Goal: Communication & Community: Share content

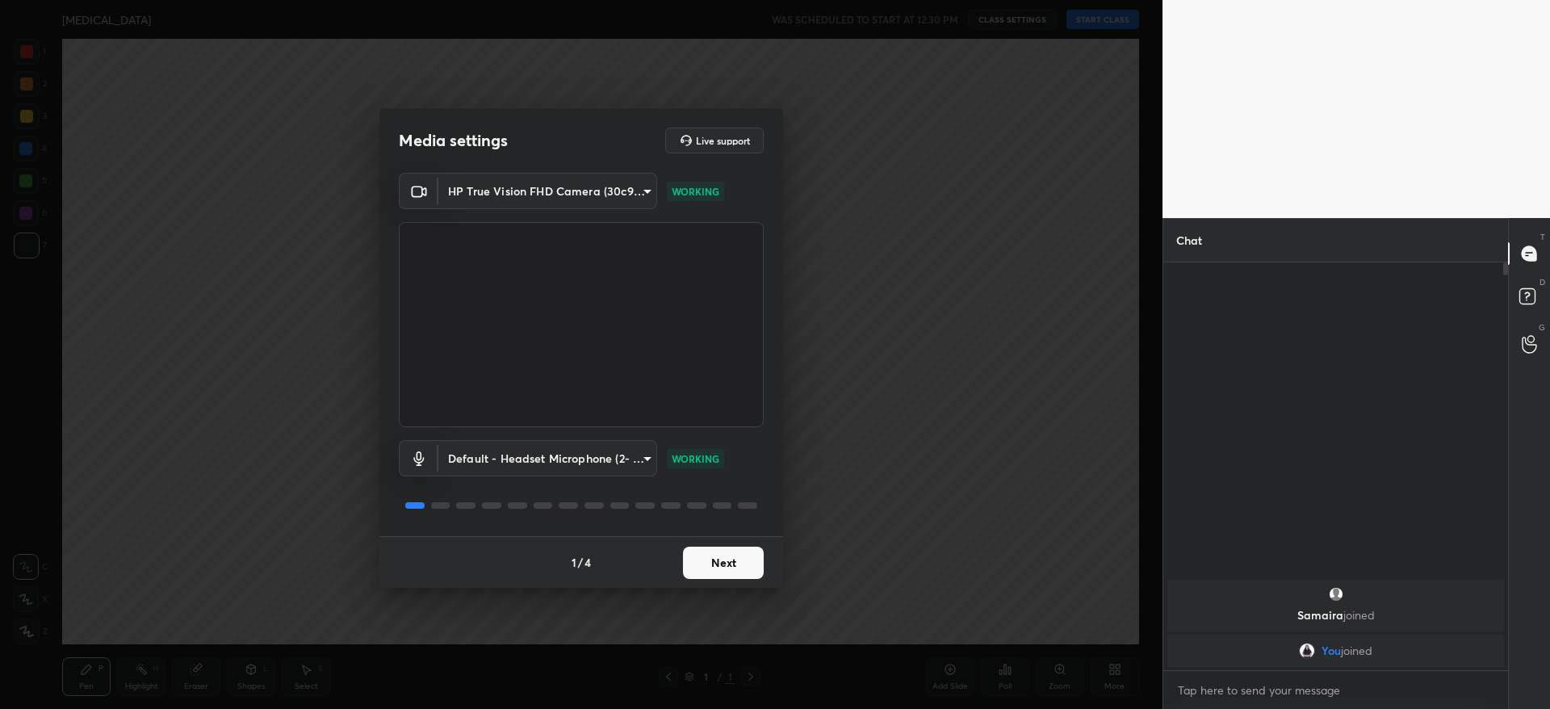
click at [736, 567] on button "Next" at bounding box center [723, 562] width 81 height 32
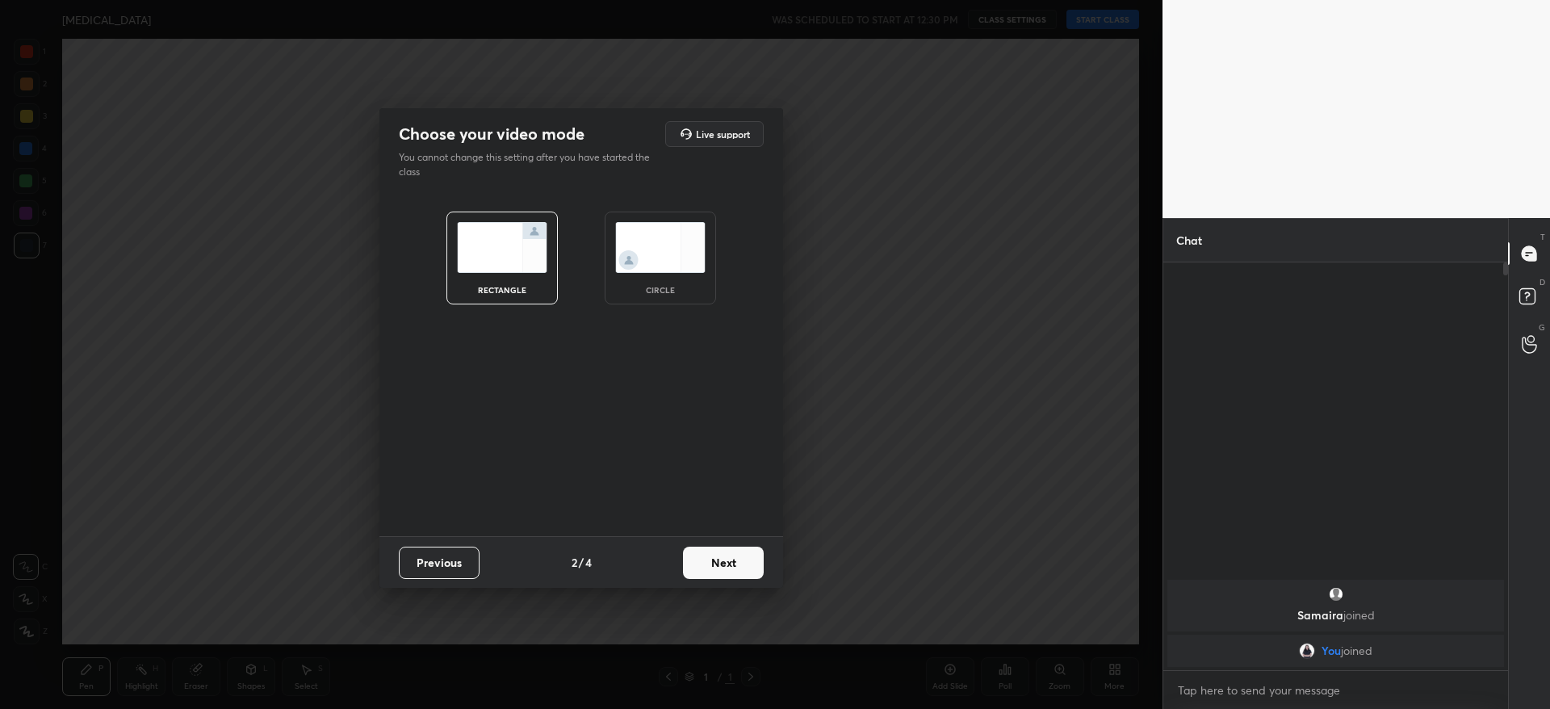
click at [734, 567] on button "Next" at bounding box center [723, 562] width 81 height 32
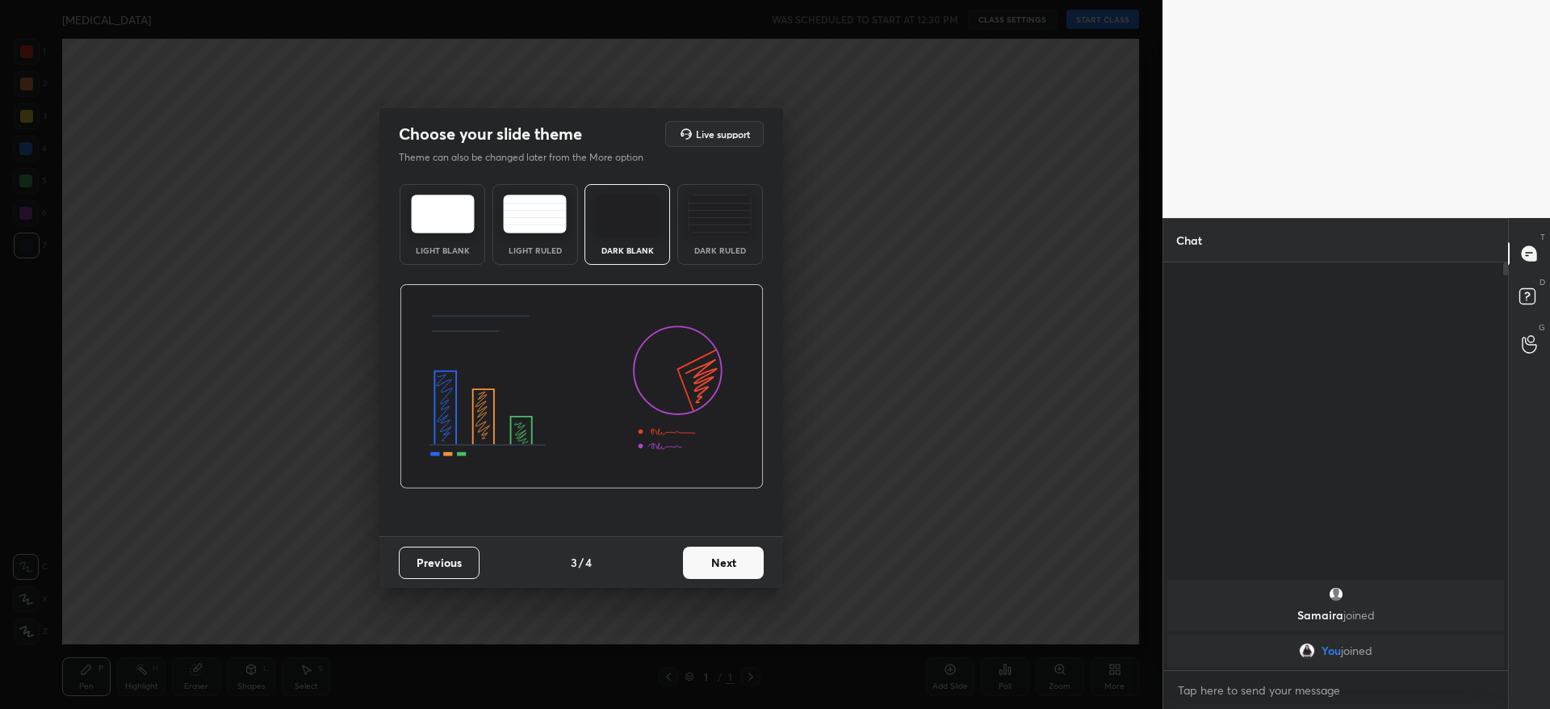
click at [741, 567] on button "Next" at bounding box center [723, 562] width 81 height 32
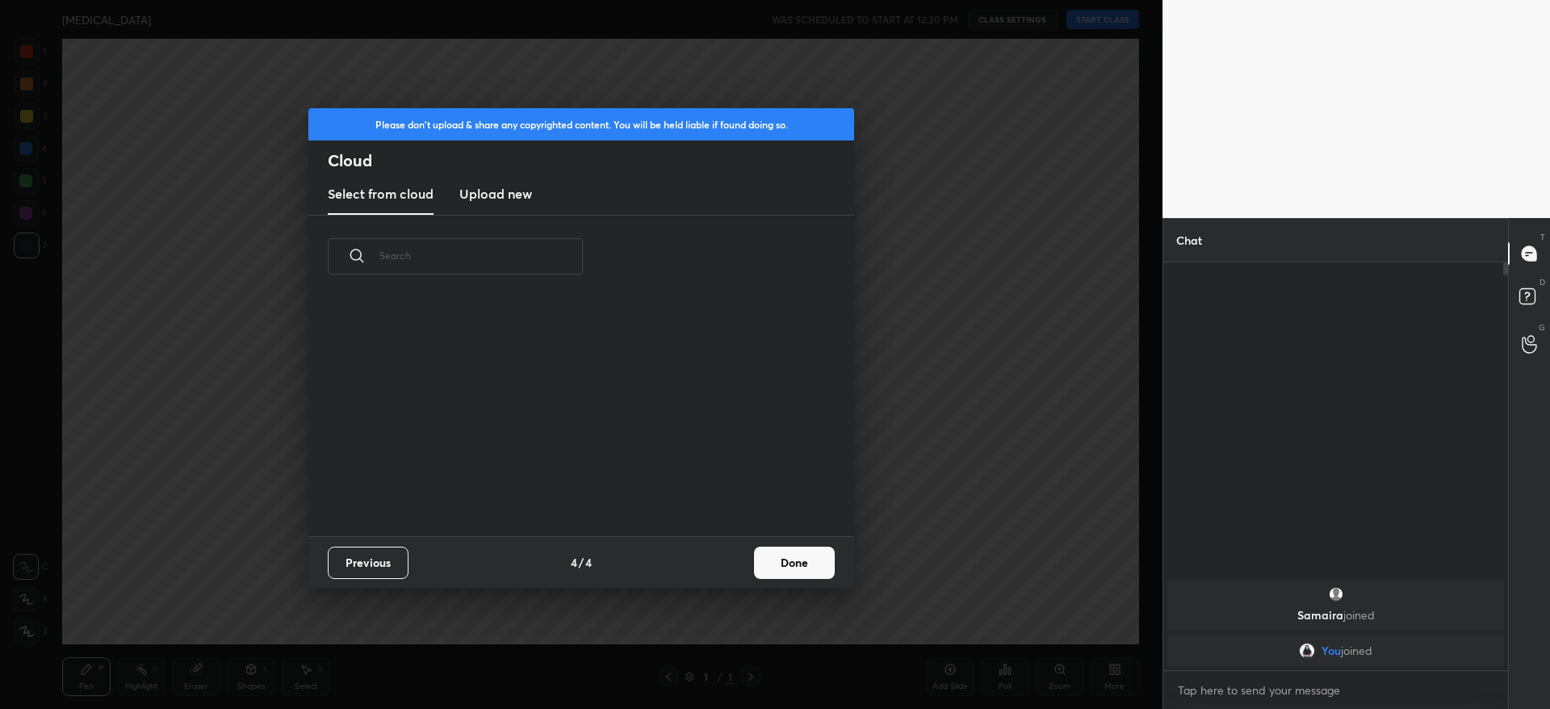
click at [779, 558] on button "Done" at bounding box center [794, 562] width 81 height 32
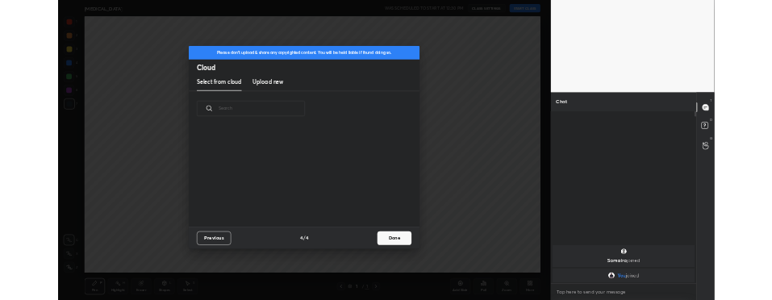
scroll to position [238, 518]
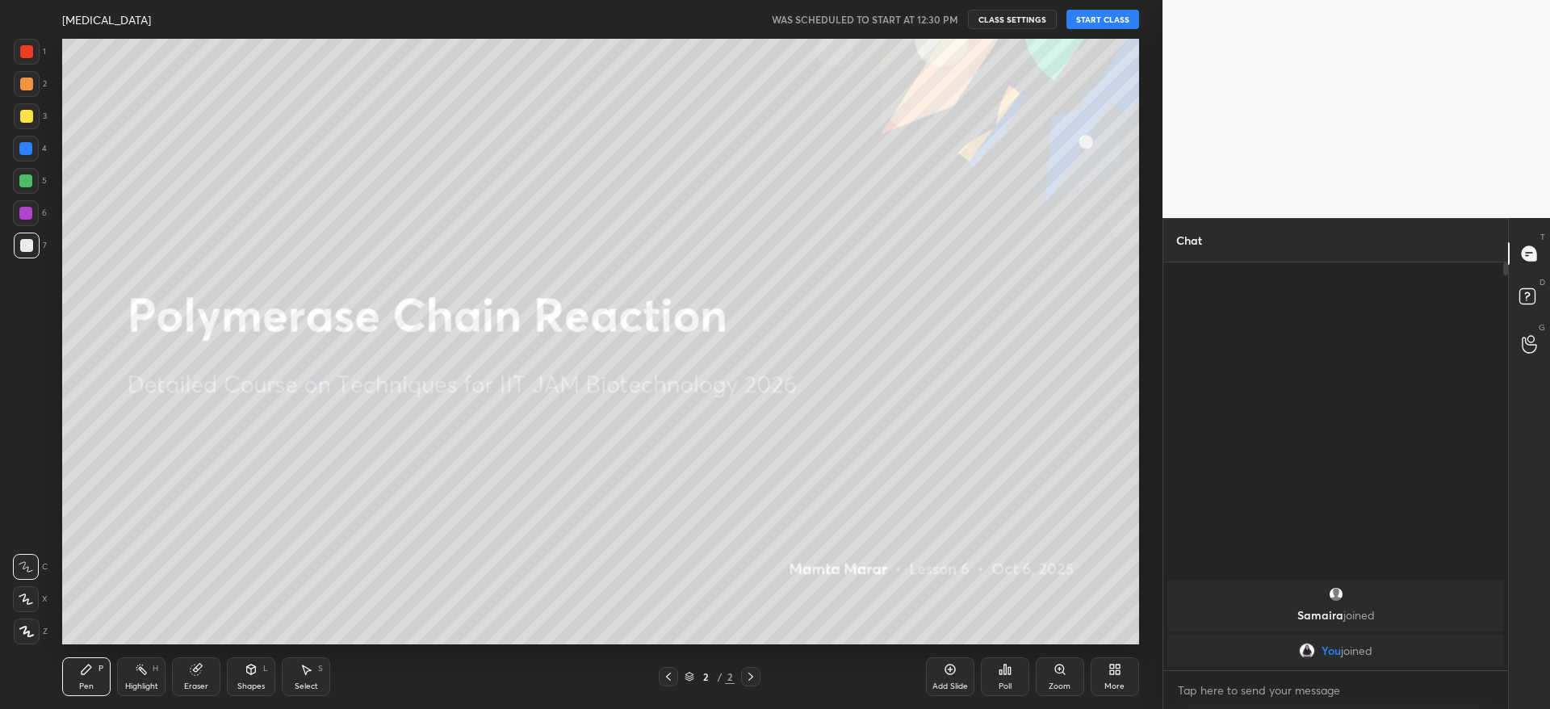
click at [1099, 22] on button "START CLASS" at bounding box center [1102, 19] width 73 height 19
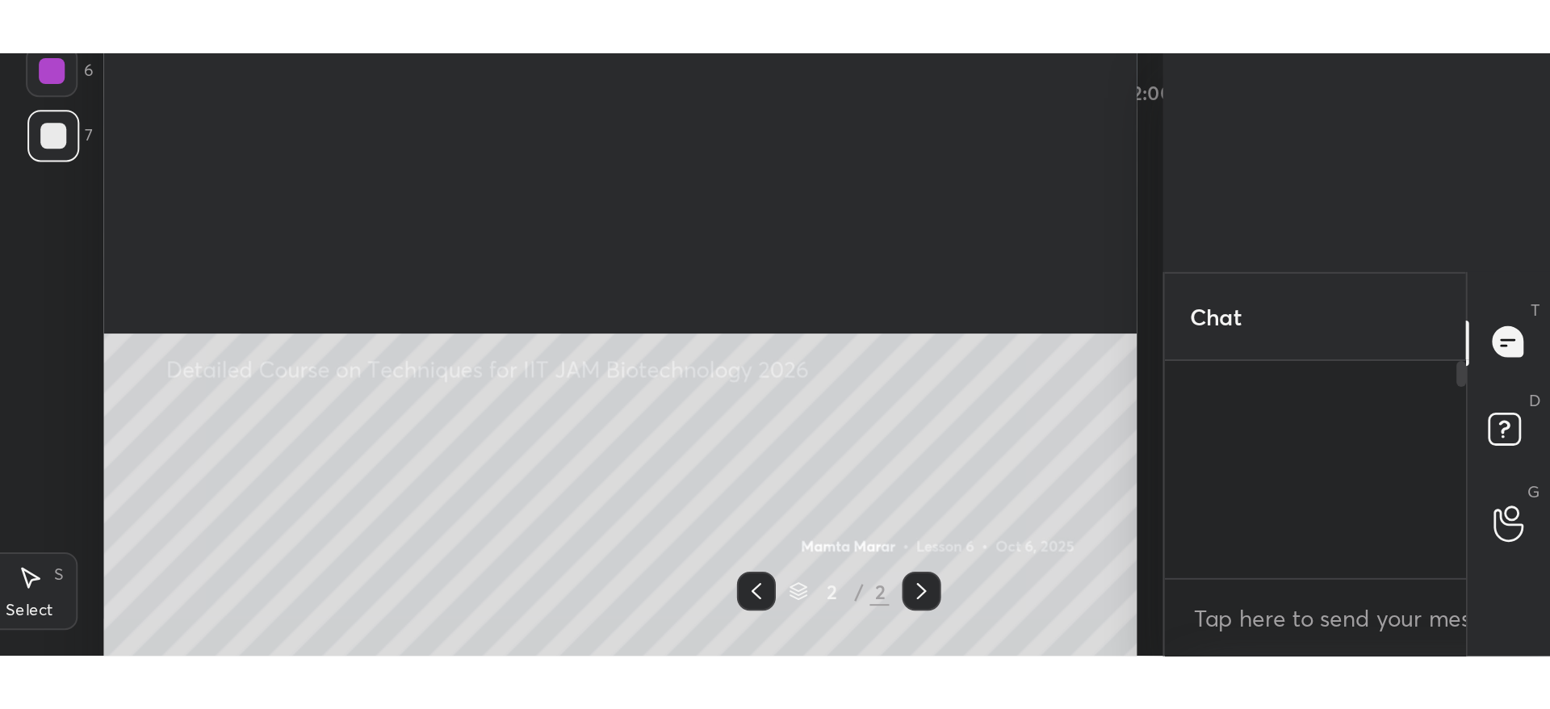
scroll to position [285, 340]
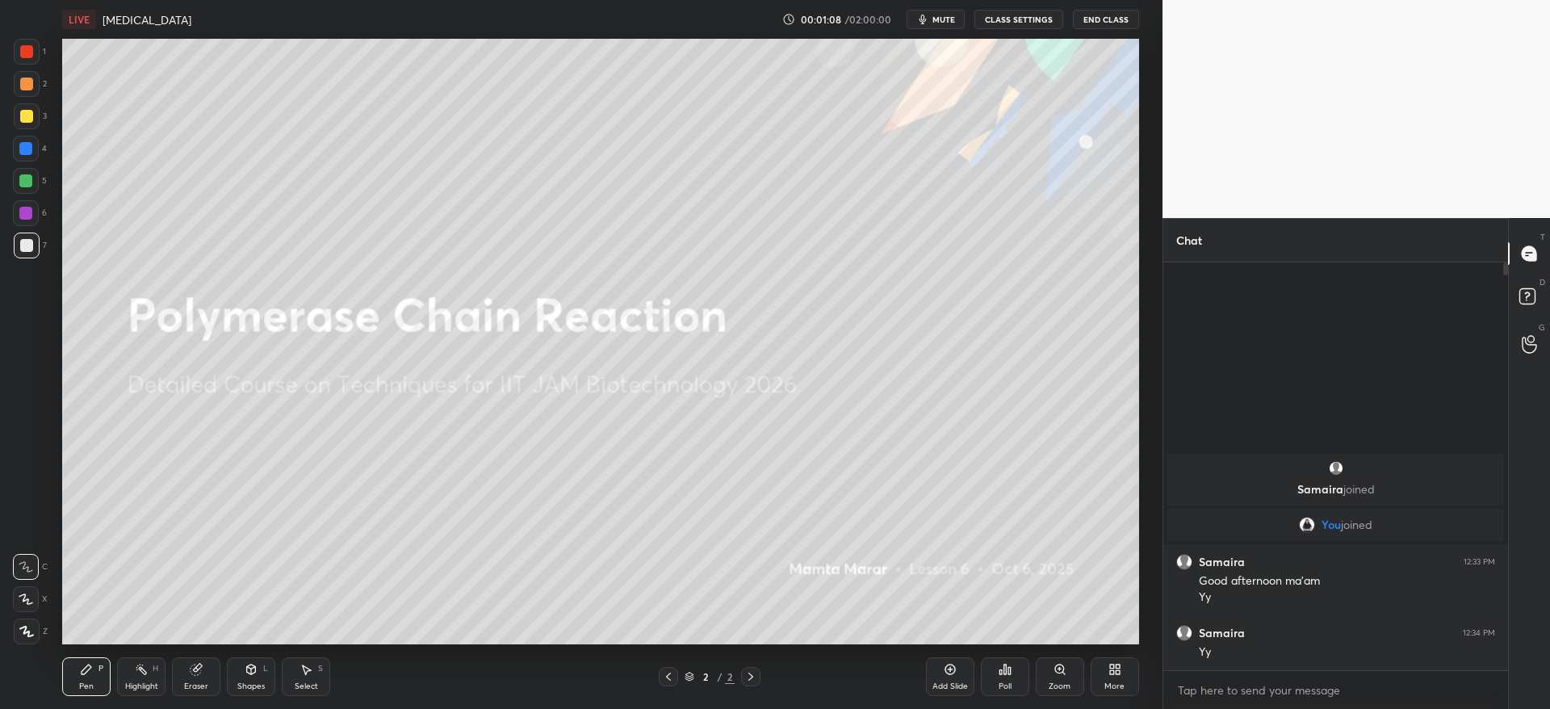
click at [1099, 680] on div "More" at bounding box center [1114, 676] width 48 height 39
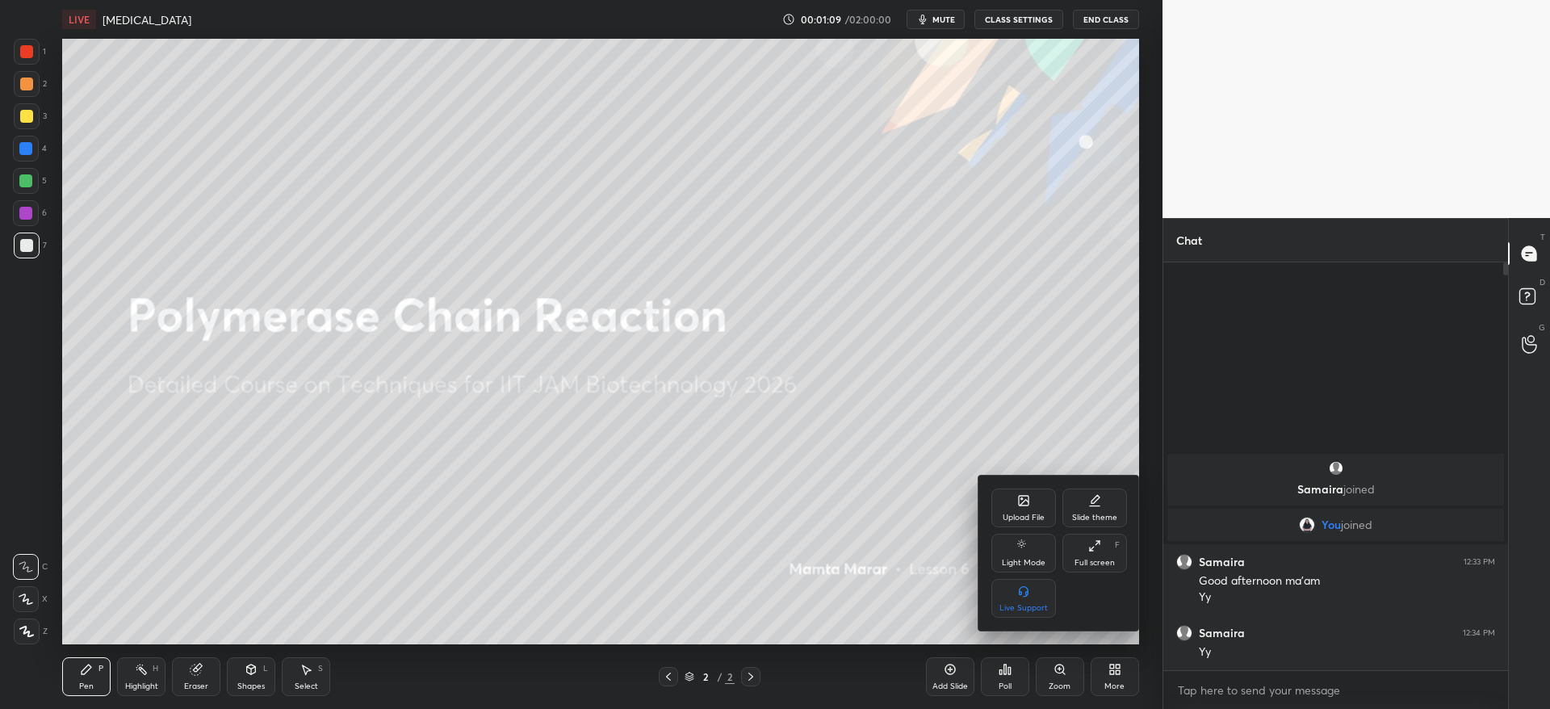
click at [1017, 504] on icon at bounding box center [1023, 500] width 13 height 13
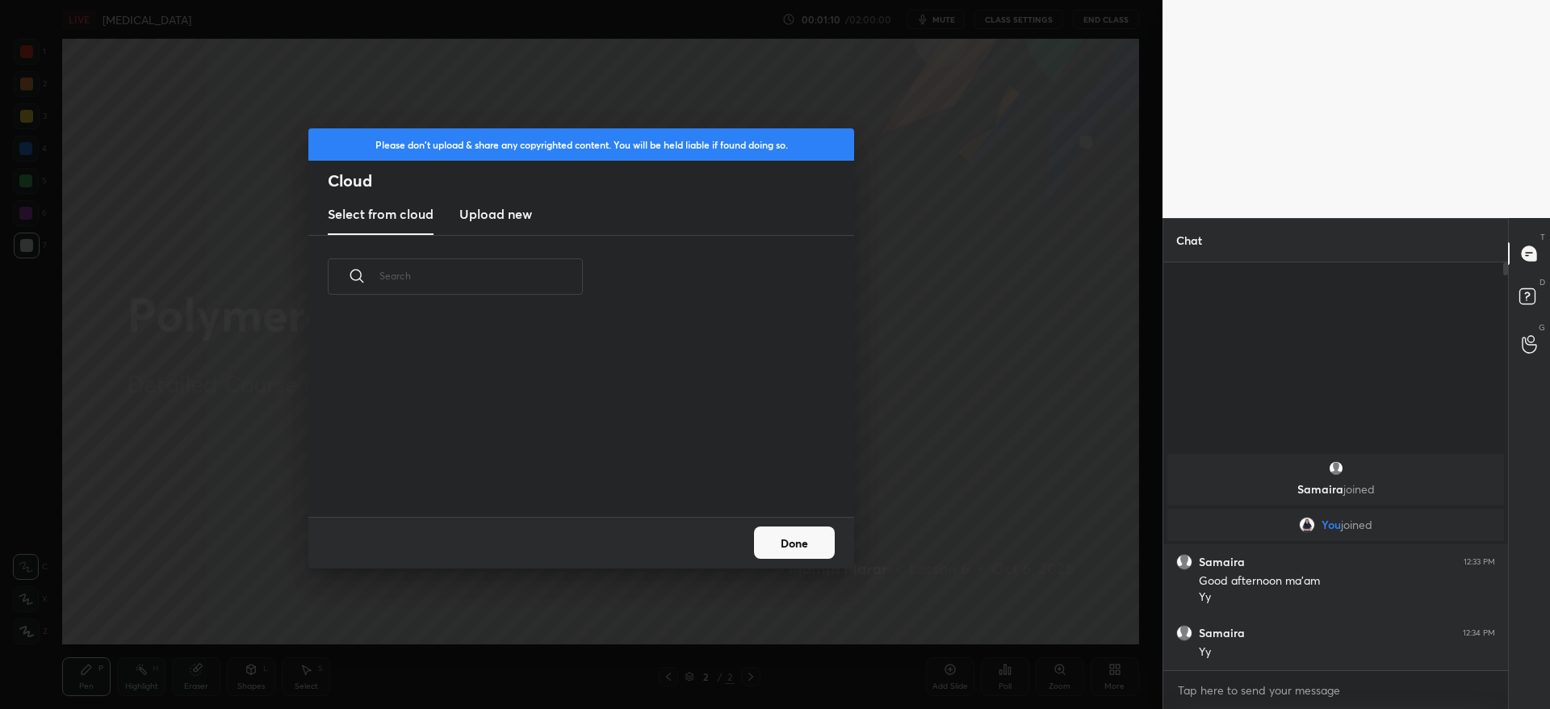
scroll to position [199, 518]
click at [502, 220] on h3 "Upload new" at bounding box center [495, 213] width 73 height 19
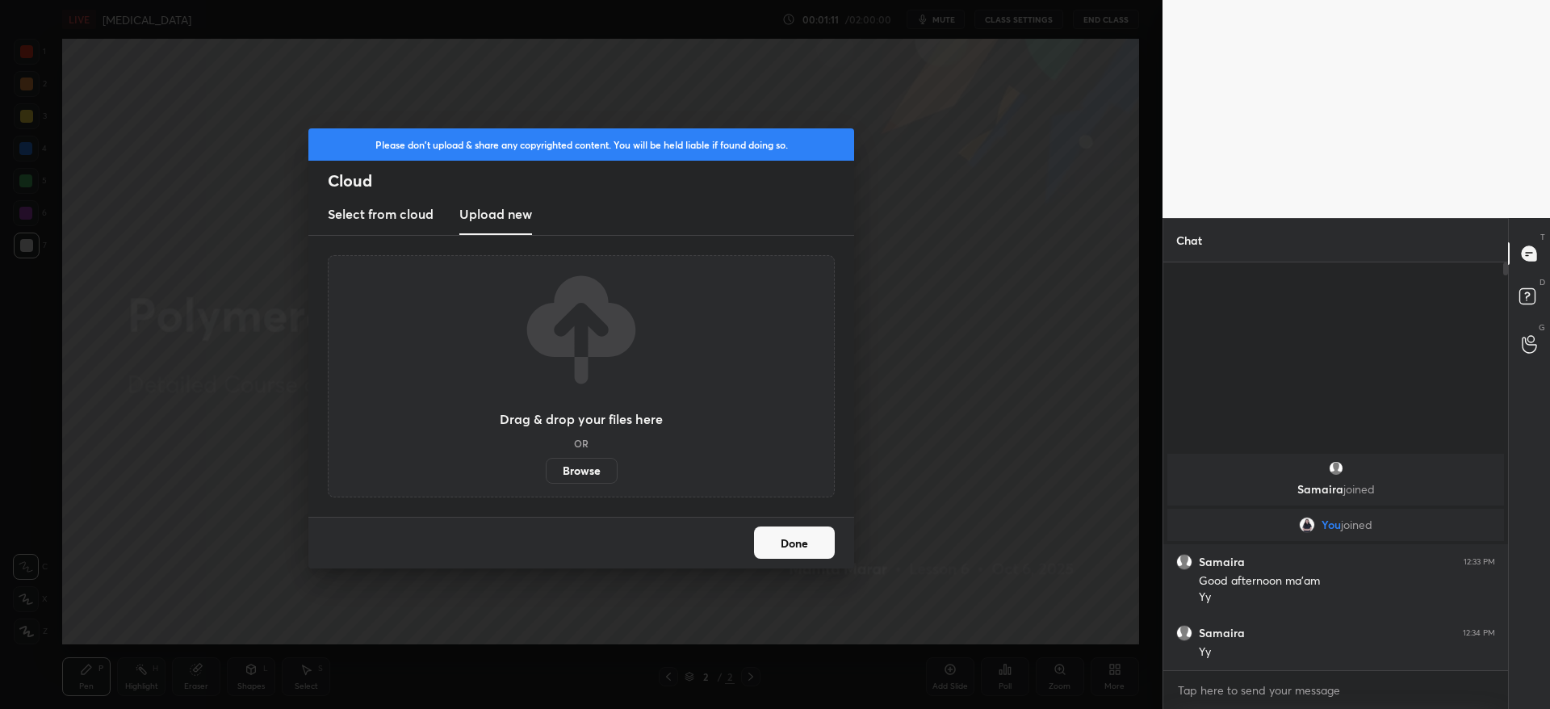
click at [578, 456] on div "Drag & drop your files here OR Browse" at bounding box center [581, 376] width 163 height 215
click at [584, 473] on label "Browse" at bounding box center [582, 471] width 72 height 26
click at [546, 473] on input "Browse" at bounding box center [546, 471] width 0 height 26
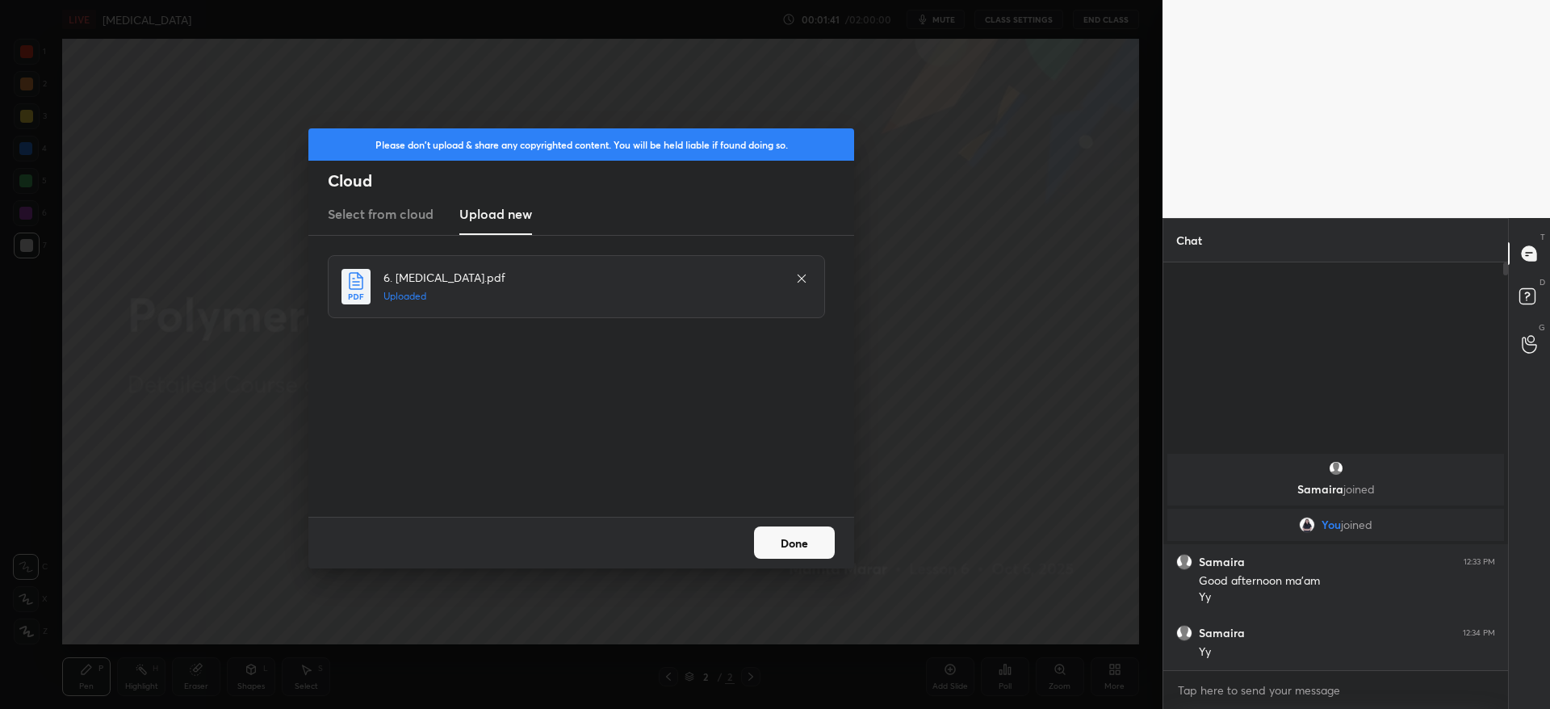
click at [801, 540] on button "Done" at bounding box center [794, 542] width 81 height 32
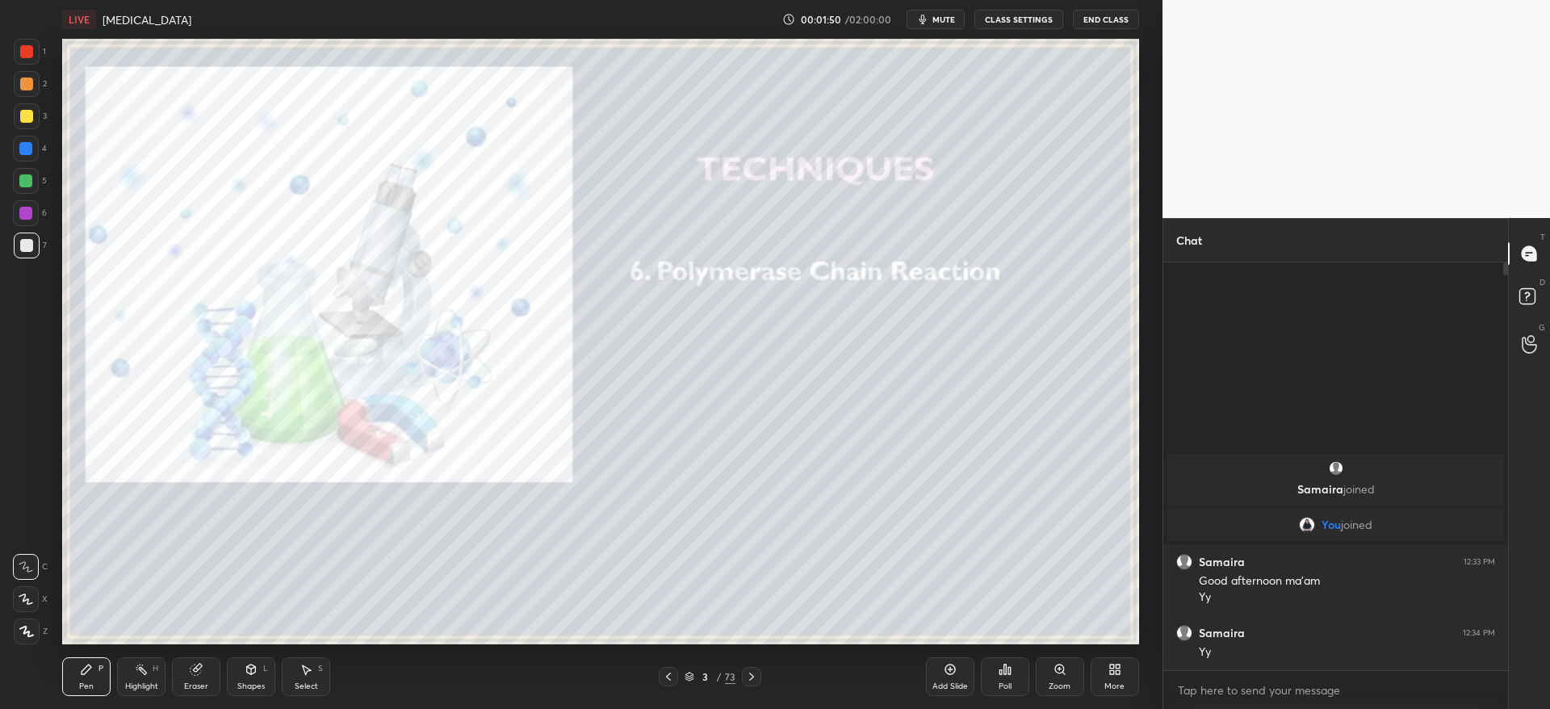
click at [751, 673] on icon at bounding box center [751, 676] width 13 height 13
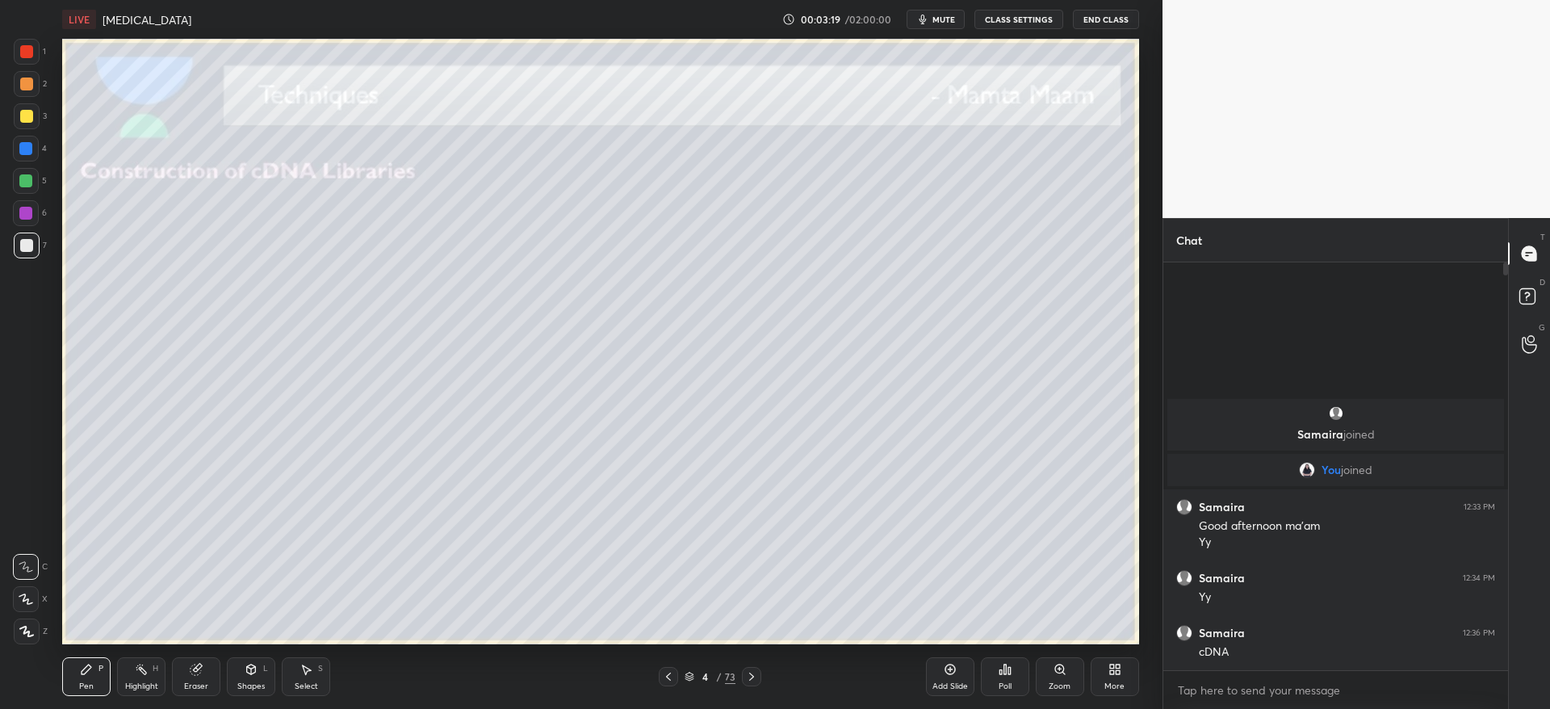
click at [2, 123] on div "1 2 3 4 5 6 7 C X Z C X Z E E Erase all H H" at bounding box center [26, 341] width 52 height 605
click at [26, 112] on div at bounding box center [26, 116] width 13 height 13
click at [36, 631] on div at bounding box center [27, 631] width 26 height 26
click at [27, 153] on div at bounding box center [25, 148] width 13 height 13
click at [29, 90] on div at bounding box center [27, 84] width 26 height 26
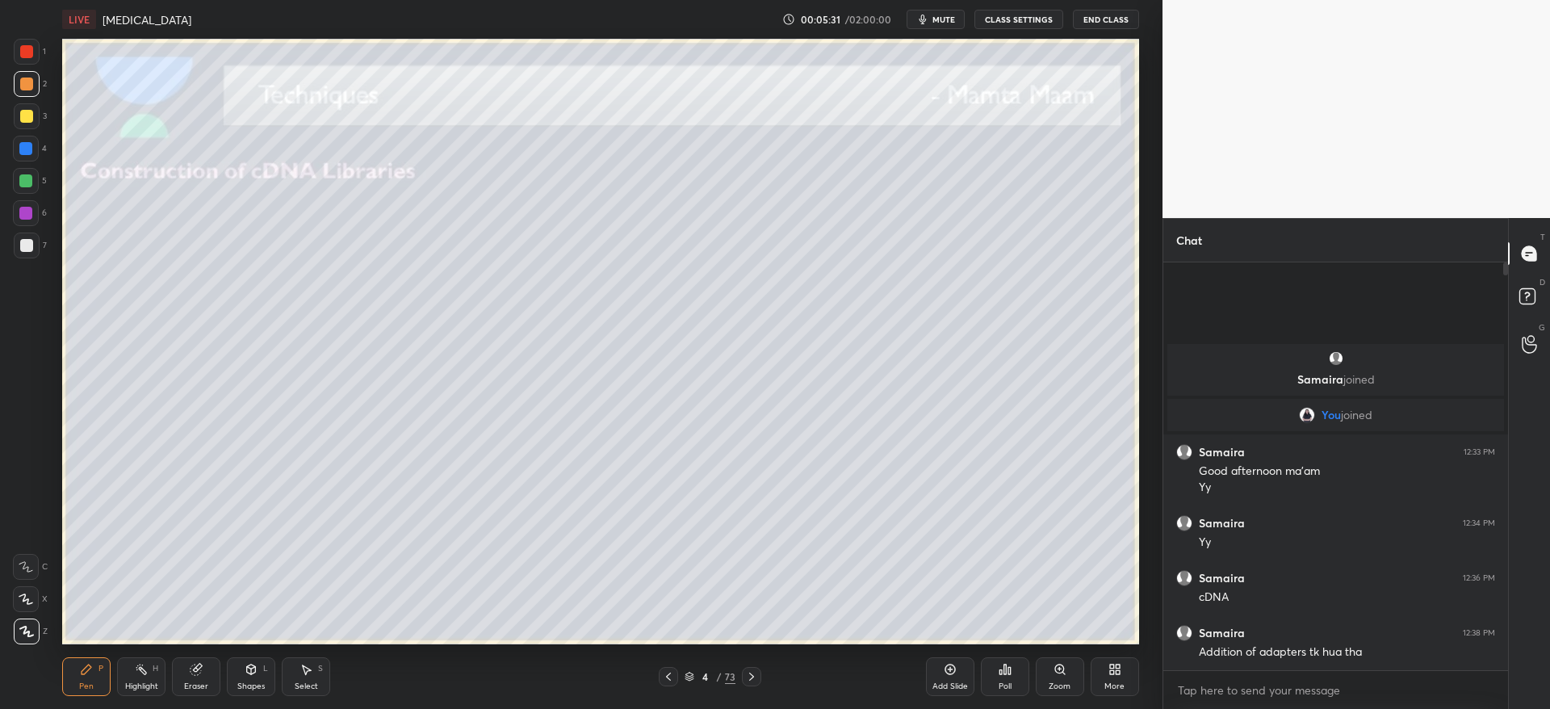
click at [29, 117] on div at bounding box center [26, 116] width 13 height 13
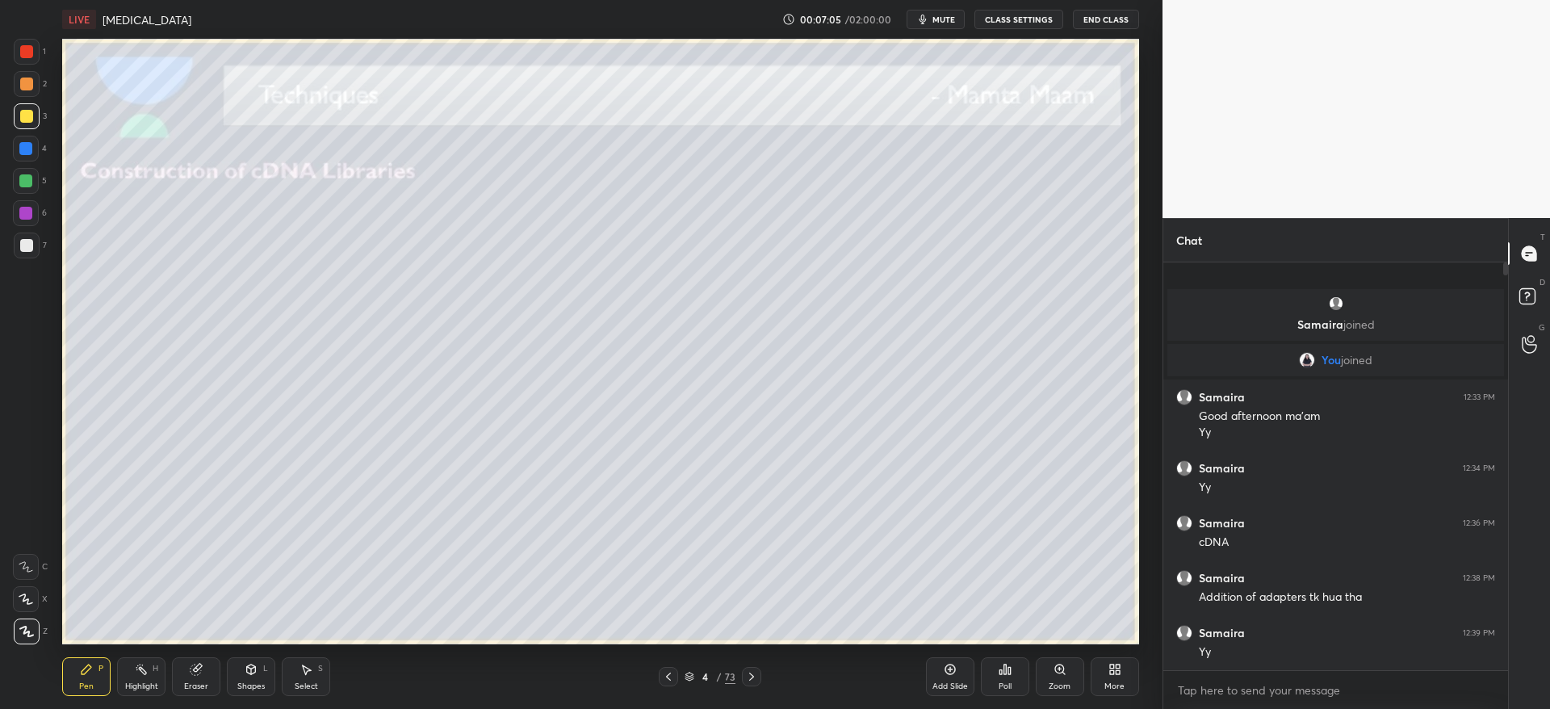
click at [754, 675] on icon at bounding box center [751, 676] width 13 height 13
click at [24, 251] on div at bounding box center [26, 245] width 13 height 13
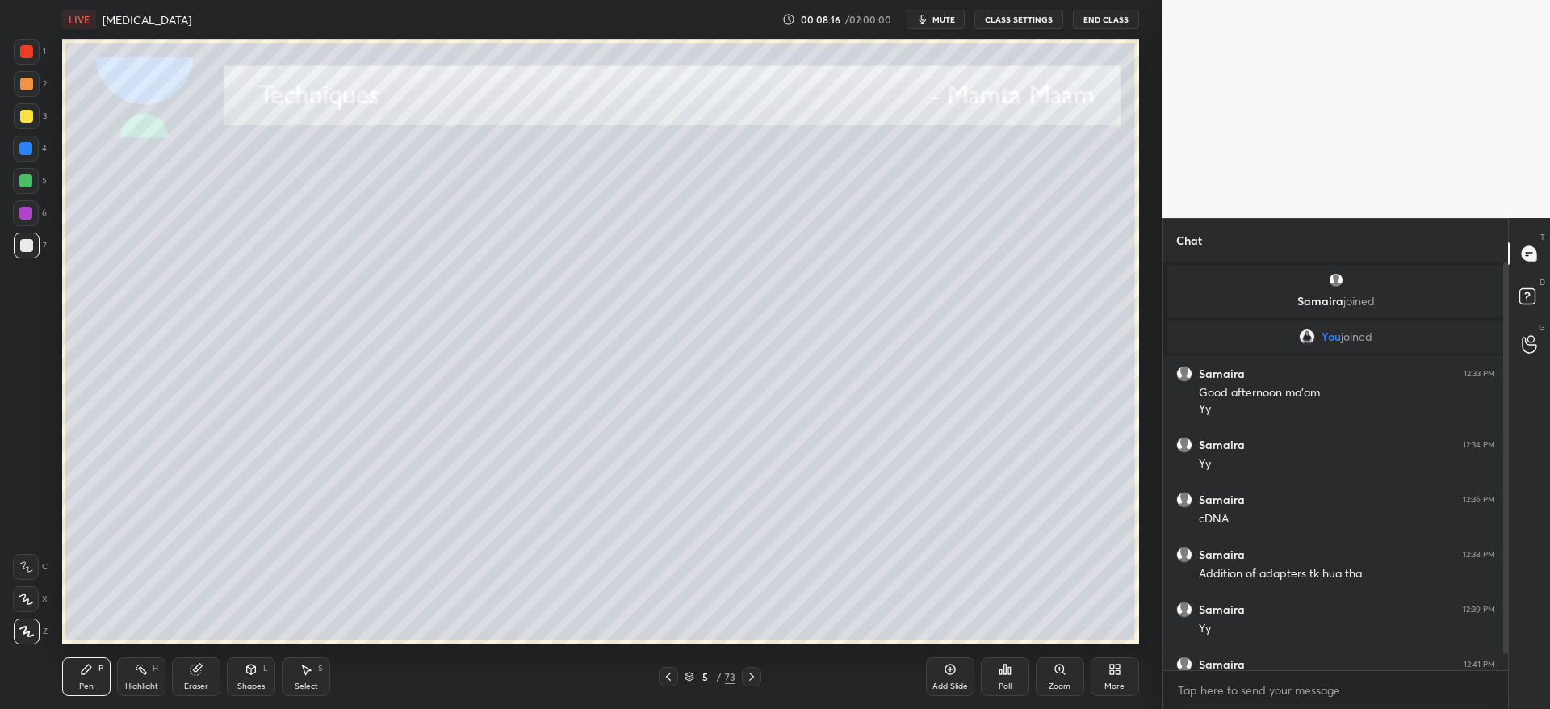
scroll to position [31, 0]
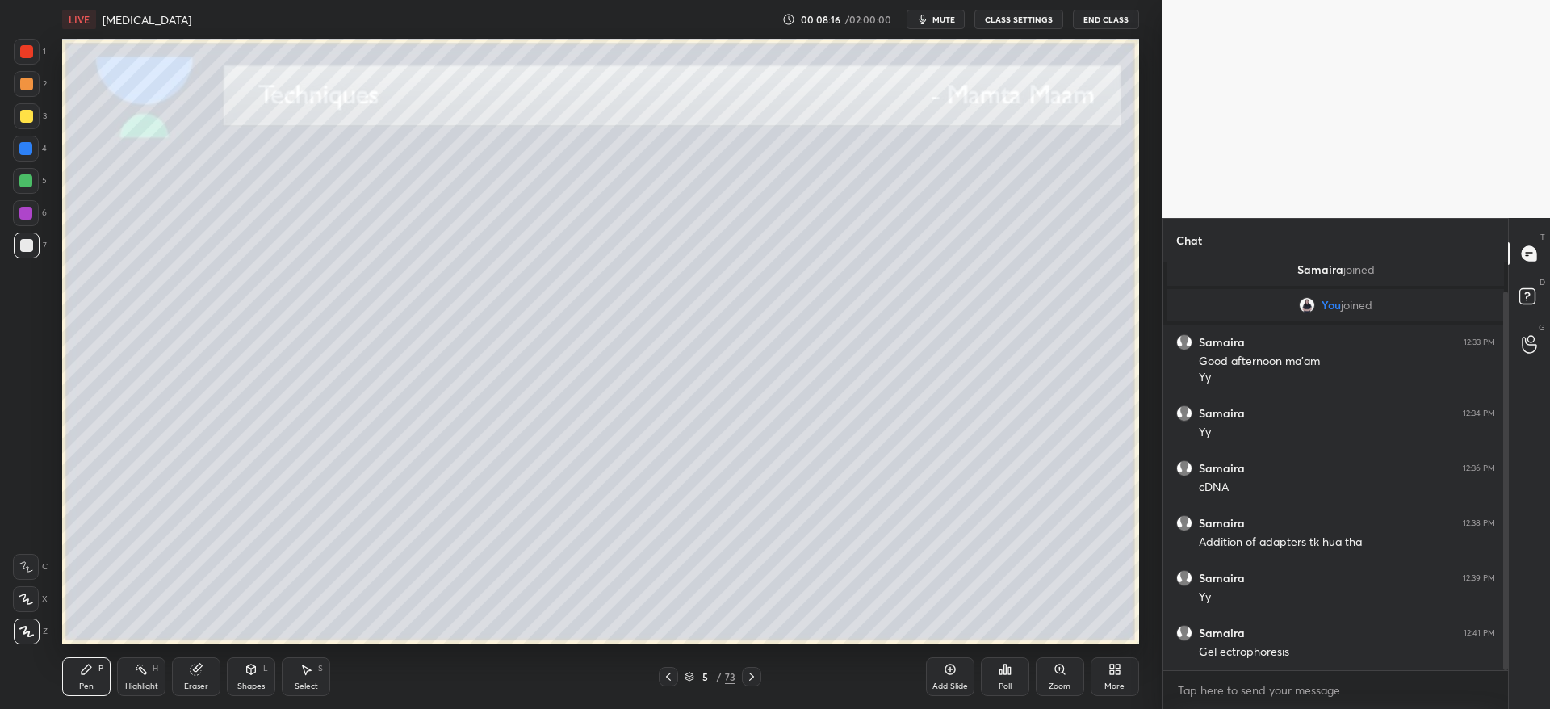
drag, startPoint x: 1507, startPoint y: 579, endPoint x: 1512, endPoint y: 633, distance: 54.3
click at [1512, 633] on div "Chat [PERSON_NAME] joined You joined Samaira 12:33 PM Good afternoon ma'am Yy S…" at bounding box center [1355, 463] width 387 height 491
click at [24, 80] on div at bounding box center [26, 83] width 13 height 13
click at [27, 121] on div at bounding box center [26, 116] width 13 height 13
click at [24, 249] on div at bounding box center [26, 245] width 13 height 13
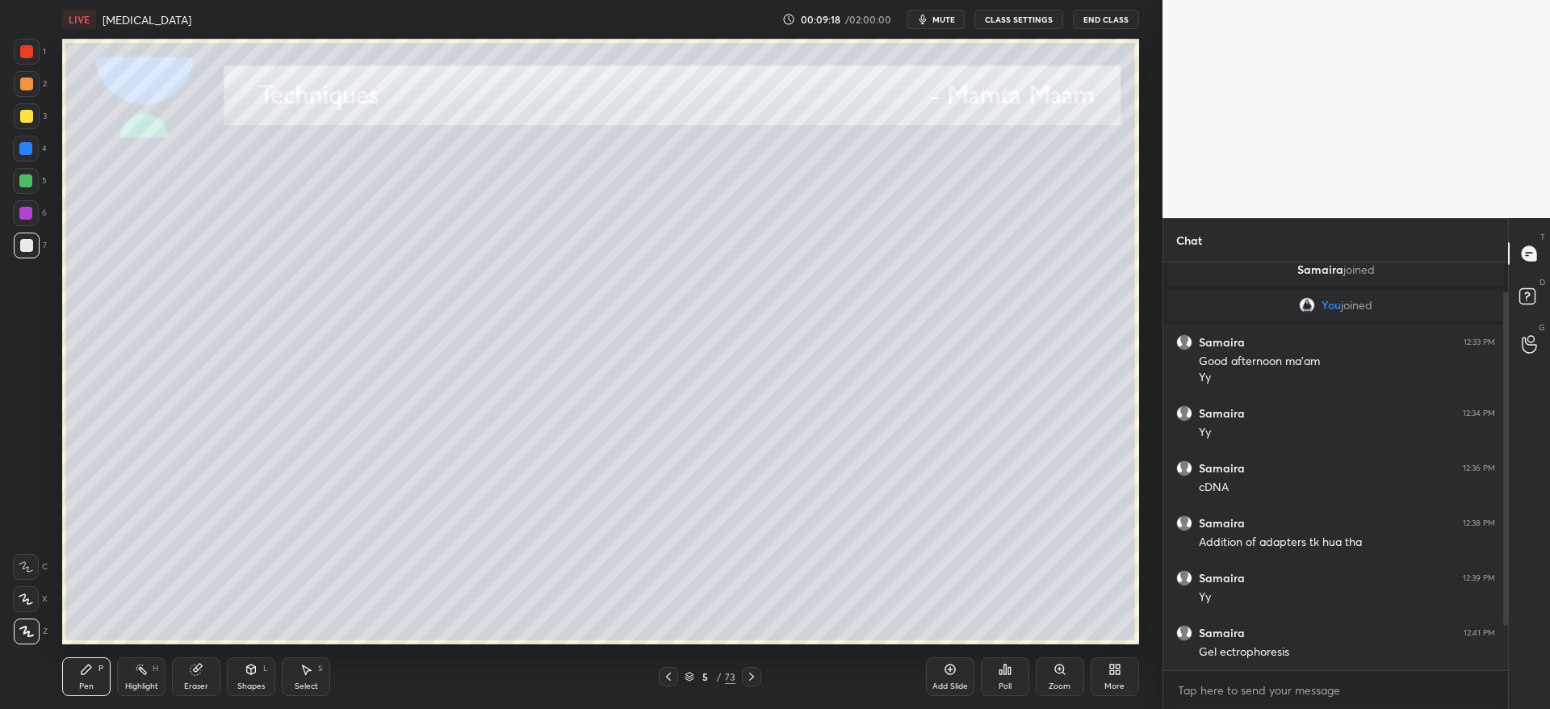
scroll to position [90, 0]
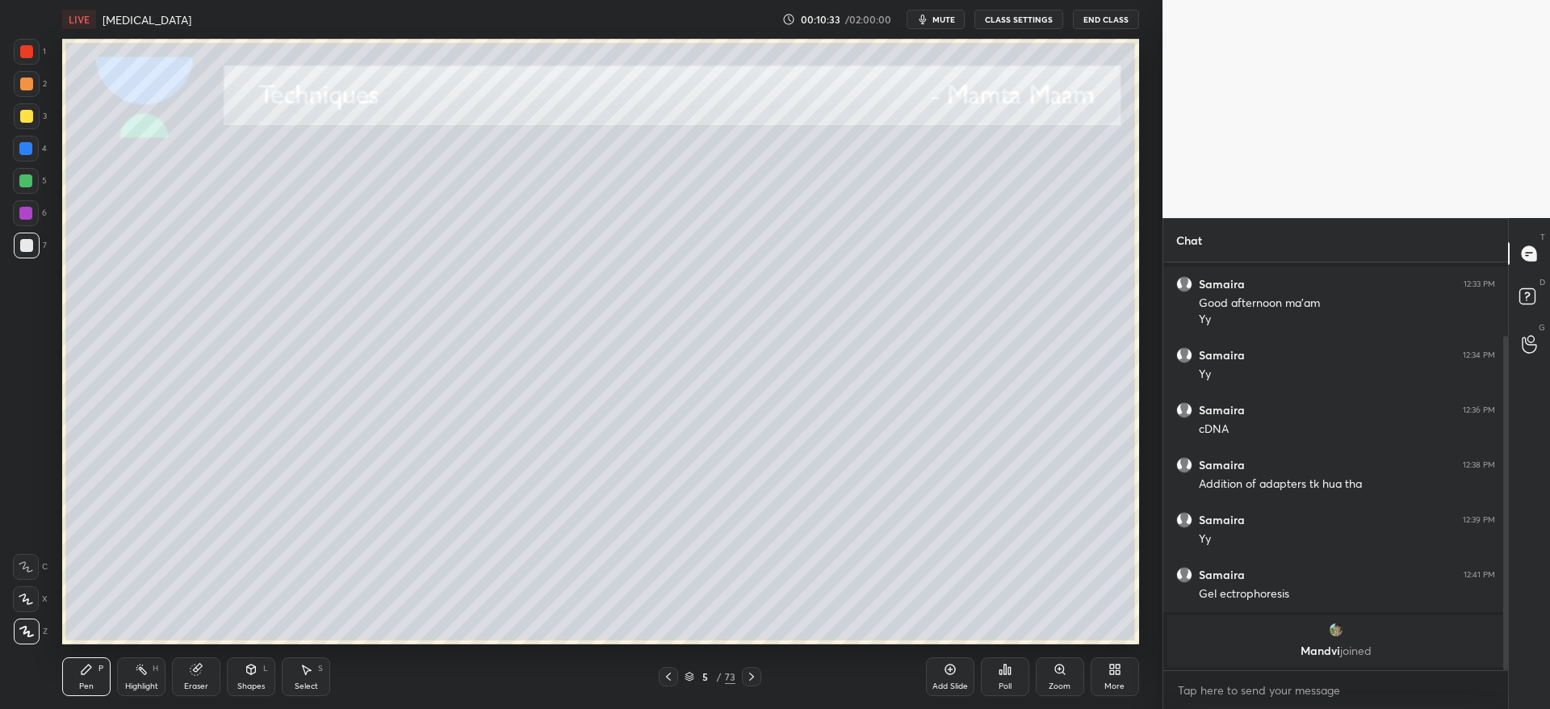
click at [752, 677] on icon at bounding box center [751, 676] width 5 height 8
click at [24, 114] on div at bounding box center [26, 116] width 13 height 13
click at [23, 239] on div at bounding box center [26, 245] width 13 height 13
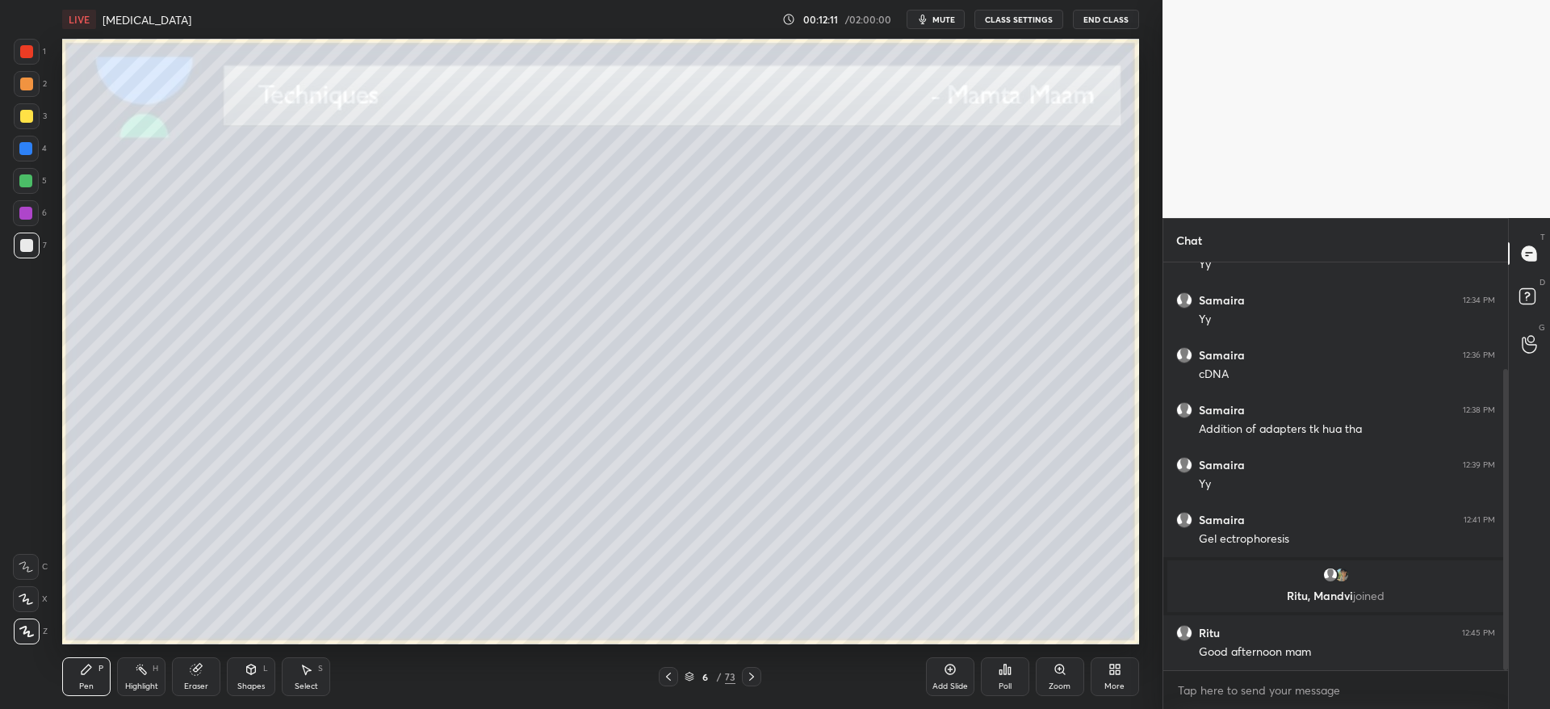
drag, startPoint x: 207, startPoint y: 686, endPoint x: 337, endPoint y: 644, distance: 136.5
click at [211, 686] on div "Eraser" at bounding box center [196, 676] width 48 height 39
drag, startPoint x: 76, startPoint y: 684, endPoint x: 105, endPoint y: 678, distance: 29.6
click at [76, 682] on div "Pen P" at bounding box center [86, 676] width 48 height 39
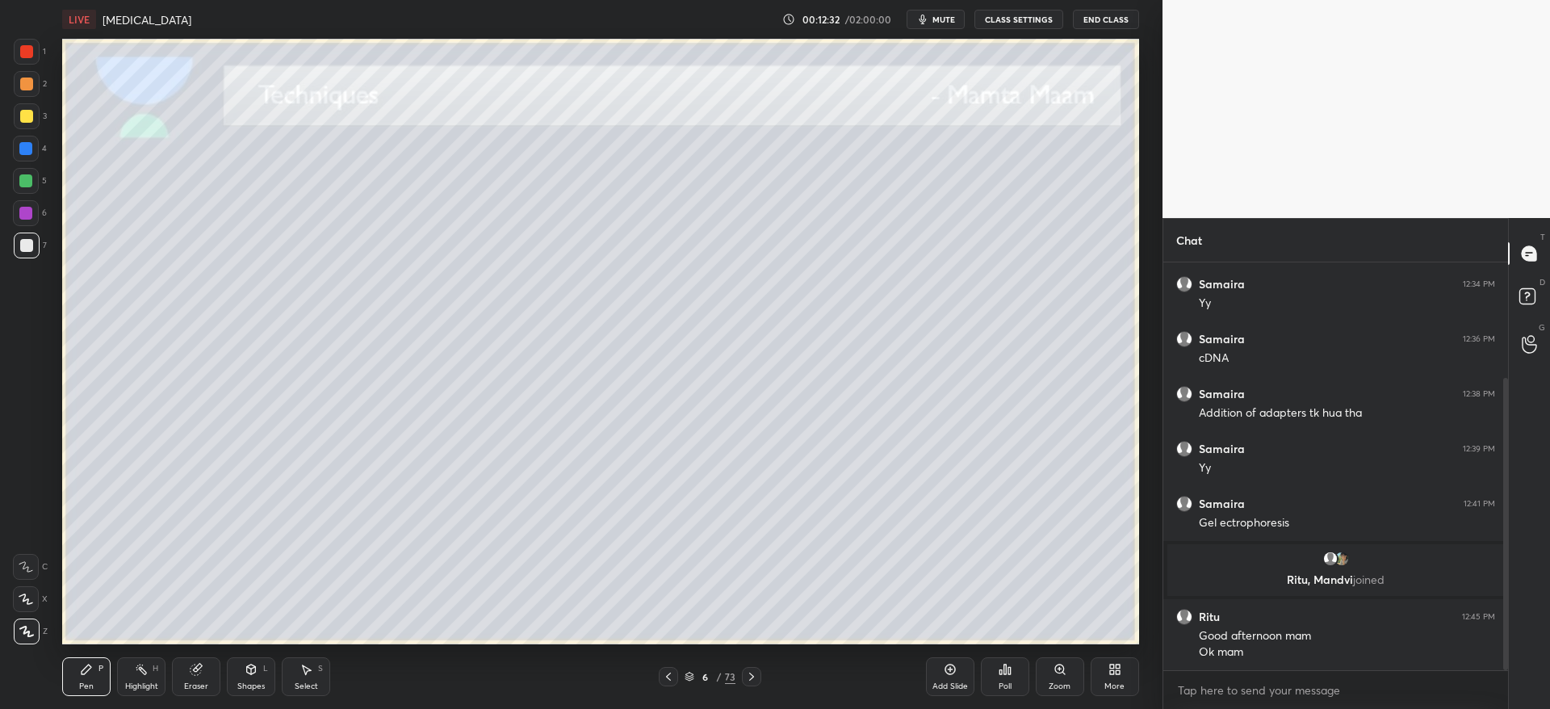
click at [195, 688] on div "Eraser" at bounding box center [196, 676] width 48 height 39
click at [93, 685] on div "Pen" at bounding box center [86, 686] width 15 height 8
click at [754, 674] on icon at bounding box center [751, 676] width 13 height 13
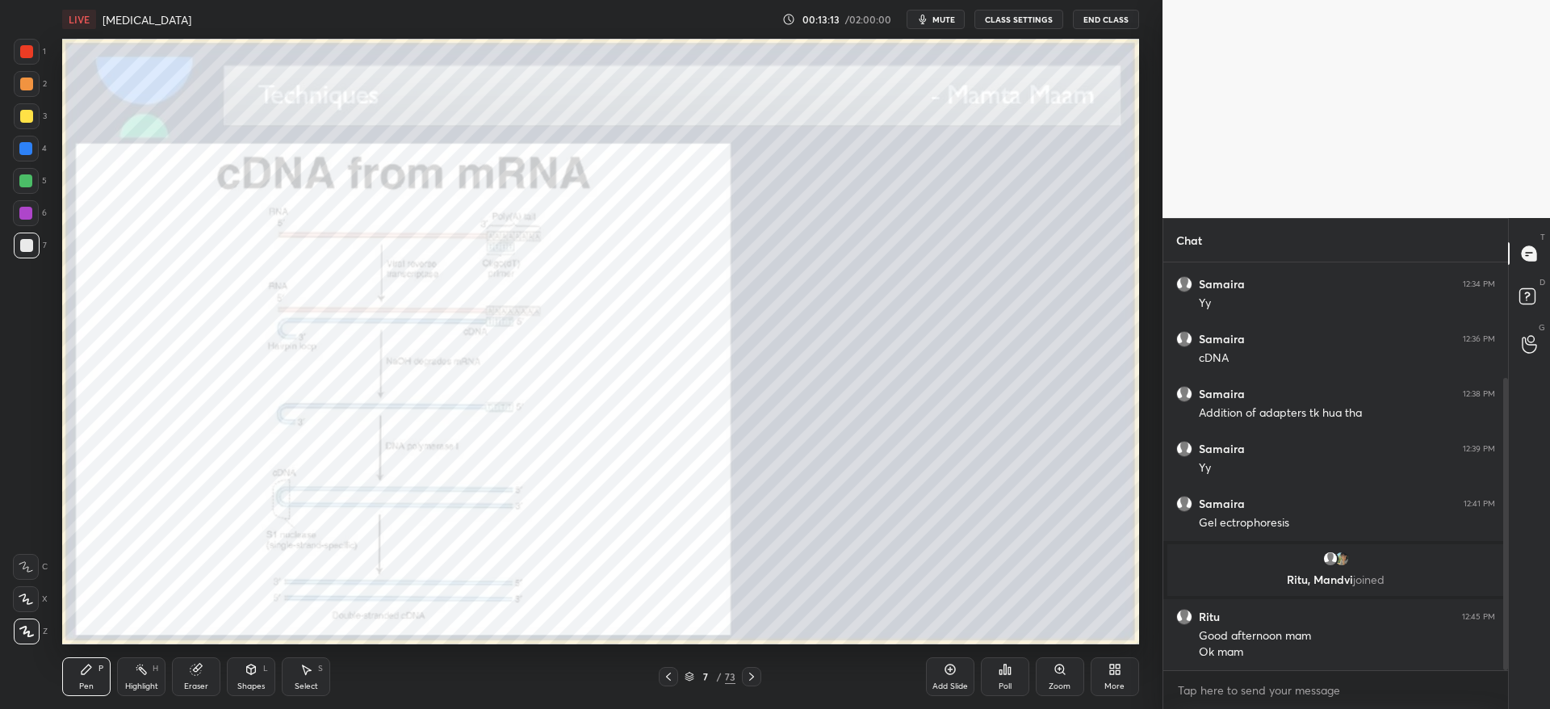
click at [19, 55] on div at bounding box center [27, 52] width 26 height 26
click at [23, 49] on div at bounding box center [26, 51] width 13 height 13
click at [1064, 678] on div "Zoom" at bounding box center [1059, 676] width 48 height 39
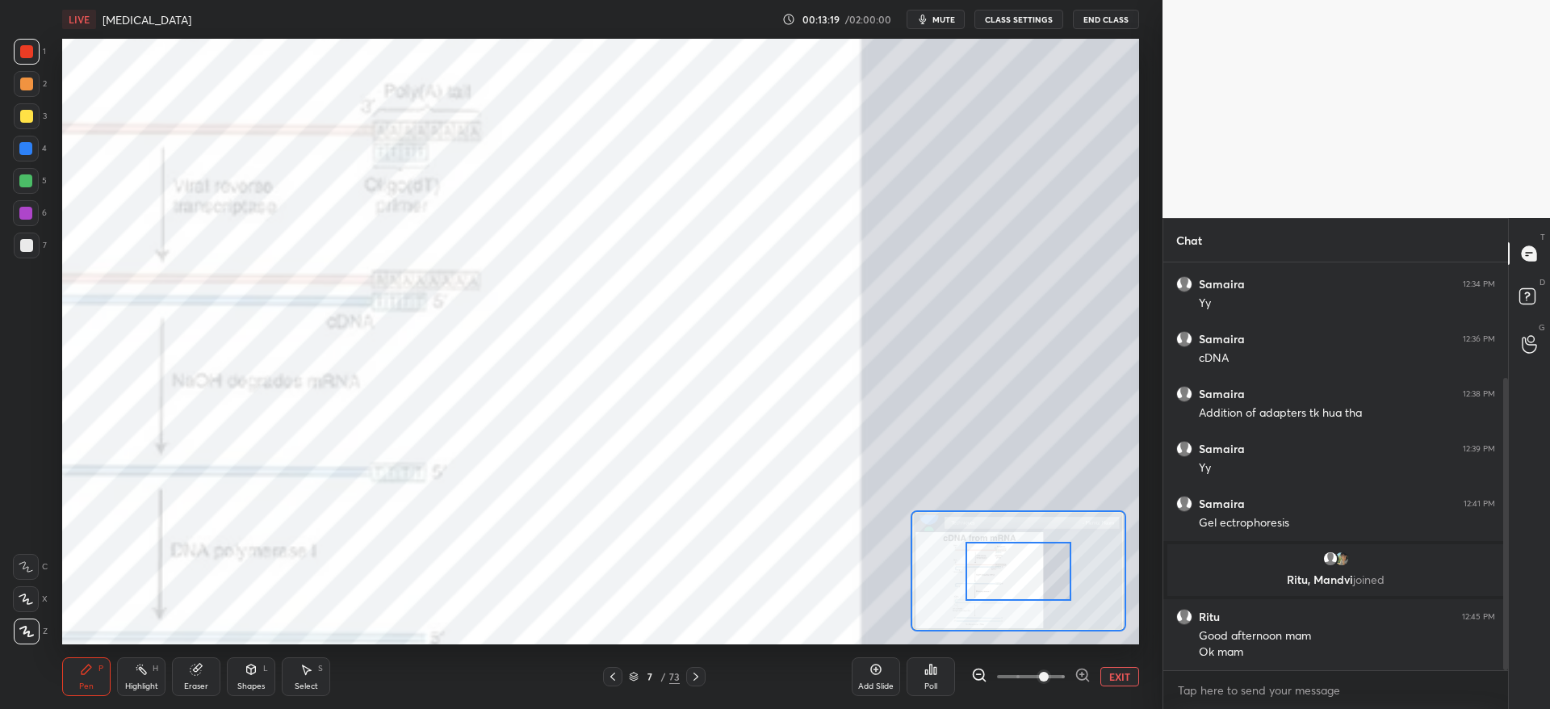
click at [1044, 677] on span at bounding box center [1031, 676] width 68 height 24
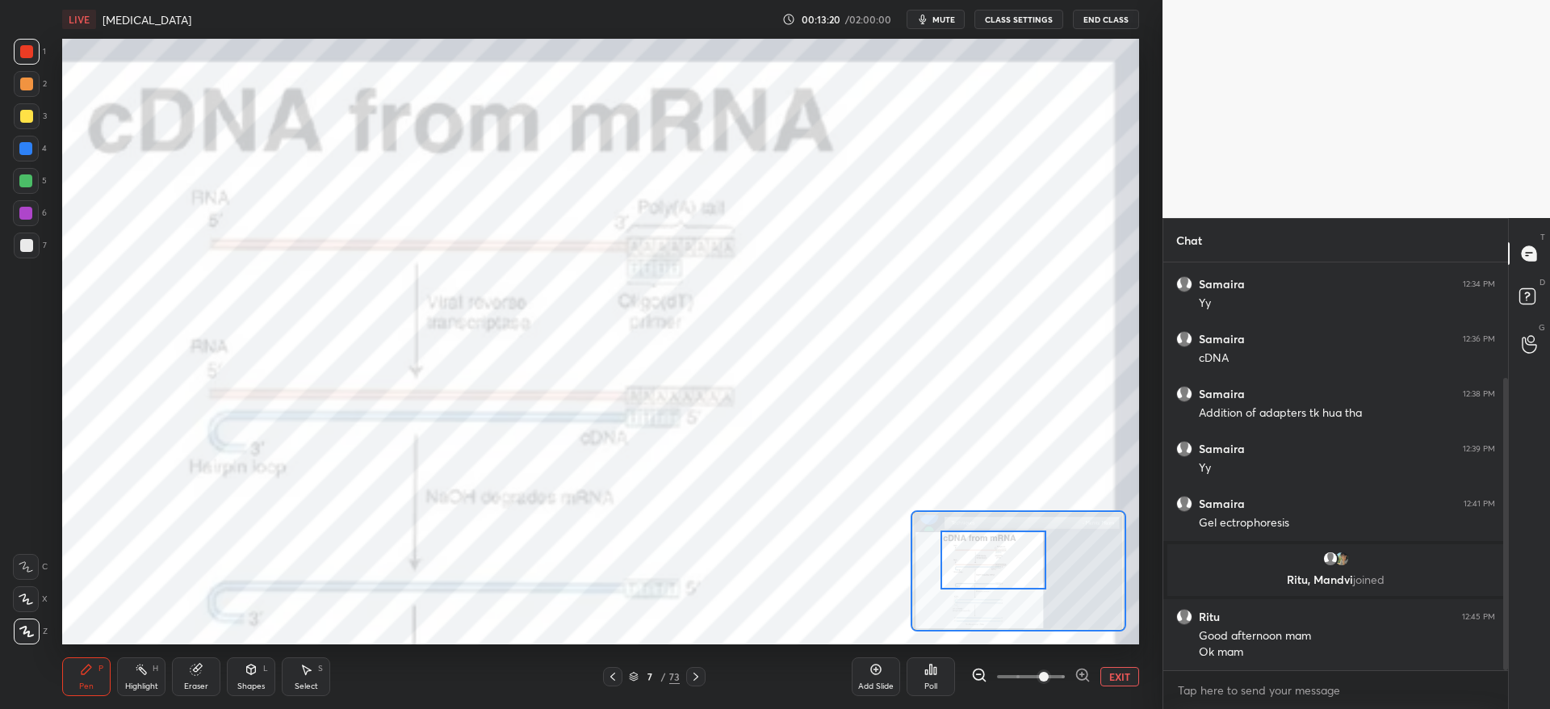
drag, startPoint x: 1030, startPoint y: 586, endPoint x: 1008, endPoint y: 571, distance: 26.6
click at [1008, 571] on div at bounding box center [993, 559] width 106 height 59
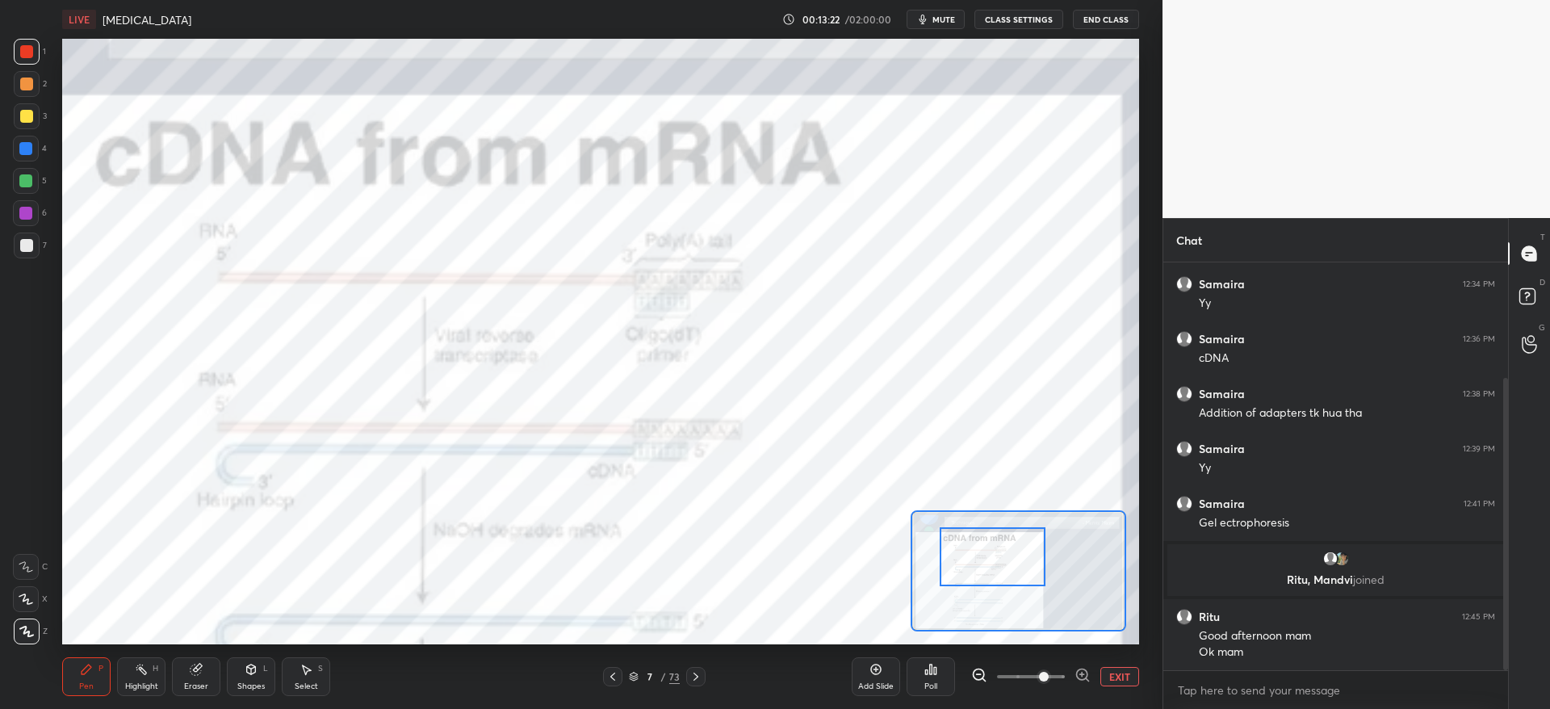
click at [1127, 671] on button "EXIT" at bounding box center [1119, 676] width 39 height 19
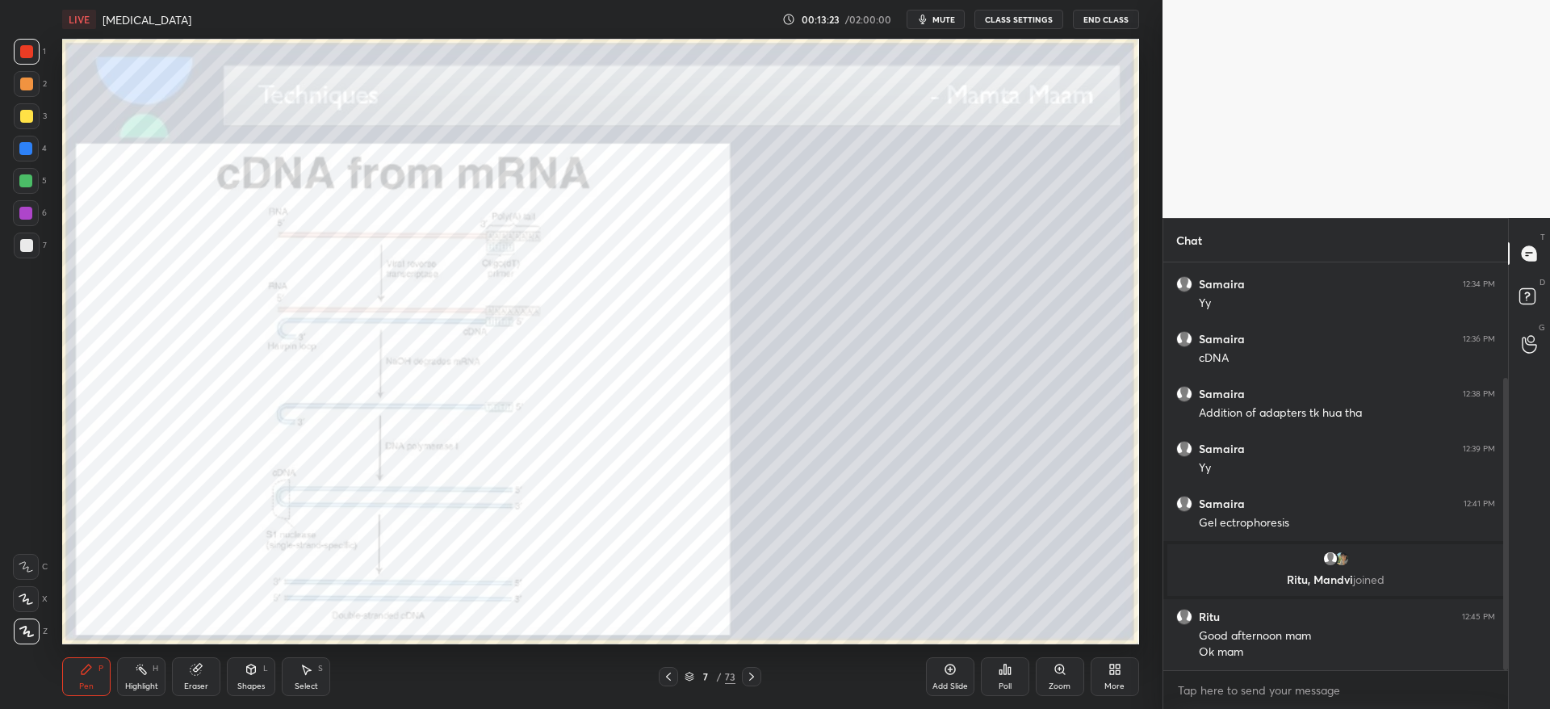
click at [673, 676] on icon at bounding box center [668, 676] width 13 height 13
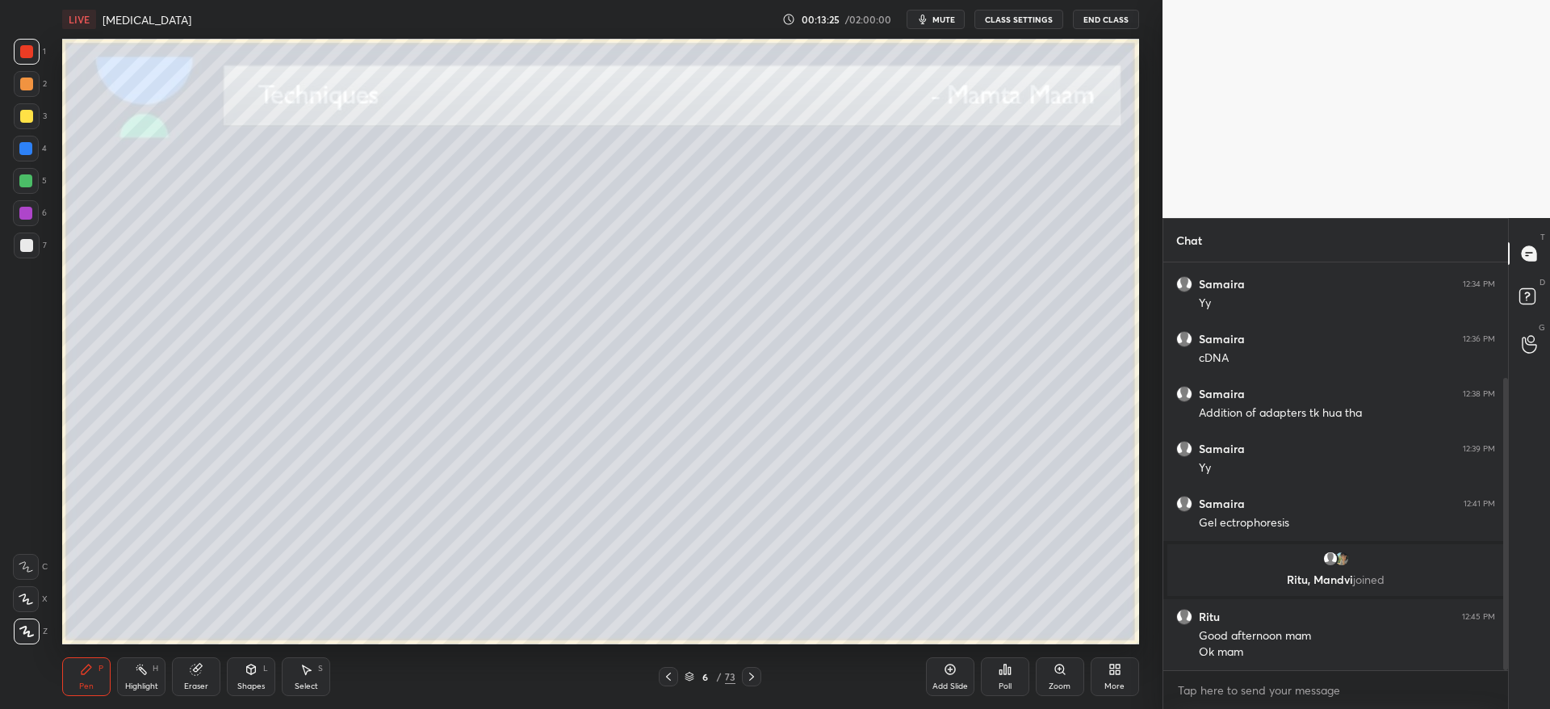
click at [944, 670] on icon at bounding box center [949, 669] width 13 height 13
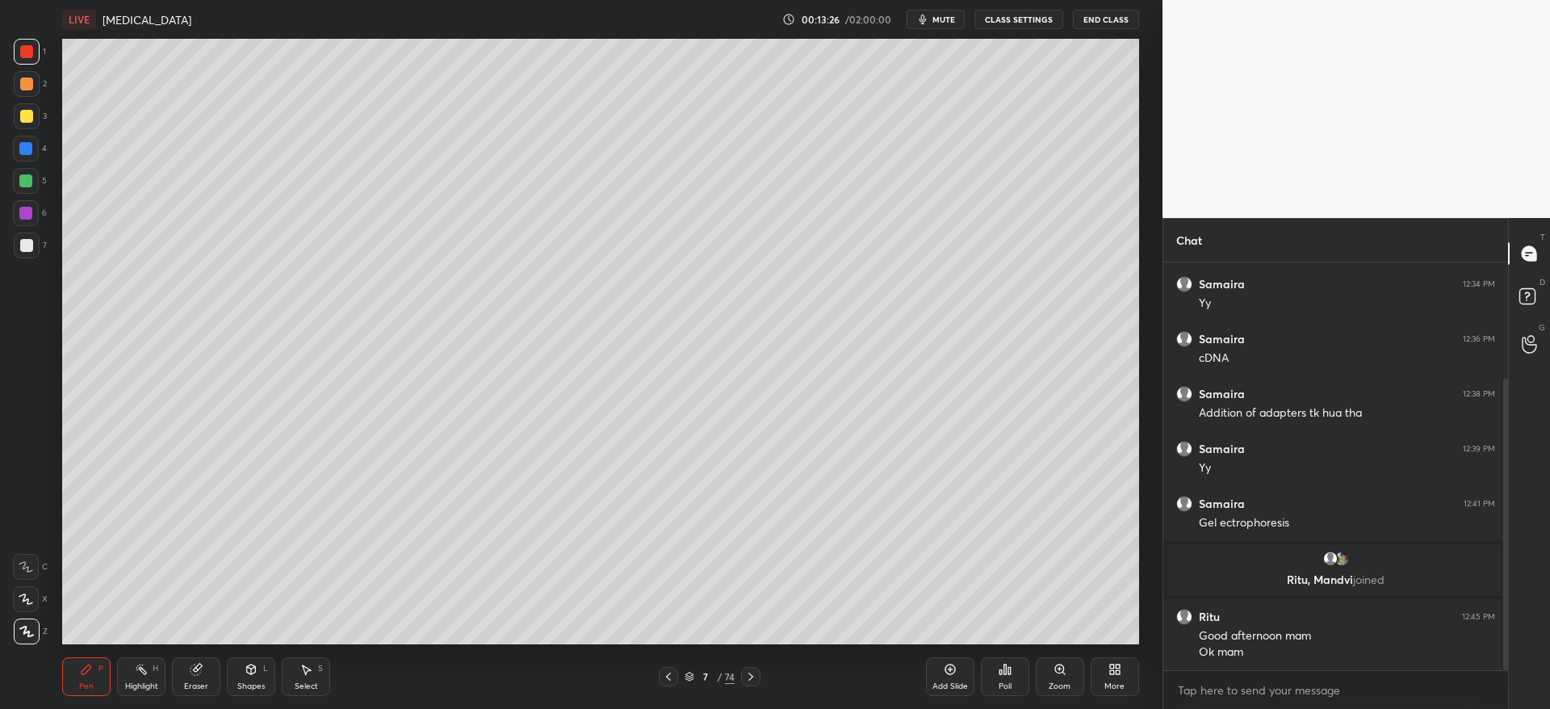
click at [36, 117] on div at bounding box center [27, 116] width 26 height 26
click at [247, 674] on icon at bounding box center [251, 669] width 13 height 13
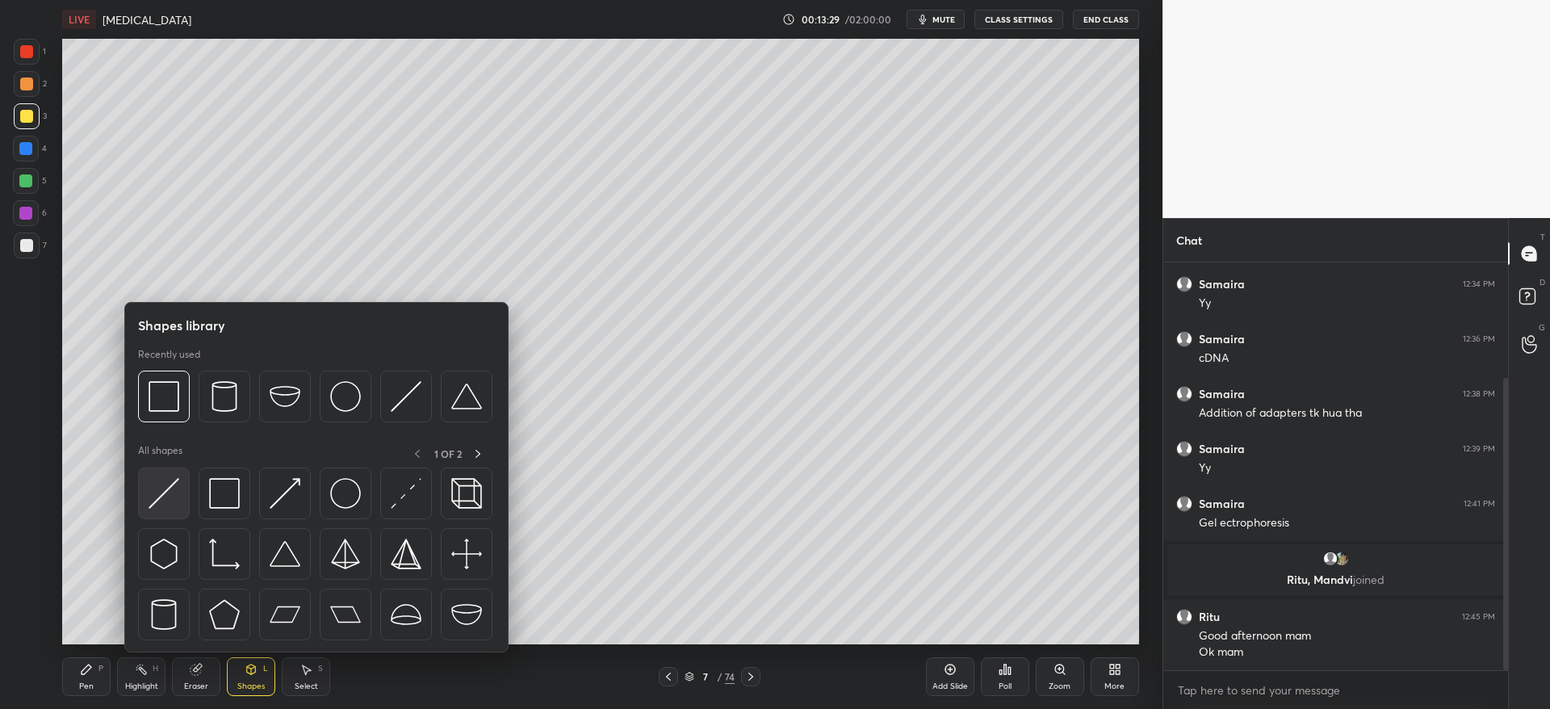
click at [170, 504] on img at bounding box center [163, 493] width 31 height 31
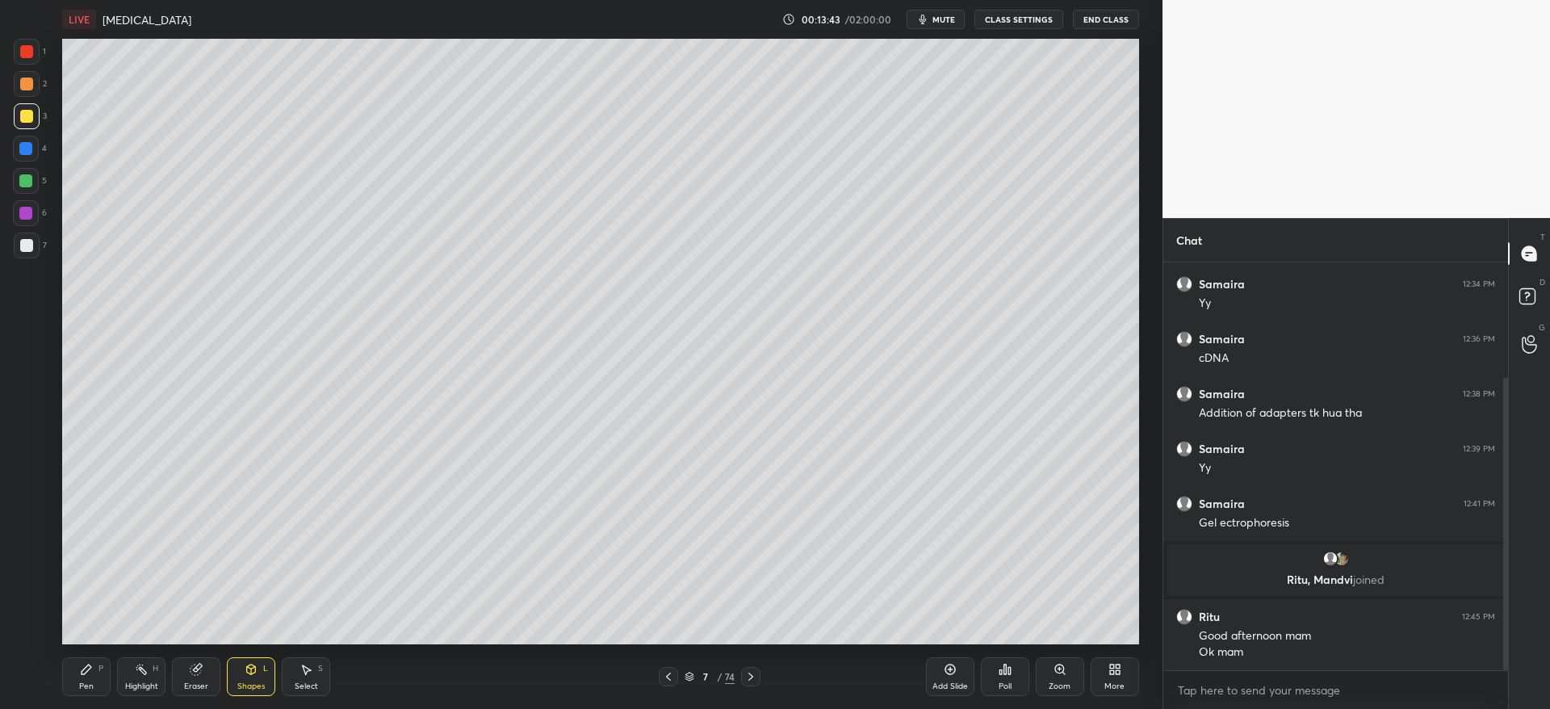
click at [29, 153] on div at bounding box center [25, 148] width 13 height 13
drag, startPoint x: 257, startPoint y: 679, endPoint x: 249, endPoint y: 654, distance: 26.3
click at [256, 676] on div "Shapes L" at bounding box center [251, 676] width 48 height 39
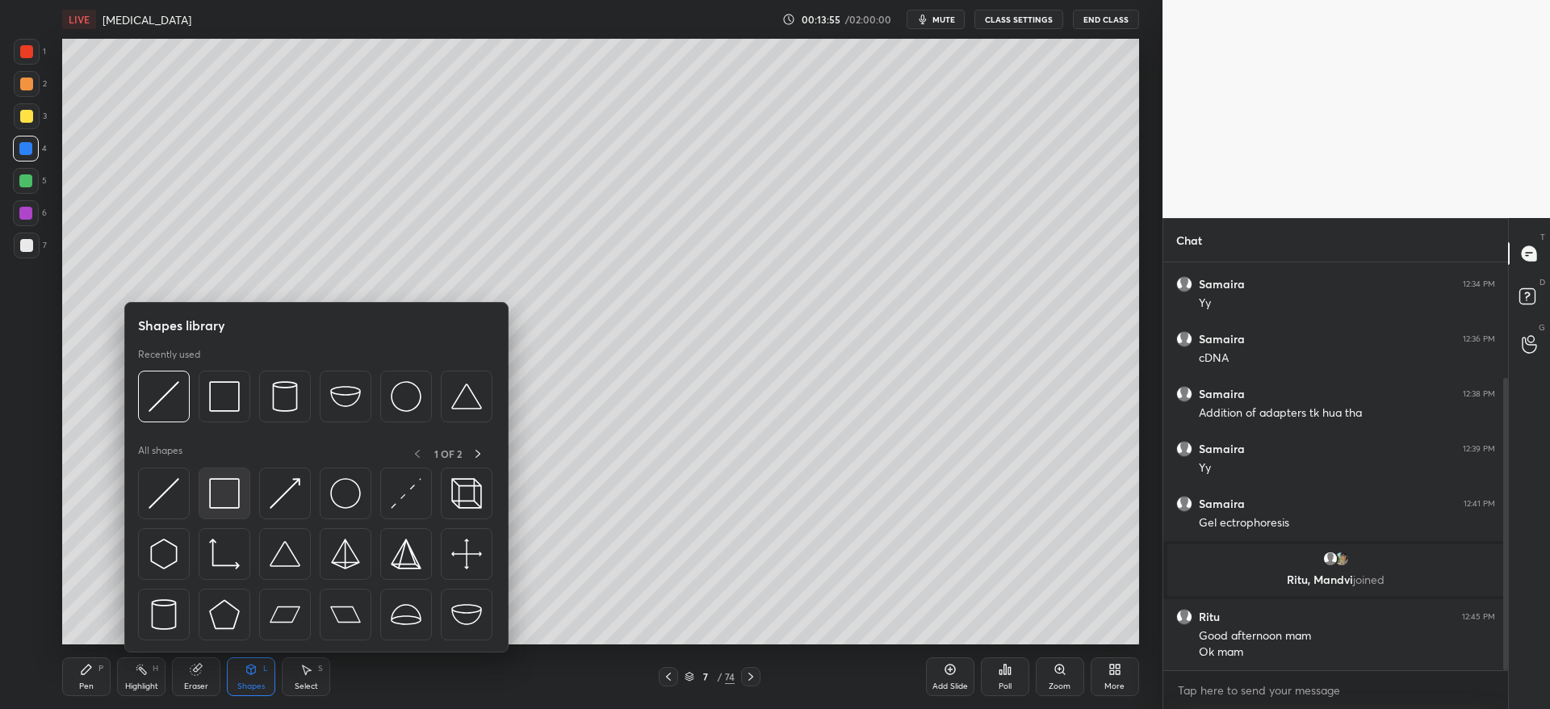
click at [221, 504] on img at bounding box center [224, 493] width 31 height 31
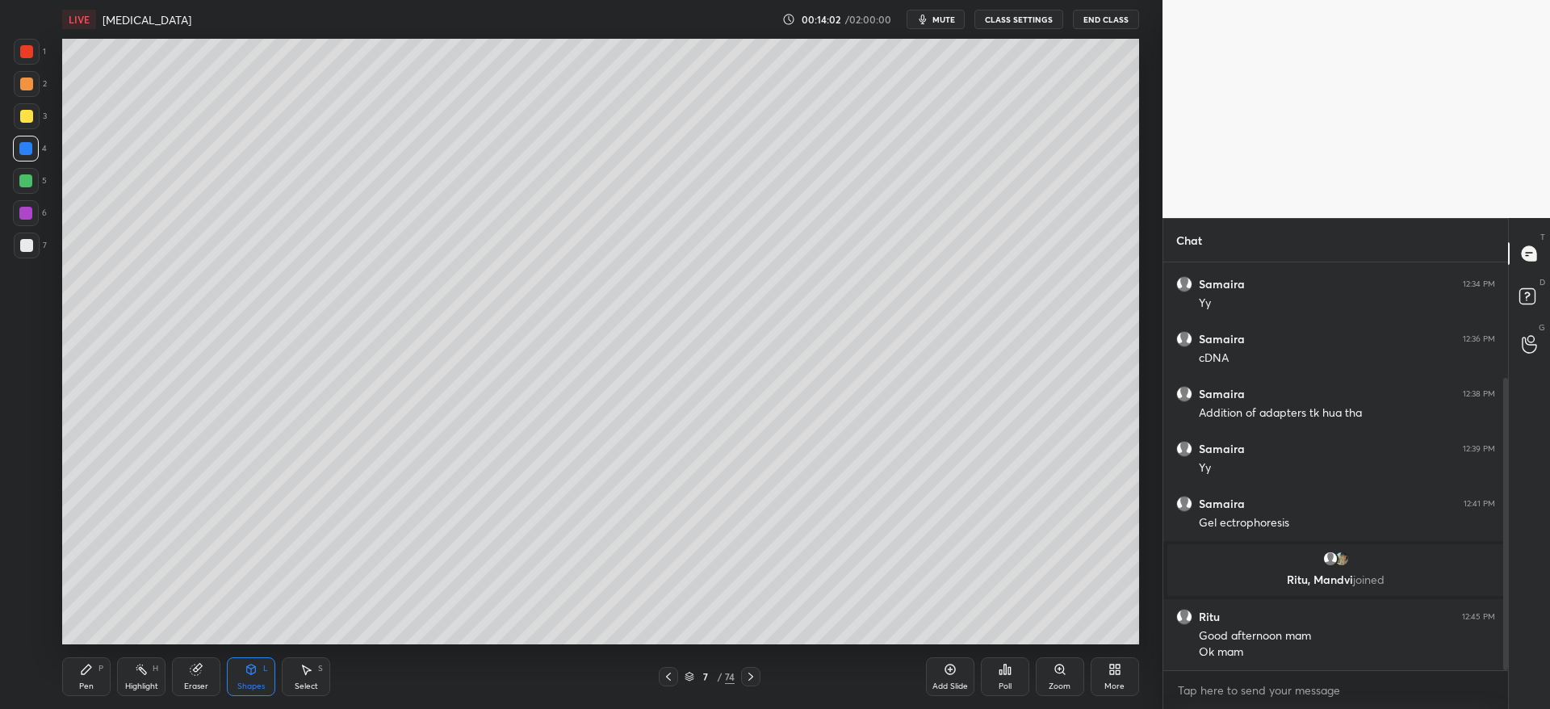
click at [191, 682] on div "Eraser" at bounding box center [196, 686] width 24 height 8
click at [90, 667] on icon at bounding box center [86, 669] width 13 height 13
click at [27, 102] on div "2" at bounding box center [30, 87] width 33 height 32
click at [35, 122] on div at bounding box center [27, 116] width 26 height 26
click at [10, 596] on div "1 2 3 4 5 6 7 C X Z C X Z E E Erase all H H" at bounding box center [26, 341] width 52 height 605
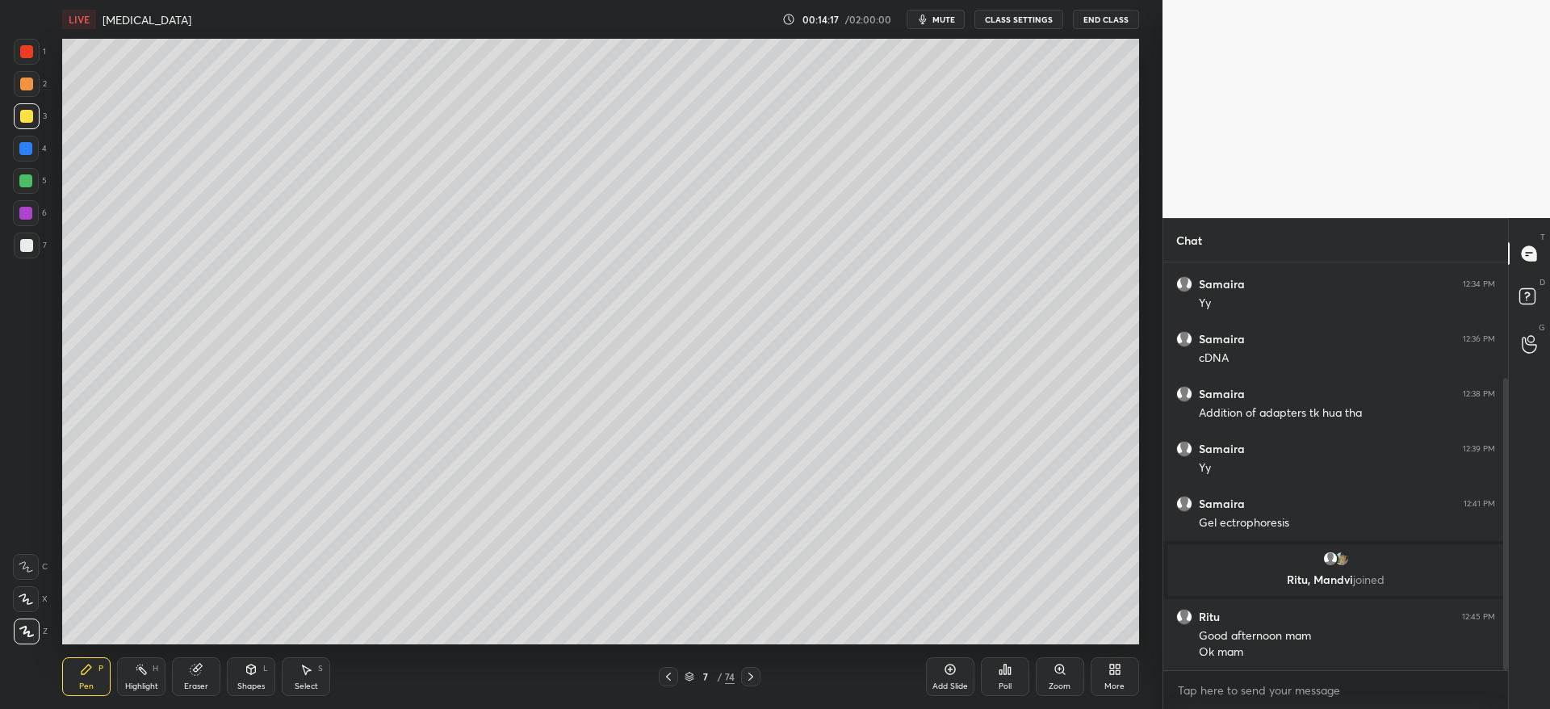
click at [27, 604] on div at bounding box center [26, 599] width 26 height 26
click at [1070, 680] on div "Zoom" at bounding box center [1059, 676] width 48 height 39
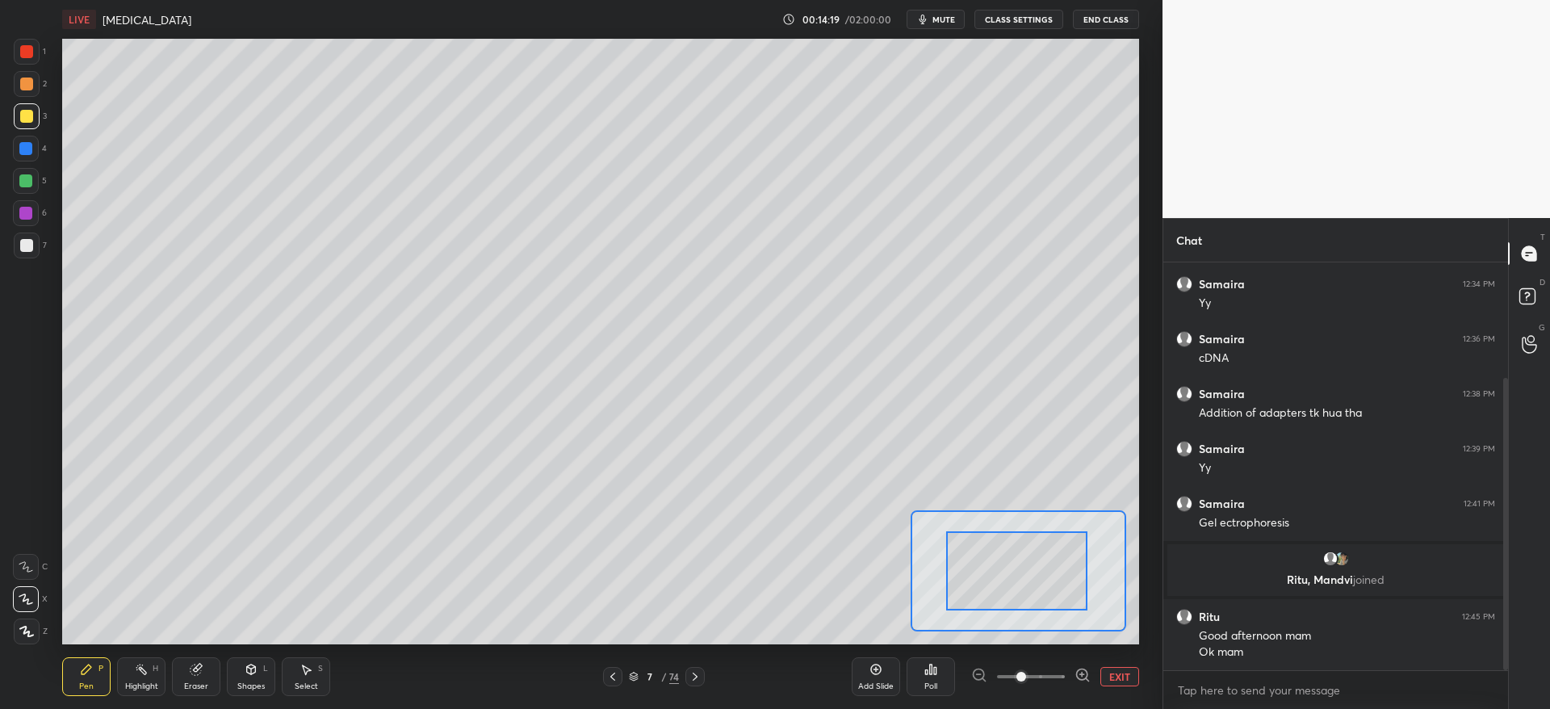
drag, startPoint x: 1011, startPoint y: 578, endPoint x: 960, endPoint y: 547, distance: 59.4
drag, startPoint x: 988, startPoint y: 564, endPoint x: 961, endPoint y: 544, distance: 33.4
click at [960, 546] on div at bounding box center [982, 554] width 141 height 78
drag, startPoint x: 961, startPoint y: 544, endPoint x: 967, endPoint y: 529, distance: 16.3
click at [968, 530] on div at bounding box center [987, 551] width 141 height 78
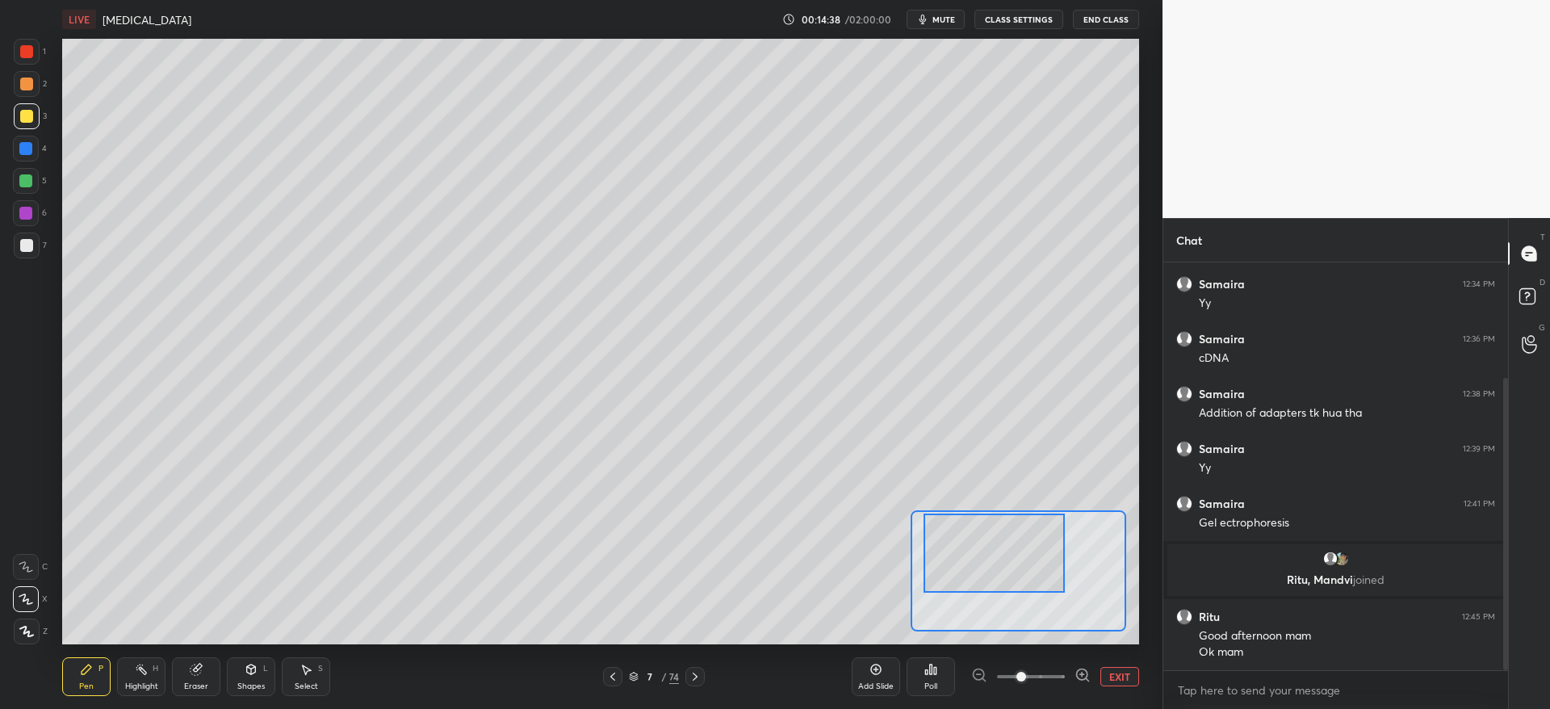
drag, startPoint x: 994, startPoint y: 553, endPoint x: 1015, endPoint y: 549, distance: 21.4
click at [1015, 549] on div at bounding box center [993, 552] width 141 height 78
drag, startPoint x: 1027, startPoint y: 573, endPoint x: 962, endPoint y: 512, distance: 89.6
click at [979, 563] on div at bounding box center [982, 551] width 141 height 78
click at [23, 150] on div at bounding box center [25, 148] width 13 height 13
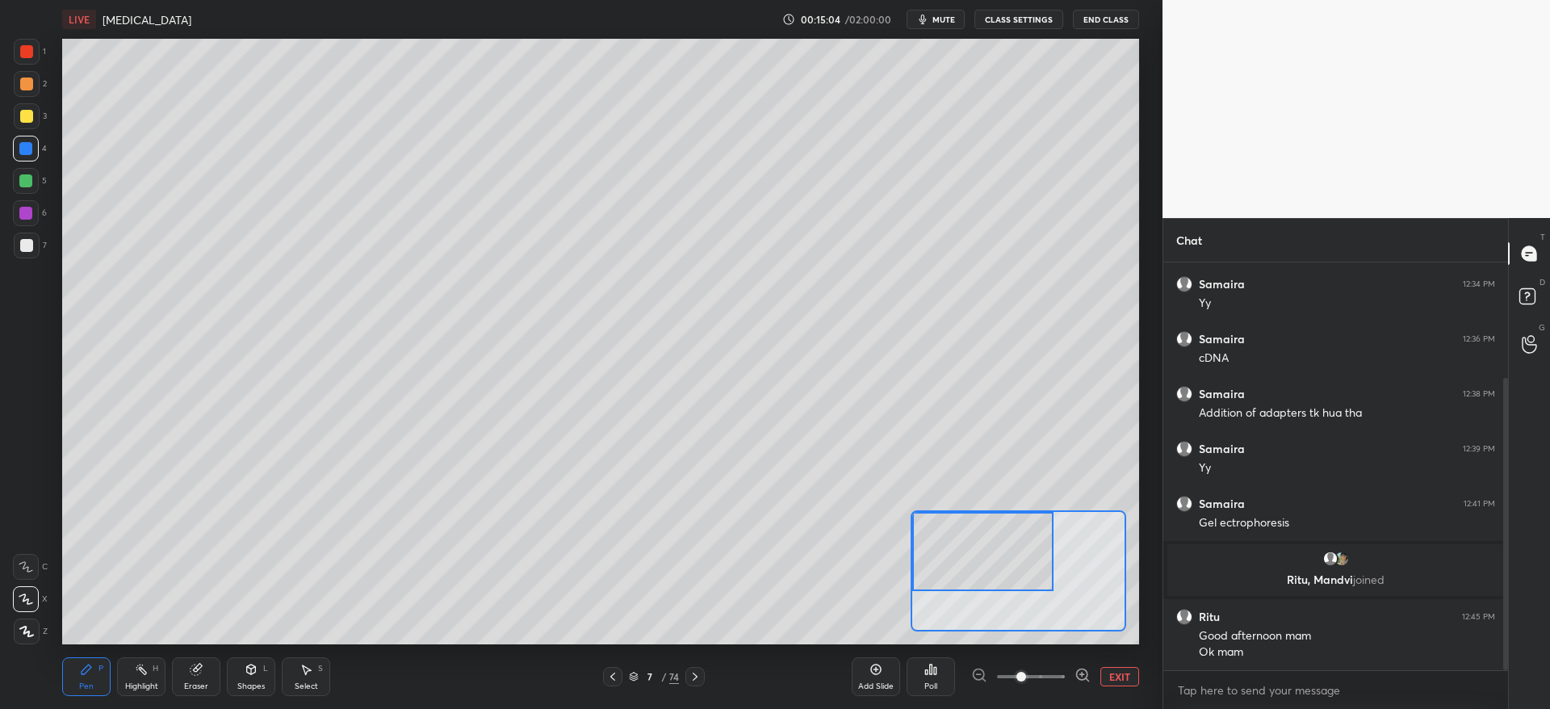
drag, startPoint x: 190, startPoint y: 671, endPoint x: 204, endPoint y: 663, distance: 16.6
click at [193, 667] on icon at bounding box center [196, 669] width 13 height 13
click at [99, 675] on div "Pen P" at bounding box center [86, 676] width 48 height 39
click at [28, 121] on div at bounding box center [26, 116] width 13 height 13
click at [196, 682] on div "Eraser" at bounding box center [196, 686] width 24 height 8
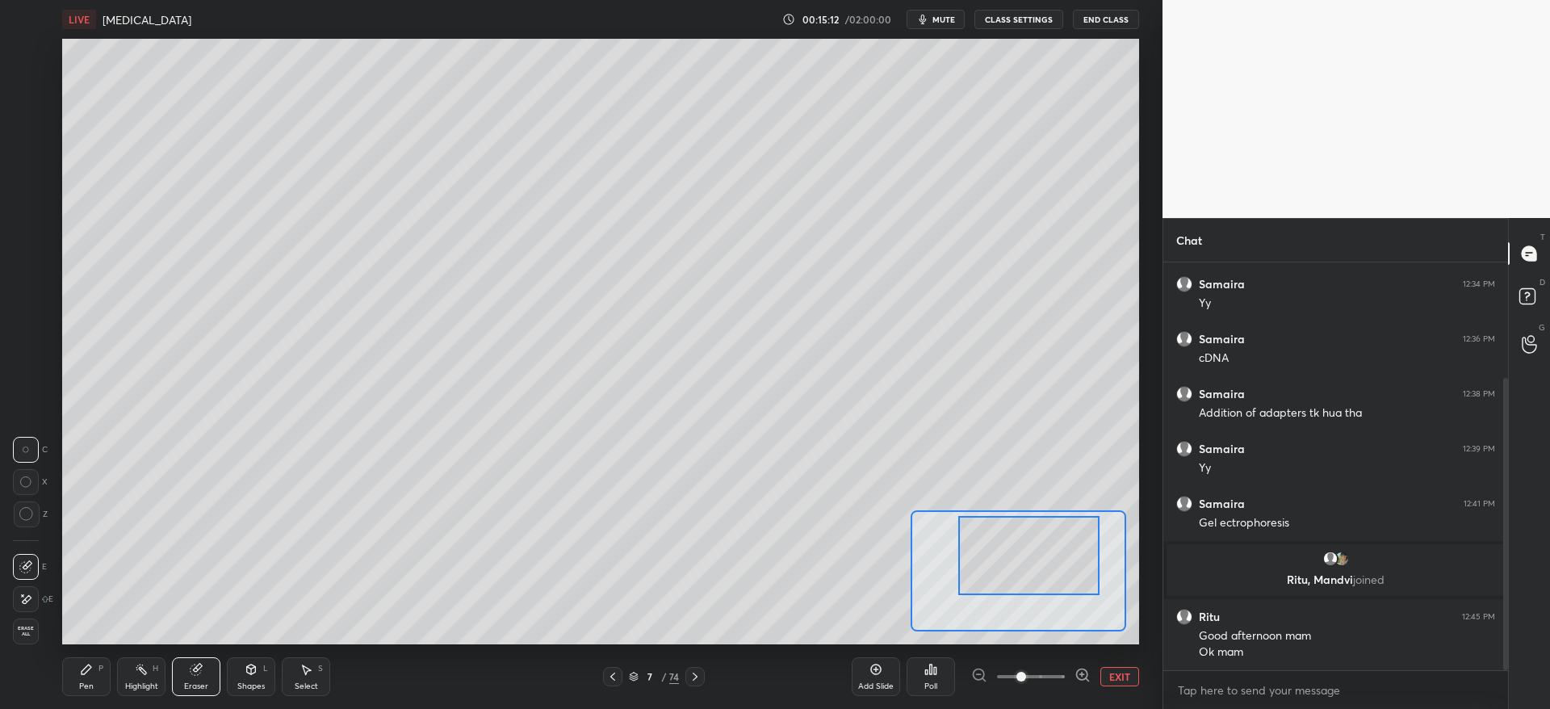
drag, startPoint x: 1027, startPoint y: 575, endPoint x: 1055, endPoint y: 575, distance: 27.5
click at [1055, 575] on div at bounding box center [1028, 555] width 141 height 78
click at [88, 682] on div "Pen" at bounding box center [86, 686] width 15 height 8
drag, startPoint x: 21, startPoint y: 118, endPoint x: 53, endPoint y: 136, distance: 37.2
click at [26, 117] on div at bounding box center [26, 116] width 13 height 13
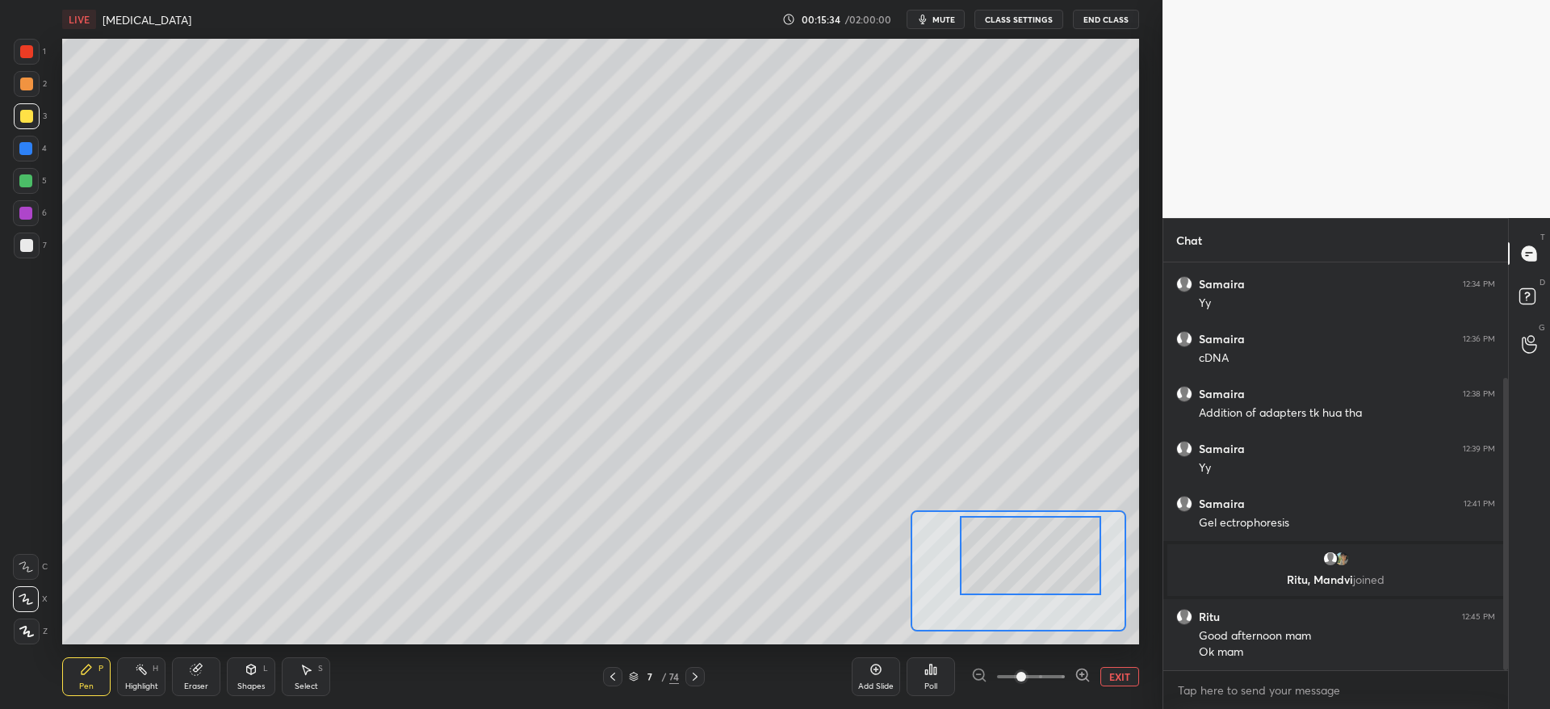
drag, startPoint x: 29, startPoint y: 148, endPoint x: 40, endPoint y: 194, distance: 46.4
click at [30, 148] on div at bounding box center [25, 148] width 13 height 13
drag, startPoint x: 1023, startPoint y: 578, endPoint x: 985, endPoint y: 575, distance: 38.1
click at [984, 579] on div at bounding box center [988, 555] width 141 height 78
drag, startPoint x: 968, startPoint y: 567, endPoint x: 1001, endPoint y: 567, distance: 32.3
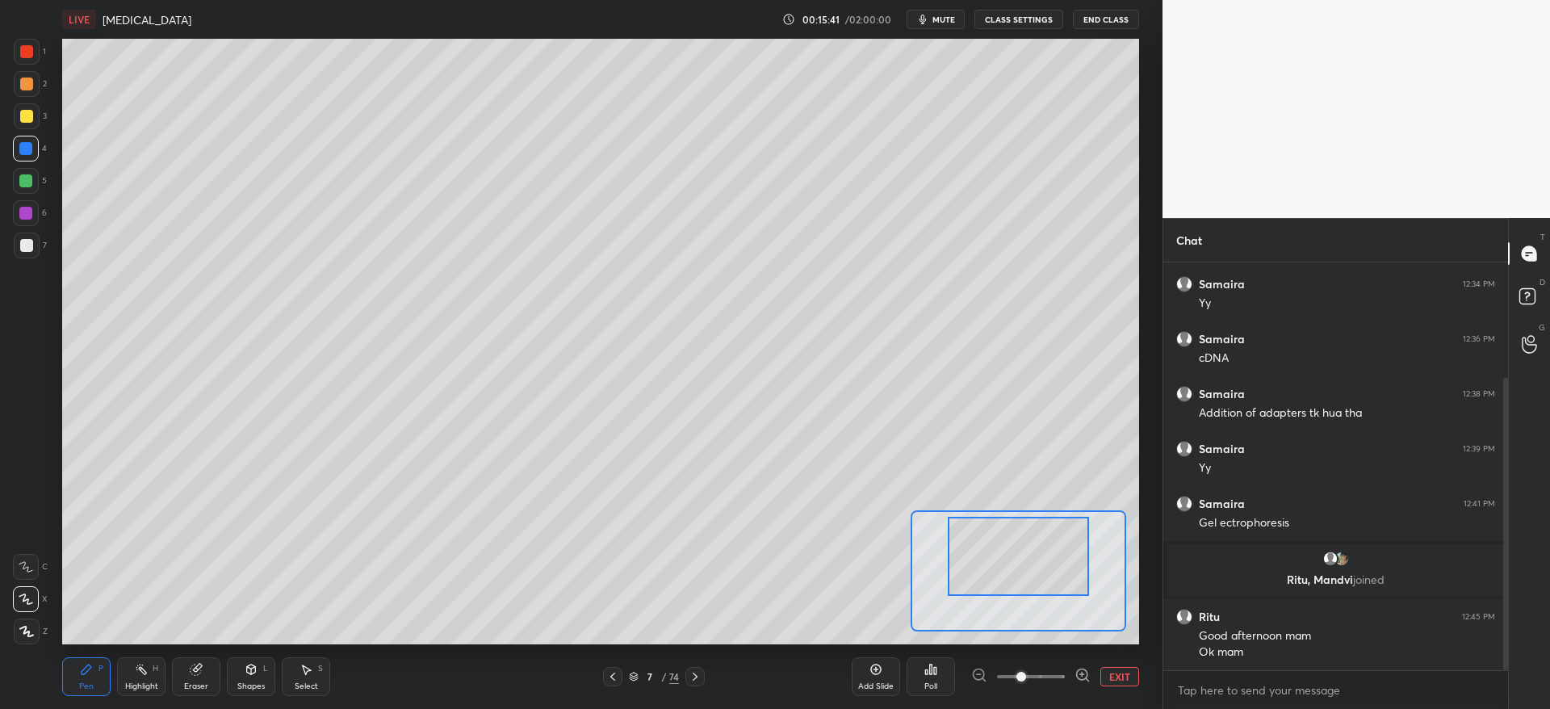
click at [1001, 567] on div at bounding box center [1017, 556] width 141 height 78
drag, startPoint x: 1031, startPoint y: 587, endPoint x: 983, endPoint y: 559, distance: 55.0
click at [1017, 590] on div at bounding box center [1001, 568] width 141 height 78
click at [28, 183] on div at bounding box center [25, 180] width 13 height 13
drag, startPoint x: 995, startPoint y: 583, endPoint x: 1019, endPoint y: 572, distance: 26.4
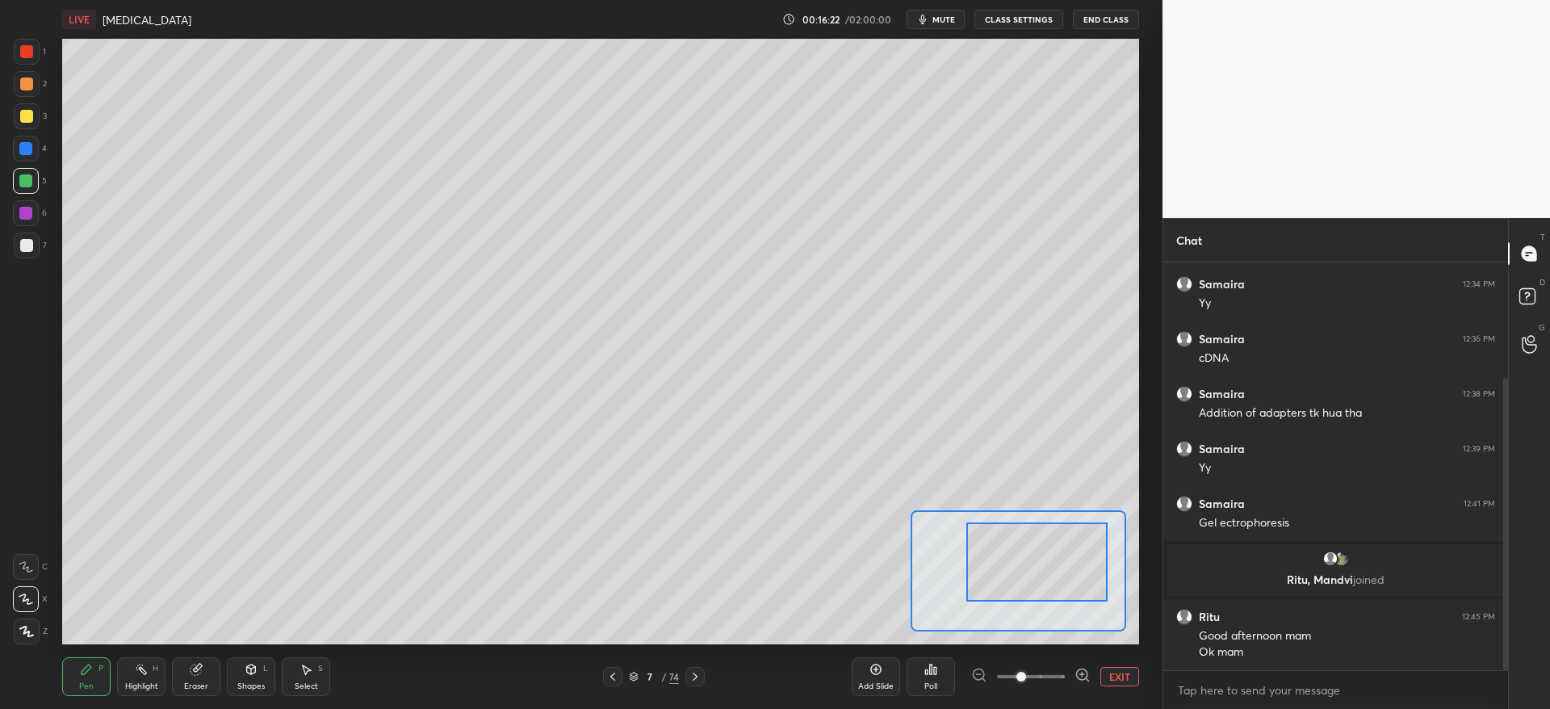
click at [1026, 578] on div at bounding box center [1036, 561] width 141 height 78
click at [1045, 587] on div at bounding box center [1034, 559] width 141 height 78
drag, startPoint x: 23, startPoint y: 158, endPoint x: 29, endPoint y: 150, distance: 9.9
click at [23, 157] on div at bounding box center [26, 149] width 26 height 26
click at [31, 151] on div at bounding box center [25, 148] width 13 height 13
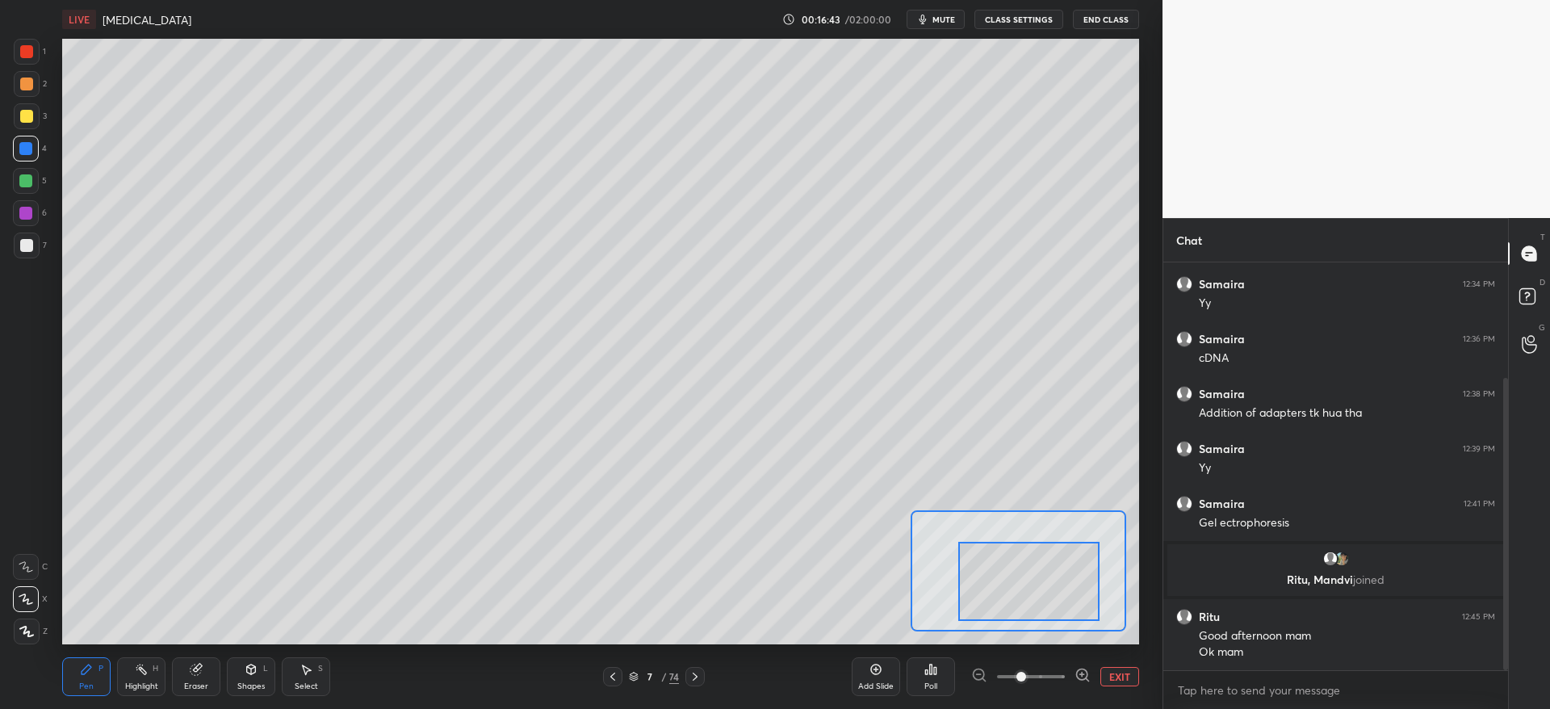
drag, startPoint x: 996, startPoint y: 584, endPoint x: 983, endPoint y: 584, distance: 12.9
click at [989, 596] on div at bounding box center [1028, 581] width 141 height 78
click at [23, 126] on div at bounding box center [27, 116] width 26 height 26
click at [40, 145] on div "4" at bounding box center [30, 149] width 34 height 26
drag, startPoint x: 1058, startPoint y: 594, endPoint x: 1053, endPoint y: 578, distance: 16.9
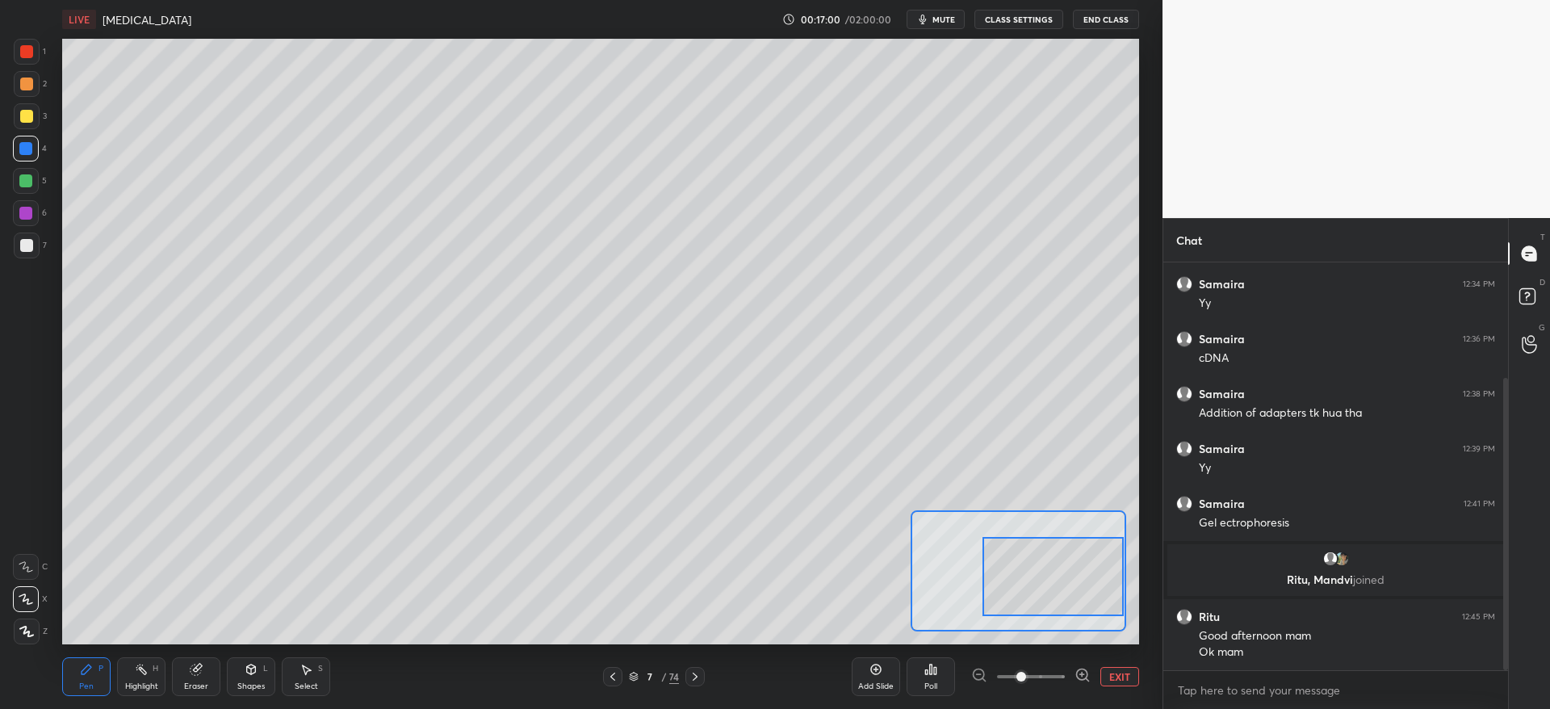
click at [1062, 591] on div at bounding box center [1052, 576] width 141 height 78
drag, startPoint x: 1027, startPoint y: 604, endPoint x: 1051, endPoint y: 607, distance: 23.6
click at [1052, 609] on div at bounding box center [1053, 581] width 141 height 78
click at [1039, 594] on div at bounding box center [1050, 583] width 141 height 78
click at [999, 676] on span at bounding box center [1031, 676] width 68 height 24
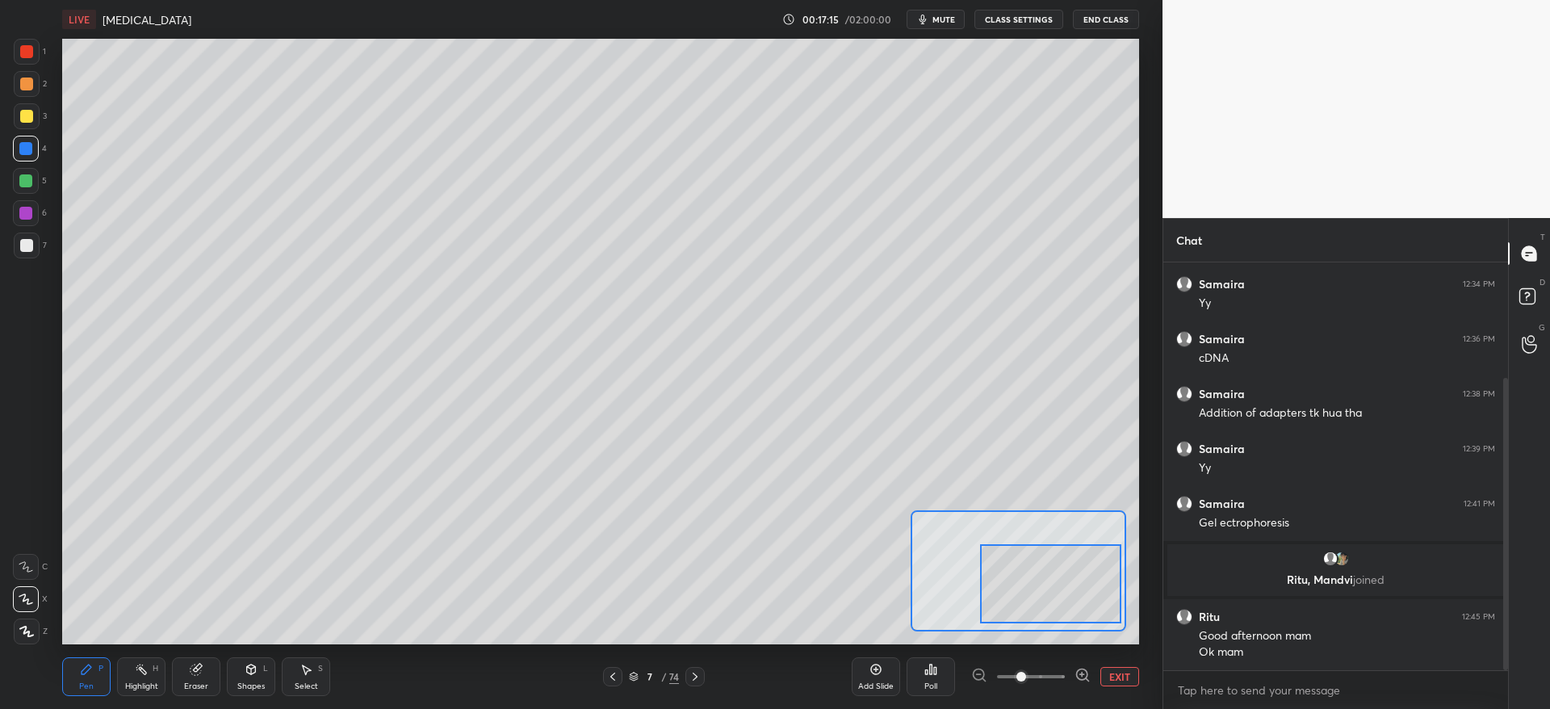
click at [1002, 678] on span at bounding box center [1031, 676] width 68 height 24
click at [1001, 675] on span at bounding box center [1031, 676] width 68 height 3
drag, startPoint x: 1017, startPoint y: 676, endPoint x: 1004, endPoint y: 676, distance: 12.9
click at [1002, 676] on span at bounding box center [1031, 676] width 68 height 24
click at [1115, 680] on button "EXIT" at bounding box center [1119, 676] width 39 height 19
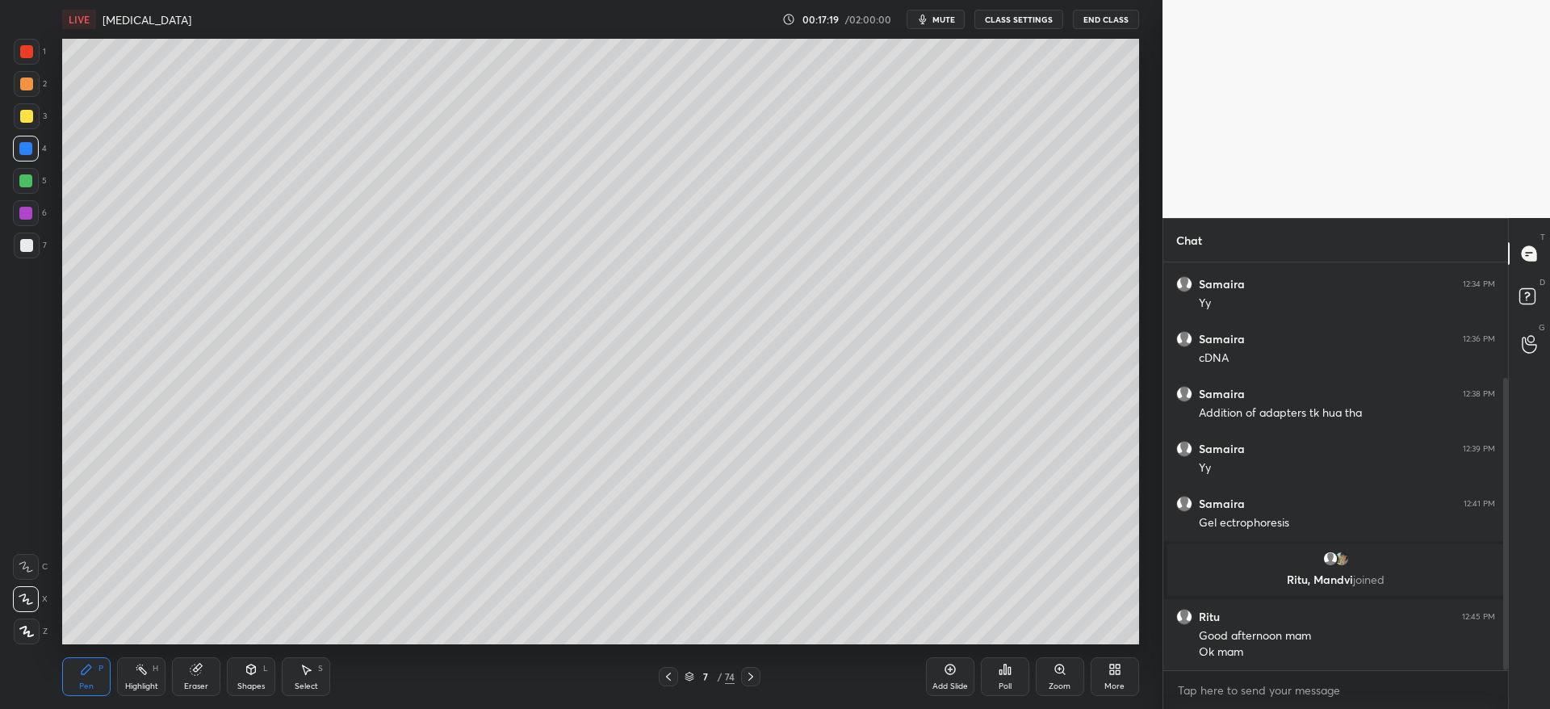
click at [30, 182] on div at bounding box center [25, 180] width 13 height 13
click at [30, 115] on div at bounding box center [26, 116] width 13 height 13
click at [36, 238] on div at bounding box center [27, 245] width 26 height 26
click at [29, 147] on div at bounding box center [25, 148] width 13 height 13
click at [753, 677] on icon at bounding box center [750, 676] width 13 height 13
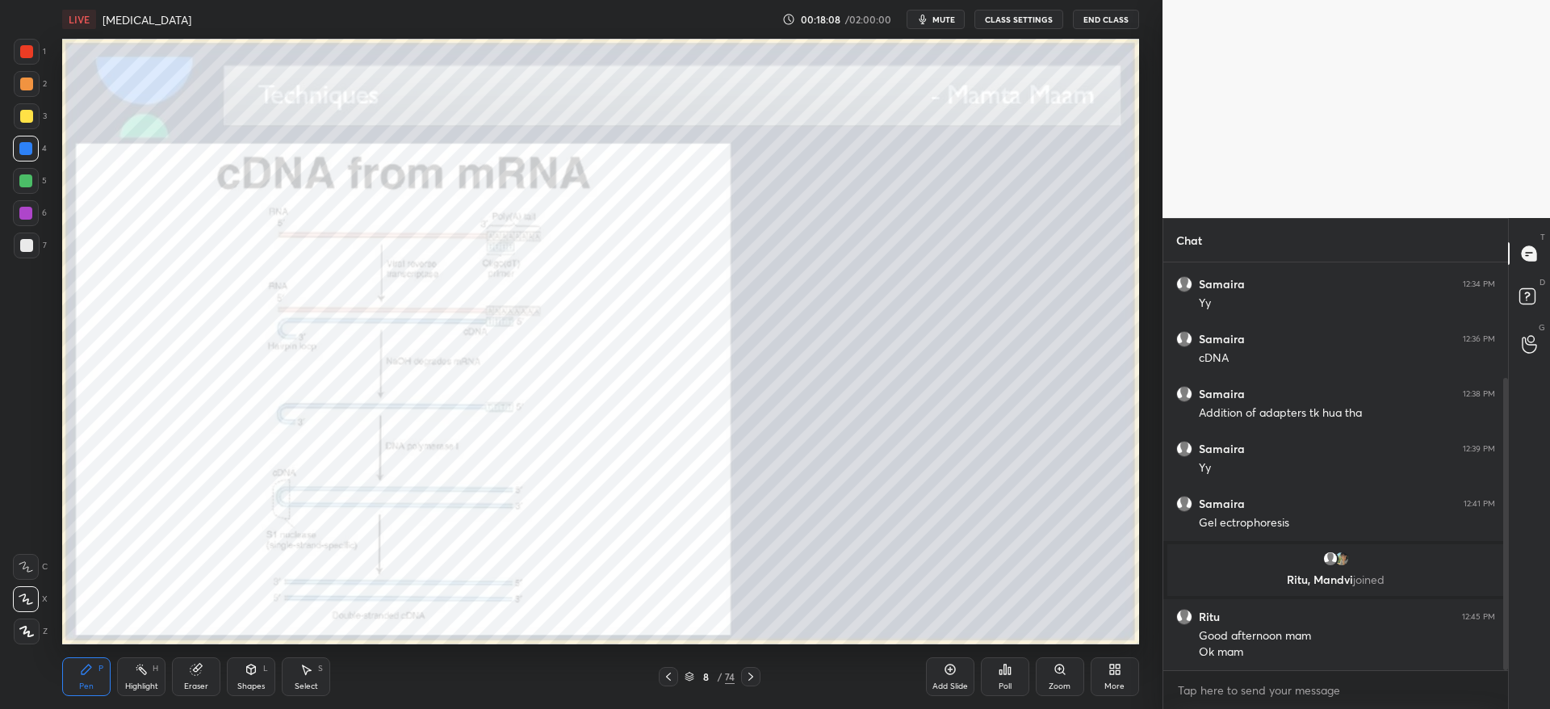
click at [670, 672] on icon at bounding box center [668, 676] width 5 height 8
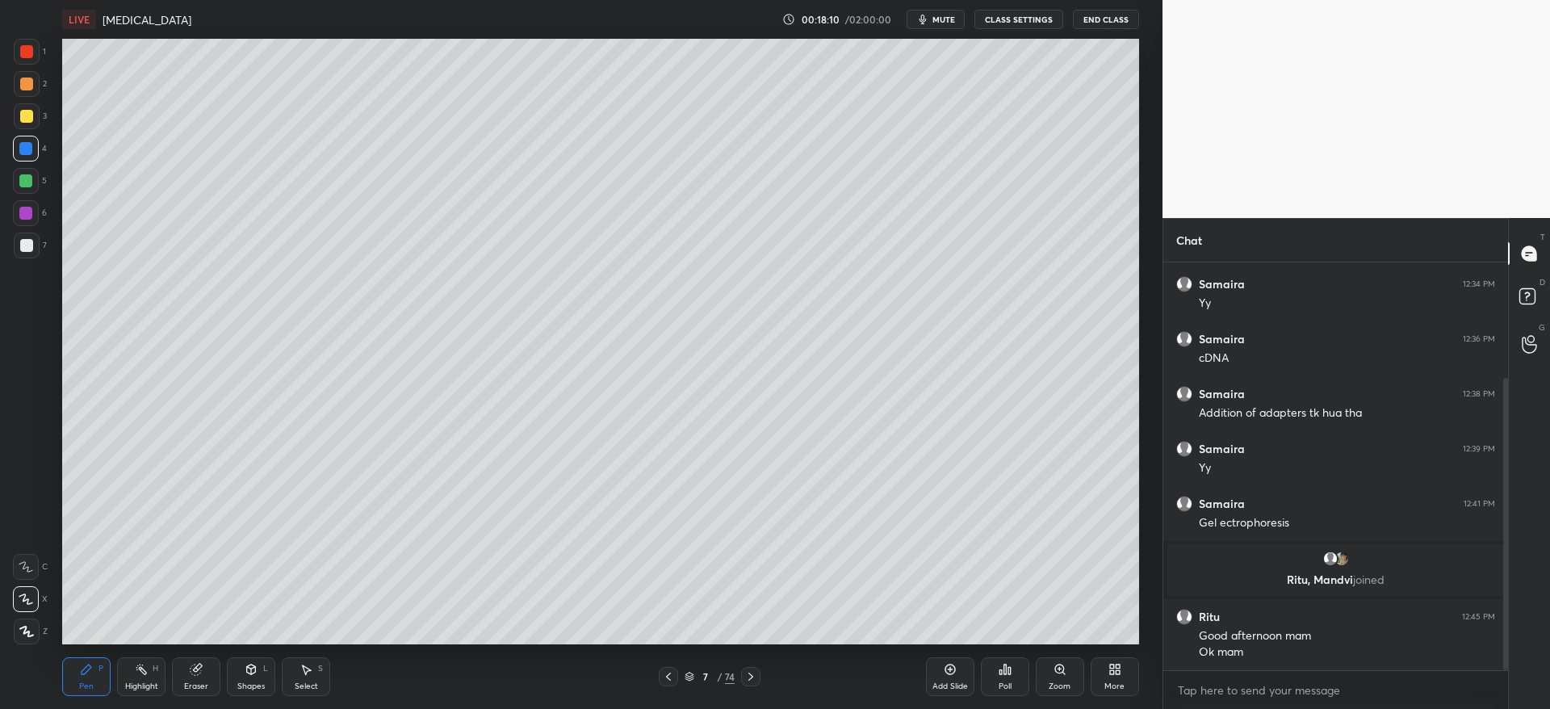
click at [17, 152] on div at bounding box center [26, 149] width 26 height 26
click at [31, 84] on div at bounding box center [26, 83] width 13 height 13
click at [28, 153] on div at bounding box center [25, 148] width 13 height 13
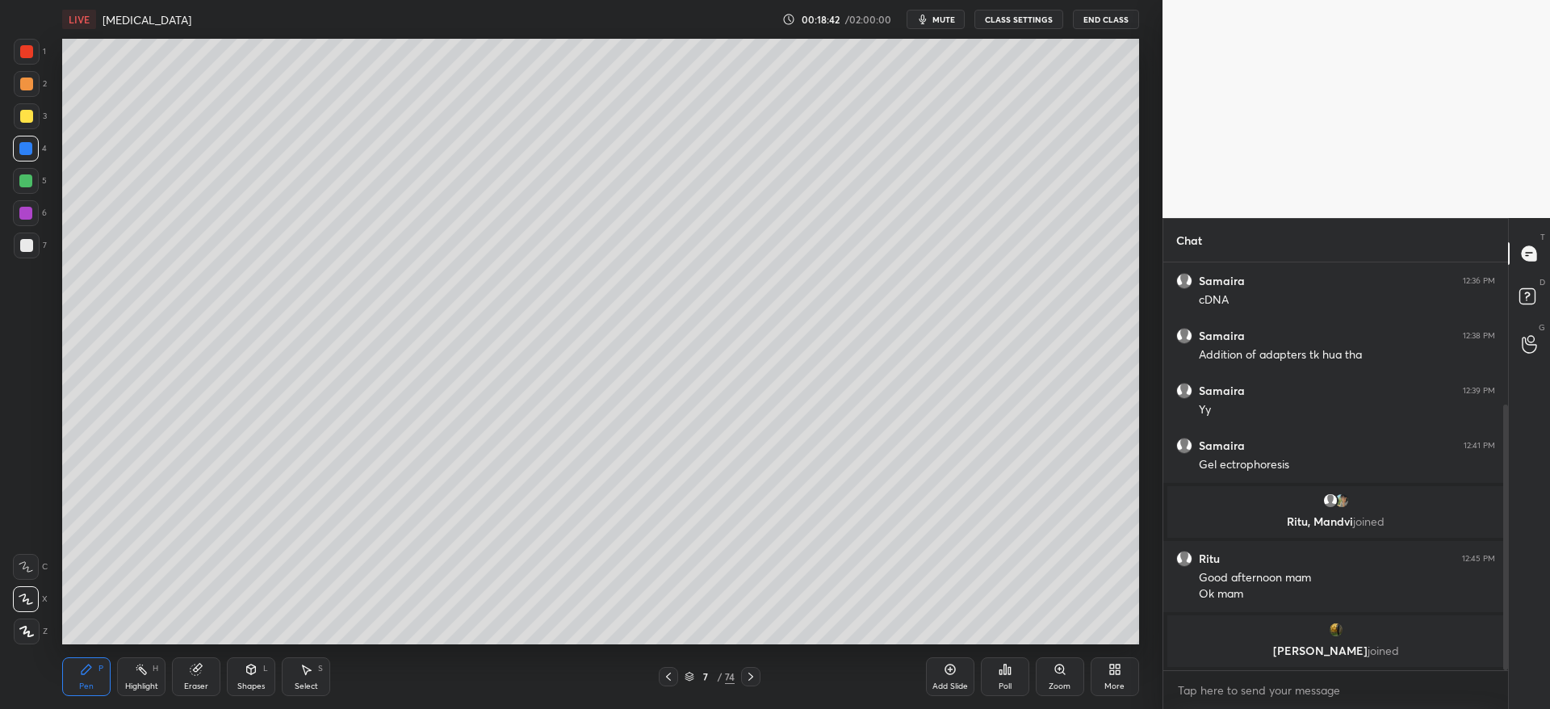
click at [25, 89] on div at bounding box center [27, 84] width 26 height 26
click at [1054, 682] on div "Zoom" at bounding box center [1059, 686] width 22 height 8
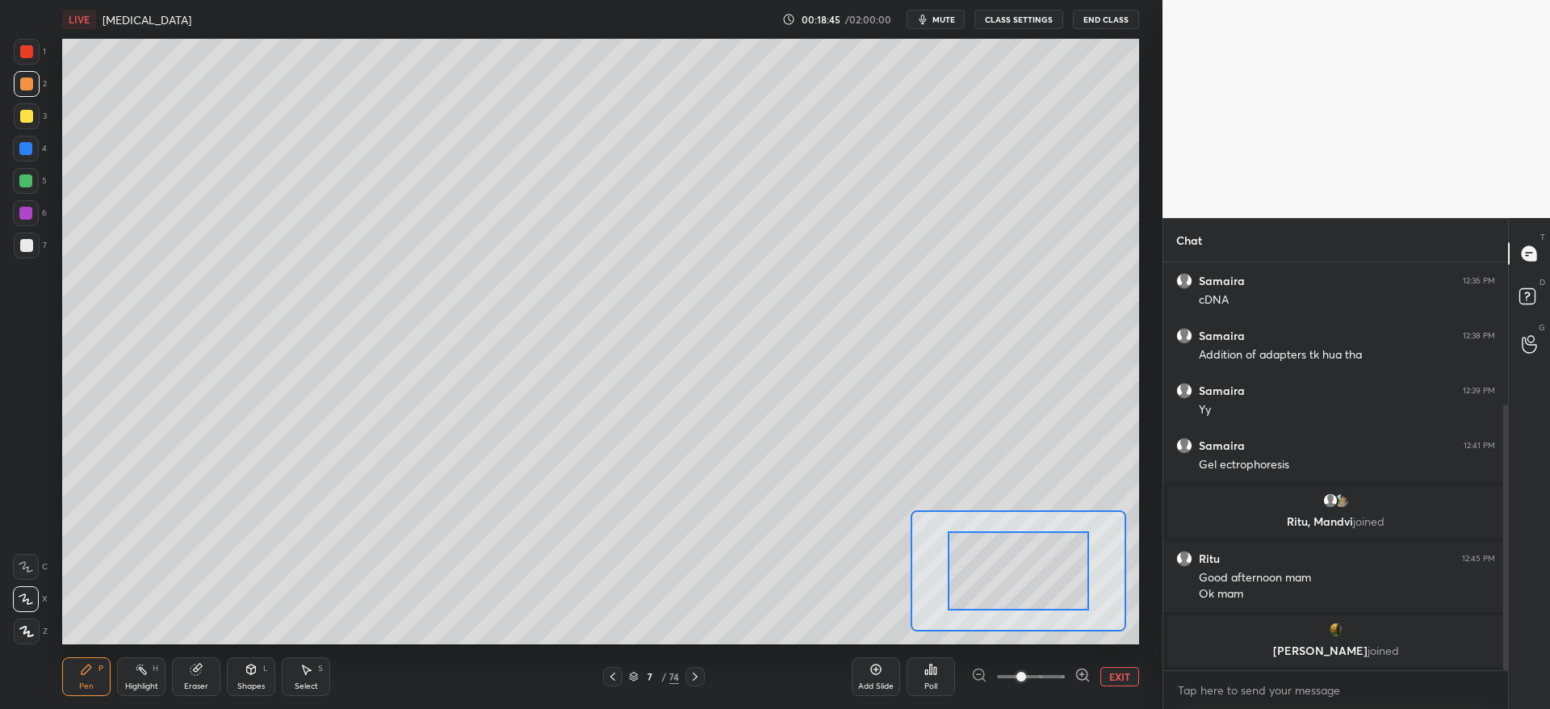
click at [1038, 677] on span at bounding box center [1031, 676] width 68 height 24
click at [1012, 678] on span at bounding box center [1031, 676] width 68 height 24
drag, startPoint x: 1020, startPoint y: 613, endPoint x: 1055, endPoint y: 626, distance: 37.3
click at [1056, 633] on div "LIVE [MEDICAL_DATA] 00:18:47 / 02:00:00 mute CLASS SETTINGS End Class Setting u…" at bounding box center [601, 354] width 1098 height 709
click at [1118, 677] on button "EXIT" at bounding box center [1119, 676] width 39 height 19
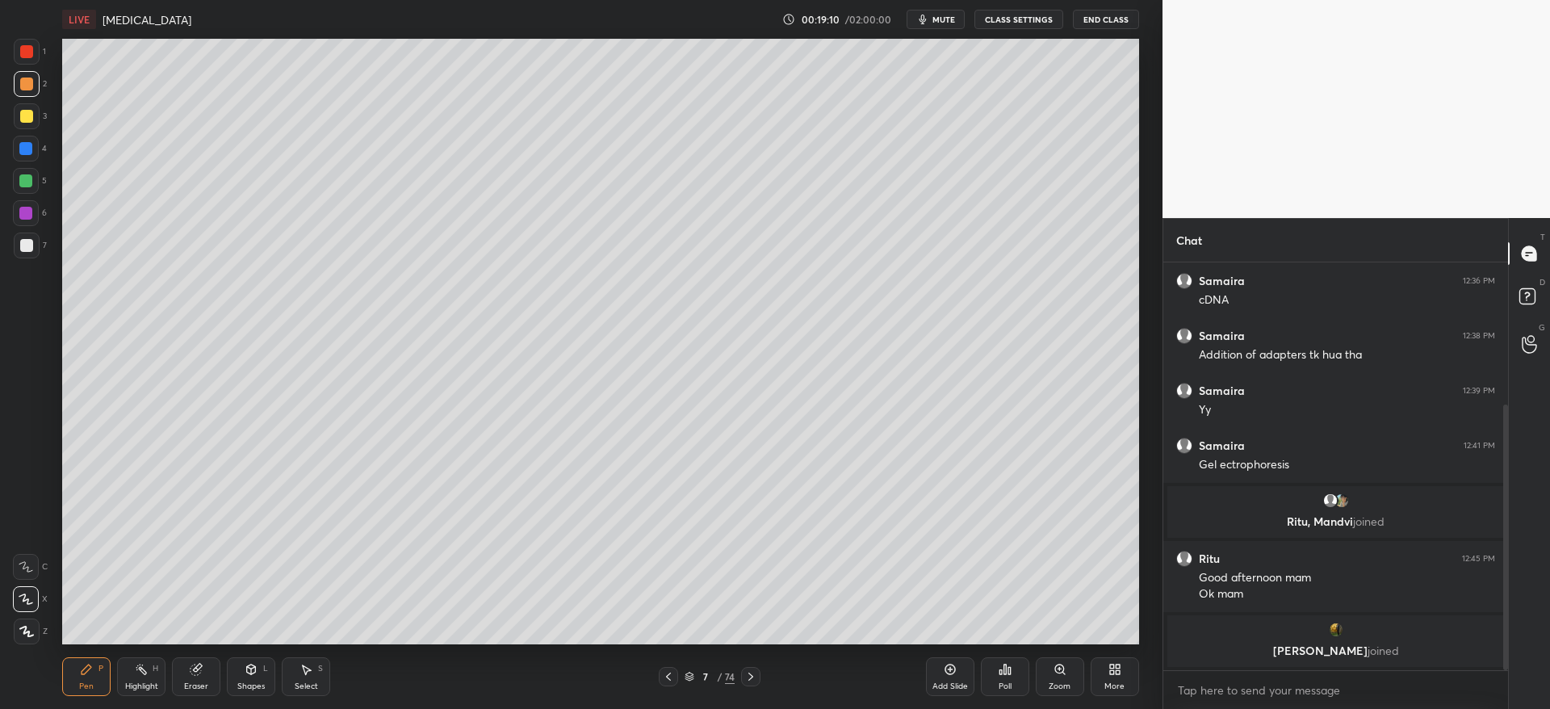
click at [31, 127] on div at bounding box center [27, 116] width 26 height 26
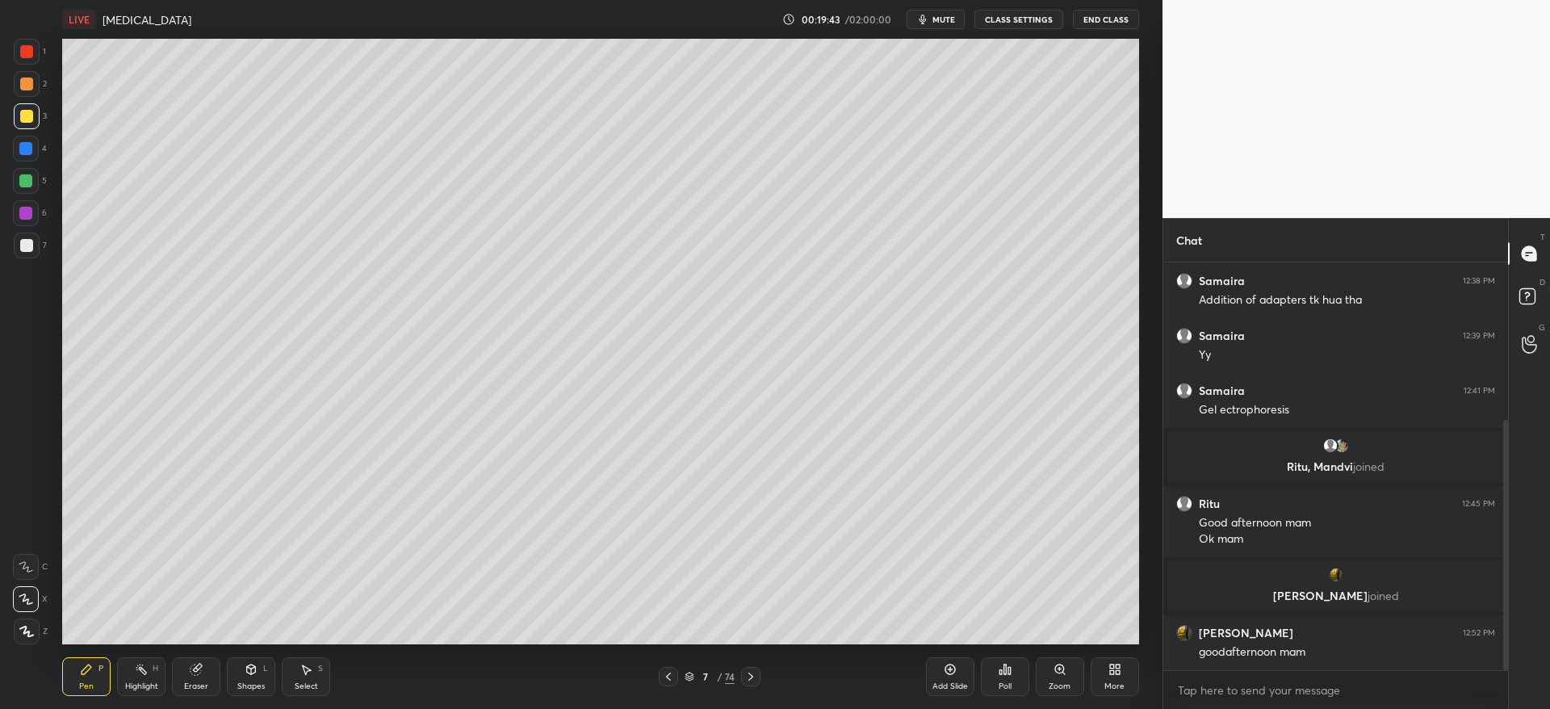
drag, startPoint x: 193, startPoint y: 678, endPoint x: 211, endPoint y: 656, distance: 28.1
click at [191, 676] on div "Eraser" at bounding box center [196, 676] width 48 height 39
click at [103, 669] on div "P" at bounding box center [100, 668] width 5 height 8
click at [24, 89] on div at bounding box center [26, 83] width 13 height 13
click at [28, 215] on div at bounding box center [25, 213] width 13 height 13
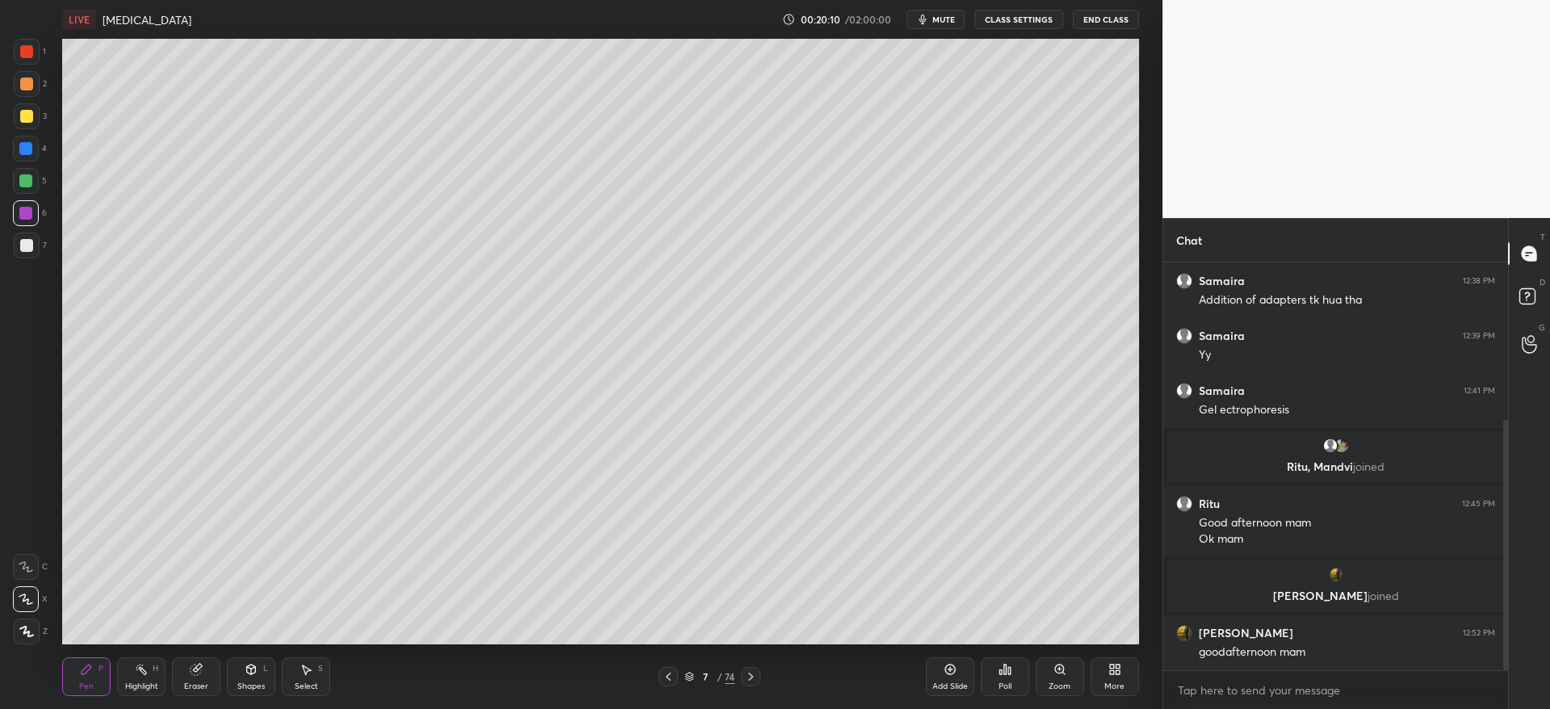
click at [31, 159] on div at bounding box center [26, 149] width 26 height 26
click at [35, 121] on div at bounding box center [27, 116] width 26 height 26
click at [193, 675] on icon at bounding box center [196, 669] width 13 height 13
click at [752, 676] on icon at bounding box center [750, 676] width 5 height 8
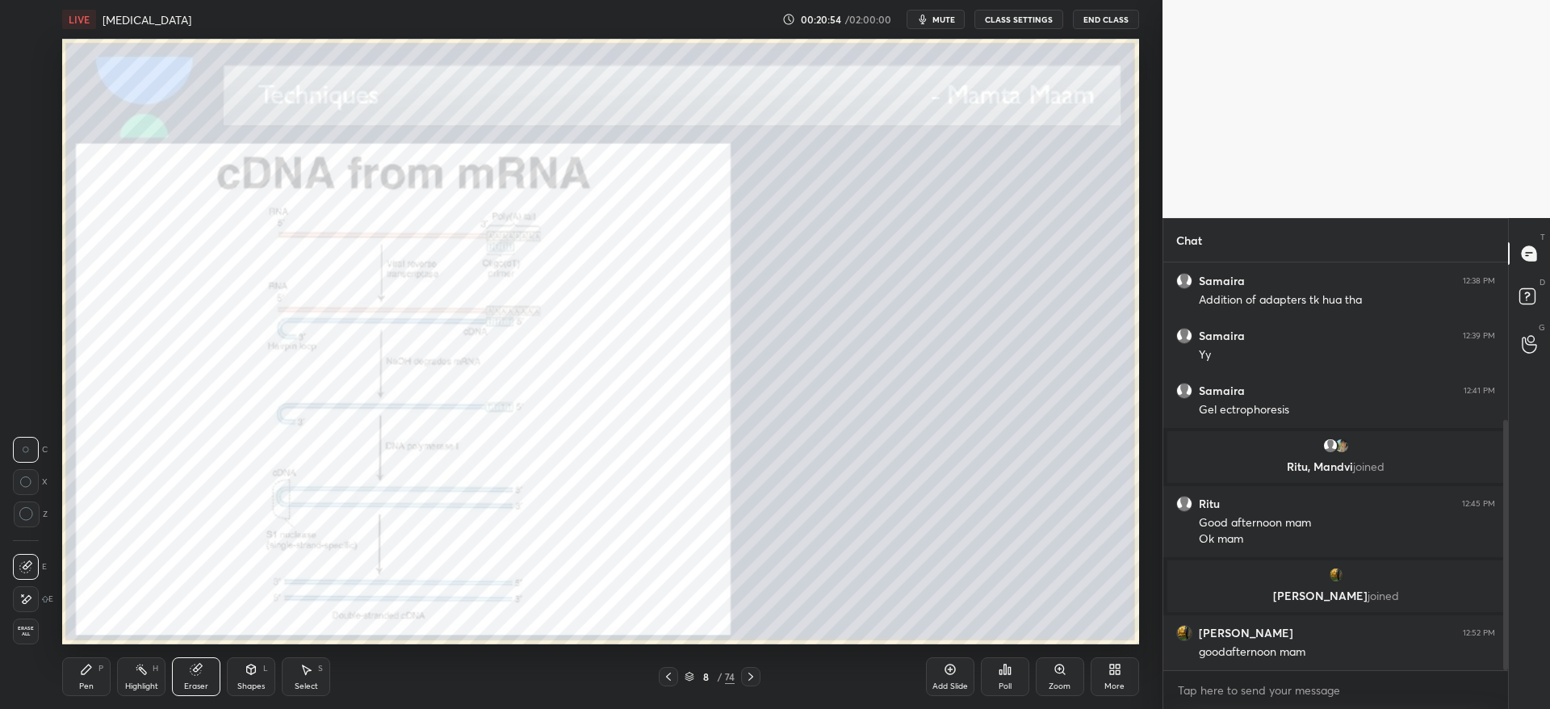
click at [751, 673] on icon at bounding box center [750, 676] width 13 height 13
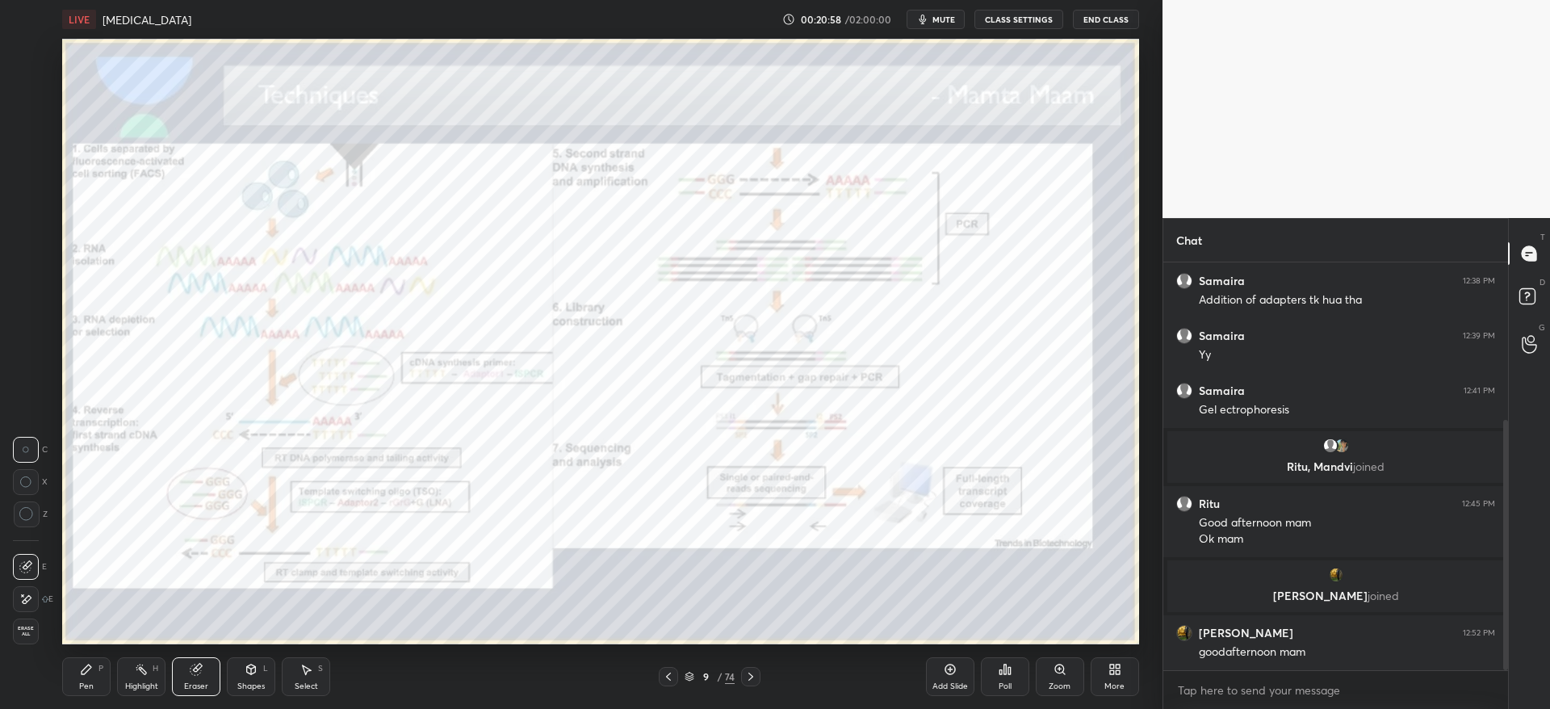
click at [675, 675] on div at bounding box center [668, 676] width 19 height 19
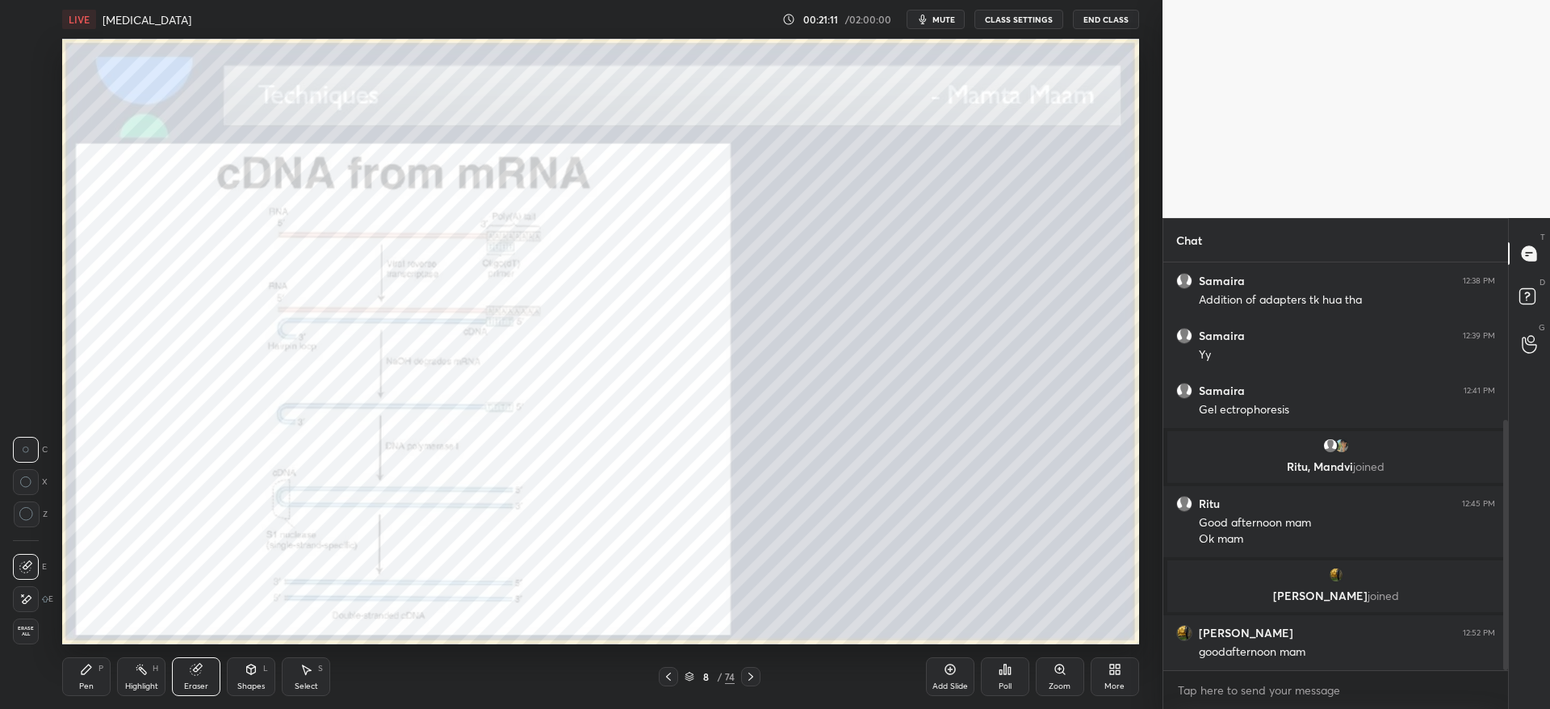
click at [751, 676] on icon at bounding box center [750, 676] width 13 height 13
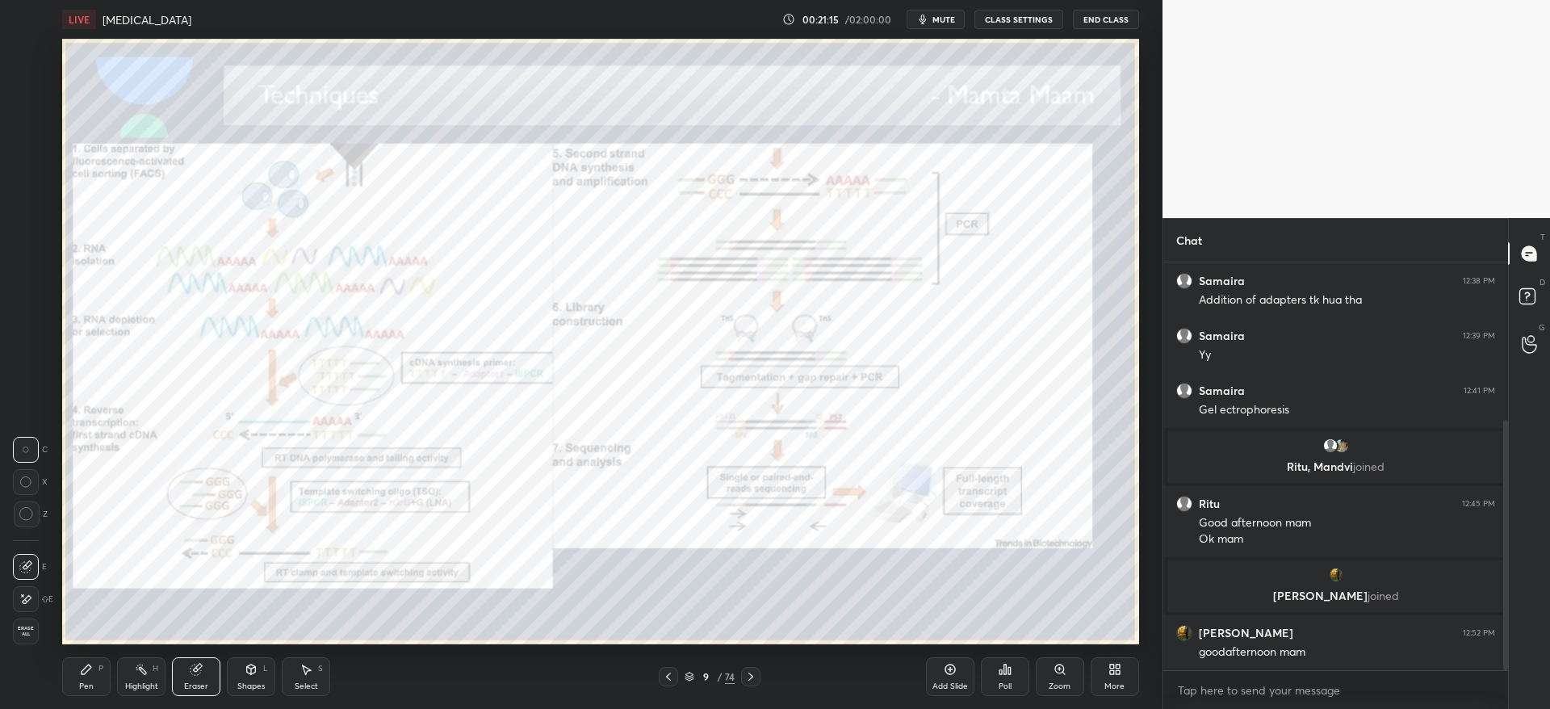
click at [663, 672] on icon at bounding box center [668, 676] width 13 height 13
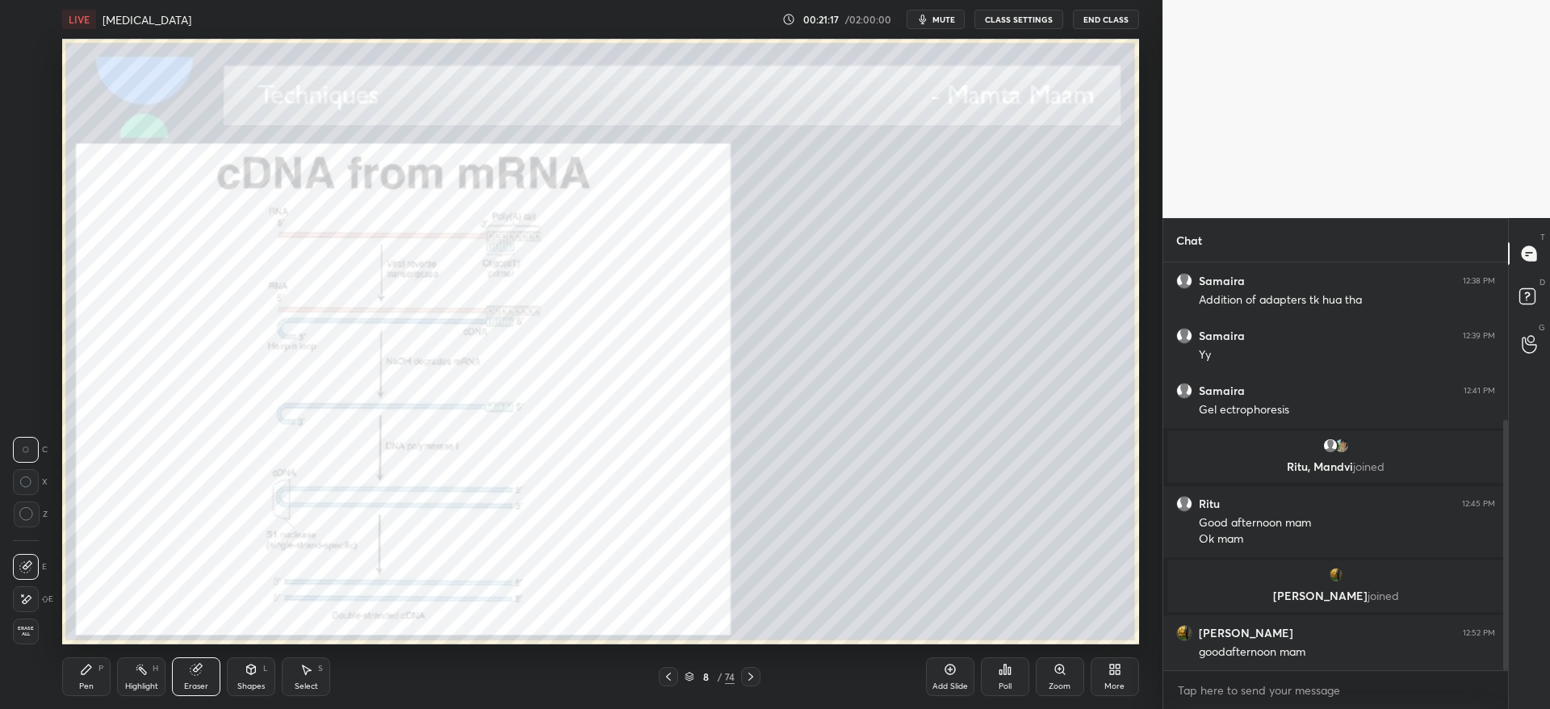
click at [88, 674] on icon at bounding box center [86, 669] width 13 height 13
click at [1060, 677] on div "Zoom" at bounding box center [1059, 676] width 48 height 39
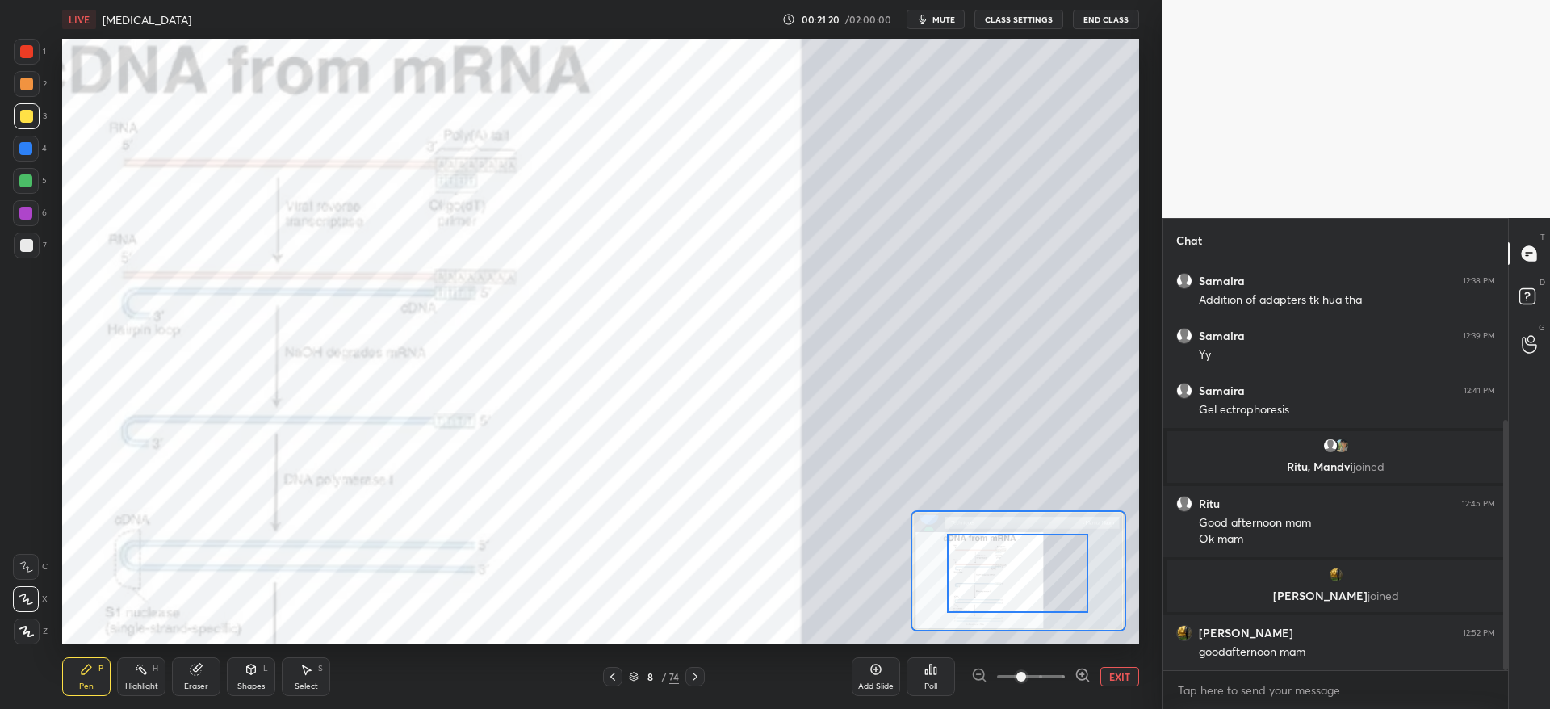
drag, startPoint x: 1014, startPoint y: 596, endPoint x: 998, endPoint y: 600, distance: 16.6
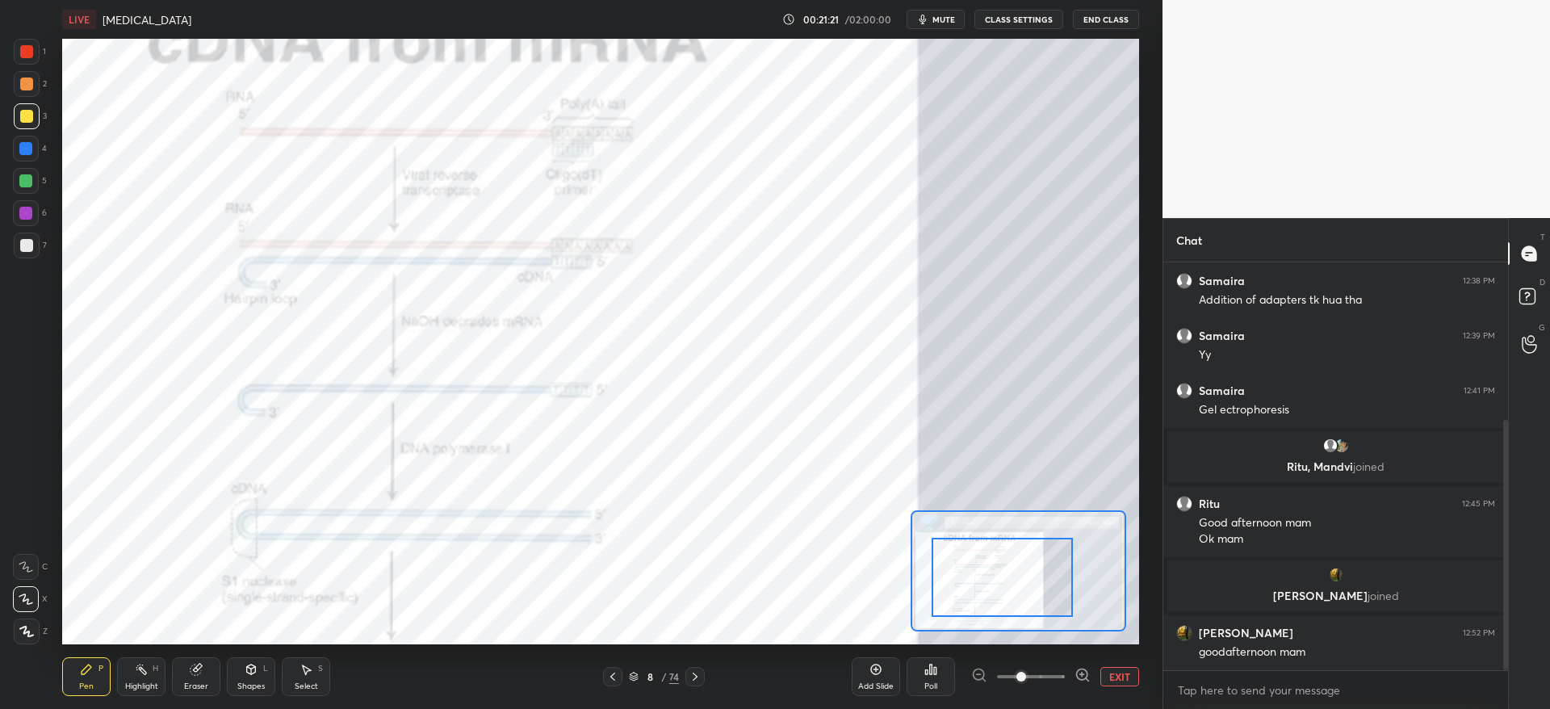
drag, startPoint x: 1015, startPoint y: 596, endPoint x: 998, endPoint y: 596, distance: 17.0
click at [998, 596] on div at bounding box center [1001, 577] width 141 height 78
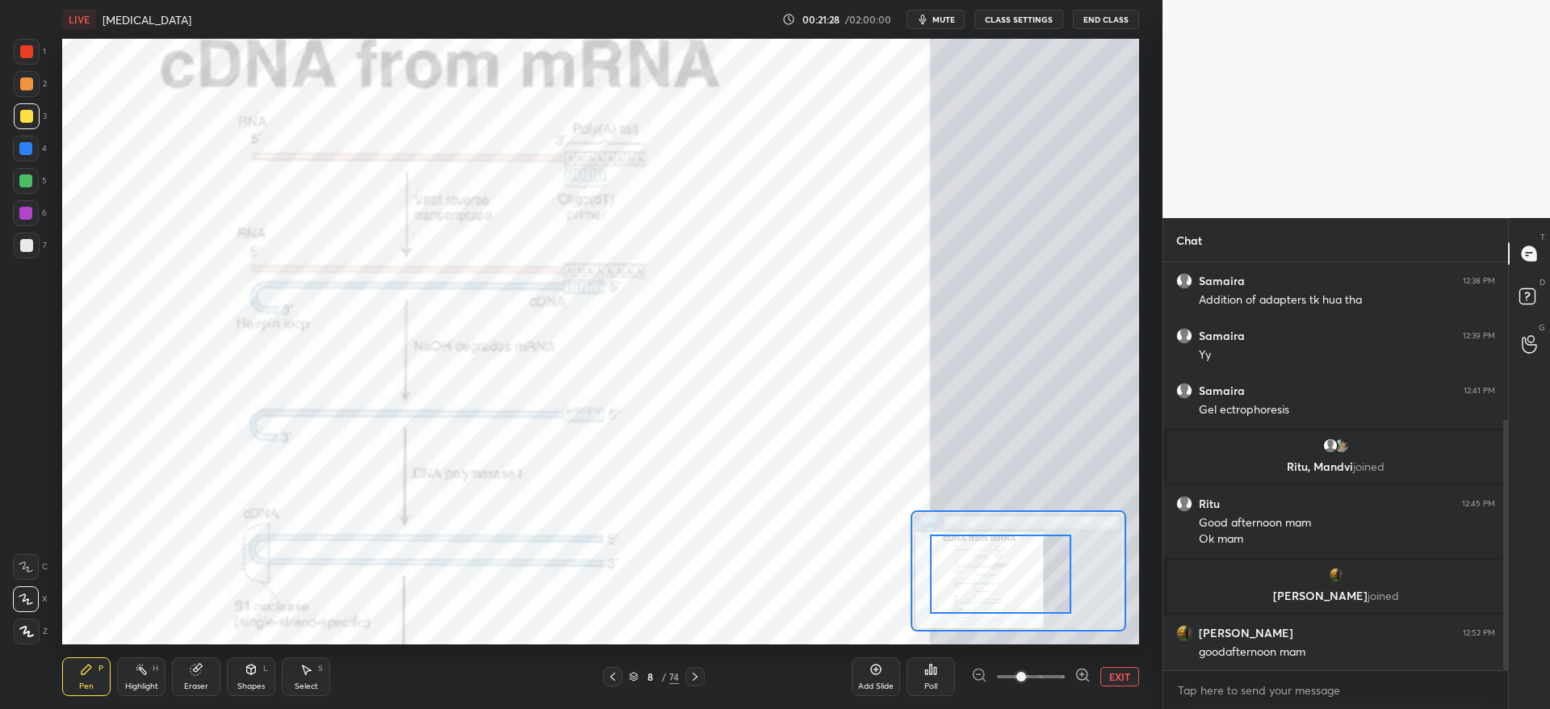
drag, startPoint x: 25, startPoint y: 215, endPoint x: 46, endPoint y: 219, distance: 21.2
click at [28, 215] on div at bounding box center [25, 213] width 13 height 13
drag, startPoint x: 977, startPoint y: 592, endPoint x: 978, endPoint y: 605, distance: 12.9
click at [981, 609] on div at bounding box center [1000, 573] width 141 height 78
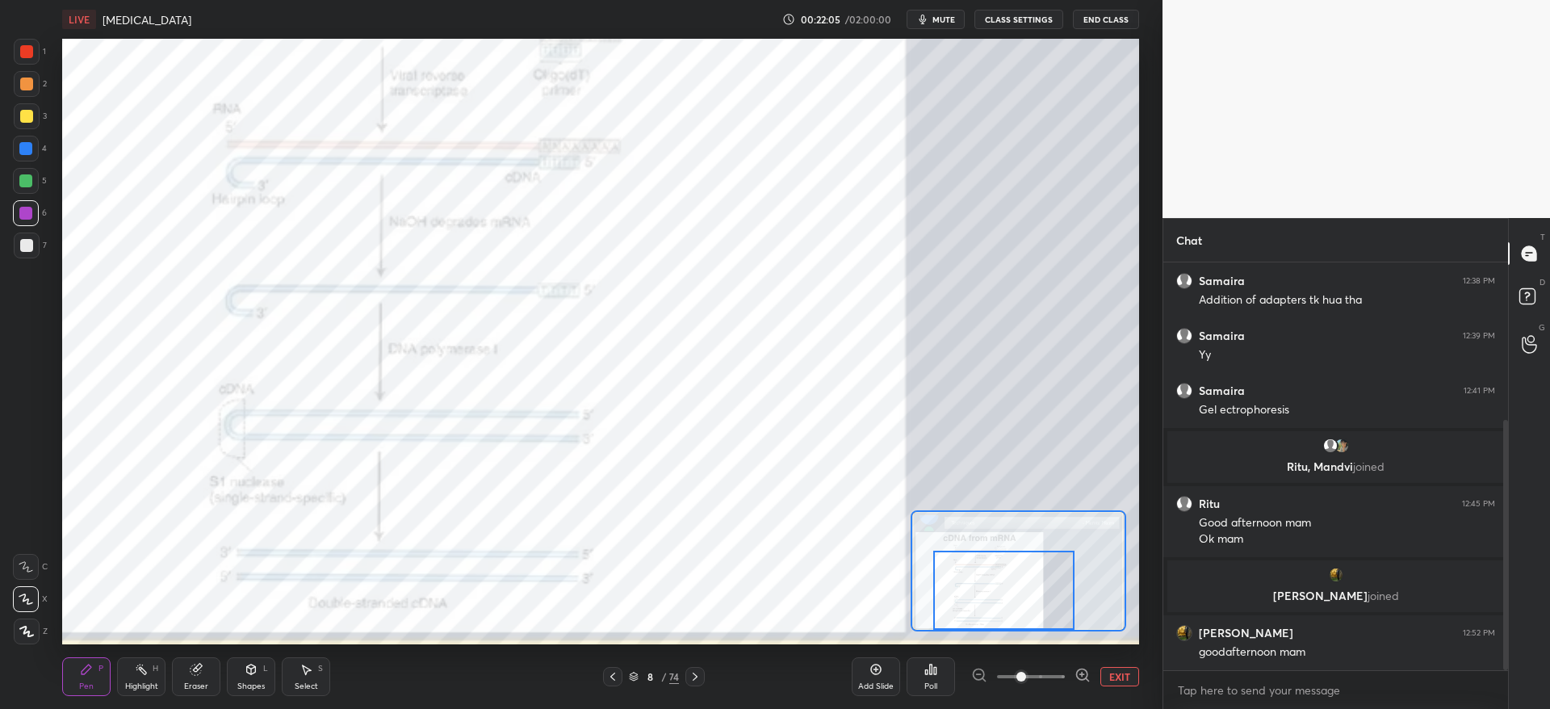
click at [1114, 671] on button "EXIT" at bounding box center [1119, 676] width 39 height 19
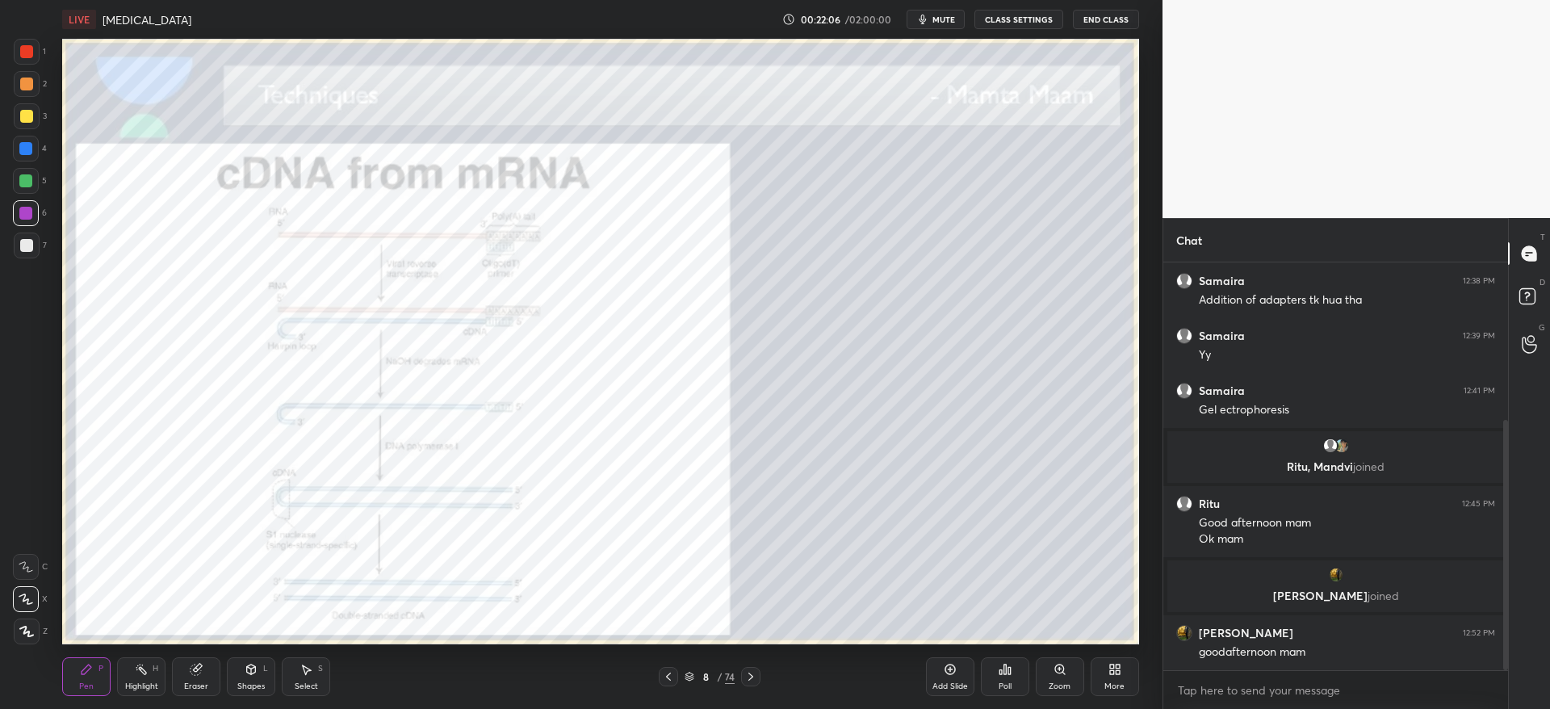
click at [754, 674] on icon at bounding box center [750, 676] width 13 height 13
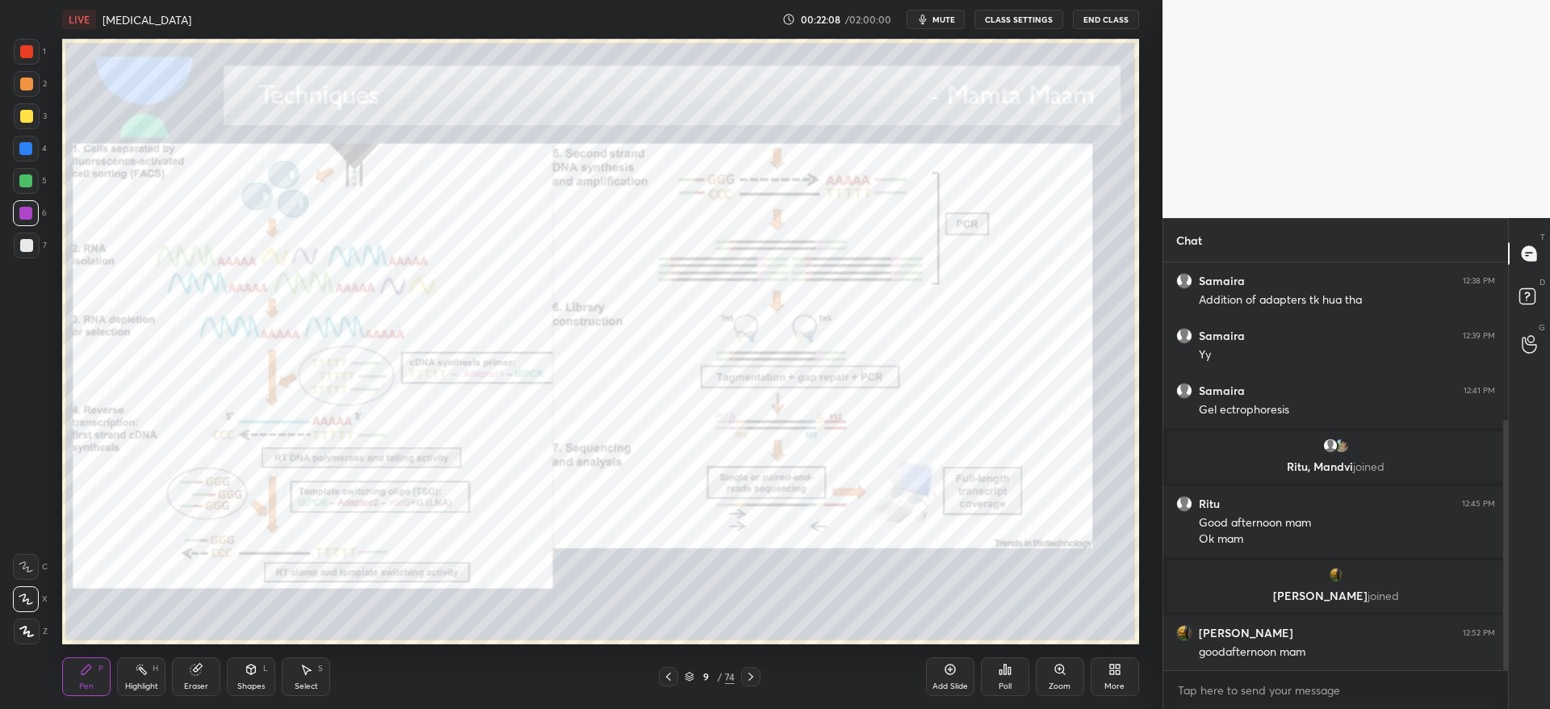
click at [25, 48] on div at bounding box center [26, 51] width 13 height 13
click at [1065, 684] on div "Zoom" at bounding box center [1059, 686] width 22 height 8
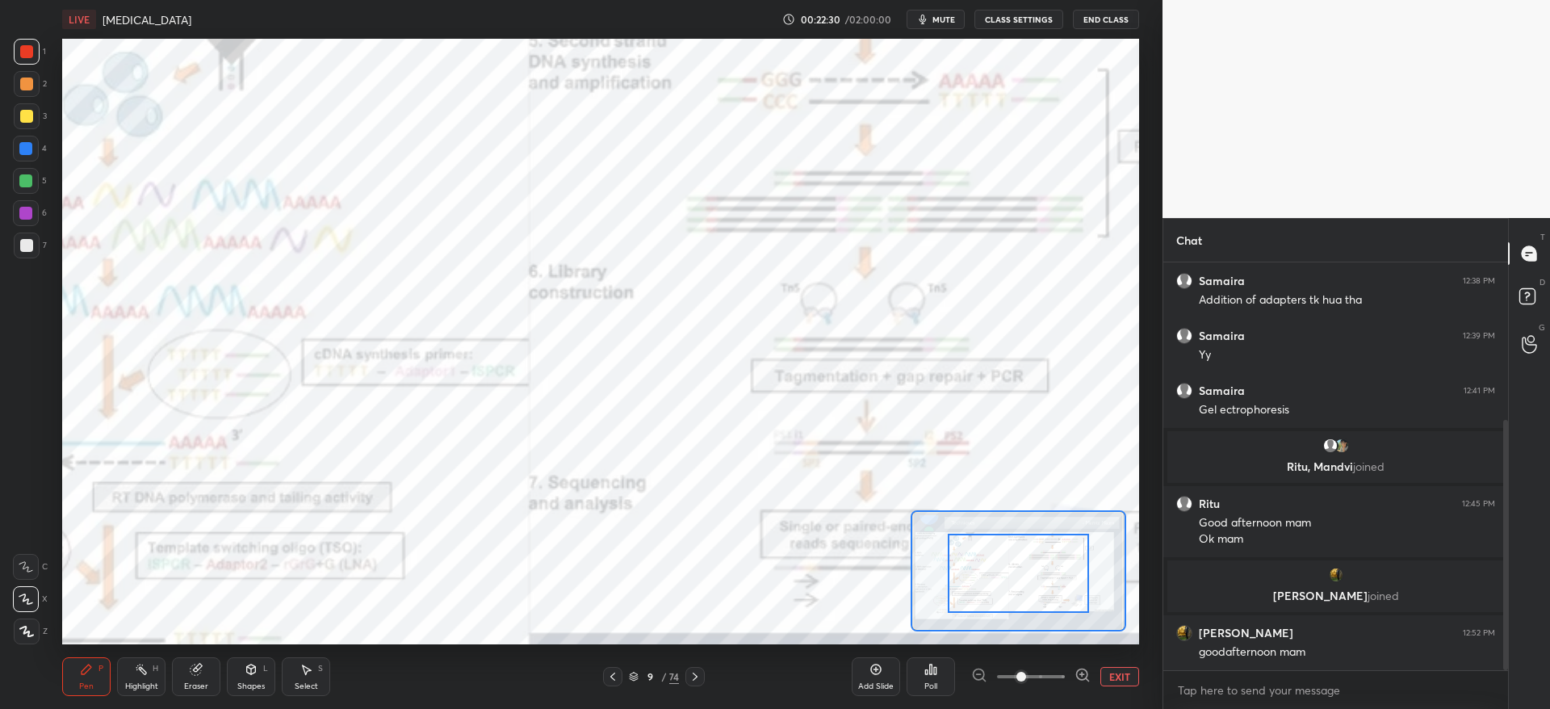
drag, startPoint x: 1033, startPoint y: 584, endPoint x: 993, endPoint y: 599, distance: 43.2
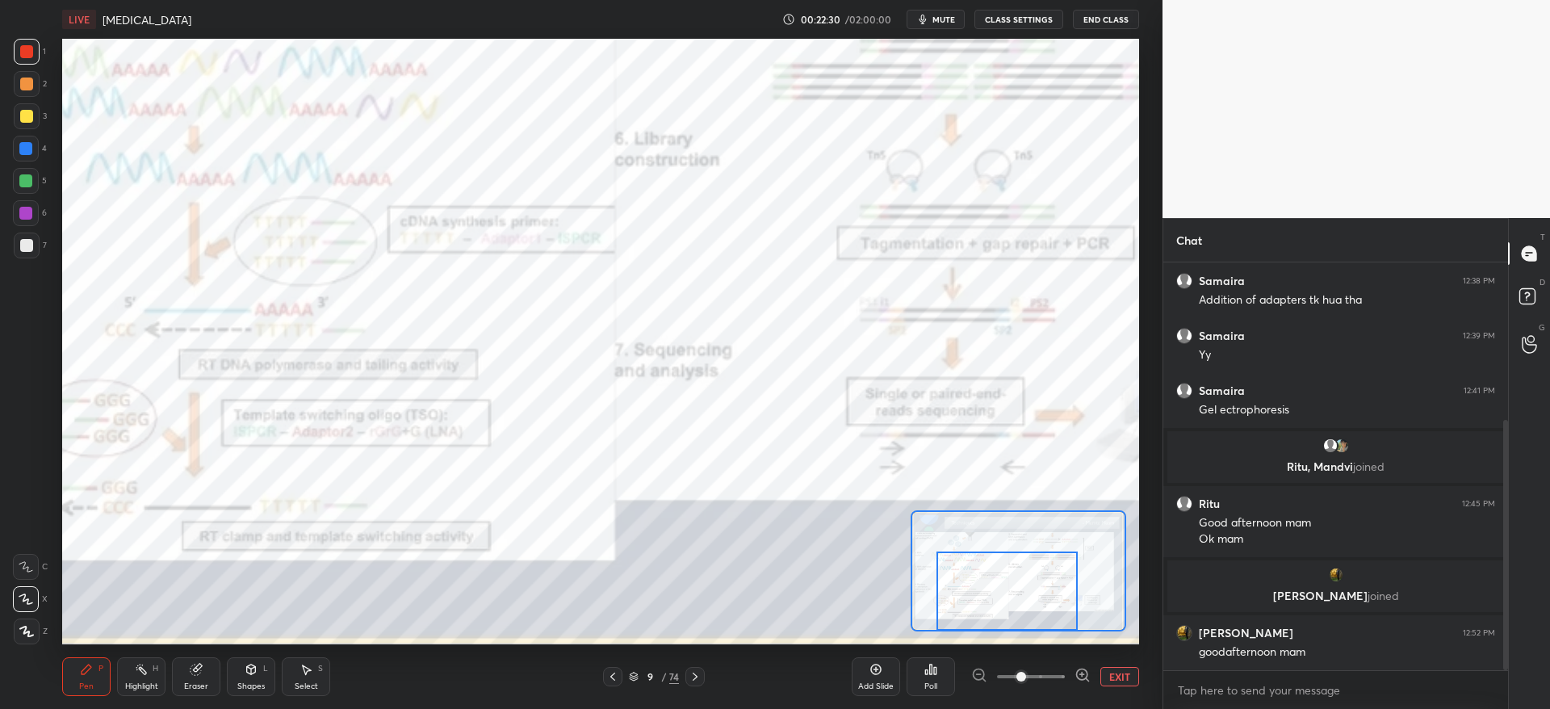
drag, startPoint x: 1023, startPoint y: 598, endPoint x: 991, endPoint y: 572, distance: 40.7
click at [986, 581] on div at bounding box center [1006, 590] width 141 height 78
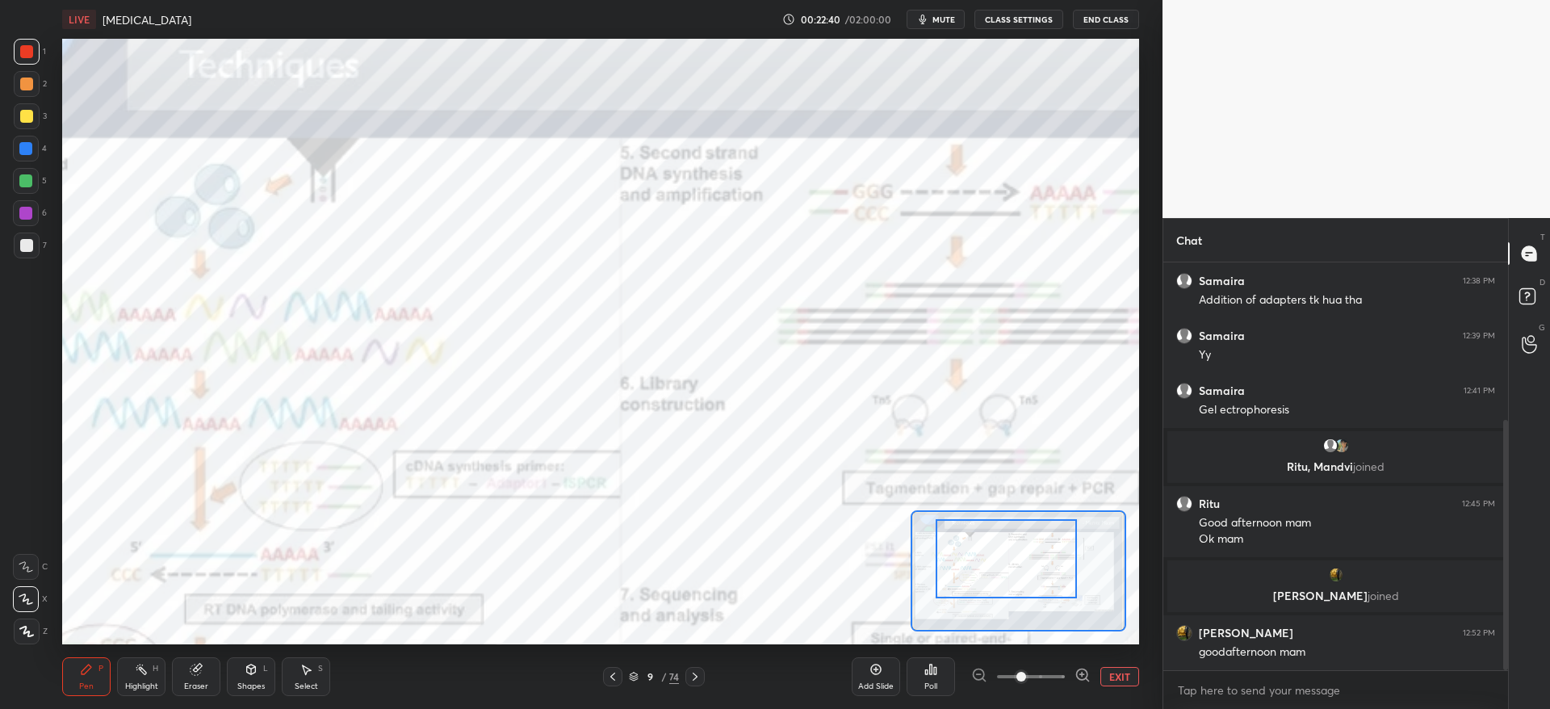
drag, startPoint x: 1008, startPoint y: 579, endPoint x: 1031, endPoint y: 547, distance: 38.7
click at [1031, 554] on div at bounding box center [1005, 558] width 141 height 78
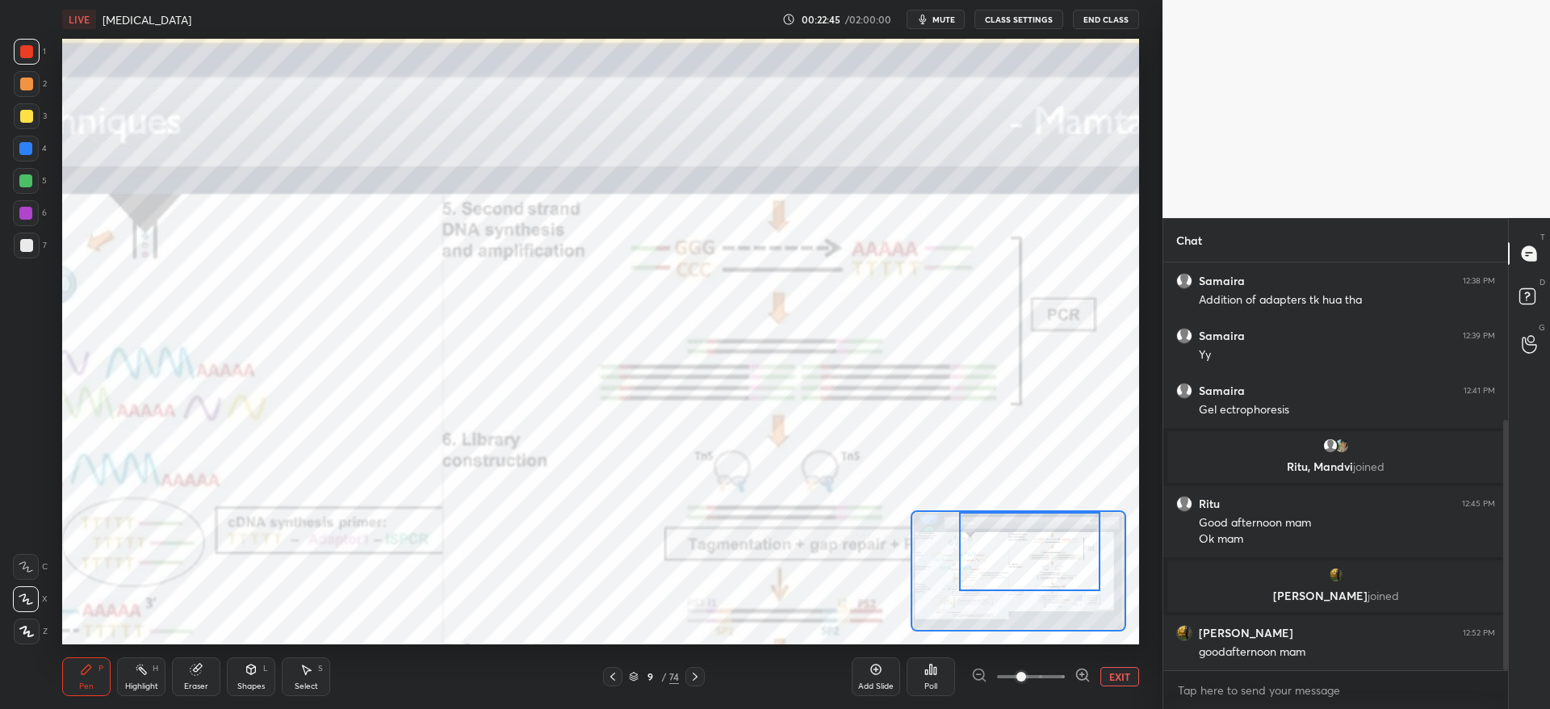
drag, startPoint x: 1005, startPoint y: 585, endPoint x: 1028, endPoint y: 578, distance: 24.5
click at [1036, 584] on div at bounding box center [1029, 551] width 141 height 78
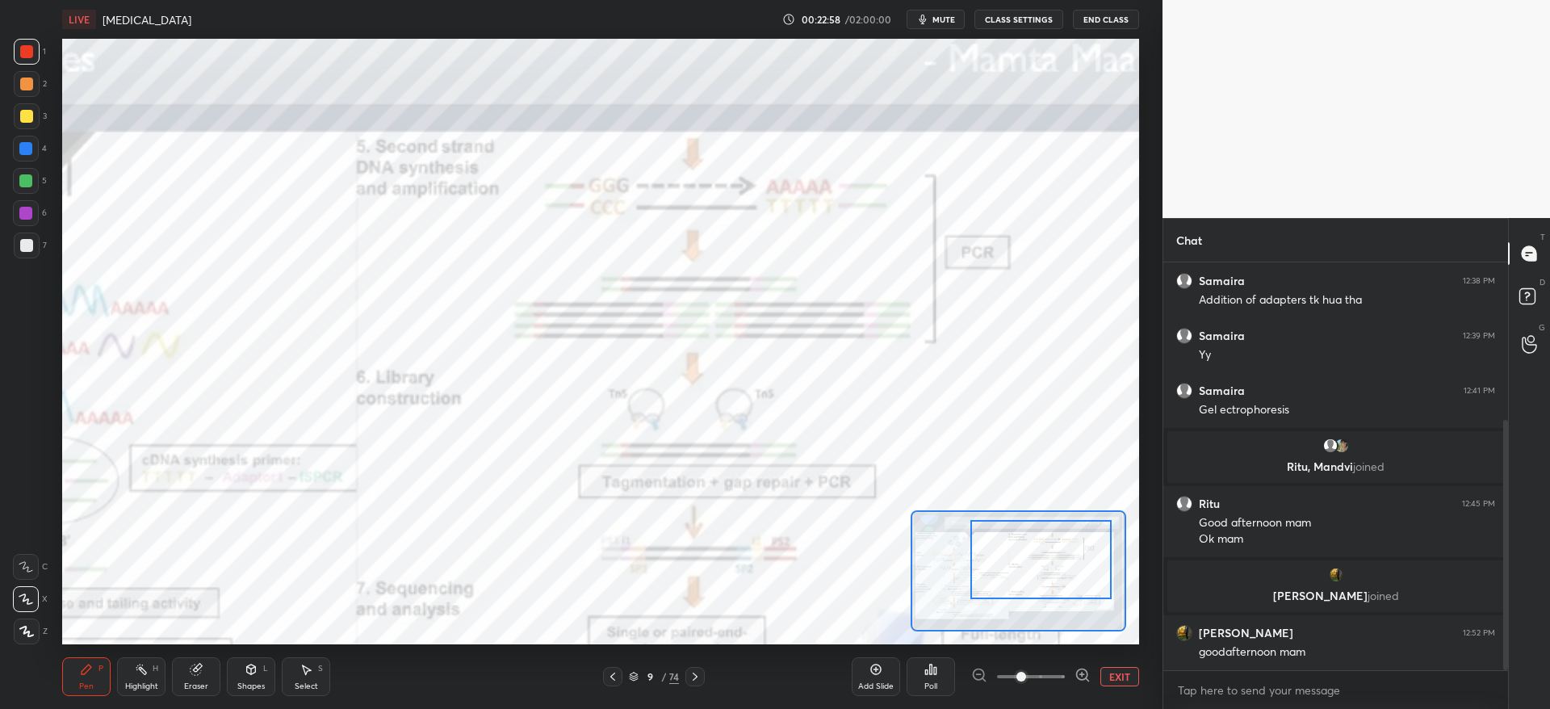
click at [1006, 581] on div at bounding box center [1040, 559] width 141 height 78
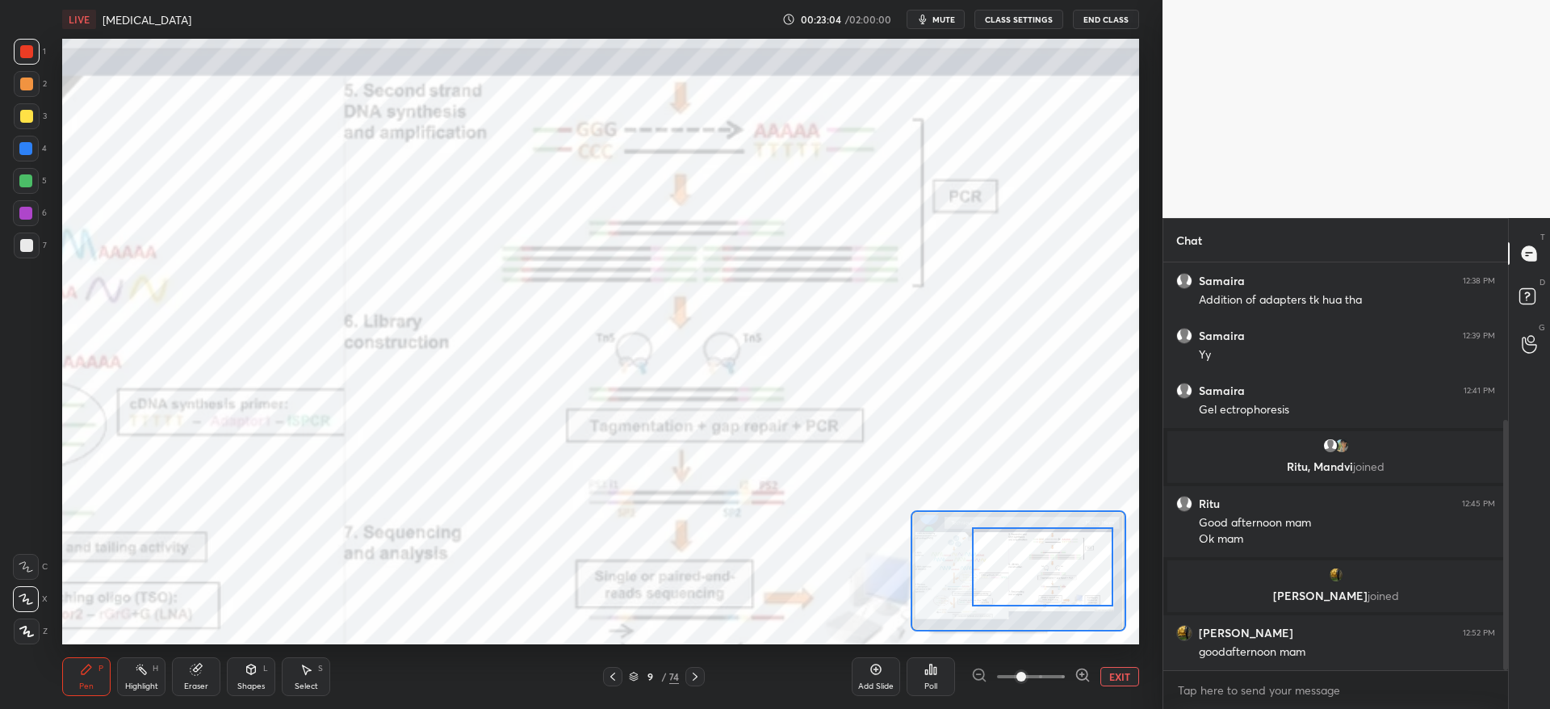
click at [1122, 675] on button "EXIT" at bounding box center [1119, 676] width 39 height 19
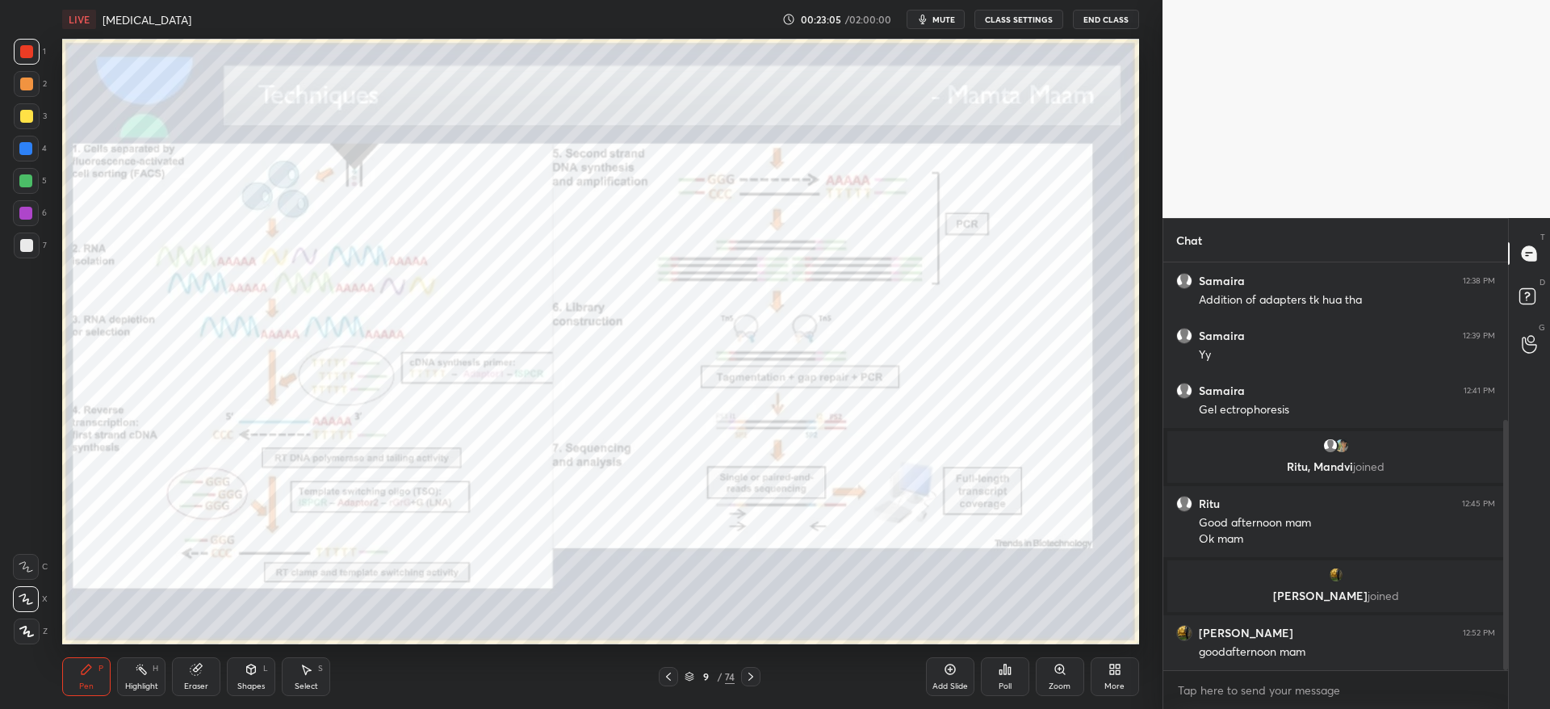
click at [749, 676] on icon at bounding box center [750, 676] width 13 height 13
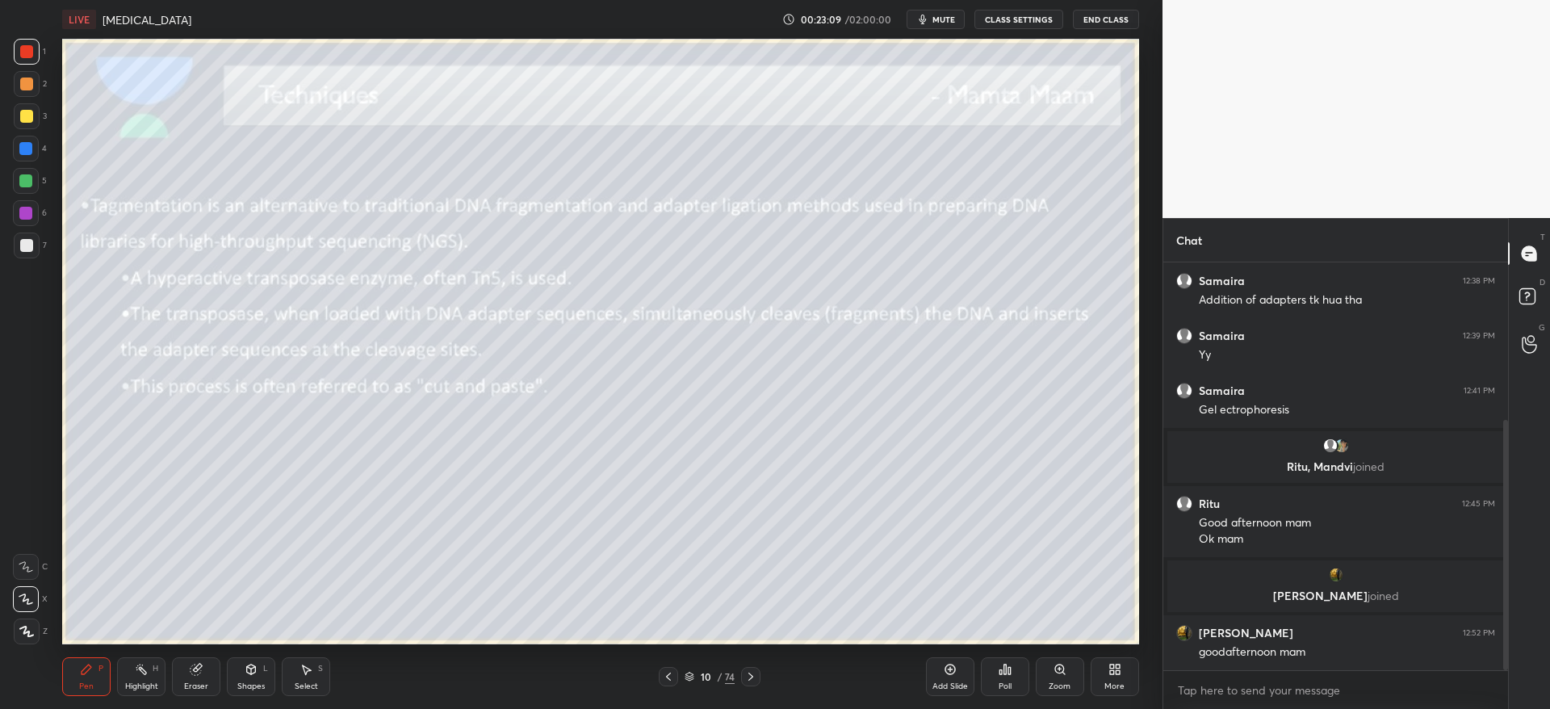
click at [29, 88] on div at bounding box center [26, 83] width 13 height 13
click at [670, 676] on icon at bounding box center [668, 676] width 13 height 13
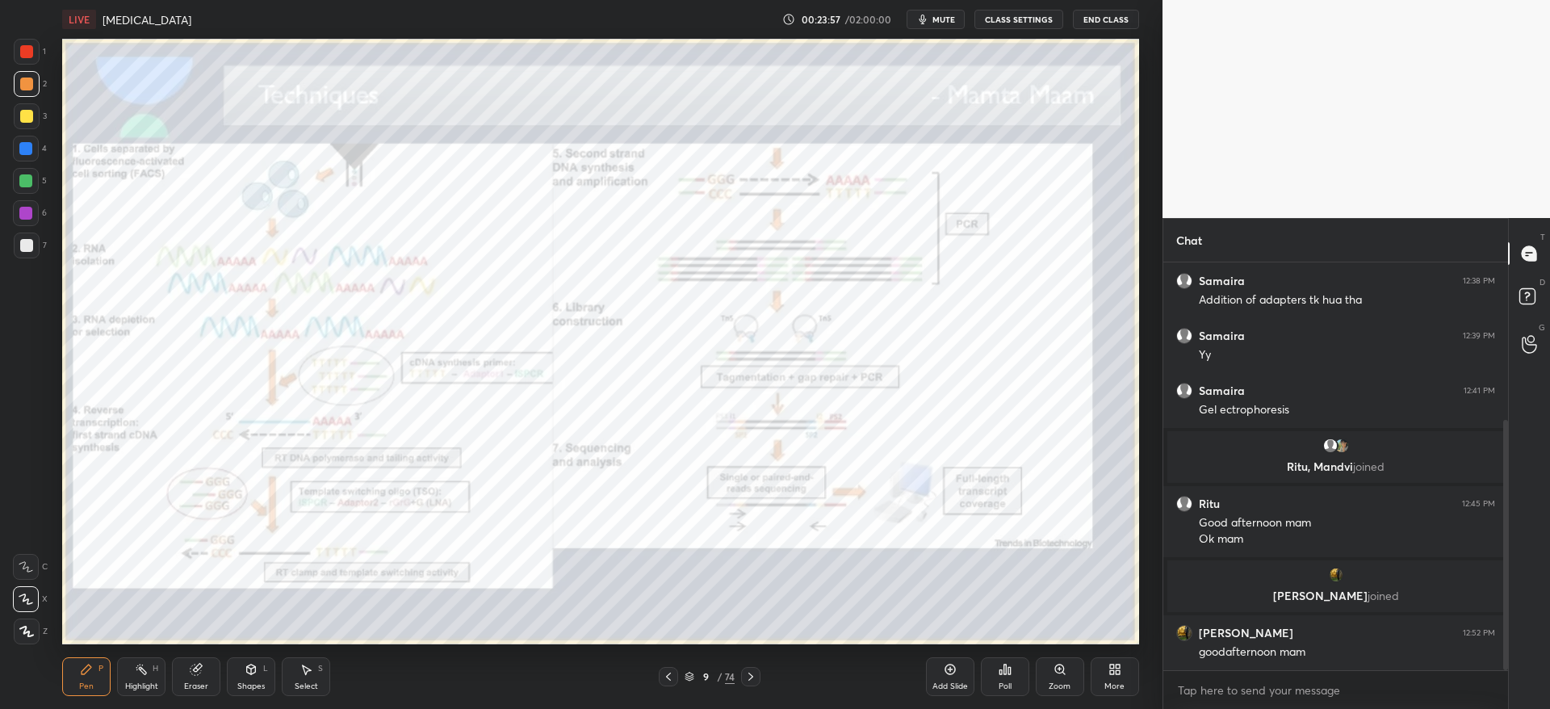
click at [748, 663] on div "Pen P Highlight H Eraser Shapes L Select S 9 / 74 Add Slide Poll Zoom More" at bounding box center [600, 676] width 1076 height 65
click at [1052, 687] on div "Zoom" at bounding box center [1059, 686] width 22 height 8
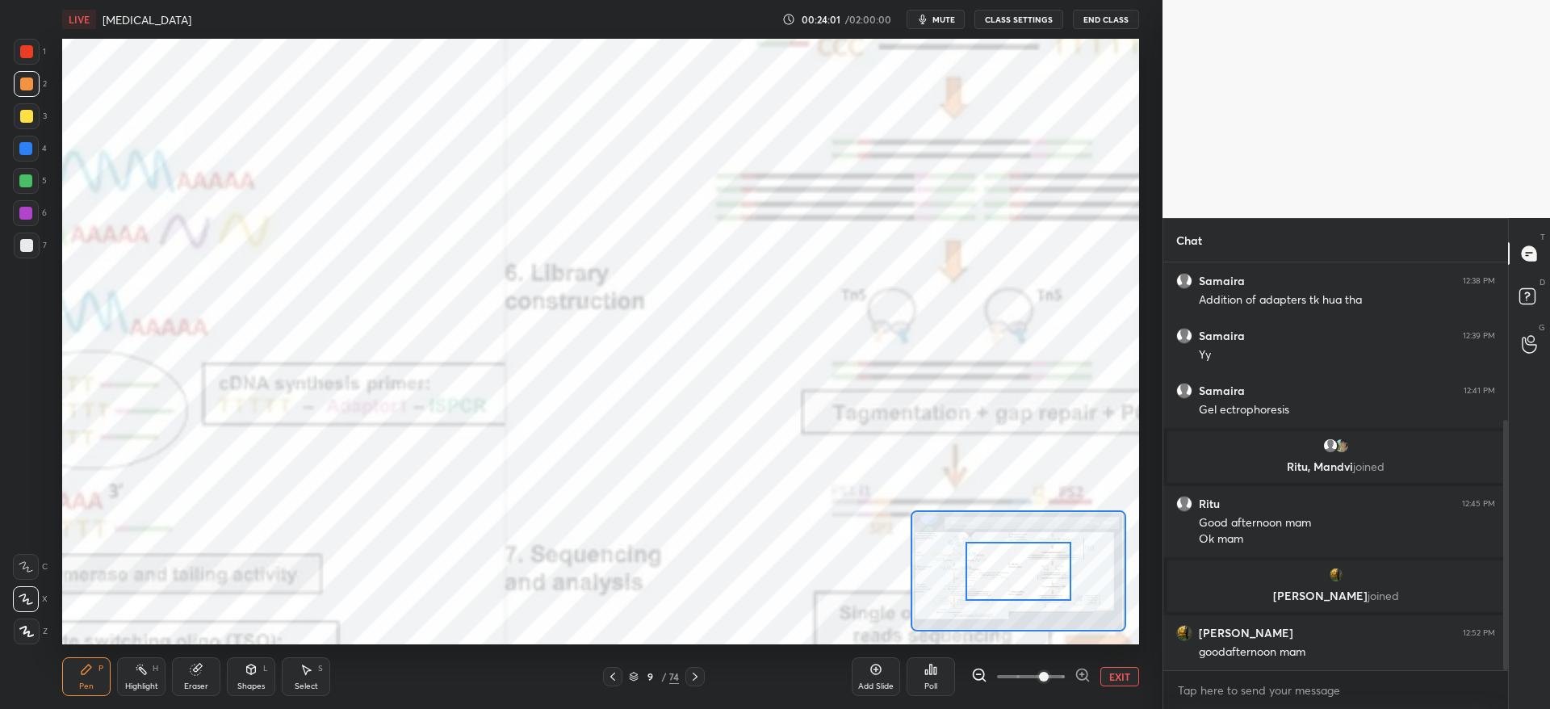
click at [1044, 676] on span at bounding box center [1031, 676] width 68 height 24
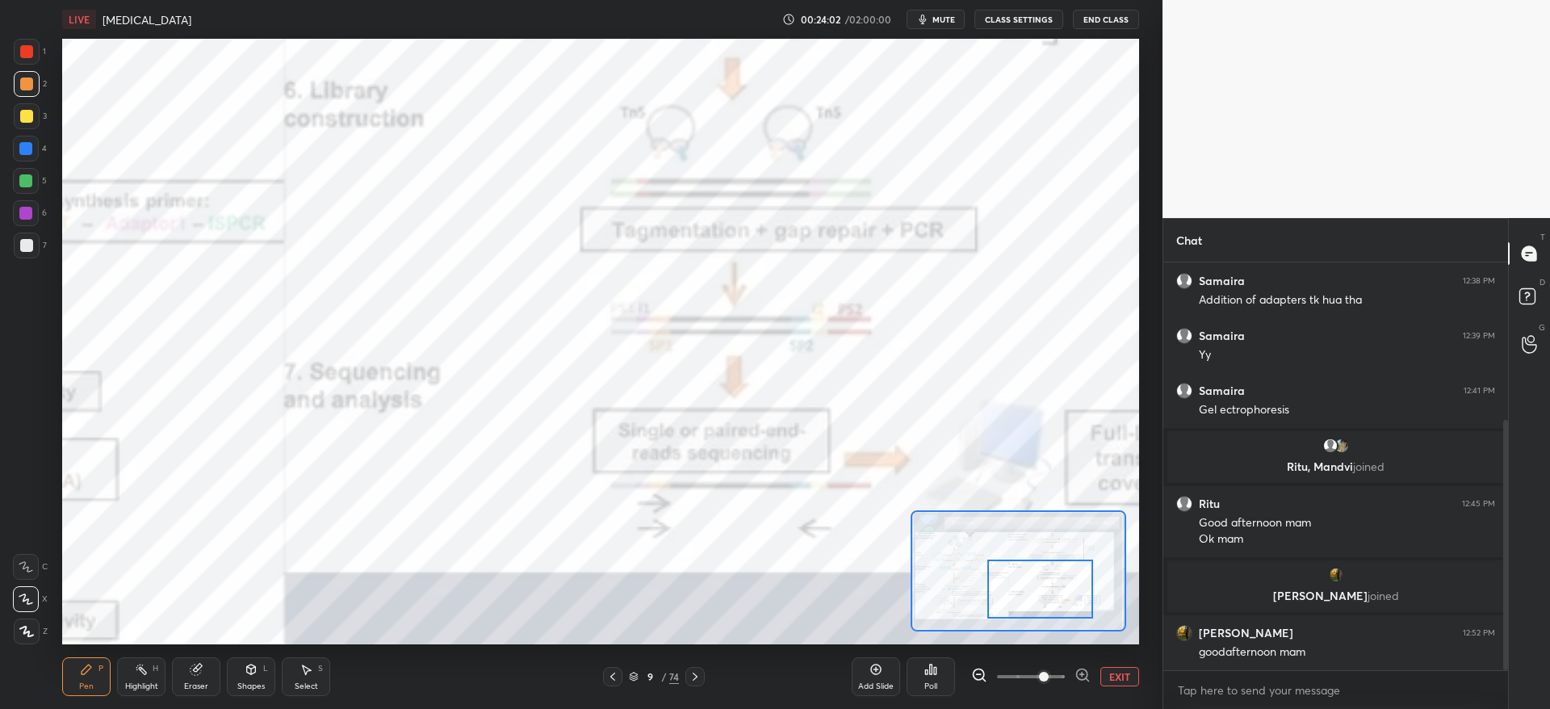
drag, startPoint x: 1024, startPoint y: 583, endPoint x: 1035, endPoint y: 582, distance: 11.3
click at [1046, 600] on div at bounding box center [1040, 588] width 106 height 59
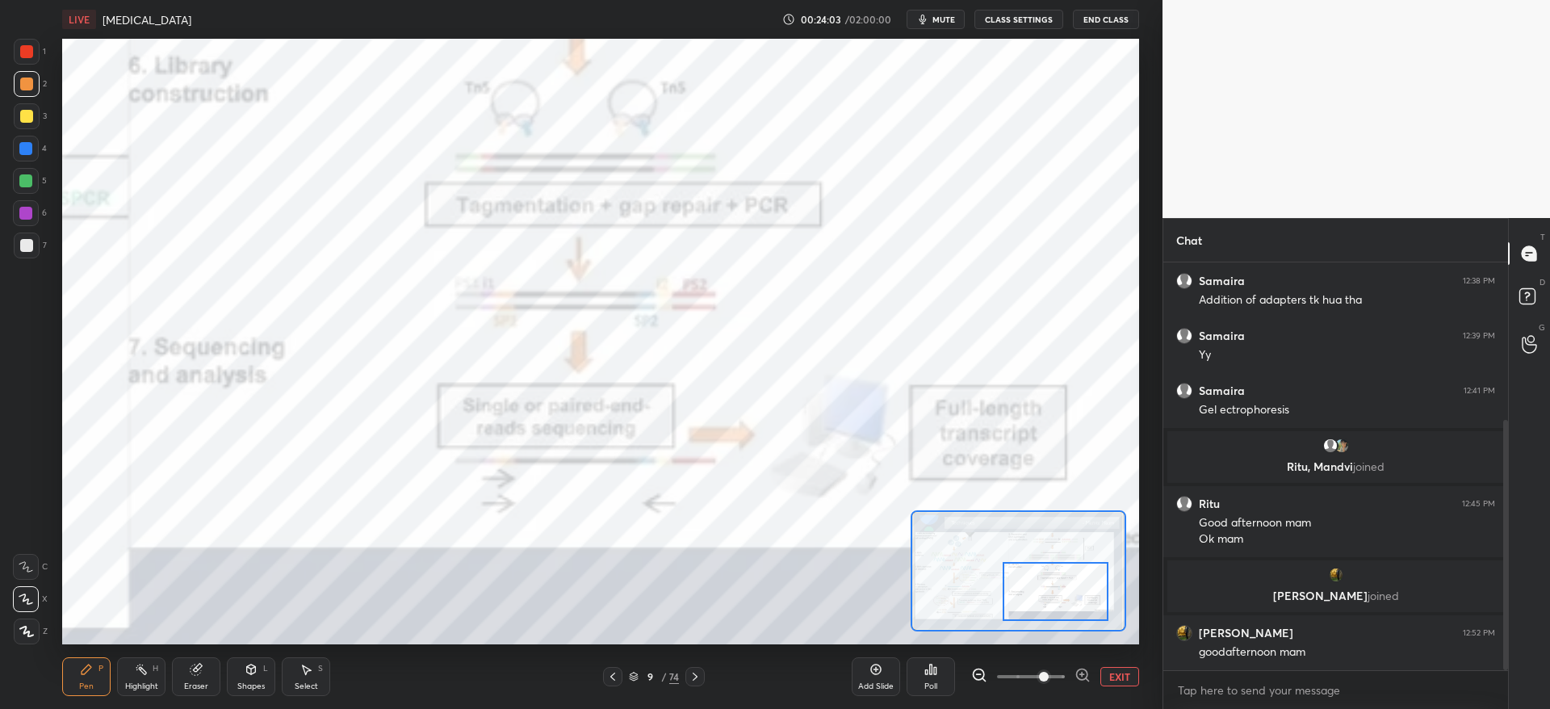
drag, startPoint x: 1042, startPoint y: 583, endPoint x: 1051, endPoint y: 576, distance: 11.0
click at [1055, 584] on div at bounding box center [1055, 591] width 106 height 59
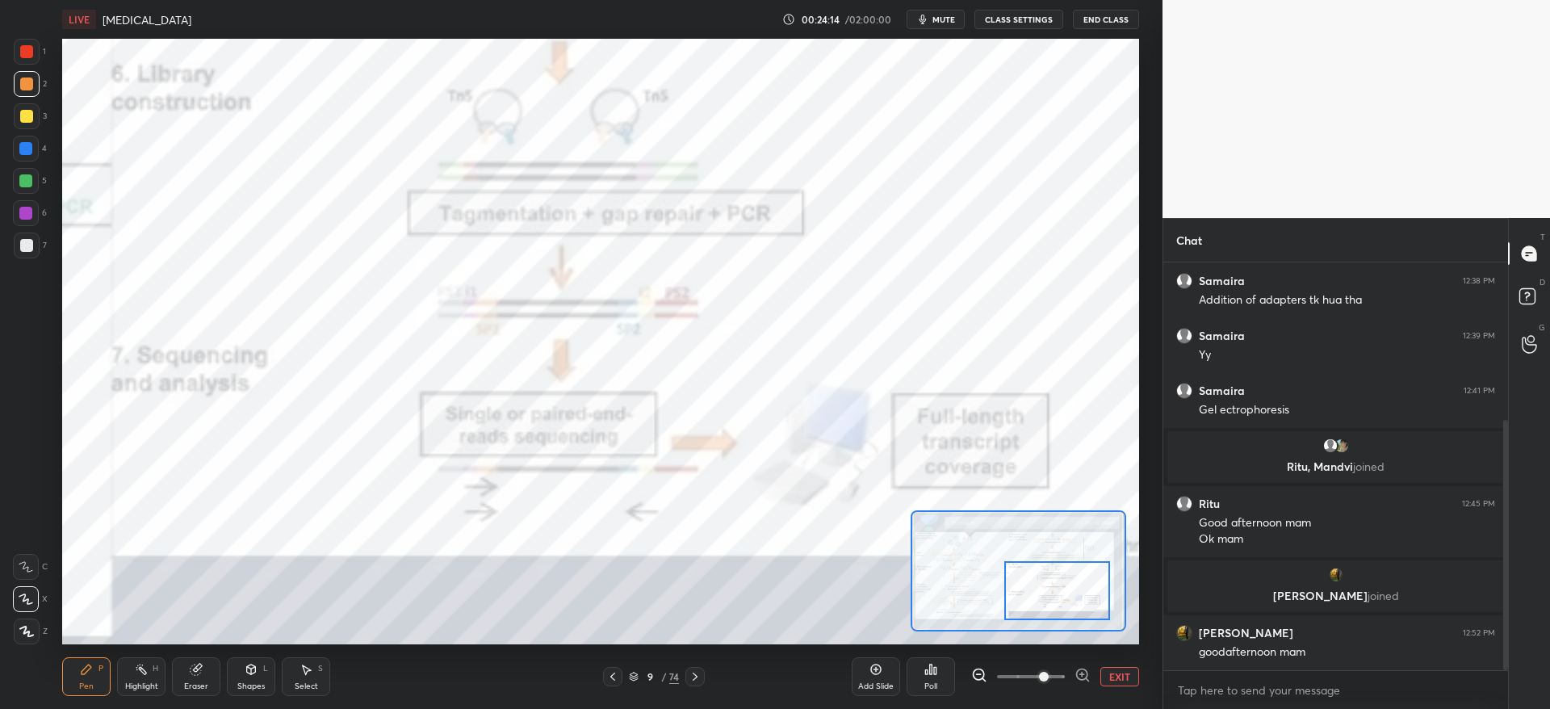
click at [1120, 669] on button "EXIT" at bounding box center [1119, 676] width 39 height 19
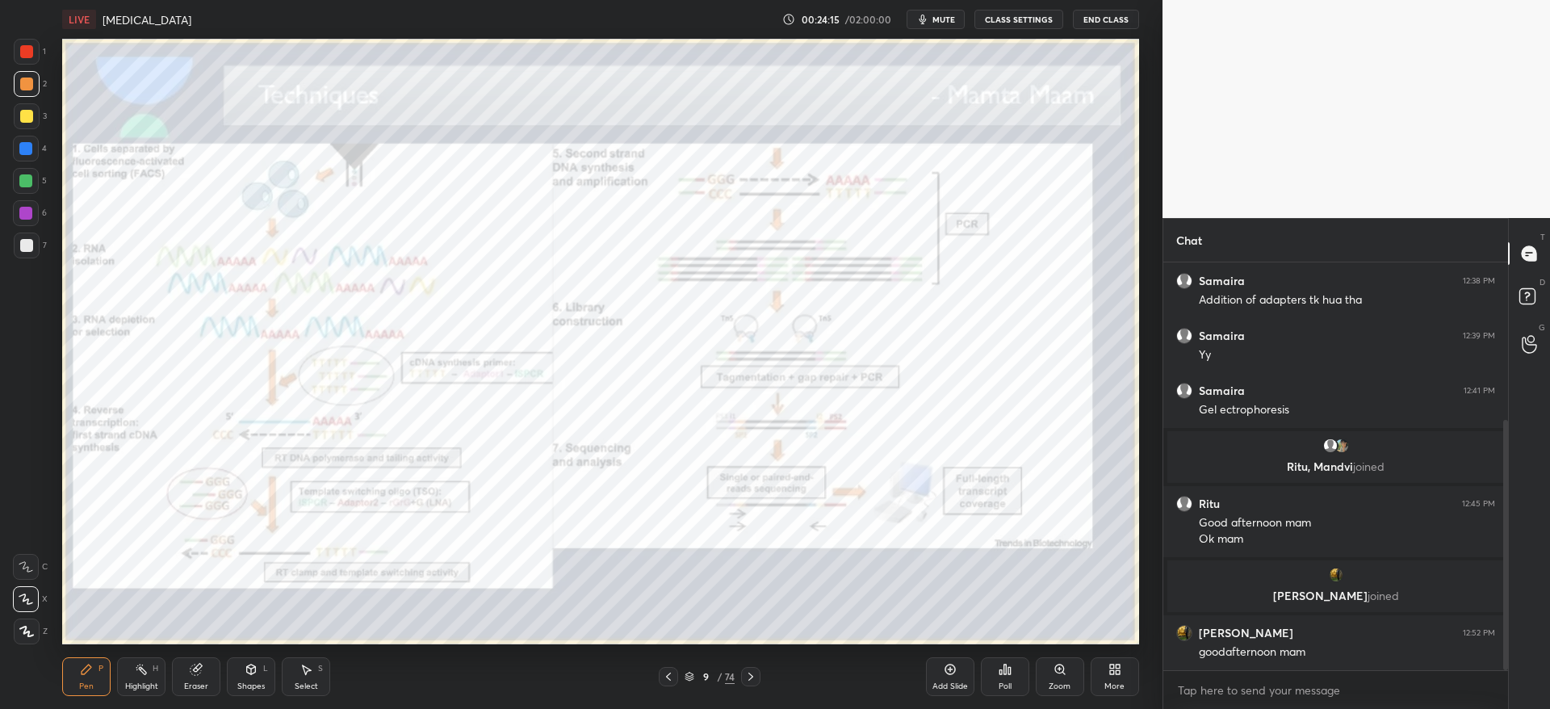
click at [753, 672] on icon at bounding box center [750, 676] width 13 height 13
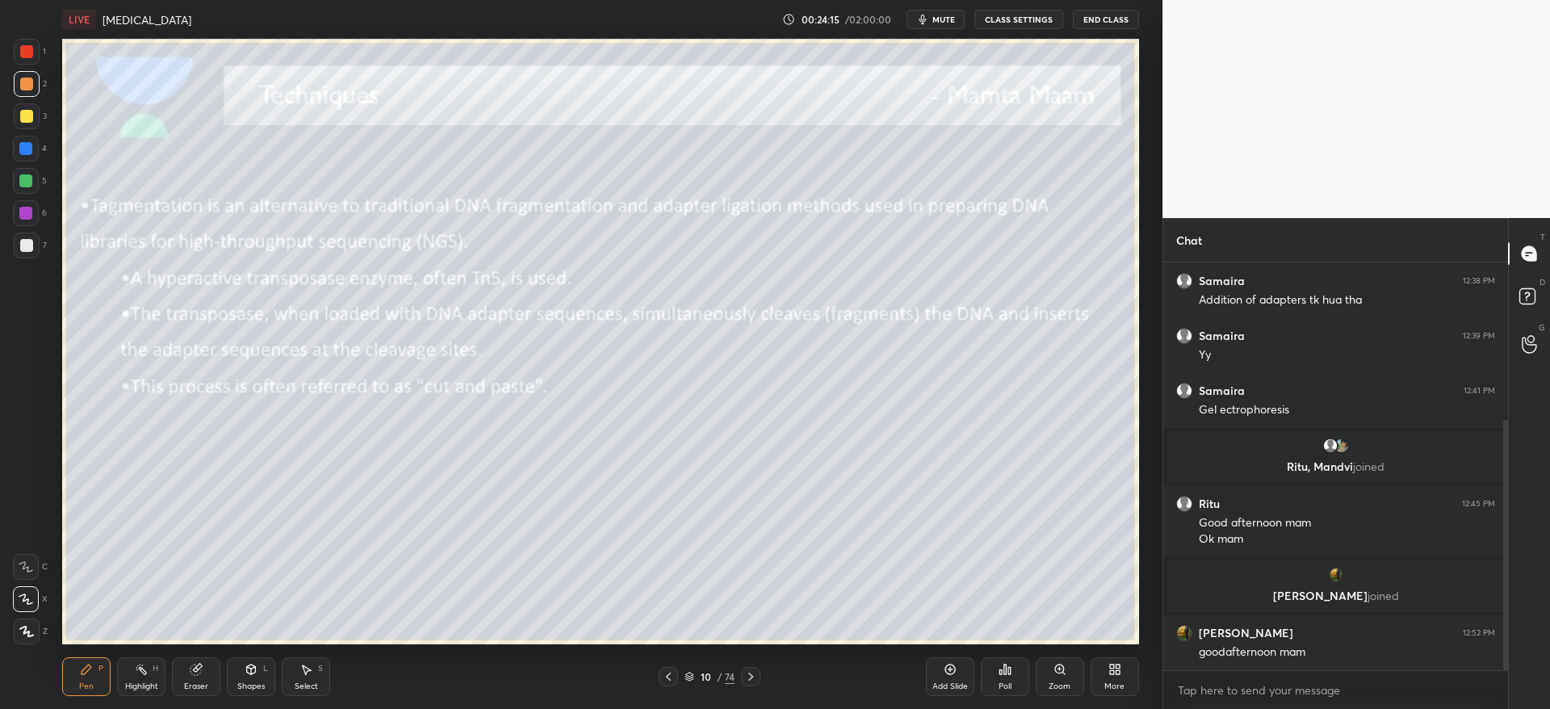
click at [755, 672] on icon at bounding box center [750, 676] width 13 height 13
click at [25, 119] on div at bounding box center [26, 116] width 13 height 13
click at [754, 671] on icon at bounding box center [750, 676] width 13 height 13
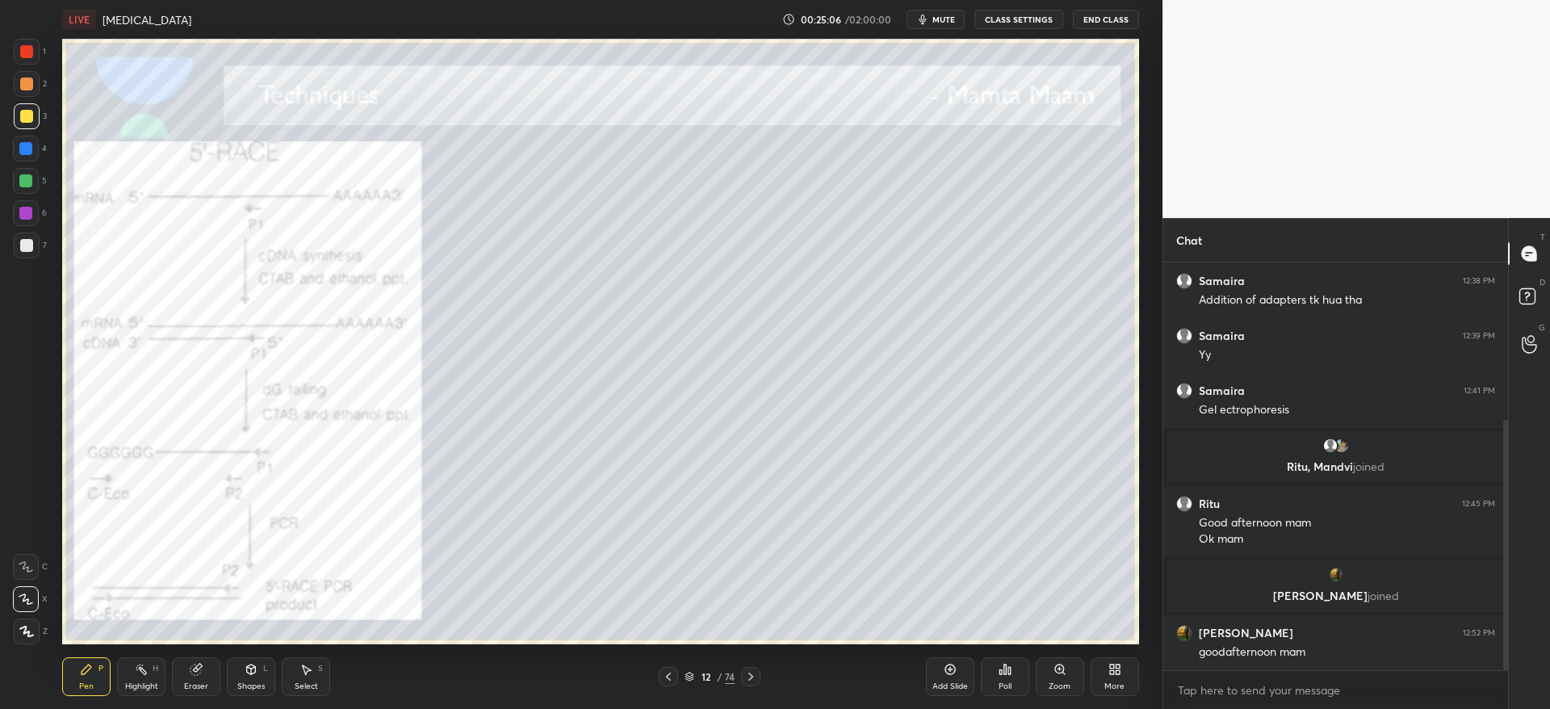
click at [671, 672] on icon at bounding box center [668, 676] width 13 height 13
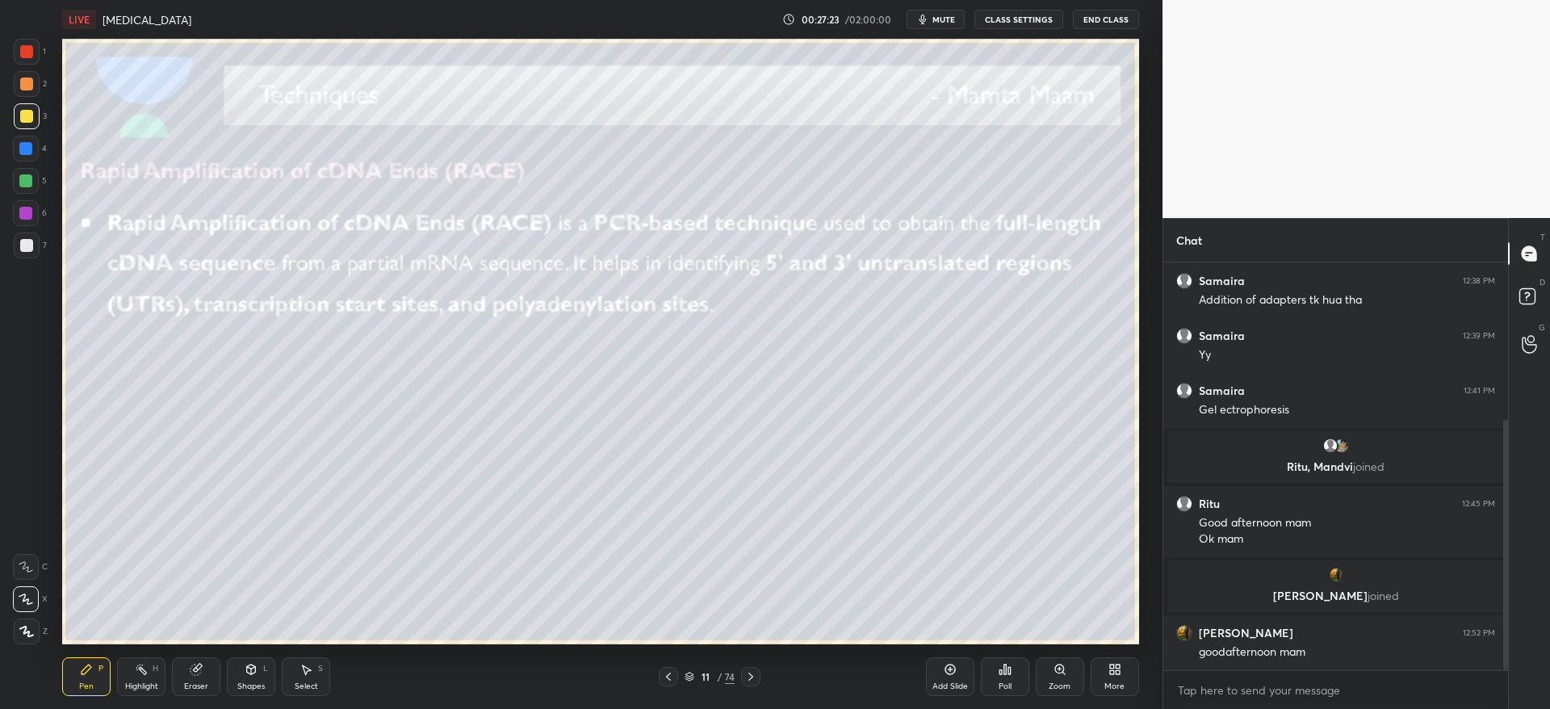
click at [755, 675] on icon at bounding box center [750, 676] width 13 height 13
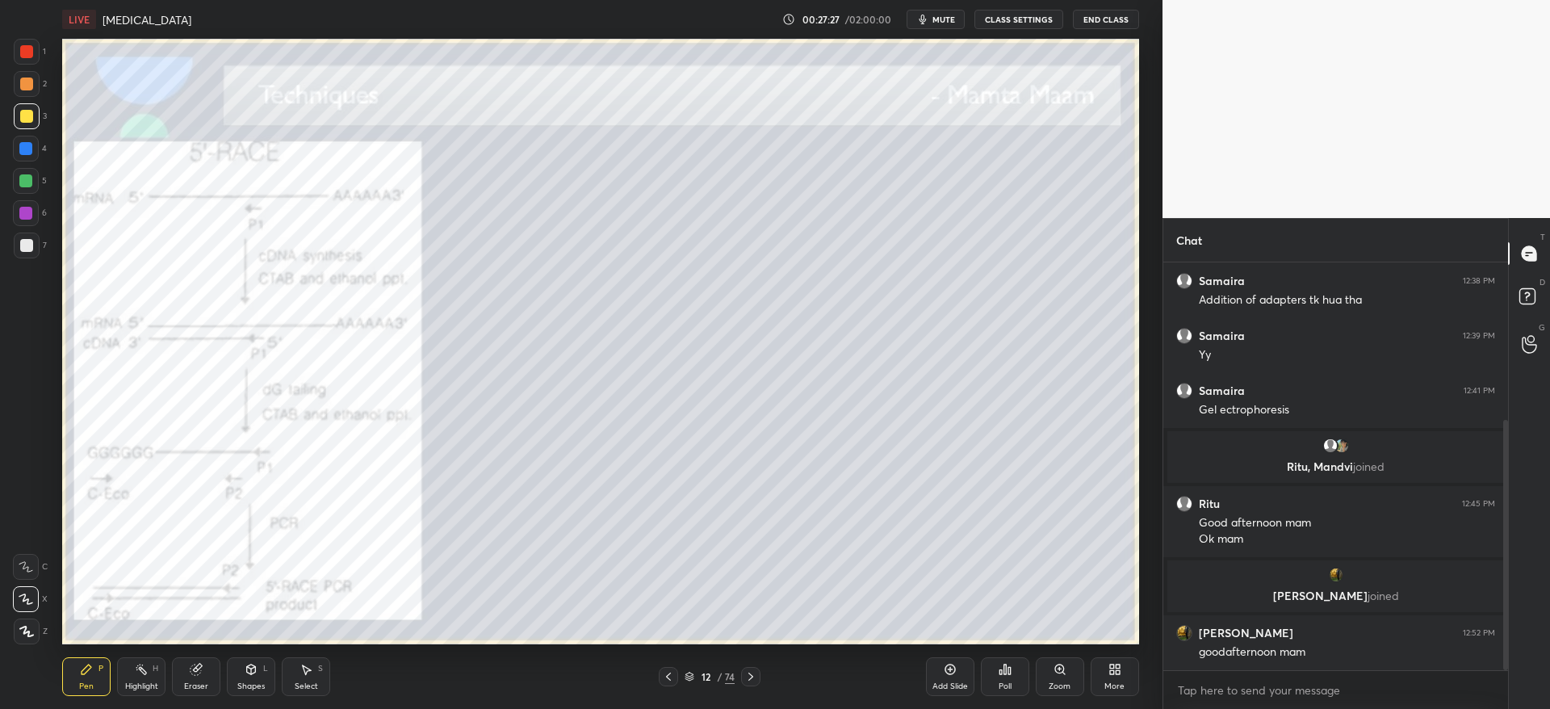
click at [26, 55] on div at bounding box center [26, 51] width 13 height 13
click at [27, 218] on div at bounding box center [25, 213] width 13 height 13
click at [753, 678] on icon at bounding box center [750, 676] width 13 height 13
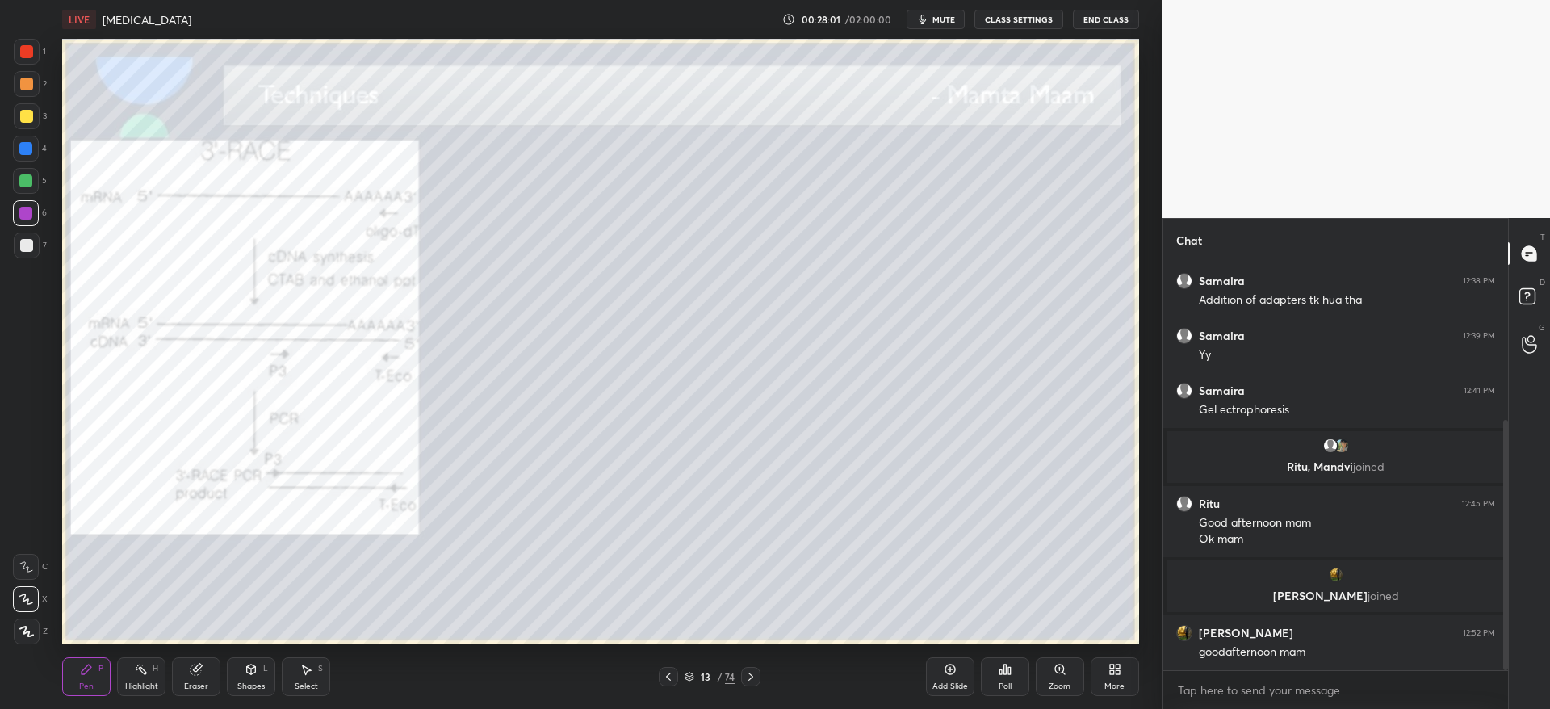
click at [669, 677] on icon at bounding box center [668, 676] width 13 height 13
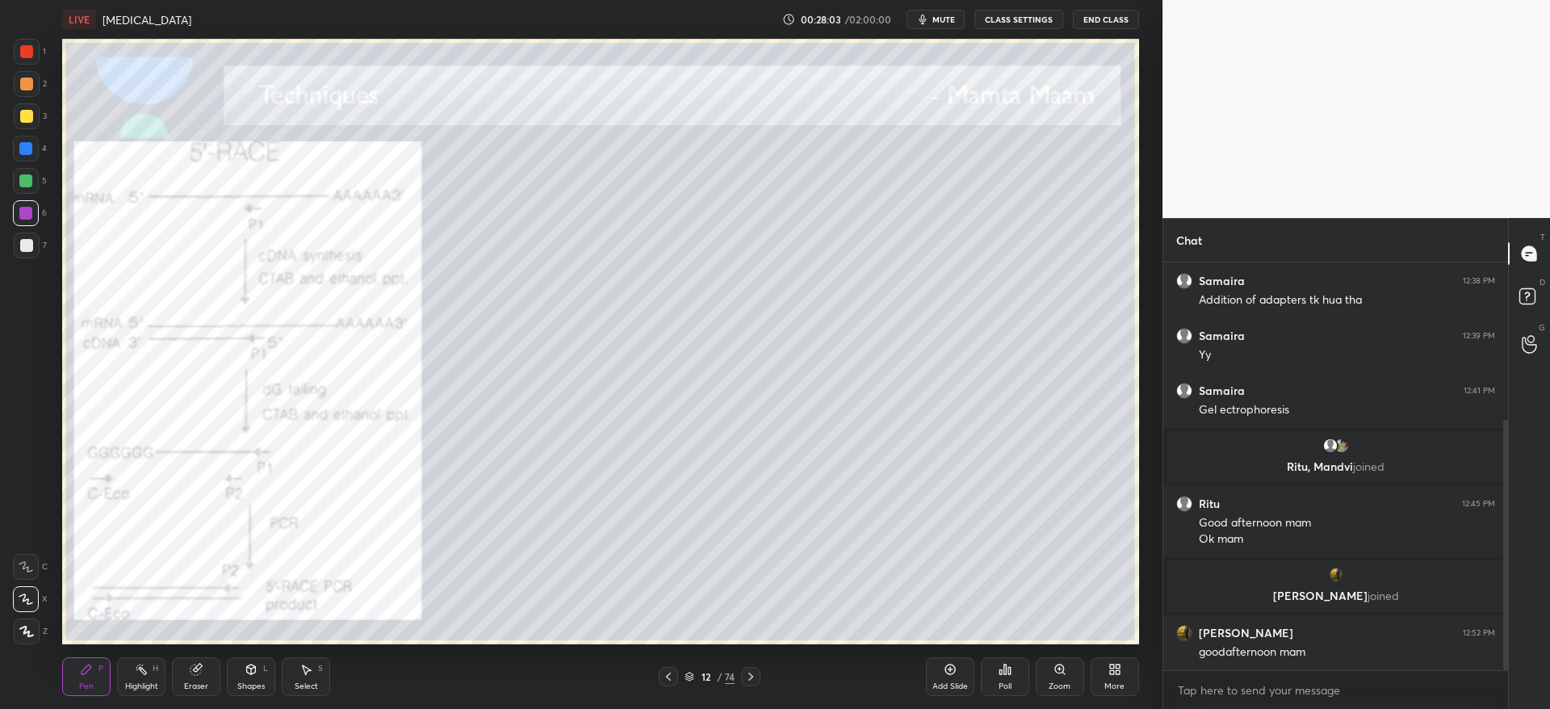
click at [31, 116] on div at bounding box center [26, 116] width 13 height 13
click at [28, 249] on div at bounding box center [26, 245] width 13 height 13
click at [23, 214] on div at bounding box center [25, 213] width 13 height 13
click at [759, 674] on div at bounding box center [750, 676] width 19 height 19
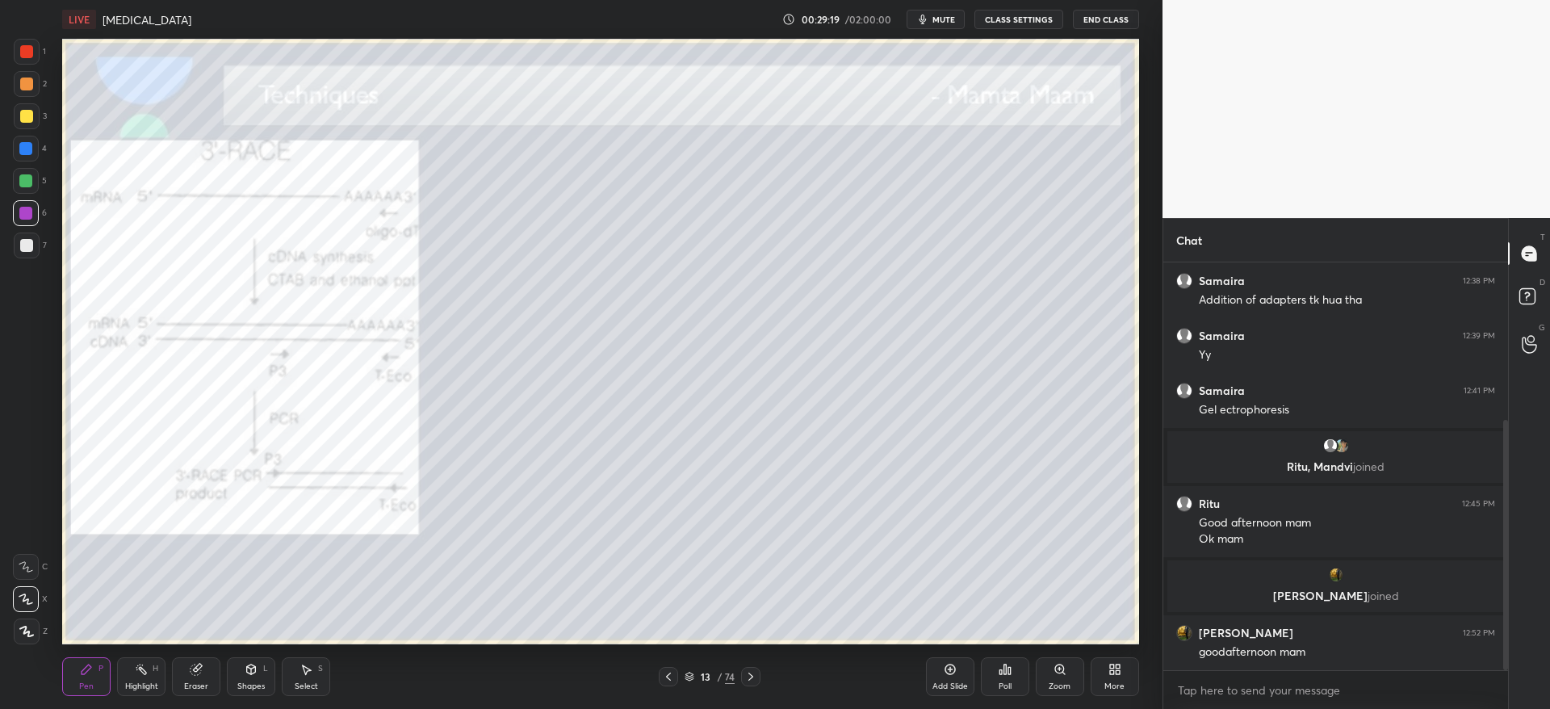
click at [754, 671] on icon at bounding box center [750, 676] width 13 height 13
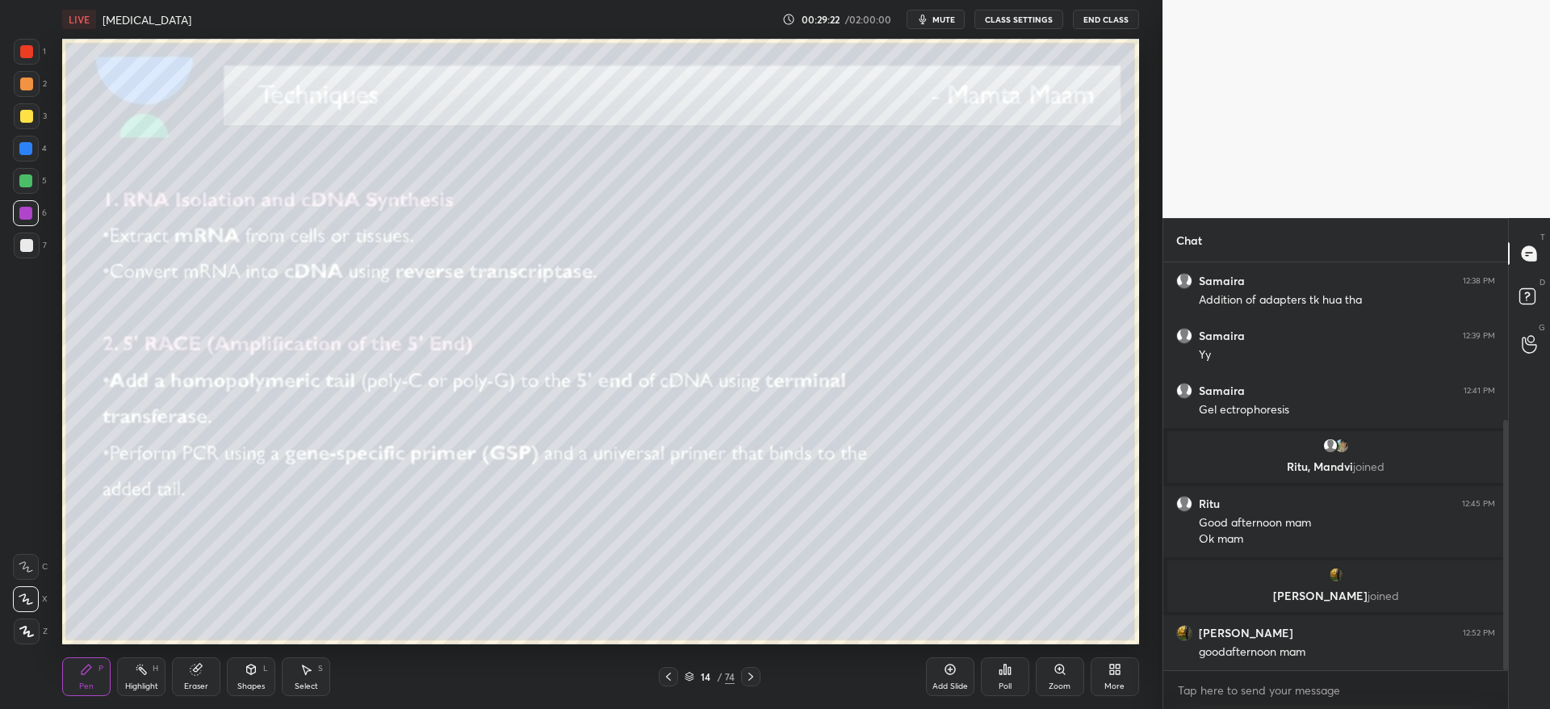
click at [26, 118] on div at bounding box center [26, 116] width 13 height 13
drag, startPoint x: 659, startPoint y: 669, endPoint x: 667, endPoint y: 667, distance: 9.0
click at [663, 667] on div at bounding box center [668, 676] width 19 height 19
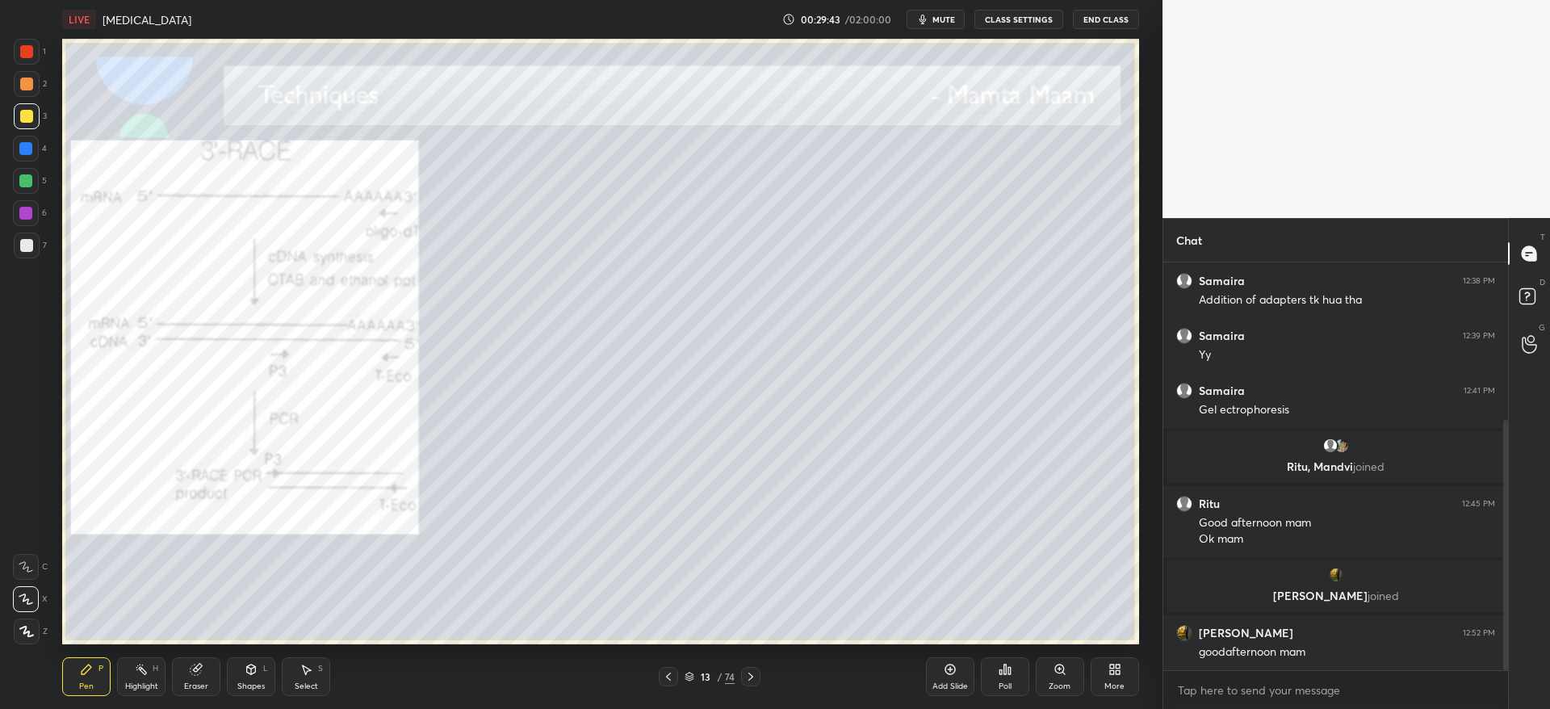
click at [671, 670] on icon at bounding box center [668, 676] width 13 height 13
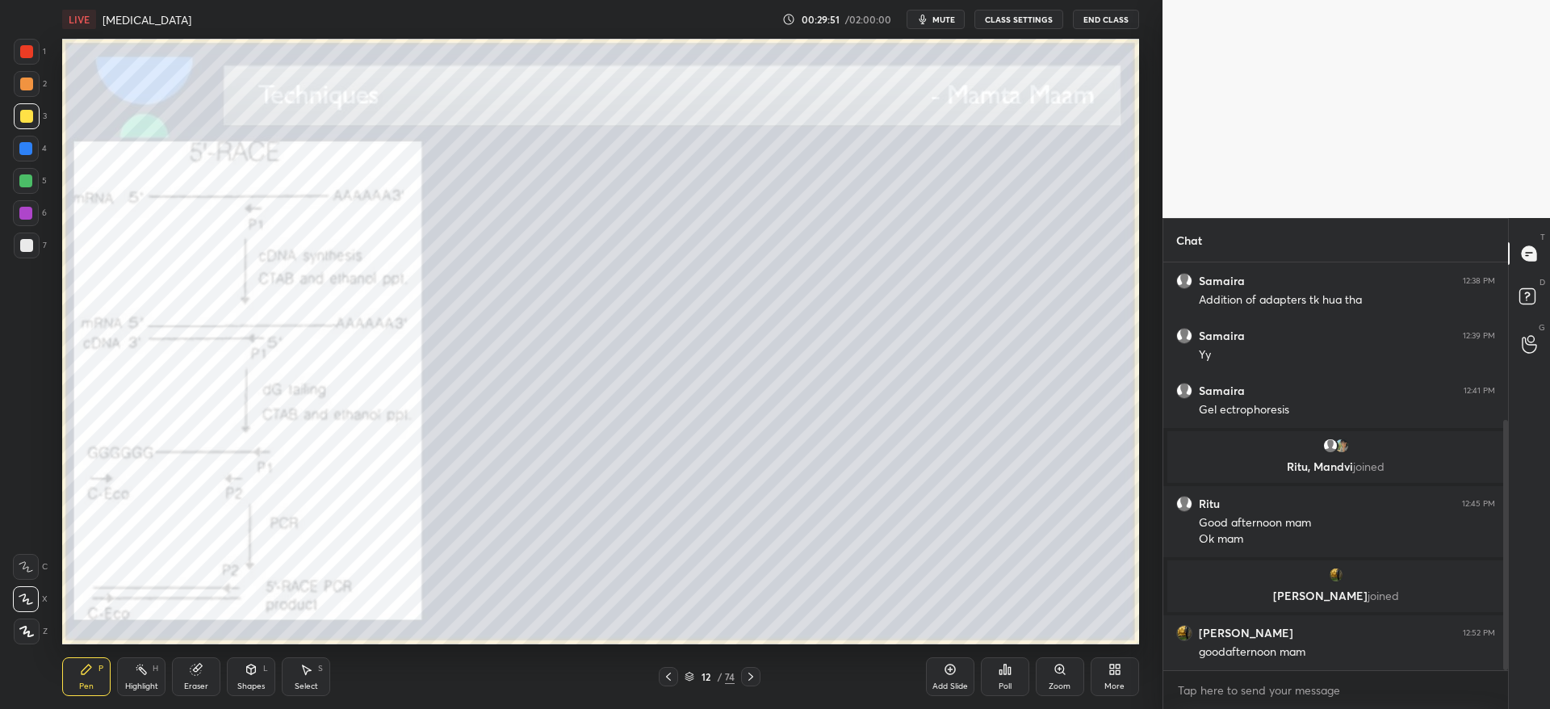
click at [14, 222] on div "6" at bounding box center [30, 213] width 34 height 26
click at [748, 675] on icon at bounding box center [750, 676] width 13 height 13
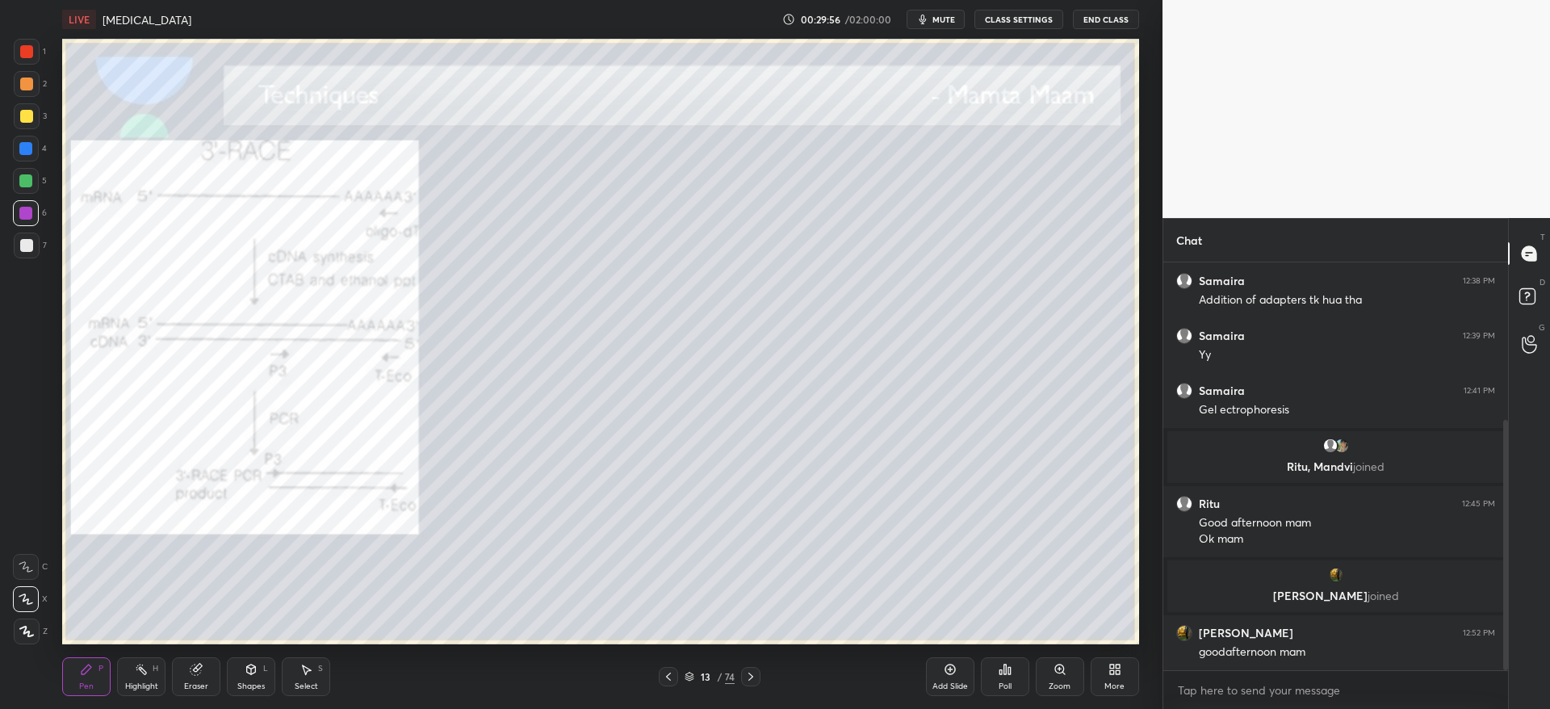
click at [755, 677] on icon at bounding box center [750, 676] width 13 height 13
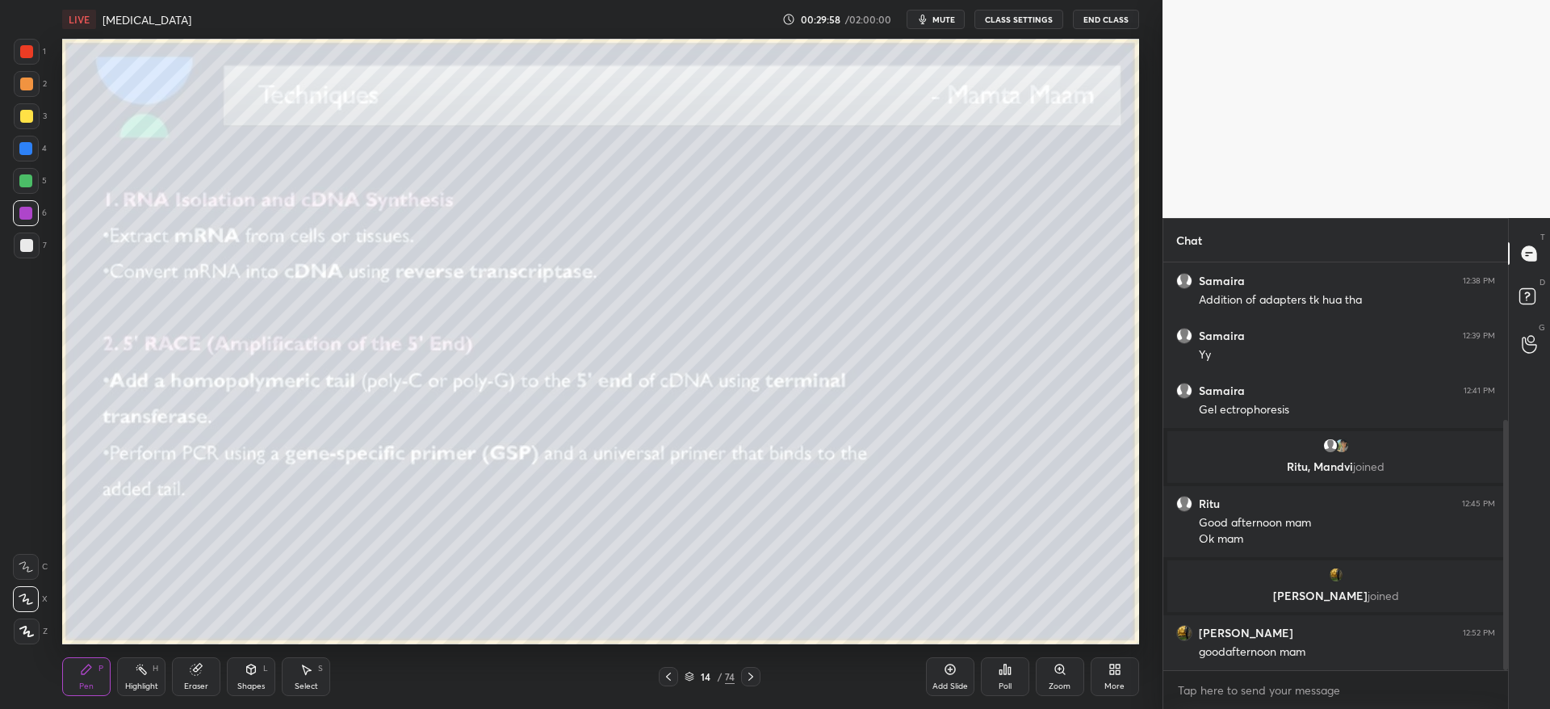
drag, startPoint x: 19, startPoint y: 119, endPoint x: 38, endPoint y: 128, distance: 21.7
click at [22, 119] on div at bounding box center [27, 116] width 26 height 26
drag, startPoint x: 21, startPoint y: 89, endPoint x: 61, endPoint y: 138, distance: 63.1
click at [25, 91] on div at bounding box center [27, 84] width 26 height 26
click at [751, 674] on icon at bounding box center [750, 676] width 13 height 13
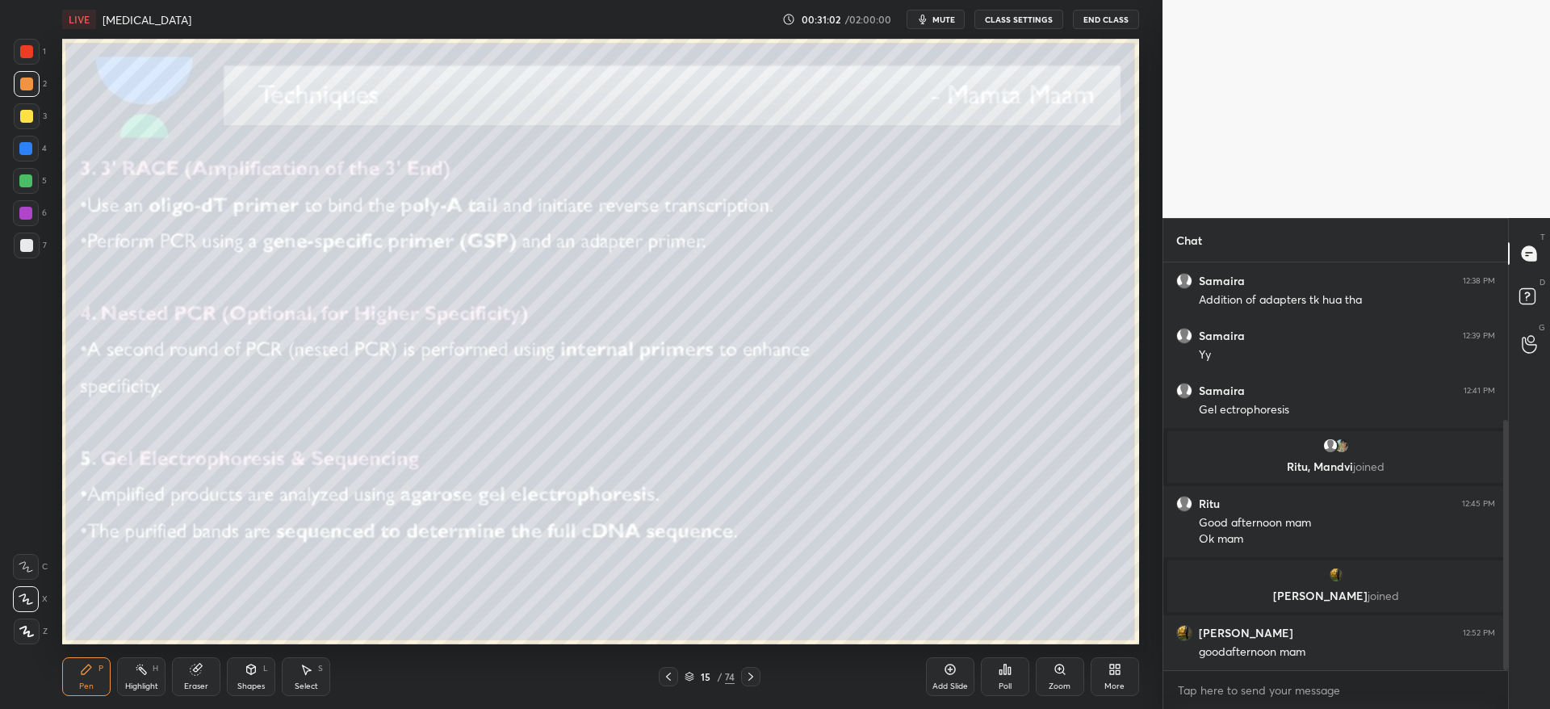
click at [754, 678] on icon at bounding box center [750, 676] width 13 height 13
drag, startPoint x: 24, startPoint y: 241, endPoint x: 39, endPoint y: 240, distance: 14.6
click at [26, 241] on div at bounding box center [26, 245] width 13 height 13
click at [20, 124] on div at bounding box center [27, 116] width 26 height 26
click at [30, 159] on div at bounding box center [26, 149] width 26 height 26
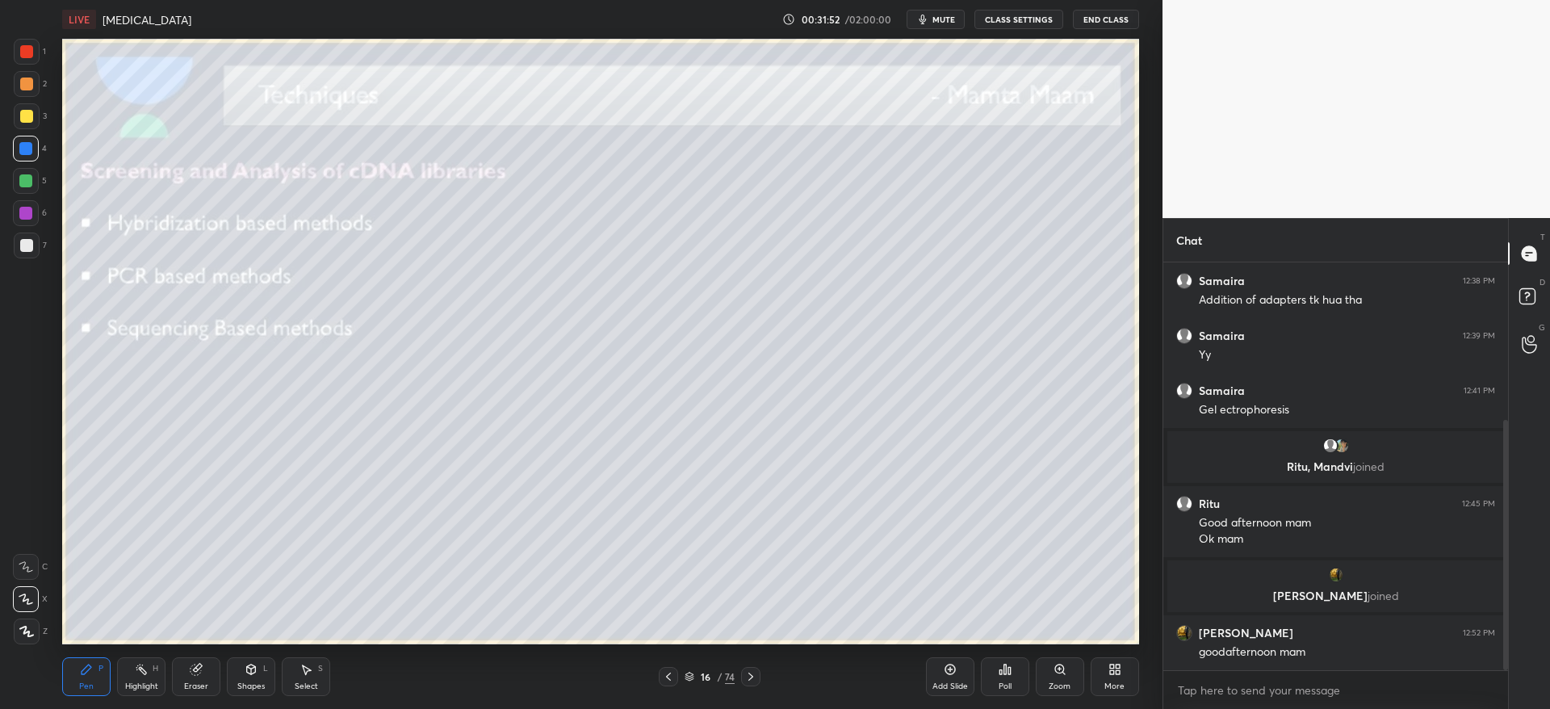
drag, startPoint x: 24, startPoint y: 111, endPoint x: 37, endPoint y: 116, distance: 14.1
click at [25, 111] on div at bounding box center [26, 116] width 13 height 13
click at [203, 671] on div "Eraser" at bounding box center [196, 676] width 48 height 39
click at [95, 669] on div "Pen P" at bounding box center [86, 676] width 48 height 39
drag, startPoint x: 198, startPoint y: 677, endPoint x: 204, endPoint y: 671, distance: 8.6
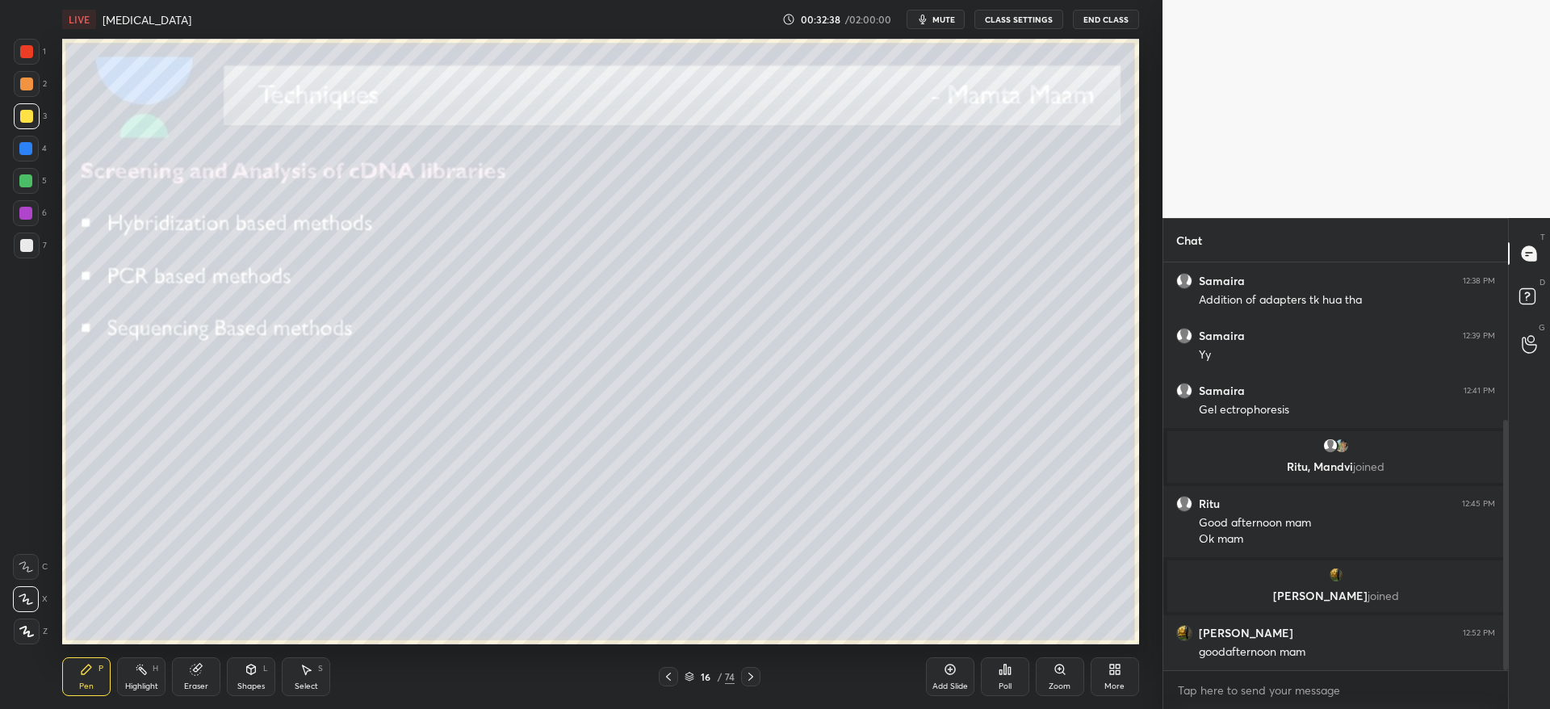
click at [203, 675] on div "Eraser" at bounding box center [196, 676] width 48 height 39
click at [100, 682] on div "Pen P" at bounding box center [86, 676] width 48 height 39
click at [751, 660] on div "Pen P Highlight H Eraser Shapes L Select S 16 / 74 Add Slide Poll Zoom More" at bounding box center [600, 676] width 1076 height 65
click at [749, 672] on icon at bounding box center [750, 676] width 13 height 13
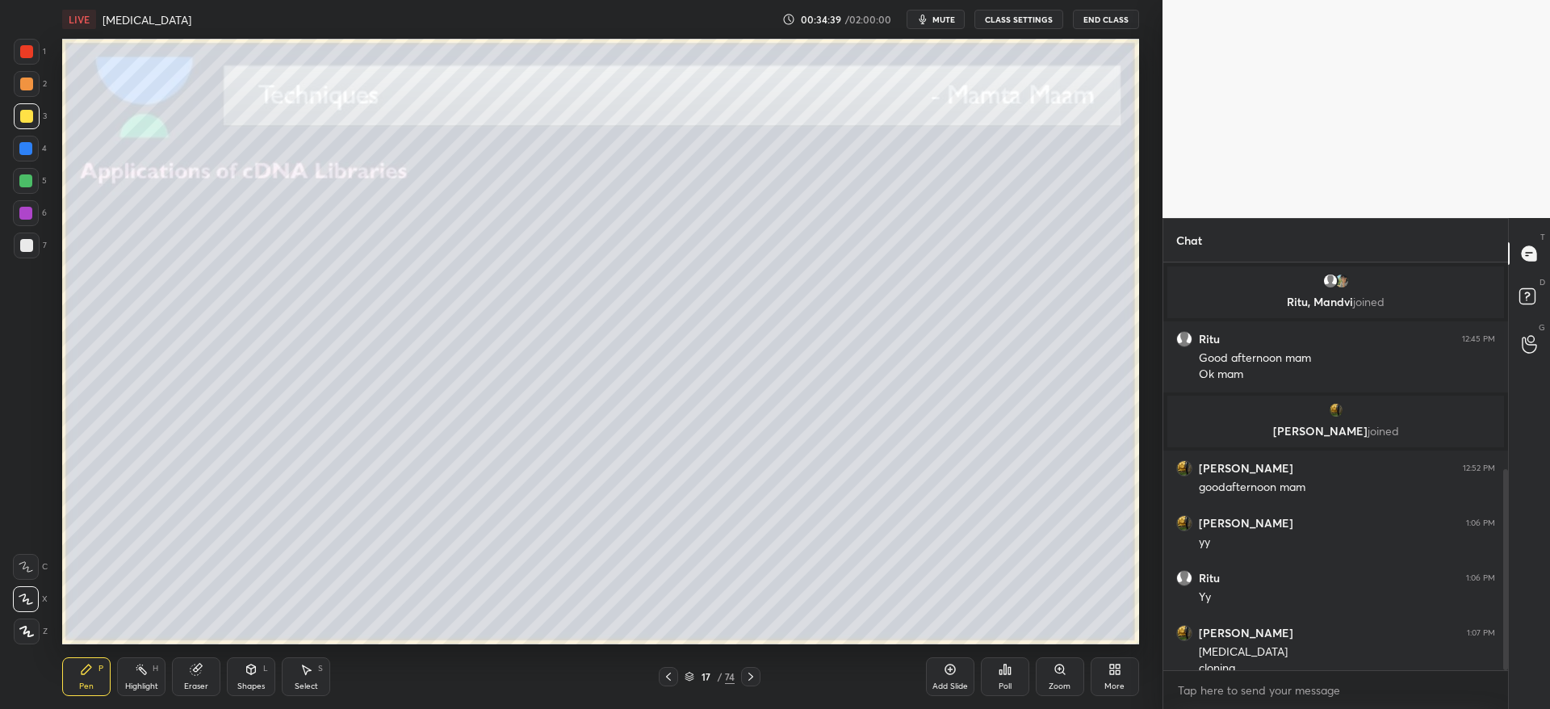
scroll to position [437, 0]
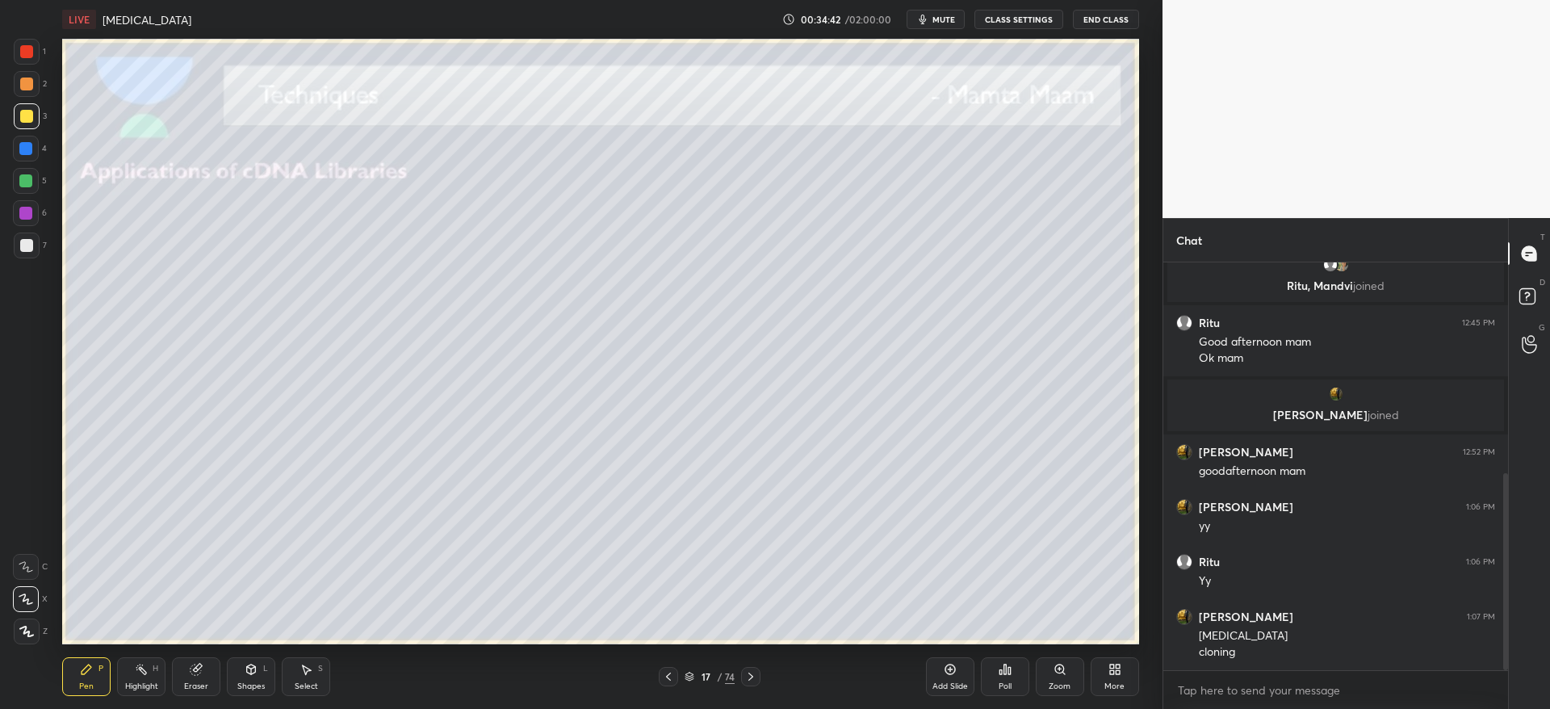
drag, startPoint x: 25, startPoint y: 258, endPoint x: 25, endPoint y: 248, distance: 10.5
click at [25, 257] on div "7" at bounding box center [30, 248] width 33 height 32
drag, startPoint x: 25, startPoint y: 112, endPoint x: 38, endPoint y: 132, distance: 24.0
click at [25, 114] on div at bounding box center [26, 116] width 13 height 13
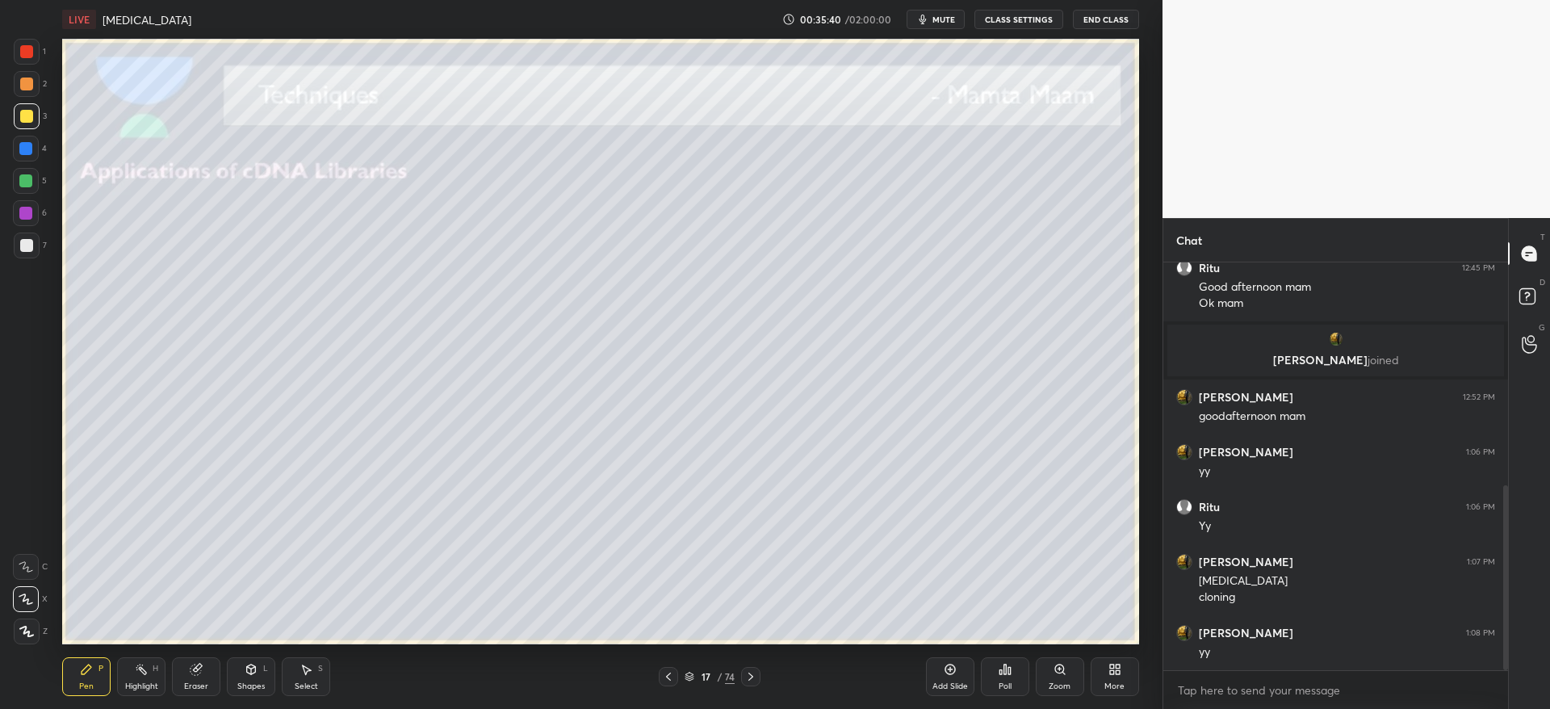
click at [40, 245] on div "7" at bounding box center [30, 245] width 33 height 26
drag, startPoint x: 29, startPoint y: 128, endPoint x: 37, endPoint y: 125, distance: 8.7
click at [31, 128] on div at bounding box center [27, 116] width 26 height 26
drag, startPoint x: 31, startPoint y: 245, endPoint x: 45, endPoint y: 311, distance: 67.8
click at [31, 247] on div at bounding box center [26, 245] width 13 height 13
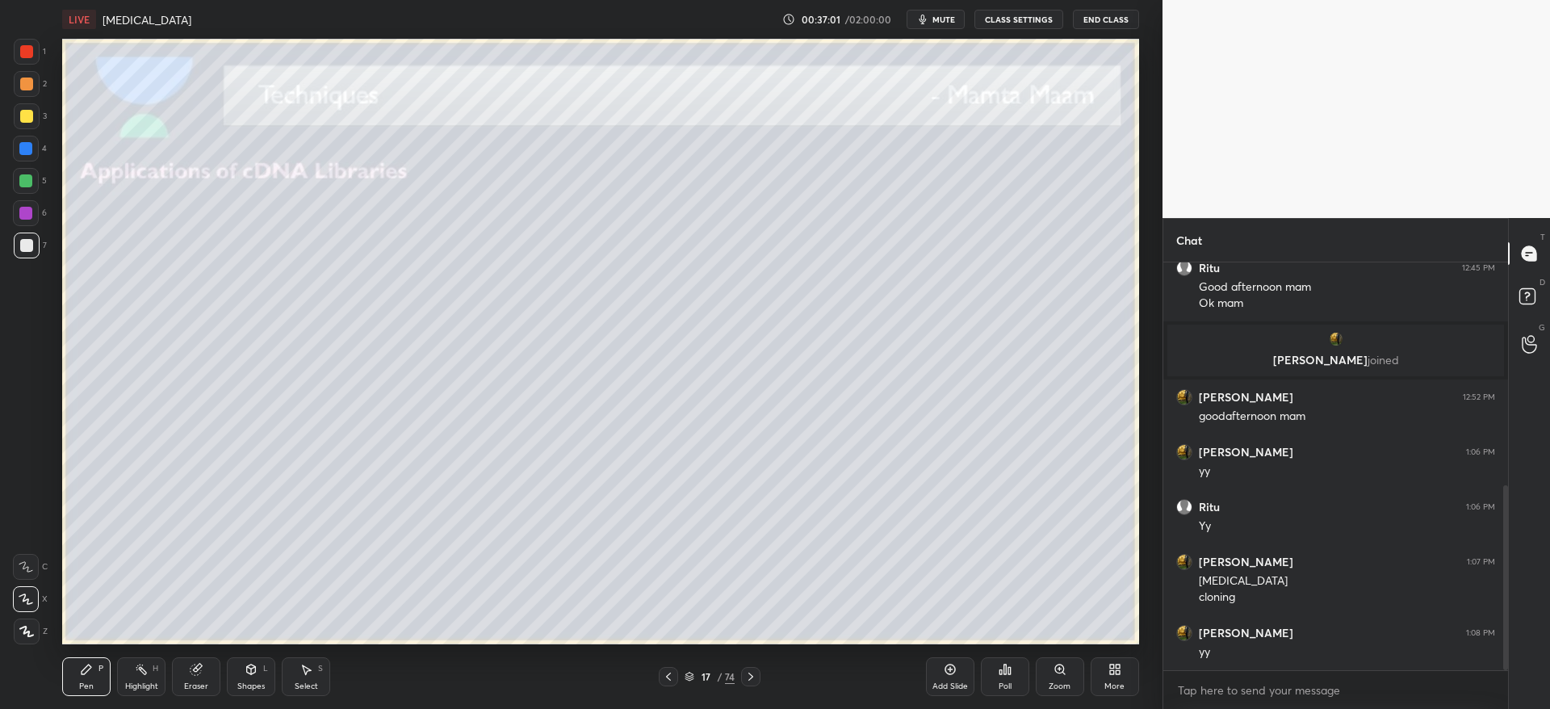
click at [749, 679] on icon at bounding box center [750, 676] width 13 height 13
click at [663, 672] on icon at bounding box center [668, 676] width 13 height 13
click at [751, 670] on icon at bounding box center [750, 676] width 13 height 13
drag, startPoint x: 29, startPoint y: 118, endPoint x: 48, endPoint y: 153, distance: 40.4
click at [29, 119] on div at bounding box center [26, 116] width 13 height 13
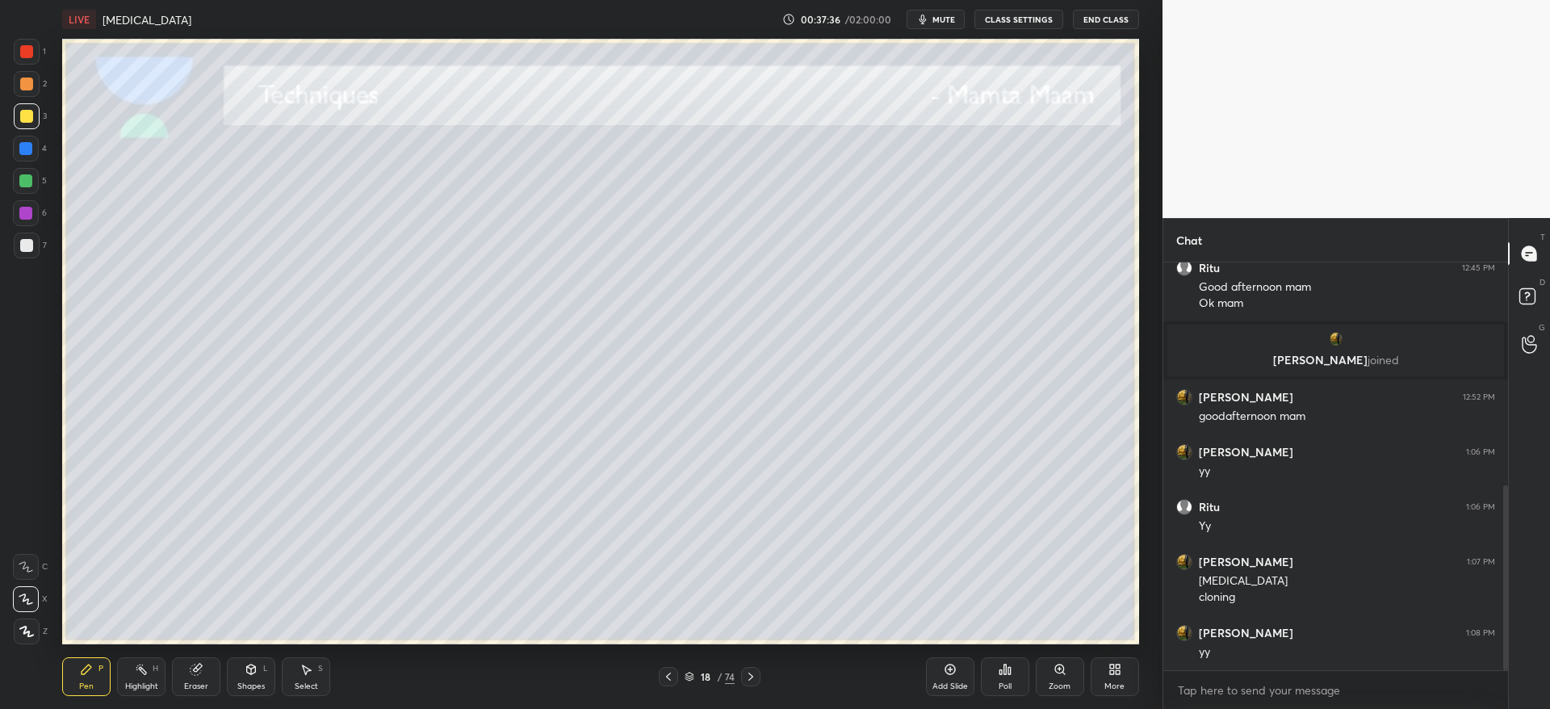
drag, startPoint x: 249, startPoint y: 675, endPoint x: 247, endPoint y: 660, distance: 14.7
click at [251, 671] on icon at bounding box center [251, 669] width 13 height 13
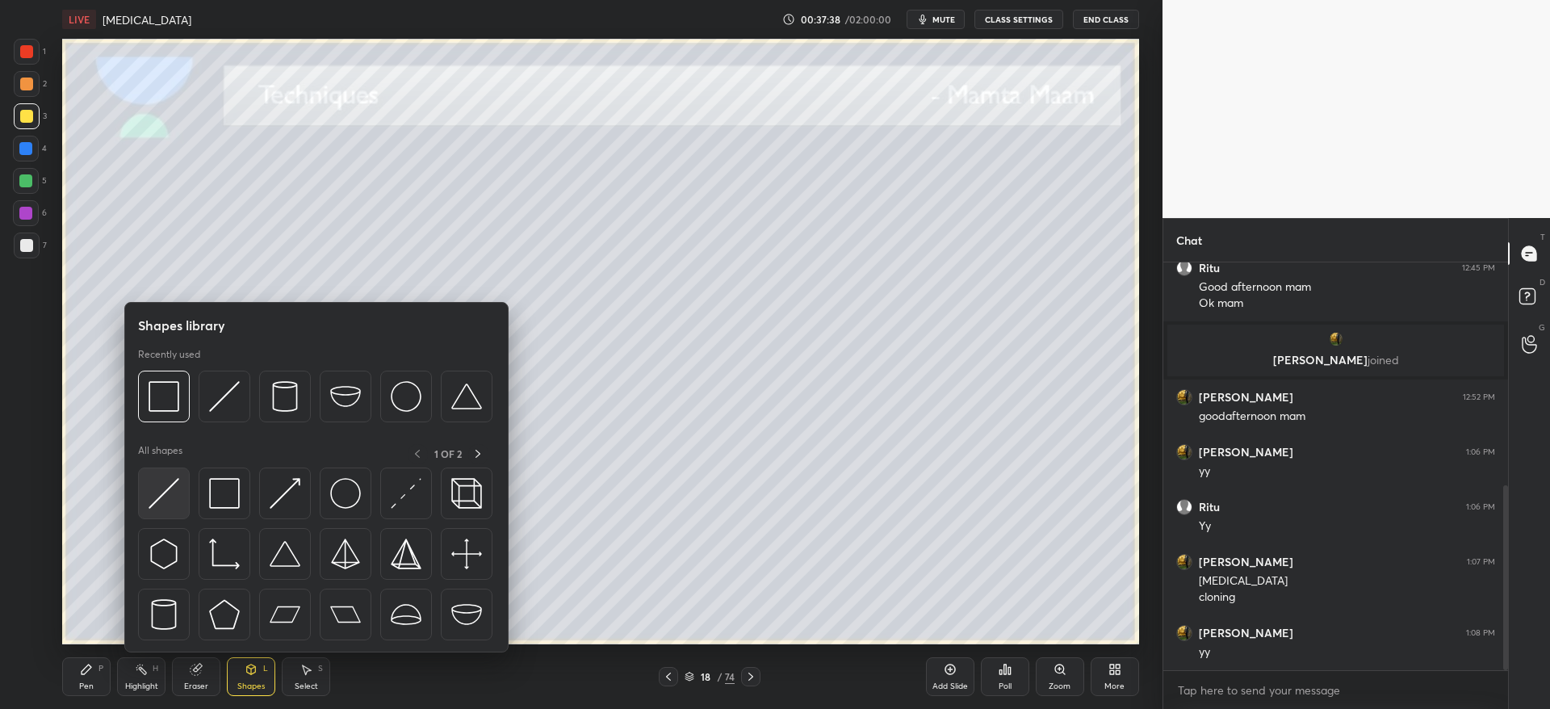
click at [161, 484] on img at bounding box center [163, 493] width 31 height 31
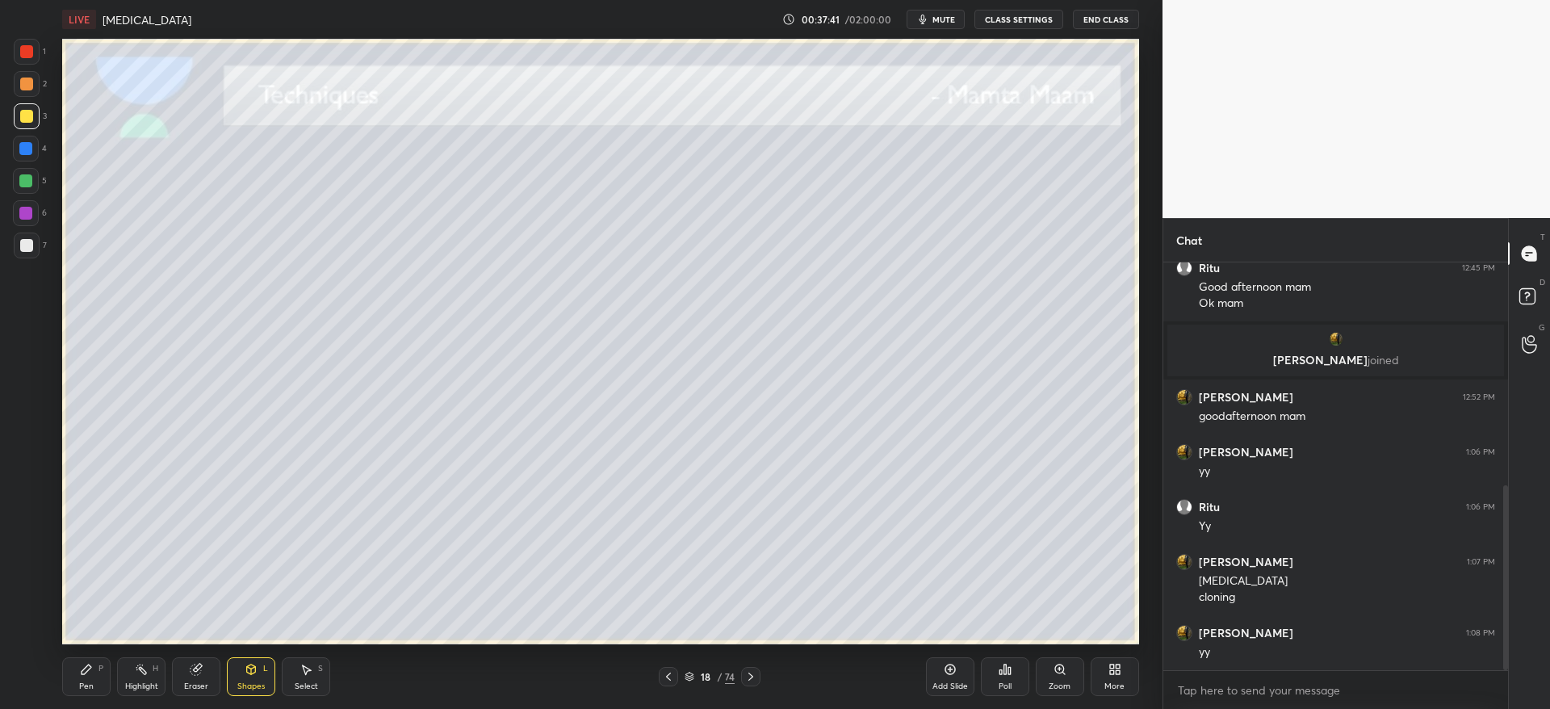
click at [21, 257] on div "7" at bounding box center [30, 248] width 33 height 32
drag, startPoint x: 99, startPoint y: 679, endPoint x: 101, endPoint y: 667, distance: 11.4
click at [101, 671] on div "Pen P" at bounding box center [86, 676] width 48 height 39
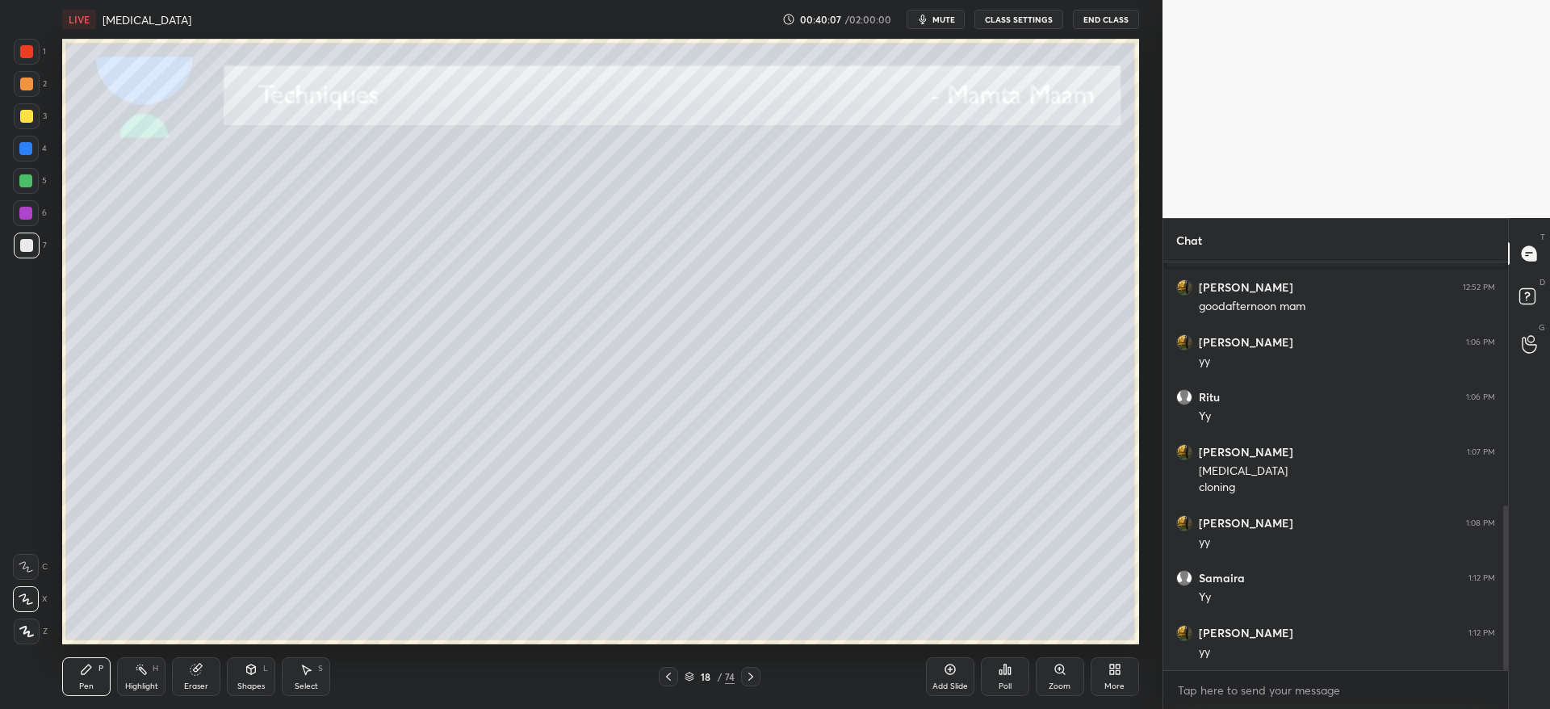
click at [33, 122] on div at bounding box center [27, 116] width 26 height 26
click at [750, 672] on icon at bounding box center [750, 676] width 13 height 13
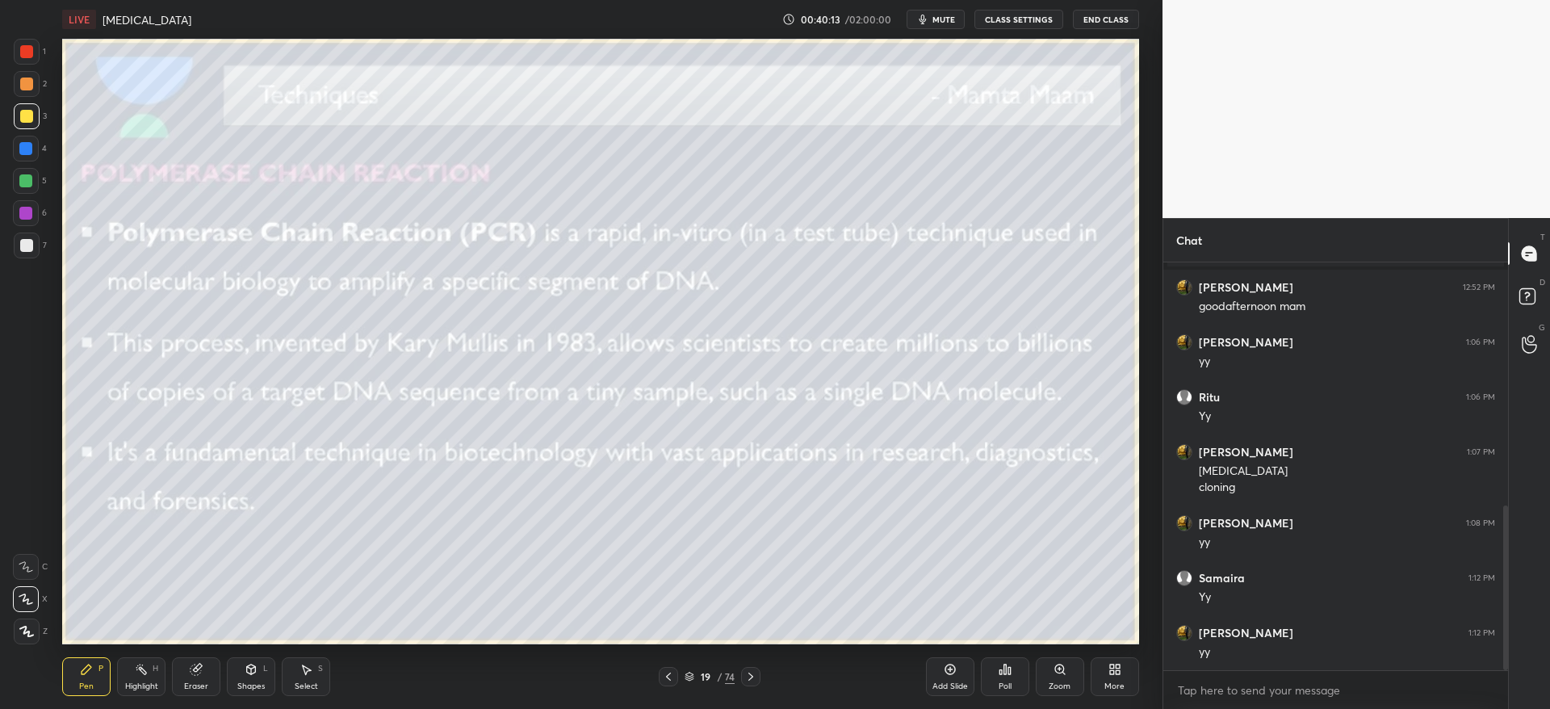
click at [670, 675] on icon at bounding box center [668, 676] width 13 height 13
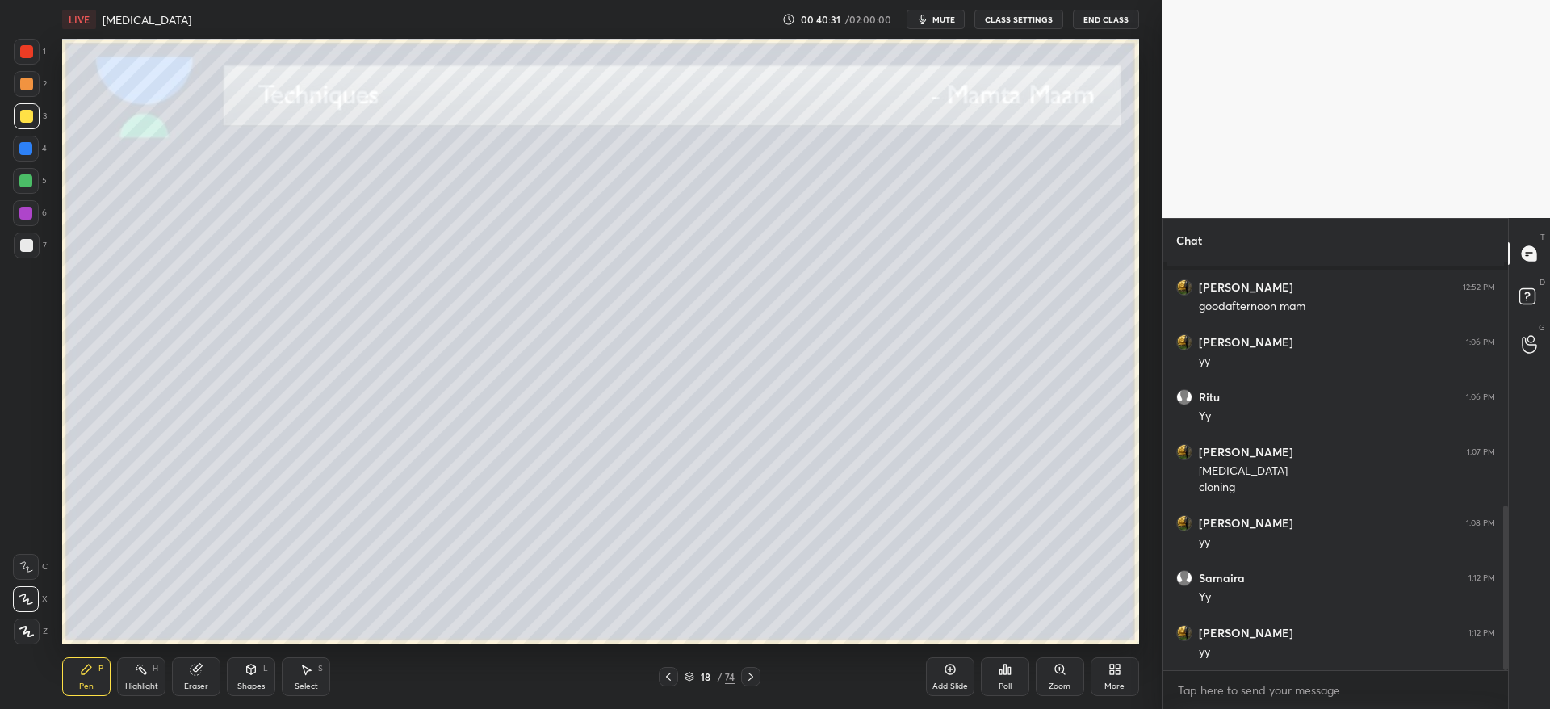
click at [31, 245] on div at bounding box center [26, 245] width 13 height 13
click at [759, 677] on div at bounding box center [750, 676] width 19 height 19
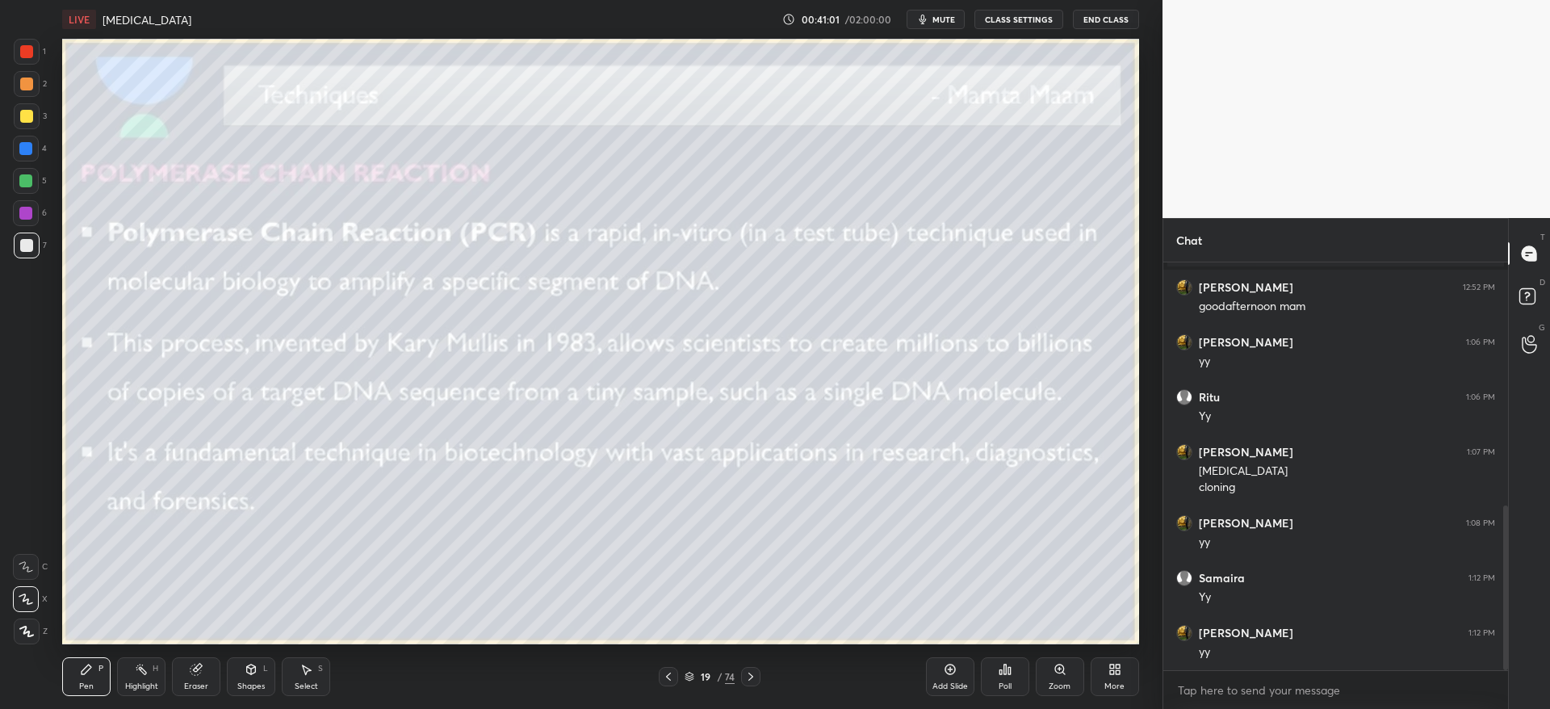
click at [658, 672] on div "19 / 74" at bounding box center [710, 676] width 432 height 19
drag, startPoint x: 663, startPoint y: 672, endPoint x: 688, endPoint y: 679, distance: 25.8
click at [664, 672] on icon at bounding box center [668, 676] width 13 height 13
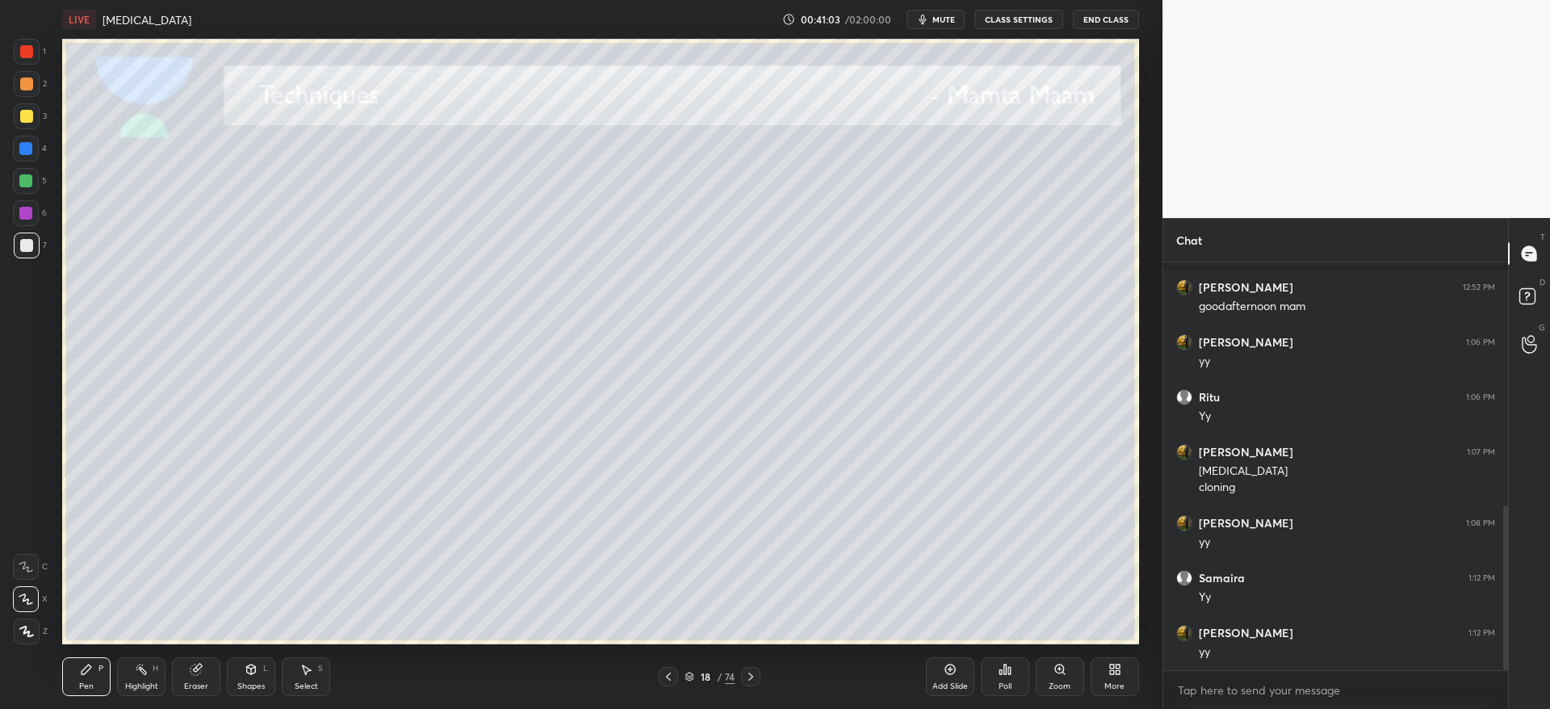
drag, startPoint x: 979, startPoint y: 678, endPoint x: 969, endPoint y: 675, distance: 10.2
click at [977, 678] on div "Add Slide Poll Zoom More" at bounding box center [1032, 676] width 213 height 90
click at [950, 677] on div "Add Slide" at bounding box center [950, 676] width 48 height 39
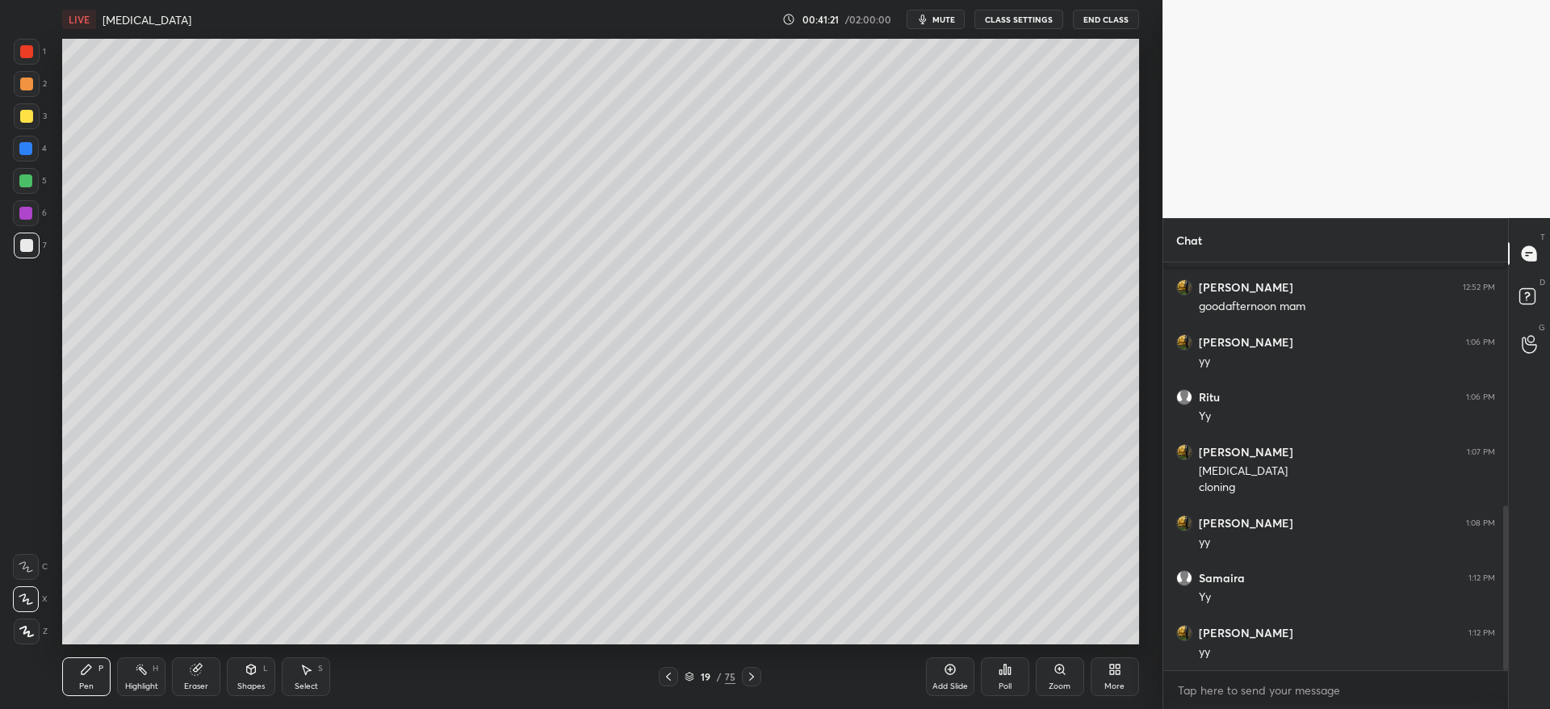
click at [36, 119] on div at bounding box center [27, 116] width 26 height 26
click at [761, 680] on div "19 / 75" at bounding box center [710, 676] width 432 height 19
click at [757, 678] on div at bounding box center [751, 676] width 19 height 19
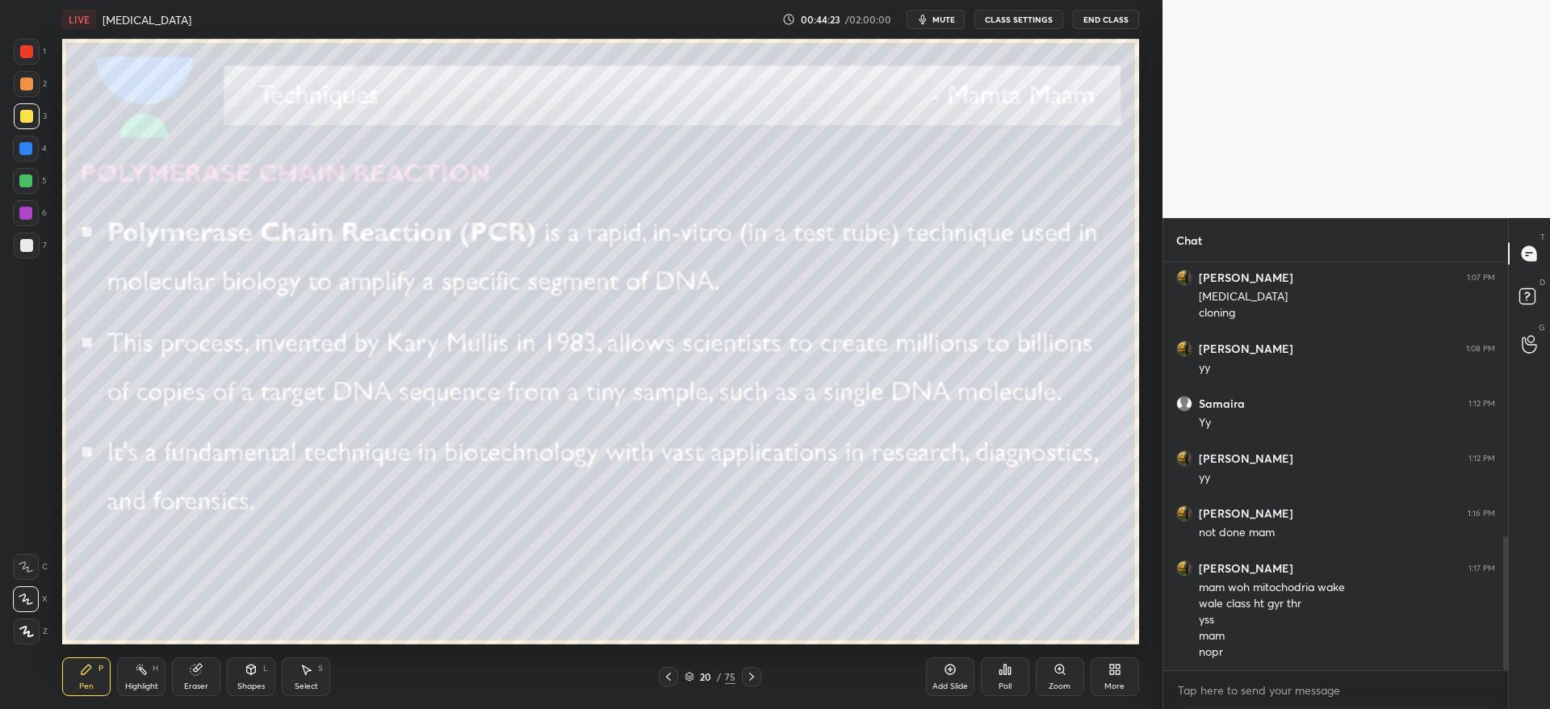
scroll to position [830, 0]
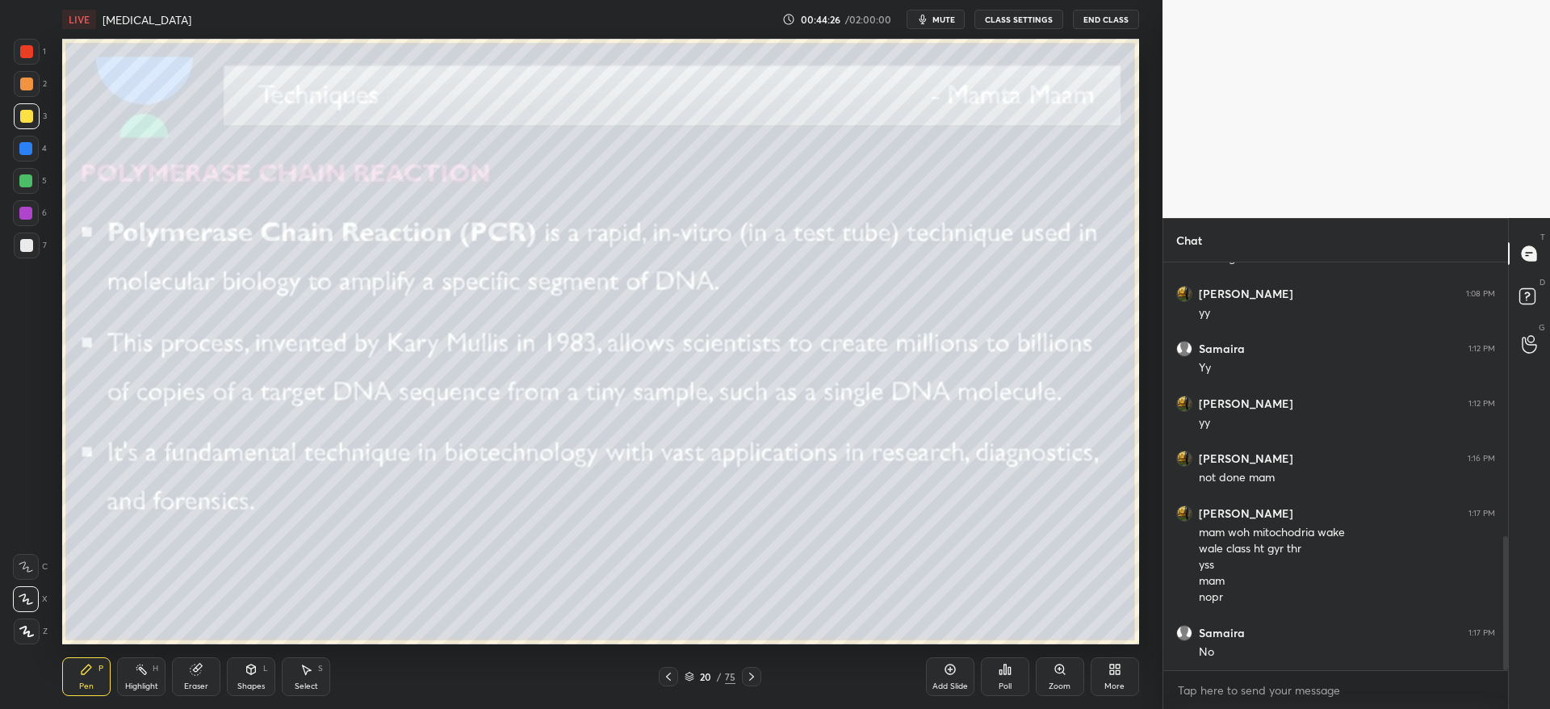
click at [36, 116] on div at bounding box center [27, 116] width 26 height 26
click at [31, 118] on div at bounding box center [26, 116] width 13 height 13
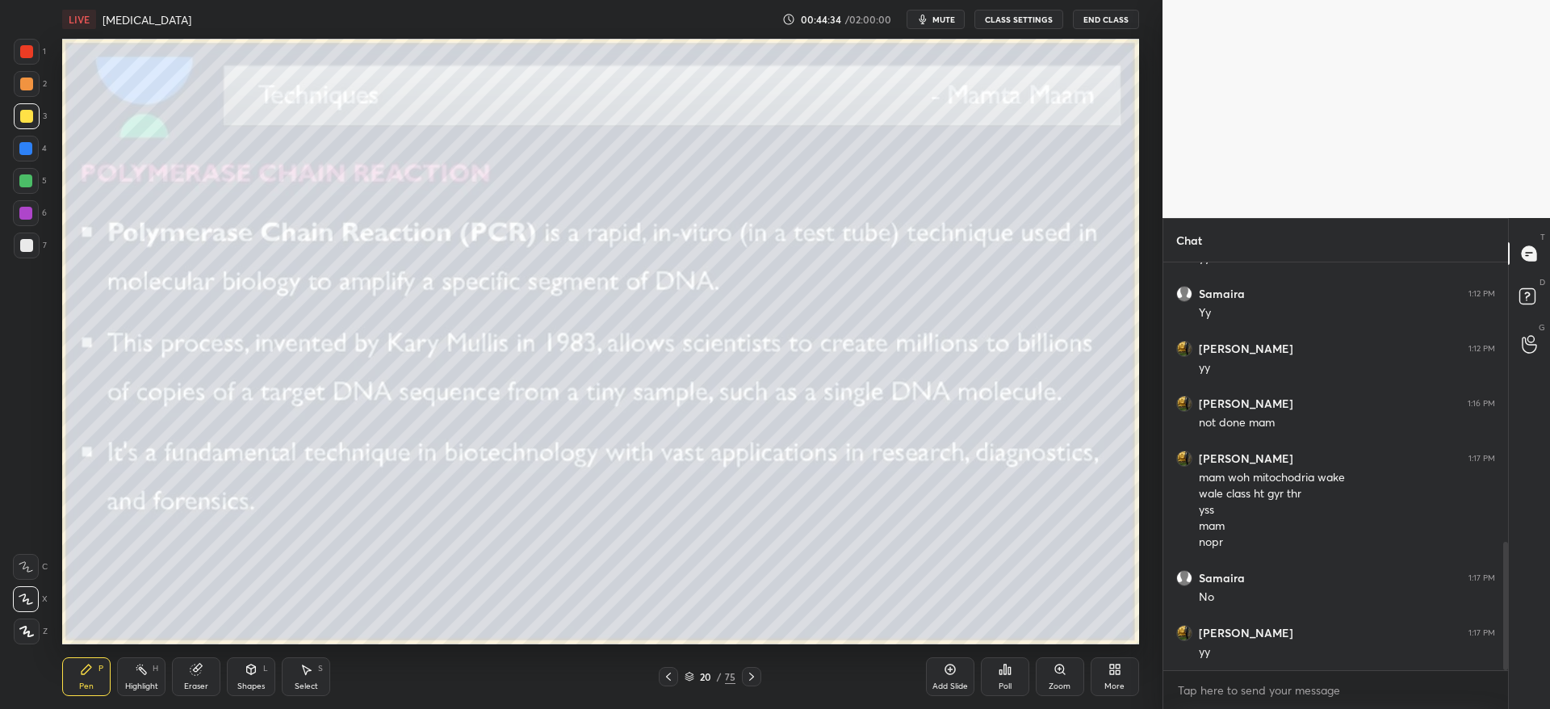
click at [28, 248] on div at bounding box center [26, 245] width 13 height 13
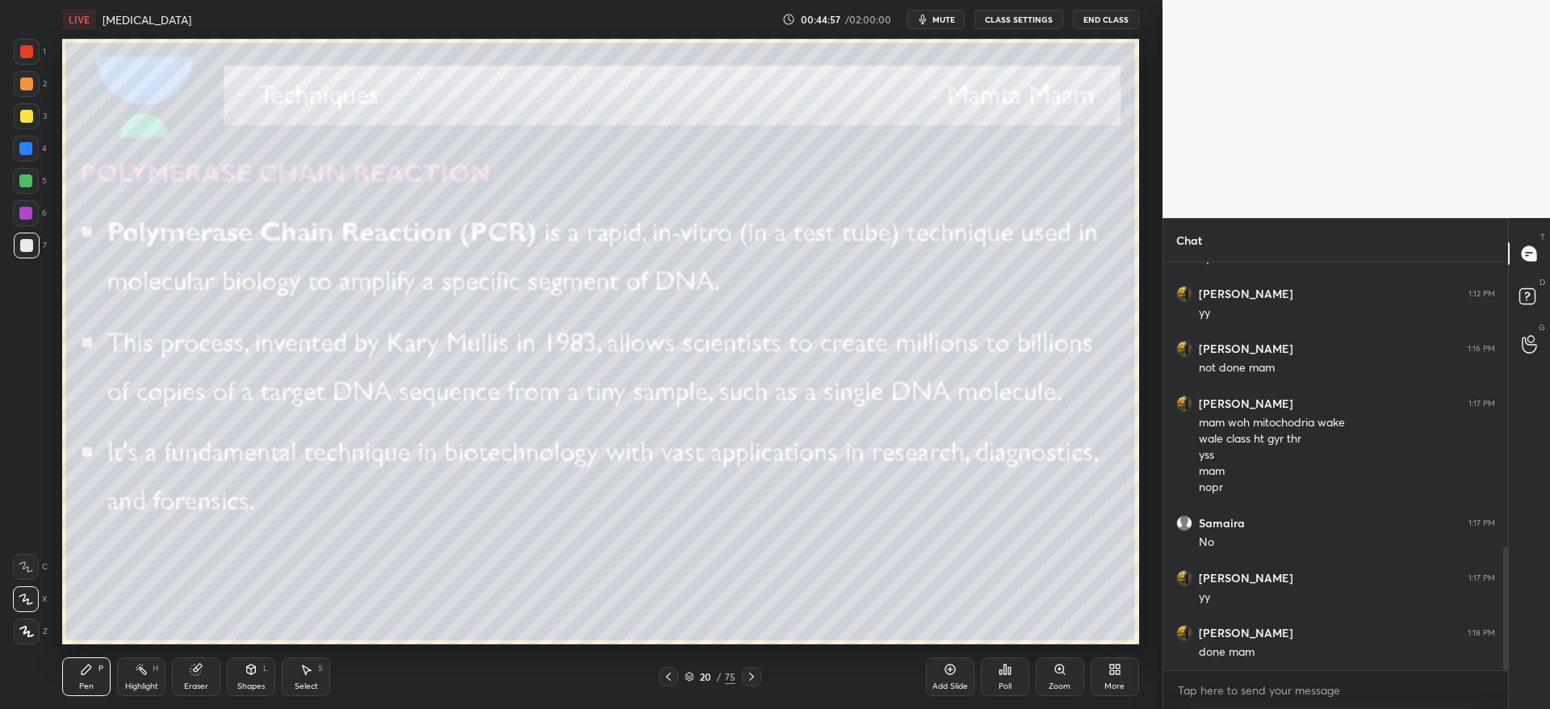
drag, startPoint x: 197, startPoint y: 681, endPoint x: 216, endPoint y: 667, distance: 24.2
click at [198, 679] on div "Eraser" at bounding box center [196, 676] width 48 height 39
drag, startPoint x: 91, startPoint y: 669, endPoint x: 90, endPoint y: 655, distance: 14.5
click at [90, 667] on icon at bounding box center [86, 669] width 13 height 13
click at [26, 130] on div "3" at bounding box center [30, 119] width 33 height 32
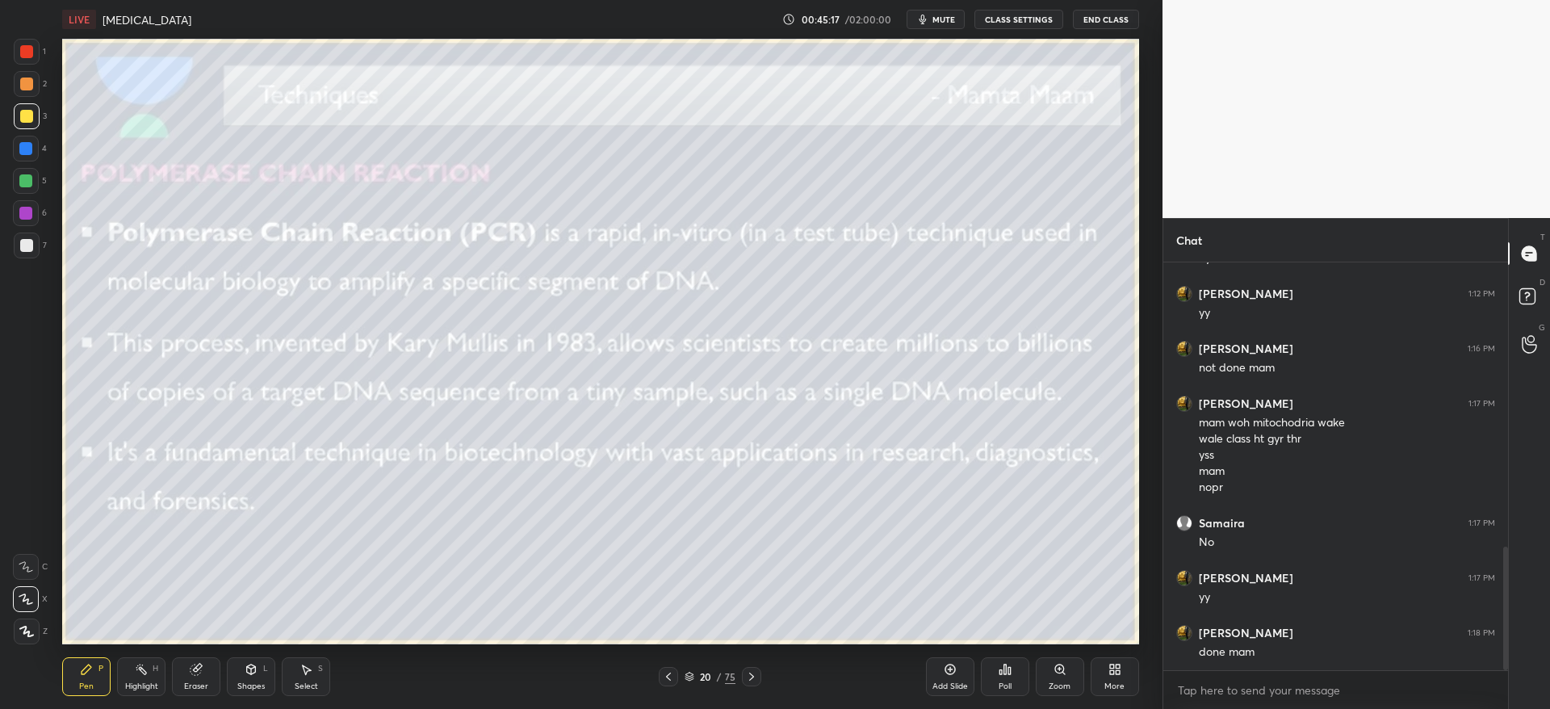
click at [20, 109] on div at bounding box center [27, 116] width 26 height 26
drag, startPoint x: 20, startPoint y: 86, endPoint x: 31, endPoint y: 87, distance: 11.4
click at [19, 86] on div at bounding box center [27, 84] width 26 height 26
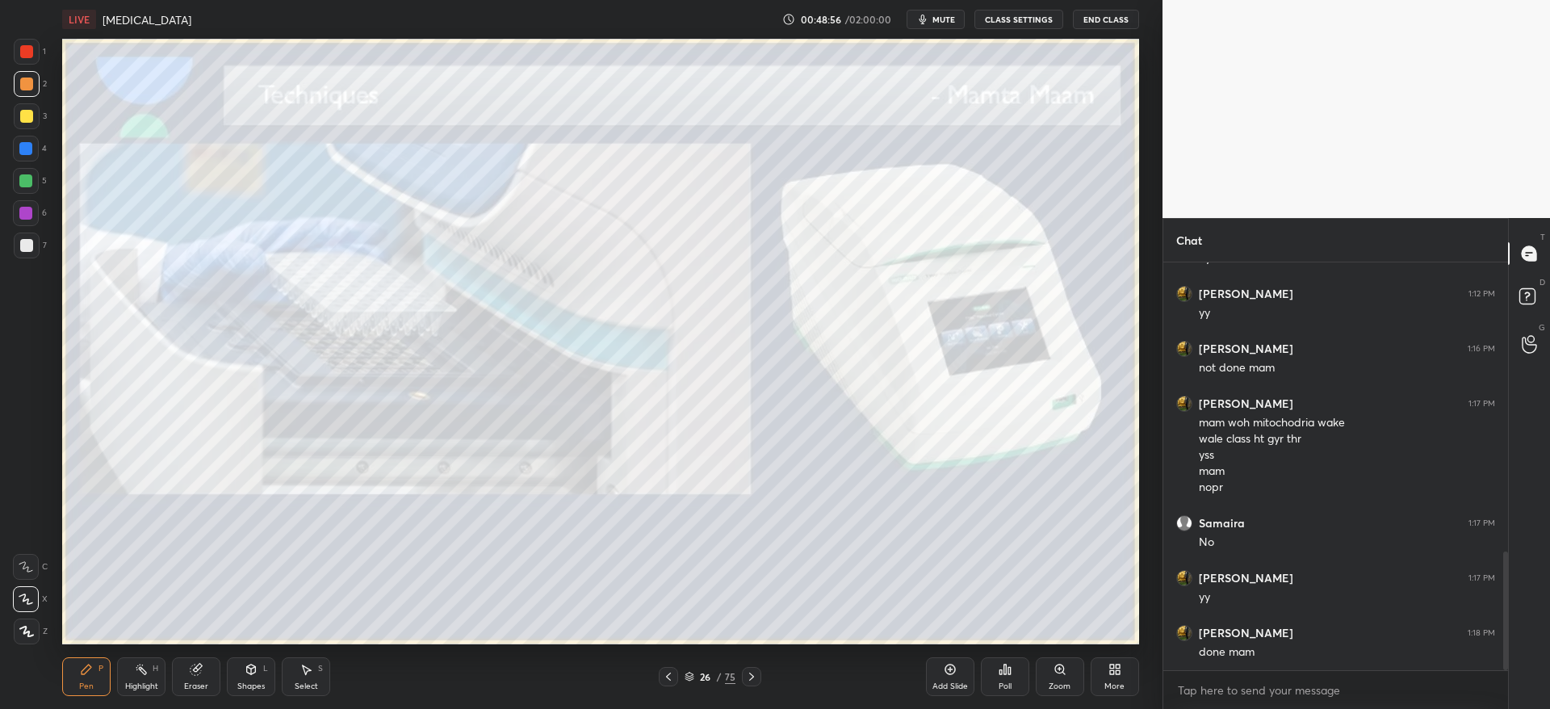
scroll to position [995, 0]
click at [692, 676] on icon at bounding box center [689, 676] width 10 height 10
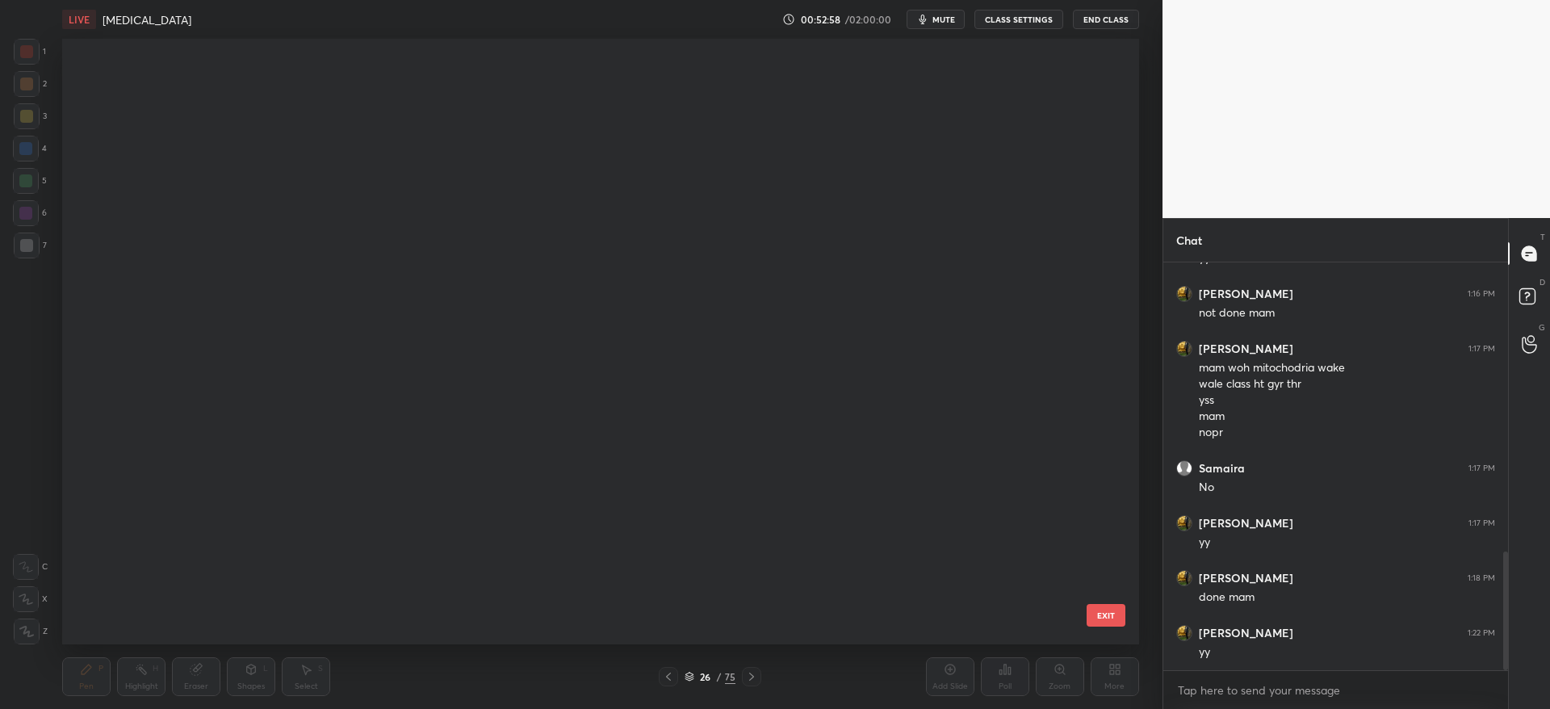
scroll to position [600, 1069]
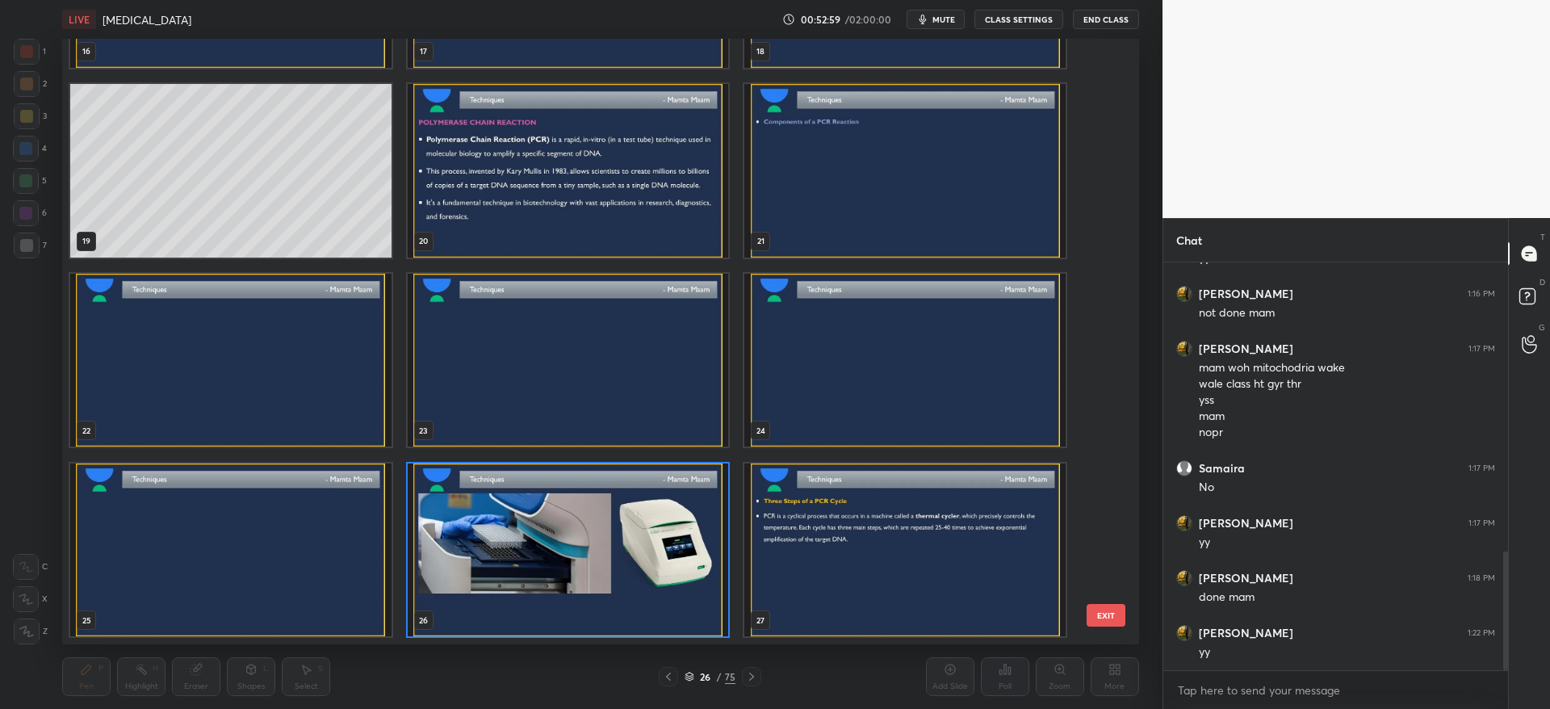
click at [580, 210] on img "grid" at bounding box center [568, 171] width 321 height 174
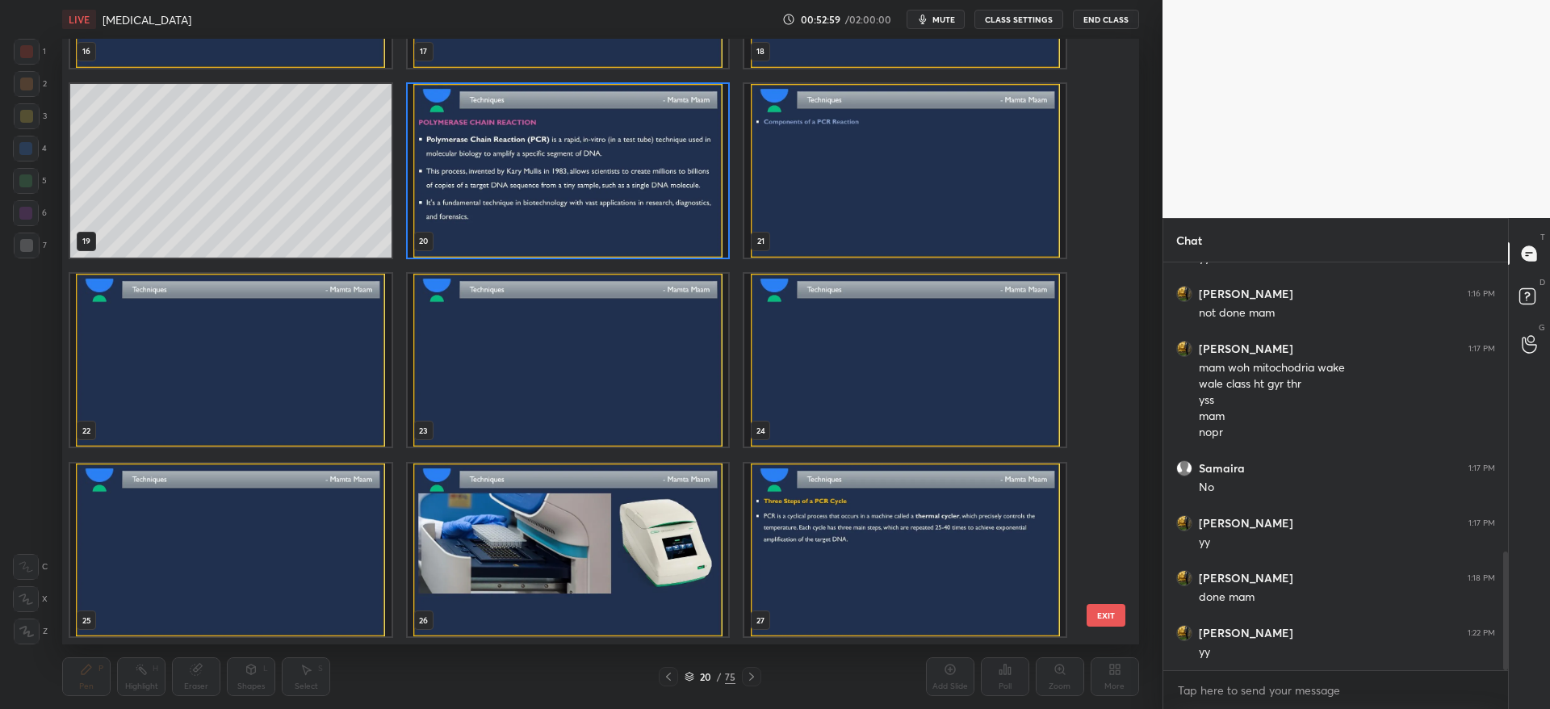
click at [583, 213] on img "grid" at bounding box center [568, 171] width 321 height 174
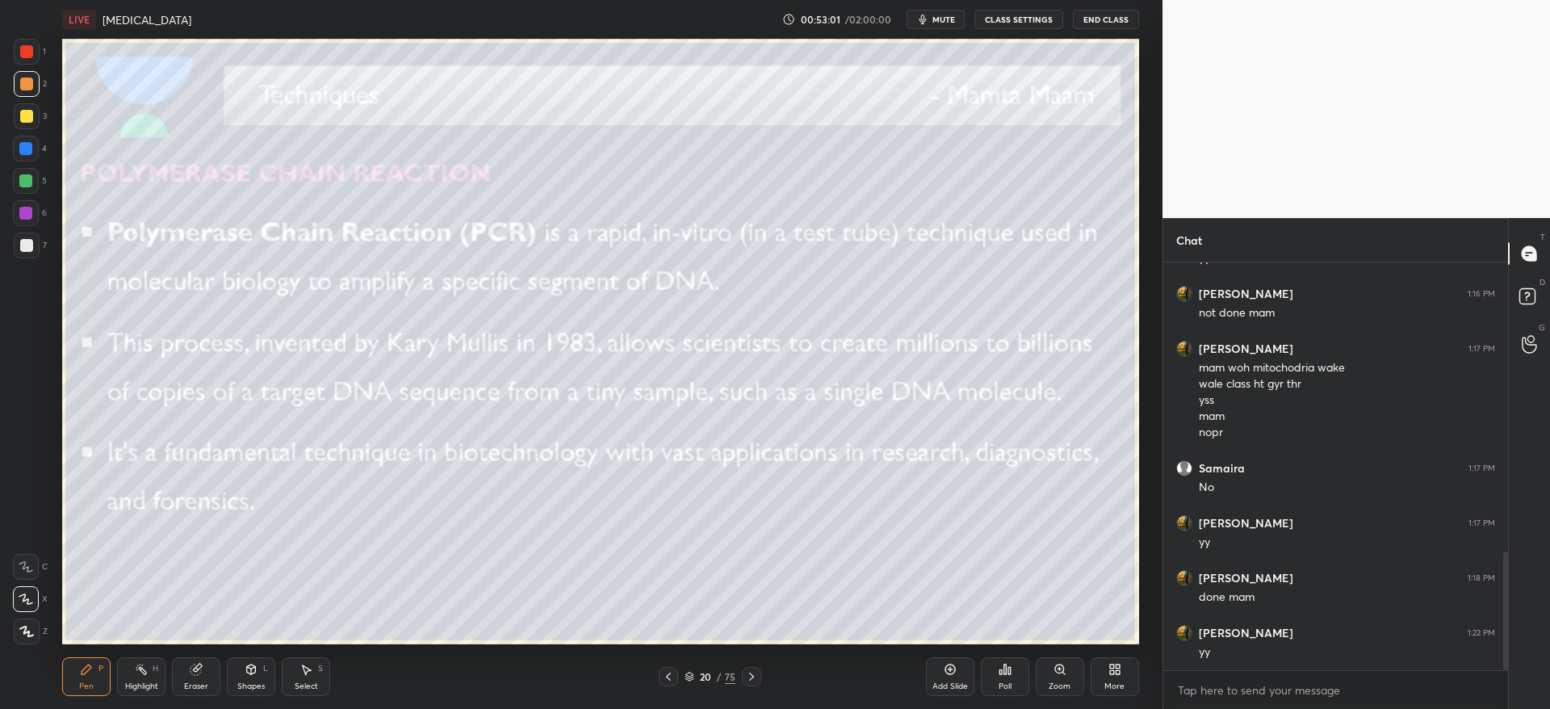
click at [27, 115] on div at bounding box center [26, 116] width 13 height 13
click at [26, 90] on div at bounding box center [27, 84] width 26 height 26
click at [28, 122] on div at bounding box center [26, 116] width 13 height 13
click at [27, 86] on div at bounding box center [26, 83] width 13 height 13
click at [26, 249] on div at bounding box center [26, 245] width 13 height 13
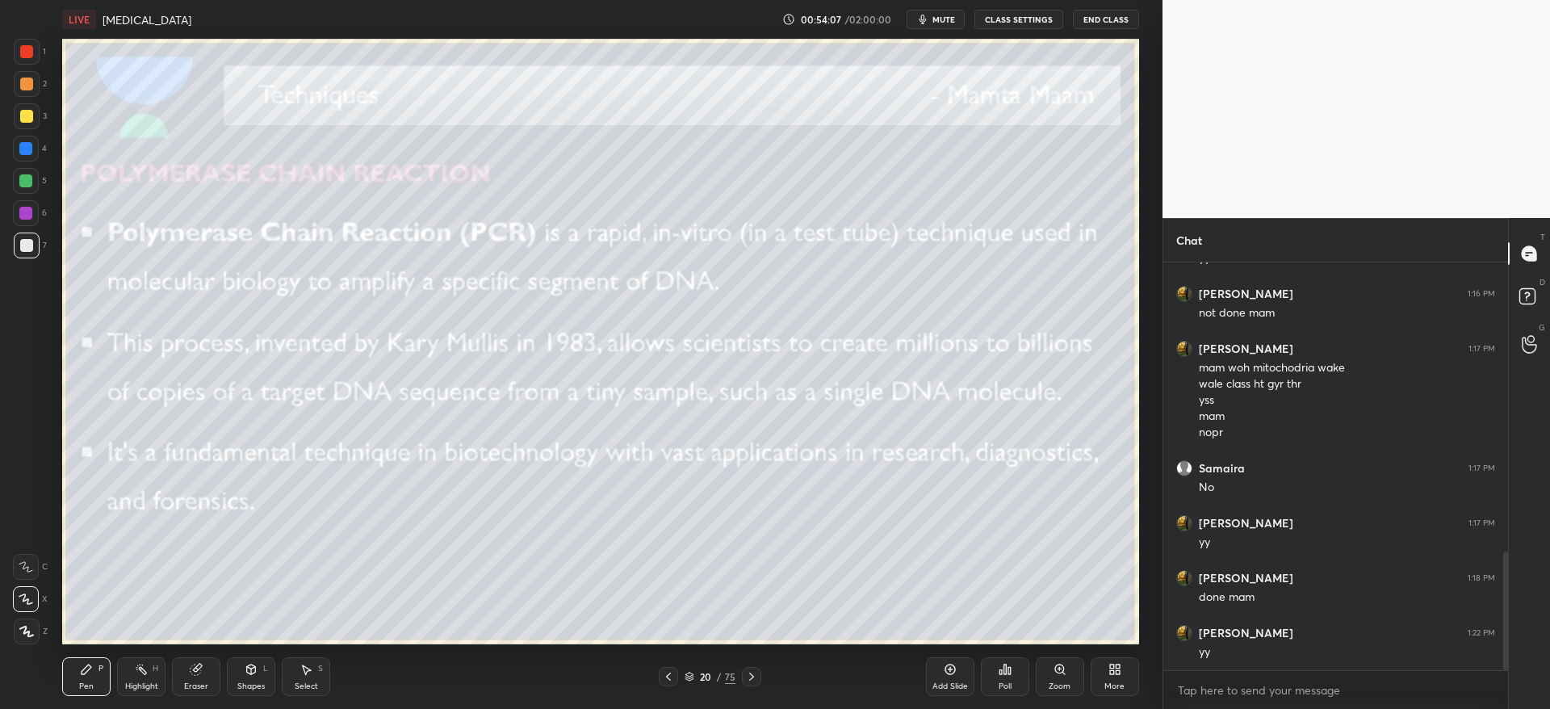
click at [753, 677] on icon at bounding box center [751, 676] width 13 height 13
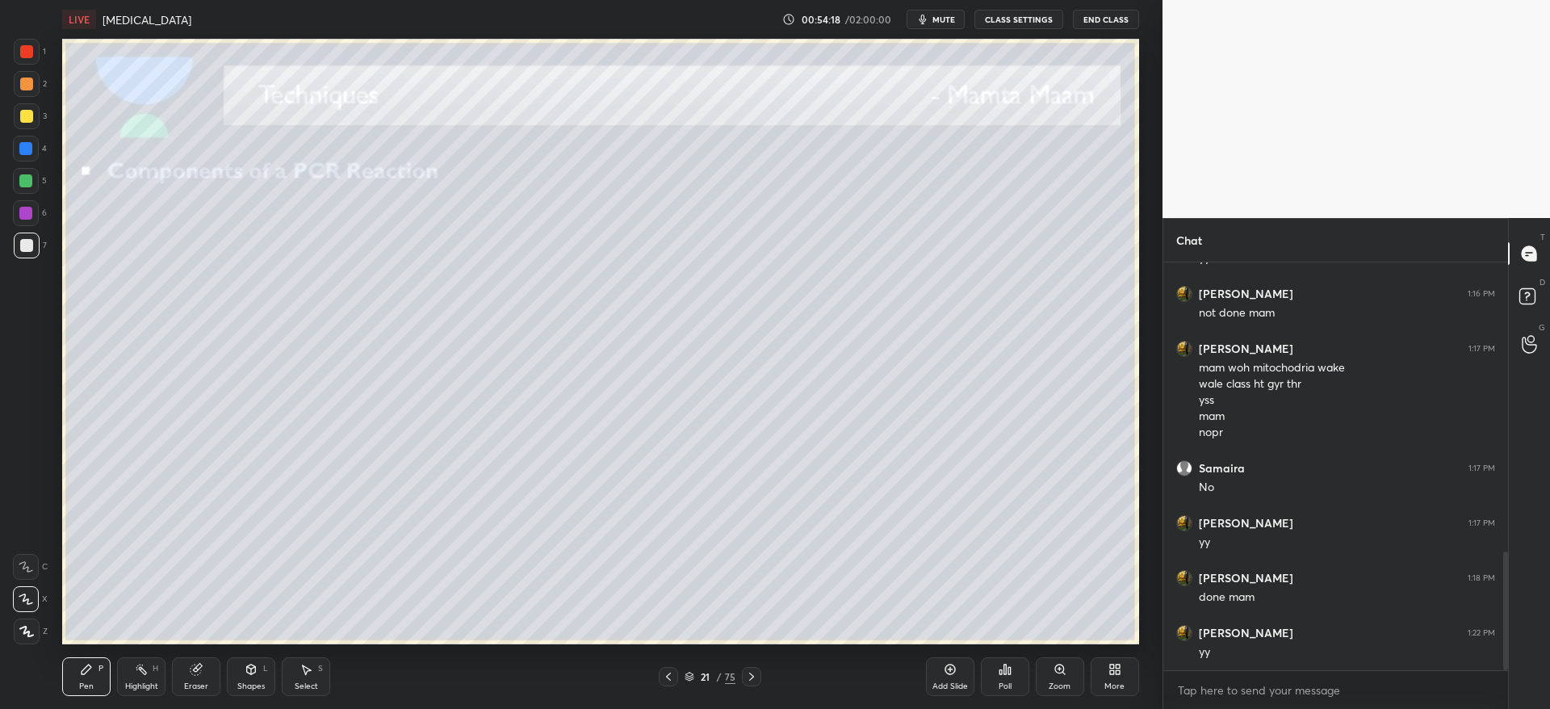
click at [27, 123] on div at bounding box center [27, 116] width 26 height 26
click at [36, 236] on div at bounding box center [27, 245] width 26 height 26
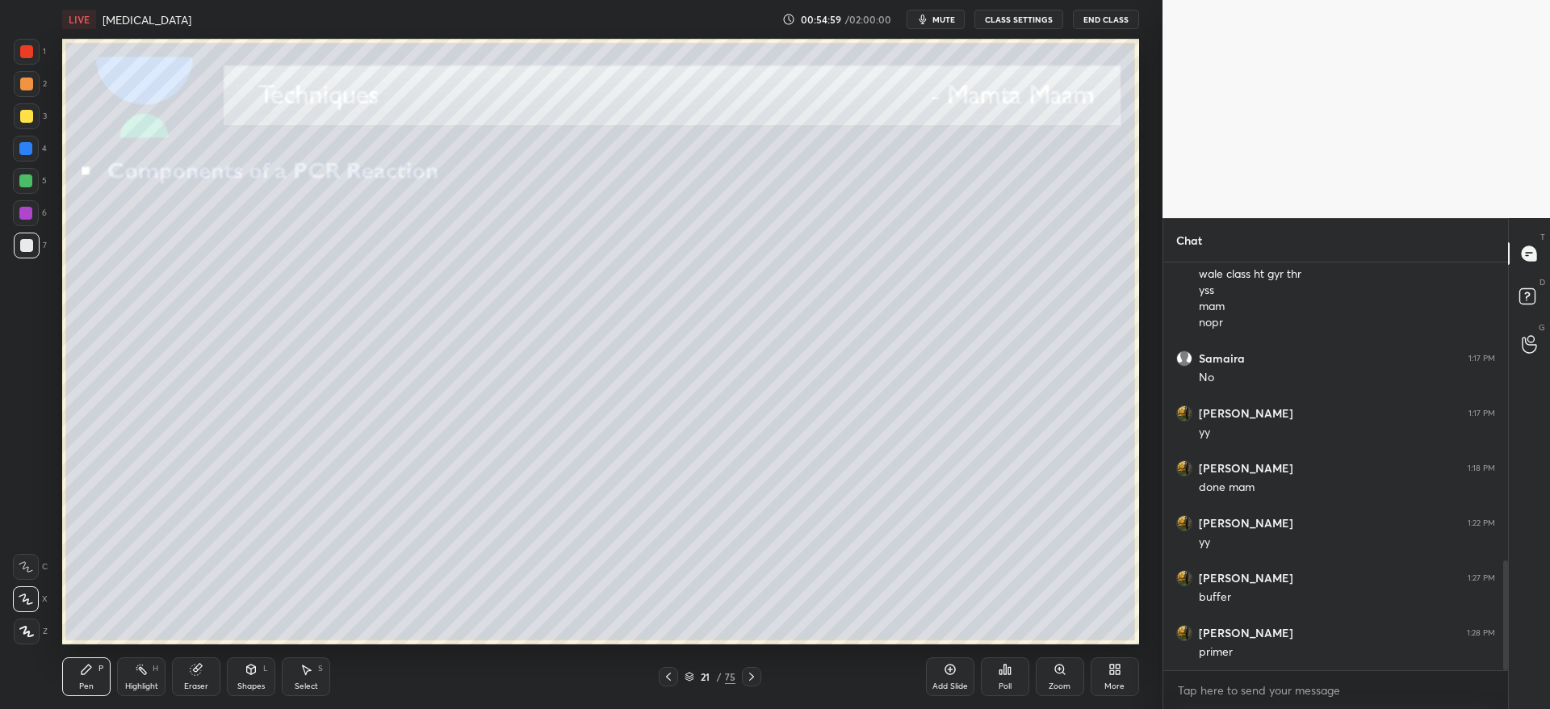
scroll to position [1121, 0]
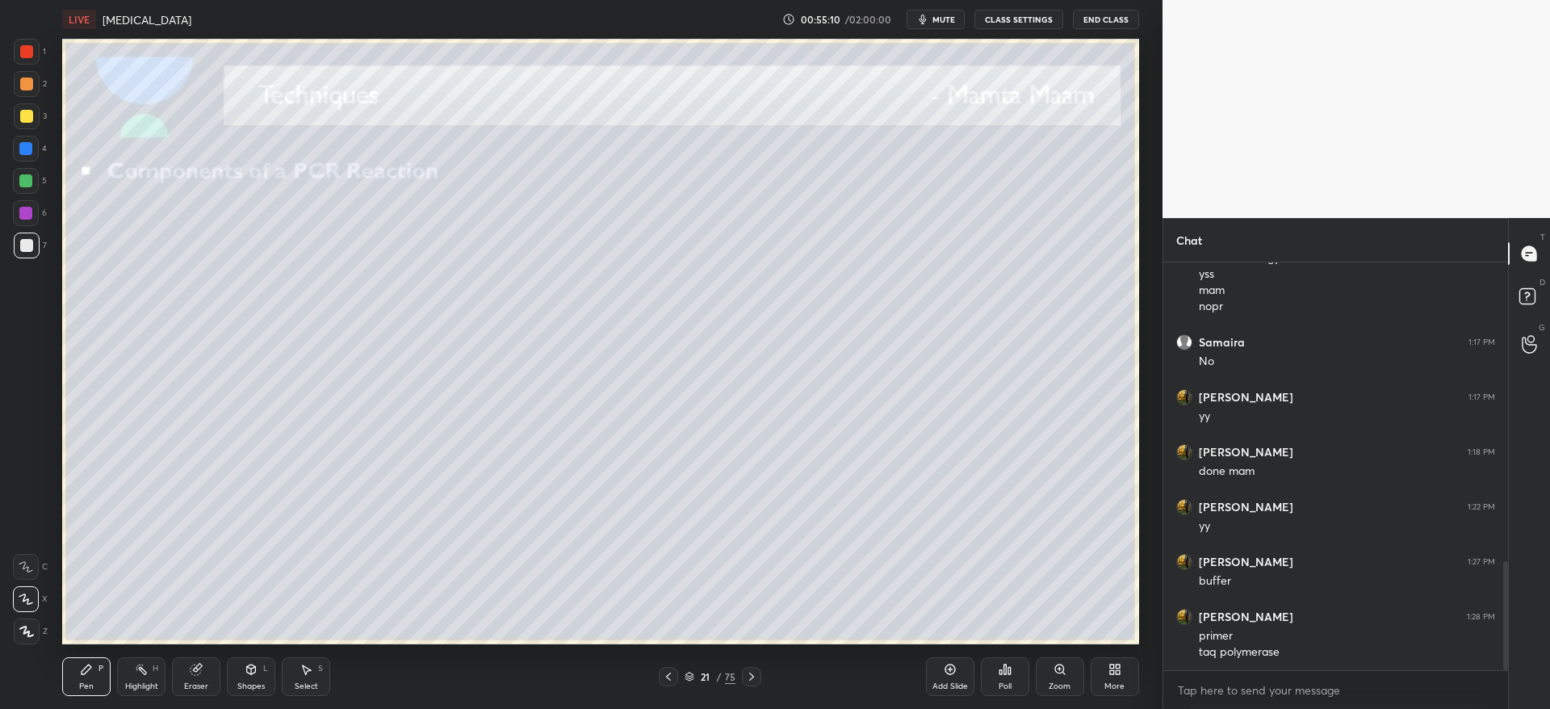
click at [26, 111] on div at bounding box center [26, 116] width 13 height 13
drag, startPoint x: 23, startPoint y: 244, endPoint x: 49, endPoint y: 281, distance: 45.2
click at [23, 245] on div at bounding box center [26, 245] width 13 height 13
click at [755, 680] on icon at bounding box center [751, 676] width 13 height 13
click at [35, 124] on div at bounding box center [27, 116] width 26 height 26
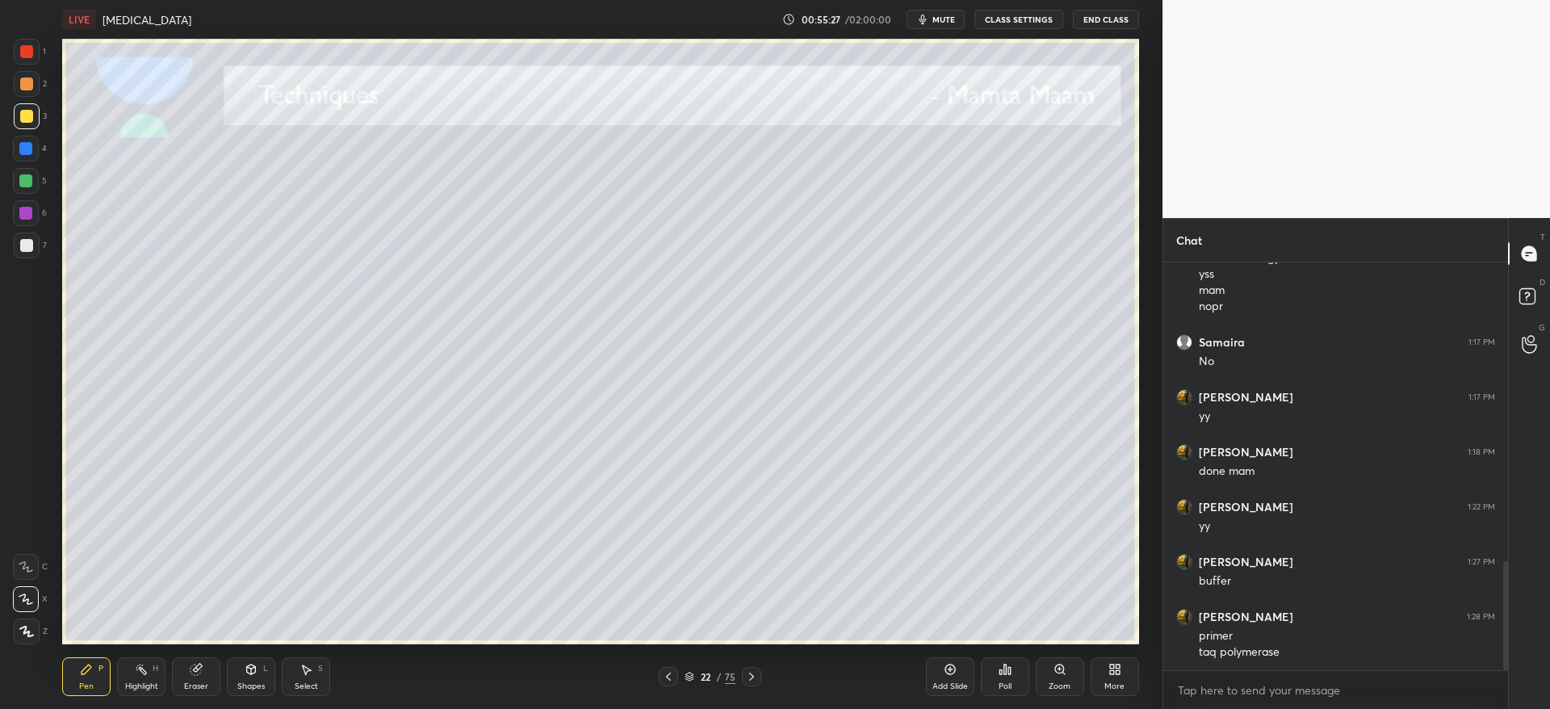
drag, startPoint x: 27, startPoint y: 633, endPoint x: 25, endPoint y: 621, distance: 12.2
click at [27, 631] on icon at bounding box center [26, 630] width 15 height 11
click at [27, 242] on div at bounding box center [26, 245] width 13 height 13
click at [203, 677] on div "Eraser" at bounding box center [196, 676] width 48 height 39
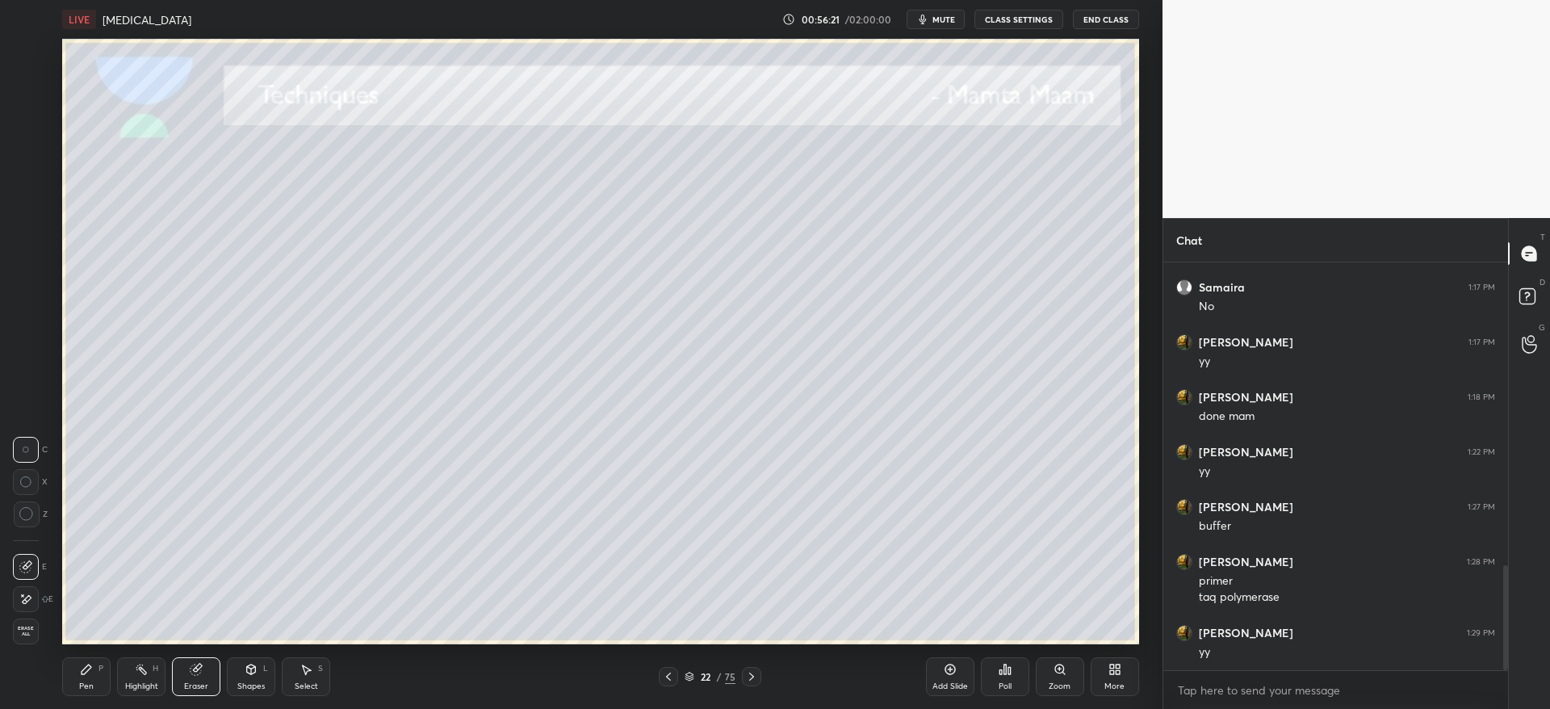
click at [98, 668] on div "Pen P" at bounding box center [86, 676] width 48 height 39
click at [28, 187] on div at bounding box center [26, 181] width 26 height 26
click at [29, 113] on div at bounding box center [26, 116] width 13 height 13
click at [33, 249] on div at bounding box center [27, 245] width 26 height 26
click at [33, 115] on div at bounding box center [27, 116] width 26 height 26
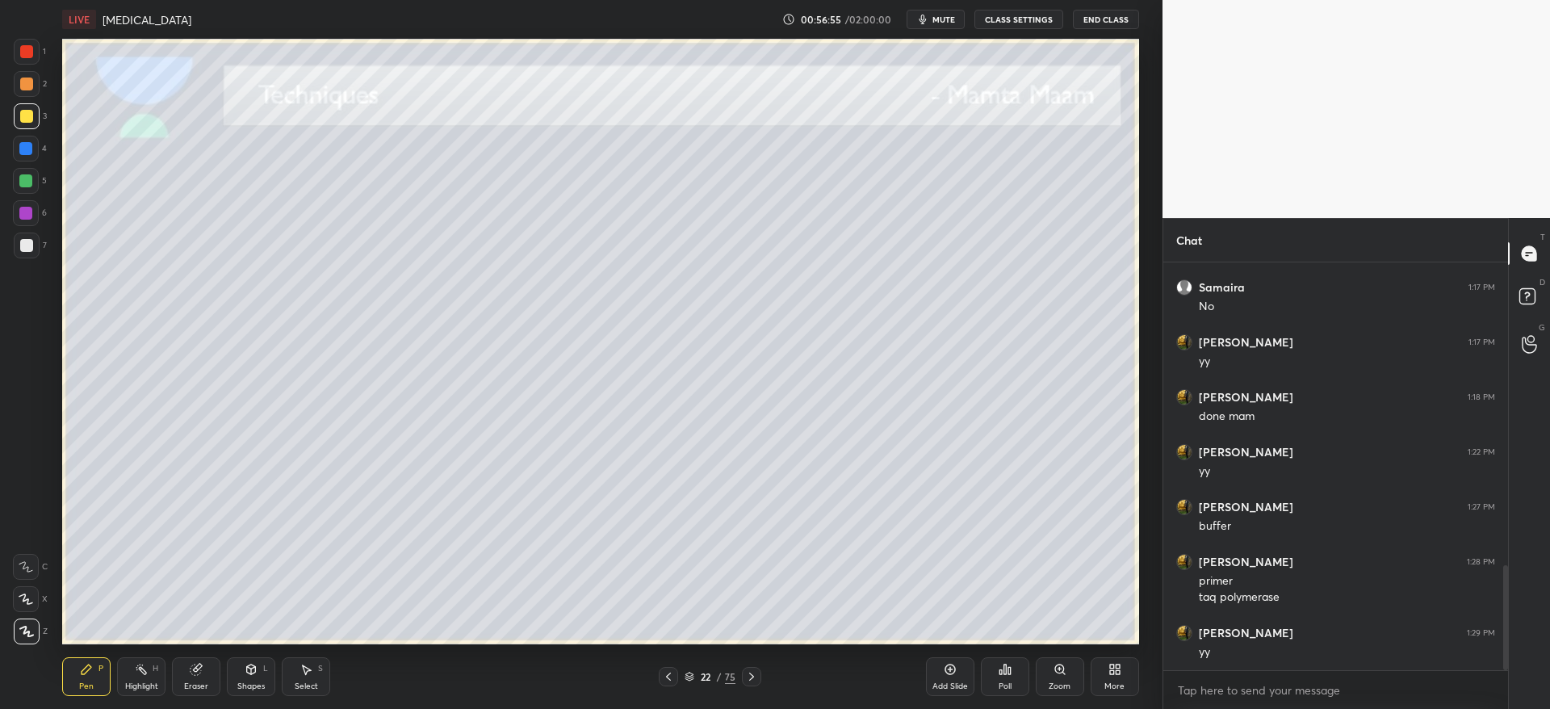
drag, startPoint x: 32, startPoint y: 178, endPoint x: 36, endPoint y: 187, distance: 10.5
click at [36, 181] on div at bounding box center [26, 181] width 26 height 26
click at [28, 87] on div at bounding box center [26, 83] width 13 height 13
click at [205, 679] on div "Eraser" at bounding box center [196, 676] width 48 height 39
drag, startPoint x: 69, startPoint y: 674, endPoint x: 83, endPoint y: 677, distance: 14.9
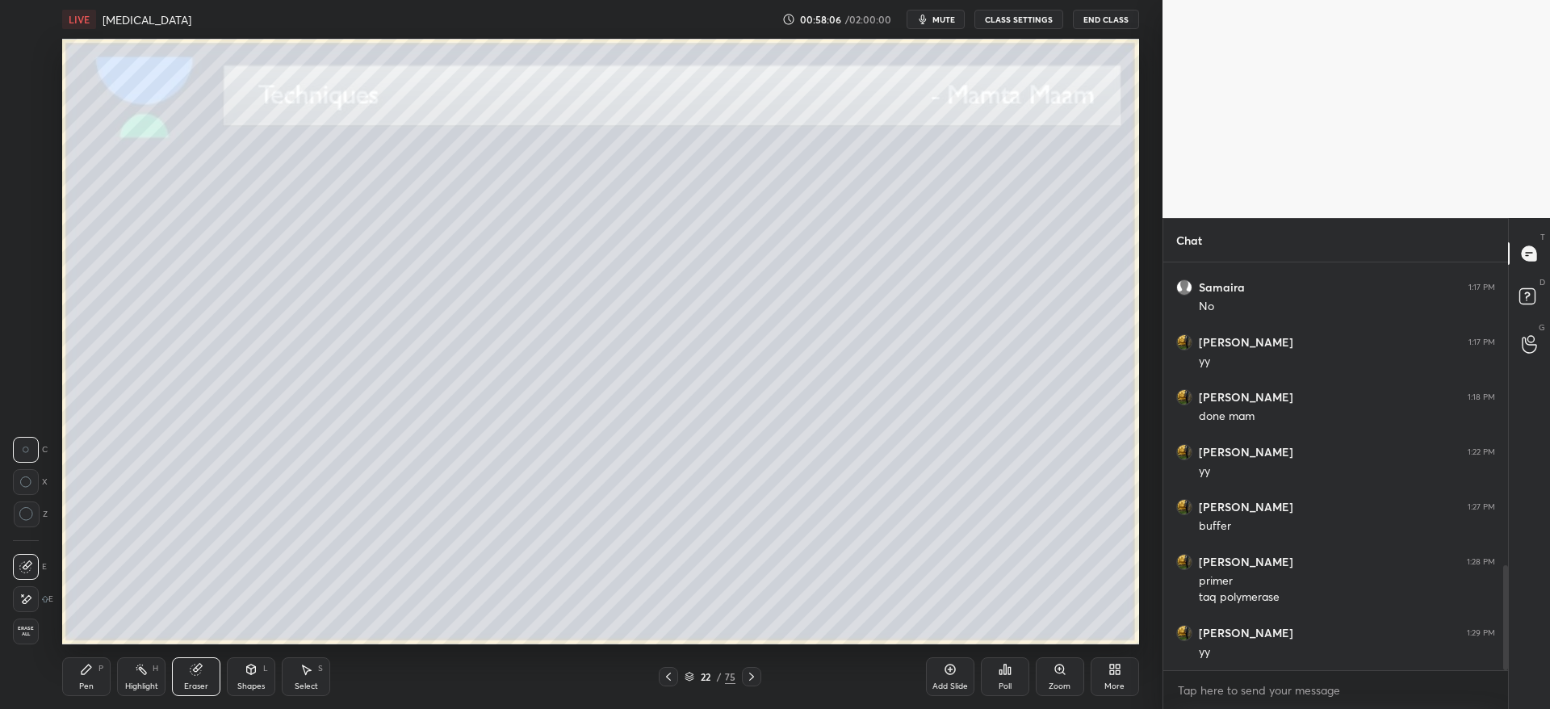
click at [83, 677] on div "Pen P" at bounding box center [86, 676] width 48 height 39
click at [25, 249] on div at bounding box center [27, 245] width 26 height 26
click at [27, 154] on div at bounding box center [25, 148] width 13 height 13
click at [755, 680] on icon at bounding box center [751, 676] width 13 height 13
click at [667, 677] on icon at bounding box center [668, 676] width 5 height 8
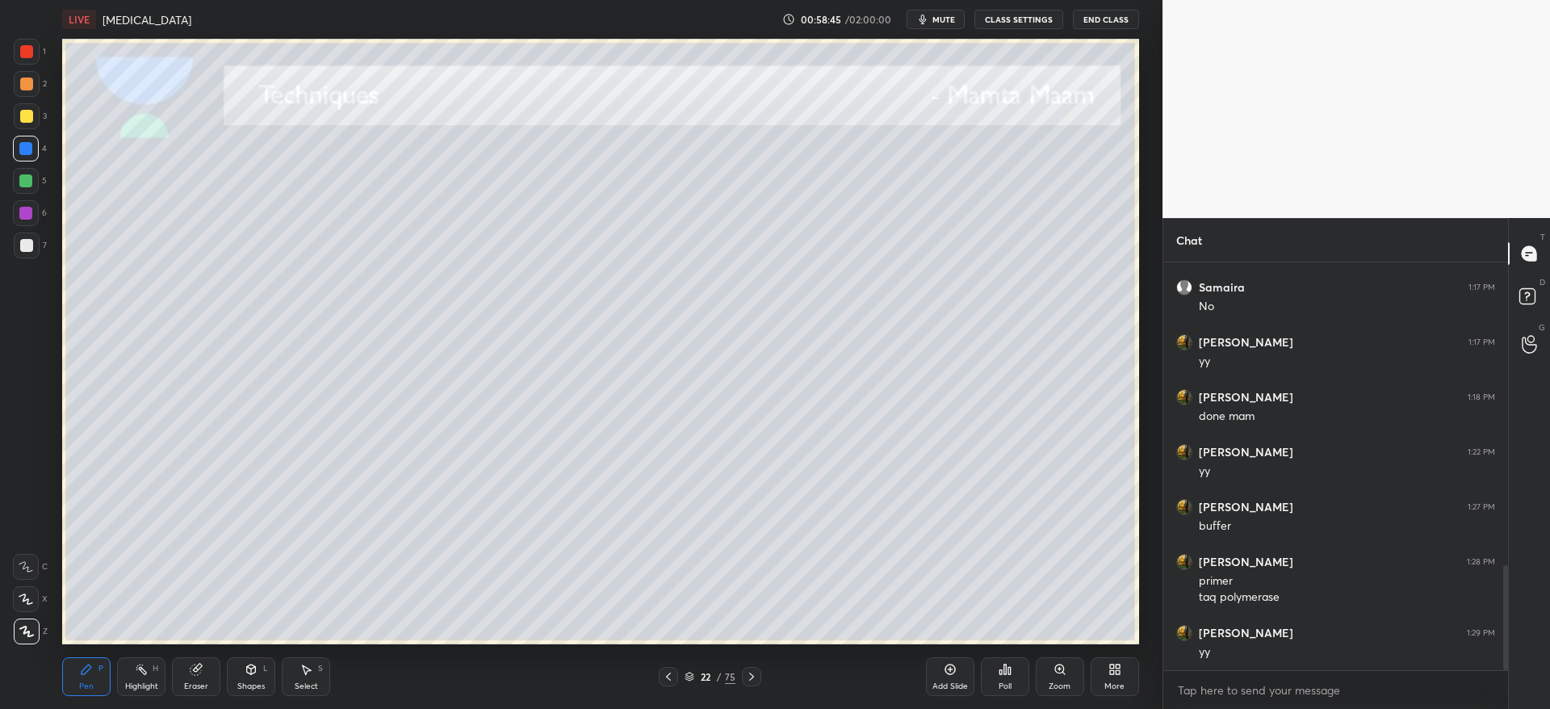
click at [753, 674] on icon at bounding box center [751, 676] width 13 height 13
click at [29, 123] on div at bounding box center [27, 116] width 26 height 26
click at [12, 255] on div "1 2 3 4 5 6 7 C X Z C X Z E E Erase all H H" at bounding box center [26, 341] width 52 height 605
click at [26, 248] on div at bounding box center [26, 245] width 13 height 13
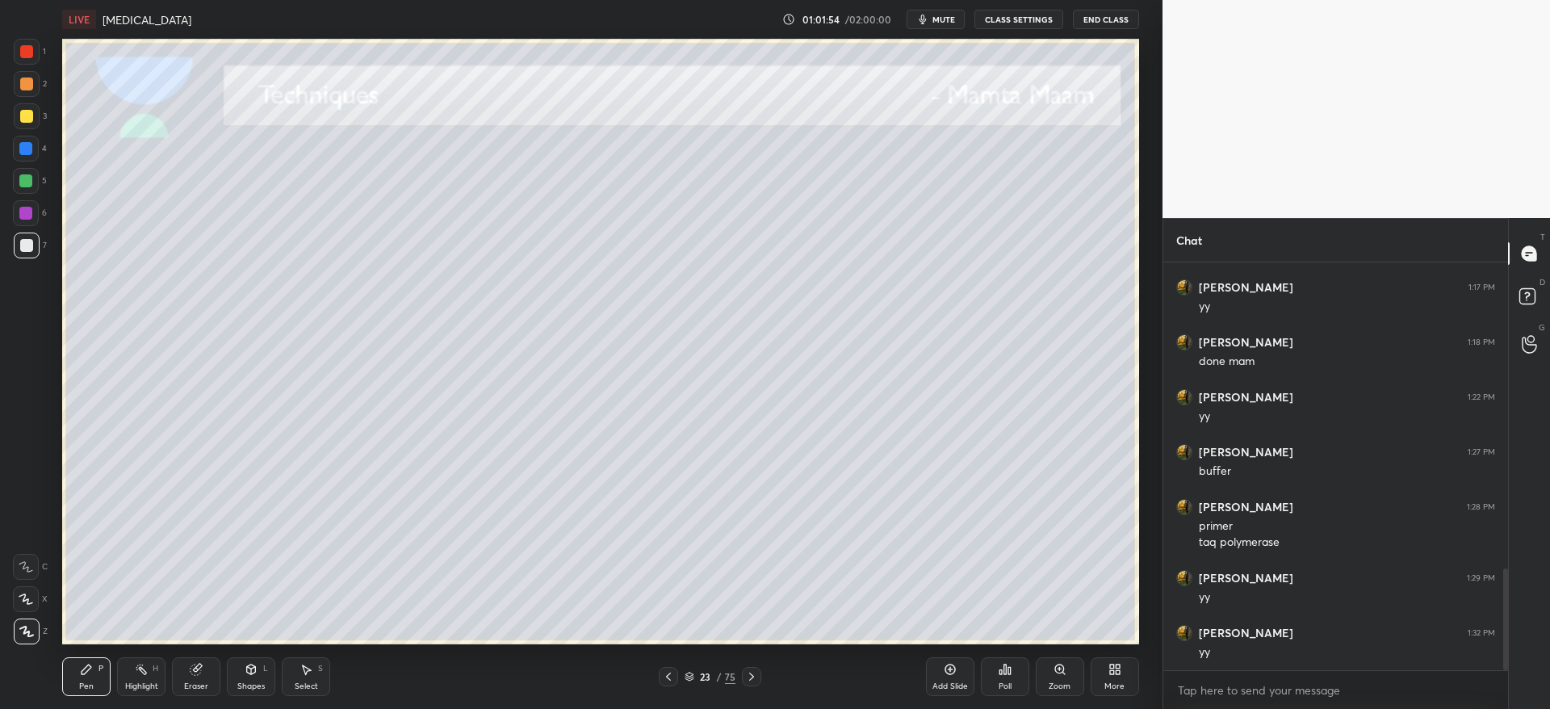
click at [757, 673] on icon at bounding box center [751, 676] width 13 height 13
click at [34, 87] on div at bounding box center [27, 84] width 26 height 26
drag, startPoint x: 20, startPoint y: 246, endPoint x: 46, endPoint y: 256, distance: 27.6
click at [21, 246] on div at bounding box center [26, 245] width 13 height 13
drag, startPoint x: 27, startPoint y: 179, endPoint x: 40, endPoint y: 193, distance: 18.3
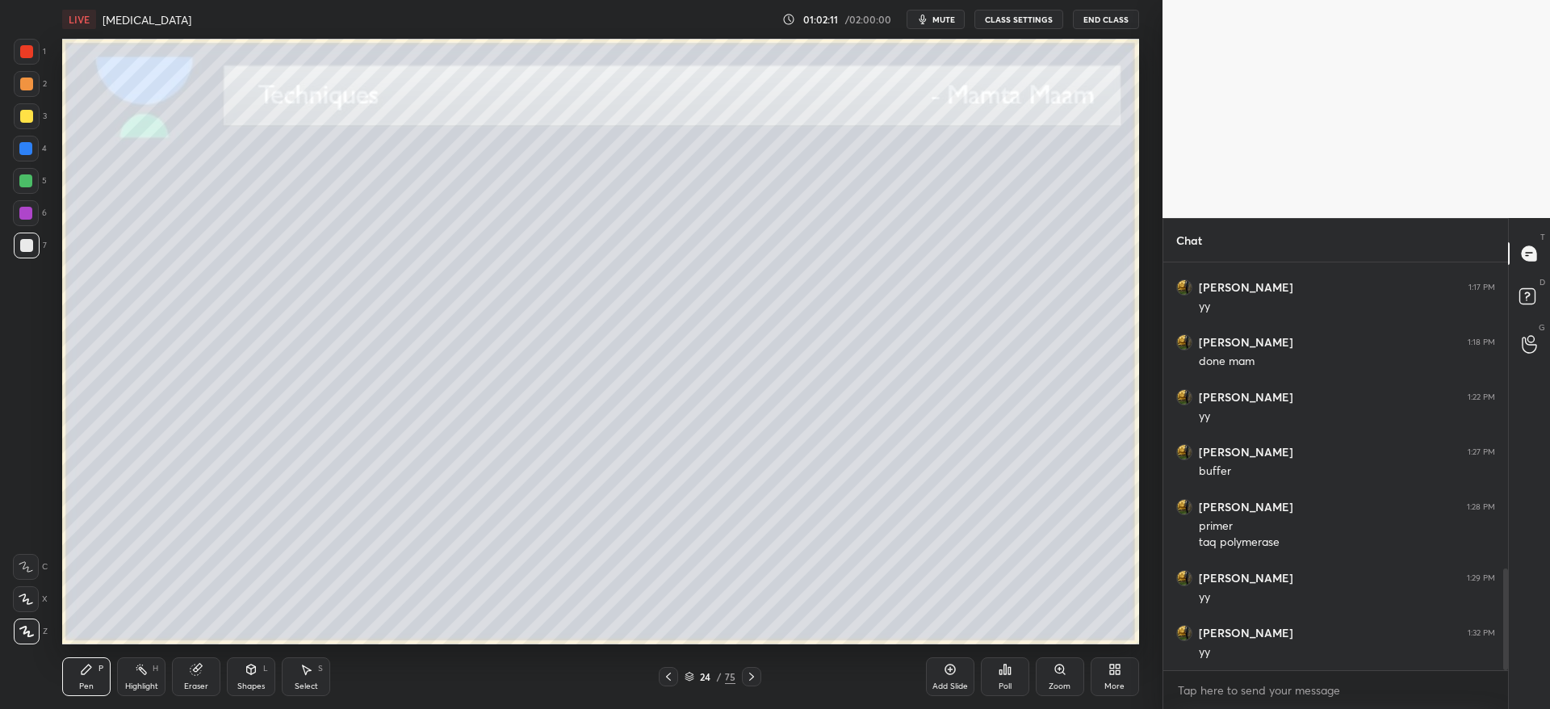
click at [27, 179] on div at bounding box center [25, 180] width 13 height 13
click at [32, 115] on div at bounding box center [27, 116] width 26 height 26
click at [35, 85] on div at bounding box center [27, 84] width 26 height 26
click at [36, 86] on div at bounding box center [27, 84] width 26 height 26
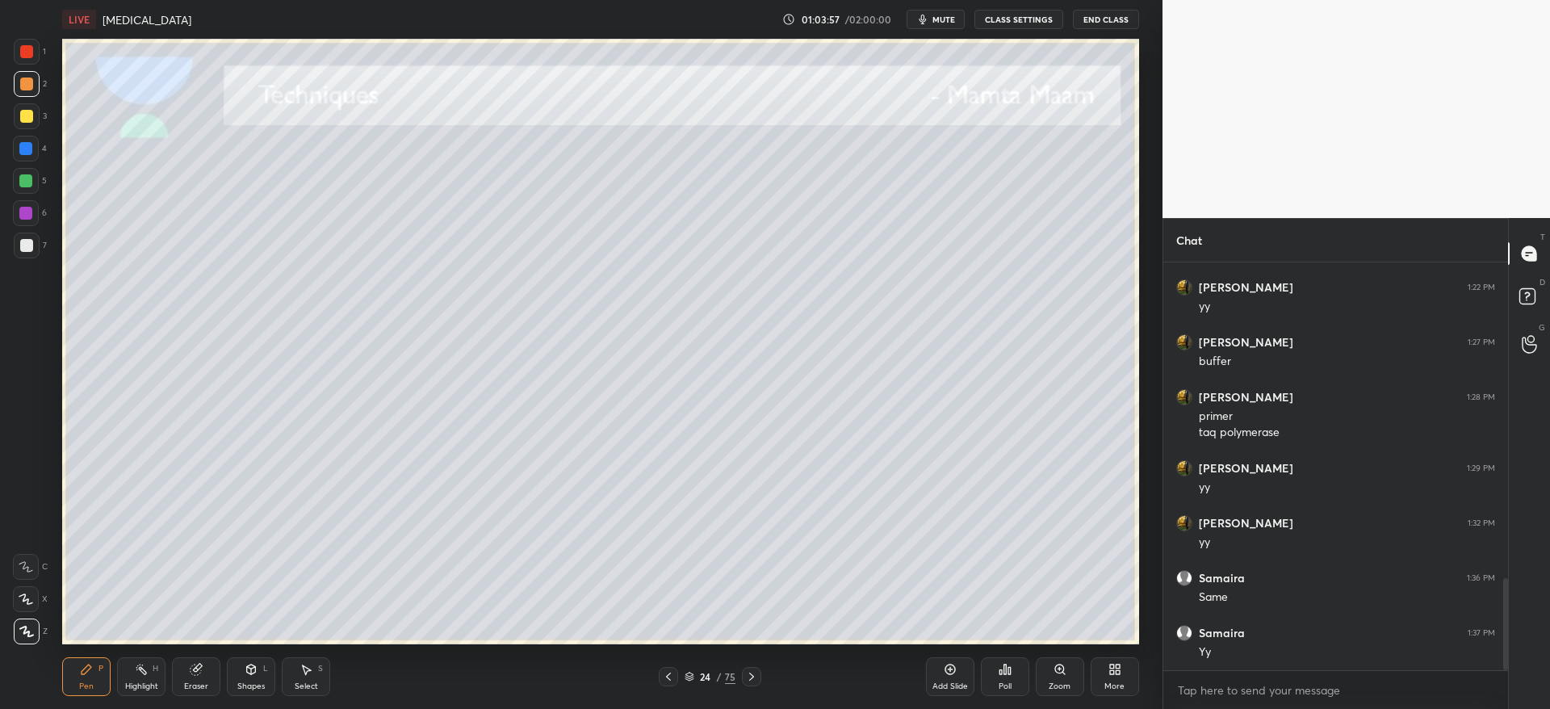
scroll to position [1395, 0]
click at [19, 246] on div at bounding box center [27, 245] width 26 height 26
click at [753, 680] on icon at bounding box center [751, 676] width 13 height 13
click at [29, 90] on div at bounding box center [27, 84] width 26 height 26
click at [671, 676] on icon at bounding box center [668, 676] width 13 height 13
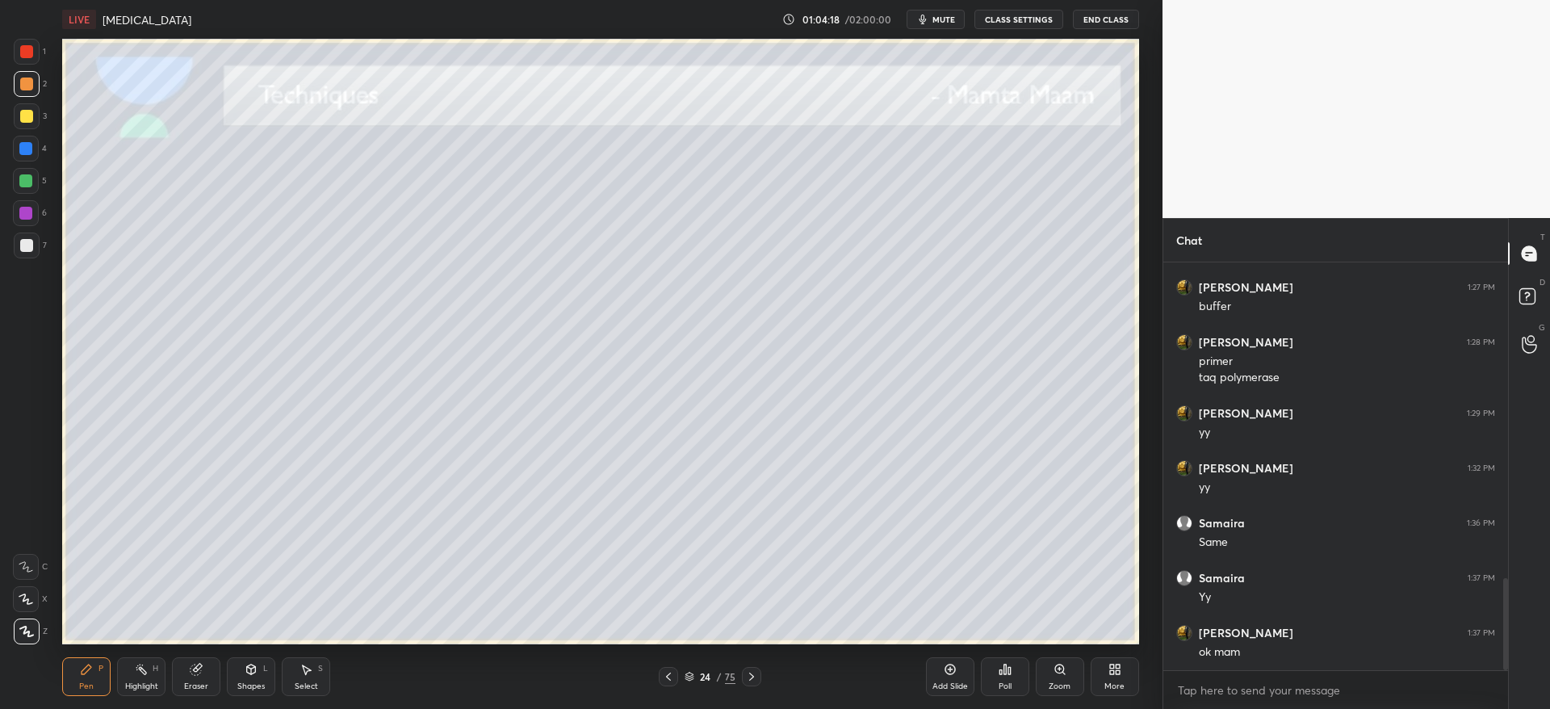
click at [669, 677] on icon at bounding box center [668, 676] width 13 height 13
click at [752, 677] on icon at bounding box center [751, 676] width 5 height 8
click at [751, 679] on icon at bounding box center [751, 676] width 13 height 13
drag, startPoint x: 27, startPoint y: 251, endPoint x: 48, endPoint y: 253, distance: 20.2
click at [27, 251] on div at bounding box center [26, 245] width 13 height 13
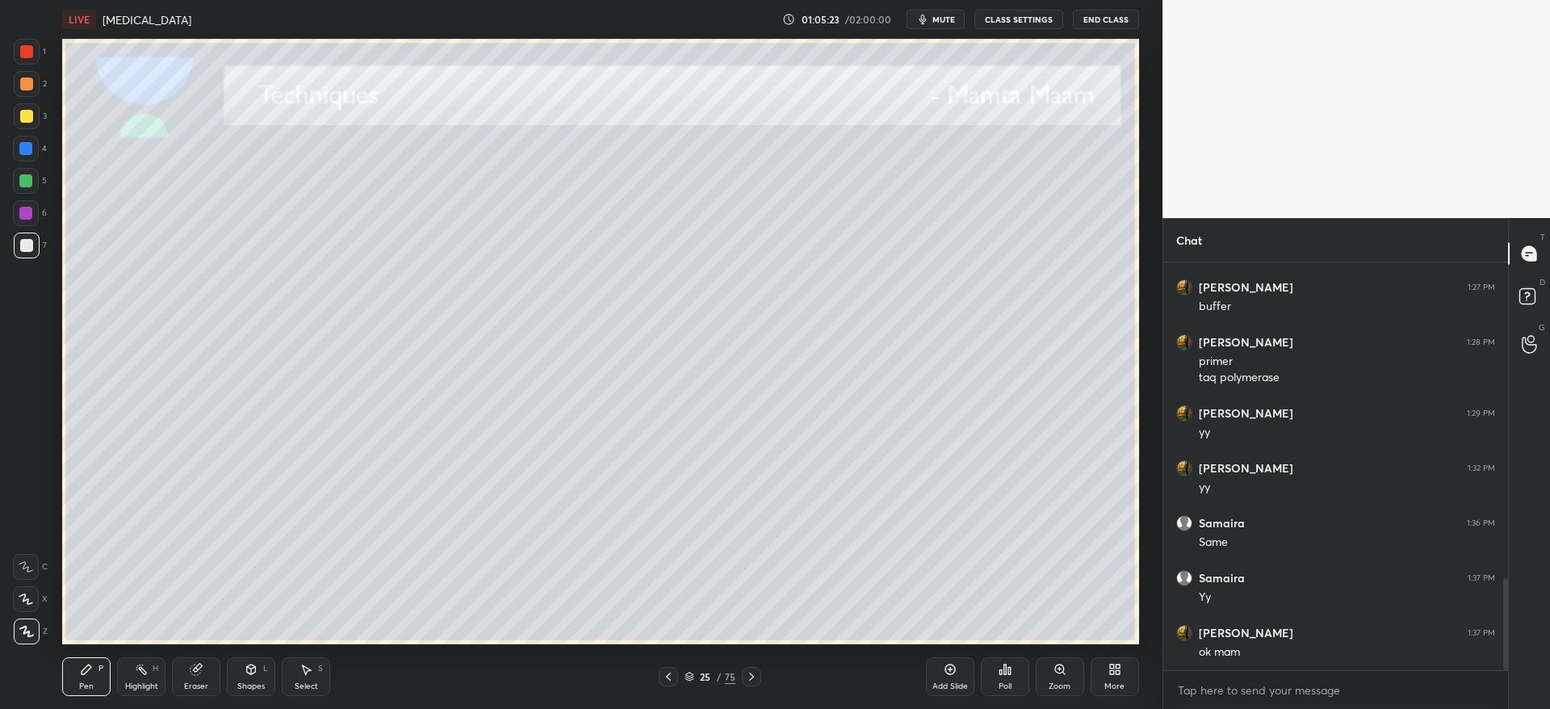
drag, startPoint x: 19, startPoint y: 124, endPoint x: 30, endPoint y: 164, distance: 40.9
click at [20, 124] on div at bounding box center [27, 116] width 26 height 26
click at [668, 667] on div at bounding box center [668, 676] width 19 height 19
click at [32, 95] on div at bounding box center [27, 84] width 26 height 26
click at [23, 157] on div at bounding box center [26, 149] width 26 height 26
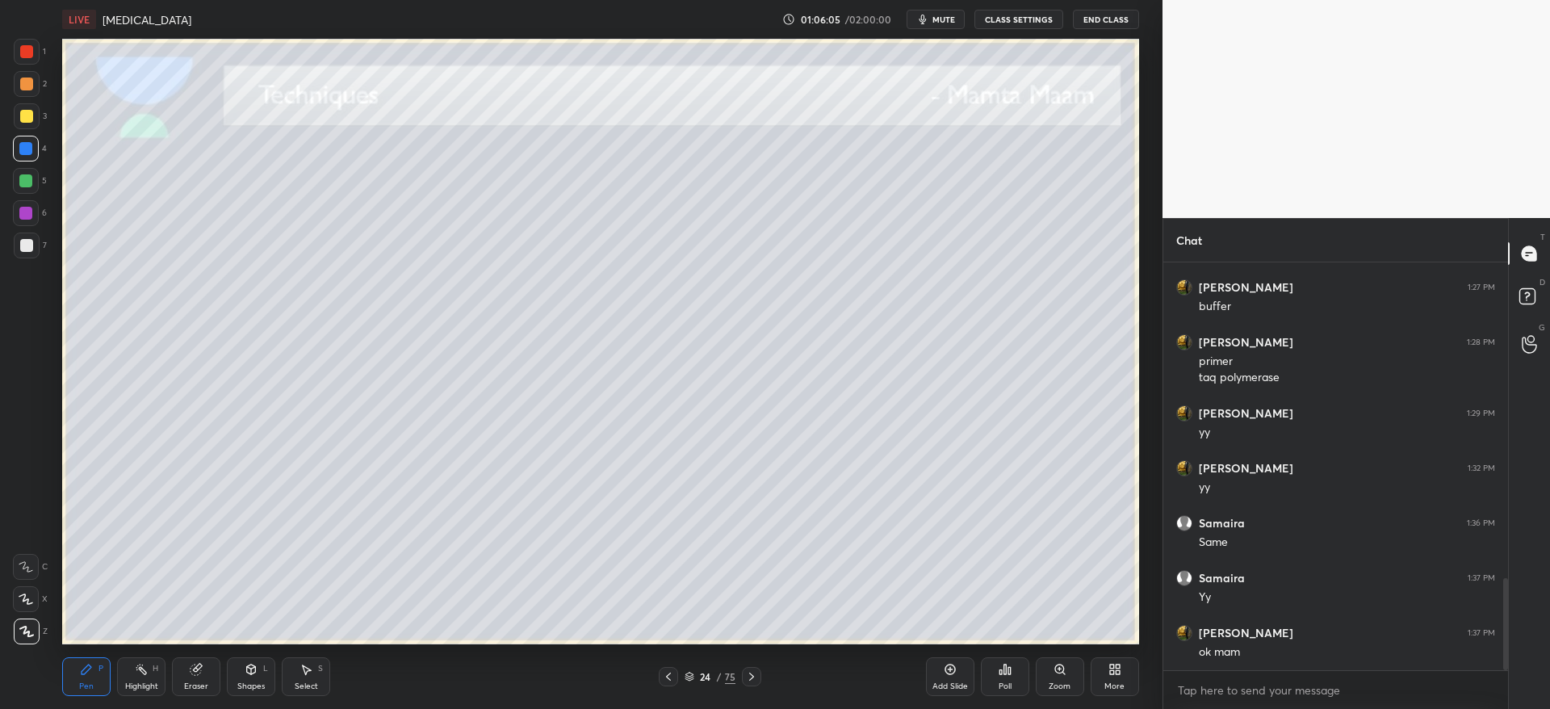
click at [759, 675] on div at bounding box center [751, 676] width 19 height 19
click at [26, 119] on div at bounding box center [26, 116] width 13 height 13
drag, startPoint x: 27, startPoint y: 93, endPoint x: 52, endPoint y: 249, distance: 158.7
click at [27, 94] on div at bounding box center [27, 84] width 26 height 26
click at [24, 244] on div at bounding box center [26, 245] width 13 height 13
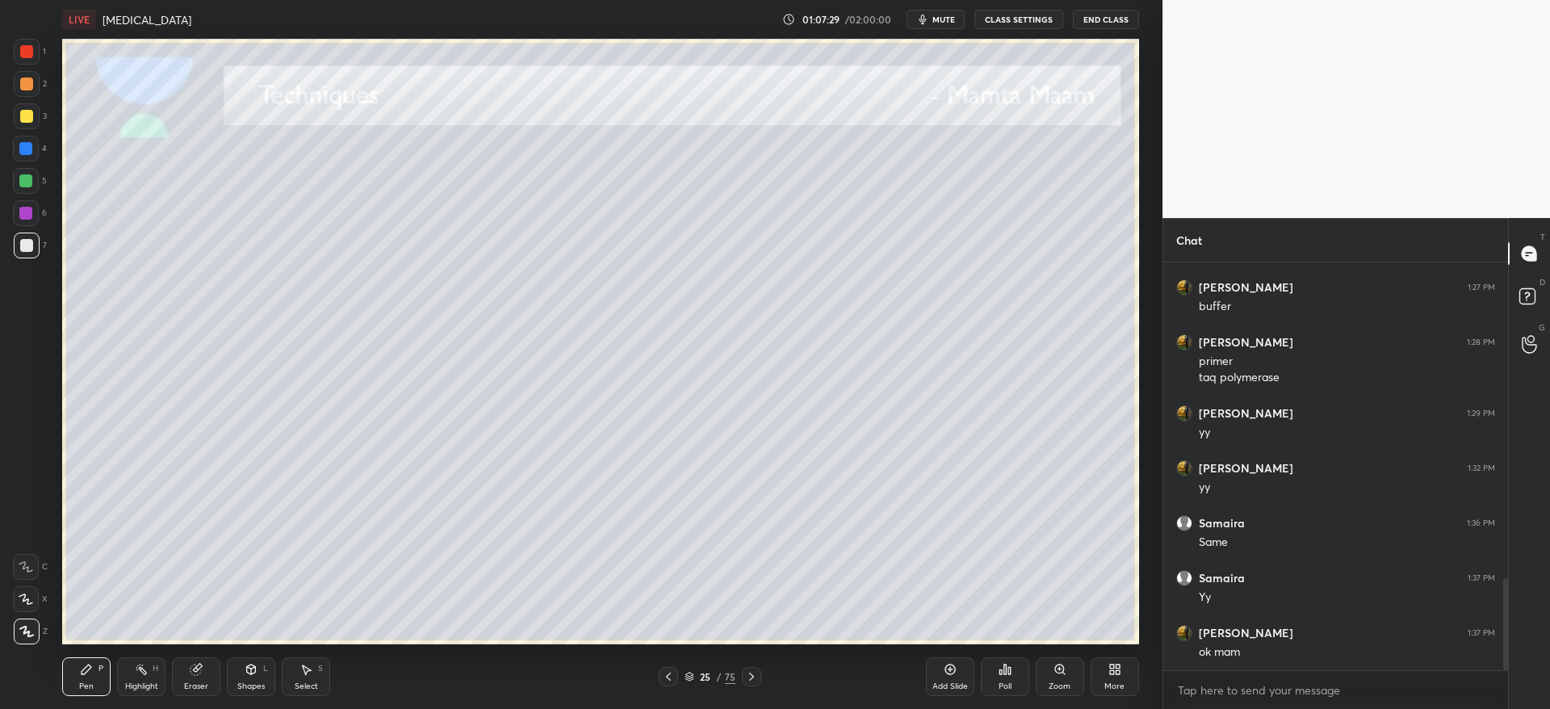
click at [26, 123] on div at bounding box center [27, 116] width 26 height 26
click at [28, 113] on div at bounding box center [26, 116] width 13 height 13
click at [503, 650] on div "LIVE [MEDICAL_DATA] 01:07:45 / 02:00:00 mute CLASS SETTINGS End Class Setting u…" at bounding box center [601, 354] width 1098 height 709
click at [759, 679] on div at bounding box center [751, 676] width 19 height 19
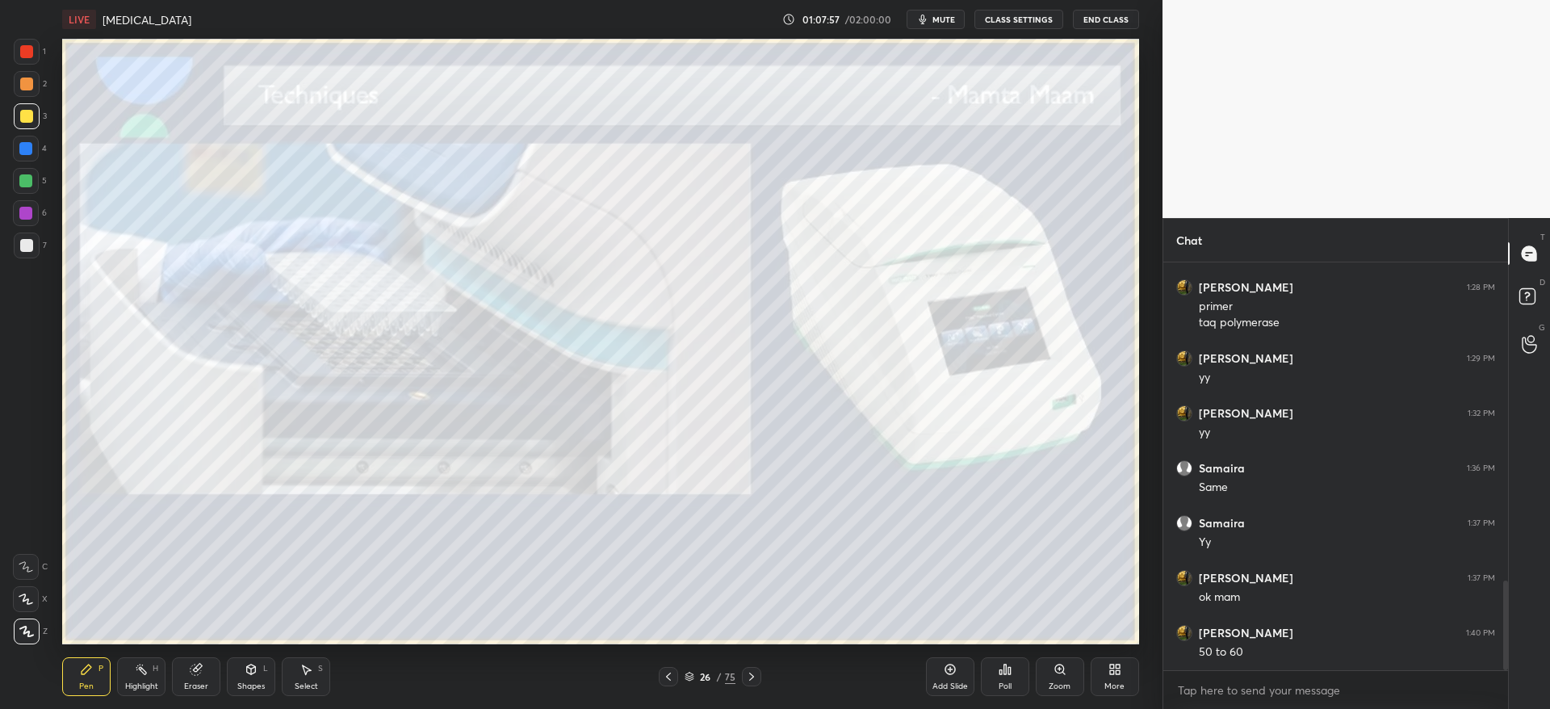
click at [667, 671] on icon at bounding box center [668, 676] width 13 height 13
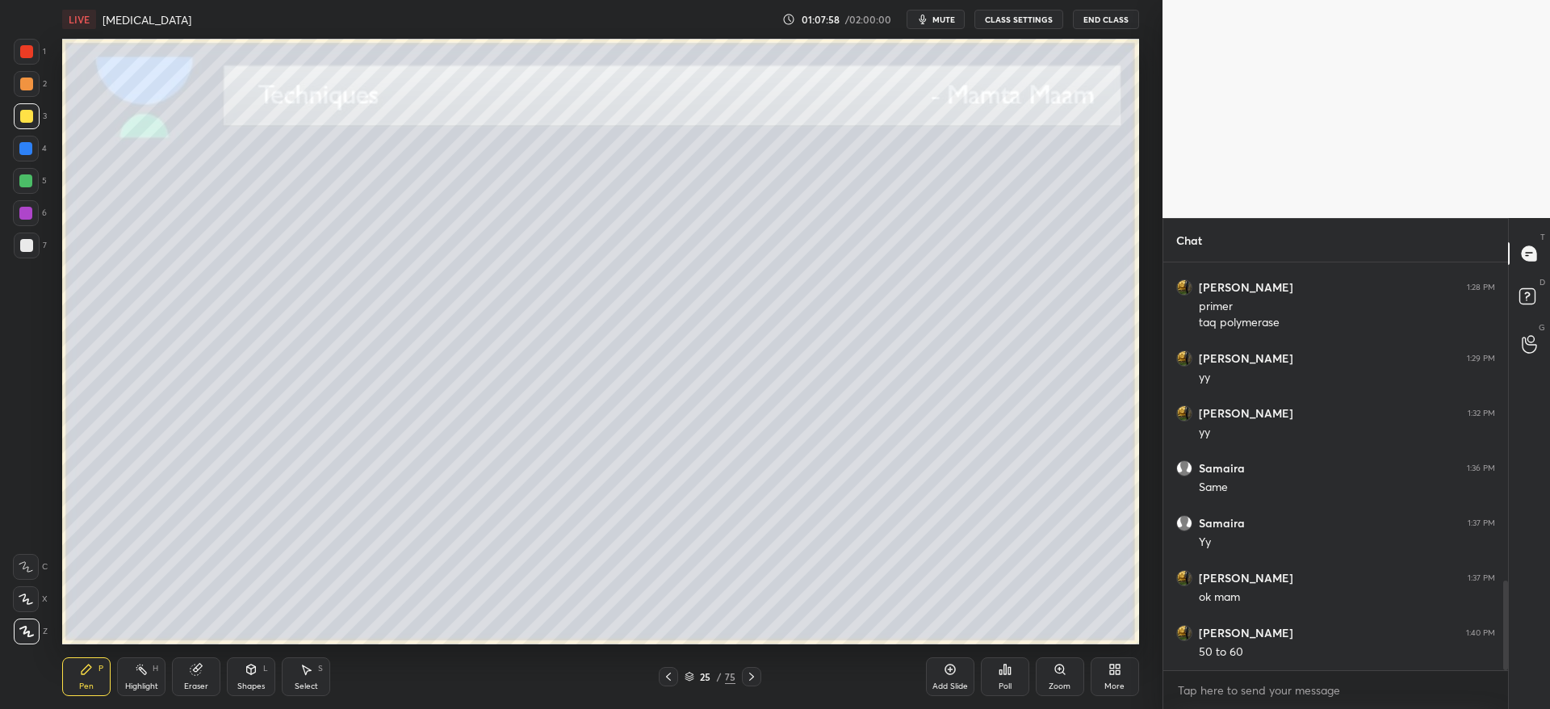
click at [946, 687] on div "Add Slide" at bounding box center [950, 686] width 36 height 8
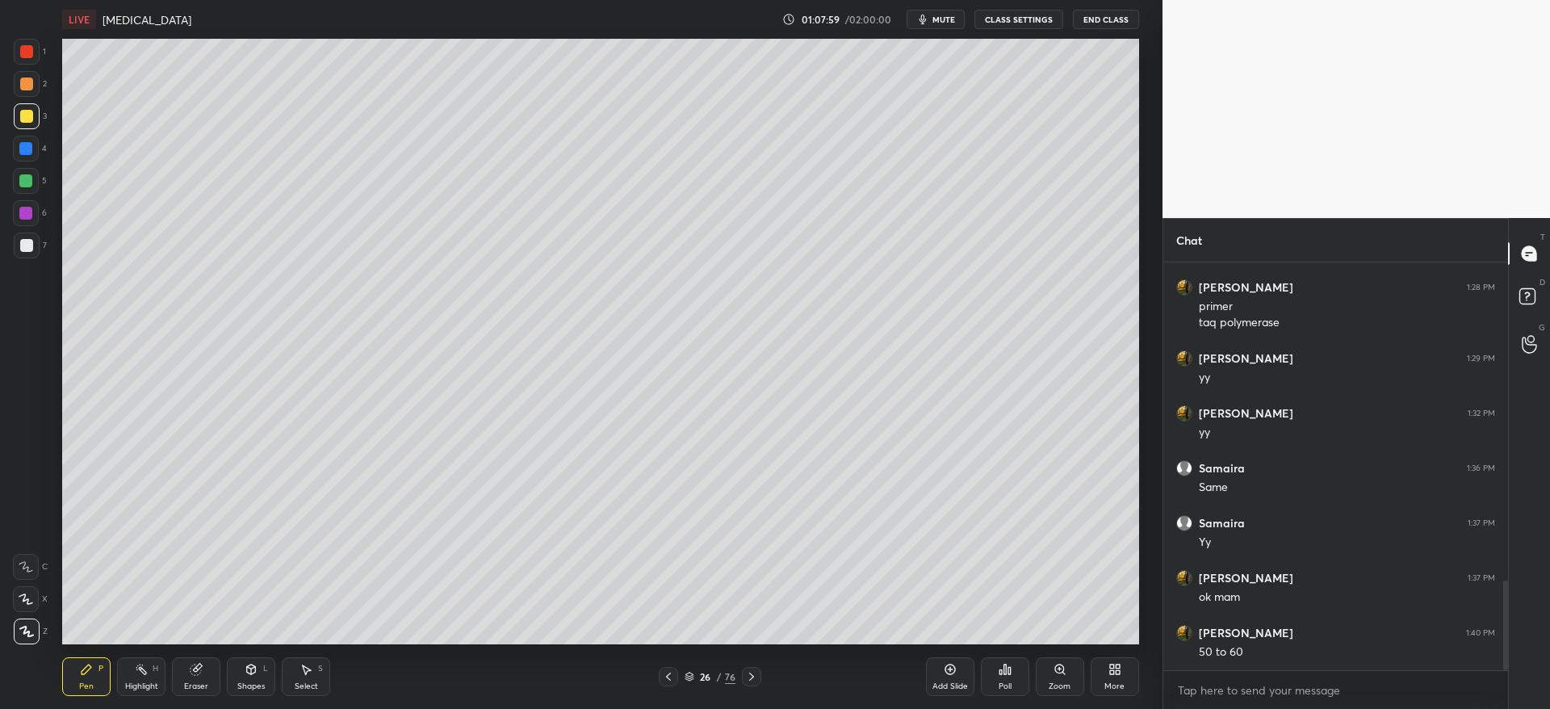
drag, startPoint x: 25, startPoint y: 121, endPoint x: 20, endPoint y: 108, distance: 13.8
click at [23, 120] on div at bounding box center [26, 116] width 13 height 13
click at [20, 248] on div at bounding box center [26, 245] width 13 height 13
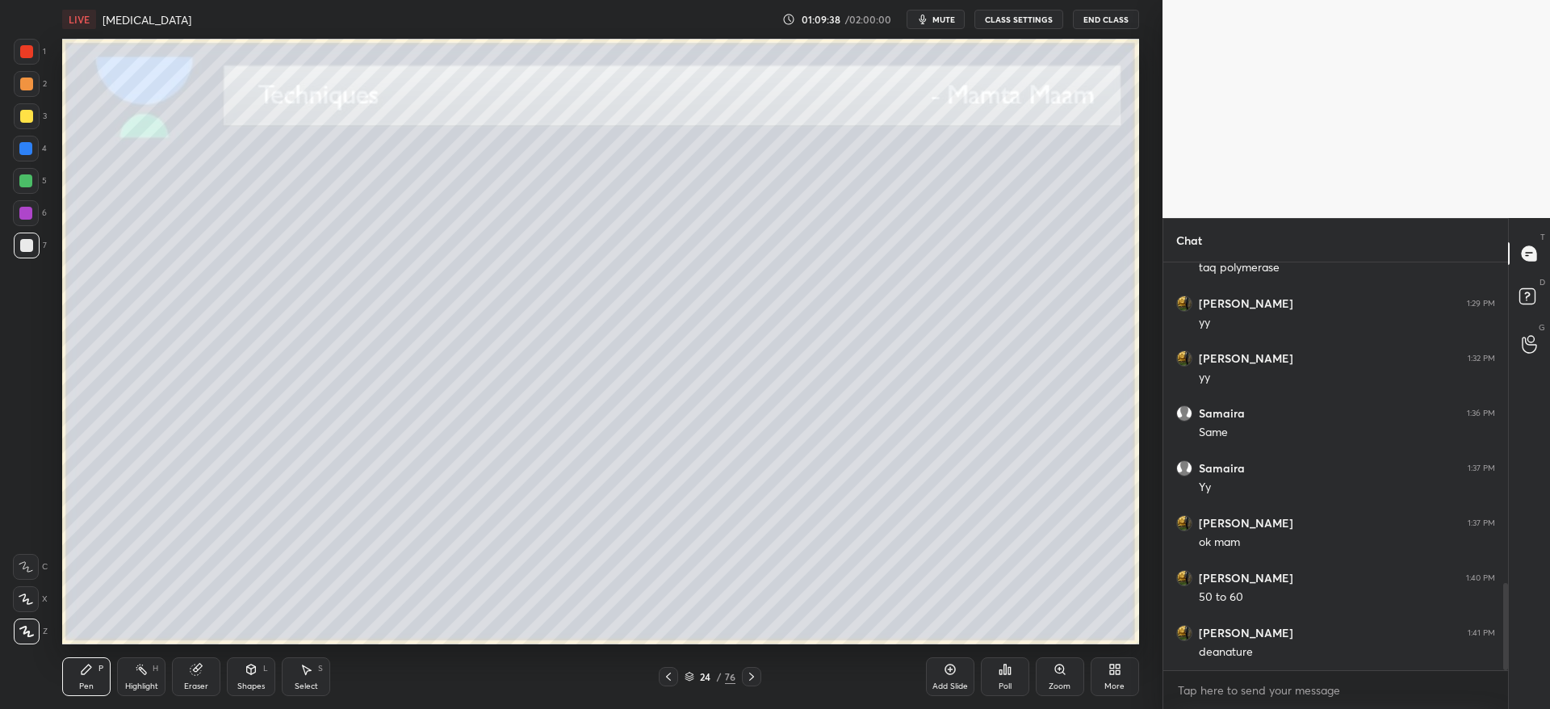
click at [755, 677] on icon at bounding box center [751, 676] width 13 height 13
click at [752, 678] on icon at bounding box center [751, 676] width 13 height 13
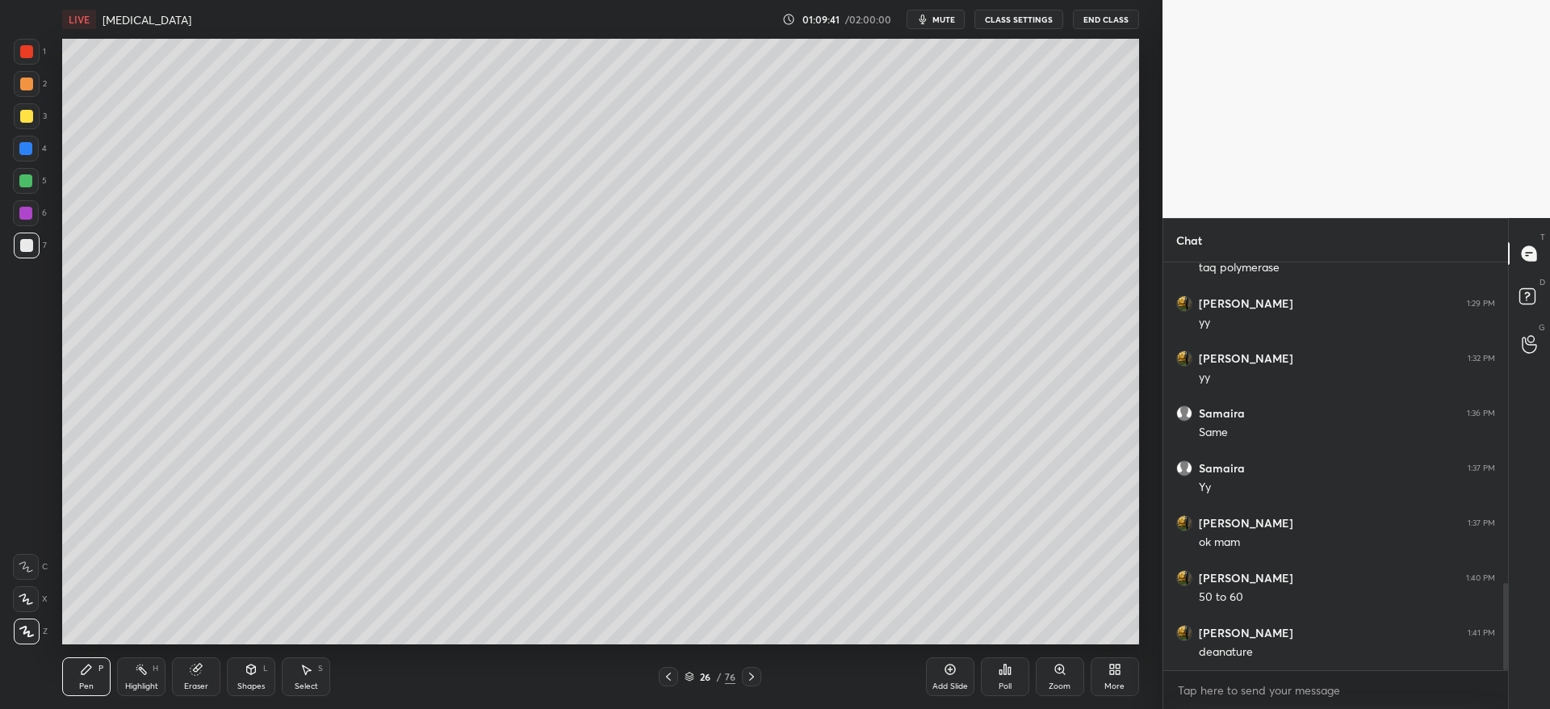
click at [23, 184] on div at bounding box center [25, 180] width 13 height 13
click at [27, 123] on div at bounding box center [27, 116] width 26 height 26
click at [26, 246] on div at bounding box center [26, 245] width 13 height 13
click at [1140, 357] on div "Setting up your live class Poll for secs No correct answer Start poll" at bounding box center [601, 341] width 1098 height 605
click at [1139, 363] on div "Setting up your live class Poll for secs No correct answer Start poll" at bounding box center [601, 341] width 1098 height 605
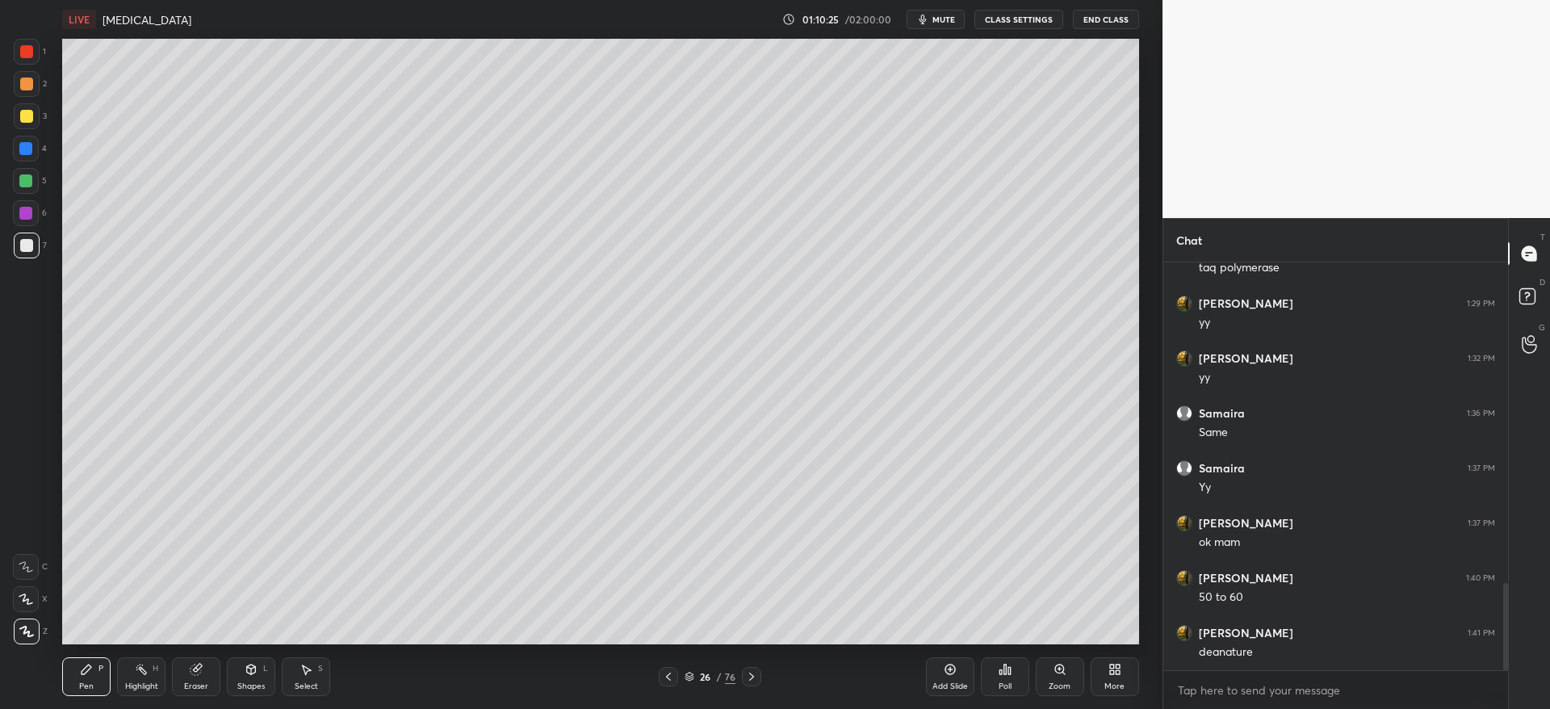
drag, startPoint x: 192, startPoint y: 663, endPoint x: 249, endPoint y: 647, distance: 58.5
click at [198, 663] on icon at bounding box center [196, 669] width 13 height 13
click at [86, 669] on icon at bounding box center [87, 669] width 10 height 10
drag, startPoint x: 25, startPoint y: 185, endPoint x: 29, endPoint y: 192, distance: 8.3
click at [26, 186] on div at bounding box center [25, 180] width 13 height 13
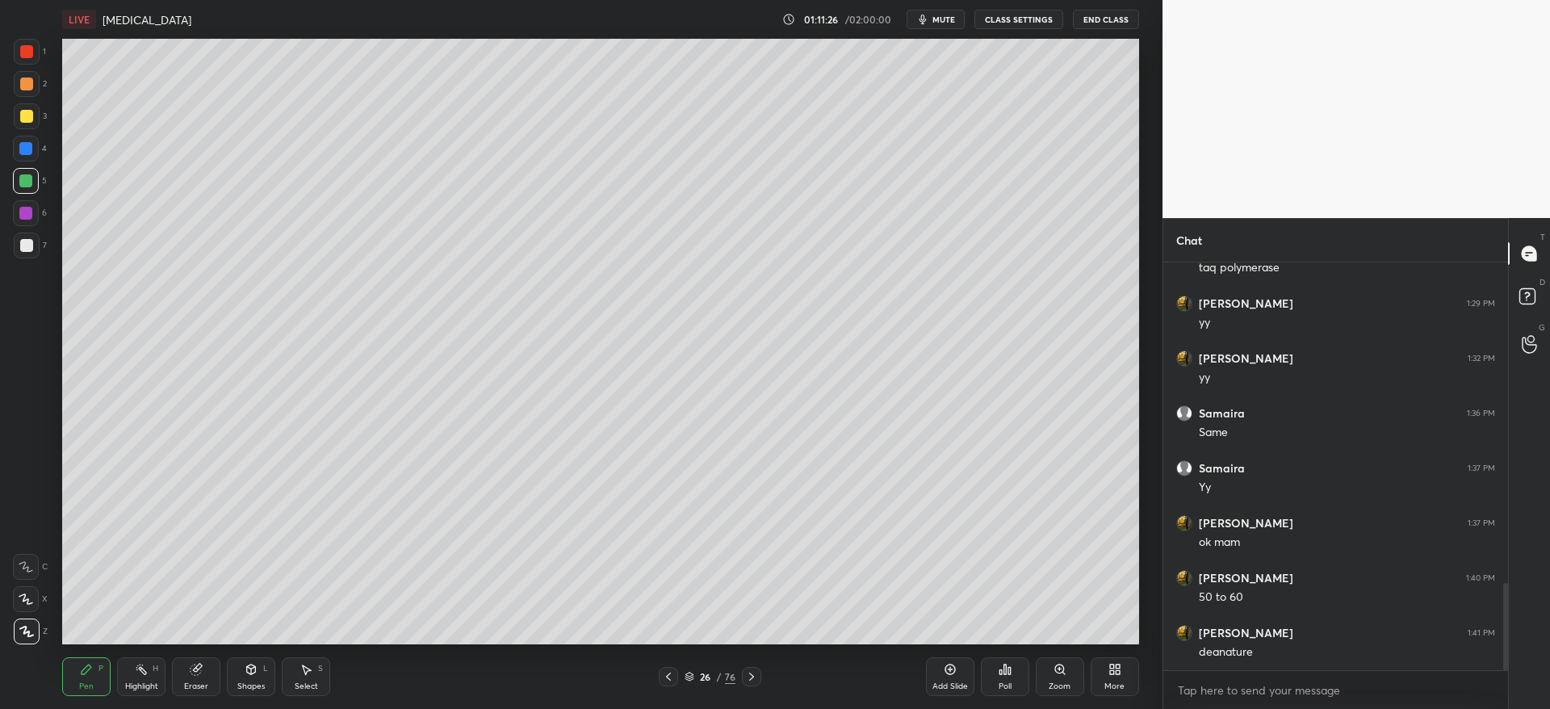
click at [31, 149] on div at bounding box center [26, 149] width 26 height 26
click at [938, 671] on div "Add Slide" at bounding box center [950, 676] width 48 height 39
click at [10, 100] on div "1 2 3 4 5 6 7 C X Z C X Z E E Erase all H H" at bounding box center [26, 341] width 52 height 605
drag, startPoint x: 22, startPoint y: 115, endPoint x: 45, endPoint y: 119, distance: 23.8
click at [25, 115] on div at bounding box center [26, 116] width 13 height 13
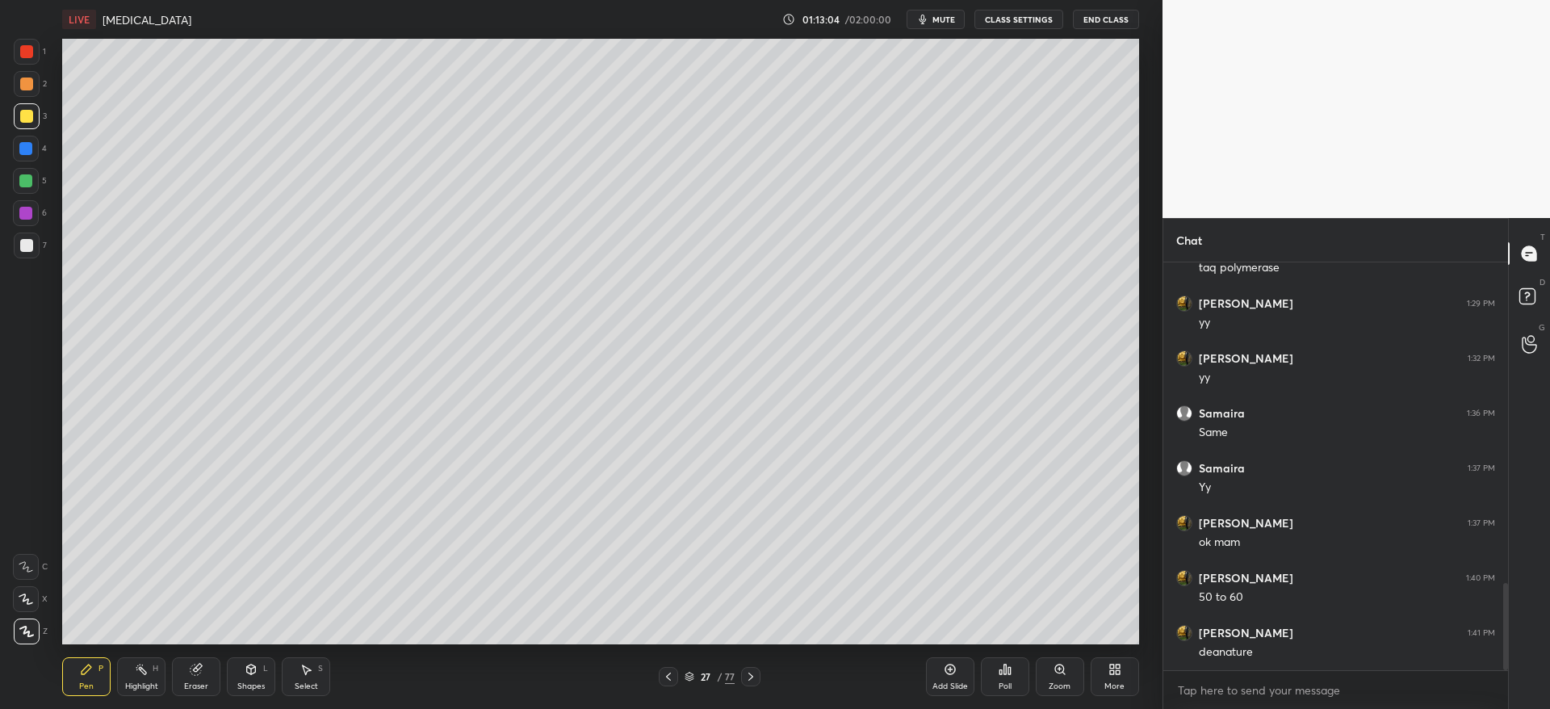
click at [210, 671] on div "Eraser" at bounding box center [196, 676] width 48 height 39
click at [70, 688] on div "Pen P" at bounding box center [86, 676] width 48 height 39
click at [27, 112] on div at bounding box center [26, 116] width 13 height 13
click at [24, 248] on div at bounding box center [26, 245] width 13 height 13
drag, startPoint x: 195, startPoint y: 671, endPoint x: 207, endPoint y: 651, distance: 23.3
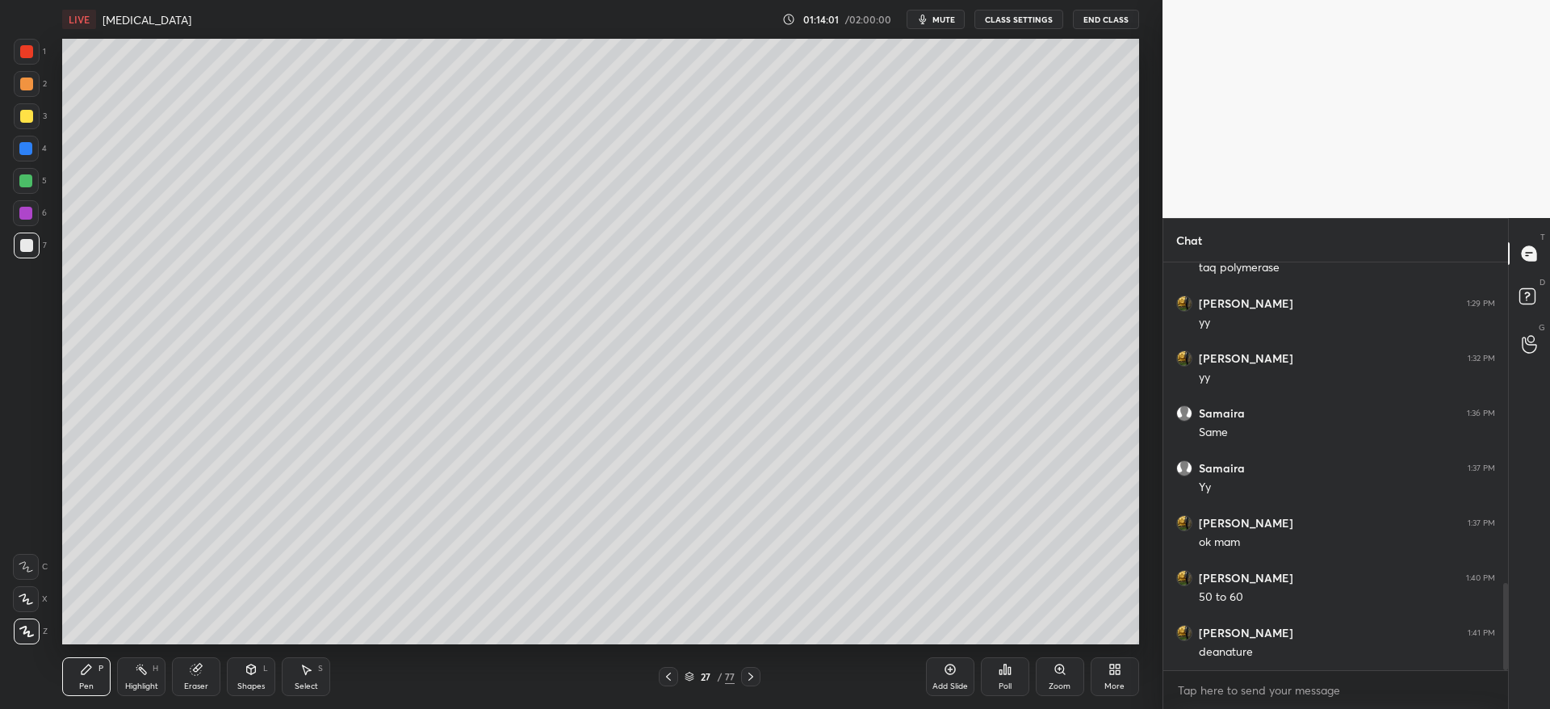
click at [195, 671] on icon at bounding box center [195, 669] width 10 height 10
click at [753, 671] on icon at bounding box center [750, 676] width 13 height 13
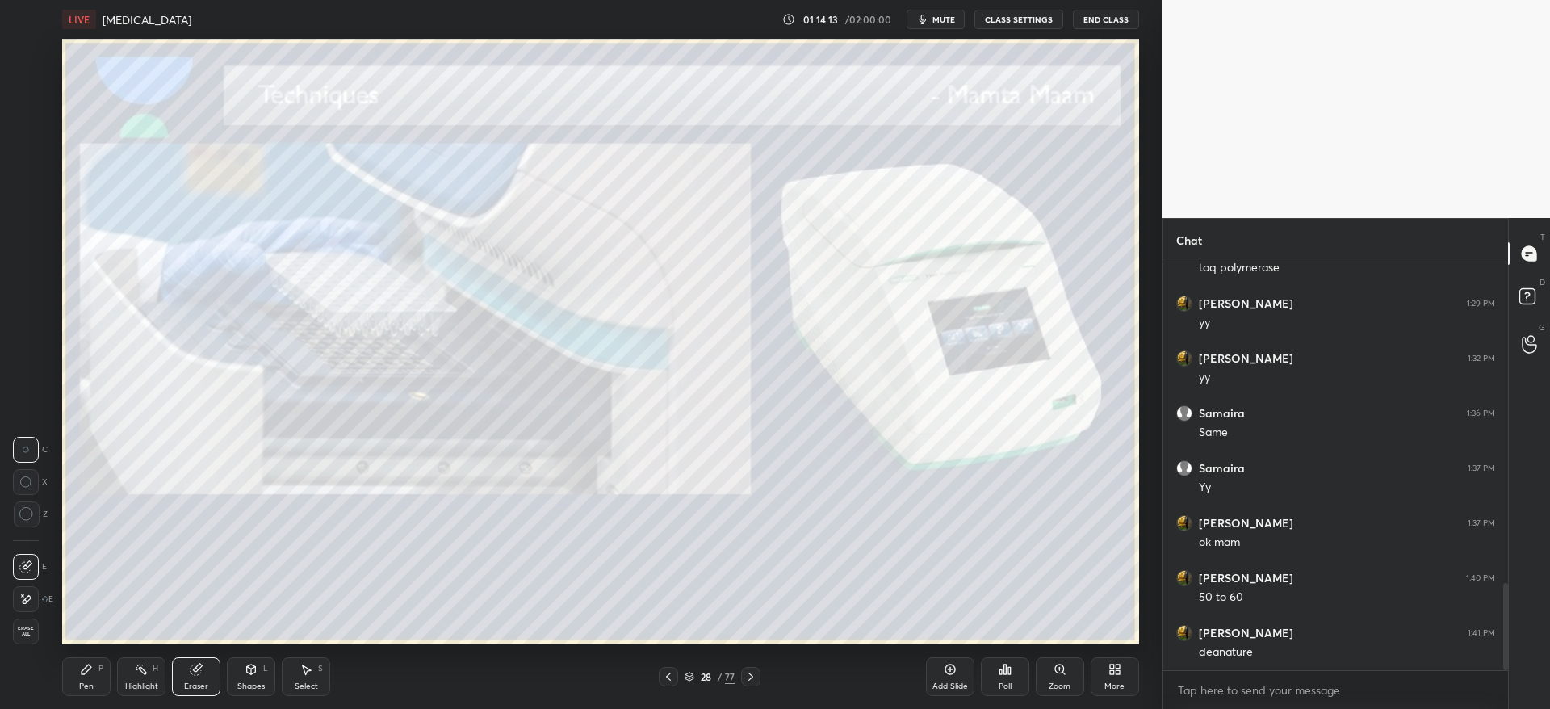
drag, startPoint x: 658, startPoint y: 673, endPoint x: 674, endPoint y: 669, distance: 16.6
click at [663, 668] on div at bounding box center [668, 676] width 19 height 19
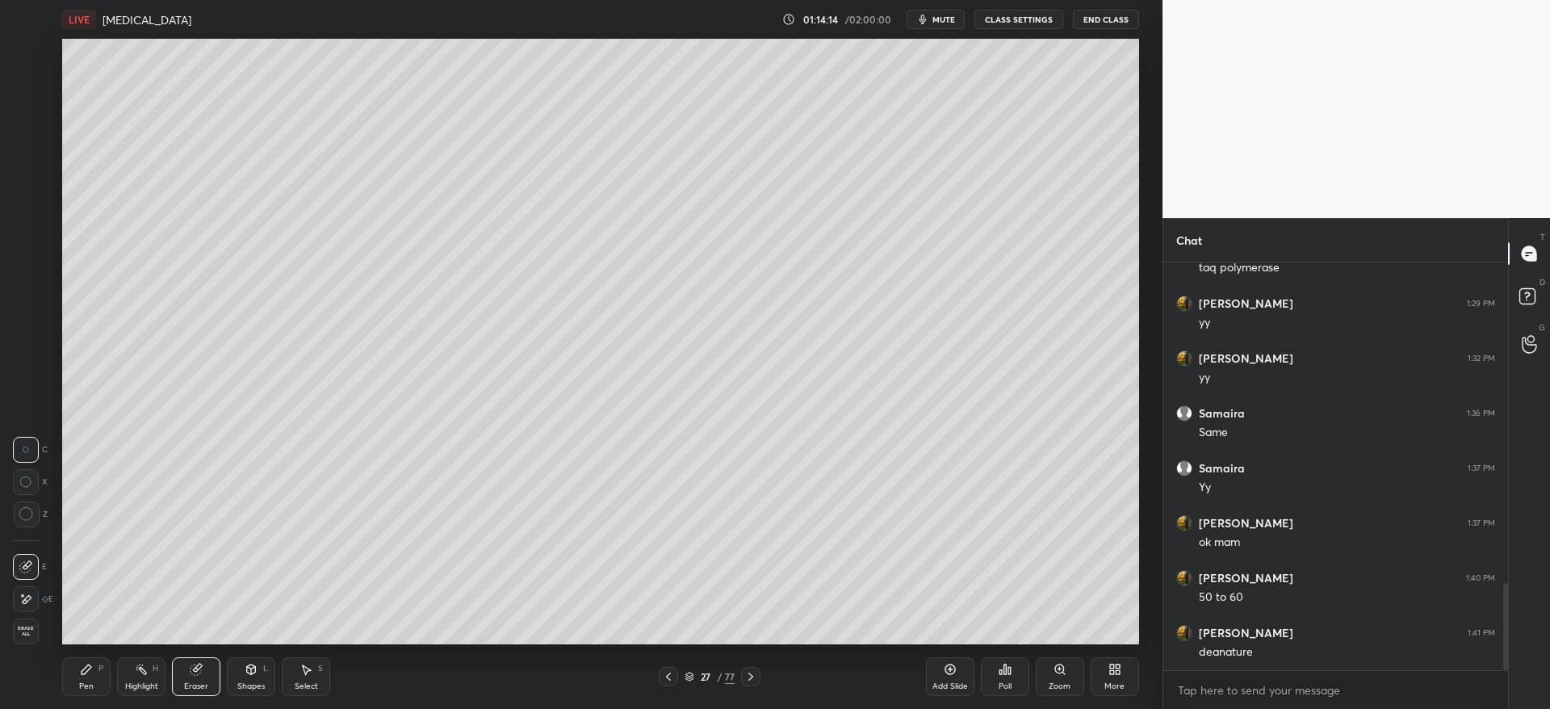
click at [953, 671] on icon at bounding box center [949, 669] width 13 height 13
click at [73, 687] on div "Pen P" at bounding box center [86, 676] width 48 height 39
click at [31, 123] on div at bounding box center [27, 116] width 26 height 26
click at [31, 244] on div at bounding box center [26, 245] width 13 height 13
click at [34, 113] on div at bounding box center [27, 116] width 26 height 26
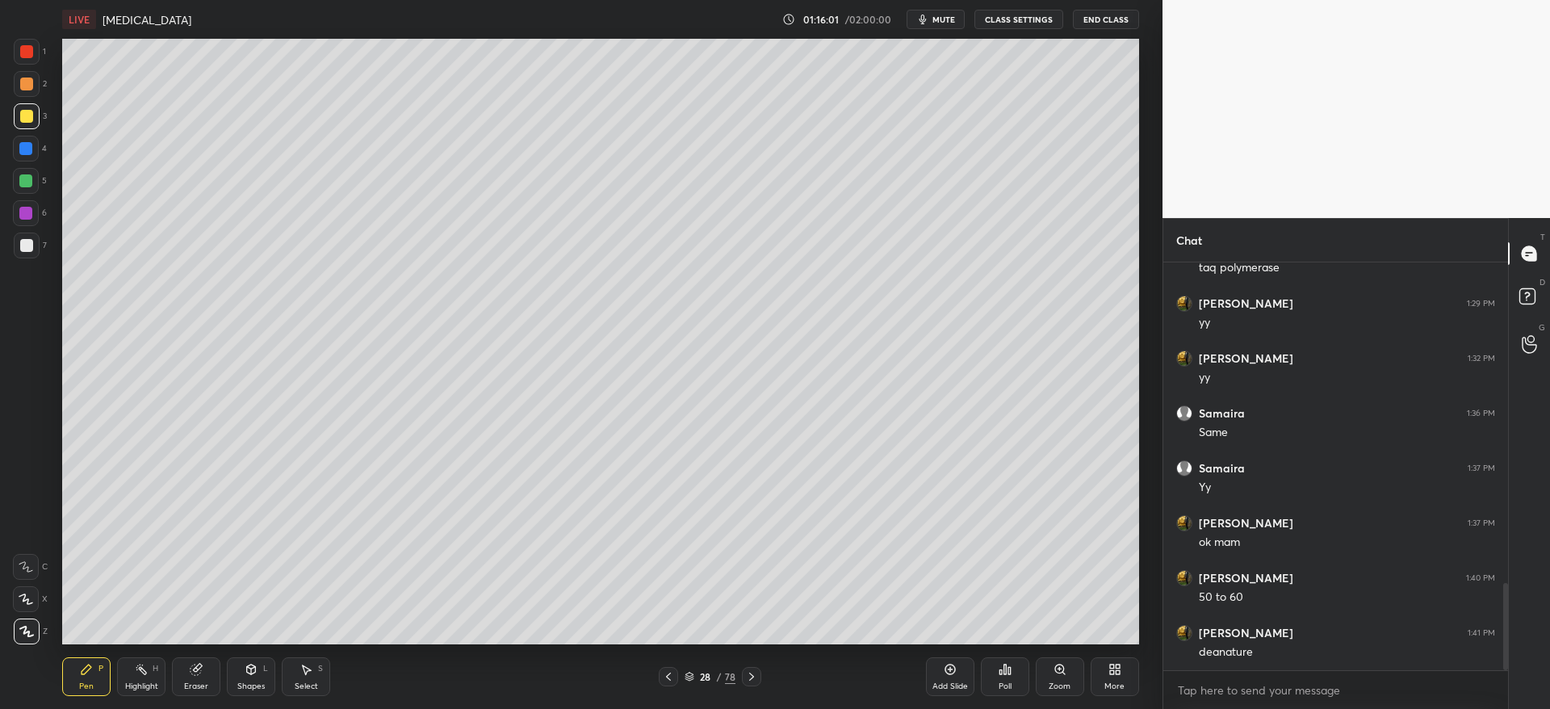
click at [755, 676] on icon at bounding box center [751, 676] width 13 height 13
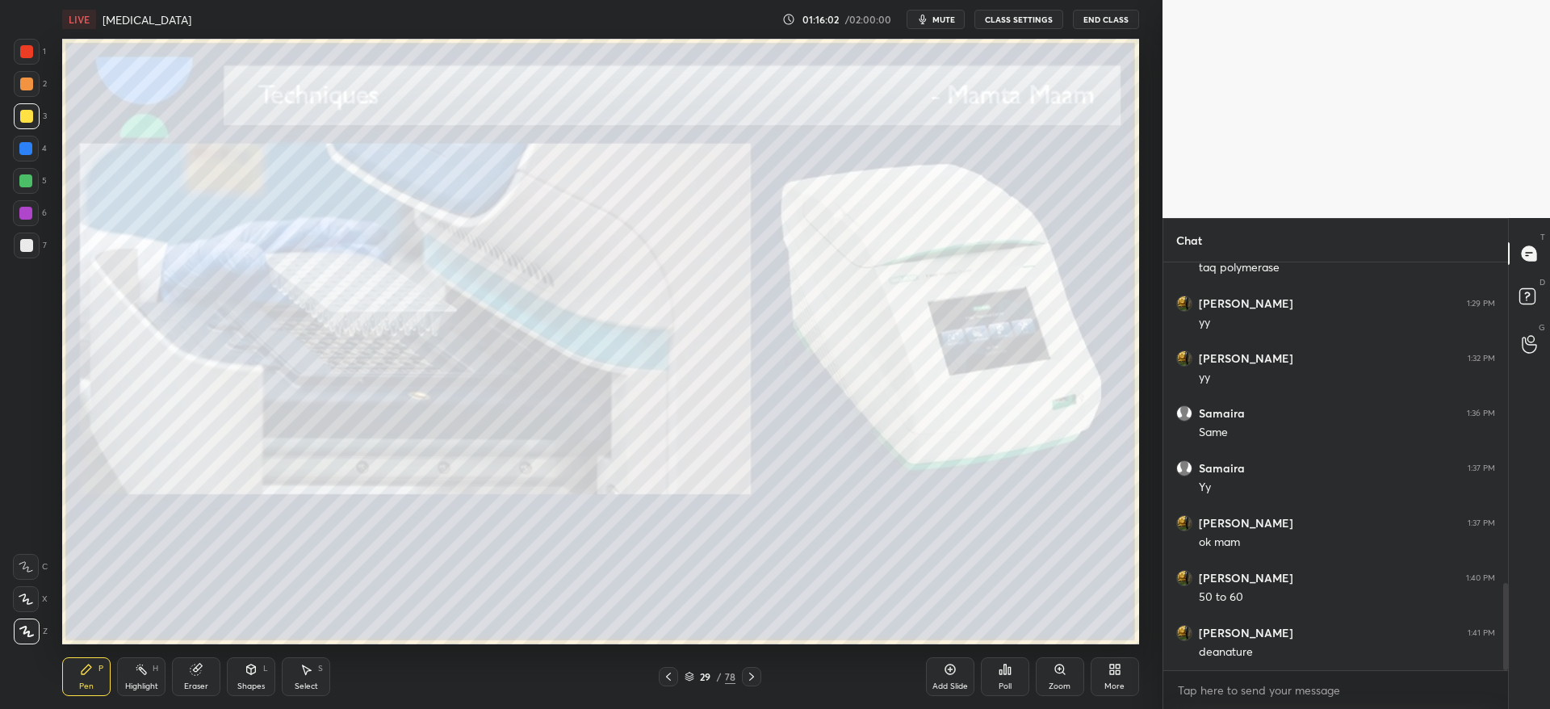
click at [667, 677] on icon at bounding box center [668, 676] width 13 height 13
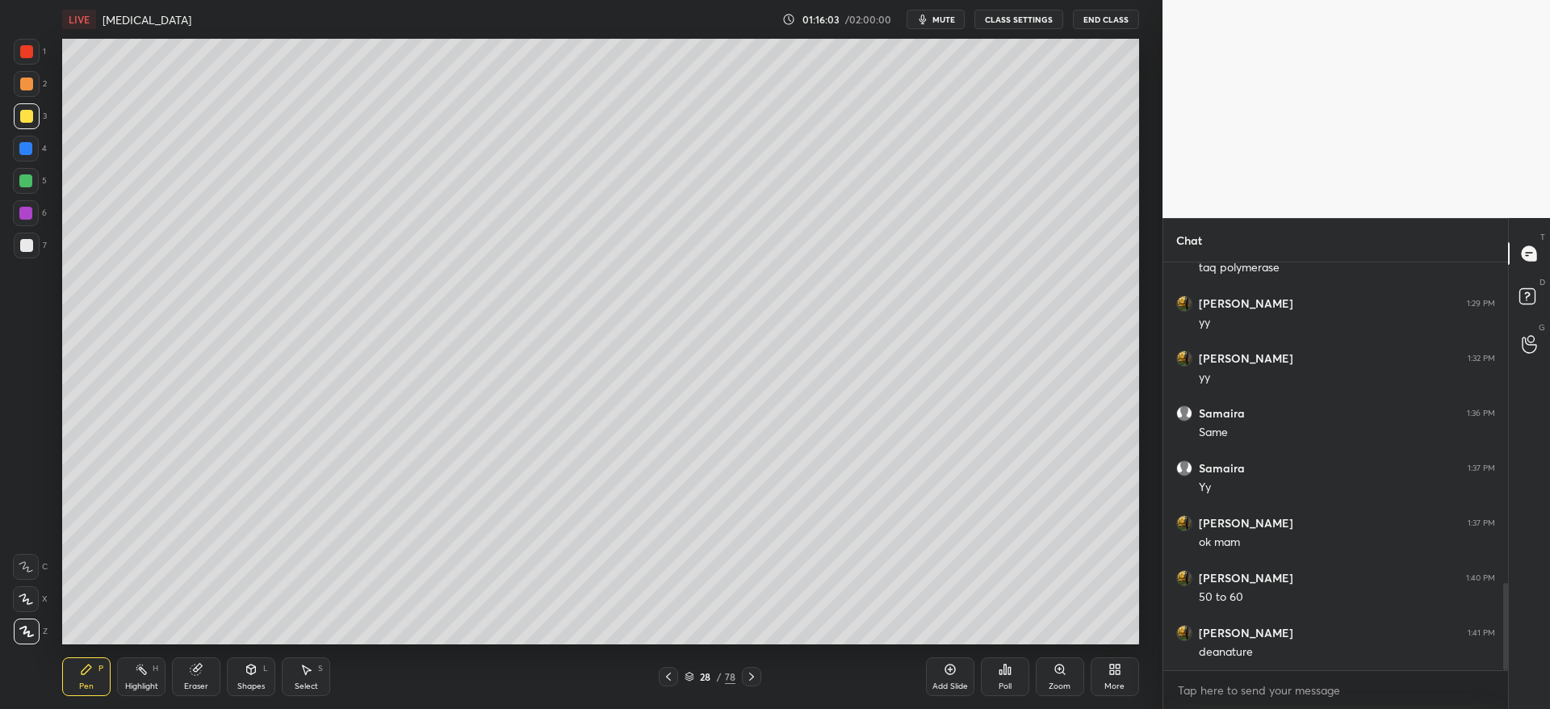
click at [944, 682] on div "Add Slide" at bounding box center [950, 686] width 36 height 8
click at [25, 250] on div at bounding box center [26, 245] width 13 height 13
click at [1145, 303] on div "Setting up your live class Poll for secs No correct answer Start poll" at bounding box center [601, 341] width 1098 height 605
drag, startPoint x: 179, startPoint y: 666, endPoint x: 178, endPoint y: 655, distance: 11.4
click at [180, 664] on div "Eraser" at bounding box center [196, 676] width 48 height 39
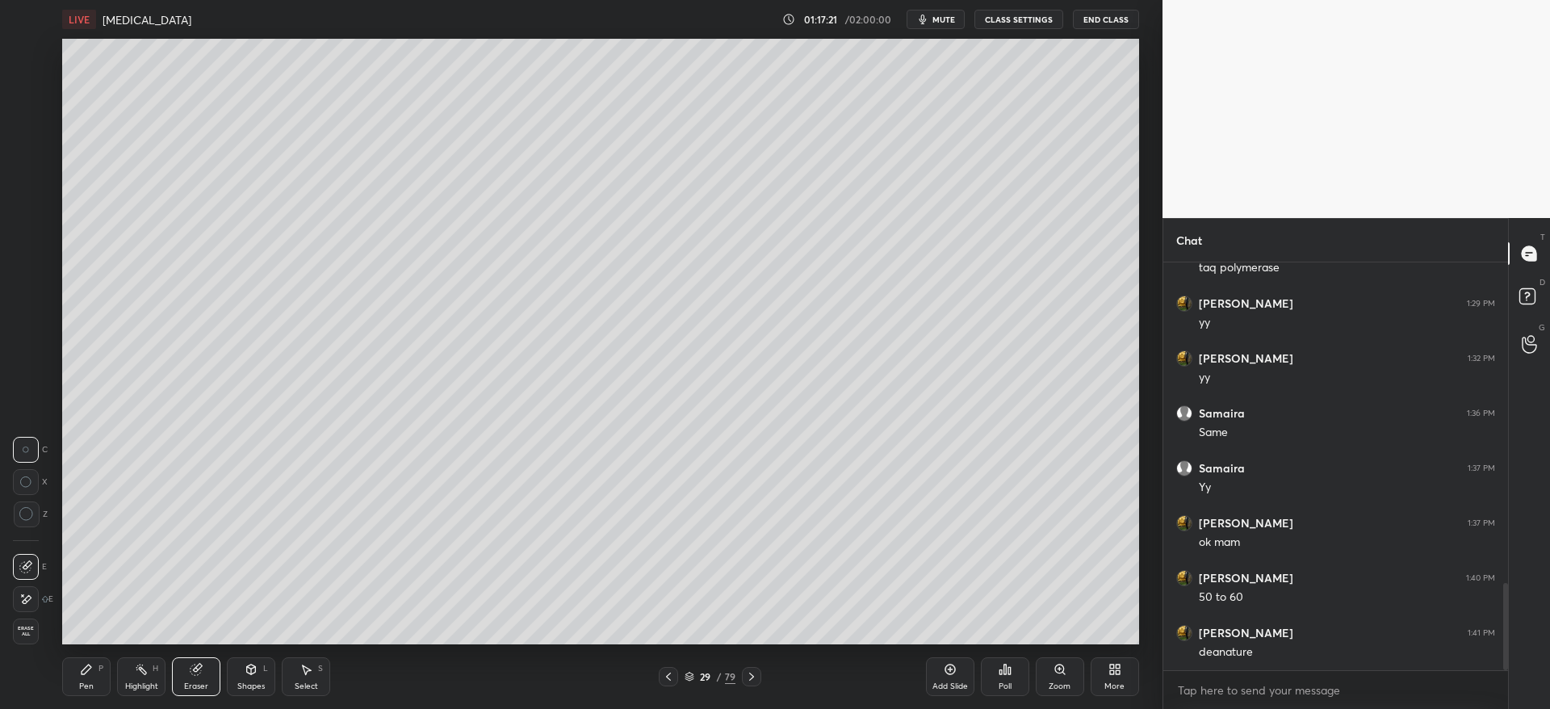
drag, startPoint x: 87, startPoint y: 674, endPoint x: 94, endPoint y: 663, distance: 13.0
click at [89, 672] on icon at bounding box center [86, 669] width 13 height 13
click at [753, 684] on div at bounding box center [751, 676] width 19 height 19
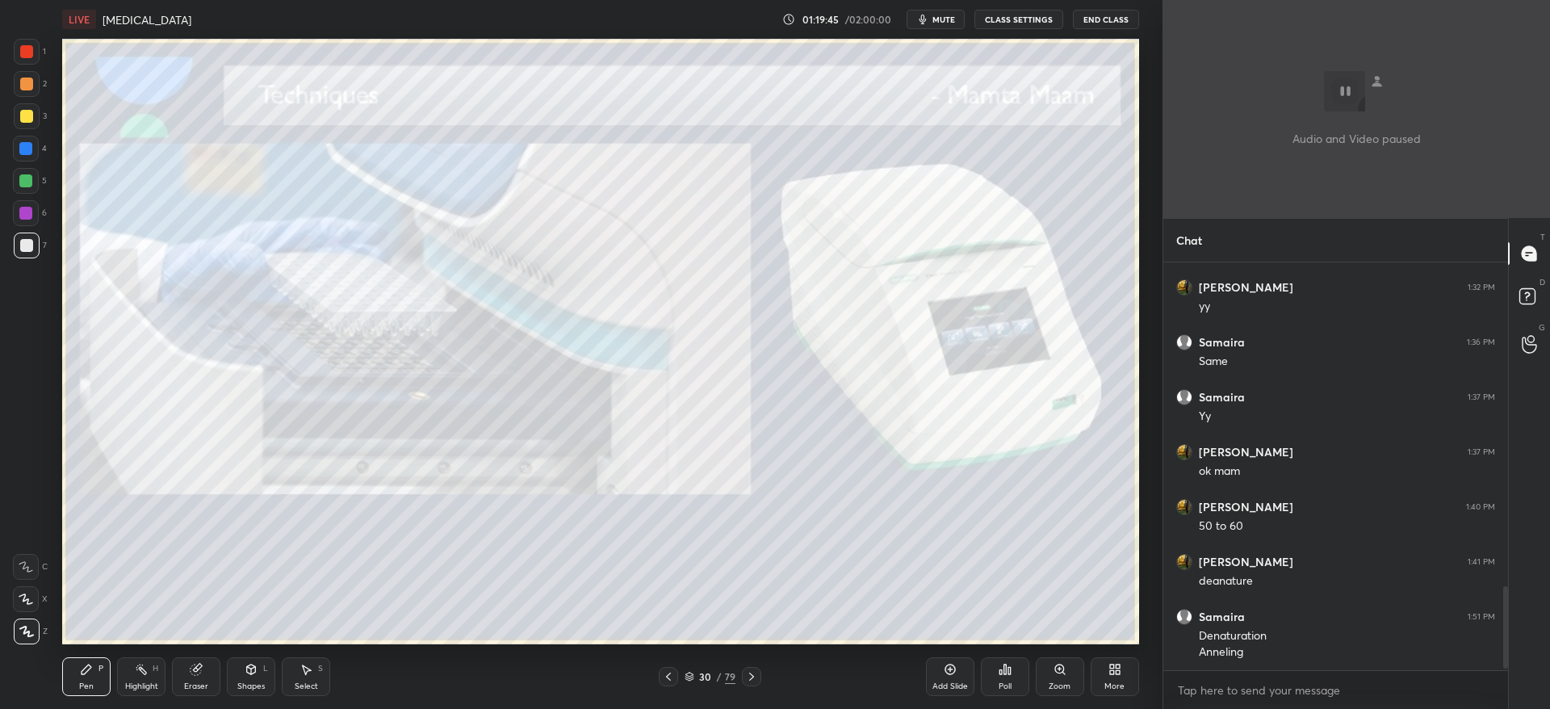
scroll to position [1631, 0]
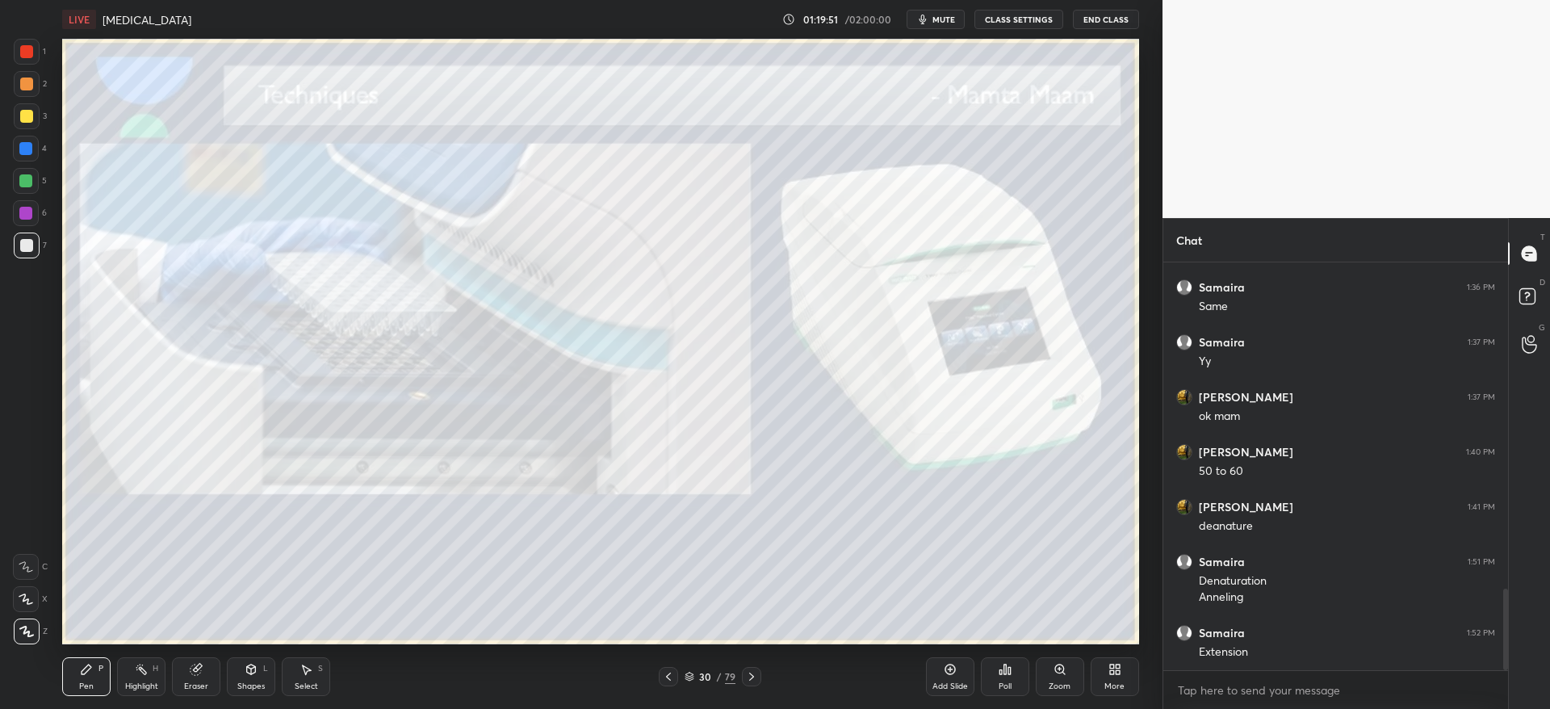
click at [756, 669] on div at bounding box center [751, 676] width 19 height 19
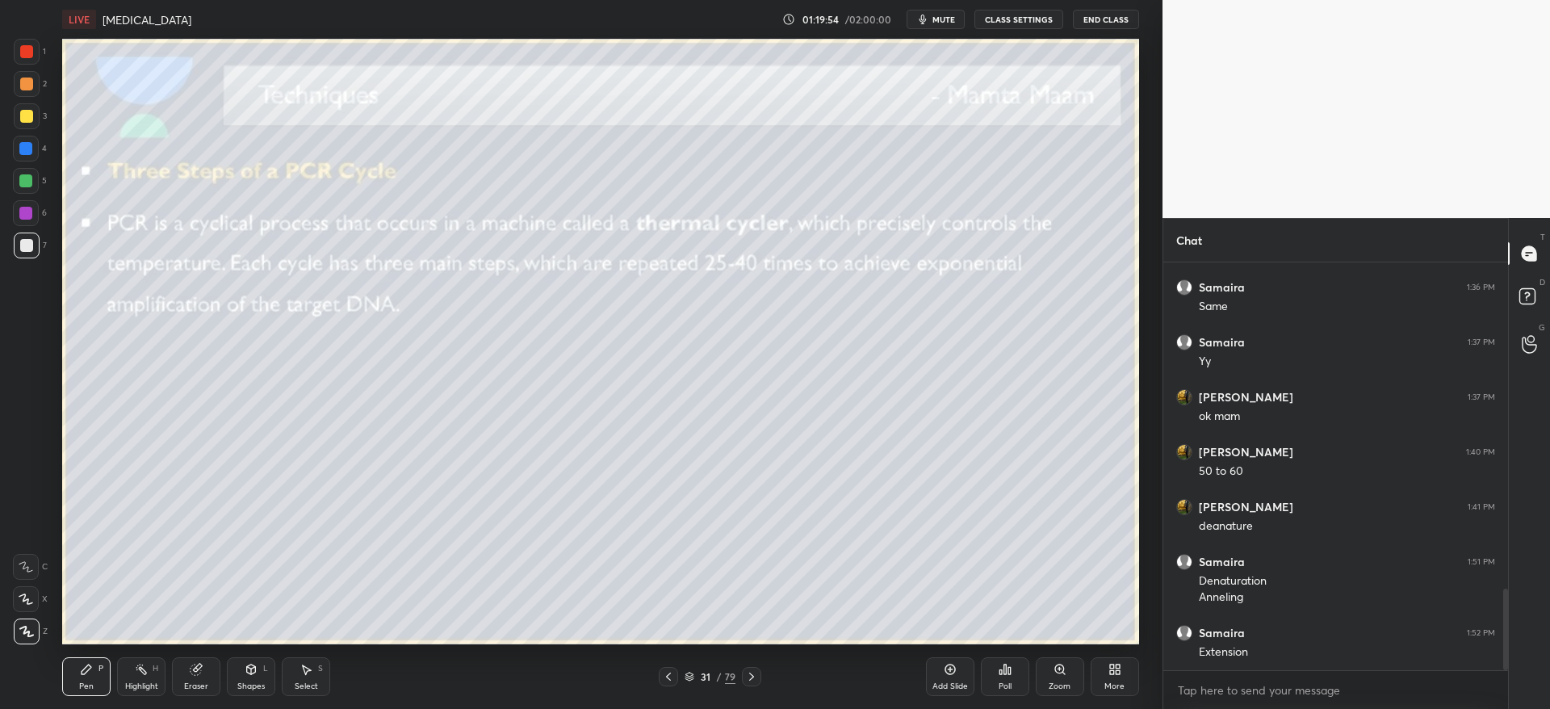
click at [20, 118] on div at bounding box center [26, 116] width 13 height 13
click at [33, 86] on div at bounding box center [27, 84] width 26 height 26
click at [25, 123] on div at bounding box center [27, 116] width 26 height 26
click at [751, 676] on icon at bounding box center [751, 676] width 13 height 13
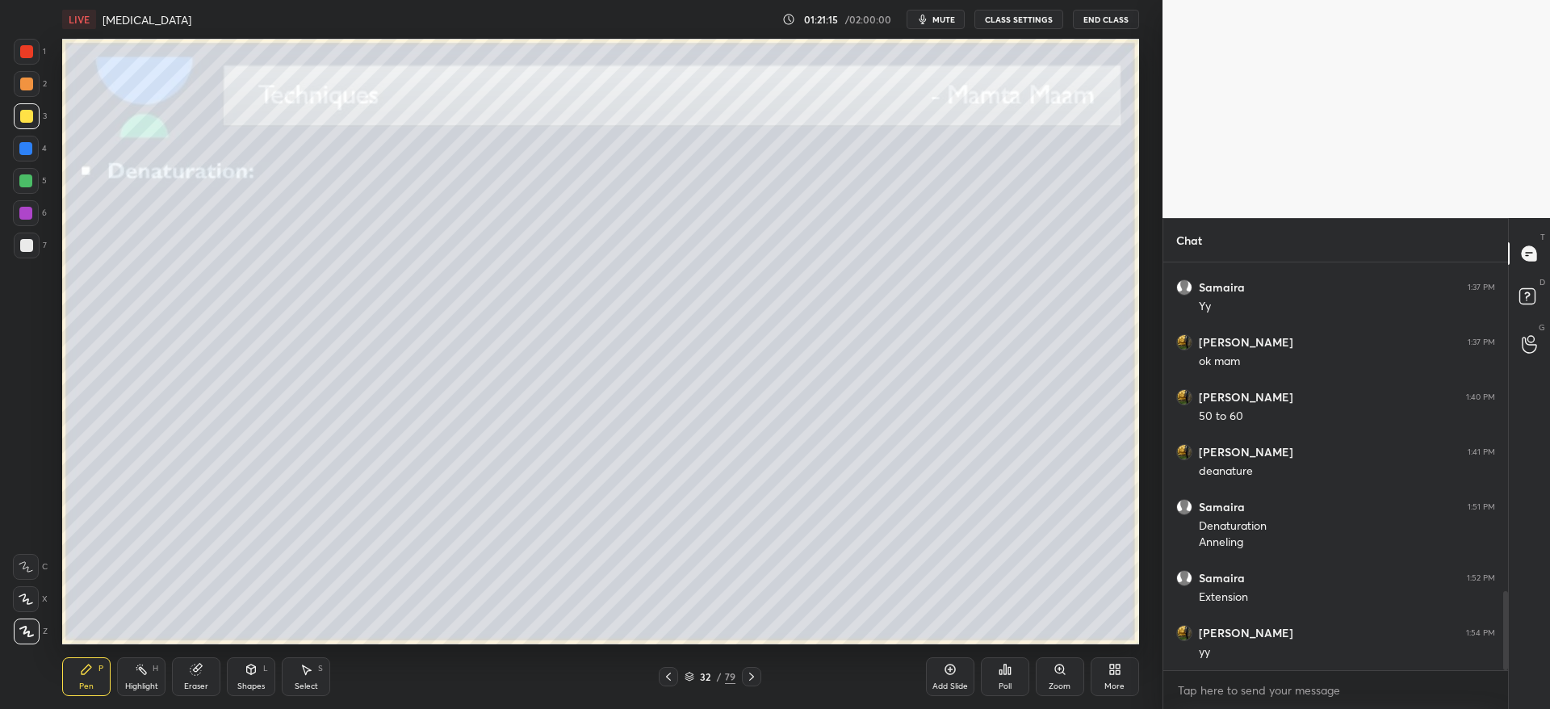
click at [30, 240] on div at bounding box center [27, 245] width 26 height 26
click at [256, 670] on icon at bounding box center [251, 669] width 9 height 10
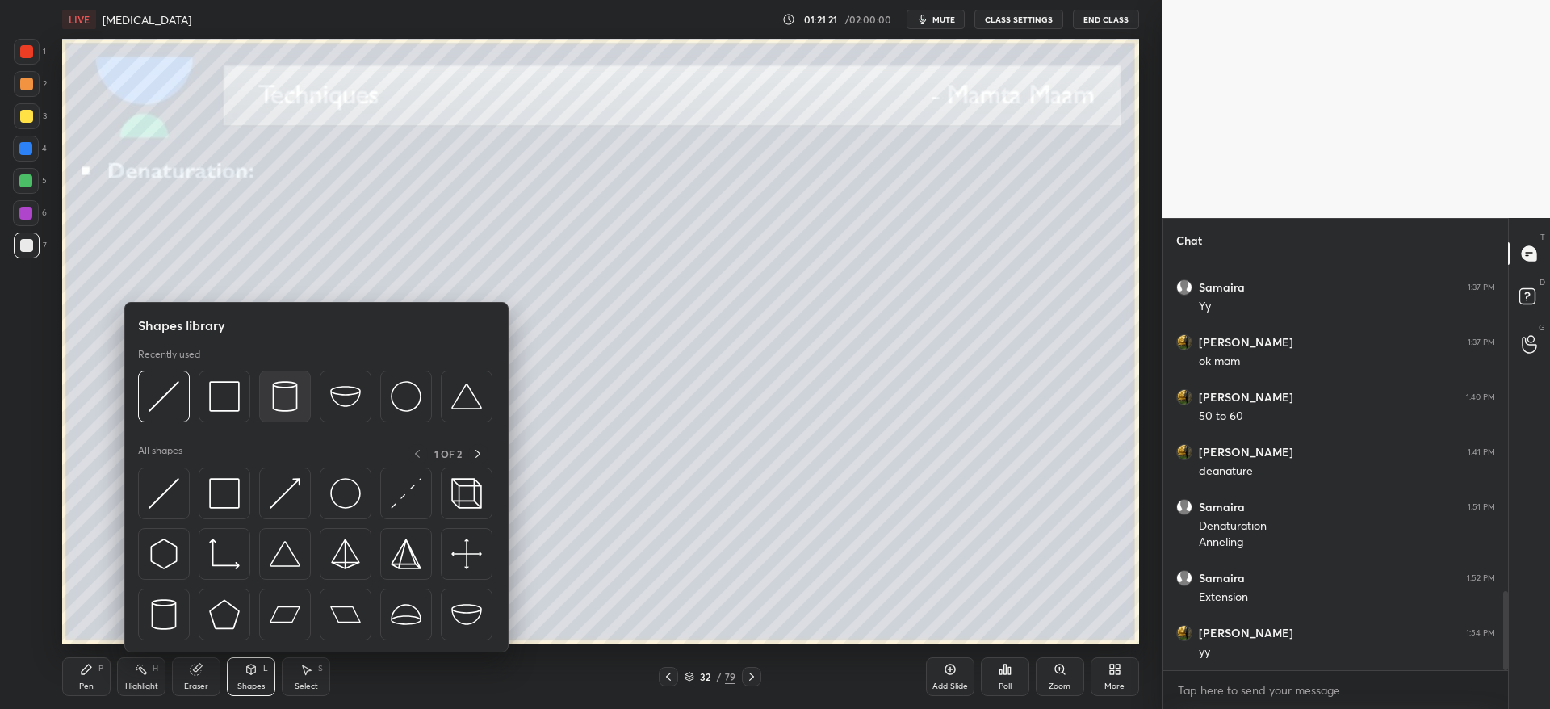
click at [298, 401] on img at bounding box center [285, 396] width 31 height 31
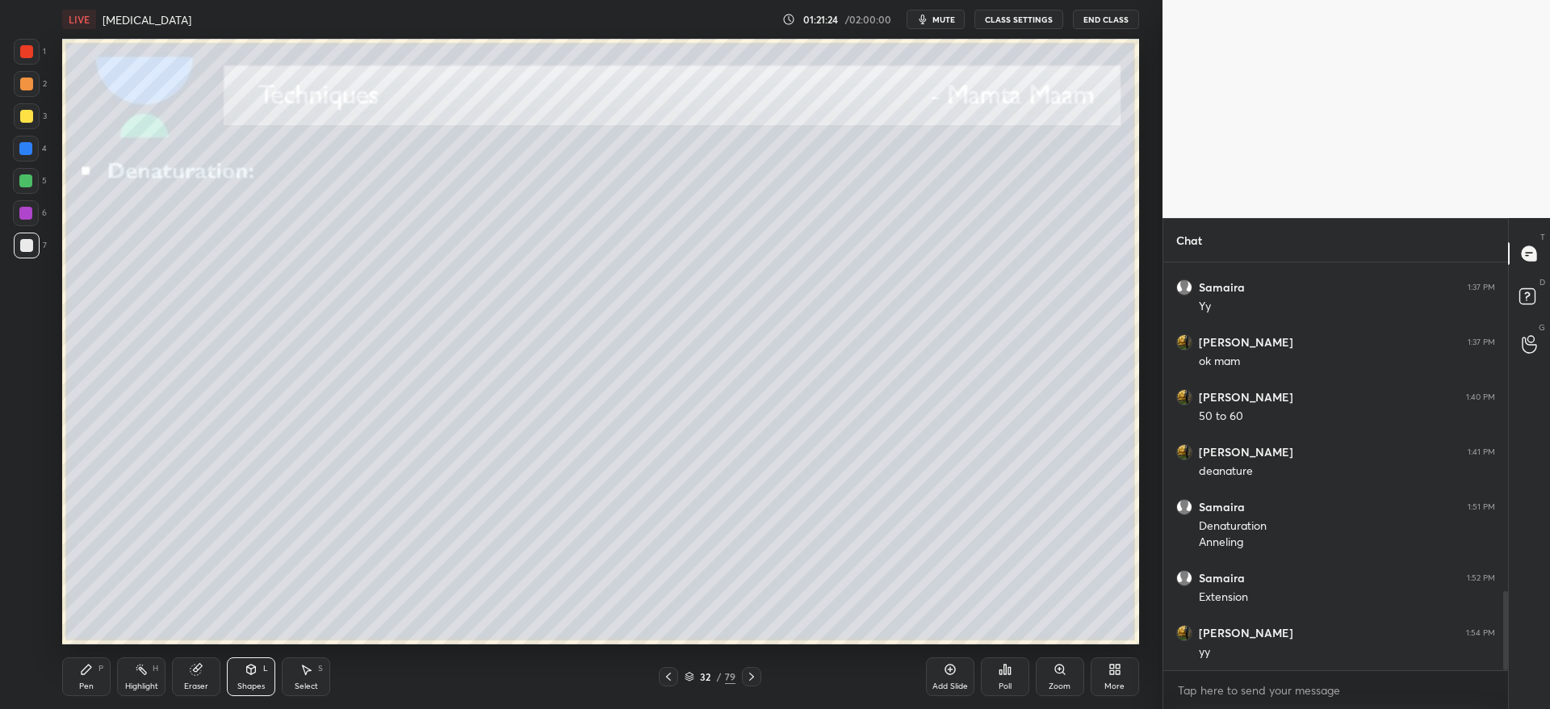
click at [23, 123] on div at bounding box center [27, 116] width 26 height 26
click at [77, 654] on div "Pen P Highlight H Eraser Shapes L Select S 32 / 79 Add Slide Poll Zoom More" at bounding box center [600, 676] width 1076 height 65
click at [102, 668] on div "Pen P" at bounding box center [86, 676] width 48 height 39
click at [27, 240] on div at bounding box center [26, 245] width 13 height 13
click at [33, 115] on div at bounding box center [27, 116] width 26 height 26
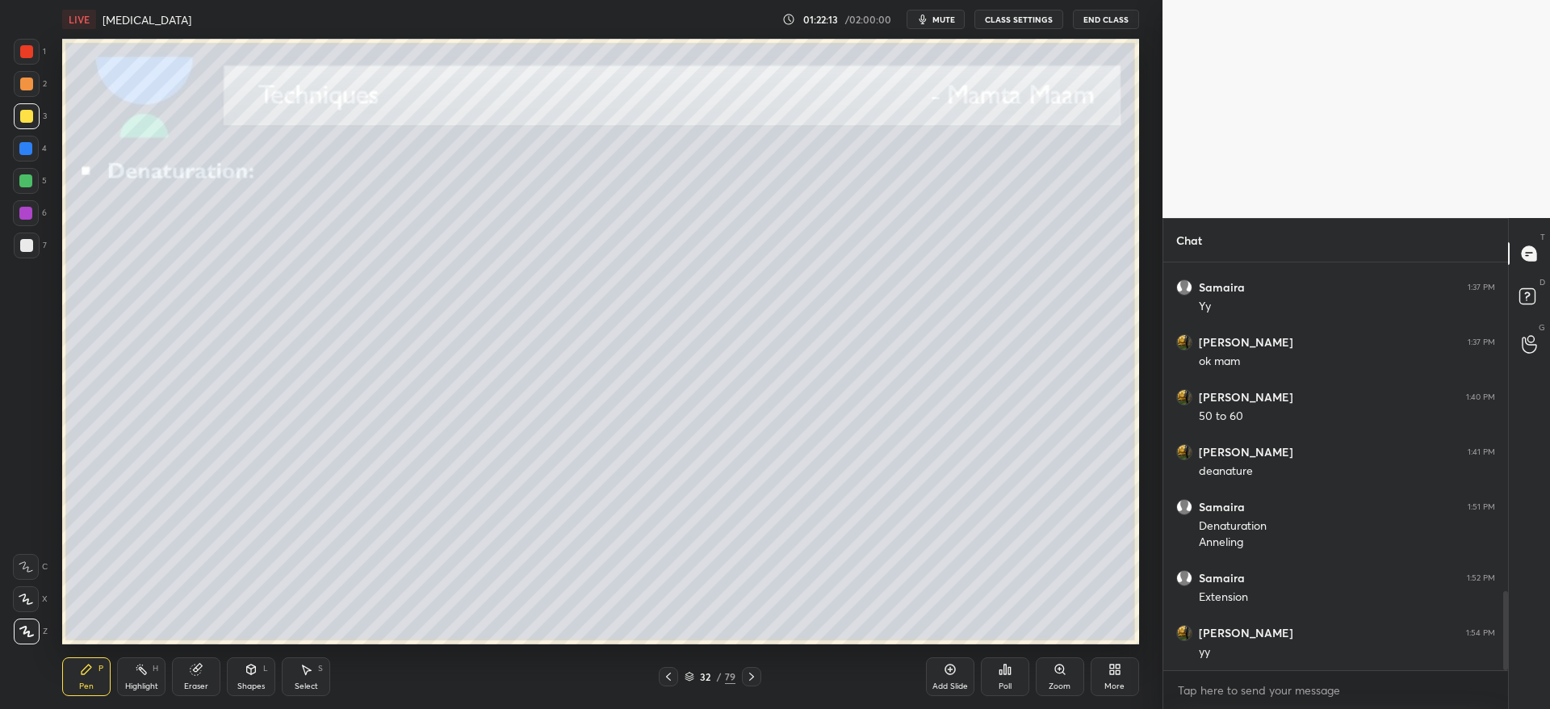
click at [28, 249] on div at bounding box center [26, 245] width 13 height 13
drag, startPoint x: 29, startPoint y: 115, endPoint x: 20, endPoint y: 125, distance: 13.7
click at [31, 117] on div at bounding box center [26, 116] width 13 height 13
drag, startPoint x: 168, startPoint y: 693, endPoint x: 172, endPoint y: 684, distance: 9.8
click at [169, 692] on div "Pen P Highlight H Eraser Shapes L Select S" at bounding box center [278, 676] width 432 height 39
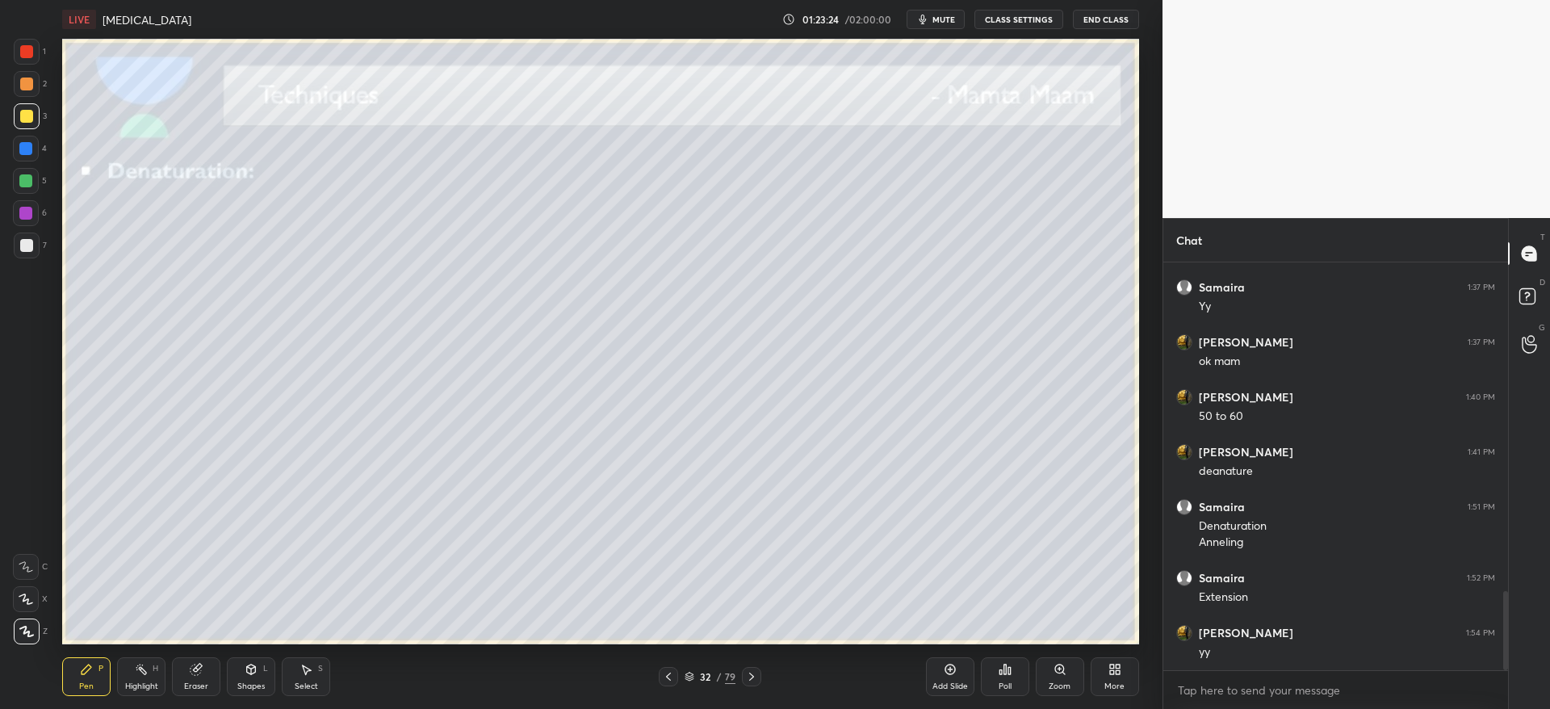
click at [190, 676] on div "Eraser" at bounding box center [196, 676] width 48 height 39
click at [73, 677] on div "Pen P" at bounding box center [86, 676] width 48 height 39
click at [935, 695] on div "Add Slide" at bounding box center [950, 676] width 48 height 39
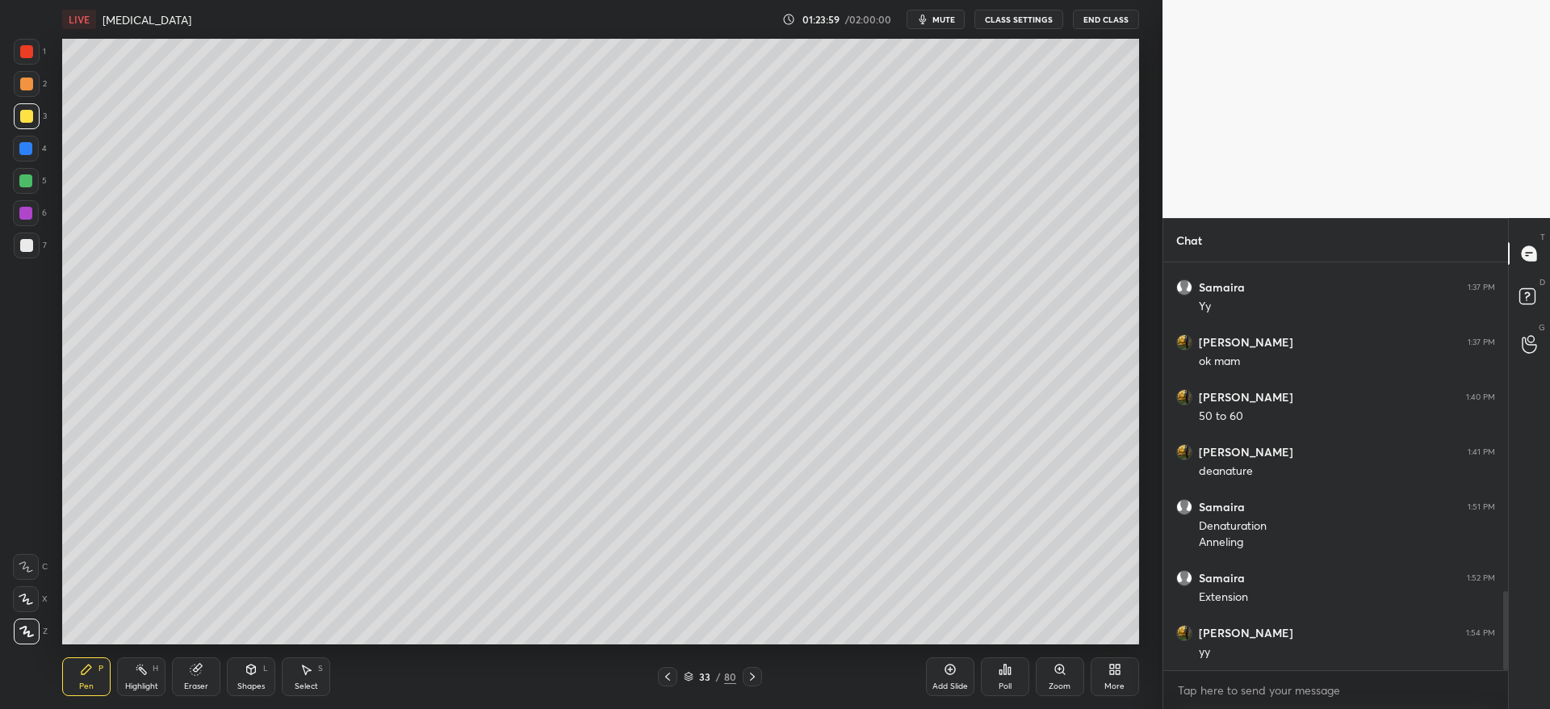
drag, startPoint x: 31, startPoint y: 86, endPoint x: 39, endPoint y: 98, distance: 13.9
click at [30, 90] on div at bounding box center [26, 83] width 13 height 13
click at [247, 676] on div "Shapes L" at bounding box center [251, 676] width 48 height 39
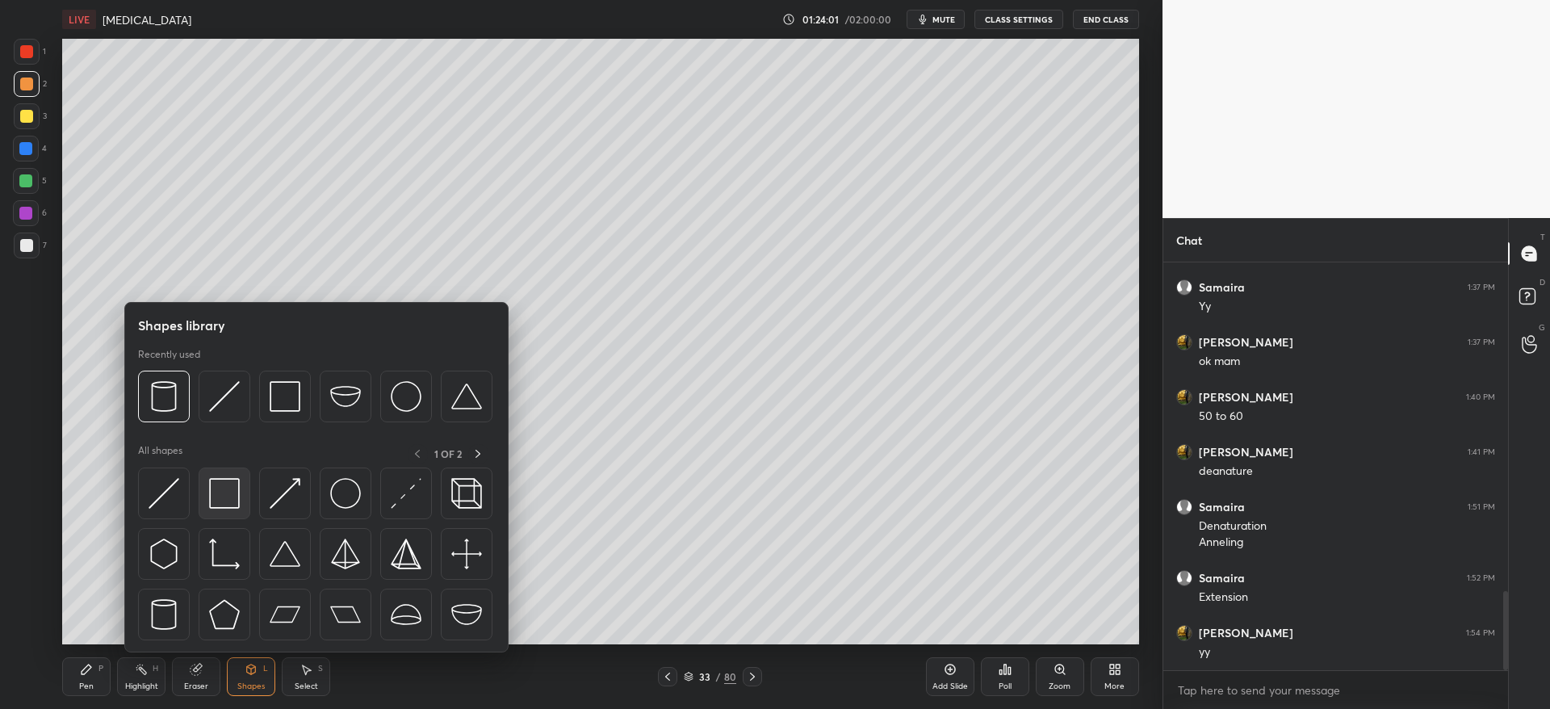
click at [227, 503] on img at bounding box center [224, 493] width 31 height 31
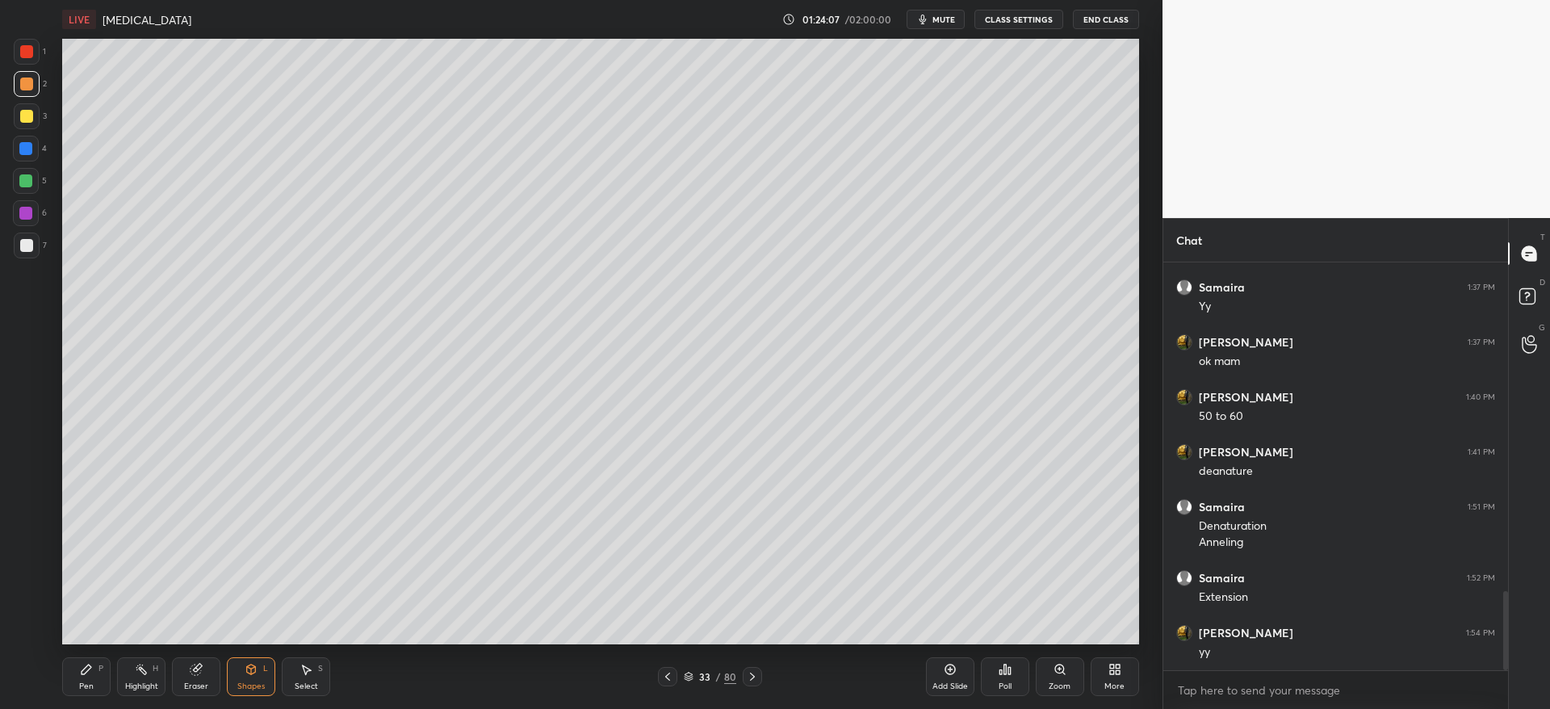
click at [253, 682] on div "Shapes" at bounding box center [250, 686] width 27 height 8
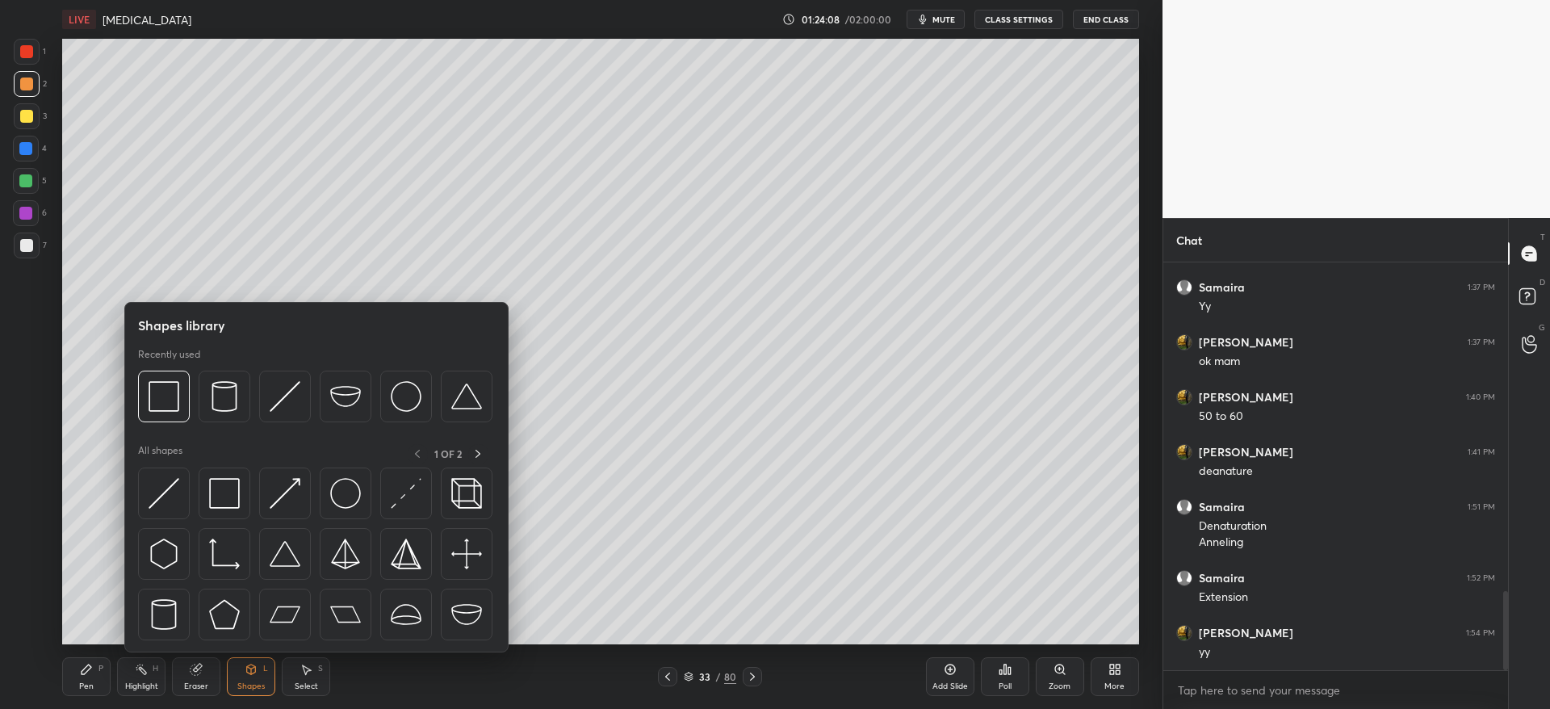
click at [204, 691] on div "Eraser" at bounding box center [196, 676] width 48 height 39
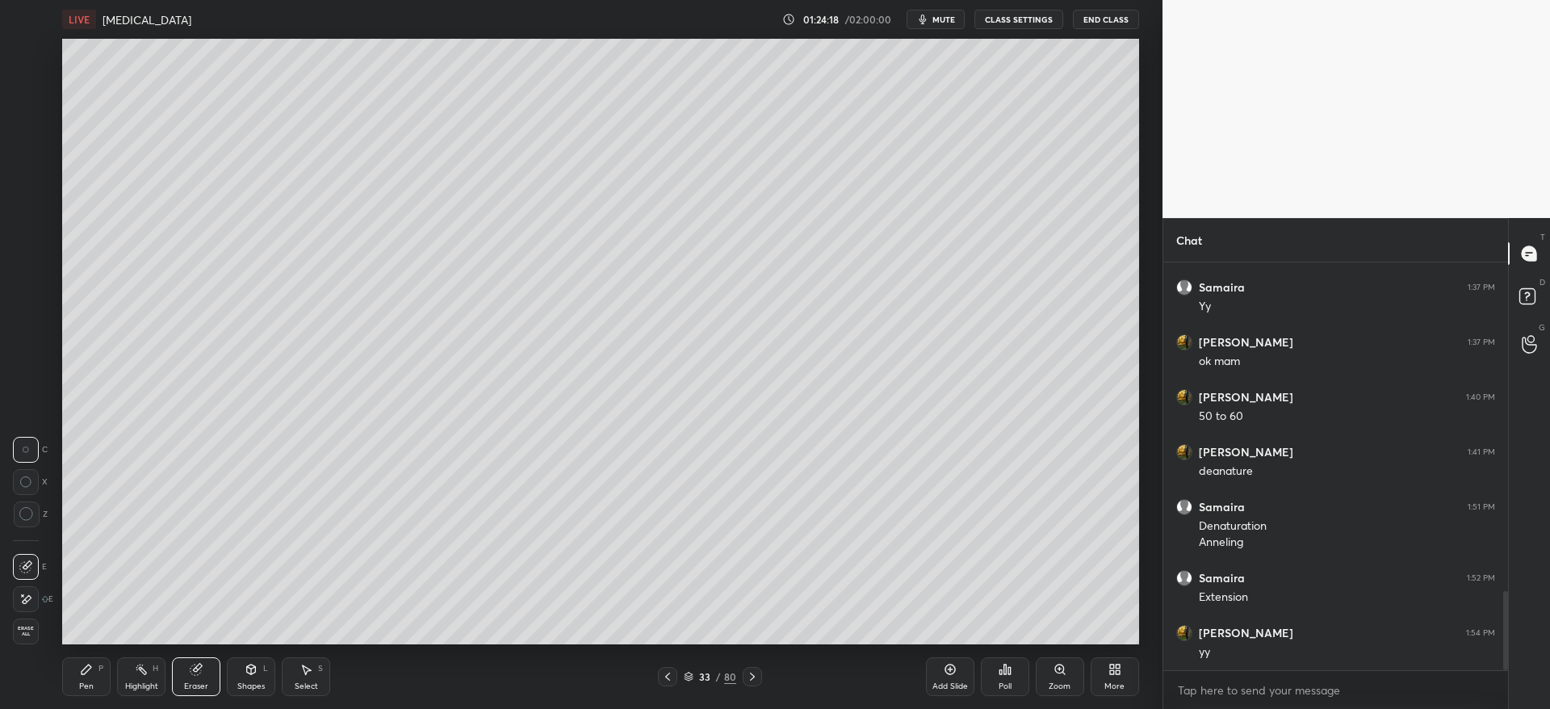
drag, startPoint x: 82, startPoint y: 696, endPoint x: 79, endPoint y: 676, distance: 19.6
click at [82, 689] on div "Pen P Highlight H Eraser Shapes L Select S 33 / 80 Add Slide Poll Zoom More" at bounding box center [600, 676] width 1076 height 65
click at [76, 676] on div "Pen P" at bounding box center [86, 676] width 48 height 39
click at [33, 92] on div at bounding box center [27, 84] width 26 height 26
click at [29, 156] on div at bounding box center [26, 149] width 26 height 26
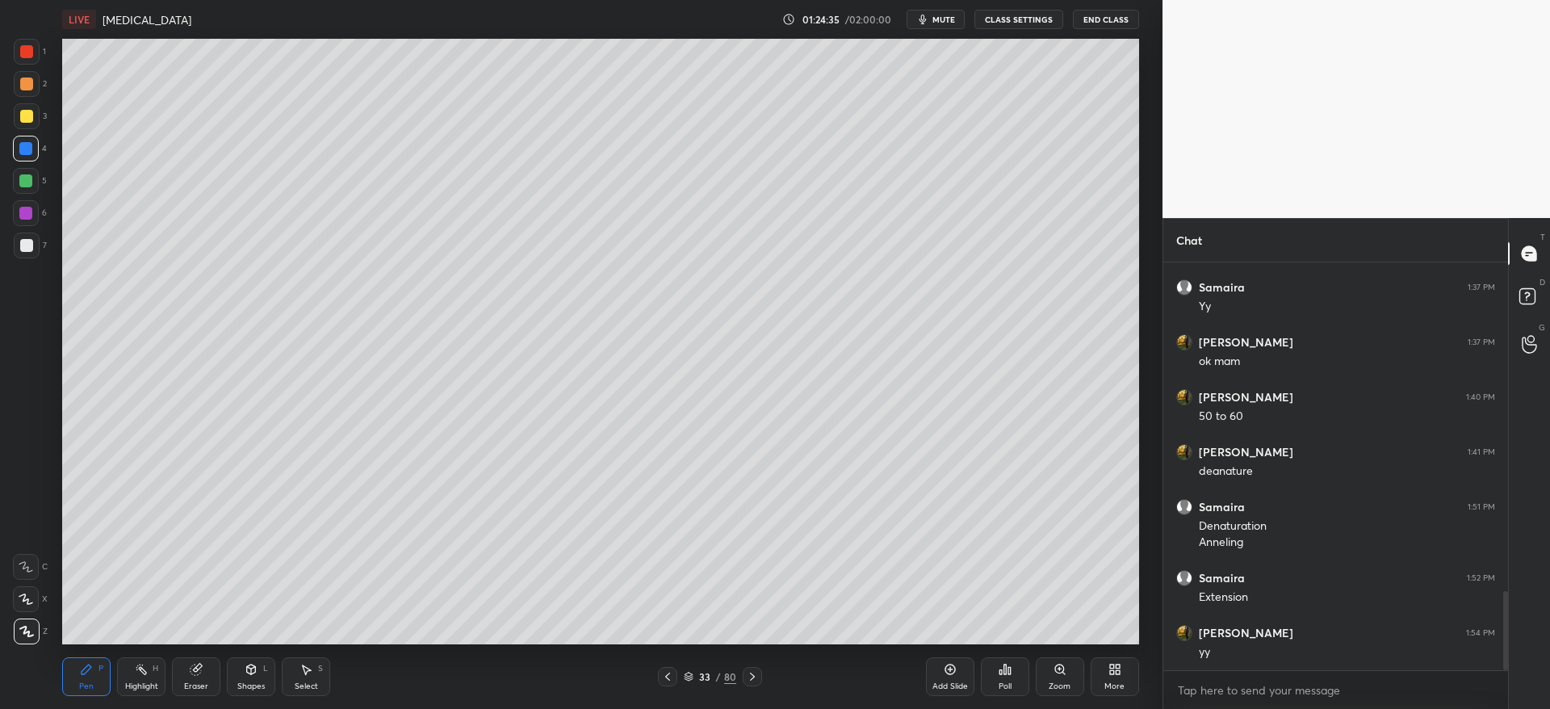
drag, startPoint x: 28, startPoint y: 83, endPoint x: 52, endPoint y: 100, distance: 28.9
click at [29, 83] on div at bounding box center [26, 83] width 13 height 13
click at [756, 678] on icon at bounding box center [752, 676] width 13 height 13
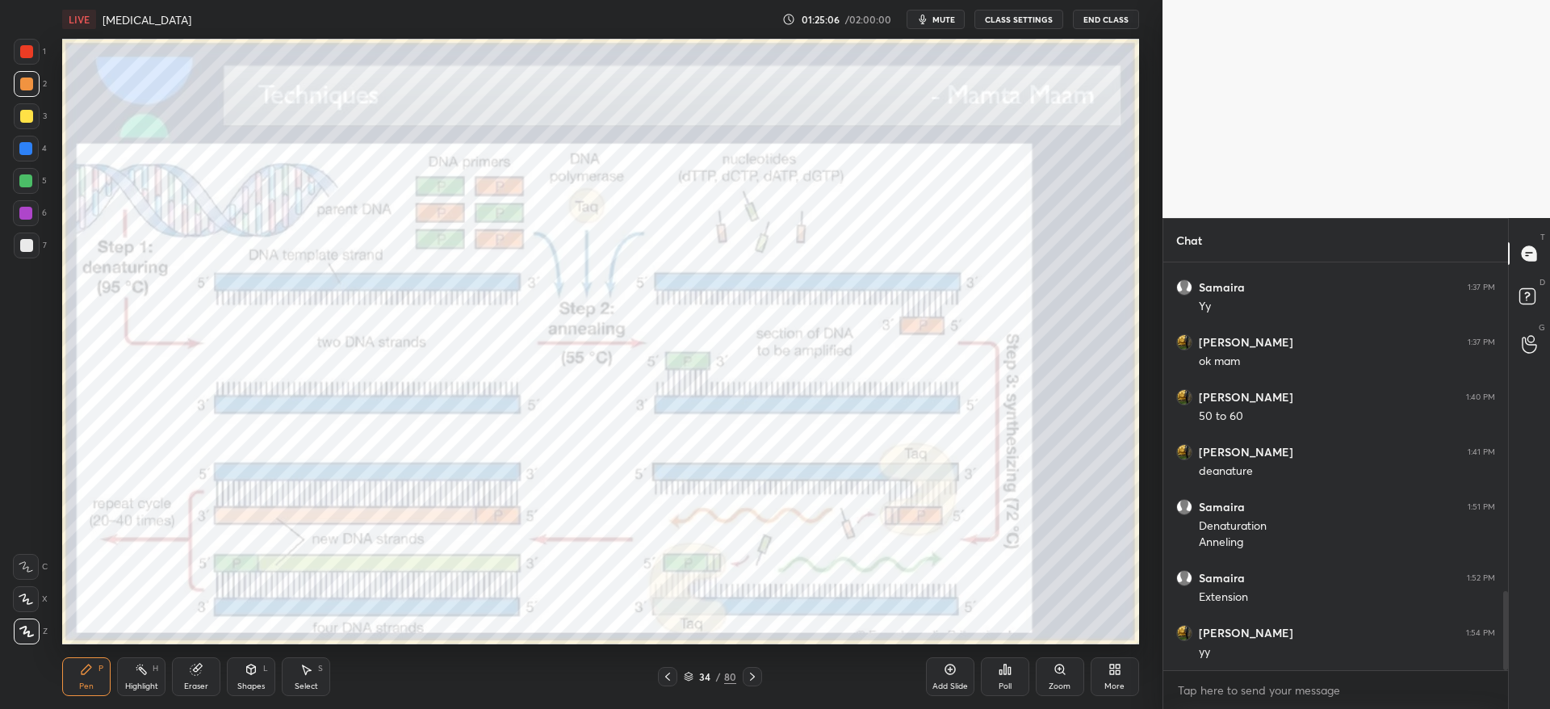
click at [755, 679] on icon at bounding box center [752, 676] width 13 height 13
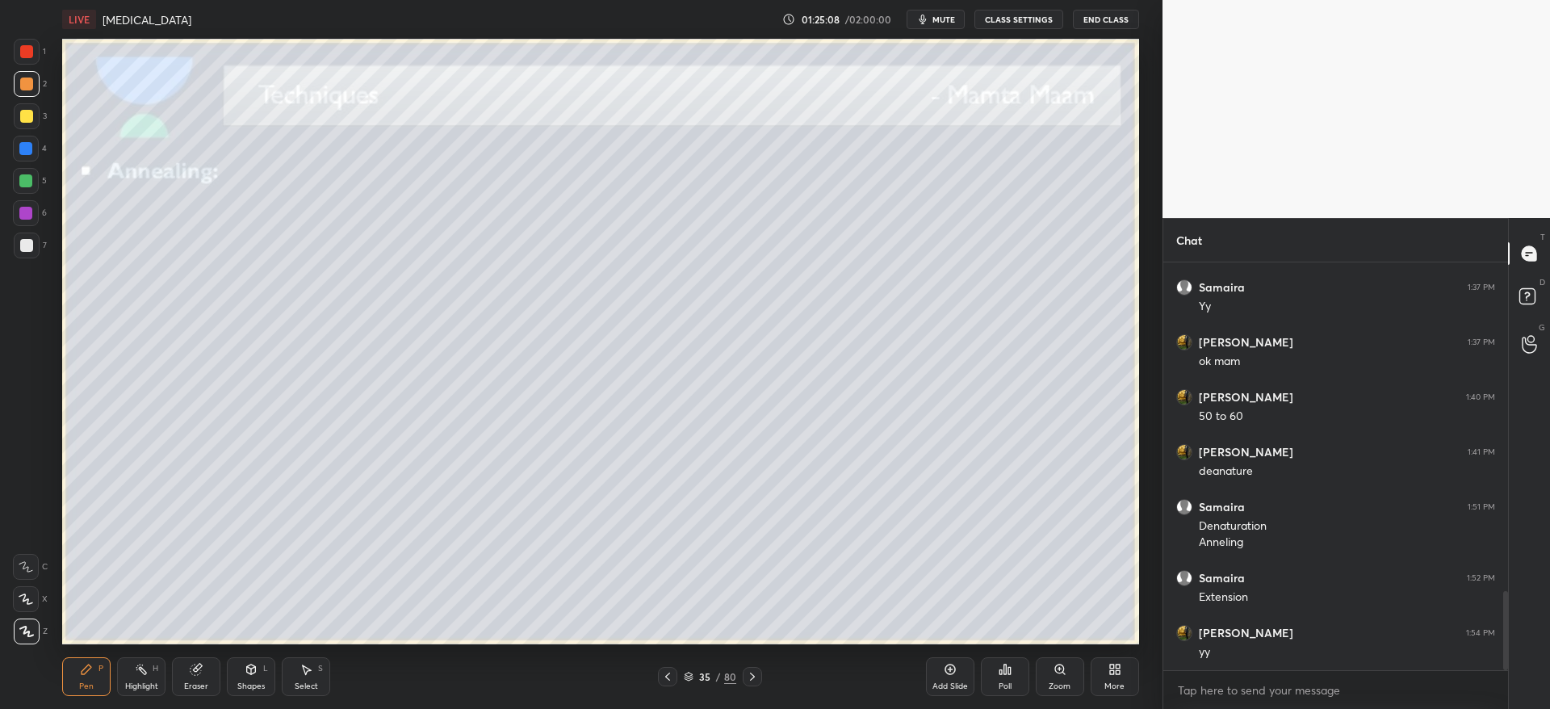
click at [27, 241] on div at bounding box center [26, 245] width 13 height 13
click at [30, 121] on div at bounding box center [27, 116] width 26 height 26
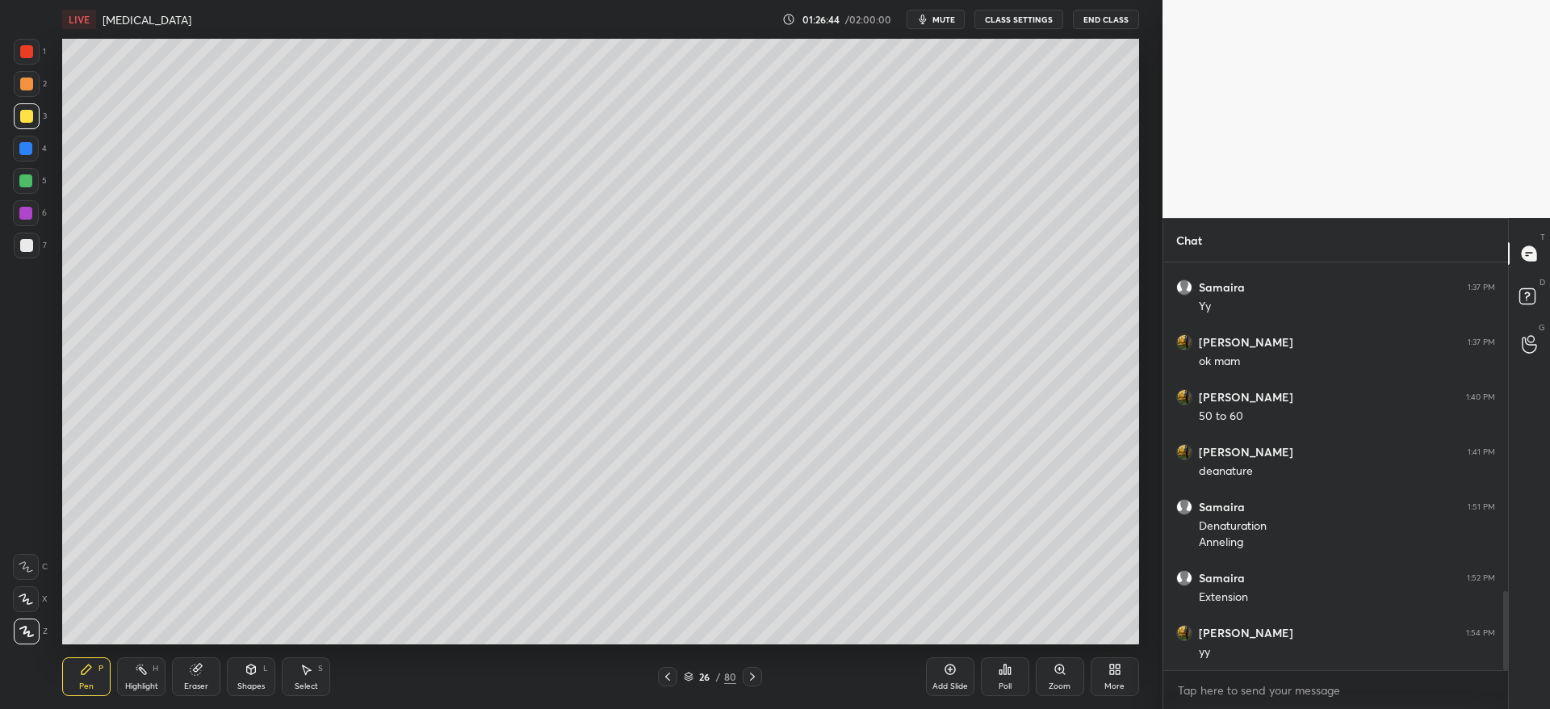
click at [191, 684] on div "Eraser" at bounding box center [196, 686] width 24 height 8
drag, startPoint x: 77, startPoint y: 676, endPoint x: 85, endPoint y: 663, distance: 14.1
click at [78, 671] on div "Pen P" at bounding box center [86, 676] width 48 height 39
click at [30, 119] on div at bounding box center [27, 116] width 26 height 26
drag, startPoint x: 203, startPoint y: 669, endPoint x: 203, endPoint y: 655, distance: 14.5
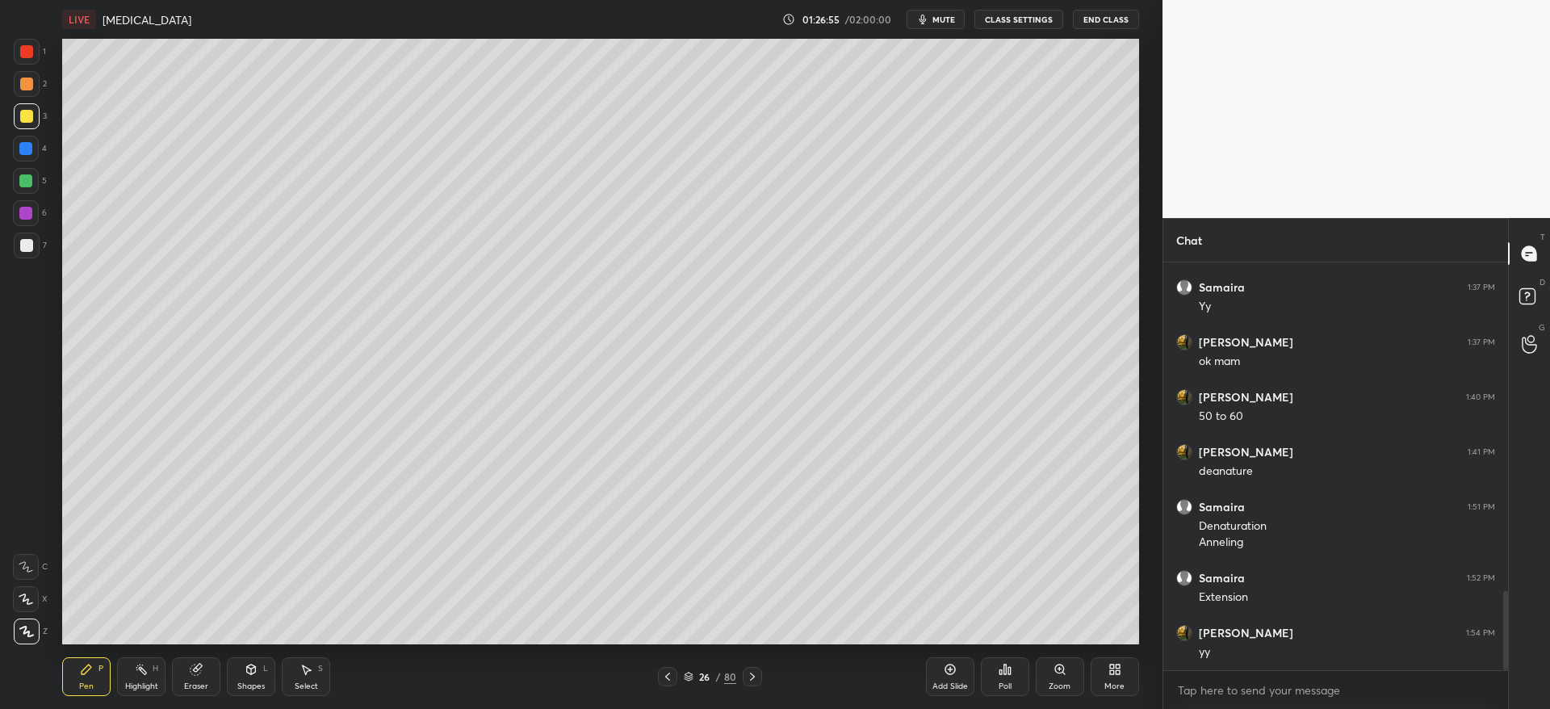
click at [203, 666] on div "Eraser" at bounding box center [196, 676] width 48 height 39
drag, startPoint x: 106, startPoint y: 666, endPoint x: 100, endPoint y: 674, distance: 9.9
click at [103, 671] on div "Pen P" at bounding box center [86, 676] width 48 height 39
click at [27, 241] on div at bounding box center [26, 245] width 13 height 13
click at [753, 681] on icon at bounding box center [752, 676] width 13 height 13
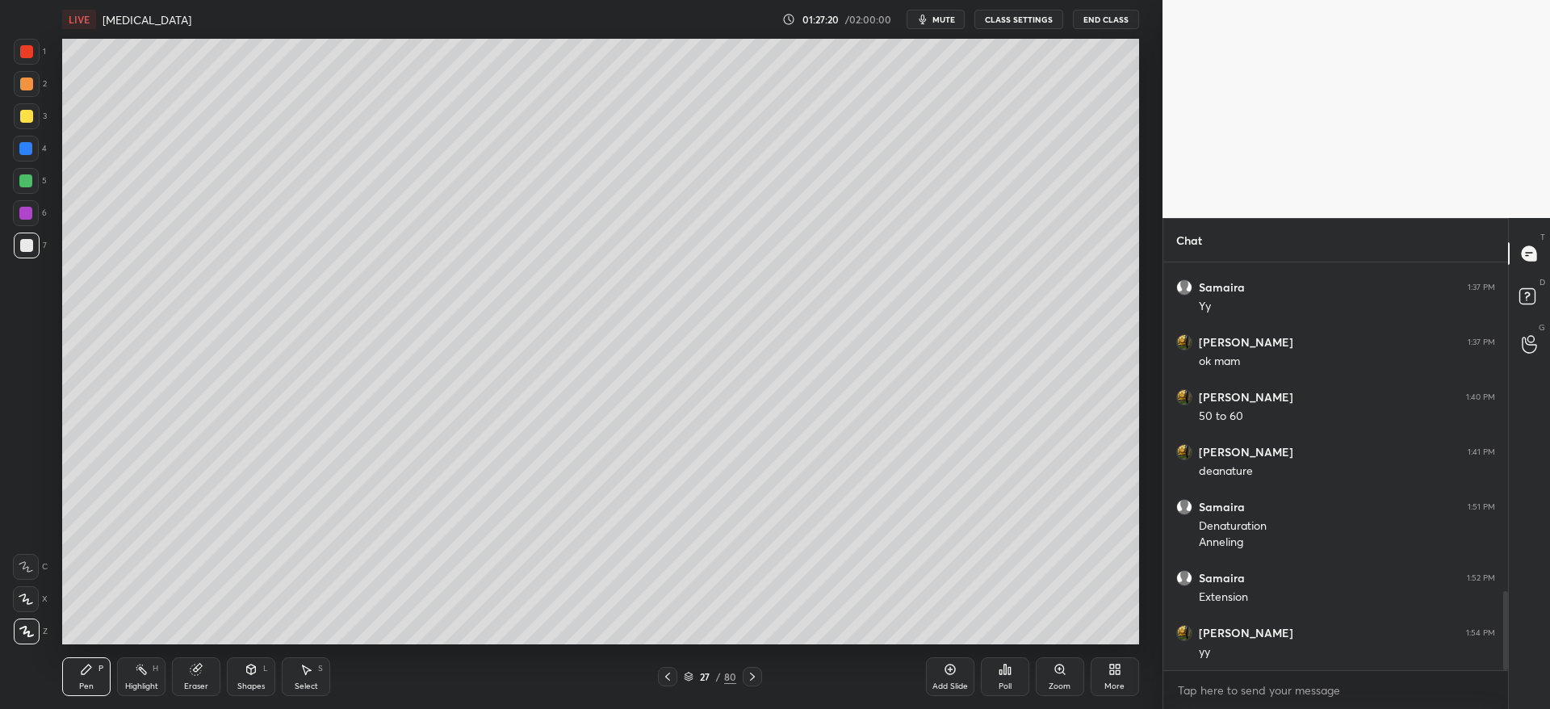
click at [752, 679] on icon at bounding box center [752, 676] width 13 height 13
click at [750, 679] on icon at bounding box center [752, 676] width 13 height 13
click at [751, 679] on icon at bounding box center [752, 676] width 5 height 8
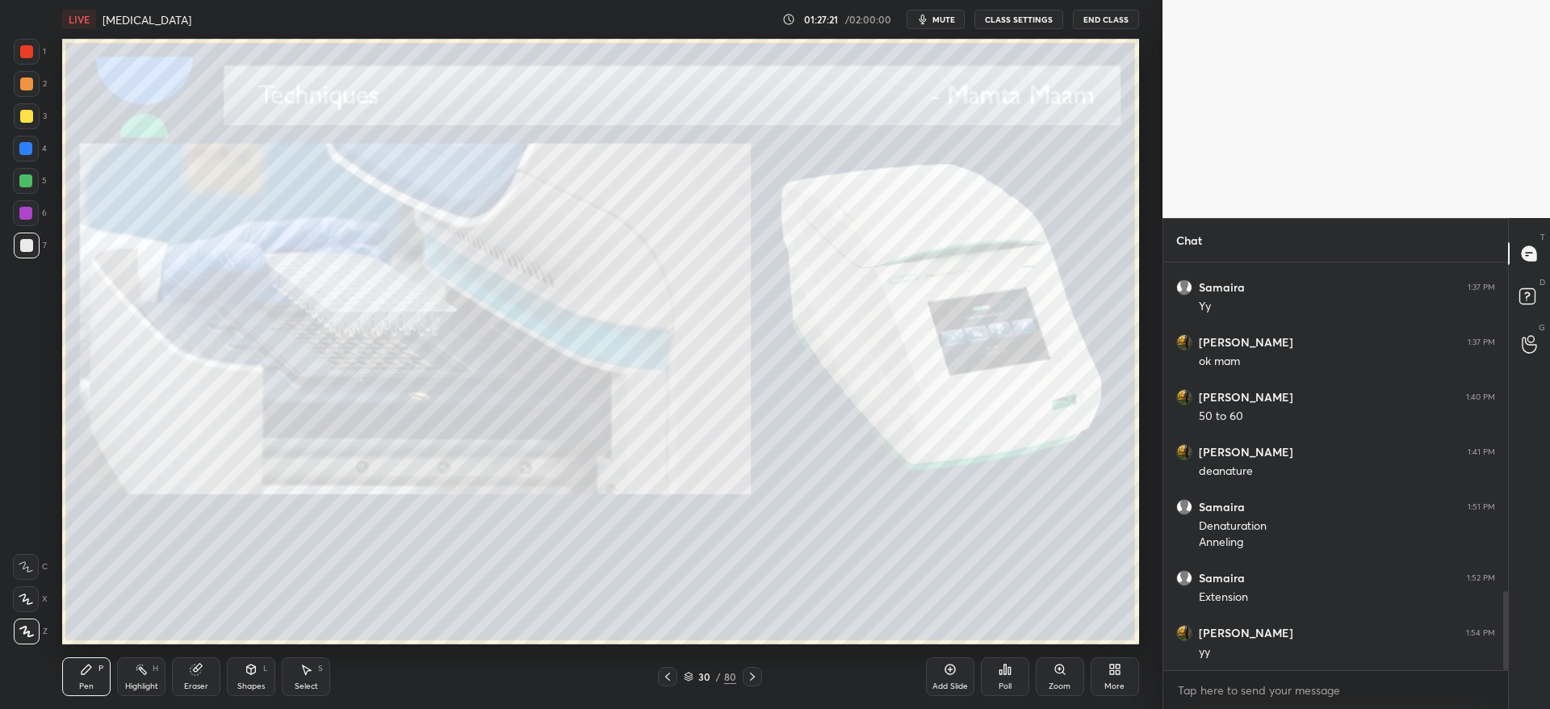
click at [753, 677] on icon at bounding box center [752, 676] width 13 height 13
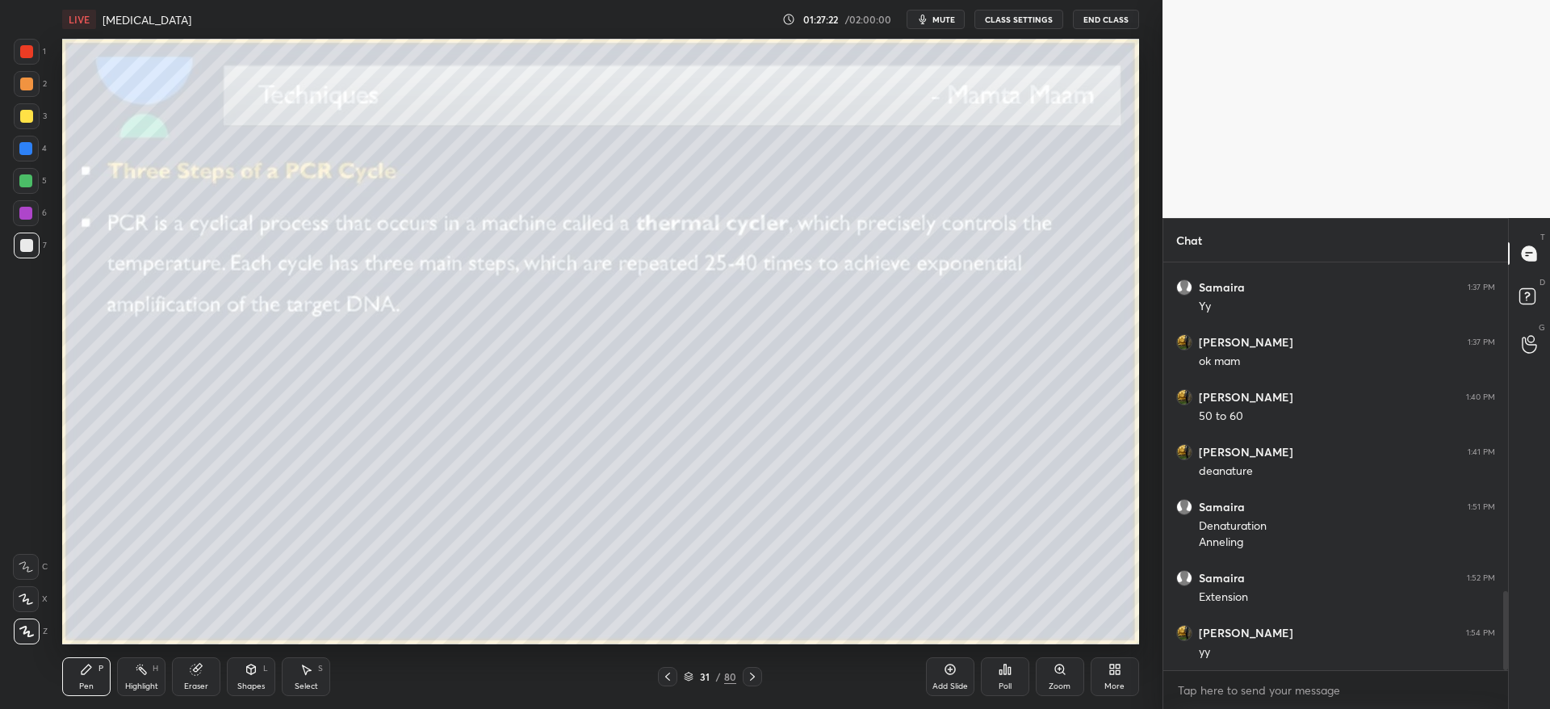
click at [753, 678] on icon at bounding box center [752, 676] width 13 height 13
click at [751, 680] on icon at bounding box center [752, 676] width 13 height 13
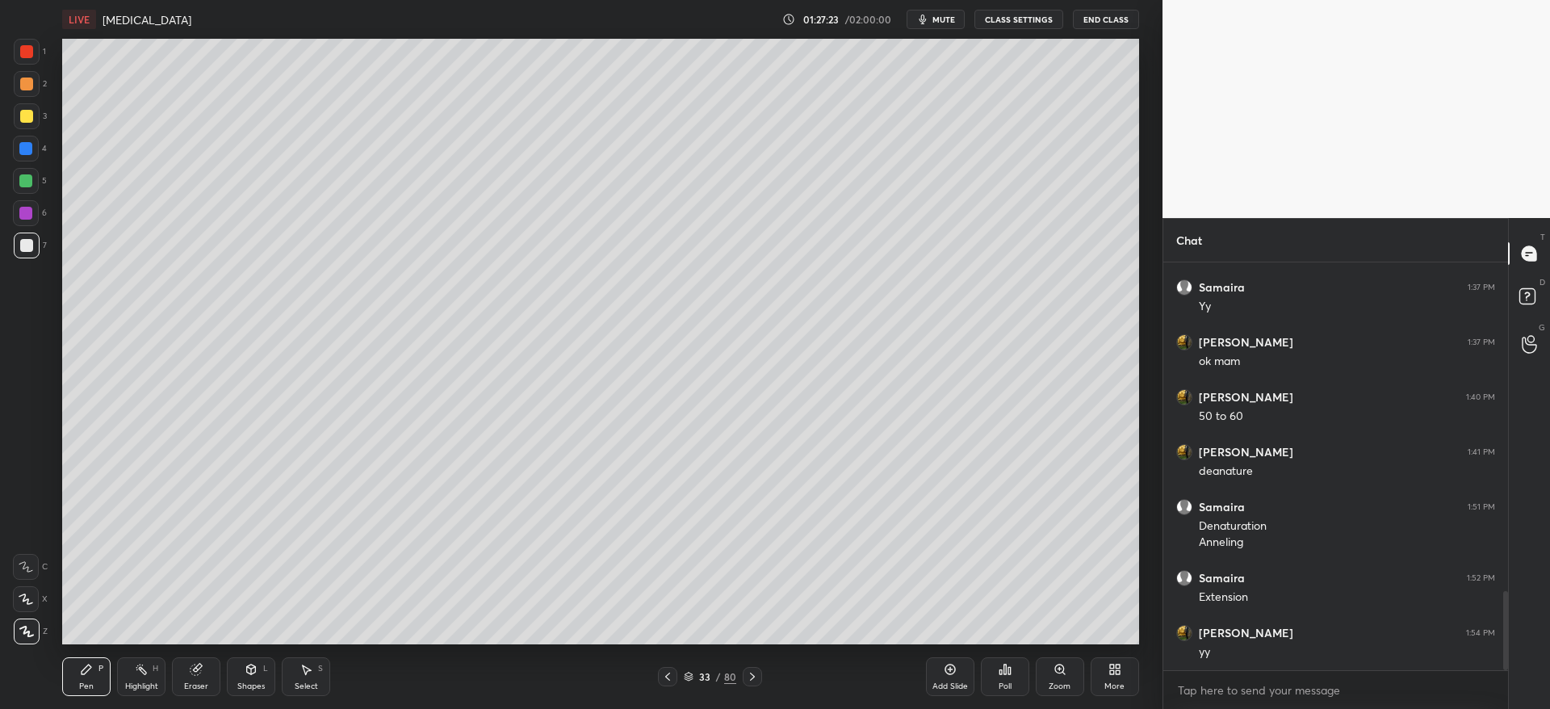
click at [749, 682] on icon at bounding box center [752, 676] width 13 height 13
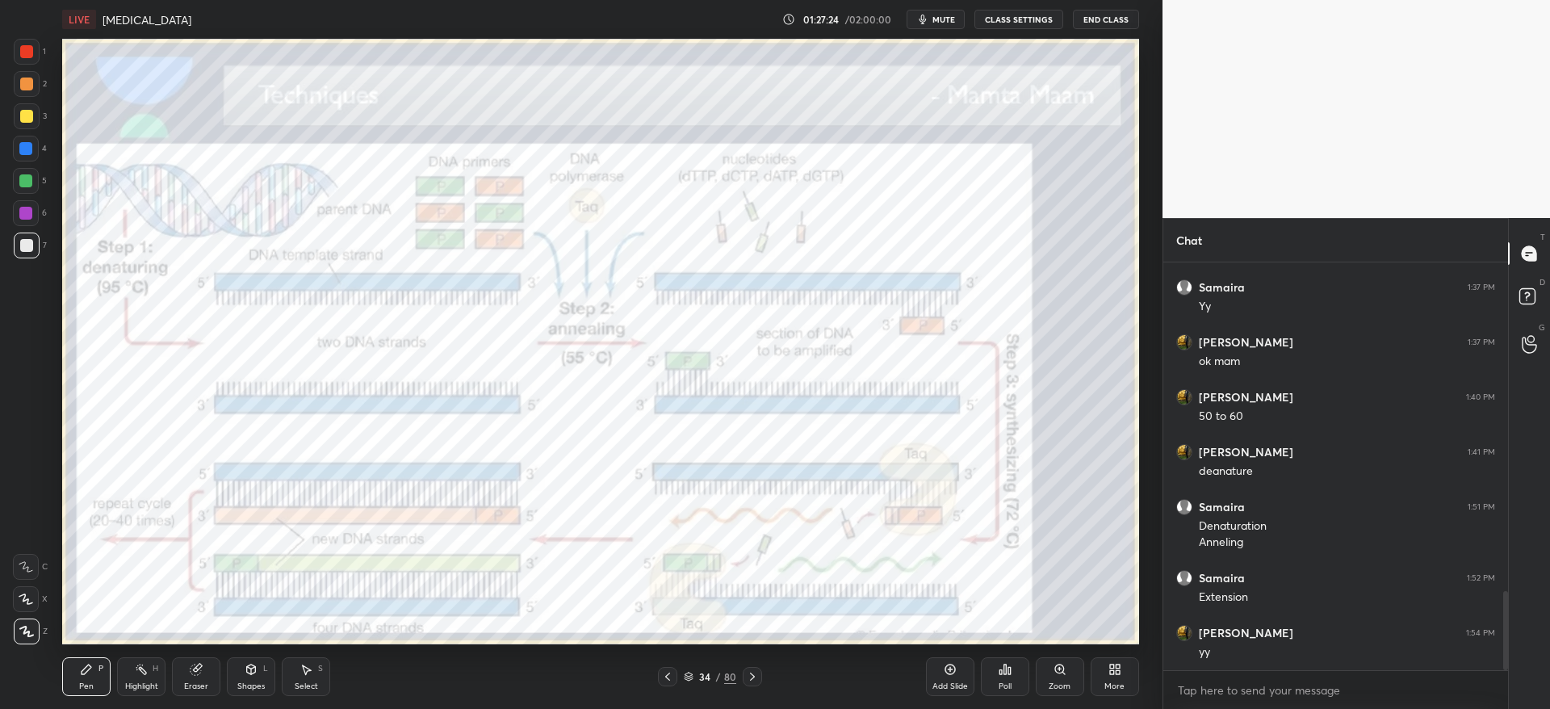
click at [759, 679] on div at bounding box center [751, 676] width 19 height 19
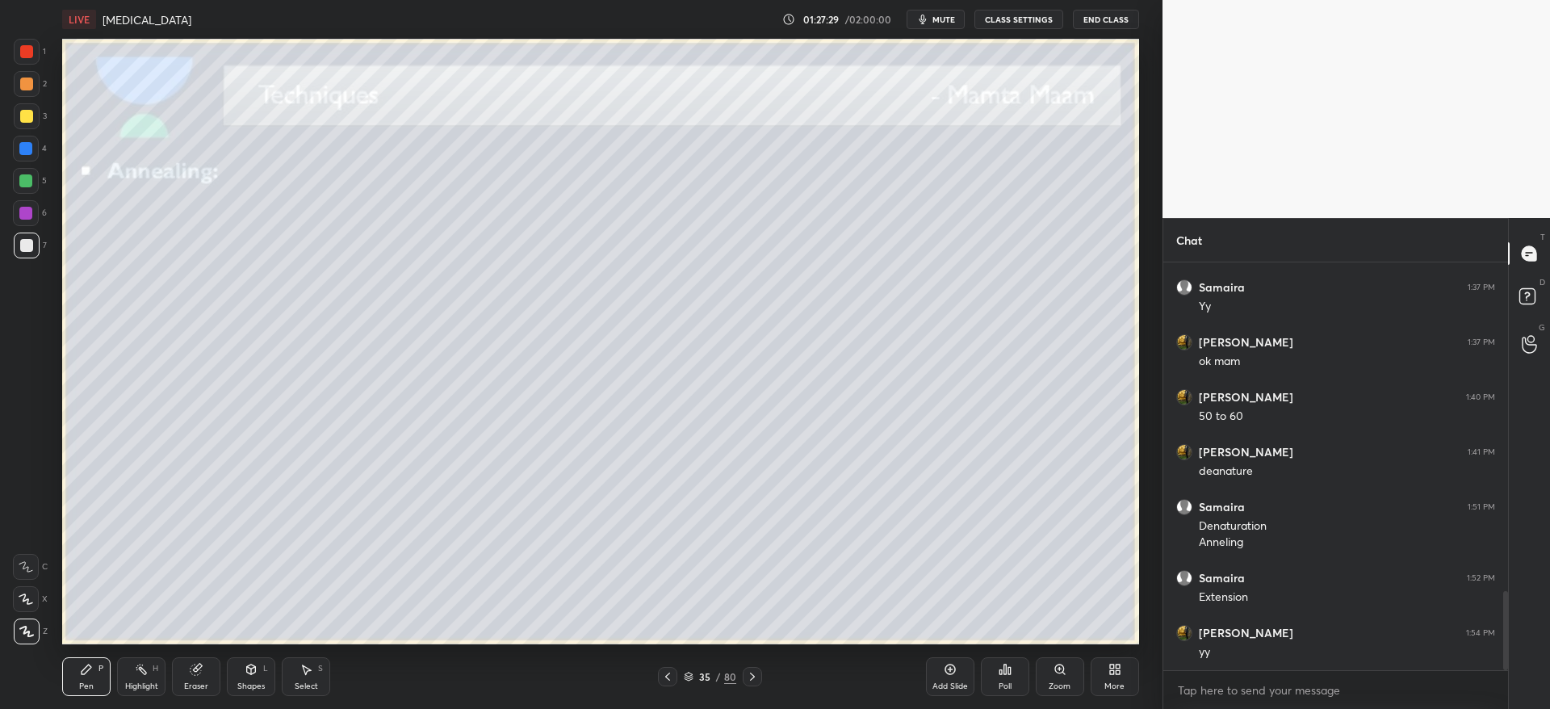
drag, startPoint x: 32, startPoint y: 90, endPoint x: 58, endPoint y: 137, distance: 53.5
click at [28, 90] on div at bounding box center [27, 84] width 26 height 26
click at [190, 682] on div "Eraser" at bounding box center [196, 686] width 24 height 8
click at [80, 672] on icon at bounding box center [86, 669] width 13 height 13
drag, startPoint x: 29, startPoint y: 245, endPoint x: 41, endPoint y: 258, distance: 18.3
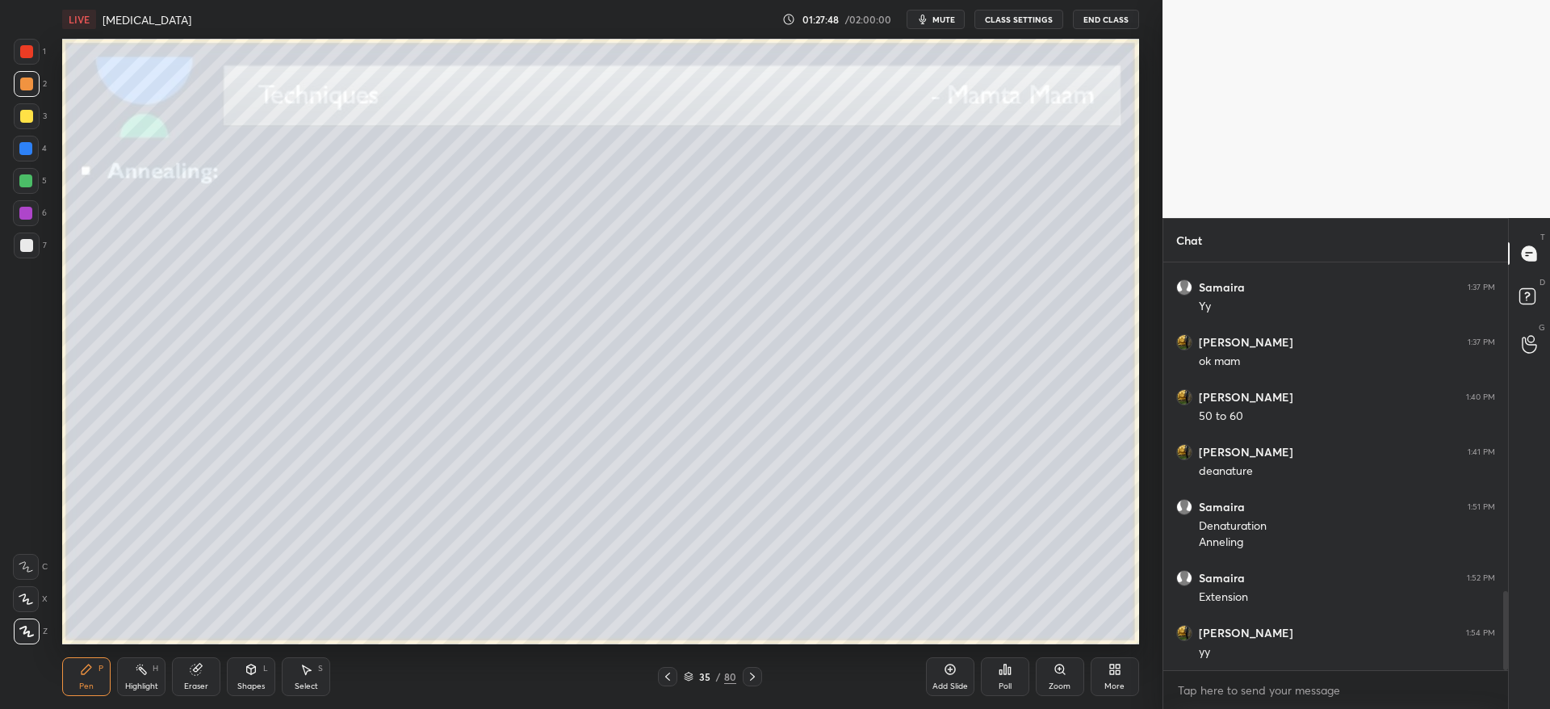
click at [29, 246] on div at bounding box center [26, 245] width 13 height 13
click at [33, 113] on div at bounding box center [27, 116] width 26 height 26
click at [667, 676] on icon at bounding box center [667, 676] width 13 height 13
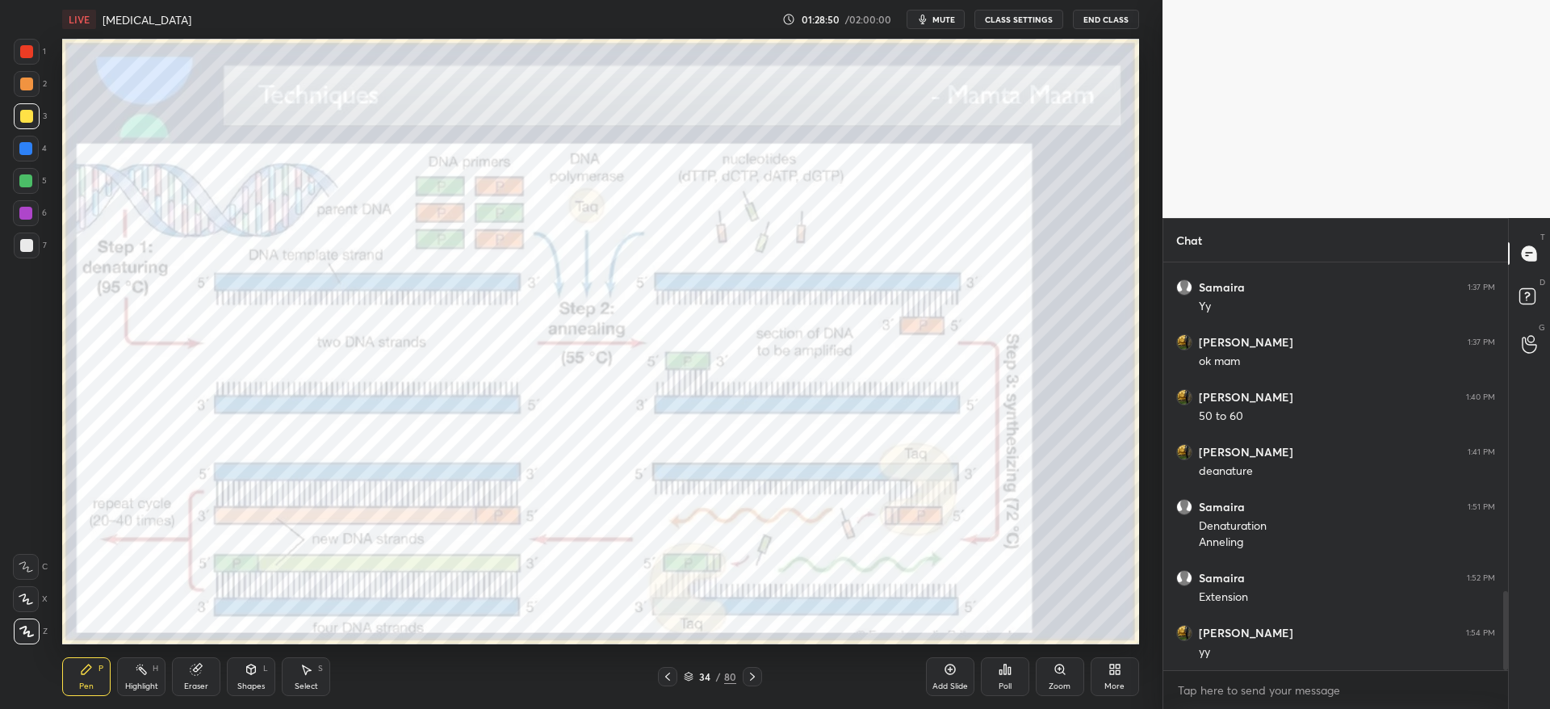
click at [671, 676] on icon at bounding box center [667, 676] width 13 height 13
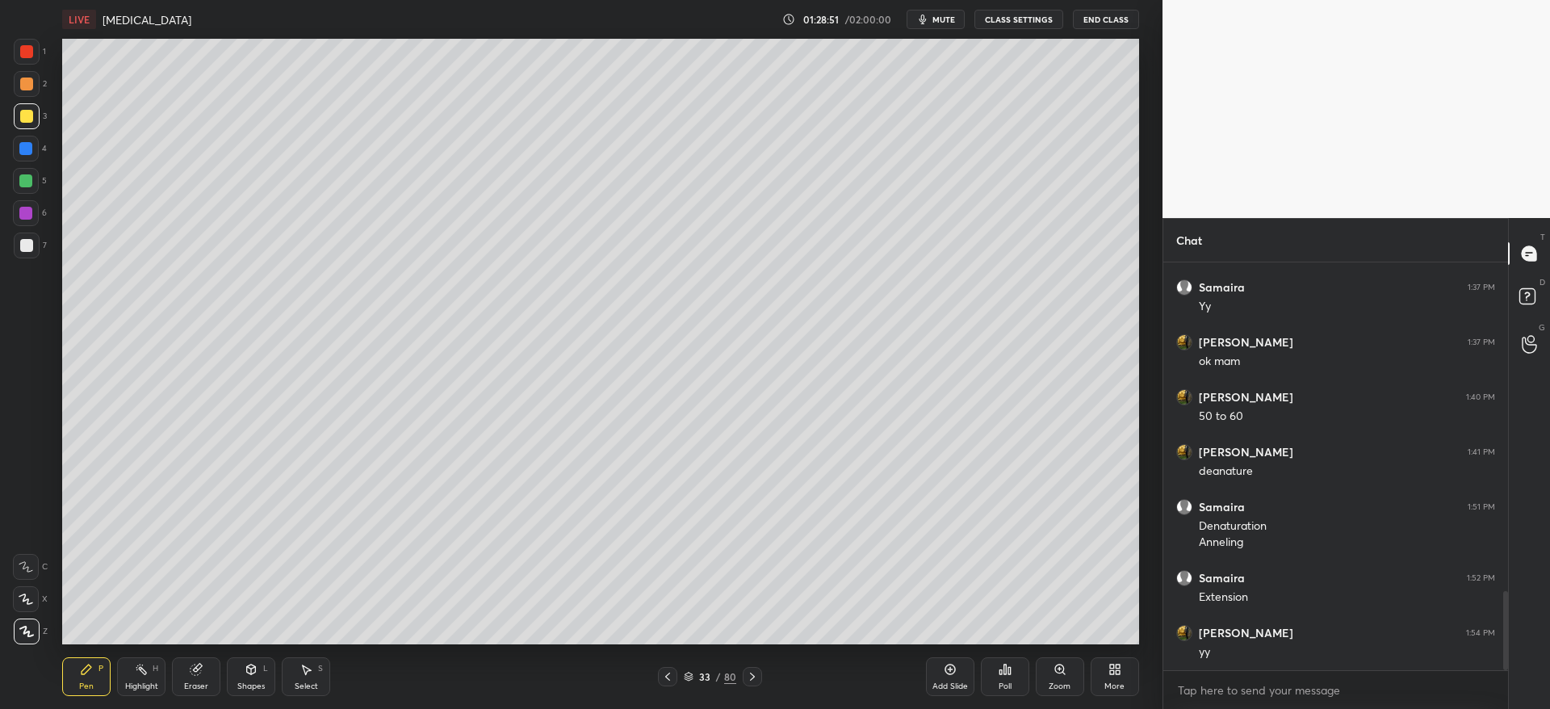
click at [673, 676] on icon at bounding box center [667, 676] width 13 height 13
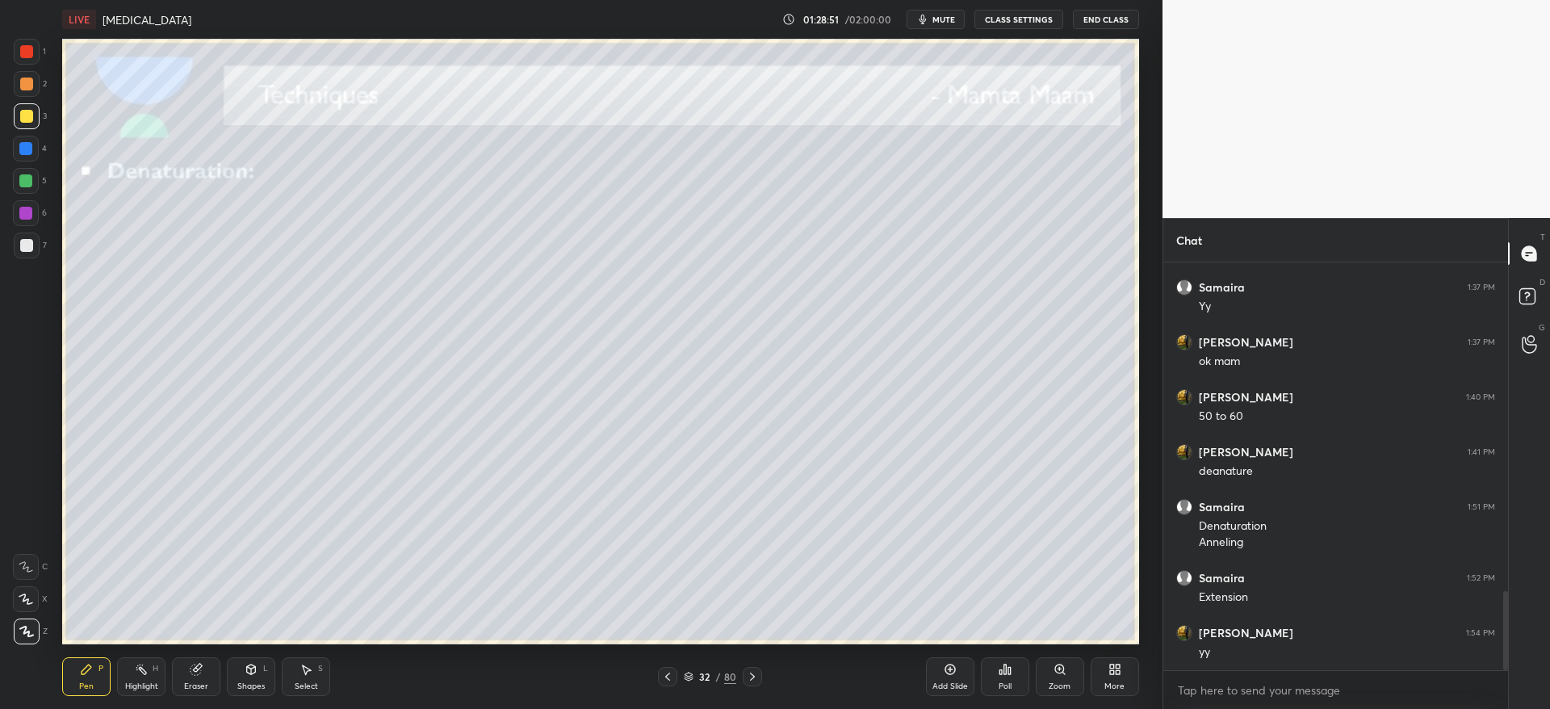
click at [675, 676] on div at bounding box center [667, 676] width 19 height 19
click at [673, 676] on div at bounding box center [667, 676] width 19 height 19
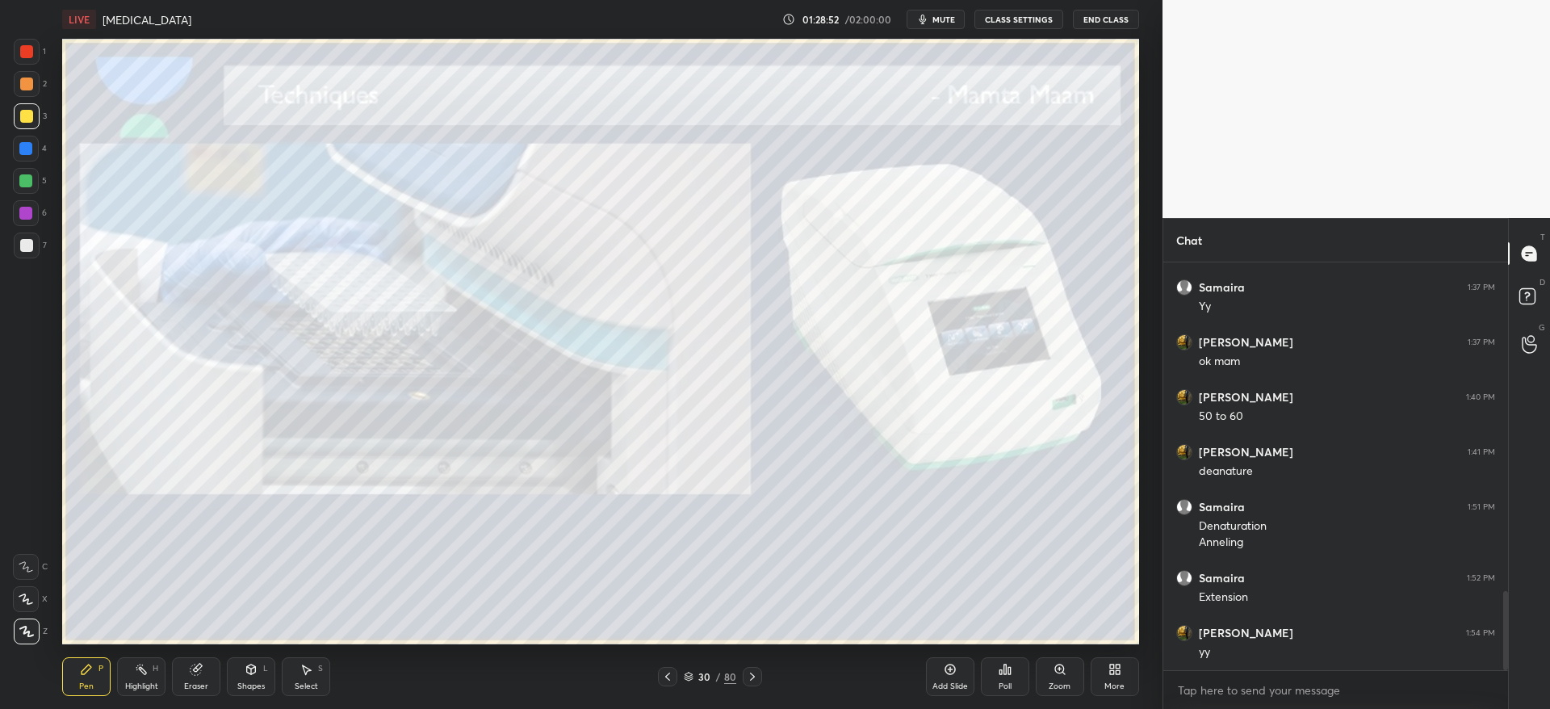
click at [673, 676] on icon at bounding box center [667, 676] width 13 height 13
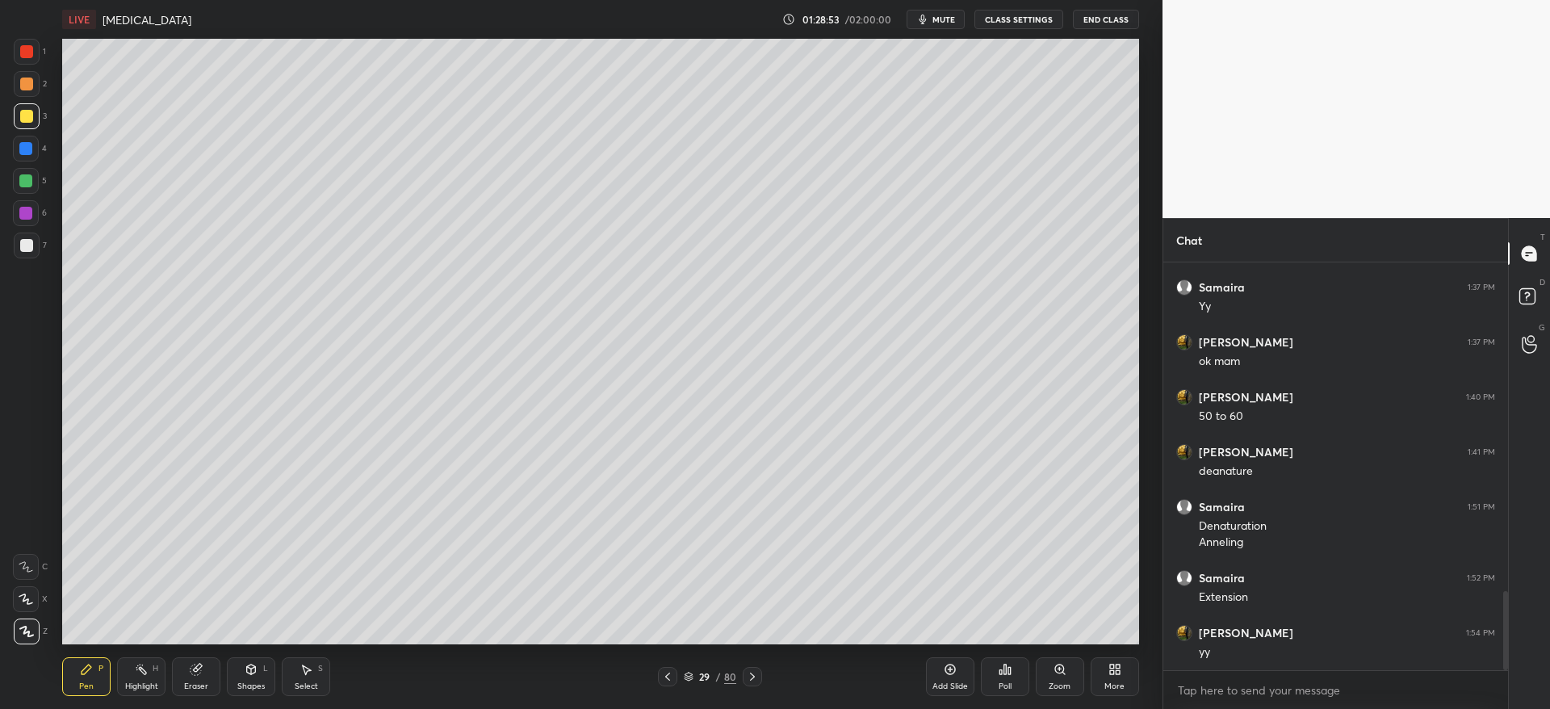
click at [672, 676] on icon at bounding box center [667, 676] width 13 height 13
click at [672, 678] on icon at bounding box center [667, 676] width 13 height 13
click at [671, 678] on icon at bounding box center [667, 676] width 13 height 13
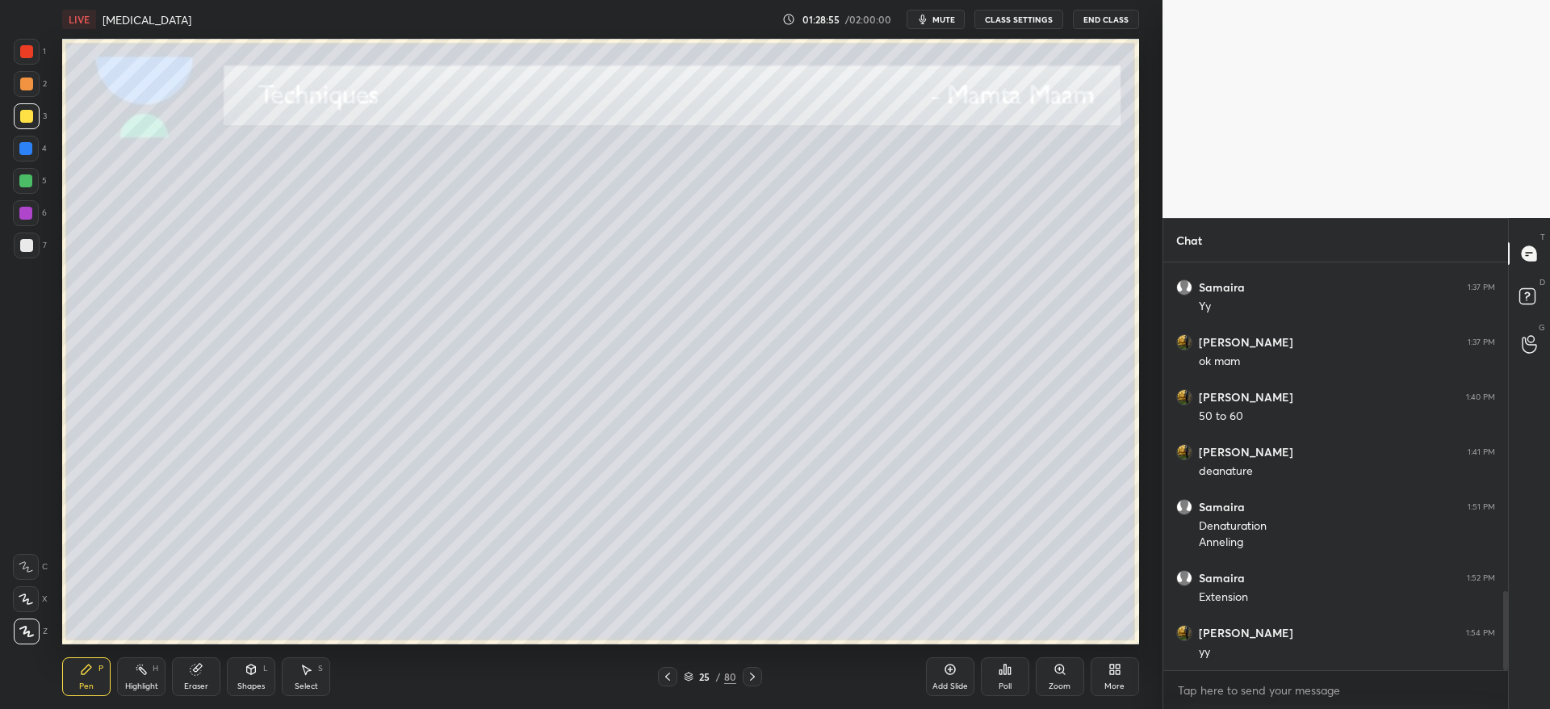
click at [747, 674] on icon at bounding box center [752, 676] width 13 height 13
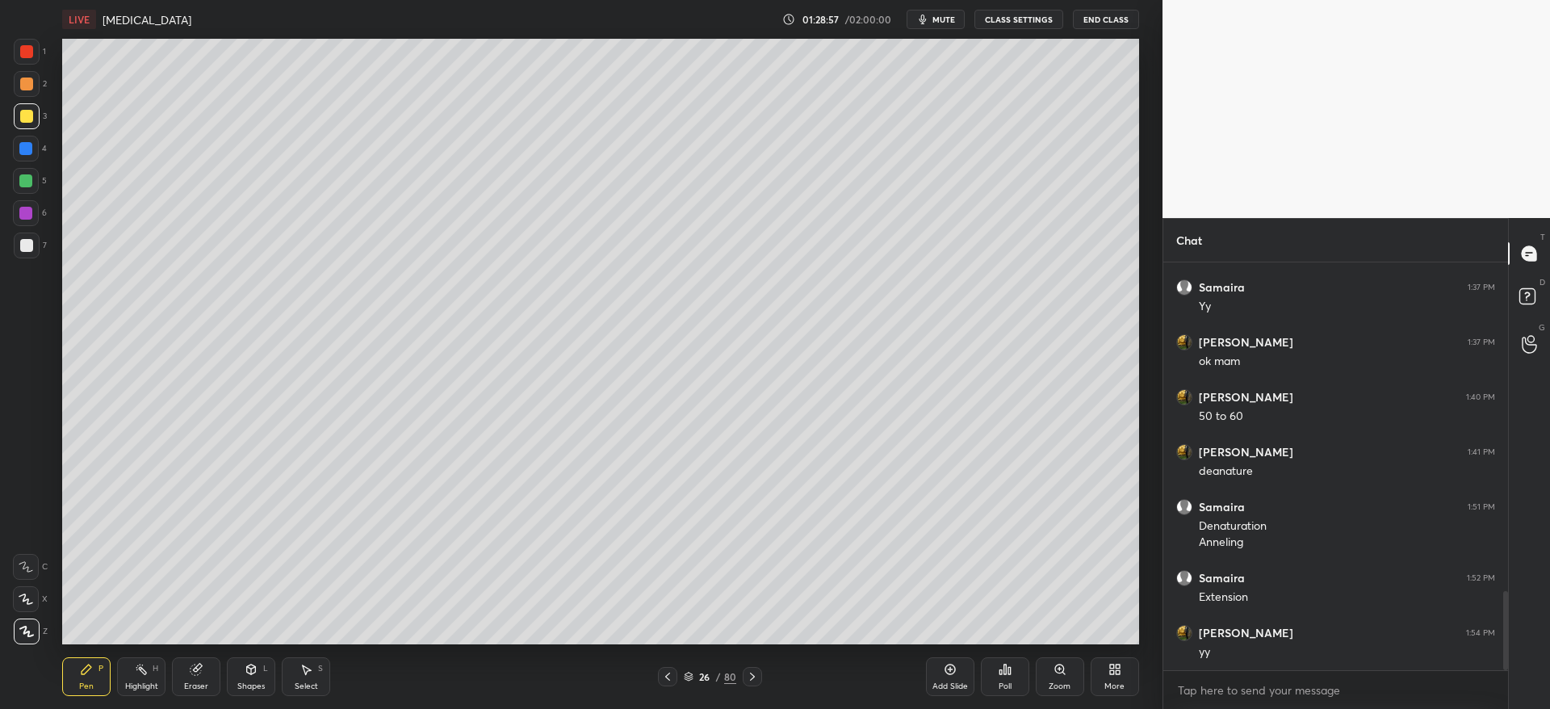
click at [669, 671] on icon at bounding box center [667, 676] width 13 height 13
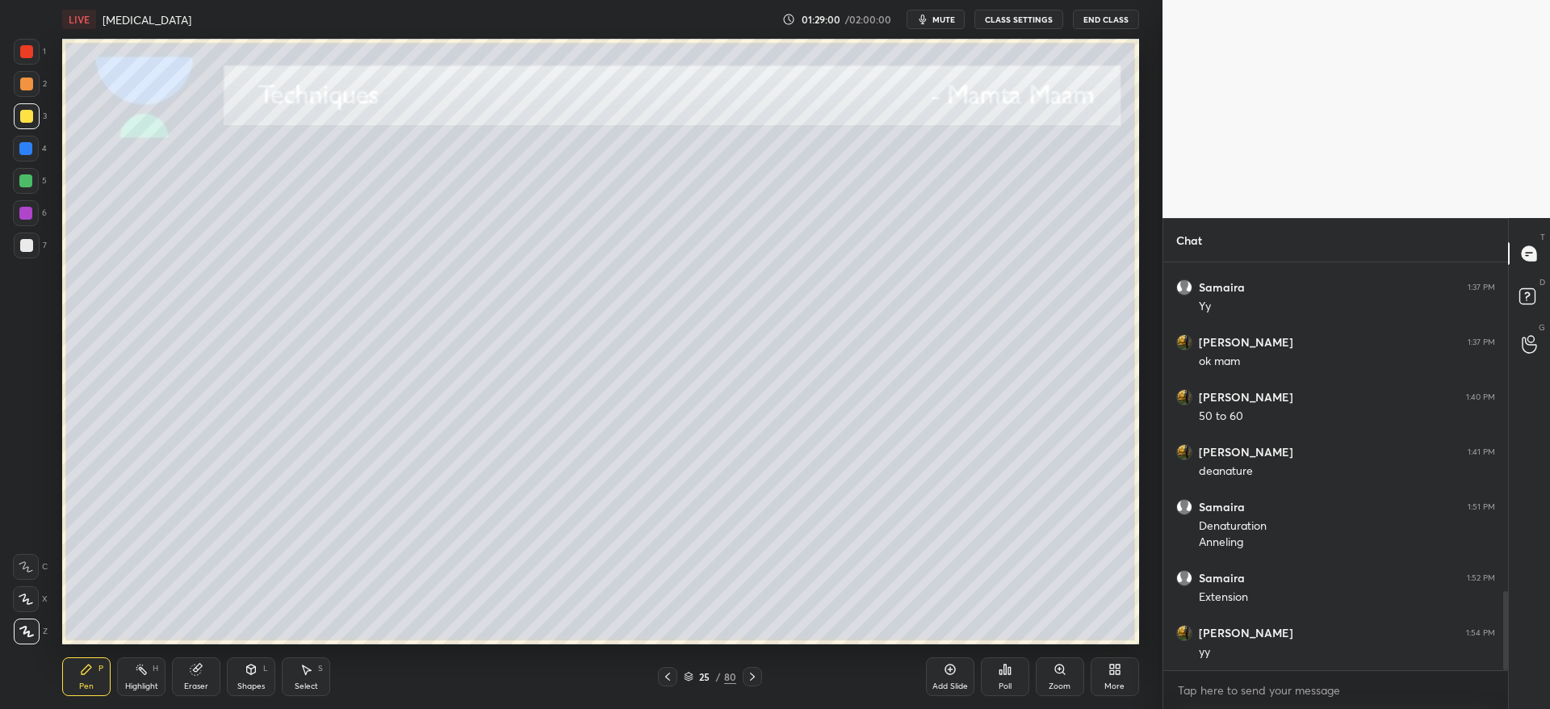
click at [755, 677] on icon at bounding box center [752, 676] width 13 height 13
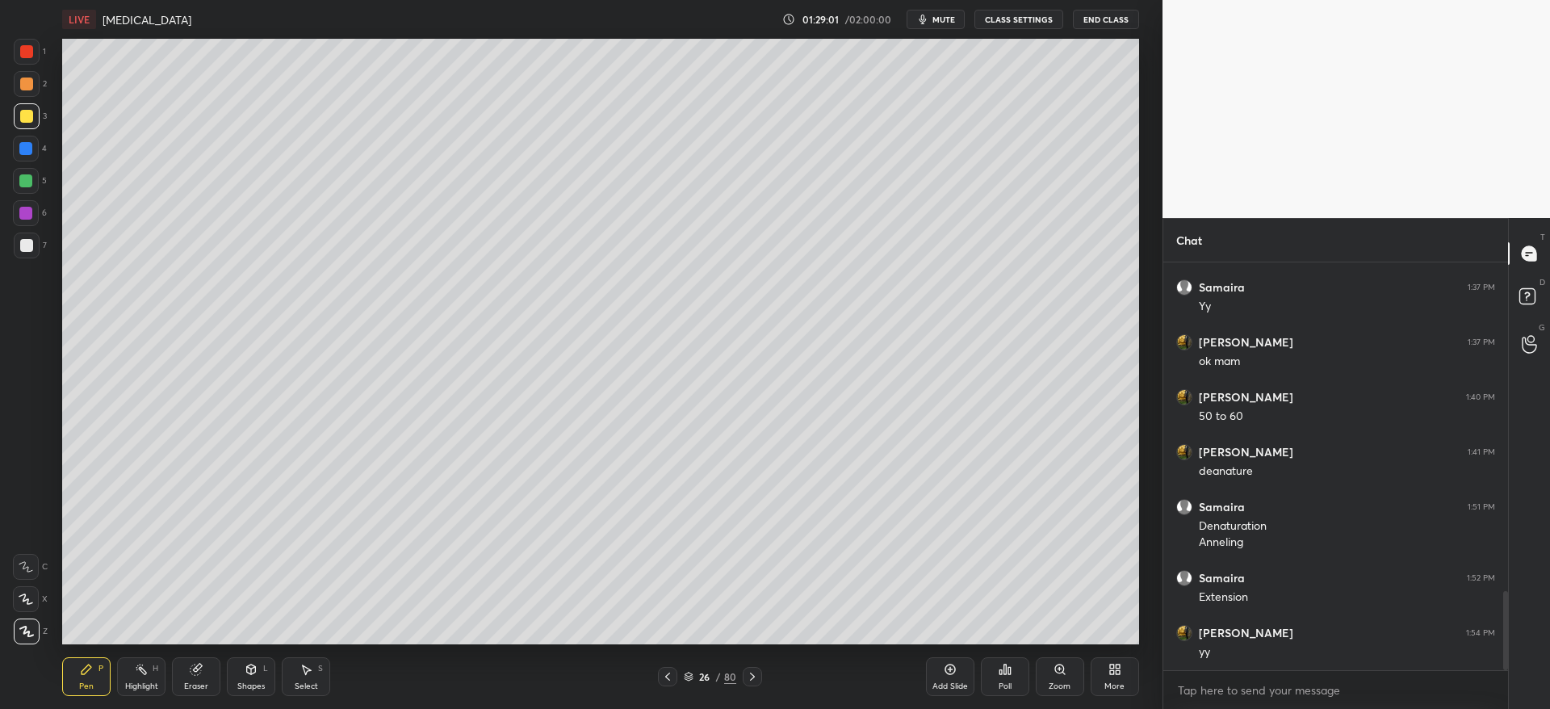
drag, startPoint x: 202, startPoint y: 668, endPoint x: 202, endPoint y: 652, distance: 16.1
click at [202, 667] on icon at bounding box center [196, 669] width 13 height 13
click at [753, 677] on icon at bounding box center [752, 676] width 13 height 13
click at [752, 679] on icon at bounding box center [752, 676] width 13 height 13
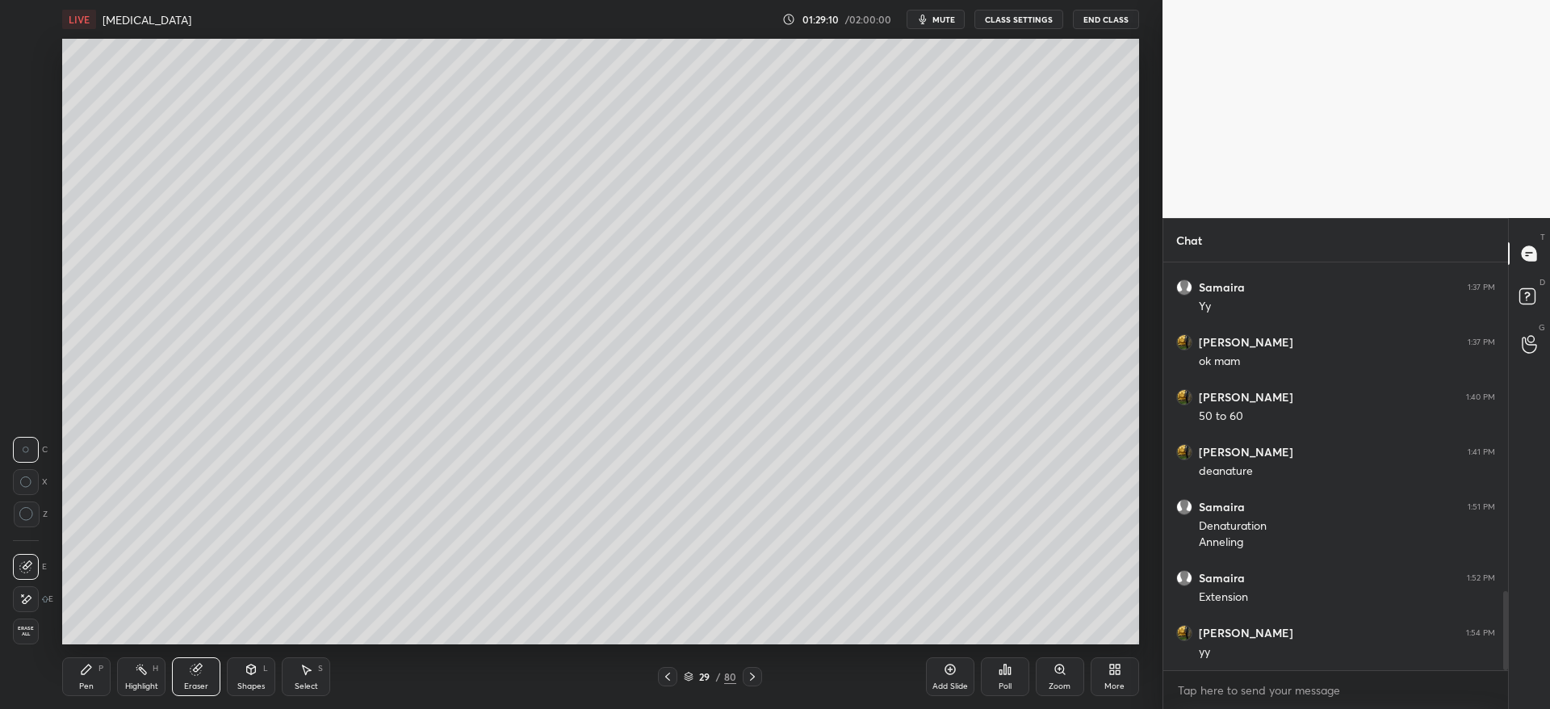
click at [752, 676] on icon at bounding box center [752, 676] width 13 height 13
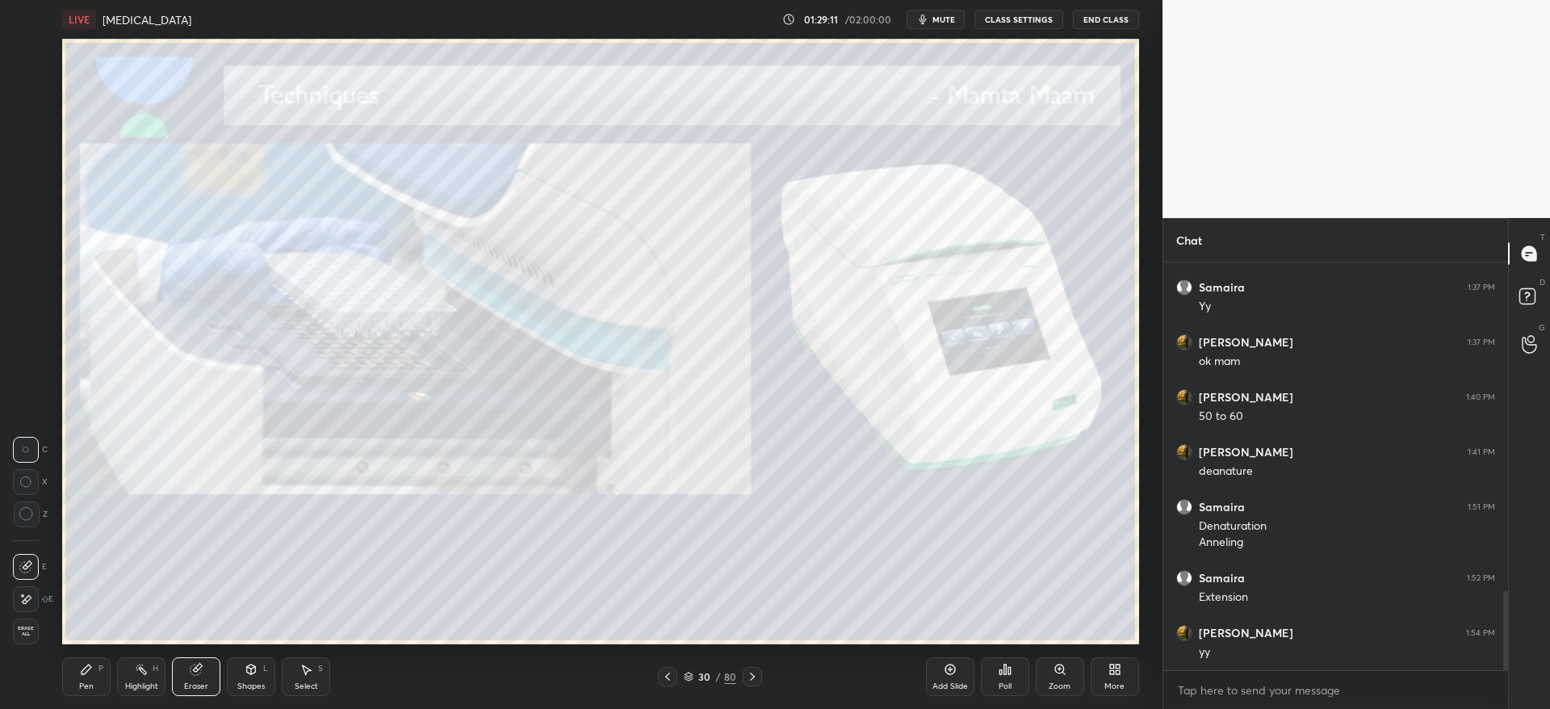
click at [751, 675] on icon at bounding box center [752, 676] width 13 height 13
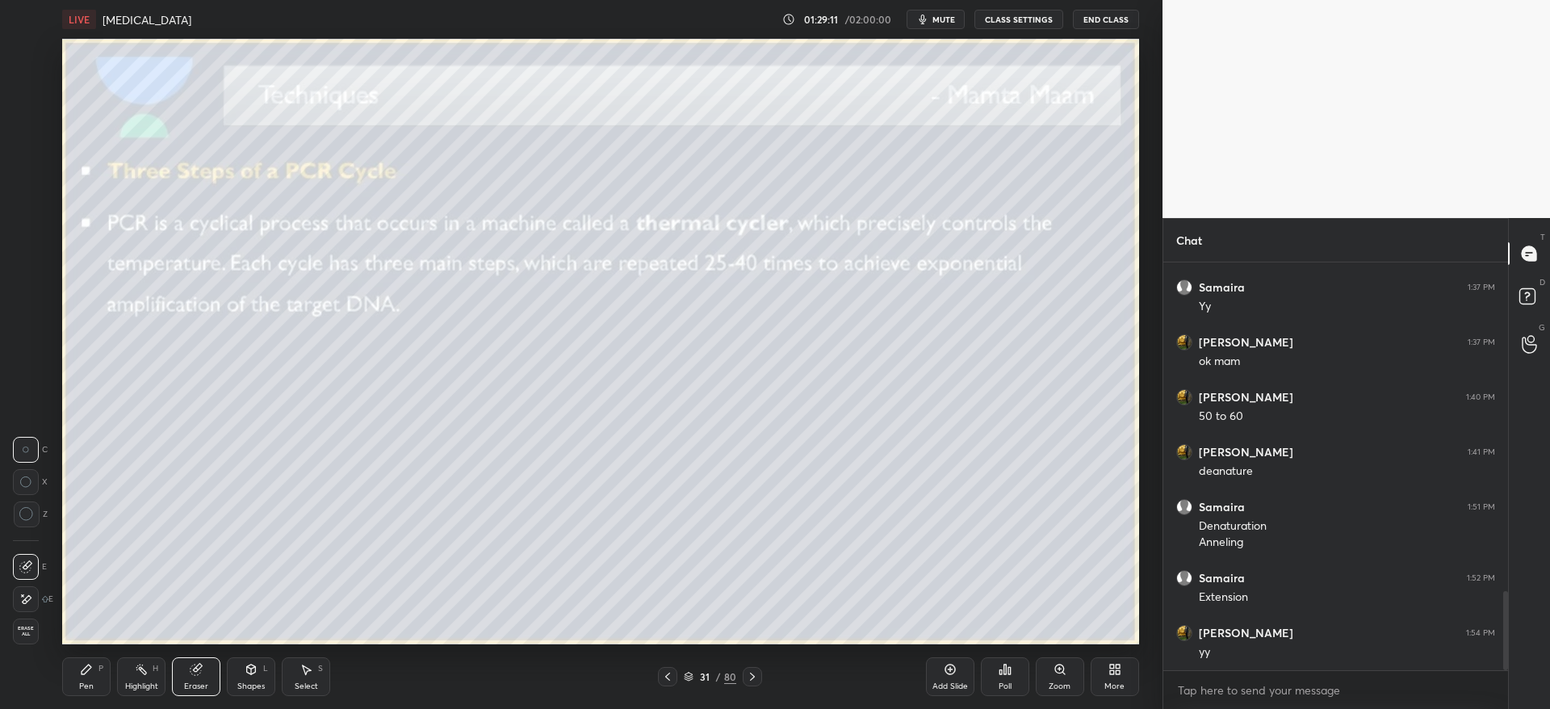
click at [751, 675] on icon at bounding box center [752, 676] width 13 height 13
click at [751, 676] on icon at bounding box center [752, 676] width 13 height 13
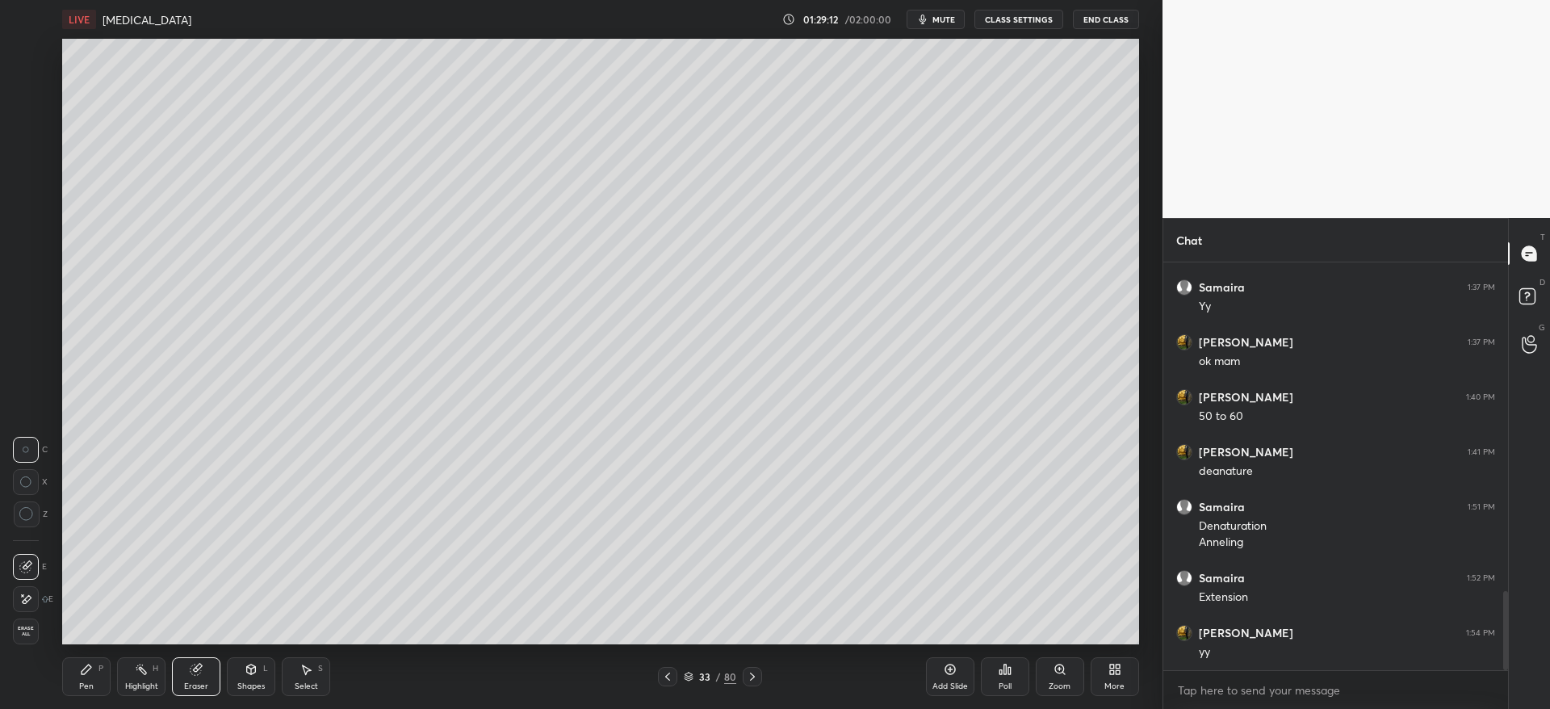
click at [752, 676] on icon at bounding box center [752, 676] width 13 height 13
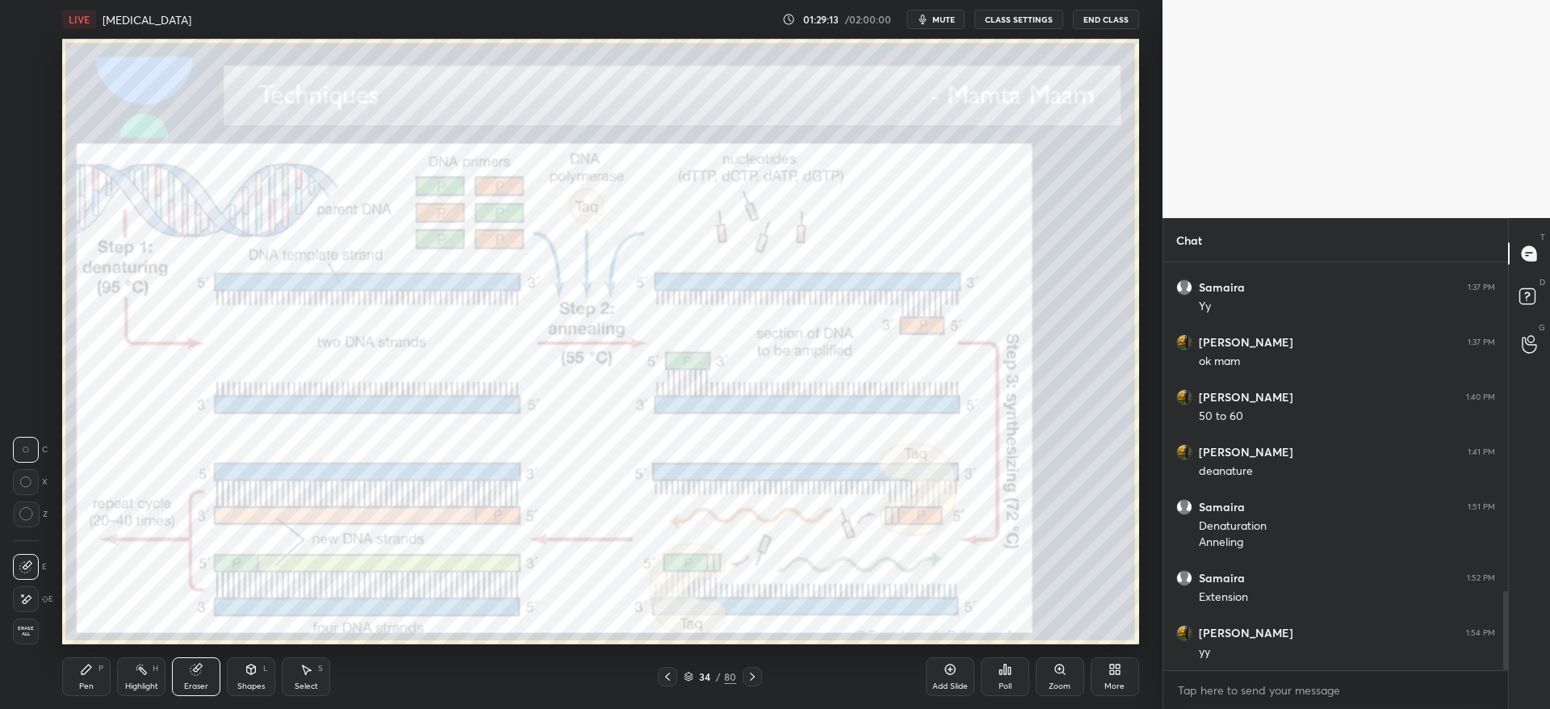
click at [752, 676] on icon at bounding box center [752, 676] width 13 height 13
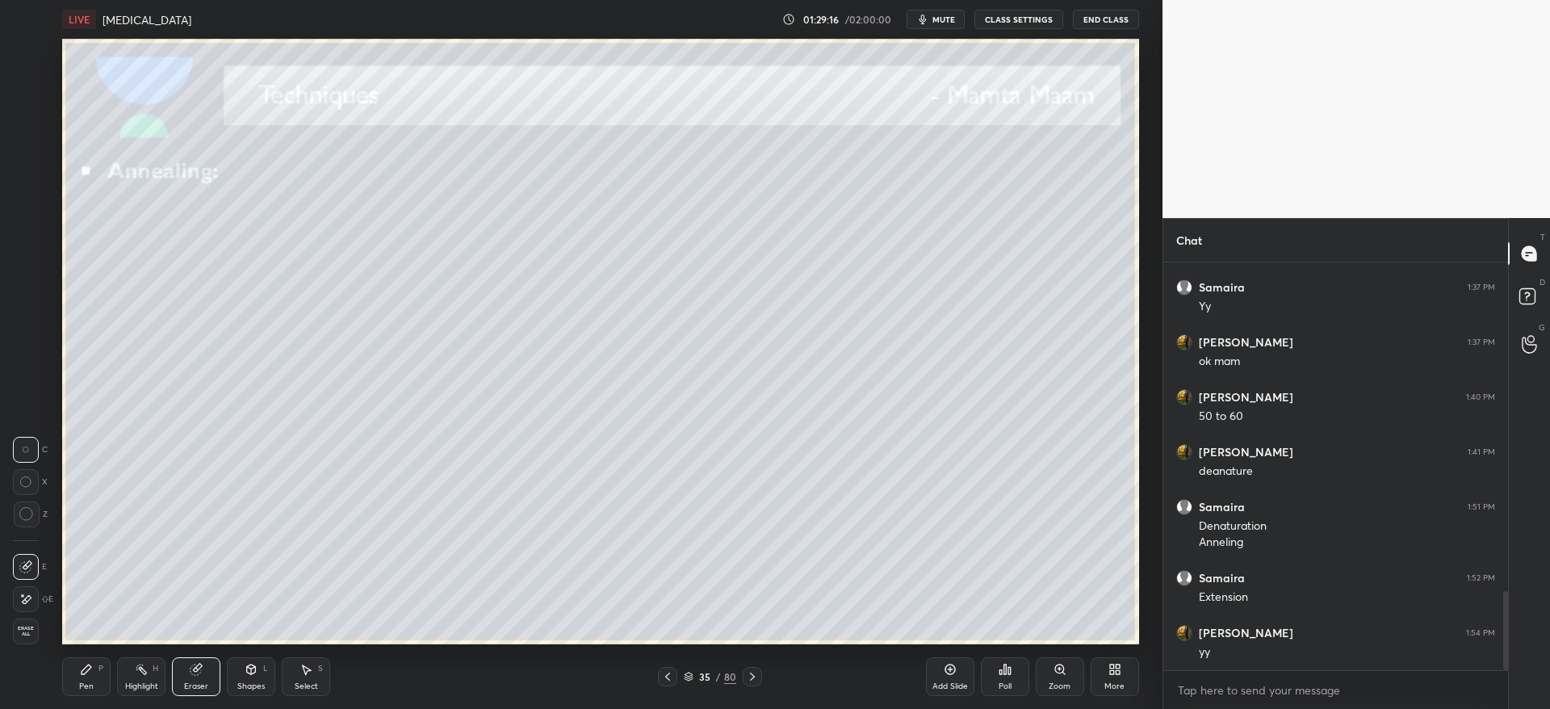
click at [672, 672] on div at bounding box center [667, 676] width 19 height 19
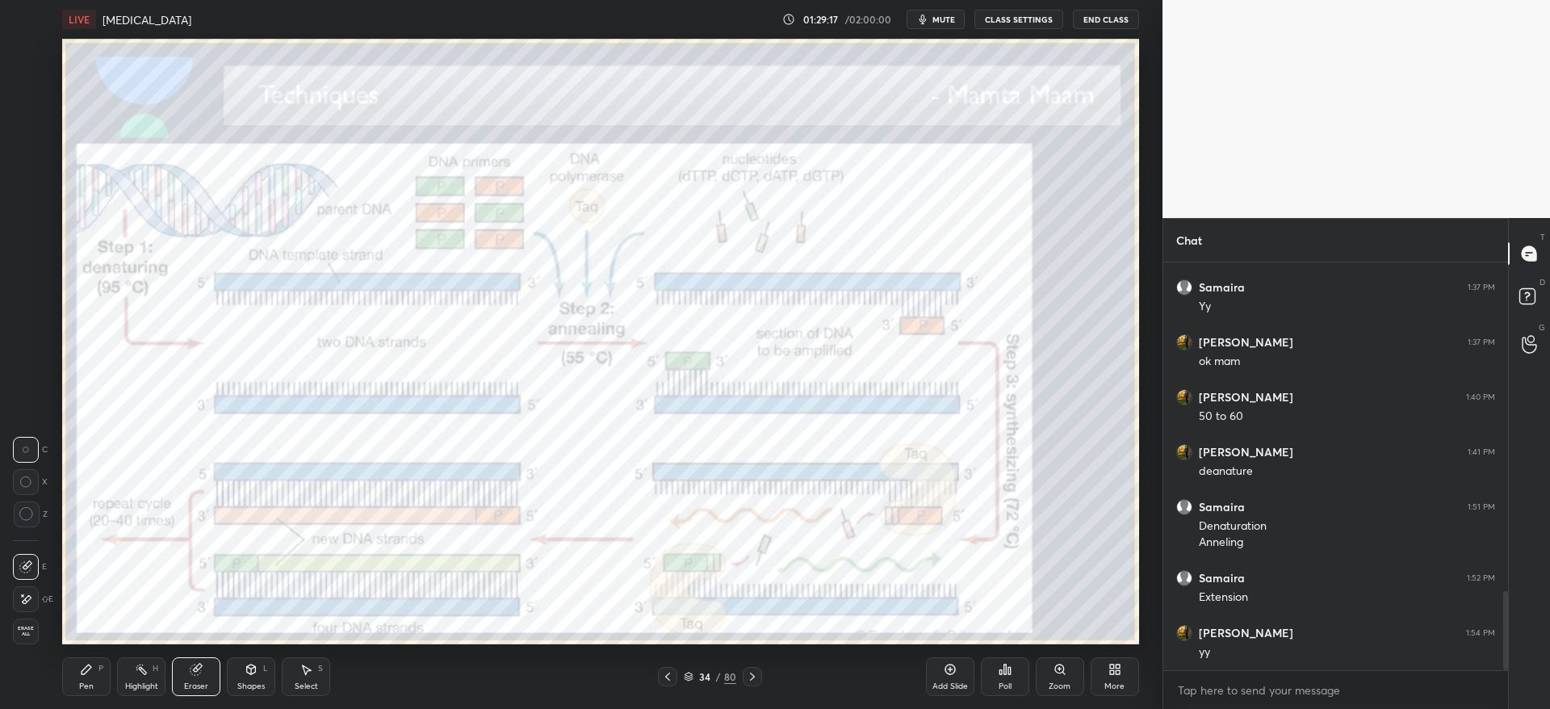
click at [94, 660] on div "Pen P" at bounding box center [86, 676] width 48 height 39
click at [20, 57] on div at bounding box center [27, 52] width 26 height 26
click at [751, 676] on icon at bounding box center [752, 676] width 13 height 13
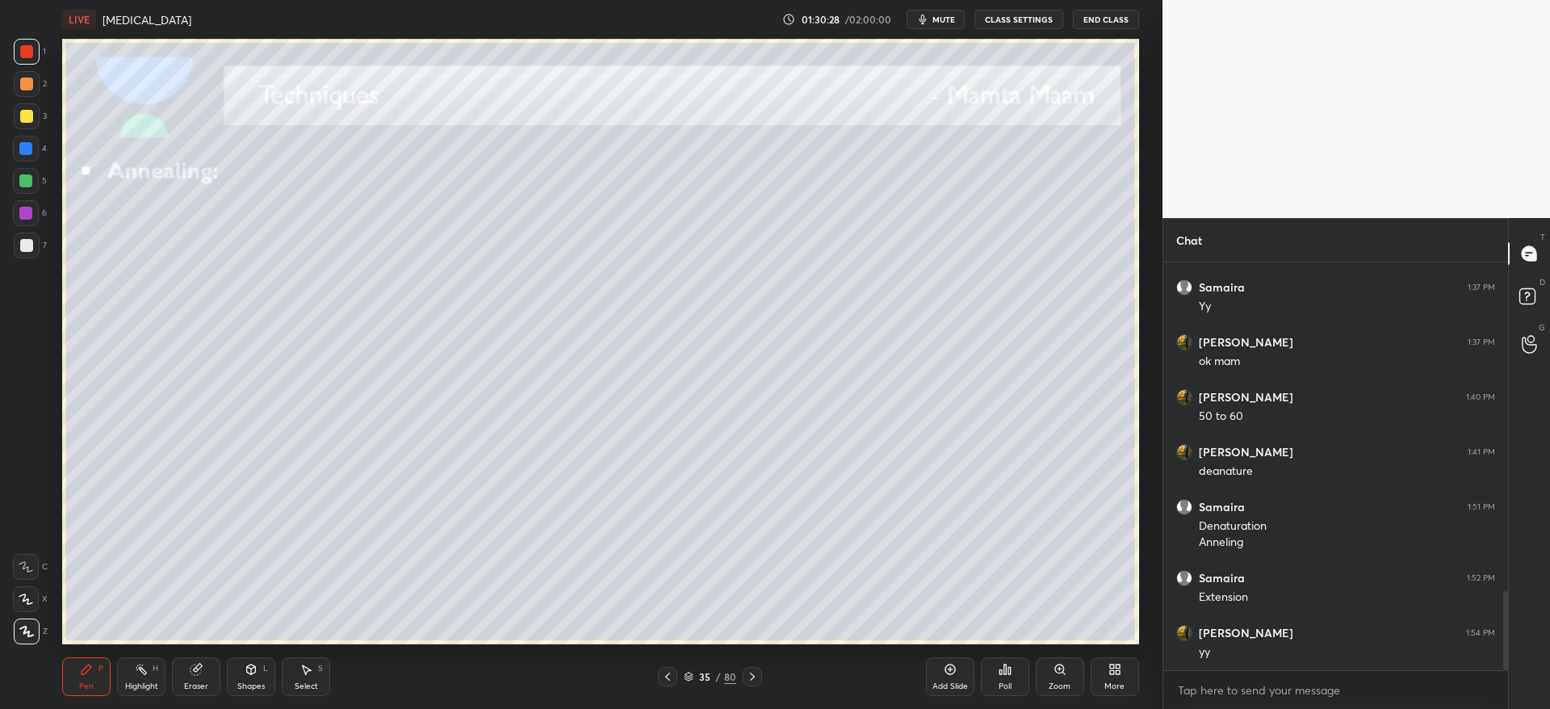
click at [754, 678] on icon at bounding box center [752, 676] width 13 height 13
click at [27, 249] on div at bounding box center [26, 245] width 13 height 13
click at [32, 116] on div at bounding box center [27, 116] width 26 height 26
click at [36, 90] on div at bounding box center [27, 84] width 26 height 26
click at [27, 116] on div at bounding box center [26, 116] width 13 height 13
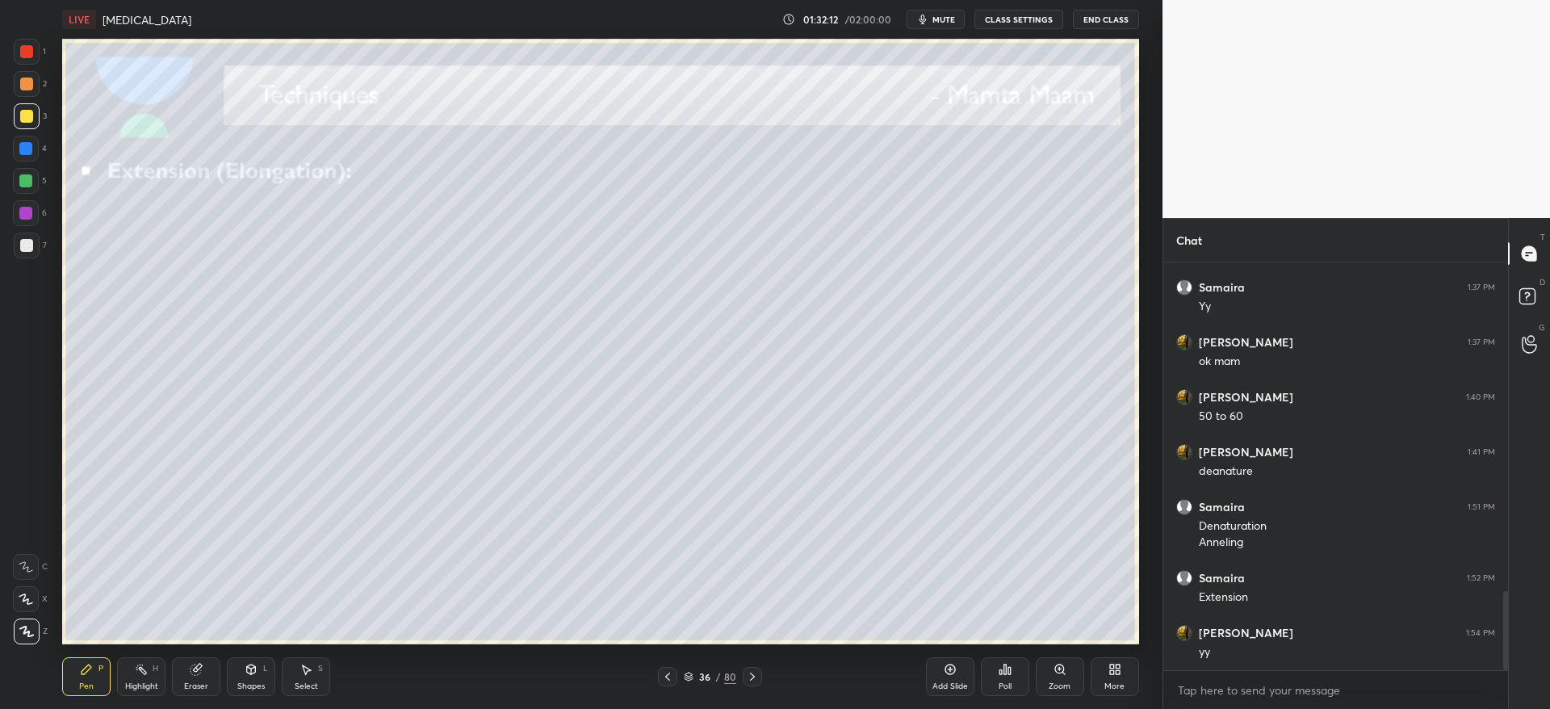
click at [32, 148] on div at bounding box center [25, 148] width 13 height 13
click at [752, 678] on icon at bounding box center [752, 676] width 5 height 8
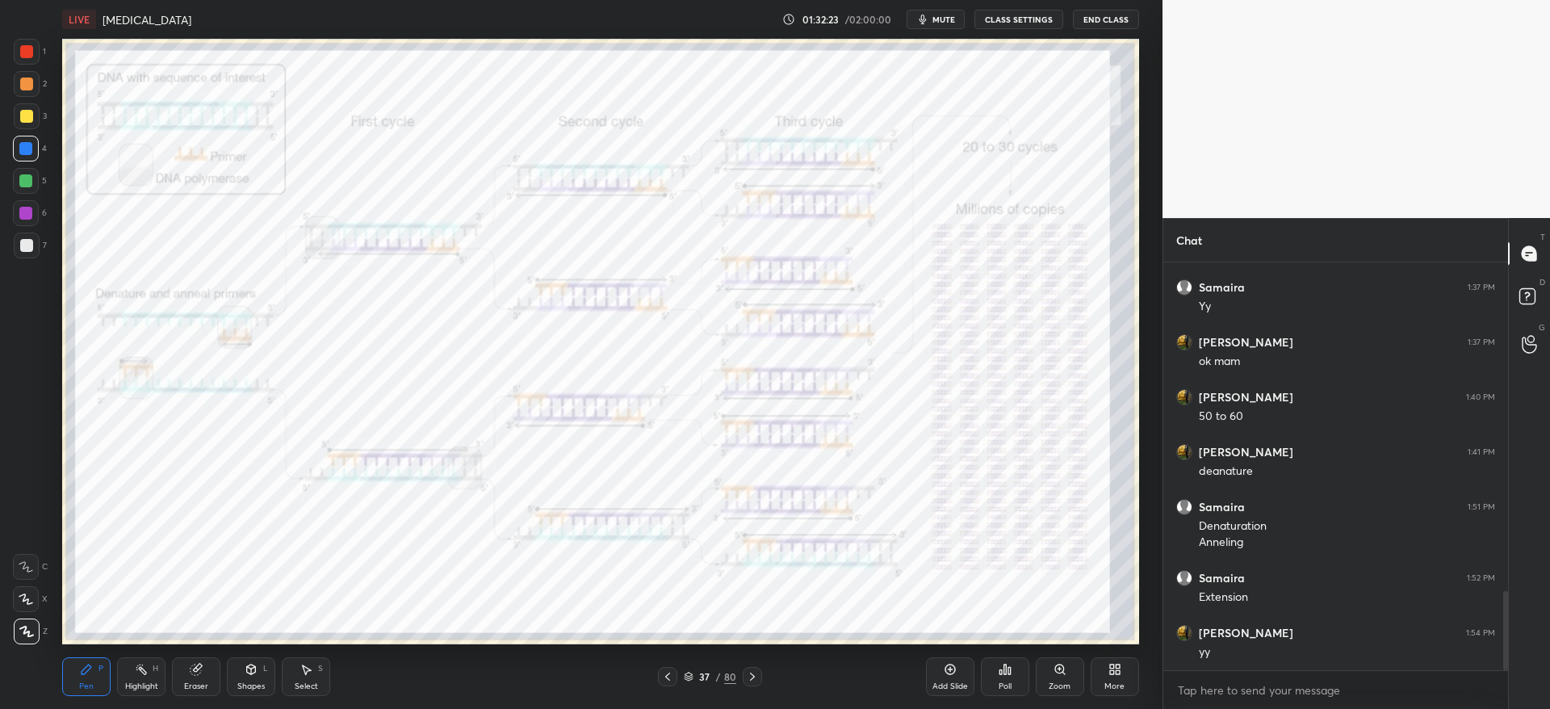
click at [673, 678] on icon at bounding box center [667, 676] width 13 height 13
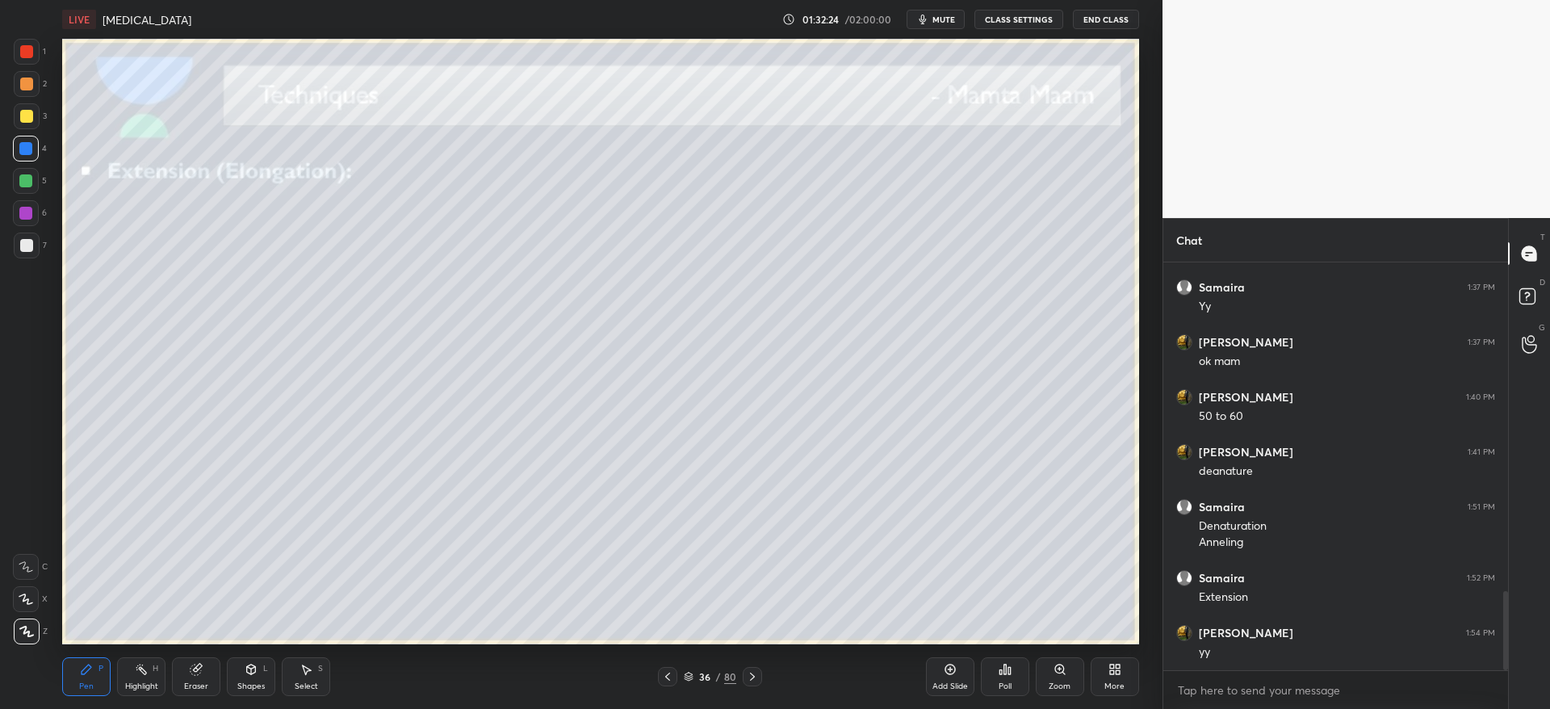
click at [948, 683] on div "Add Slide" at bounding box center [950, 686] width 36 height 8
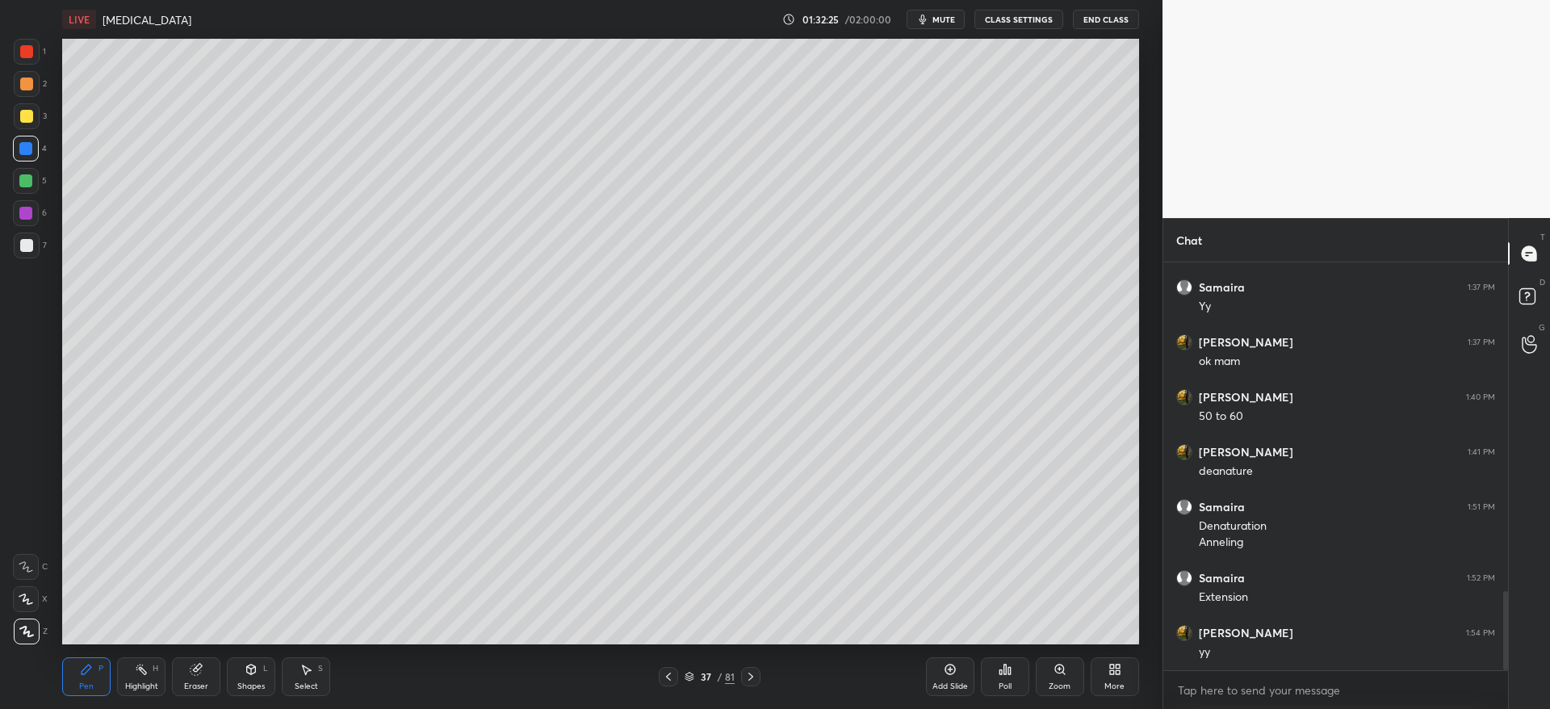
drag, startPoint x: 27, startPoint y: 129, endPoint x: 25, endPoint y: 114, distance: 15.4
click at [27, 126] on div "3" at bounding box center [30, 119] width 33 height 32
click at [25, 112] on div at bounding box center [26, 116] width 13 height 13
click at [26, 236] on div at bounding box center [27, 245] width 26 height 26
click at [200, 666] on icon at bounding box center [198, 667] width 9 height 8
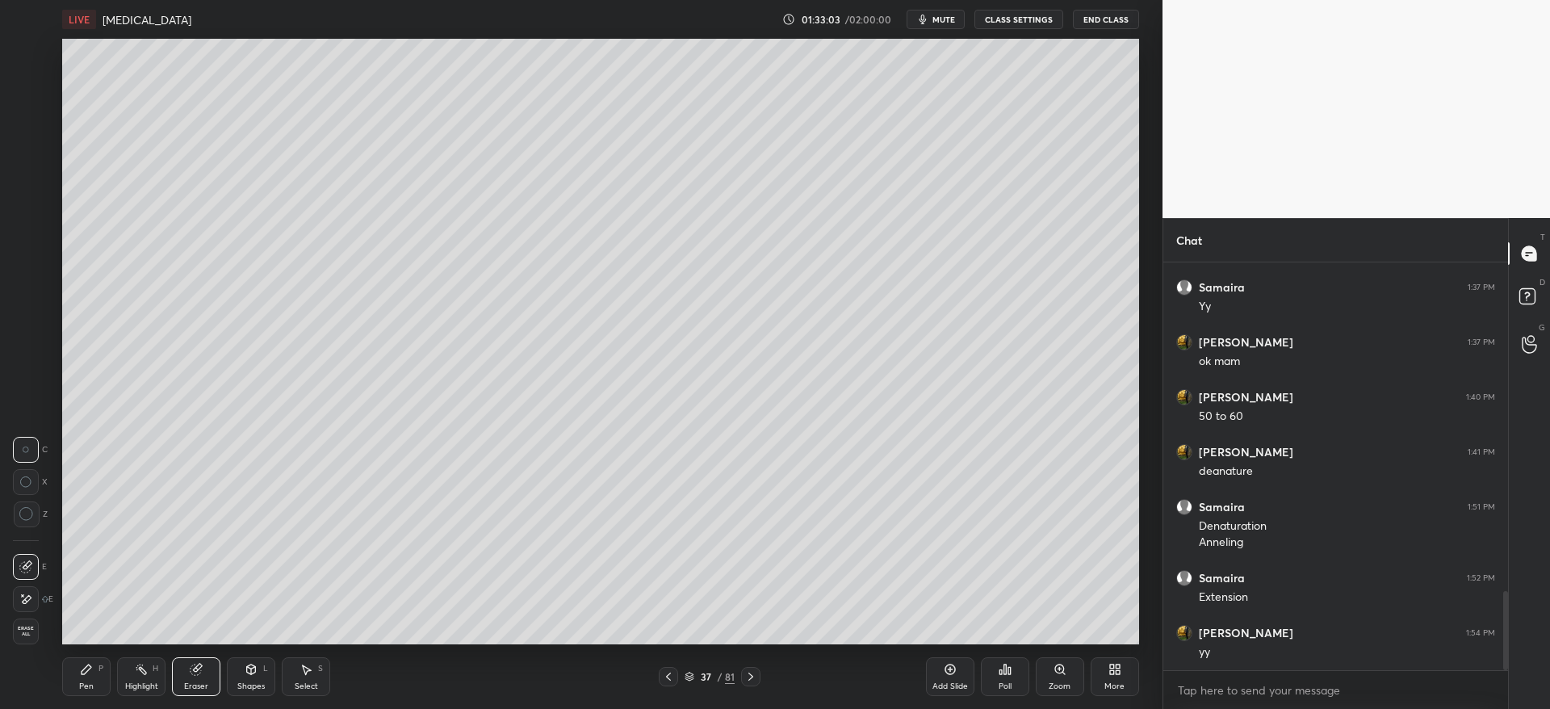
click at [99, 667] on div "P" at bounding box center [100, 668] width 5 height 8
click at [201, 671] on icon at bounding box center [196, 669] width 13 height 13
click at [91, 677] on div "Pen P" at bounding box center [86, 676] width 48 height 39
click at [195, 683] on div "Eraser" at bounding box center [196, 686] width 24 height 8
click at [78, 676] on div "Pen P" at bounding box center [86, 676] width 48 height 39
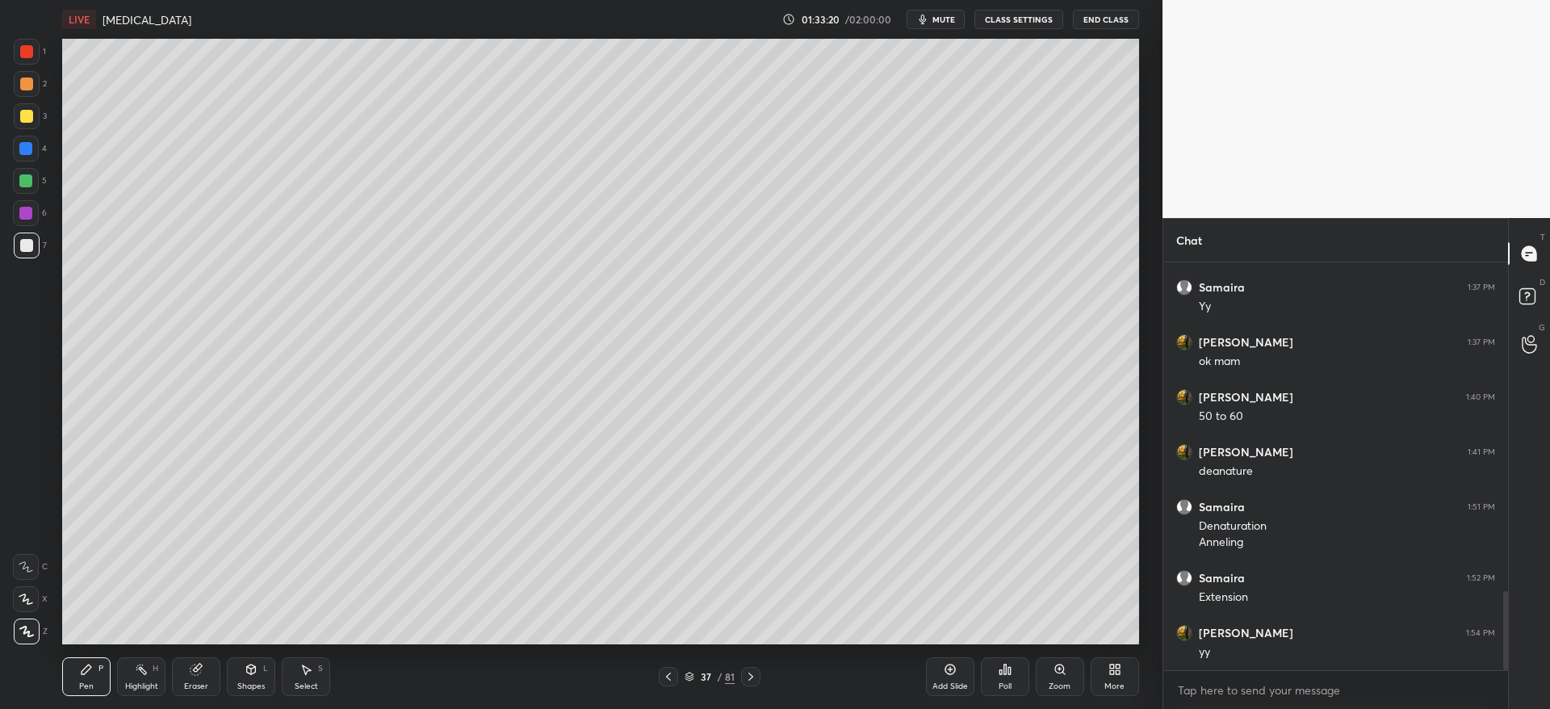
click at [31, 85] on div at bounding box center [26, 83] width 13 height 13
click at [18, 121] on div at bounding box center [27, 116] width 26 height 26
drag, startPoint x: 24, startPoint y: 238, endPoint x: 44, endPoint y: 266, distance: 34.1
click at [24, 240] on div at bounding box center [26, 245] width 13 height 13
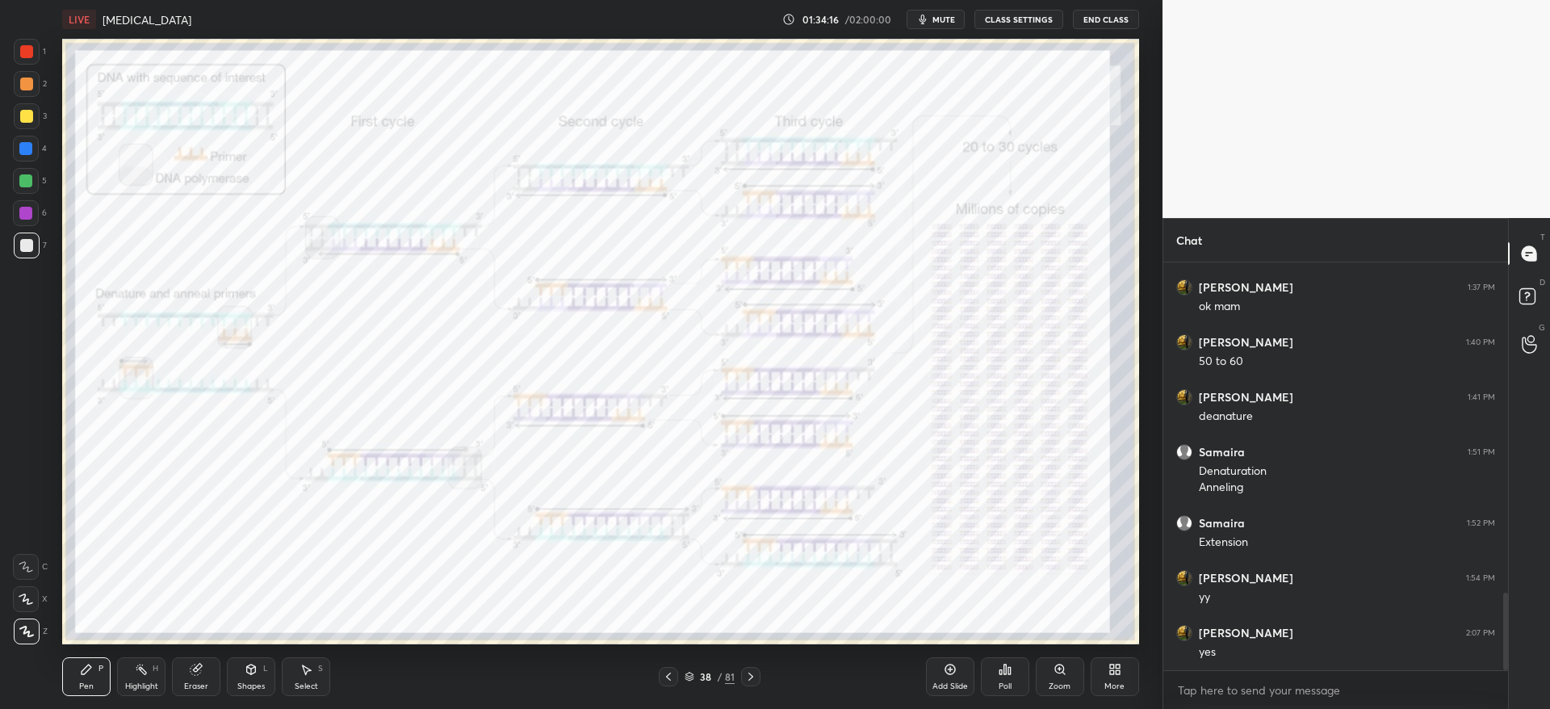
click at [31, 82] on div at bounding box center [27, 84] width 26 height 26
click at [1056, 679] on div "Zoom" at bounding box center [1059, 676] width 48 height 39
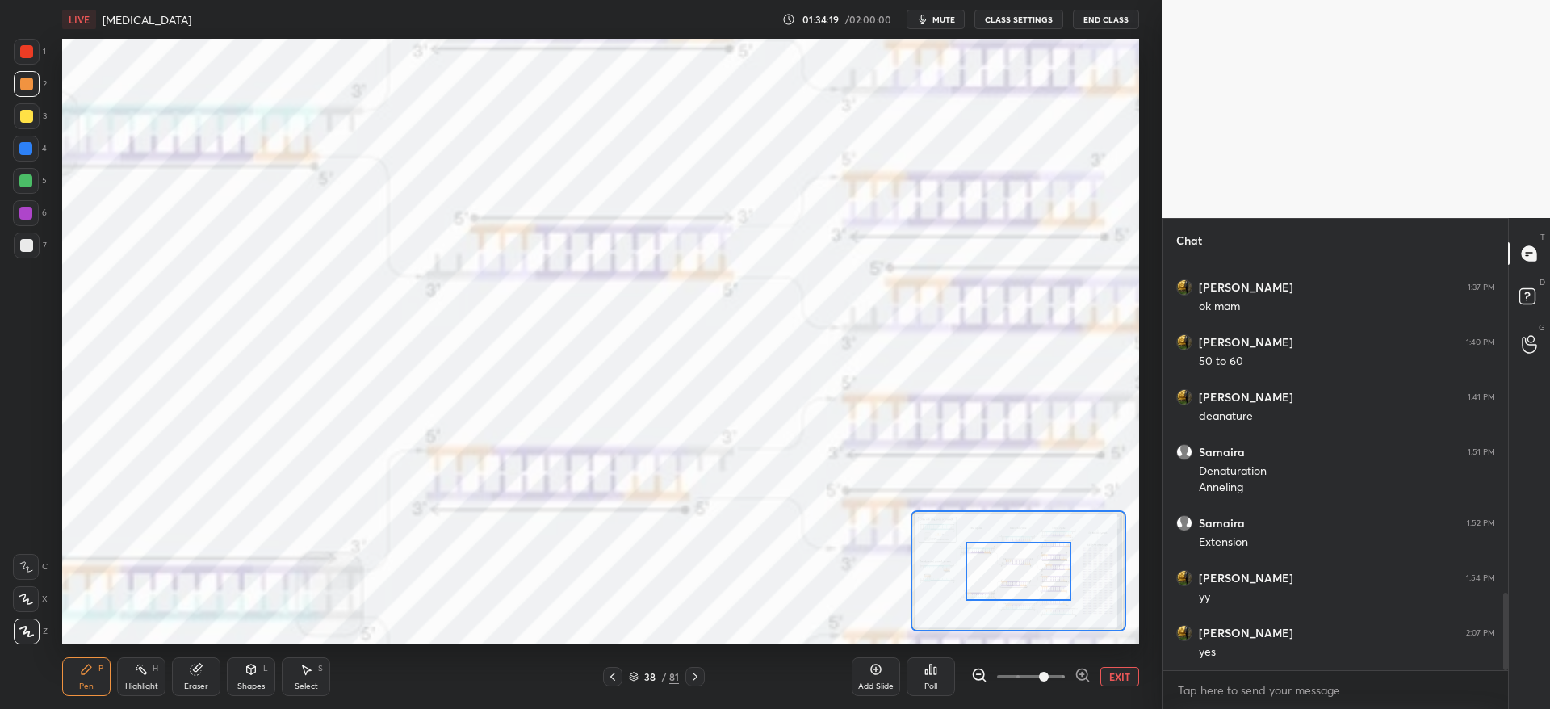
click at [1042, 678] on span at bounding box center [1031, 676] width 68 height 24
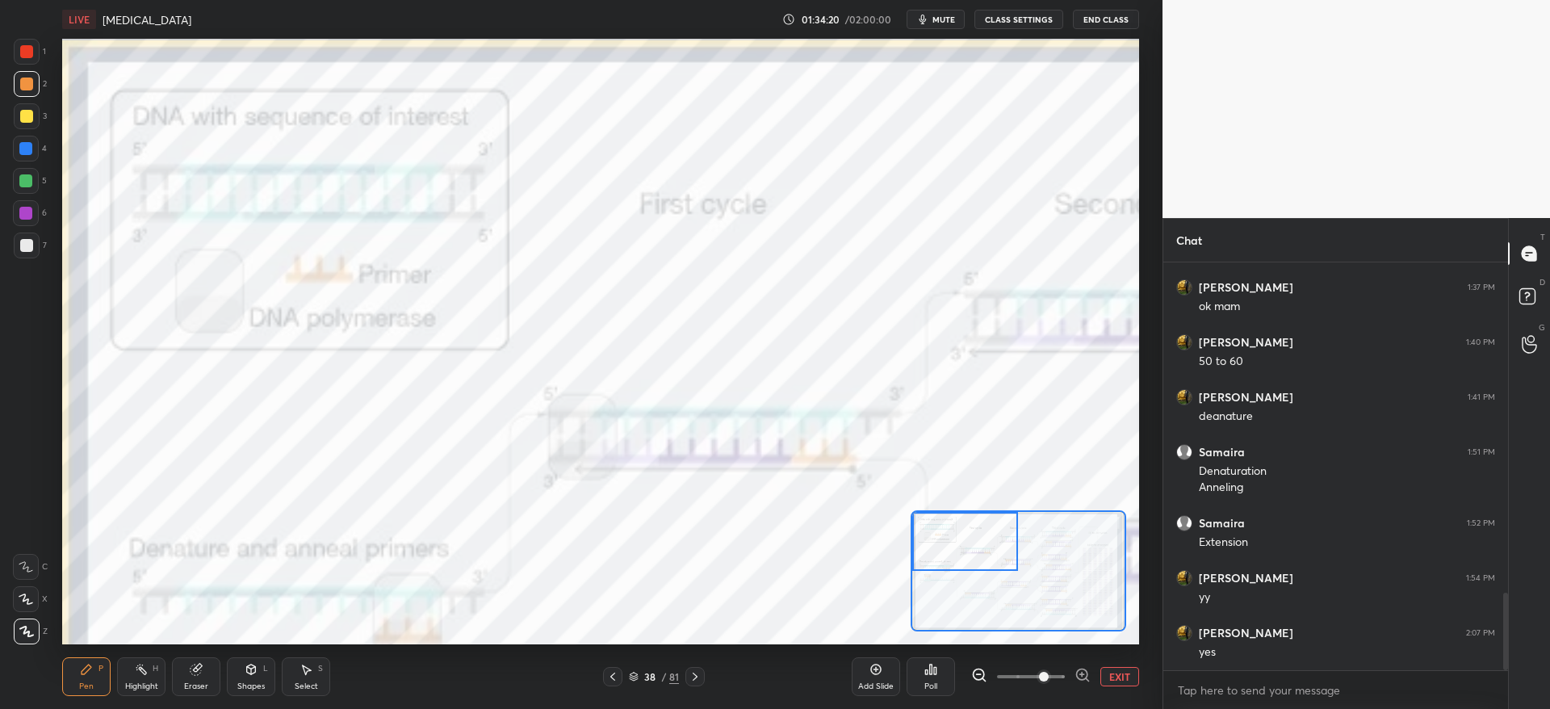
click at [974, 491] on div "Setting up your live class Poll for secs No correct answer Start poll" at bounding box center [600, 341] width 1076 height 605
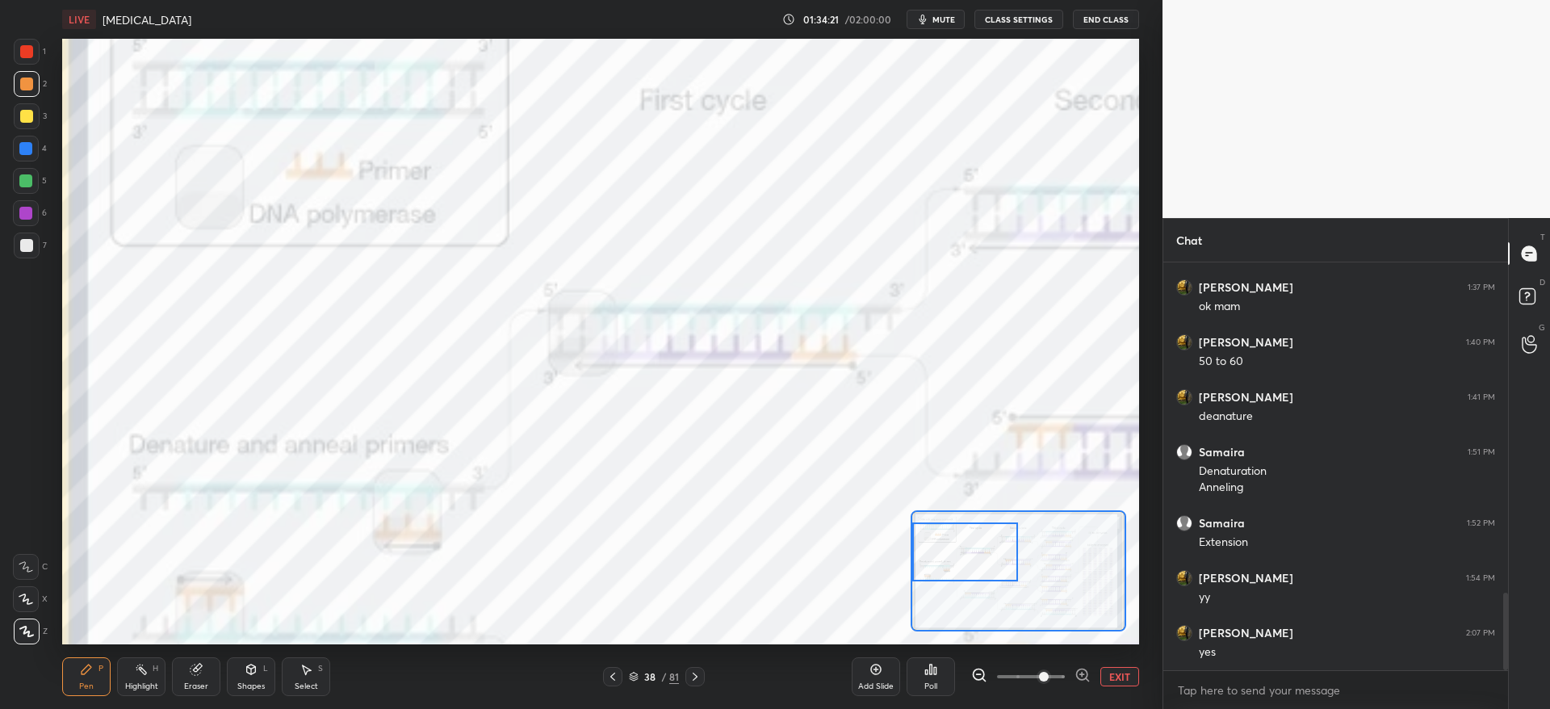
drag, startPoint x: 990, startPoint y: 539, endPoint x: 989, endPoint y: 552, distance: 12.9
click at [989, 554] on div at bounding box center [965, 551] width 106 height 59
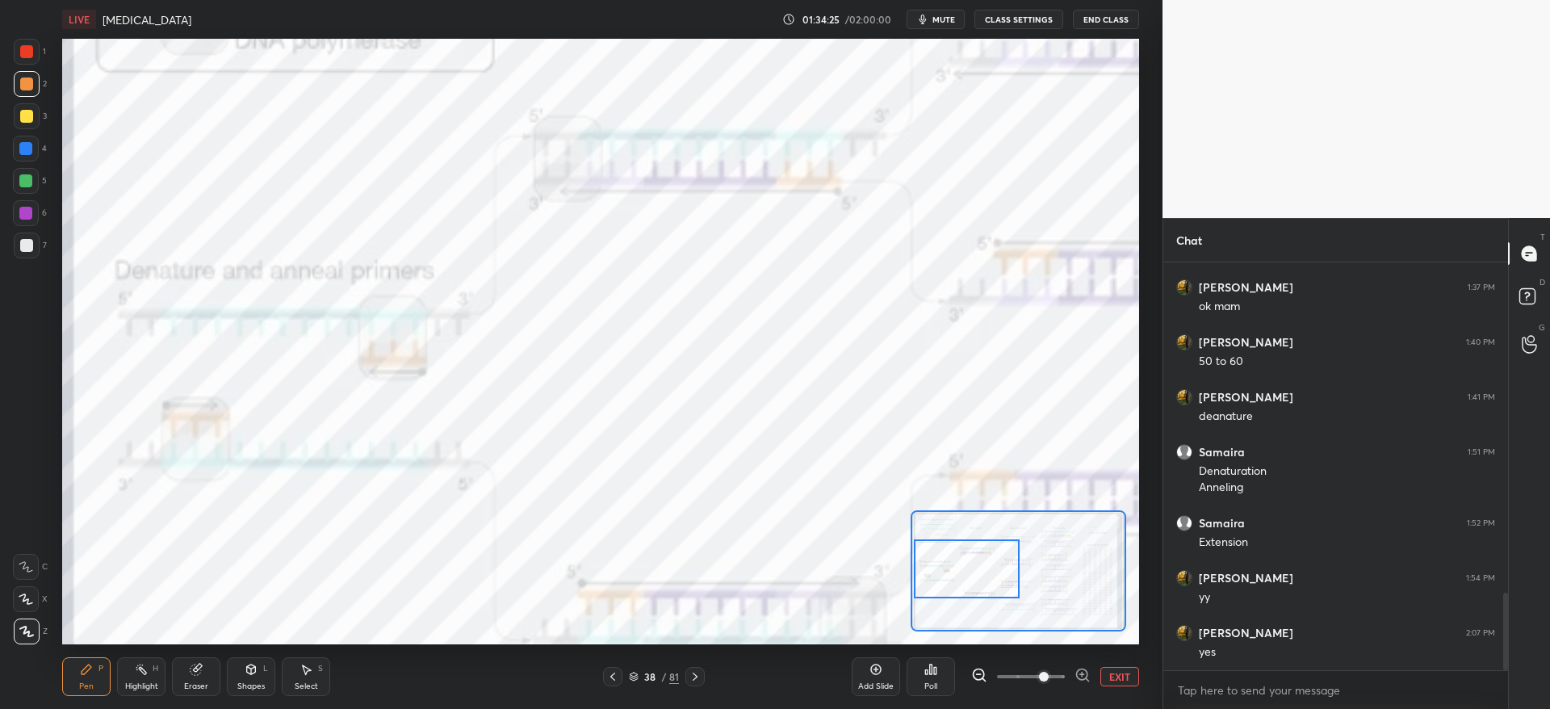
click at [958, 587] on div at bounding box center [967, 568] width 106 height 59
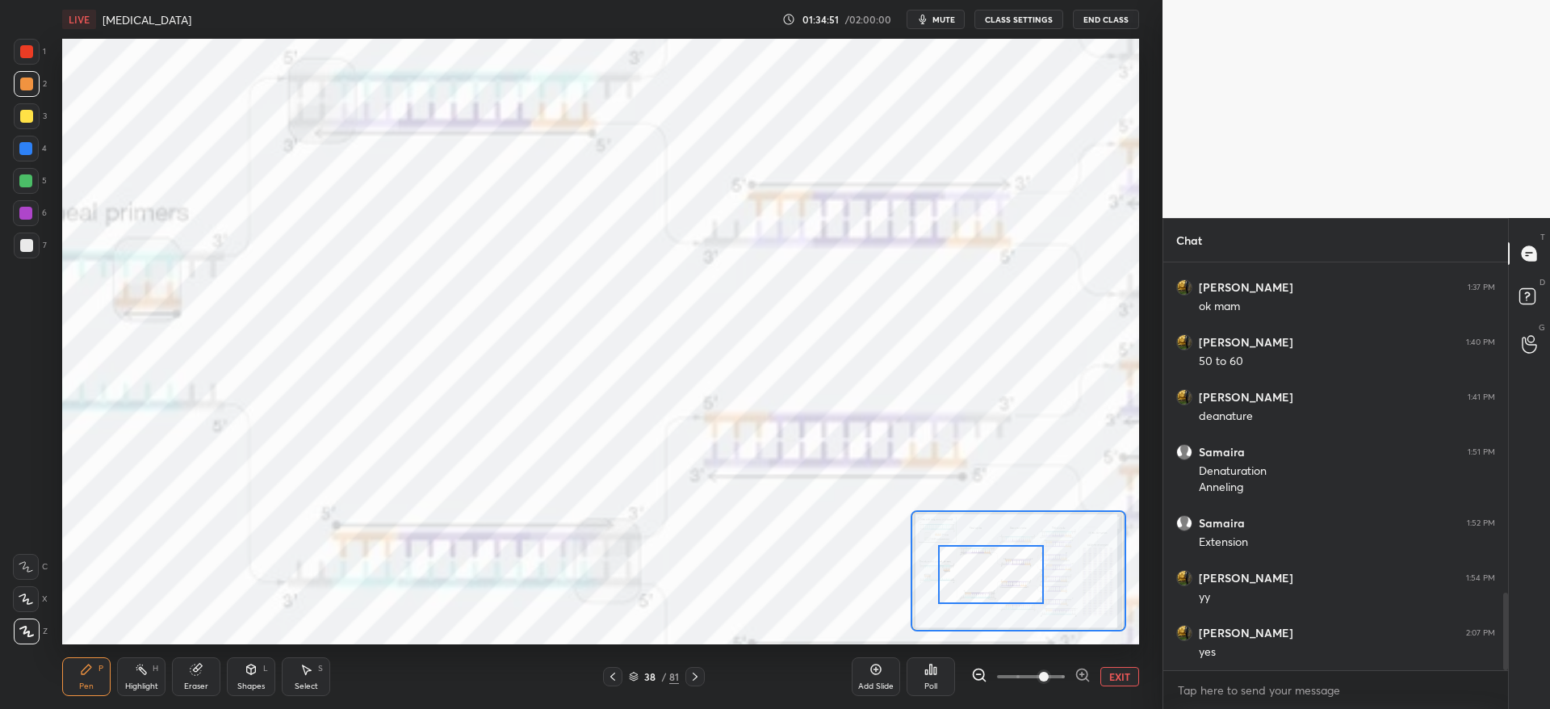
drag, startPoint x: 981, startPoint y: 583, endPoint x: 1006, endPoint y: 588, distance: 24.9
click at [1006, 588] on div at bounding box center [991, 574] width 106 height 59
click at [1106, 674] on button "EXIT" at bounding box center [1119, 676] width 39 height 19
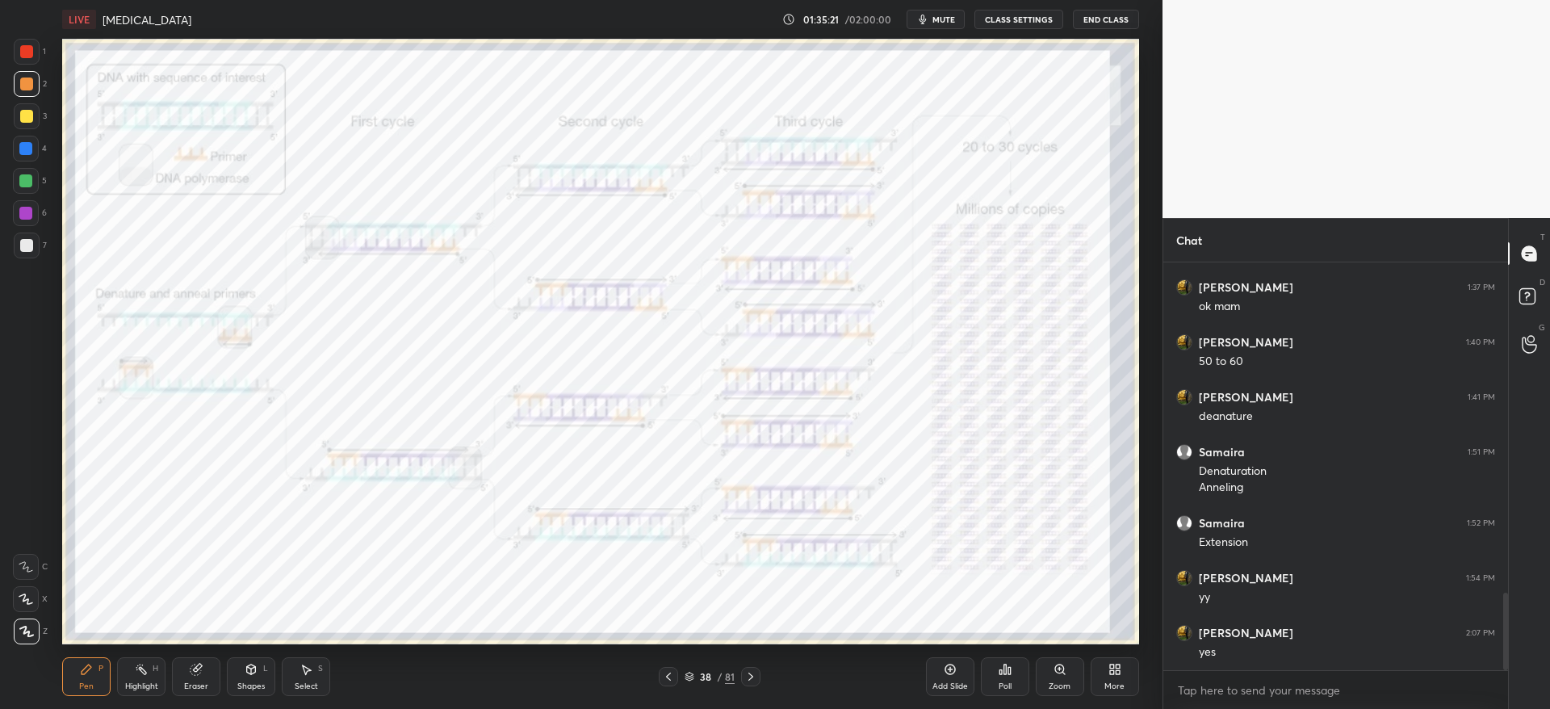
click at [748, 671] on icon at bounding box center [750, 676] width 13 height 13
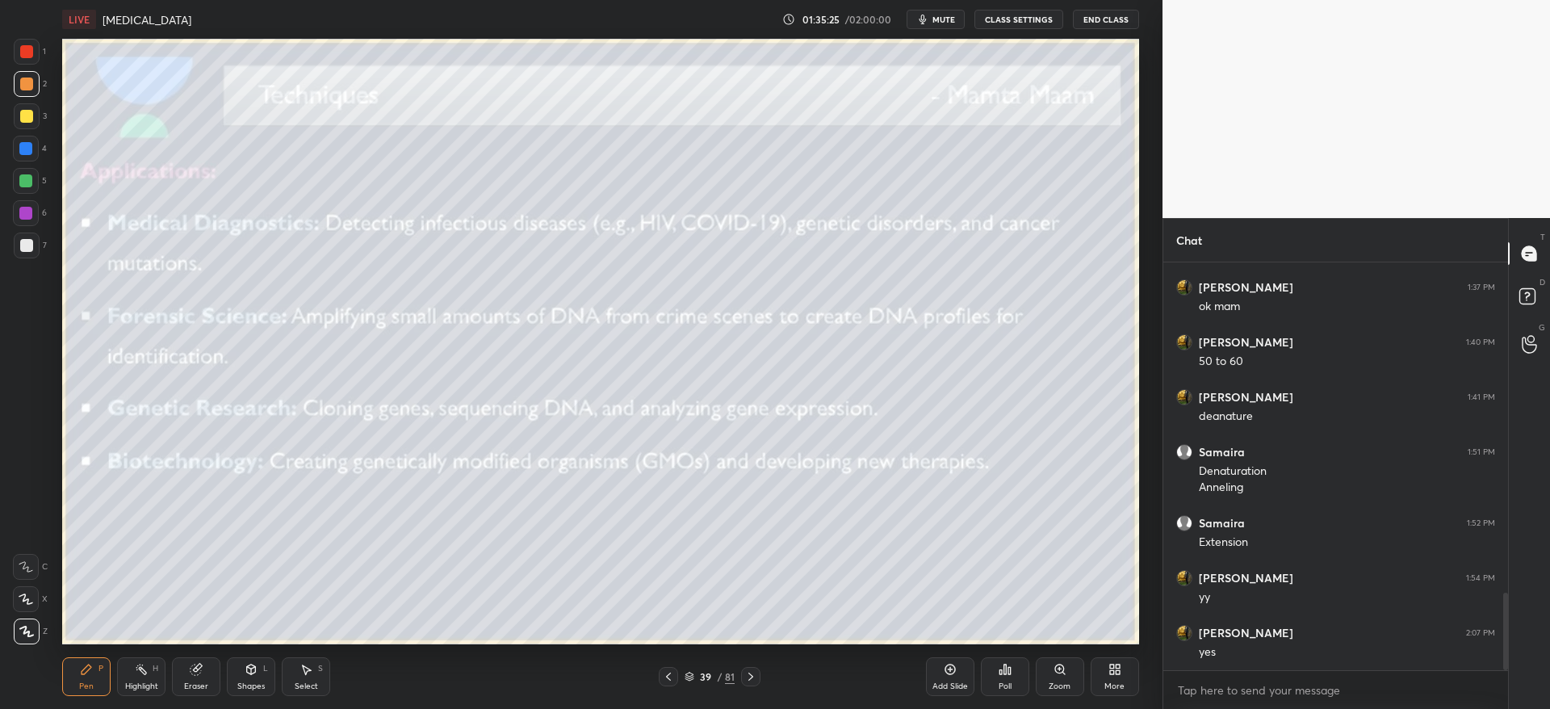
click at [22, 119] on div at bounding box center [26, 116] width 13 height 13
click at [752, 674] on icon at bounding box center [750, 676] width 13 height 13
click at [27, 83] on div at bounding box center [26, 83] width 13 height 13
click at [662, 668] on div at bounding box center [668, 676] width 19 height 19
click at [953, 675] on div "Add Slide" at bounding box center [950, 676] width 48 height 39
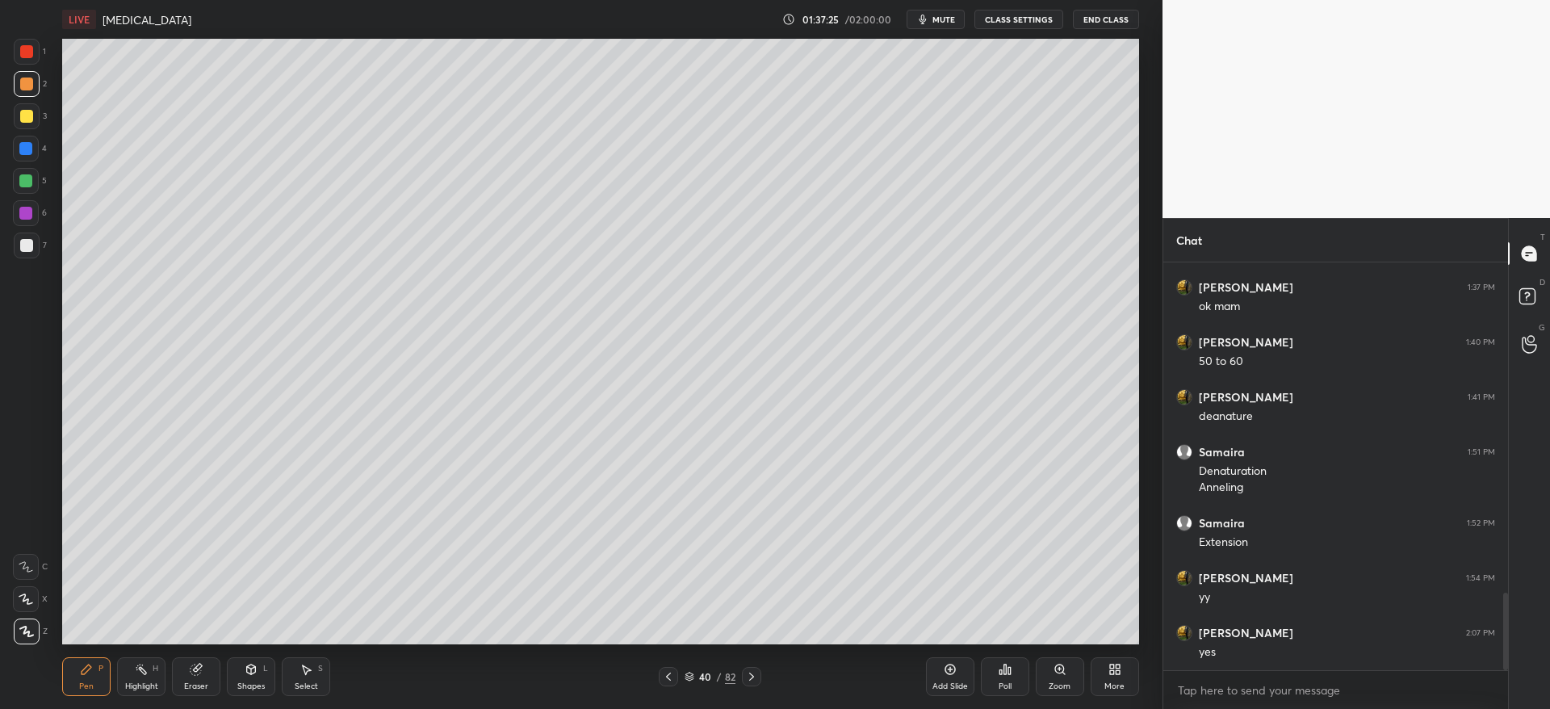
click at [27, 117] on div at bounding box center [26, 116] width 13 height 13
click at [190, 668] on icon at bounding box center [195, 669] width 10 height 10
drag, startPoint x: 94, startPoint y: 672, endPoint x: 90, endPoint y: 663, distance: 9.4
click at [90, 668] on div "Pen P" at bounding box center [86, 676] width 48 height 39
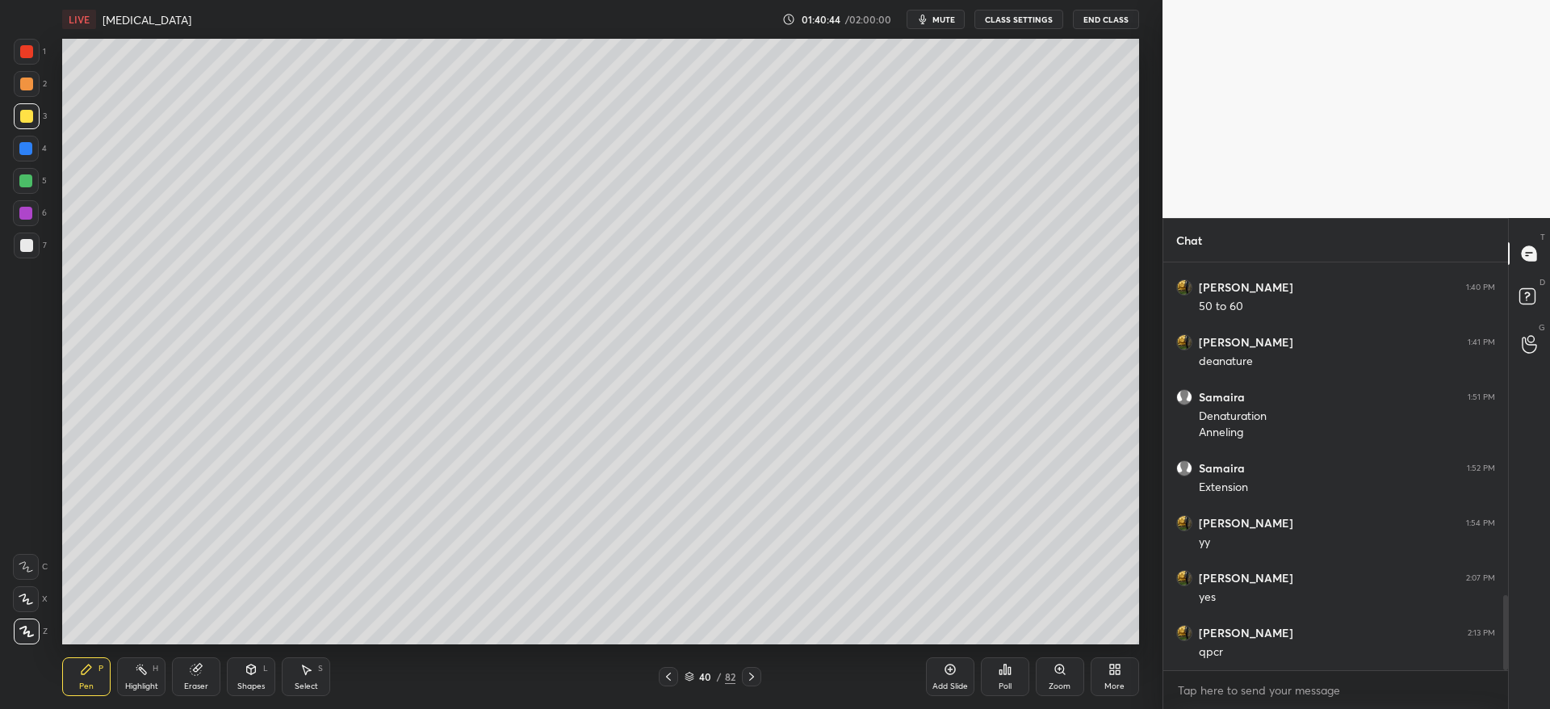
click at [947, 682] on div "Add Slide" at bounding box center [950, 686] width 36 height 8
click at [668, 671] on icon at bounding box center [667, 676] width 13 height 13
click at [673, 676] on icon at bounding box center [667, 676] width 13 height 13
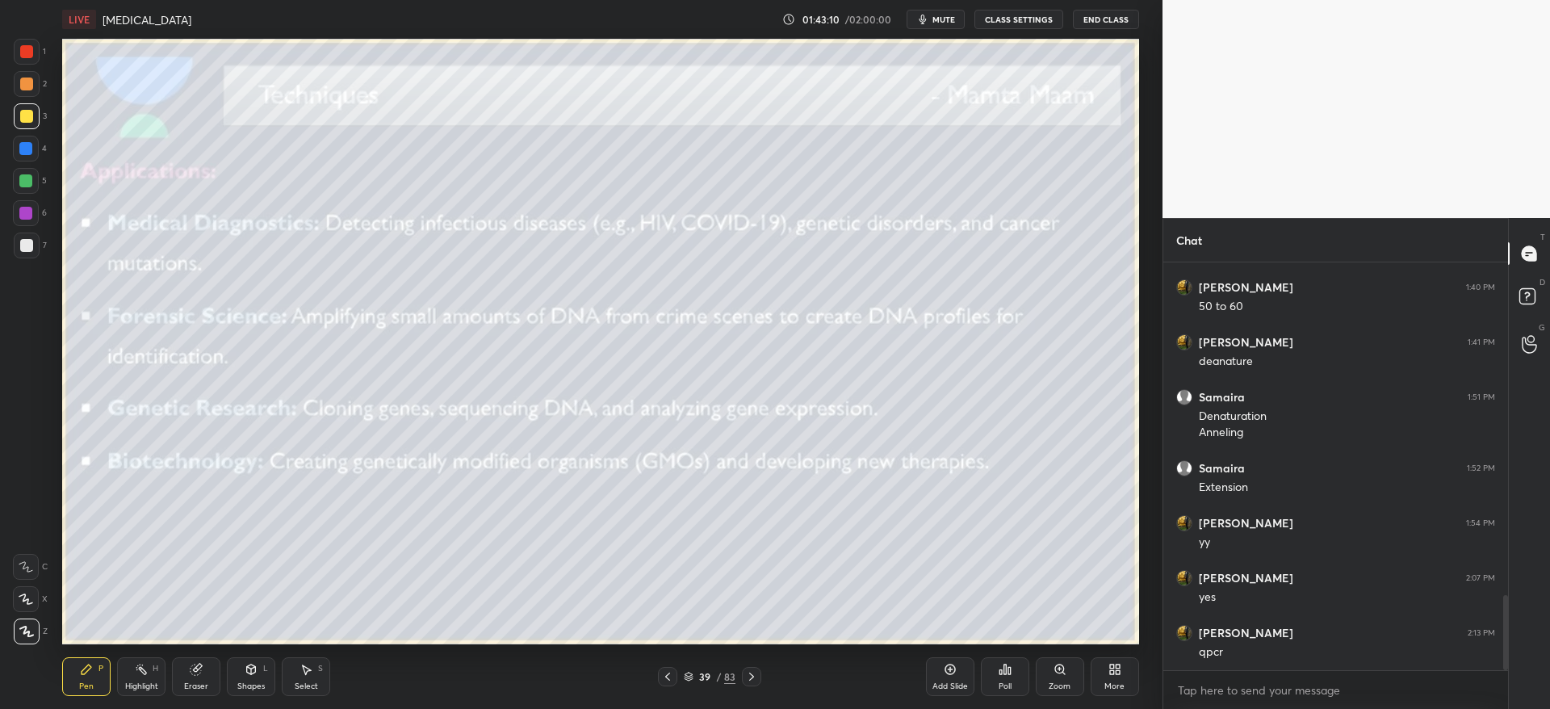
click at [743, 672] on div at bounding box center [751, 676] width 19 height 19
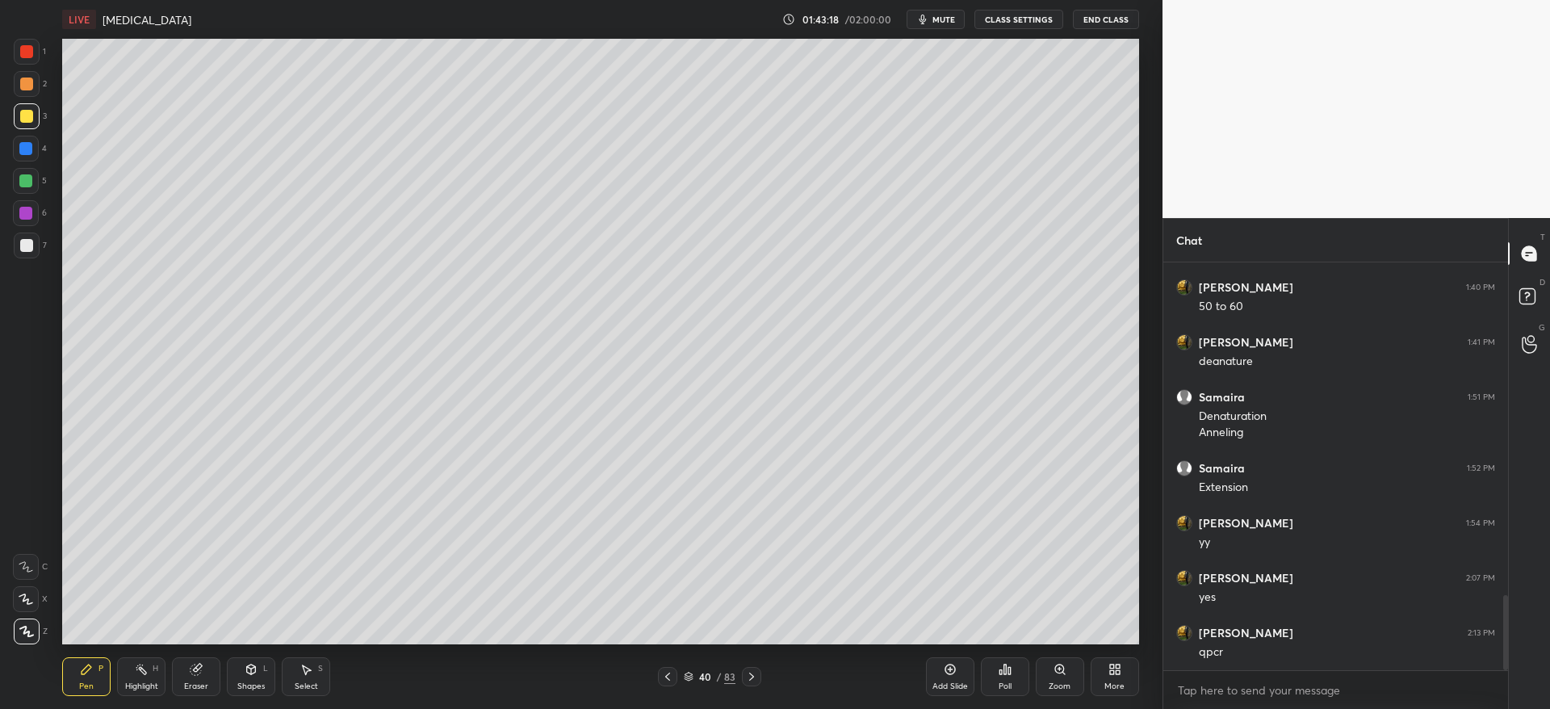
click at [754, 679] on icon at bounding box center [751, 676] width 13 height 13
click at [753, 678] on icon at bounding box center [751, 676] width 13 height 13
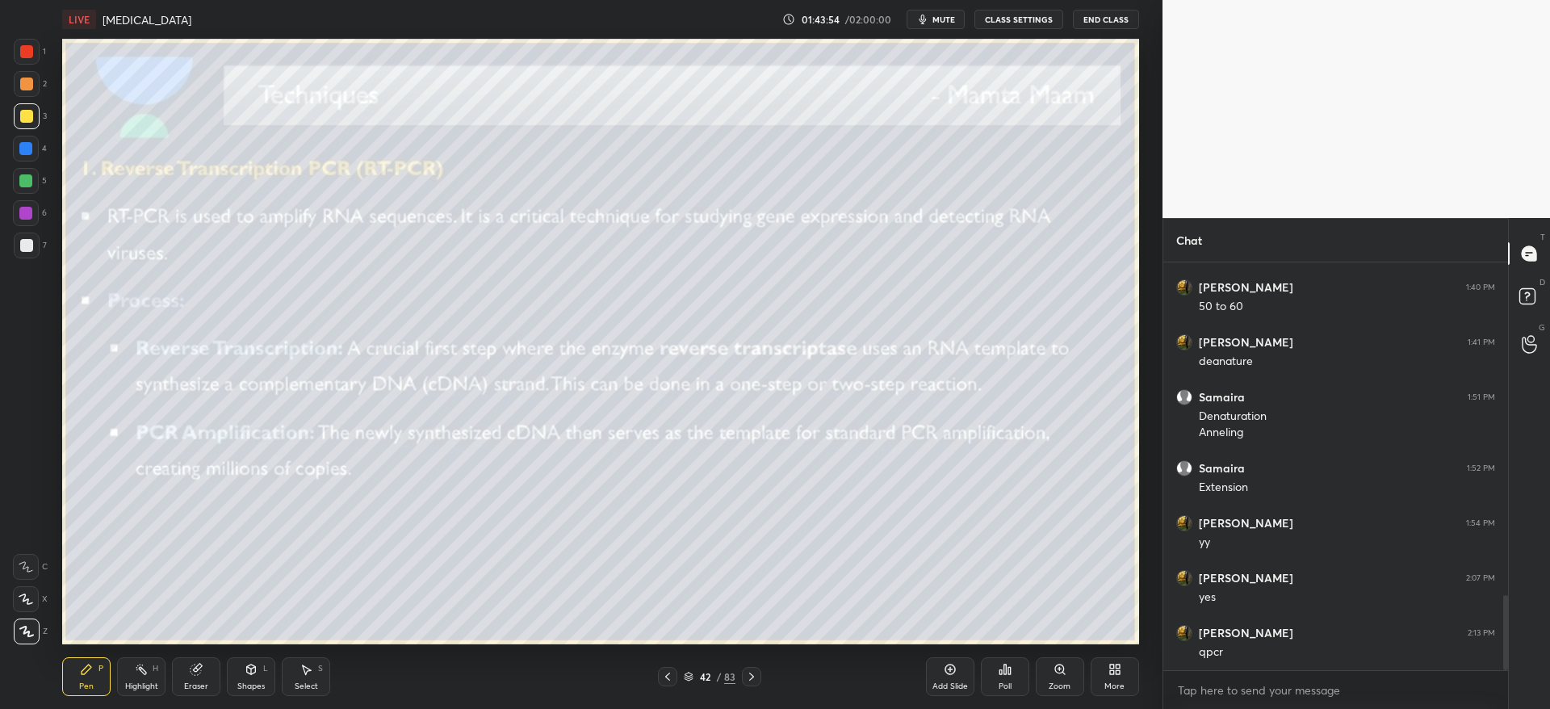
click at [22, 96] on div at bounding box center [27, 84] width 26 height 26
click at [19, 122] on div at bounding box center [27, 116] width 26 height 26
click at [31, 150] on div at bounding box center [25, 148] width 13 height 13
click at [31, 82] on div at bounding box center [26, 83] width 13 height 13
click at [24, 128] on div at bounding box center [27, 116] width 26 height 26
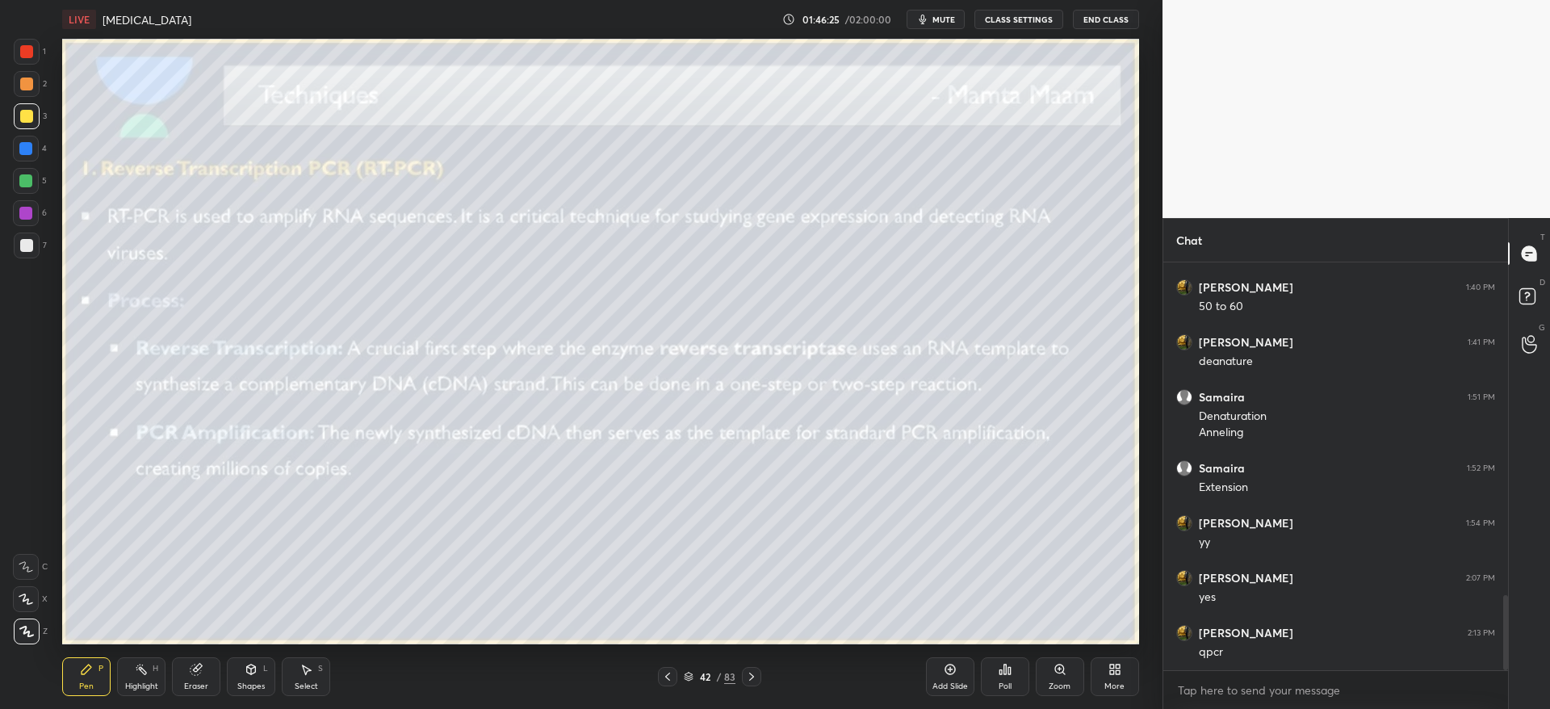
click at [31, 97] on div "2" at bounding box center [30, 87] width 33 height 32
click at [27, 115] on div at bounding box center [26, 116] width 13 height 13
click at [36, 239] on div at bounding box center [27, 245] width 26 height 26
drag, startPoint x: 24, startPoint y: 85, endPoint x: 36, endPoint y: 91, distance: 13.7
click at [27, 85] on div at bounding box center [26, 83] width 13 height 13
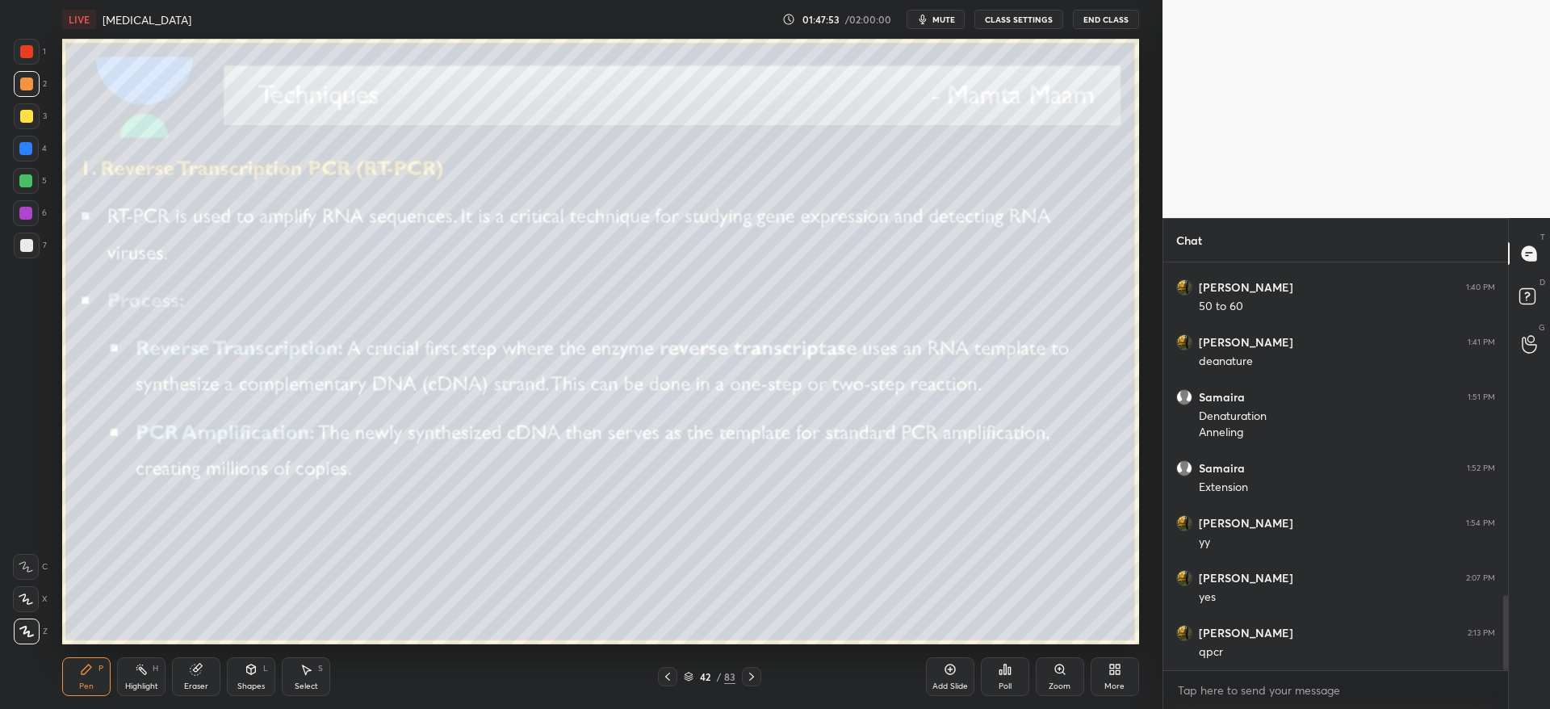
click at [756, 675] on icon at bounding box center [751, 676] width 13 height 13
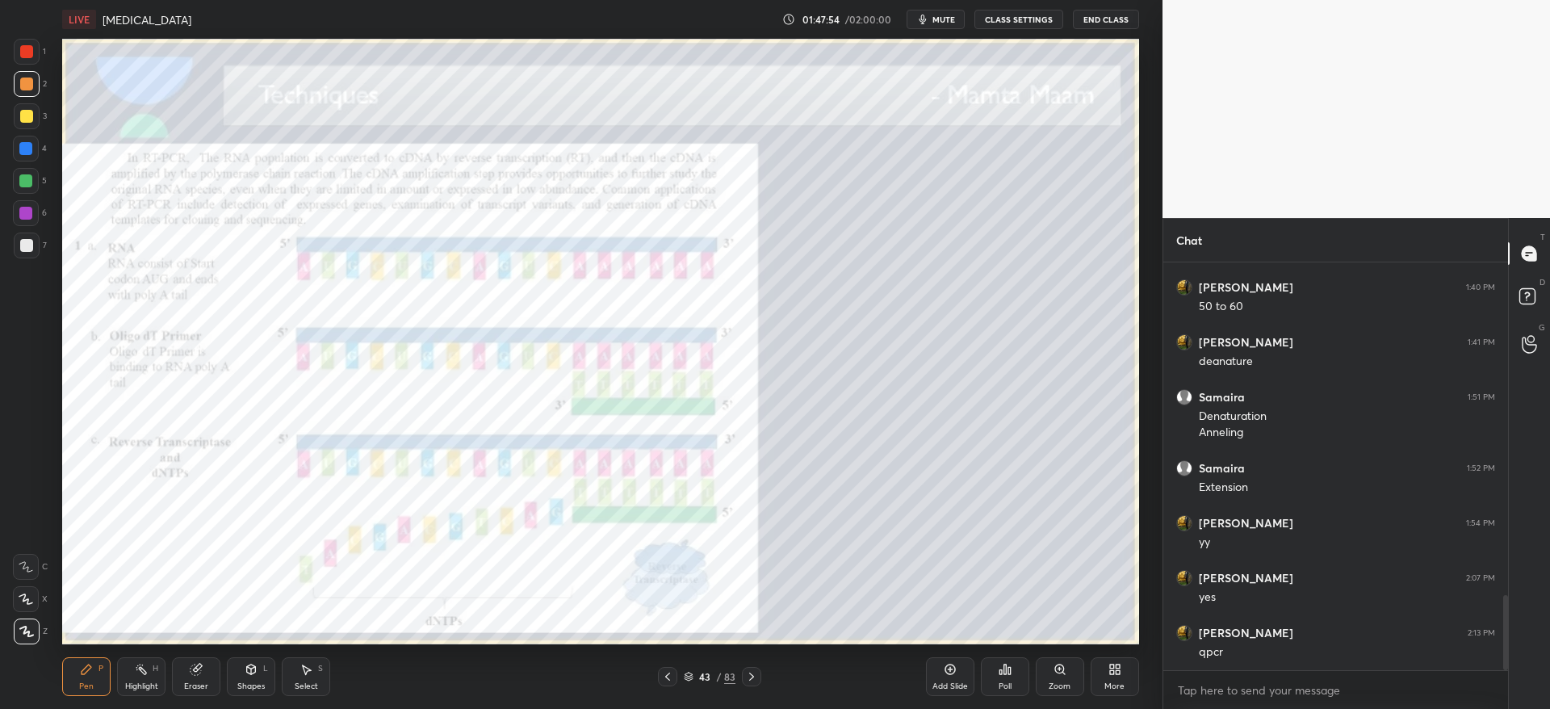
click at [38, 216] on div "6" at bounding box center [30, 213] width 34 height 26
click at [1053, 682] on div "Zoom" at bounding box center [1059, 686] width 22 height 8
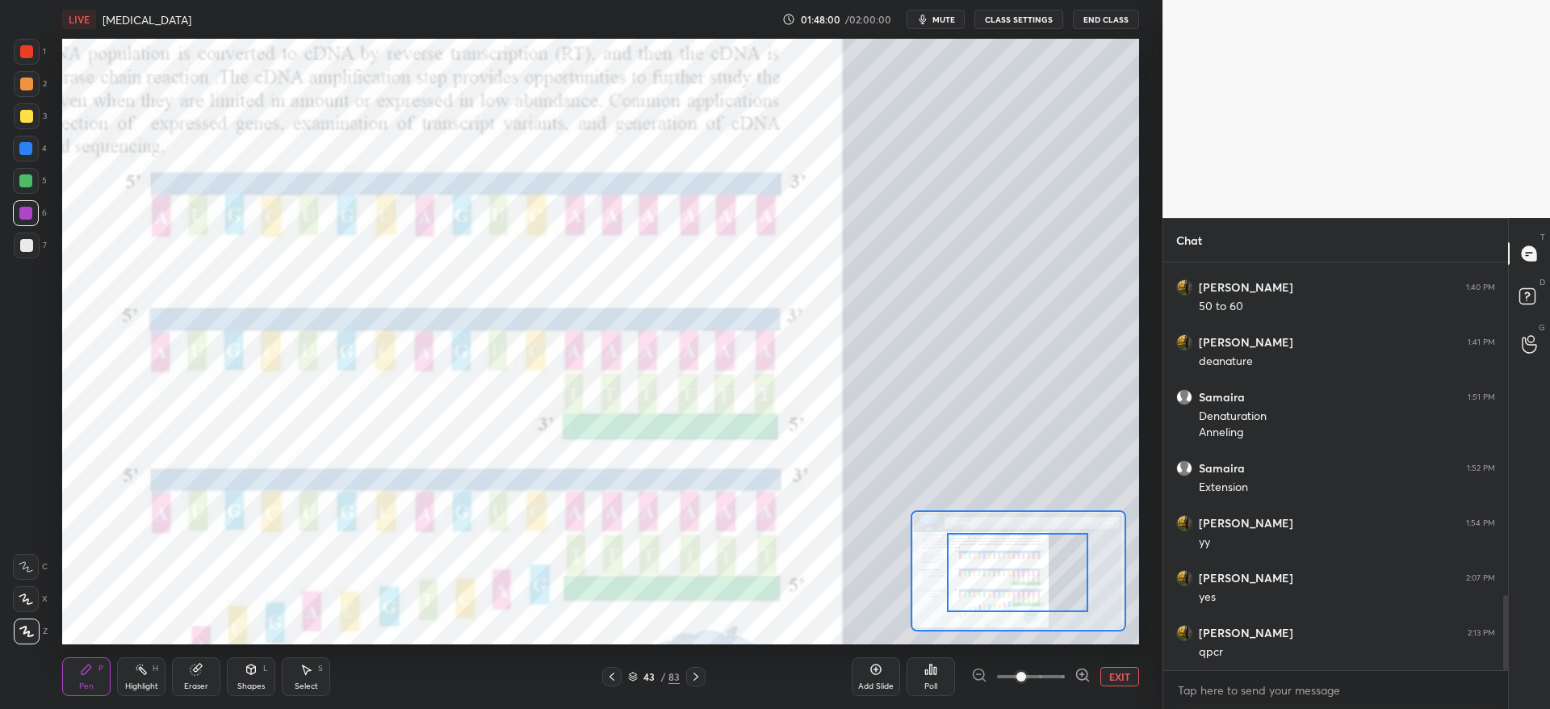
drag, startPoint x: 1037, startPoint y: 581, endPoint x: 1030, endPoint y: 575, distance: 9.2
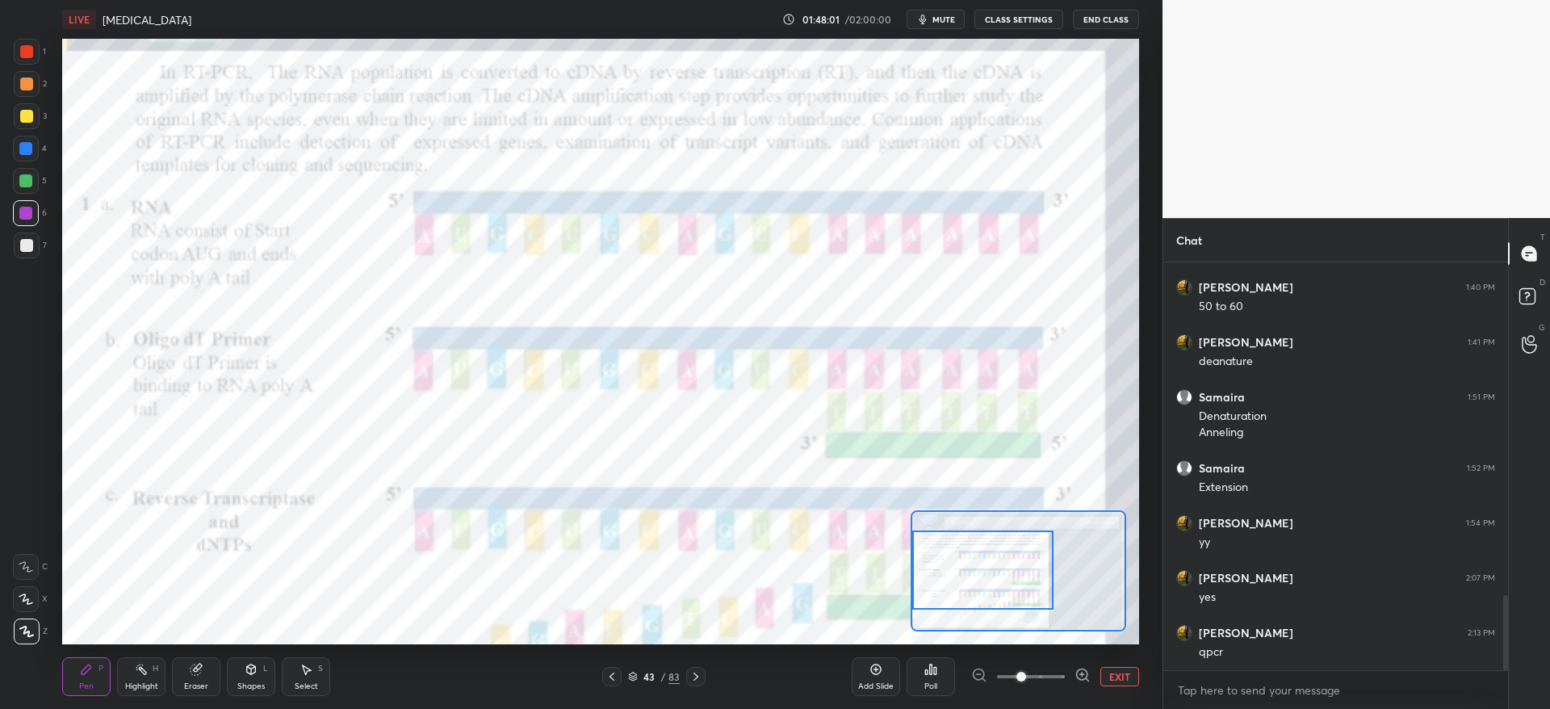
drag, startPoint x: 1014, startPoint y: 575, endPoint x: 992, endPoint y: 574, distance: 21.9
click at [992, 574] on div at bounding box center [982, 569] width 141 height 78
click at [36, 55] on div at bounding box center [27, 52] width 26 height 26
drag, startPoint x: 29, startPoint y: 575, endPoint x: 53, endPoint y: 568, distance: 25.3
click at [30, 574] on div at bounding box center [26, 567] width 26 height 26
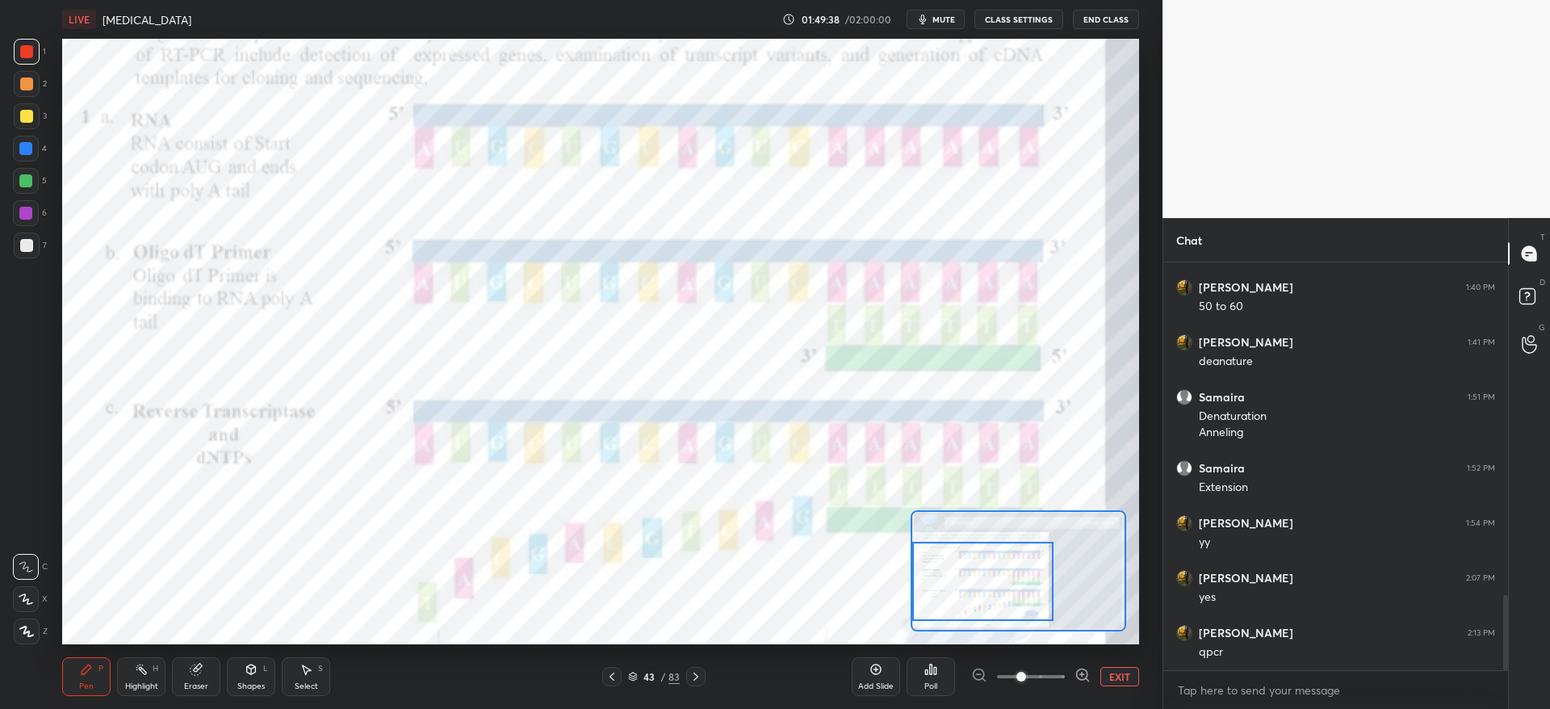
drag, startPoint x: 998, startPoint y: 587, endPoint x: 998, endPoint y: 608, distance: 21.0
click at [998, 608] on div at bounding box center [982, 581] width 141 height 78
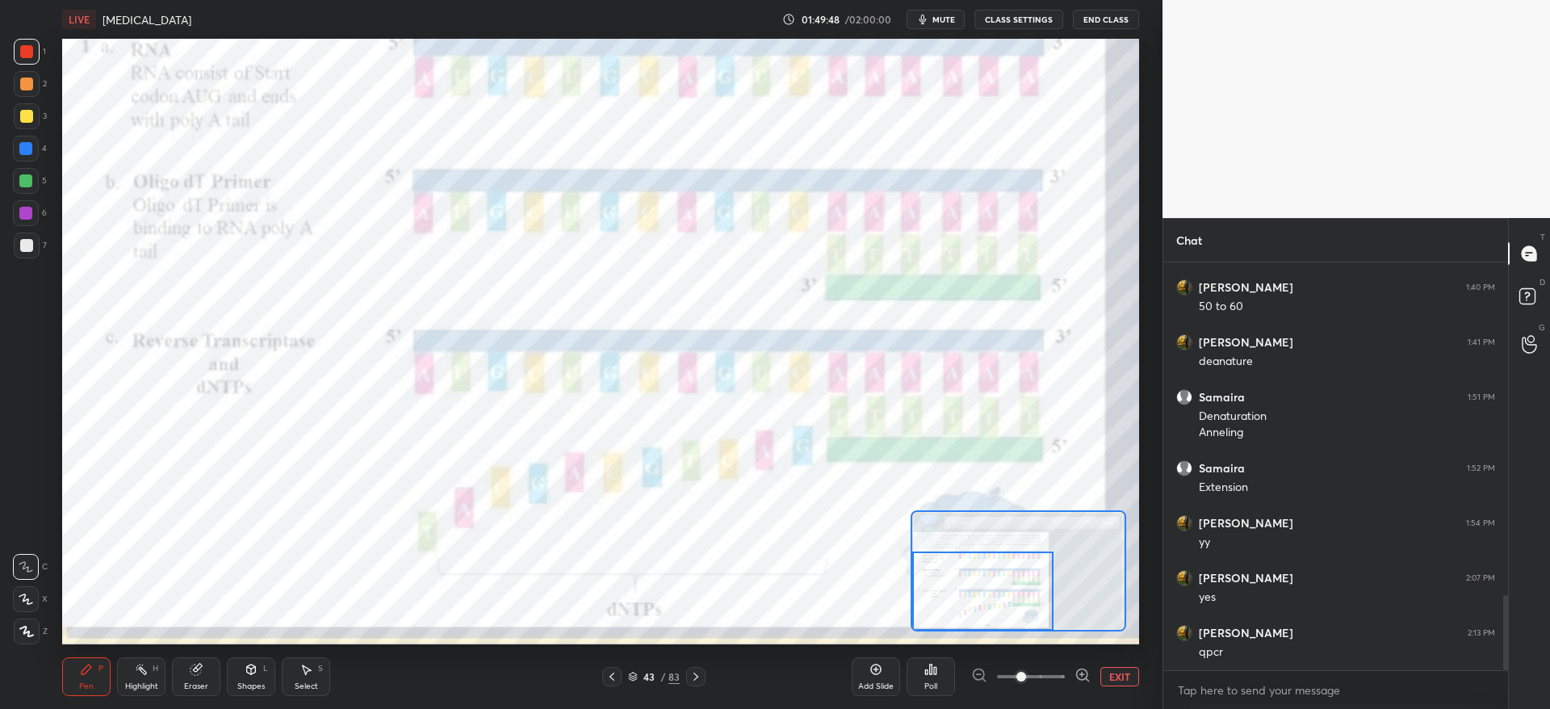
click at [1120, 680] on button "EXIT" at bounding box center [1119, 676] width 39 height 19
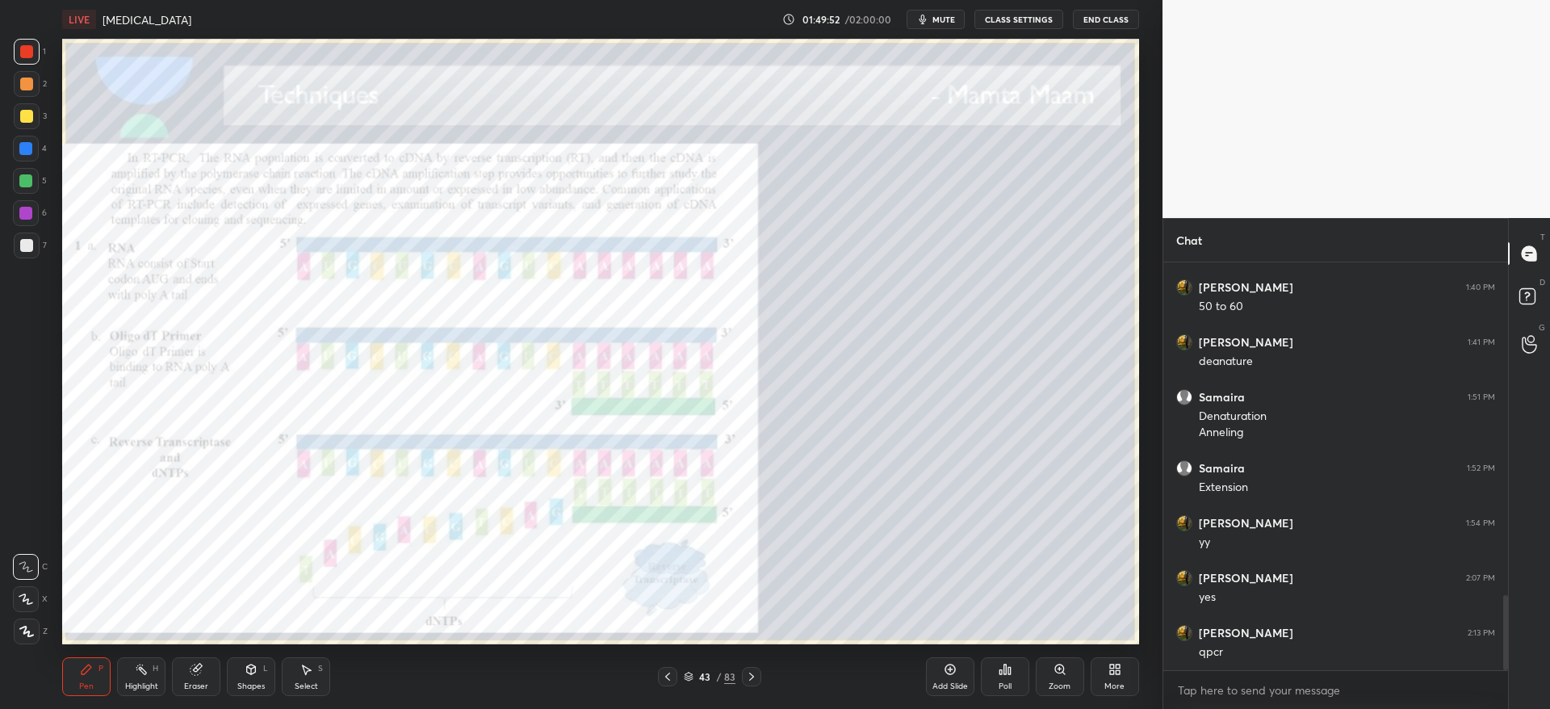
click at [751, 676] on icon at bounding box center [751, 676] width 13 height 13
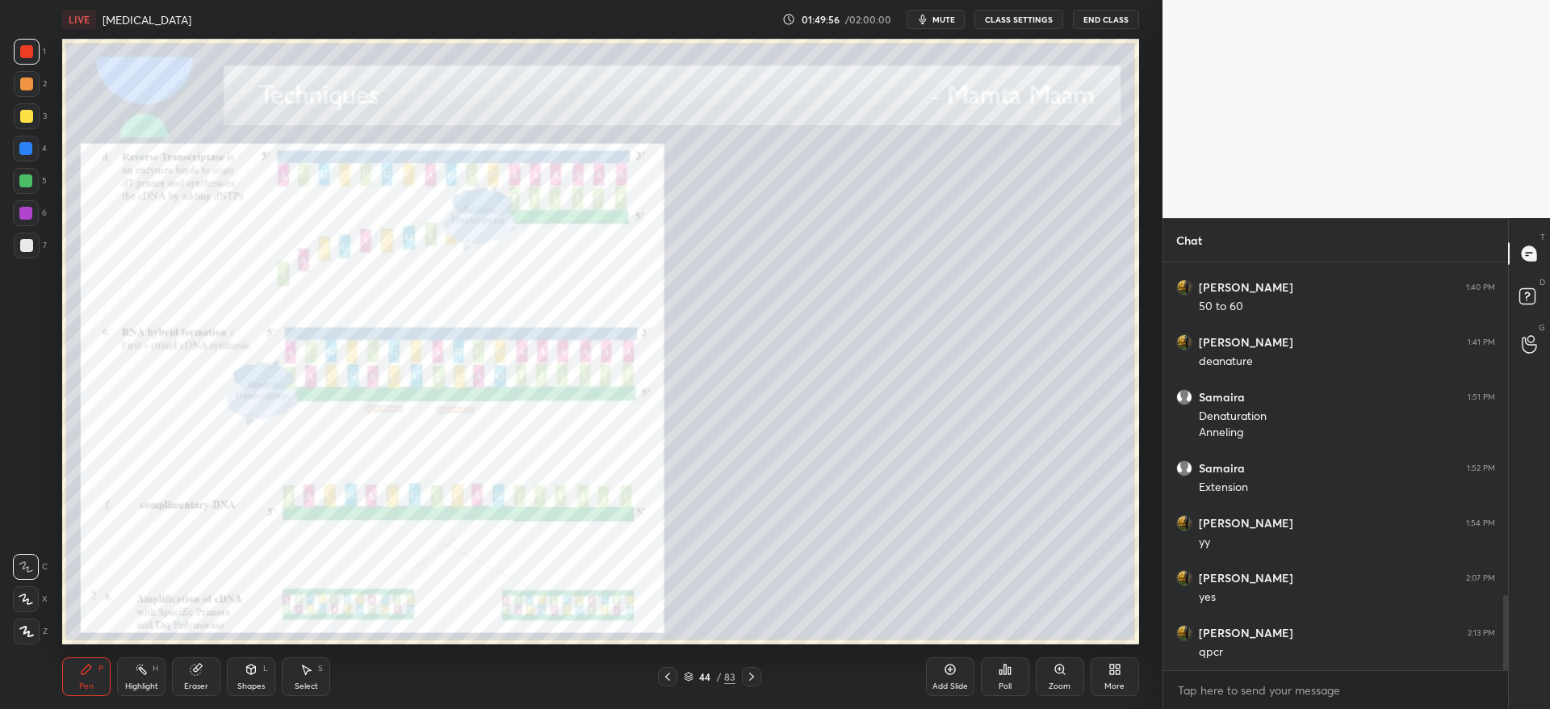
click at [1063, 671] on icon at bounding box center [1059, 669] width 13 height 13
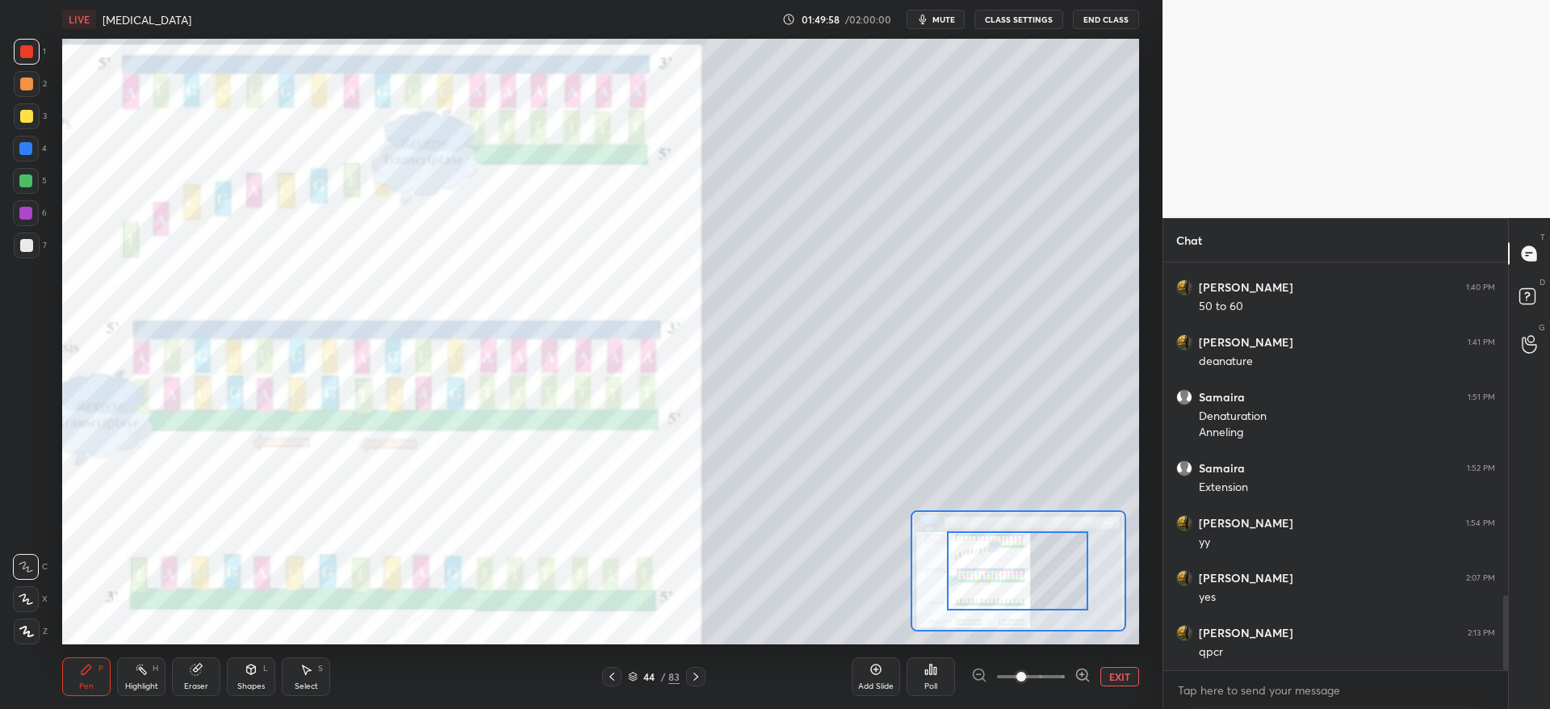
drag, startPoint x: 1036, startPoint y: 597, endPoint x: 1031, endPoint y: 588, distance: 10.8
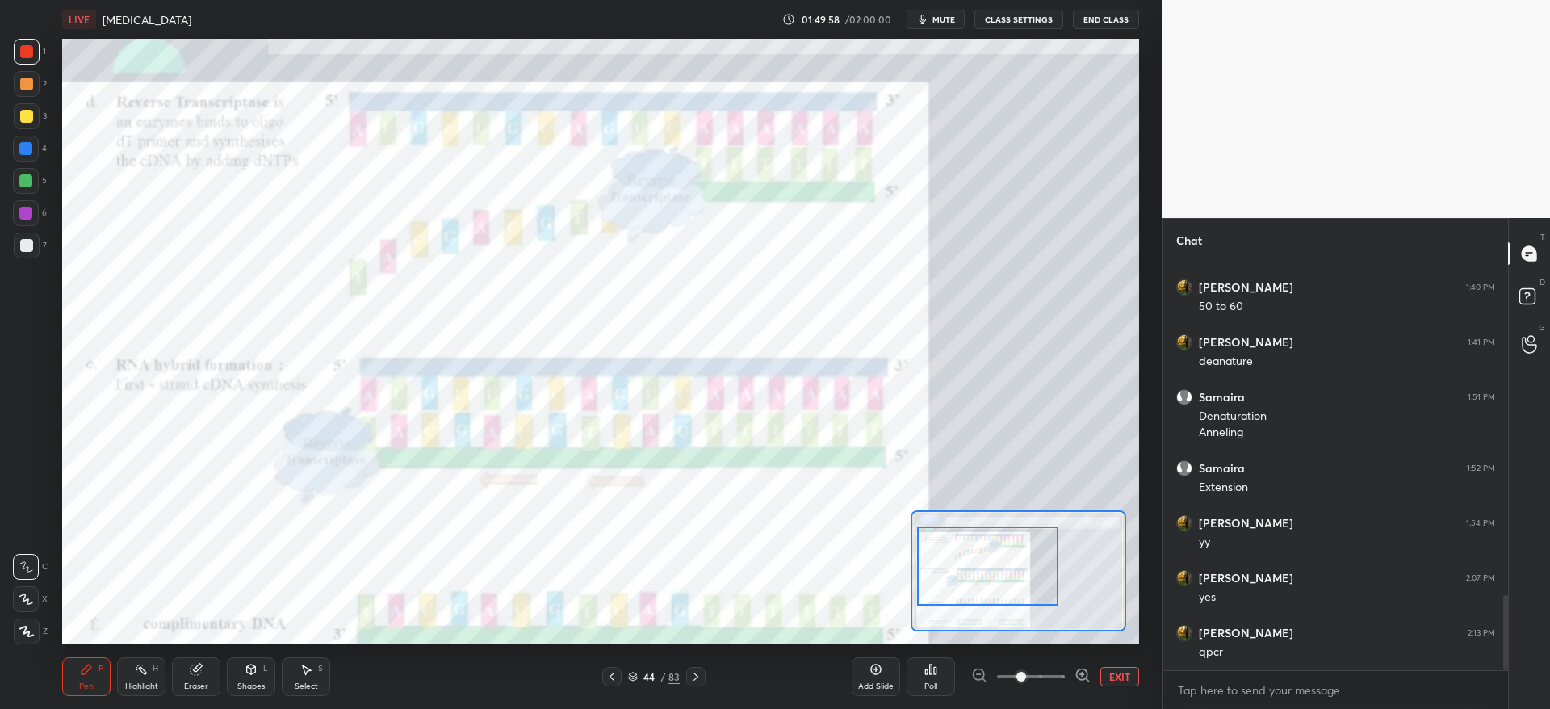
drag, startPoint x: 1024, startPoint y: 583, endPoint x: 998, endPoint y: 572, distance: 27.9
click at [998, 574] on div at bounding box center [987, 565] width 141 height 78
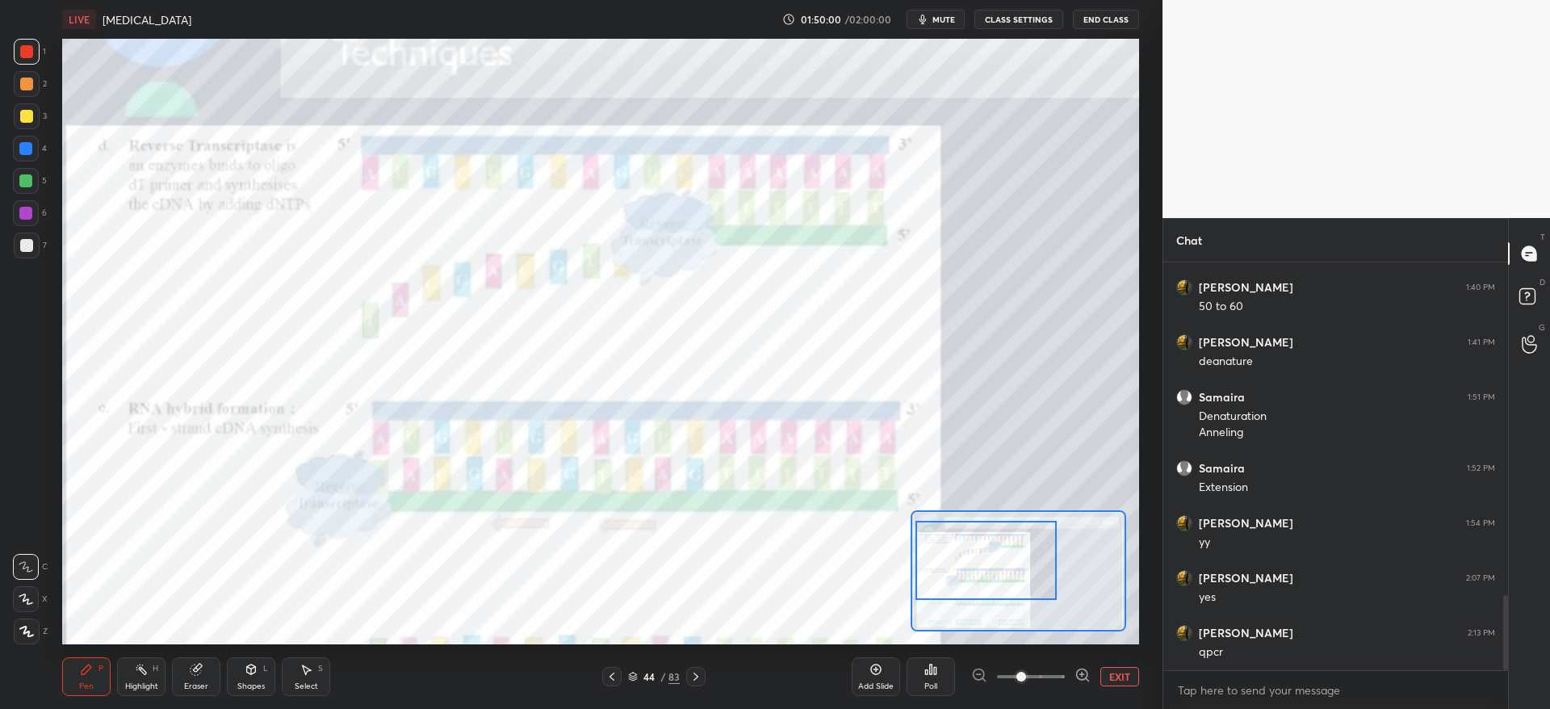
click at [23, 221] on div at bounding box center [26, 213] width 26 height 26
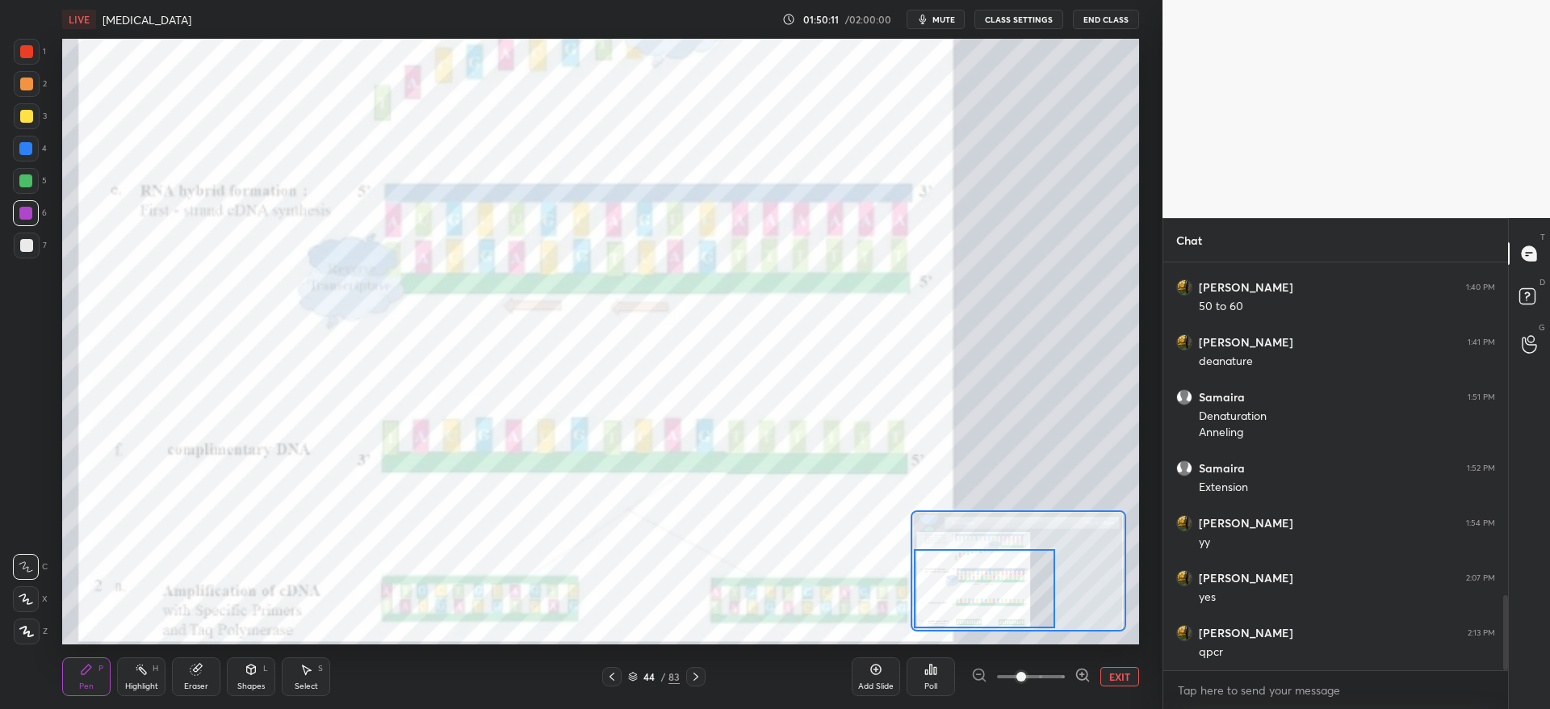
drag, startPoint x: 986, startPoint y: 584, endPoint x: 985, endPoint y: 611, distance: 26.7
click at [985, 611] on div at bounding box center [984, 588] width 141 height 78
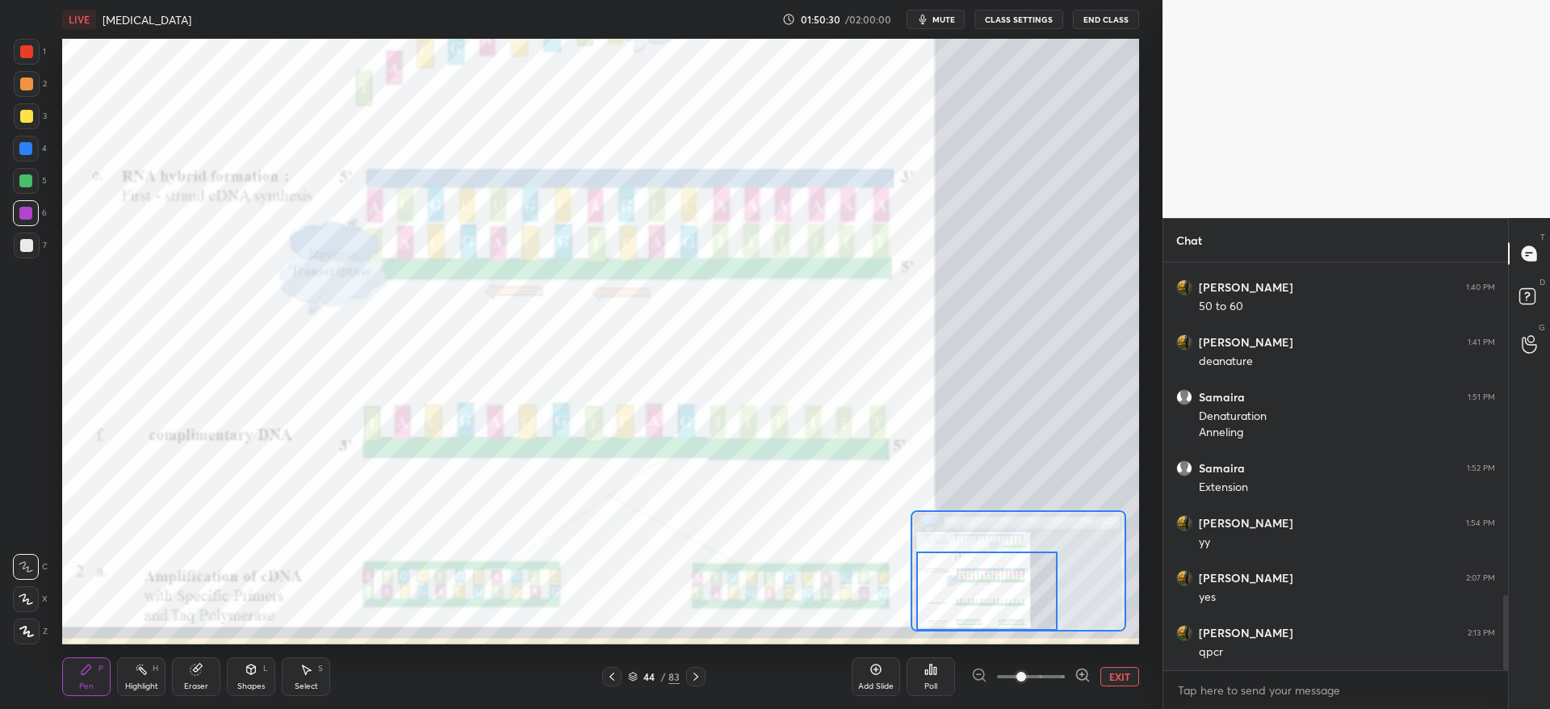
click at [1019, 617] on div at bounding box center [986, 590] width 141 height 78
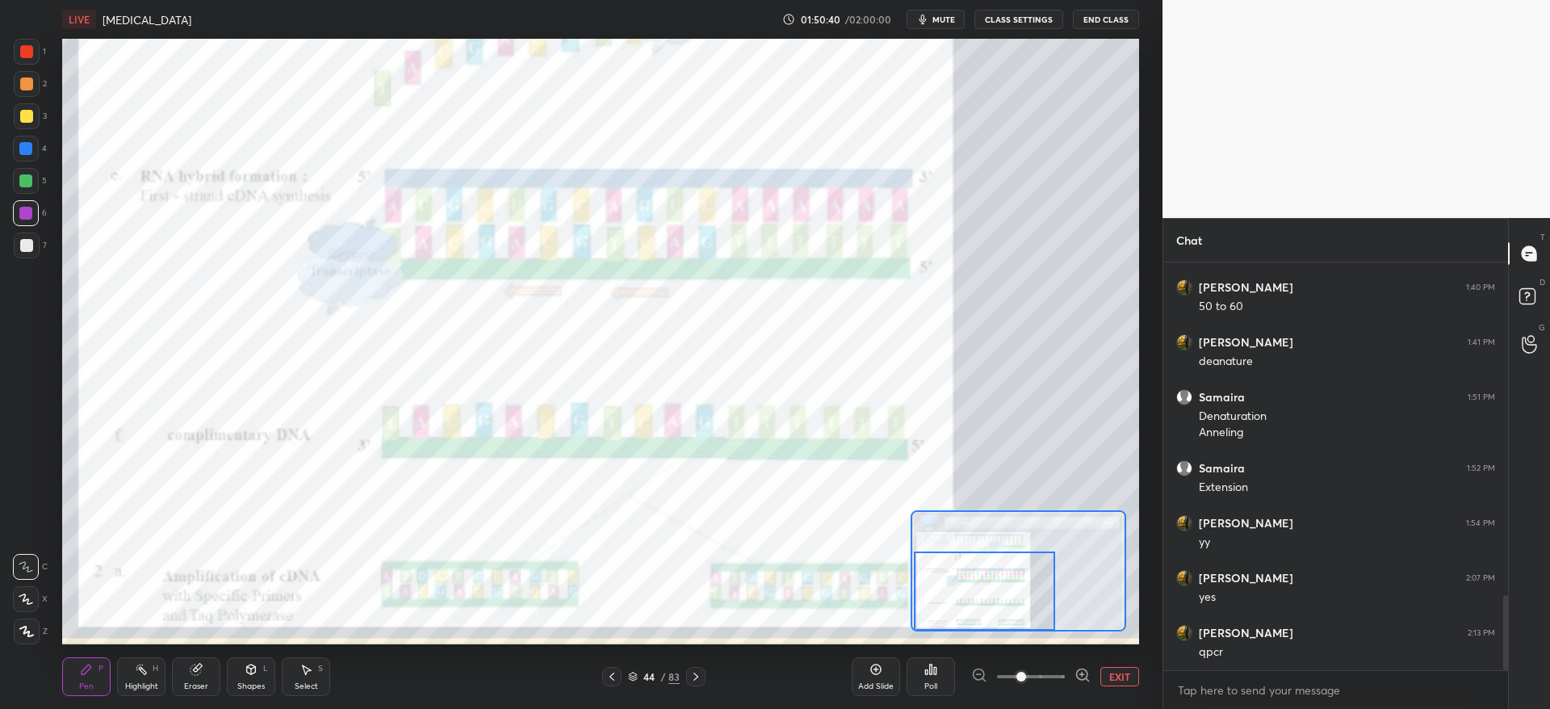
click at [1110, 680] on button "EXIT" at bounding box center [1119, 676] width 39 height 19
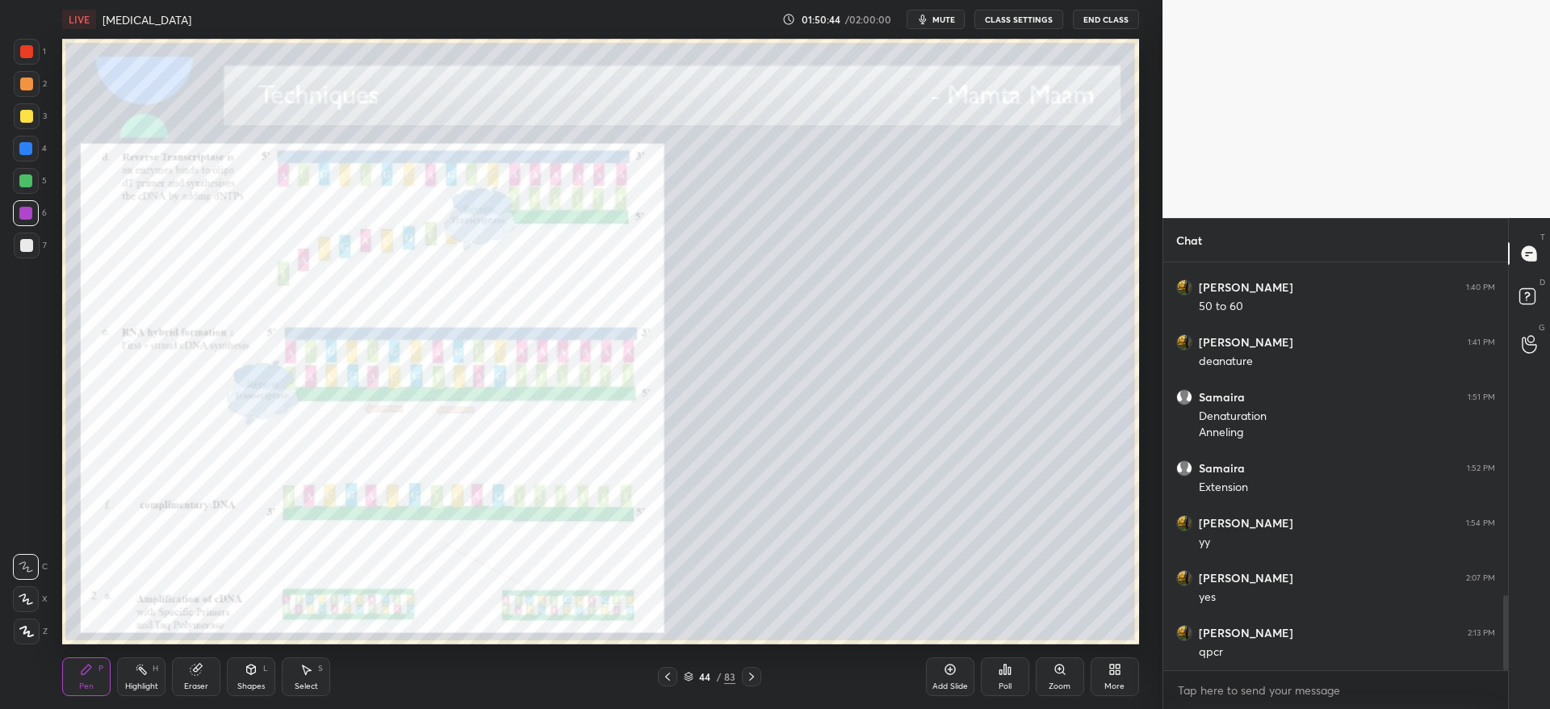
click at [666, 676] on icon at bounding box center [667, 676] width 13 height 13
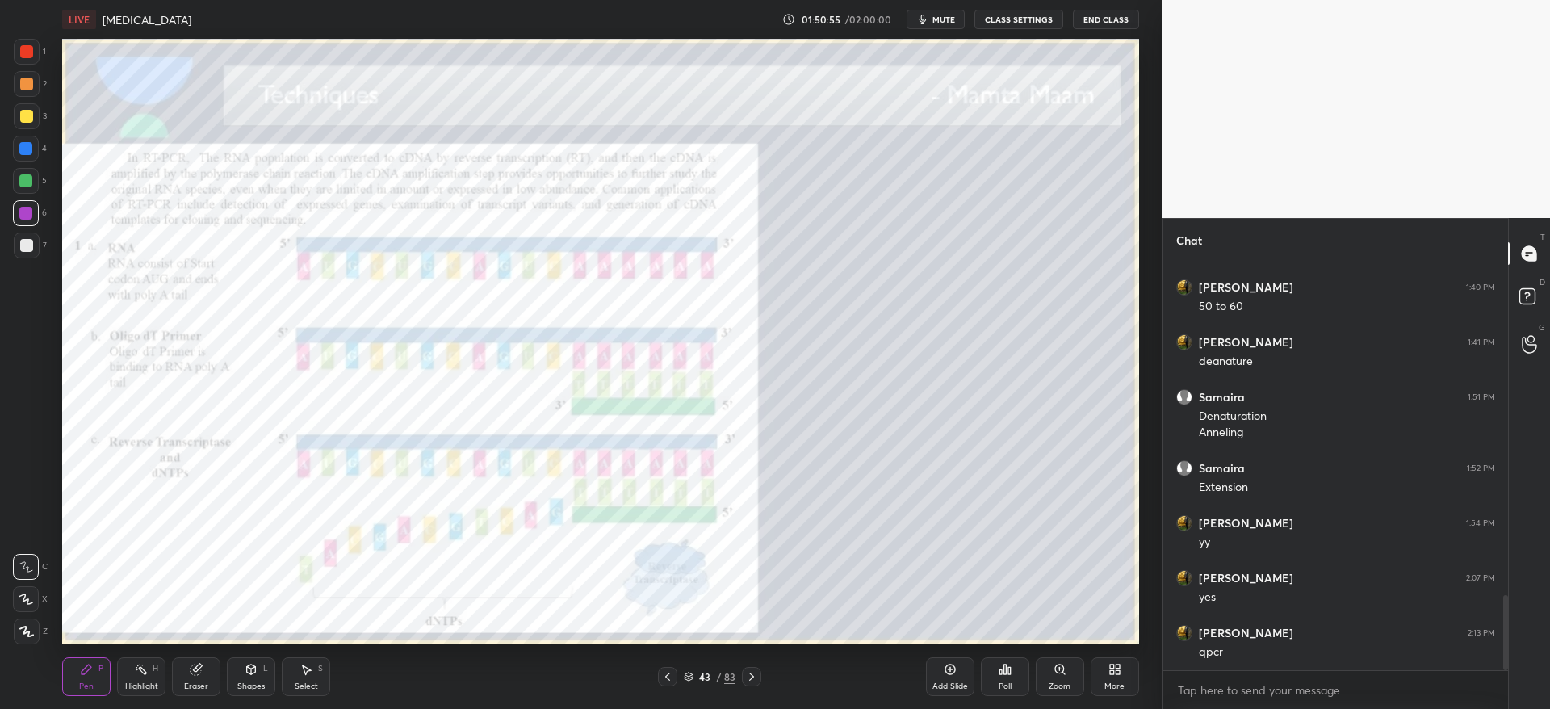
click at [754, 676] on icon at bounding box center [751, 676] width 13 height 13
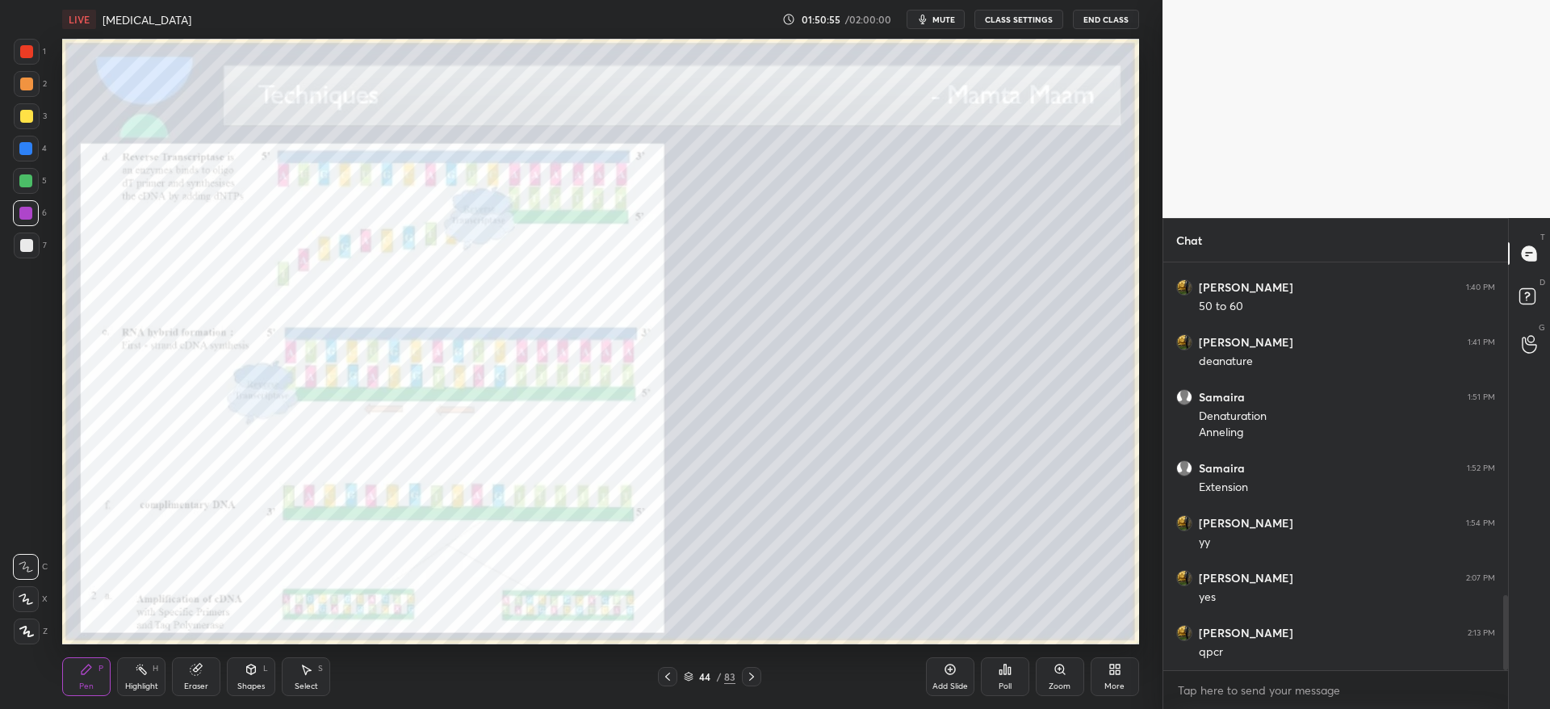
click at [754, 676] on icon at bounding box center [751, 676] width 13 height 13
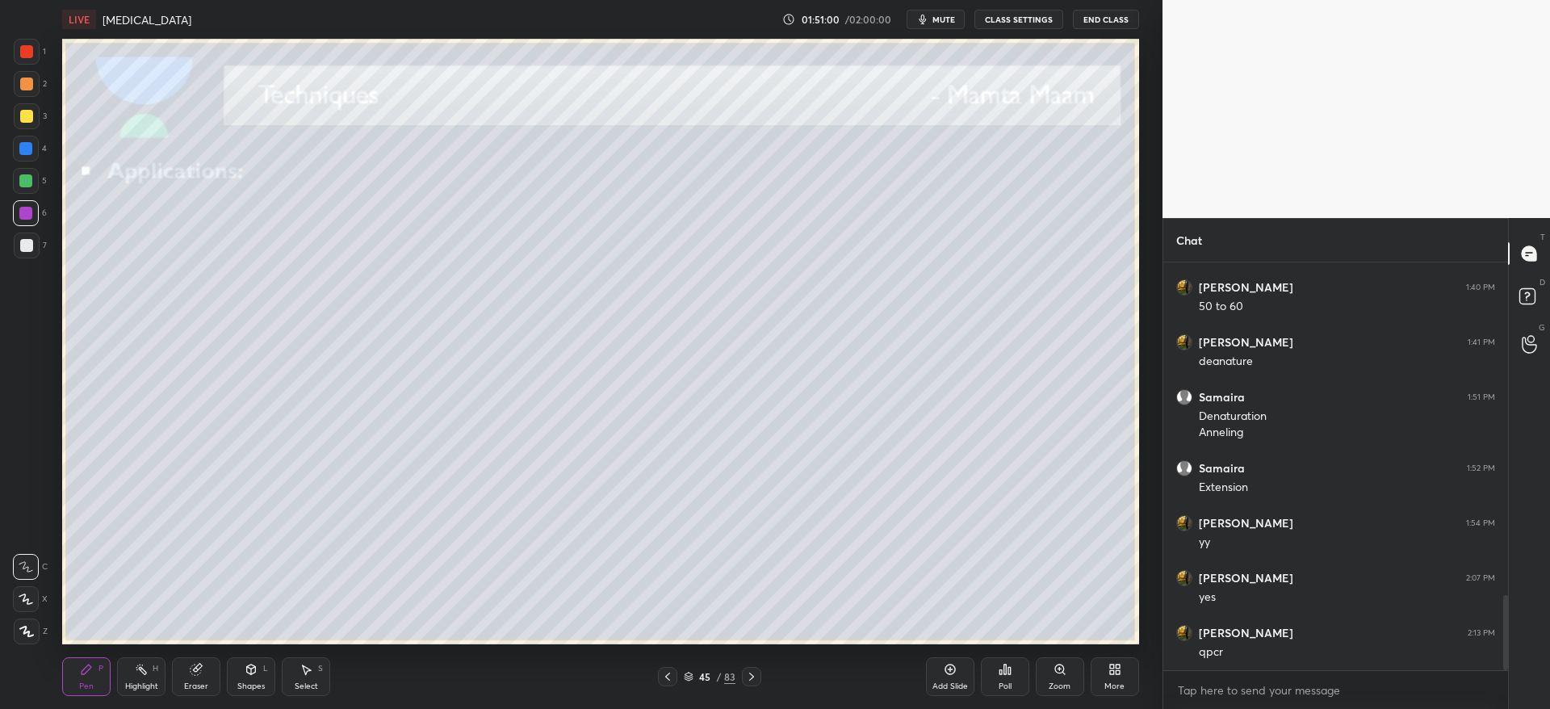
click at [27, 111] on div at bounding box center [26, 116] width 13 height 13
click at [29, 631] on icon at bounding box center [26, 631] width 13 height 10
click at [43, 245] on div "7" at bounding box center [30, 245] width 33 height 26
click at [31, 246] on div at bounding box center [26, 245] width 13 height 13
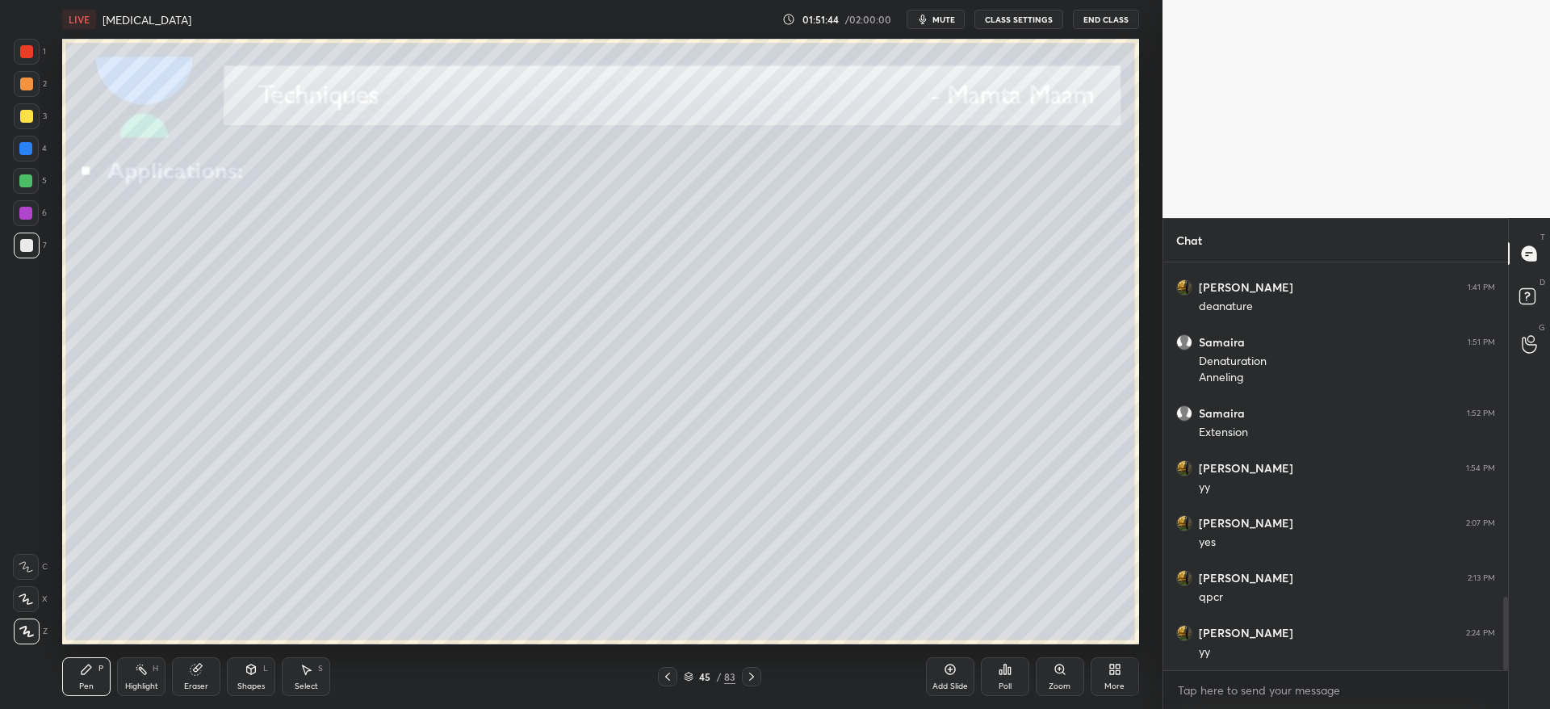
click at [189, 688] on div "Eraser" at bounding box center [196, 676] width 48 height 39
click at [88, 668] on icon at bounding box center [87, 669] width 10 height 10
click at [10, 105] on div "1 2 3 4 5 6 7 C X Z C X Z E E Erase all H H" at bounding box center [26, 341] width 52 height 605
click at [14, 114] on div at bounding box center [27, 116] width 26 height 26
click at [28, 242] on div at bounding box center [26, 245] width 13 height 13
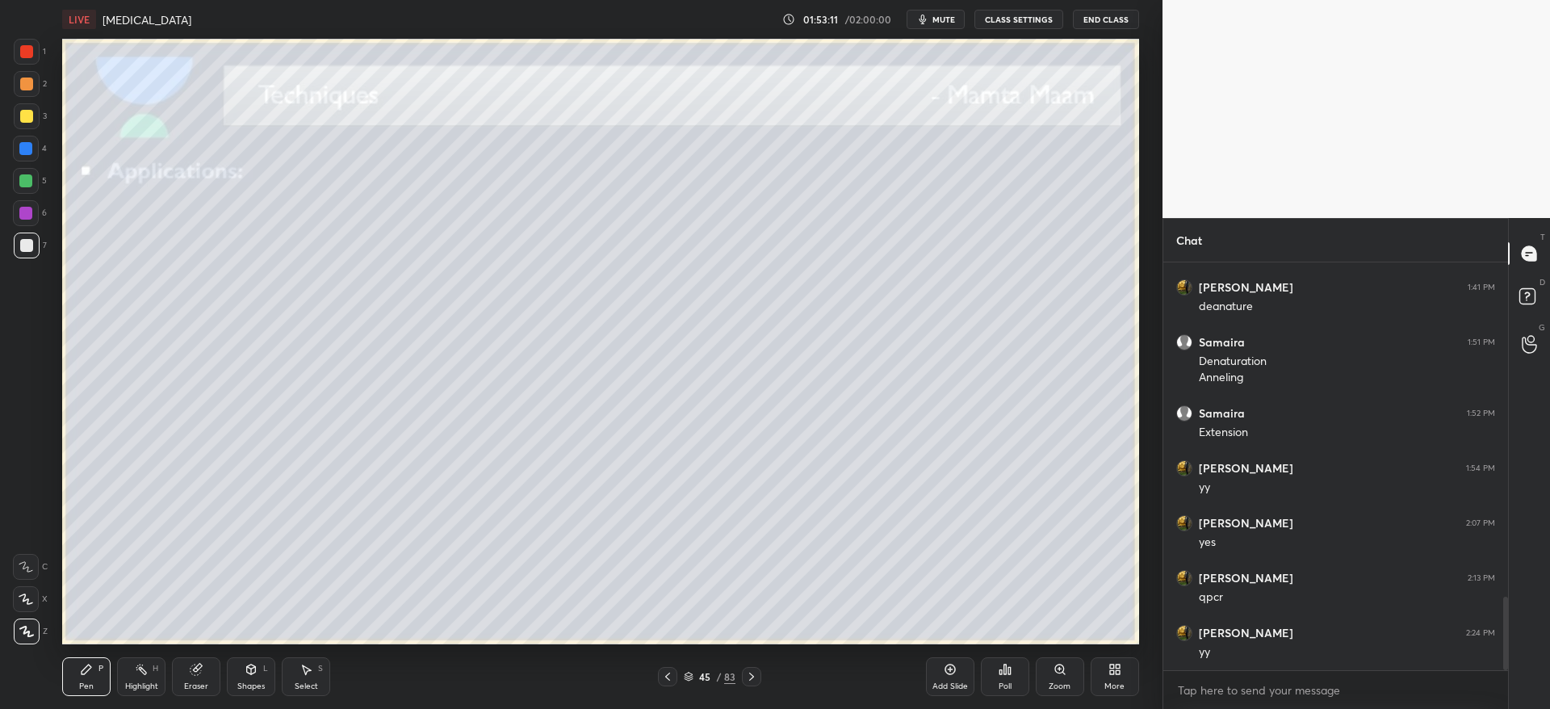
click at [30, 129] on div "3" at bounding box center [30, 119] width 33 height 32
click at [30, 122] on div at bounding box center [26, 116] width 13 height 13
click at [747, 672] on icon at bounding box center [751, 676] width 13 height 13
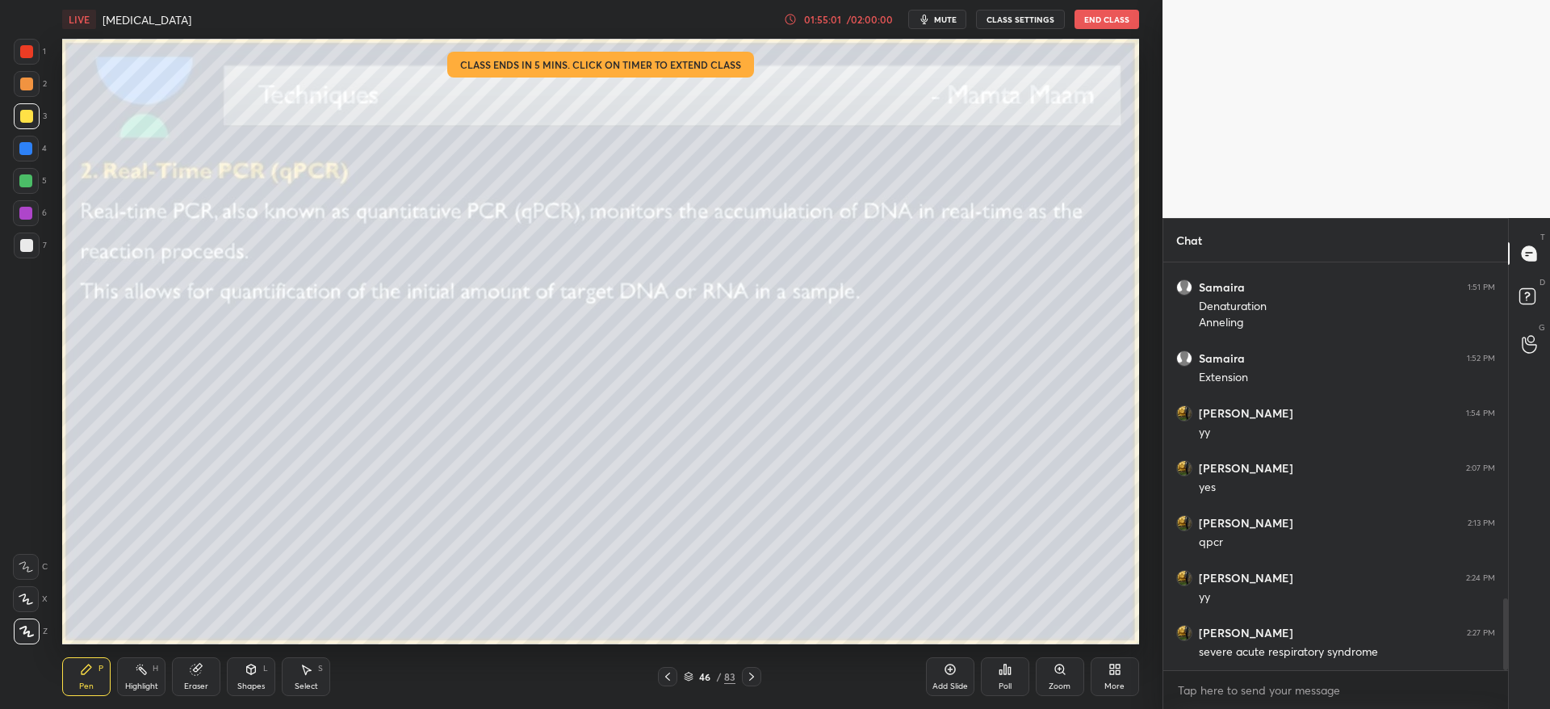
click at [868, 23] on div "/ 02:00:00" at bounding box center [870, 20] width 50 height 10
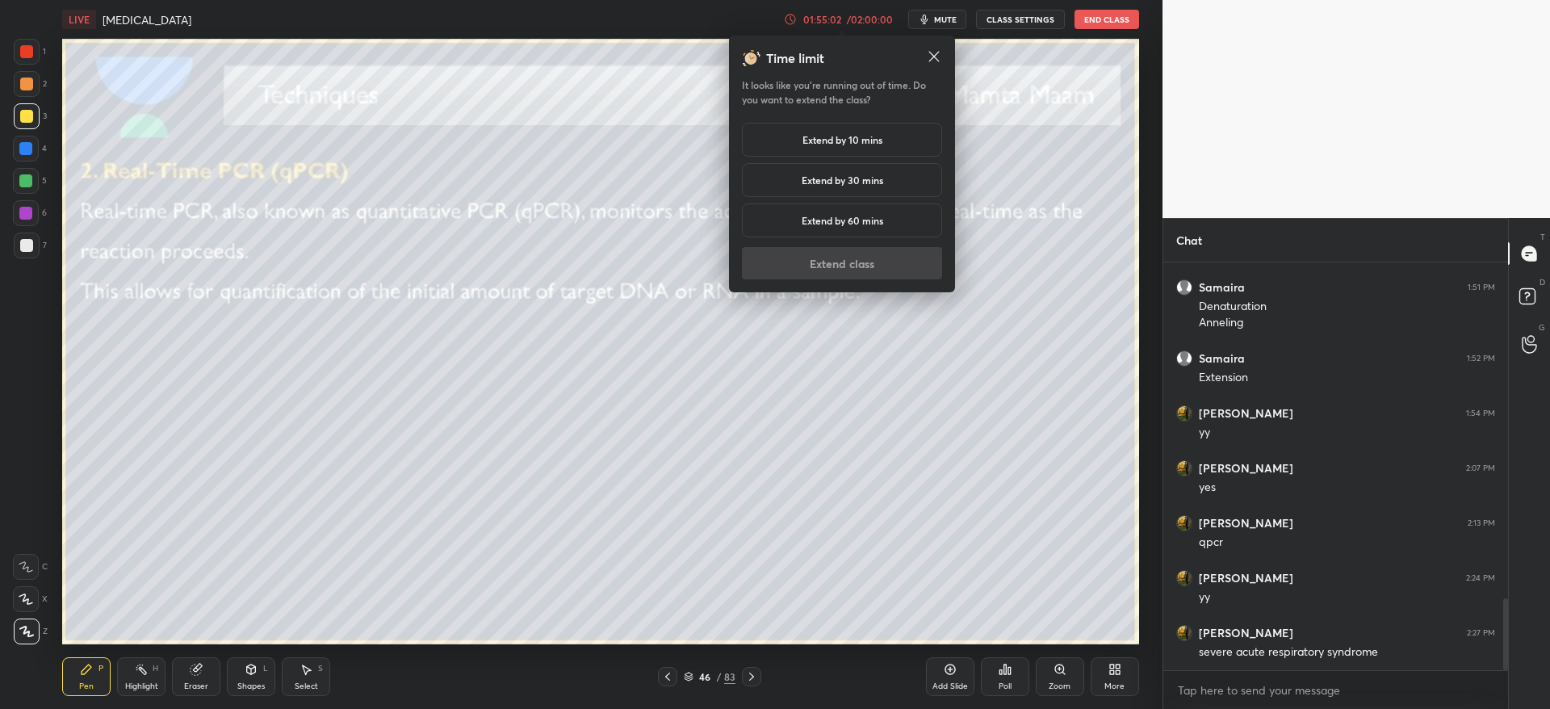
click at [819, 141] on h5 "Extend by 10 mins" at bounding box center [842, 139] width 80 height 15
click at [801, 259] on button "Extend class" at bounding box center [842, 263] width 200 height 32
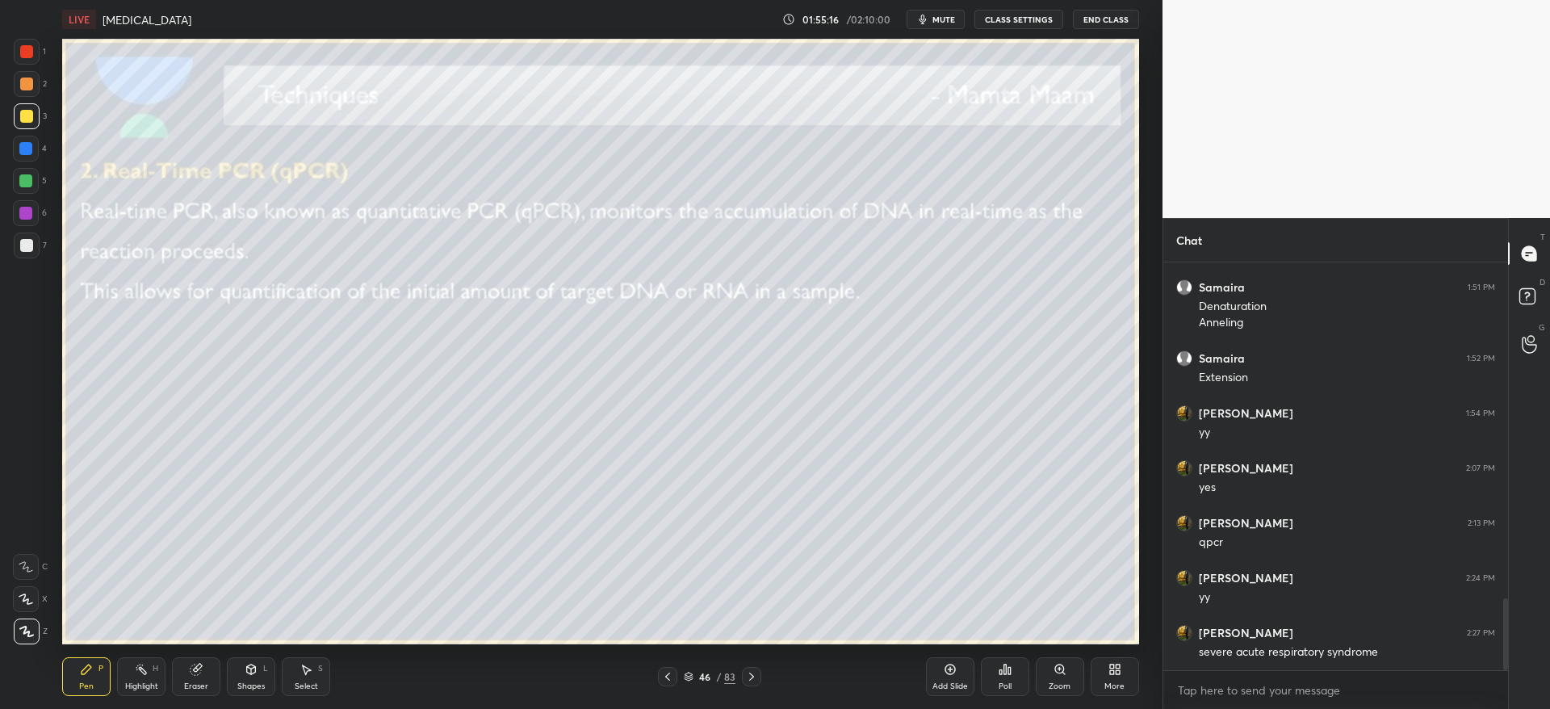
click at [19, 271] on div "1 2 3 4 5 6 7 C X Z C X Z E E Erase all H H" at bounding box center [26, 341] width 52 height 605
click at [27, 186] on div at bounding box center [25, 180] width 13 height 13
click at [753, 676] on icon at bounding box center [751, 676] width 5 height 8
click at [755, 677] on icon at bounding box center [751, 676] width 13 height 13
click at [671, 674] on icon at bounding box center [667, 676] width 13 height 13
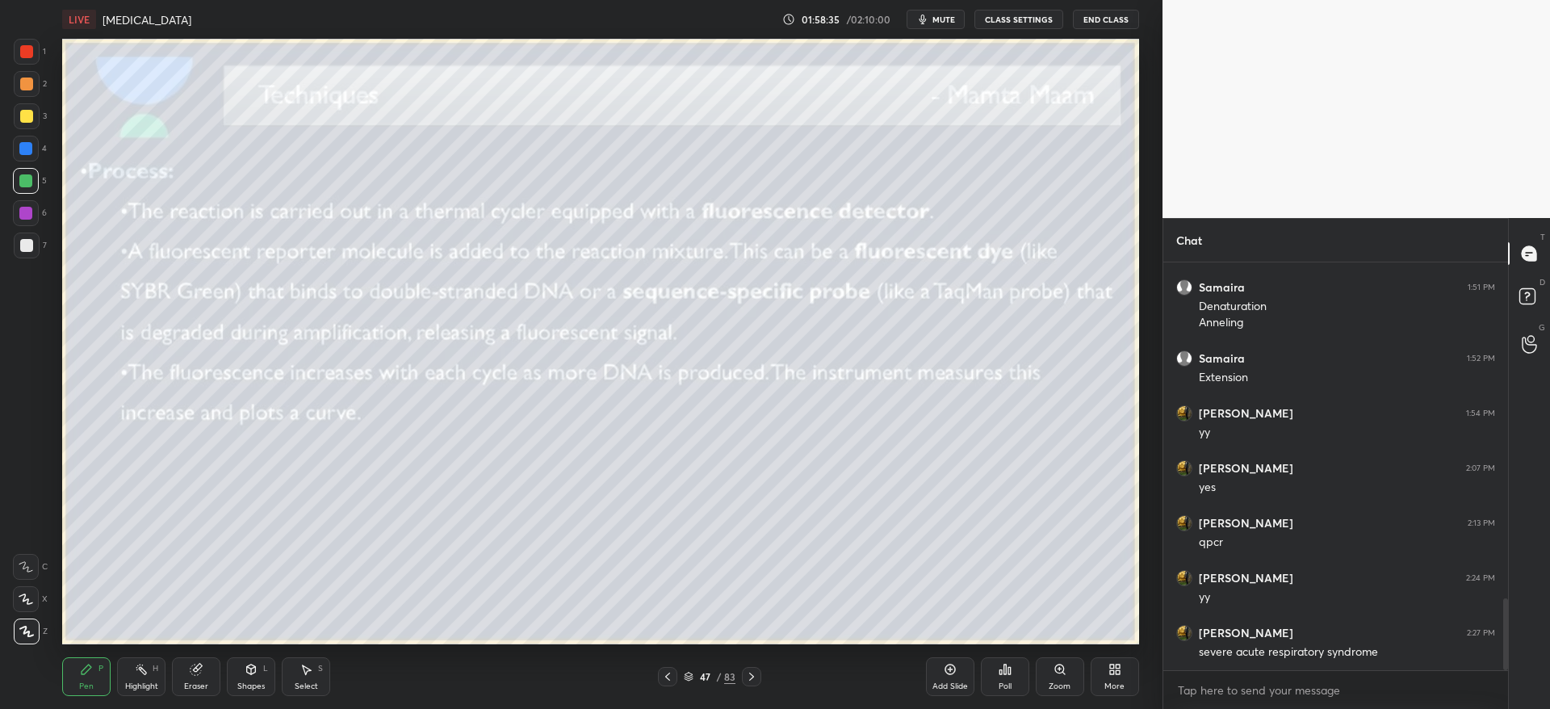
click at [663, 686] on div "Pen P Highlight H Eraser Shapes L Select S 47 / 83 Add Slide Poll Zoom More" at bounding box center [600, 676] width 1076 height 65
drag, startPoint x: 27, startPoint y: 89, endPoint x: 47, endPoint y: 99, distance: 22.0
click at [26, 91] on div at bounding box center [27, 84] width 26 height 26
click at [758, 670] on icon at bounding box center [751, 676] width 13 height 13
click at [753, 677] on icon at bounding box center [751, 676] width 13 height 13
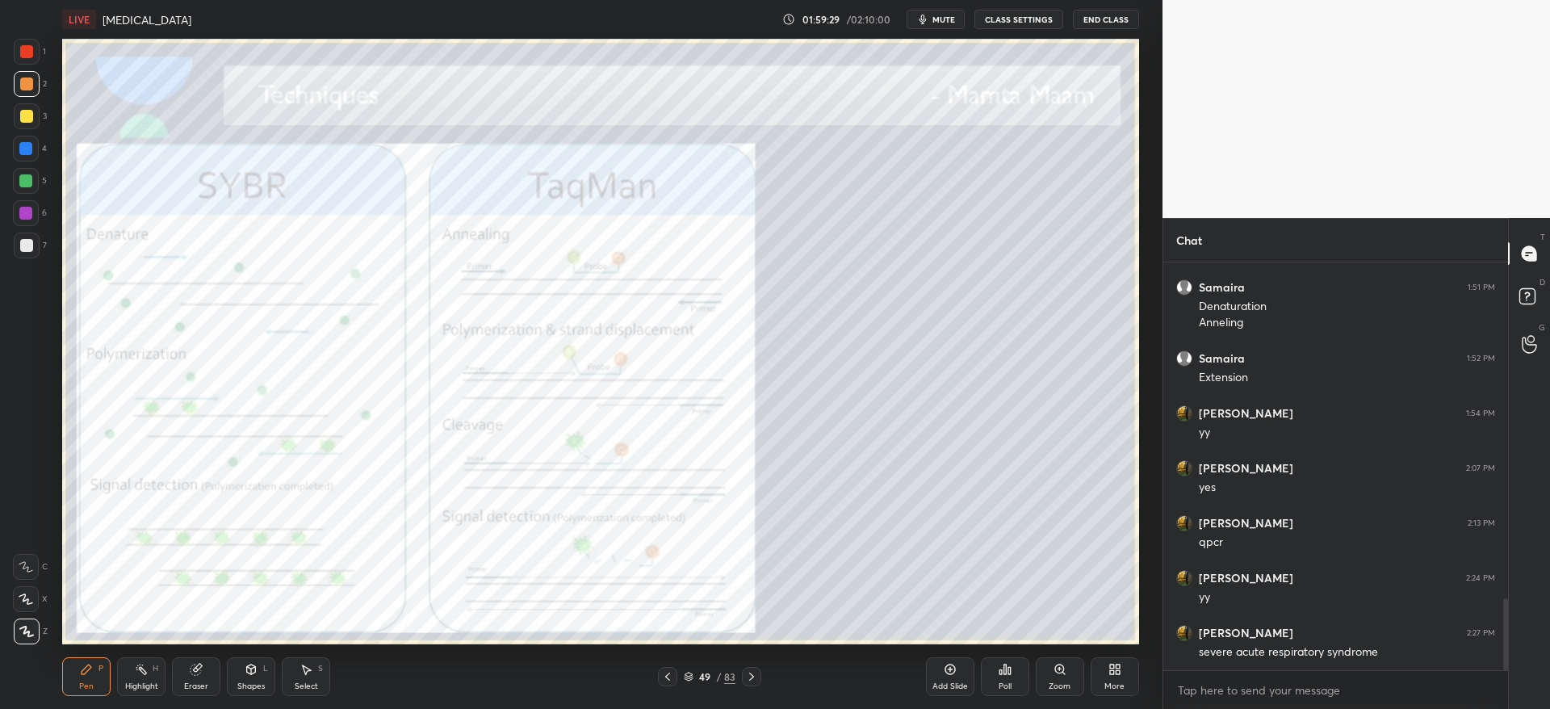
click at [668, 673] on icon at bounding box center [667, 676] width 13 height 13
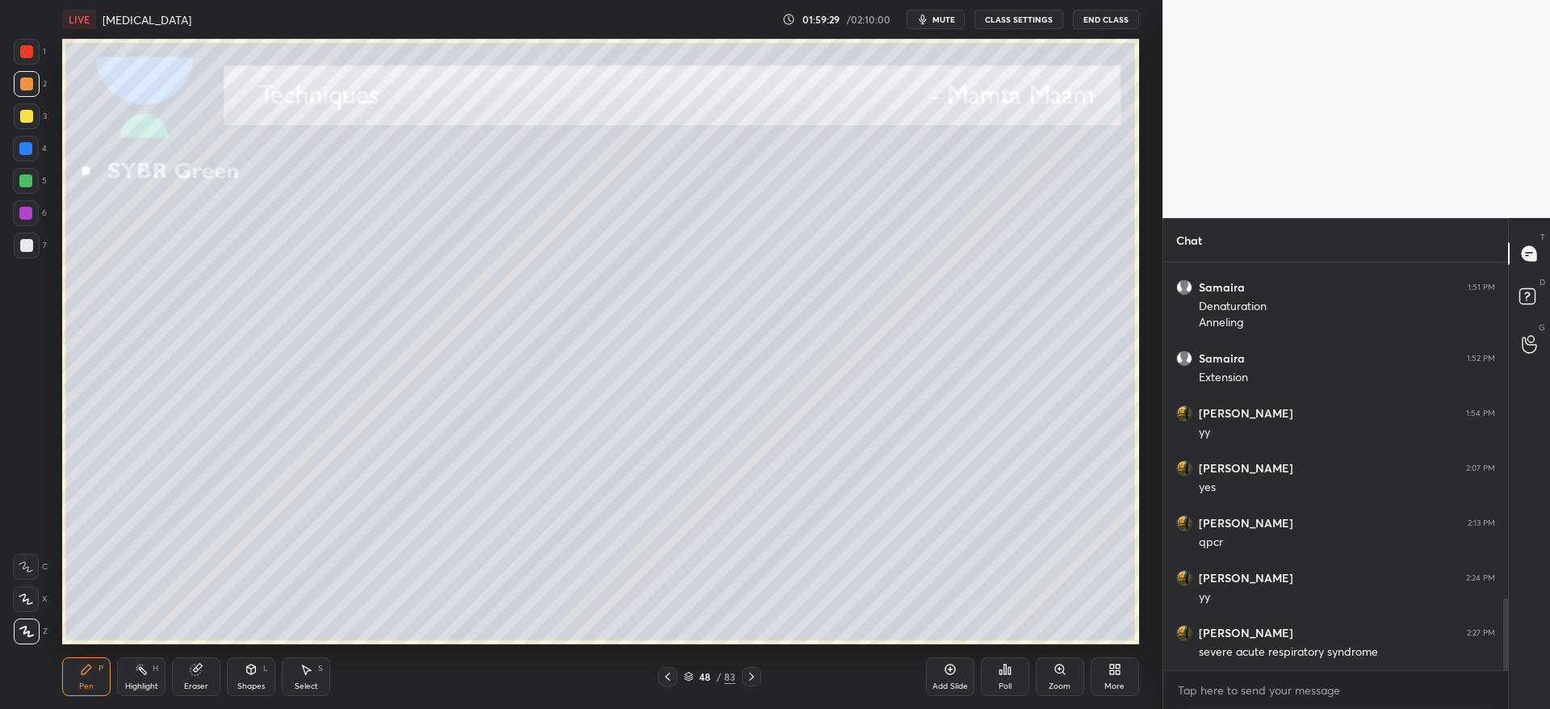
click at [661, 678] on div at bounding box center [667, 676] width 19 height 19
click at [751, 676] on icon at bounding box center [751, 676] width 13 height 13
click at [751, 678] on icon at bounding box center [751, 676] width 5 height 8
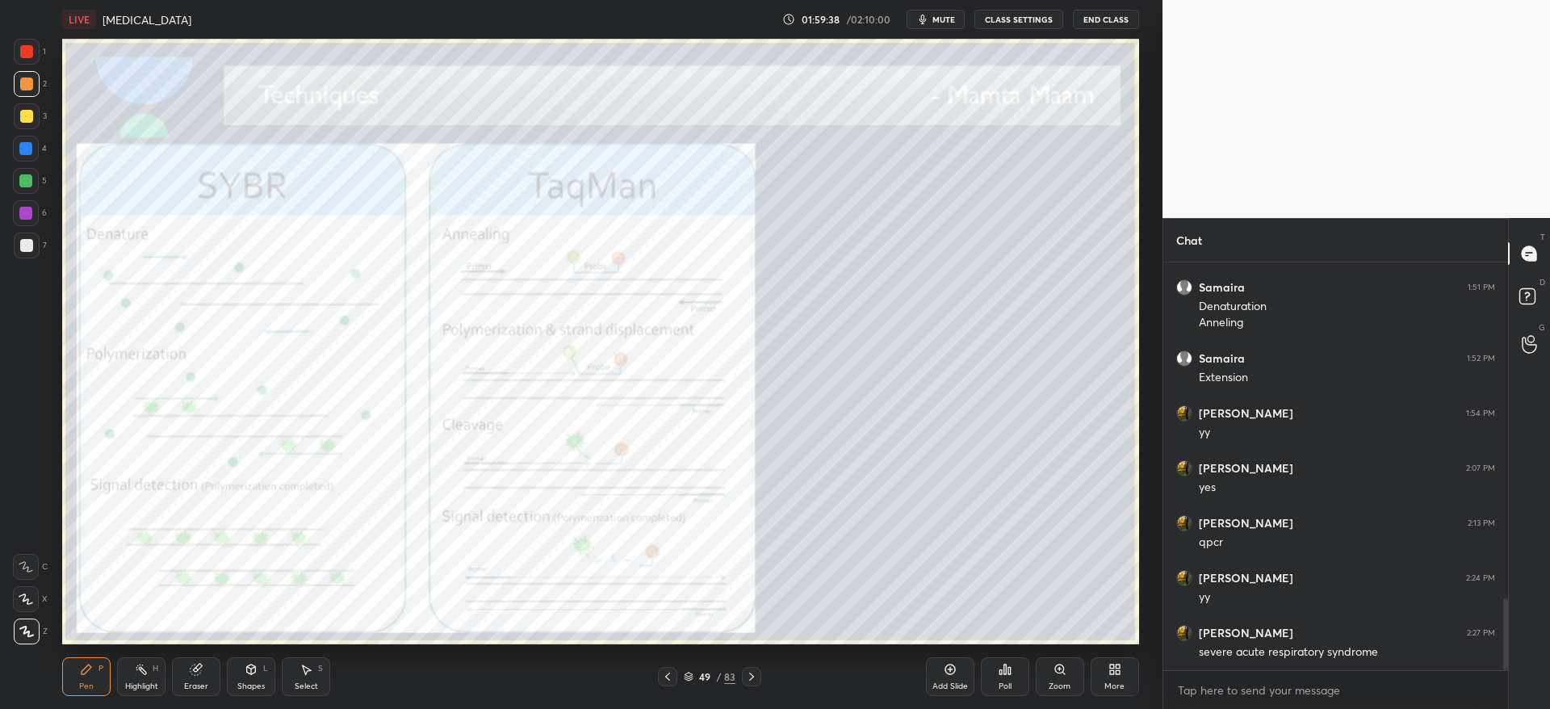
click at [747, 679] on icon at bounding box center [751, 676] width 13 height 13
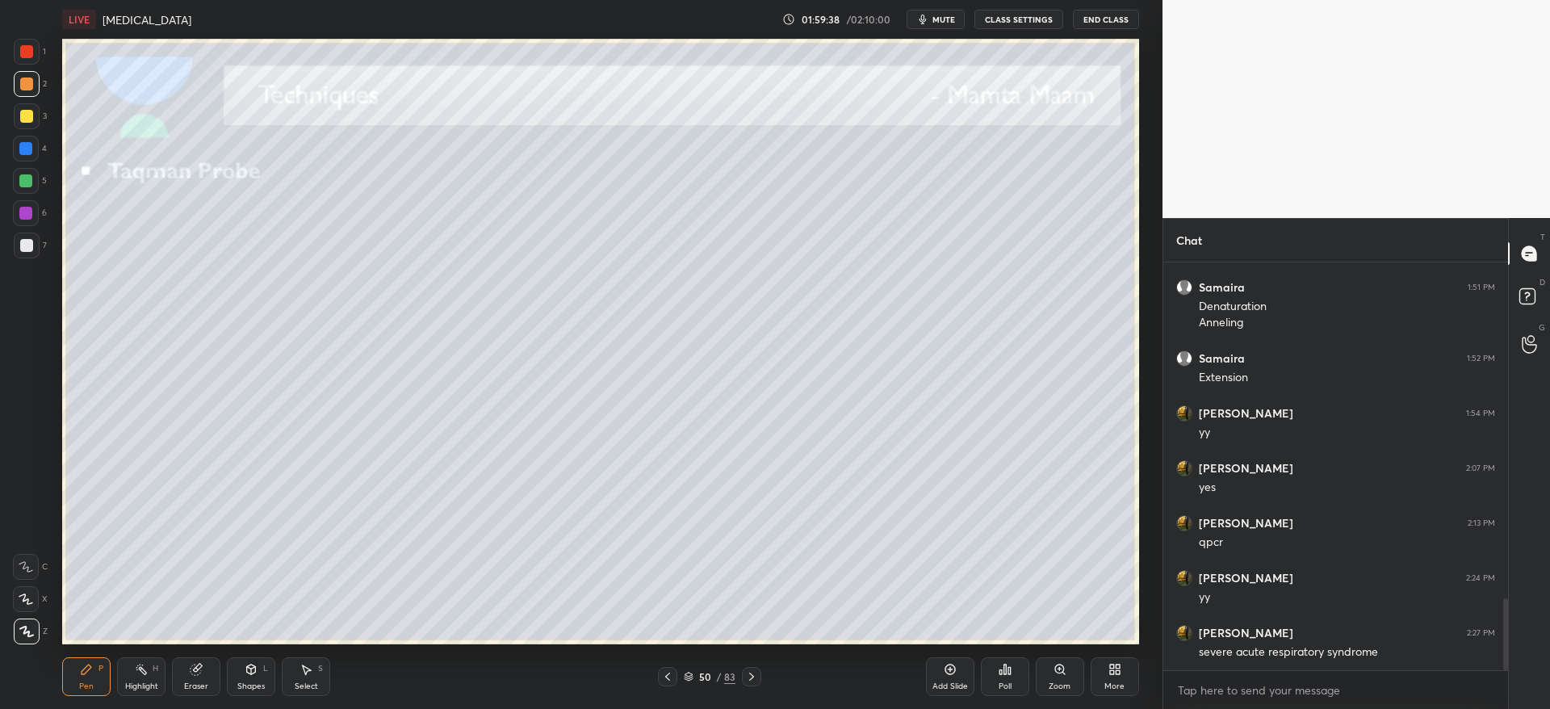
click at [747, 680] on icon at bounding box center [751, 676] width 13 height 13
click at [751, 677] on icon at bounding box center [751, 676] width 13 height 13
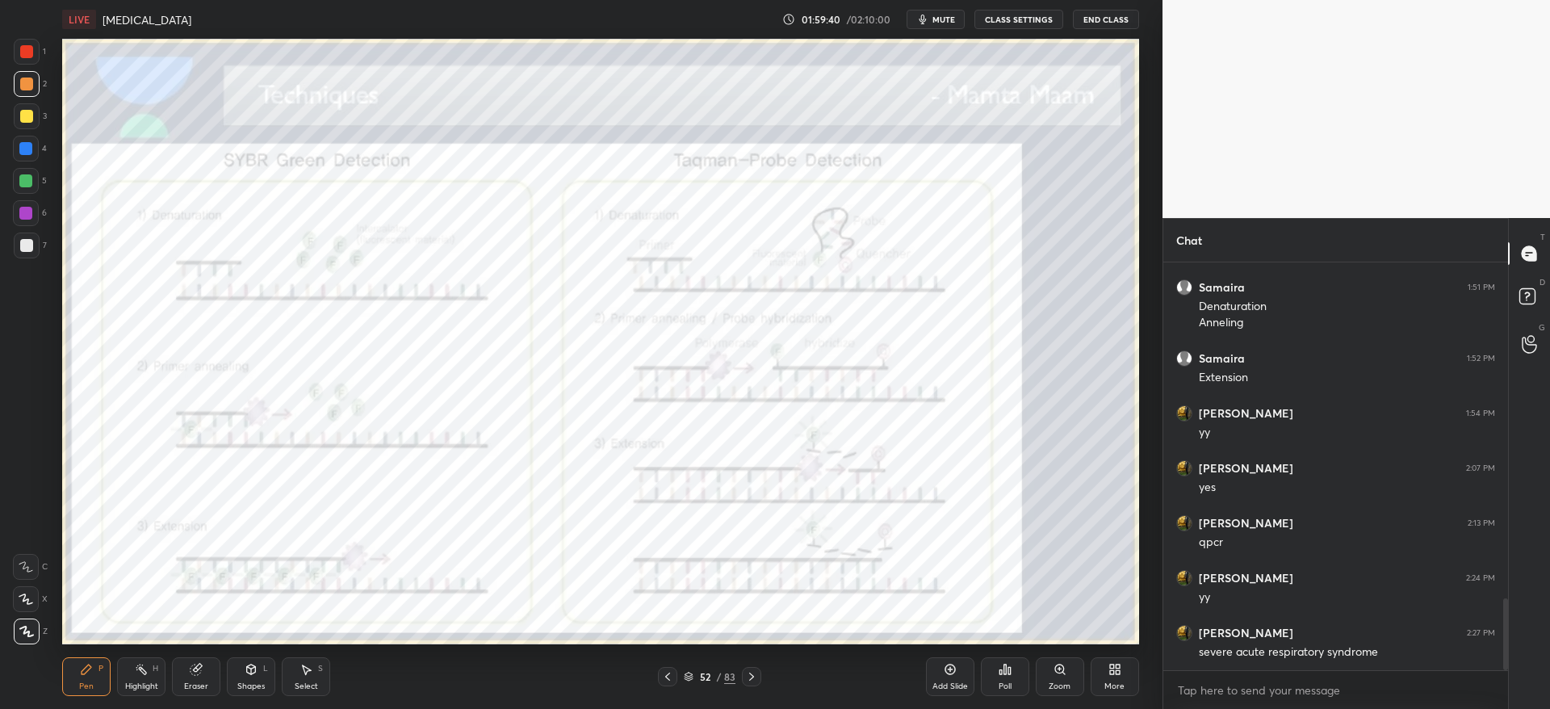
click at [752, 680] on icon at bounding box center [751, 676] width 13 height 13
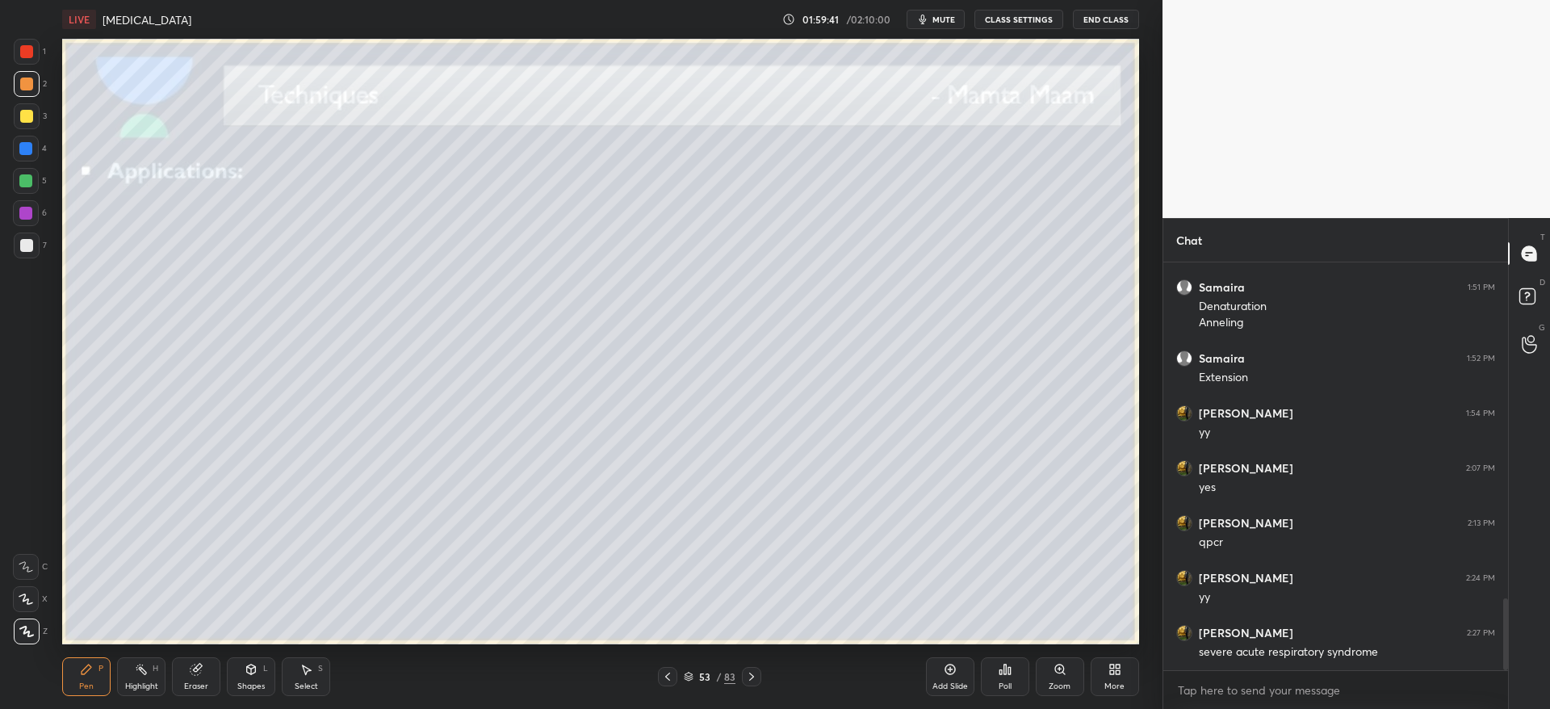
click at [679, 673] on div "53 / 83" at bounding box center [709, 676] width 103 height 19
click at [680, 678] on div "53 / 83" at bounding box center [709, 676] width 103 height 19
click at [667, 674] on icon at bounding box center [667, 676] width 13 height 13
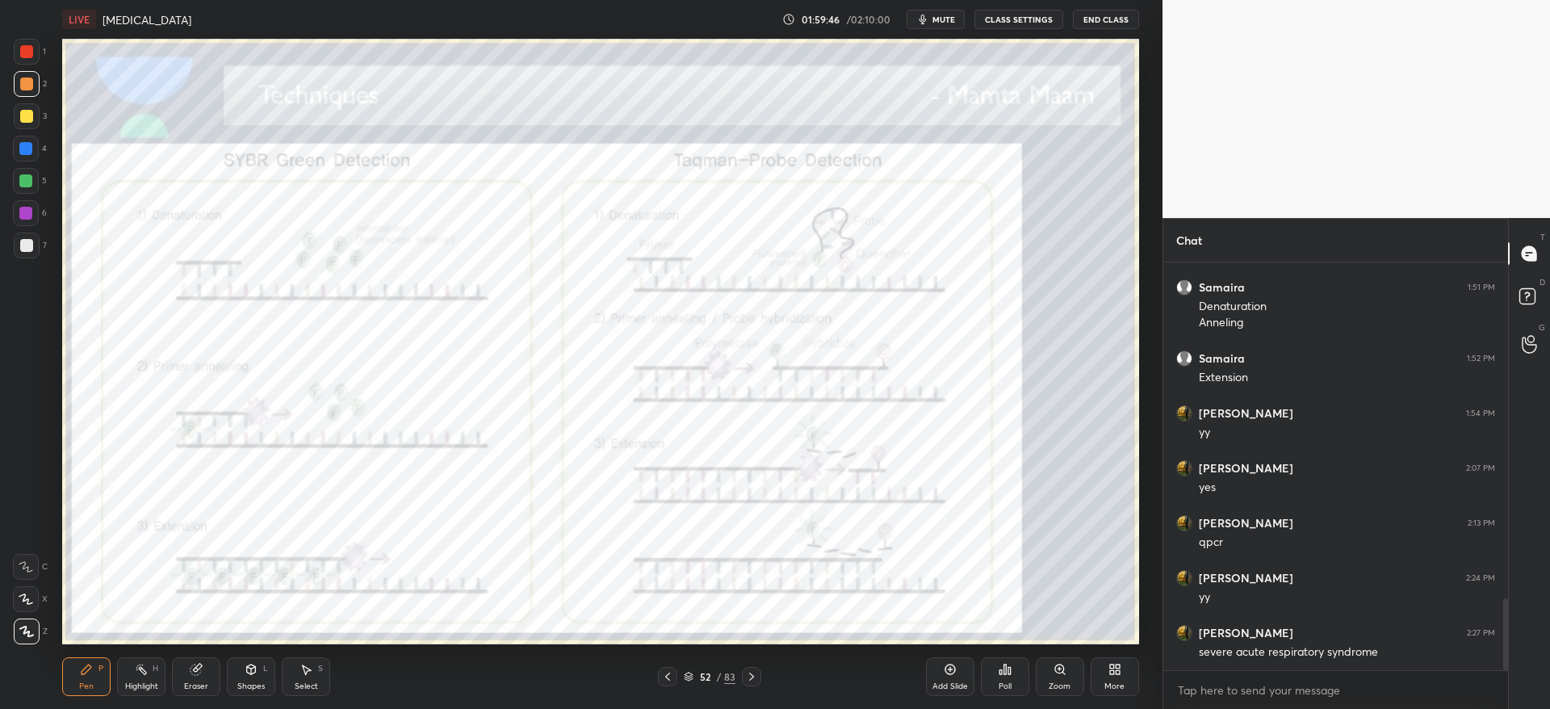
click at [693, 684] on div "52 / 83" at bounding box center [709, 676] width 103 height 19
click at [692, 677] on icon at bounding box center [689, 676] width 10 height 10
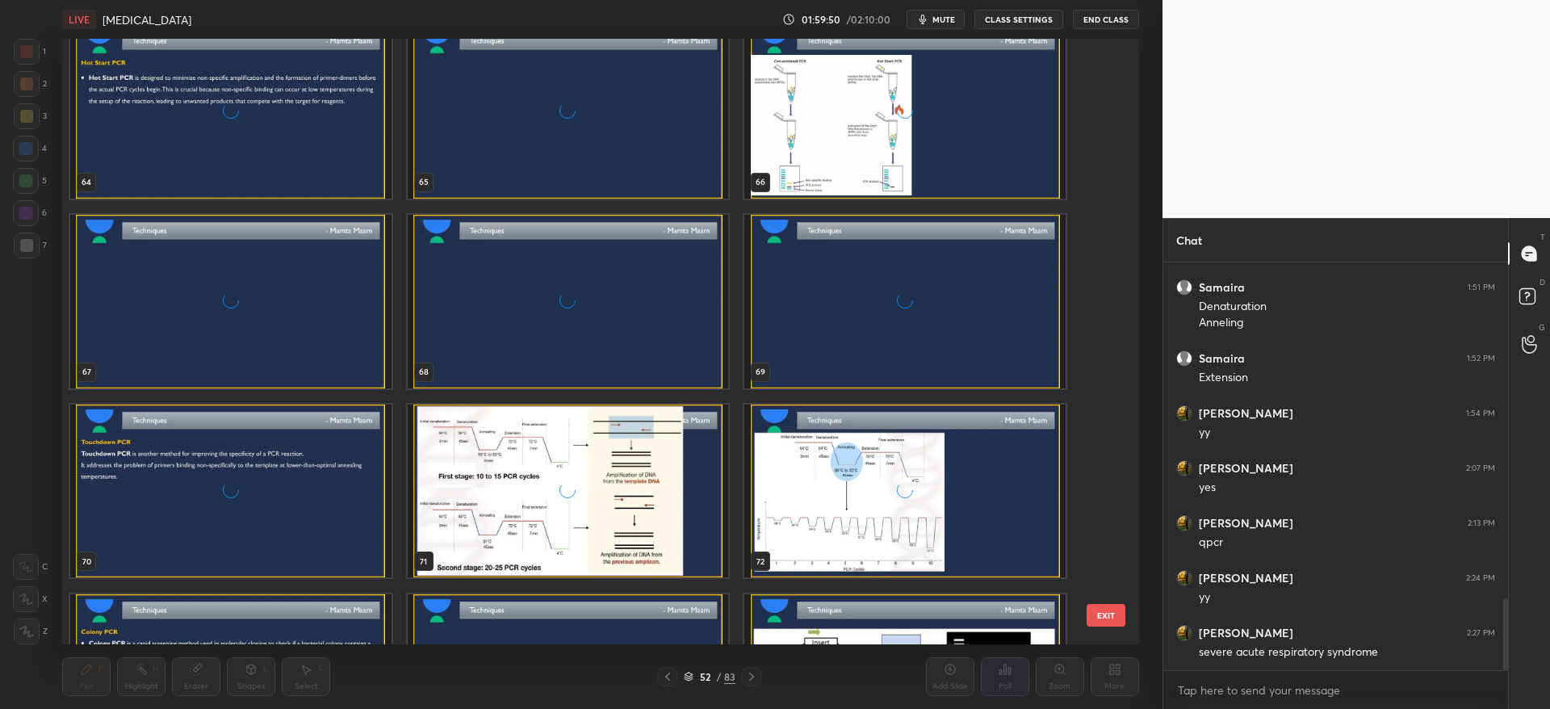
scroll to position [4704, 0]
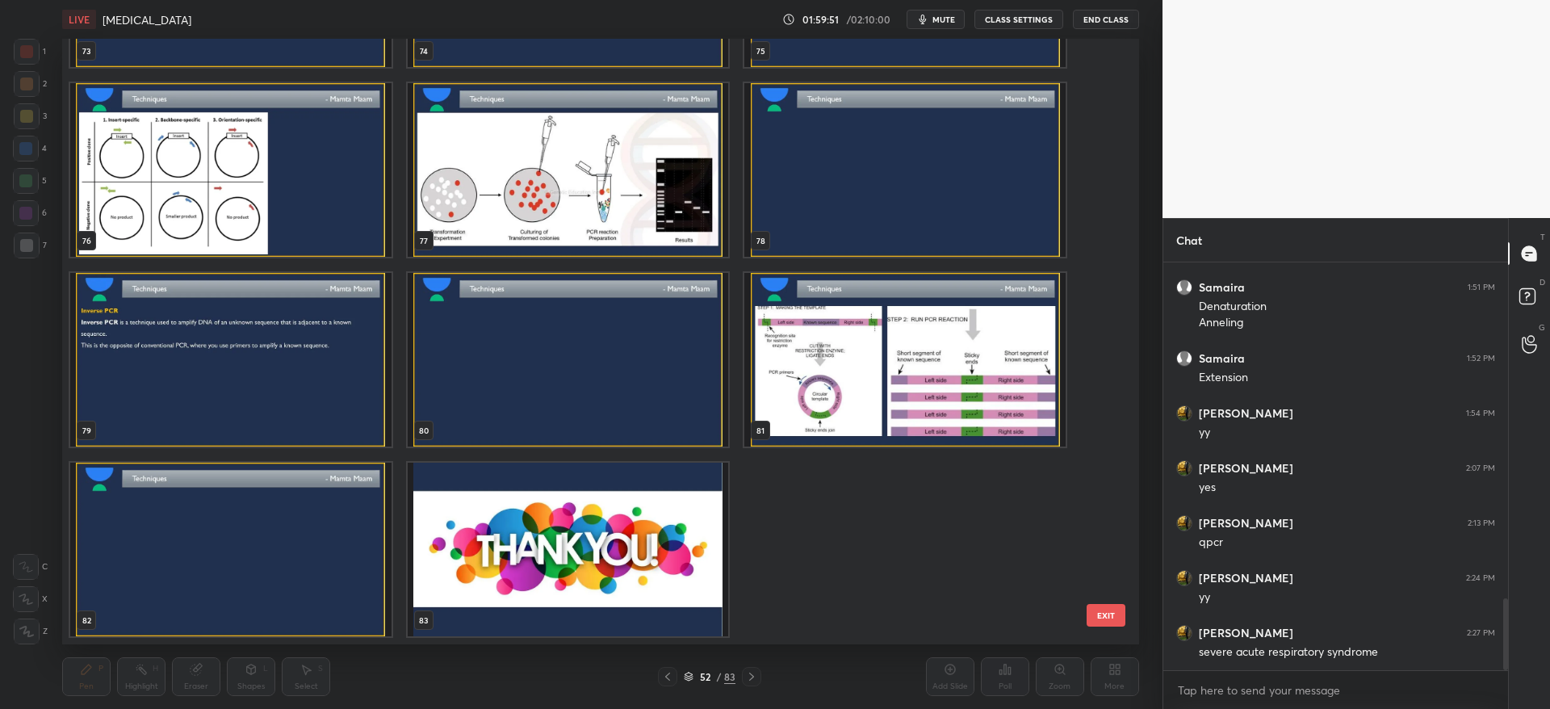
click at [596, 541] on img "grid" at bounding box center [568, 549] width 321 height 174
click at [597, 541] on img "grid" at bounding box center [568, 549] width 321 height 174
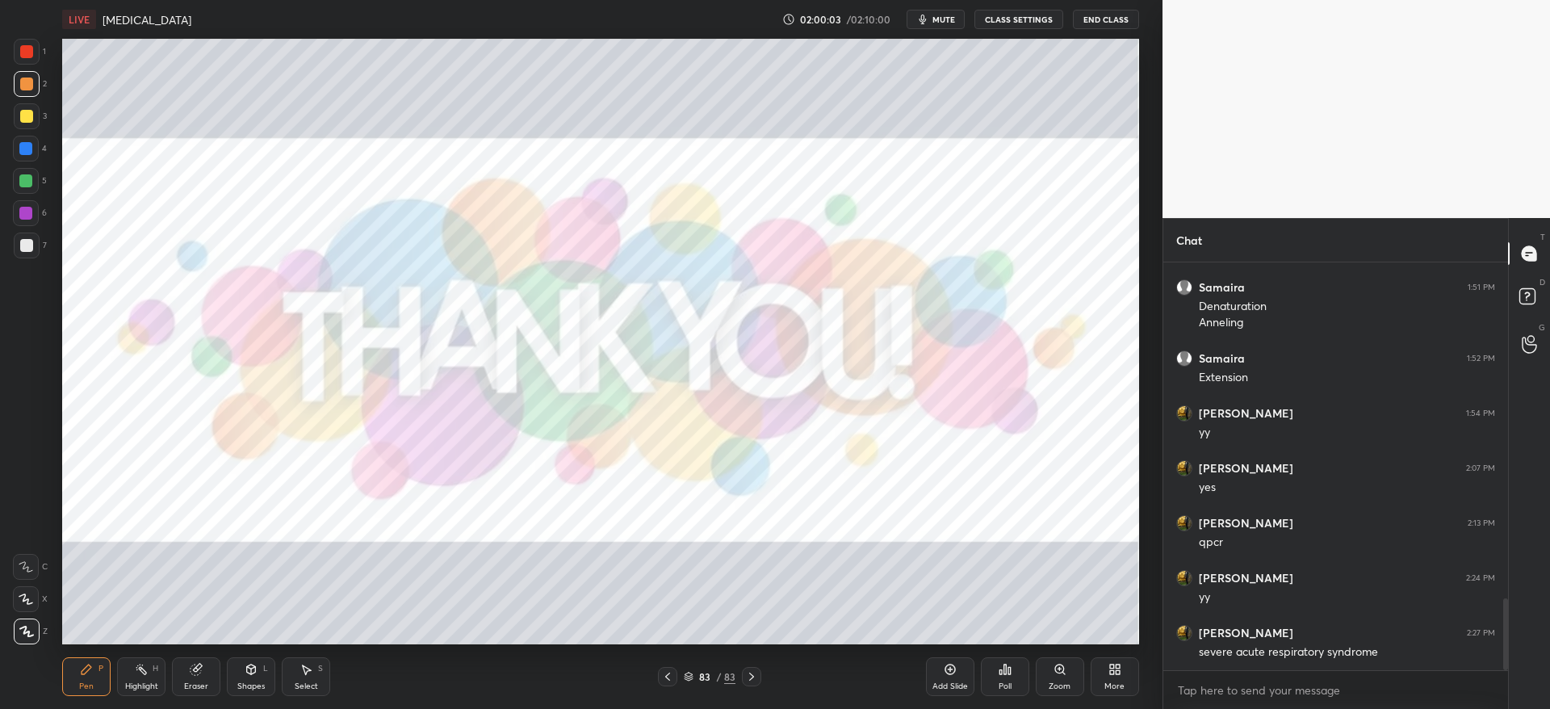
click at [23, 110] on div at bounding box center [26, 116] width 13 height 13
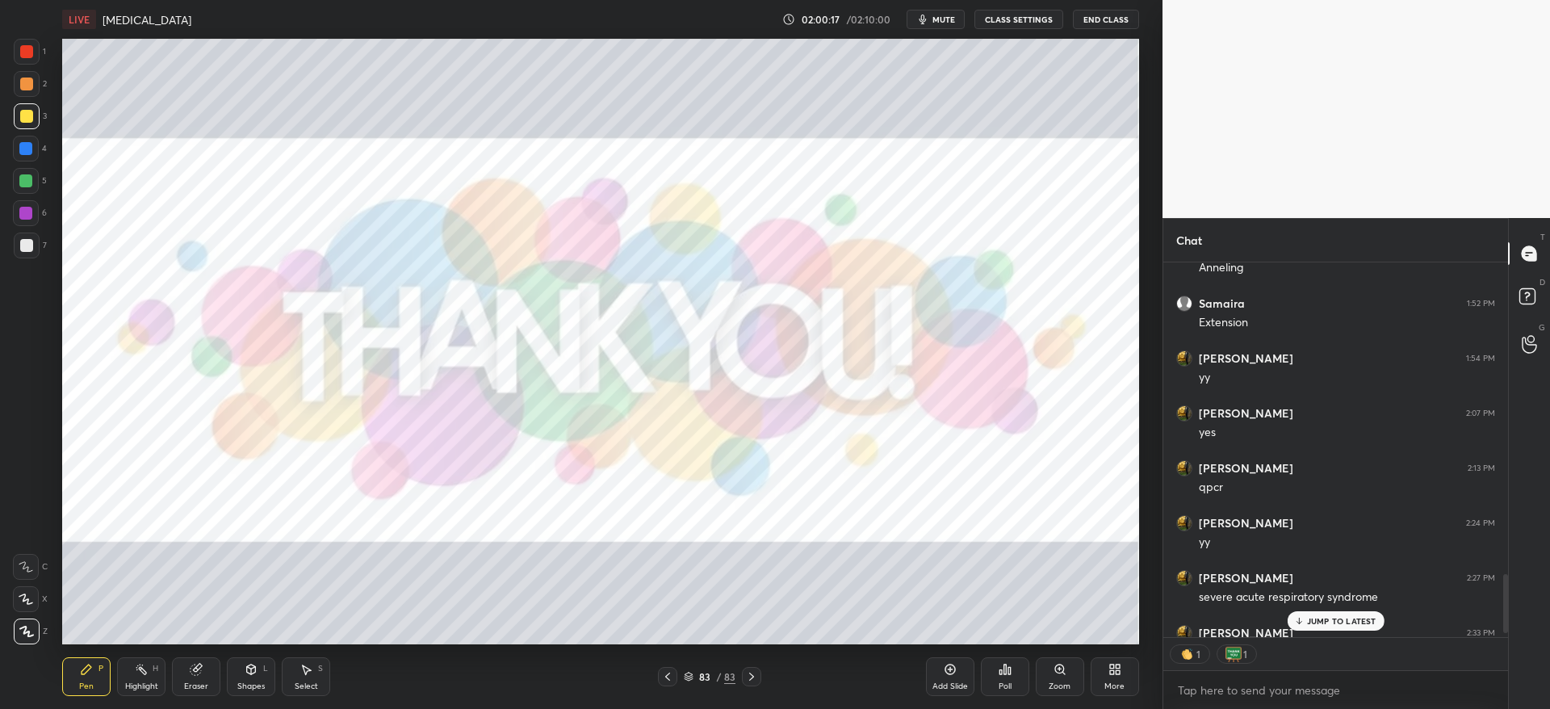
scroll to position [1993, 0]
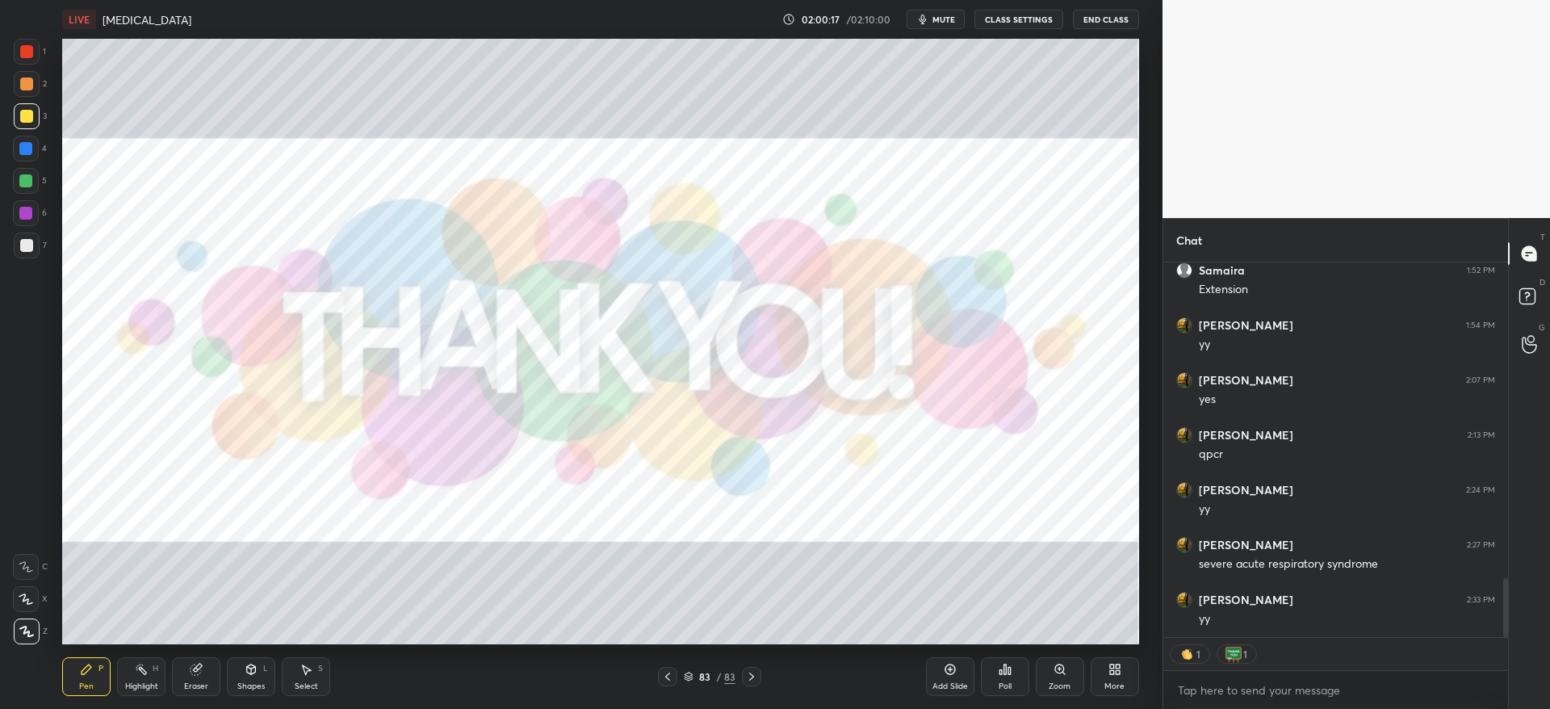
drag, startPoint x: 1505, startPoint y: 594, endPoint x: 1501, endPoint y: 638, distance: 43.8
click at [1501, 638] on div "Samaira 1:51 PM Denaturation [PERSON_NAME] 1:52 PM Extension [PERSON_NAME] 1:54…" at bounding box center [1335, 485] width 345 height 446
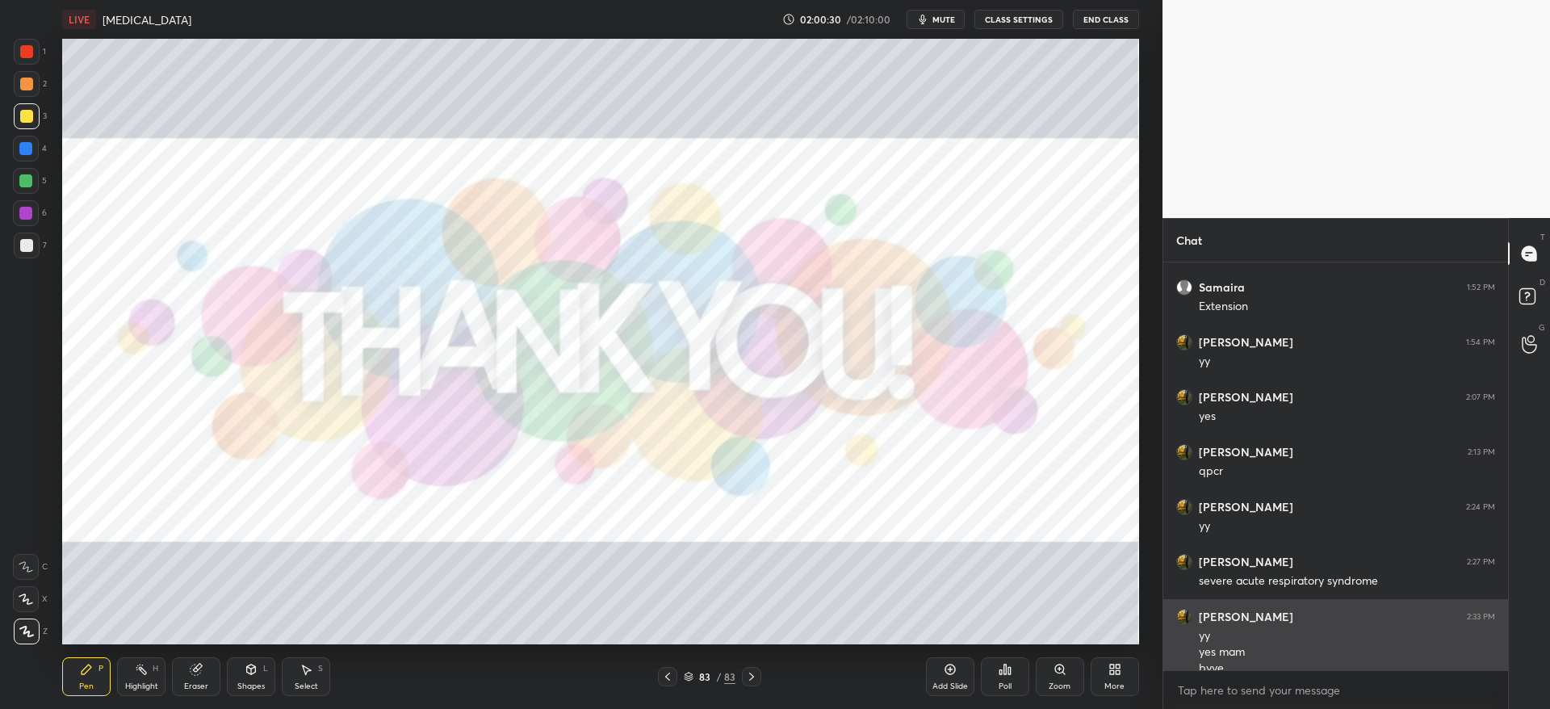
scroll to position [1993, 0]
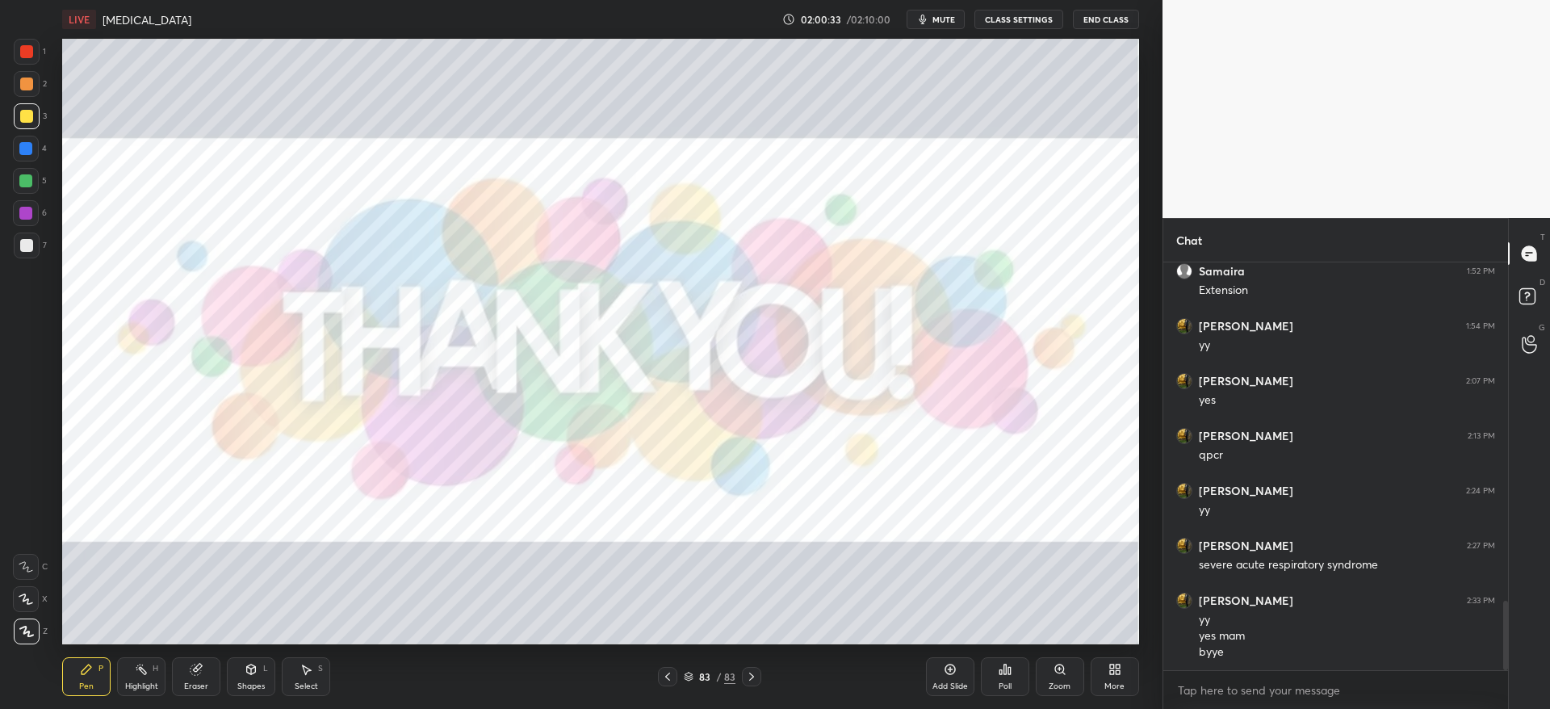
click at [1111, 20] on button "End Class" at bounding box center [1106, 19] width 66 height 19
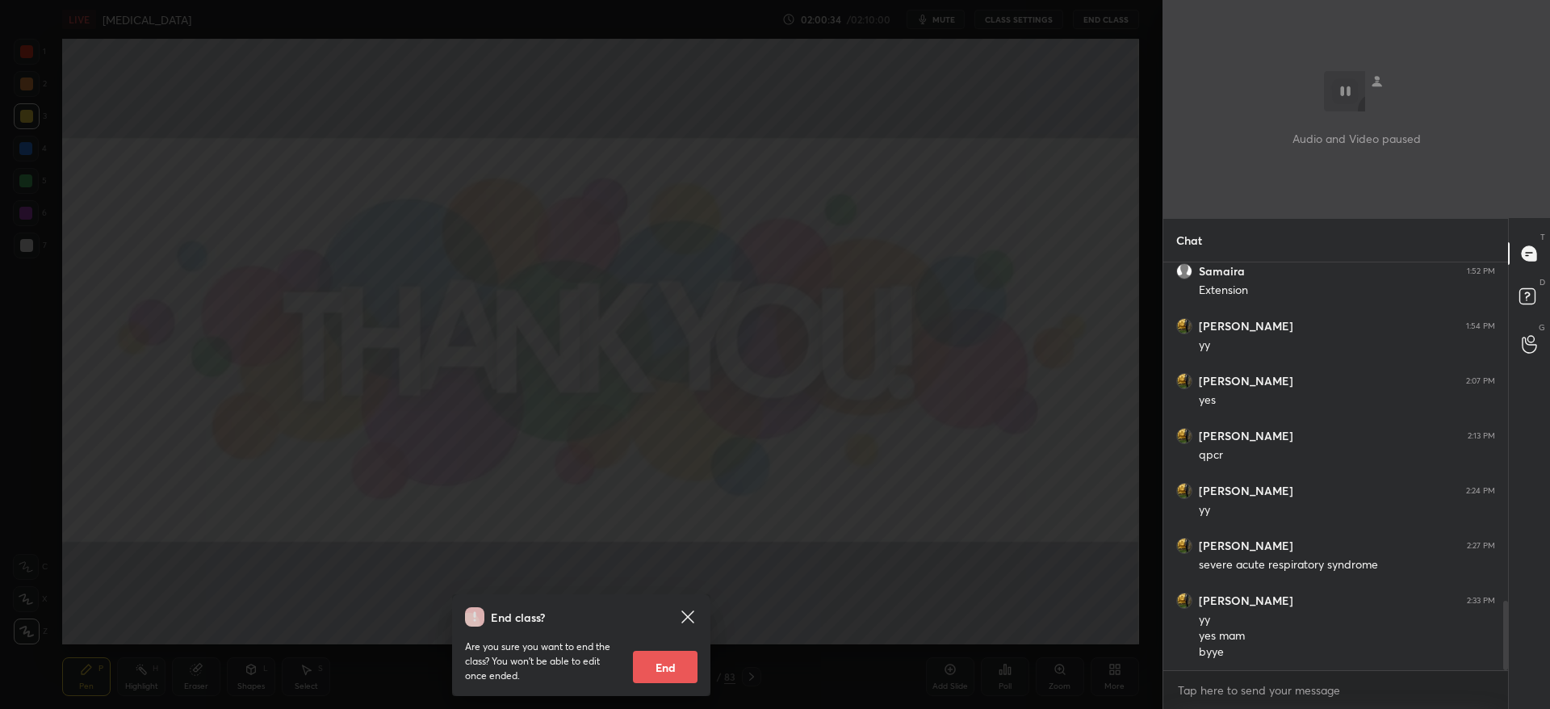
click at [676, 660] on button "End" at bounding box center [665, 666] width 65 height 32
type textarea "x"
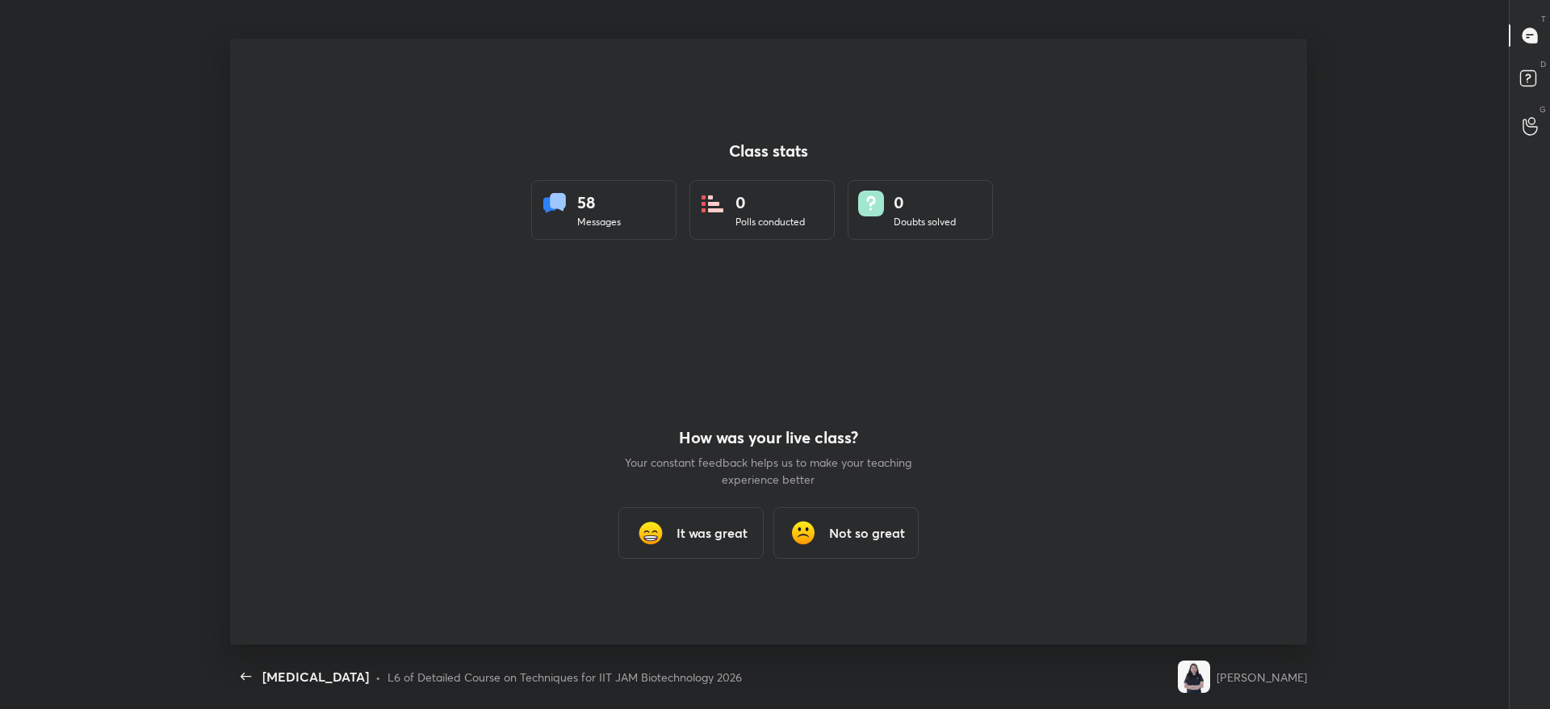
scroll to position [0, 0]
click at [1173, 65] on div "Class stats 58 Messages 0 Polls conducted 0 Doubts solved How was your live cla…" at bounding box center [768, 341] width 1076 height 605
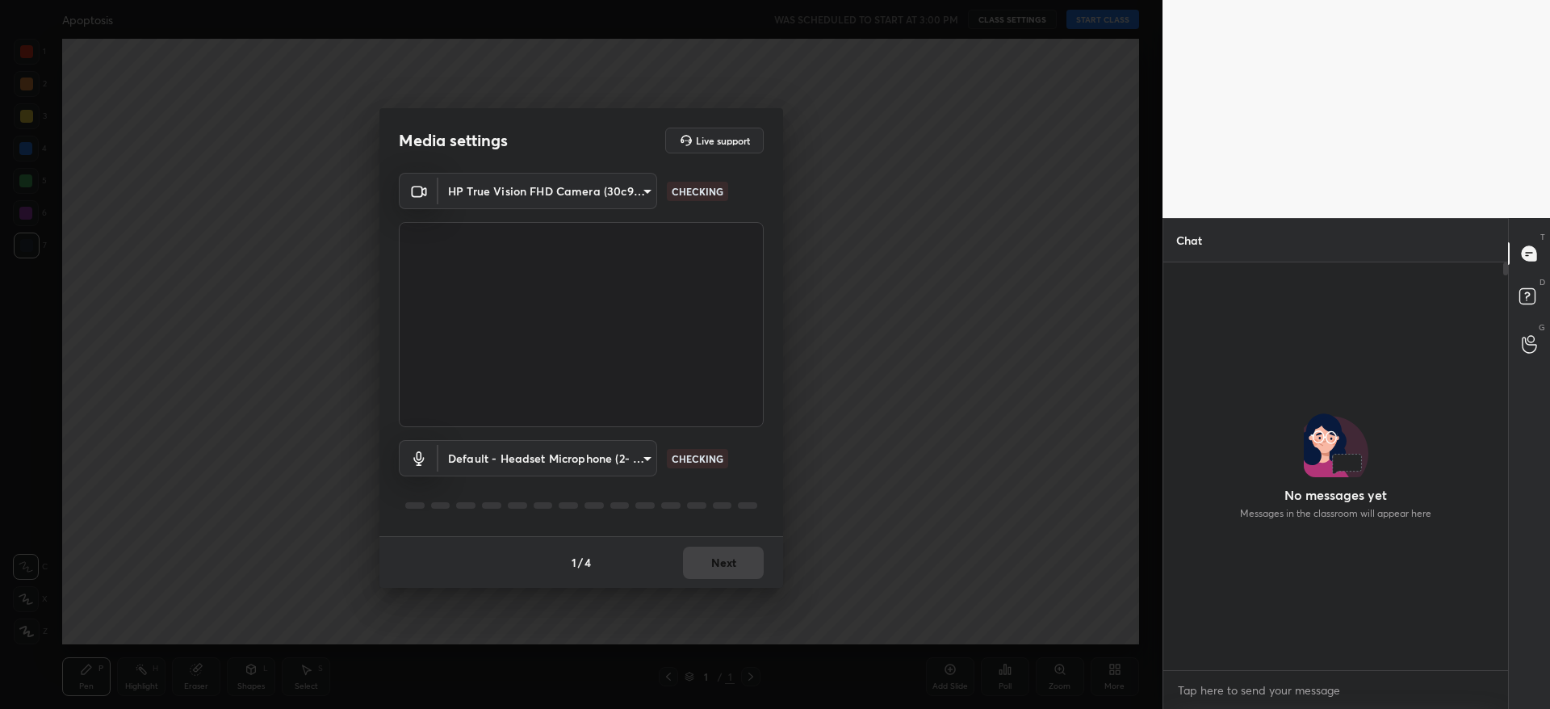
scroll to position [285, 340]
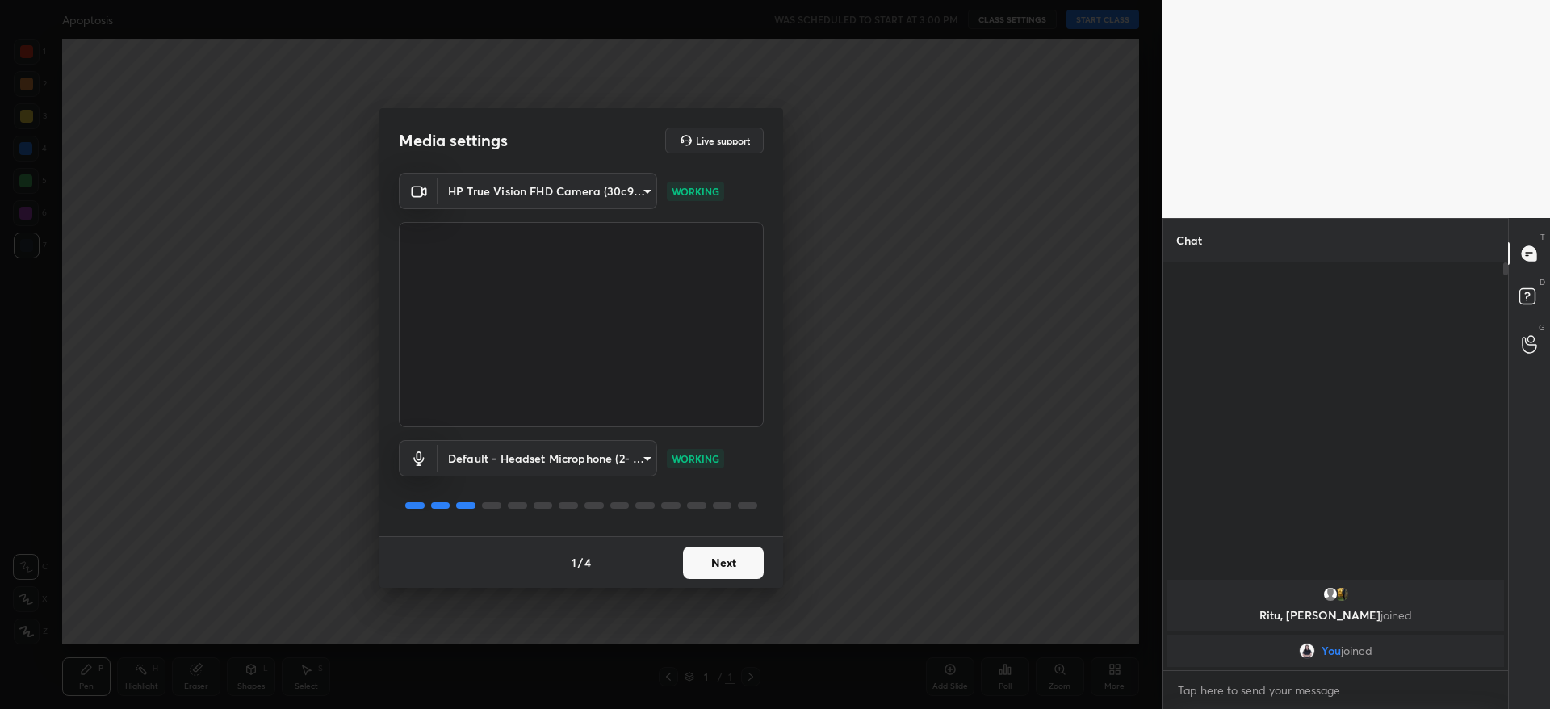
click at [731, 562] on button "Next" at bounding box center [723, 562] width 81 height 32
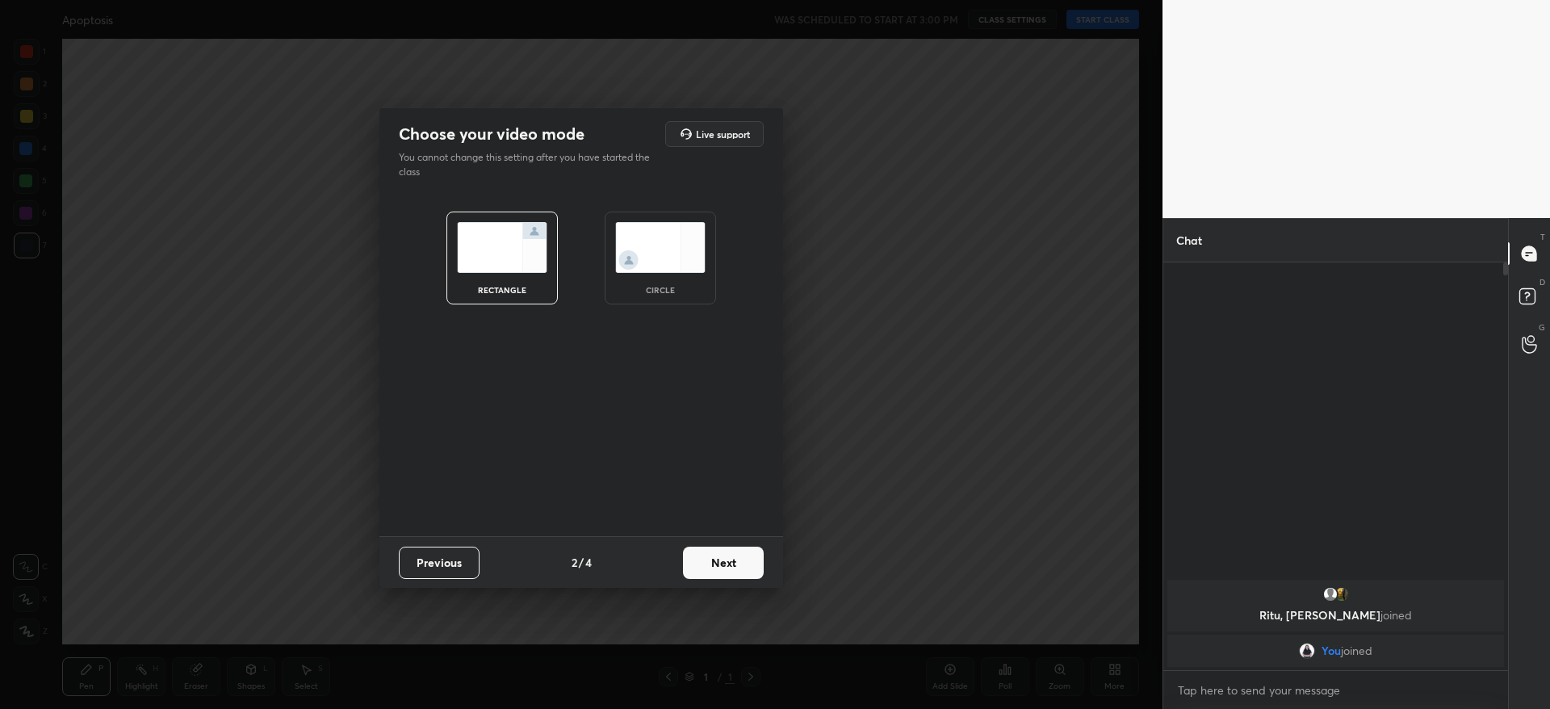
click at [730, 564] on button "Next" at bounding box center [723, 562] width 81 height 32
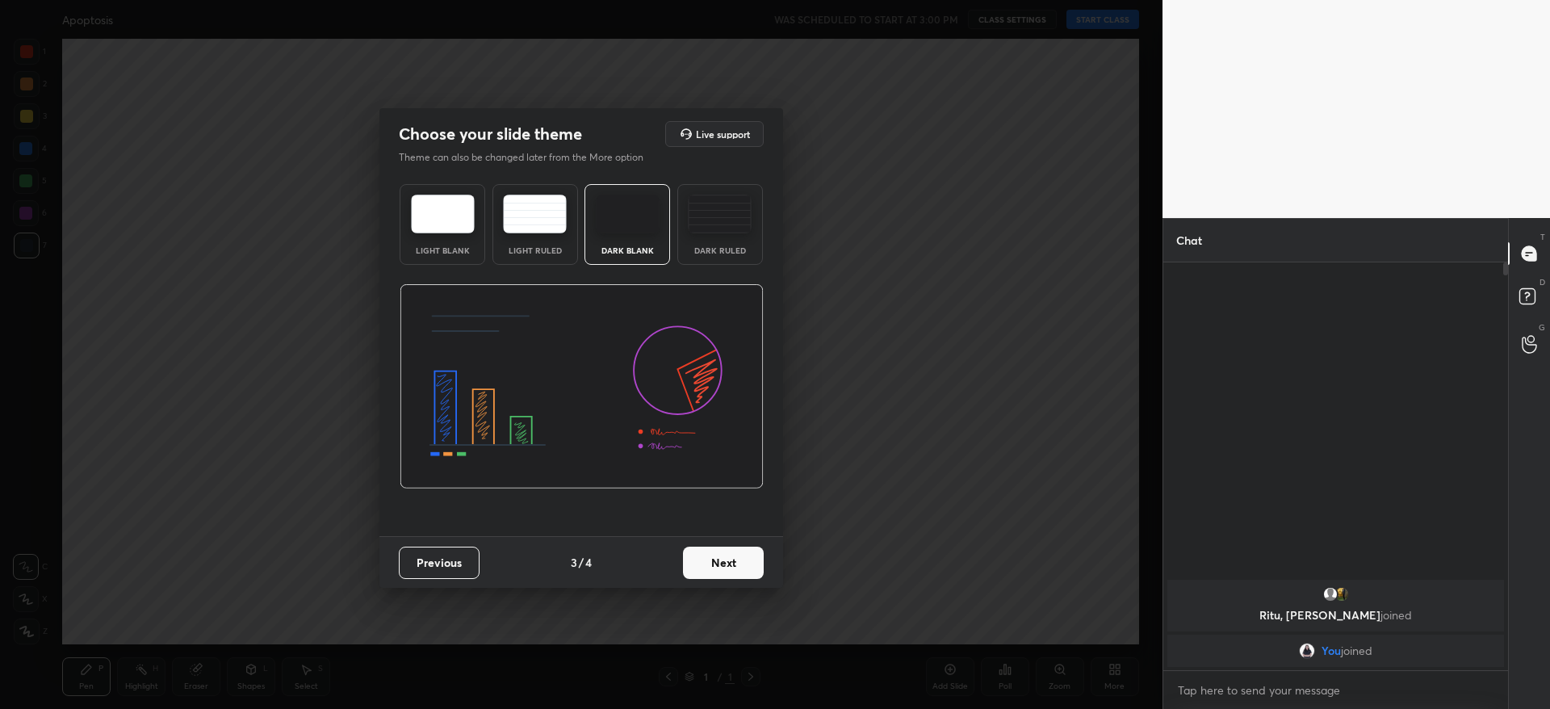
click at [727, 563] on button "Next" at bounding box center [723, 562] width 81 height 32
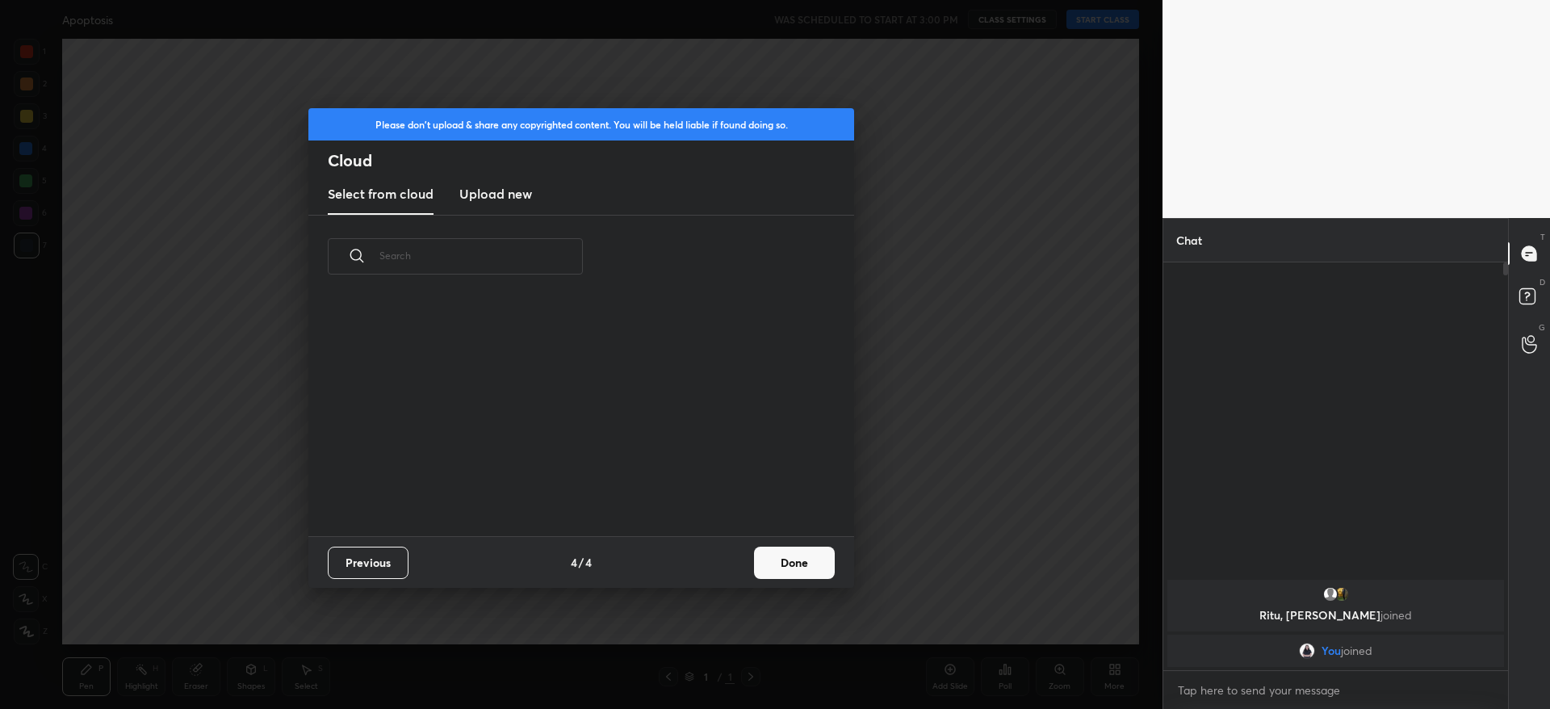
click at [774, 558] on button "Done" at bounding box center [794, 562] width 81 height 32
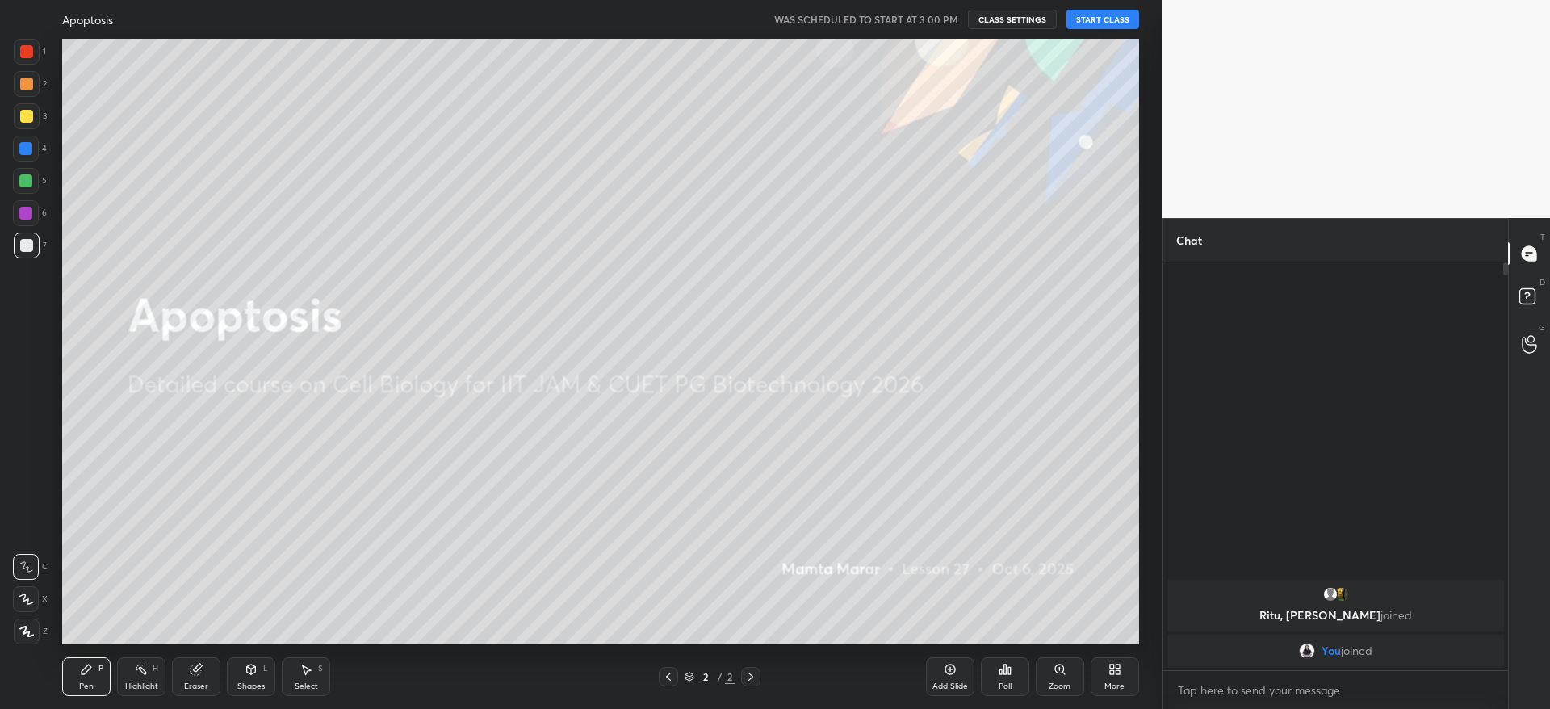
click at [1105, 15] on button "START CLASS" at bounding box center [1102, 19] width 73 height 19
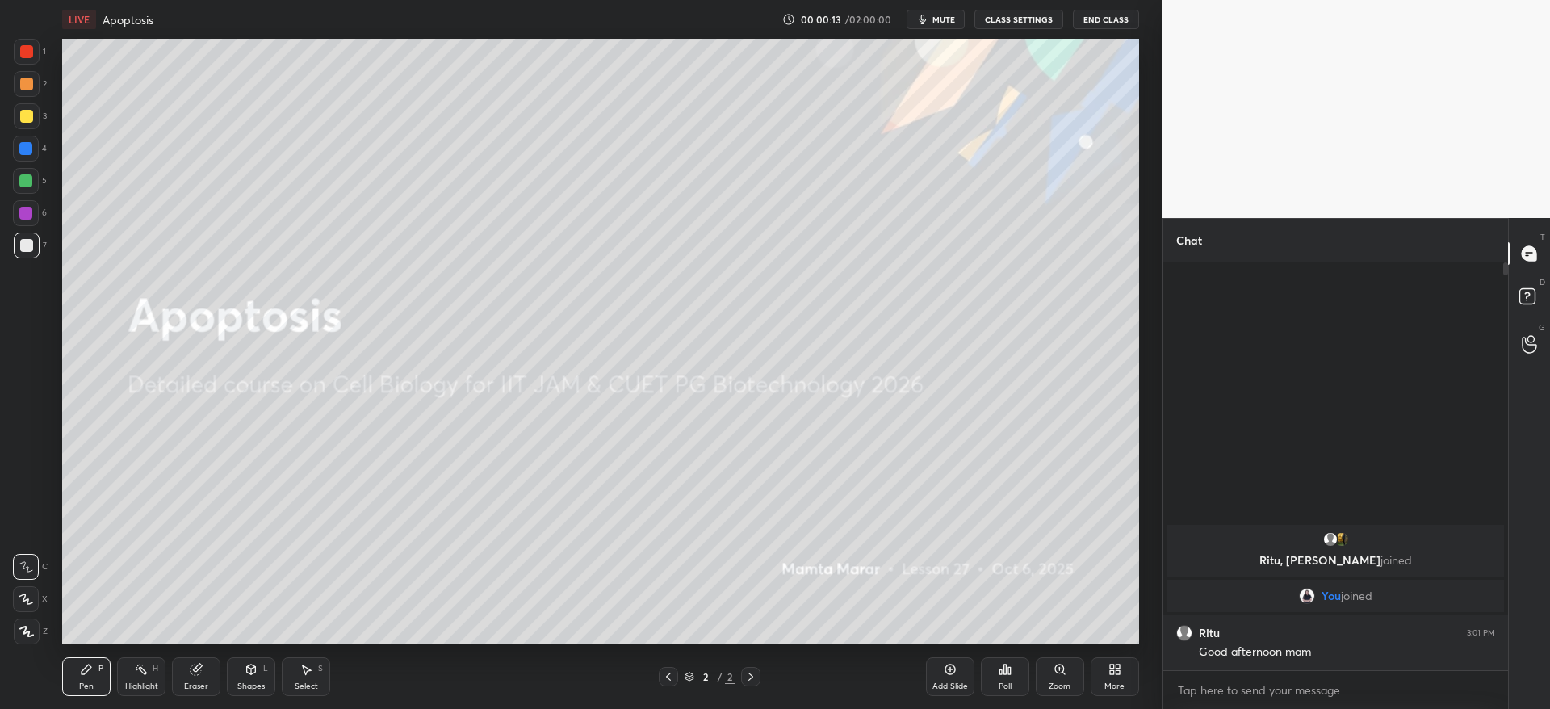
click at [1112, 675] on div "More" at bounding box center [1114, 676] width 48 height 39
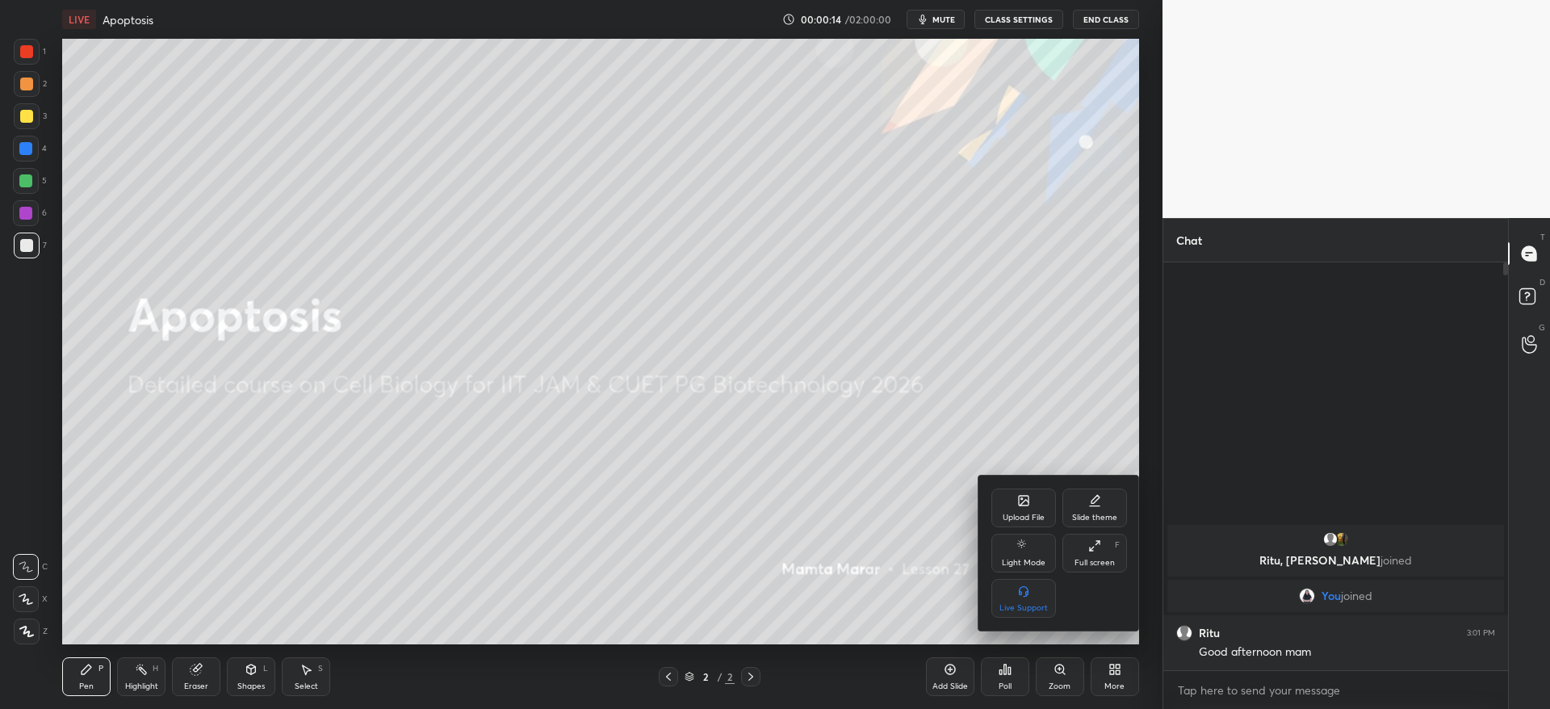
click at [1027, 505] on icon at bounding box center [1024, 501] width 10 height 10
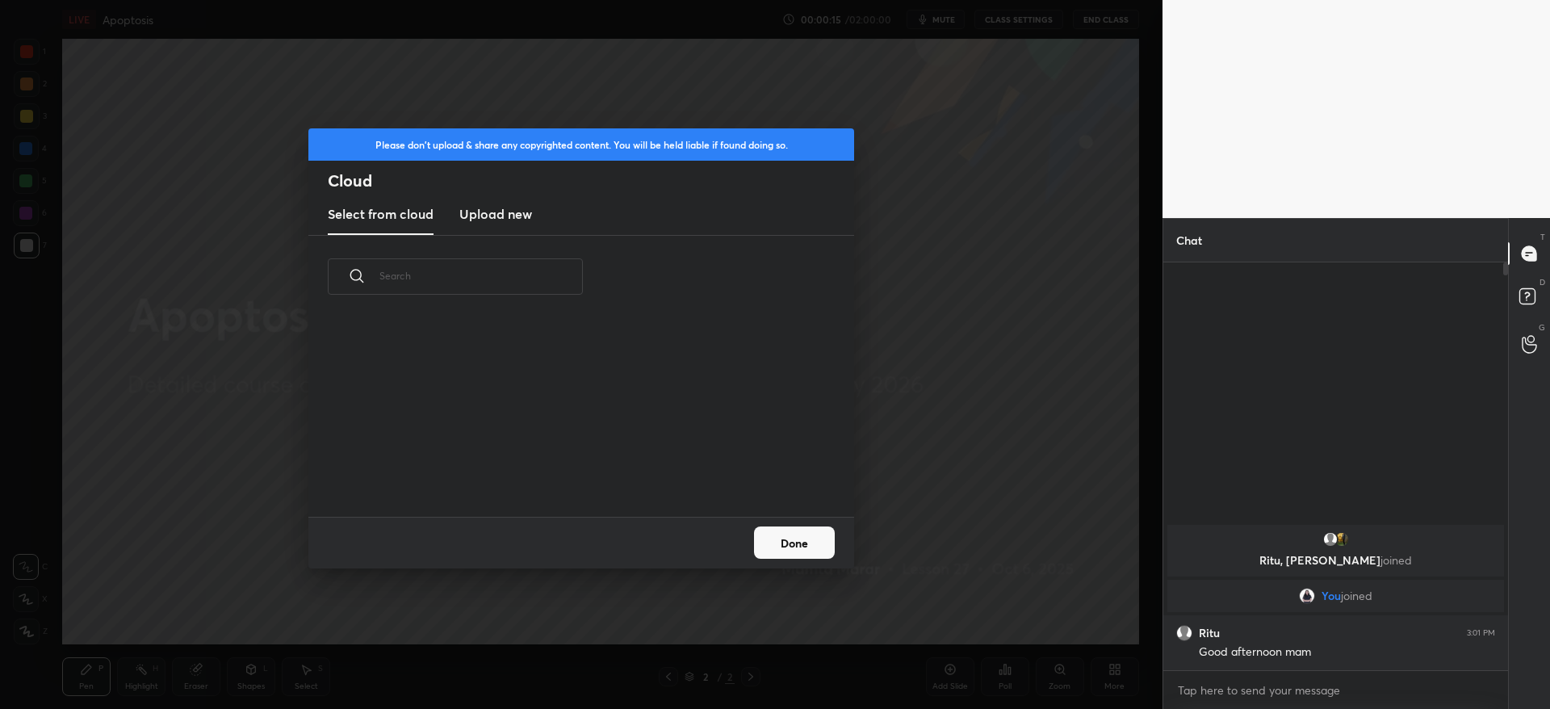
scroll to position [199, 518]
click at [495, 210] on h3 "Upload new" at bounding box center [495, 213] width 73 height 19
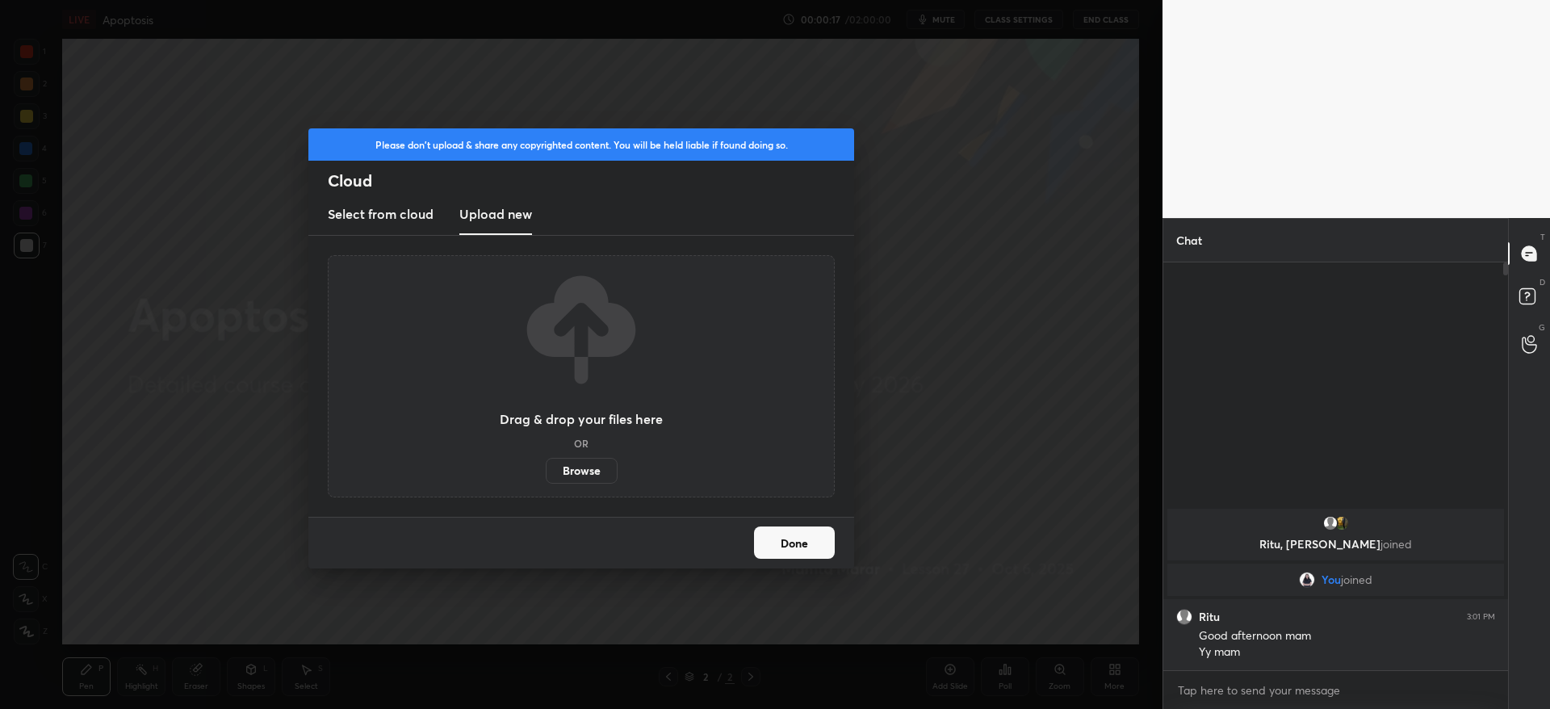
click at [576, 472] on label "Browse" at bounding box center [582, 471] width 72 height 26
click at [546, 472] on input "Browse" at bounding box center [546, 471] width 0 height 26
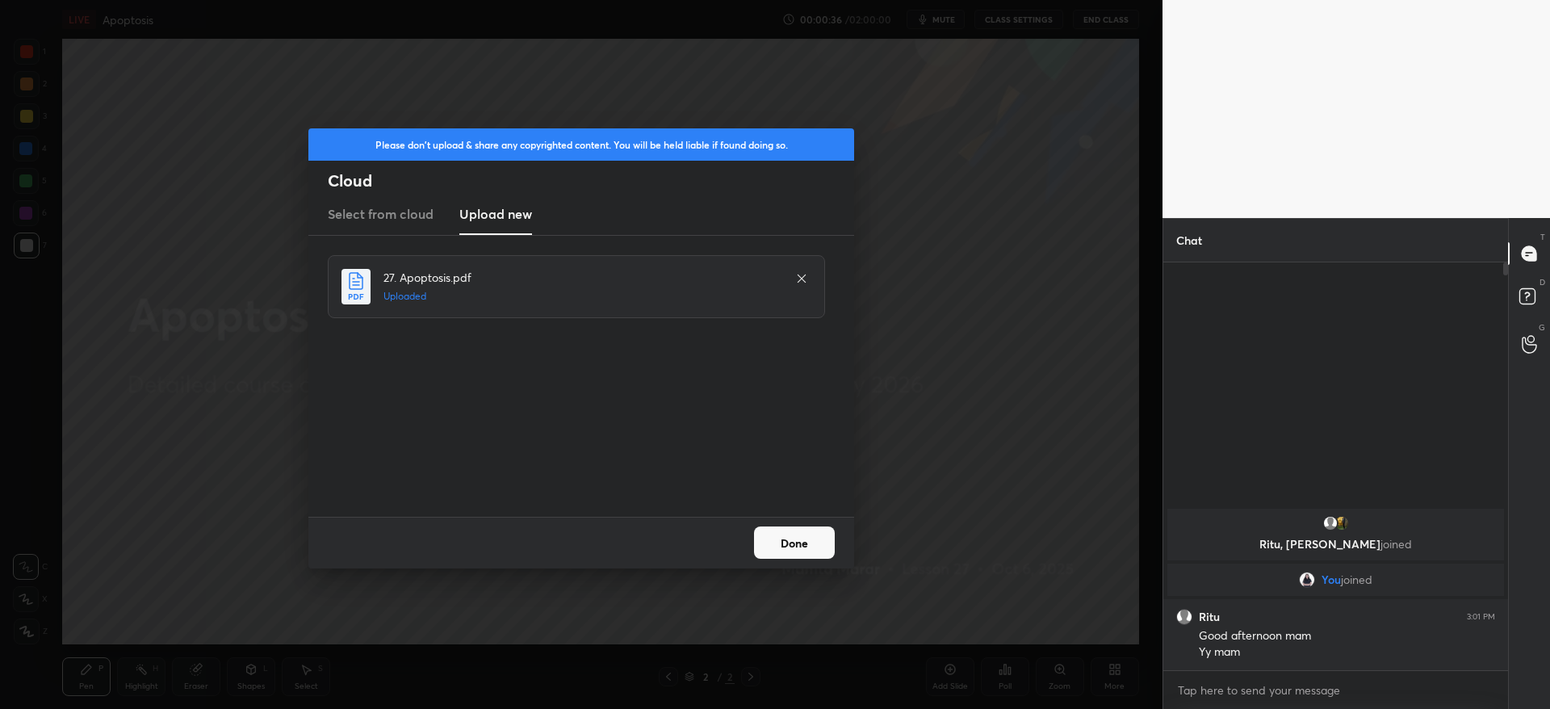
click at [809, 539] on button "Done" at bounding box center [794, 542] width 81 height 32
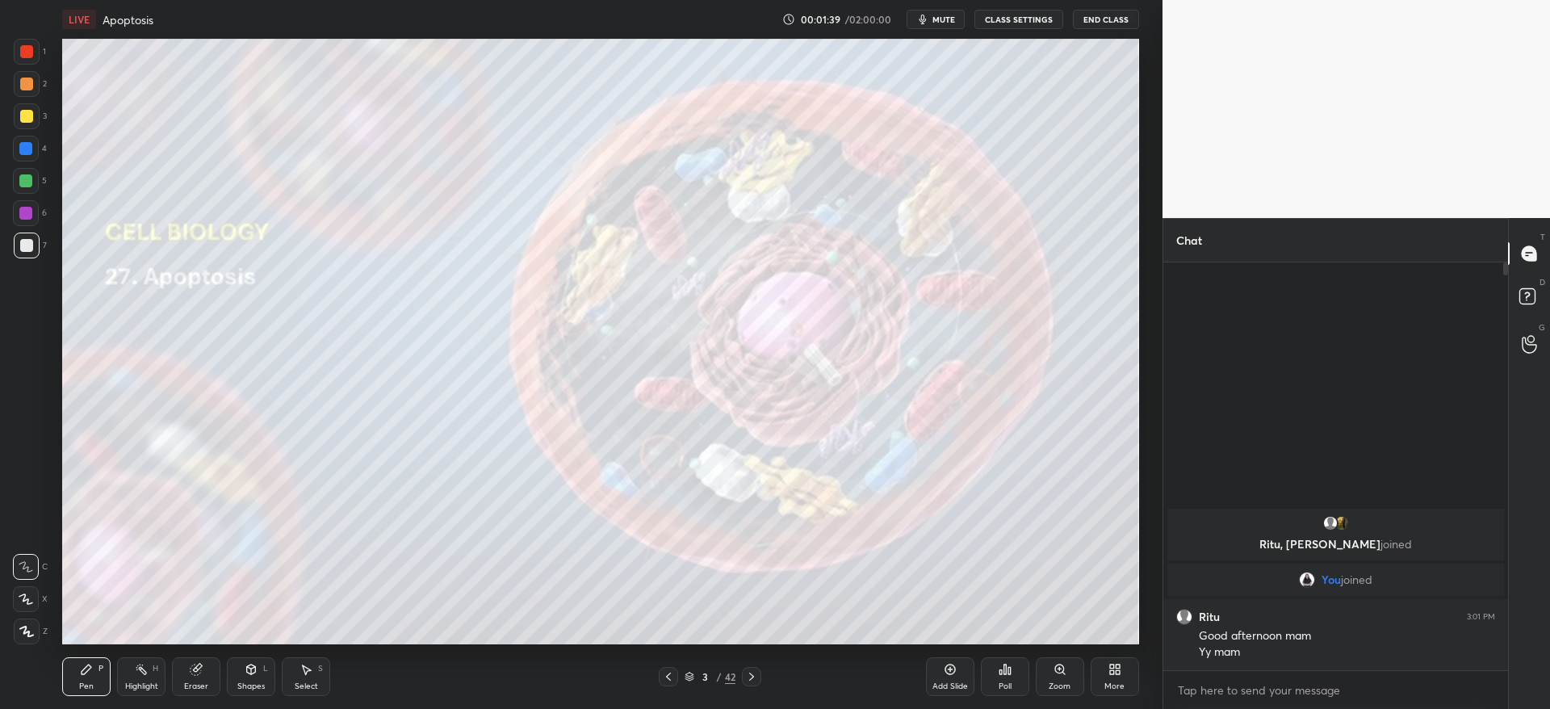
click at [754, 670] on icon at bounding box center [751, 676] width 13 height 13
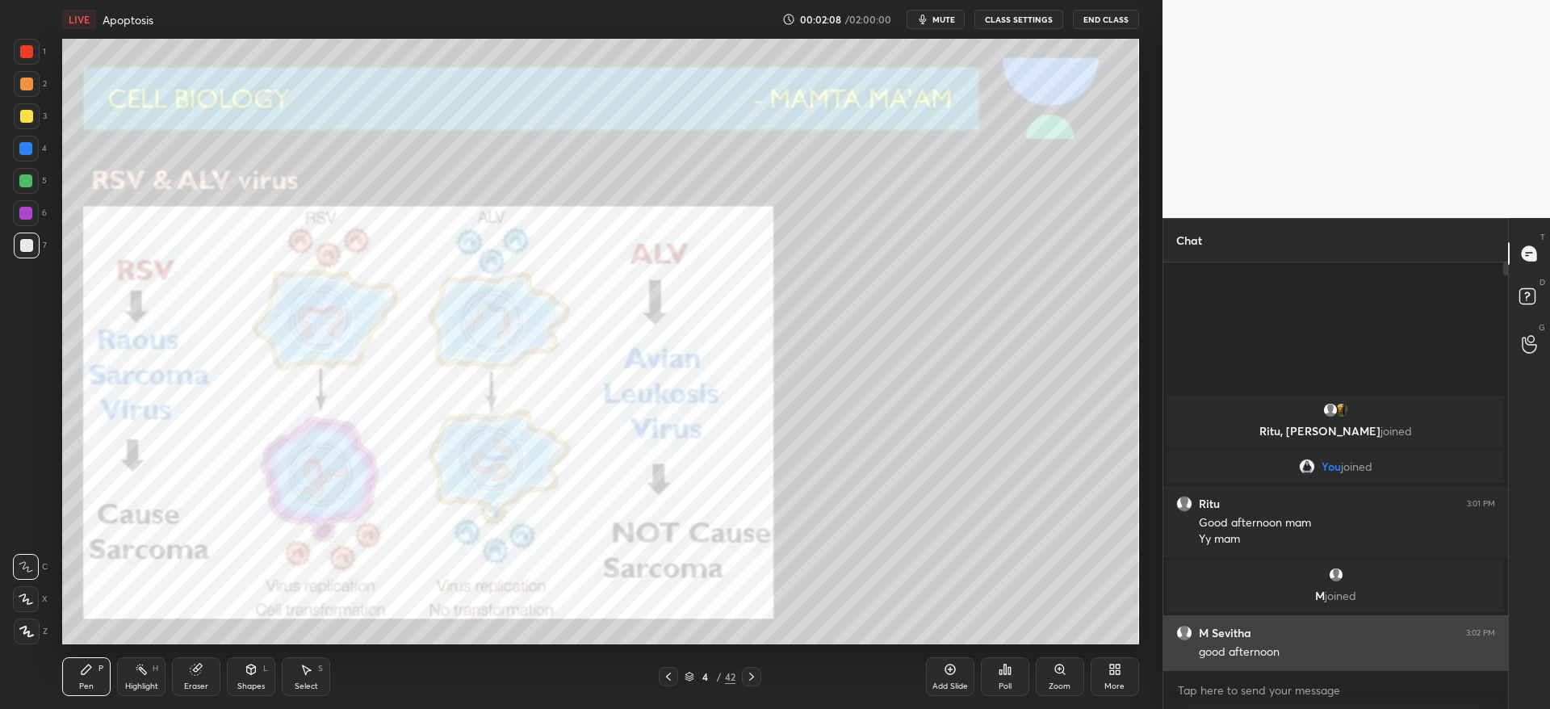
click at [1269, 641] on div "good afternoon" at bounding box center [1346, 650] width 296 height 19
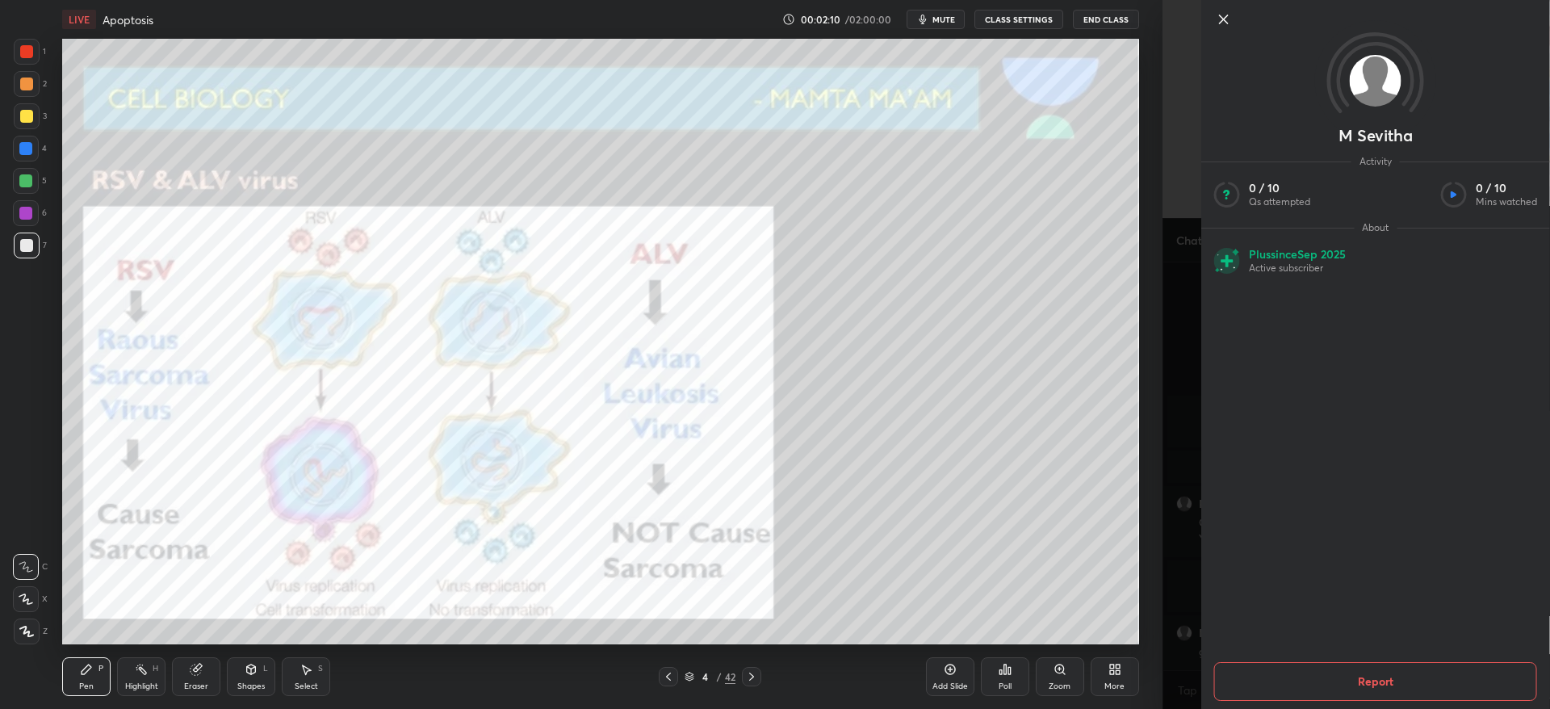
click at [1228, 19] on icon at bounding box center [1223, 19] width 19 height 19
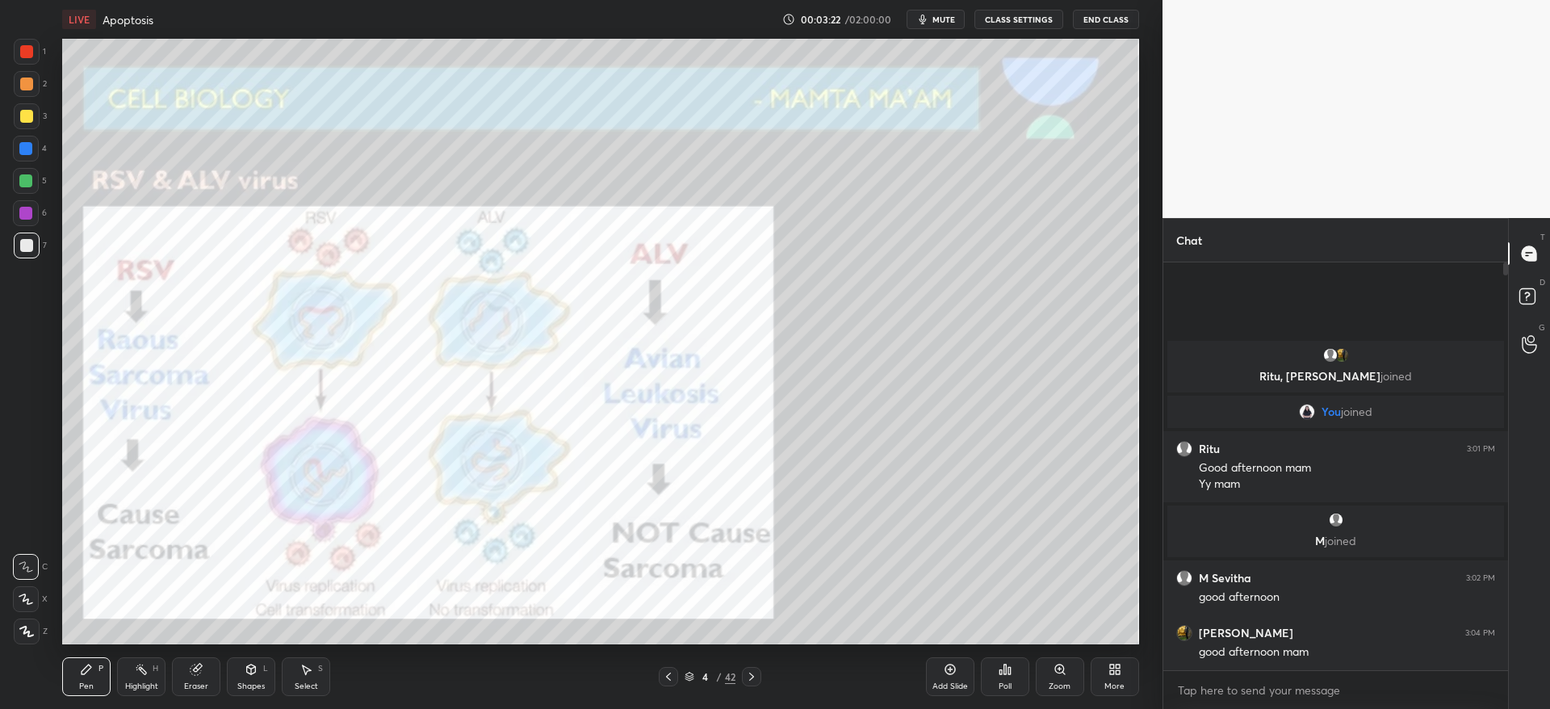
click at [27, 114] on div at bounding box center [26, 116] width 13 height 13
click at [28, 207] on div at bounding box center [25, 213] width 13 height 13
click at [35, 633] on div at bounding box center [27, 631] width 26 height 26
click at [749, 677] on icon at bounding box center [751, 676] width 13 height 13
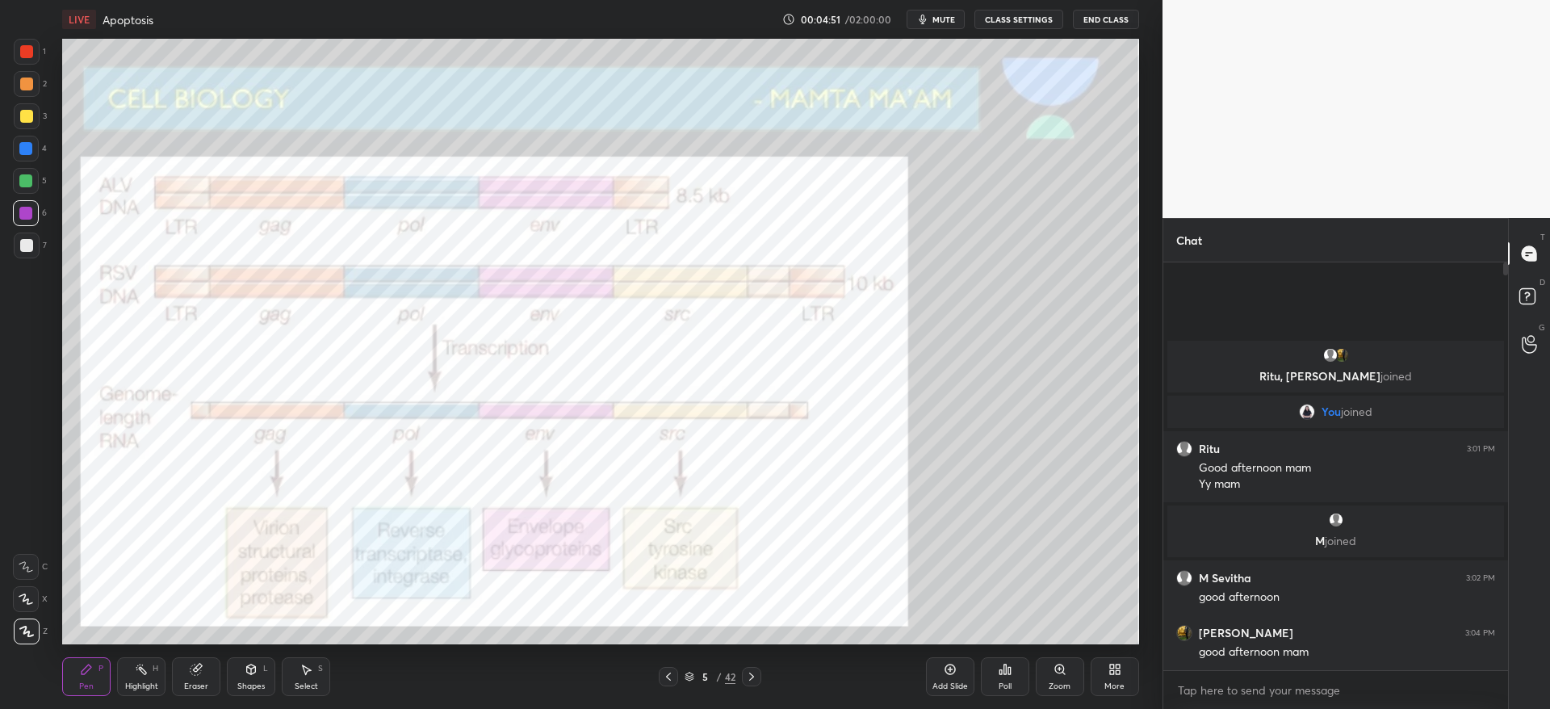
click at [752, 683] on div at bounding box center [751, 676] width 19 height 19
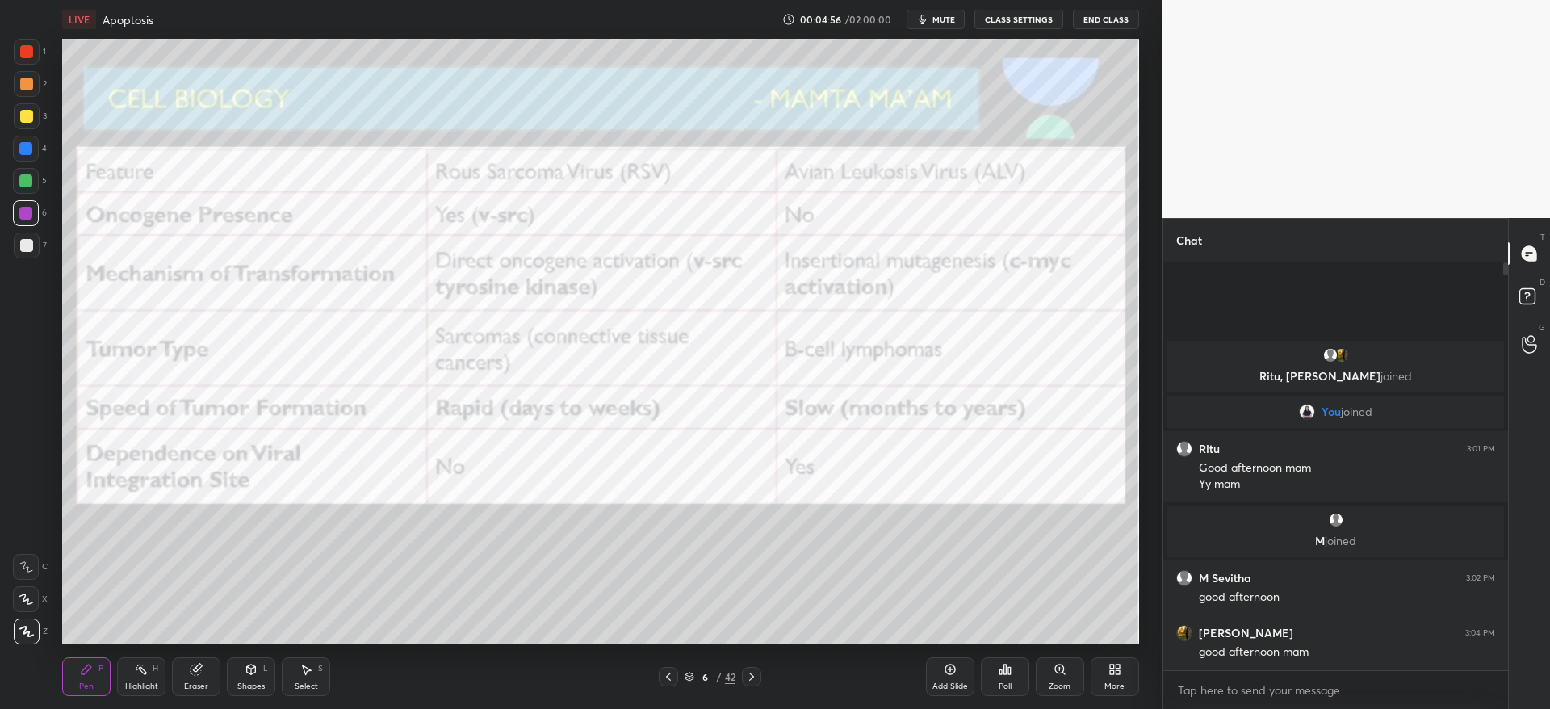
click at [31, 60] on div at bounding box center [27, 52] width 26 height 26
click at [751, 677] on icon at bounding box center [751, 676] width 13 height 13
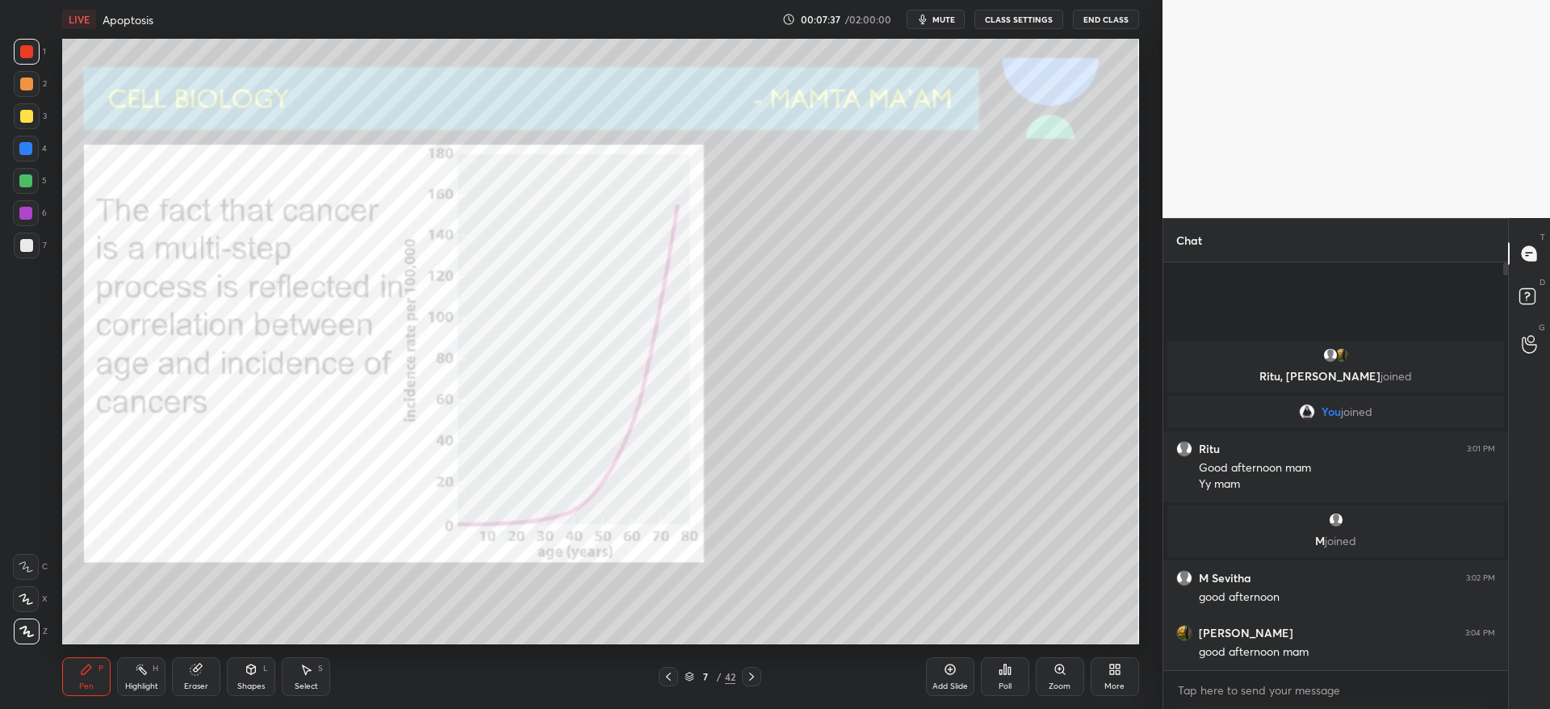
click at [671, 685] on div at bounding box center [668, 676] width 19 height 19
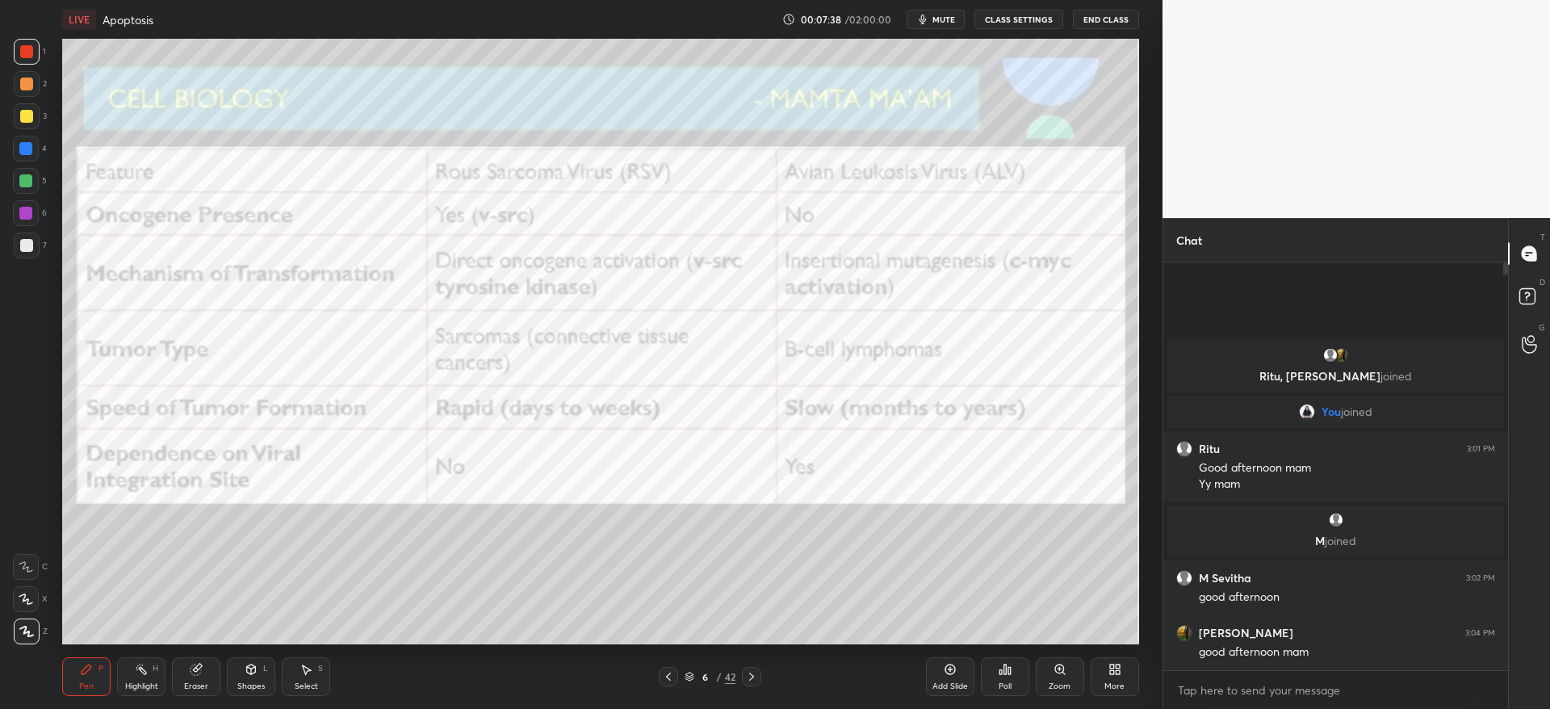
click at [672, 678] on icon at bounding box center [668, 676] width 13 height 13
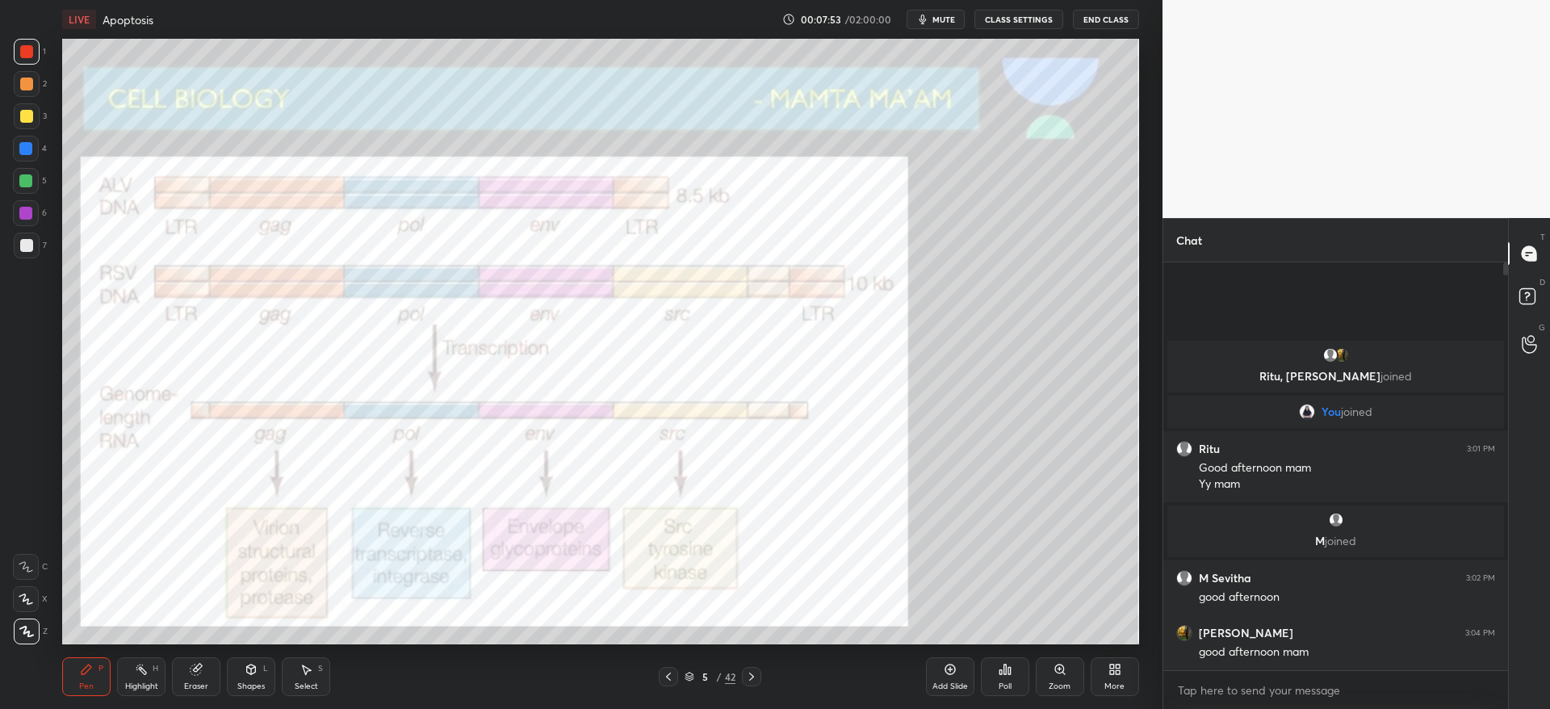
click at [822, 667] on div "5 / 42" at bounding box center [710, 676] width 432 height 19
click at [749, 675] on icon at bounding box center [751, 676] width 13 height 13
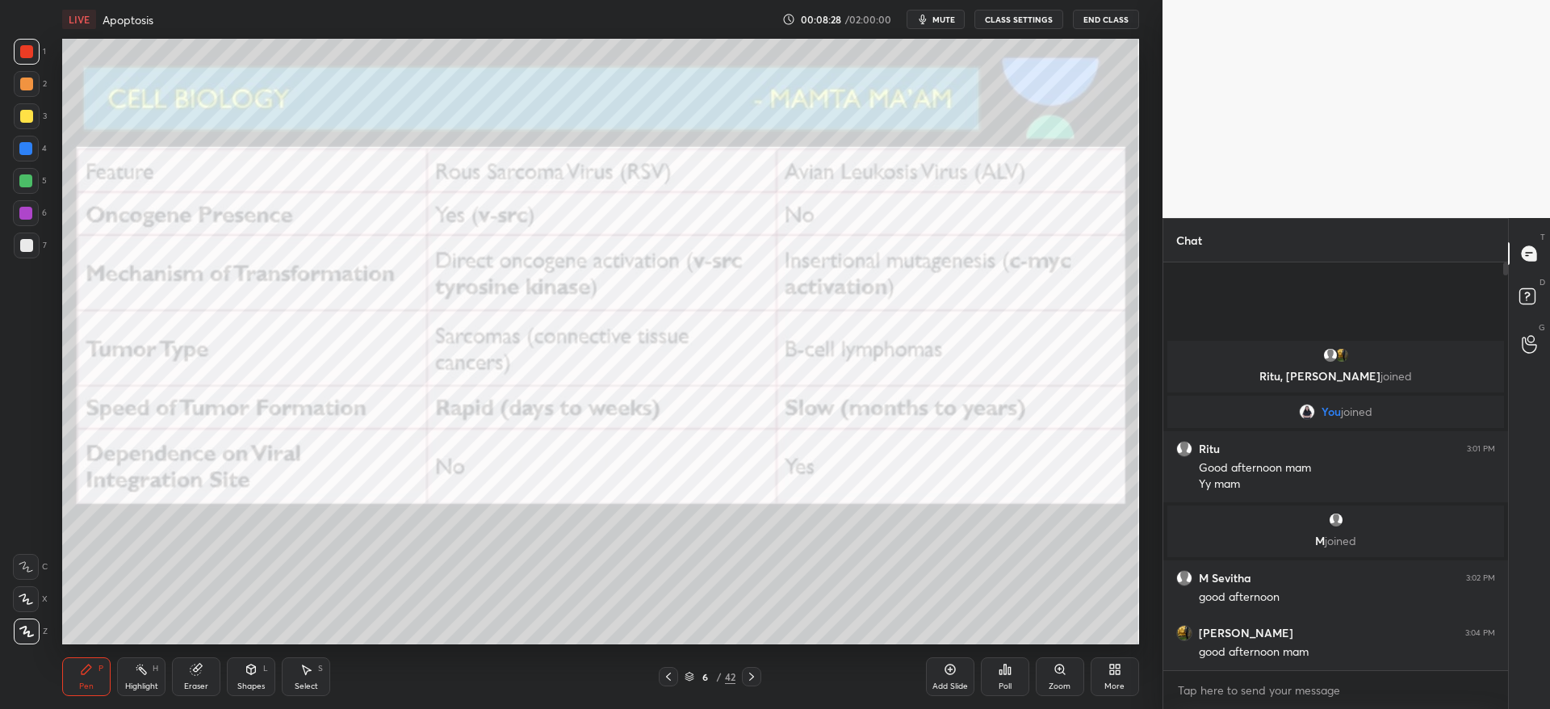
click at [759, 676] on div at bounding box center [751, 676] width 19 height 19
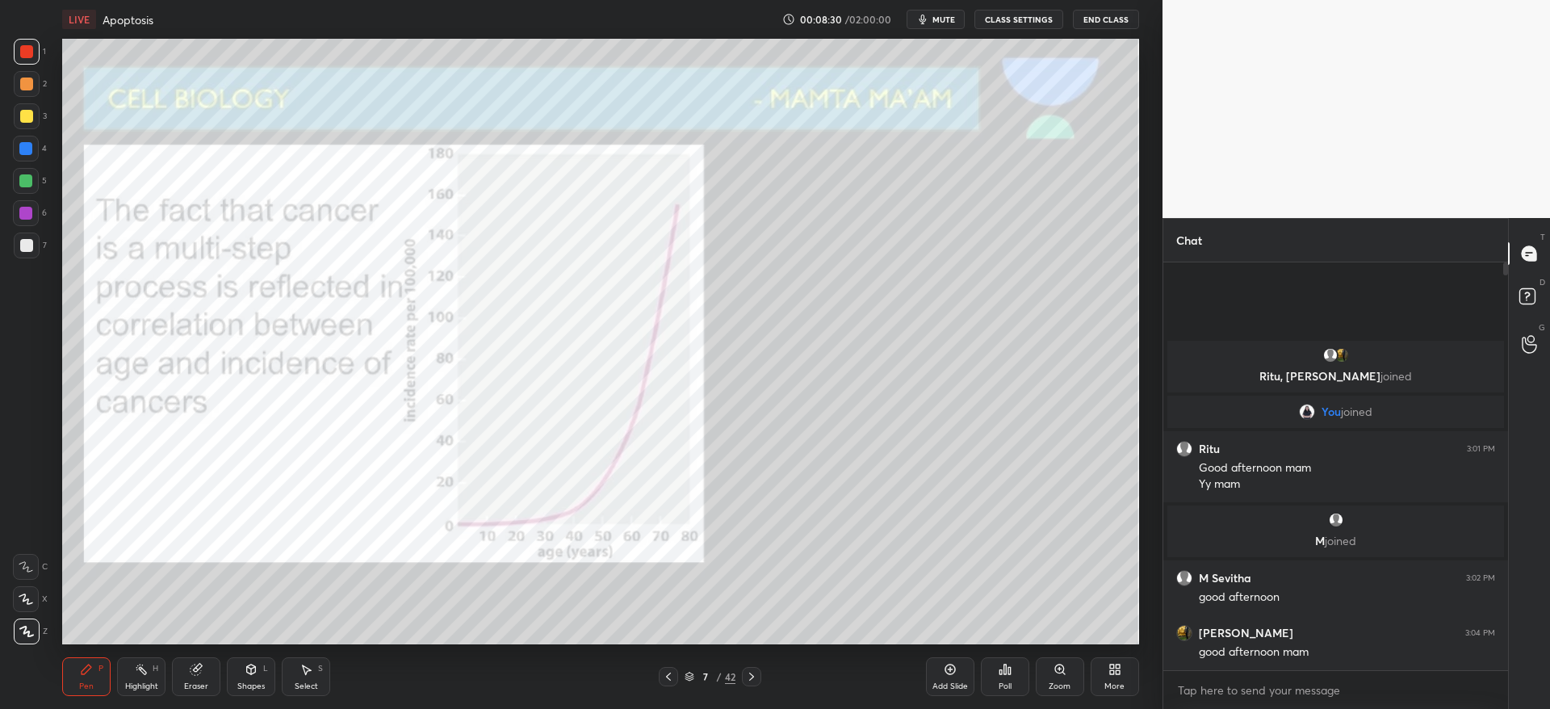
click at [27, 214] on div at bounding box center [25, 213] width 13 height 13
drag, startPoint x: 23, startPoint y: 95, endPoint x: 42, endPoint y: 121, distance: 32.3
click at [23, 95] on div at bounding box center [27, 84] width 26 height 26
drag, startPoint x: 27, startPoint y: 217, endPoint x: 51, endPoint y: 236, distance: 30.4
click at [27, 216] on div at bounding box center [25, 213] width 13 height 13
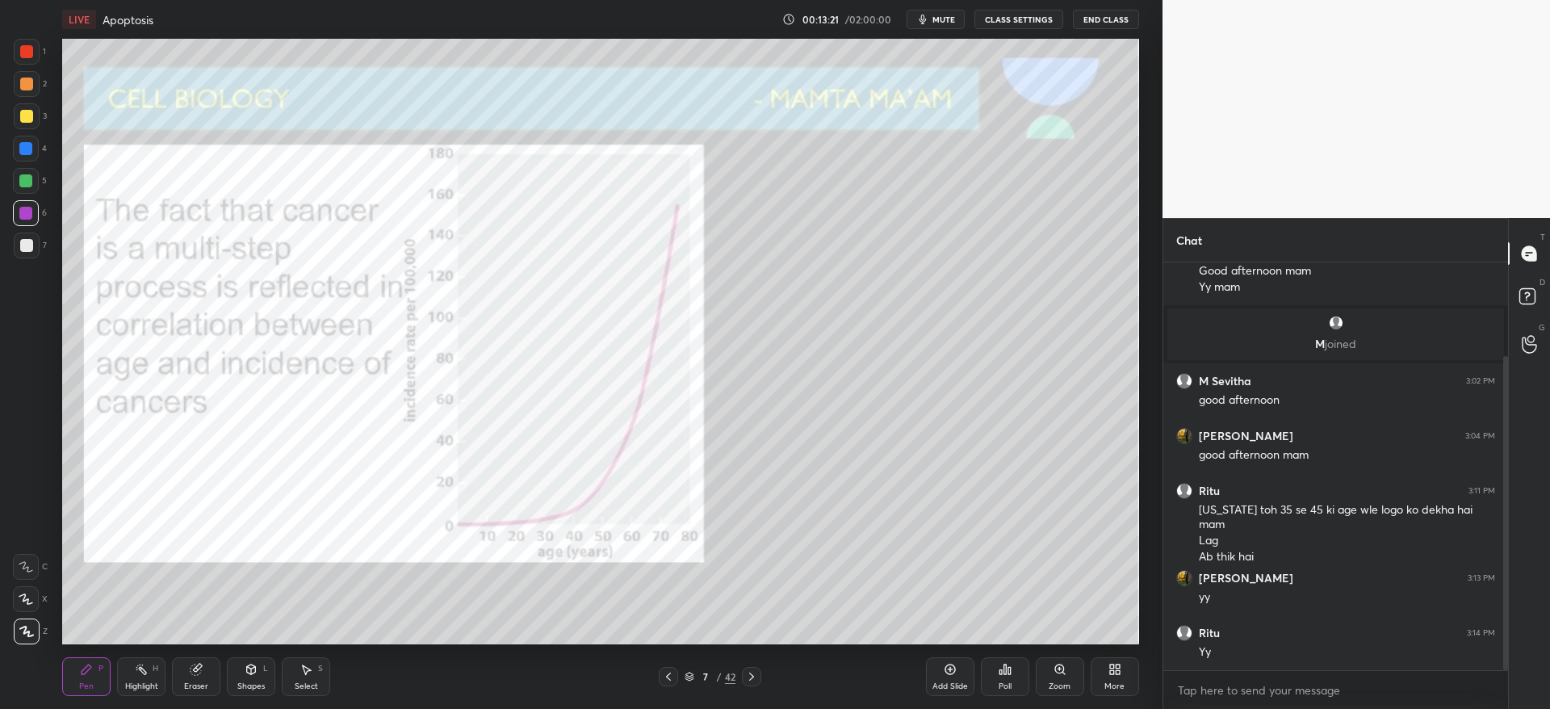
scroll to position [177, 0]
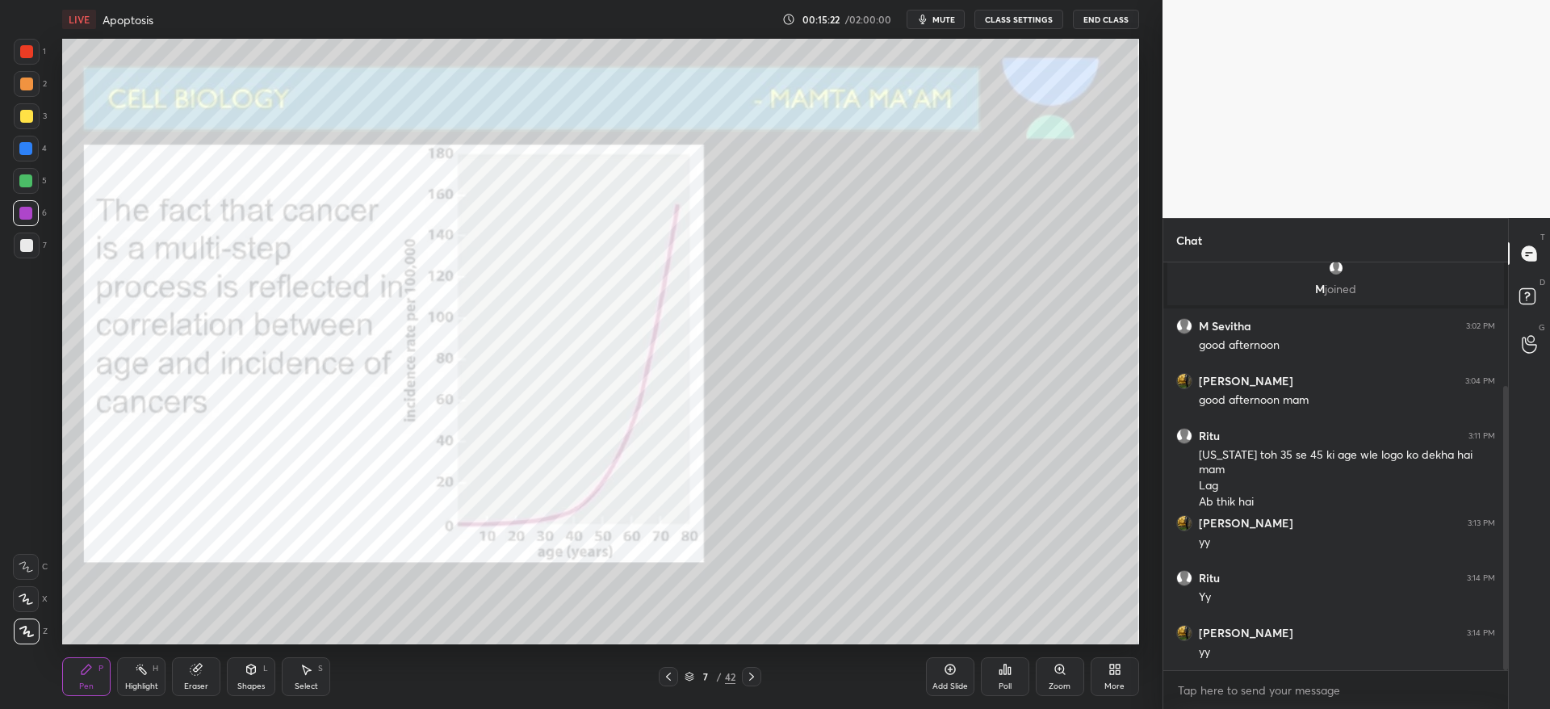
click at [752, 674] on icon at bounding box center [751, 676] width 13 height 13
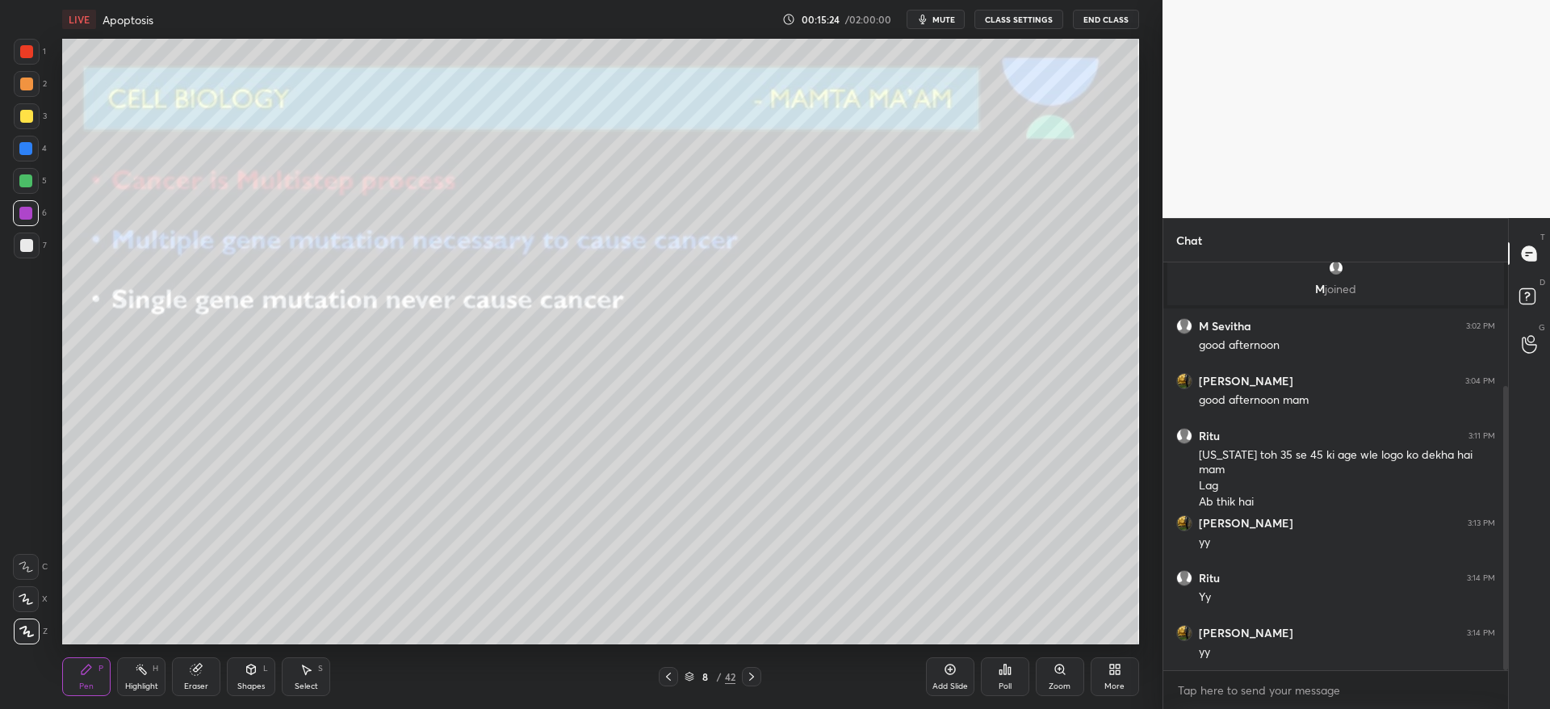
click at [35, 130] on div "3" at bounding box center [30, 119] width 33 height 32
click at [752, 681] on icon at bounding box center [751, 676] width 13 height 13
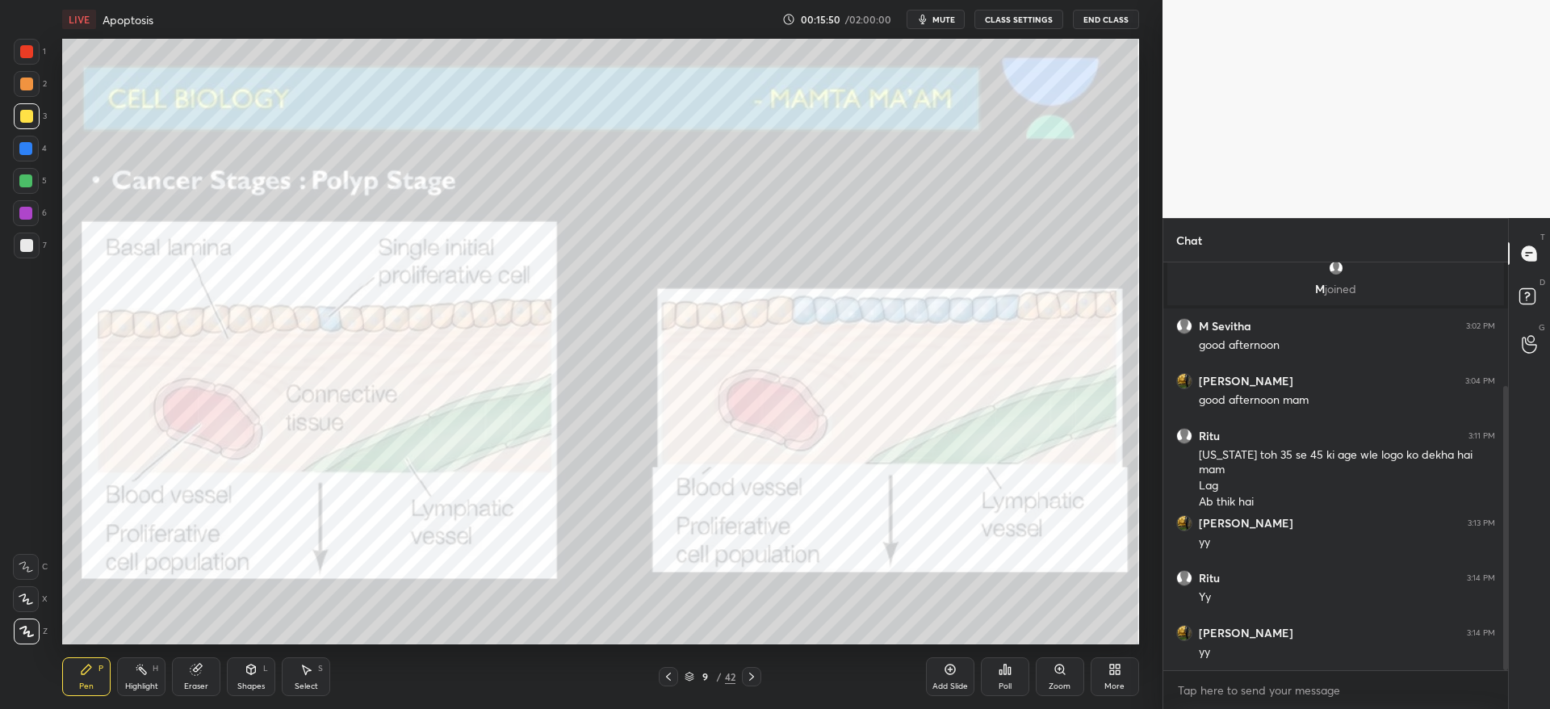
click at [31, 148] on div at bounding box center [25, 148] width 13 height 13
click at [34, 120] on div at bounding box center [27, 116] width 26 height 26
click at [36, 85] on div at bounding box center [27, 84] width 26 height 26
click at [38, 215] on div at bounding box center [26, 213] width 26 height 26
click at [749, 673] on icon at bounding box center [751, 676] width 13 height 13
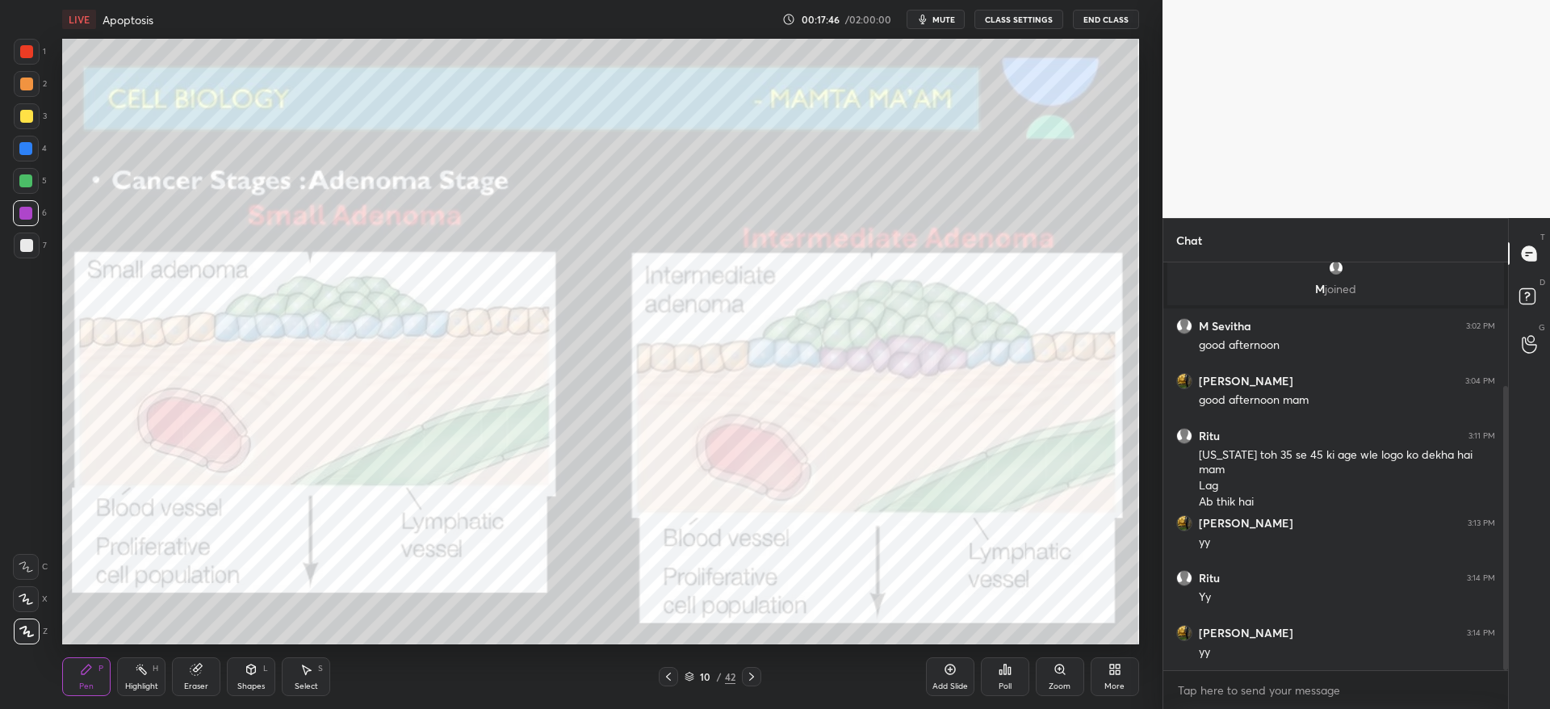
scroll to position [232, 0]
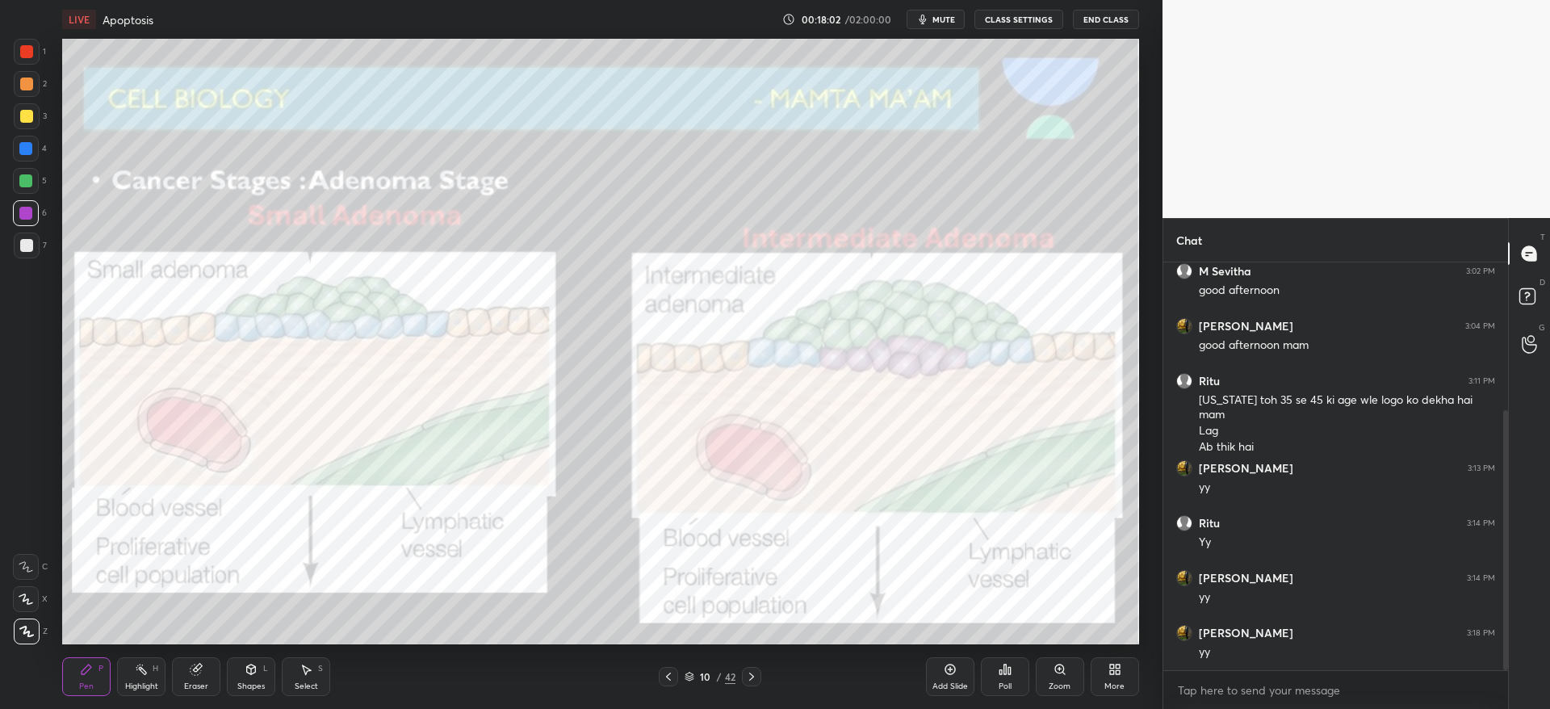
click at [753, 680] on icon at bounding box center [751, 676] width 13 height 13
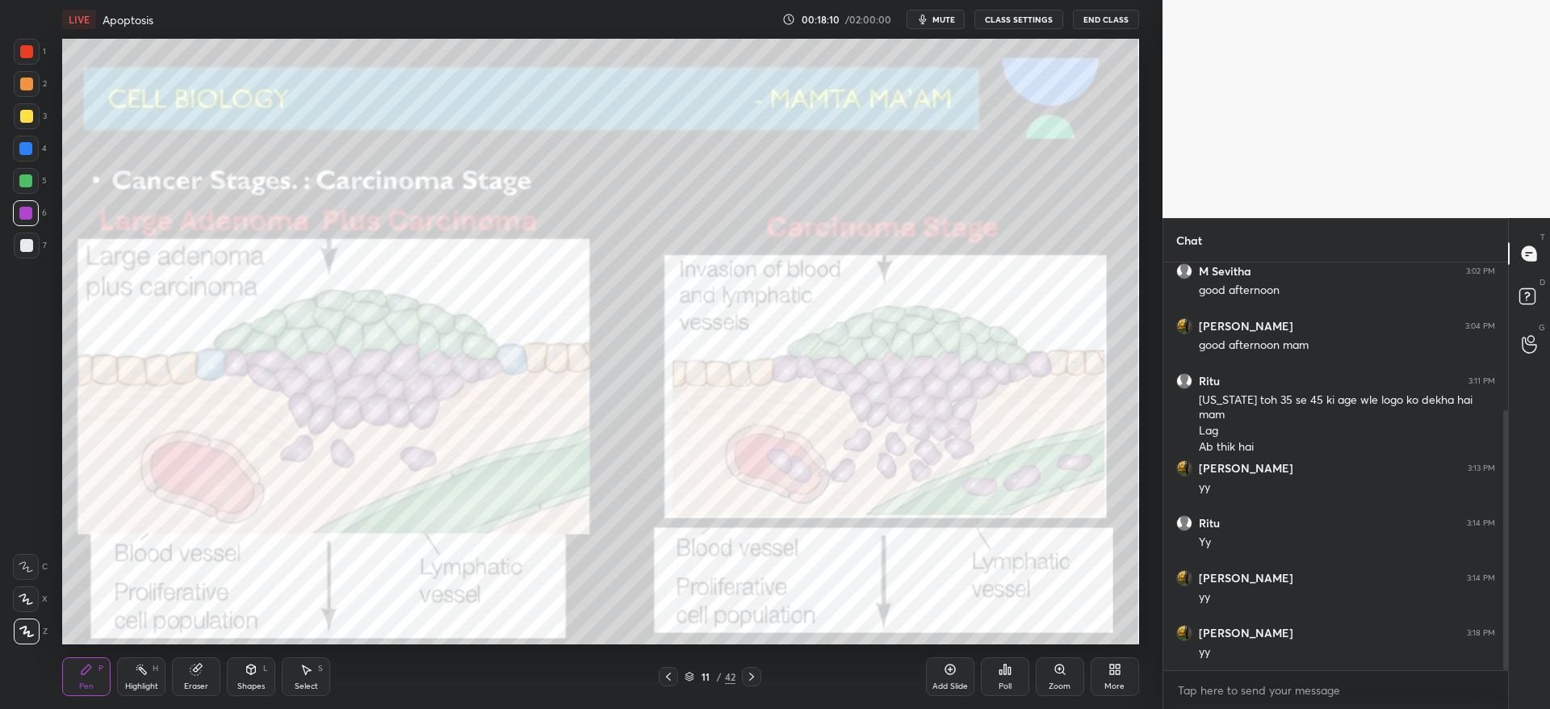
click at [671, 674] on icon at bounding box center [668, 676] width 13 height 13
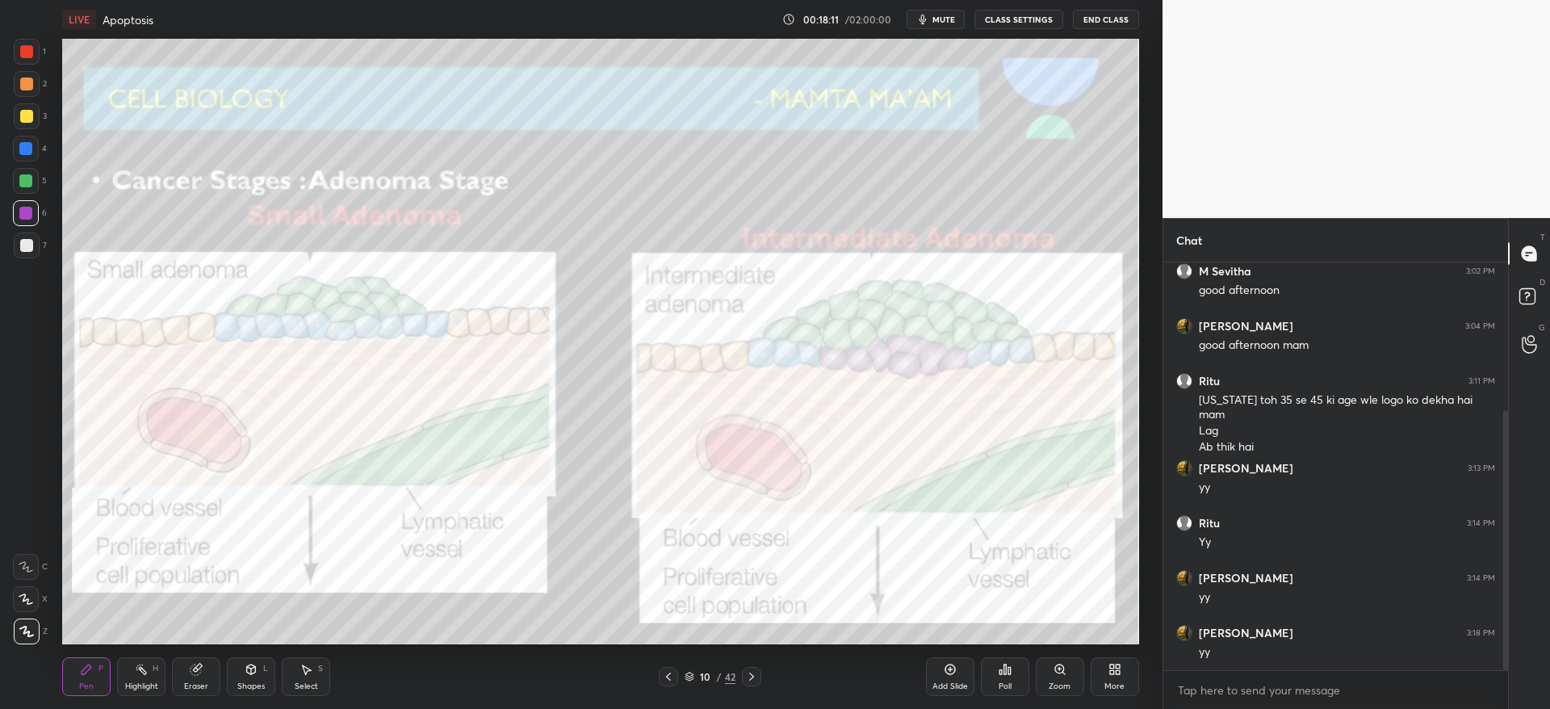
click at [759, 672] on div at bounding box center [751, 676] width 19 height 19
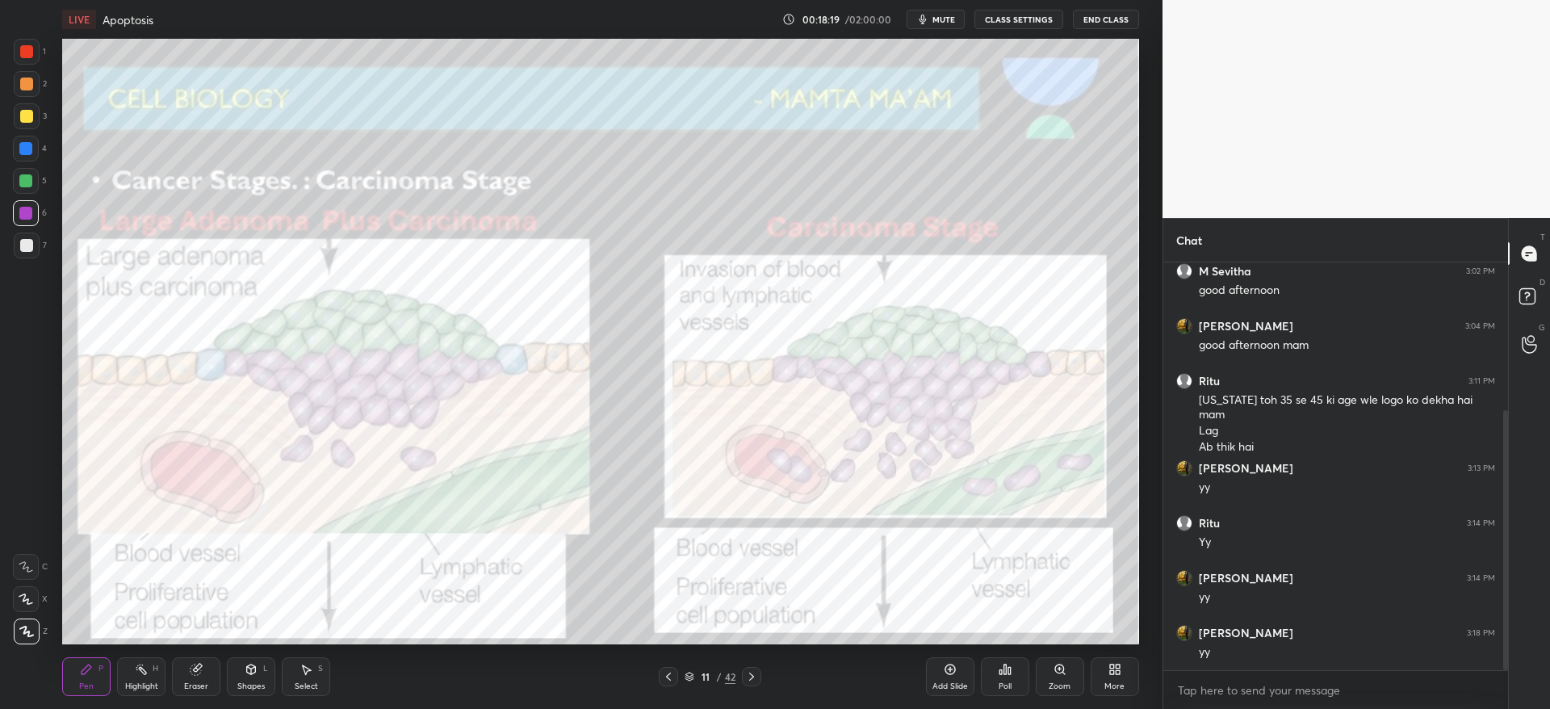
click at [22, 119] on div at bounding box center [26, 116] width 13 height 13
drag, startPoint x: 33, startPoint y: 208, endPoint x: 31, endPoint y: 223, distance: 14.6
click at [33, 211] on div at bounding box center [26, 213] width 26 height 26
click at [757, 679] on icon at bounding box center [751, 676] width 13 height 13
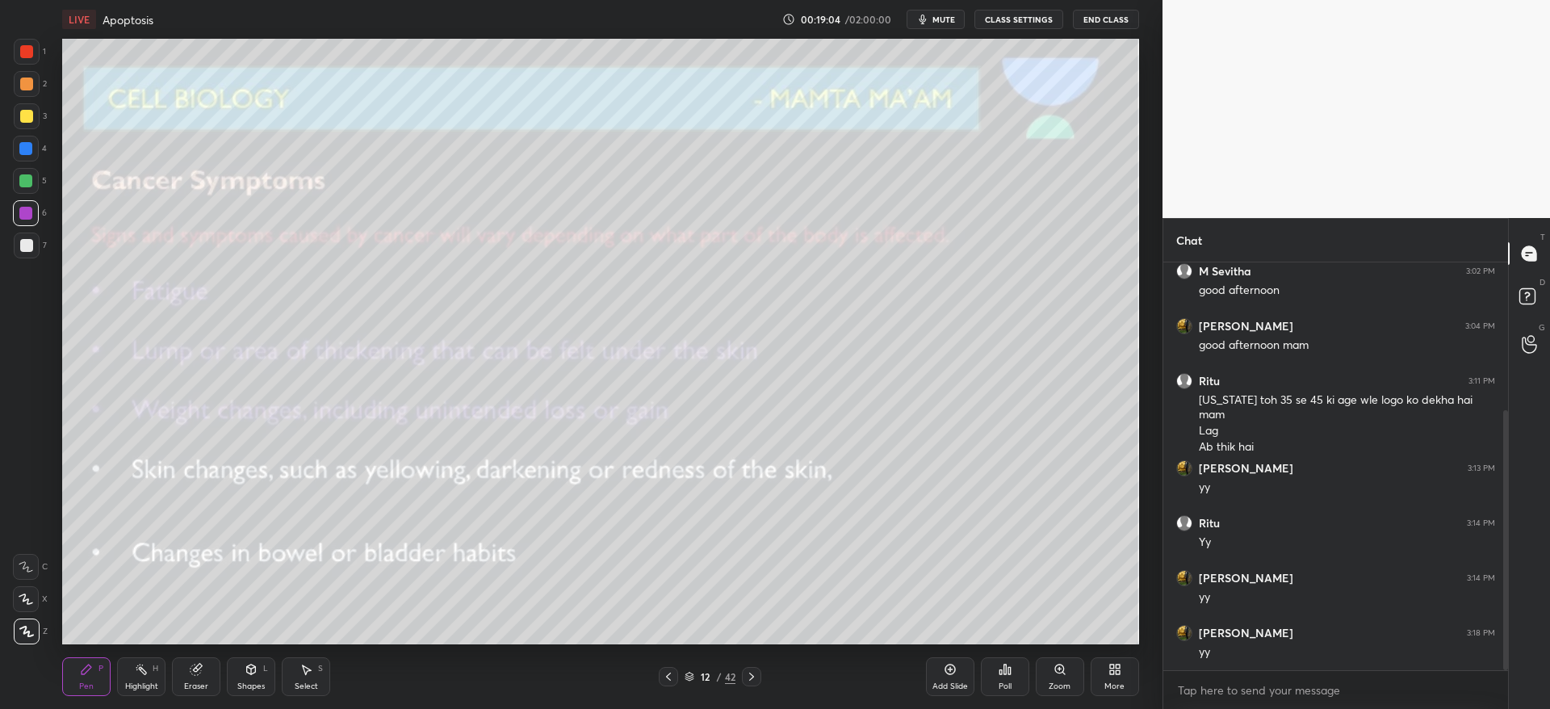
click at [670, 675] on icon at bounding box center [668, 676] width 13 height 13
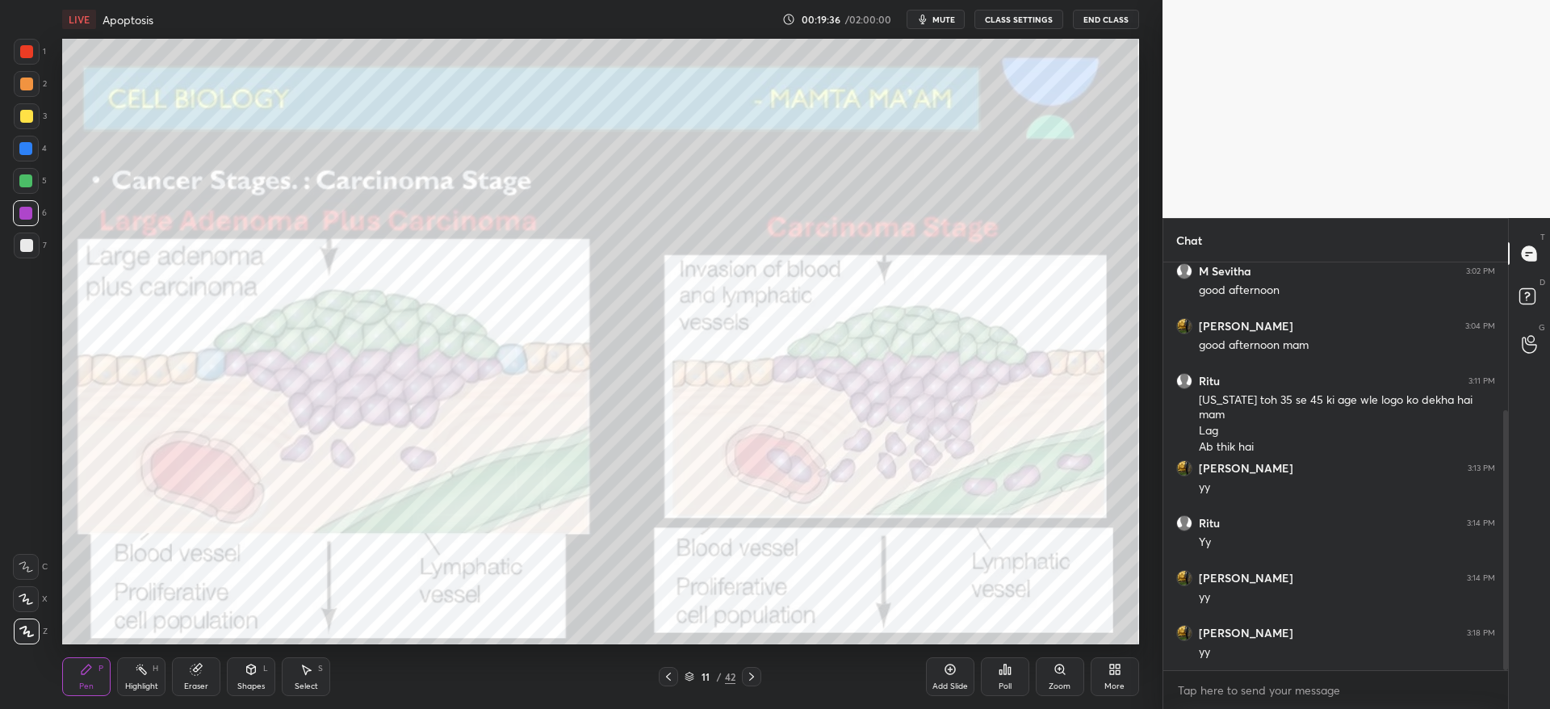
click at [753, 674] on icon at bounding box center [751, 676] width 13 height 13
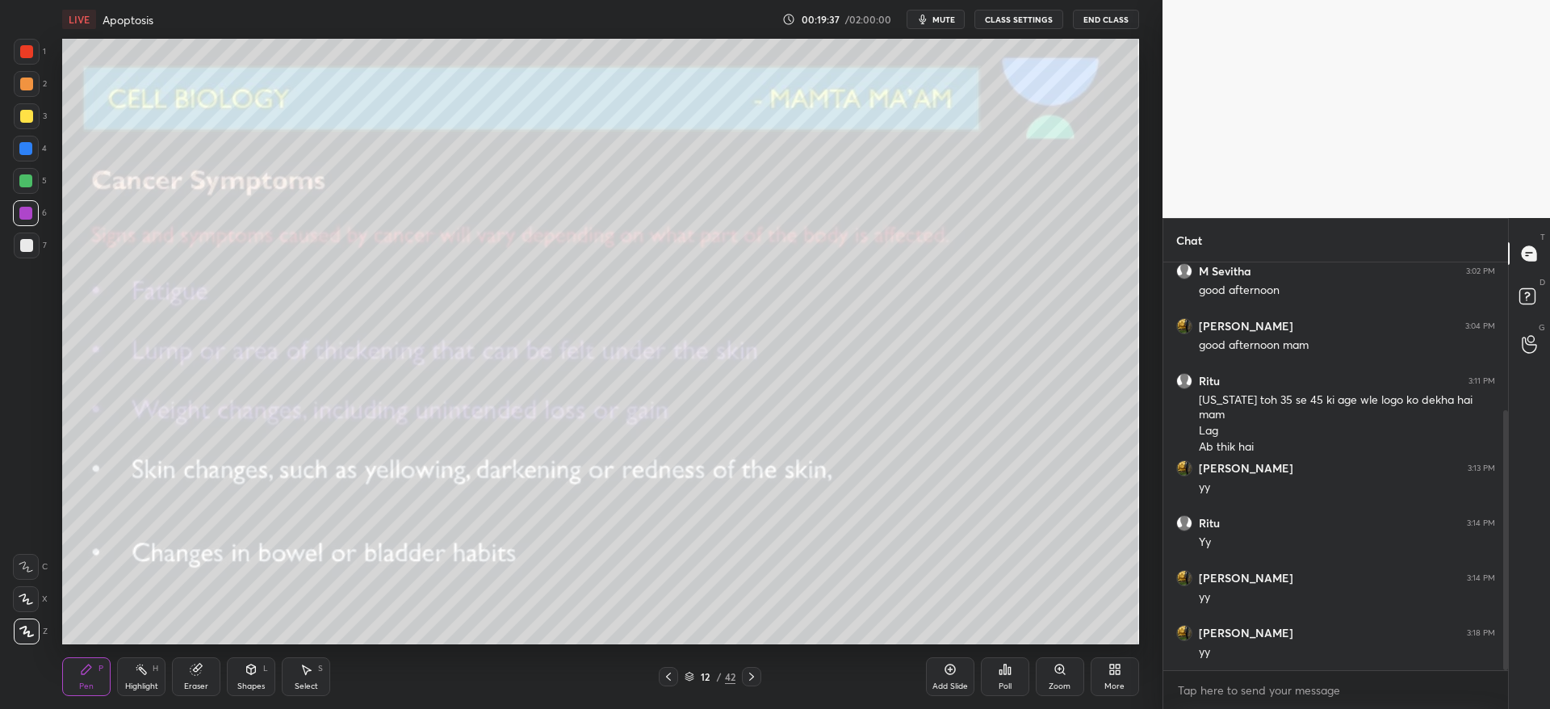
click at [31, 118] on div at bounding box center [26, 116] width 13 height 13
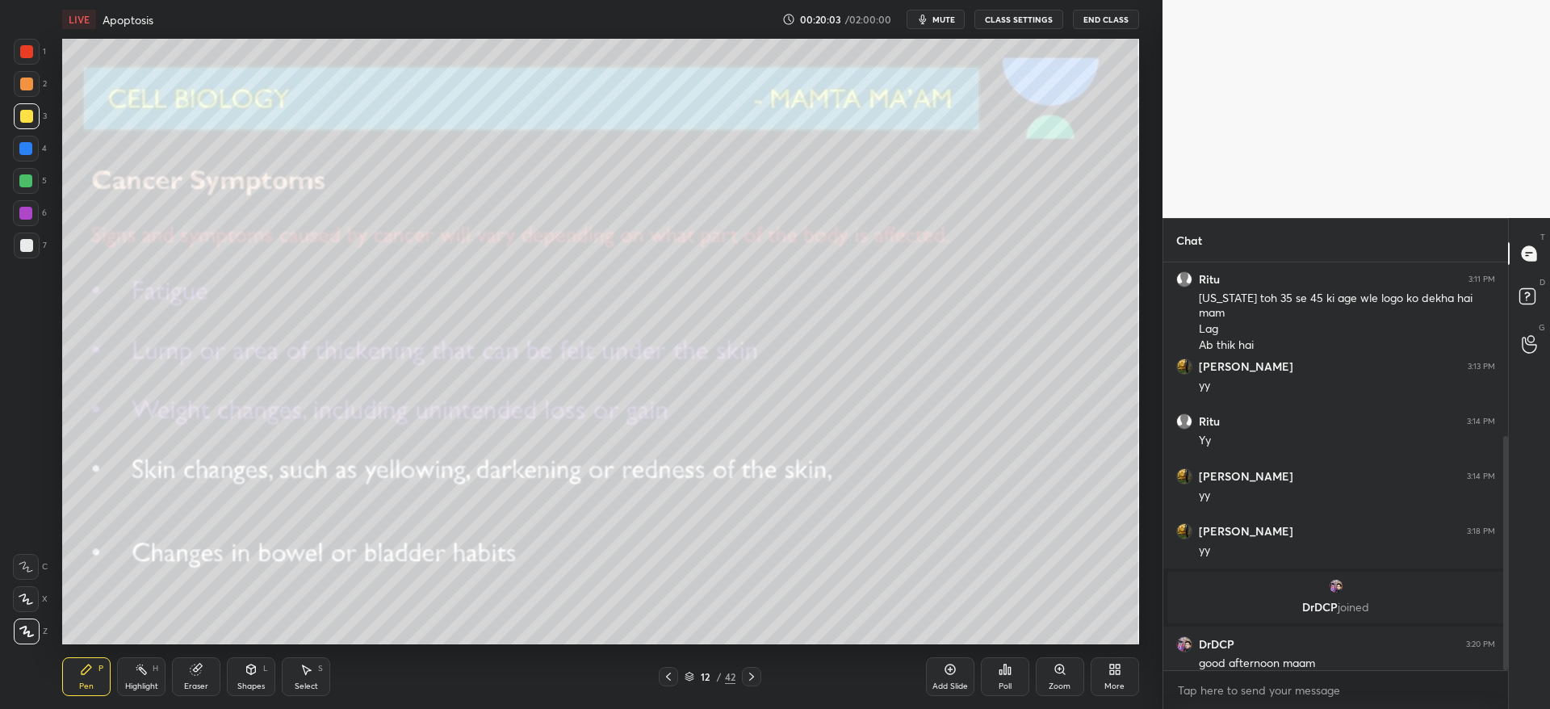
scroll to position [301, 0]
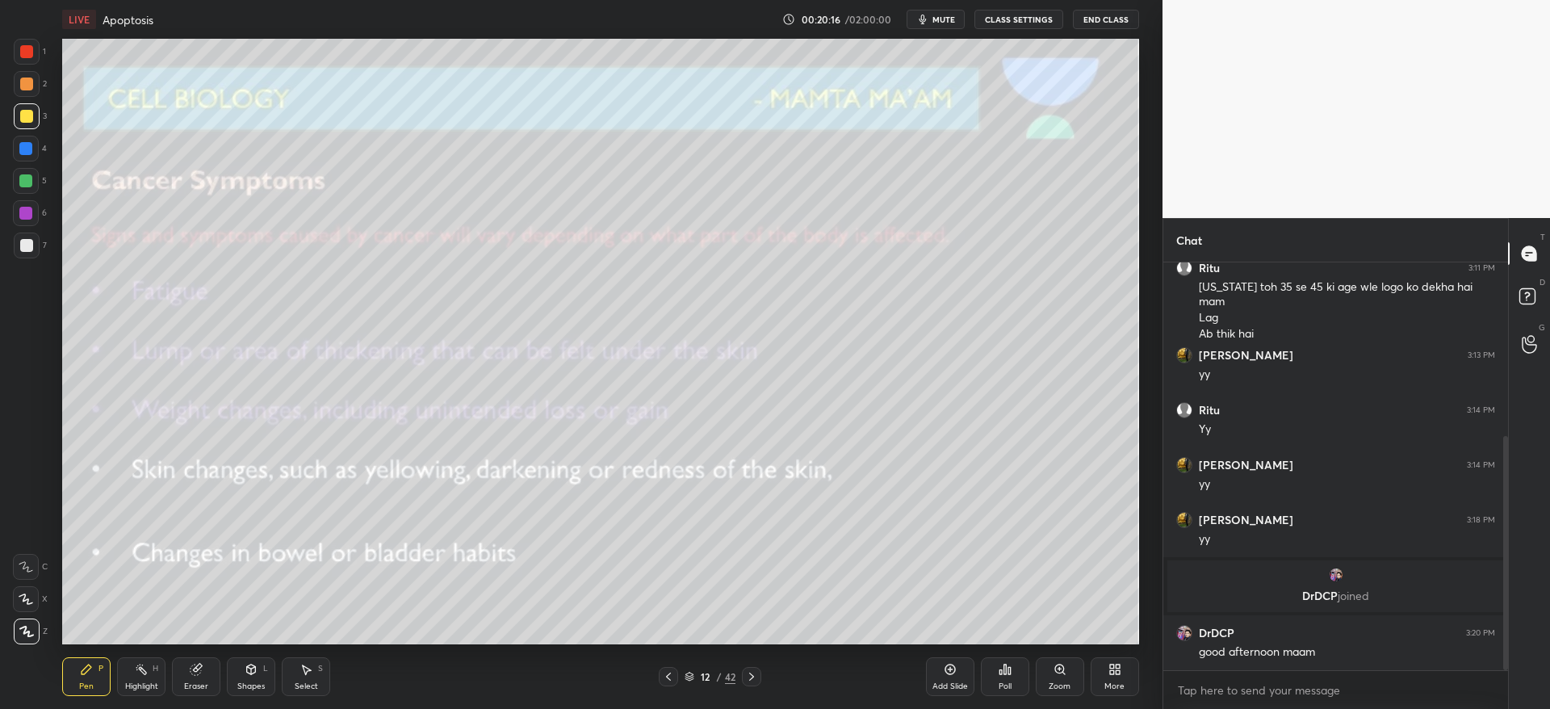
click at [31, 91] on div at bounding box center [27, 84] width 26 height 26
click at [745, 677] on icon at bounding box center [751, 676] width 13 height 13
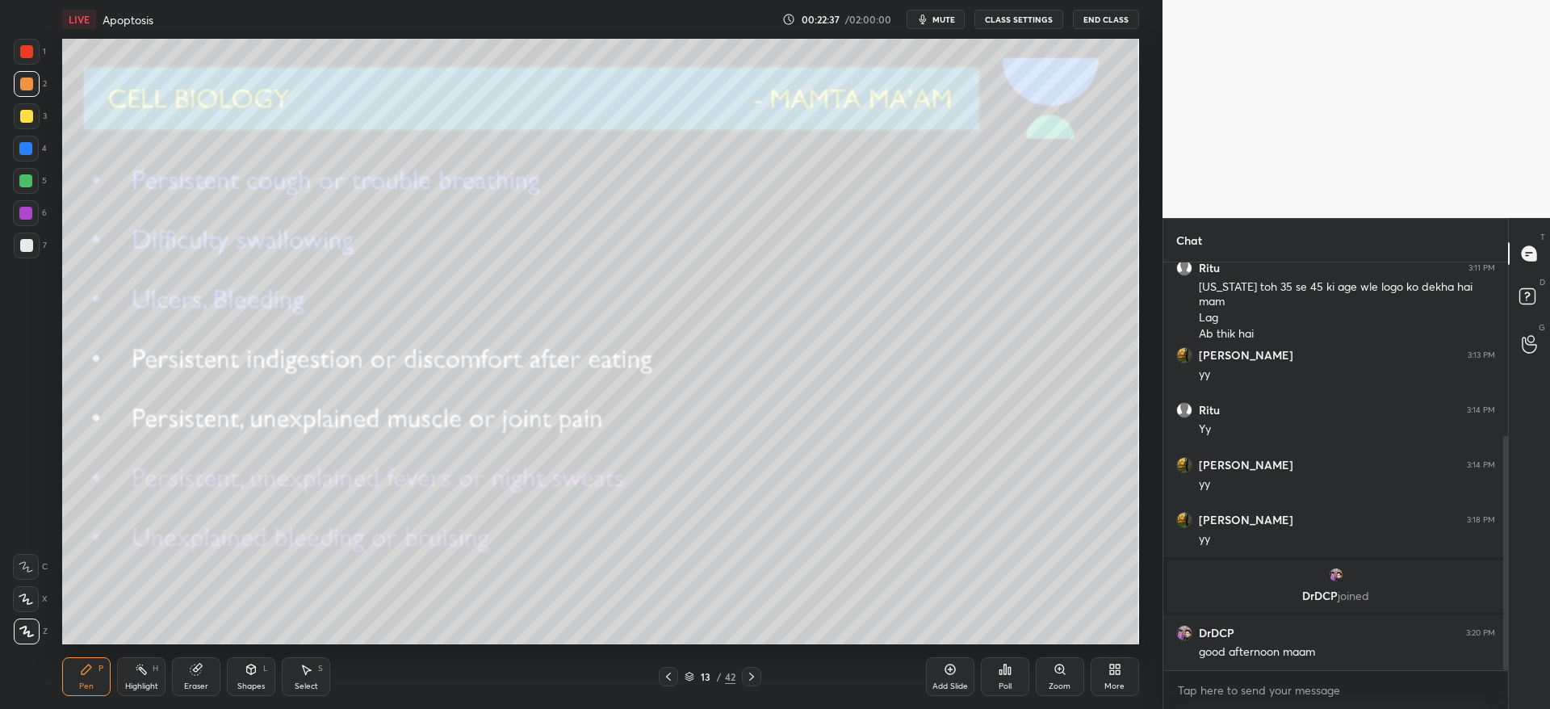
click at [755, 677] on icon at bounding box center [751, 676] width 13 height 13
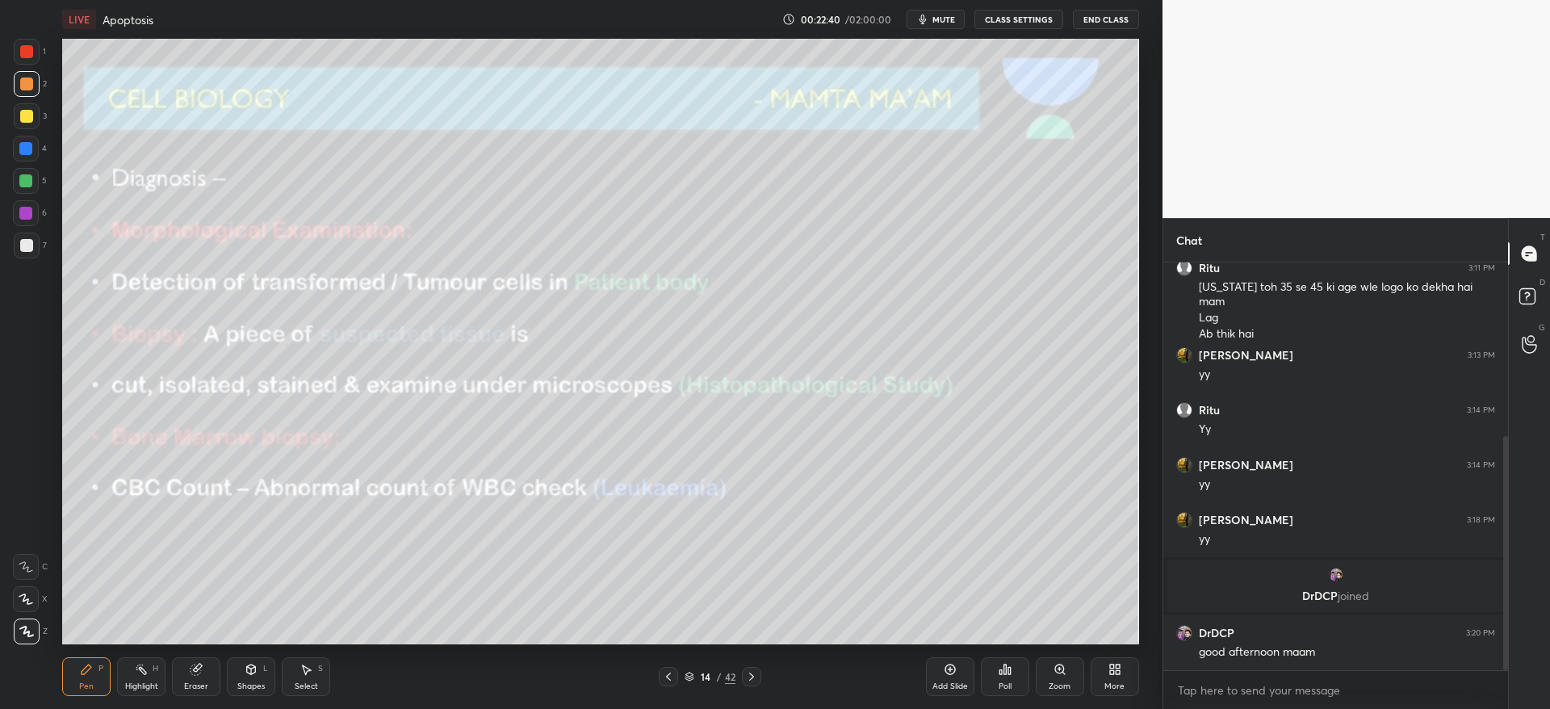
click at [30, 251] on div at bounding box center [26, 245] width 13 height 13
click at [18, 58] on div at bounding box center [27, 52] width 26 height 26
click at [22, 157] on div at bounding box center [26, 149] width 26 height 26
click at [753, 679] on icon at bounding box center [751, 676] width 13 height 13
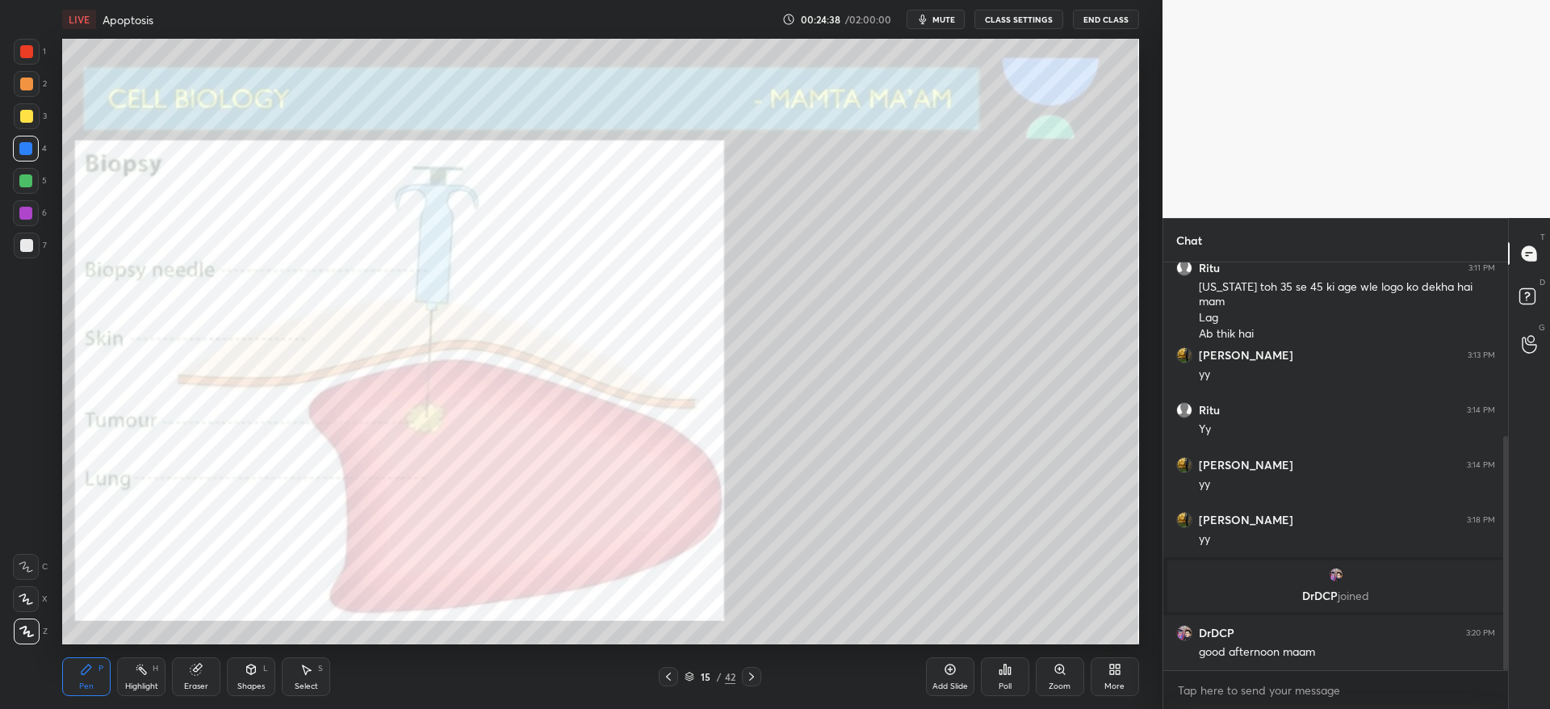
click at [27, 227] on div "6" at bounding box center [30, 216] width 34 height 32
click at [756, 676] on icon at bounding box center [751, 676] width 13 height 13
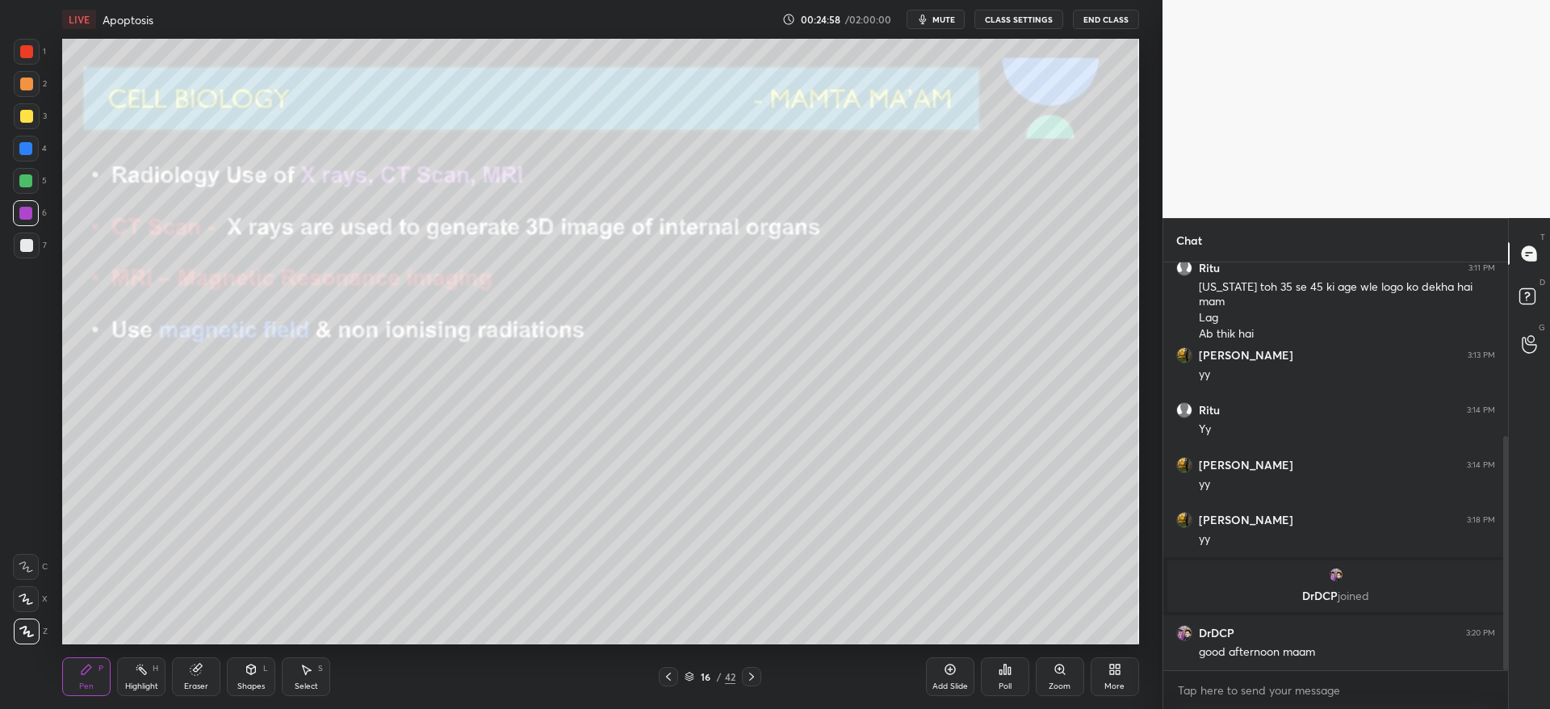
click at [31, 116] on div at bounding box center [27, 116] width 26 height 26
click at [753, 674] on icon at bounding box center [751, 676] width 13 height 13
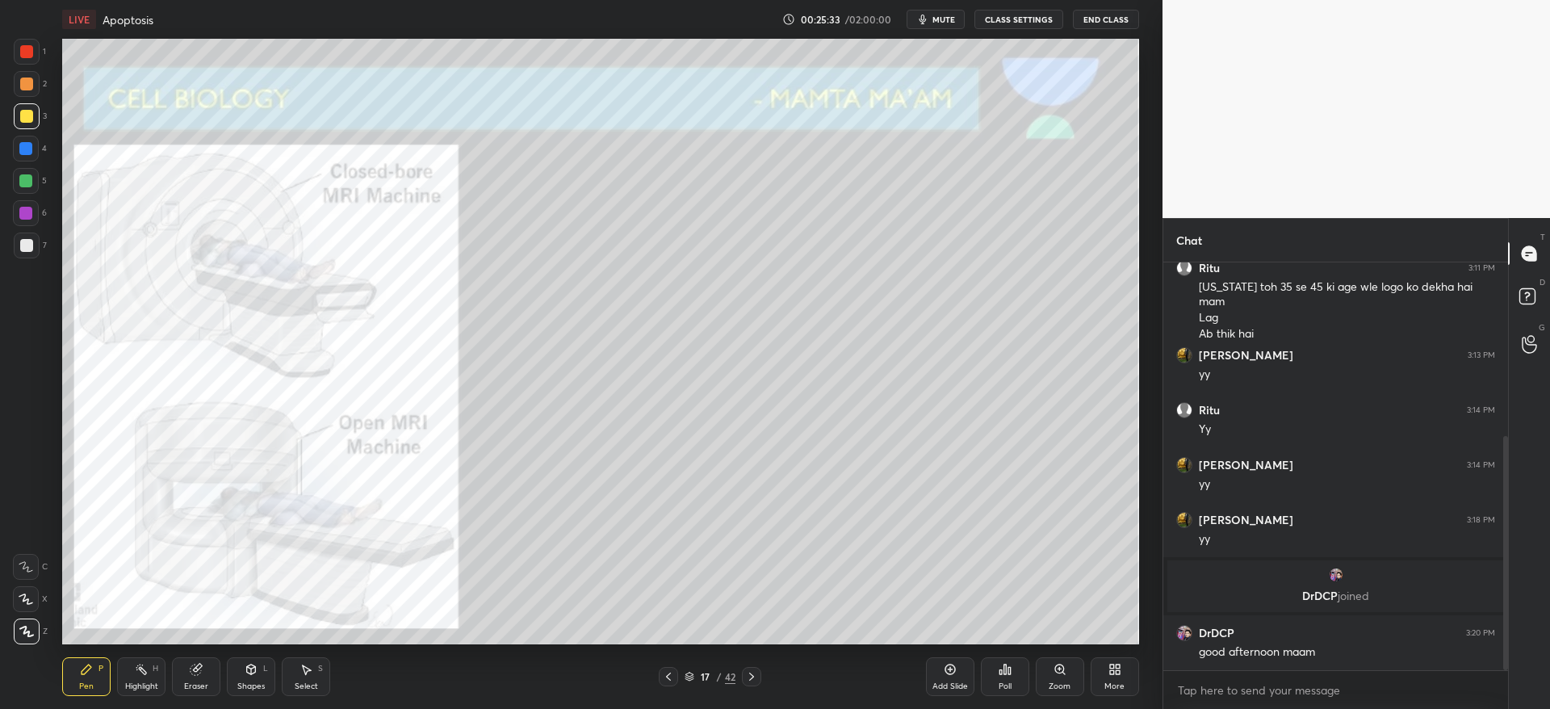
click at [753, 676] on icon at bounding box center [751, 676] width 5 height 8
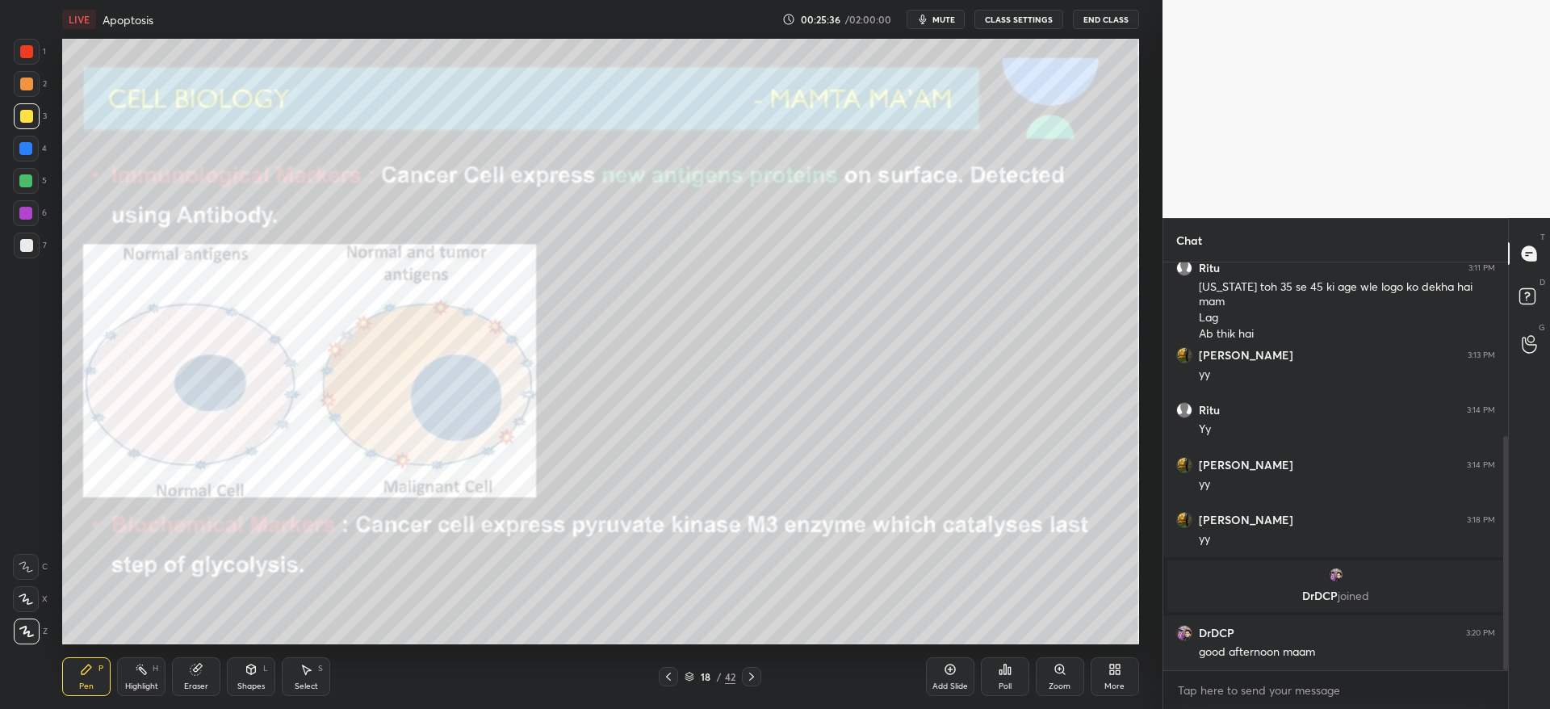
click at [28, 82] on div at bounding box center [26, 83] width 13 height 13
click at [23, 115] on div at bounding box center [26, 116] width 13 height 13
click at [751, 676] on icon at bounding box center [751, 676] width 13 height 13
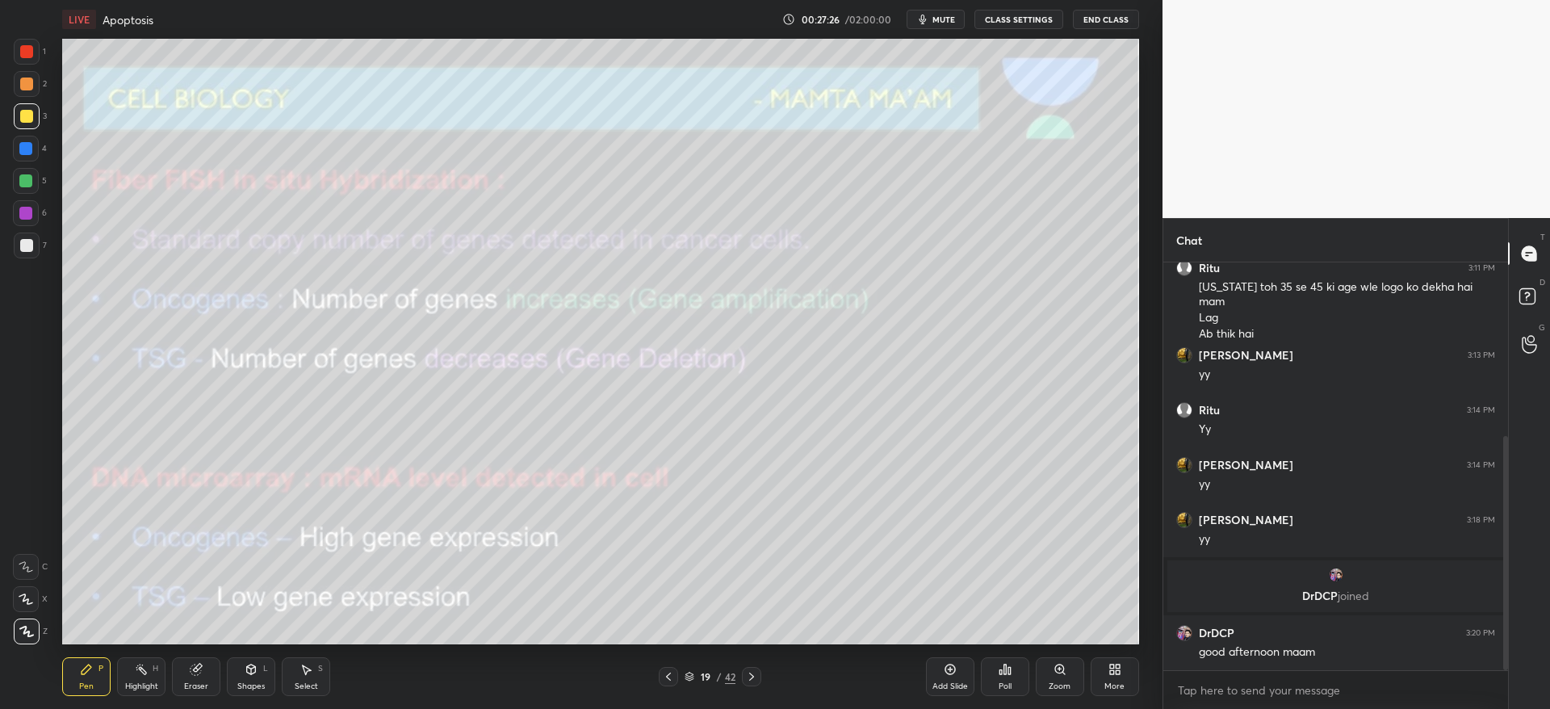
click at [33, 246] on div at bounding box center [27, 245] width 26 height 26
click at [25, 94] on div at bounding box center [27, 84] width 26 height 26
click at [21, 122] on div at bounding box center [27, 116] width 26 height 26
click at [251, 678] on div "Shapes L" at bounding box center [251, 676] width 48 height 39
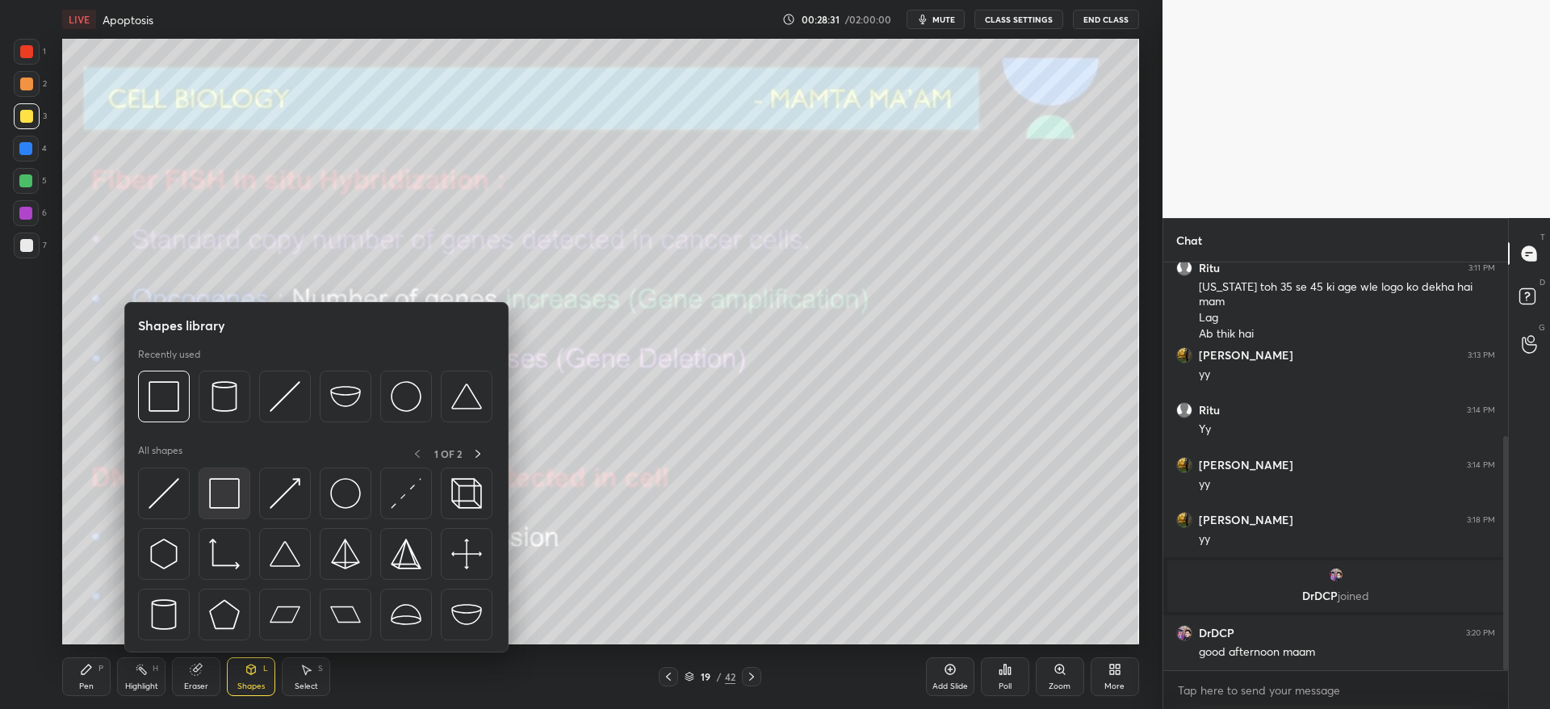
click at [236, 517] on div at bounding box center [316, 558] width 357 height 182
click at [228, 503] on img at bounding box center [224, 493] width 31 height 31
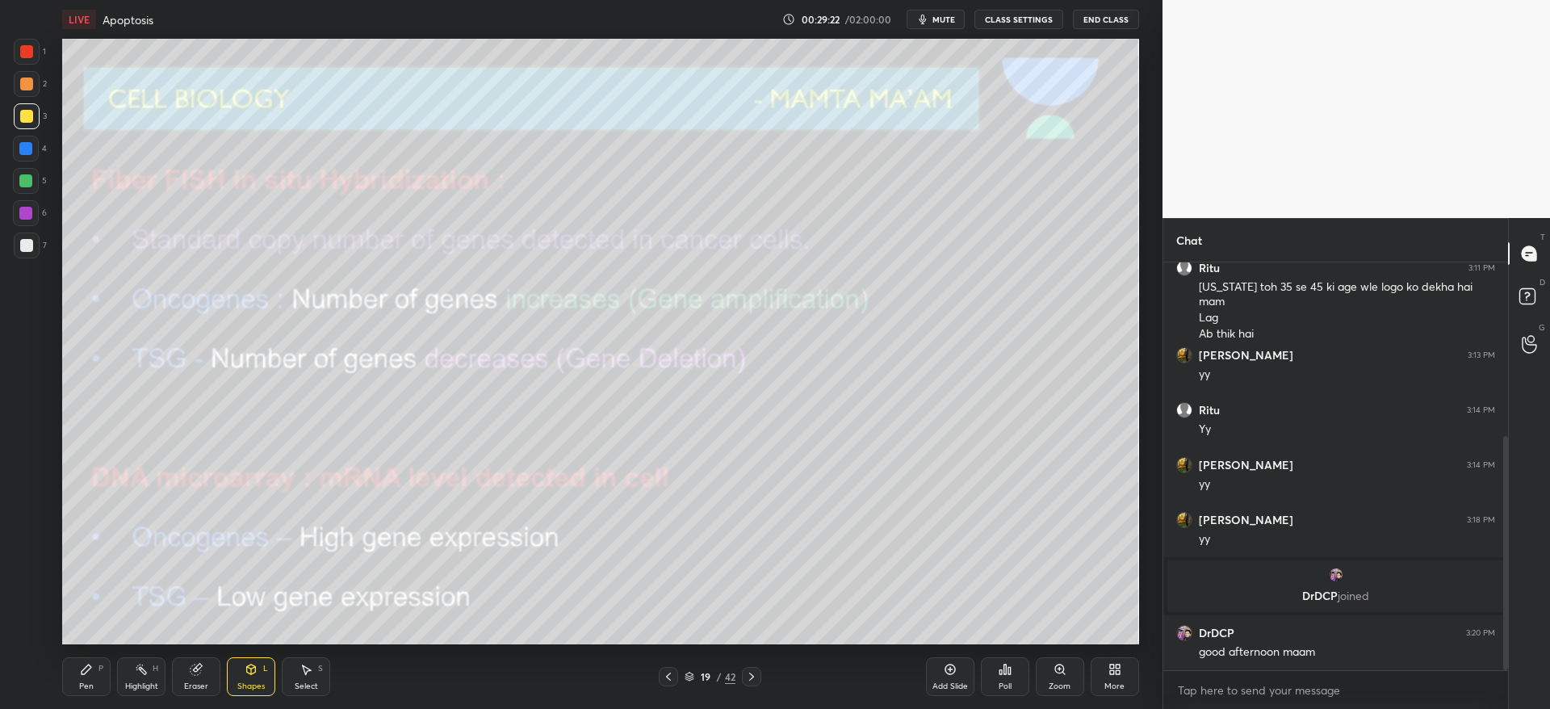
click at [28, 88] on div at bounding box center [26, 83] width 13 height 13
click at [85, 668] on icon at bounding box center [87, 669] width 10 height 10
click at [762, 683] on div "19 / 42" at bounding box center [710, 676] width 432 height 19
click at [757, 676] on icon at bounding box center [751, 676] width 13 height 13
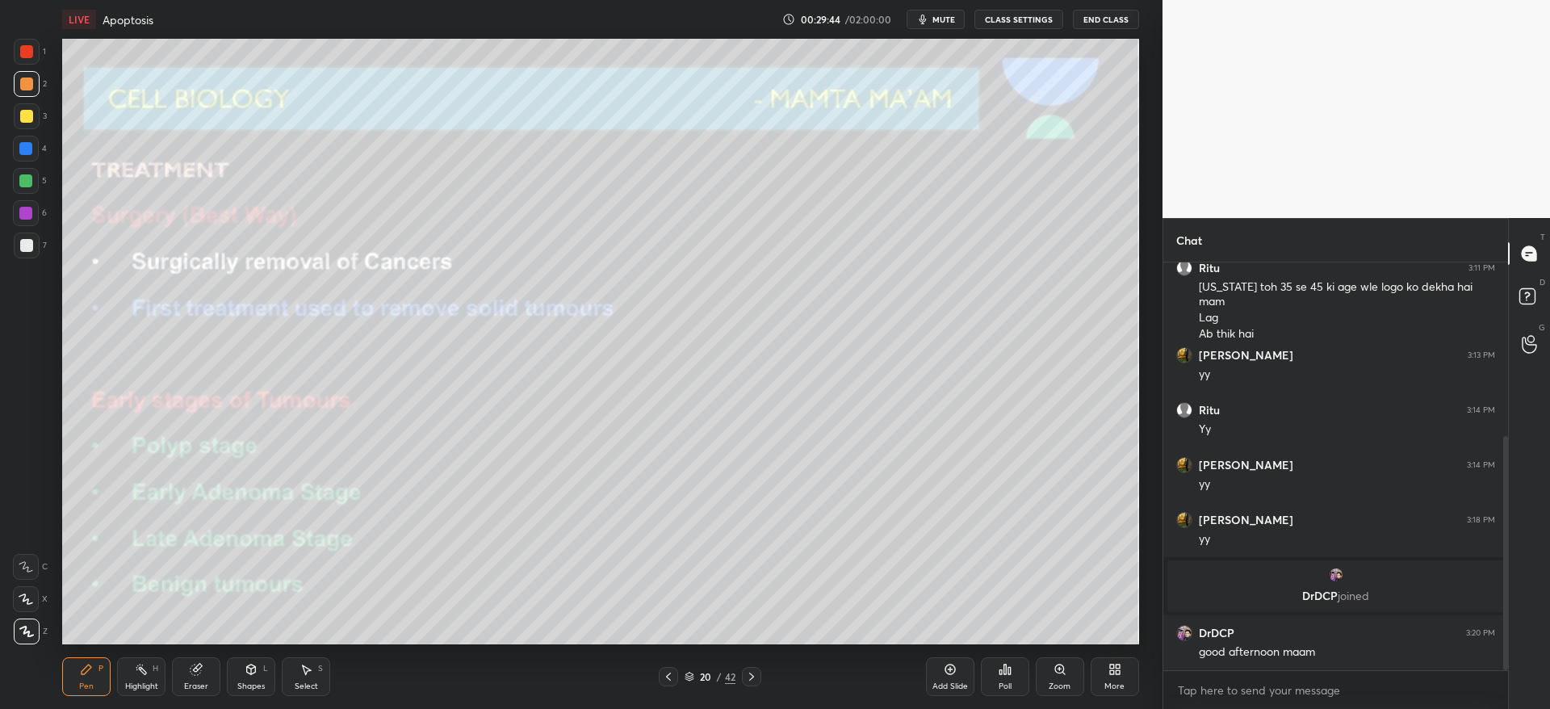
click at [677, 683] on div at bounding box center [668, 676] width 19 height 19
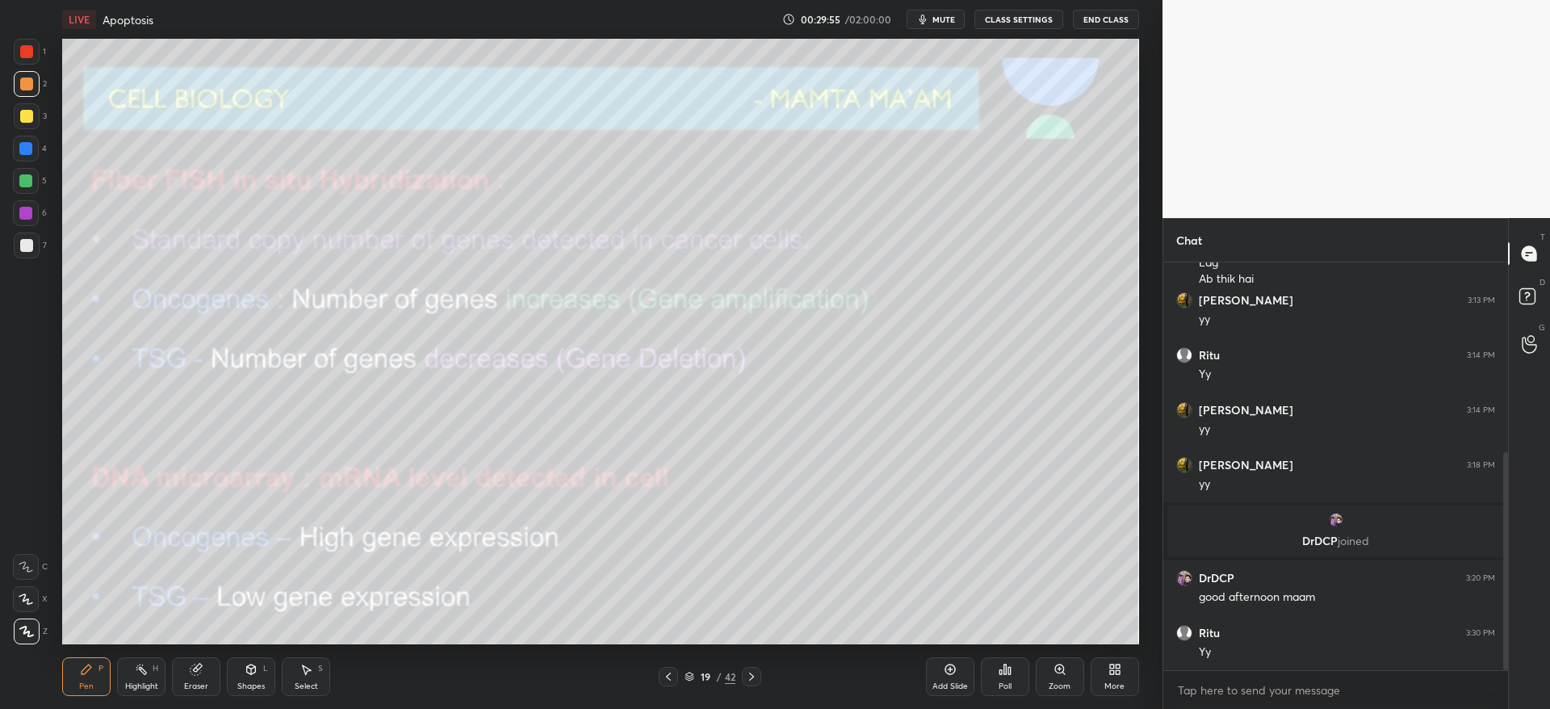
scroll to position [411, 0]
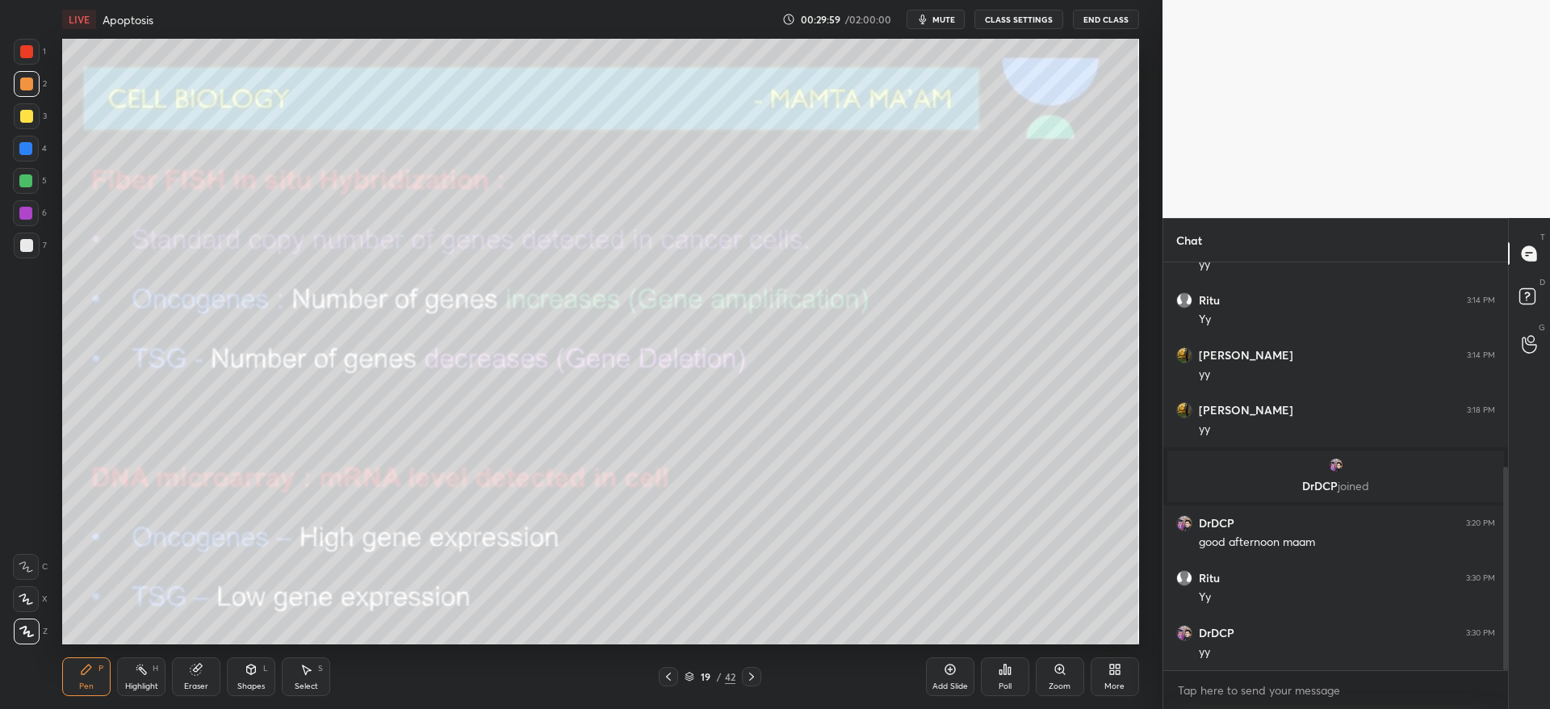
click at [31, 154] on div at bounding box center [26, 149] width 26 height 26
click at [32, 81] on div at bounding box center [26, 83] width 13 height 13
click at [753, 675] on icon at bounding box center [751, 676] width 13 height 13
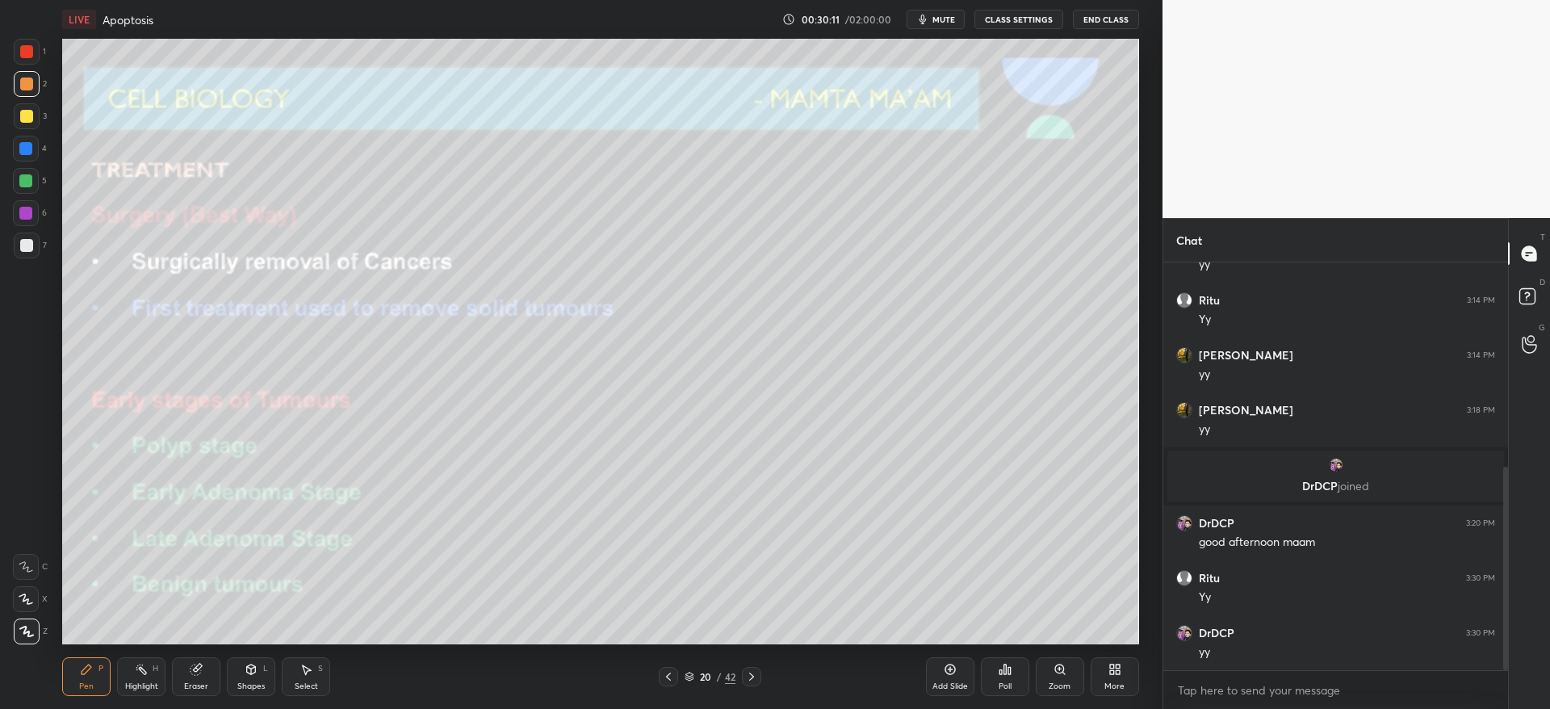
click at [22, 123] on div at bounding box center [27, 116] width 26 height 26
click at [755, 683] on div at bounding box center [751, 676] width 19 height 19
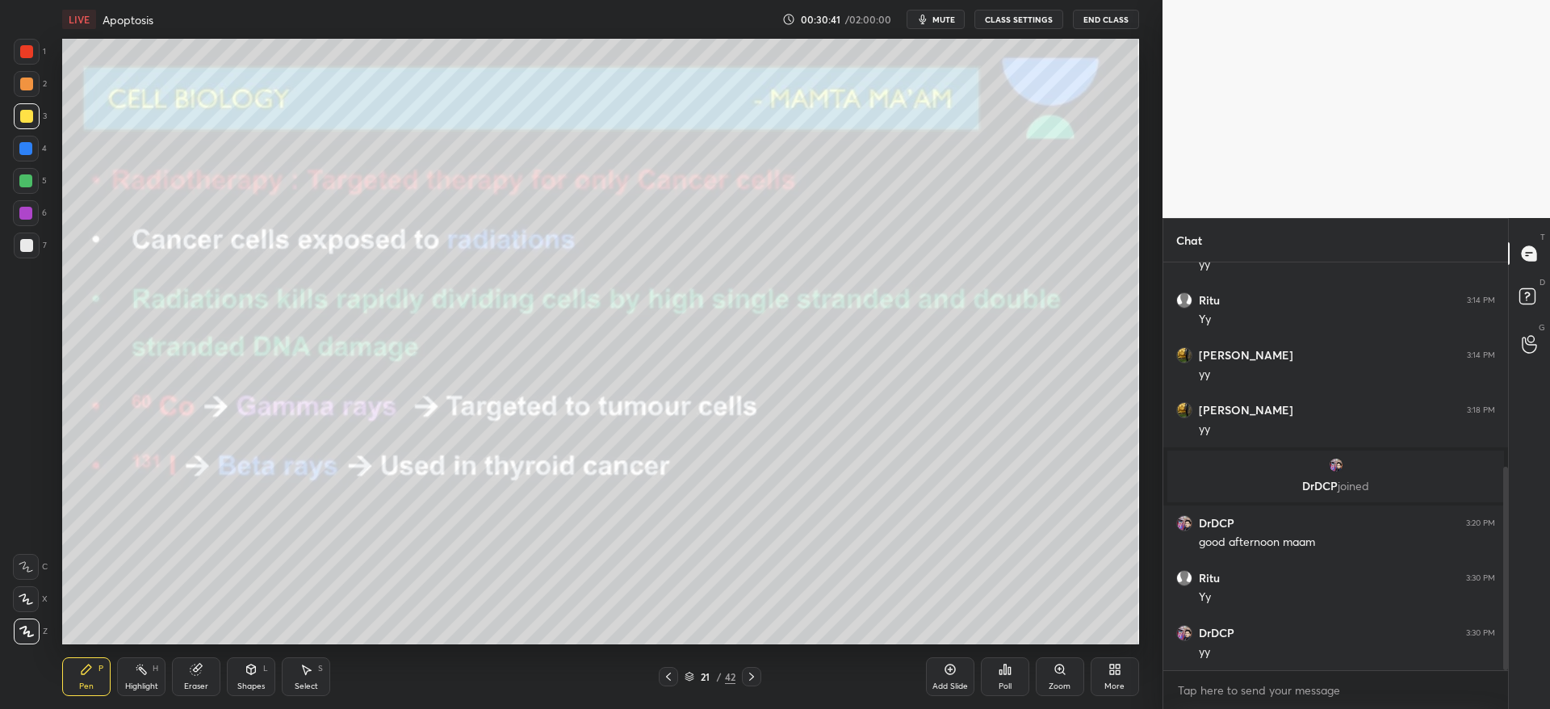
click at [23, 91] on div at bounding box center [27, 84] width 26 height 26
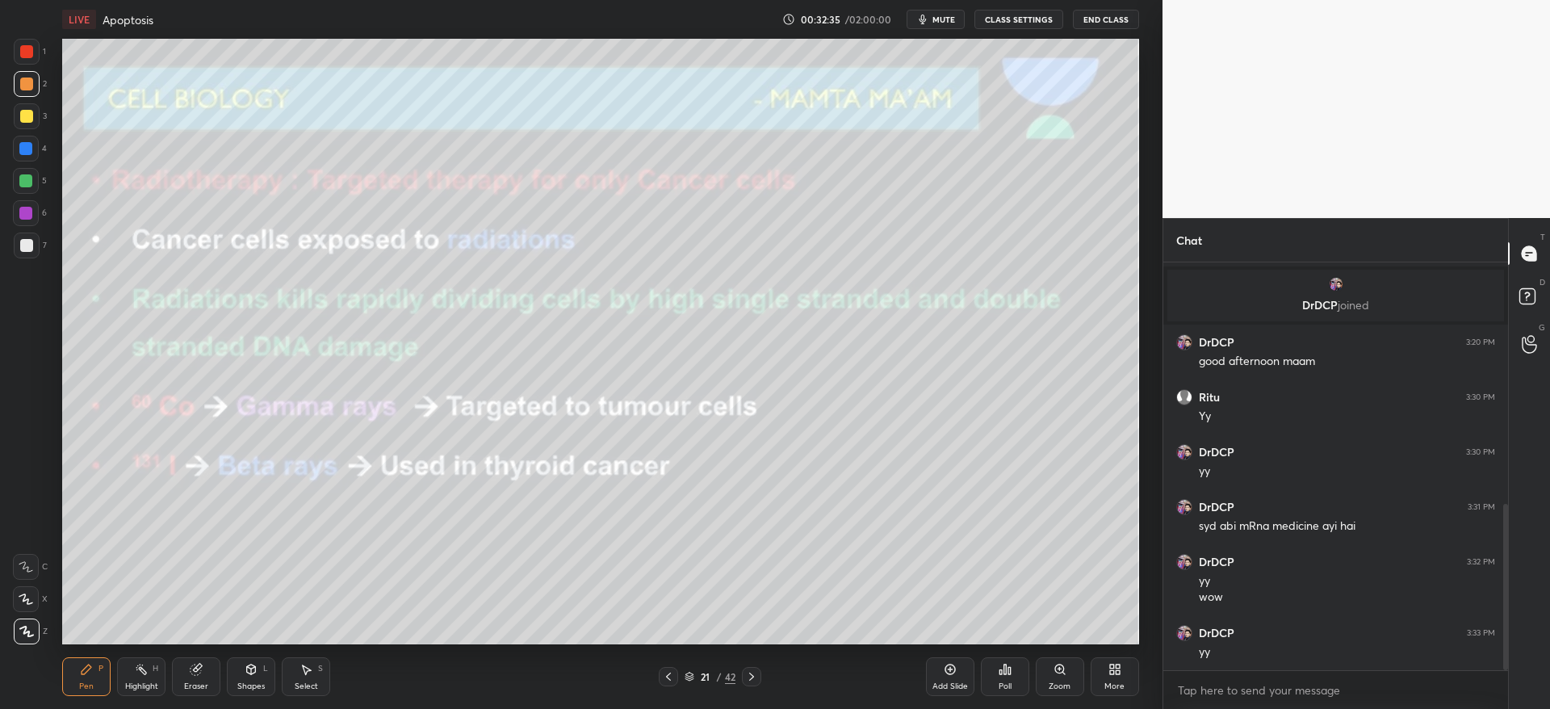
scroll to position [608, 0]
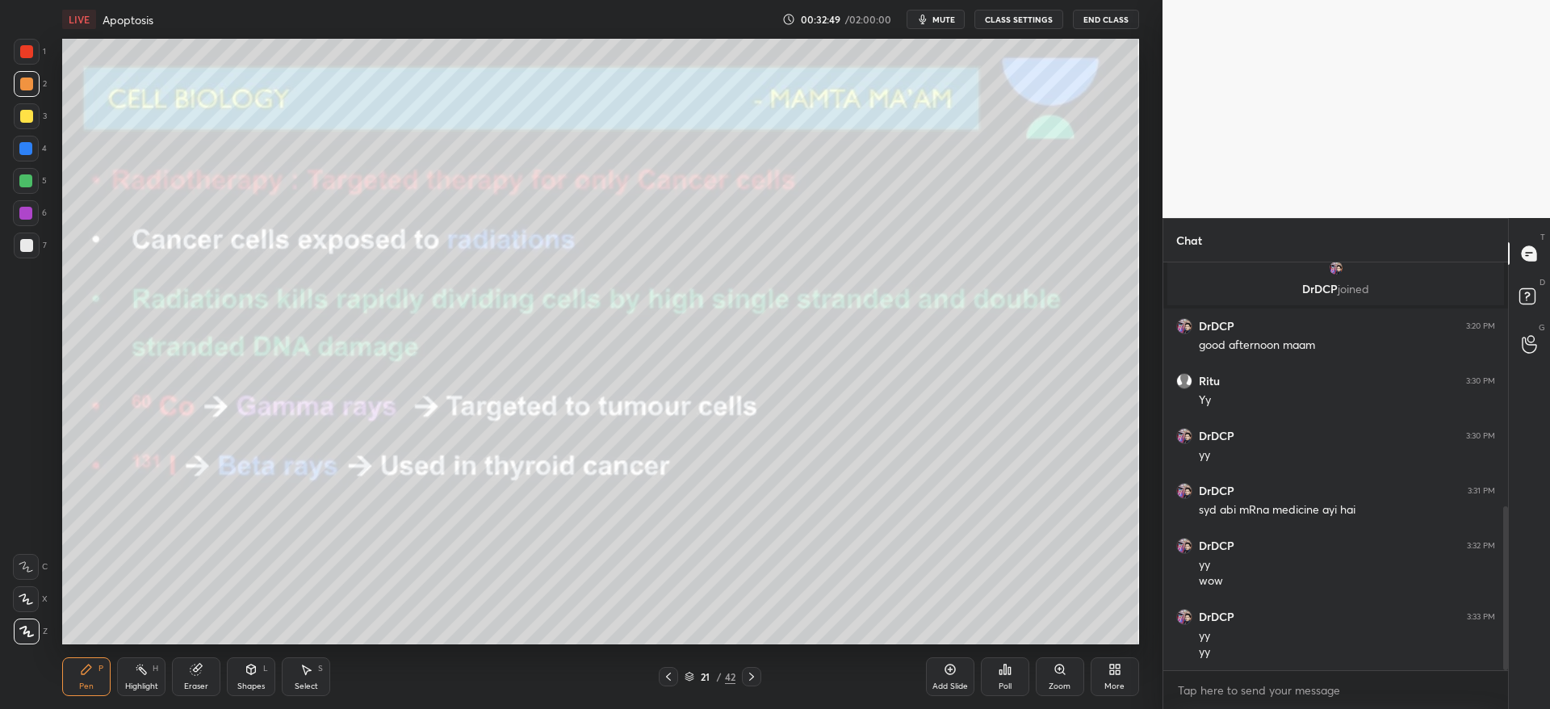
click at [23, 124] on div at bounding box center [27, 116] width 26 height 26
click at [751, 681] on icon at bounding box center [751, 676] width 13 height 13
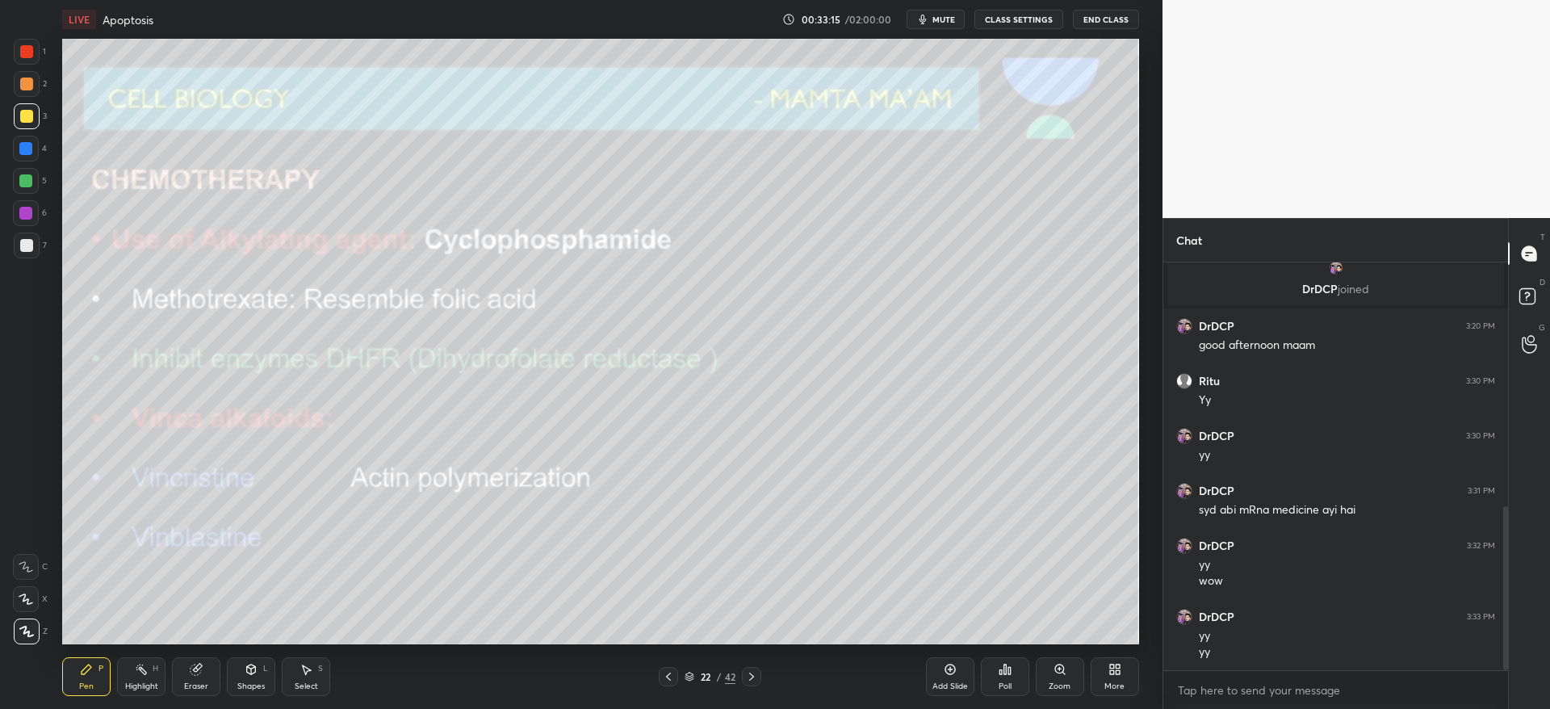
click at [31, 154] on div at bounding box center [26, 149] width 26 height 26
click at [27, 114] on div at bounding box center [26, 116] width 13 height 13
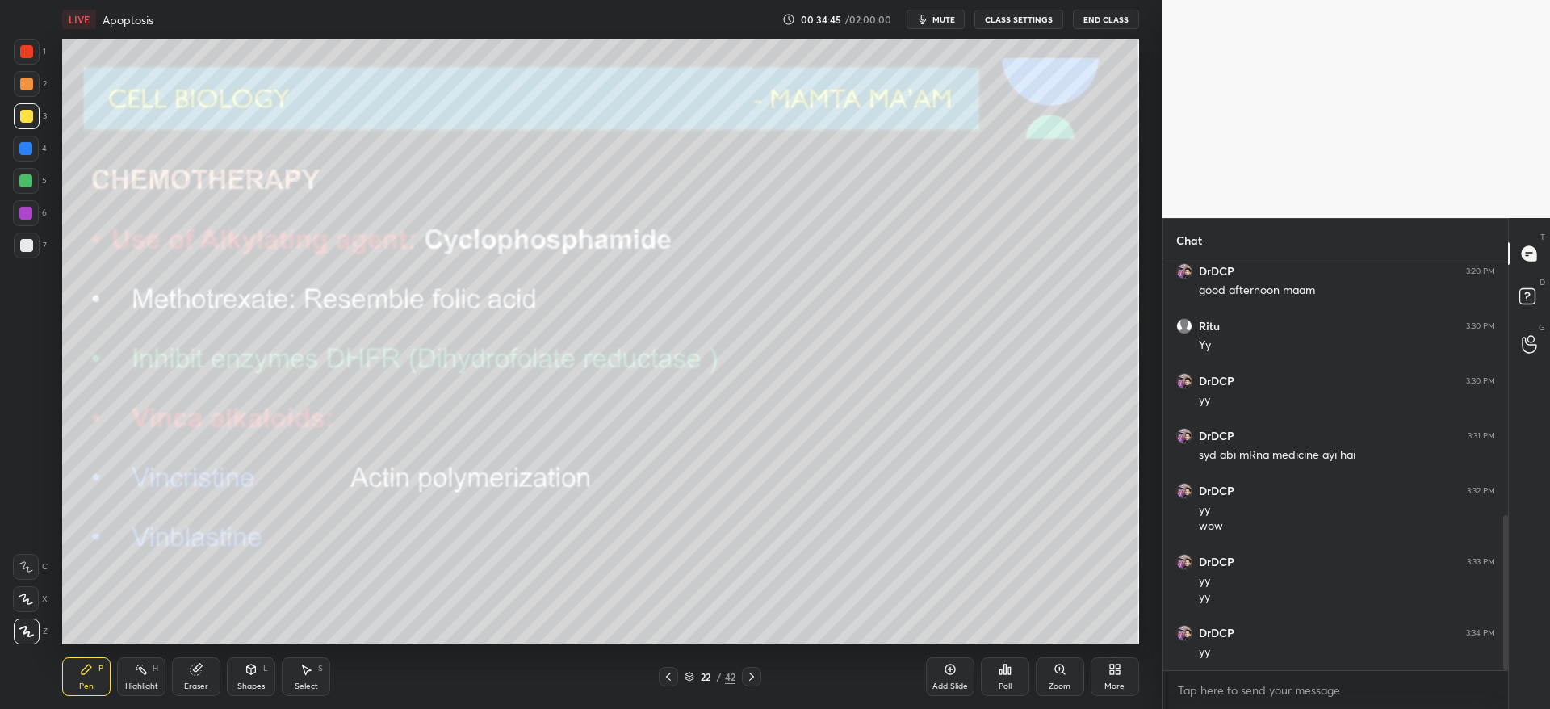
click at [195, 671] on icon at bounding box center [195, 669] width 10 height 10
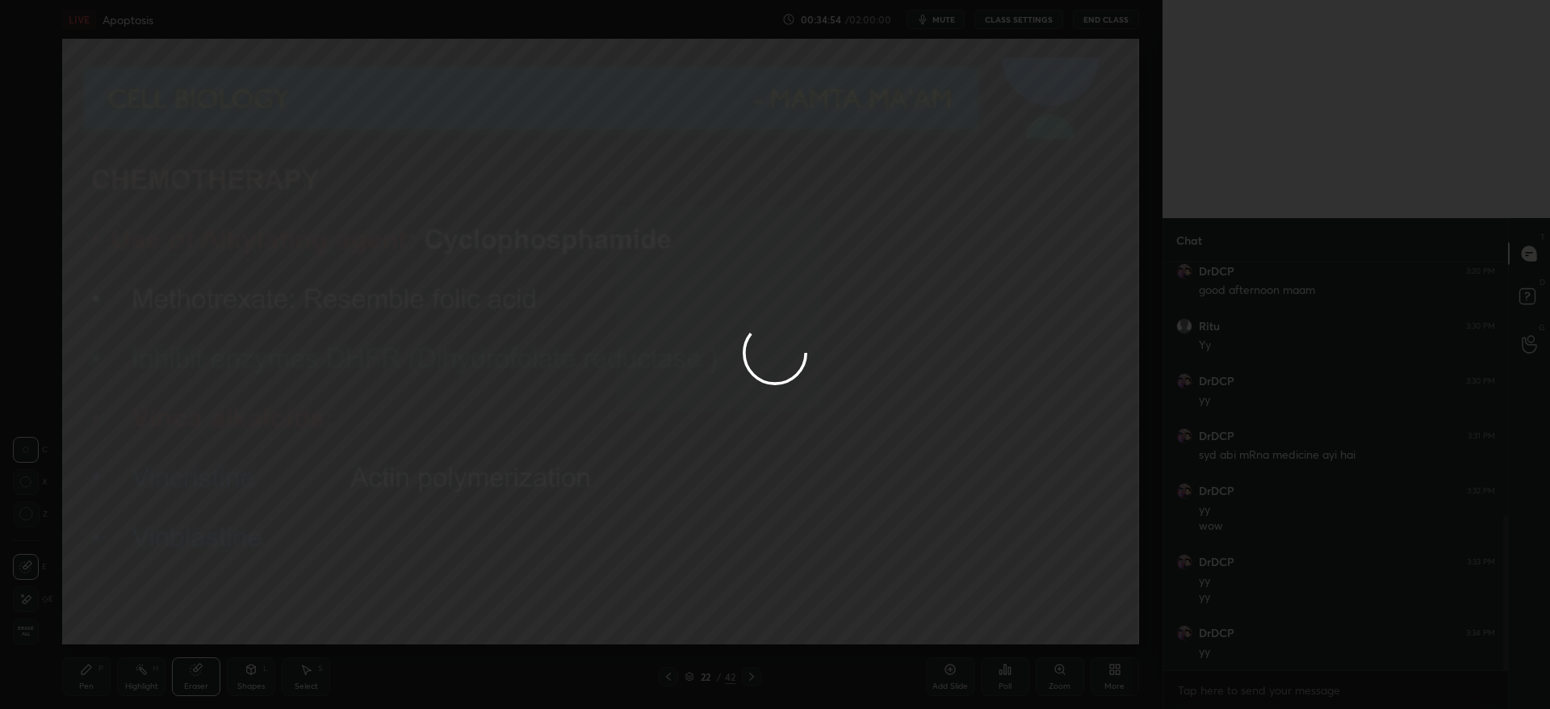
click at [980, 441] on div "1 2 3 4 5 6 7 C X Z C X Z E E Erase all H H LIVE Apoptosis 00:34:54 / 02:00:00 …" at bounding box center [775, 354] width 1550 height 709
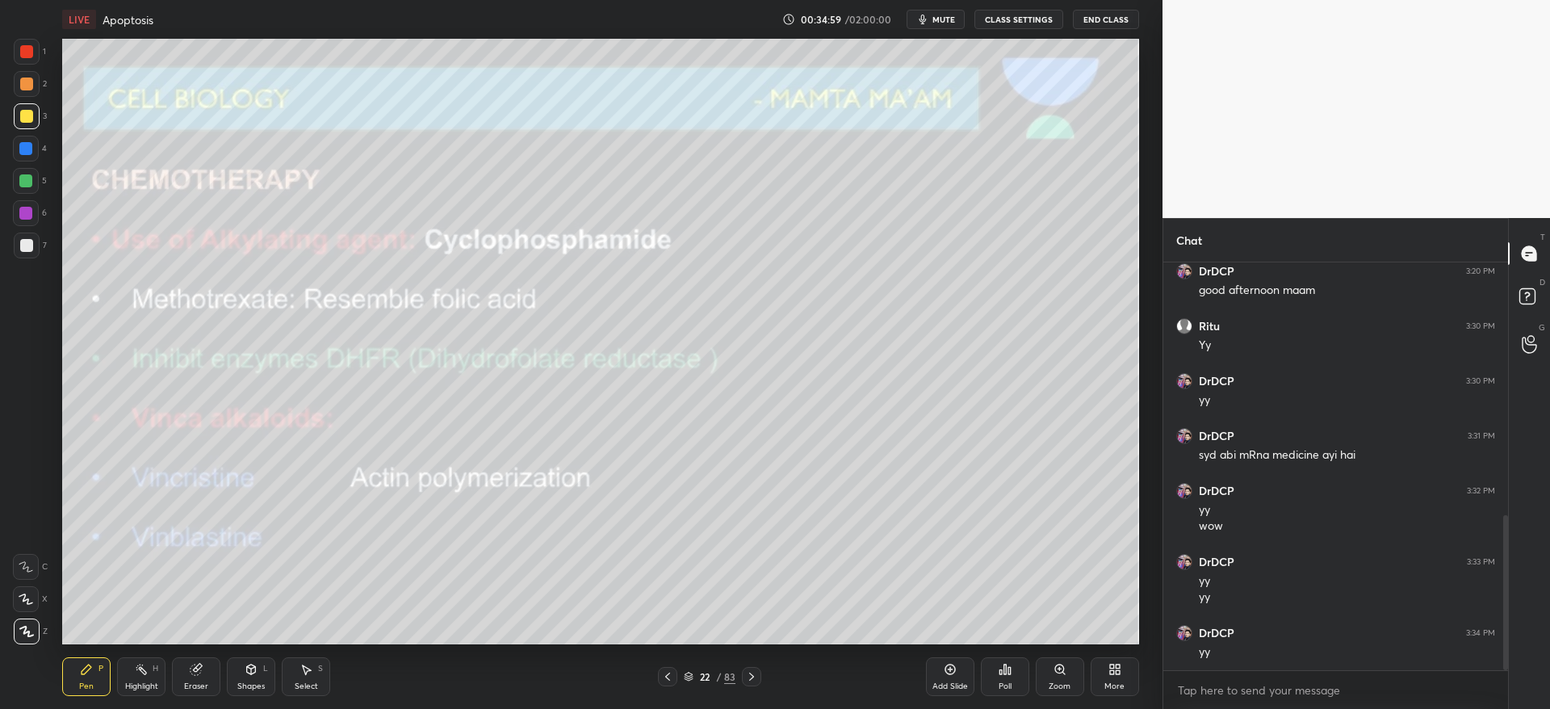
click at [193, 671] on icon at bounding box center [195, 669] width 10 height 10
click at [19, 603] on div at bounding box center [26, 599] width 26 height 26
click at [75, 673] on div "Pen P" at bounding box center [86, 676] width 48 height 39
click at [25, 87] on div at bounding box center [26, 83] width 13 height 13
click at [757, 682] on icon at bounding box center [751, 676] width 13 height 13
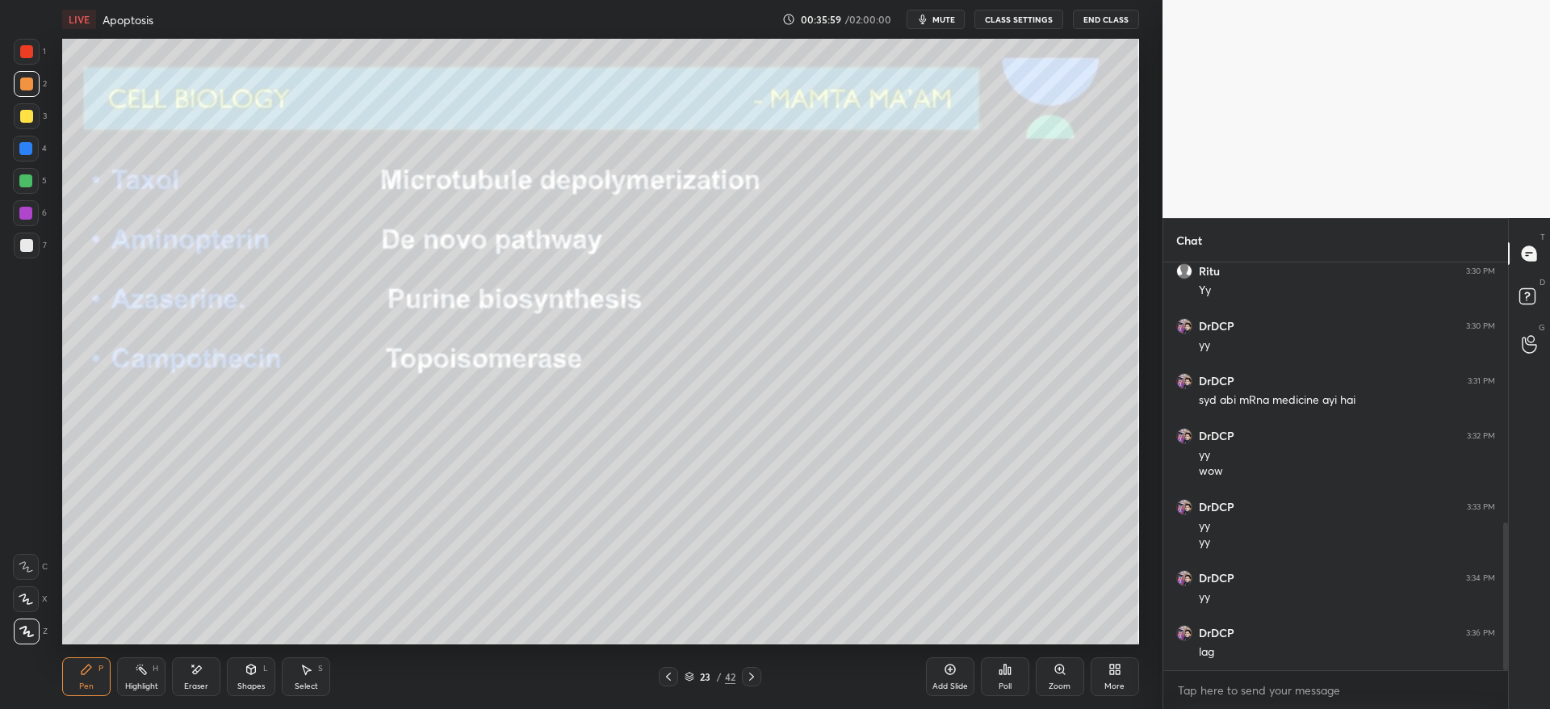
scroll to position [734, 0]
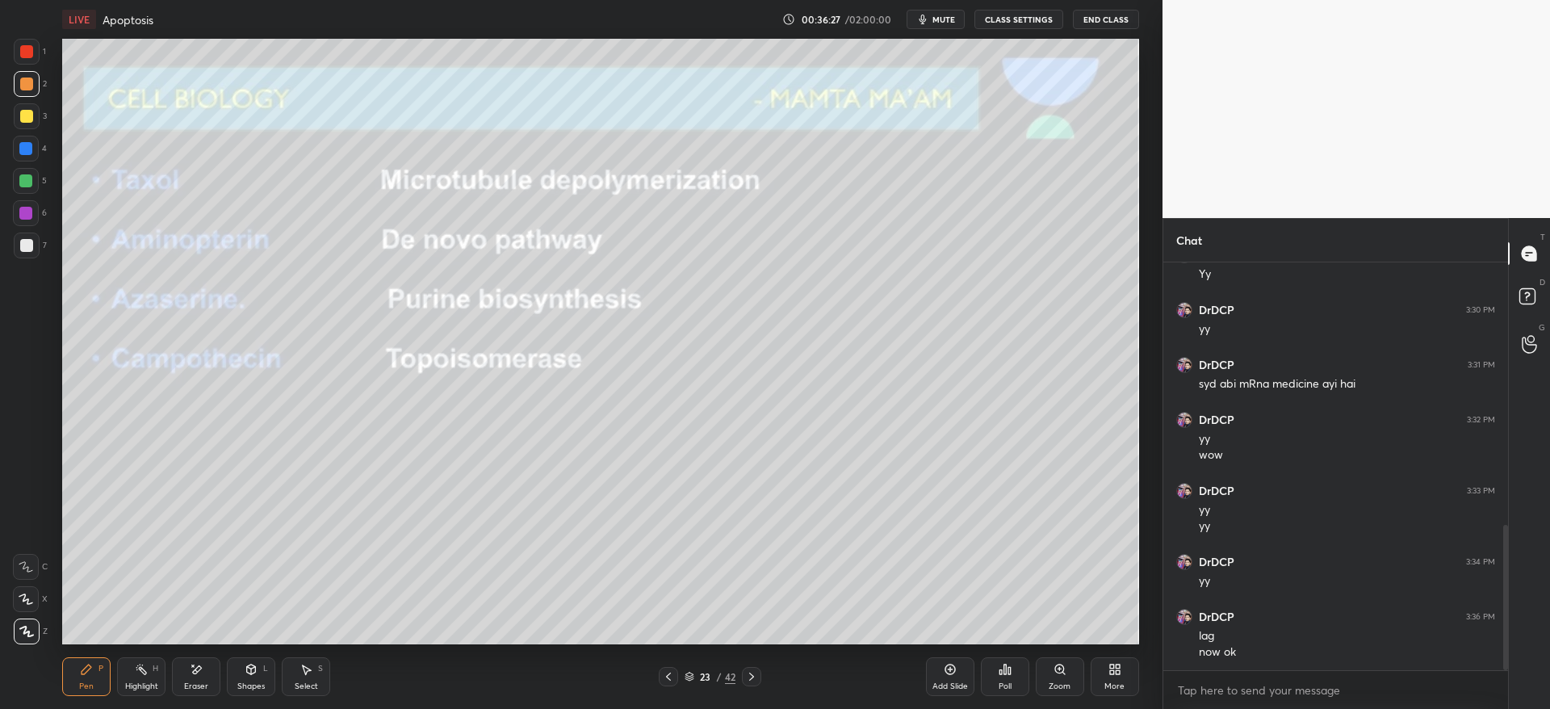
click at [668, 673] on icon at bounding box center [668, 676] width 13 height 13
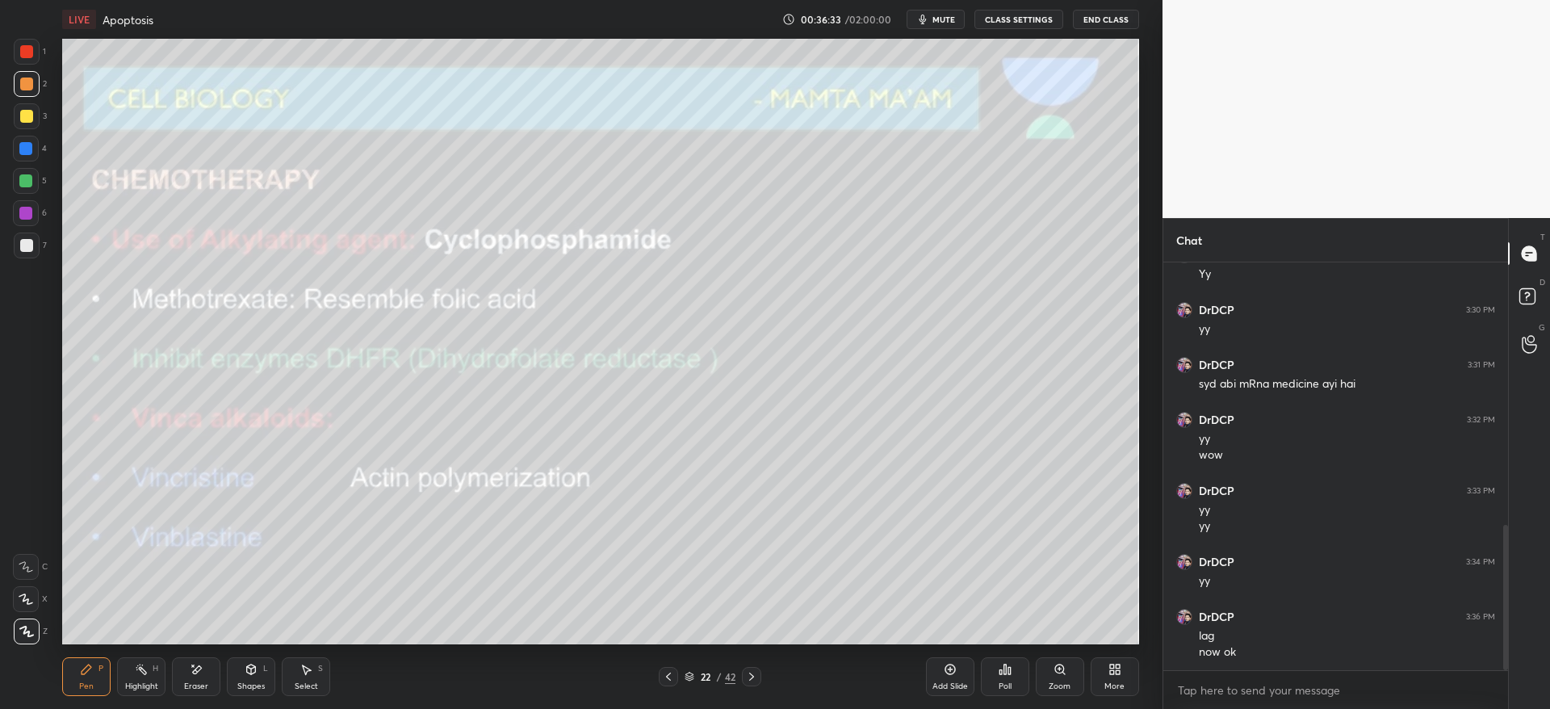
click at [757, 681] on icon at bounding box center [751, 676] width 13 height 13
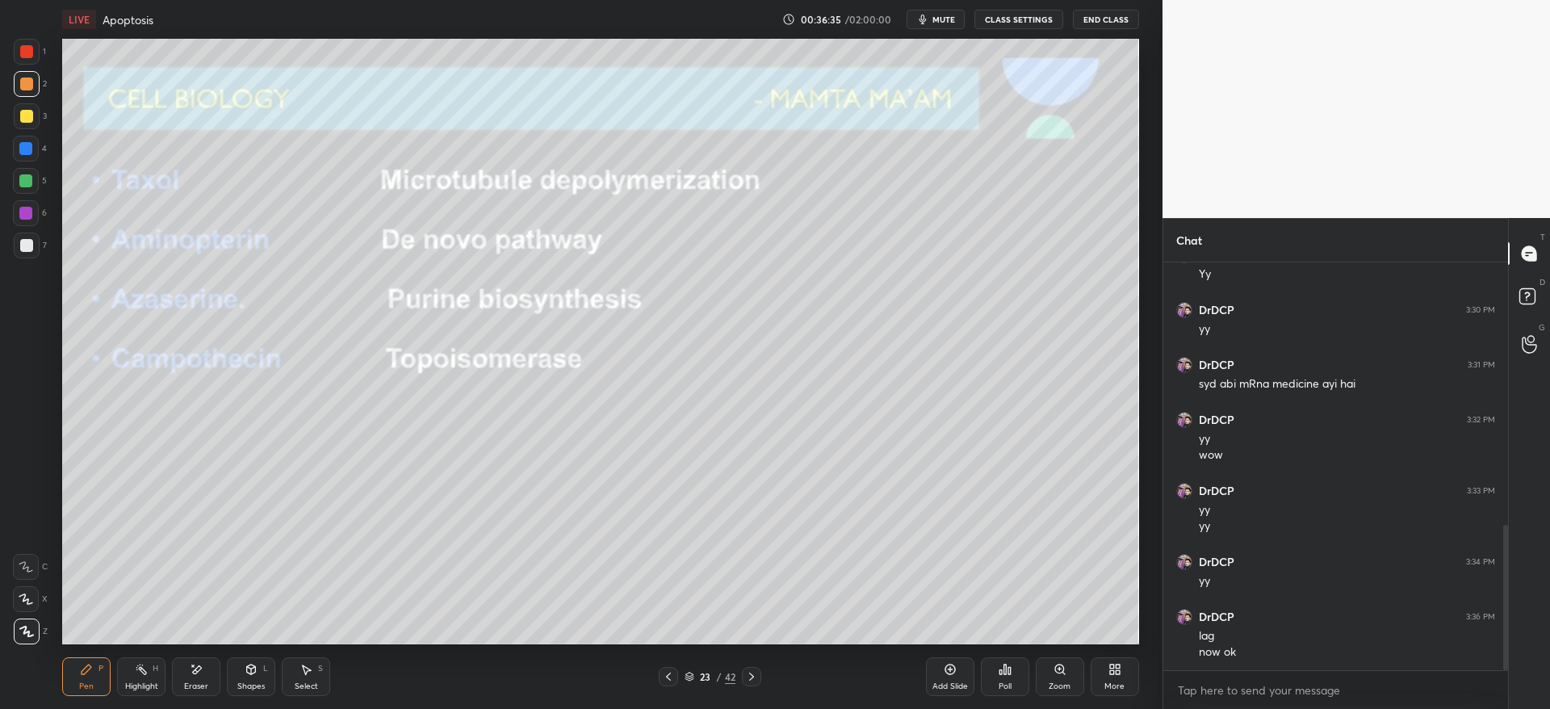
click at [757, 677] on icon at bounding box center [751, 676] width 13 height 13
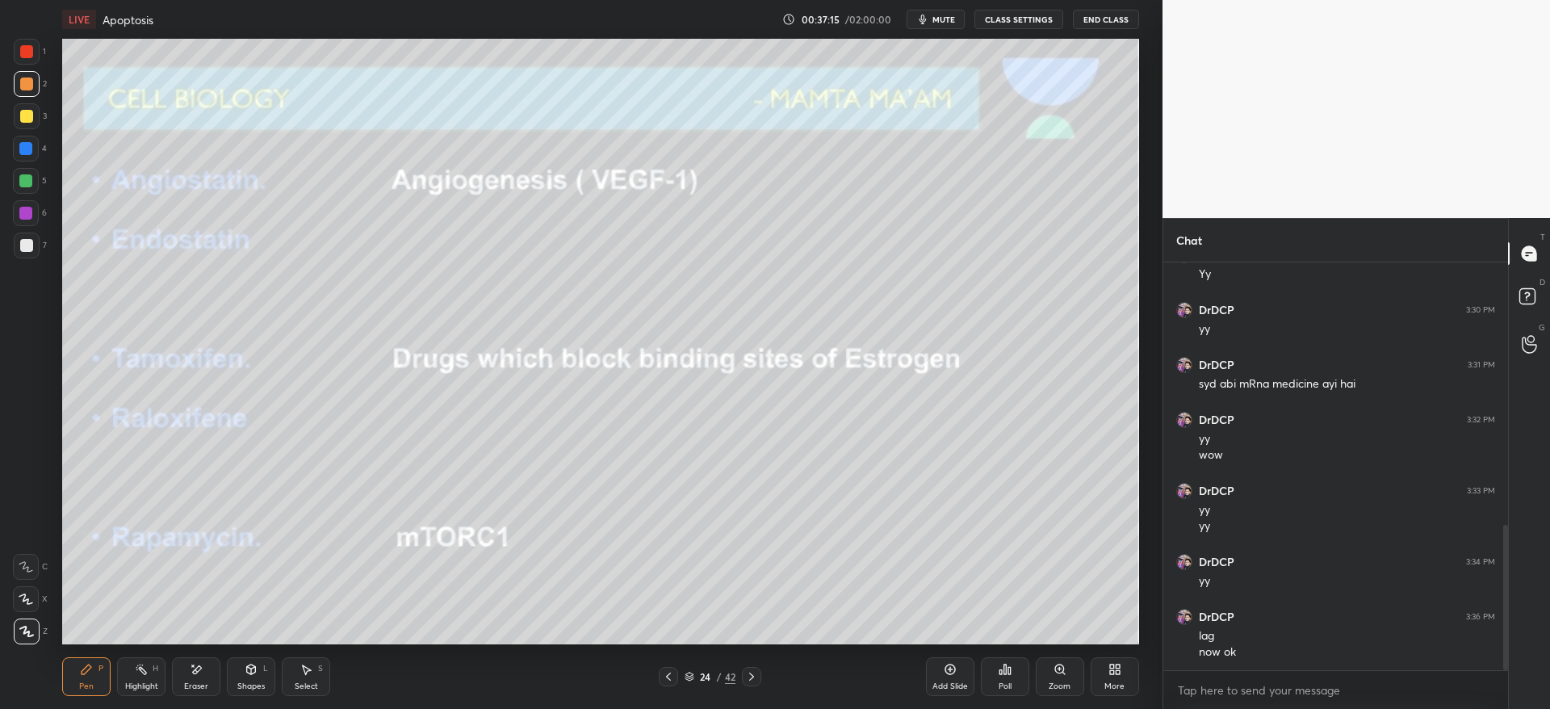
drag, startPoint x: 190, startPoint y: 678, endPoint x: 199, endPoint y: 660, distance: 19.9
click at [193, 676] on div "Eraser" at bounding box center [196, 676] width 48 height 39
click at [98, 670] on div "Pen P" at bounding box center [86, 676] width 48 height 39
drag, startPoint x: 755, startPoint y: 678, endPoint x: 744, endPoint y: 682, distance: 12.0
click at [756, 677] on icon at bounding box center [751, 676] width 13 height 13
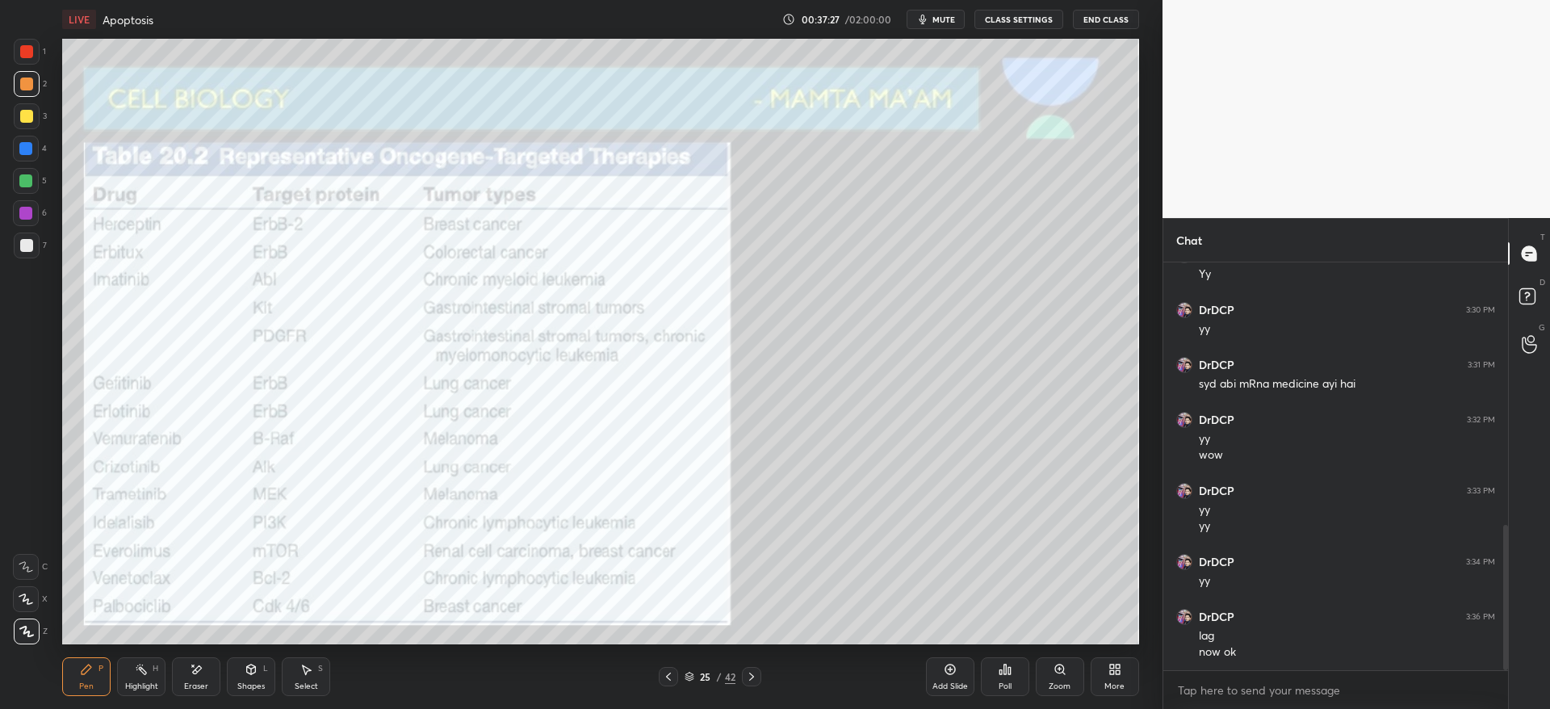
click at [675, 672] on div at bounding box center [668, 676] width 19 height 19
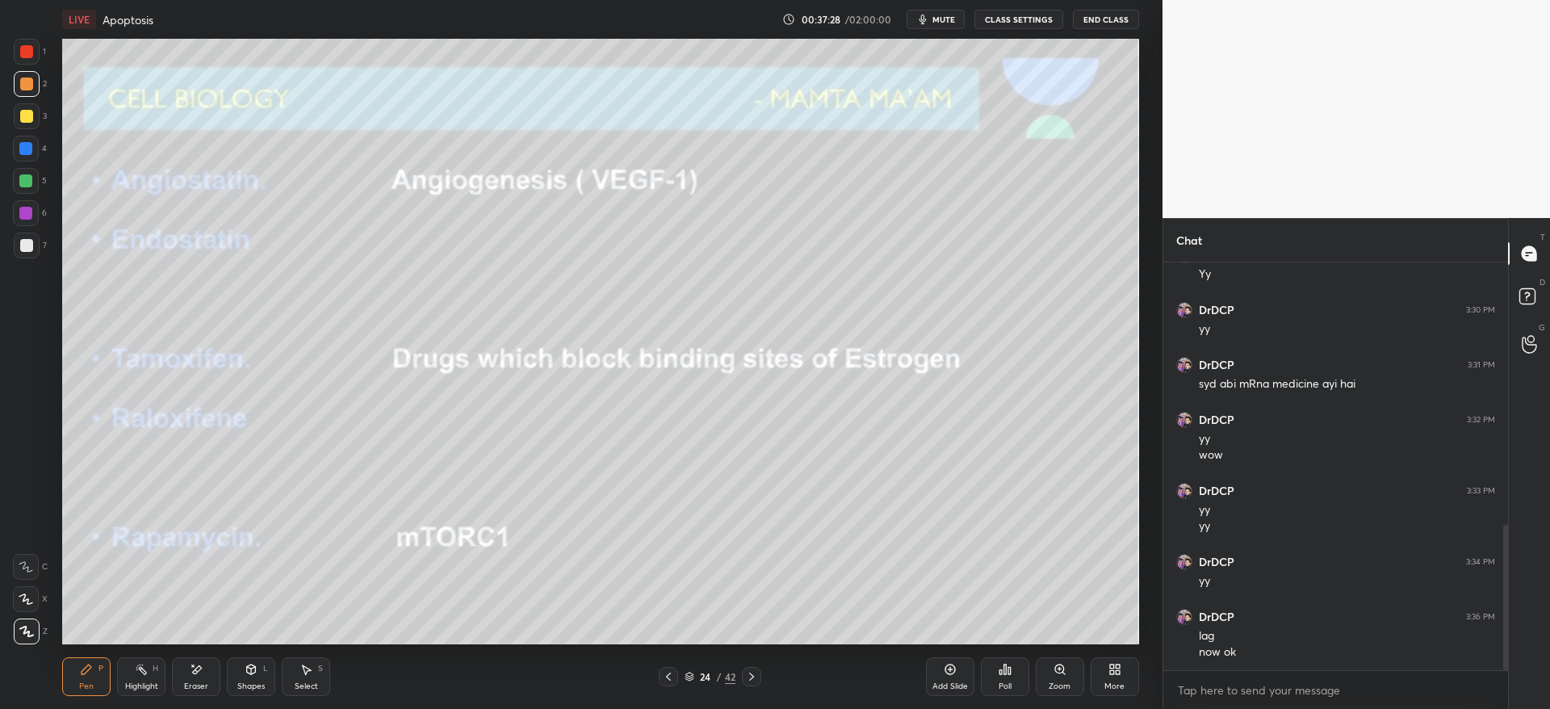
click at [673, 675] on icon at bounding box center [668, 676] width 13 height 13
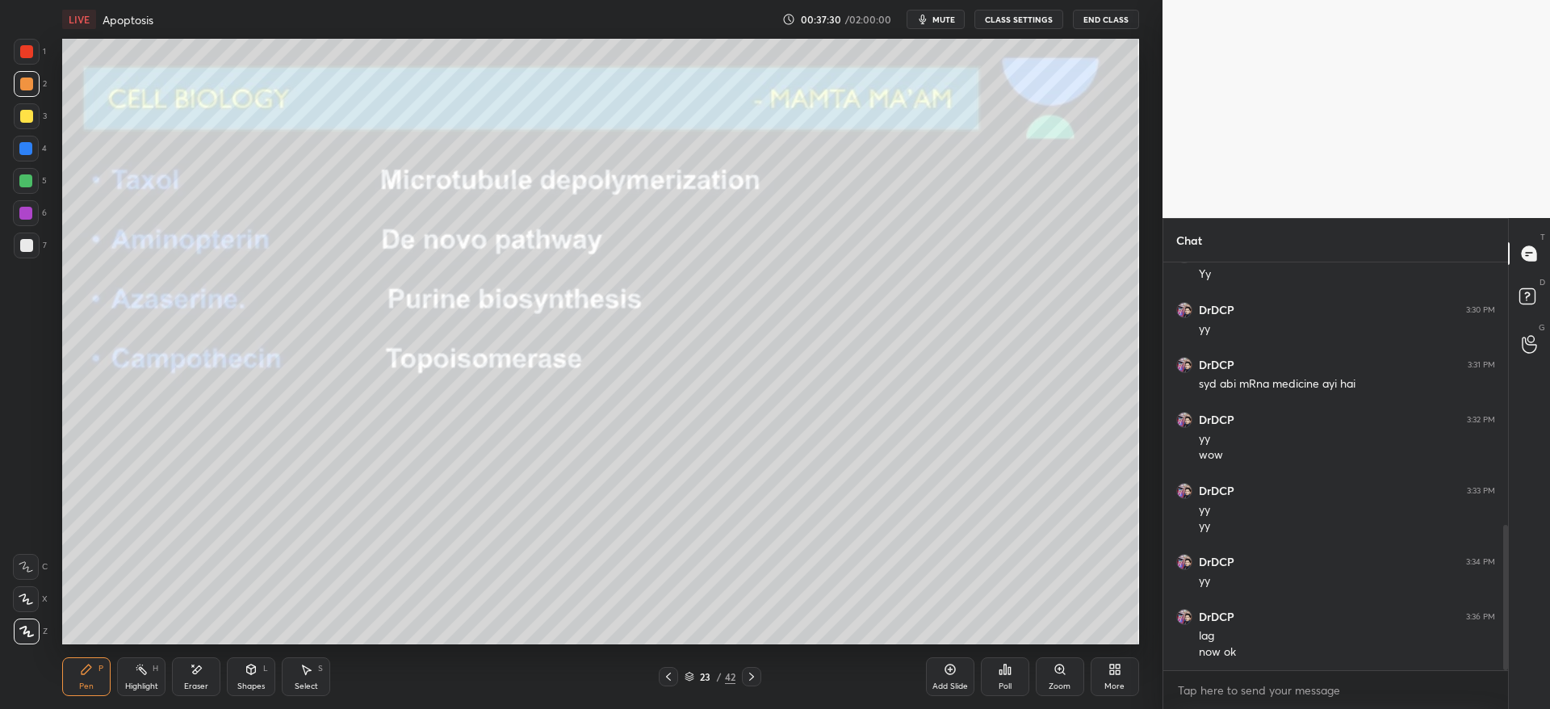
click at [665, 685] on div at bounding box center [668, 676] width 19 height 19
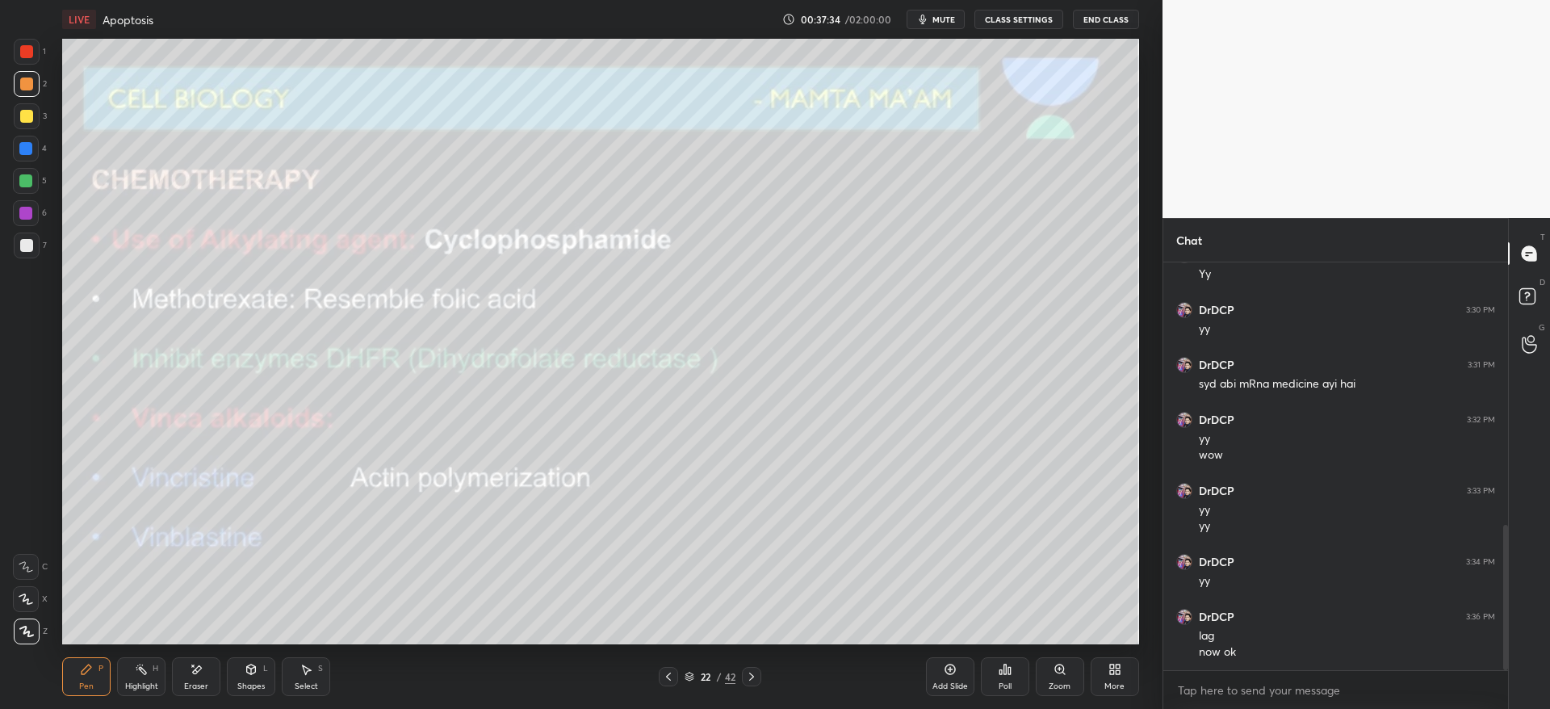
click at [751, 676] on icon at bounding box center [751, 676] width 13 height 13
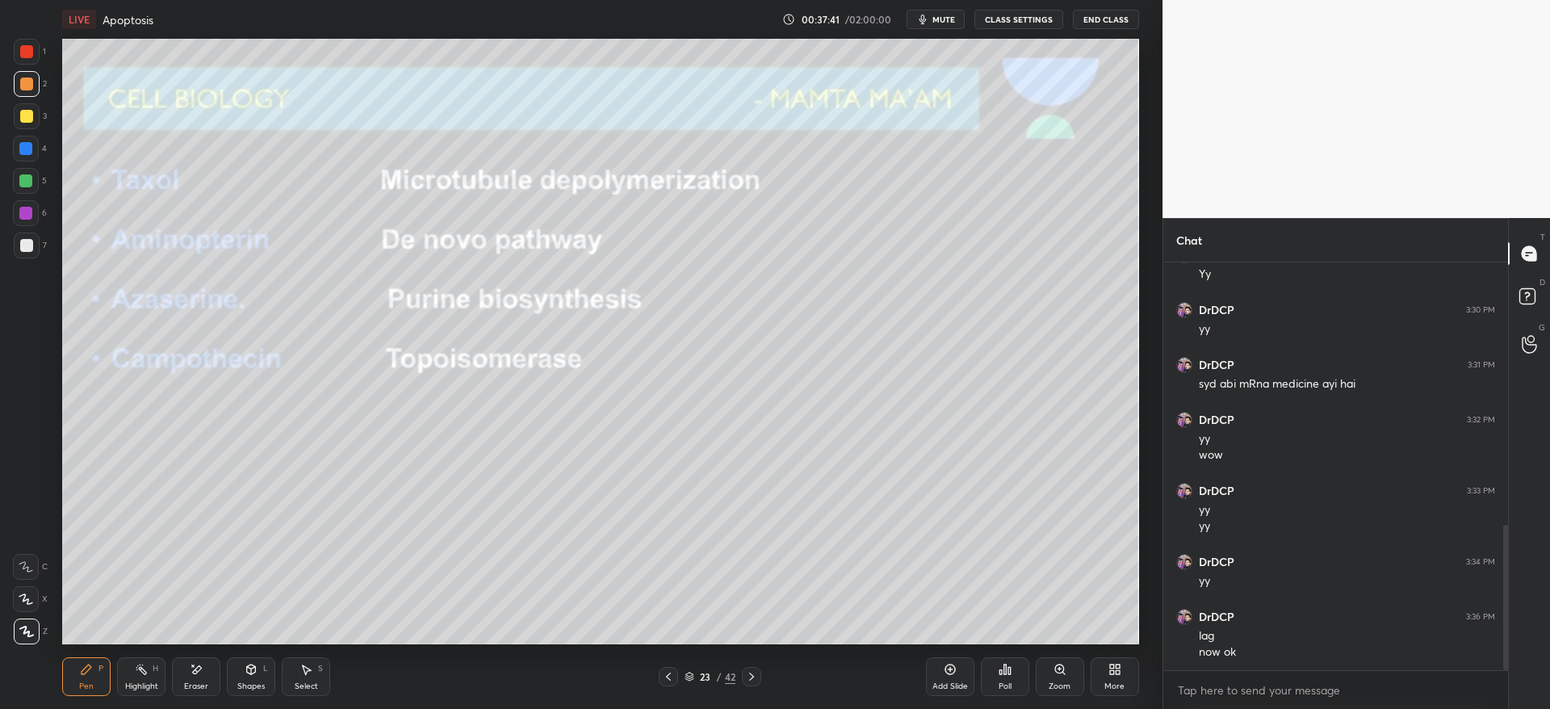
click at [746, 675] on icon at bounding box center [751, 676] width 13 height 13
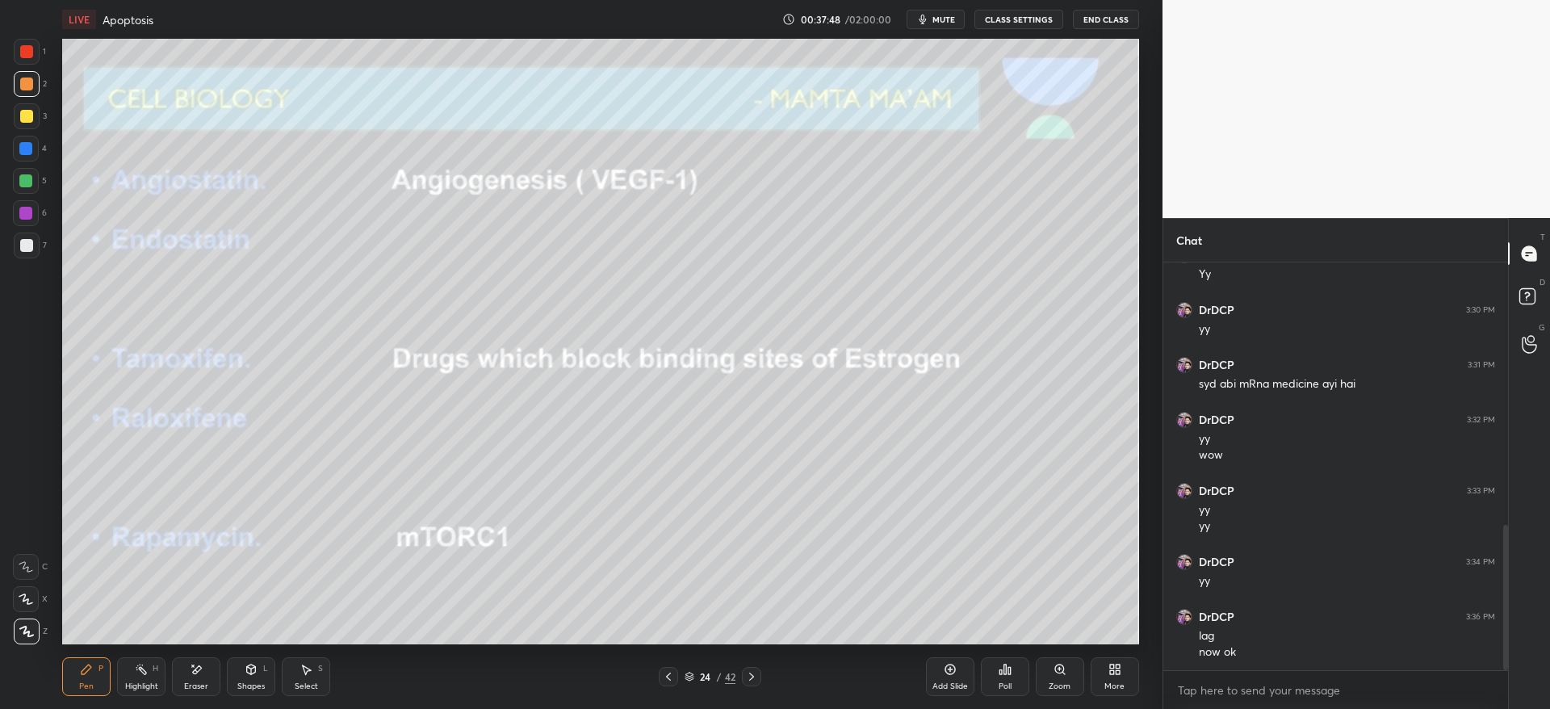
click at [758, 680] on div at bounding box center [751, 676] width 19 height 19
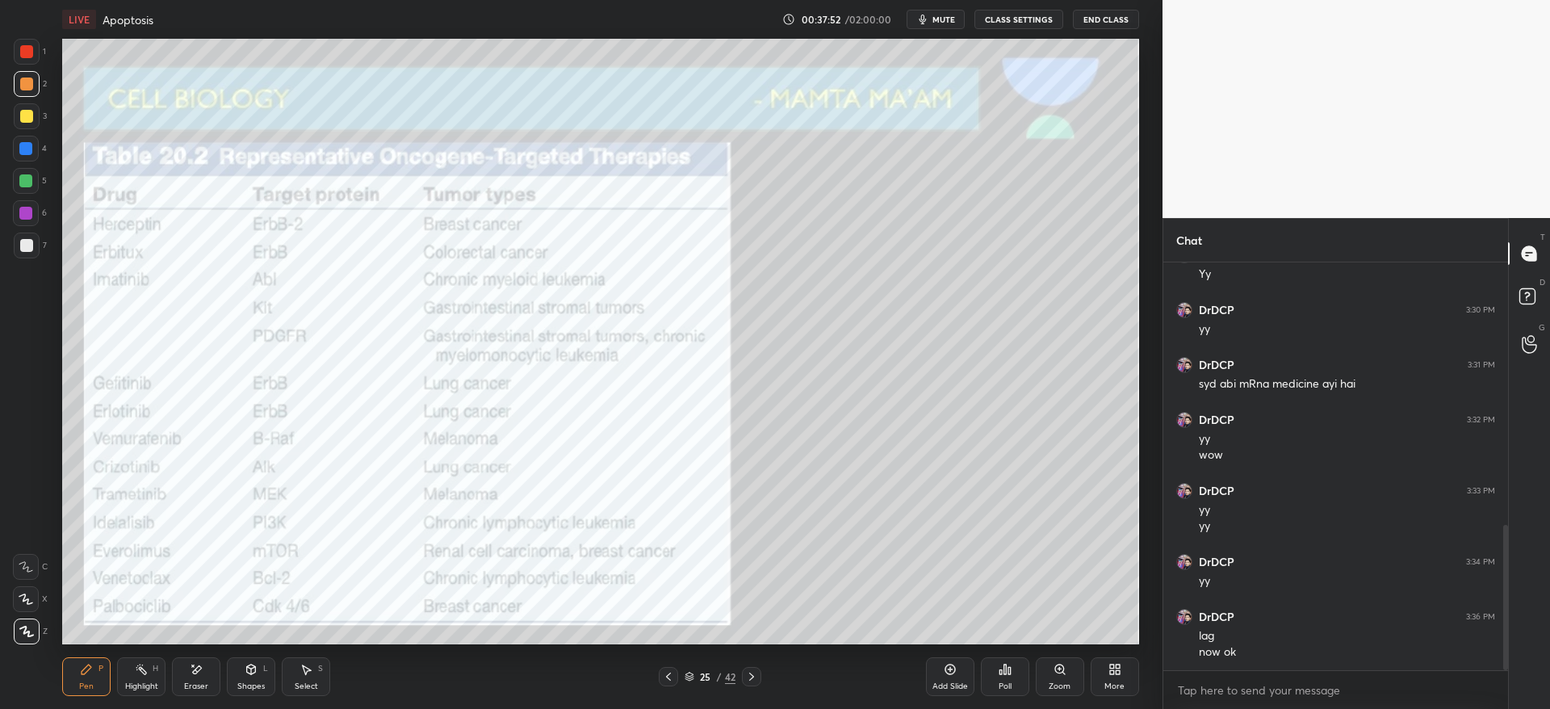
click at [27, 123] on div at bounding box center [27, 116] width 26 height 26
click at [30, 53] on div at bounding box center [26, 51] width 13 height 13
click at [749, 676] on icon at bounding box center [751, 676] width 13 height 13
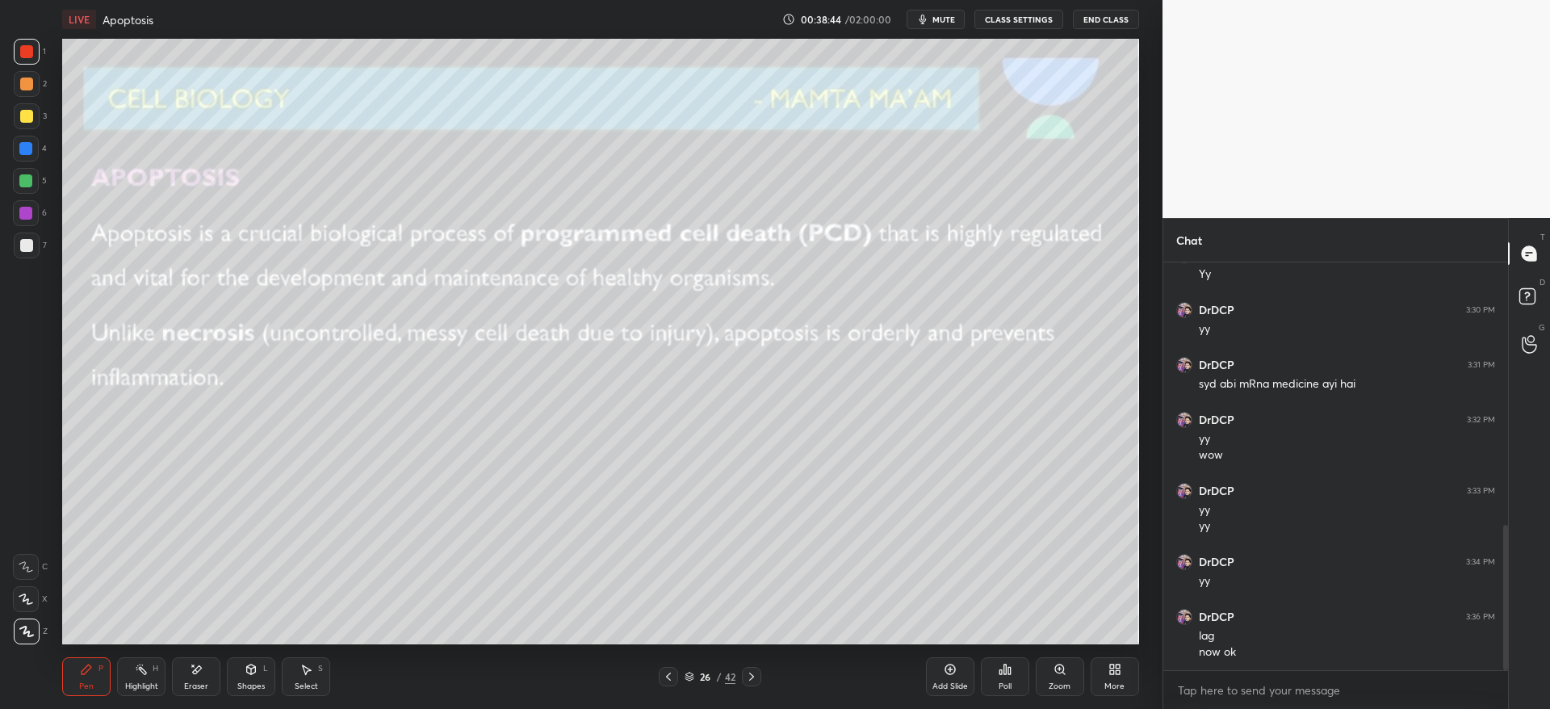
click at [672, 672] on icon at bounding box center [668, 676] width 13 height 13
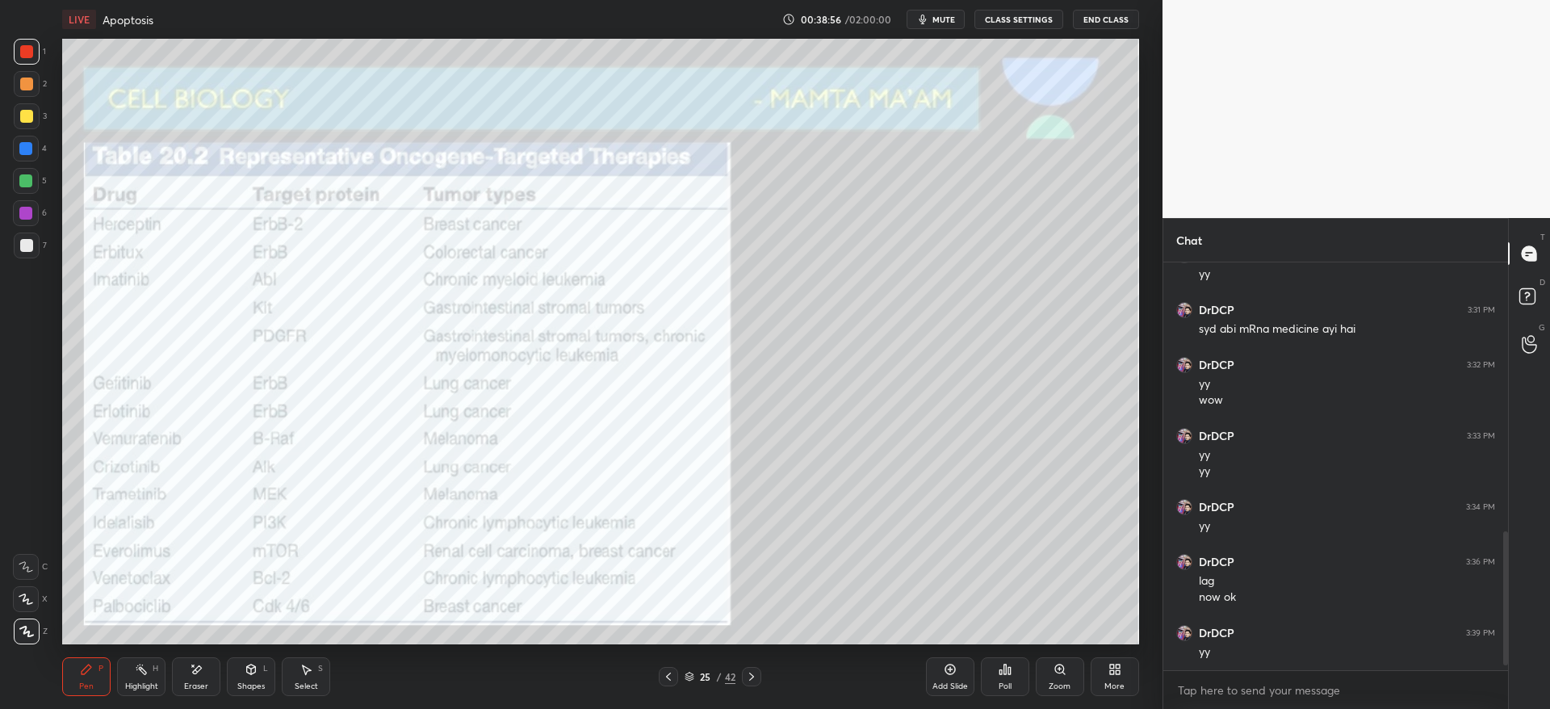
scroll to position [843, 0]
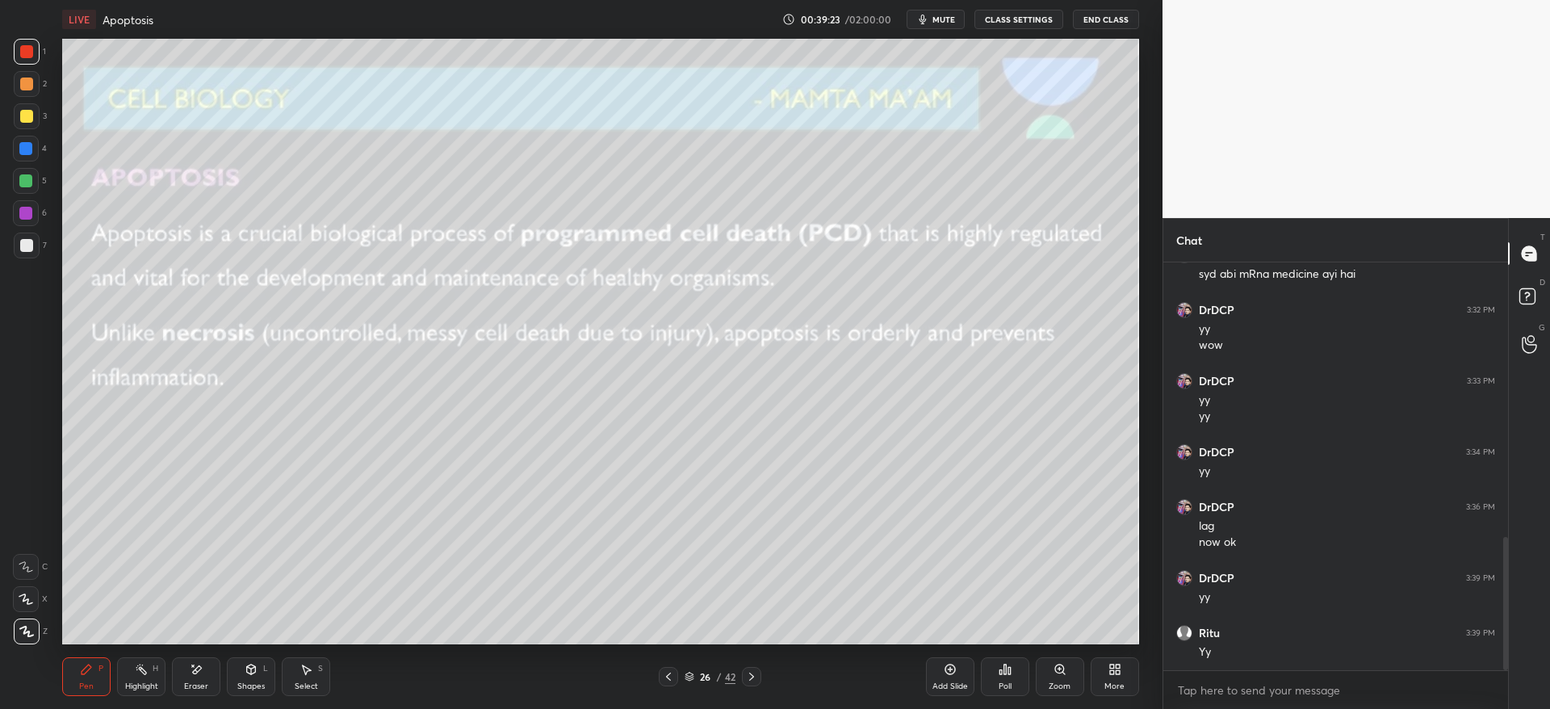
click at [24, 108] on div at bounding box center [27, 116] width 26 height 26
click at [30, 246] on div at bounding box center [26, 245] width 13 height 13
click at [197, 672] on icon at bounding box center [196, 670] width 13 height 14
click at [27, 620] on div "Erase all" at bounding box center [26, 631] width 26 height 26
click at [42, 132] on div "1 2 3 4 5 6 7" at bounding box center [30, 152] width 34 height 226
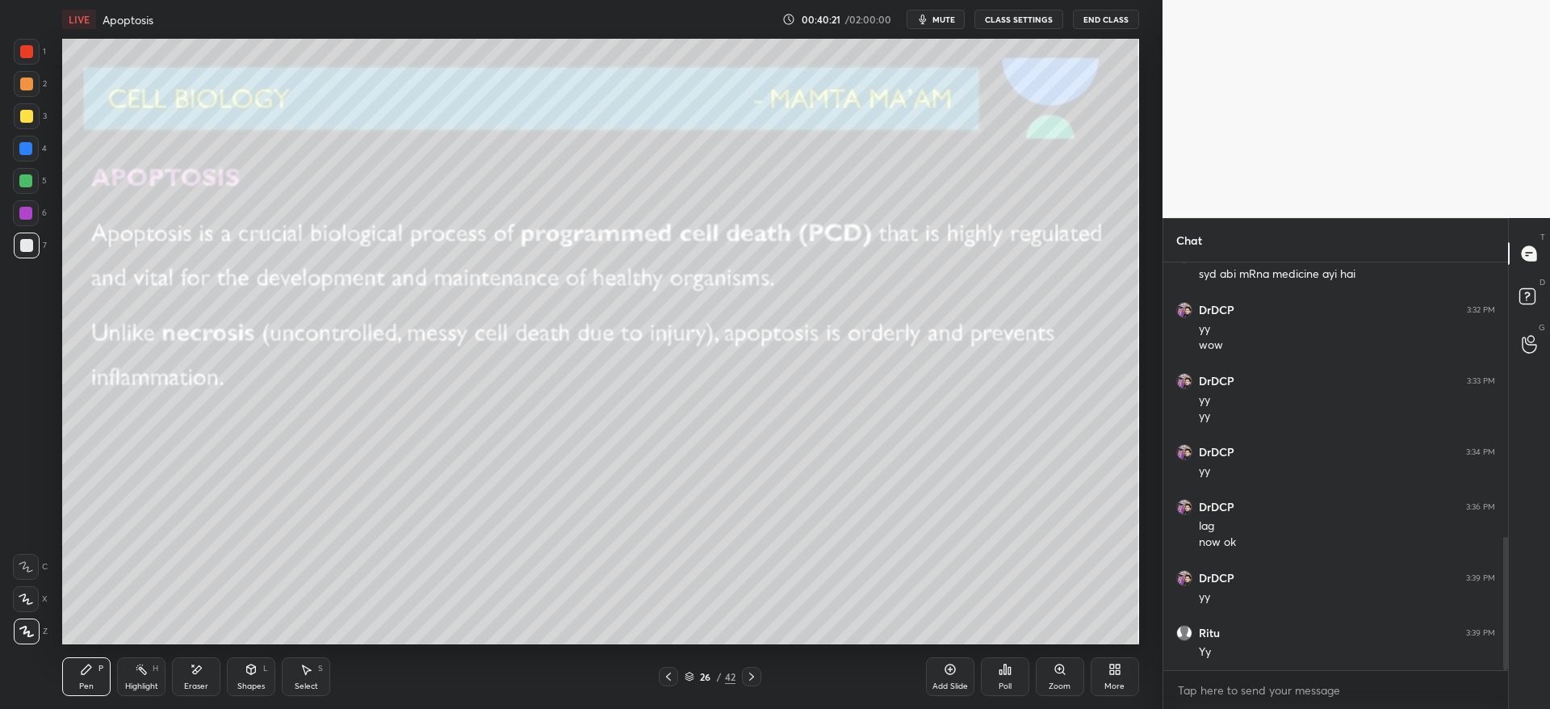
click at [31, 123] on div at bounding box center [27, 116] width 26 height 26
click at [20, 90] on div at bounding box center [27, 84] width 26 height 26
click at [752, 676] on icon at bounding box center [751, 676] width 5 height 8
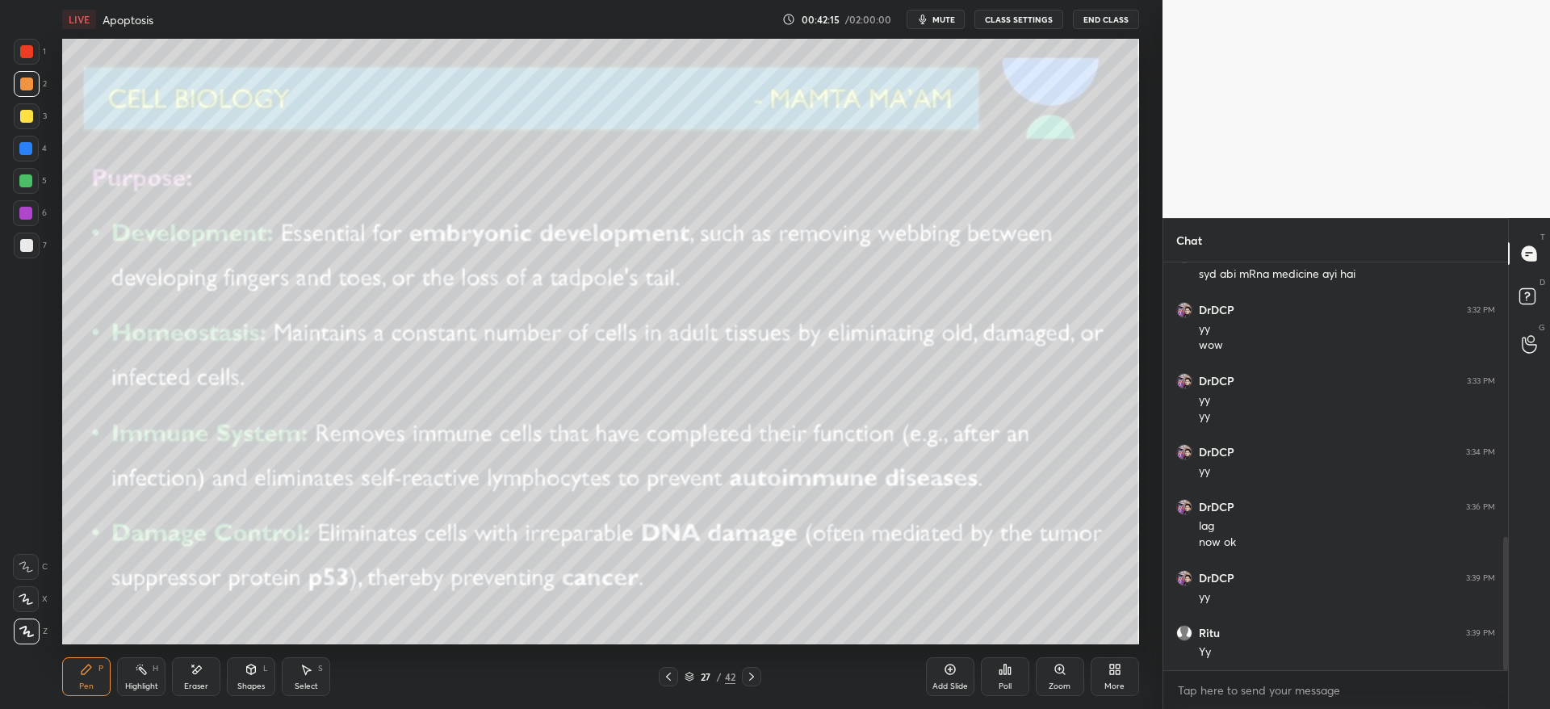
click at [31, 115] on div at bounding box center [26, 116] width 13 height 13
click at [28, 86] on div at bounding box center [26, 83] width 13 height 13
click at [937, 671] on div "Add Slide" at bounding box center [950, 676] width 48 height 39
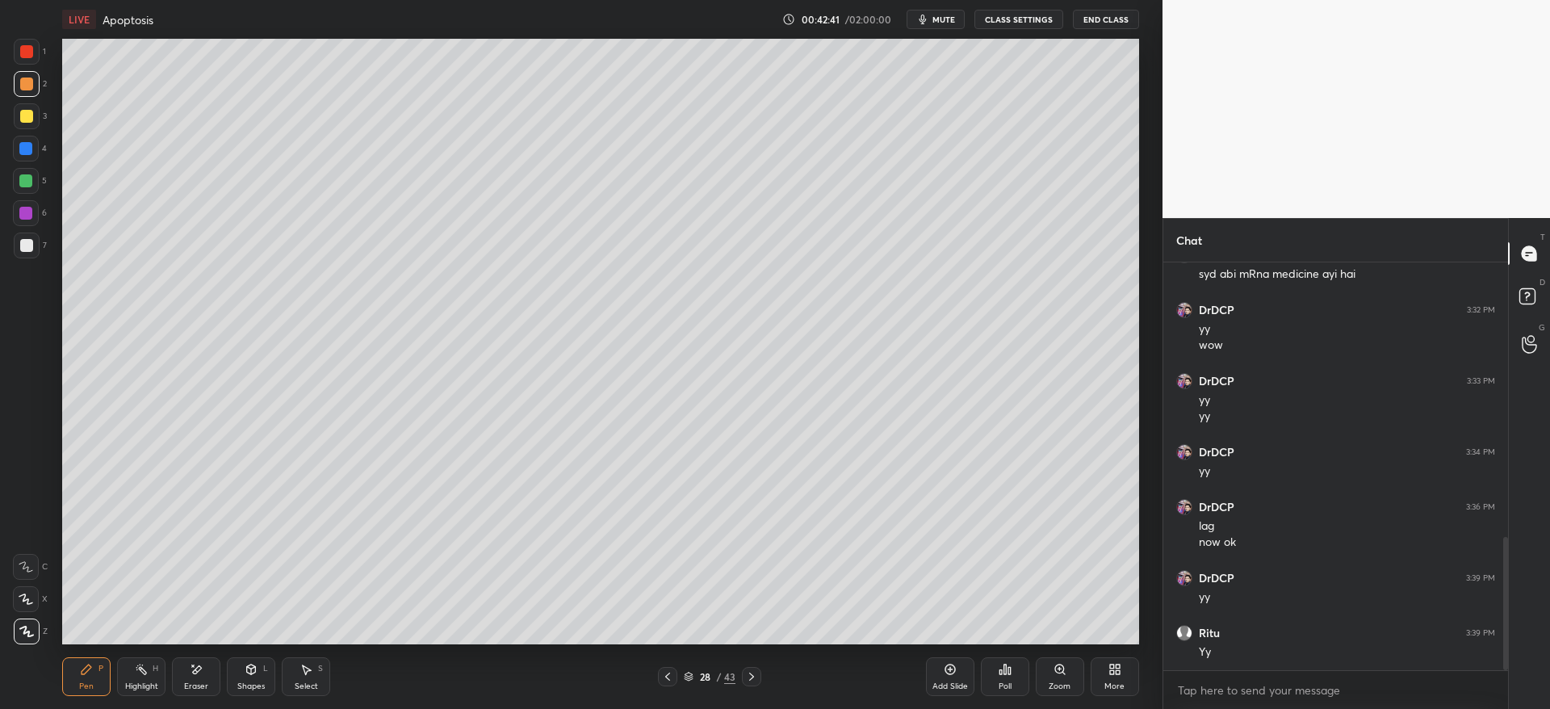
click at [30, 119] on div at bounding box center [26, 116] width 13 height 13
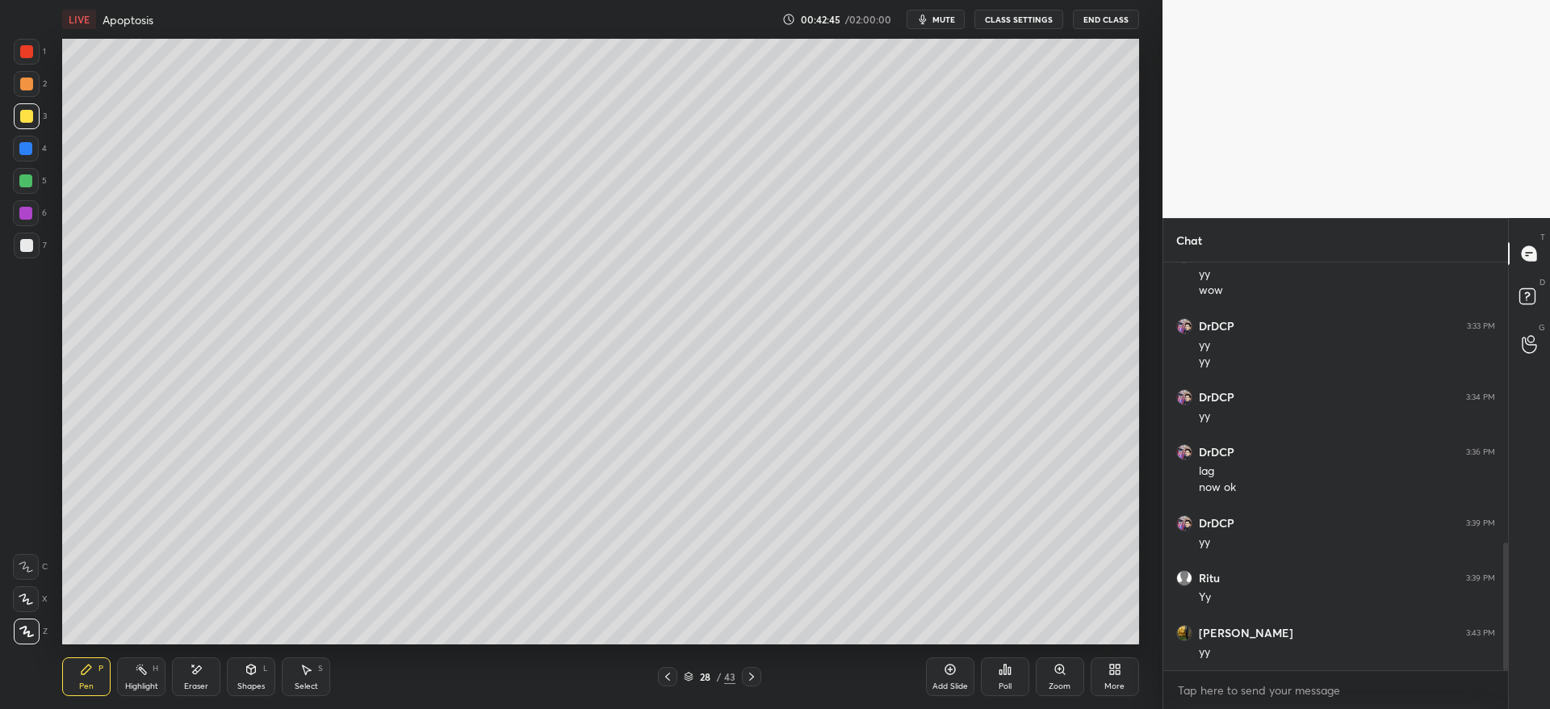
click at [30, 144] on div at bounding box center [26, 149] width 26 height 26
click at [668, 681] on icon at bounding box center [667, 676] width 13 height 13
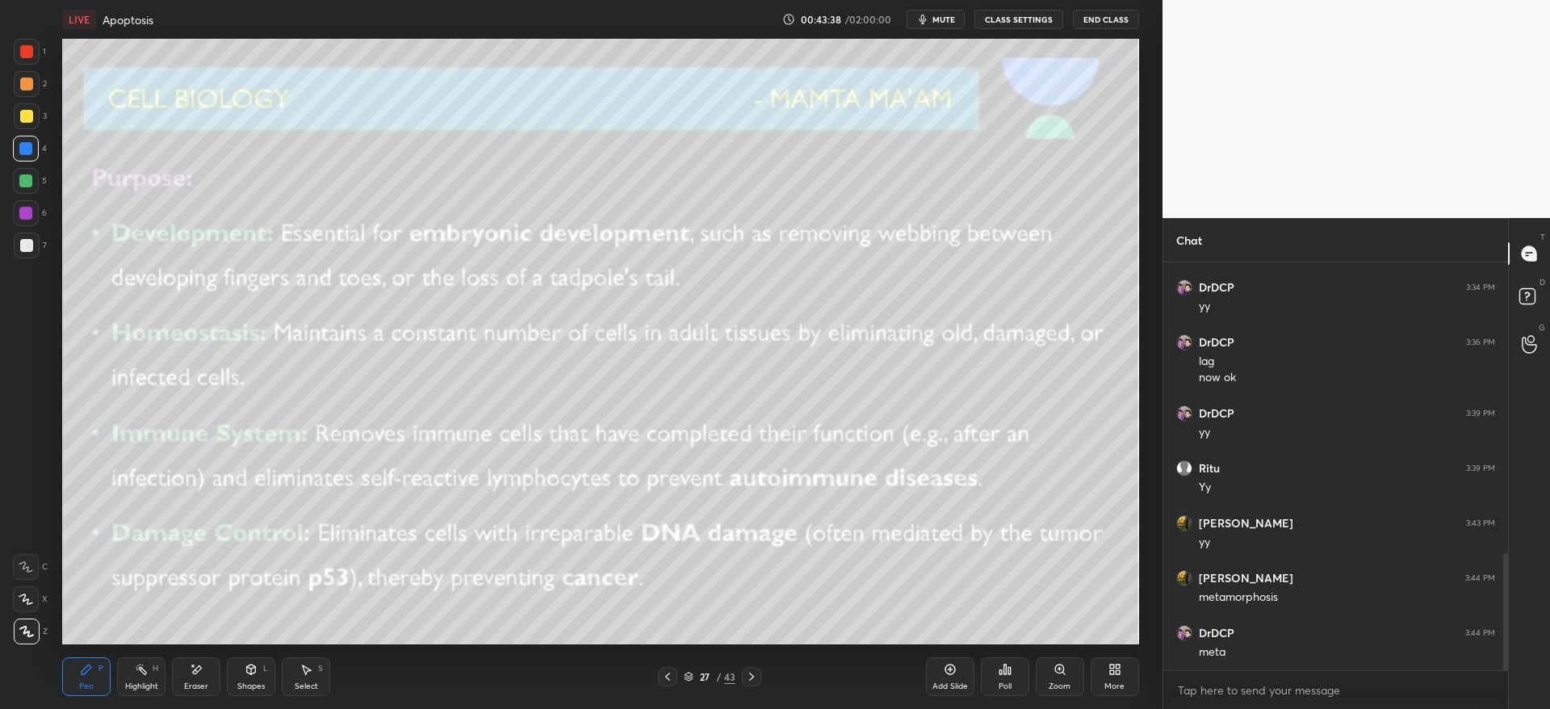
scroll to position [1024, 0]
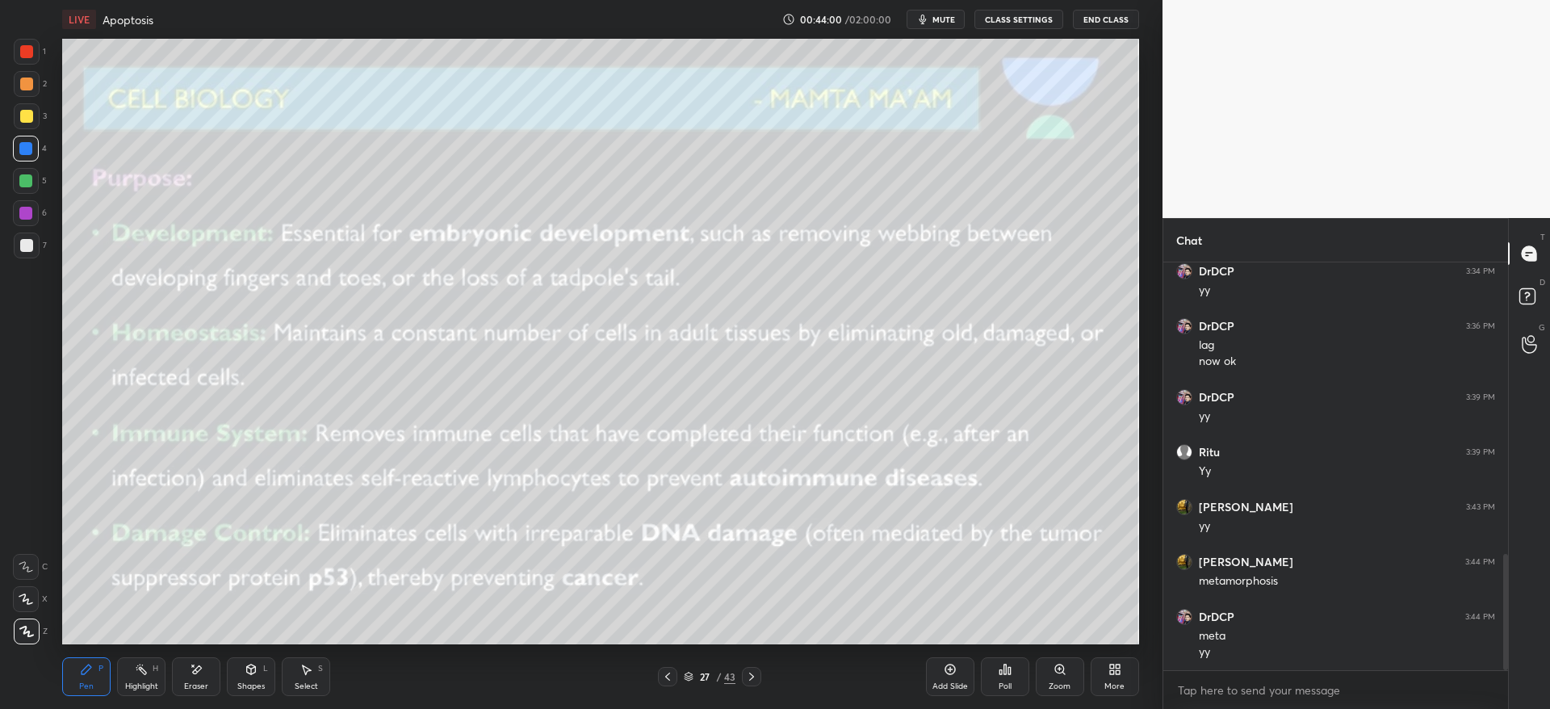
click at [25, 115] on div at bounding box center [26, 116] width 13 height 13
click at [30, 149] on div at bounding box center [25, 148] width 13 height 13
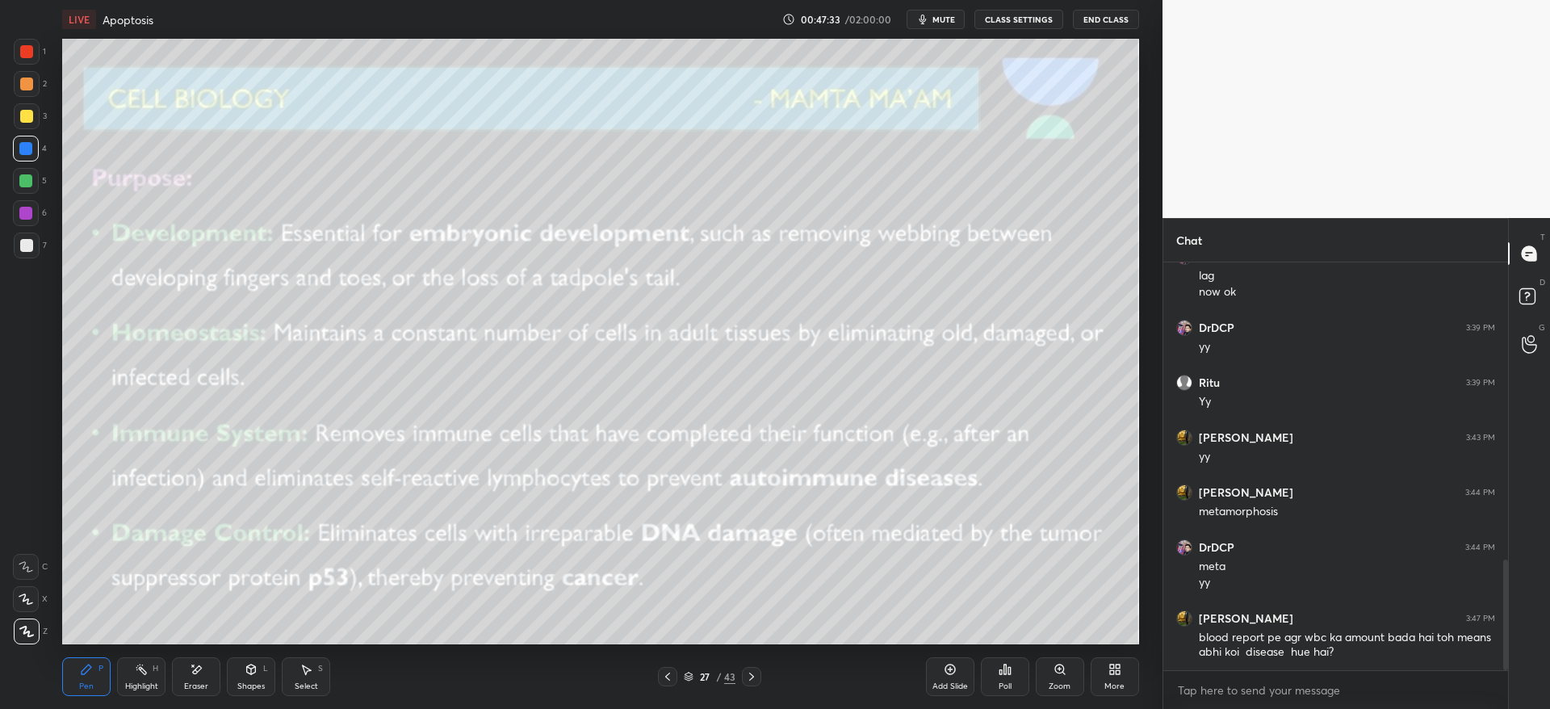
click at [758, 675] on icon at bounding box center [751, 676] width 13 height 13
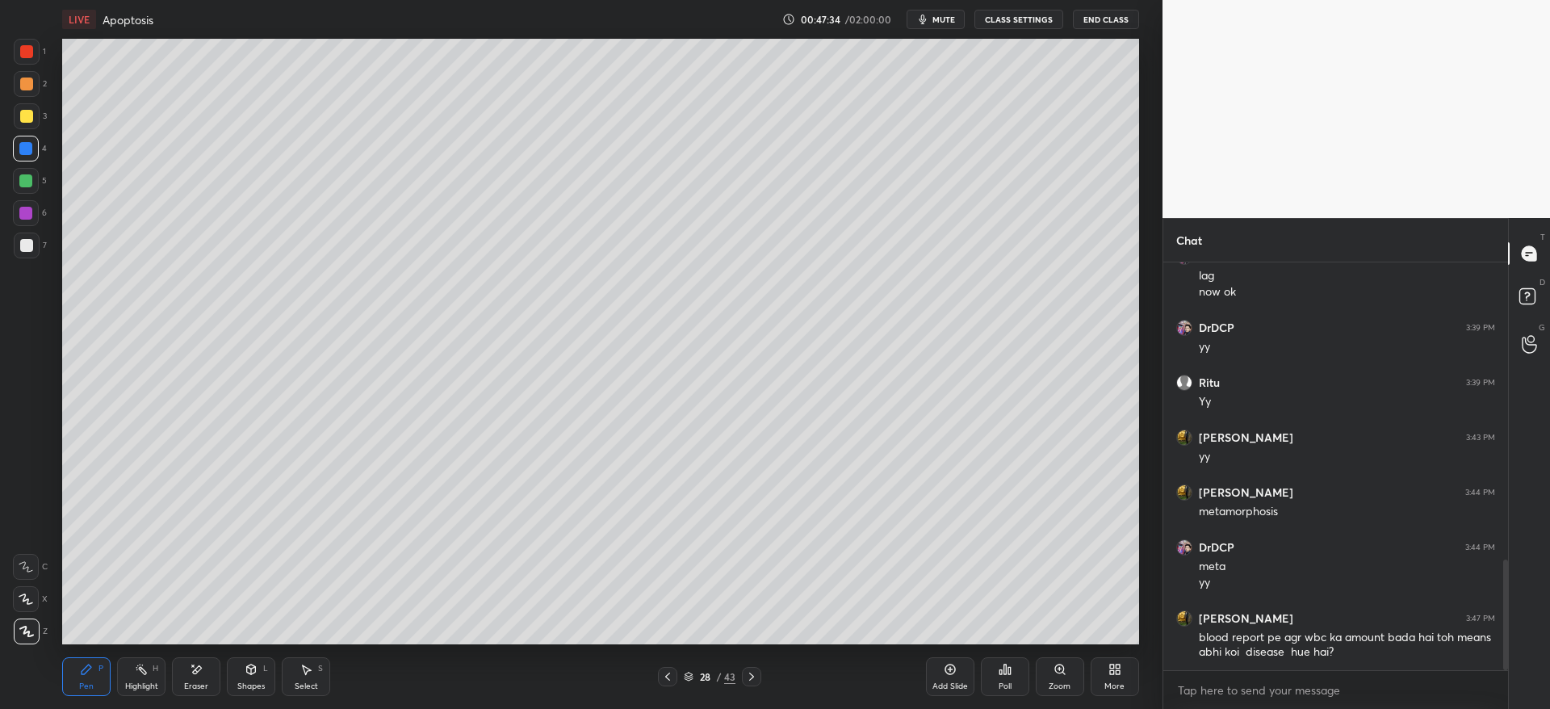
click at [748, 674] on icon at bounding box center [751, 676] width 13 height 13
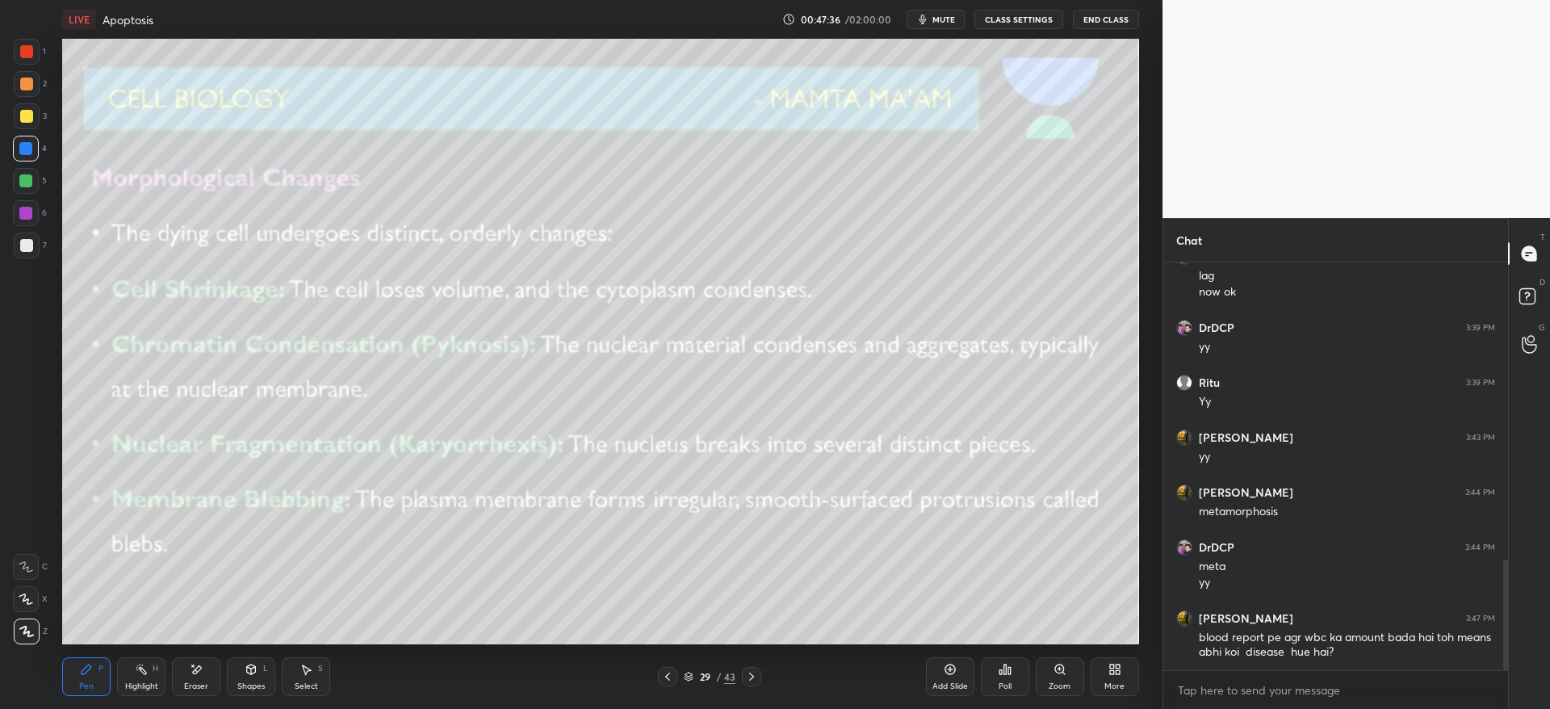
scroll to position [1148, 0]
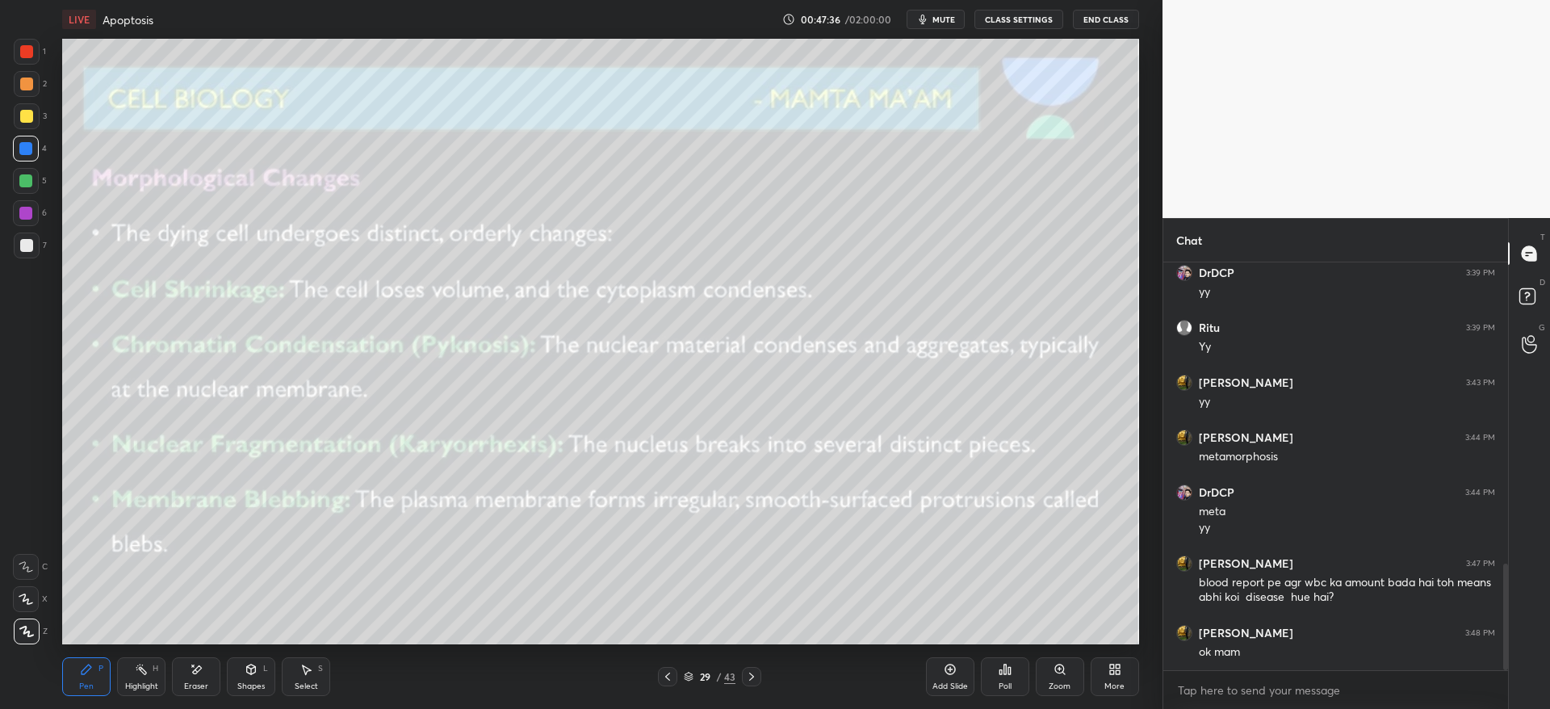
click at [27, 125] on div at bounding box center [27, 116] width 26 height 26
click at [28, 90] on div at bounding box center [27, 84] width 26 height 26
click at [23, 120] on div at bounding box center [26, 116] width 13 height 13
click at [23, 242] on div at bounding box center [27, 245] width 26 height 26
click at [27, 90] on div at bounding box center [27, 84] width 26 height 26
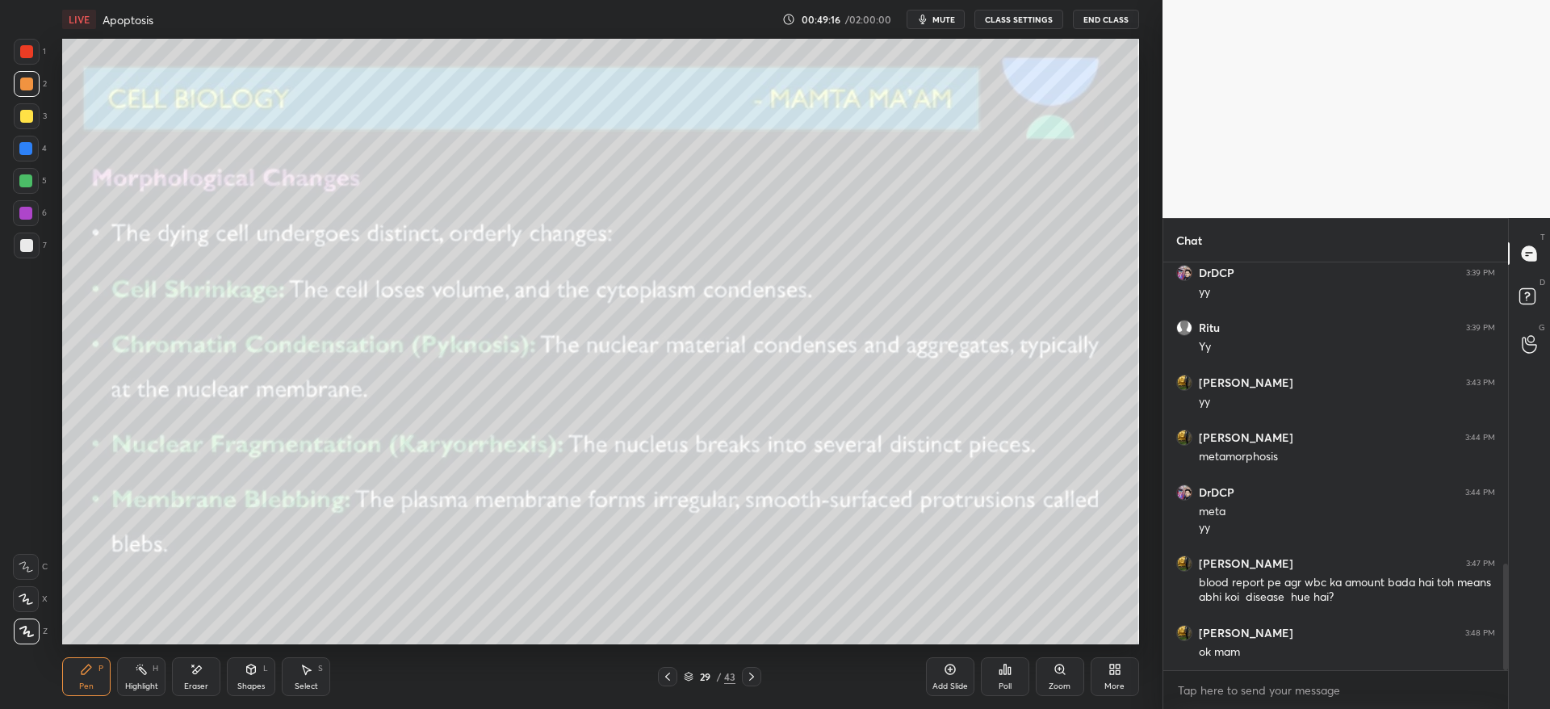
drag, startPoint x: 26, startPoint y: 110, endPoint x: 51, endPoint y: 169, distance: 64.0
click at [27, 110] on div at bounding box center [26, 116] width 13 height 13
click at [751, 676] on icon at bounding box center [751, 676] width 13 height 13
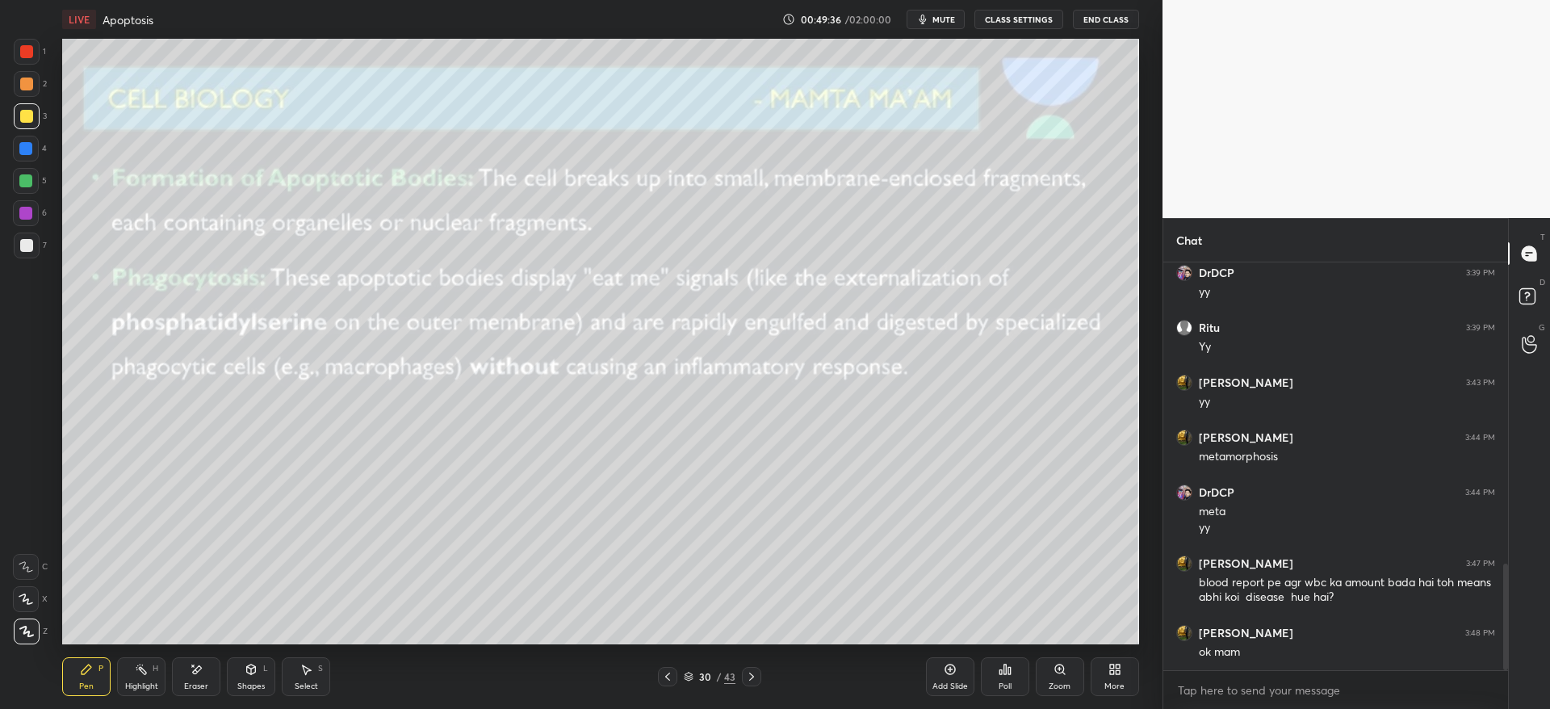
click at [752, 676] on icon at bounding box center [751, 676] width 13 height 13
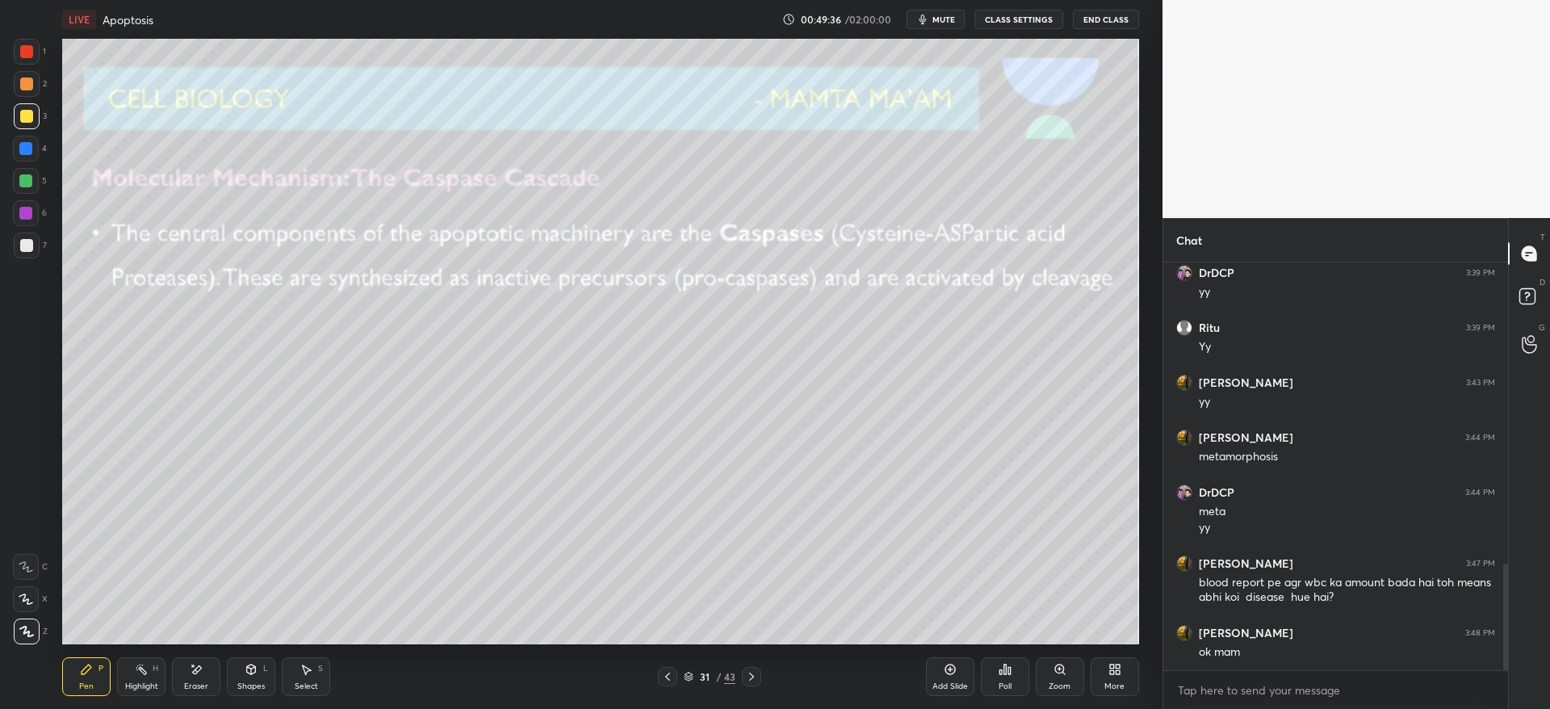
click at [754, 675] on icon at bounding box center [751, 676] width 13 height 13
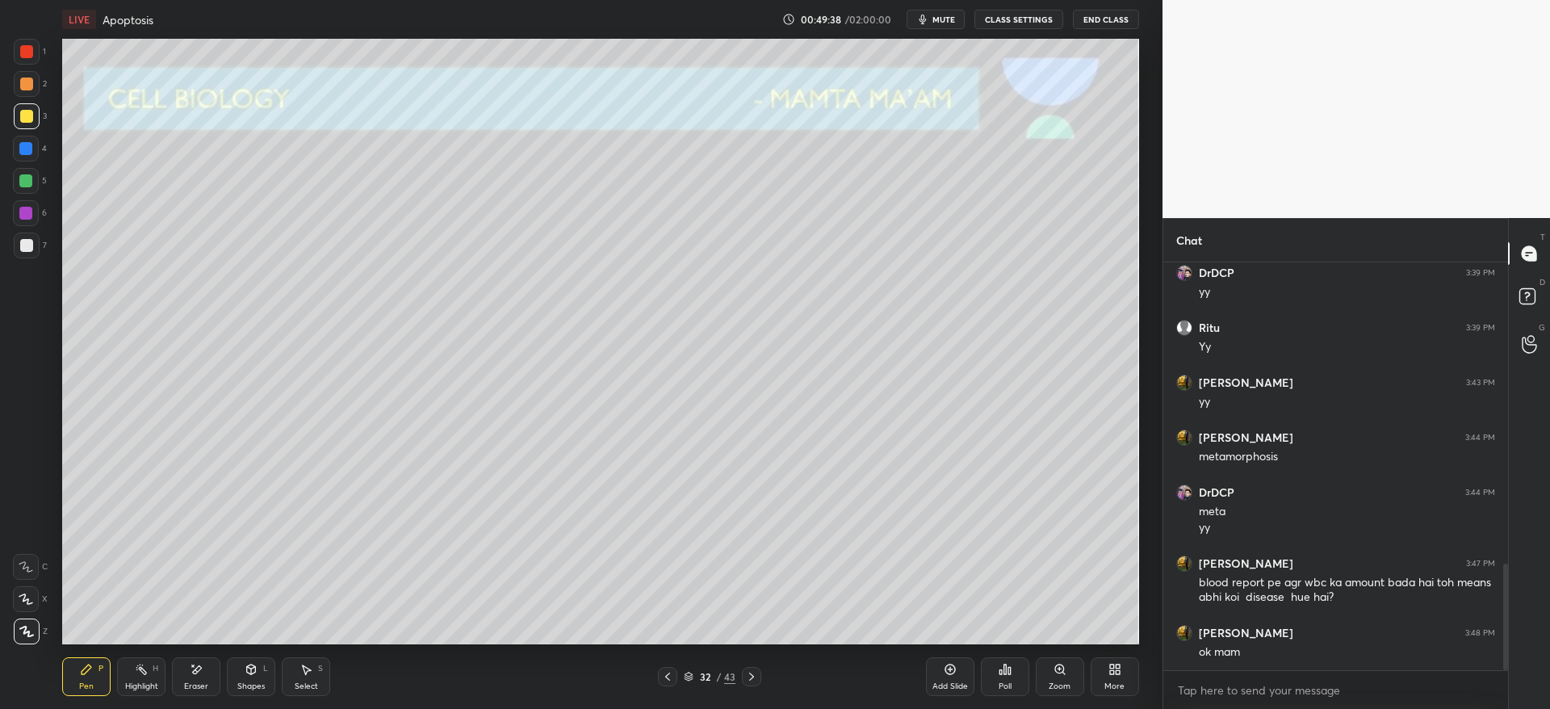
click at [672, 676] on icon at bounding box center [667, 676] width 13 height 13
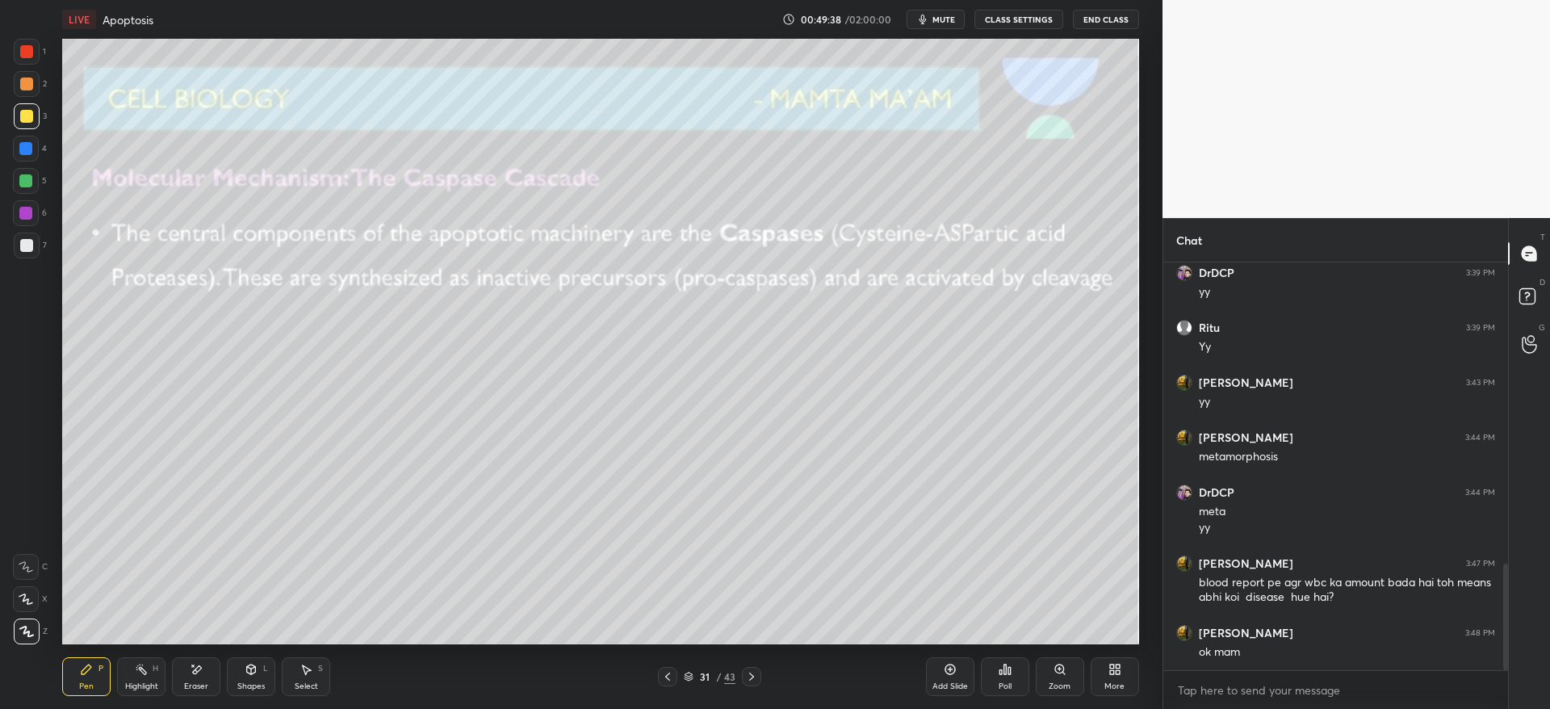
click at [695, 676] on div "31 / 43" at bounding box center [710, 676] width 52 height 15
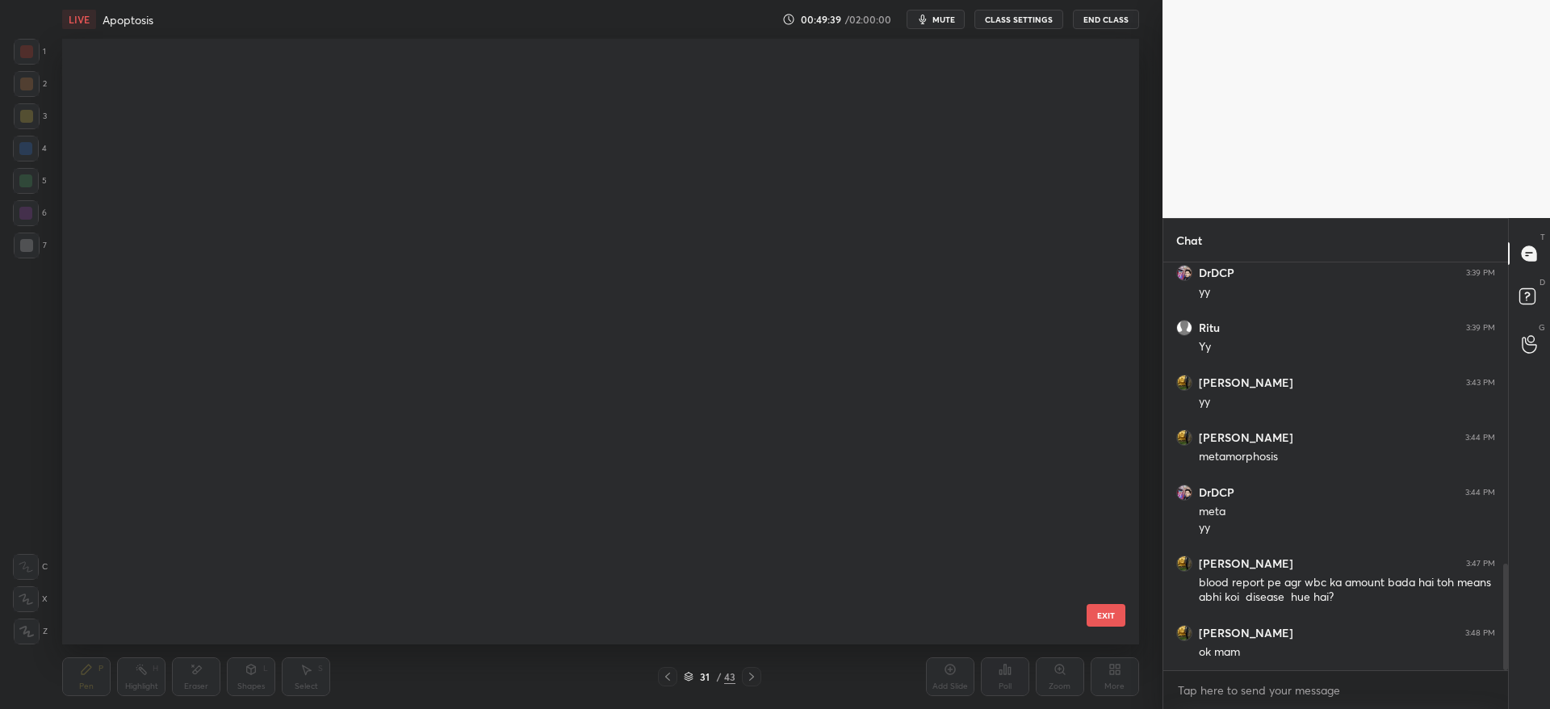
scroll to position [600, 1069]
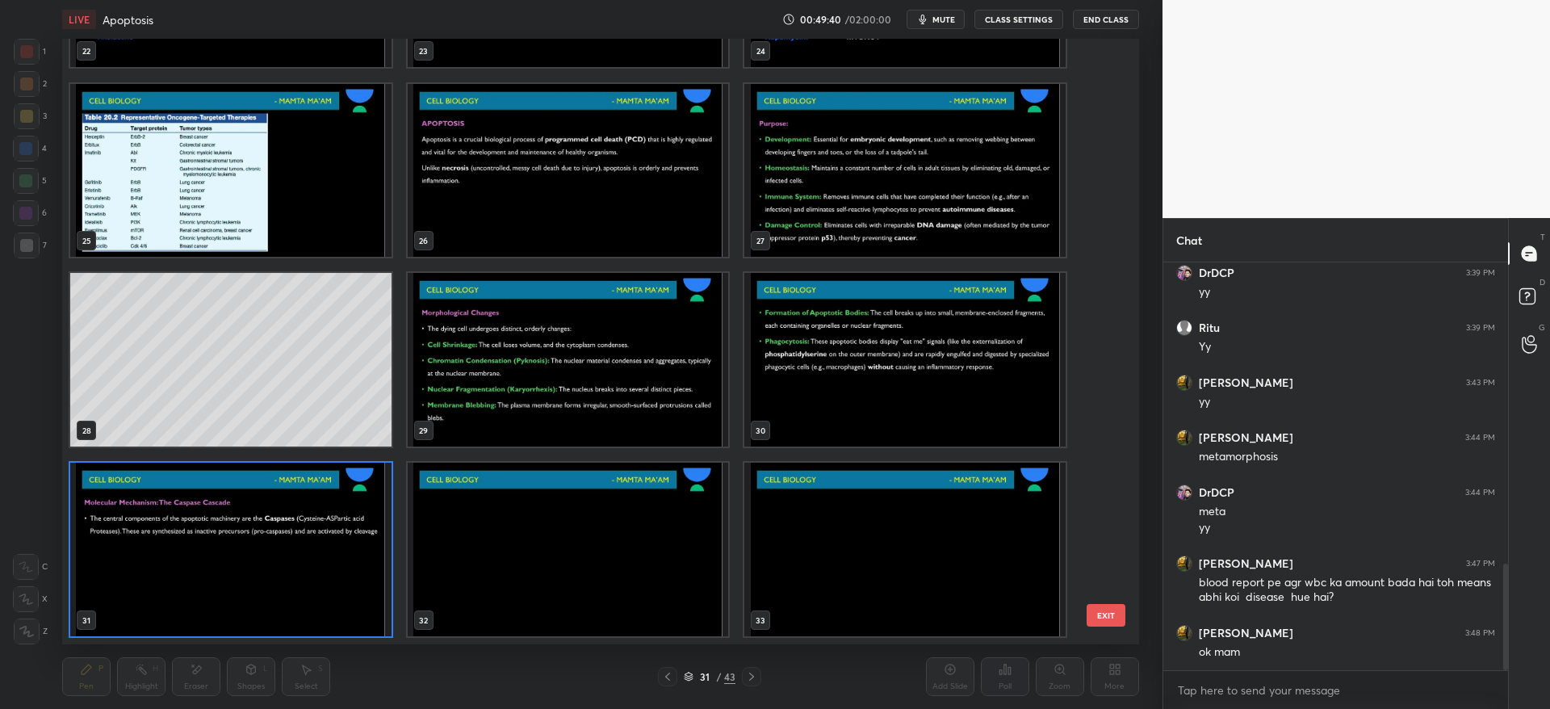
drag, startPoint x: 1112, startPoint y: 399, endPoint x: 1094, endPoint y: 412, distance: 23.1
click at [1100, 429] on div "19 20 21 22 23 24 25 26 27 28 29 30 31 32 33 EXIT" at bounding box center [600, 341] width 1076 height 605
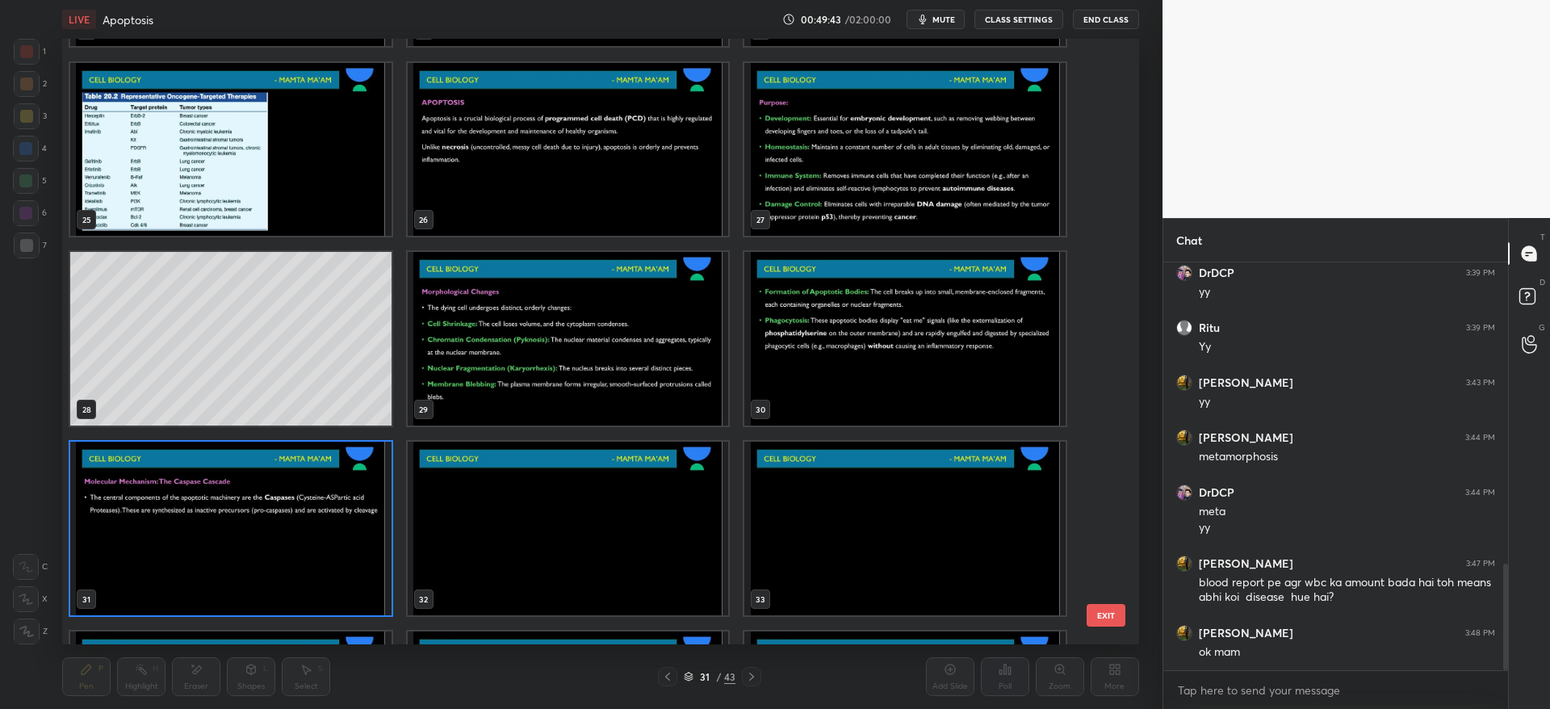
scroll to position [1573, 0]
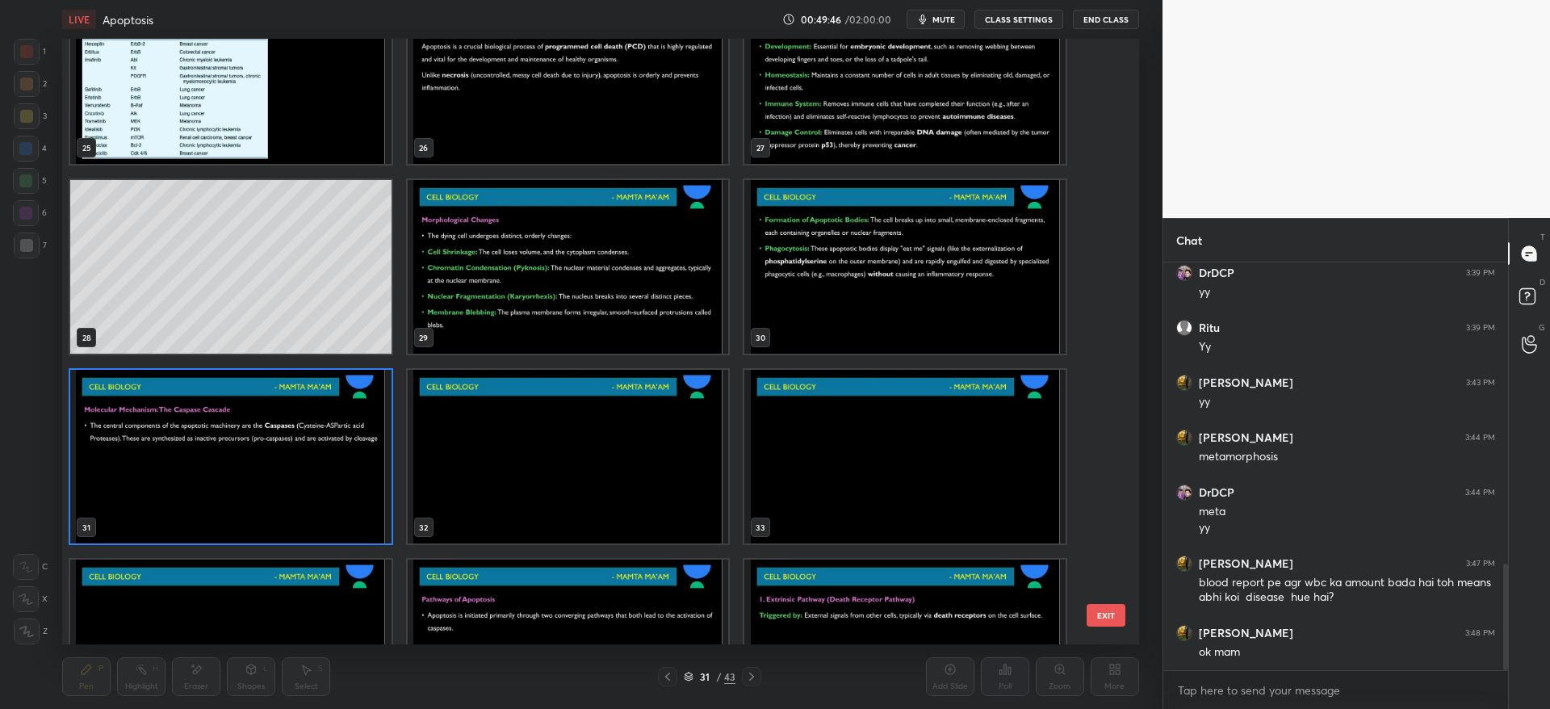
click at [621, 284] on img "grid" at bounding box center [568, 267] width 321 height 174
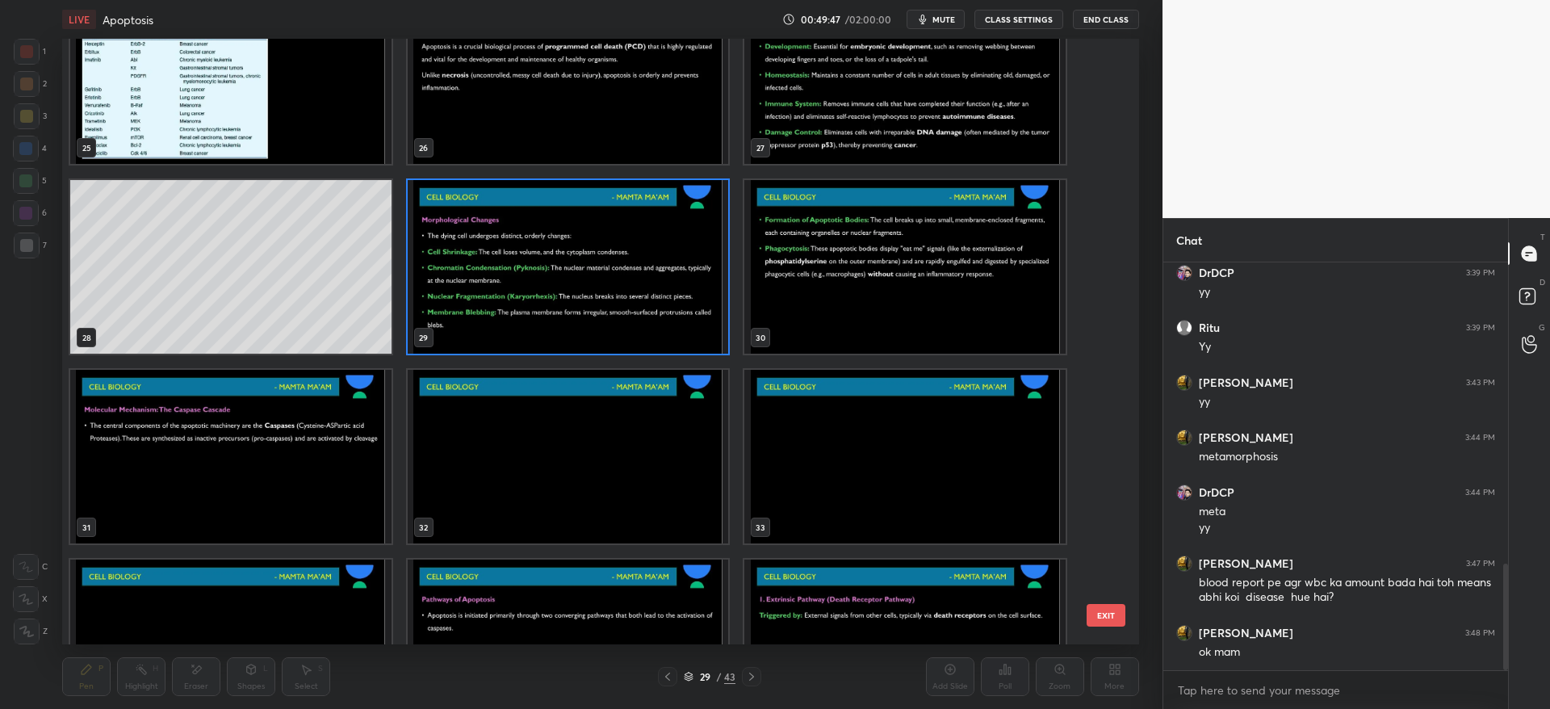
click at [654, 308] on img "grid" at bounding box center [568, 267] width 321 height 174
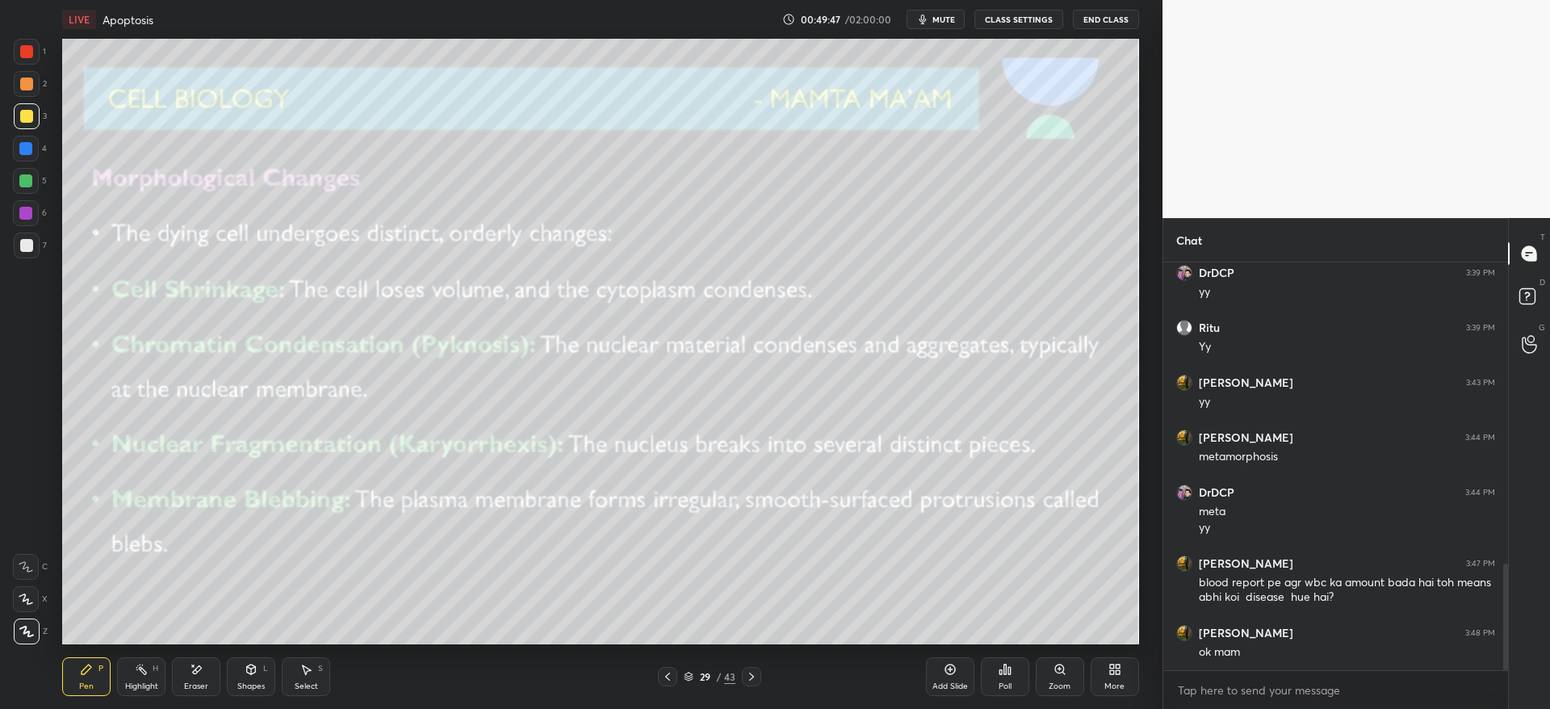
drag, startPoint x: 655, startPoint y: 308, endPoint x: 643, endPoint y: 316, distance: 14.1
click at [654, 310] on img "grid" at bounding box center [568, 267] width 321 height 174
click at [759, 678] on div at bounding box center [751, 676] width 19 height 19
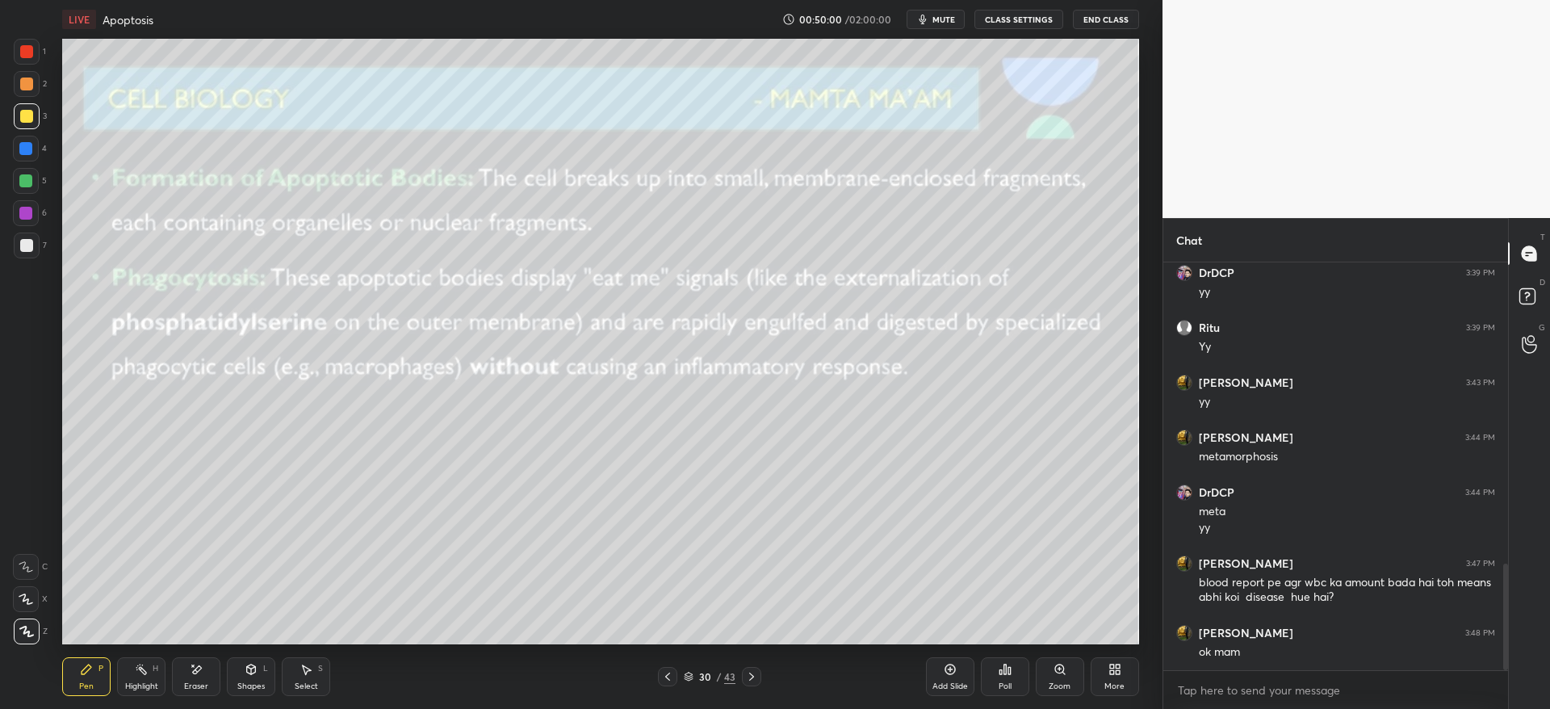
click at [29, 86] on div at bounding box center [27, 84] width 26 height 26
click at [18, 111] on div at bounding box center [27, 116] width 26 height 26
click at [28, 100] on div "1 2 3 4 5 6 7" at bounding box center [30, 152] width 34 height 226
click at [30, 83] on div at bounding box center [26, 83] width 13 height 13
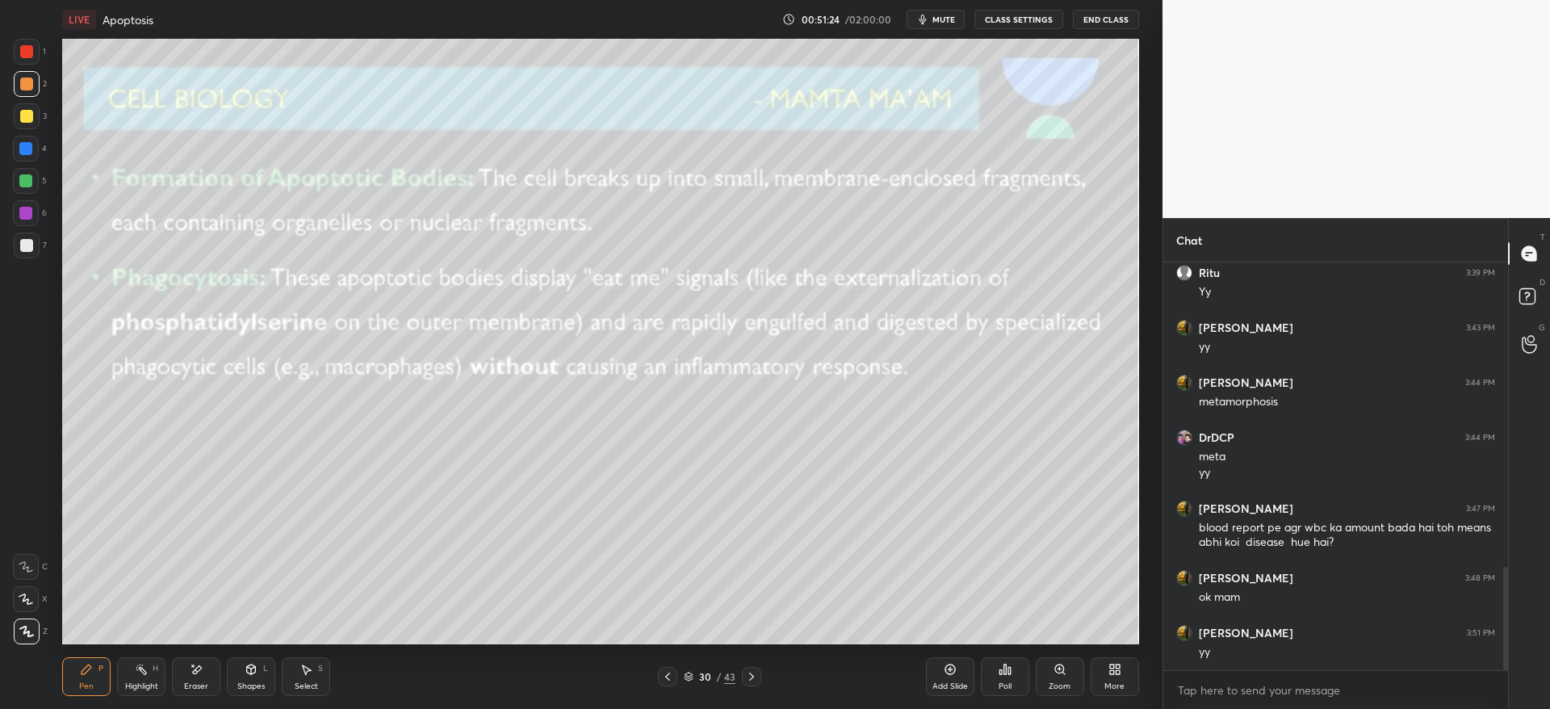
click at [25, 121] on div at bounding box center [26, 116] width 13 height 13
drag, startPoint x: 27, startPoint y: 142, endPoint x: 36, endPoint y: 236, distance: 94.8
click at [27, 143] on div at bounding box center [25, 148] width 13 height 13
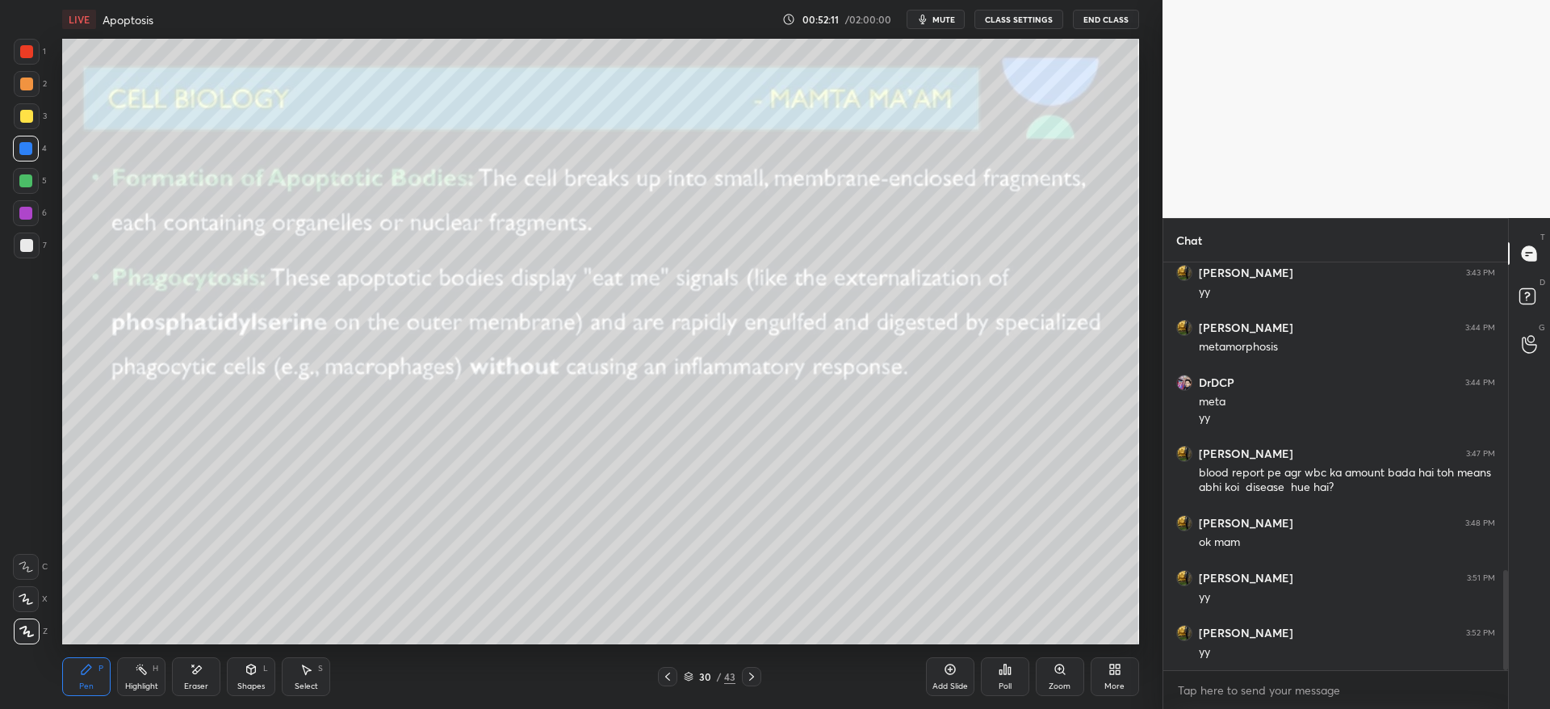
click at [754, 677] on icon at bounding box center [751, 676] width 13 height 13
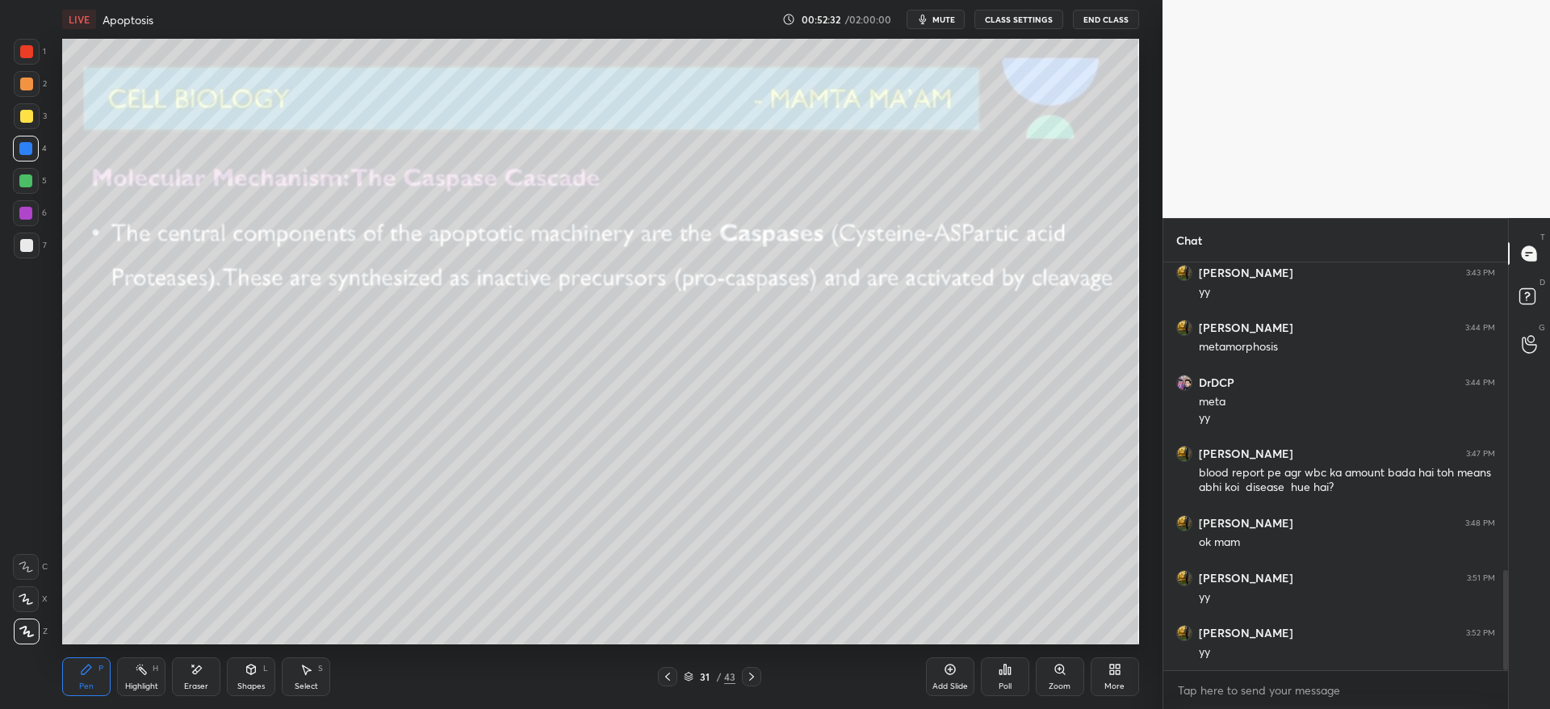
click at [19, 126] on div at bounding box center [27, 116] width 26 height 26
click at [43, 198] on div "1 2 3 4 5 6 7" at bounding box center [30, 152] width 34 height 226
click at [32, 184] on div at bounding box center [26, 181] width 26 height 26
click at [202, 685] on div "Eraser" at bounding box center [196, 686] width 24 height 8
click at [36, 556] on div at bounding box center [26, 567] width 26 height 26
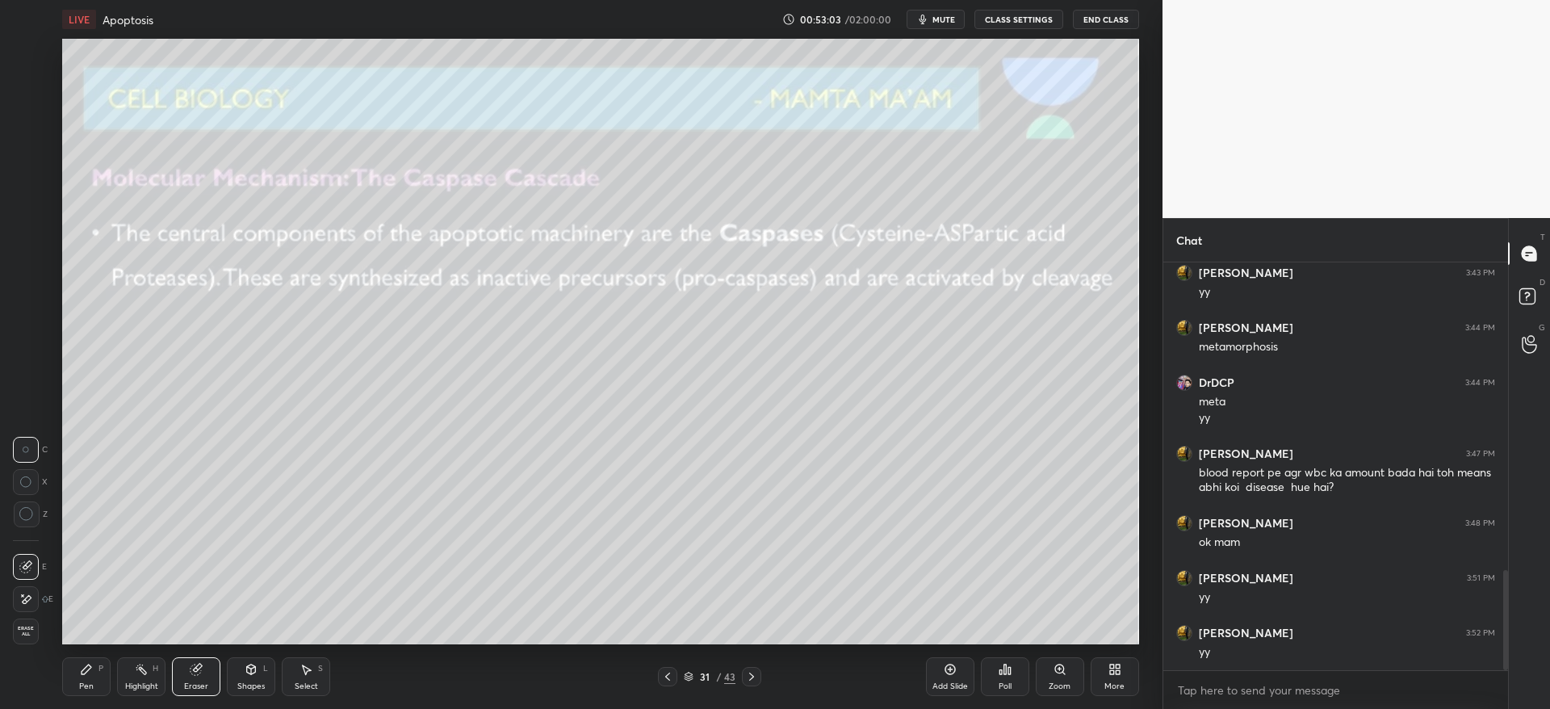
click at [97, 667] on div "Pen P" at bounding box center [86, 676] width 48 height 39
click at [6, 119] on div "1 2 3 4 5 6 7 C X Z C X Z E E Erase all H H" at bounding box center [26, 341] width 52 height 605
click at [21, 123] on div at bounding box center [27, 116] width 26 height 26
click at [15, 86] on div "1 2 3 4 5 6 7 C X Z C X Z E E Erase all H H" at bounding box center [26, 341] width 52 height 605
click at [36, 155] on div at bounding box center [26, 149] width 26 height 26
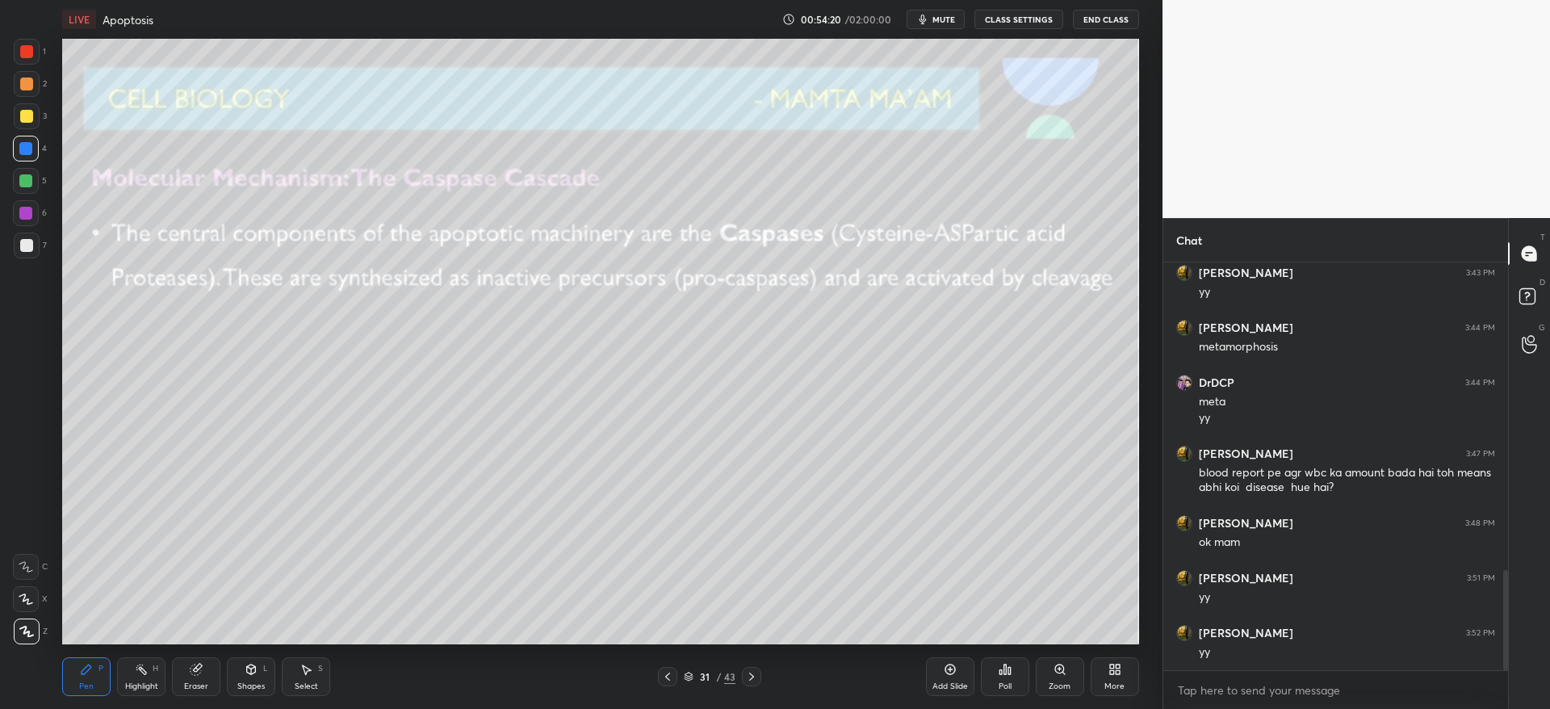
click at [30, 110] on div at bounding box center [26, 116] width 13 height 13
click at [31, 125] on div at bounding box center [27, 116] width 26 height 26
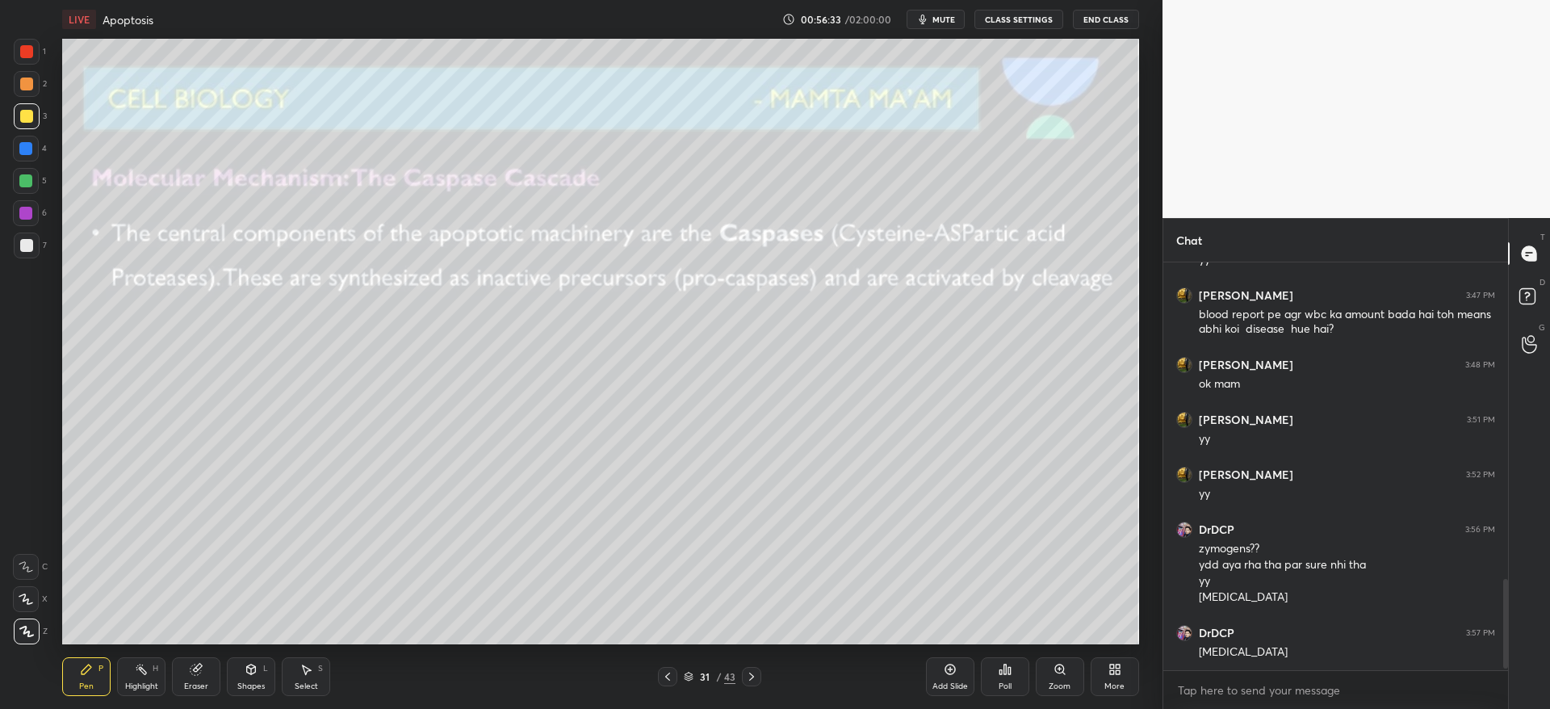
scroll to position [1471, 0]
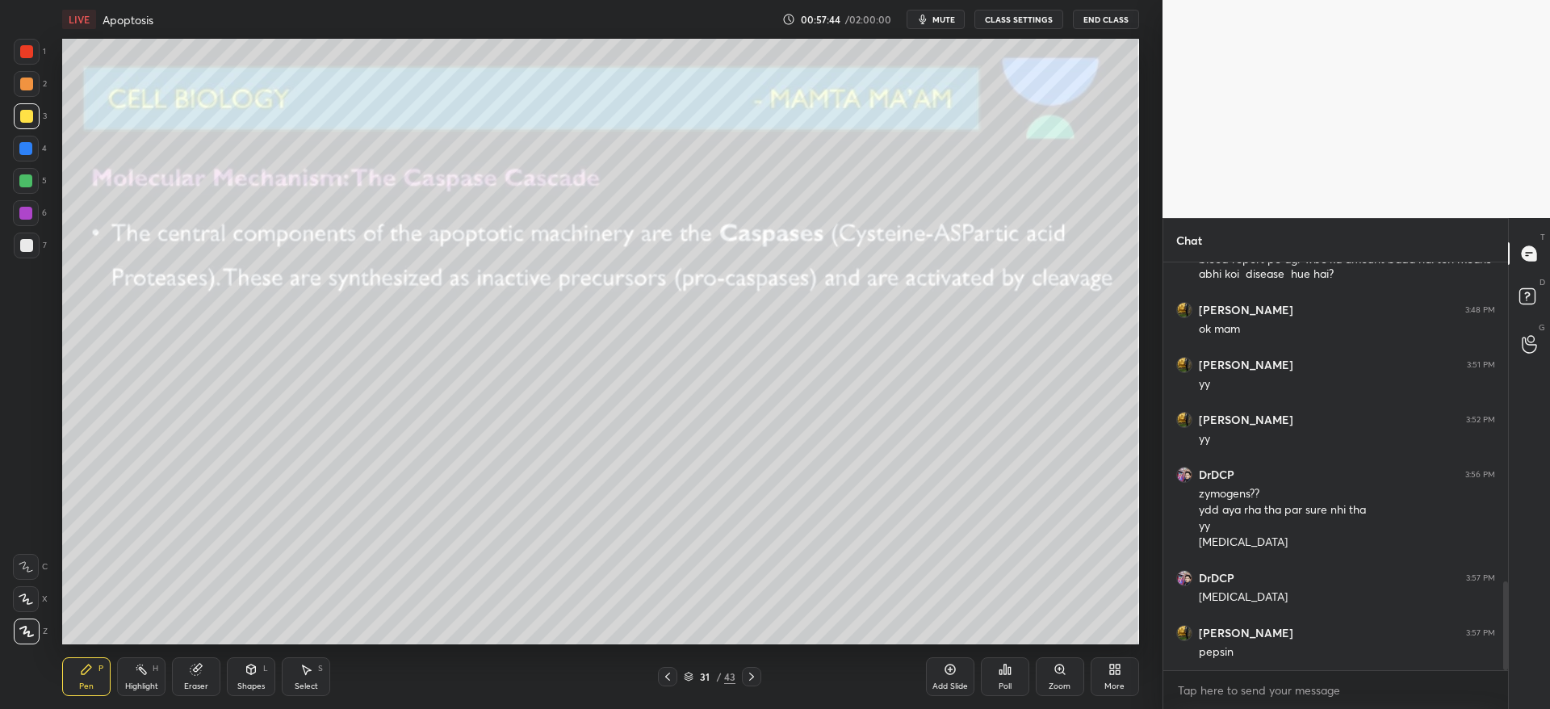
click at [751, 680] on icon at bounding box center [751, 676] width 13 height 13
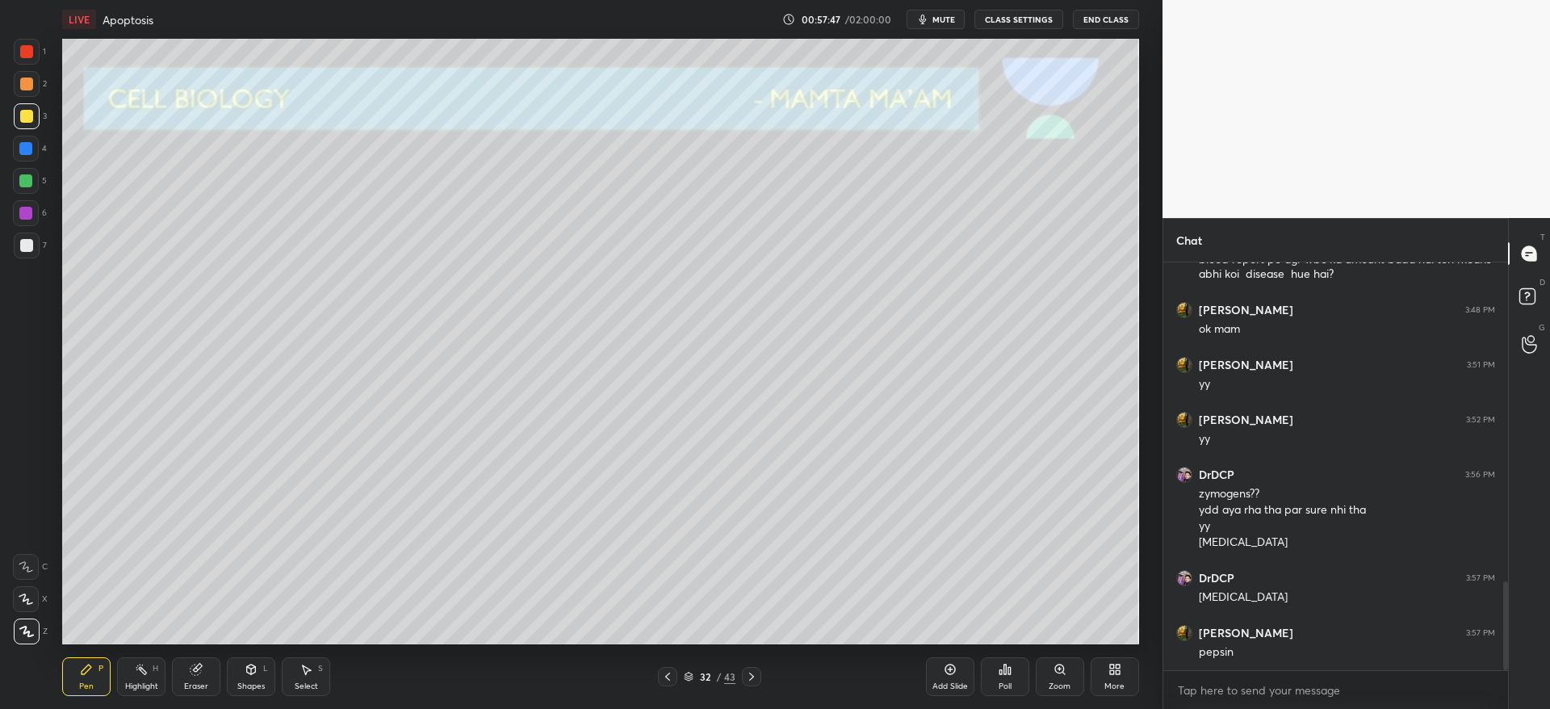
click at [36, 119] on div at bounding box center [27, 116] width 26 height 26
click at [753, 676] on icon at bounding box center [751, 676] width 13 height 13
click at [751, 680] on icon at bounding box center [751, 676] width 13 height 13
click at [755, 676] on icon at bounding box center [751, 676] width 13 height 13
click at [673, 676] on icon at bounding box center [667, 676] width 13 height 13
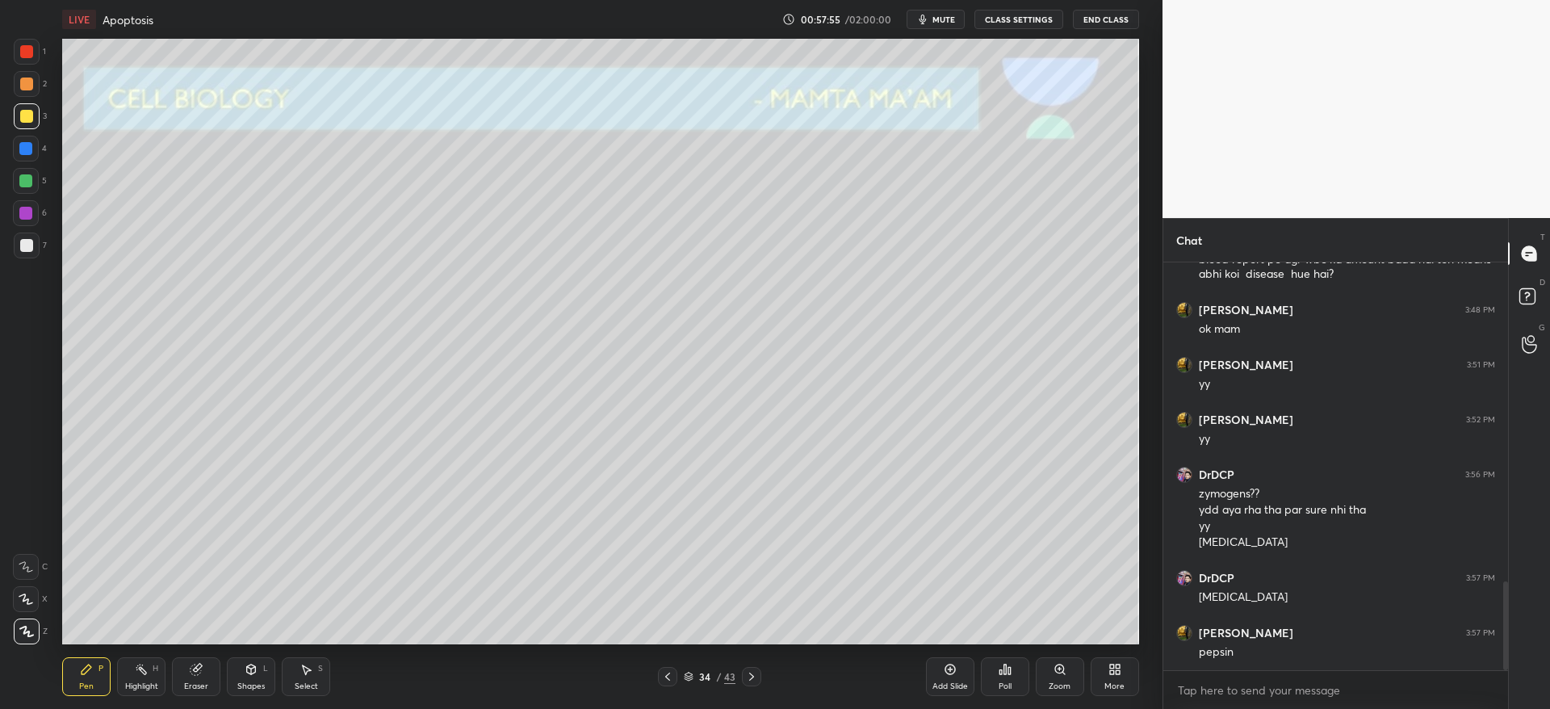
click at [670, 676] on icon at bounding box center [667, 676] width 13 height 13
click at [667, 675] on icon at bounding box center [667, 676] width 13 height 13
click at [667, 676] on icon at bounding box center [667, 676] width 13 height 13
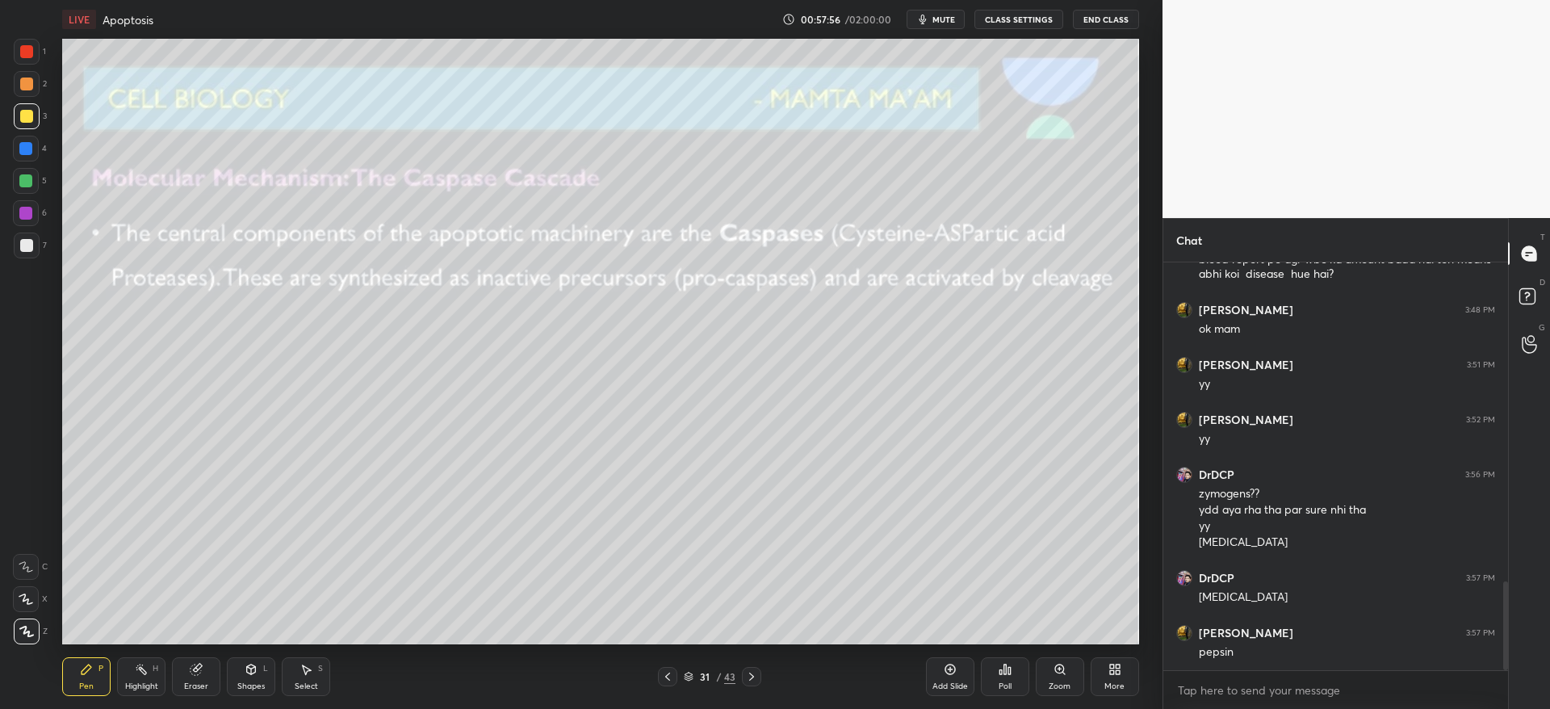
click at [751, 678] on icon at bounding box center [751, 676] width 13 height 13
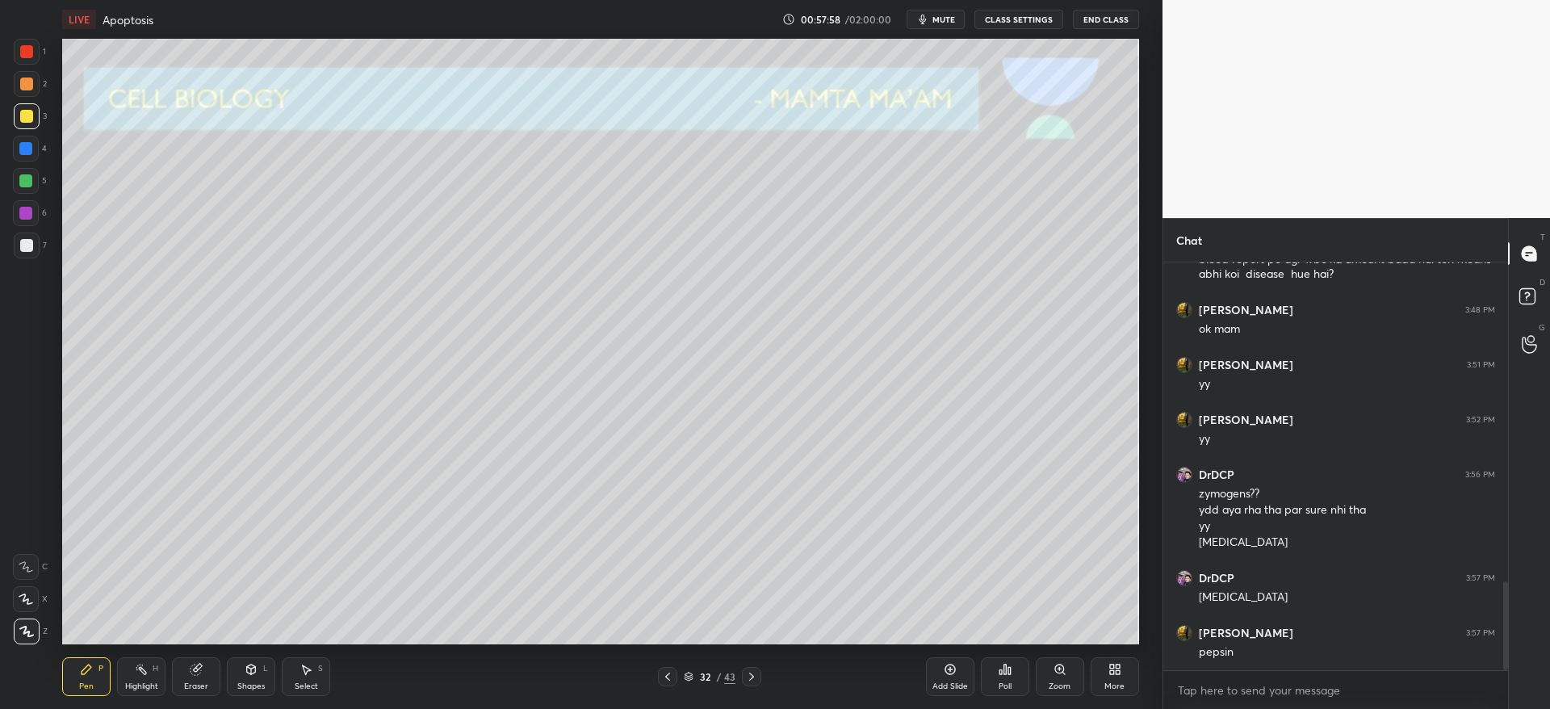
click at [40, 94] on div "2" at bounding box center [30, 84] width 33 height 26
drag, startPoint x: 36, startPoint y: 118, endPoint x: 31, endPoint y: 146, distance: 28.5
click at [36, 120] on div at bounding box center [27, 116] width 26 height 26
click at [195, 683] on div "Eraser" at bounding box center [196, 686] width 24 height 8
click at [81, 677] on div "Pen P" at bounding box center [86, 676] width 48 height 39
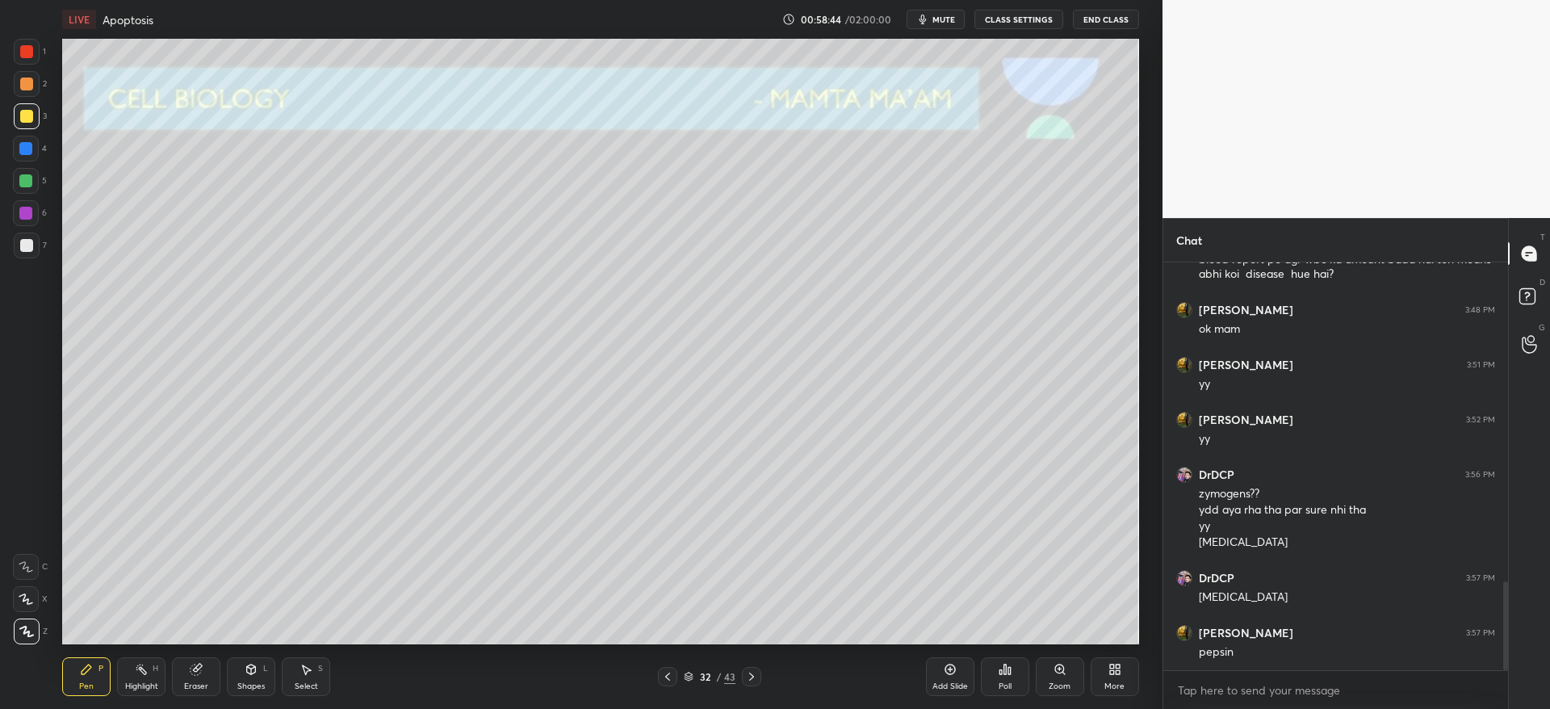
click at [759, 681] on div at bounding box center [751, 676] width 19 height 19
click at [36, 245] on div at bounding box center [27, 245] width 26 height 26
click at [33, 127] on div "3" at bounding box center [30, 119] width 33 height 32
click at [755, 679] on icon at bounding box center [751, 676] width 13 height 13
click at [30, 75] on div at bounding box center [27, 84] width 26 height 26
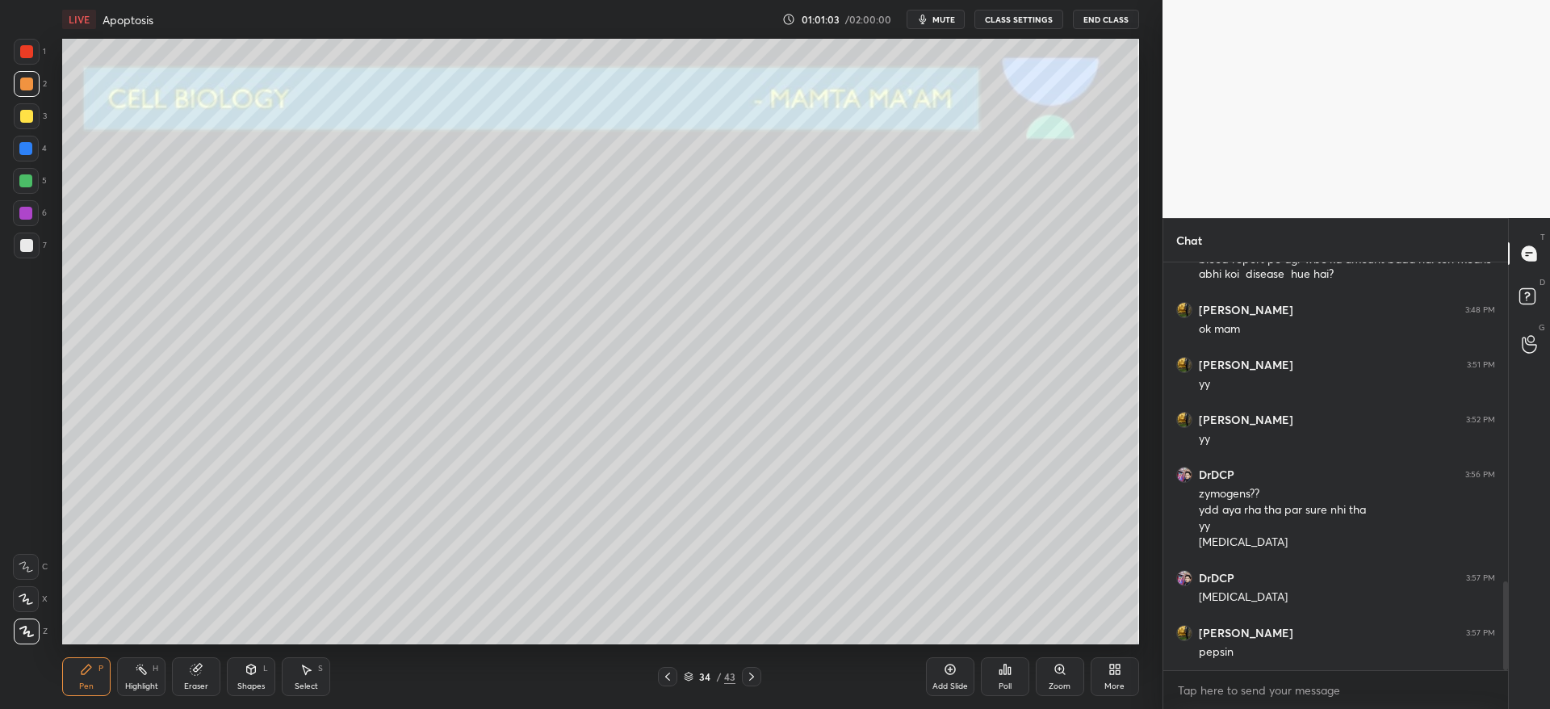
click at [255, 663] on icon at bounding box center [251, 669] width 13 height 13
click at [21, 241] on div at bounding box center [26, 245] width 13 height 13
click at [84, 683] on div "Pen" at bounding box center [86, 686] width 15 height 8
click at [755, 678] on icon at bounding box center [751, 676] width 13 height 13
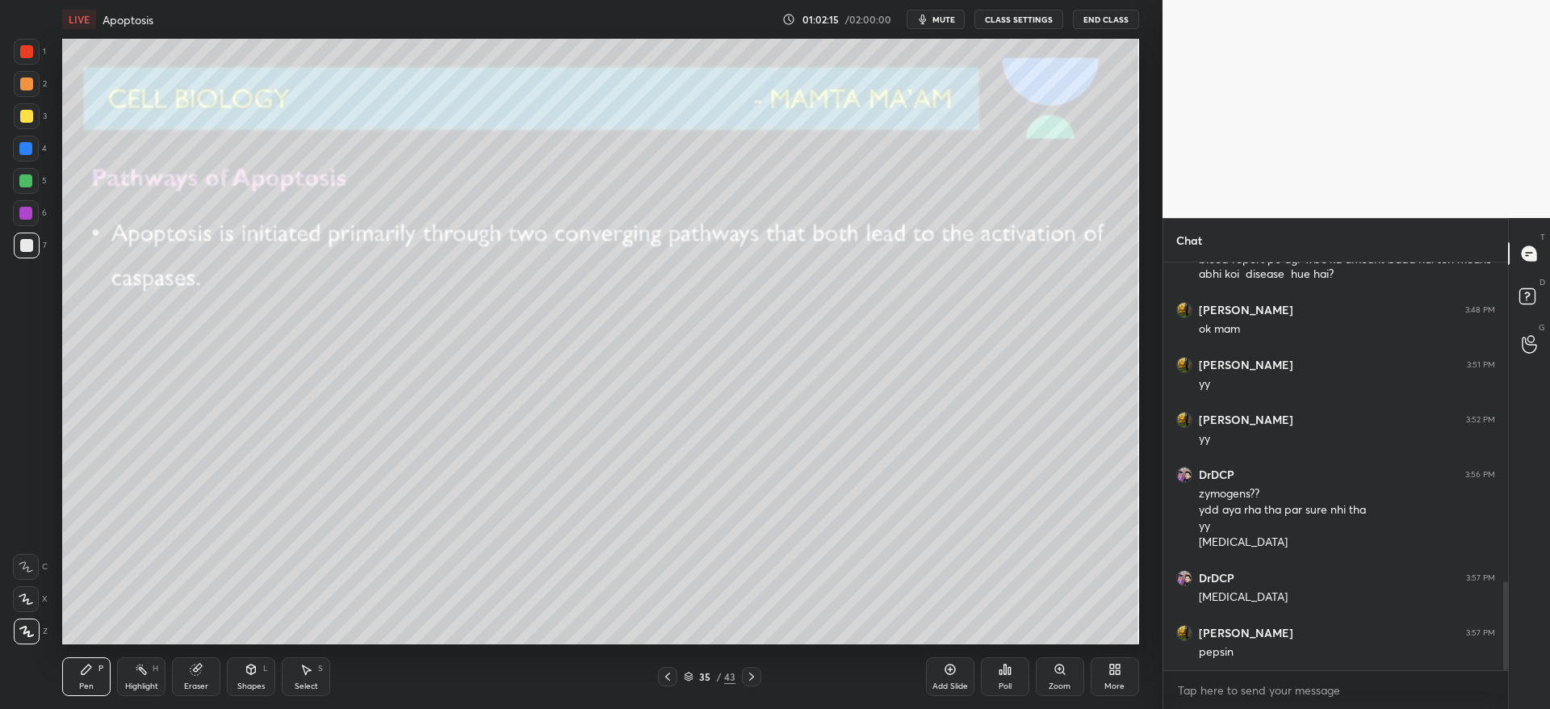
click at [671, 680] on icon at bounding box center [667, 676] width 13 height 13
click at [949, 678] on div "Add Slide" at bounding box center [950, 676] width 48 height 39
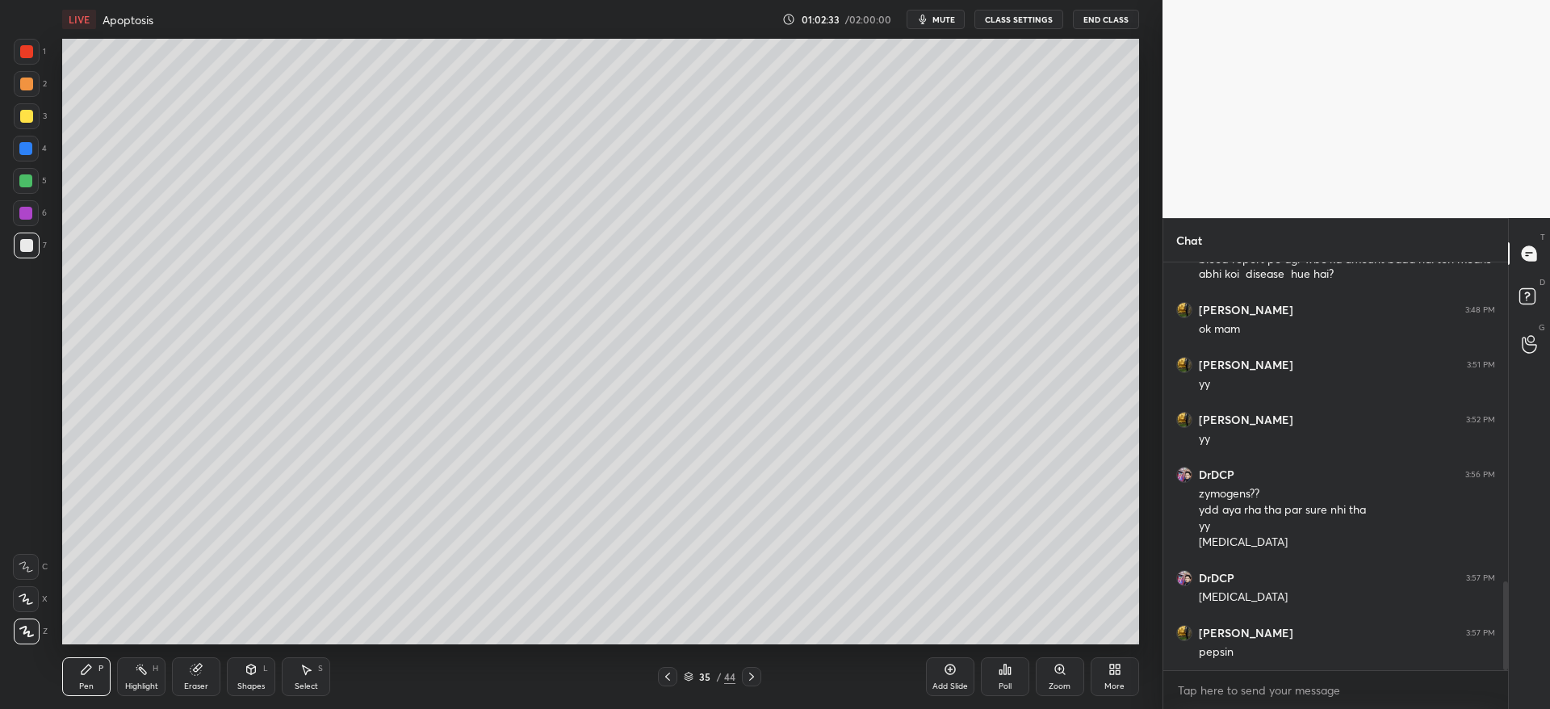
drag, startPoint x: 43, startPoint y: 120, endPoint x: 31, endPoint y: 123, distance: 11.8
click at [41, 122] on div "3" at bounding box center [30, 116] width 33 height 26
click at [27, 123] on div at bounding box center [27, 116] width 26 height 26
click at [23, 248] on div at bounding box center [26, 245] width 13 height 13
click at [31, 119] on div at bounding box center [26, 116] width 13 height 13
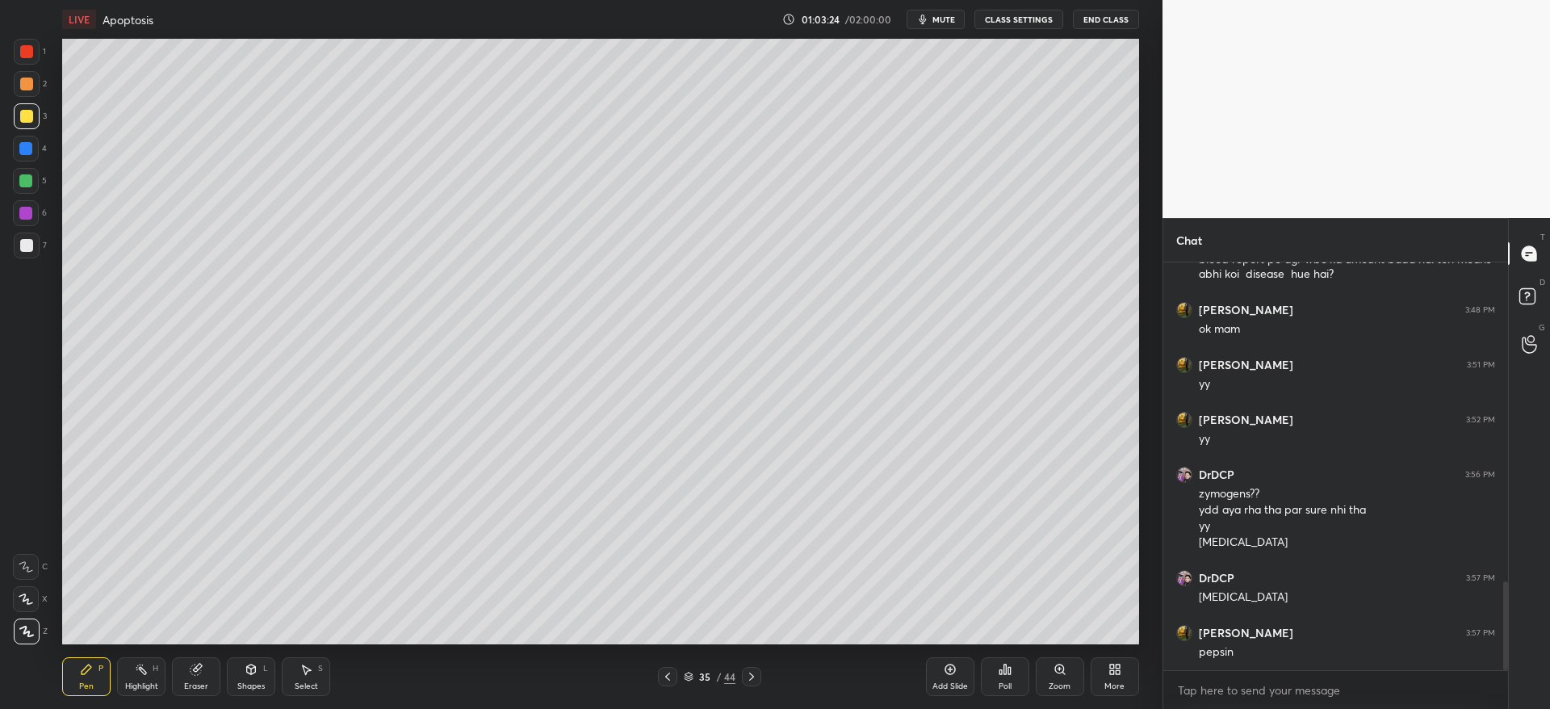
click at [17, 143] on div at bounding box center [26, 149] width 26 height 26
click at [27, 181] on div at bounding box center [25, 180] width 13 height 13
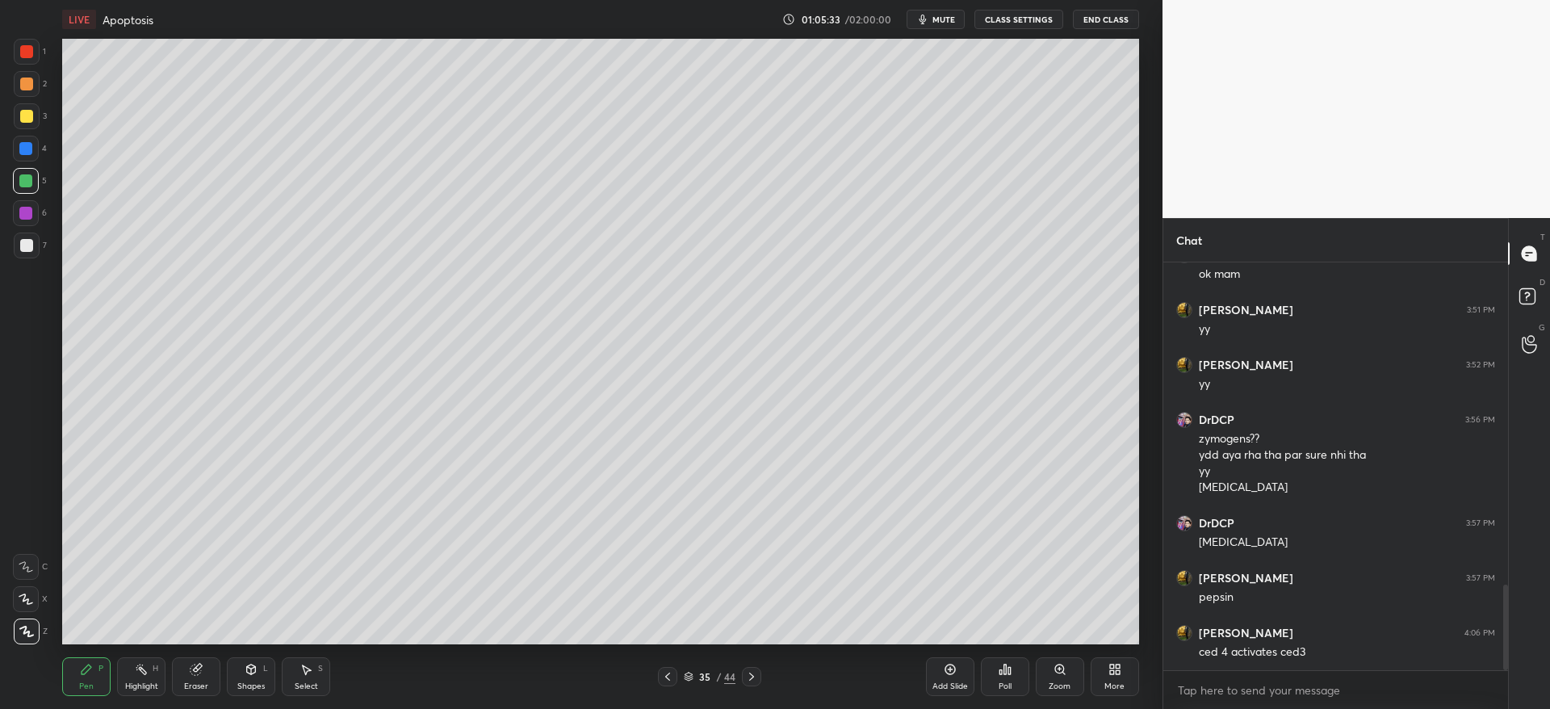
click at [29, 100] on div "2" at bounding box center [30, 87] width 33 height 32
click at [195, 672] on icon at bounding box center [195, 669] width 10 height 10
click at [23, 592] on icon at bounding box center [25, 599] width 13 height 14
click at [94, 673] on div "Pen P" at bounding box center [86, 676] width 48 height 39
click at [23, 121] on div at bounding box center [26, 116] width 13 height 13
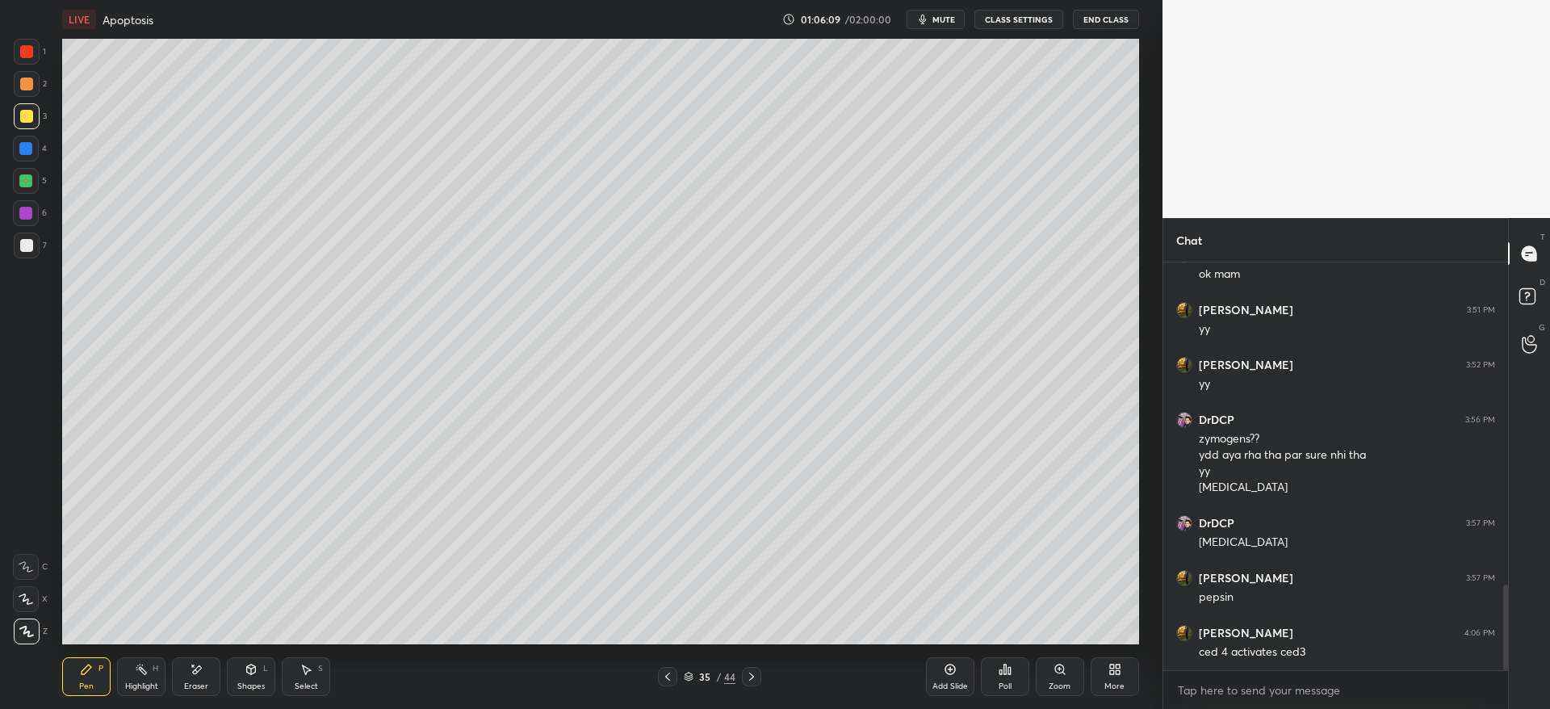
scroll to position [1581, 0]
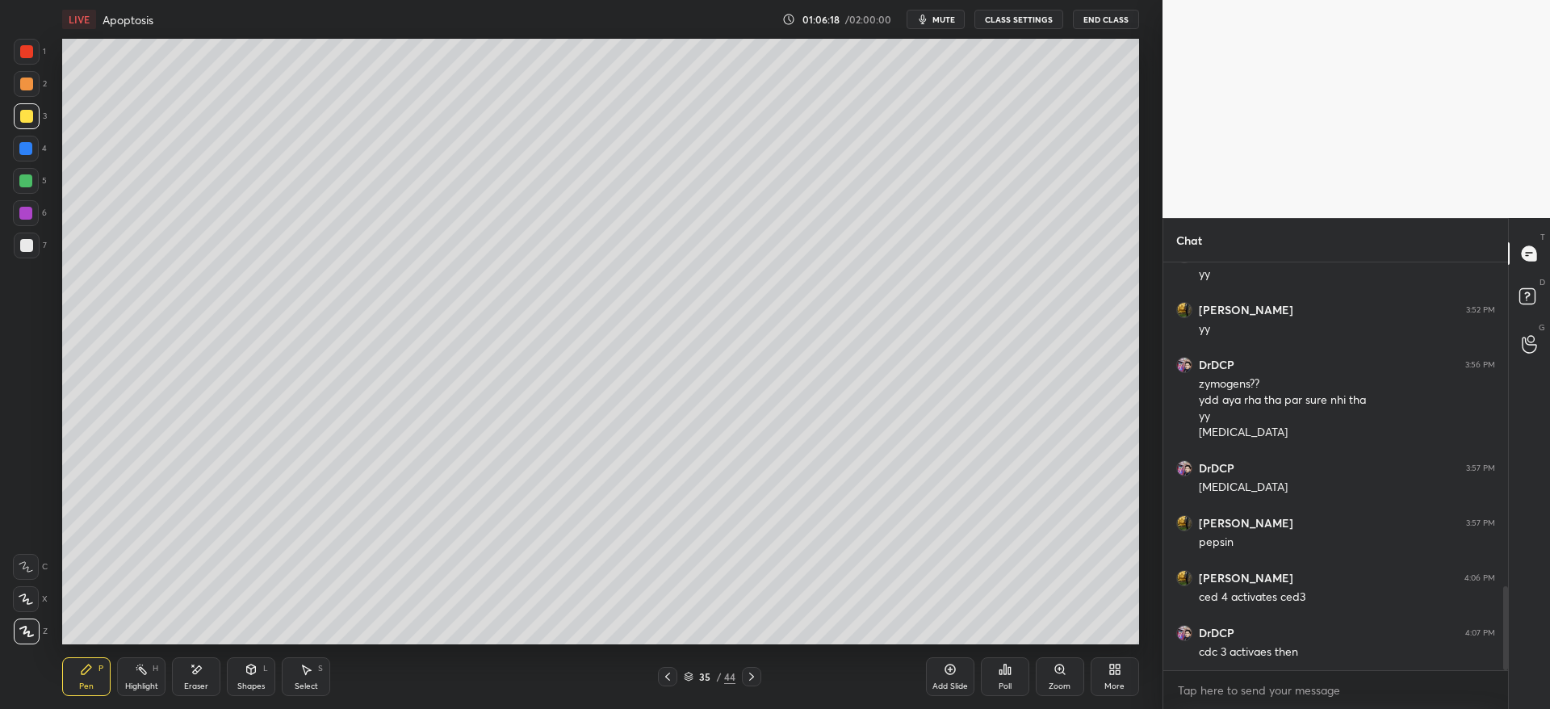
click at [31, 81] on div at bounding box center [26, 83] width 13 height 13
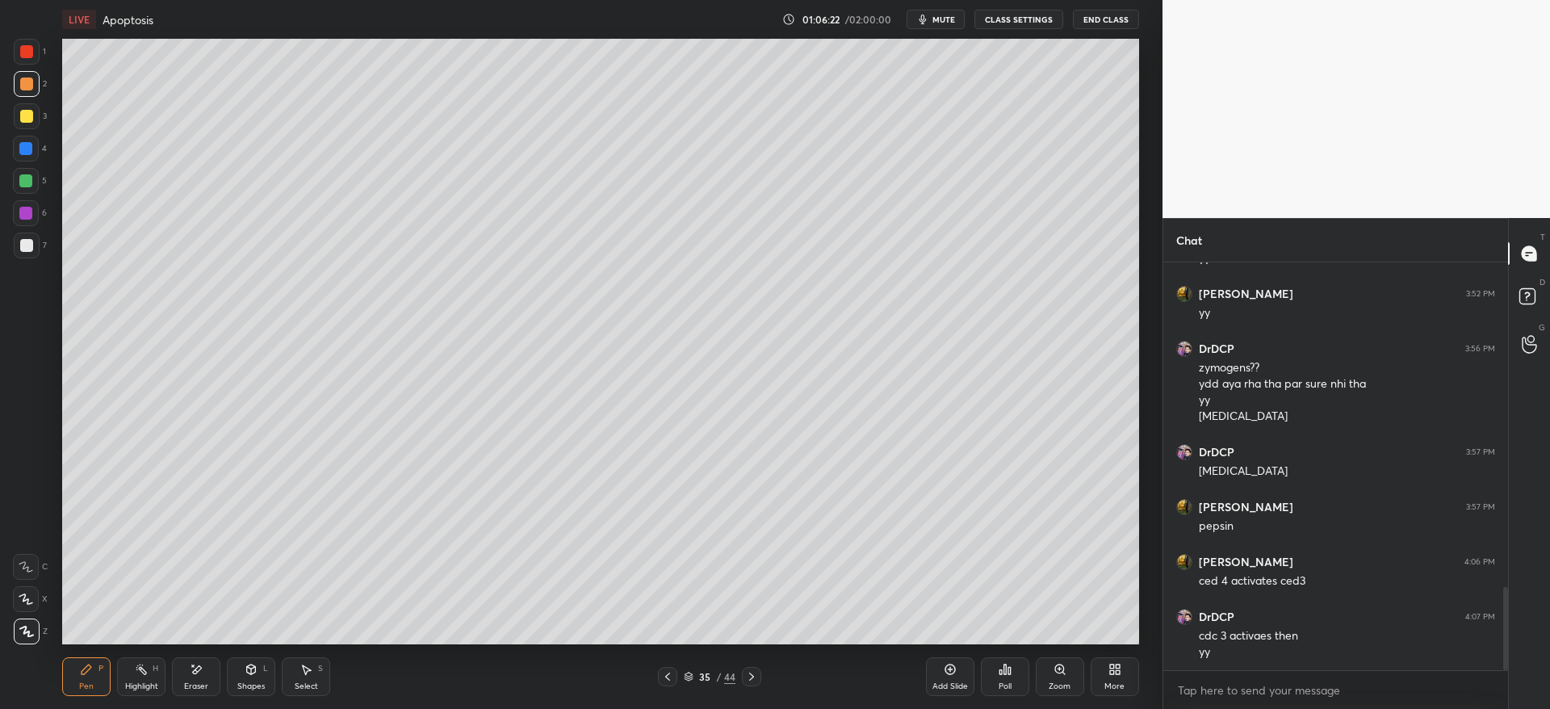
scroll to position [1652, 0]
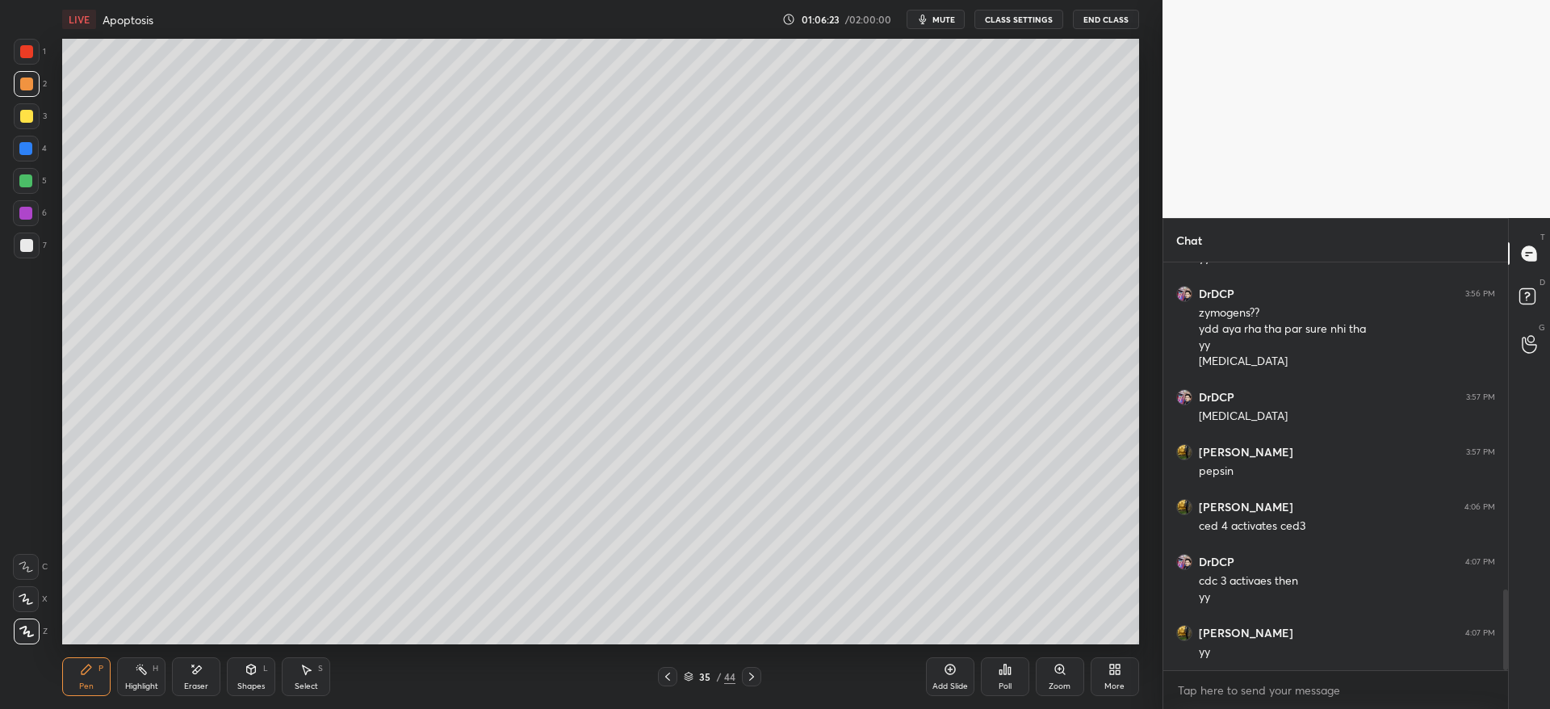
click at [31, 182] on div at bounding box center [25, 180] width 13 height 13
click at [37, 153] on div "4" at bounding box center [30, 149] width 34 height 26
drag, startPoint x: 30, startPoint y: 149, endPoint x: 60, endPoint y: 163, distance: 32.9
click at [31, 149] on div at bounding box center [25, 148] width 13 height 13
click at [38, 90] on div at bounding box center [27, 84] width 26 height 26
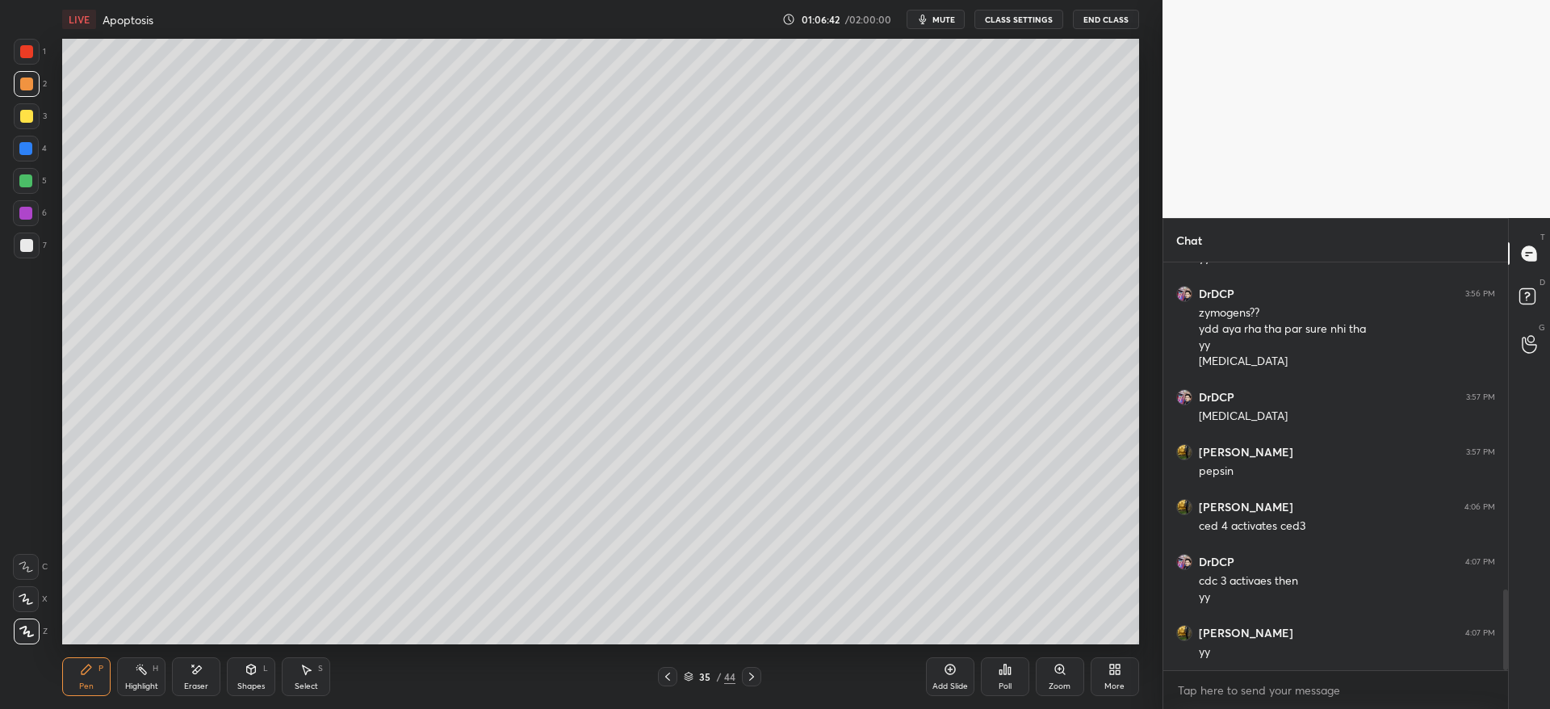
scroll to position [1707, 0]
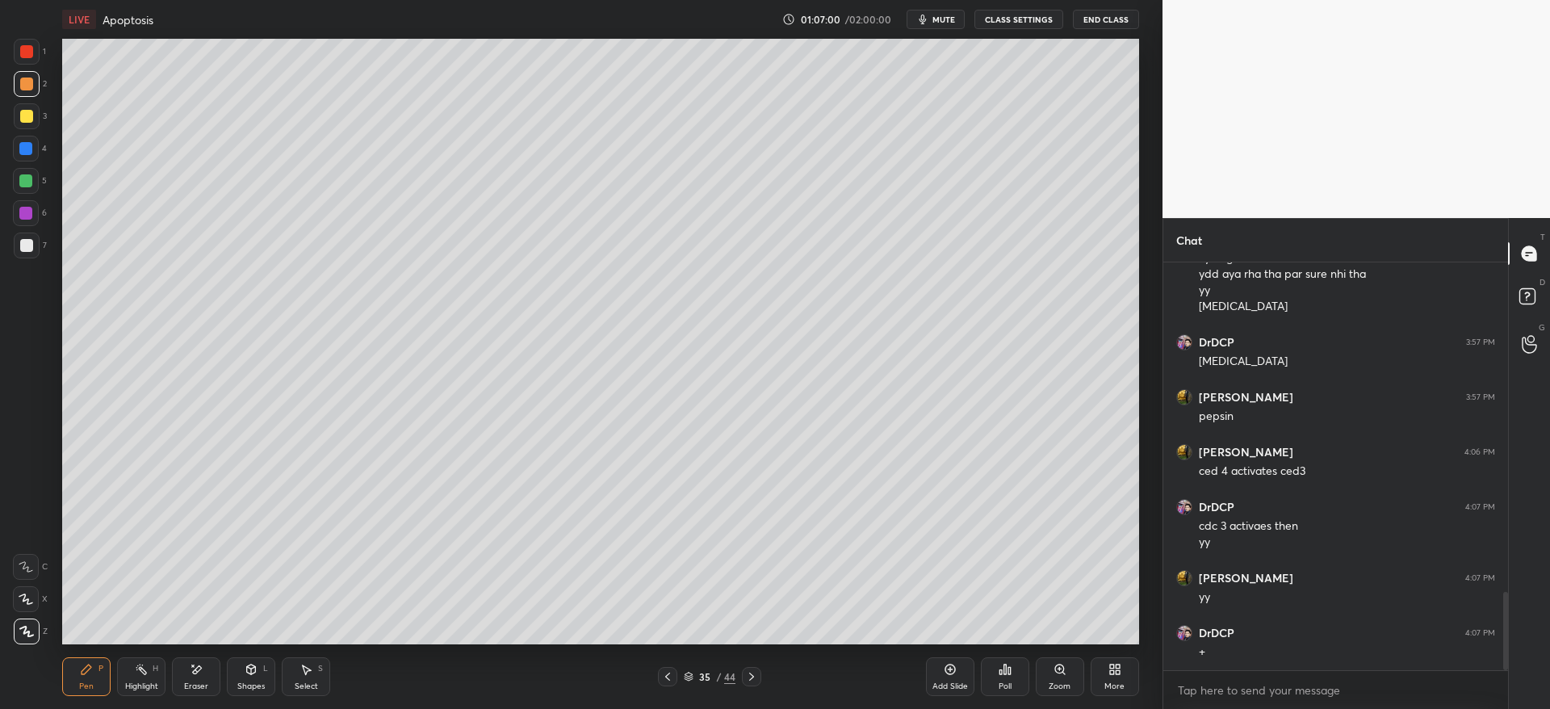
click at [755, 680] on icon at bounding box center [751, 676] width 13 height 13
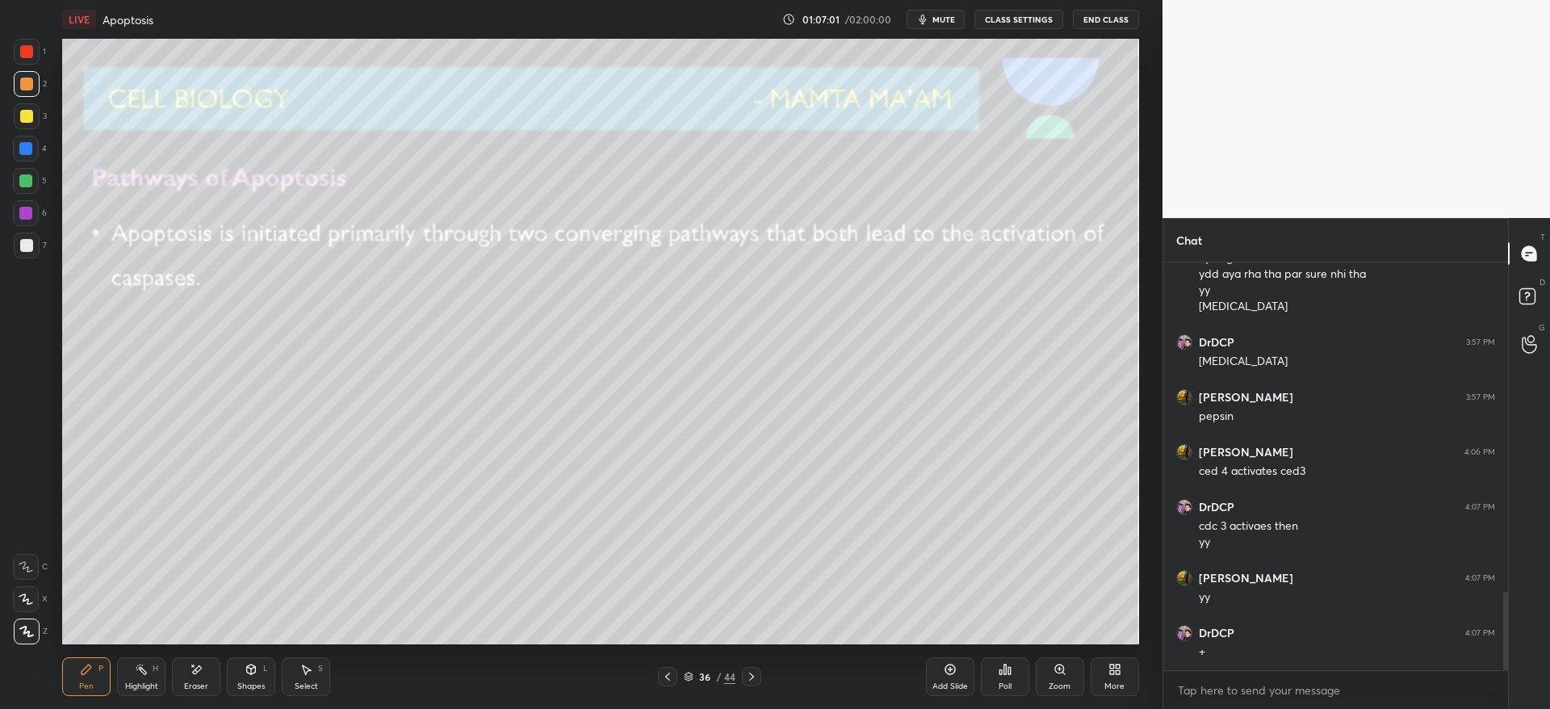
click at [657, 679] on div "36 / 44" at bounding box center [710, 676] width 432 height 19
click at [667, 676] on icon at bounding box center [667, 676] width 13 height 13
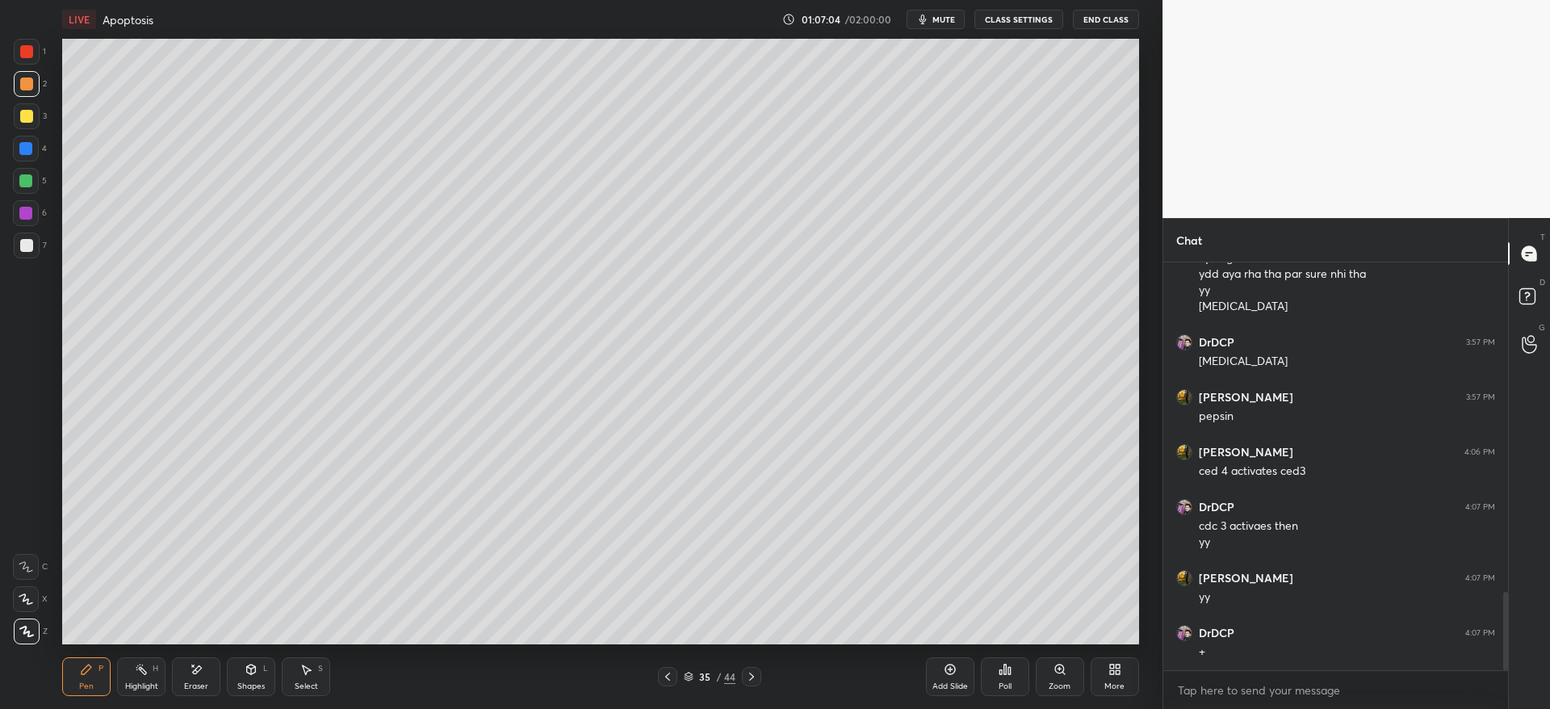
click at [942, 680] on div "Add Slide" at bounding box center [950, 676] width 48 height 39
click at [28, 112] on div at bounding box center [26, 116] width 13 height 13
drag, startPoint x: 215, startPoint y: 667, endPoint x: 231, endPoint y: 654, distance: 20.0
click at [216, 666] on div "Eraser" at bounding box center [196, 676] width 48 height 39
drag, startPoint x: 48, startPoint y: 571, endPoint x: 34, endPoint y: 571, distance: 14.5
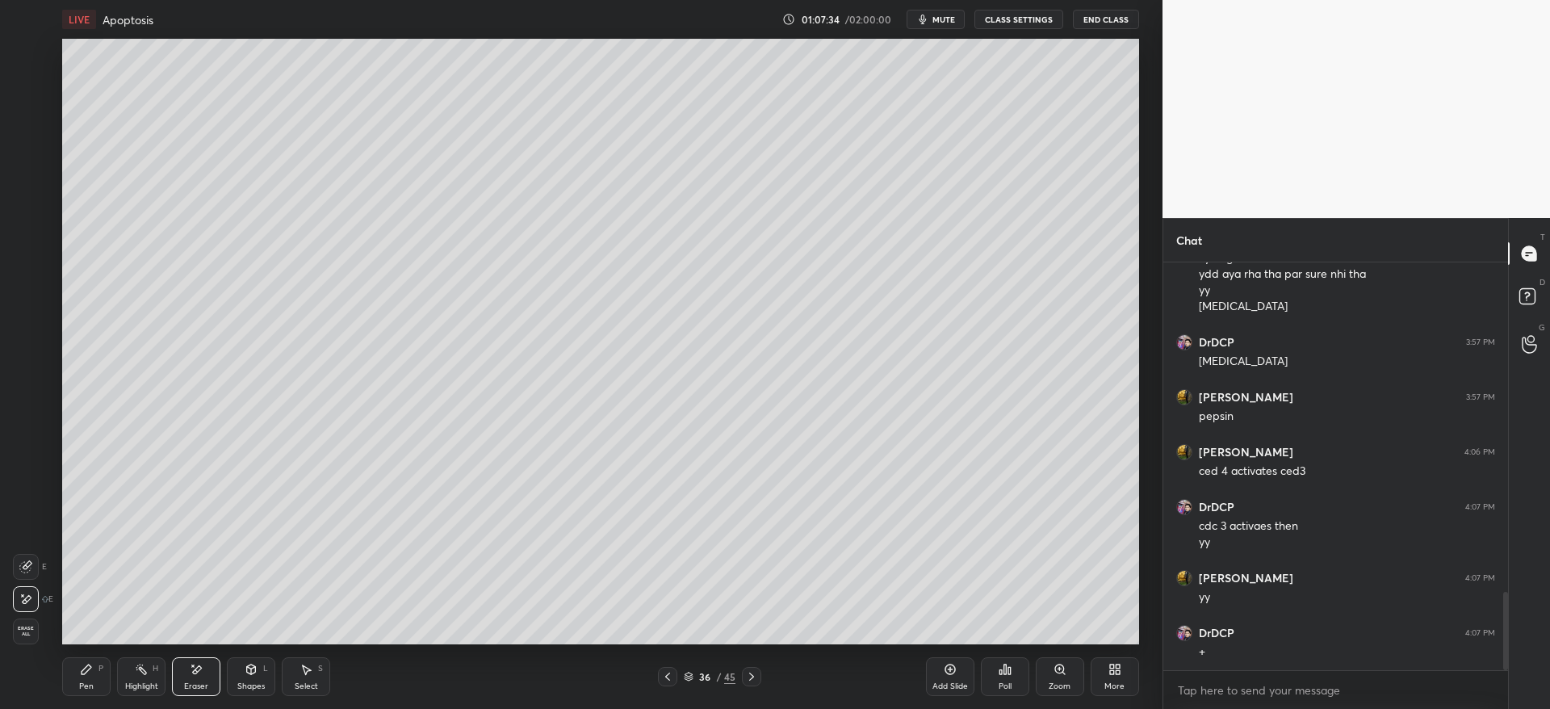
click at [47, 572] on div "E E Erase all" at bounding box center [33, 595] width 40 height 97
click at [26, 565] on icon at bounding box center [27, 565] width 9 height 8
click at [91, 670] on div "Pen P" at bounding box center [86, 676] width 48 height 39
click at [28, 179] on div at bounding box center [25, 180] width 13 height 13
click at [31, 243] on div at bounding box center [26, 245] width 13 height 13
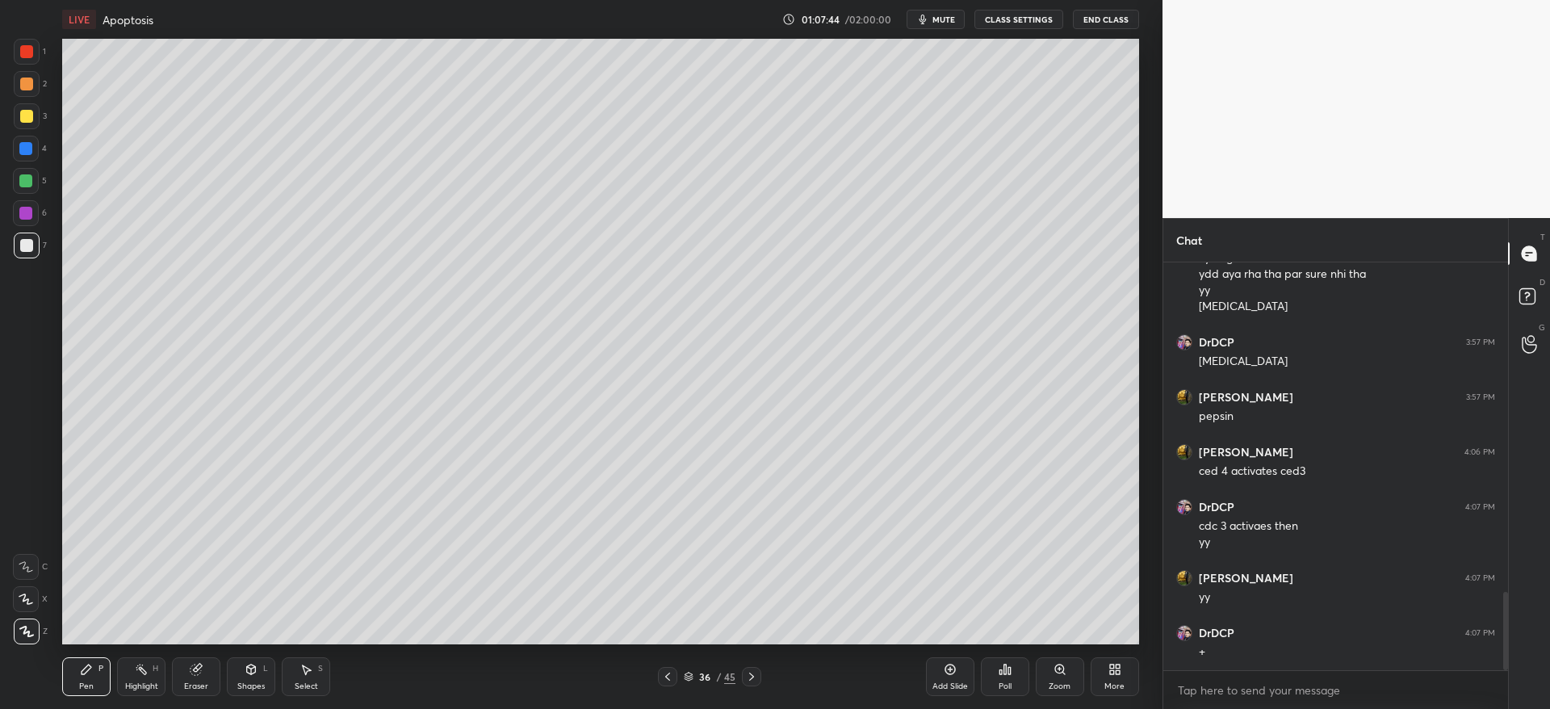
click at [26, 594] on icon at bounding box center [25, 599] width 13 height 10
click at [24, 151] on div at bounding box center [25, 148] width 13 height 13
drag, startPoint x: 199, startPoint y: 680, endPoint x: 193, endPoint y: 652, distance: 28.0
click at [198, 679] on div "Eraser" at bounding box center [196, 676] width 48 height 39
click at [80, 683] on div "Pen" at bounding box center [86, 686] width 15 height 8
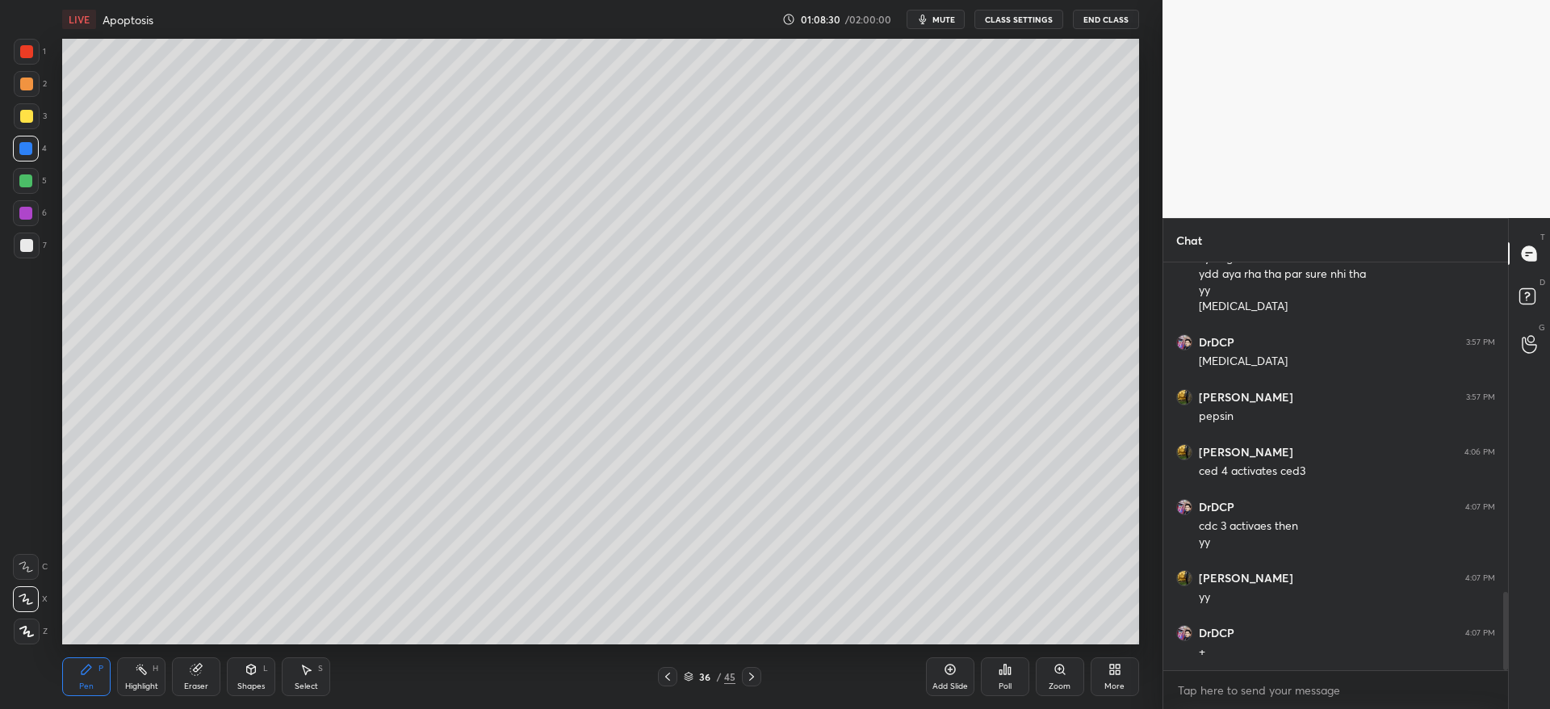
click at [27, 100] on div "2" at bounding box center [30, 87] width 33 height 32
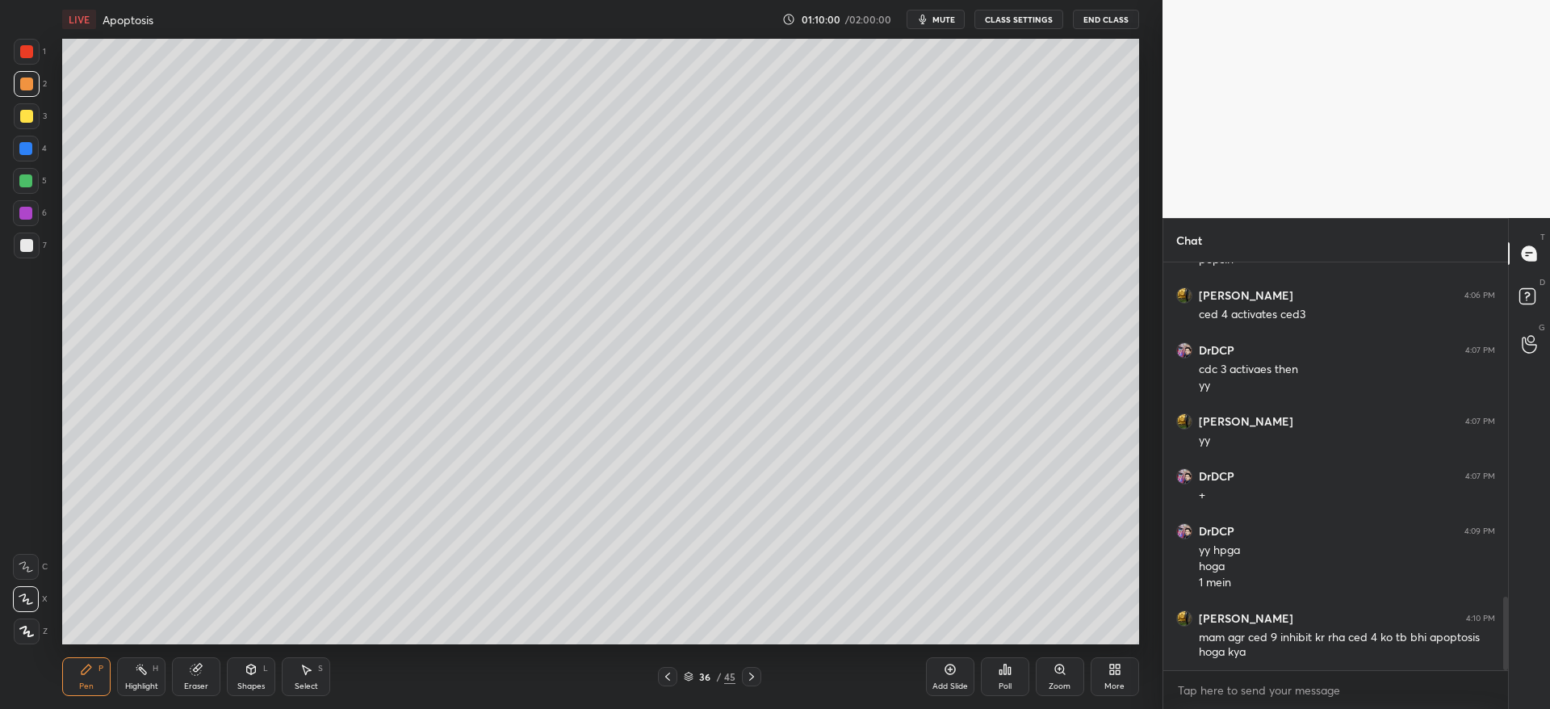
scroll to position [1918, 0]
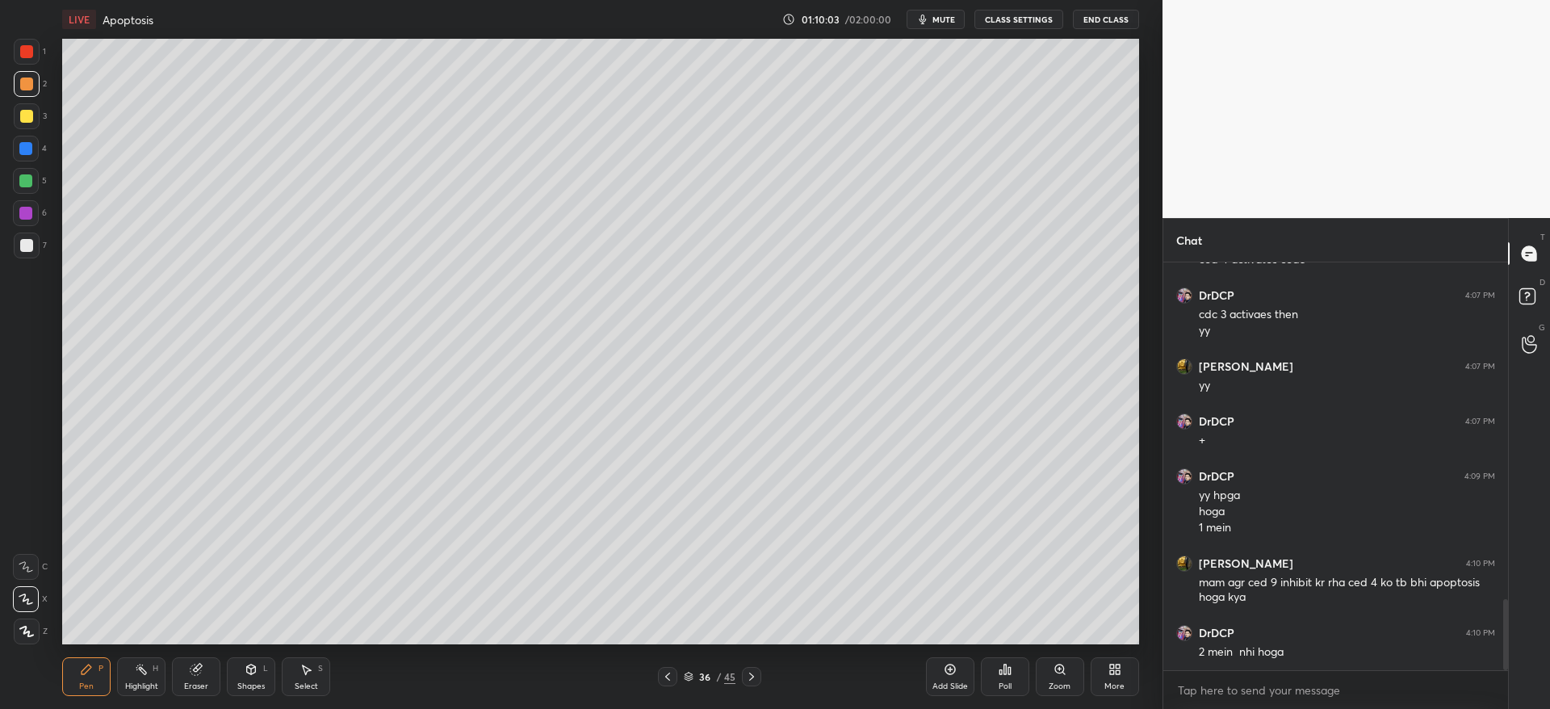
click at [27, 245] on div at bounding box center [26, 245] width 13 height 13
drag, startPoint x: 22, startPoint y: 167, endPoint x: 29, endPoint y: 159, distance: 10.9
click at [23, 164] on div "1 2 3 4 5 6 7" at bounding box center [30, 152] width 34 height 226
click at [31, 158] on div at bounding box center [26, 149] width 26 height 26
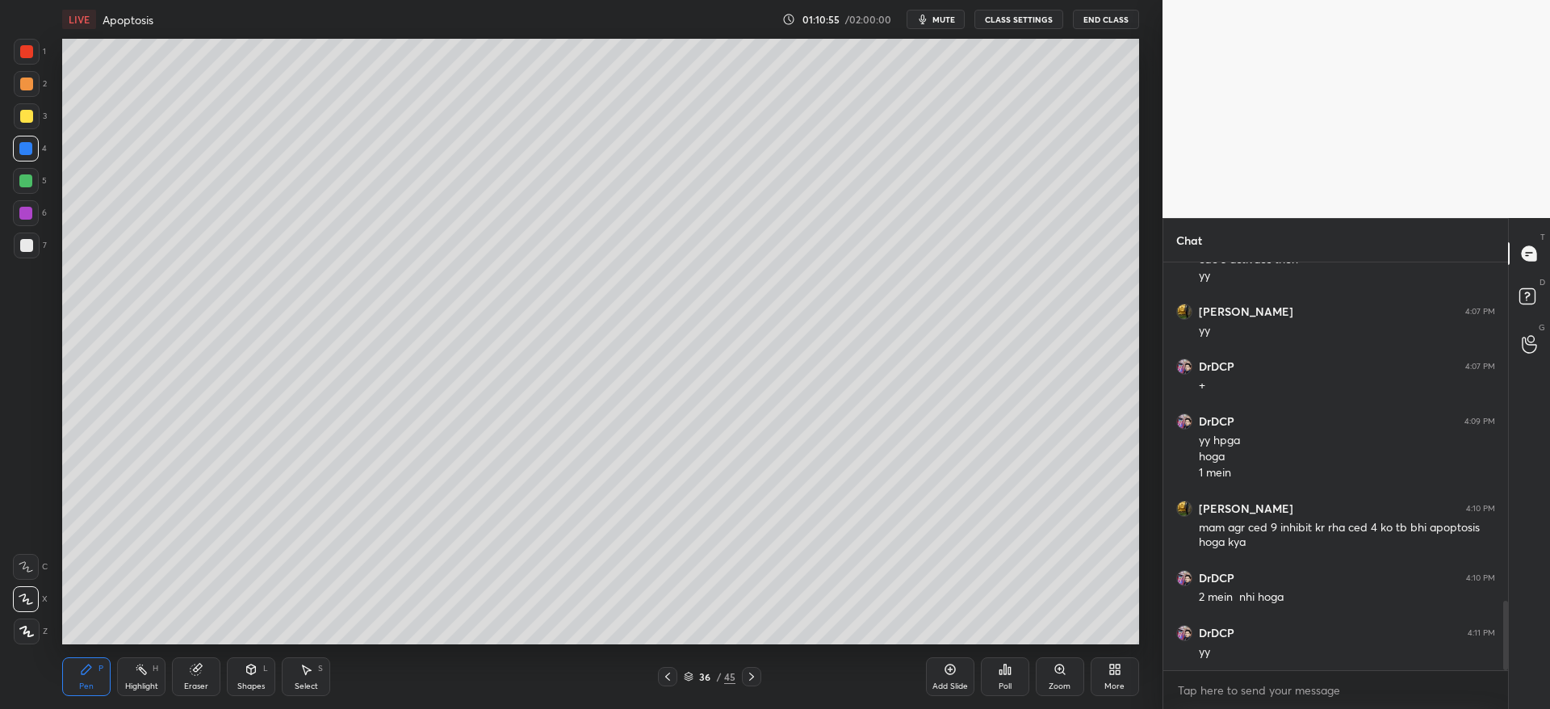
click at [193, 678] on div "Eraser" at bounding box center [196, 676] width 48 height 39
click at [97, 672] on div "Pen P" at bounding box center [86, 676] width 48 height 39
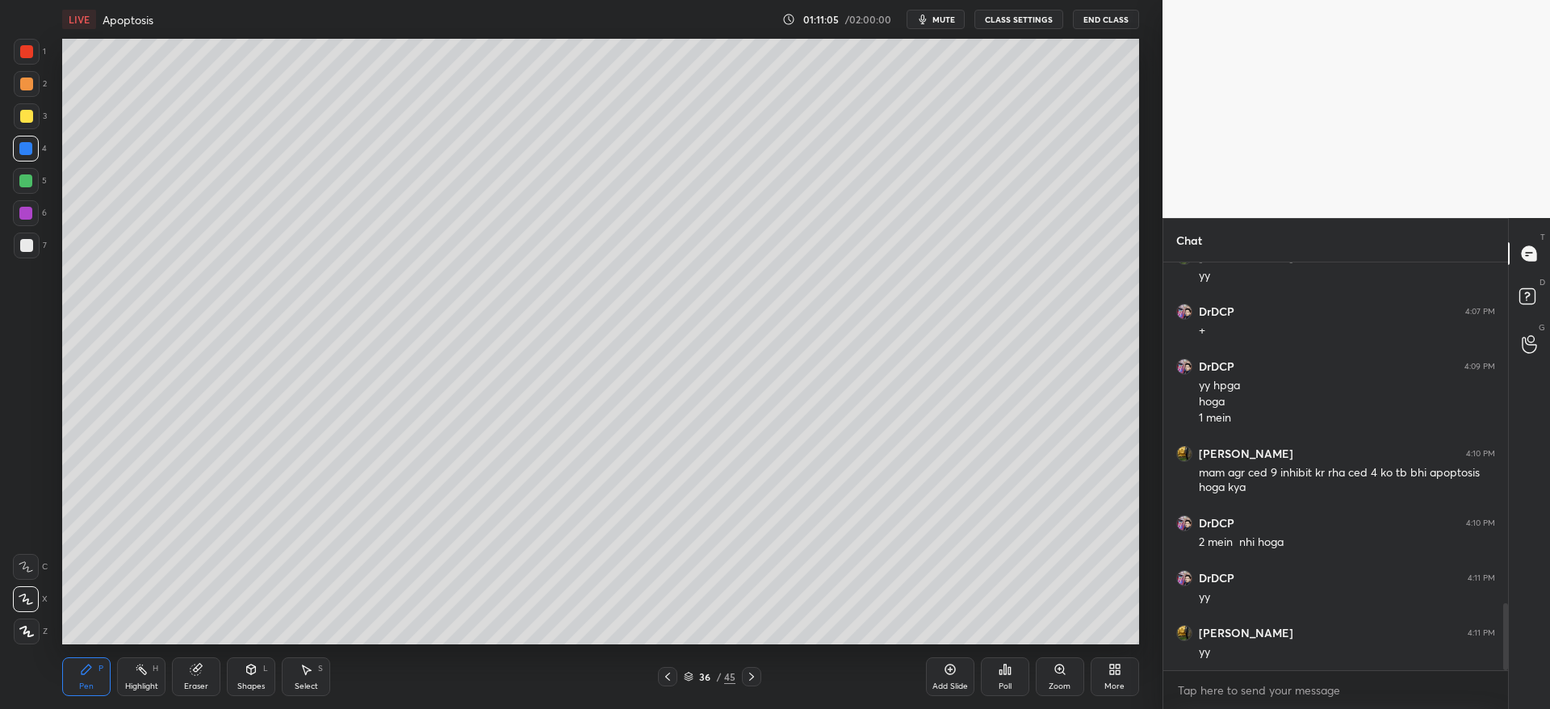
scroll to position [2083, 0]
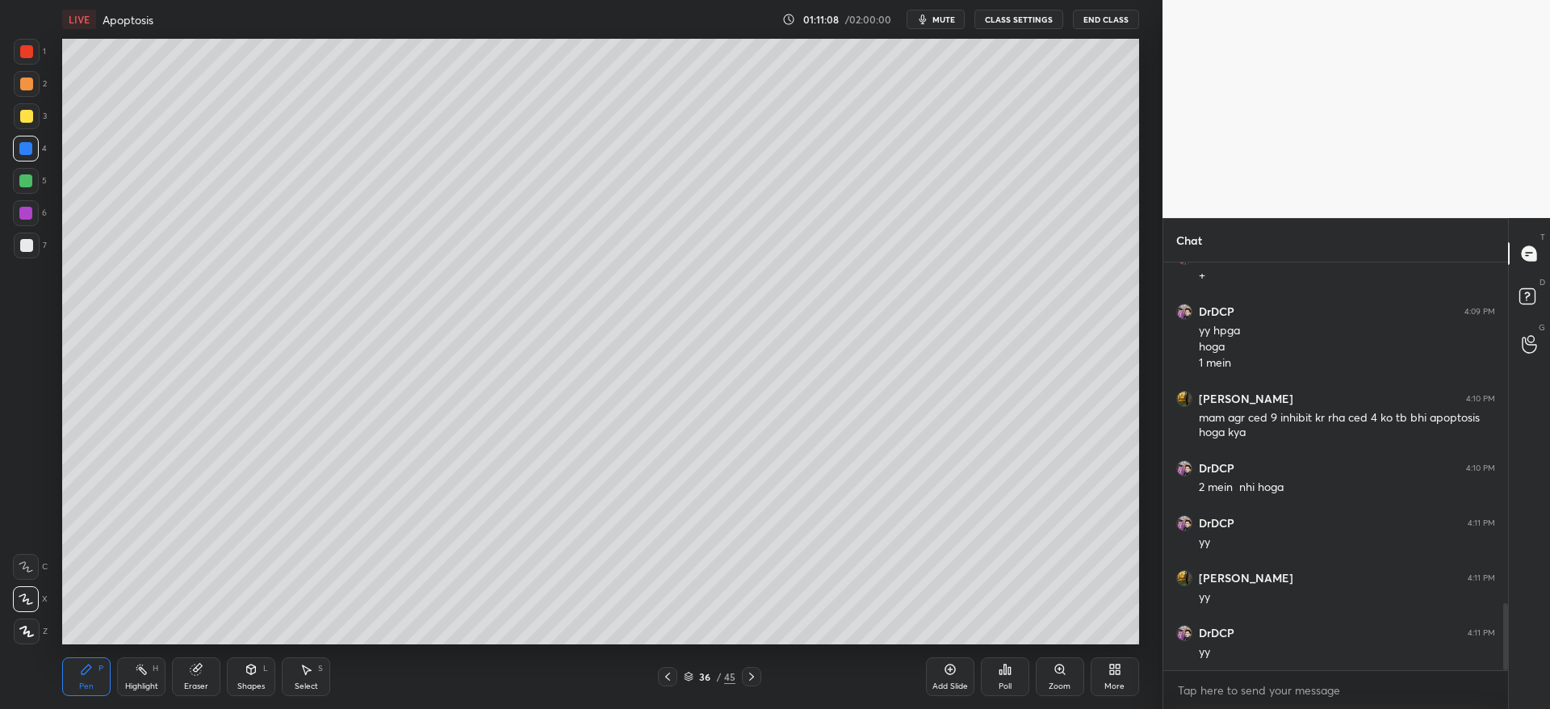
click at [31, 56] on div at bounding box center [27, 52] width 26 height 26
click at [668, 682] on icon at bounding box center [667, 676] width 13 height 13
click at [31, 119] on div at bounding box center [27, 116] width 26 height 26
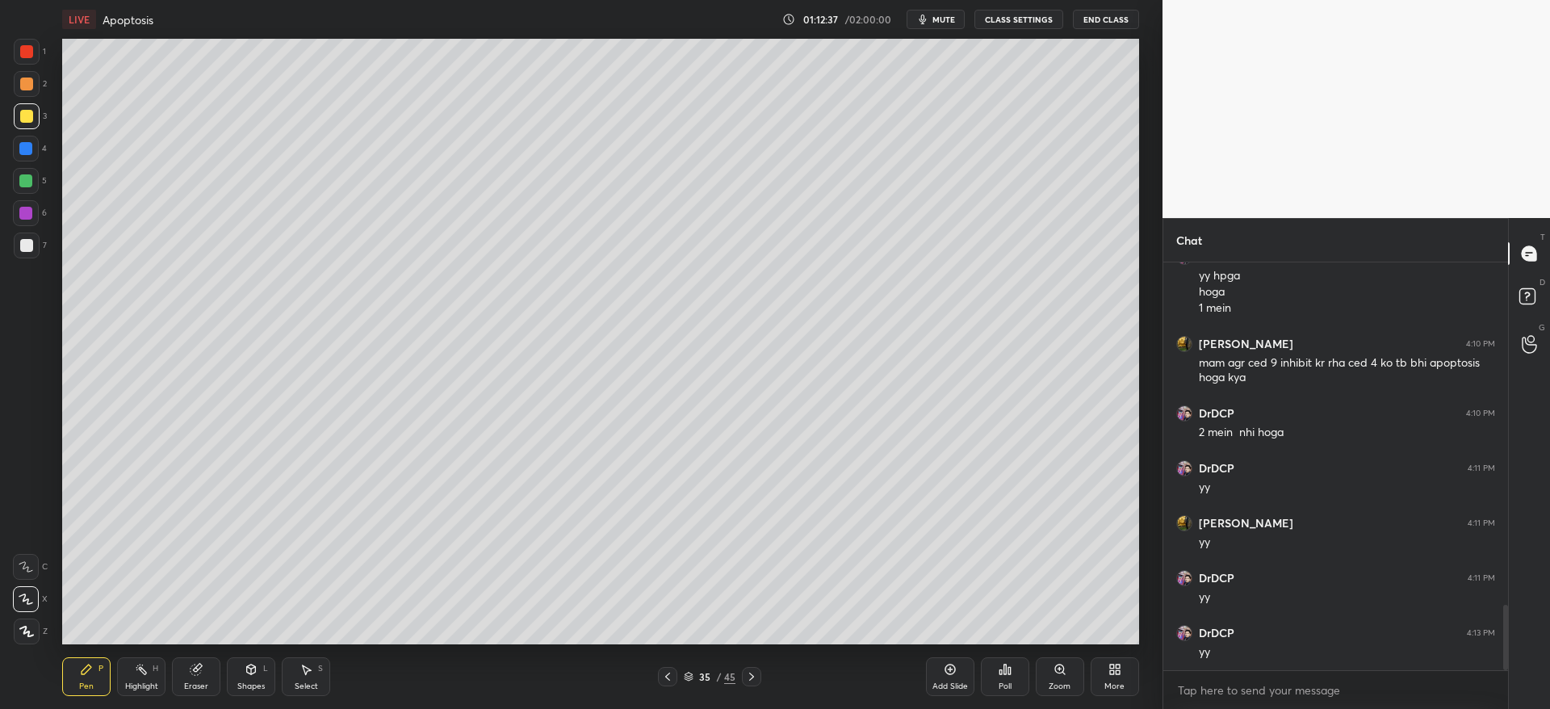
click at [753, 676] on icon at bounding box center [751, 676] width 13 height 13
click at [28, 220] on div at bounding box center [26, 213] width 26 height 26
drag, startPoint x: 191, startPoint y: 664, endPoint x: 195, endPoint y: 656, distance: 8.7
click at [195, 659] on div "Eraser" at bounding box center [196, 676] width 48 height 39
click at [664, 682] on div at bounding box center [667, 676] width 19 height 19
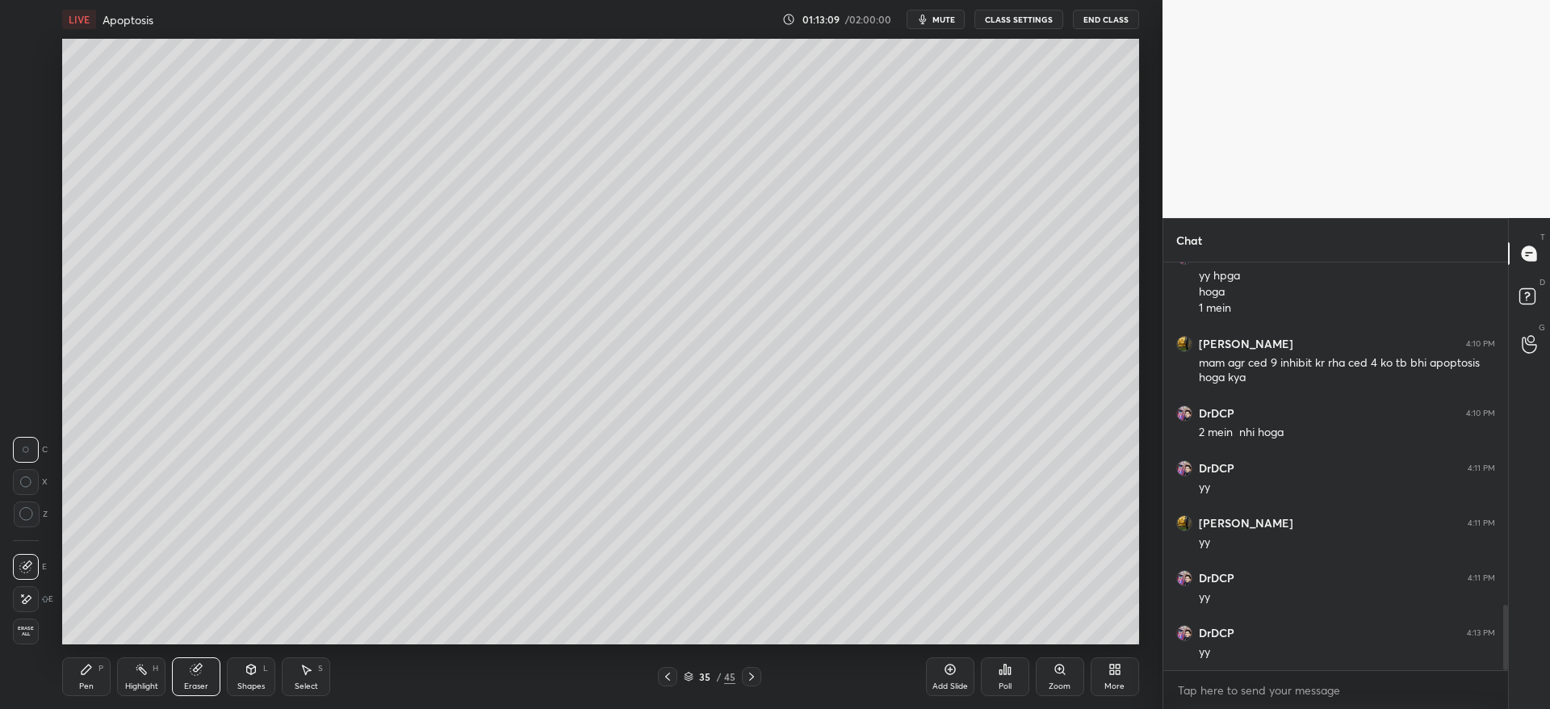
click at [762, 677] on div "35 / 45" at bounding box center [710, 676] width 432 height 19
click at [753, 677] on icon at bounding box center [751, 676] width 13 height 13
click at [85, 682] on div "Pen" at bounding box center [86, 686] width 15 height 8
click at [21, 192] on div at bounding box center [26, 181] width 26 height 26
click at [759, 677] on div at bounding box center [751, 676] width 19 height 19
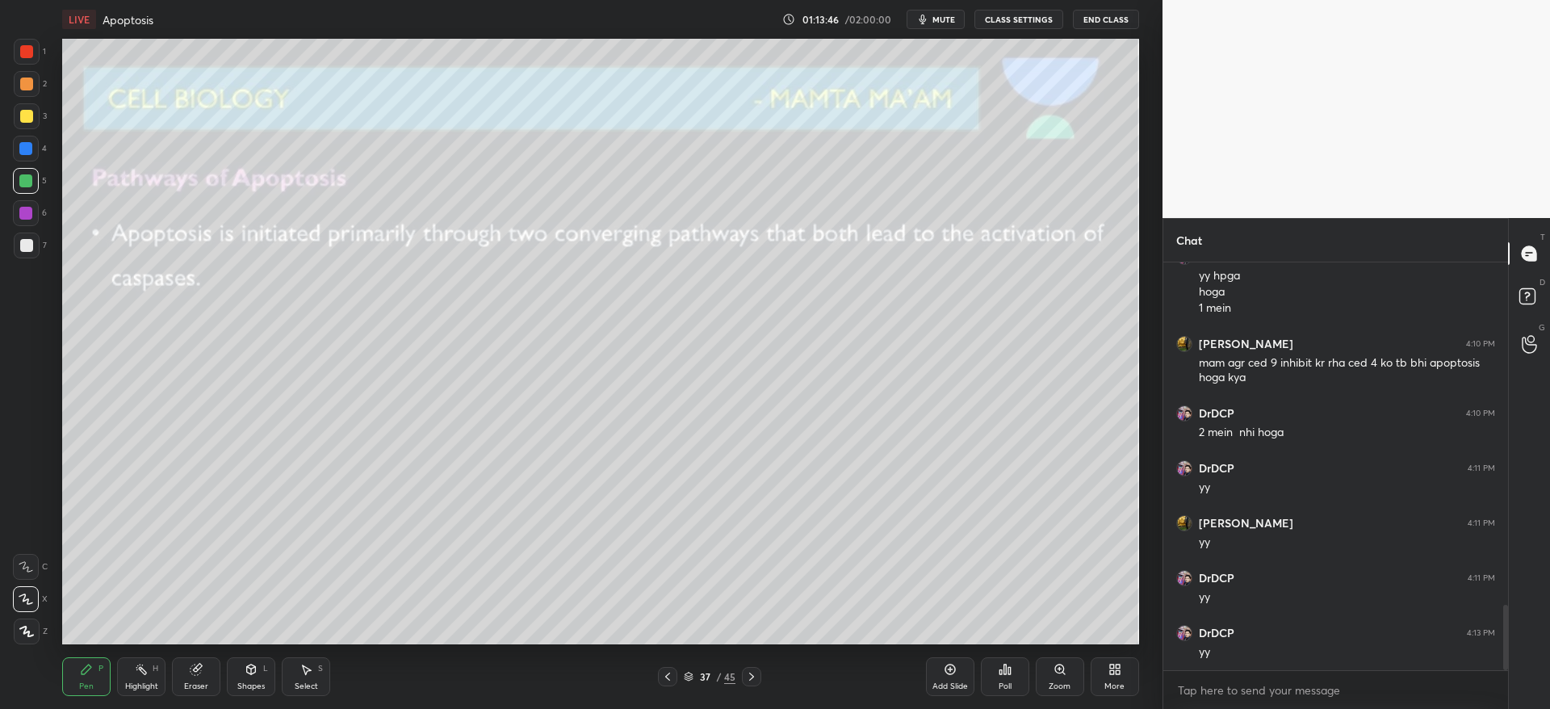
click at [669, 672] on icon at bounding box center [667, 676] width 13 height 13
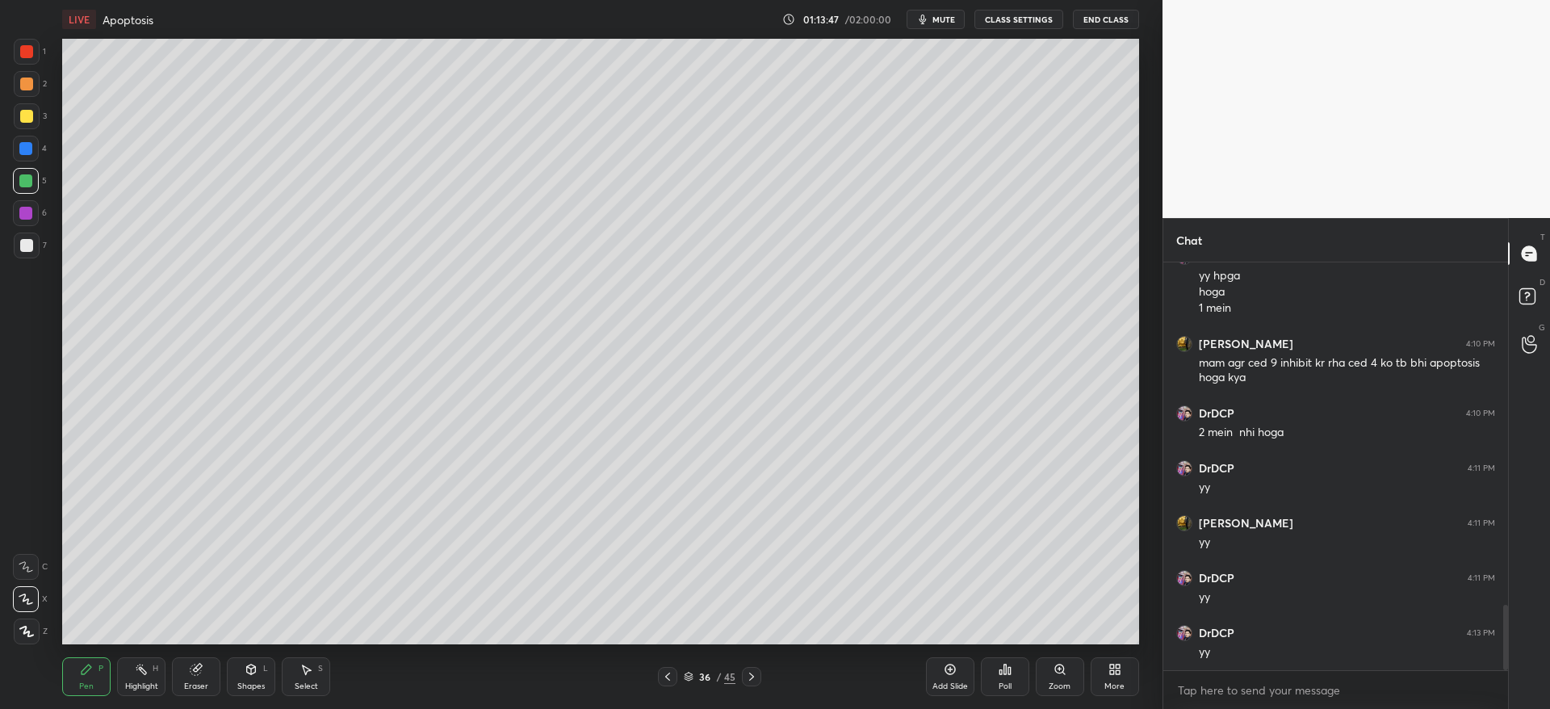
click at [947, 687] on div "Add Slide" at bounding box center [950, 686] width 36 height 8
click at [34, 186] on div at bounding box center [26, 181] width 26 height 26
click at [22, 117] on div at bounding box center [26, 116] width 13 height 13
click at [20, 148] on div at bounding box center [25, 148] width 13 height 13
click at [188, 676] on div "Eraser" at bounding box center [196, 676] width 48 height 39
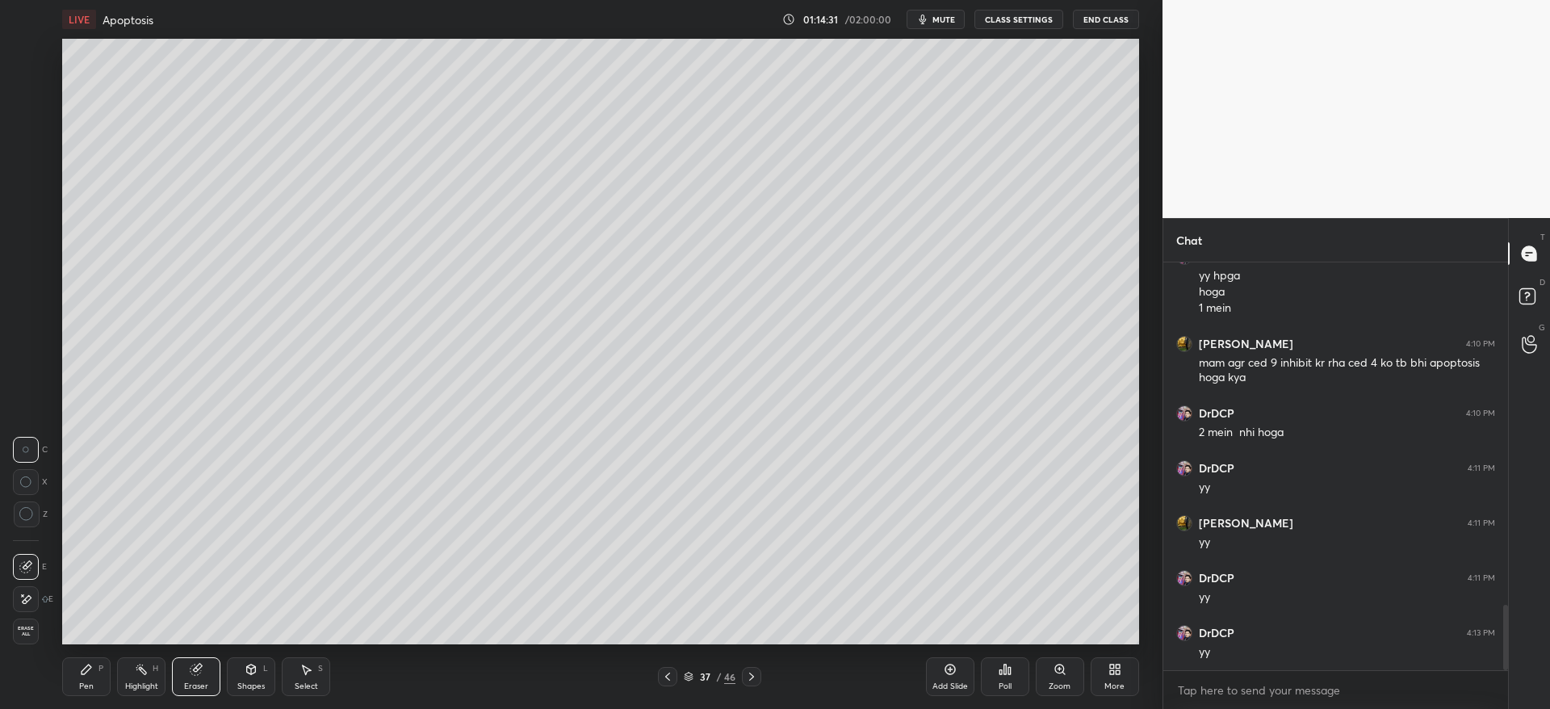
drag, startPoint x: 79, startPoint y: 663, endPoint x: 89, endPoint y: 646, distance: 18.8
click at [80, 663] on icon at bounding box center [86, 669] width 13 height 13
click at [23, 241] on div at bounding box center [26, 245] width 13 height 13
click at [30, 44] on div at bounding box center [27, 52] width 26 height 26
click at [191, 673] on icon at bounding box center [196, 669] width 13 height 13
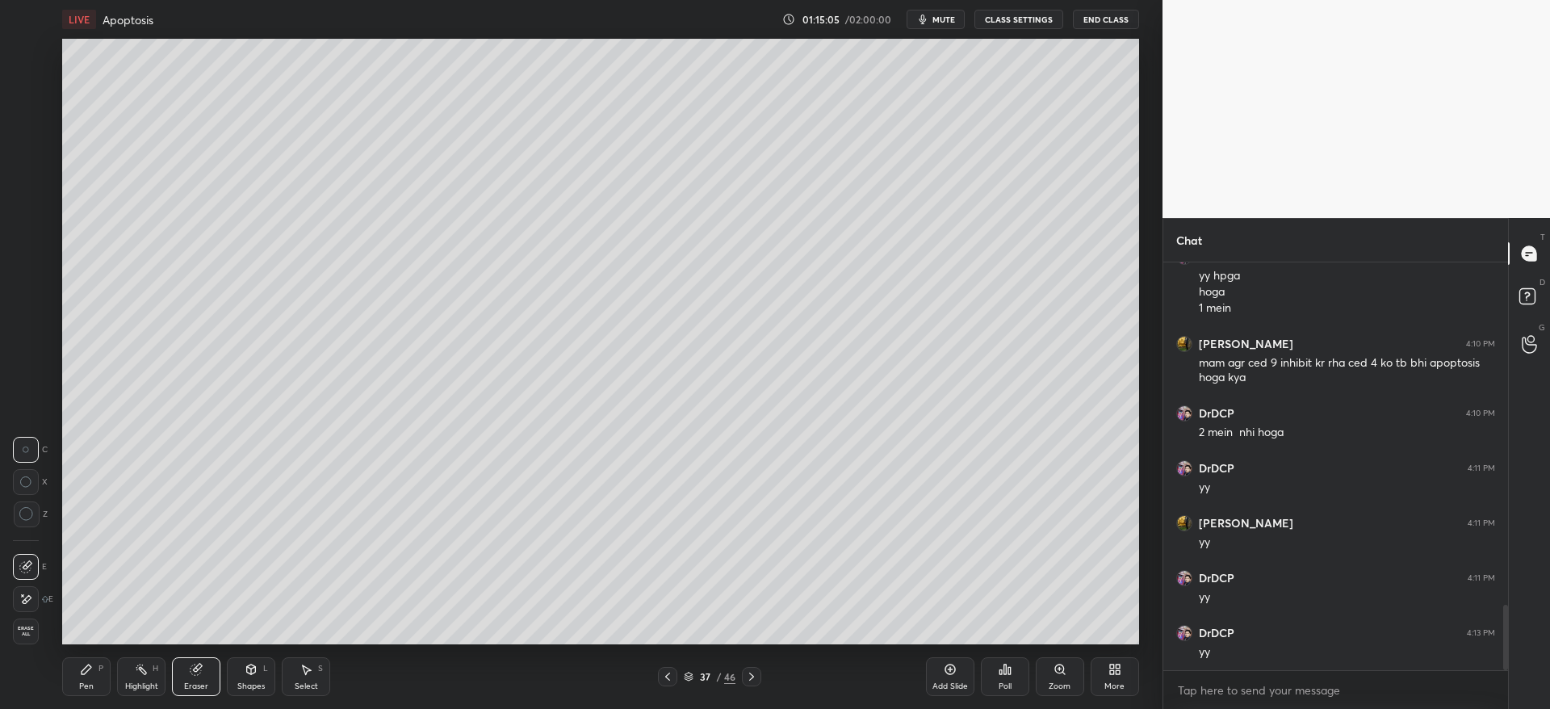
click at [81, 654] on div "Pen P Highlight H Eraser Shapes L Select S 37 / 46 Add Slide Poll Zoom More" at bounding box center [600, 676] width 1076 height 65
drag, startPoint x: 89, startPoint y: 683, endPoint x: 86, endPoint y: 671, distance: 12.5
click at [89, 682] on div "Pen" at bounding box center [86, 686] width 15 height 8
drag, startPoint x: 201, startPoint y: 688, endPoint x: 204, endPoint y: 678, distance: 11.0
click at [201, 686] on div "Eraser" at bounding box center [196, 686] width 24 height 8
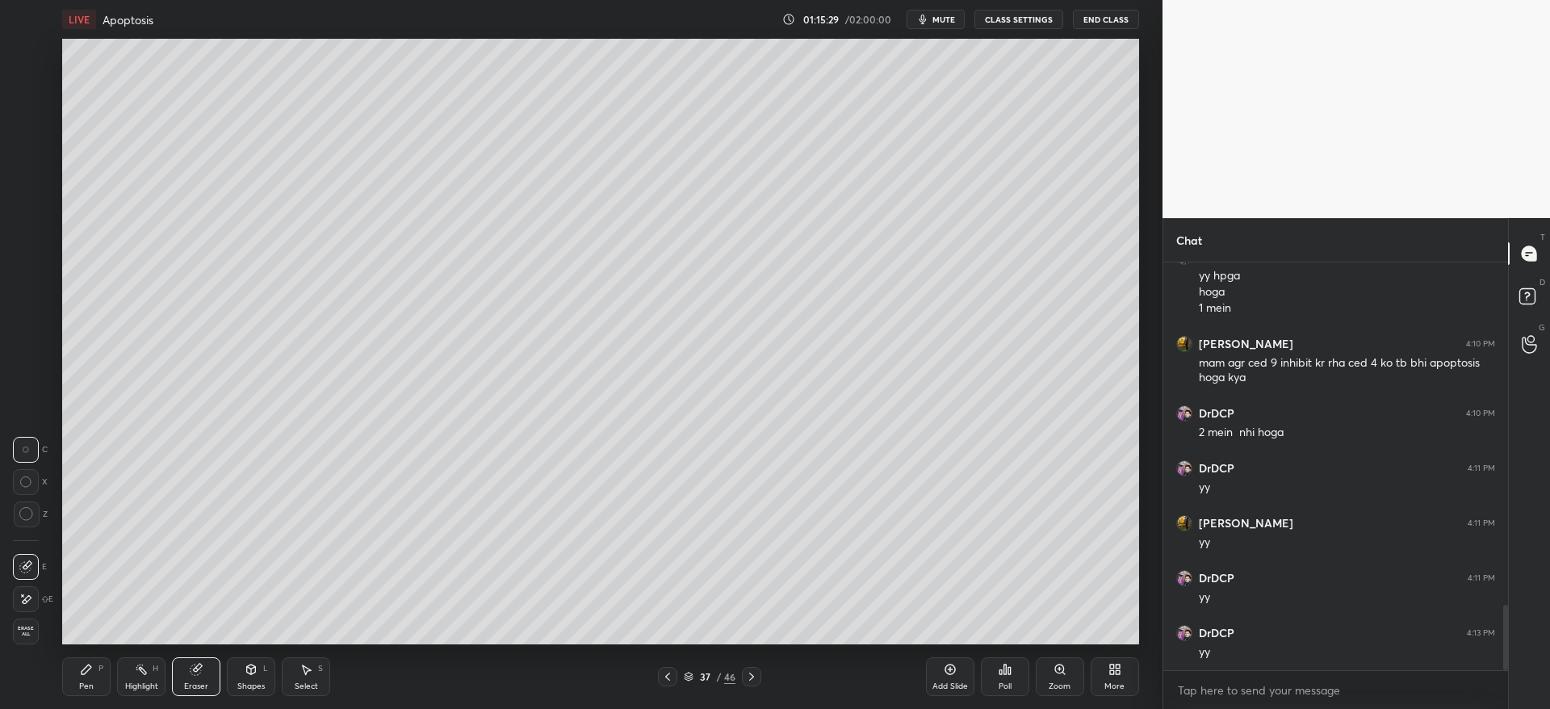
drag, startPoint x: 93, startPoint y: 659, endPoint x: 95, endPoint y: 671, distance: 12.3
click at [94, 662] on div "Pen P" at bounding box center [86, 676] width 48 height 39
click at [24, 188] on div at bounding box center [26, 181] width 26 height 26
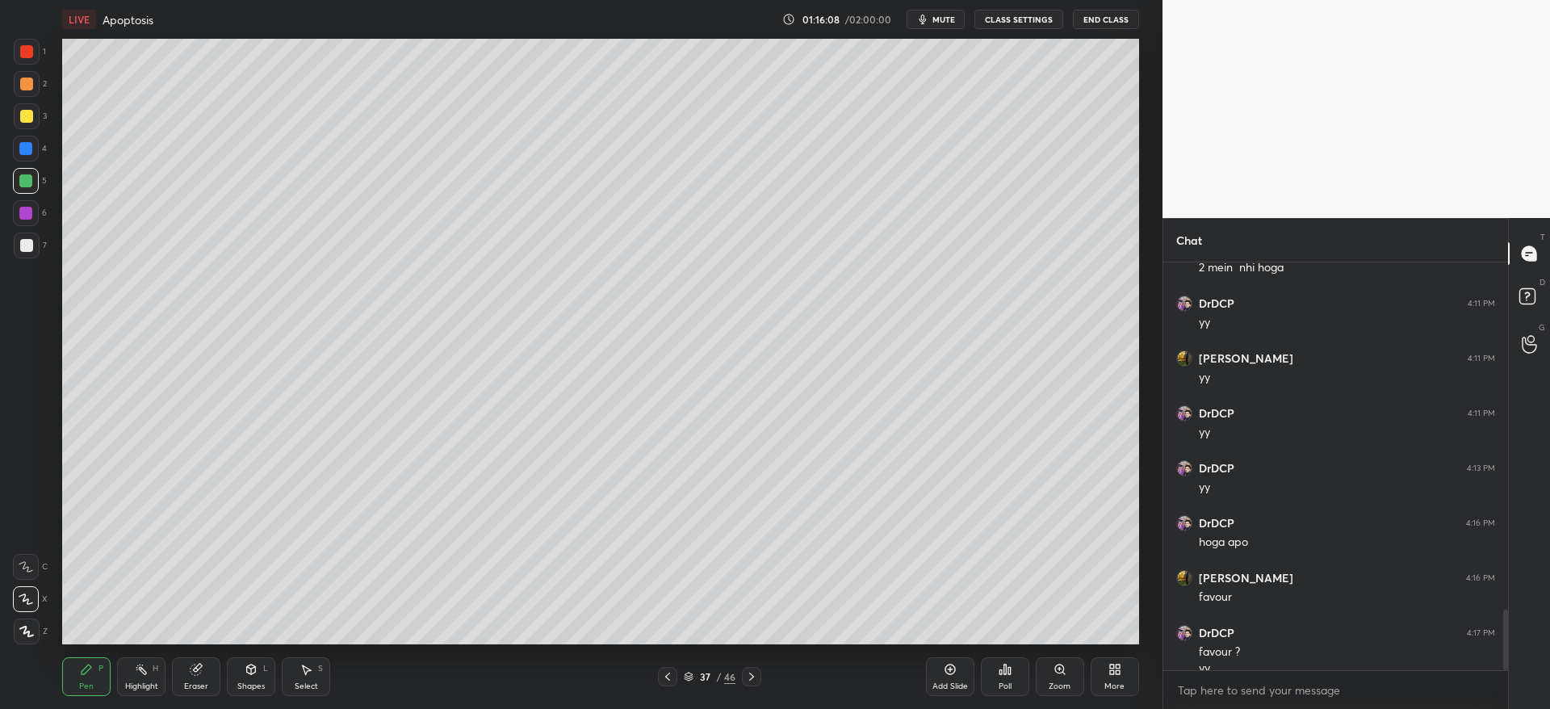
scroll to position [2319, 0]
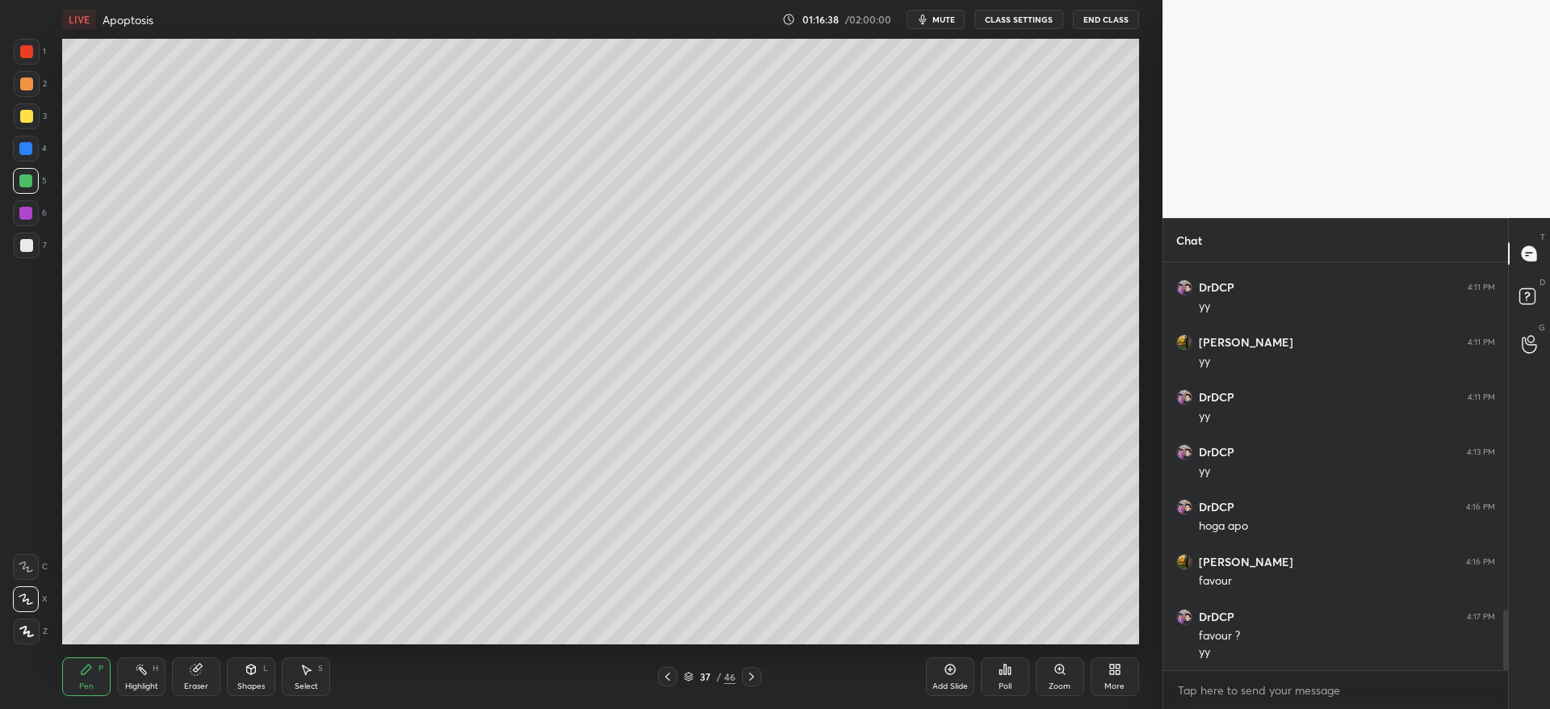
drag, startPoint x: 215, startPoint y: 681, endPoint x: 203, endPoint y: 674, distance: 14.1
click at [213, 682] on div "Eraser" at bounding box center [196, 676] width 48 height 39
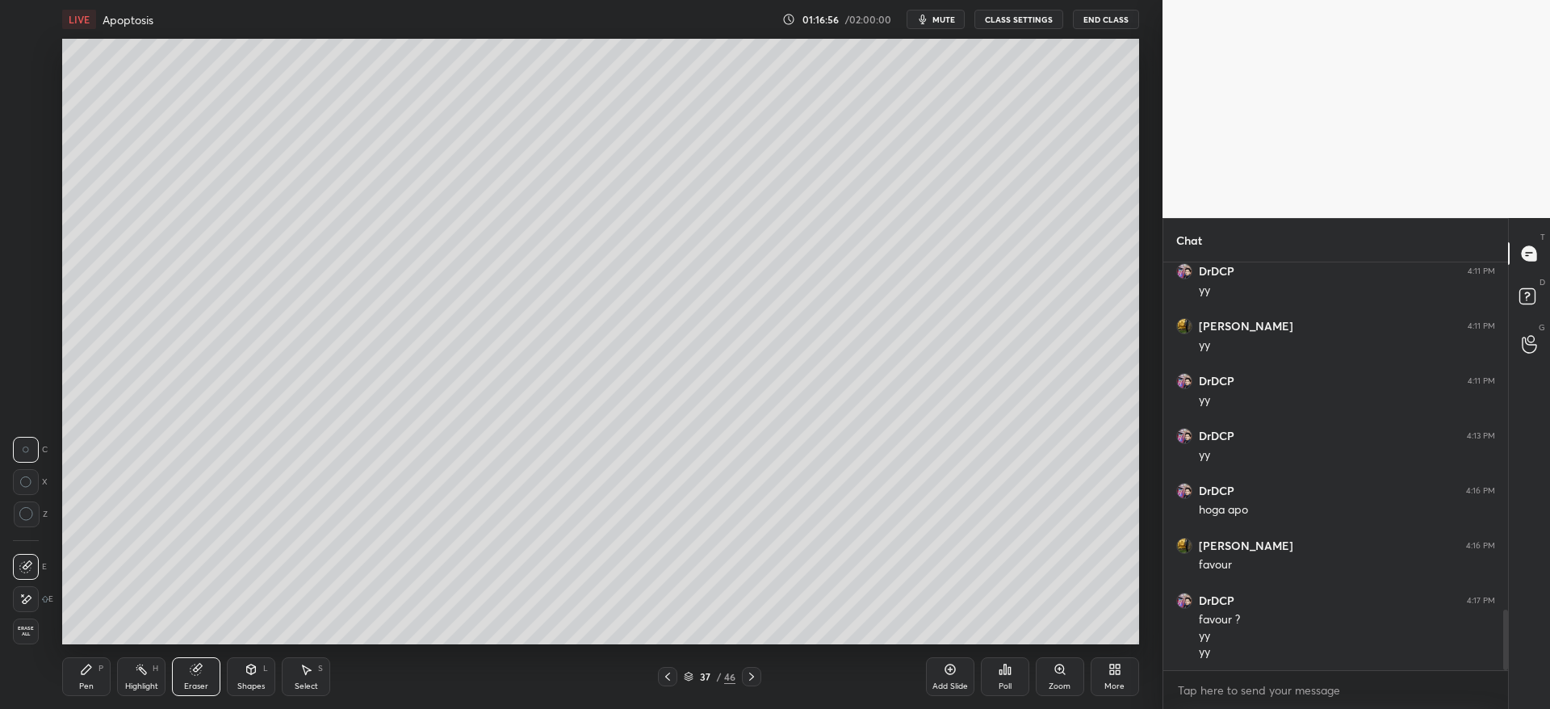
click at [83, 684] on div "Pen" at bounding box center [86, 686] width 15 height 8
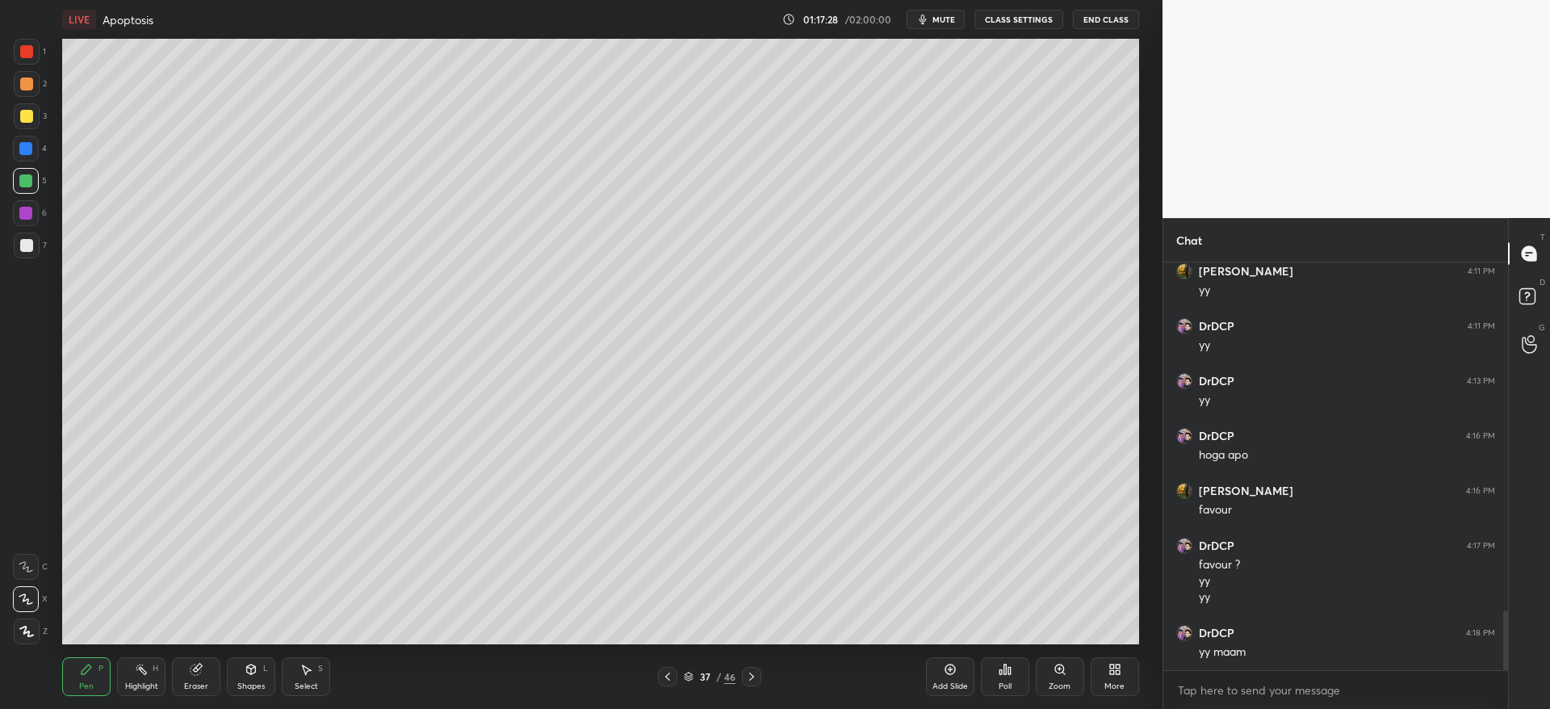
drag, startPoint x: 755, startPoint y: 678, endPoint x: 755, endPoint y: 670, distance: 8.1
click at [754, 675] on icon at bounding box center [751, 676] width 13 height 13
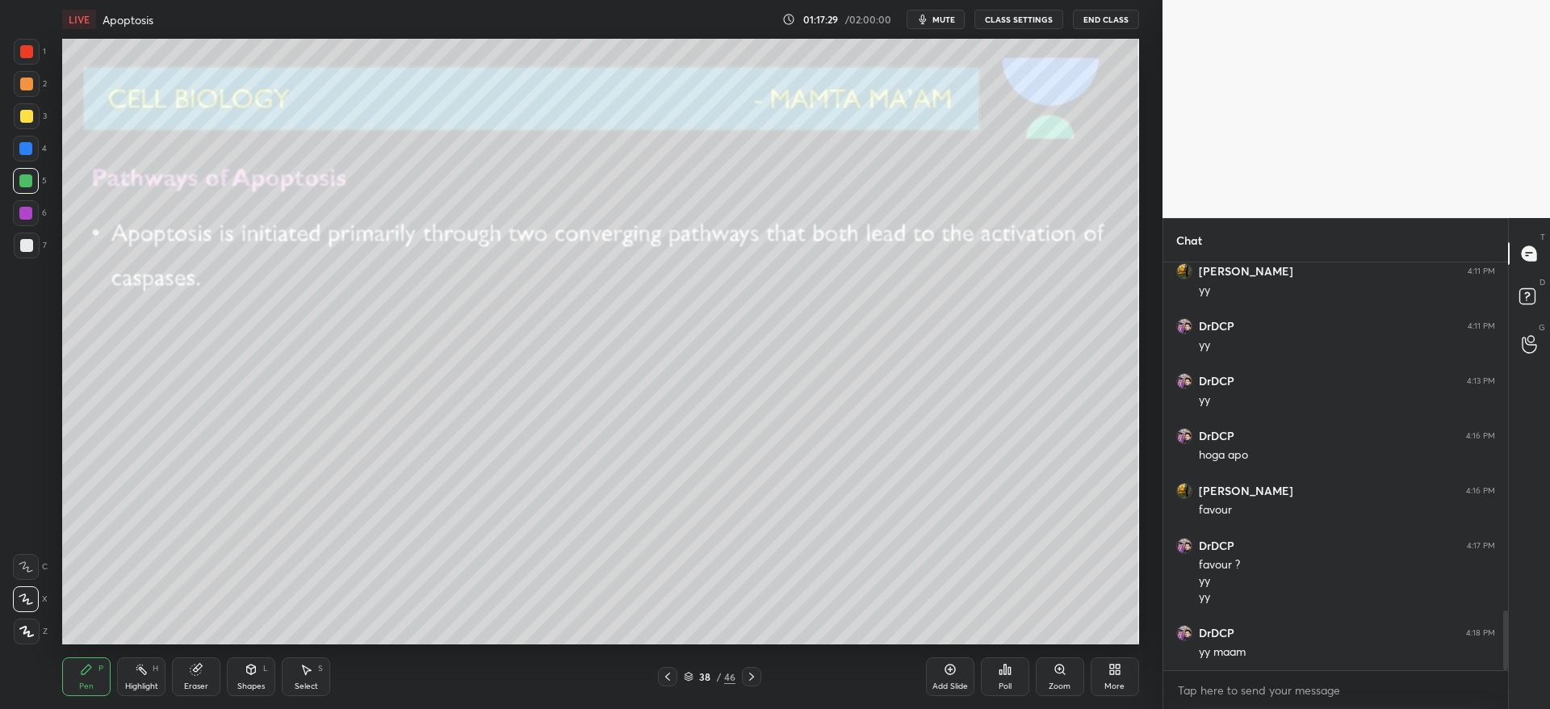
drag, startPoint x: 675, startPoint y: 682, endPoint x: 687, endPoint y: 670, distance: 17.1
click at [675, 679] on div at bounding box center [667, 676] width 19 height 19
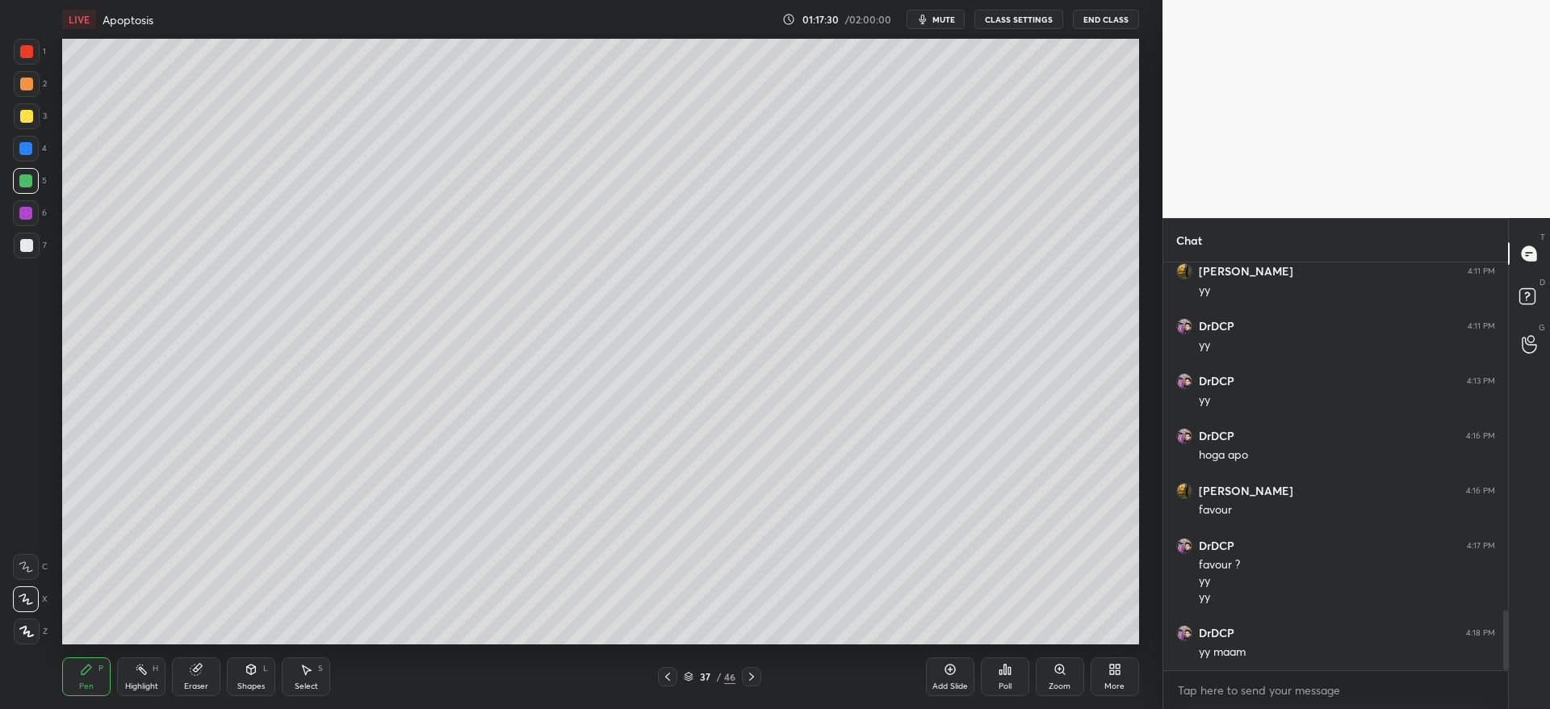
click at [947, 682] on div "Add Slide" at bounding box center [950, 686] width 36 height 8
click at [19, 115] on div at bounding box center [27, 116] width 26 height 26
click at [180, 676] on div "Eraser" at bounding box center [196, 676] width 48 height 39
click at [32, 627] on span "Erase all" at bounding box center [26, 630] width 24 height 11
click at [186, 676] on div "Eraser" at bounding box center [196, 676] width 48 height 39
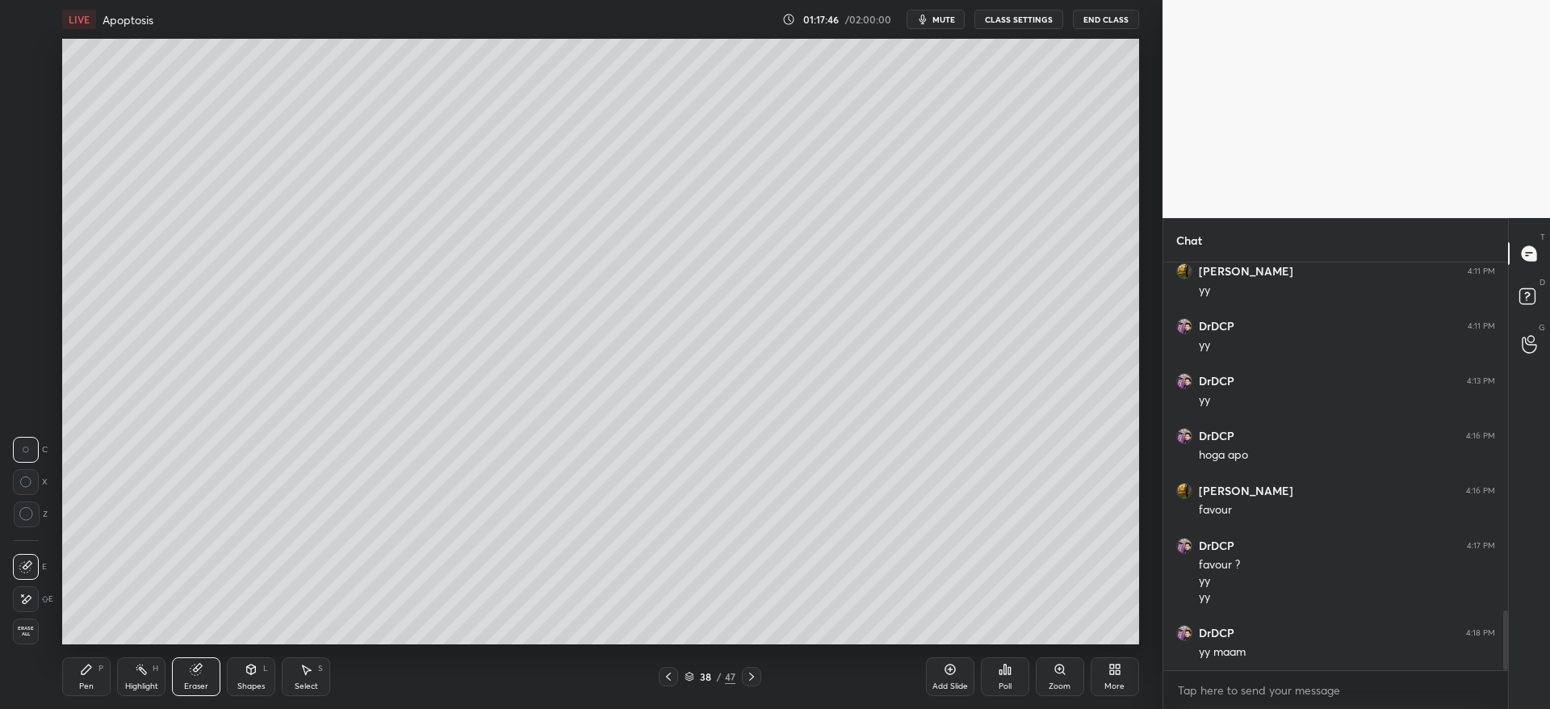
click at [98, 682] on div "Pen P" at bounding box center [86, 676] width 48 height 39
click at [31, 89] on div at bounding box center [26, 83] width 13 height 13
click at [28, 157] on div at bounding box center [26, 149] width 26 height 26
click at [23, 244] on div at bounding box center [26, 245] width 13 height 13
click at [193, 673] on div "Eraser" at bounding box center [196, 676] width 48 height 39
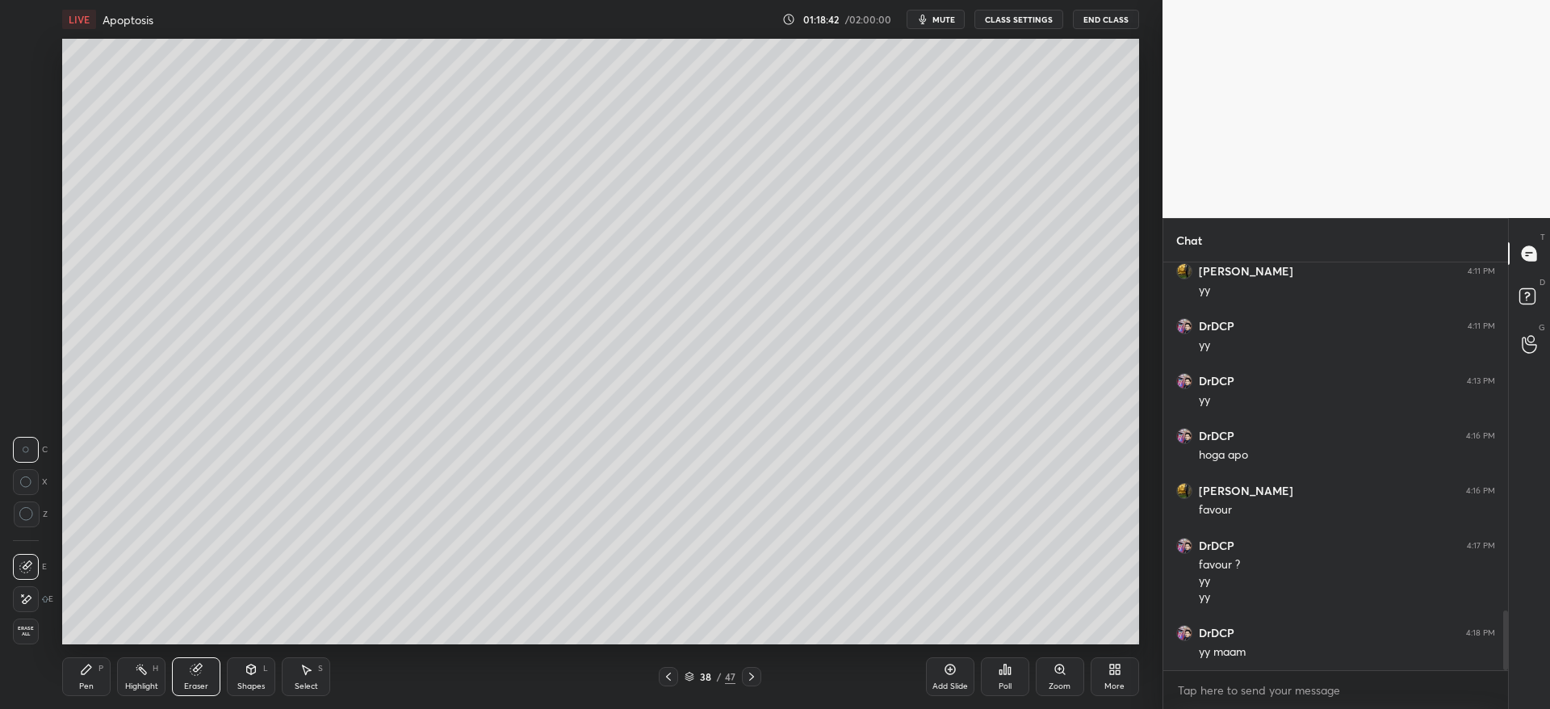
drag, startPoint x: 69, startPoint y: 661, endPoint x: 79, endPoint y: 668, distance: 12.8
click at [73, 665] on div "Pen P" at bounding box center [86, 676] width 48 height 39
click at [193, 673] on div "Eraser" at bounding box center [196, 676] width 48 height 39
click at [74, 675] on div "Pen P" at bounding box center [86, 676] width 48 height 39
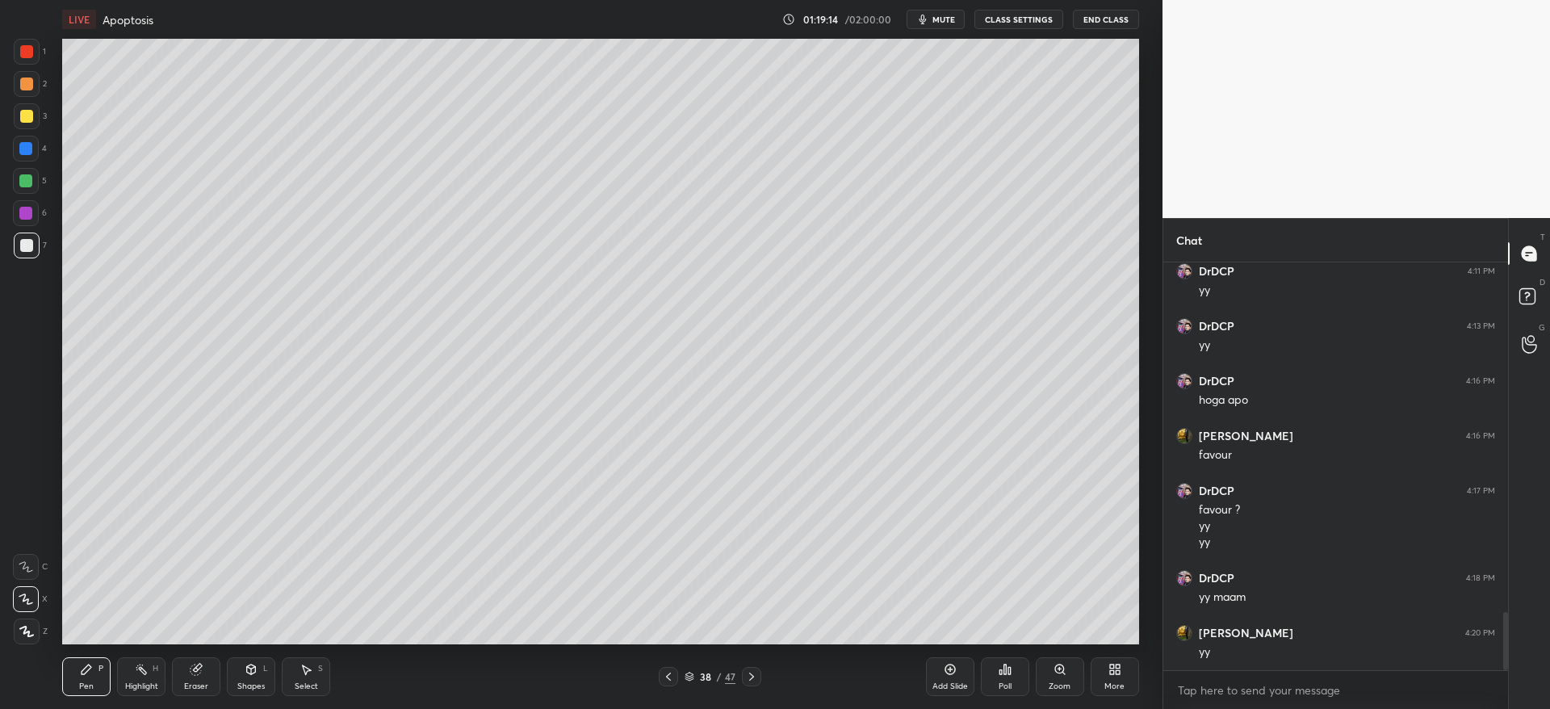
click at [26, 146] on div at bounding box center [25, 148] width 13 height 13
click at [29, 182] on div at bounding box center [25, 180] width 13 height 13
drag, startPoint x: 198, startPoint y: 685, endPoint x: 215, endPoint y: 680, distance: 17.6
click at [198, 684] on div "Eraser" at bounding box center [196, 686] width 24 height 8
click at [87, 678] on div "Pen P" at bounding box center [86, 676] width 48 height 39
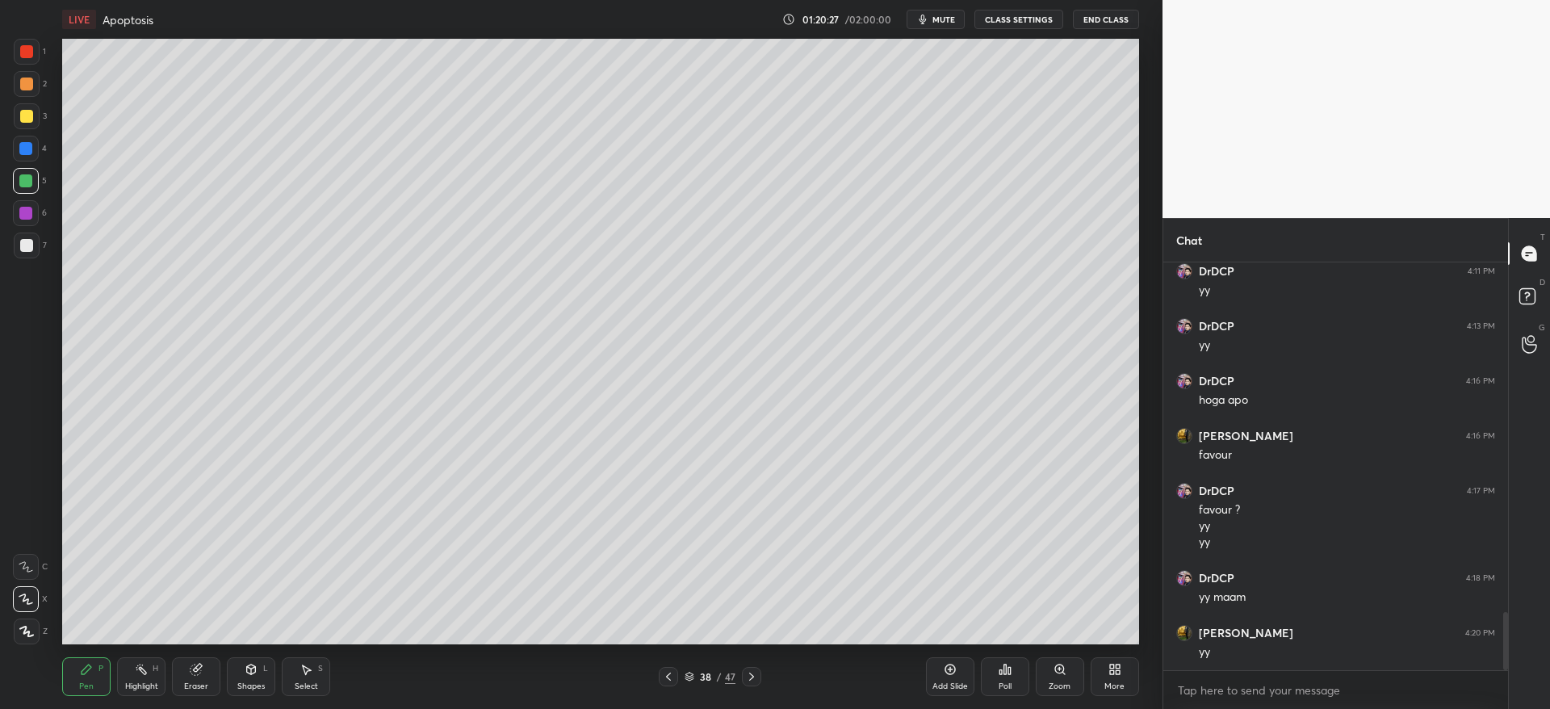
click at [1071, 678] on div "Zoom" at bounding box center [1059, 676] width 48 height 39
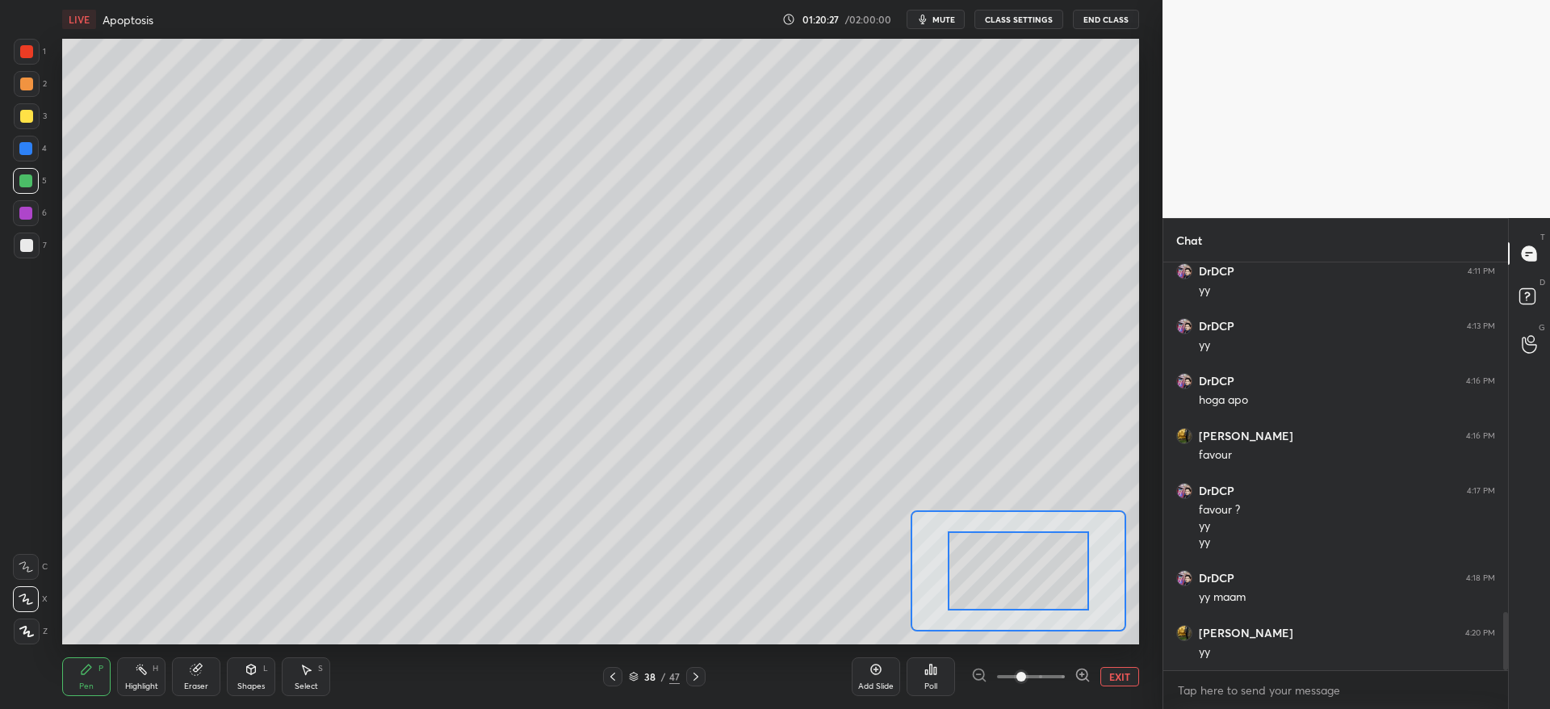
click at [1048, 676] on span at bounding box center [1031, 676] width 68 height 24
click at [1054, 641] on div "LIVE Apoptosis 01:20:28 / 02:00:00 mute CLASS SETTINGS End Class Setting up you…" at bounding box center [601, 354] width 1098 height 709
drag, startPoint x: 1041, startPoint y: 555, endPoint x: 1071, endPoint y: 581, distance: 39.5
click at [1073, 581] on div at bounding box center [1051, 598] width 106 height 59
drag, startPoint x: 1040, startPoint y: 601, endPoint x: 1038, endPoint y: 636, distance: 34.8
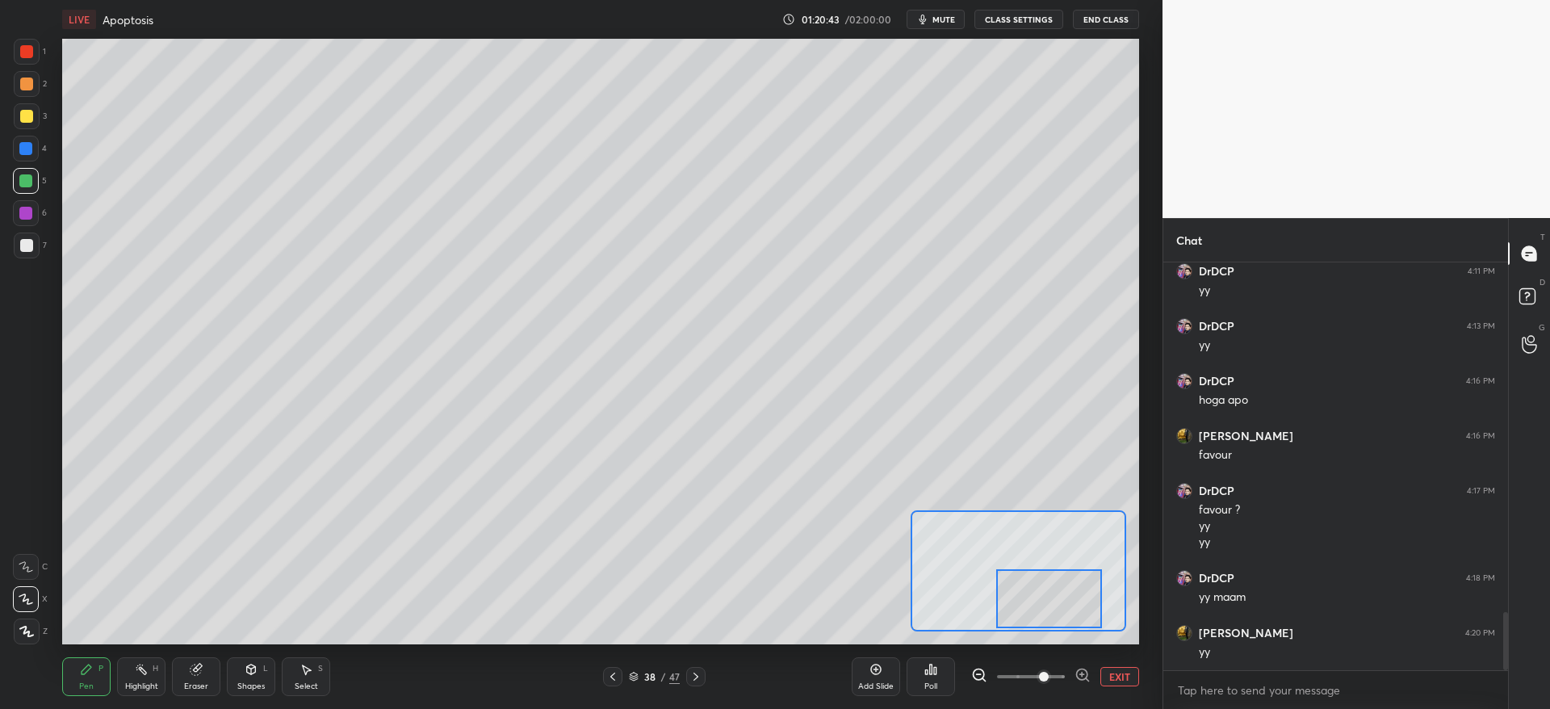
click at [1038, 638] on div "LIVE Apoptosis 01:20:43 / 02:00:00 mute CLASS SETTINGS End Class Setting up you…" at bounding box center [601, 354] width 1098 height 709
click at [1111, 679] on button "EXIT" at bounding box center [1119, 676] width 39 height 19
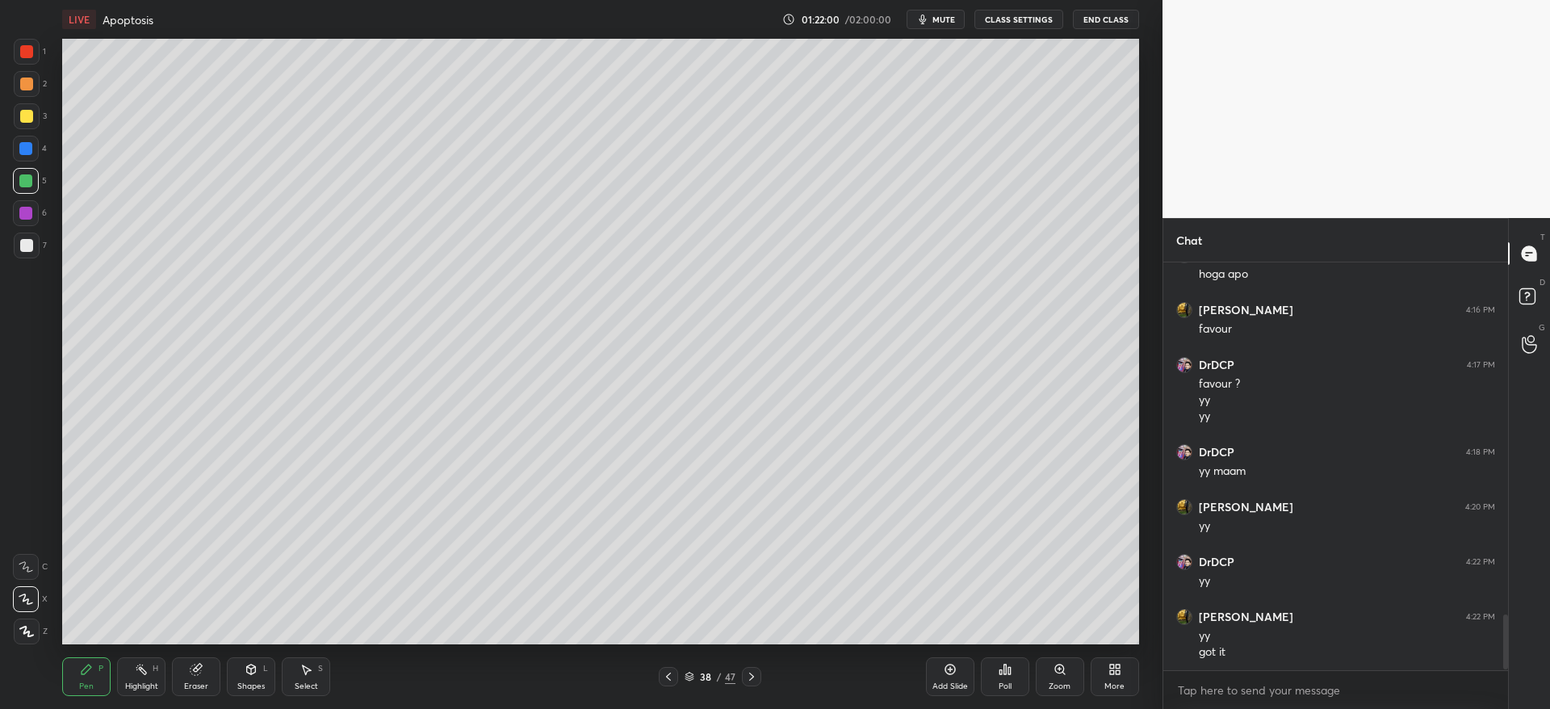
scroll to position [2625, 0]
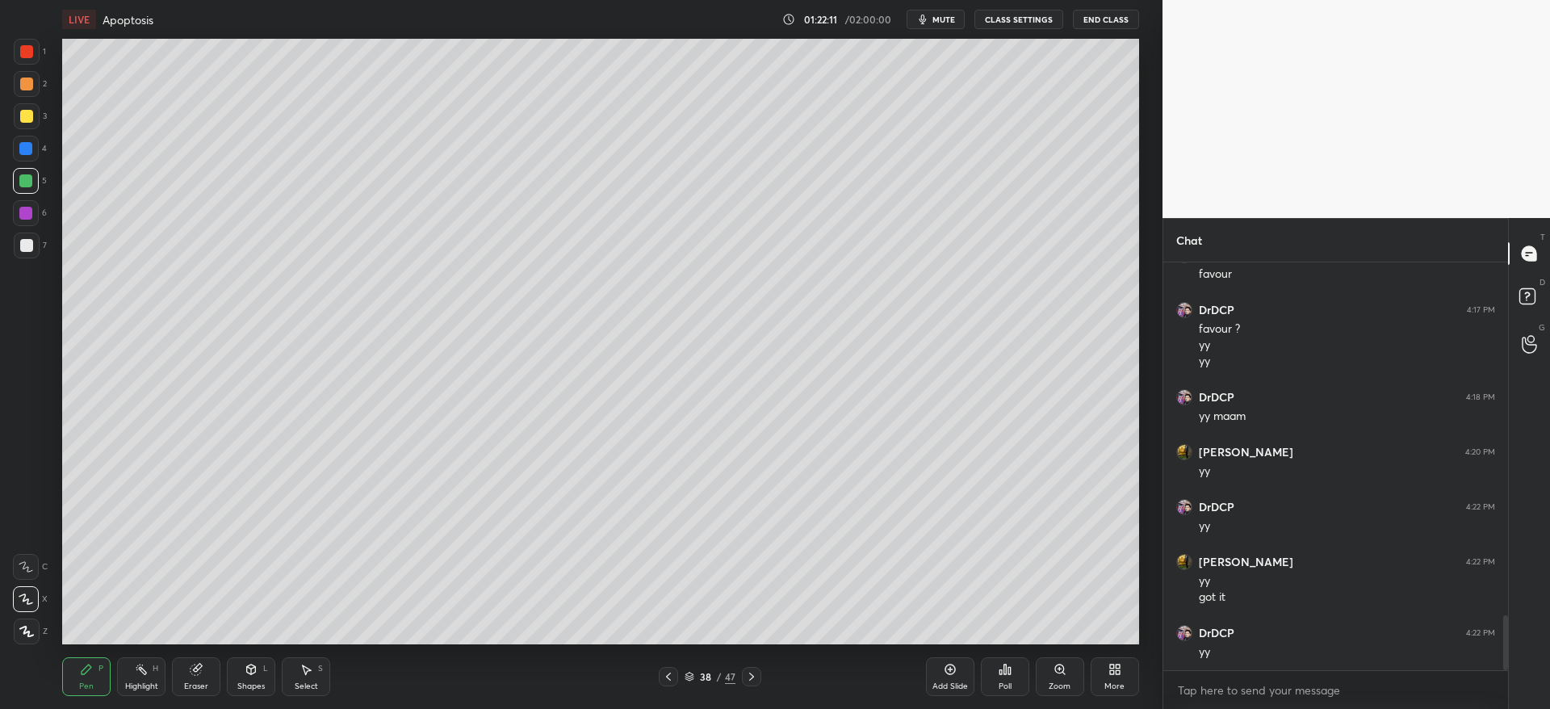
click at [952, 682] on div "Add Slide" at bounding box center [950, 686] width 36 height 8
drag, startPoint x: 23, startPoint y: 153, endPoint x: 52, endPoint y: 164, distance: 30.9
click at [23, 154] on div at bounding box center [25, 148] width 13 height 13
click at [31, 254] on div at bounding box center [27, 245] width 26 height 26
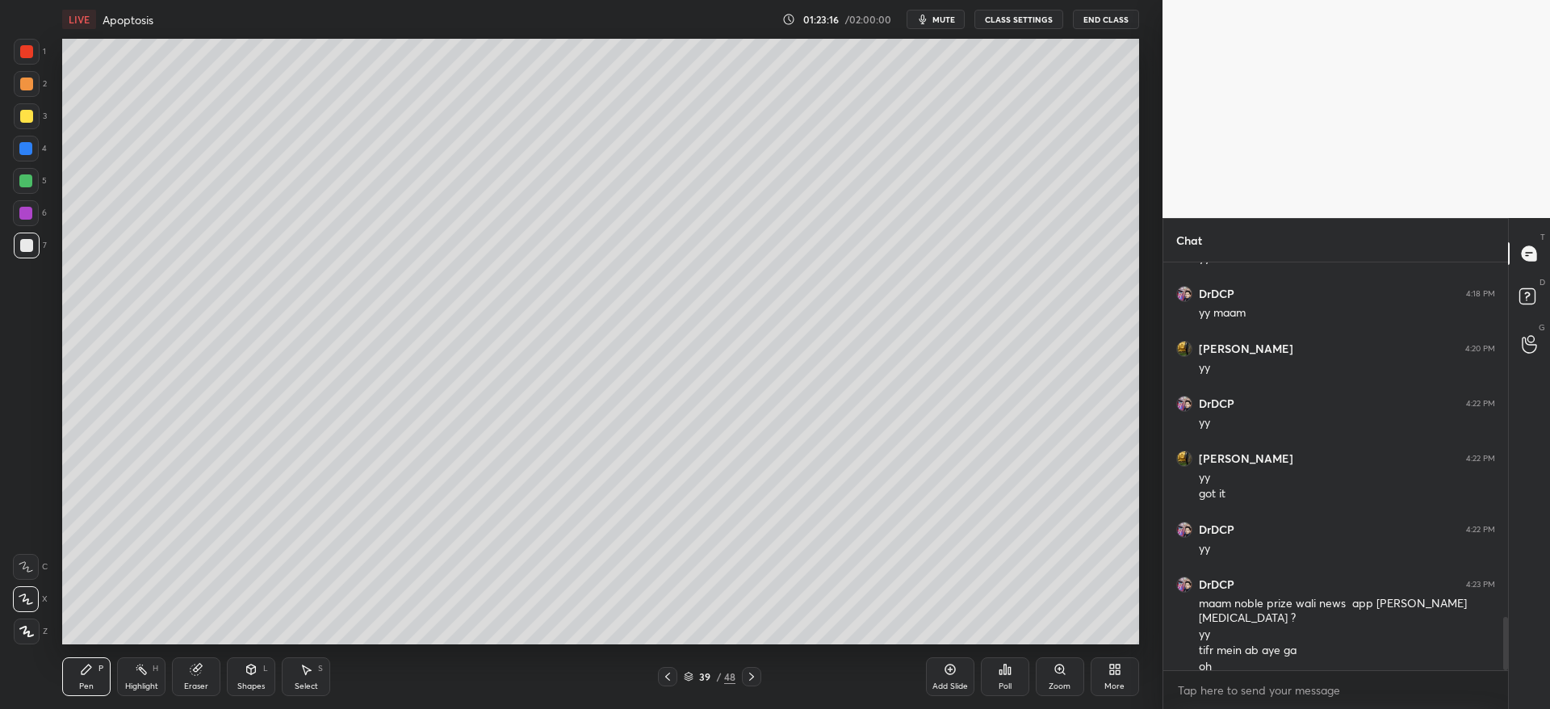
scroll to position [2784, 0]
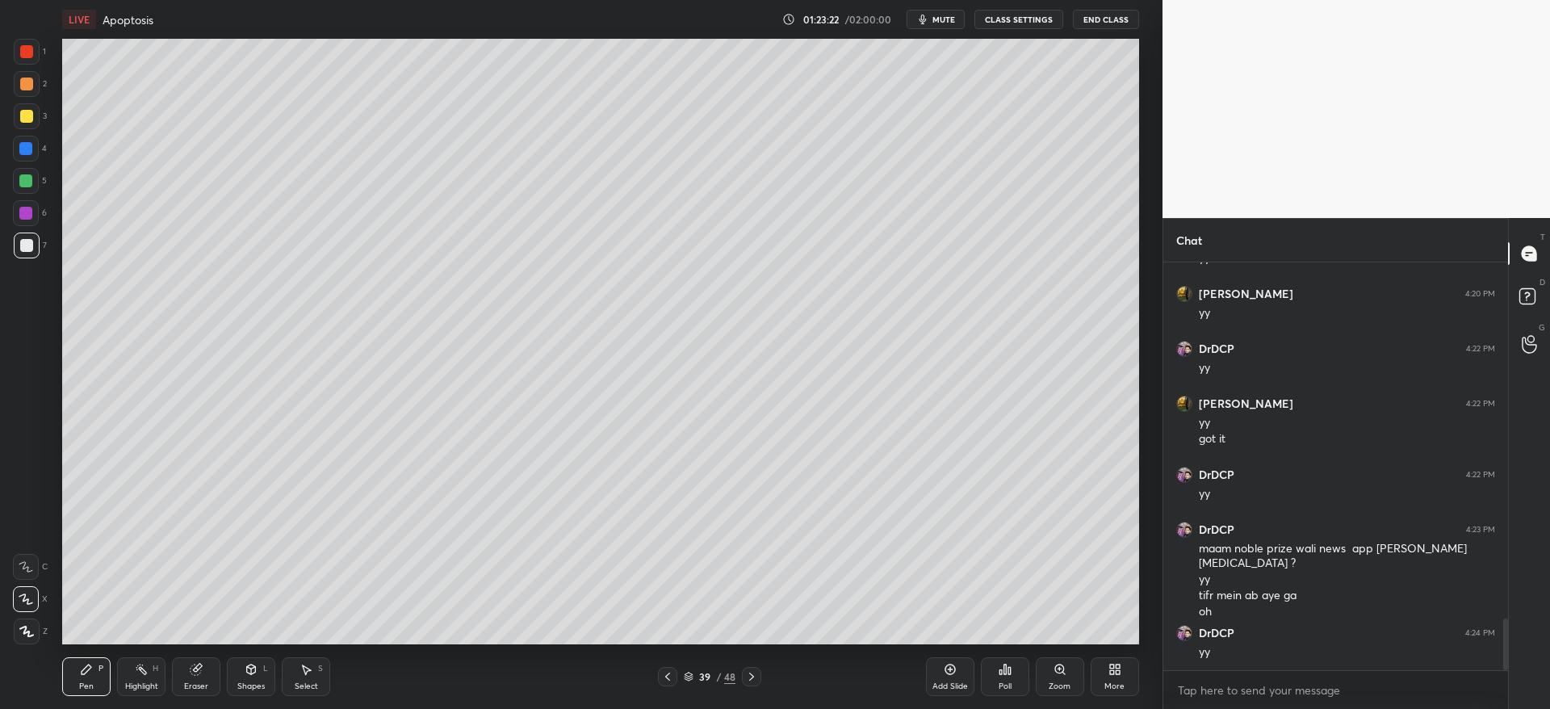
click at [16, 241] on div at bounding box center [27, 245] width 26 height 26
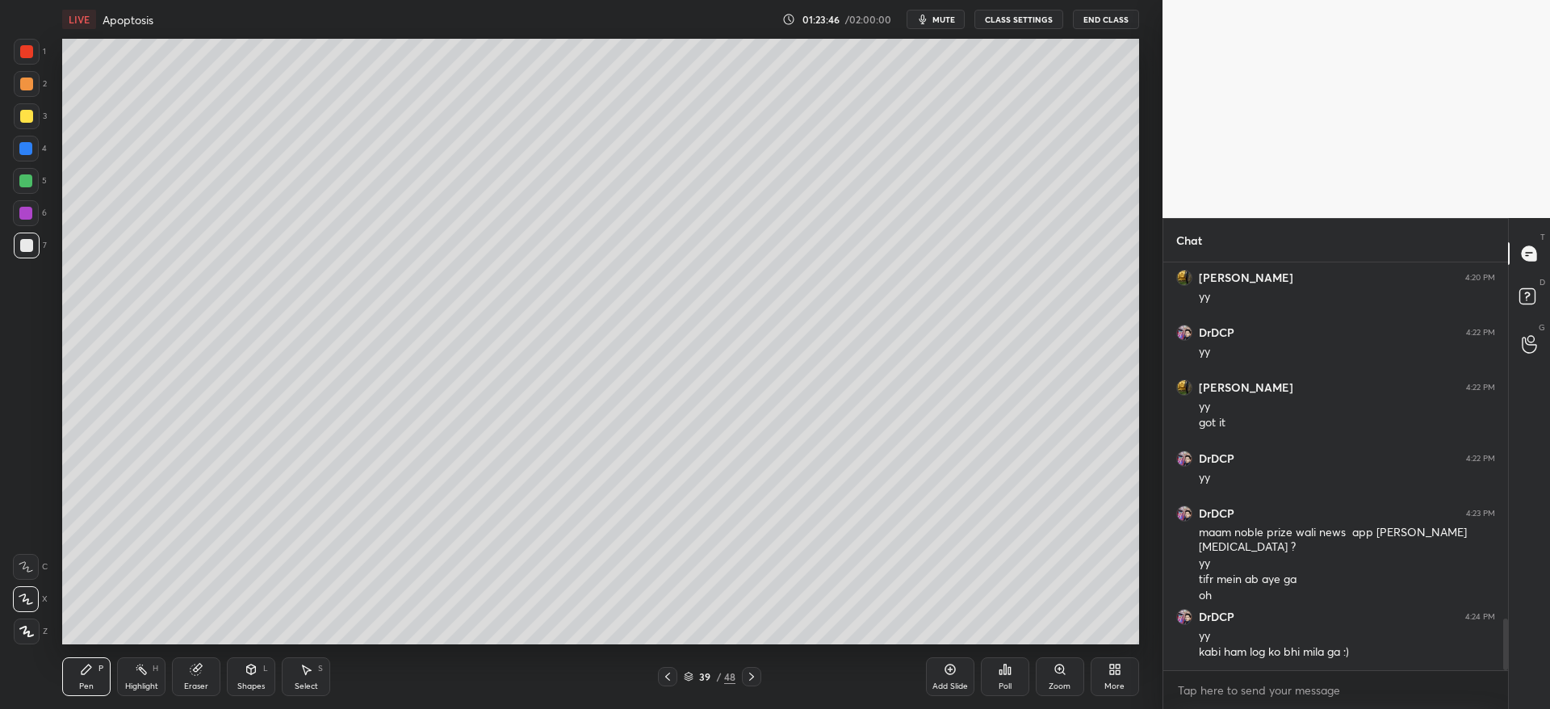
click at [26, 126] on div at bounding box center [27, 116] width 26 height 26
click at [26, 248] on div at bounding box center [26, 245] width 13 height 13
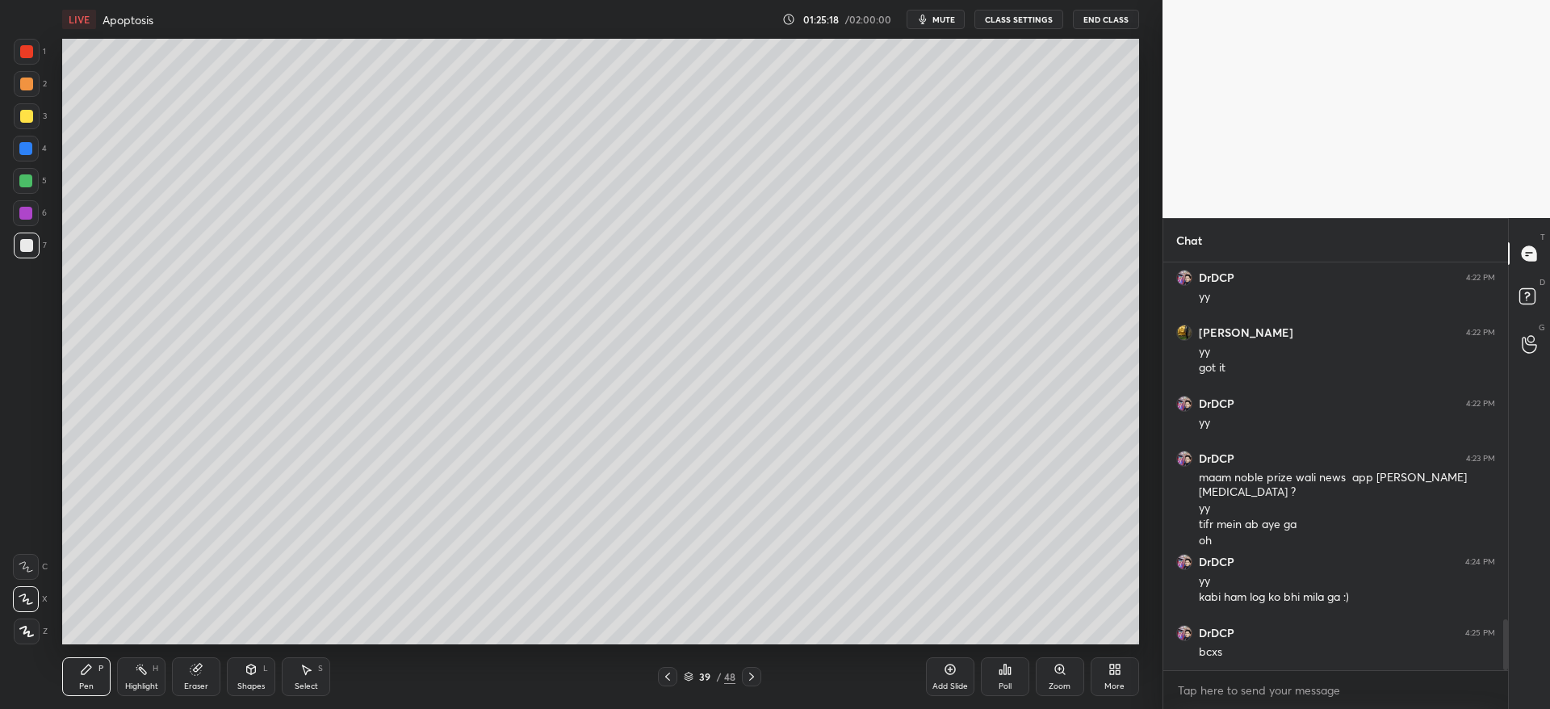
click at [213, 679] on div "Eraser" at bounding box center [196, 676] width 48 height 39
click at [106, 665] on div "Pen P" at bounding box center [86, 676] width 48 height 39
click at [23, 94] on div at bounding box center [27, 84] width 26 height 26
click at [1006, 632] on div "LIVE Apoptosis 01:26:07 / 02:00:00 mute CLASS SETTINGS End Class Setting up you…" at bounding box center [601, 354] width 1098 height 709
click at [201, 674] on icon at bounding box center [196, 669] width 13 height 13
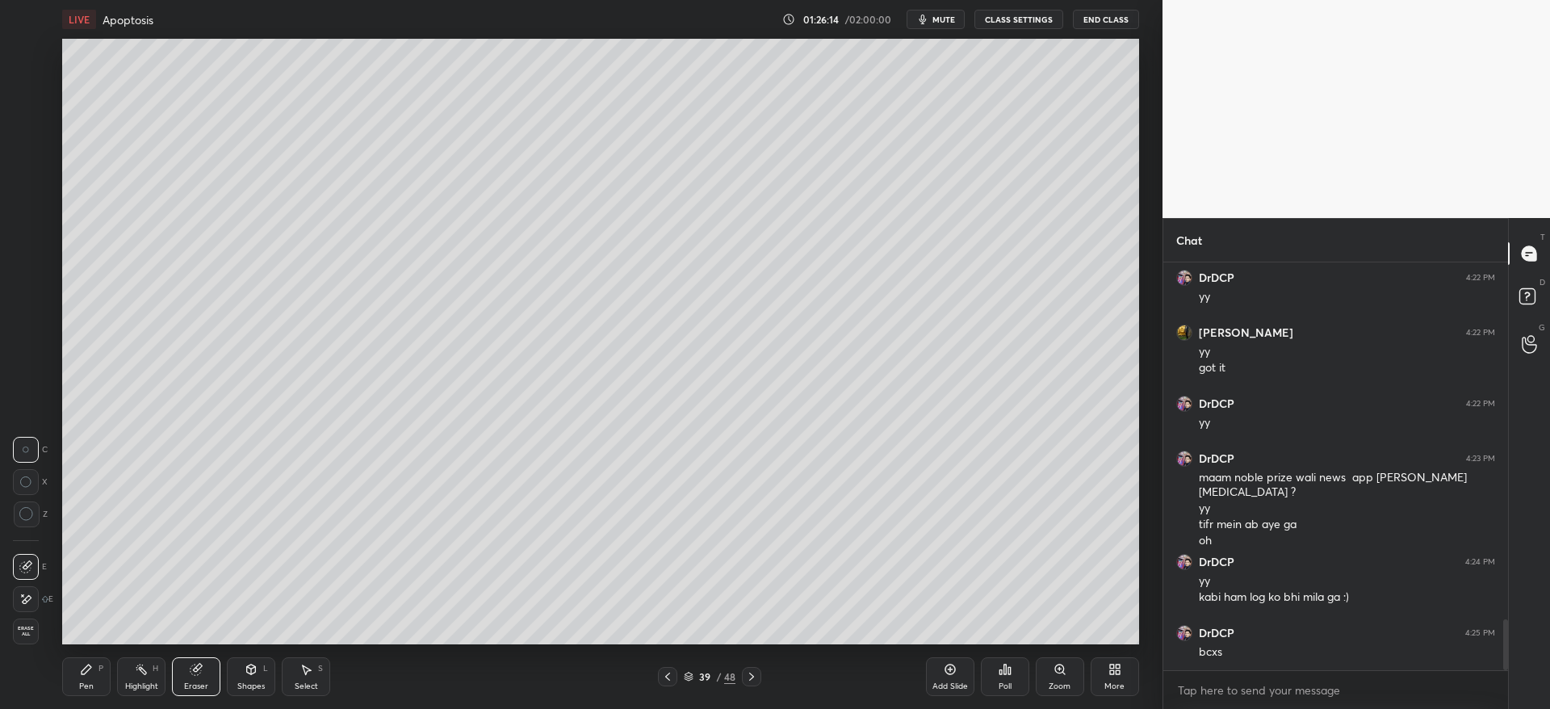
drag, startPoint x: 82, startPoint y: 670, endPoint x: 99, endPoint y: 671, distance: 17.0
click at [86, 670] on icon at bounding box center [87, 669] width 10 height 10
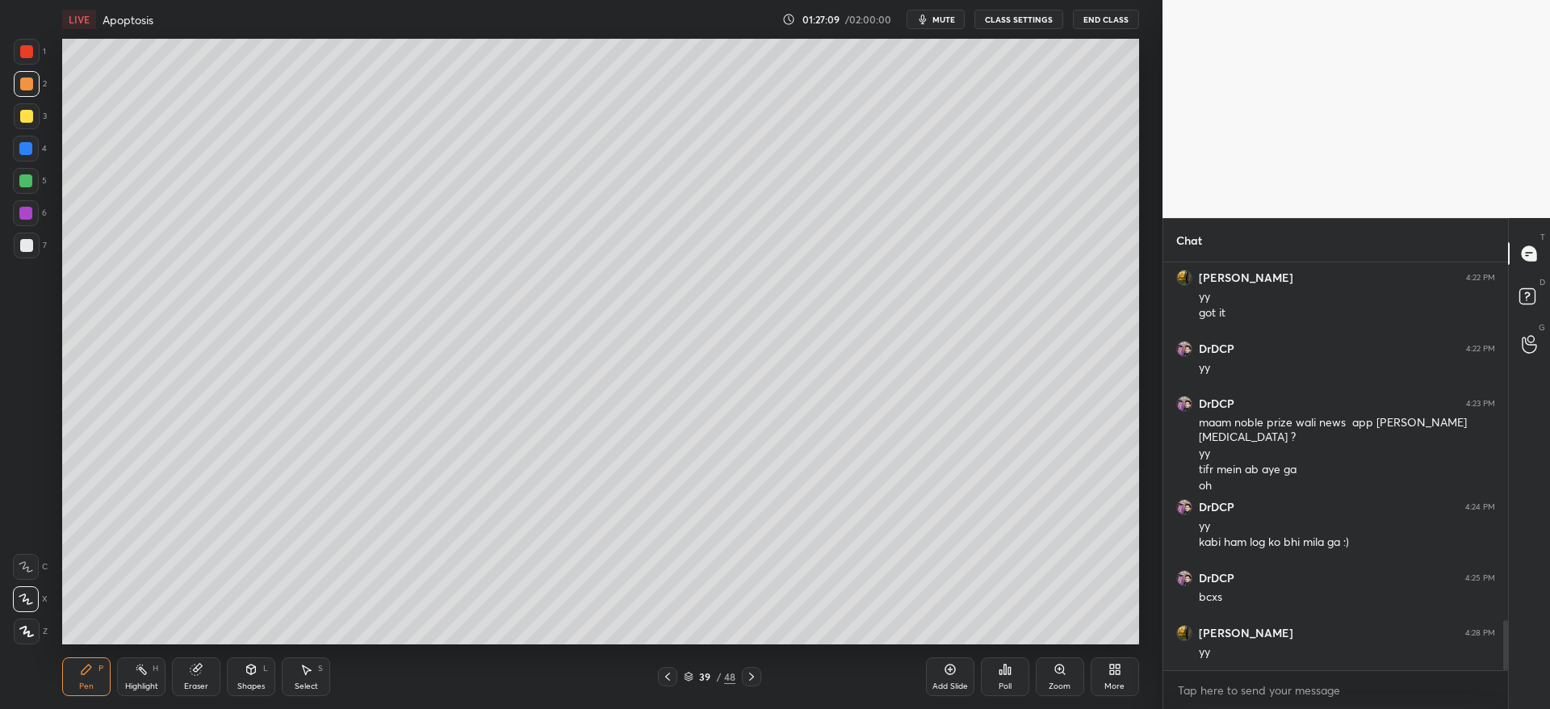
click at [751, 678] on icon at bounding box center [751, 676] width 13 height 13
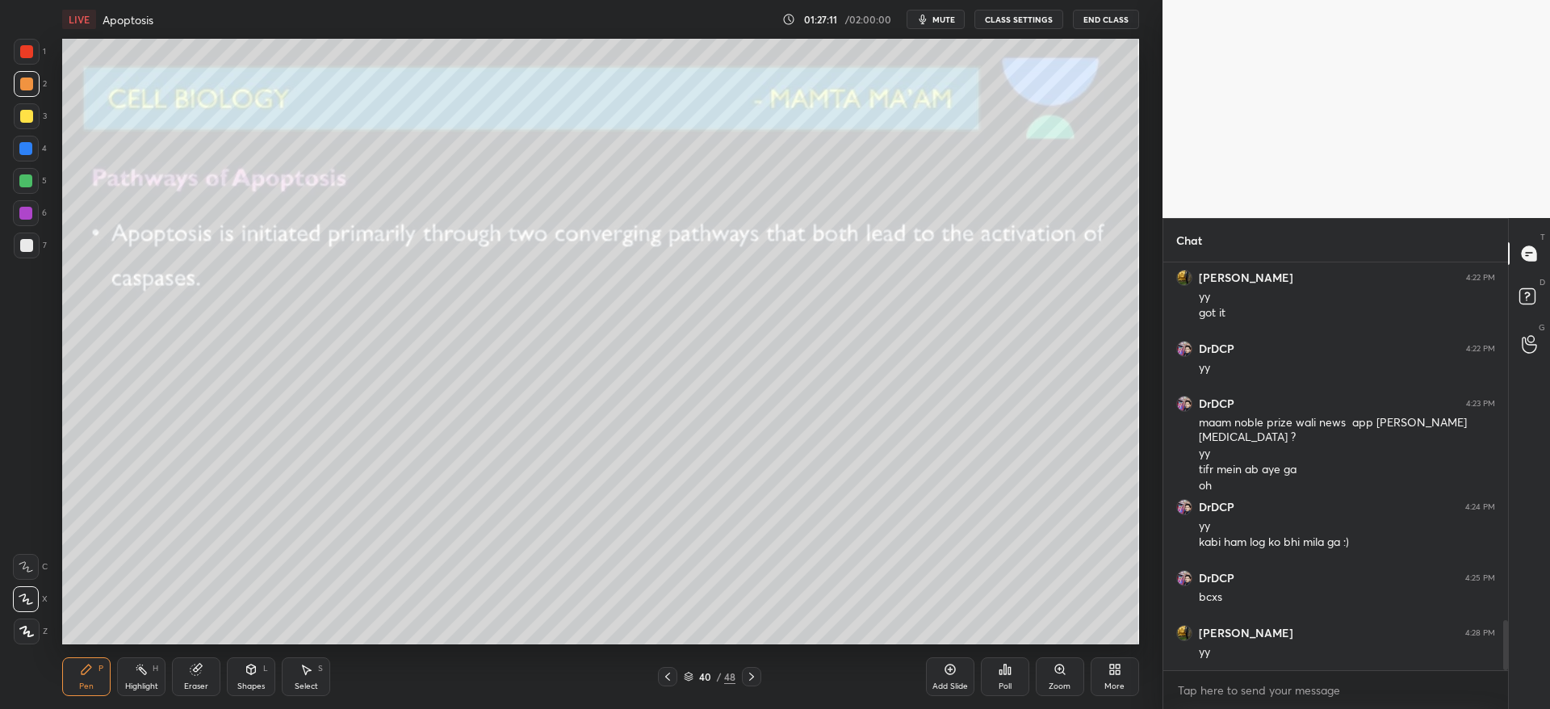
click at [35, 122] on div at bounding box center [27, 116] width 26 height 26
click at [755, 681] on icon at bounding box center [751, 676] width 13 height 13
click at [26, 88] on div at bounding box center [26, 83] width 13 height 13
click at [755, 676] on icon at bounding box center [751, 676] width 13 height 13
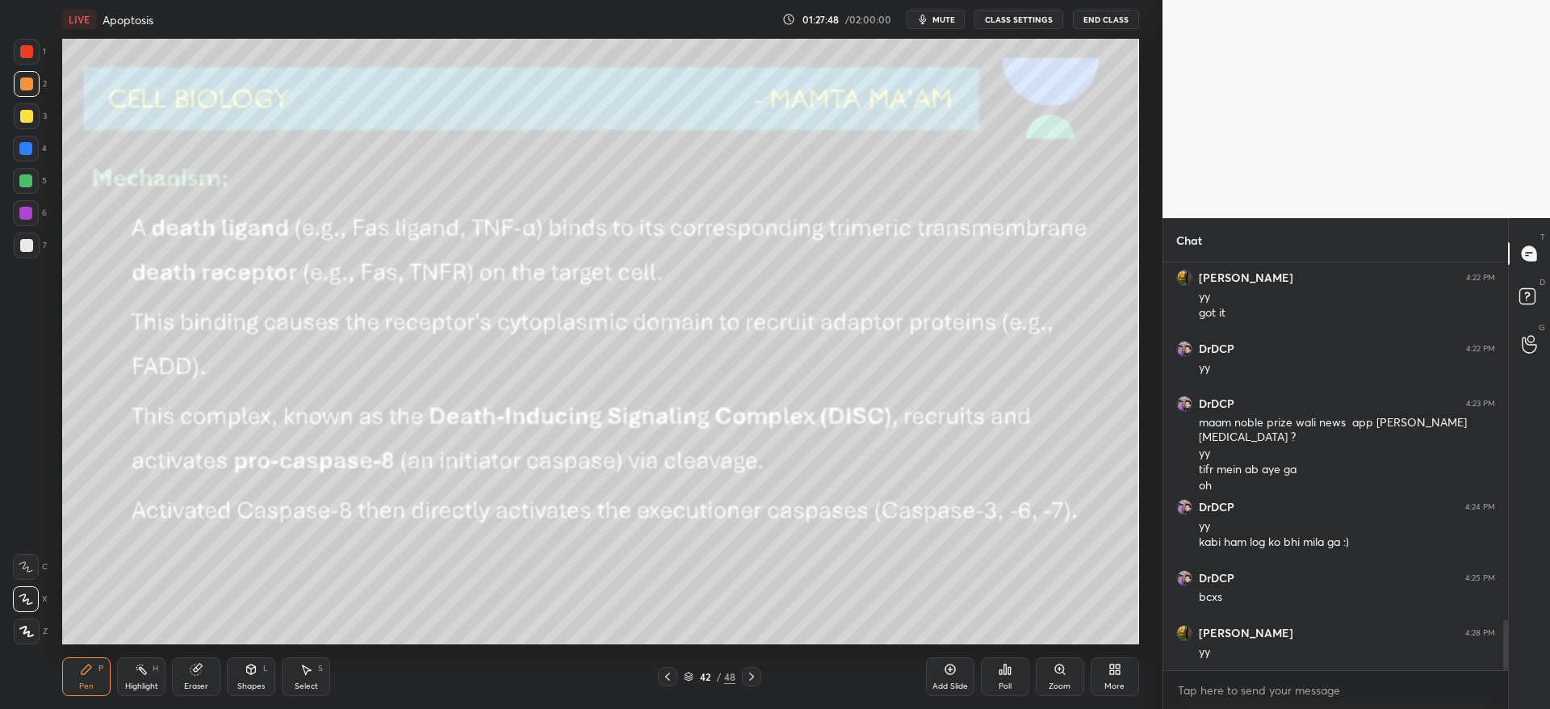
click at [667, 676] on icon at bounding box center [667, 676] width 13 height 13
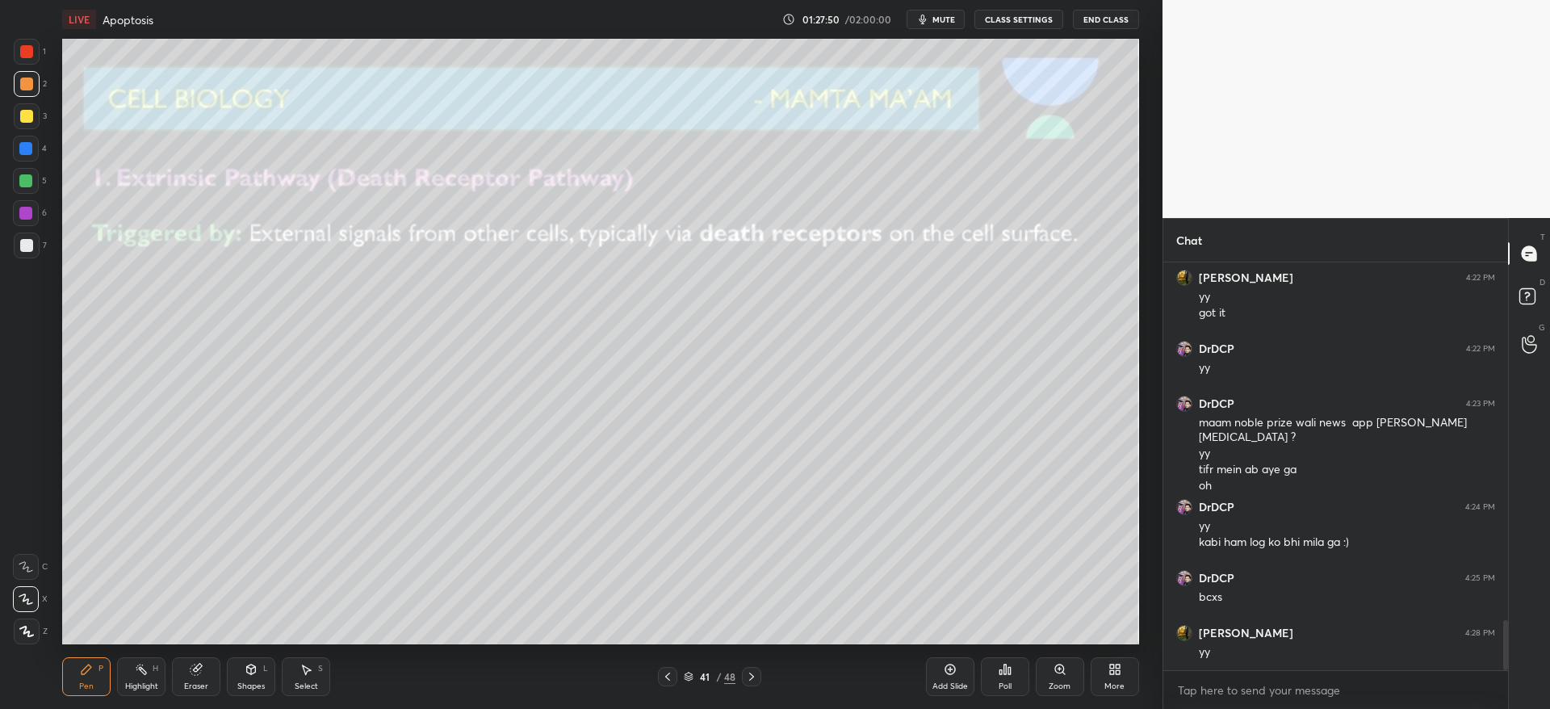
click at [22, 123] on div at bounding box center [27, 116] width 26 height 26
drag, startPoint x: 21, startPoint y: 161, endPoint x: 24, endPoint y: 153, distance: 8.7
click at [21, 156] on div at bounding box center [26, 149] width 26 height 26
drag, startPoint x: 752, startPoint y: 678, endPoint x: 735, endPoint y: 677, distance: 17.0
click at [752, 680] on icon at bounding box center [751, 676] width 13 height 13
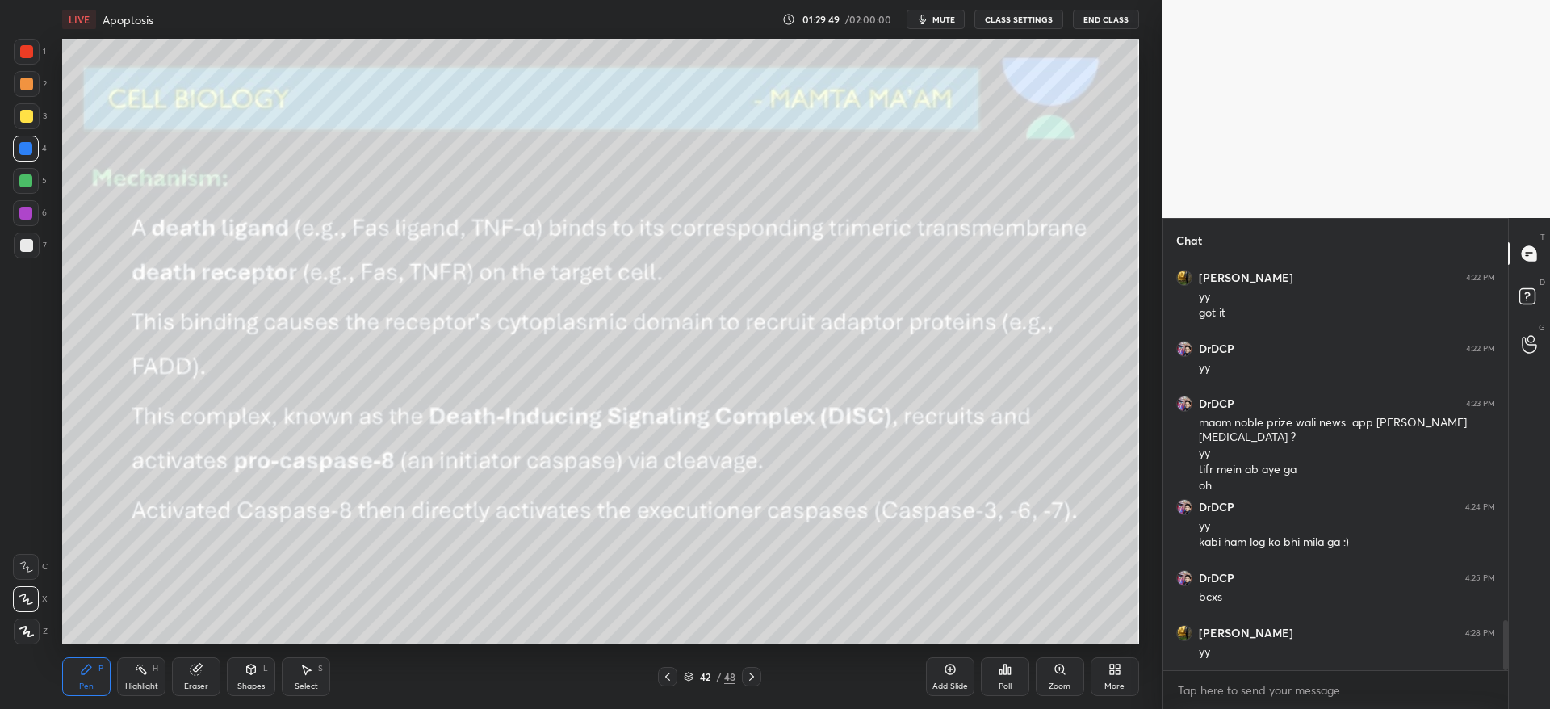
click at [667, 678] on icon at bounding box center [667, 676] width 13 height 13
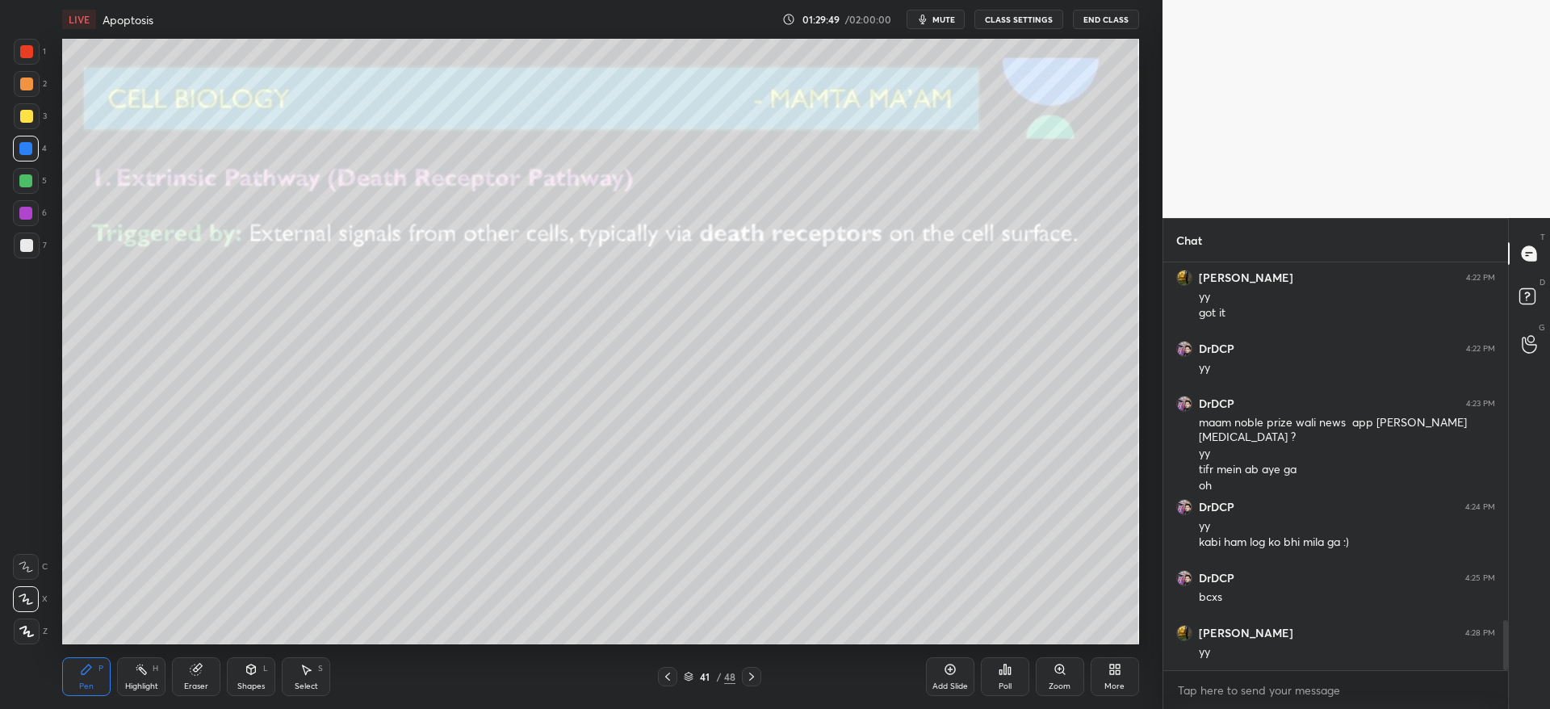
click at [952, 675] on icon at bounding box center [949, 669] width 13 height 13
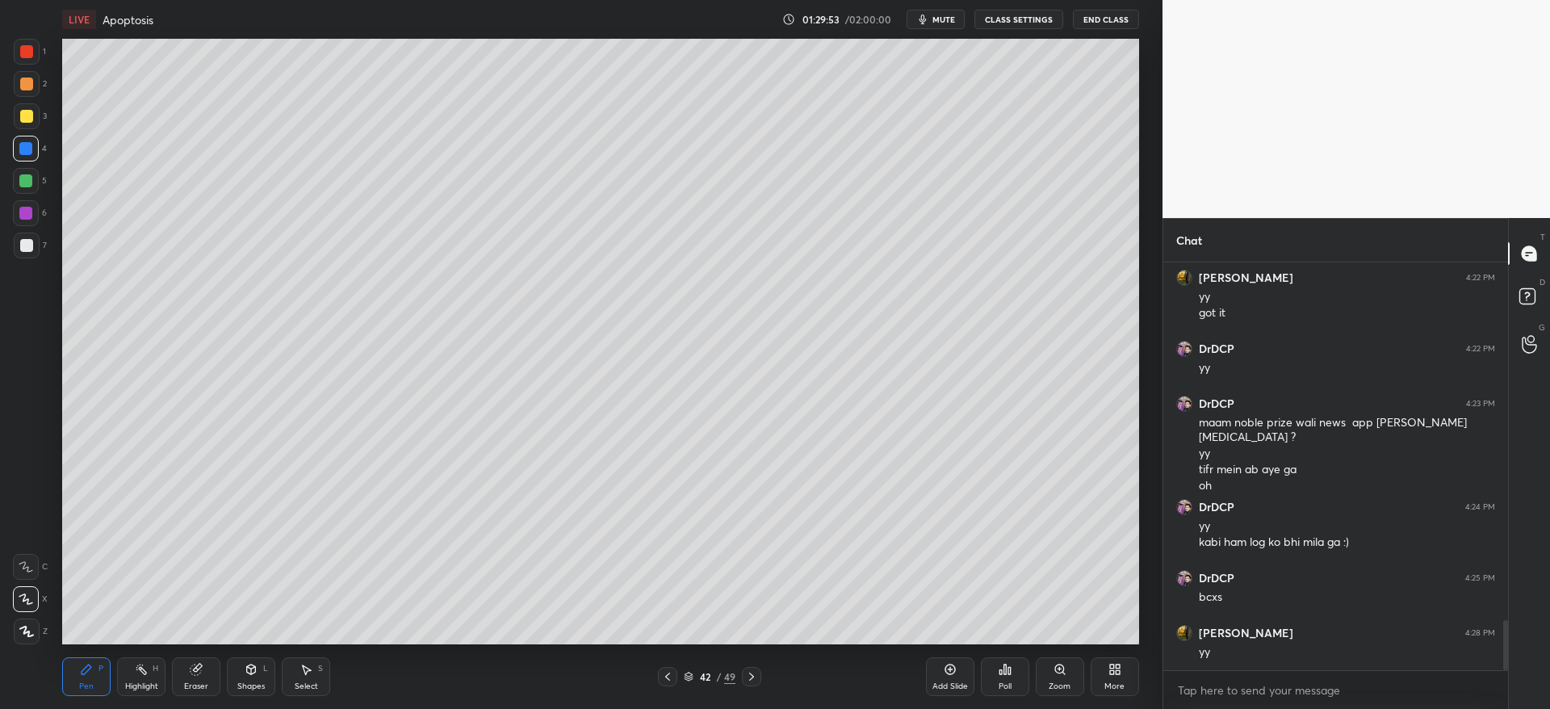
click at [26, 257] on div at bounding box center [27, 245] width 26 height 26
click at [251, 675] on icon at bounding box center [251, 669] width 13 height 13
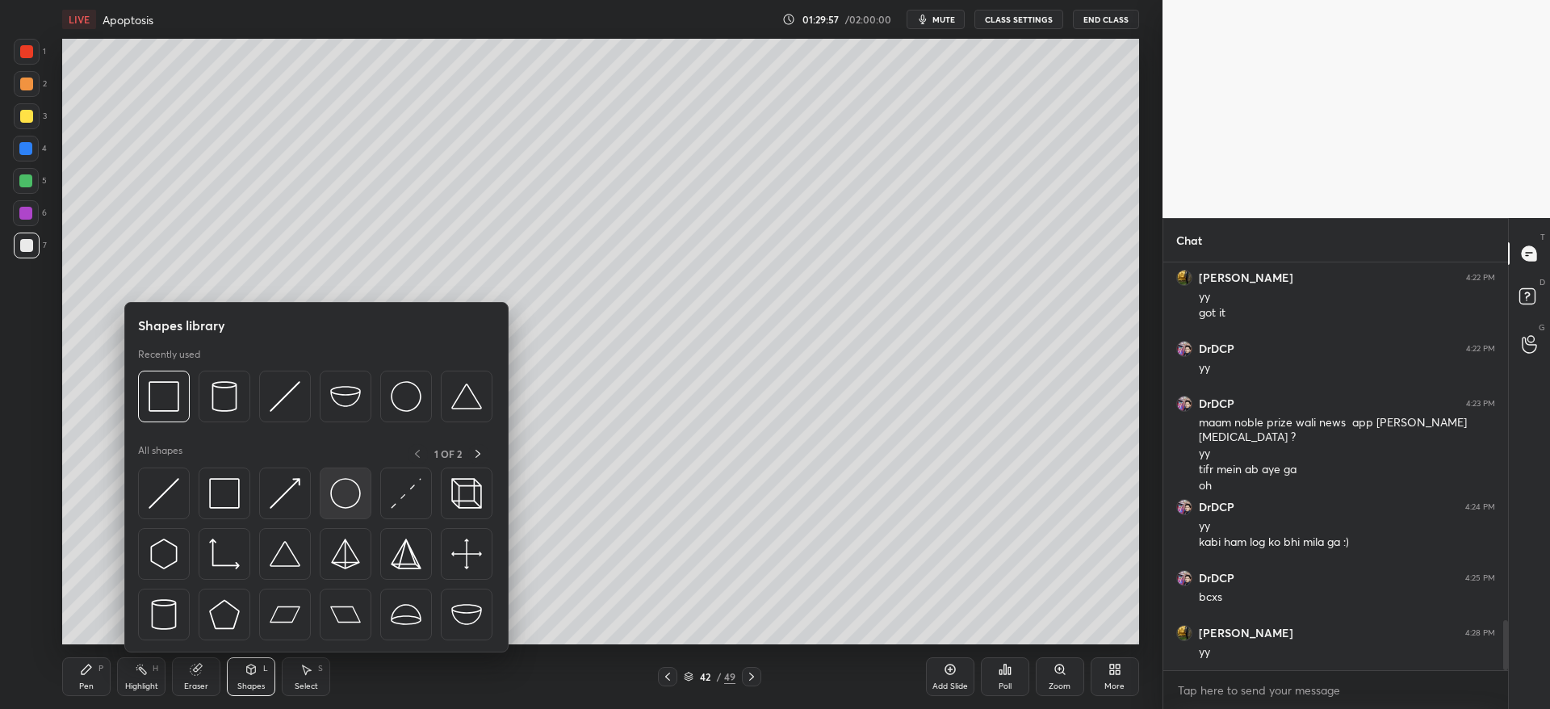
click at [346, 501] on img at bounding box center [345, 493] width 31 height 31
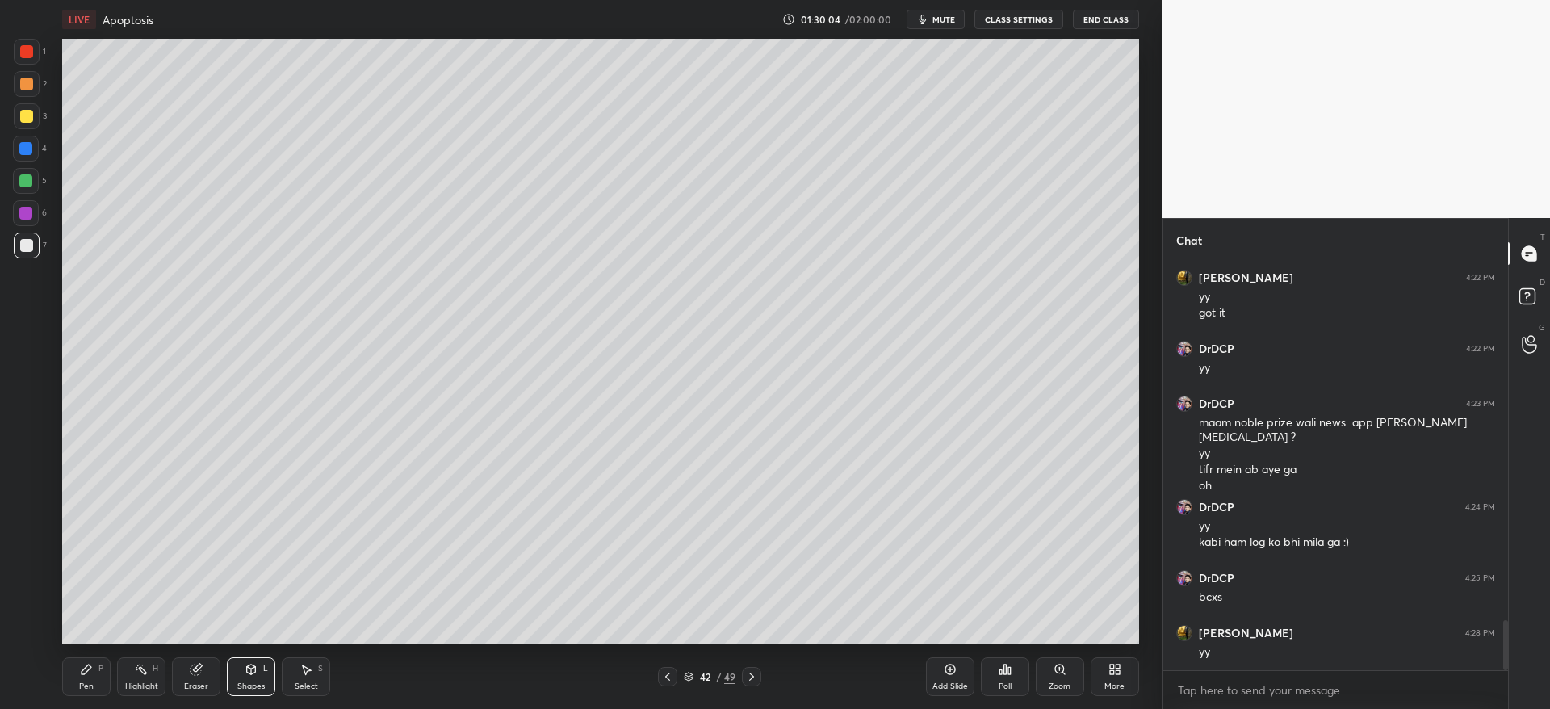
drag, startPoint x: 197, startPoint y: 671, endPoint x: 163, endPoint y: 661, distance: 35.3
click at [197, 670] on icon at bounding box center [195, 669] width 10 height 10
click at [24, 626] on span "Erase all" at bounding box center [26, 630] width 24 height 11
drag, startPoint x: 251, startPoint y: 676, endPoint x: 244, endPoint y: 659, distance: 17.7
click at [250, 675] on div "Shapes L" at bounding box center [251, 676] width 48 height 39
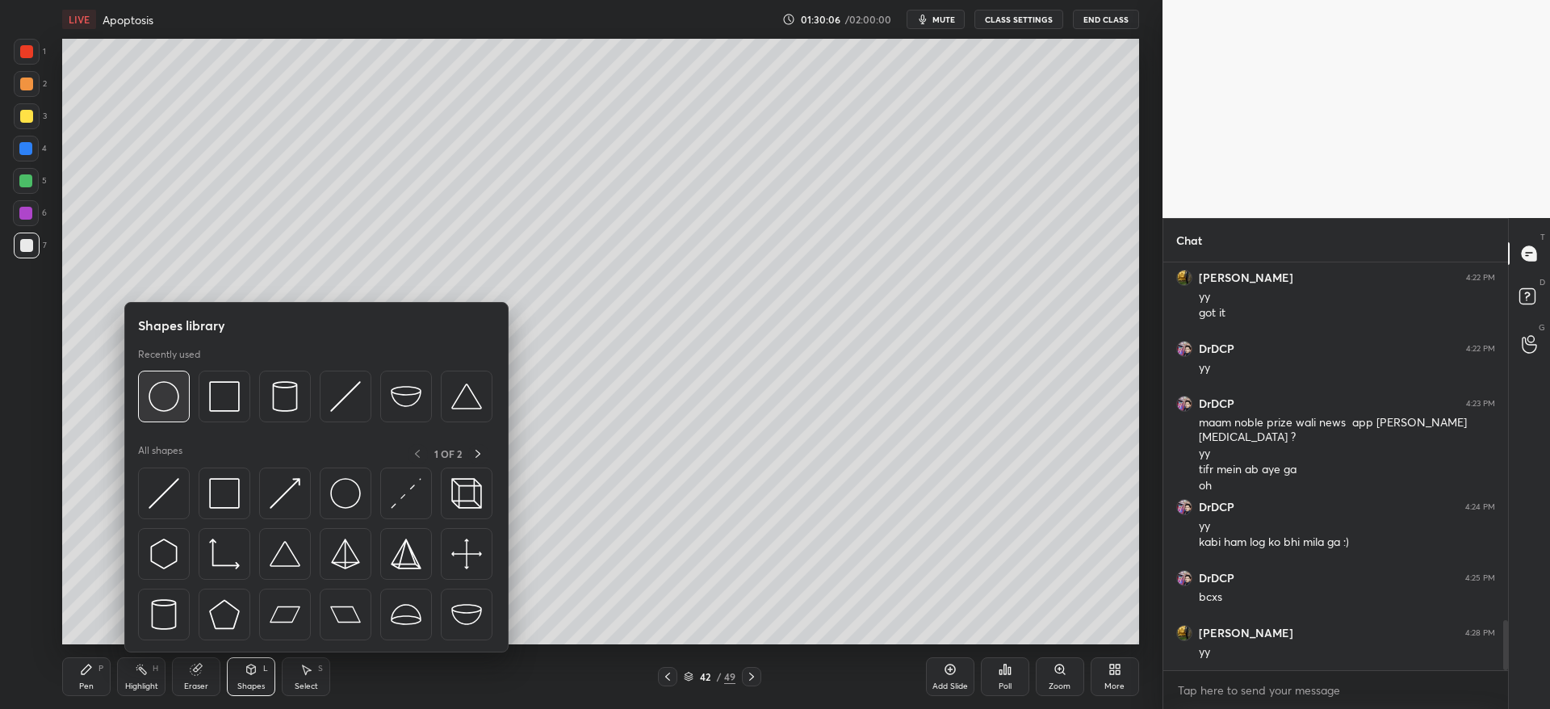
click at [164, 396] on img at bounding box center [163, 396] width 31 height 31
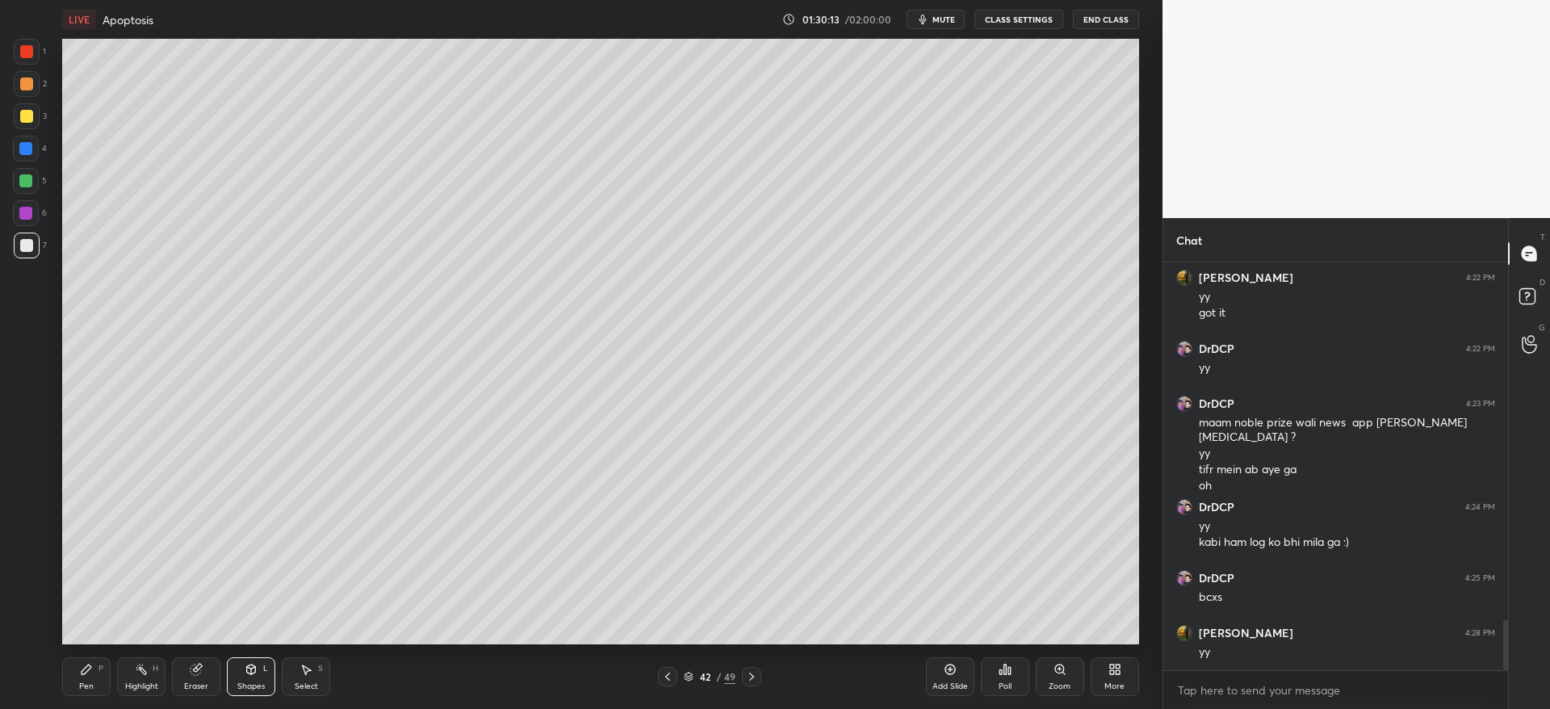
click at [12, 123] on div "1 2 3 4 5 6 7 C X Z C X Z E E Erase all H H" at bounding box center [26, 341] width 52 height 605
click at [28, 124] on div at bounding box center [27, 116] width 26 height 26
click at [23, 121] on div at bounding box center [26, 116] width 13 height 13
click at [78, 662] on div "Pen P" at bounding box center [86, 676] width 48 height 39
click at [30, 73] on div "1 2 3 4 5 6 7" at bounding box center [30, 152] width 34 height 226
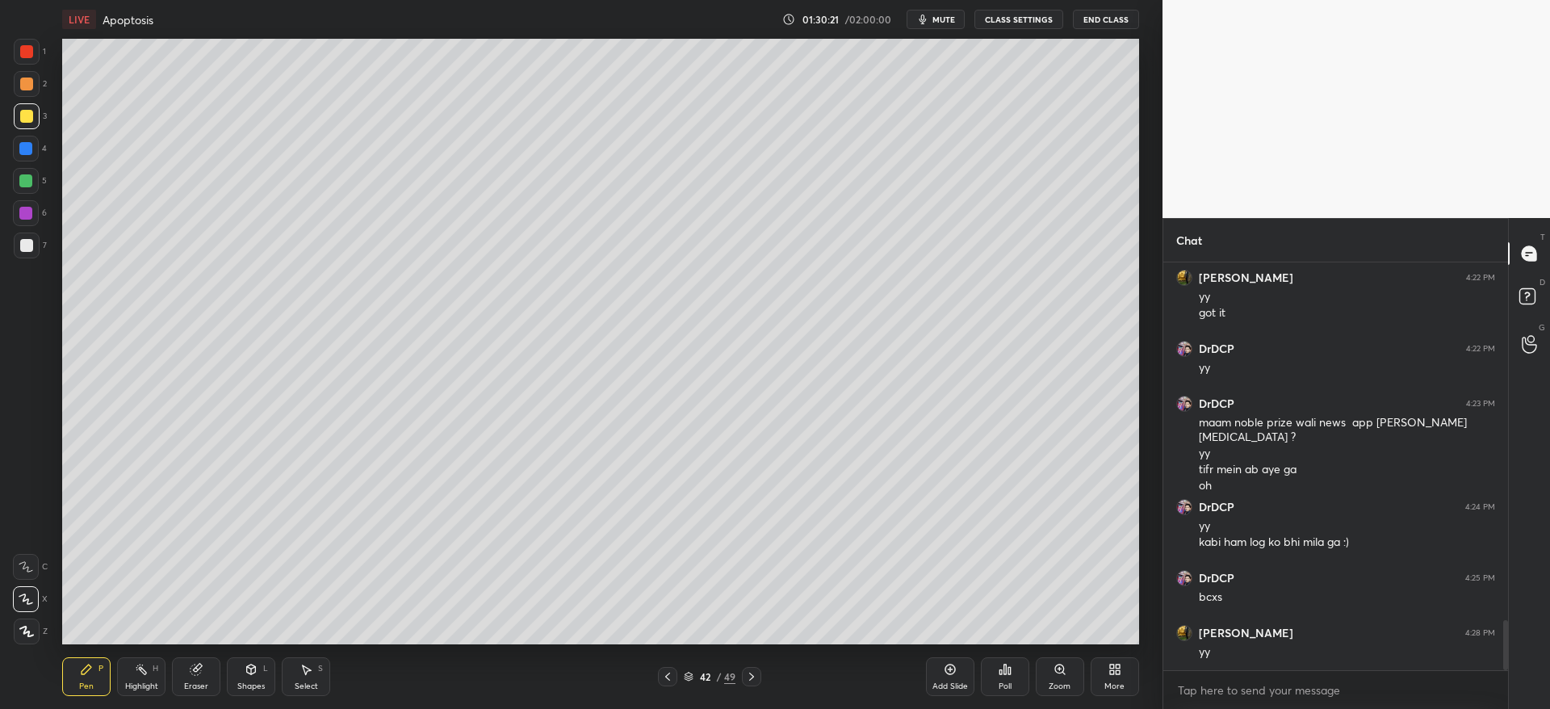
click at [30, 81] on div at bounding box center [26, 83] width 13 height 13
click at [1065, 676] on div "Zoom" at bounding box center [1059, 676] width 48 height 39
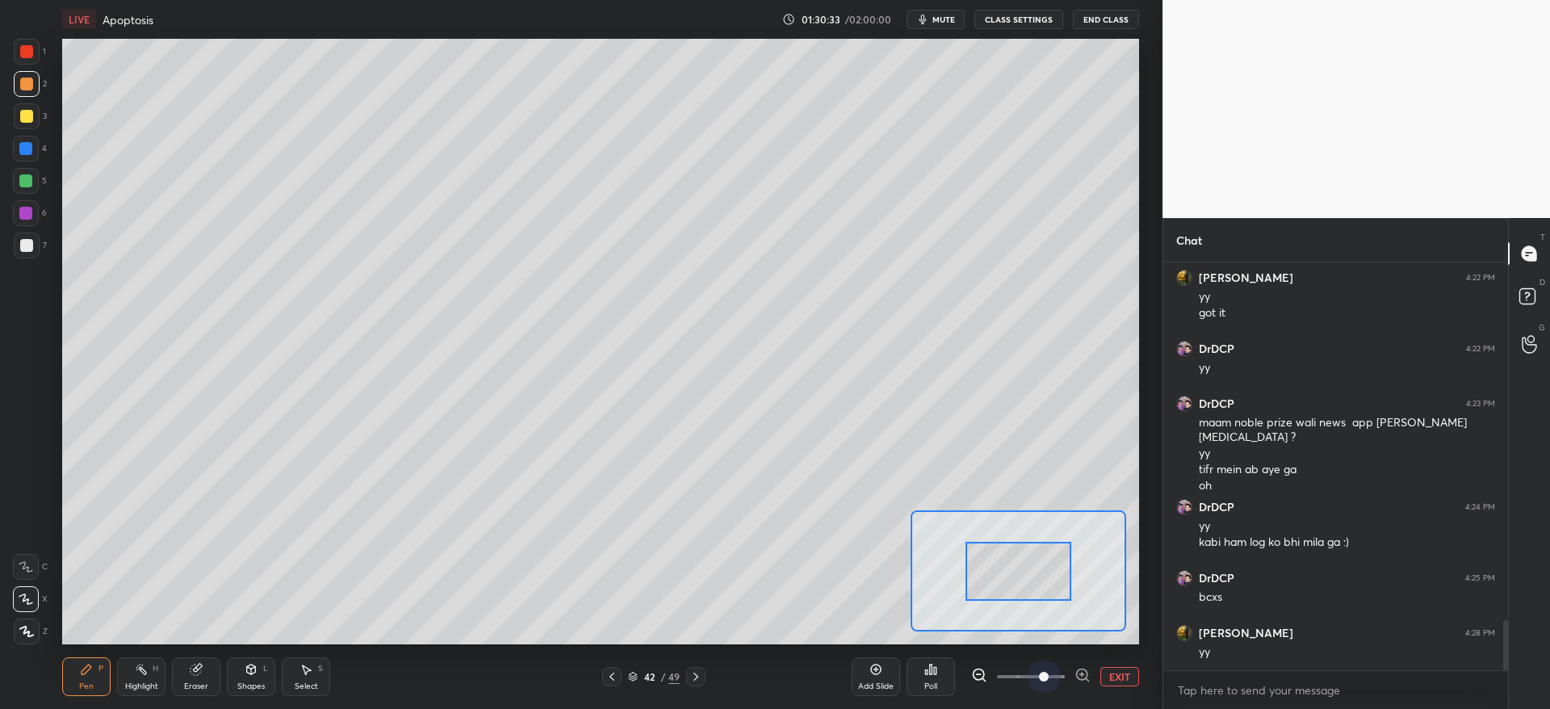
click at [1044, 676] on span at bounding box center [1031, 676] width 68 height 24
drag, startPoint x: 1033, startPoint y: 585, endPoint x: 939, endPoint y: 557, distance: 97.8
click at [969, 553] on div at bounding box center [965, 541] width 106 height 59
click at [203, 677] on div "Eraser" at bounding box center [196, 676] width 48 height 39
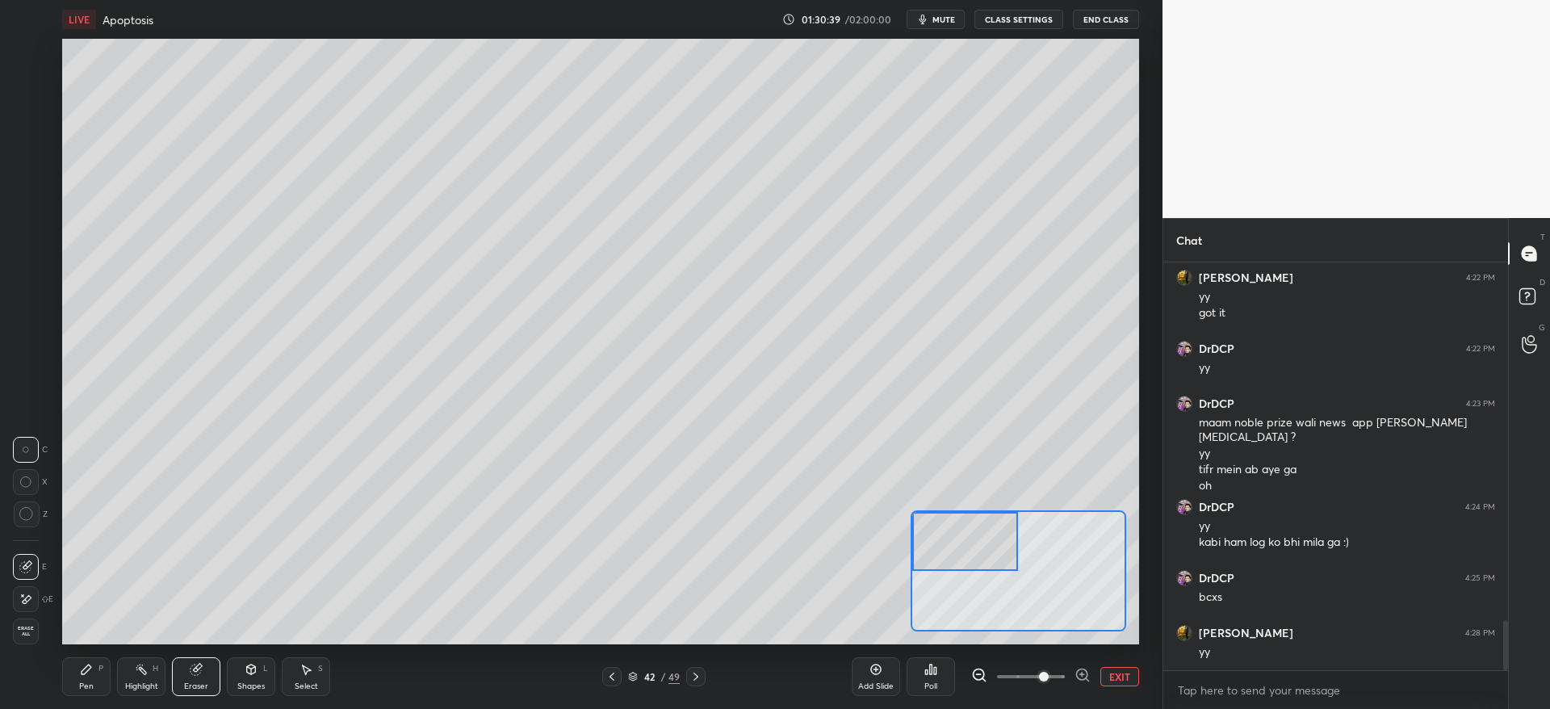
click at [86, 667] on icon at bounding box center [87, 669] width 10 height 10
drag, startPoint x: 31, startPoint y: 563, endPoint x: 43, endPoint y: 559, distance: 12.8
click at [29, 563] on icon at bounding box center [26, 566] width 15 height 11
click at [29, 114] on div at bounding box center [26, 116] width 13 height 13
click at [33, 90] on div at bounding box center [27, 84] width 26 height 26
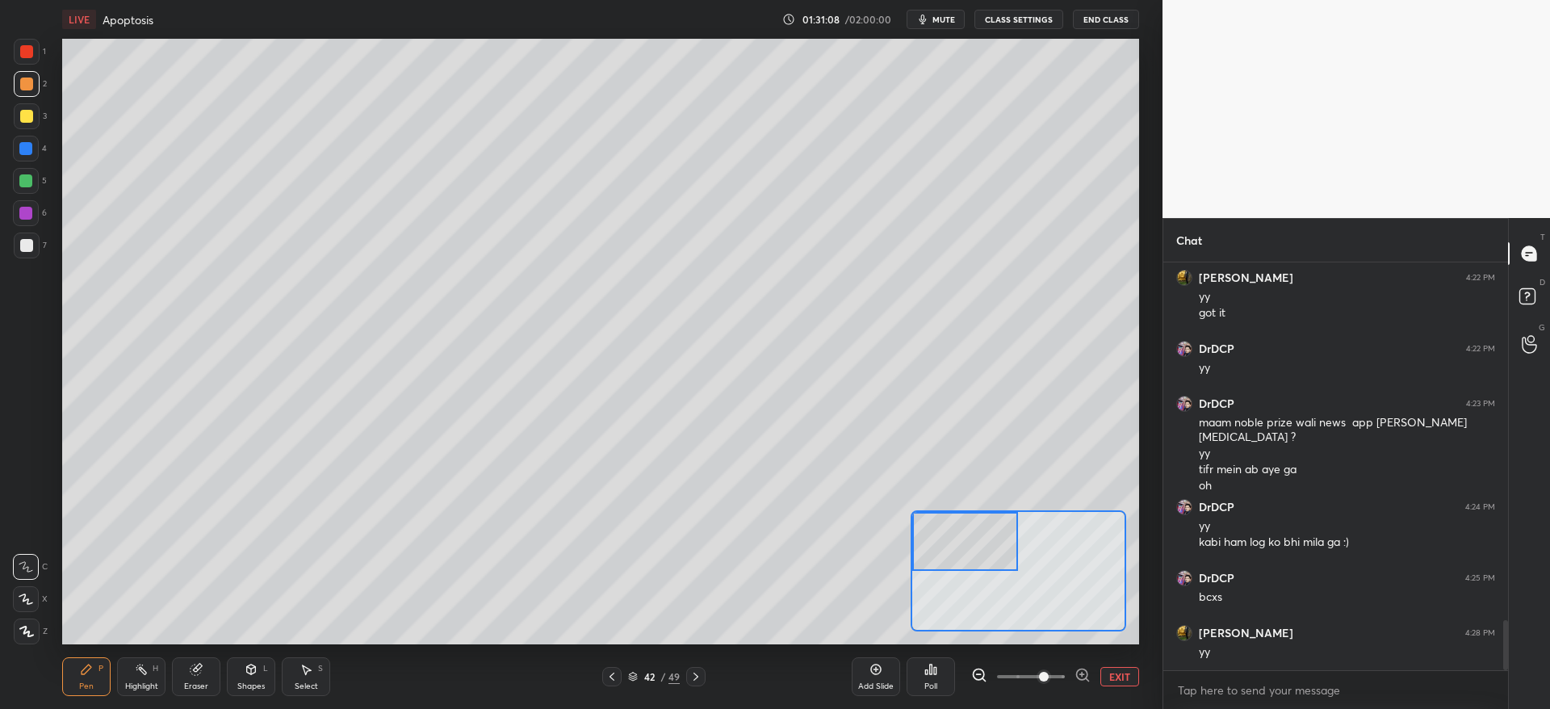
click at [27, 121] on div at bounding box center [26, 116] width 13 height 13
click at [26, 114] on div at bounding box center [26, 116] width 13 height 13
click at [203, 671] on div "Eraser" at bounding box center [196, 676] width 48 height 39
click at [95, 666] on div "Pen P" at bounding box center [86, 676] width 48 height 39
click at [185, 678] on div "Eraser" at bounding box center [196, 676] width 48 height 39
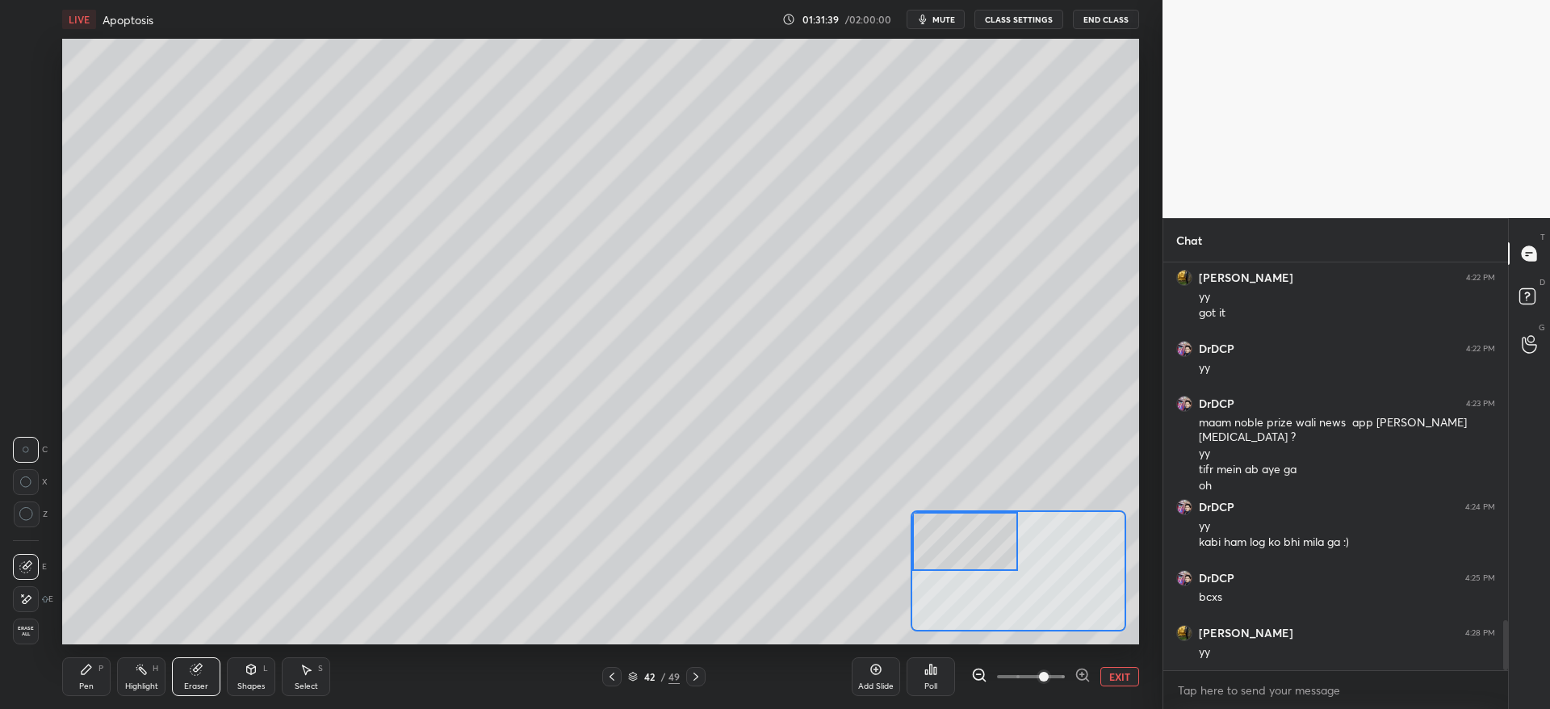
click at [79, 684] on div "Pen" at bounding box center [86, 686] width 15 height 8
click at [34, 174] on div at bounding box center [26, 181] width 26 height 26
drag, startPoint x: 208, startPoint y: 671, endPoint x: 254, endPoint y: 659, distance: 47.6
click at [208, 670] on div "Eraser" at bounding box center [196, 676] width 48 height 39
click at [86, 669] on icon at bounding box center [87, 669] width 10 height 10
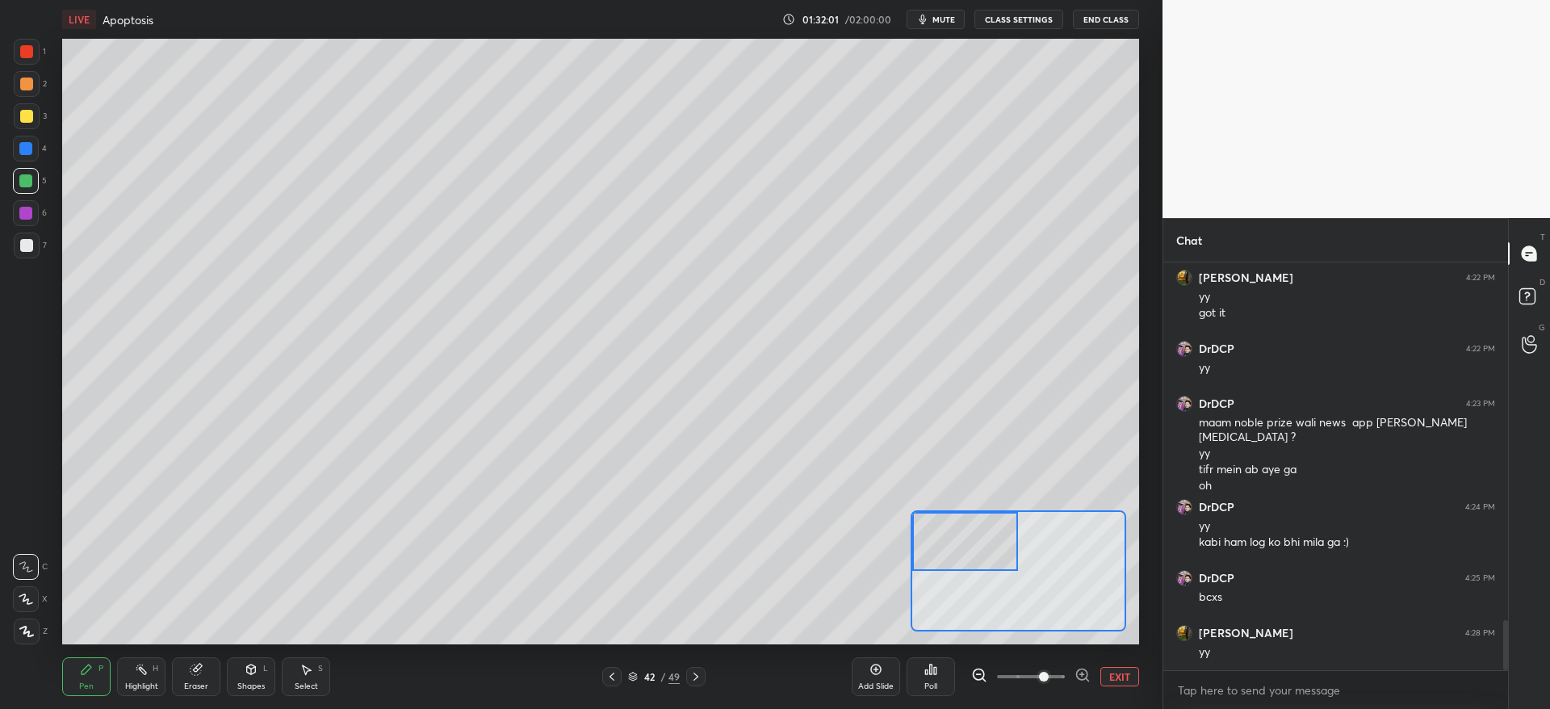
click at [26, 115] on div at bounding box center [26, 116] width 13 height 13
drag, startPoint x: 989, startPoint y: 544, endPoint x: 1003, endPoint y: 547, distance: 14.9
click at [1003, 547] on div at bounding box center [980, 550] width 106 height 59
click at [28, 180] on div at bounding box center [25, 180] width 13 height 13
click at [28, 142] on div at bounding box center [26, 149] width 26 height 26
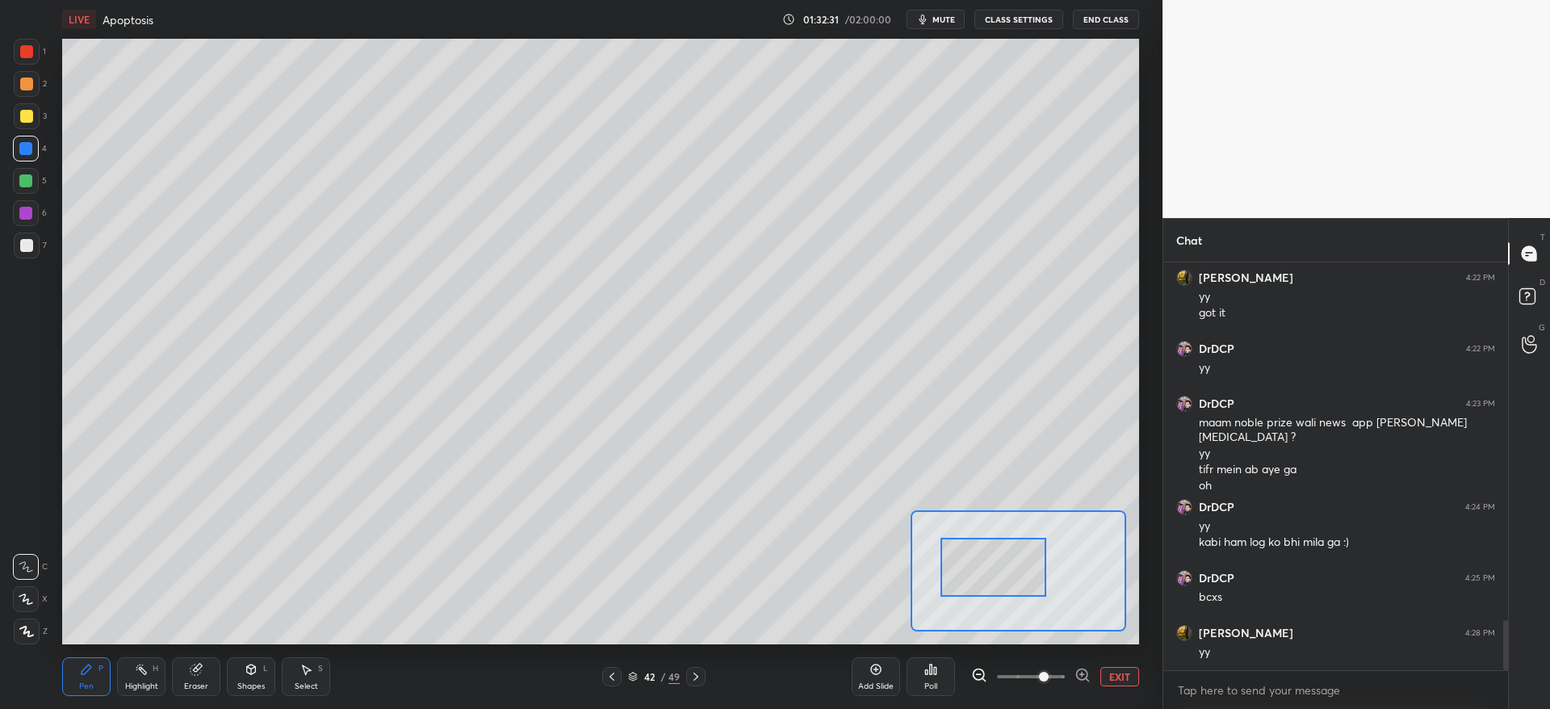
drag, startPoint x: 993, startPoint y: 559, endPoint x: 1003, endPoint y: 567, distance: 13.2
click at [1005, 570] on div at bounding box center [993, 567] width 106 height 59
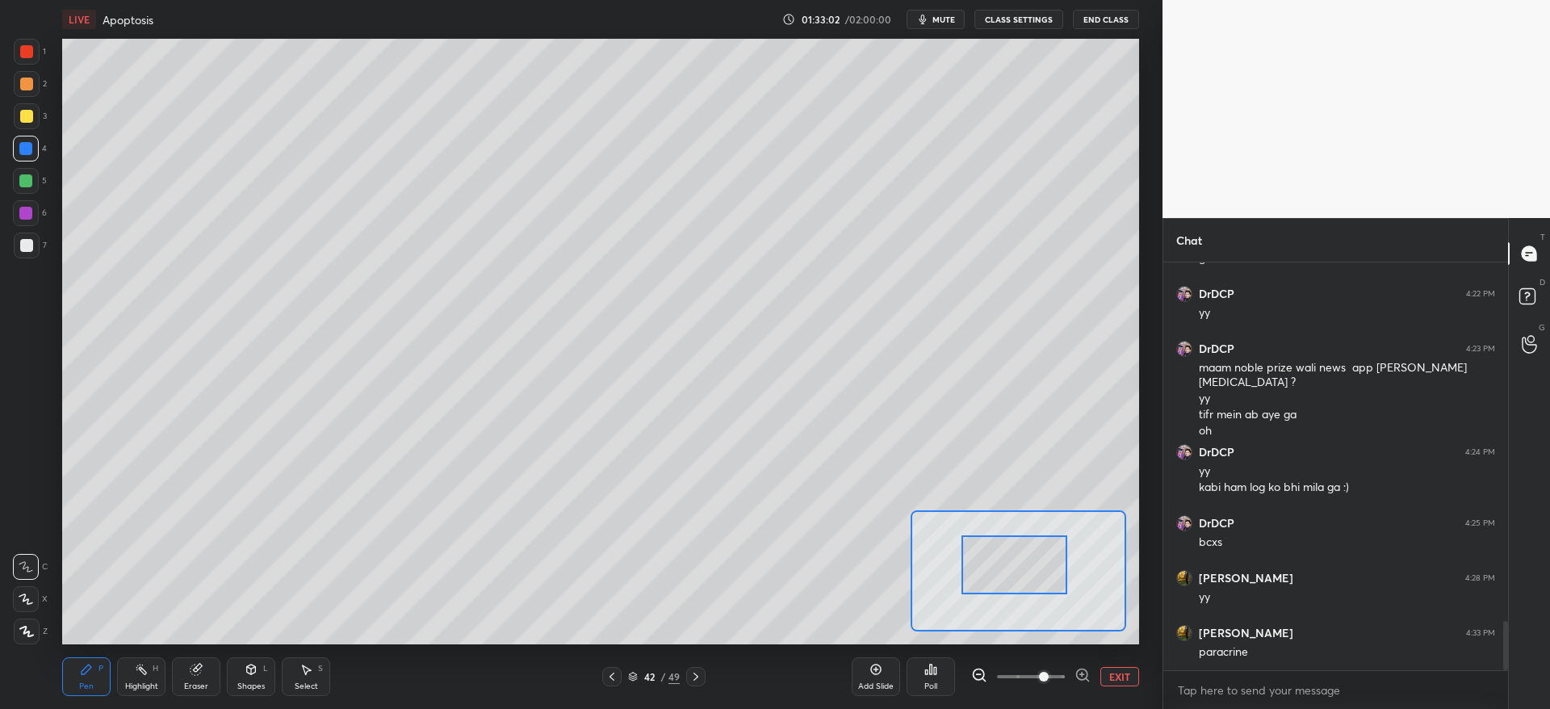
drag, startPoint x: 995, startPoint y: 558, endPoint x: 1020, endPoint y: 561, distance: 25.1
click at [1021, 566] on div at bounding box center [1014, 564] width 106 height 59
click at [25, 184] on div at bounding box center [25, 180] width 13 height 13
click at [198, 682] on div "Eraser" at bounding box center [196, 686] width 24 height 8
drag, startPoint x: 23, startPoint y: 592, endPoint x: 53, endPoint y: 579, distance: 33.3
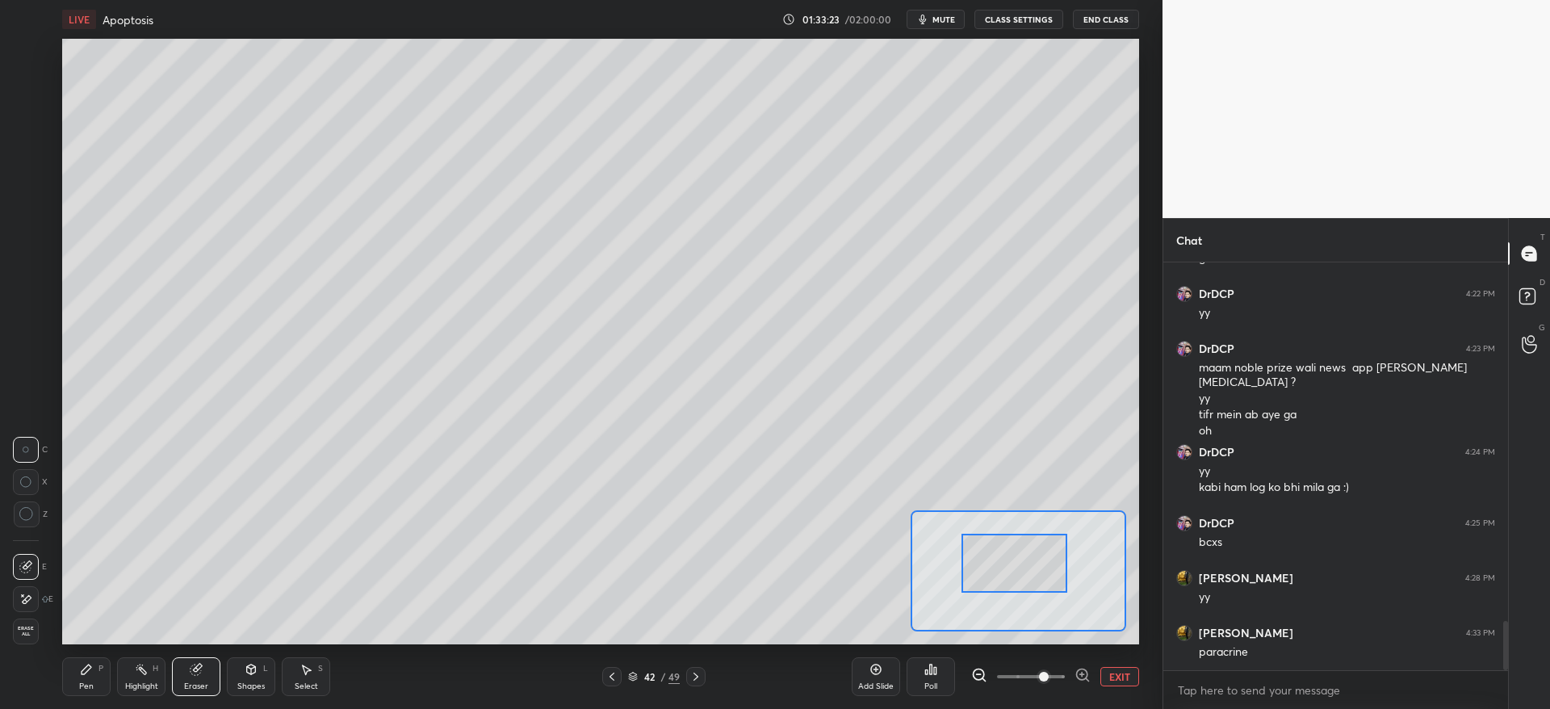
click at [23, 592] on icon at bounding box center [25, 599] width 13 height 14
drag, startPoint x: 92, startPoint y: 676, endPoint x: 91, endPoint y: 649, distance: 27.5
click at [90, 673] on div "Pen P" at bounding box center [86, 676] width 48 height 39
drag, startPoint x: 26, startPoint y: 248, endPoint x: 53, endPoint y: 281, distance: 43.0
click at [27, 246] on div at bounding box center [26, 245] width 13 height 13
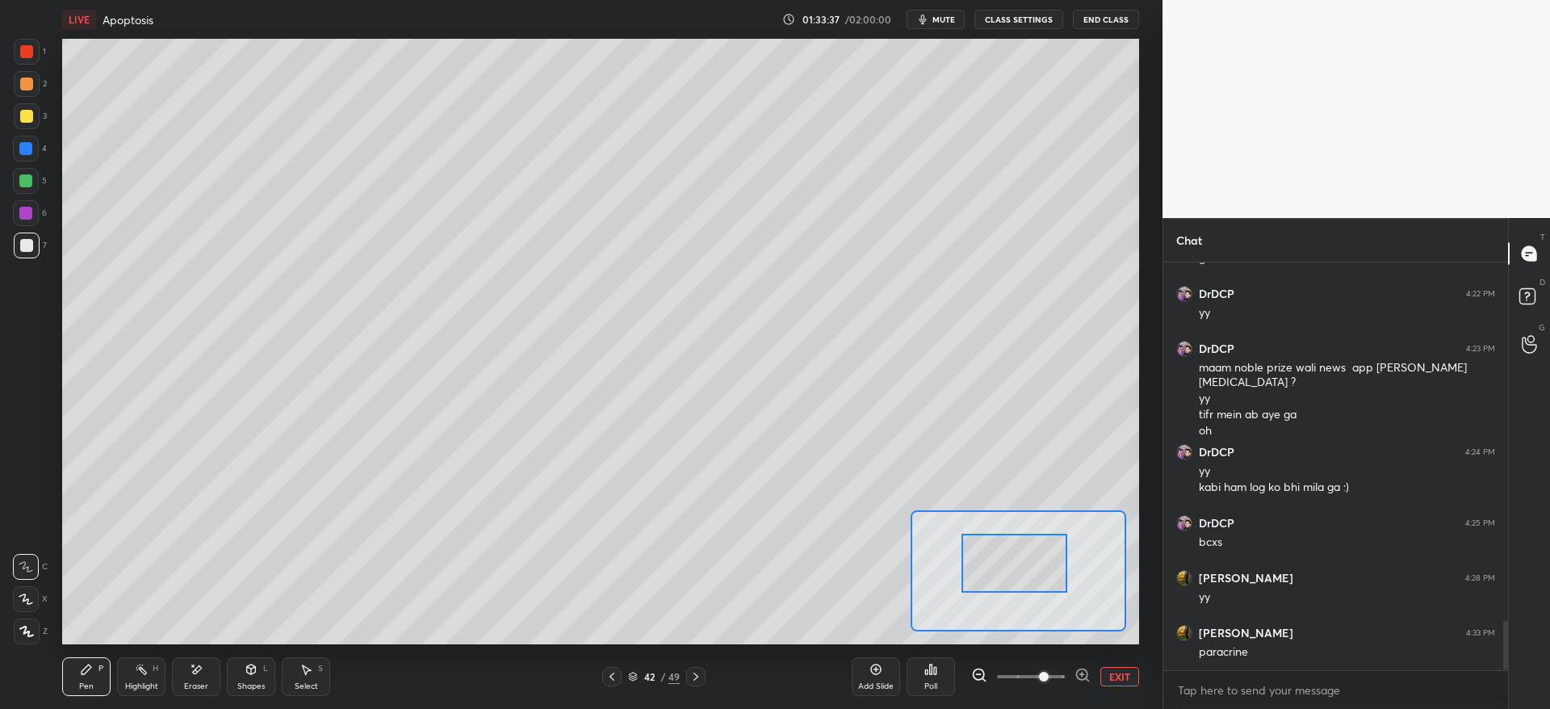
click at [1123, 678] on button "EXIT" at bounding box center [1119, 676] width 39 height 19
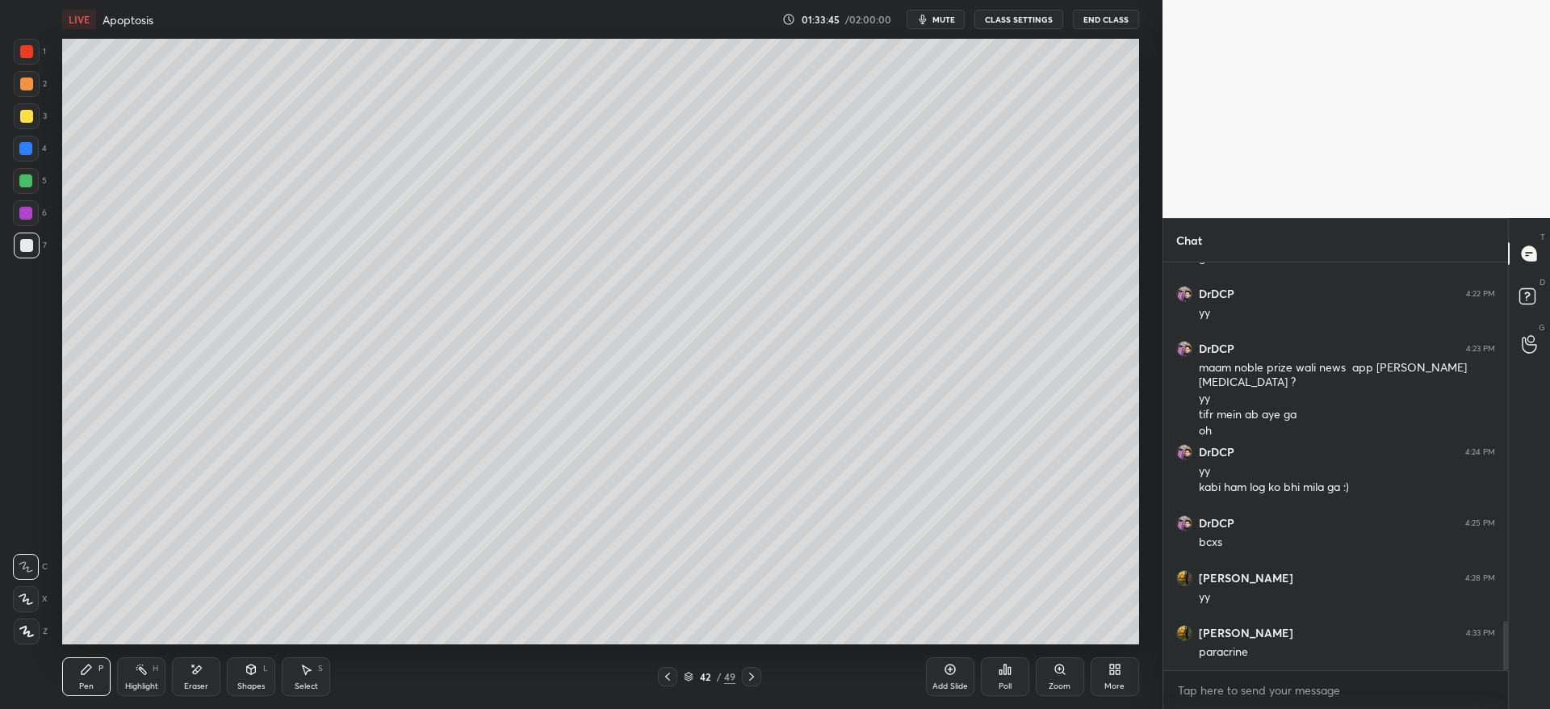
scroll to position [3019, 0]
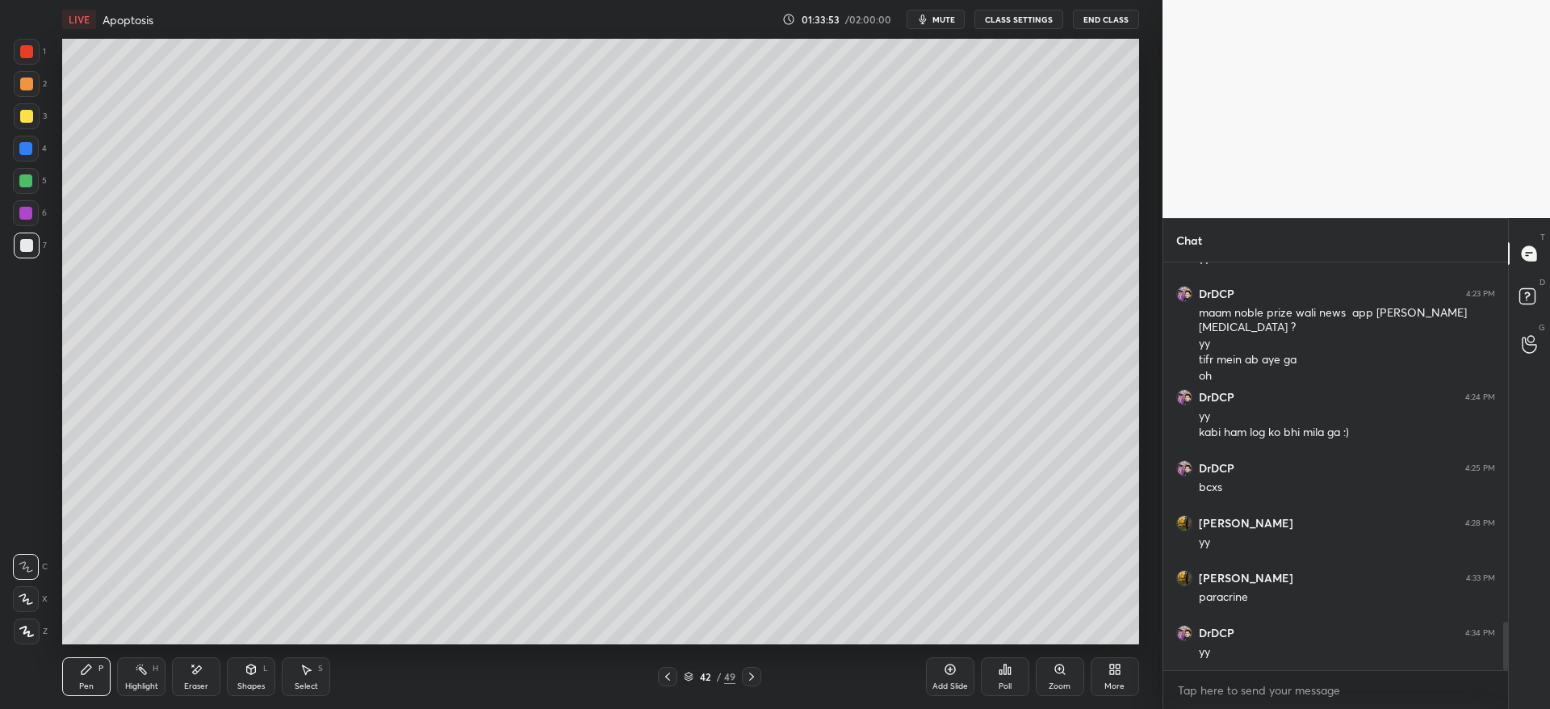
click at [31, 627] on icon at bounding box center [26, 630] width 15 height 11
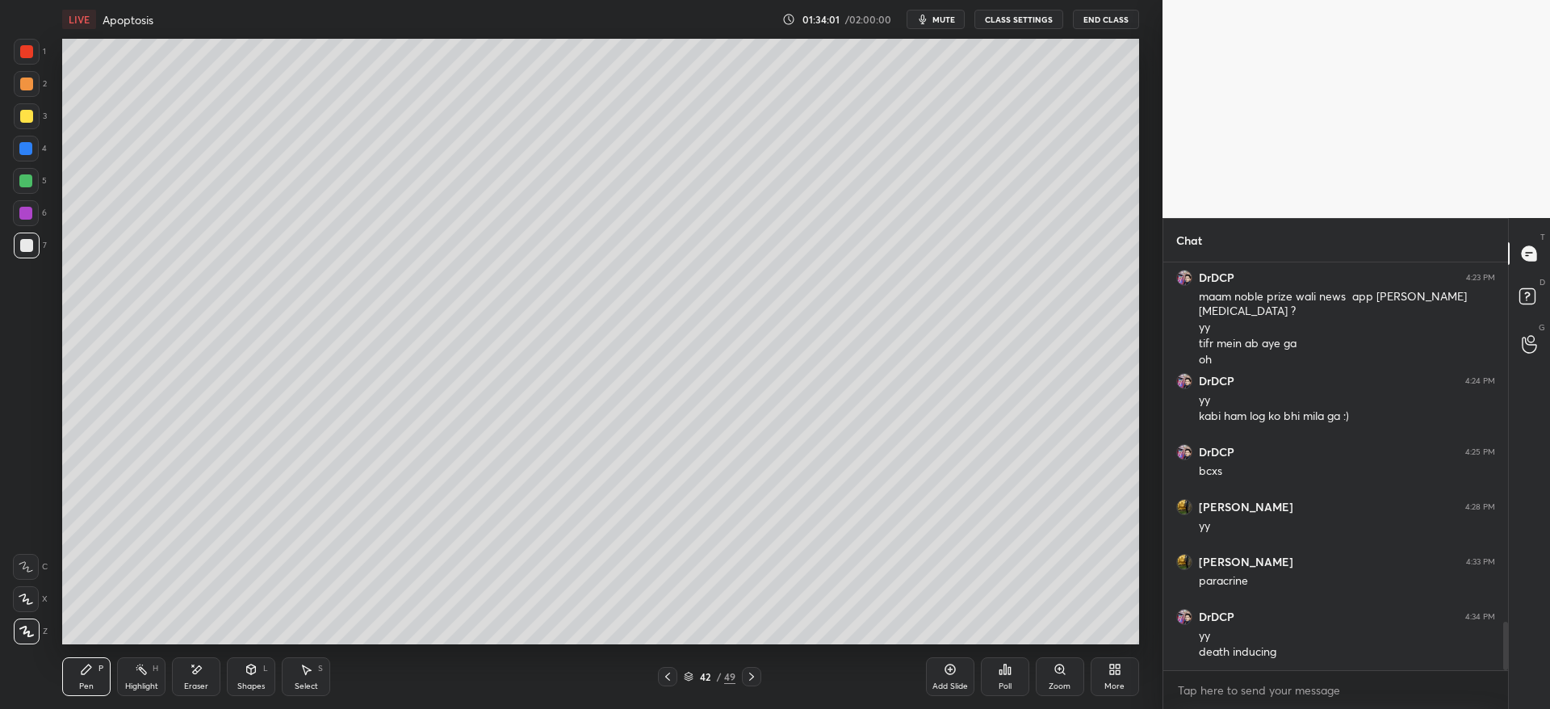
click at [36, 606] on div at bounding box center [26, 599] width 26 height 26
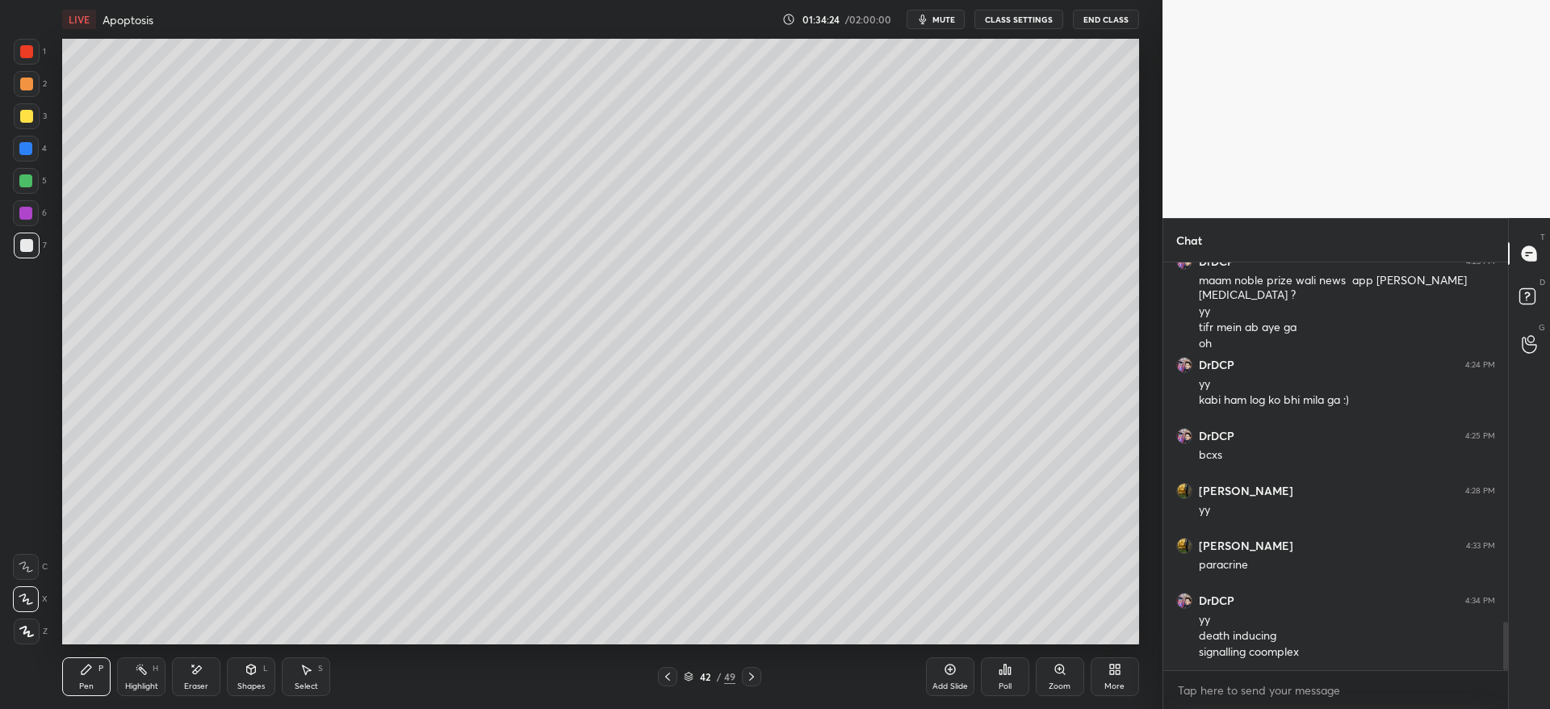
click at [15, 153] on div at bounding box center [26, 149] width 26 height 26
click at [196, 675] on icon at bounding box center [196, 670] width 13 height 14
click at [53, 570] on div "Setting up your live class Poll for secs No correct answer Start poll" at bounding box center [601, 341] width 1098 height 605
click at [27, 563] on icon at bounding box center [27, 565] width 9 height 8
click at [82, 683] on div "Pen" at bounding box center [86, 686] width 15 height 8
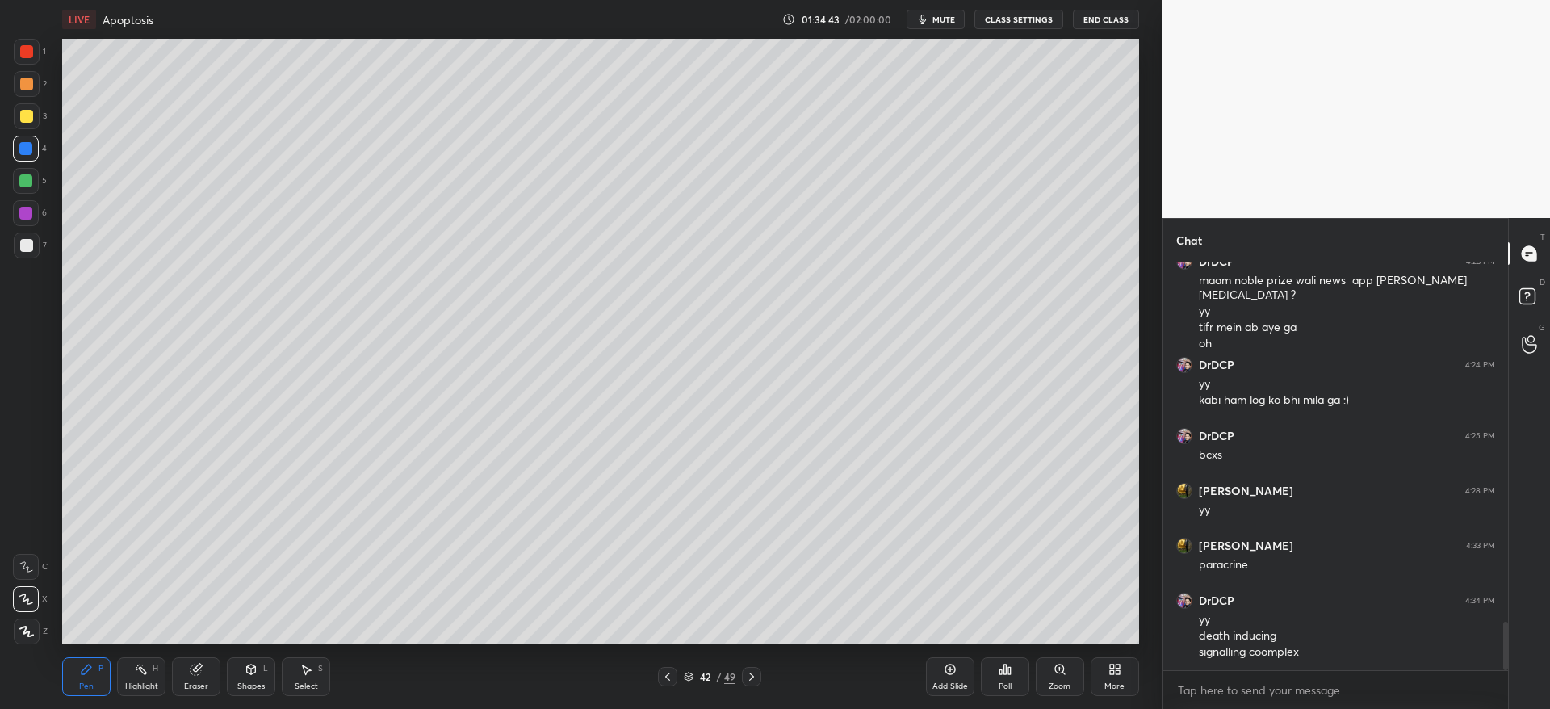
click at [32, 158] on div at bounding box center [26, 149] width 26 height 26
click at [1059, 684] on div "Zoom" at bounding box center [1059, 686] width 22 height 8
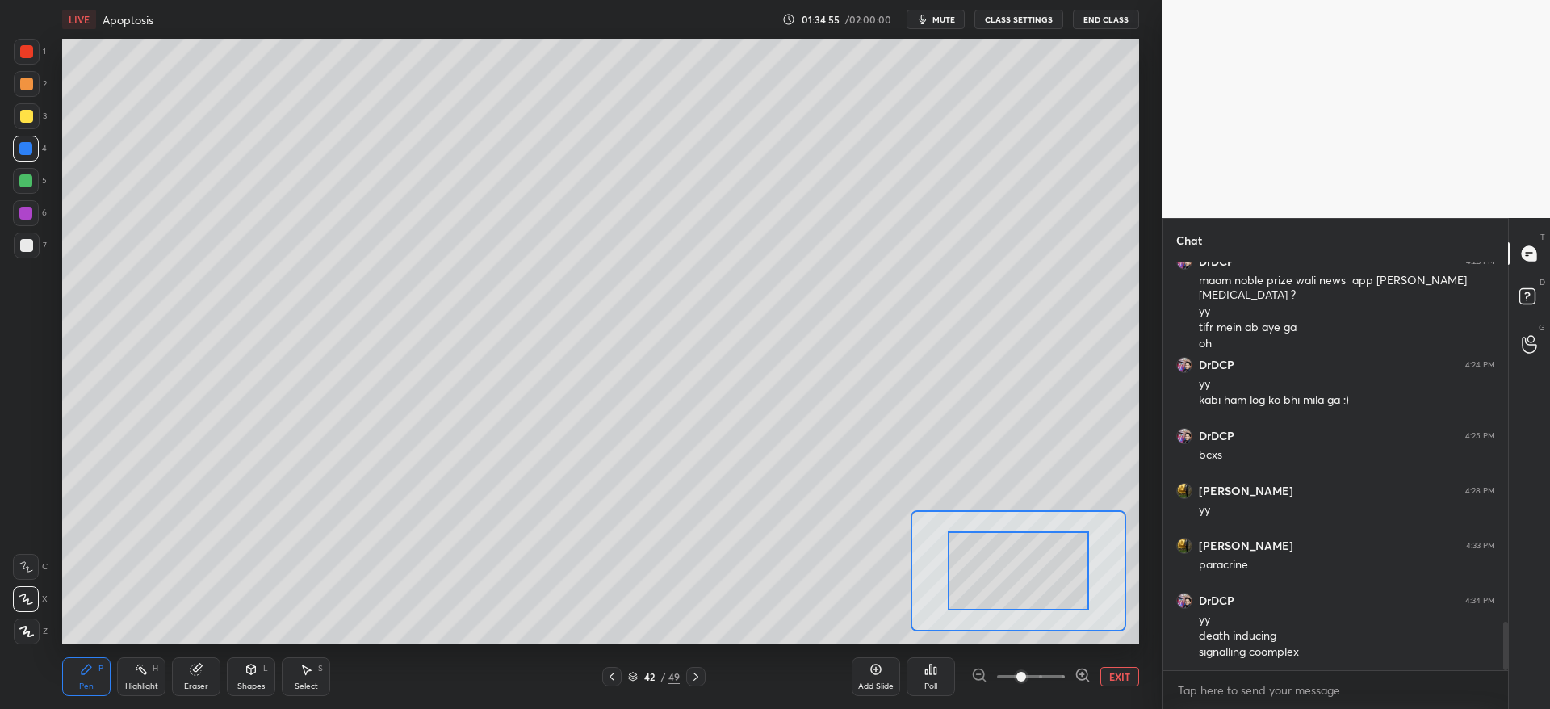
click at [1044, 675] on span at bounding box center [1031, 676] width 68 height 24
drag, startPoint x: 1022, startPoint y: 571, endPoint x: 1048, endPoint y: 571, distance: 26.6
click at [1048, 573] on div at bounding box center [1041, 583] width 106 height 59
drag, startPoint x: 190, startPoint y: 663, endPoint x: 198, endPoint y: 656, distance: 10.3
click at [191, 663] on icon at bounding box center [196, 669] width 13 height 13
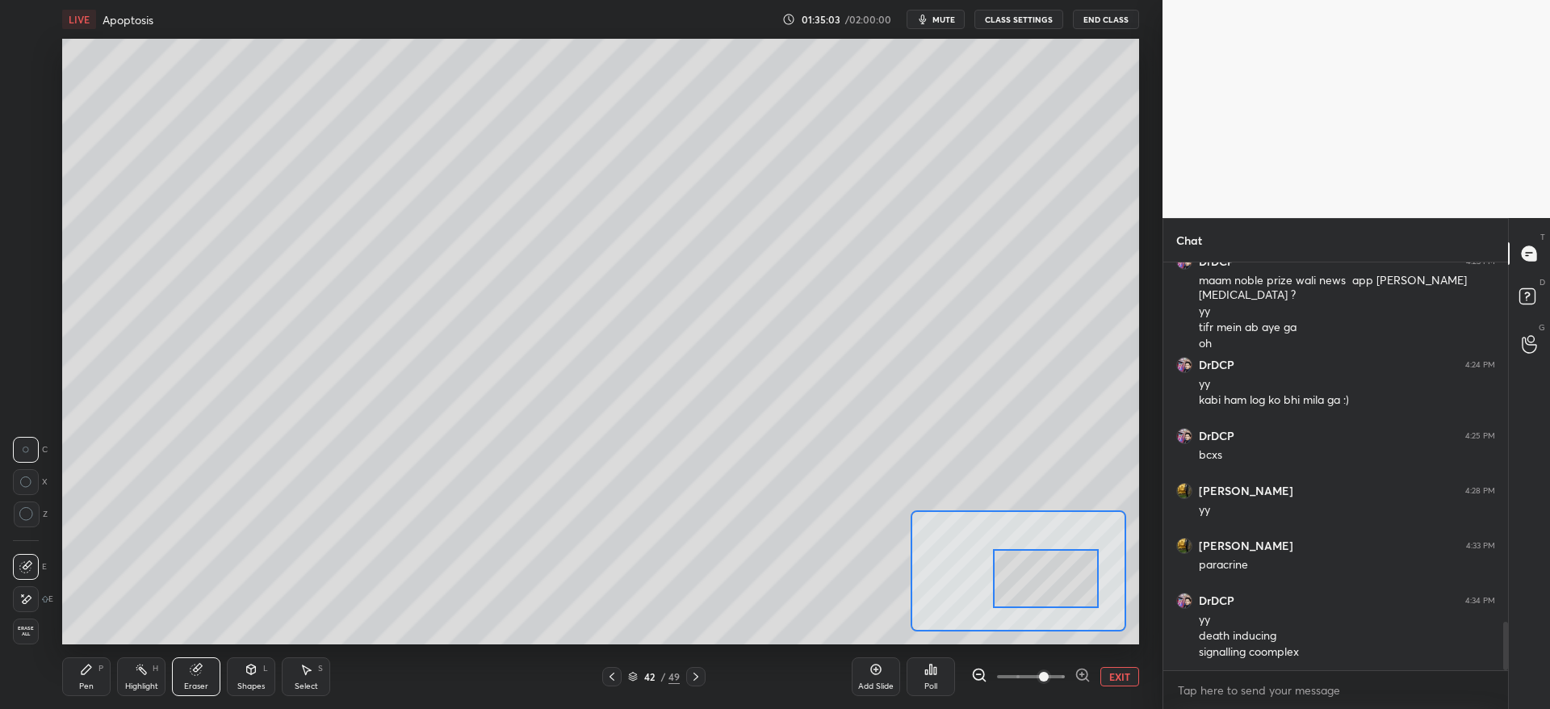
drag, startPoint x: 89, startPoint y: 674, endPoint x: 74, endPoint y: 653, distance: 25.5
click at [89, 671] on icon at bounding box center [86, 669] width 13 height 13
click at [30, 562] on icon at bounding box center [26, 566] width 15 height 11
click at [27, 86] on div at bounding box center [26, 83] width 13 height 13
click at [1028, 602] on div at bounding box center [1041, 585] width 106 height 59
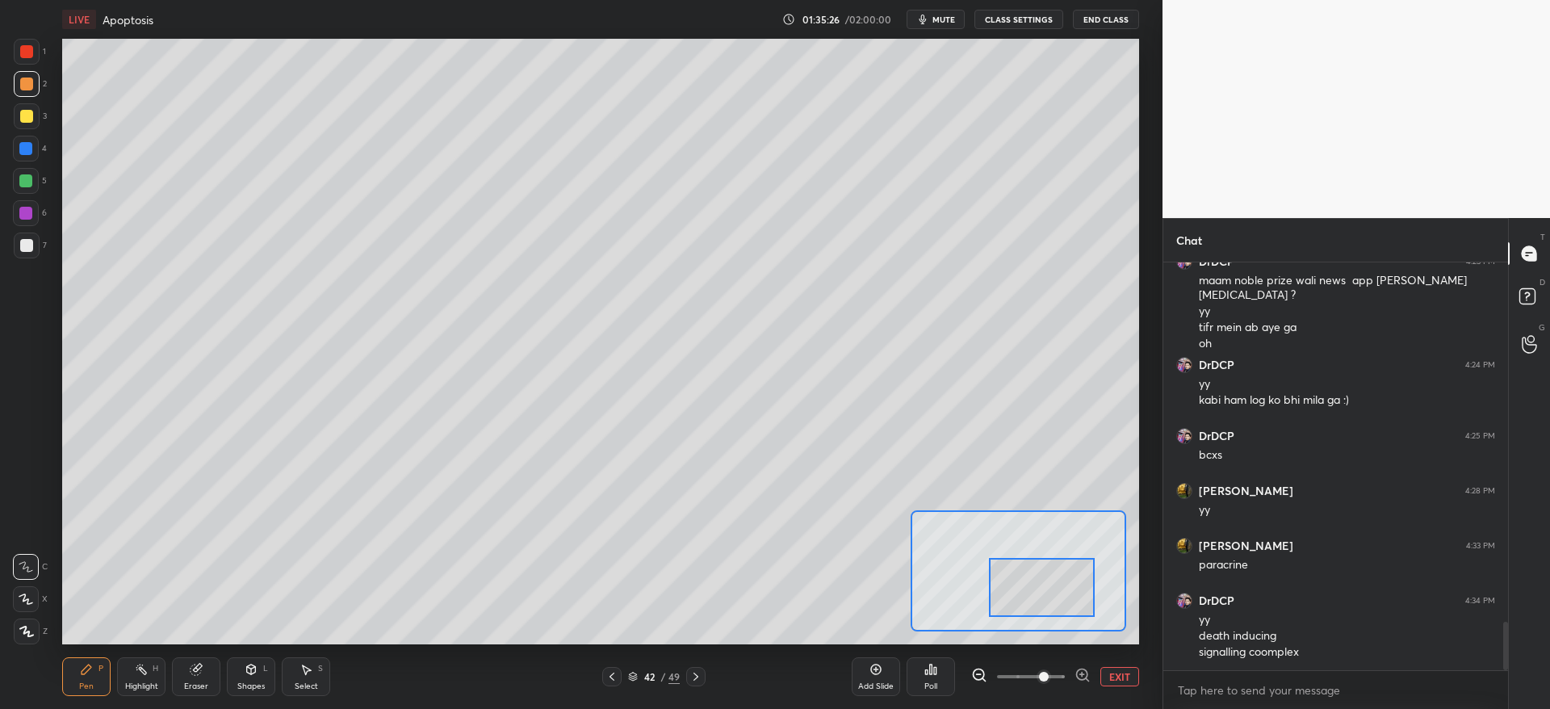
click at [28, 183] on div at bounding box center [25, 180] width 13 height 13
click at [25, 82] on div at bounding box center [26, 83] width 13 height 13
drag, startPoint x: 1037, startPoint y: 611, endPoint x: 1026, endPoint y: 617, distance: 13.0
click at [1026, 617] on div at bounding box center [1029, 593] width 106 height 59
drag, startPoint x: 23, startPoint y: 119, endPoint x: 23, endPoint y: 128, distance: 9.7
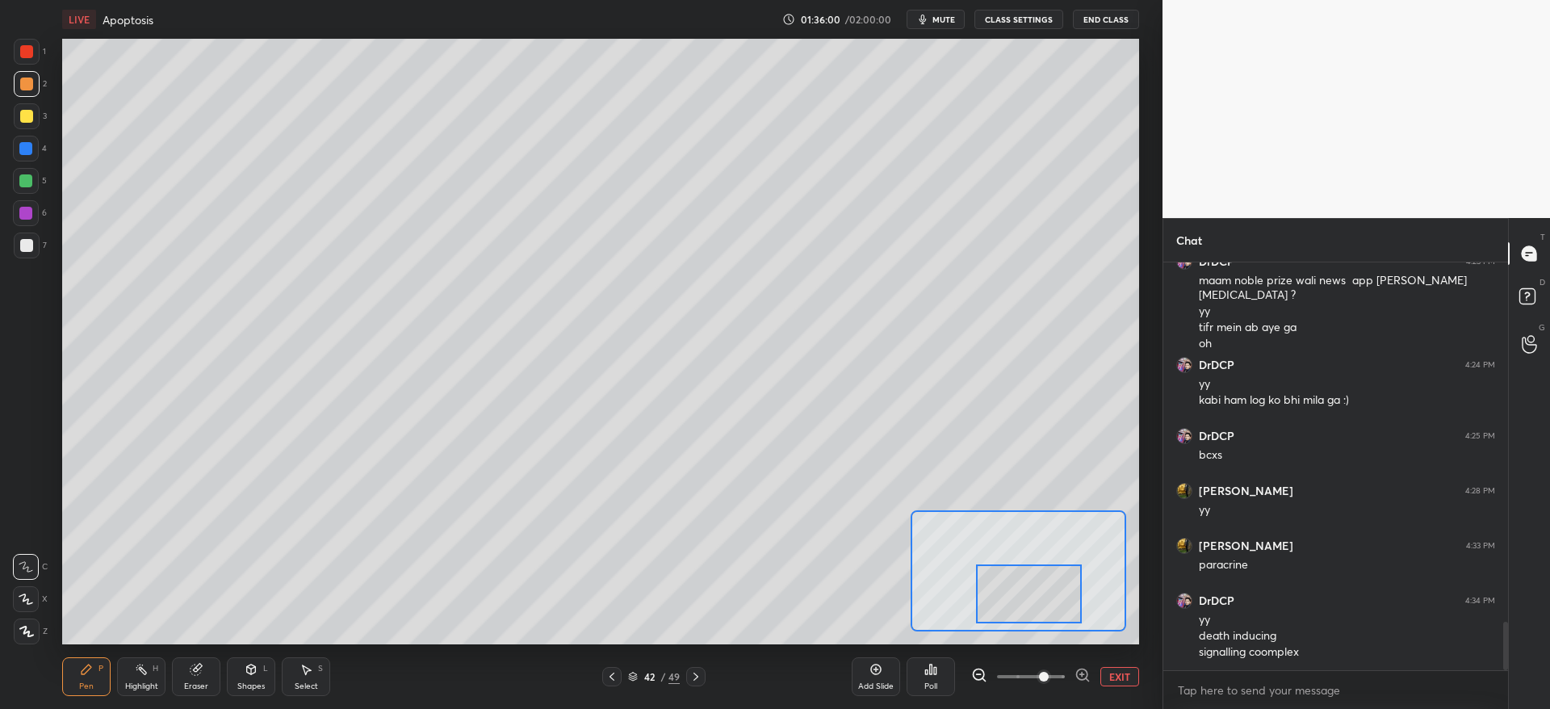
click at [23, 124] on div at bounding box center [27, 116] width 26 height 26
click at [1122, 669] on button "EXIT" at bounding box center [1119, 676] width 39 height 19
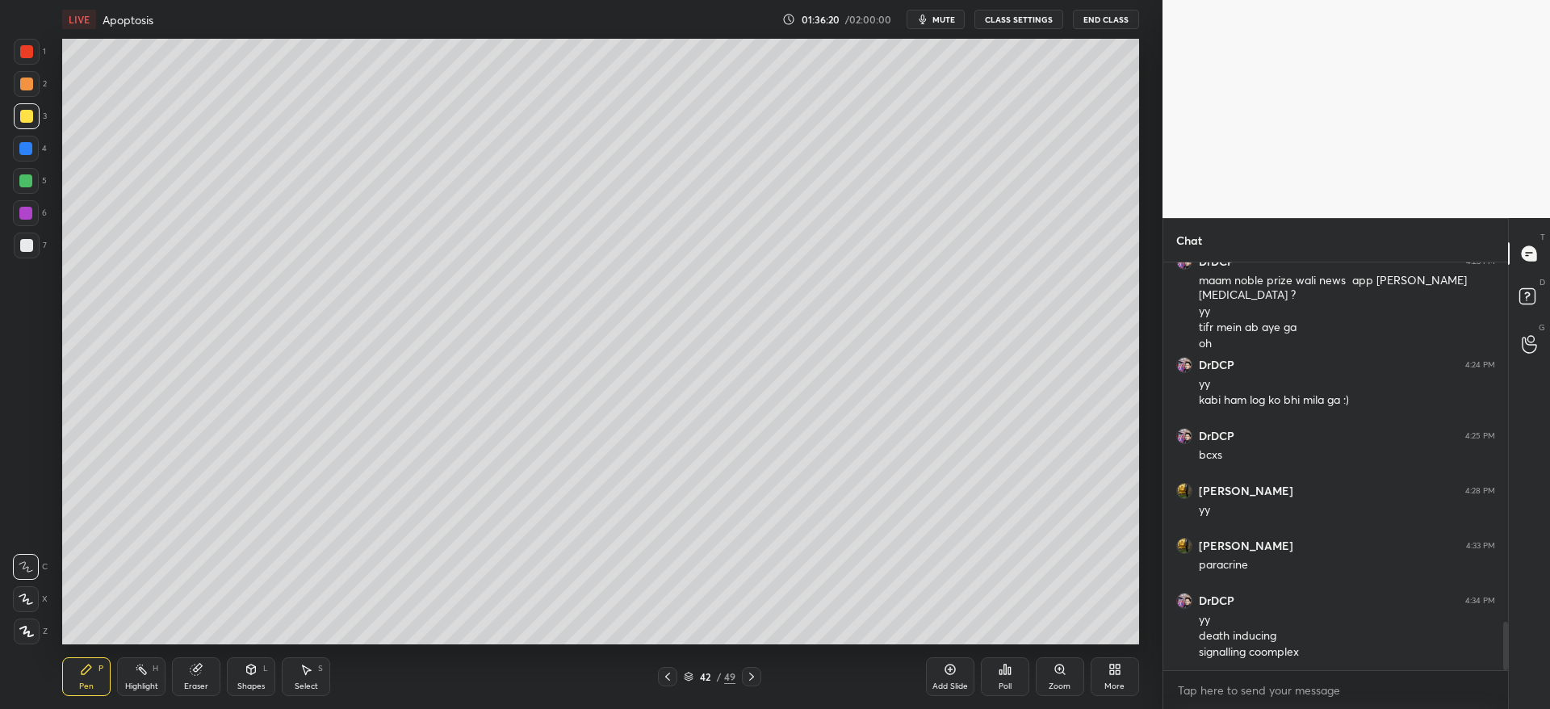
click at [23, 249] on div at bounding box center [26, 245] width 13 height 13
click at [29, 239] on div at bounding box center [26, 245] width 13 height 13
click at [37, 239] on div at bounding box center [27, 245] width 26 height 26
click at [201, 682] on div "Eraser" at bounding box center [196, 686] width 24 height 8
click at [89, 674] on div "Pen P" at bounding box center [86, 676] width 48 height 39
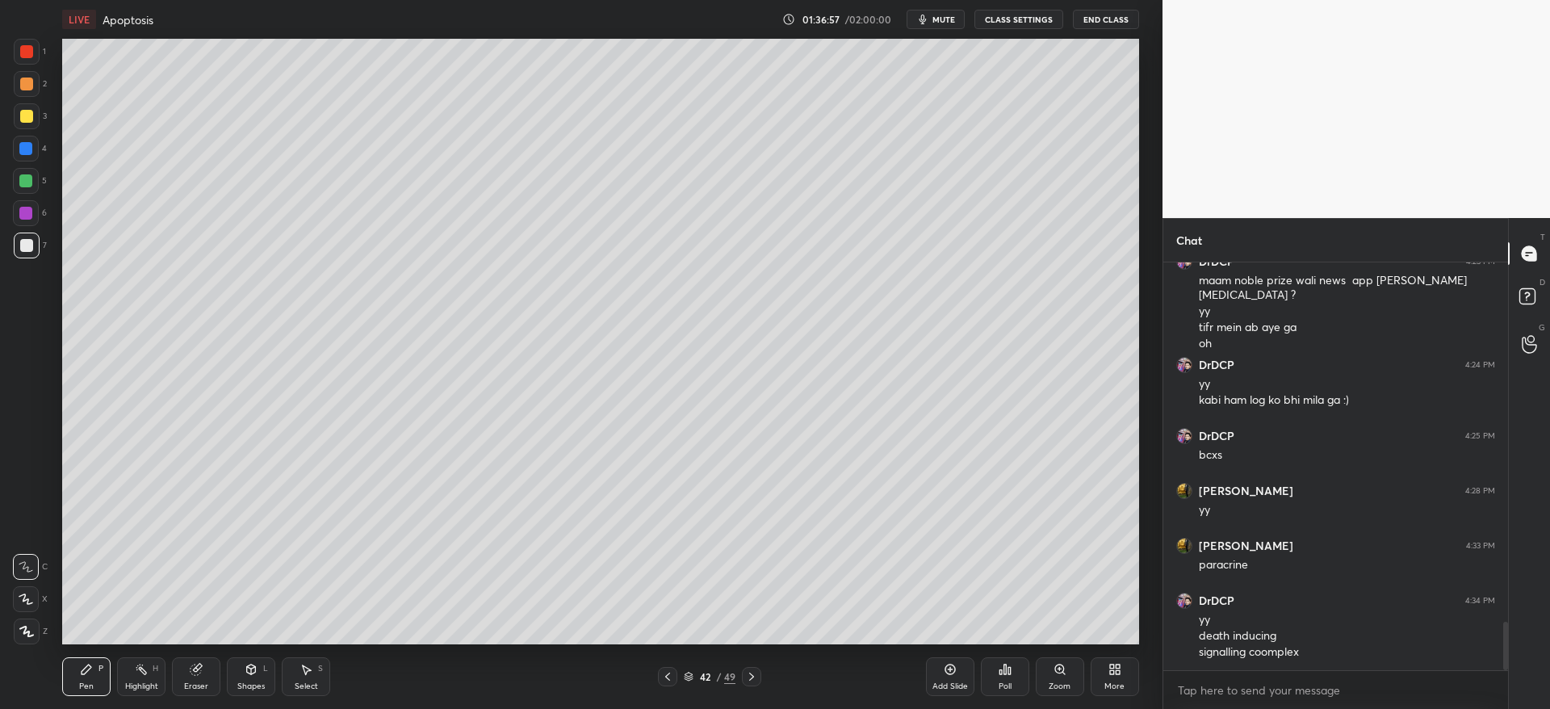
scroll to position [3106, 0]
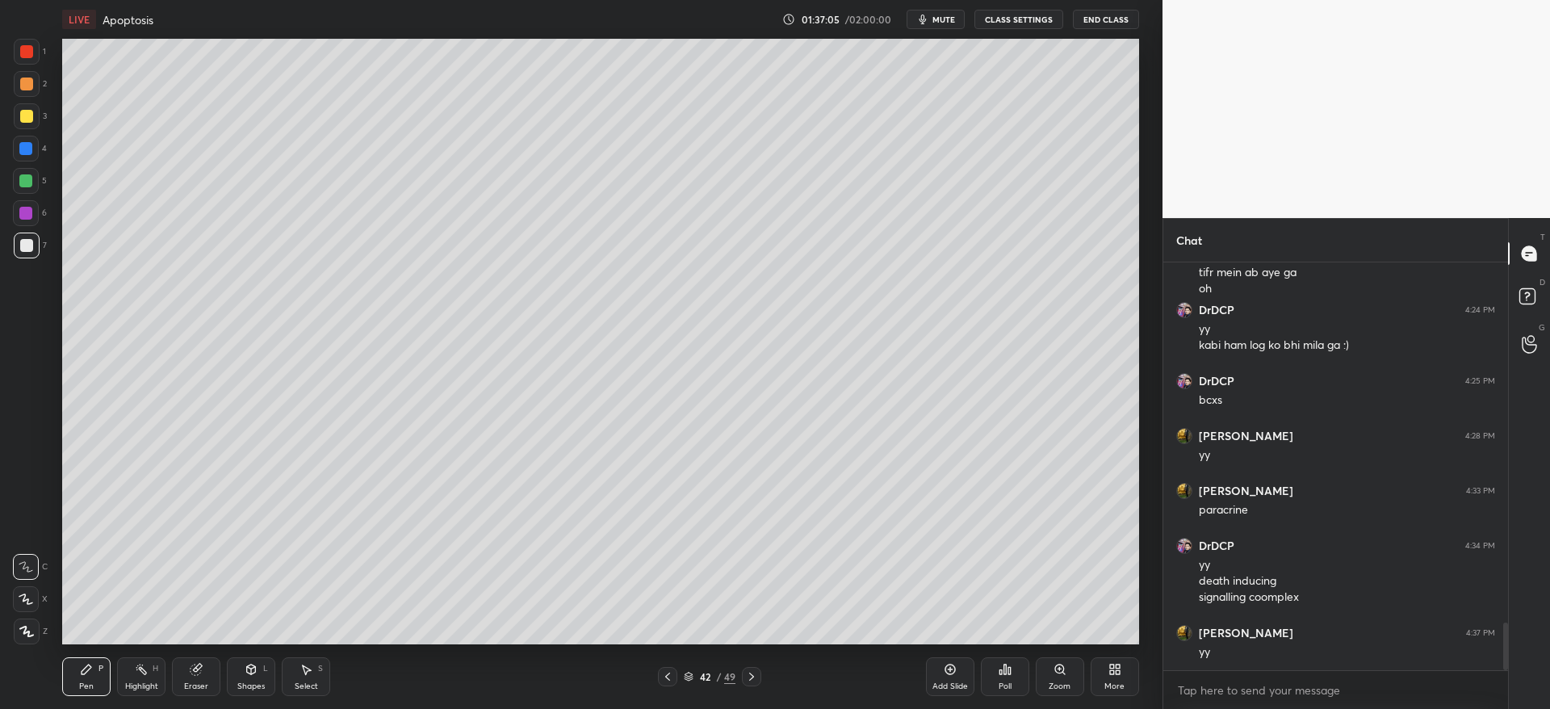
click at [939, 677] on div "Add Slide" at bounding box center [950, 676] width 48 height 39
click at [4, 68] on div "1 2 3 4 5 6 7 C X Z C X Z E E Erase all H H" at bounding box center [26, 341] width 52 height 605
click at [23, 182] on div at bounding box center [25, 180] width 13 height 13
click at [32, 251] on div at bounding box center [27, 245] width 26 height 26
drag, startPoint x: 32, startPoint y: 185, endPoint x: 44, endPoint y: 185, distance: 11.3
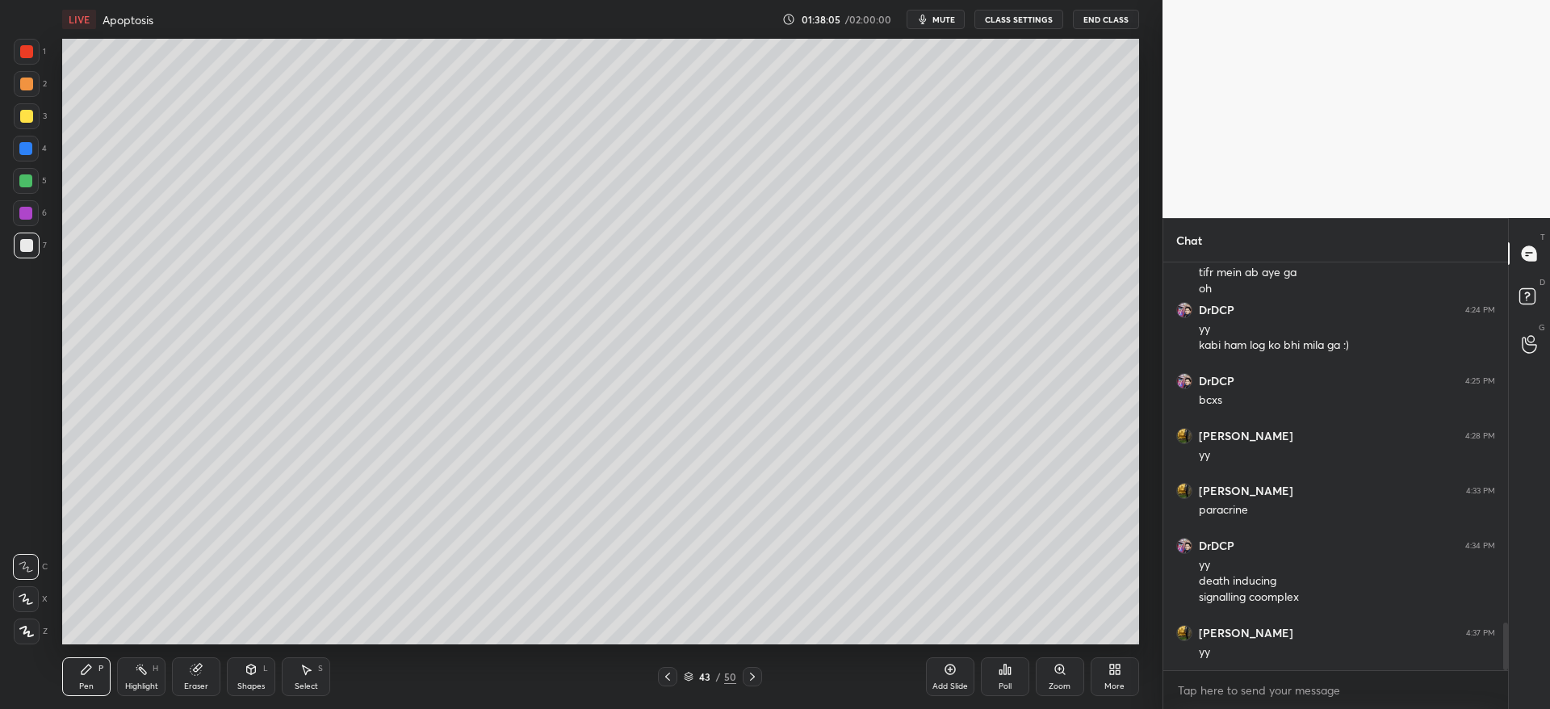
click at [37, 185] on div at bounding box center [26, 181] width 26 height 26
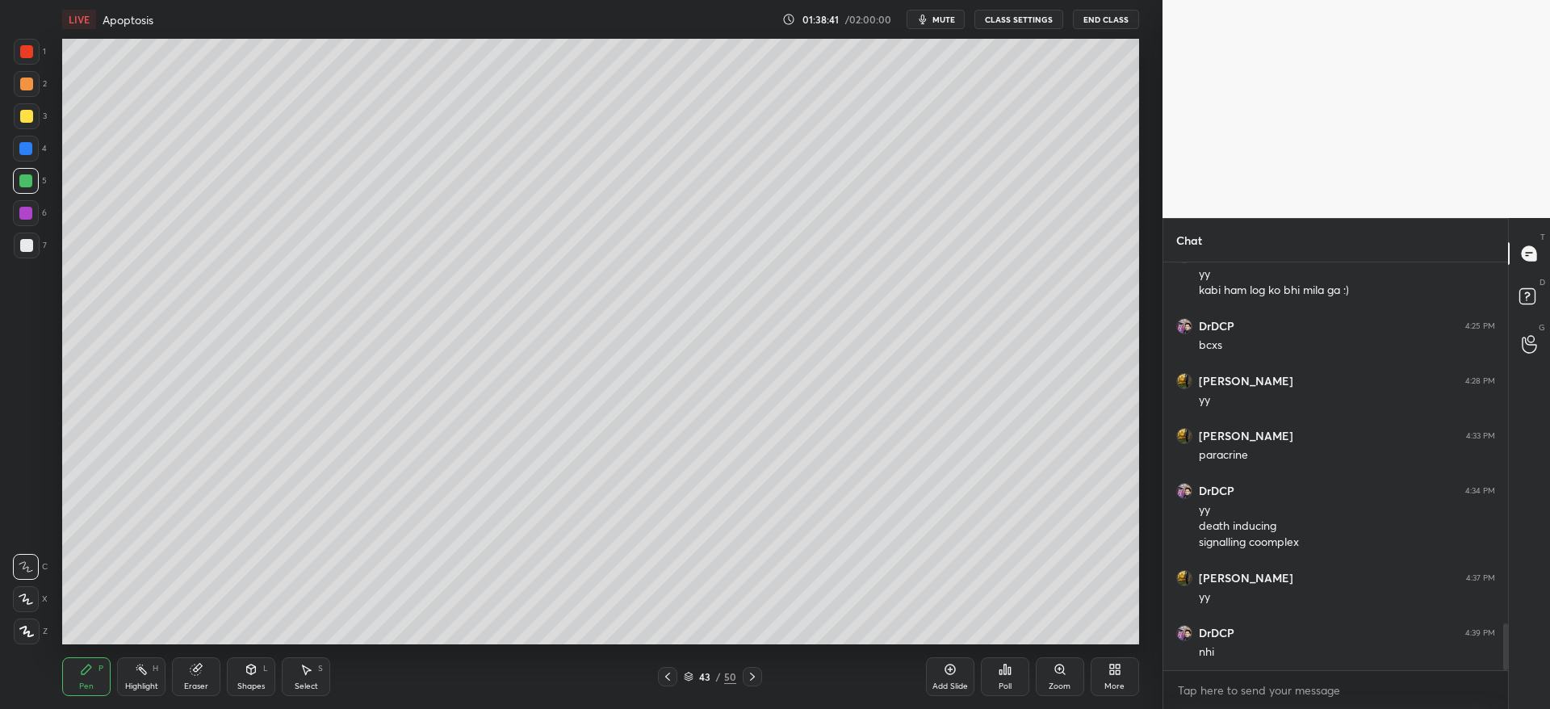
scroll to position [3216, 0]
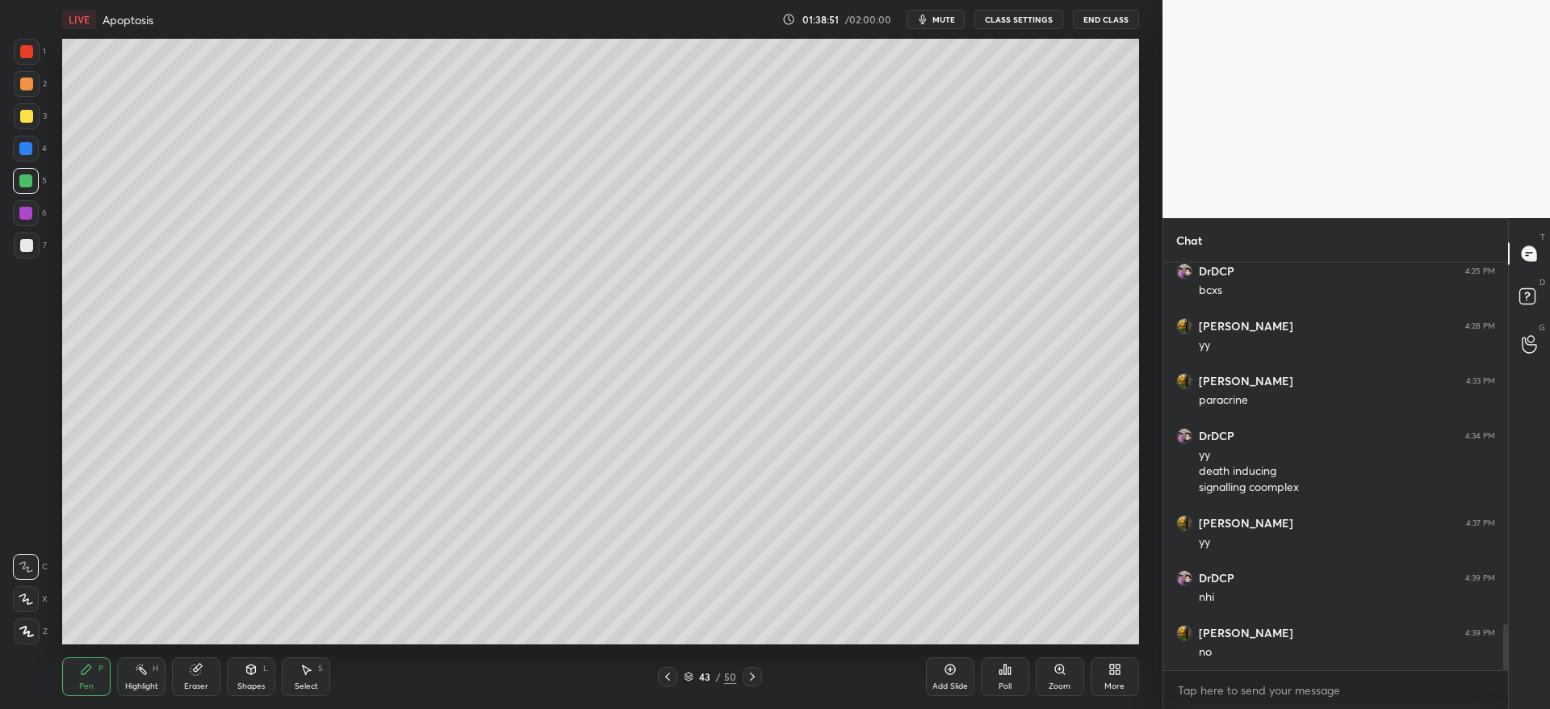
click at [944, 676] on div "Add Slide" at bounding box center [950, 676] width 48 height 39
click at [20, 120] on div at bounding box center [26, 116] width 13 height 13
click at [671, 673] on icon at bounding box center [668, 676] width 13 height 13
click at [670, 675] on icon at bounding box center [668, 676] width 13 height 13
click at [752, 679] on icon at bounding box center [750, 676] width 13 height 13
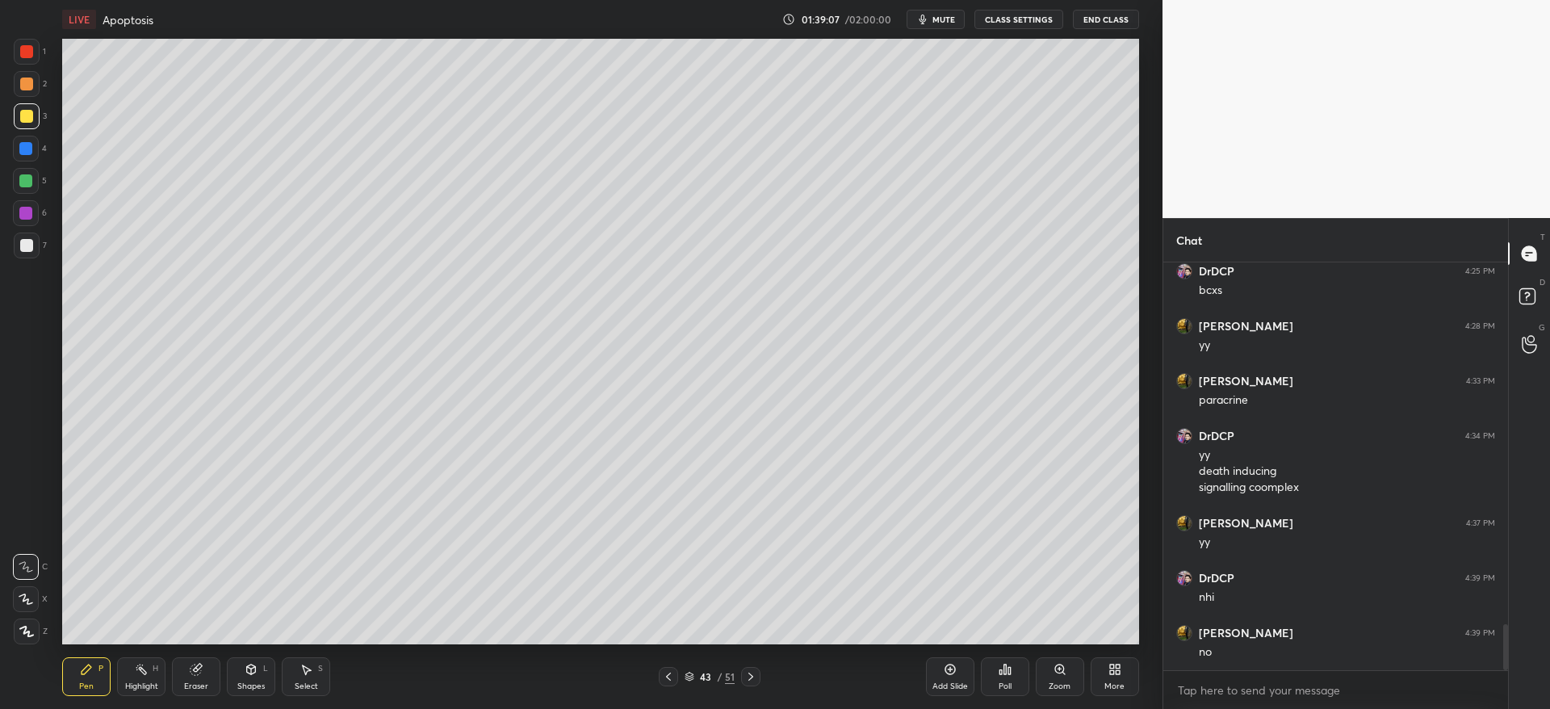
click at [751, 679] on icon at bounding box center [750, 676] width 13 height 13
click at [24, 254] on div at bounding box center [27, 245] width 26 height 26
drag, startPoint x: 199, startPoint y: 677, endPoint x: 197, endPoint y: 658, distance: 19.4
click at [199, 674] on div "Eraser" at bounding box center [196, 676] width 48 height 39
click at [88, 649] on div "Pen P Highlight H Eraser Shapes L Select S 44 / 51 Add Slide Poll Zoom More" at bounding box center [600, 676] width 1076 height 65
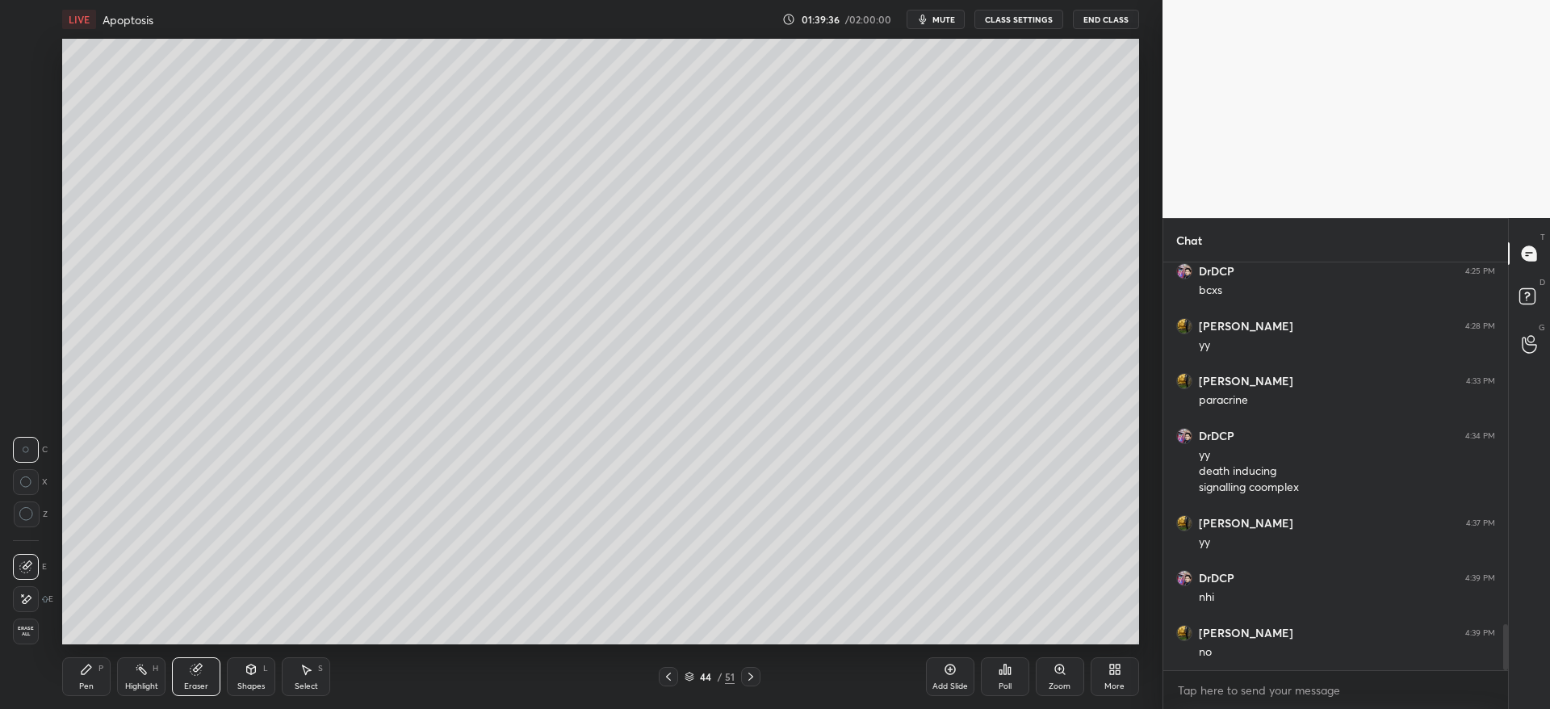
click at [88, 671] on icon at bounding box center [86, 669] width 13 height 13
drag, startPoint x: 36, startPoint y: 78, endPoint x: 54, endPoint y: 99, distance: 28.0
click at [37, 81] on div at bounding box center [27, 84] width 26 height 26
click at [27, 250] on div at bounding box center [26, 245] width 13 height 13
click at [25, 611] on div at bounding box center [26, 599] width 26 height 26
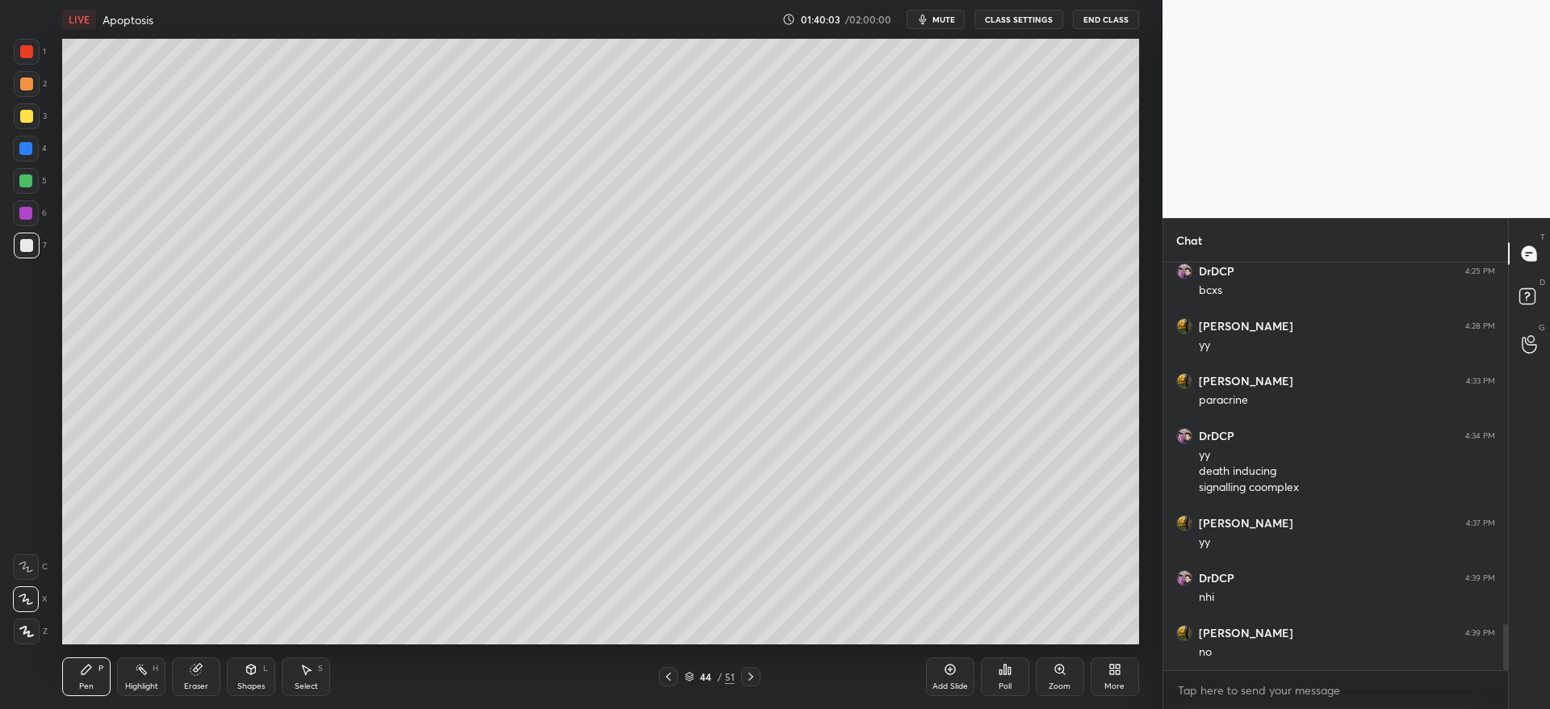
drag, startPoint x: 24, startPoint y: 601, endPoint x: 27, endPoint y: 584, distance: 17.3
click at [24, 598] on icon at bounding box center [26, 598] width 15 height 11
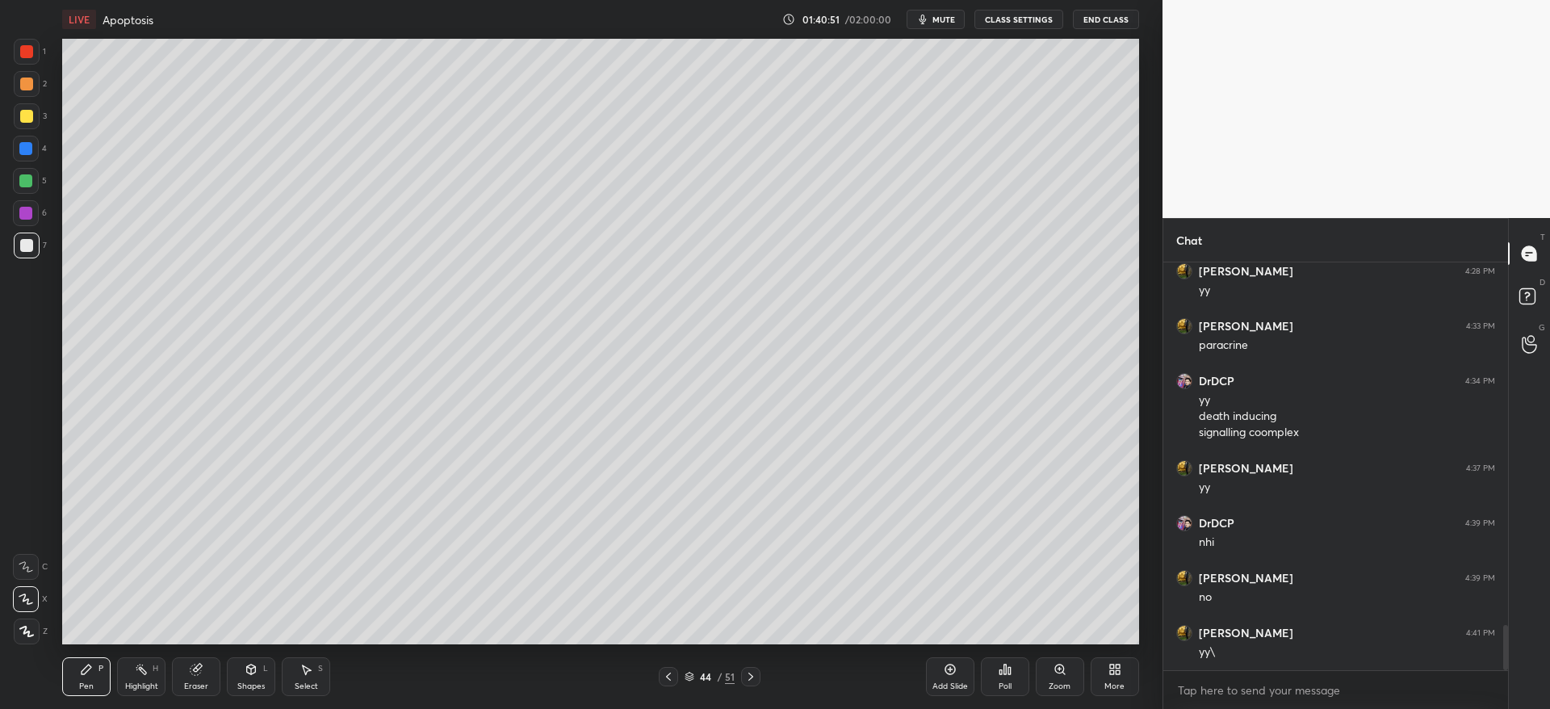
click at [753, 676] on icon at bounding box center [750, 676] width 5 height 8
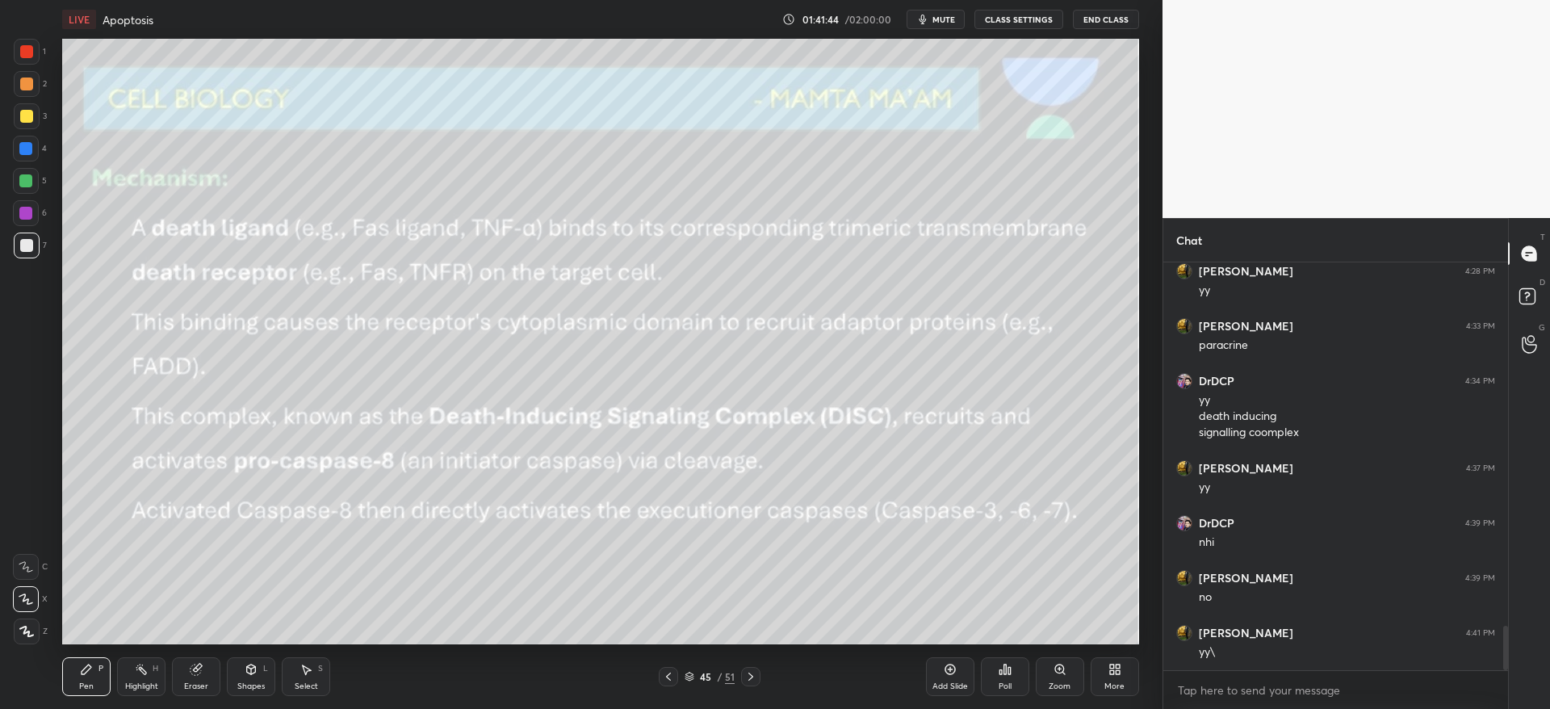
scroll to position [3326, 0]
click at [24, 114] on div at bounding box center [26, 116] width 13 height 13
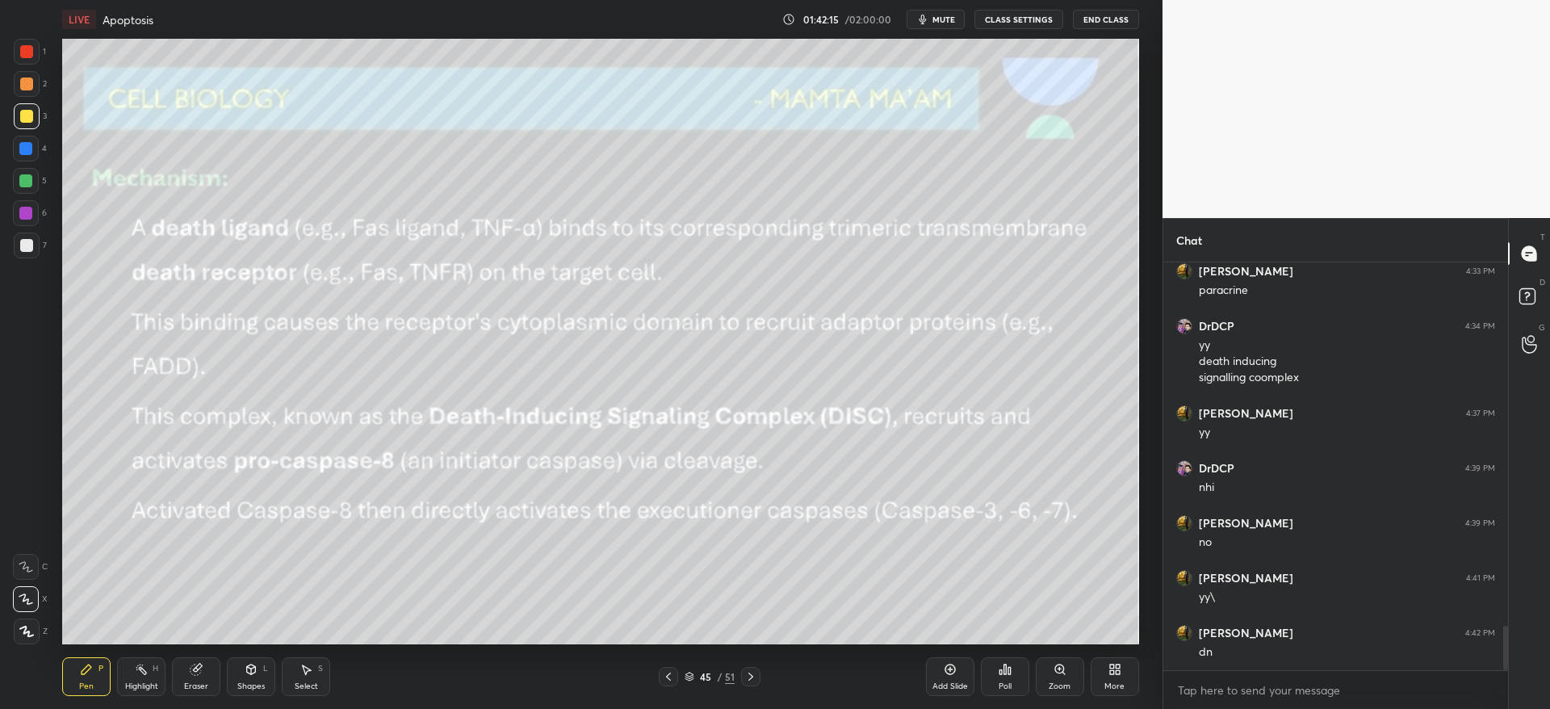
click at [672, 678] on icon at bounding box center [668, 676] width 13 height 13
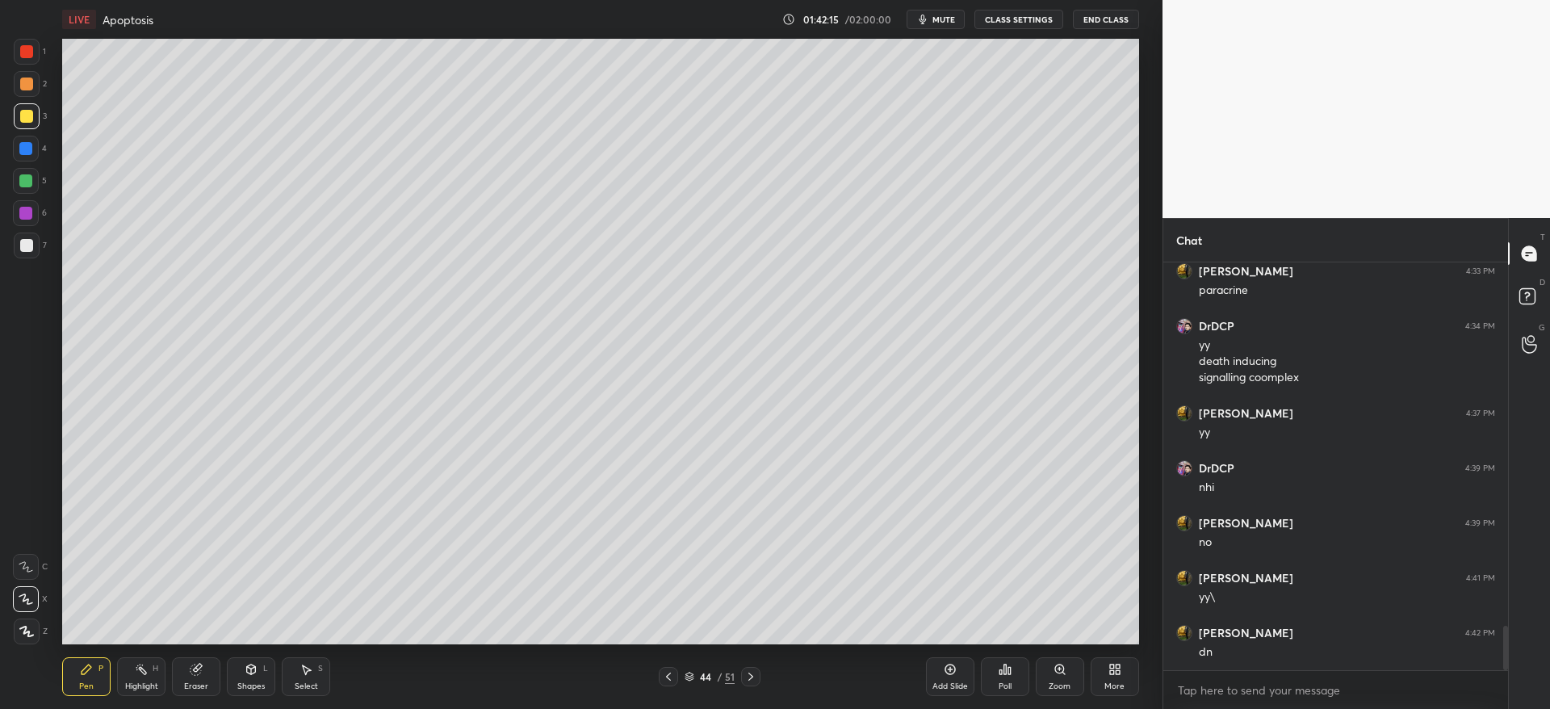
click at [672, 677] on icon at bounding box center [668, 676] width 13 height 13
click at [674, 676] on icon at bounding box center [668, 676] width 13 height 13
click at [749, 676] on icon at bounding box center [750, 676] width 13 height 13
click at [751, 676] on icon at bounding box center [750, 676] width 13 height 13
click at [751, 680] on icon at bounding box center [750, 676] width 13 height 13
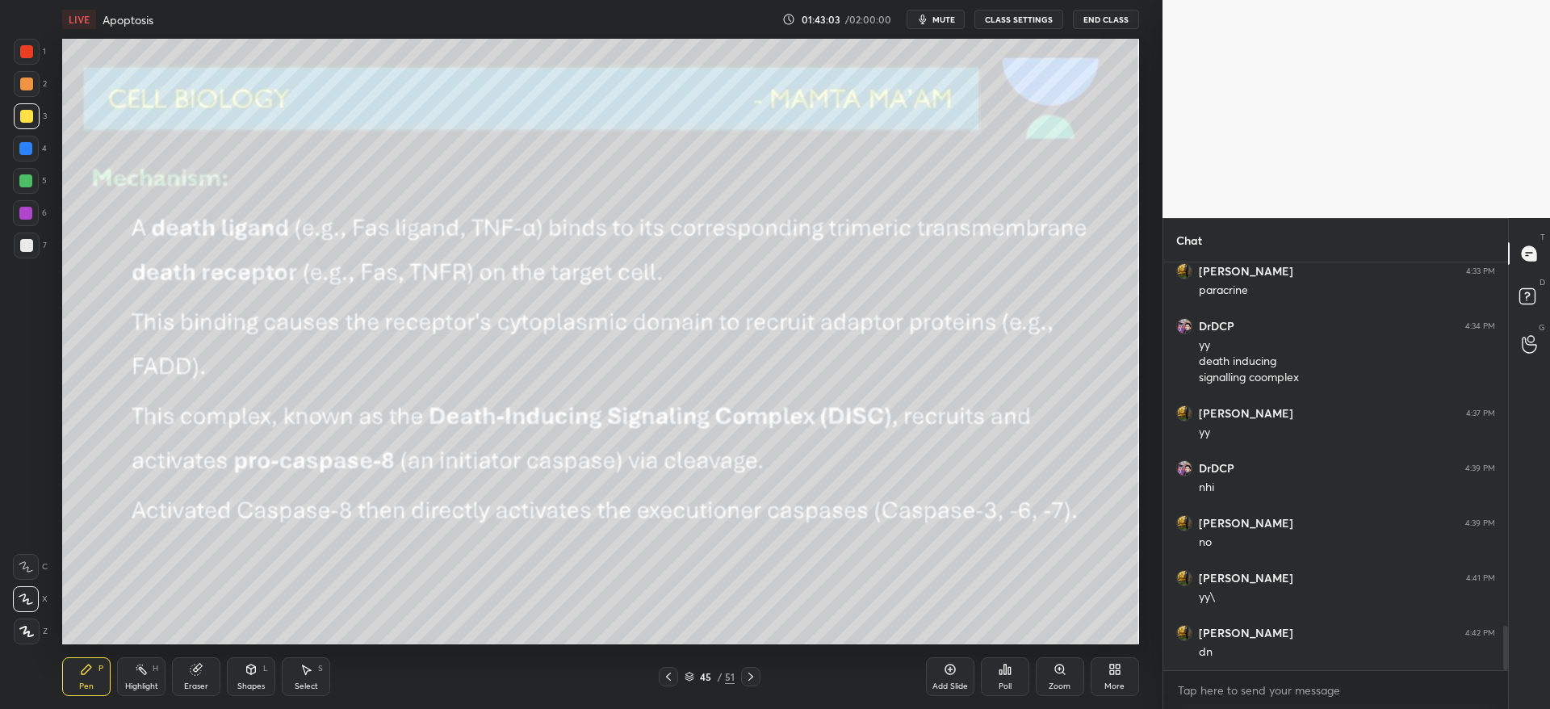
click at [749, 672] on icon at bounding box center [750, 676] width 13 height 13
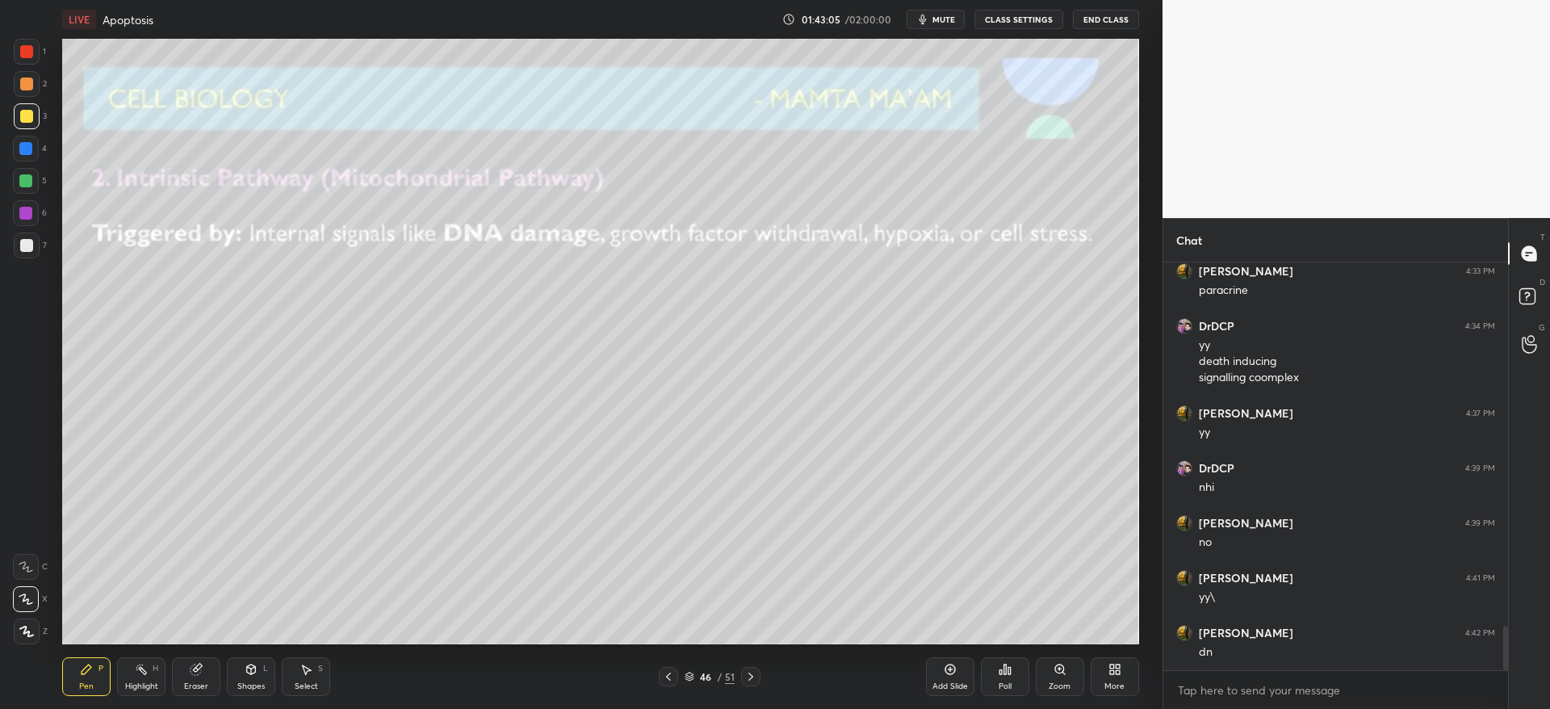
click at [666, 673] on icon at bounding box center [668, 676] width 13 height 13
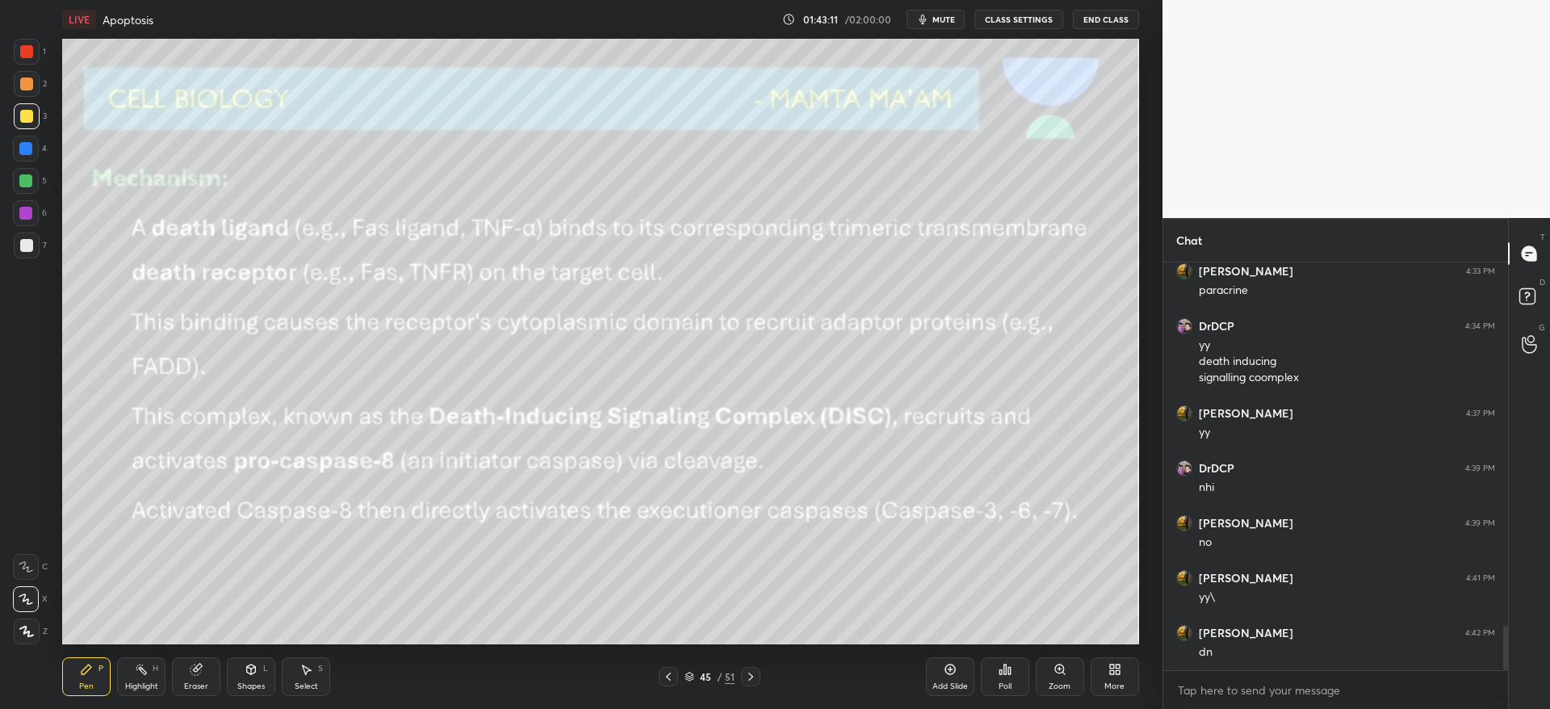
click at [673, 674] on icon at bounding box center [668, 676] width 13 height 13
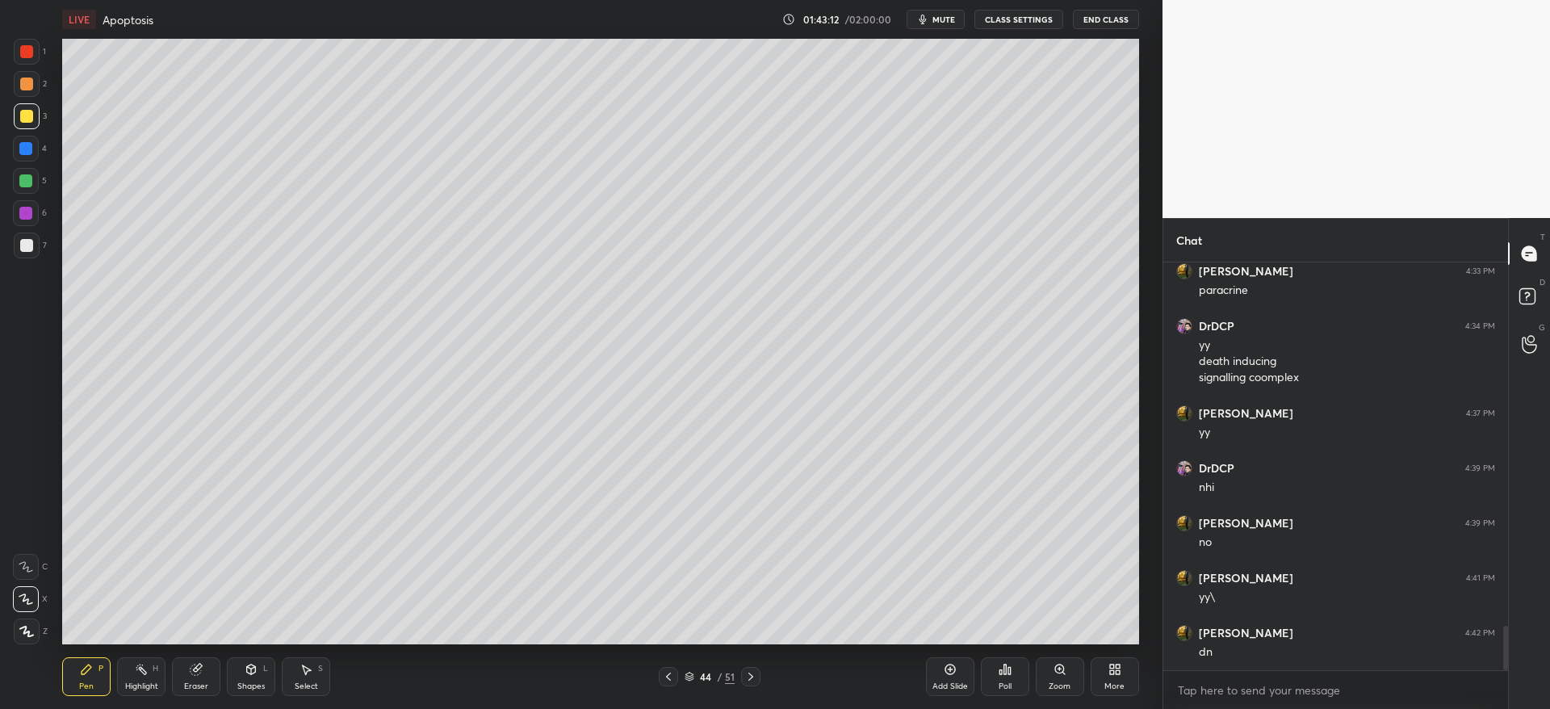
click at [671, 674] on icon at bounding box center [668, 676] width 13 height 13
click at [671, 675] on icon at bounding box center [668, 676] width 13 height 13
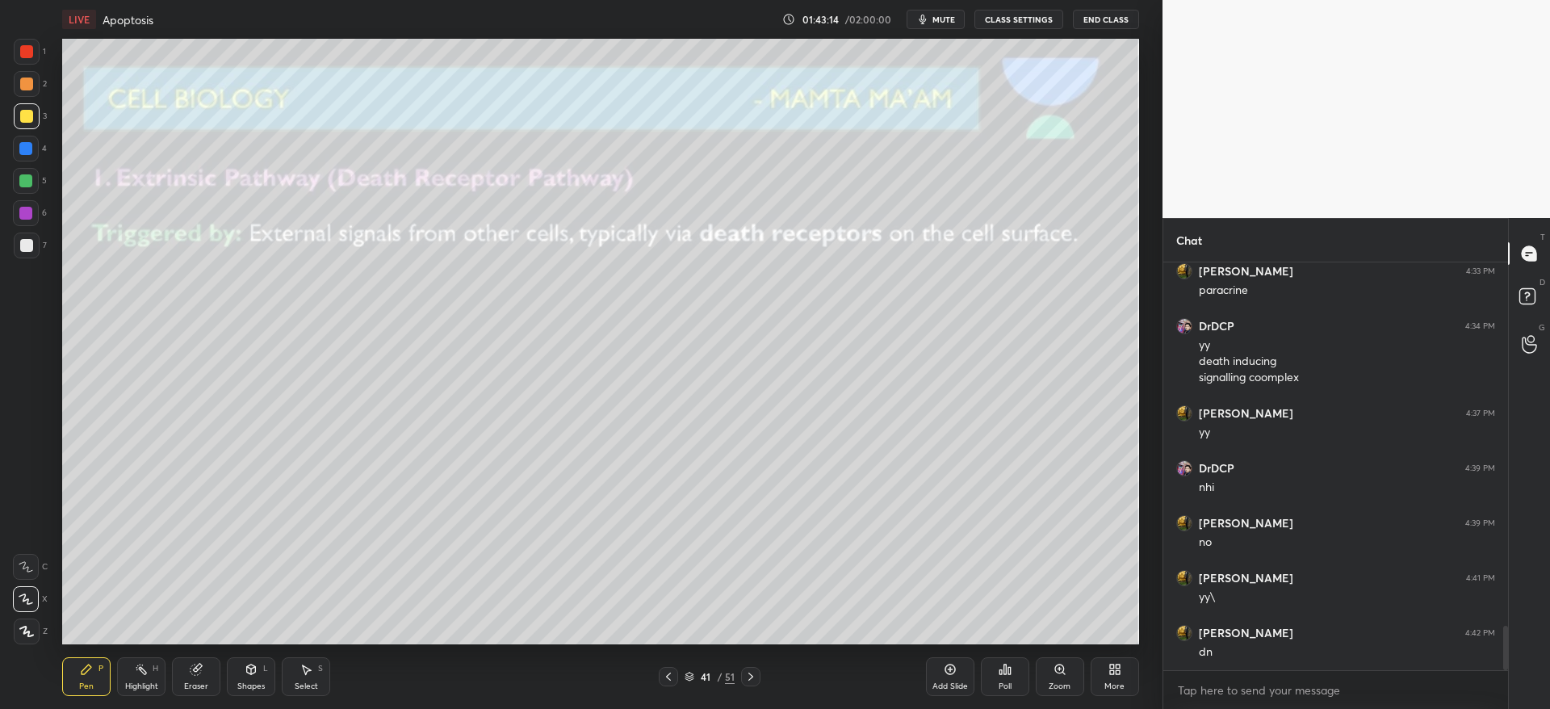
click at [743, 677] on div at bounding box center [750, 676] width 19 height 19
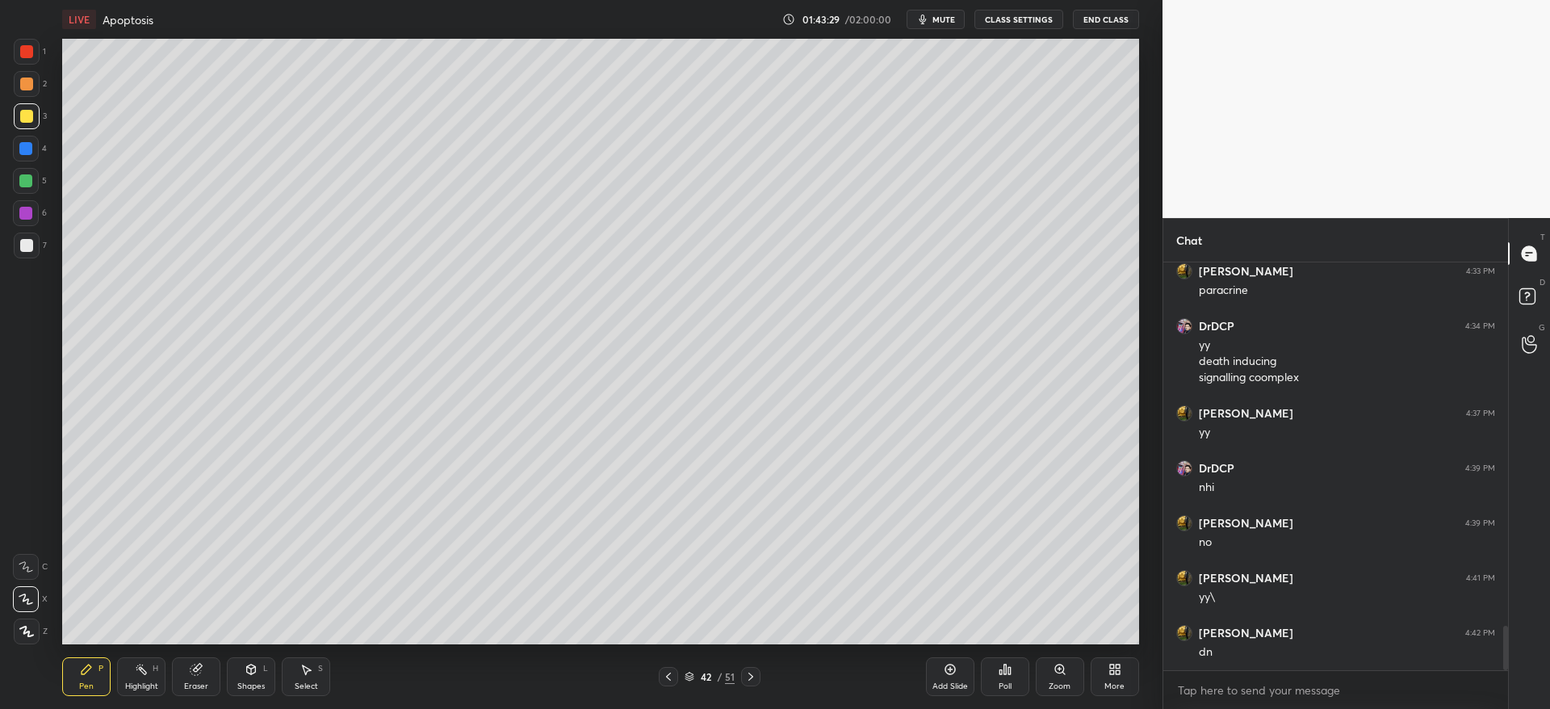
click at [753, 680] on icon at bounding box center [750, 676] width 13 height 13
click at [751, 681] on icon at bounding box center [750, 676] width 13 height 13
click at [751, 677] on icon at bounding box center [750, 676] width 13 height 13
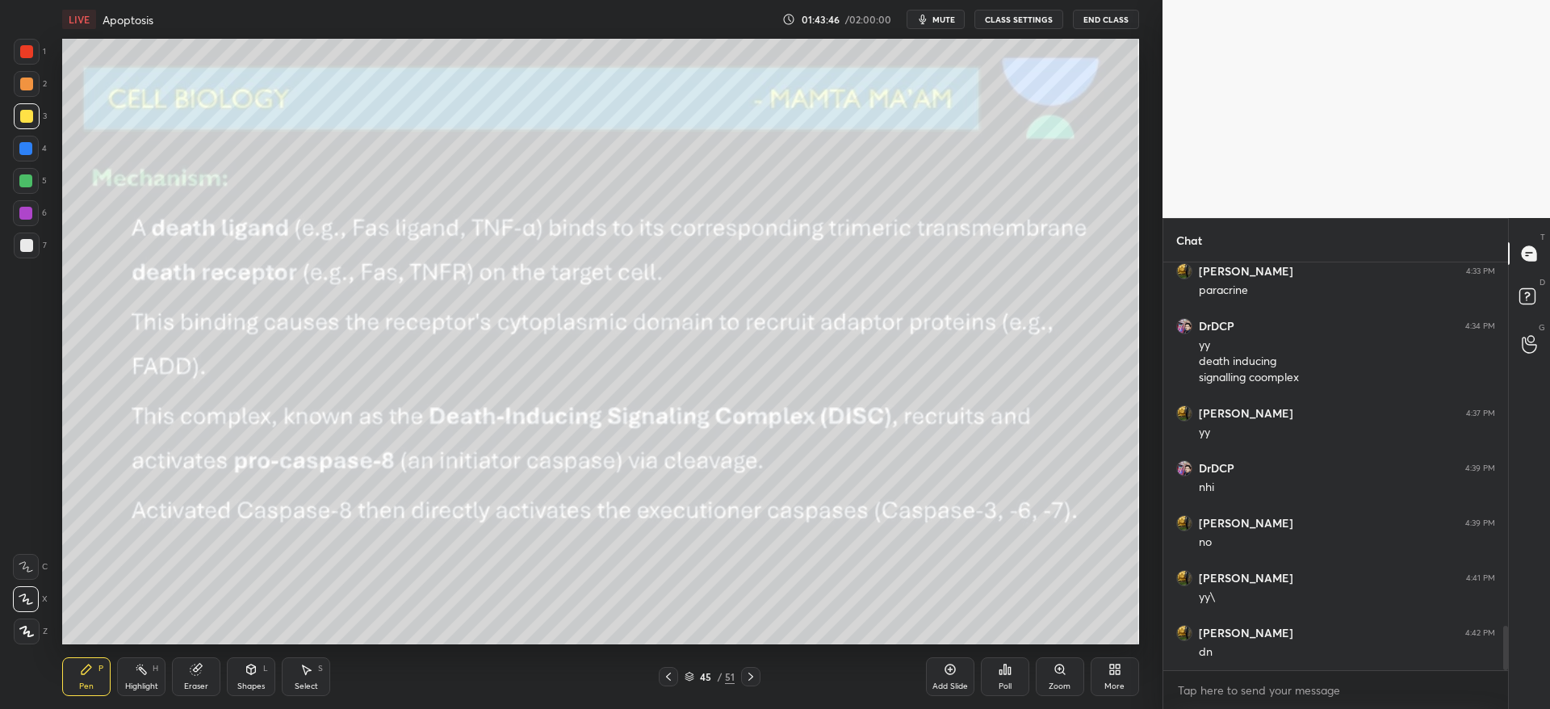
click at [747, 678] on icon at bounding box center [750, 676] width 13 height 13
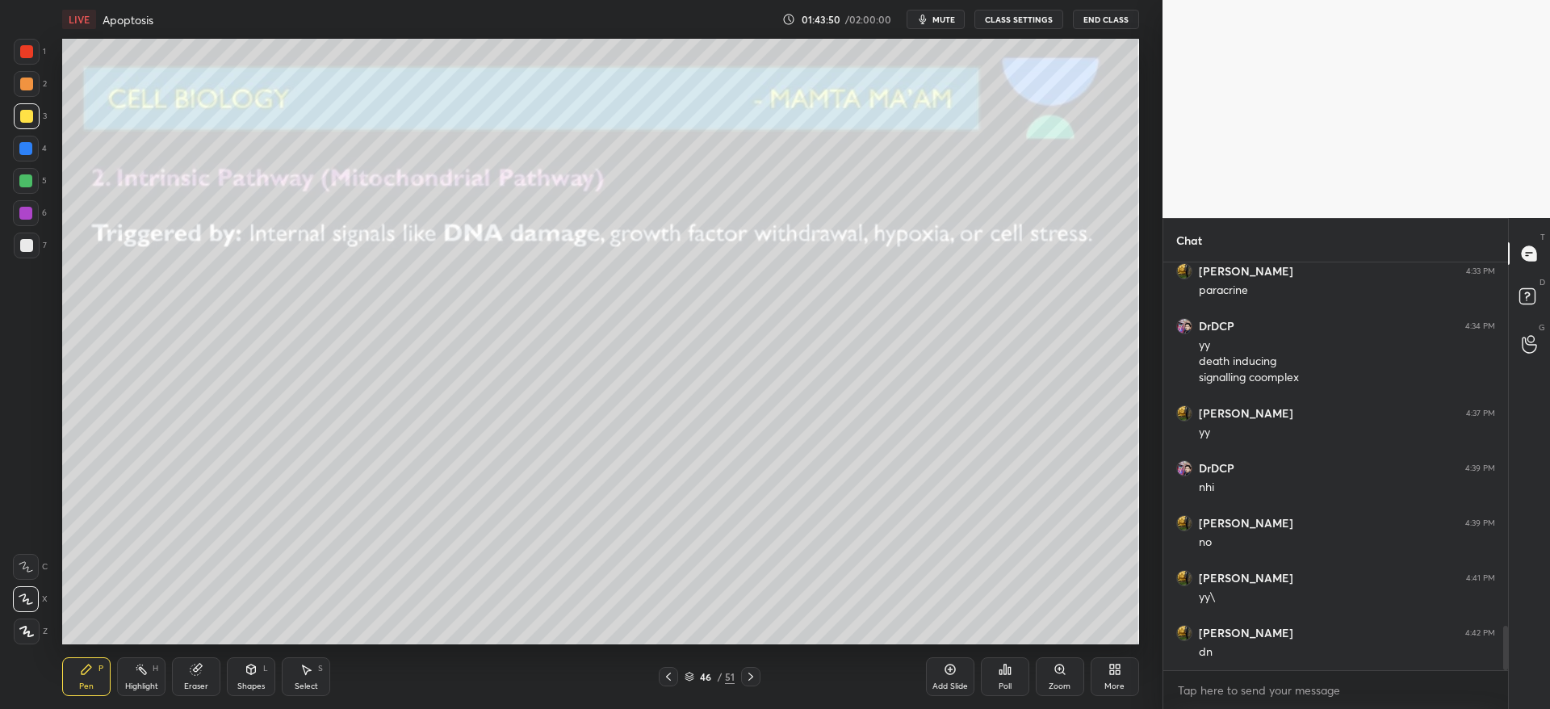
click at [23, 247] on div at bounding box center [26, 245] width 13 height 13
click at [31, 123] on div at bounding box center [27, 116] width 26 height 26
click at [23, 86] on div at bounding box center [26, 83] width 13 height 13
click at [31, 245] on div at bounding box center [26, 245] width 13 height 13
click at [33, 123] on div at bounding box center [27, 116] width 26 height 26
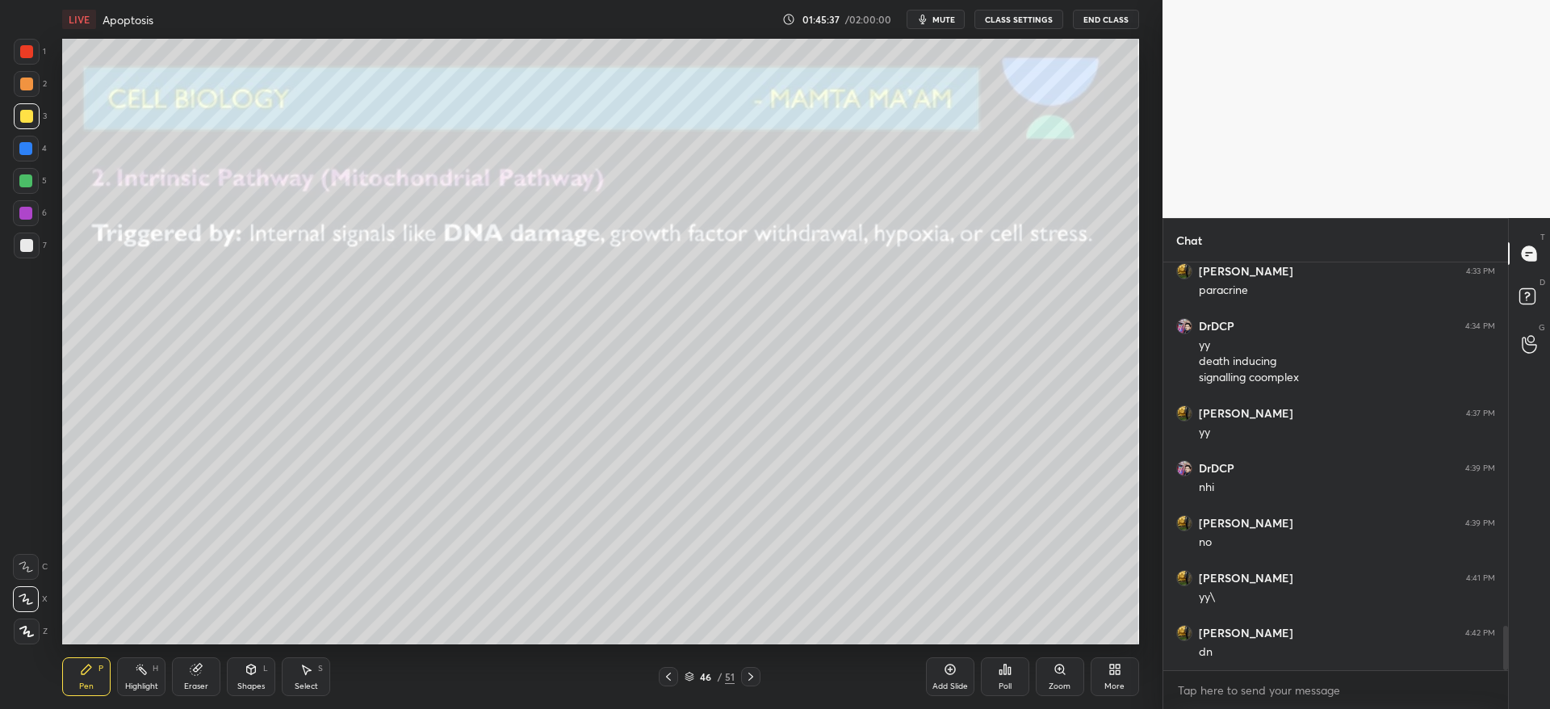
click at [751, 681] on icon at bounding box center [750, 676] width 13 height 13
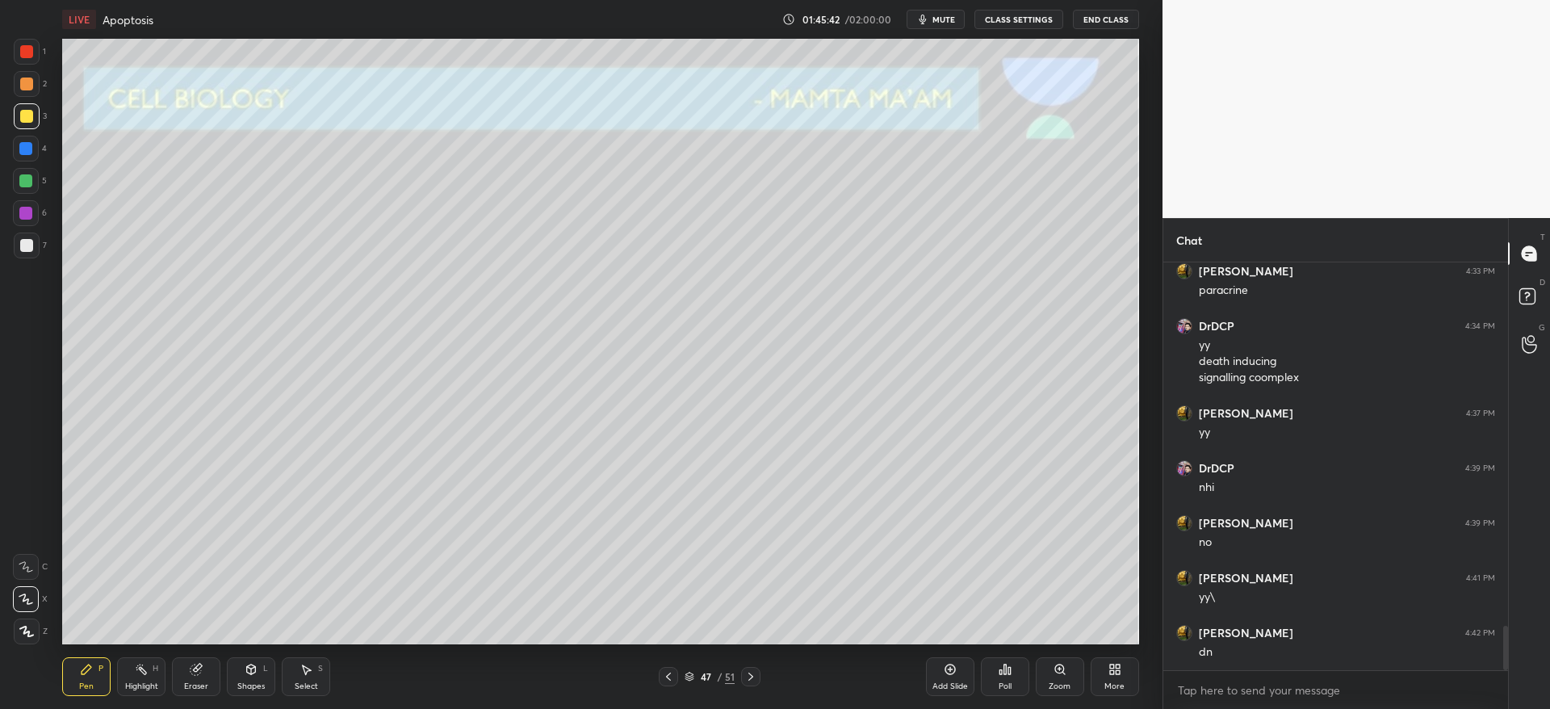
click at [754, 680] on icon at bounding box center [750, 676] width 13 height 13
click at [682, 667] on div "48 / 51" at bounding box center [710, 676] width 102 height 19
click at [677, 674] on div at bounding box center [668, 676] width 19 height 19
click at [672, 679] on icon at bounding box center [668, 676] width 13 height 13
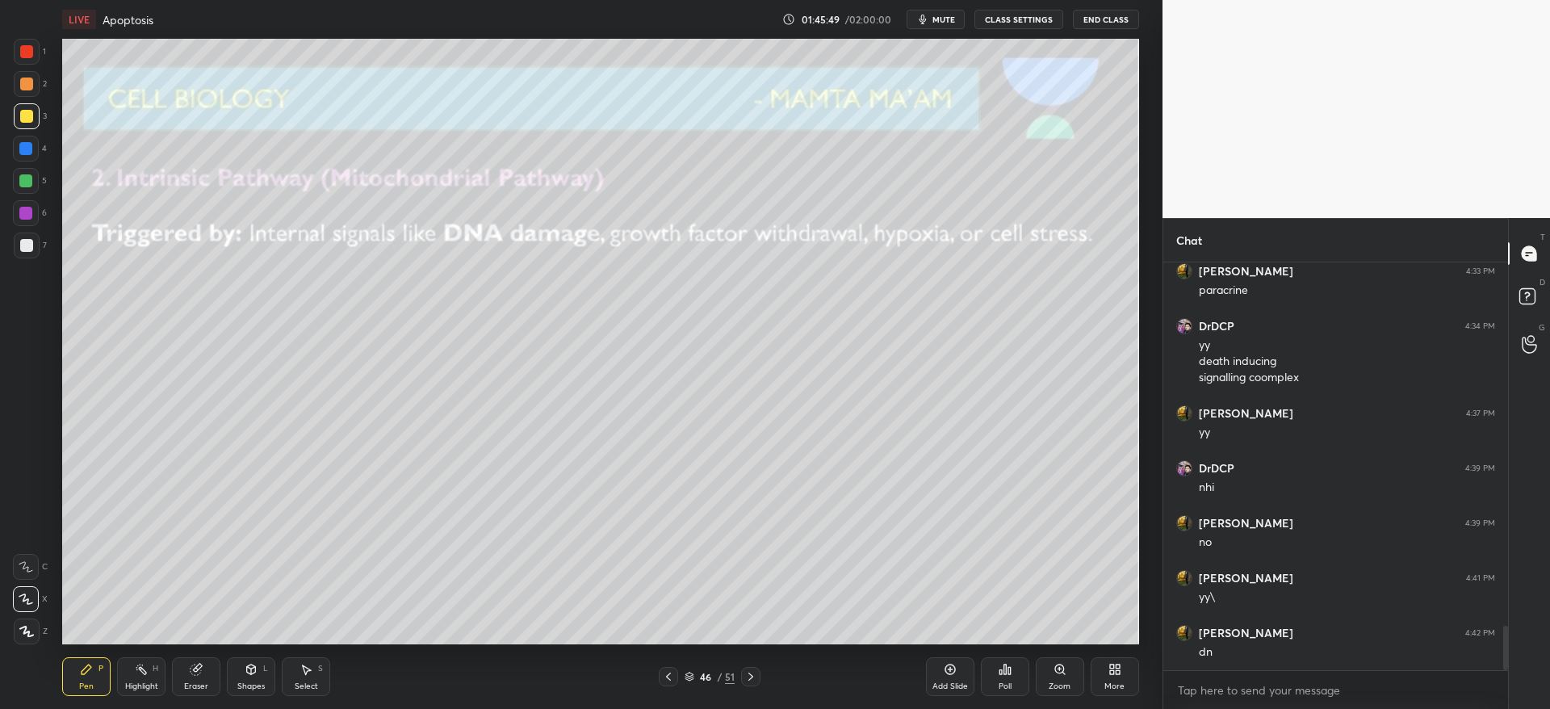
click at [953, 668] on icon at bounding box center [949, 669] width 13 height 13
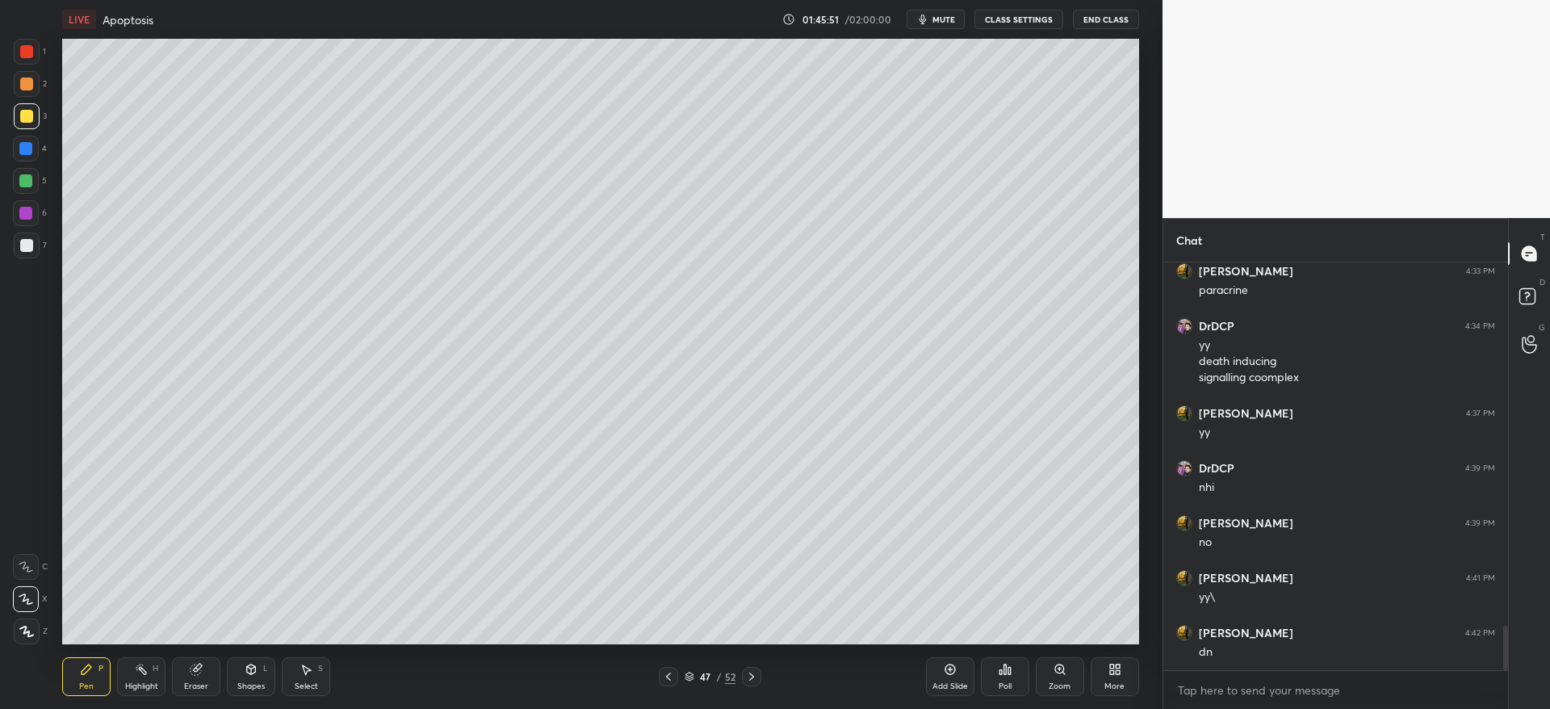
click at [31, 249] on div at bounding box center [27, 245] width 26 height 26
click at [27, 83] on div at bounding box center [26, 83] width 13 height 13
click at [253, 668] on icon at bounding box center [251, 669] width 9 height 10
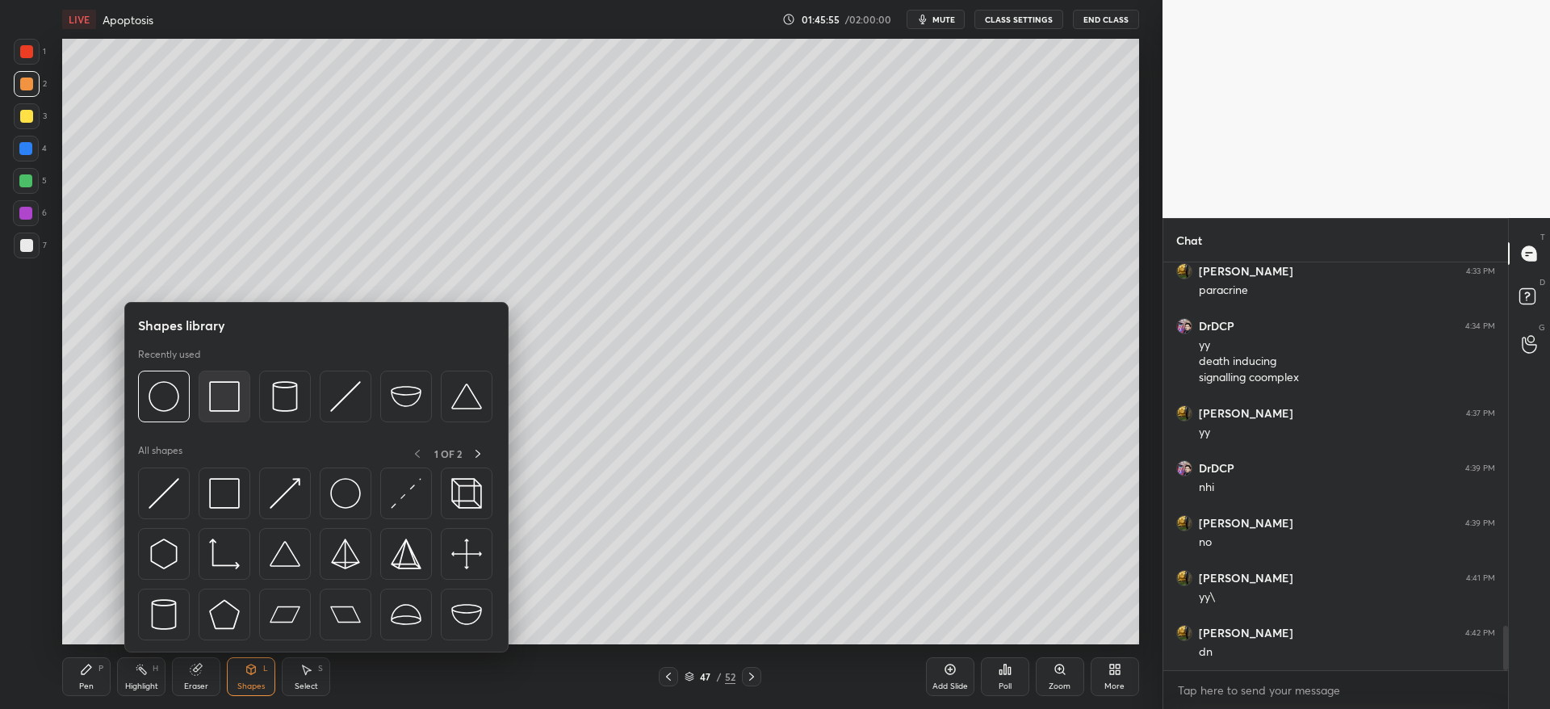
click at [223, 400] on img at bounding box center [224, 396] width 31 height 31
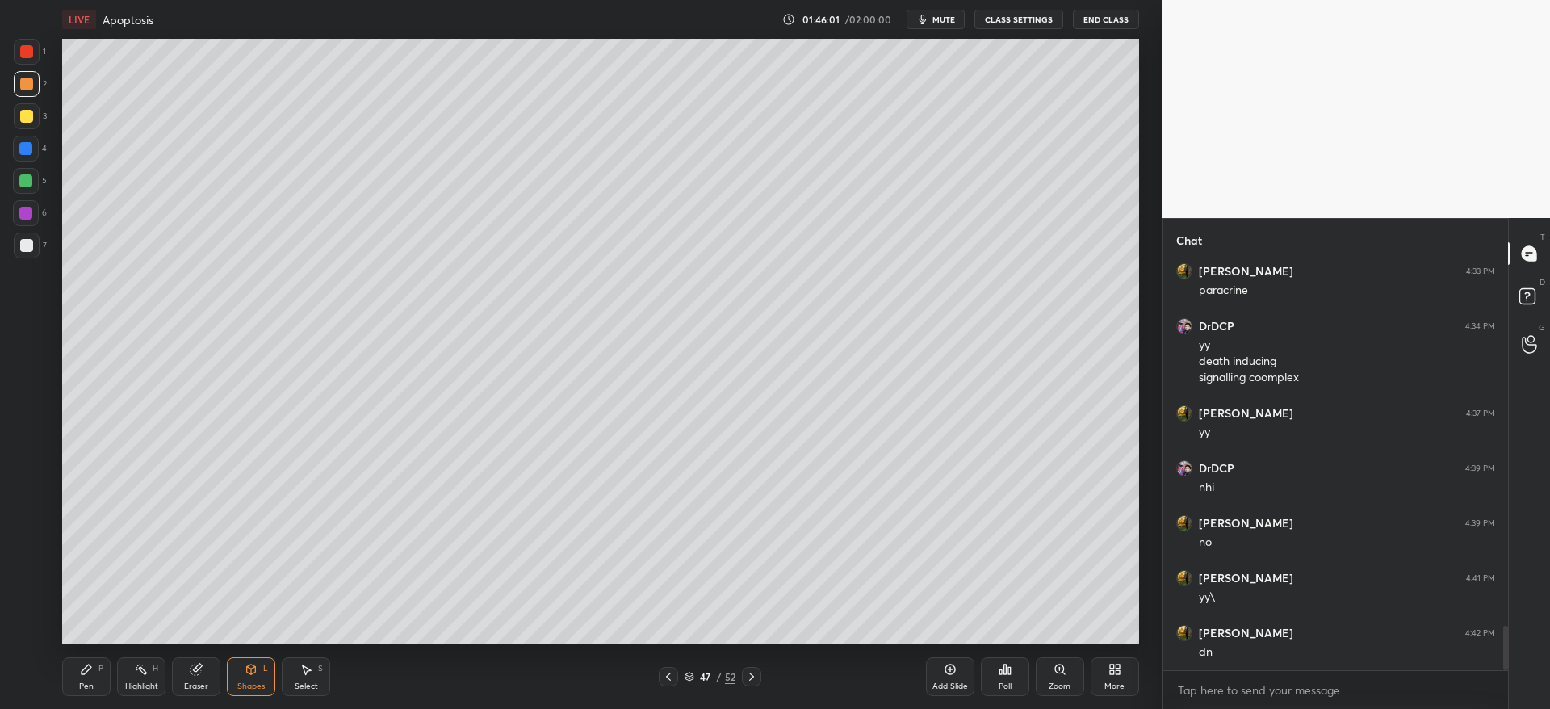
click at [946, 632] on div "LIVE Apoptosis 01:46:01 / 02:00:00 mute CLASS SETTINGS End Class Setting up you…" at bounding box center [601, 354] width 1098 height 709
click at [1022, 645] on div "Poll" at bounding box center [1005, 676] width 48 height 90
click at [29, 119] on div at bounding box center [26, 116] width 13 height 13
drag, startPoint x: 259, startPoint y: 679, endPoint x: 260, endPoint y: 665, distance: 13.7
click at [260, 679] on div "Shapes L" at bounding box center [251, 676] width 48 height 39
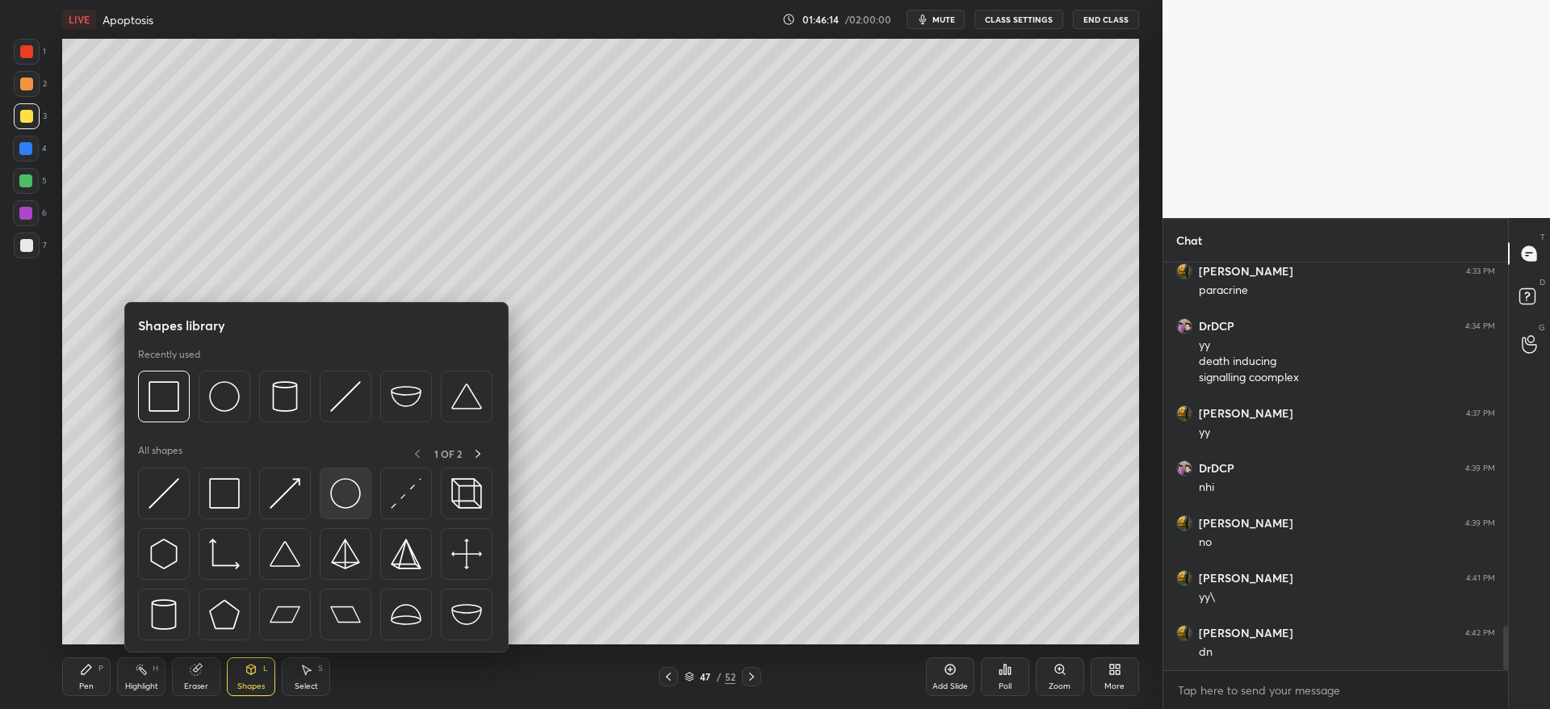
click at [339, 502] on img at bounding box center [345, 493] width 31 height 31
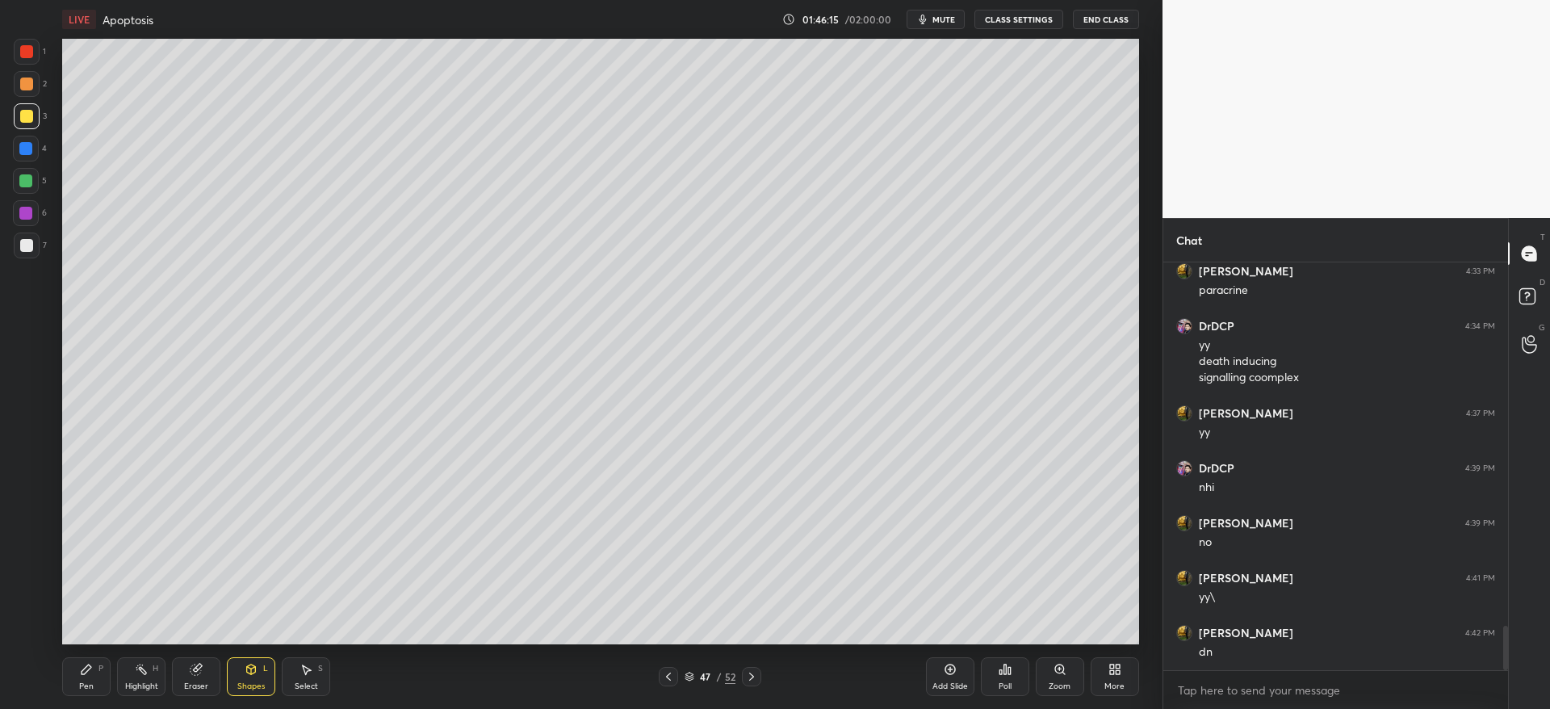
click at [27, 102] on div "1 2 3 4 5 6 7" at bounding box center [30, 152] width 34 height 226
click at [31, 119] on div at bounding box center [26, 116] width 13 height 13
click at [195, 676] on div "Eraser" at bounding box center [196, 676] width 48 height 39
click at [17, 603] on div at bounding box center [26, 599] width 26 height 26
drag, startPoint x: 247, startPoint y: 693, endPoint x: 245, endPoint y: 659, distance: 34.8
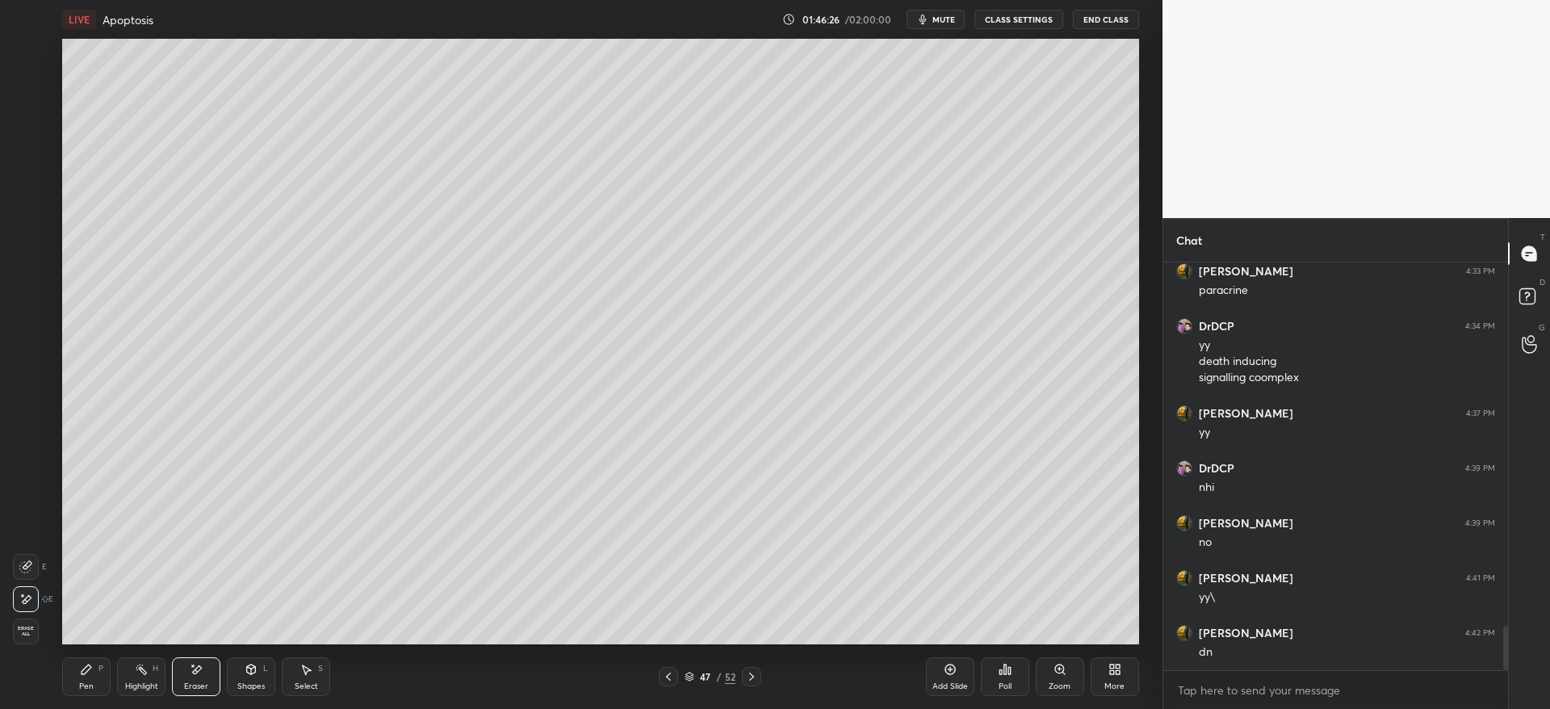
click at [247, 688] on div "Shapes L" at bounding box center [251, 676] width 48 height 39
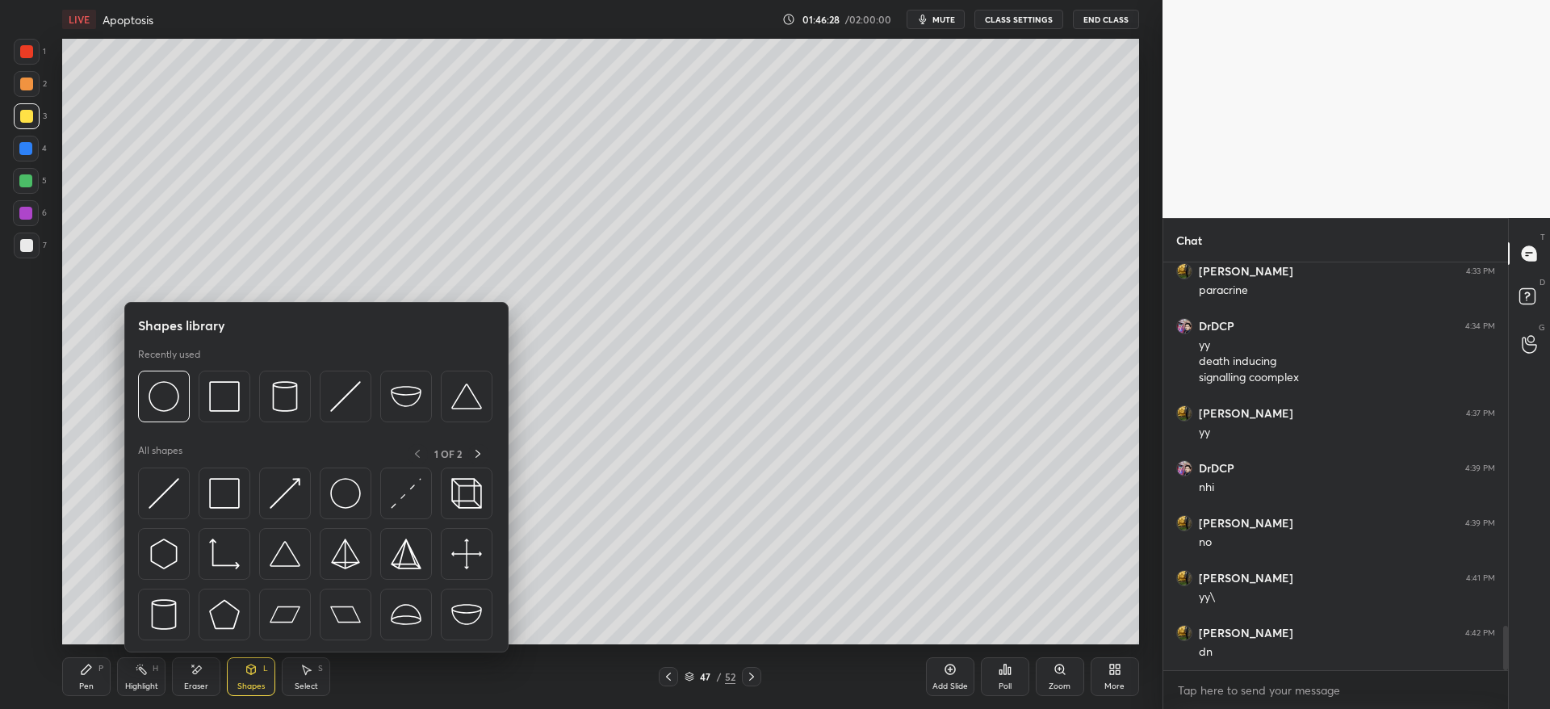
click at [32, 116] on div at bounding box center [27, 116] width 26 height 26
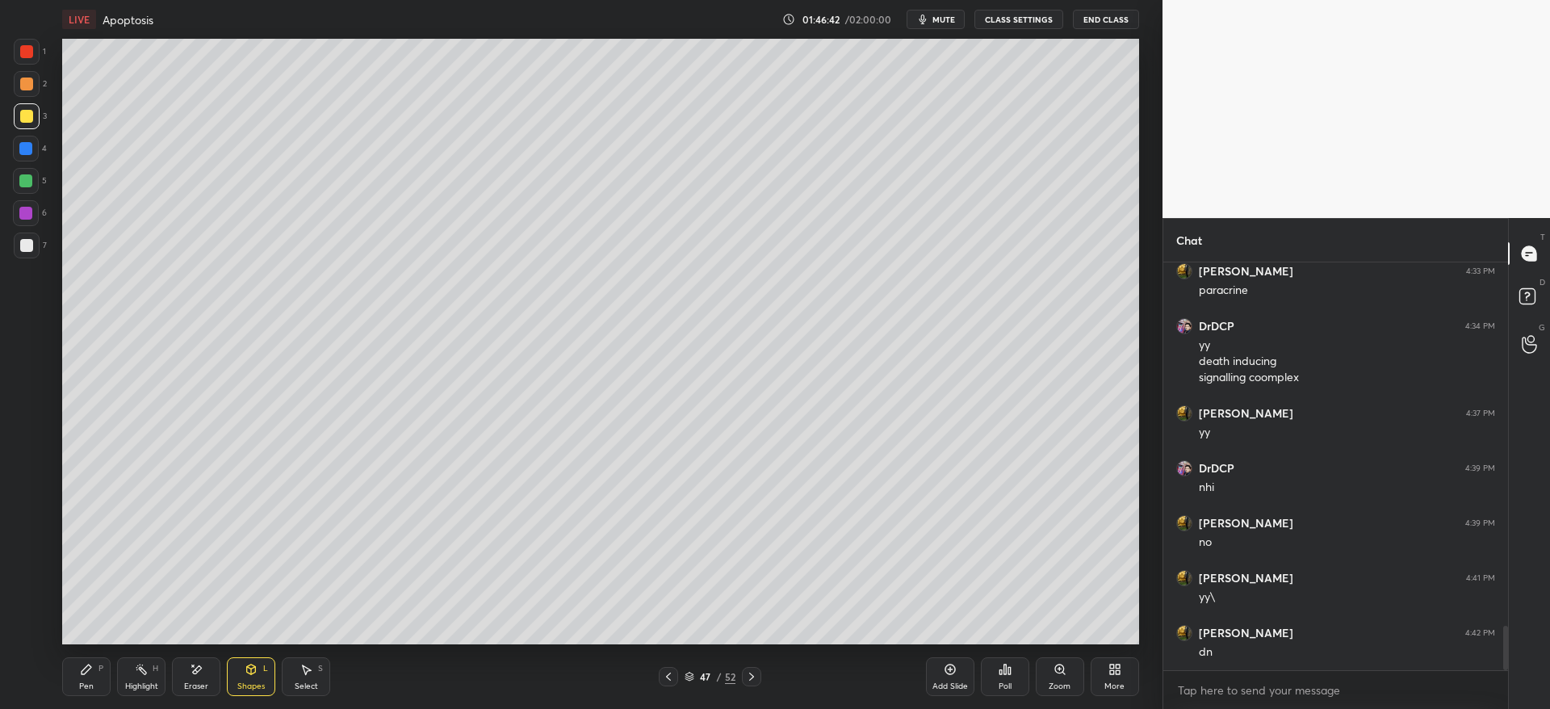
click at [17, 147] on div at bounding box center [26, 149] width 26 height 26
drag, startPoint x: 149, startPoint y: 671, endPoint x: 140, endPoint y: 659, distance: 14.9
click at [153, 671] on div "Highlight H" at bounding box center [141, 676] width 48 height 39
click at [17, 627] on div at bounding box center [26, 631] width 26 height 26
click at [196, 676] on div "Eraser" at bounding box center [196, 676] width 48 height 39
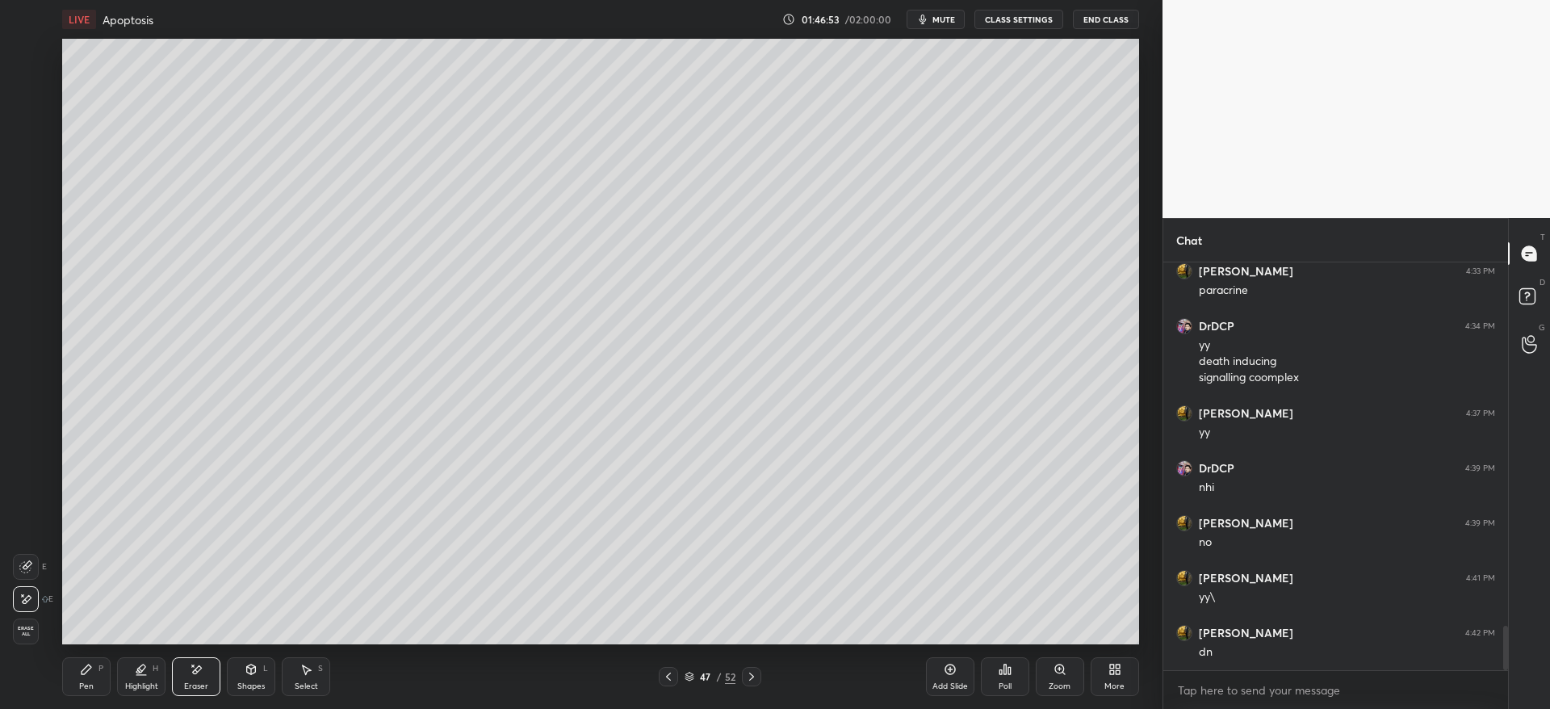
click at [89, 675] on div "Pen P" at bounding box center [86, 676] width 48 height 39
drag, startPoint x: 127, startPoint y: 680, endPoint x: 133, endPoint y: 663, distance: 18.1
click at [127, 677] on div "Highlight H" at bounding box center [141, 676] width 48 height 39
drag, startPoint x: 48, startPoint y: 253, endPoint x: 50, endPoint y: 245, distance: 8.4
click at [49, 249] on div "1 2 3 4 5 6 7 C X Z E E Erase all H H" at bounding box center [26, 341] width 52 height 605
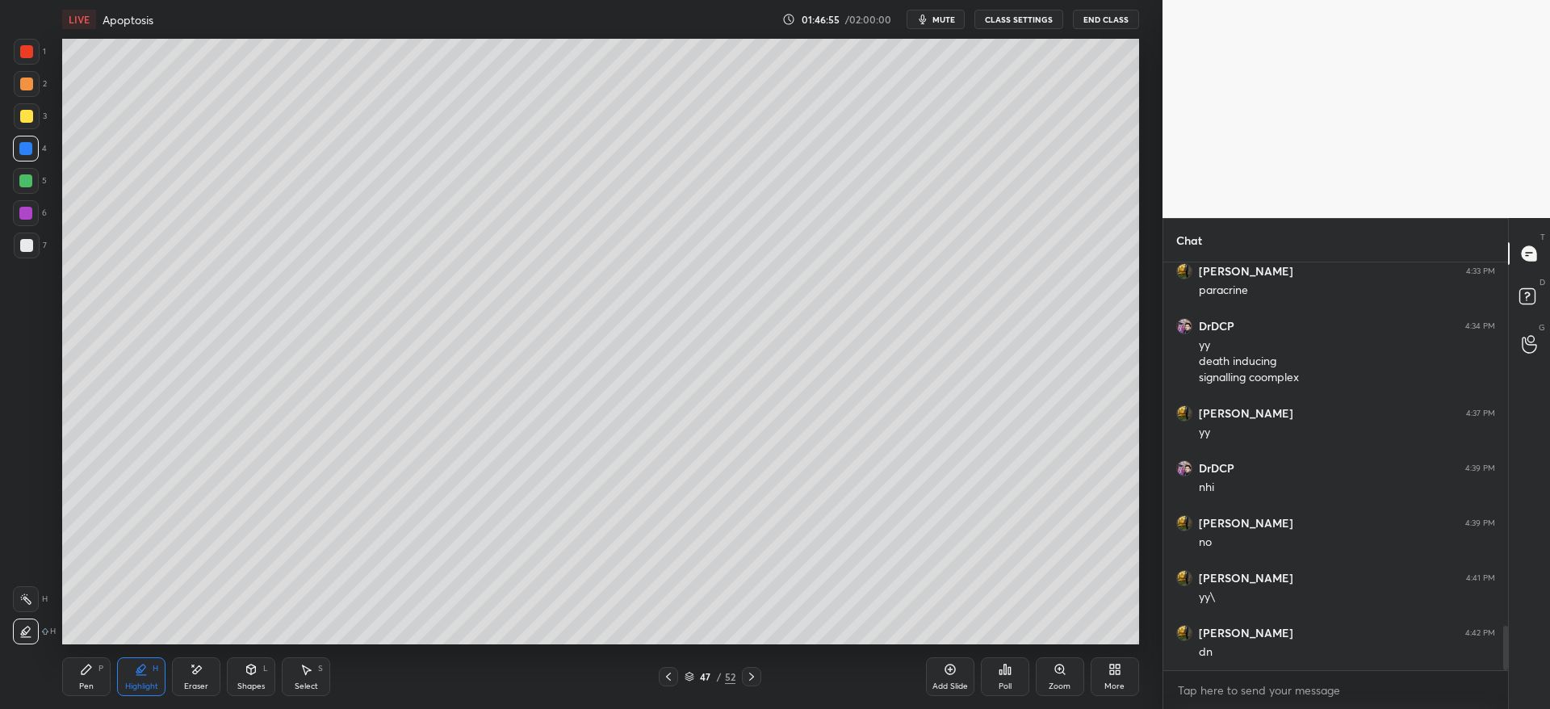
click at [31, 245] on div at bounding box center [26, 245] width 13 height 13
click at [82, 687] on div "Pen" at bounding box center [86, 686] width 15 height 8
click at [38, 119] on div at bounding box center [27, 116] width 26 height 26
click at [201, 663] on div "Eraser" at bounding box center [196, 676] width 48 height 39
click at [89, 676] on div "Pen P" at bounding box center [86, 676] width 48 height 39
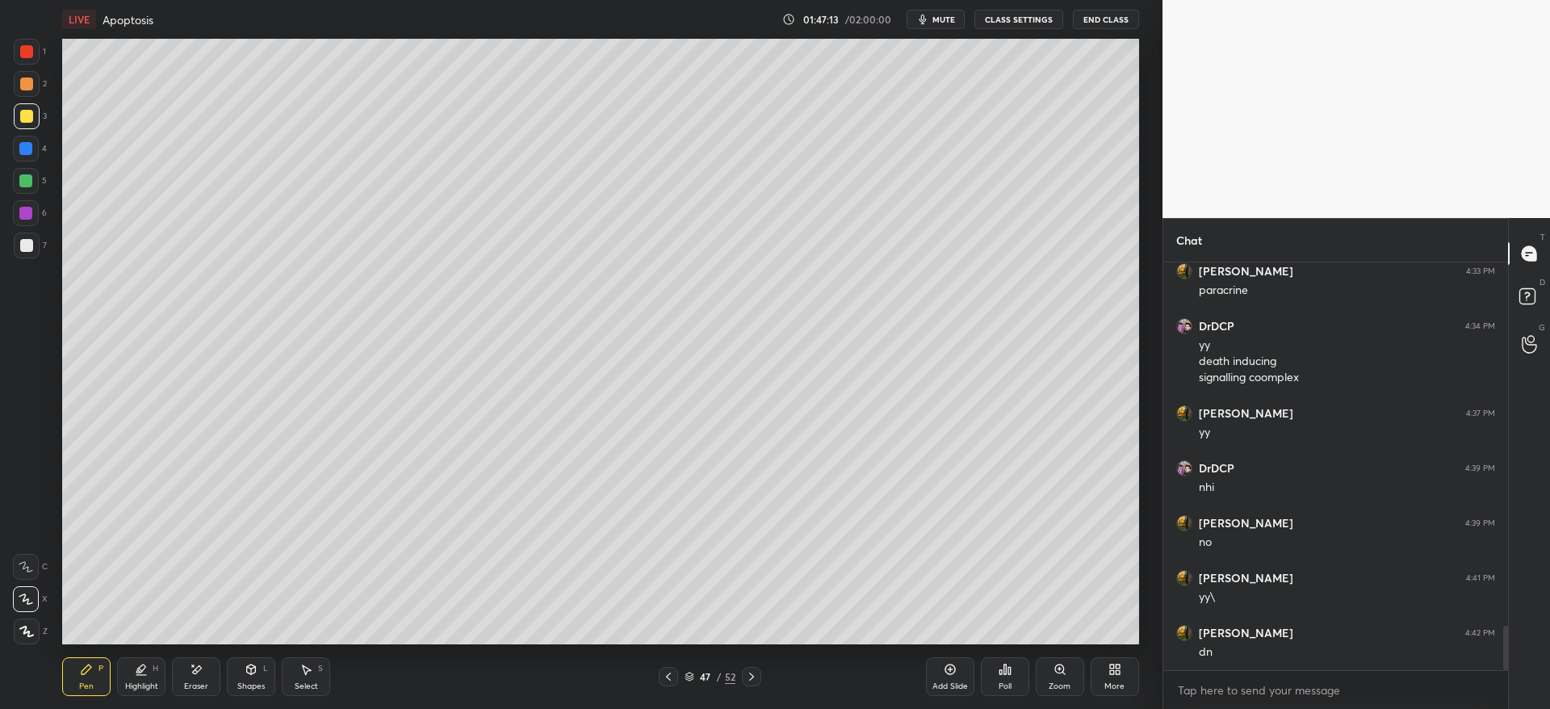
click at [32, 128] on div at bounding box center [27, 116] width 26 height 26
click at [30, 632] on icon at bounding box center [26, 630] width 15 height 11
click at [19, 261] on div "7" at bounding box center [30, 248] width 33 height 32
click at [25, 156] on div at bounding box center [26, 149] width 26 height 26
click at [30, 82] on div at bounding box center [26, 83] width 13 height 13
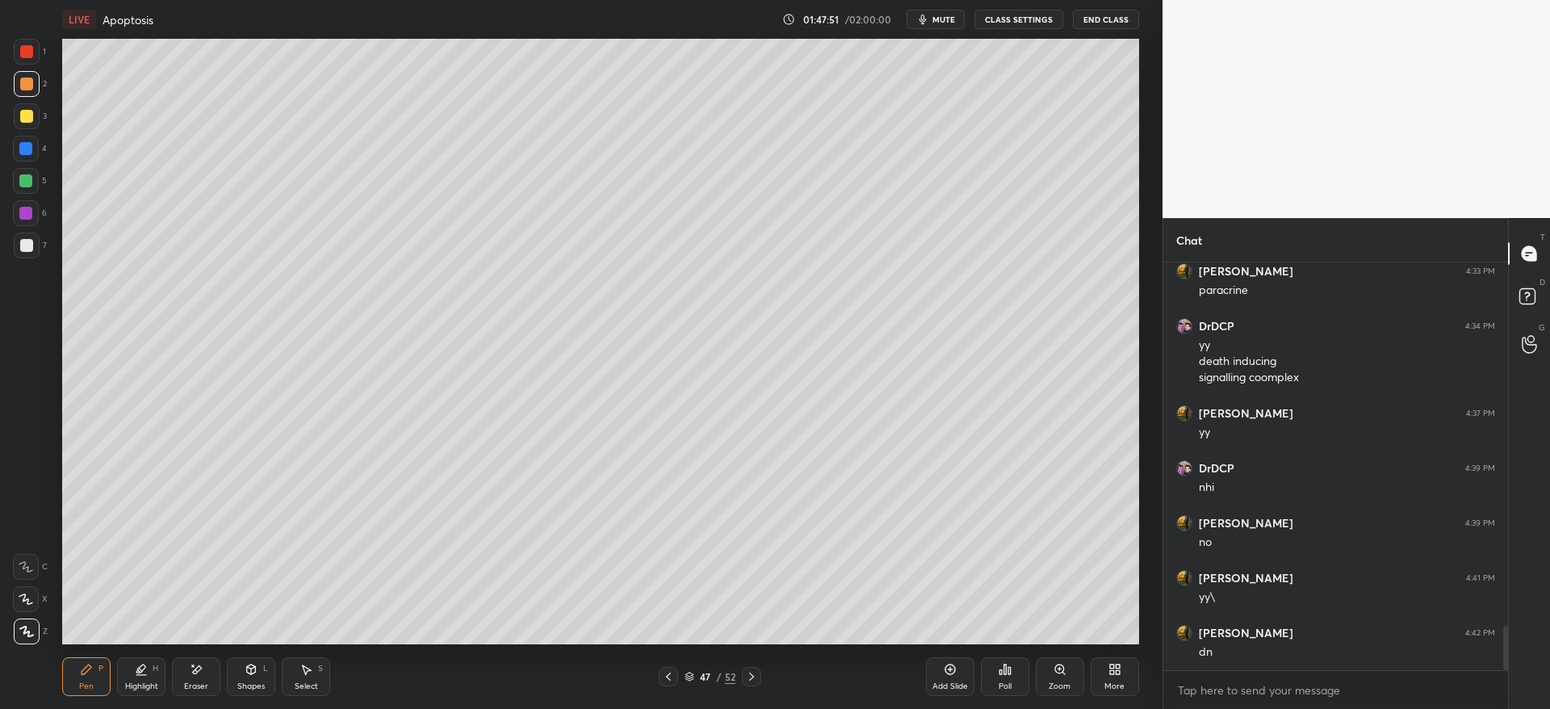
click at [16, 130] on div "3" at bounding box center [30, 119] width 33 height 32
click at [23, 140] on div at bounding box center [26, 149] width 26 height 26
click at [27, 119] on div at bounding box center [26, 116] width 13 height 13
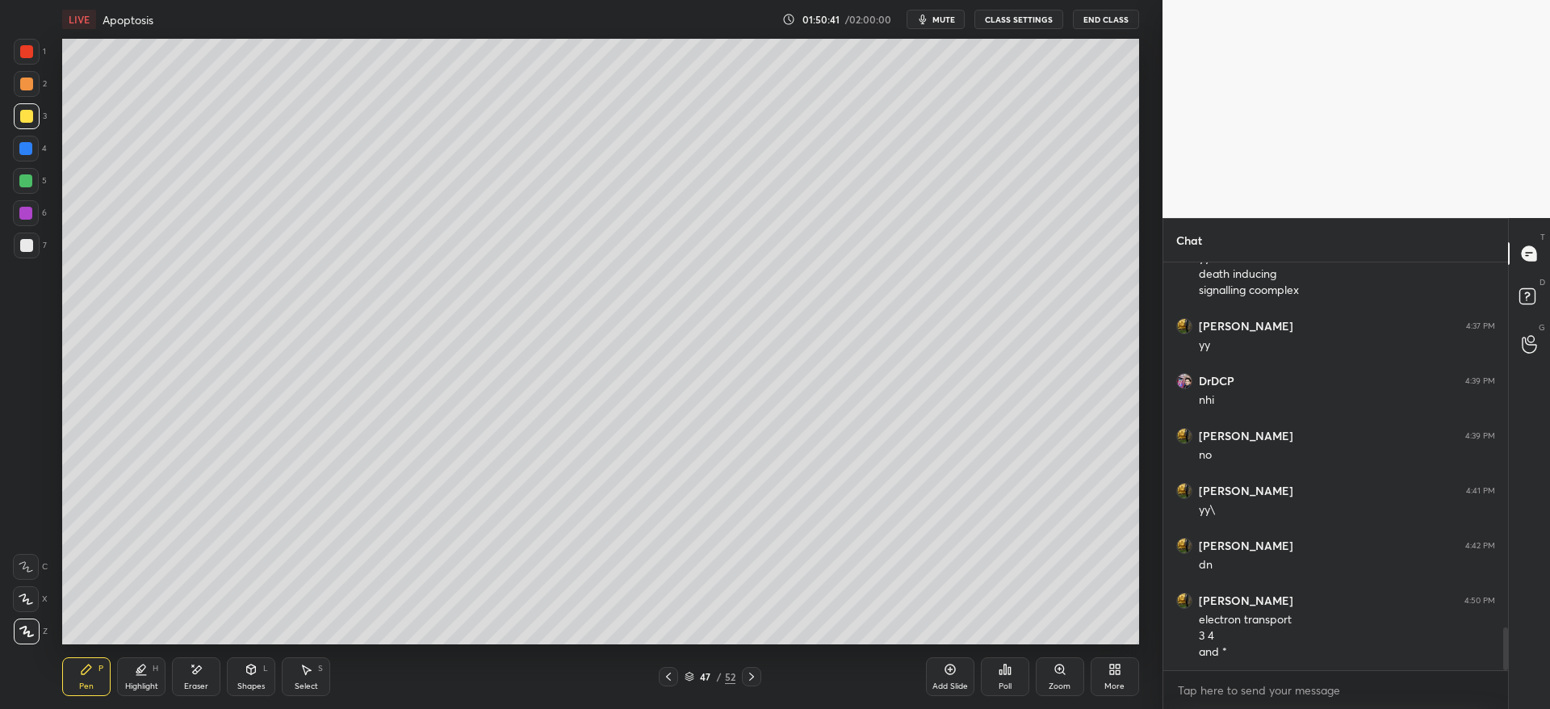
scroll to position [3468, 0]
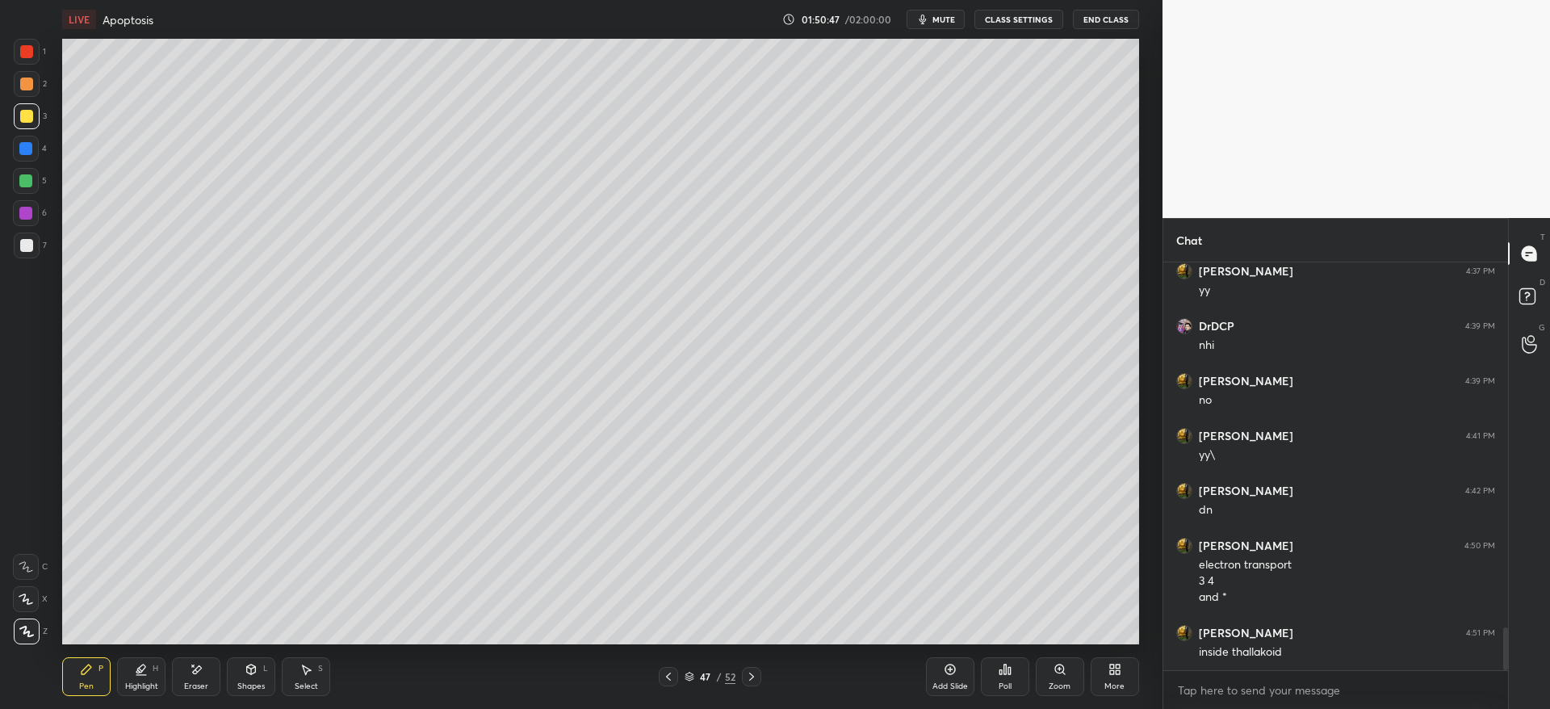
click at [30, 83] on div at bounding box center [26, 83] width 13 height 13
click at [751, 682] on icon at bounding box center [751, 676] width 13 height 13
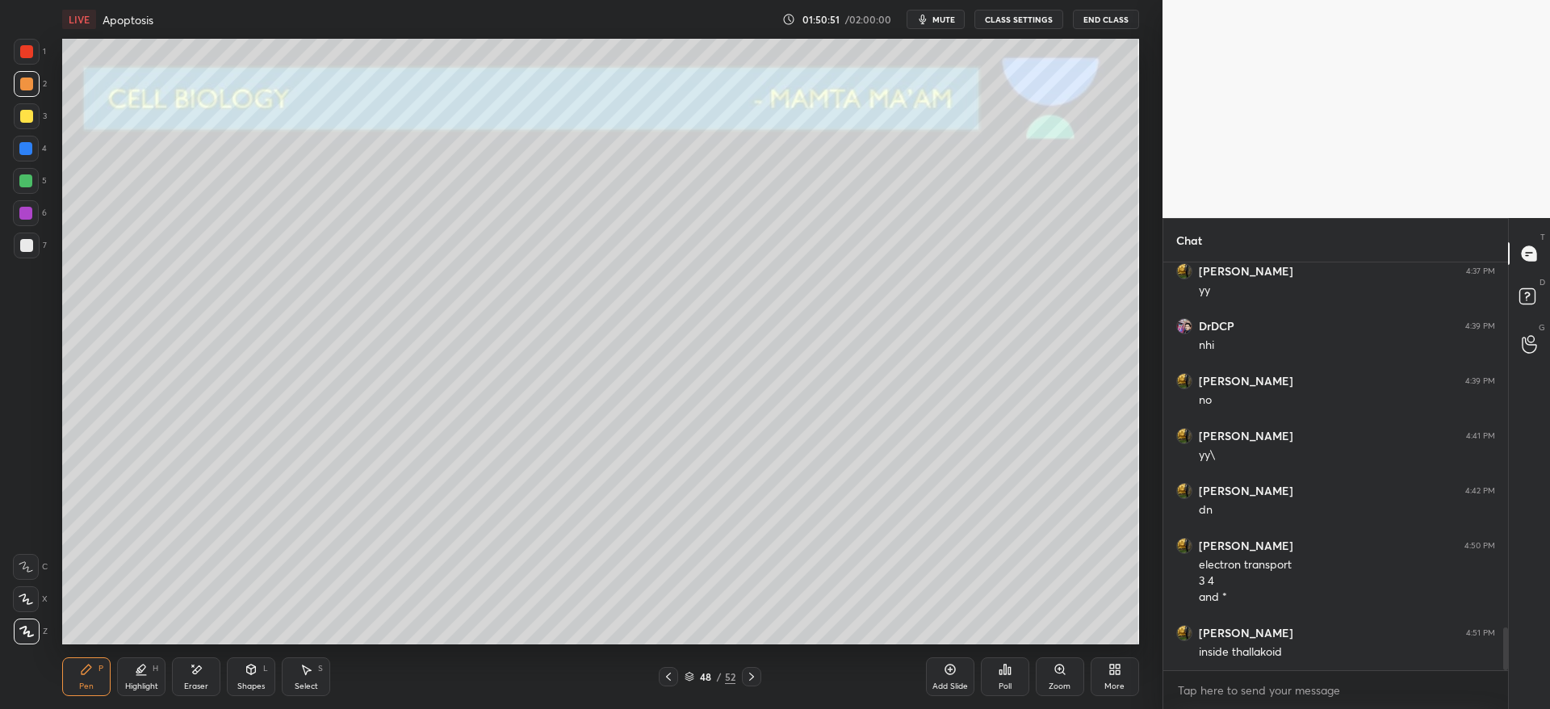
click at [37, 120] on div at bounding box center [27, 116] width 26 height 26
click at [20, 243] on div at bounding box center [26, 245] width 13 height 13
click at [27, 148] on div at bounding box center [25, 148] width 13 height 13
drag, startPoint x: 30, startPoint y: 116, endPoint x: 56, endPoint y: 144, distance: 38.8
click at [31, 115] on div at bounding box center [26, 116] width 13 height 13
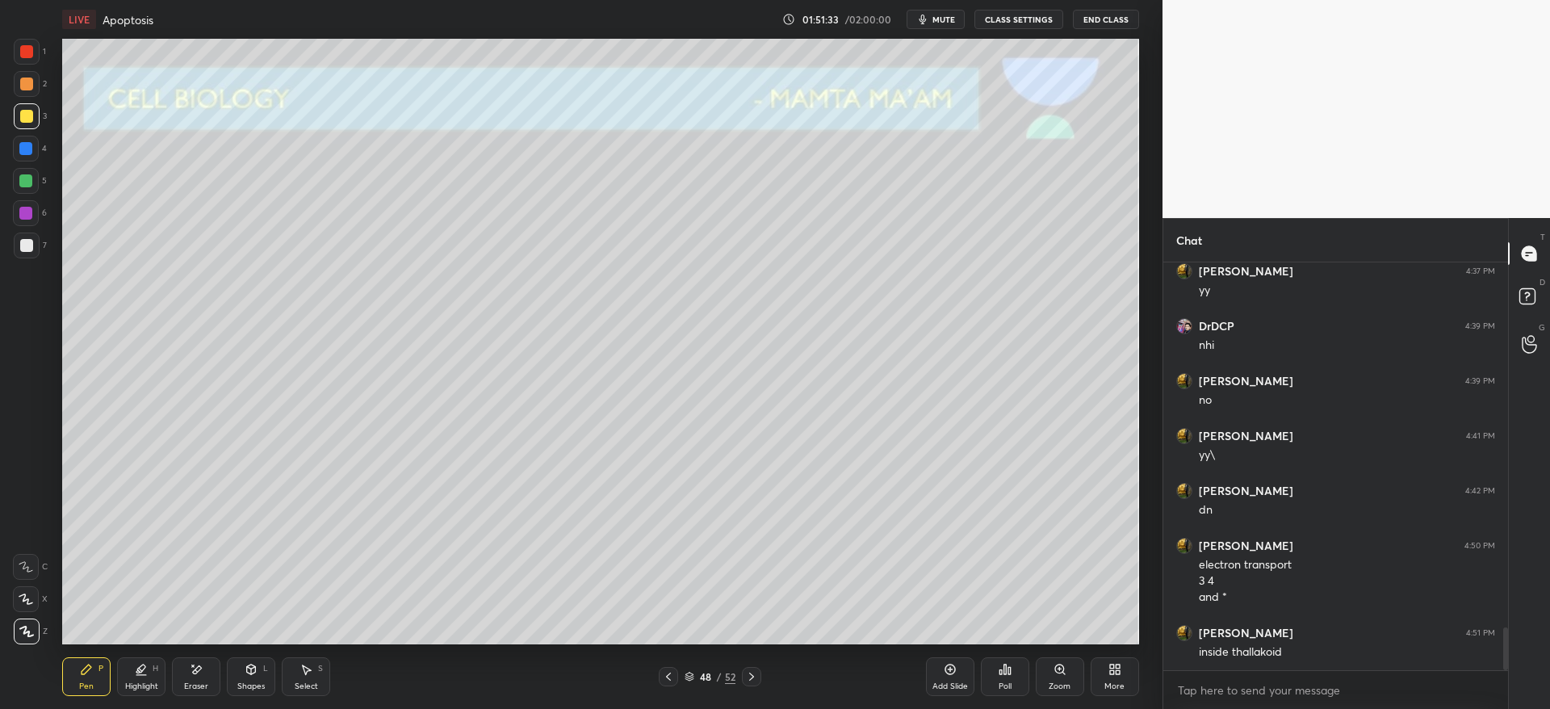
click at [668, 676] on icon at bounding box center [668, 676] width 13 height 13
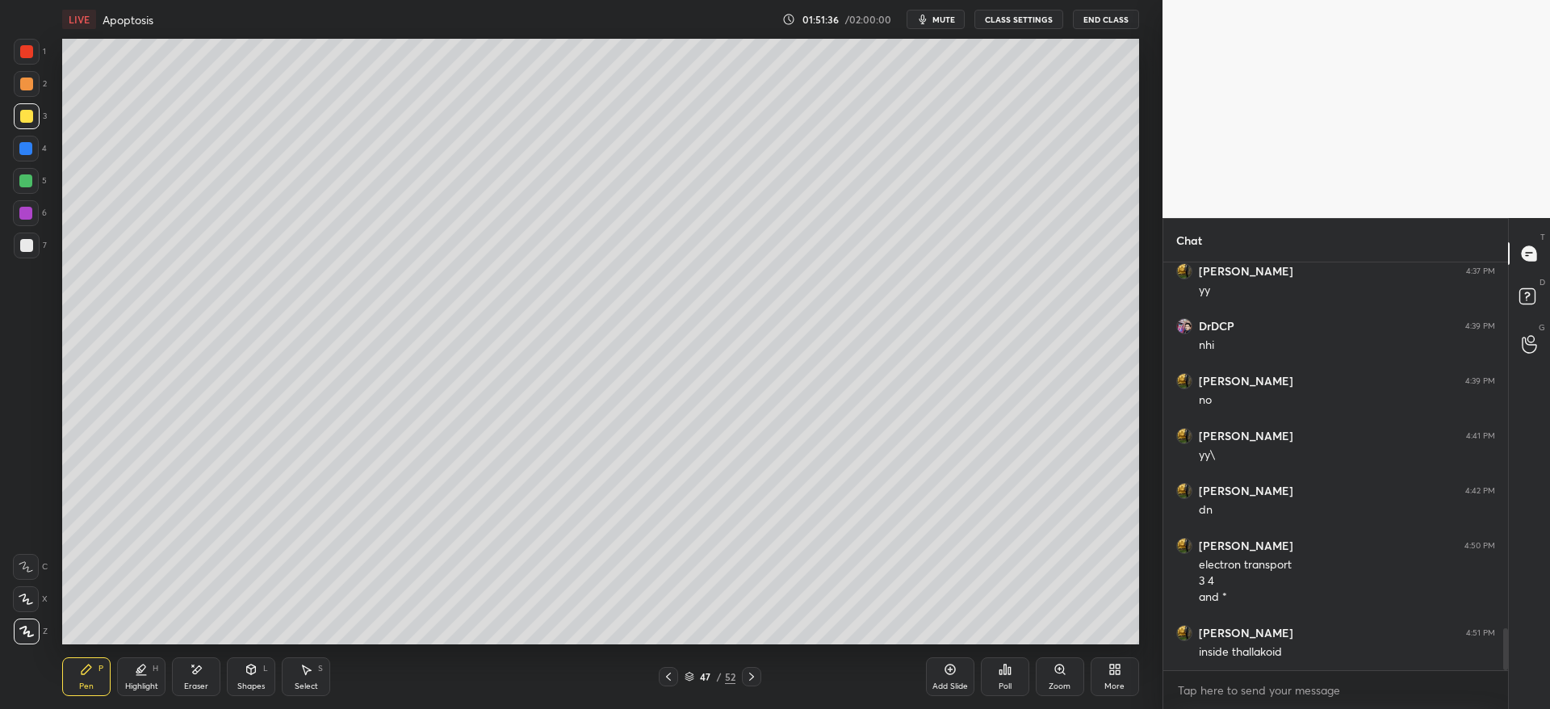
scroll to position [3523, 0]
click at [31, 137] on div at bounding box center [26, 149] width 26 height 26
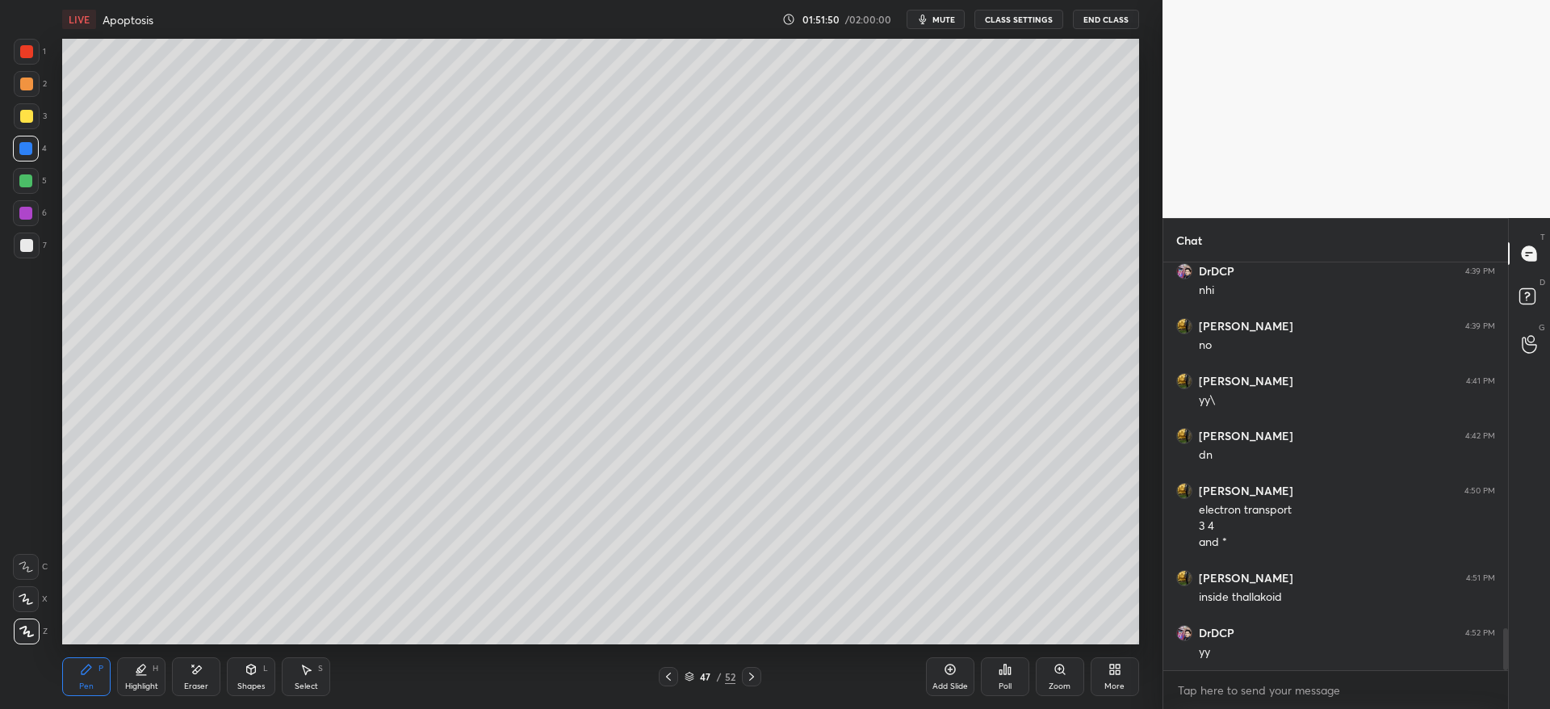
click at [1051, 687] on div "Zoom" at bounding box center [1059, 686] width 22 height 8
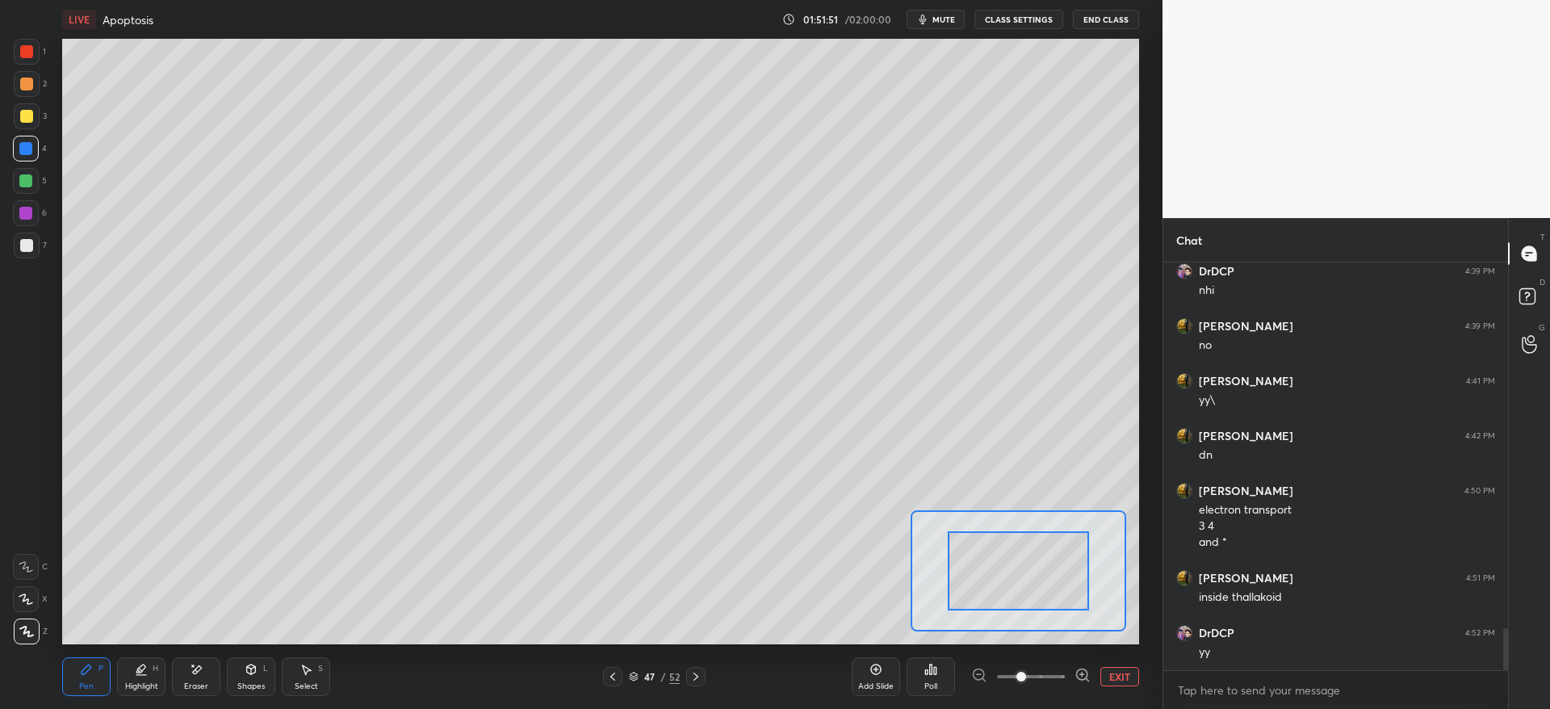
click at [1045, 676] on span at bounding box center [1031, 676] width 68 height 24
drag, startPoint x: 1031, startPoint y: 579, endPoint x: 1004, endPoint y: 571, distance: 28.4
click at [1004, 560] on div at bounding box center [984, 554] width 106 height 59
click at [1020, 676] on span at bounding box center [1031, 676] width 68 height 24
drag, startPoint x: 1007, startPoint y: 566, endPoint x: 1007, endPoint y: 575, distance: 8.9
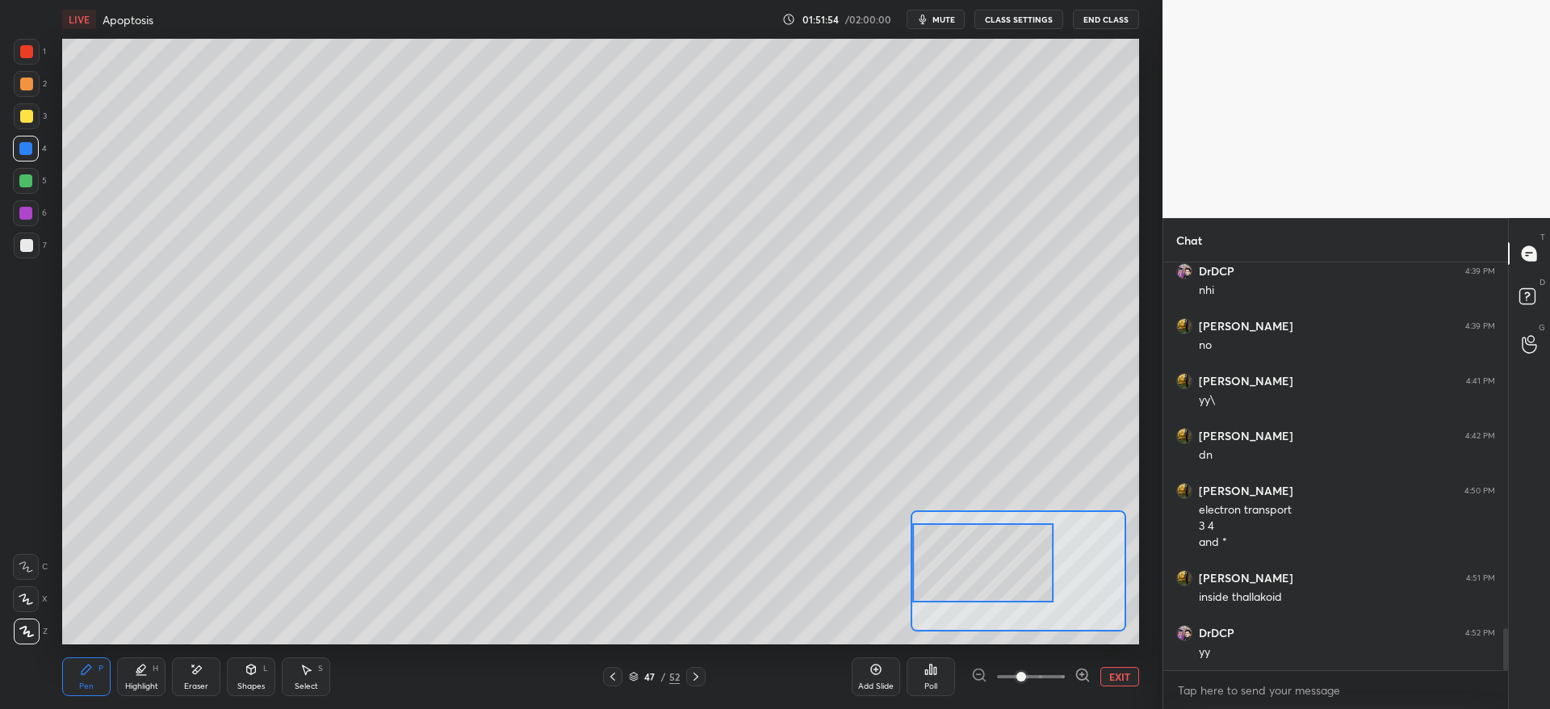
click at [1006, 567] on div at bounding box center [982, 562] width 141 height 78
click at [25, 178] on div at bounding box center [25, 180] width 13 height 13
drag, startPoint x: 27, startPoint y: 599, endPoint x: 47, endPoint y: 599, distance: 20.2
click at [28, 598] on icon at bounding box center [25, 599] width 13 height 10
click at [35, 155] on div at bounding box center [26, 149] width 26 height 26
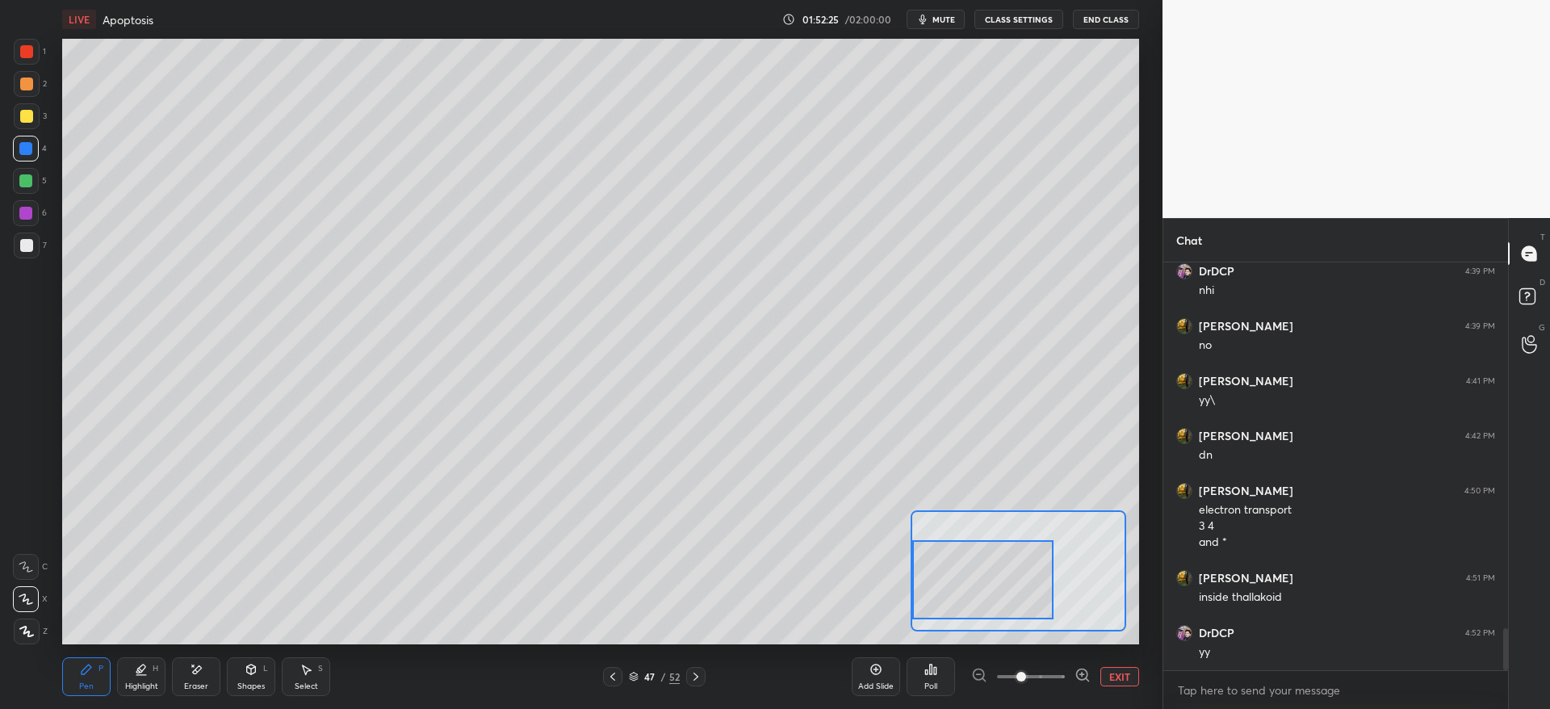
drag, startPoint x: 978, startPoint y: 574, endPoint x: 971, endPoint y: 594, distance: 21.4
click at [973, 594] on div at bounding box center [982, 579] width 141 height 78
click at [33, 89] on div at bounding box center [27, 84] width 26 height 26
drag, startPoint x: 1003, startPoint y: 591, endPoint x: 1000, endPoint y: 608, distance: 17.3
click at [1000, 608] on div at bounding box center [982, 590] width 141 height 78
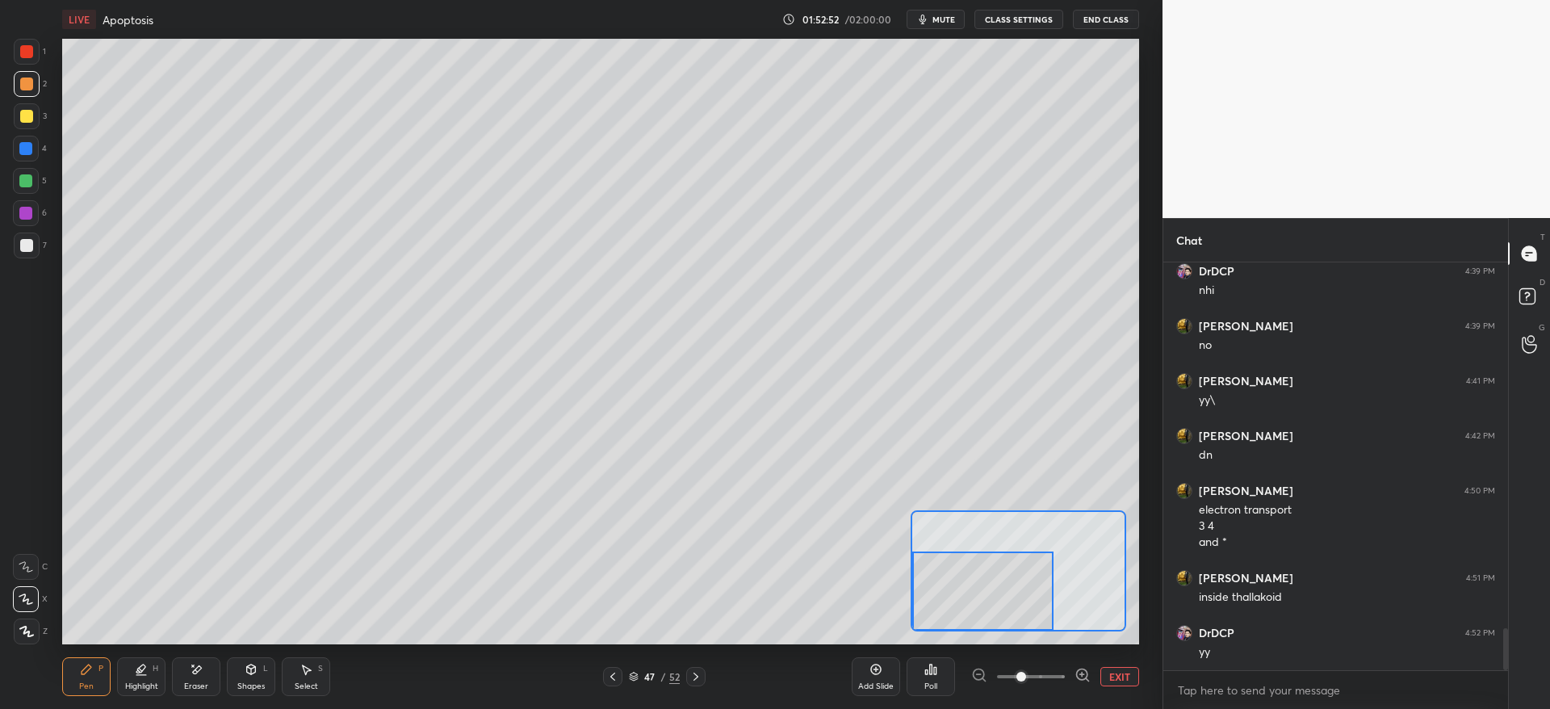
drag, startPoint x: 33, startPoint y: 145, endPoint x: 59, endPoint y: 158, distance: 28.9
click at [28, 148] on div at bounding box center [26, 149] width 26 height 26
drag, startPoint x: 960, startPoint y: 578, endPoint x: 1003, endPoint y: 580, distance: 42.8
click at [1004, 580] on div at bounding box center [1031, 590] width 141 height 78
drag, startPoint x: 190, startPoint y: 680, endPoint x: 184, endPoint y: 666, distance: 15.2
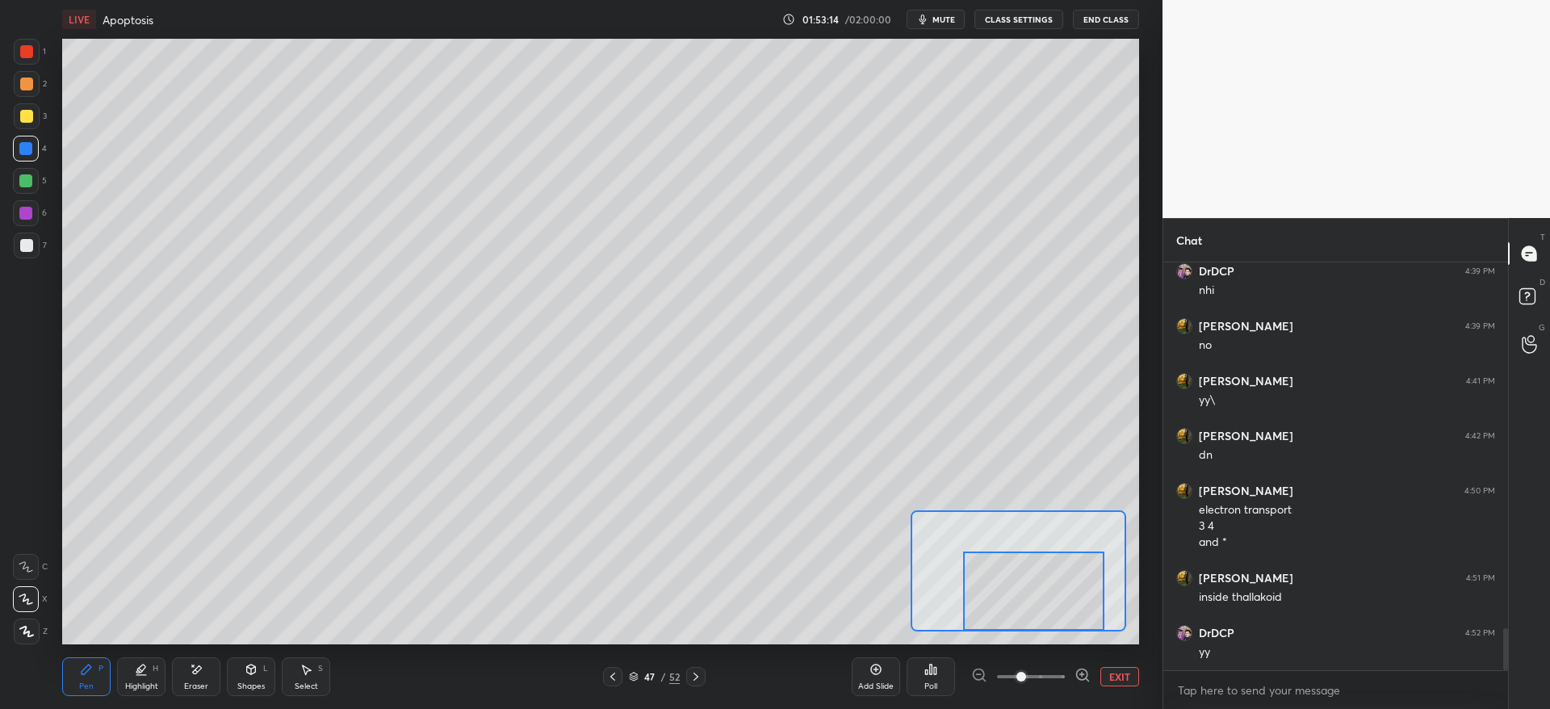
click at [190, 675] on div "Eraser" at bounding box center [196, 676] width 48 height 39
click at [31, 556] on div at bounding box center [26, 567] width 26 height 26
click at [84, 676] on div "Pen P" at bounding box center [86, 676] width 48 height 39
click at [31, 85] on div at bounding box center [26, 83] width 13 height 13
drag, startPoint x: 195, startPoint y: 688, endPoint x: 167, endPoint y: 672, distance: 31.4
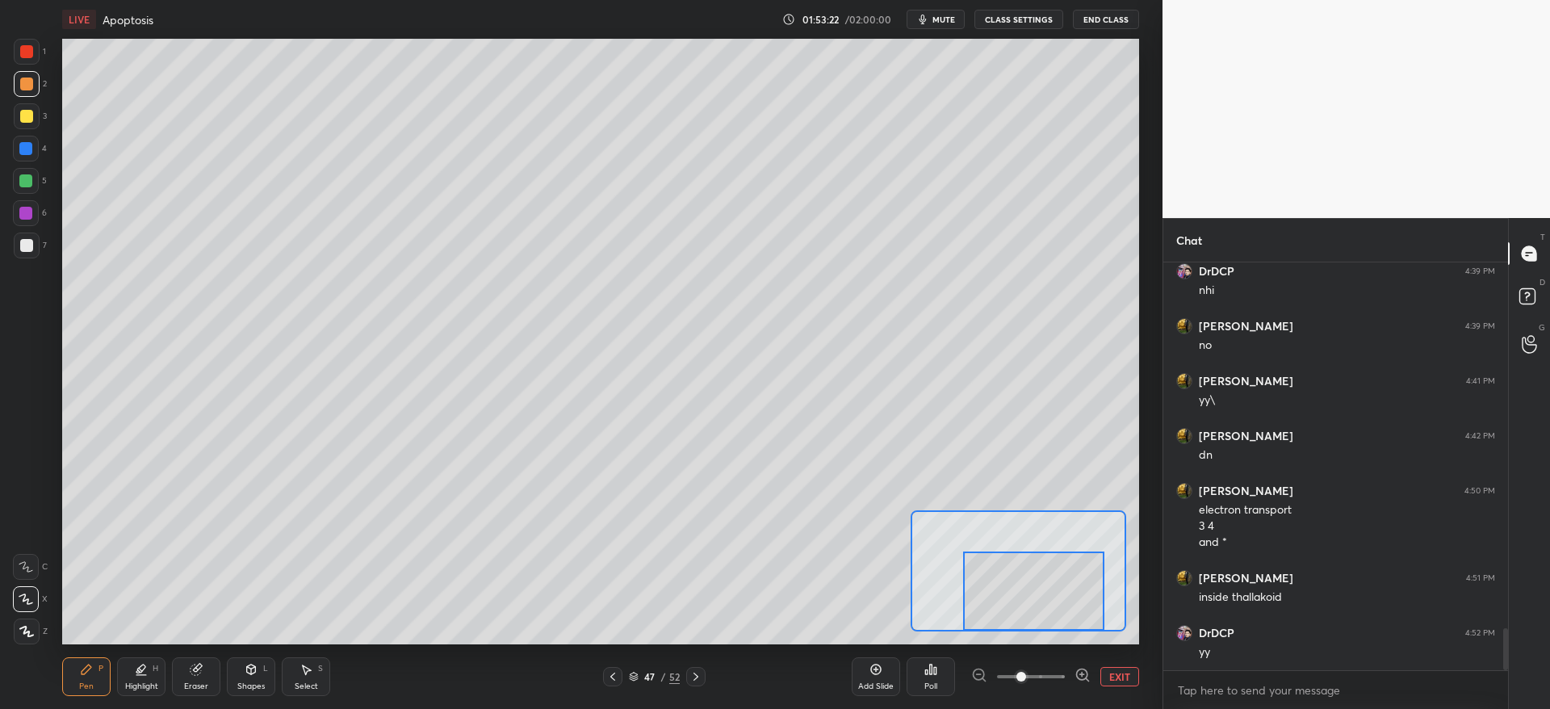
click at [195, 686] on div "Eraser" at bounding box center [196, 686] width 24 height 8
click at [89, 682] on div "Pen" at bounding box center [86, 686] width 15 height 8
drag, startPoint x: 1024, startPoint y: 616, endPoint x: 1015, endPoint y: 614, distance: 9.0
click at [1026, 613] on div at bounding box center [1047, 589] width 141 height 78
drag, startPoint x: 203, startPoint y: 673, endPoint x: 240, endPoint y: 653, distance: 42.3
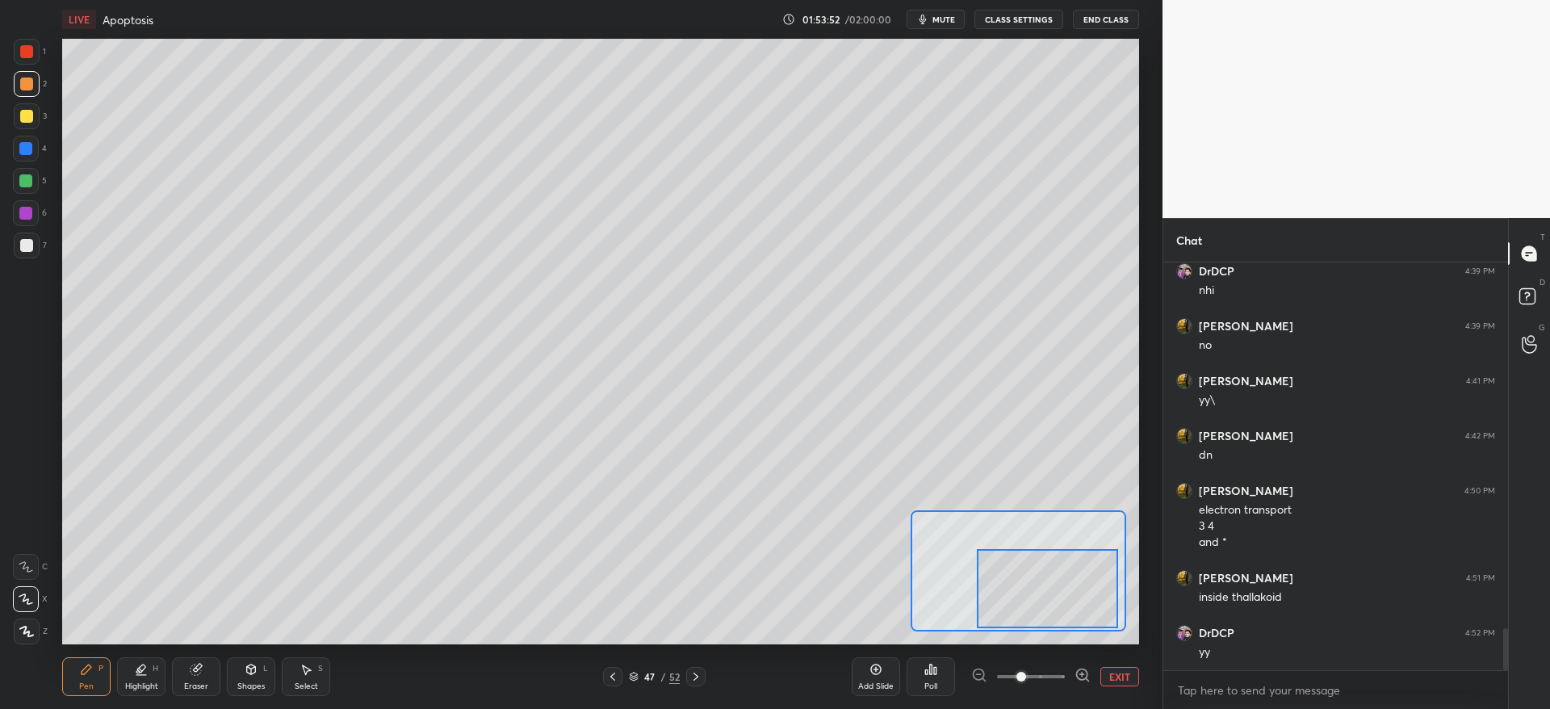
click at [204, 673] on div "Eraser" at bounding box center [196, 676] width 48 height 39
click at [84, 671] on icon at bounding box center [87, 669] width 10 height 10
drag, startPoint x: 32, startPoint y: 154, endPoint x: 48, endPoint y: 185, distance: 34.7
click at [32, 156] on div at bounding box center [26, 149] width 26 height 26
drag, startPoint x: 22, startPoint y: 77, endPoint x: 55, endPoint y: 98, distance: 39.2
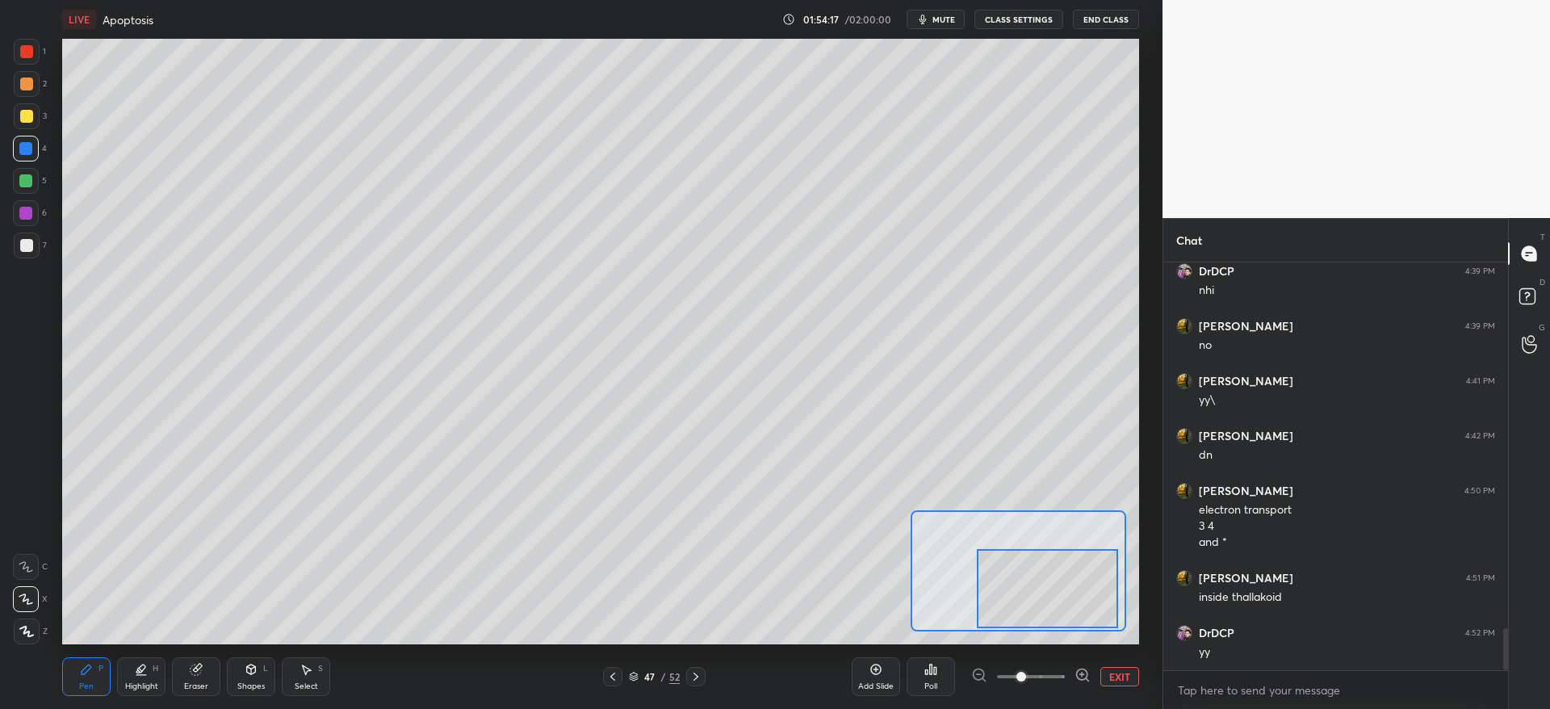
click at [29, 76] on div at bounding box center [27, 84] width 26 height 26
click at [31, 119] on div at bounding box center [27, 116] width 26 height 26
click at [1063, 567] on div at bounding box center [1051, 568] width 141 height 78
drag, startPoint x: 198, startPoint y: 673, endPoint x: 218, endPoint y: 656, distance: 26.4
click at [199, 672] on icon at bounding box center [195, 669] width 10 height 10
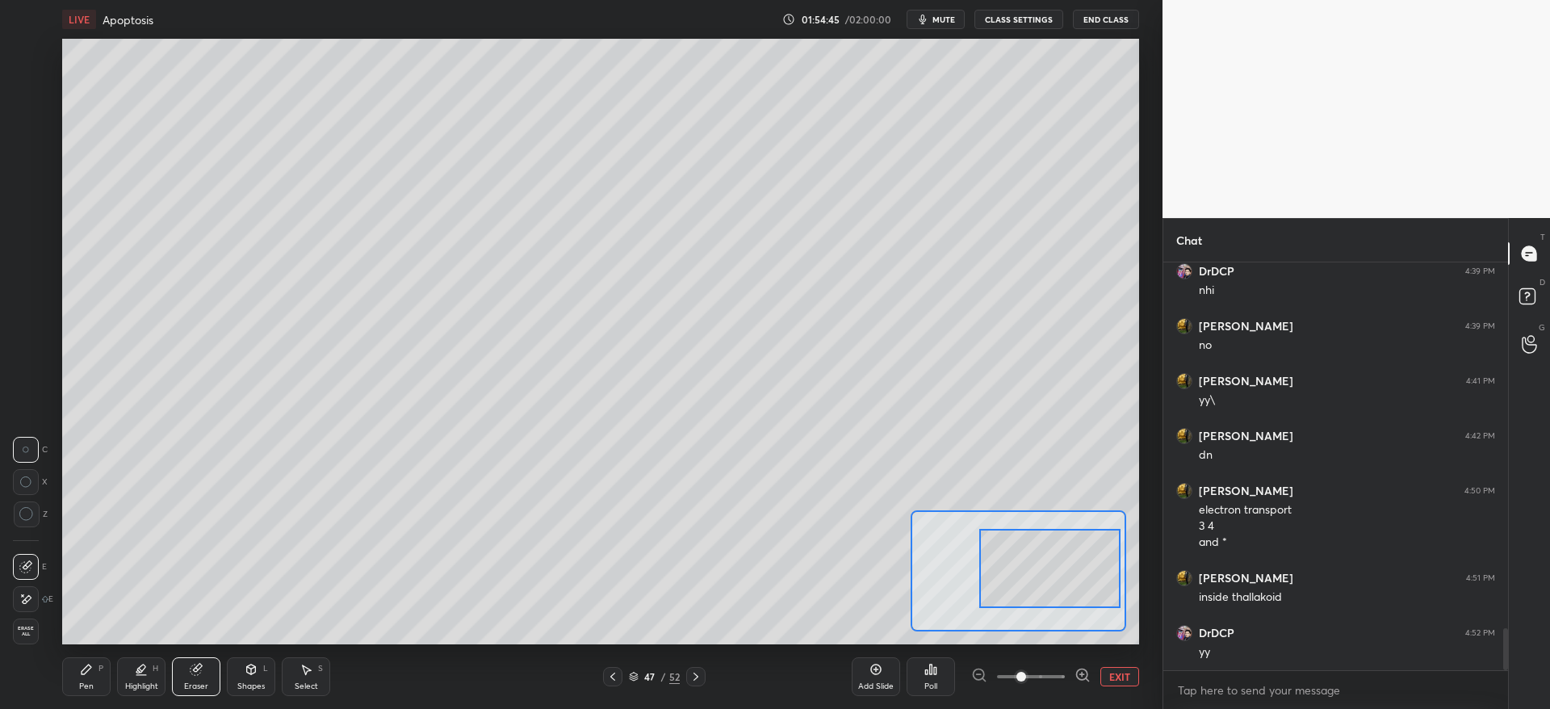
drag, startPoint x: 84, startPoint y: 666, endPoint x: 92, endPoint y: 658, distance: 11.4
click at [86, 665] on icon at bounding box center [86, 669] width 13 height 13
click at [1107, 677] on button "EXIT" at bounding box center [1119, 676] width 39 height 19
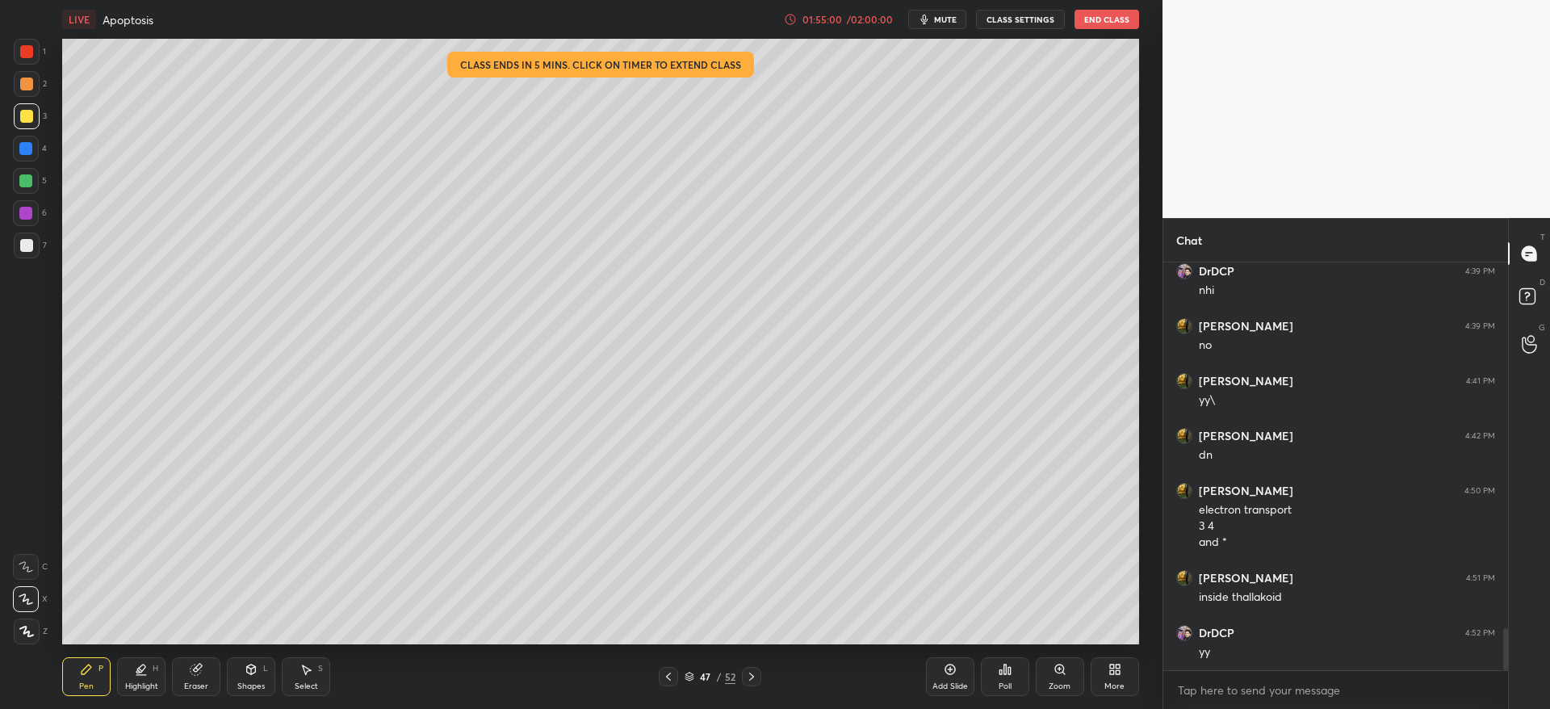
click at [27, 48] on div at bounding box center [26, 51] width 13 height 13
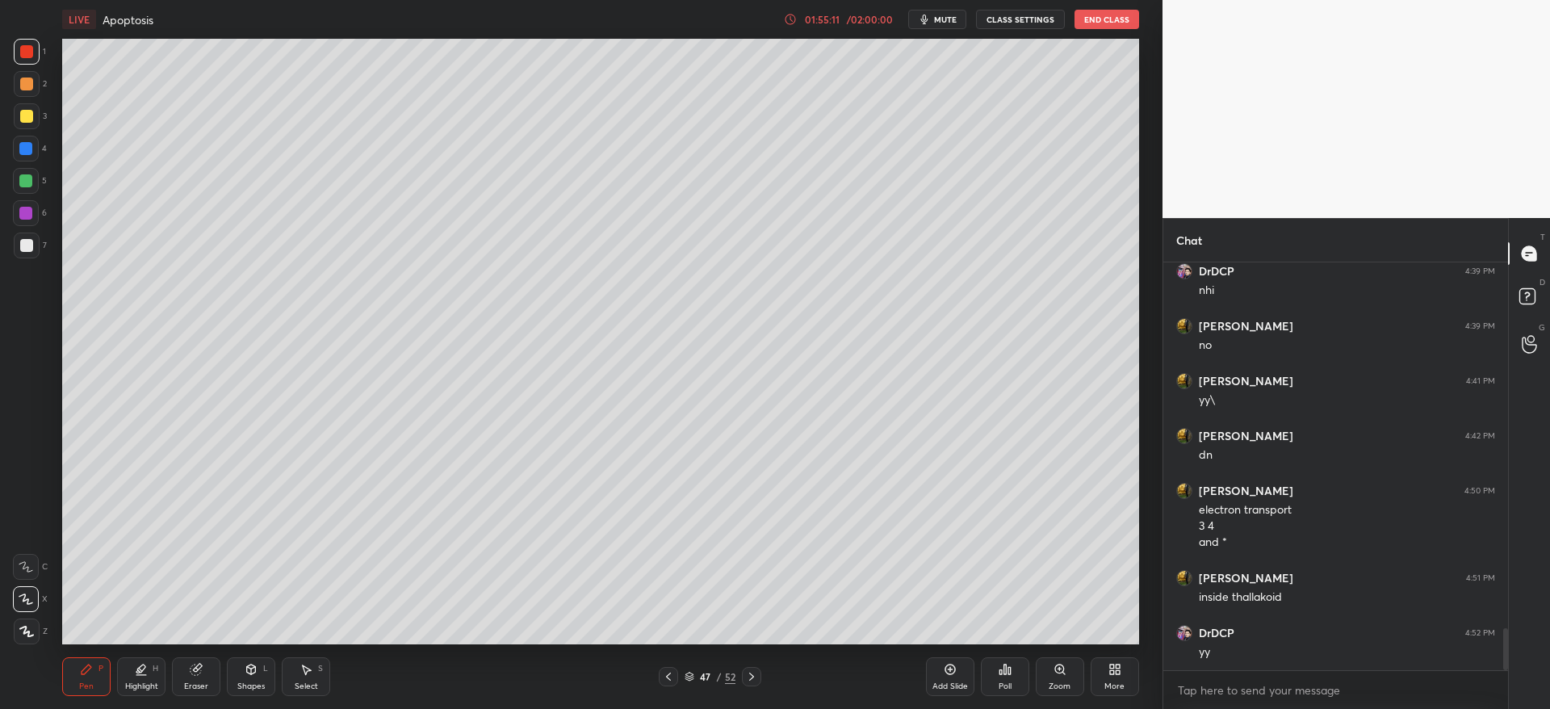
click at [855, 25] on div "01:55:11 / 02:00:00 mute CLASS SETTINGS End Class" at bounding box center [961, 19] width 355 height 19
click at [867, 19] on div "/ 02:00:00" at bounding box center [870, 20] width 50 height 10
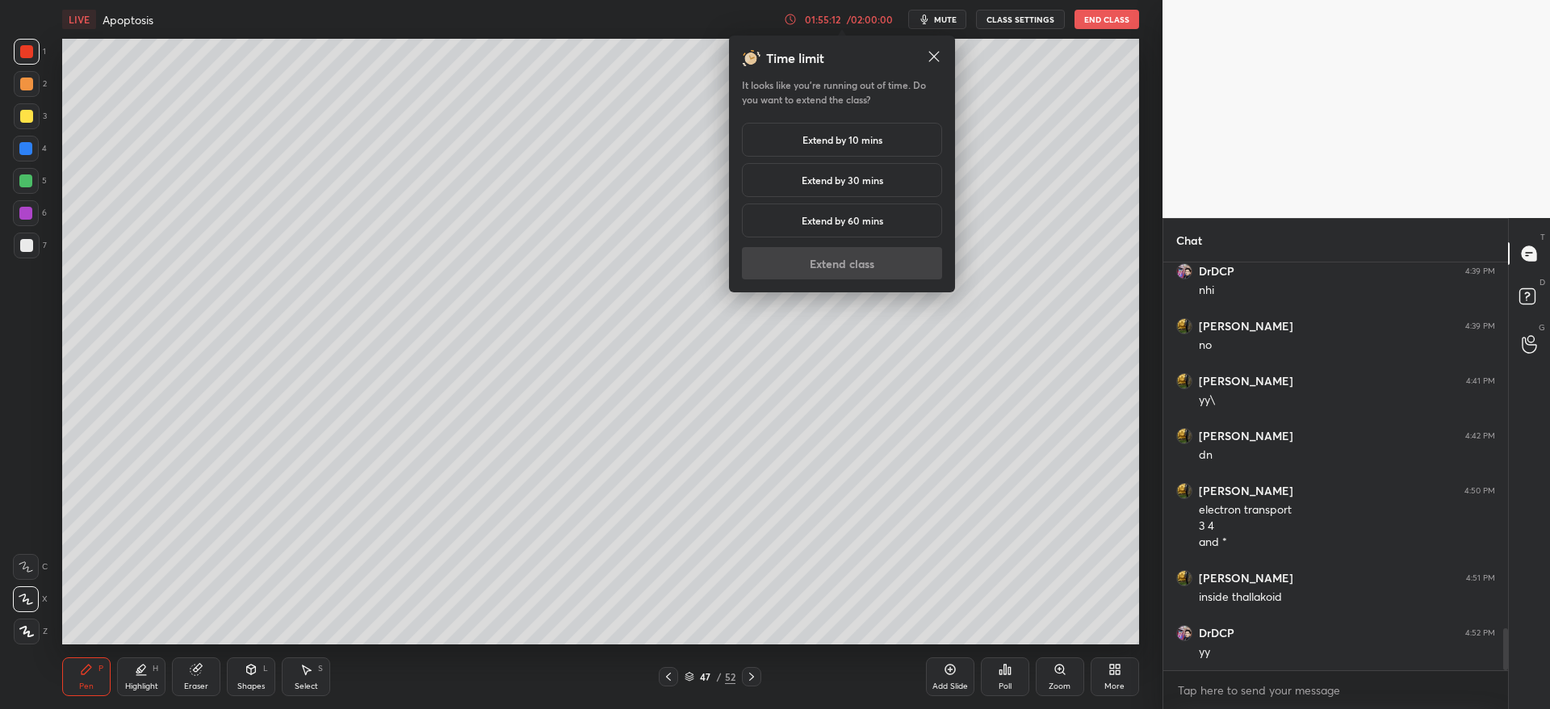
click at [863, 126] on div "Extend by 10 mins" at bounding box center [842, 140] width 200 height 34
click at [868, 265] on button "Extend class" at bounding box center [842, 263] width 200 height 32
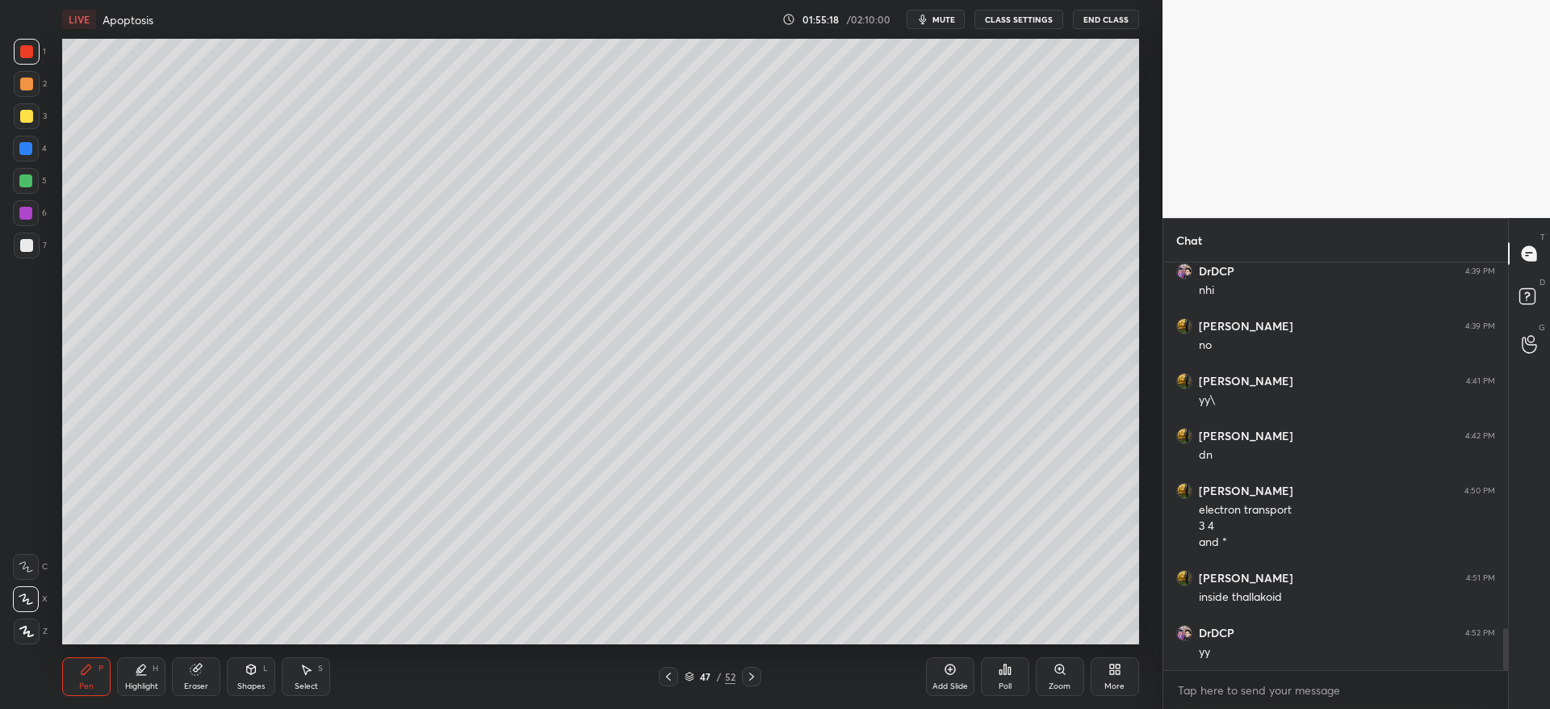
click at [35, 128] on div "3" at bounding box center [30, 116] width 33 height 26
click at [32, 126] on div at bounding box center [27, 116] width 26 height 26
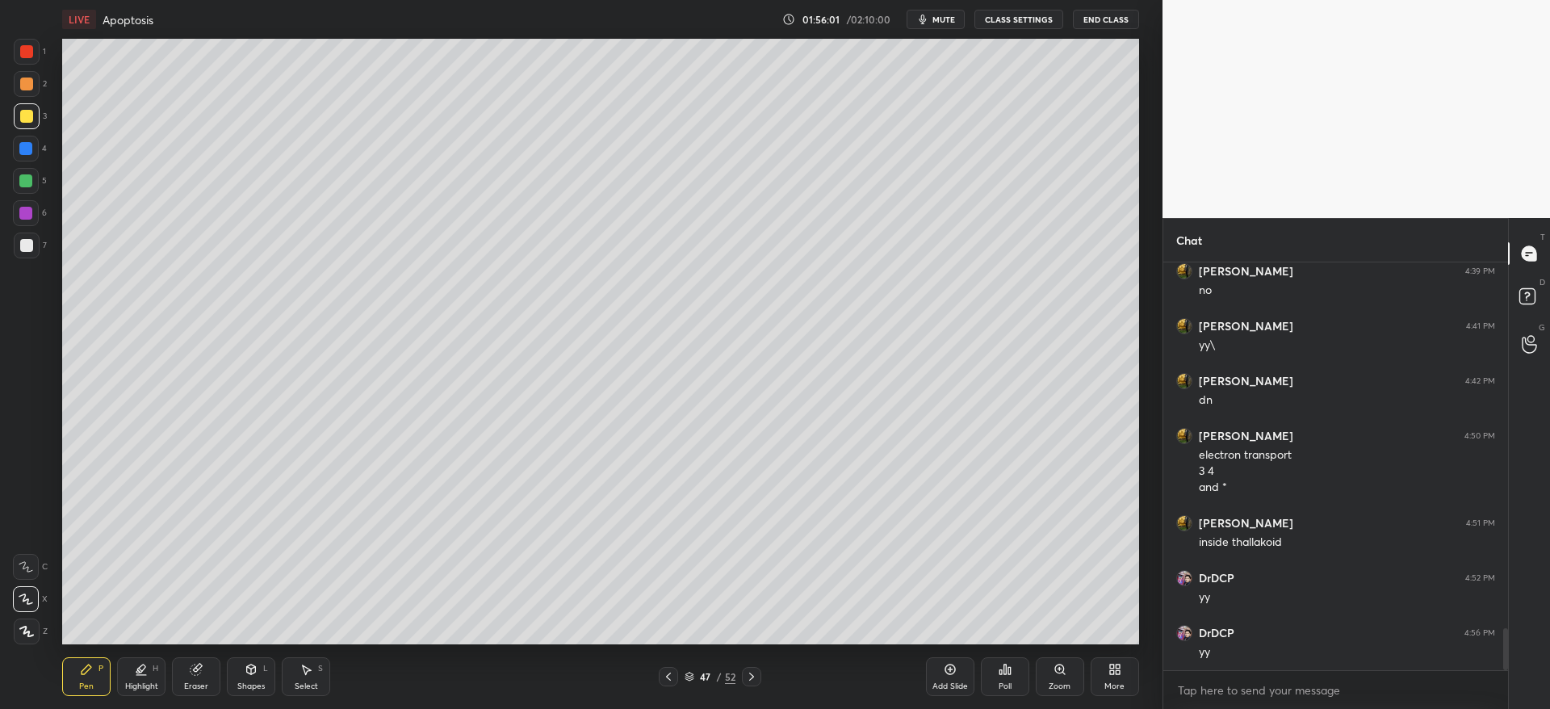
click at [25, 248] on div at bounding box center [26, 245] width 13 height 13
click at [196, 678] on div "Eraser" at bounding box center [196, 676] width 48 height 39
click at [79, 679] on div "Pen P" at bounding box center [86, 676] width 48 height 39
drag, startPoint x: 190, startPoint y: 671, endPoint x: 190, endPoint y: 652, distance: 18.6
click at [190, 663] on icon at bounding box center [196, 669] width 13 height 13
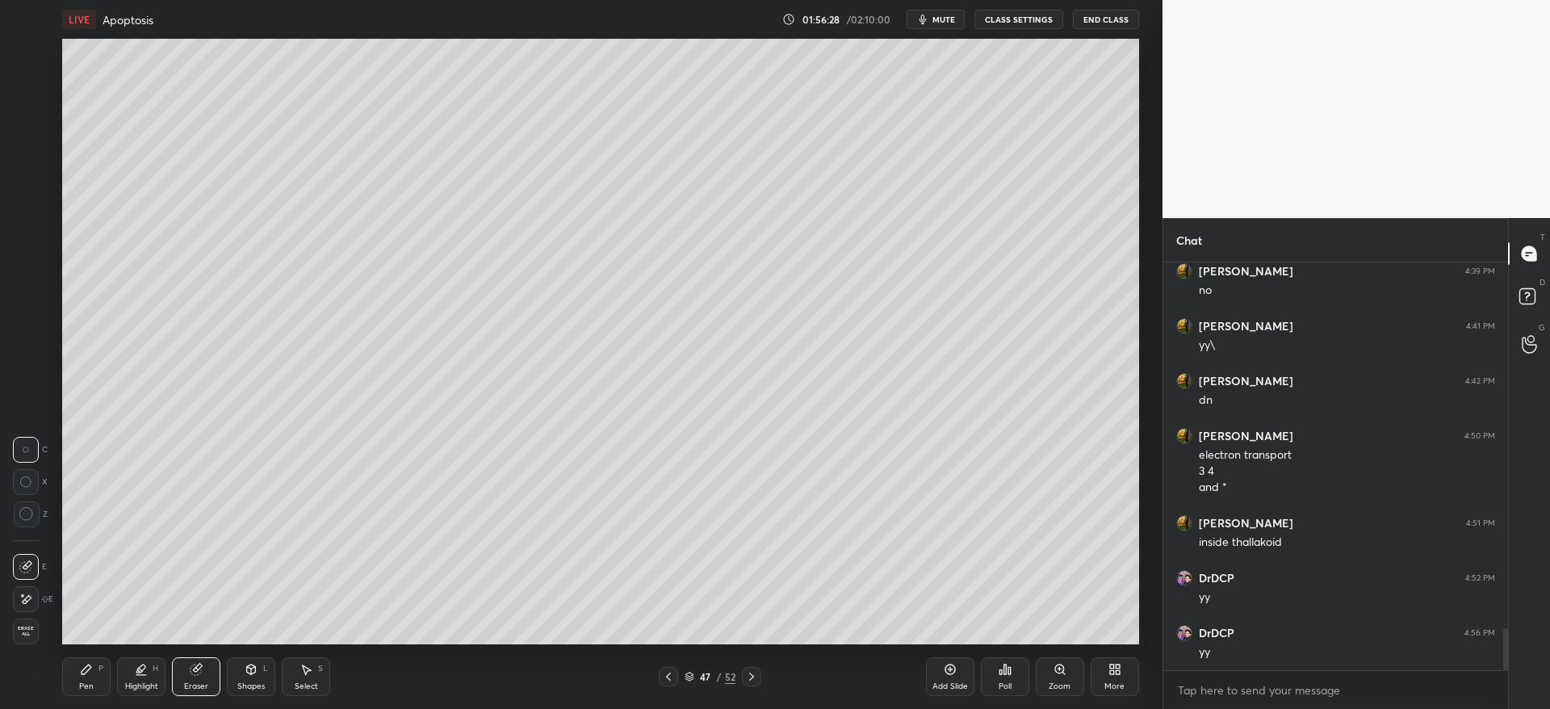
click at [88, 667] on icon at bounding box center [87, 669] width 10 height 10
click at [29, 86] on div at bounding box center [26, 83] width 13 height 13
drag, startPoint x: 195, startPoint y: 669, endPoint x: 207, endPoint y: 650, distance: 22.8
click at [200, 663] on g at bounding box center [196, 669] width 12 height 12
click at [1056, 686] on div "Zoom" at bounding box center [1059, 686] width 22 height 8
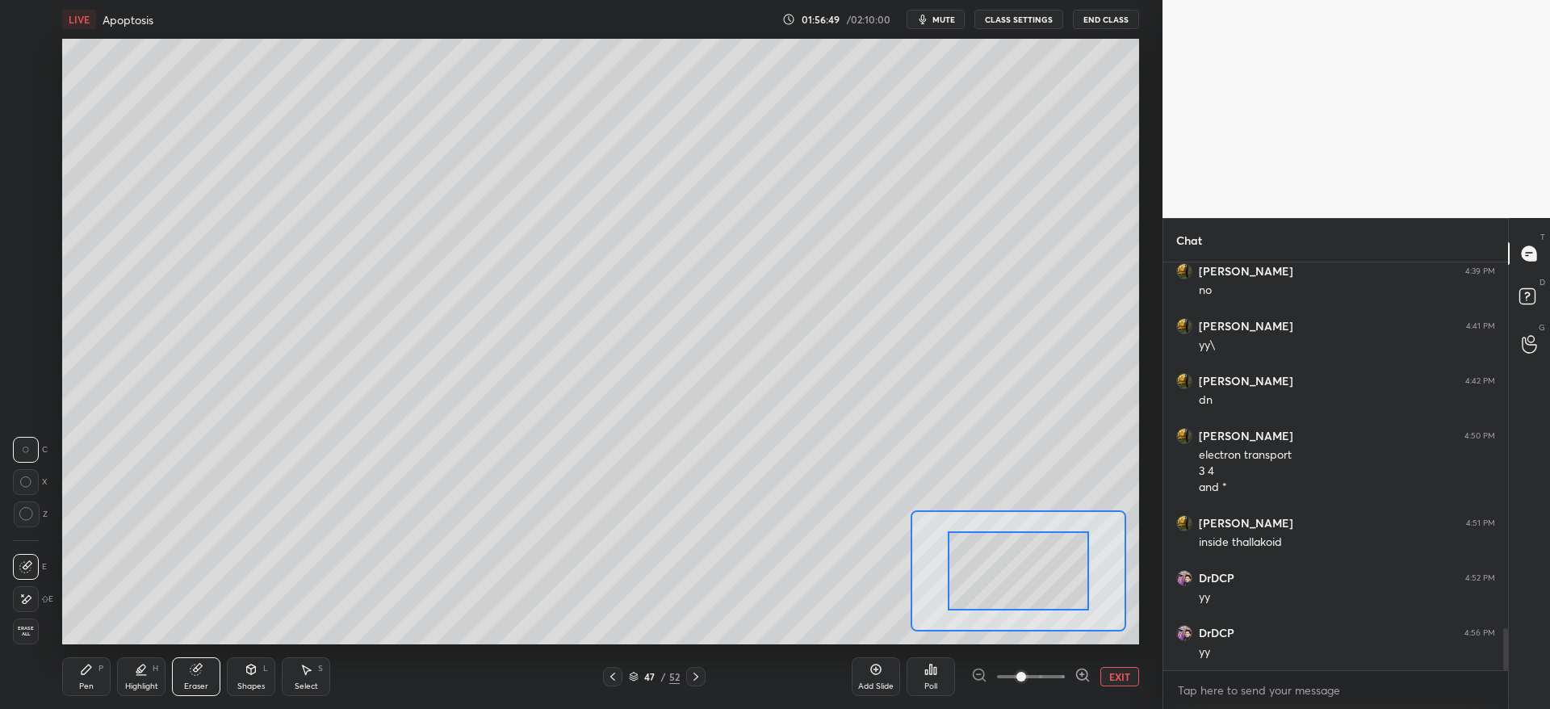
click at [1038, 672] on span at bounding box center [1031, 676] width 68 height 24
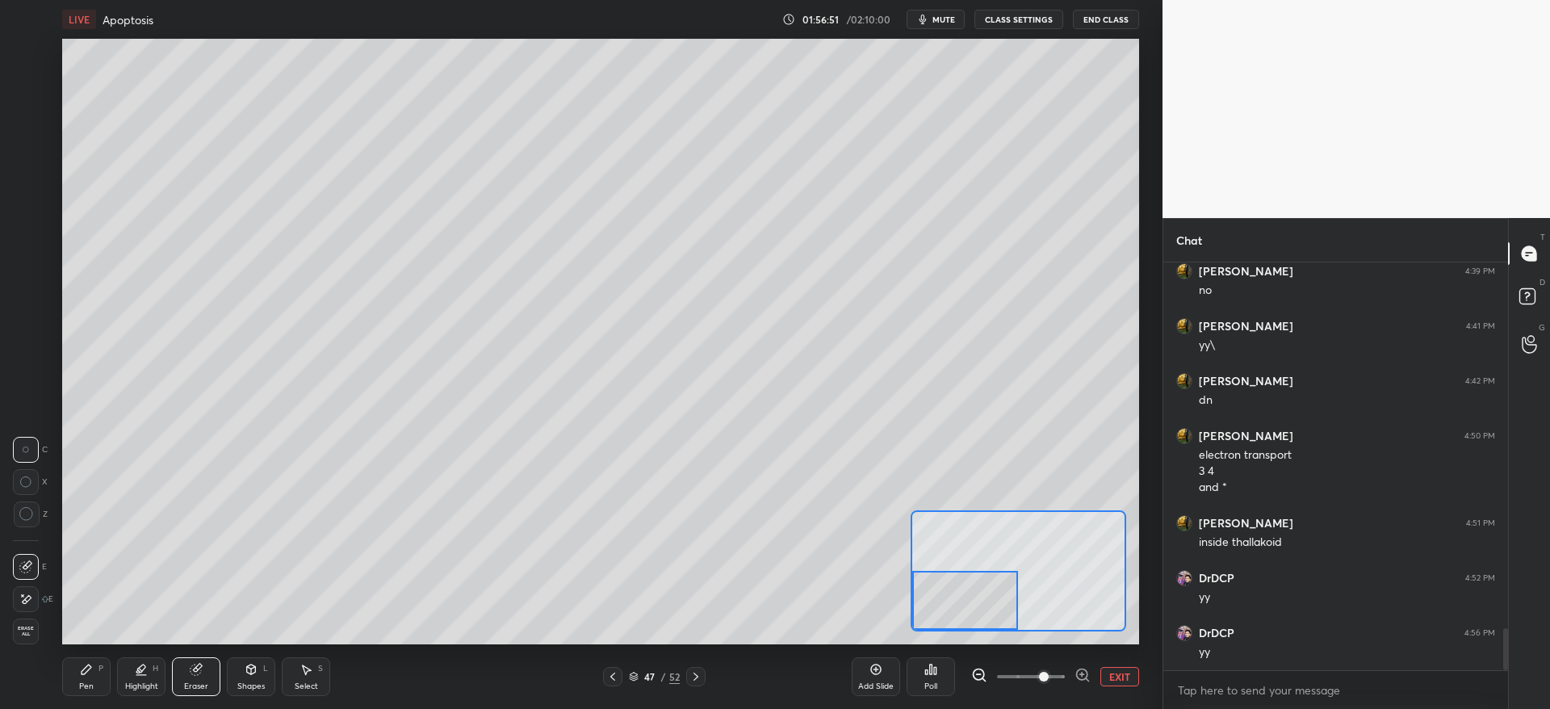
drag, startPoint x: 1034, startPoint y: 583, endPoint x: 982, endPoint y: 592, distance: 52.6
click at [978, 596] on div at bounding box center [965, 600] width 106 height 59
drag, startPoint x: 98, startPoint y: 669, endPoint x: 106, endPoint y: 653, distance: 17.7
click at [100, 668] on div "P" at bounding box center [100, 668] width 5 height 8
click at [31, 244] on div at bounding box center [26, 245] width 13 height 13
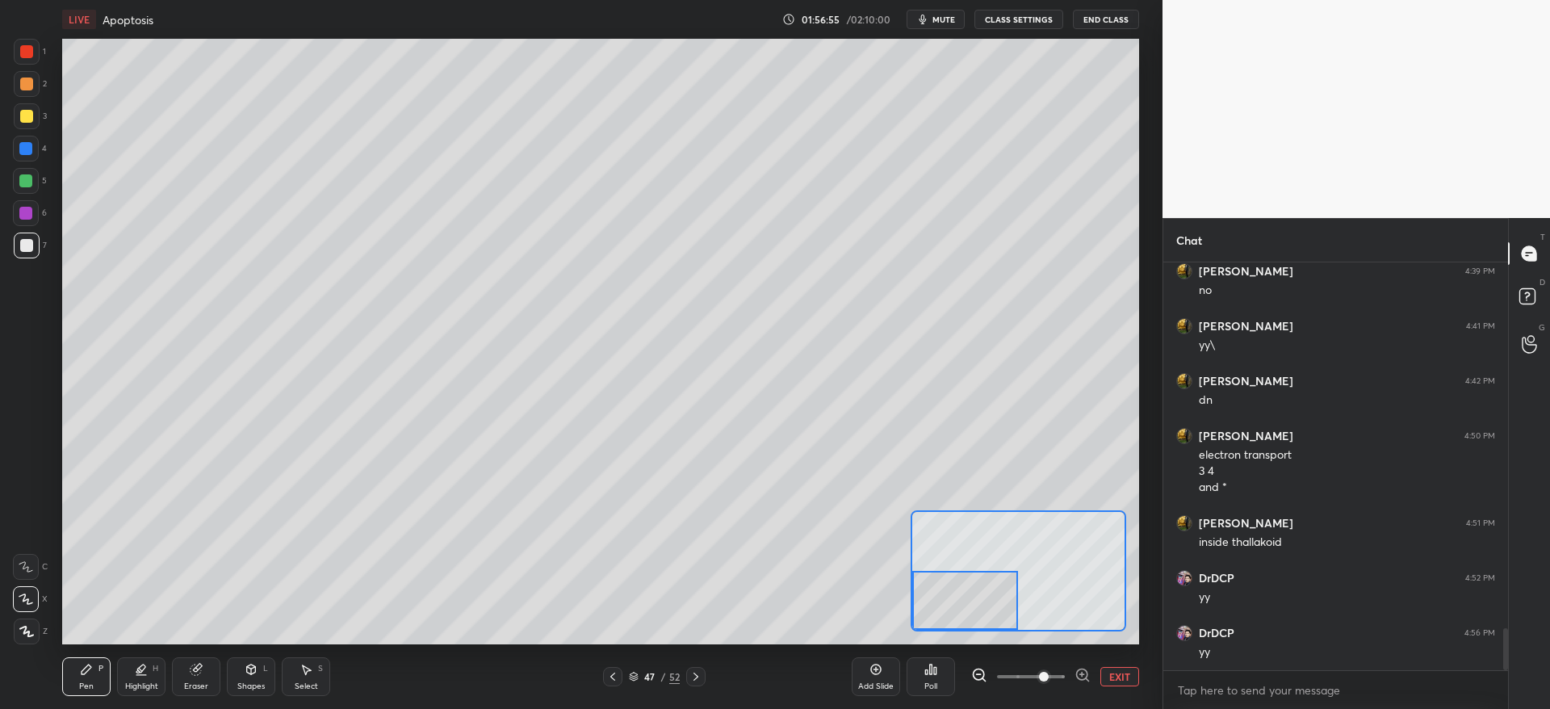
drag, startPoint x: 27, startPoint y: 568, endPoint x: 31, endPoint y: 580, distance: 12.8
click at [27, 569] on icon at bounding box center [25, 567] width 13 height 10
click at [34, 600] on div at bounding box center [26, 599] width 26 height 26
drag, startPoint x: 198, startPoint y: 680, endPoint x: 207, endPoint y: 646, distance: 34.5
click at [199, 676] on div "Eraser" at bounding box center [196, 676] width 48 height 39
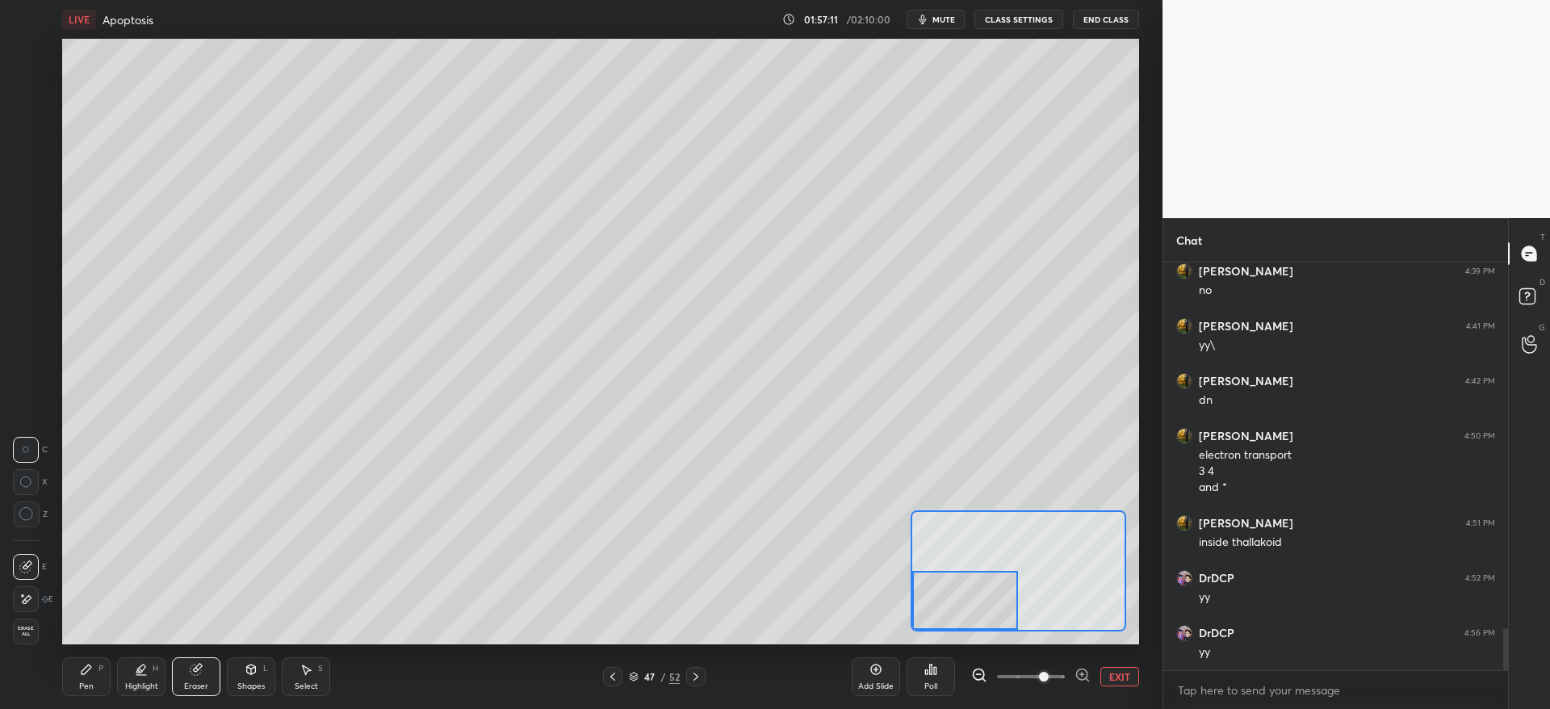
drag, startPoint x: 86, startPoint y: 680, endPoint x: 99, endPoint y: 653, distance: 30.3
click at [89, 676] on div "Pen P" at bounding box center [86, 676] width 48 height 39
click at [34, 86] on div at bounding box center [27, 84] width 26 height 26
click at [40, 61] on div "1" at bounding box center [30, 52] width 32 height 26
drag, startPoint x: 257, startPoint y: 680, endPoint x: 248, endPoint y: 671, distance: 12.6
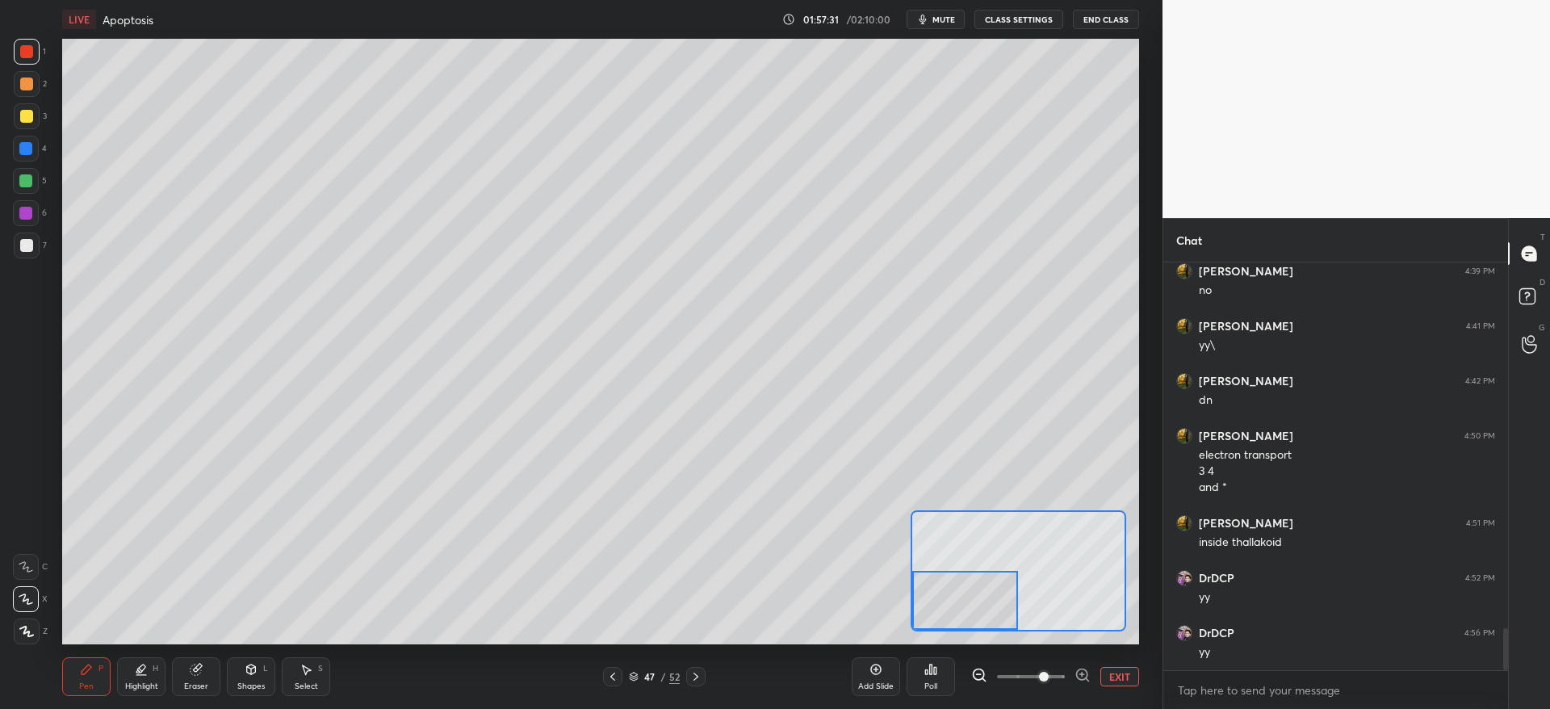
click at [252, 678] on div "Shapes L" at bounding box center [251, 676] width 48 height 39
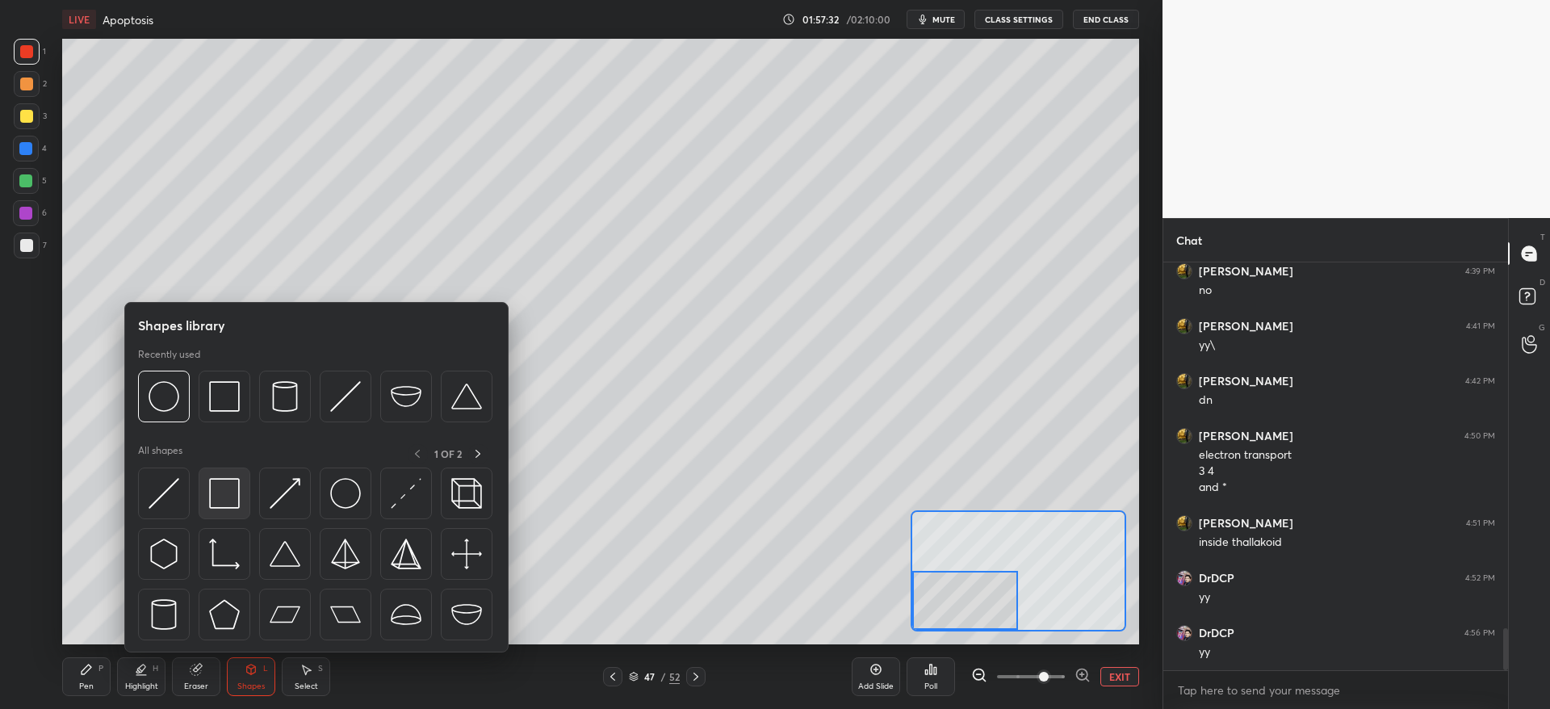
click at [231, 480] on img at bounding box center [224, 493] width 31 height 31
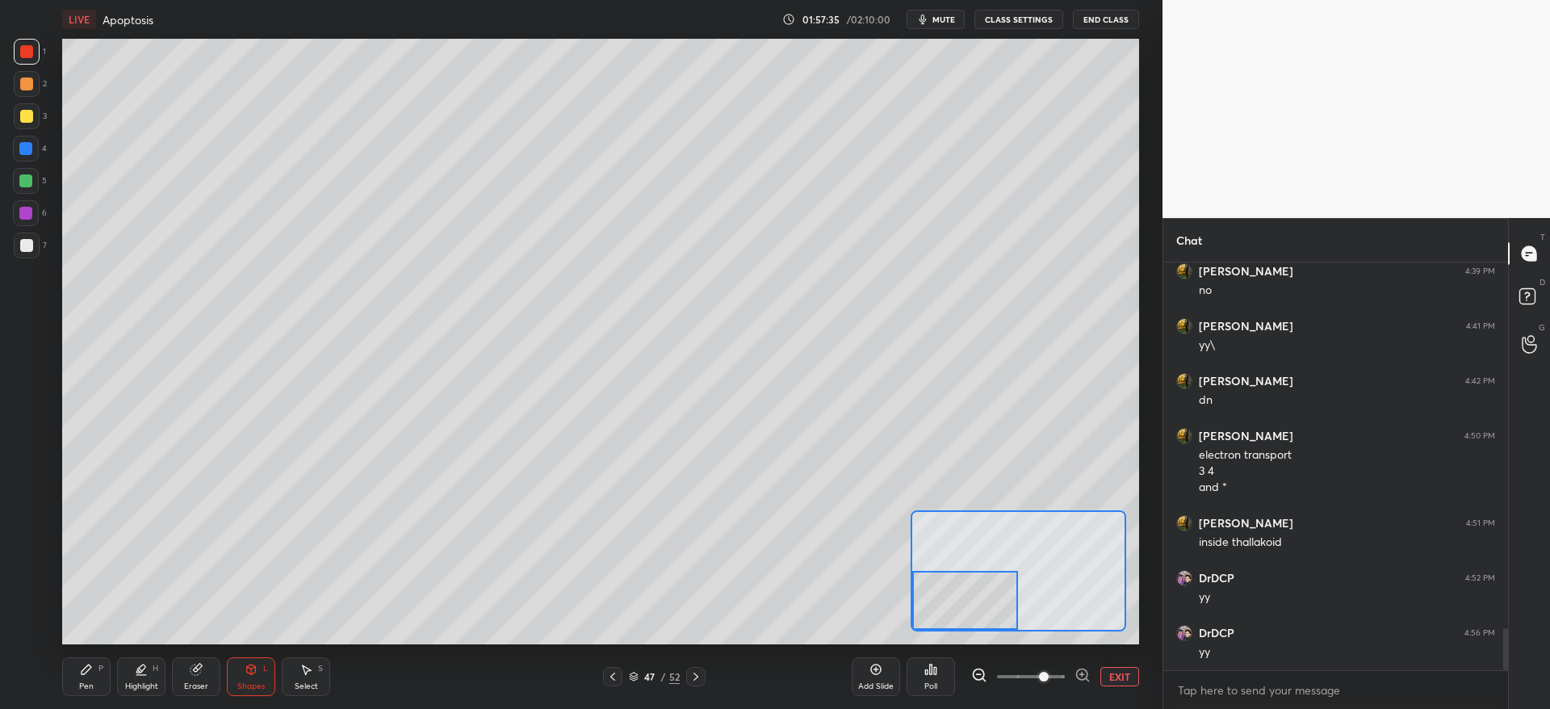
drag, startPoint x: 205, startPoint y: 677, endPoint x: 221, endPoint y: 659, distance: 24.0
click at [206, 674] on div "Eraser" at bounding box center [196, 676] width 48 height 39
drag, startPoint x: 77, startPoint y: 690, endPoint x: 77, endPoint y: 671, distance: 19.4
click at [77, 685] on div "Pen P Highlight H Eraser Shapes L Select S 47 / 52 Add Slide Poll EXIT" at bounding box center [600, 676] width 1076 height 65
click at [88, 670] on icon at bounding box center [87, 669] width 10 height 10
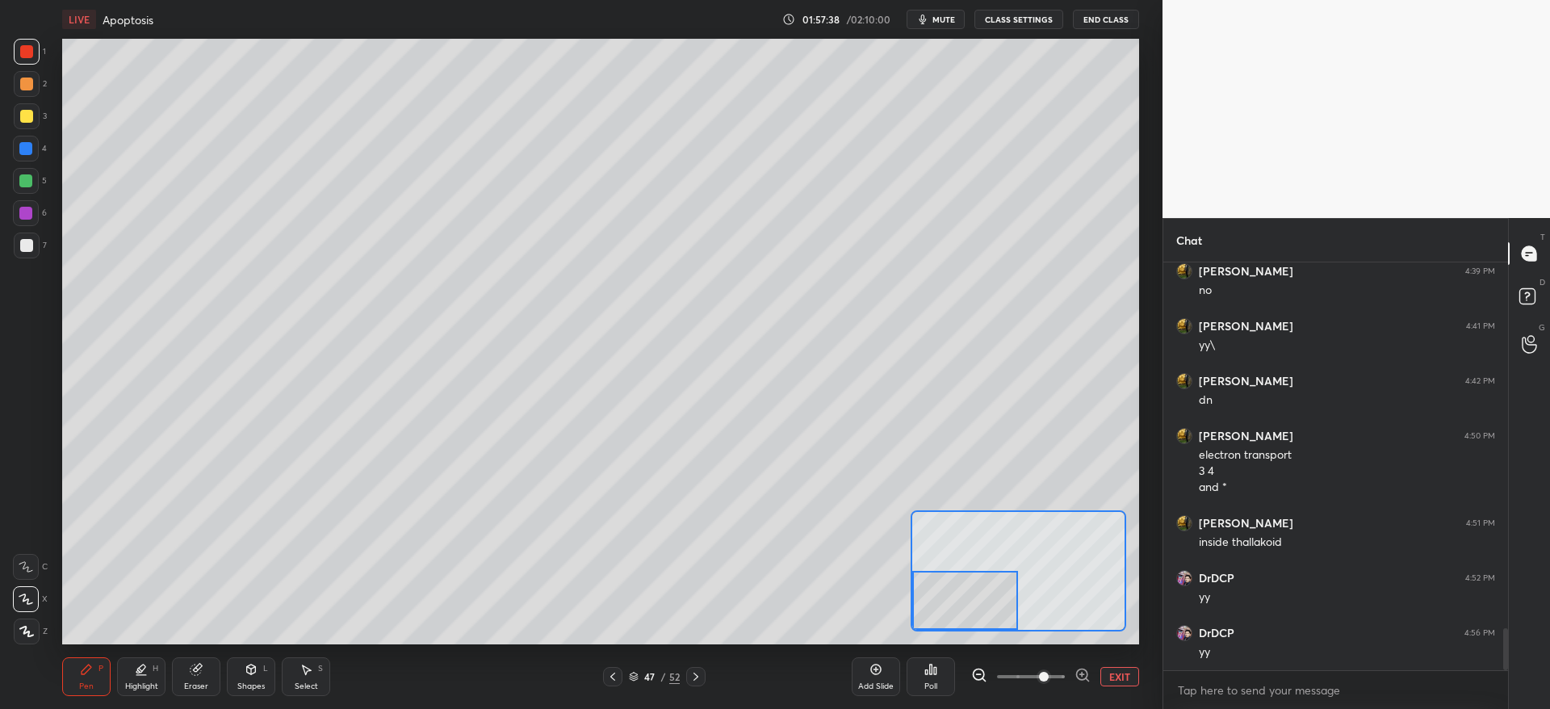
click at [31, 565] on icon at bounding box center [26, 566] width 15 height 11
click at [1106, 681] on button "EXIT" at bounding box center [1119, 676] width 39 height 19
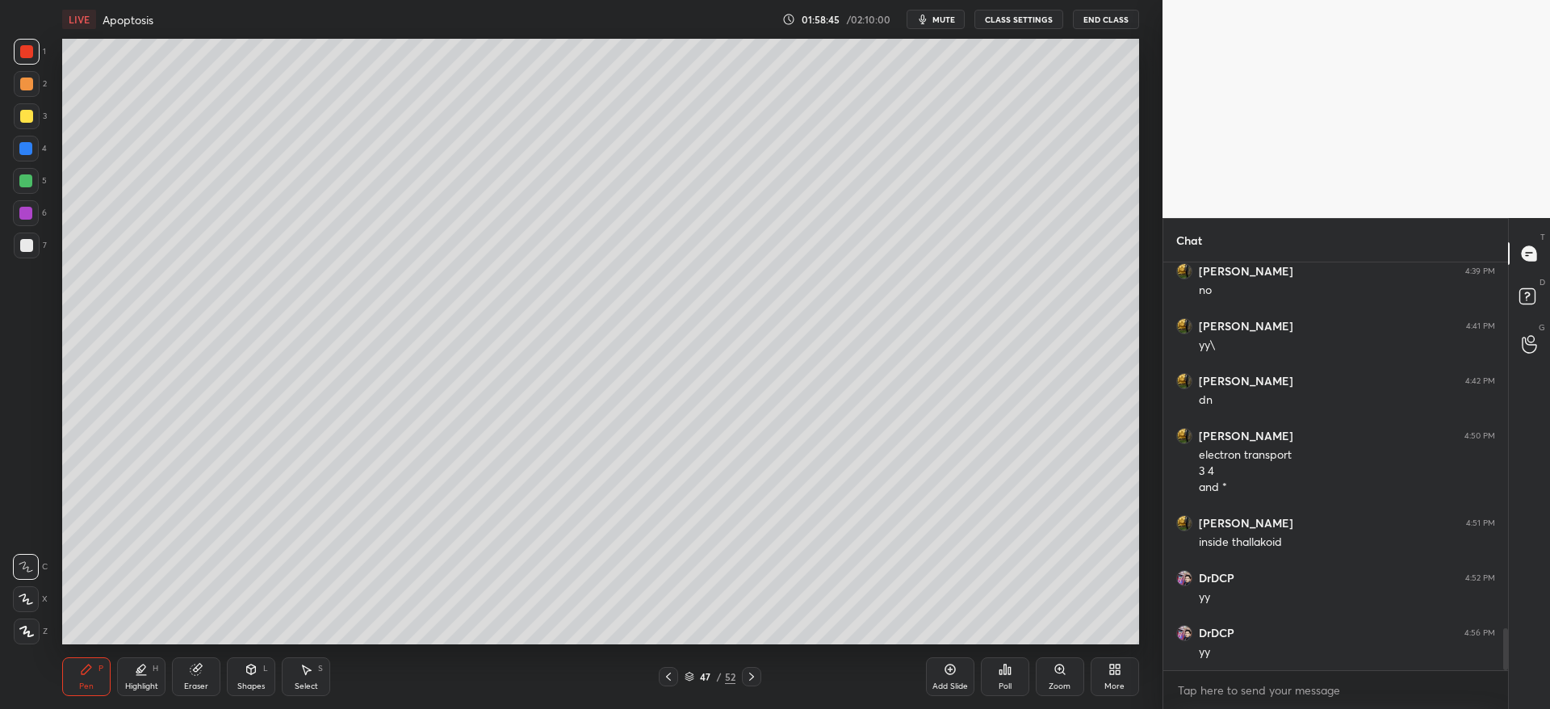
click at [759, 671] on div at bounding box center [751, 676] width 19 height 19
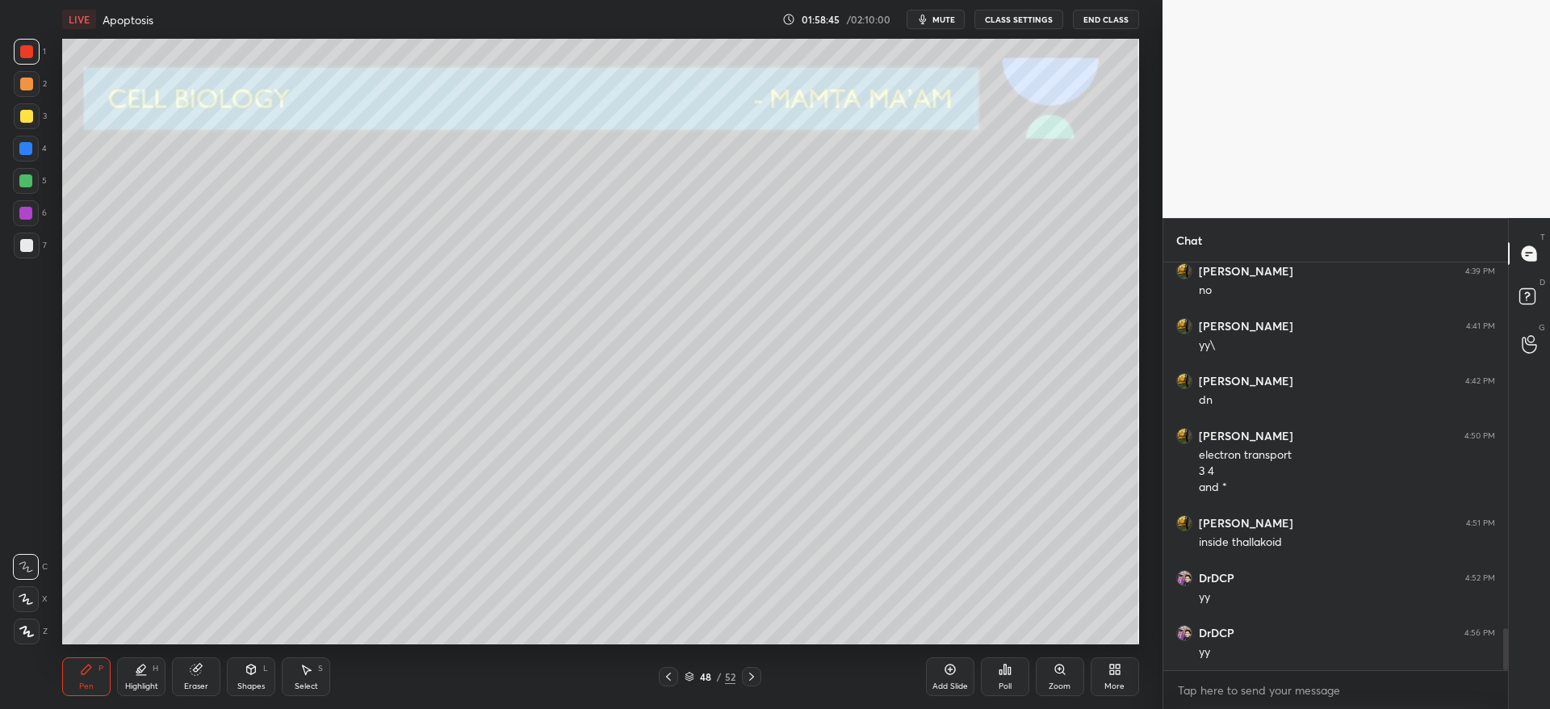
click at [756, 678] on icon at bounding box center [751, 676] width 13 height 13
click at [31, 111] on div at bounding box center [26, 116] width 13 height 13
click at [670, 678] on icon at bounding box center [668, 676] width 13 height 13
click at [665, 678] on icon at bounding box center [668, 676] width 13 height 13
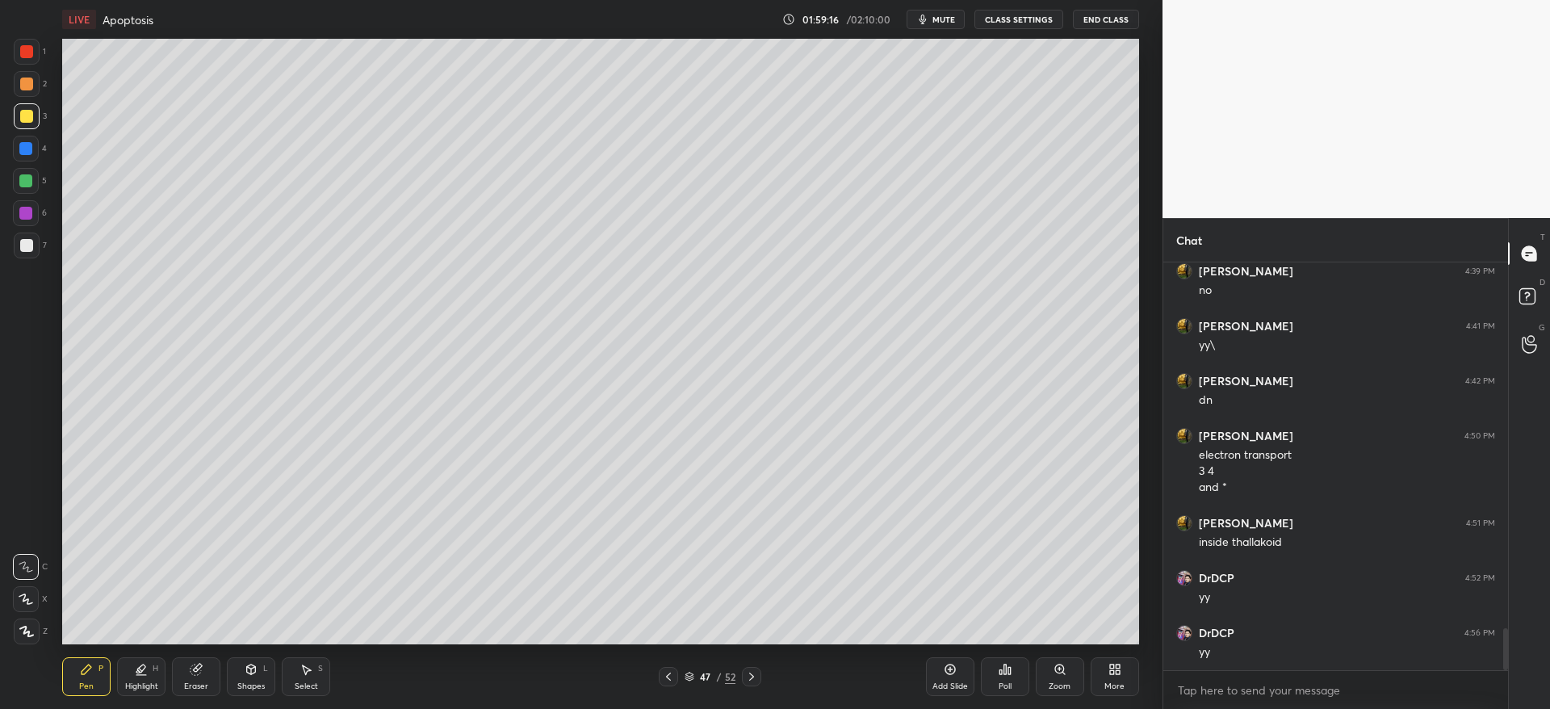
click at [752, 679] on icon at bounding box center [751, 676] width 13 height 13
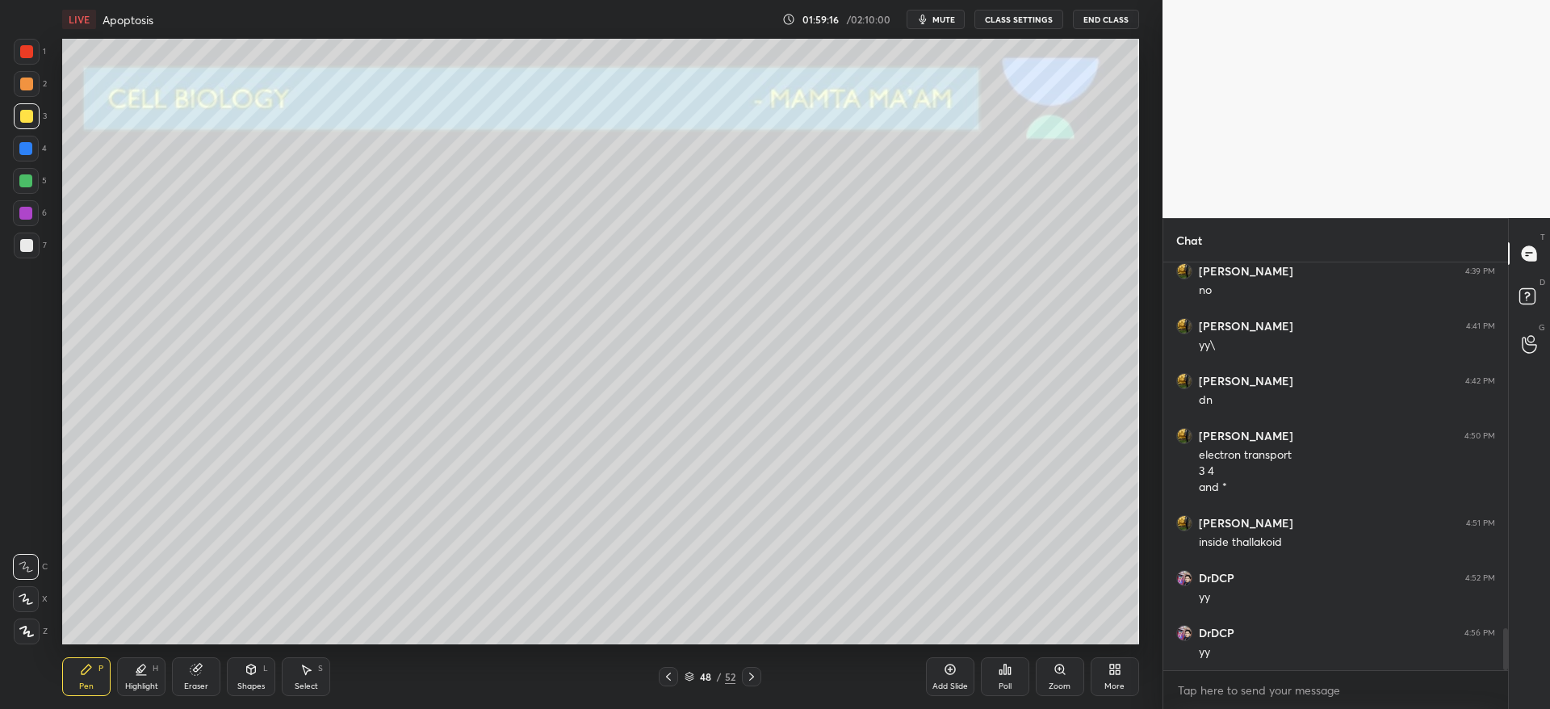
click at [753, 677] on icon at bounding box center [751, 676] width 13 height 13
click at [755, 679] on icon at bounding box center [751, 676] width 13 height 13
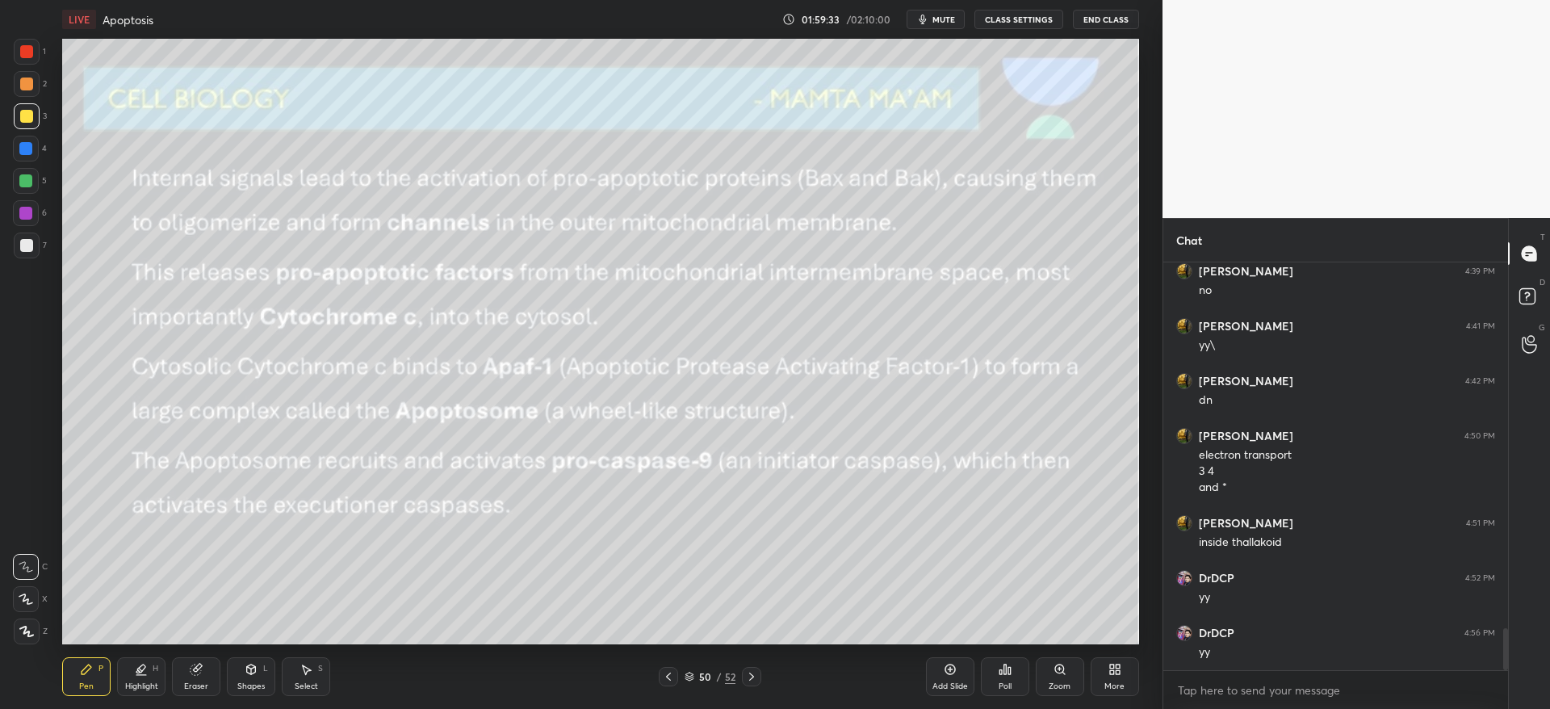
click at [31, 81] on div at bounding box center [27, 84] width 26 height 26
click at [20, 119] on div at bounding box center [26, 116] width 13 height 13
click at [665, 677] on icon at bounding box center [668, 676] width 13 height 13
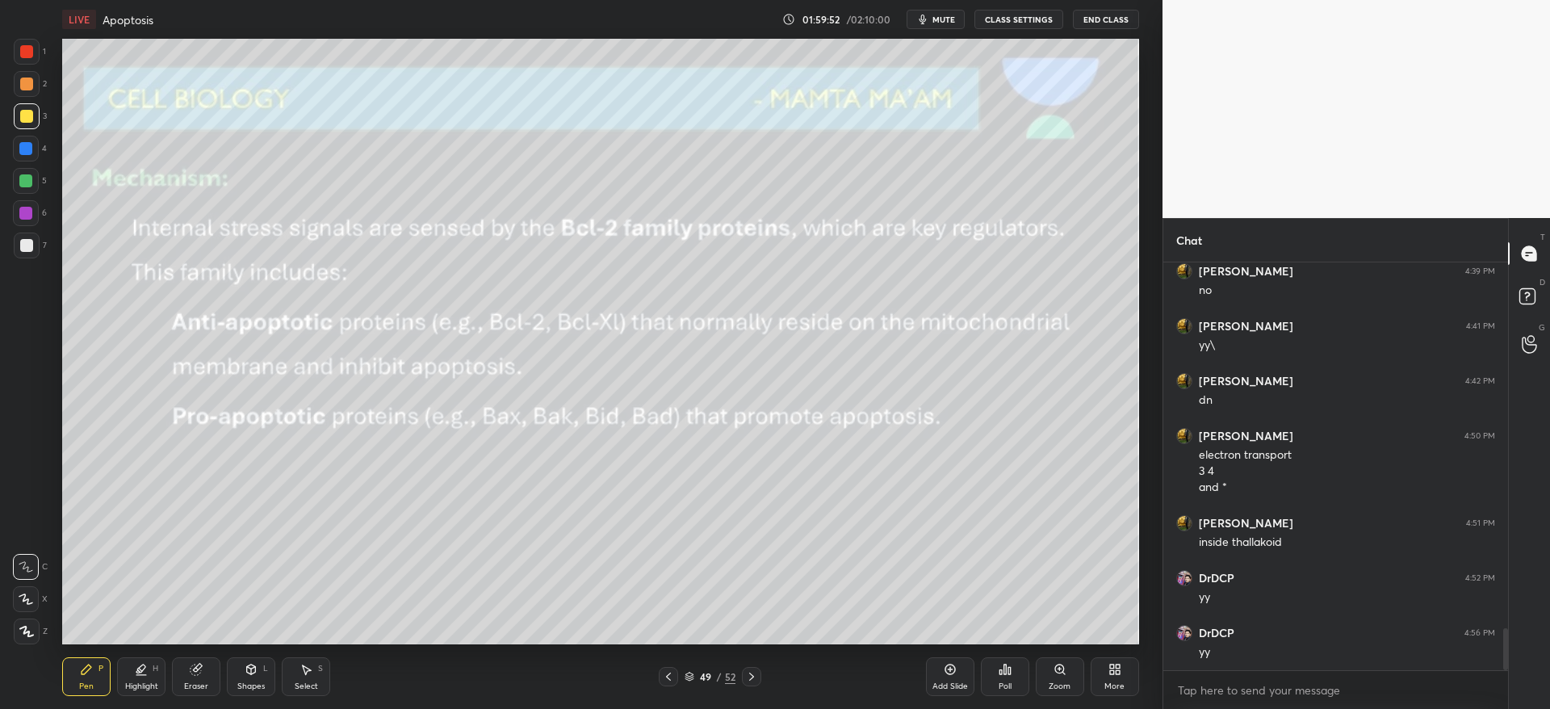
click at [670, 676] on icon at bounding box center [668, 676] width 13 height 13
click at [676, 671] on div at bounding box center [668, 676] width 19 height 19
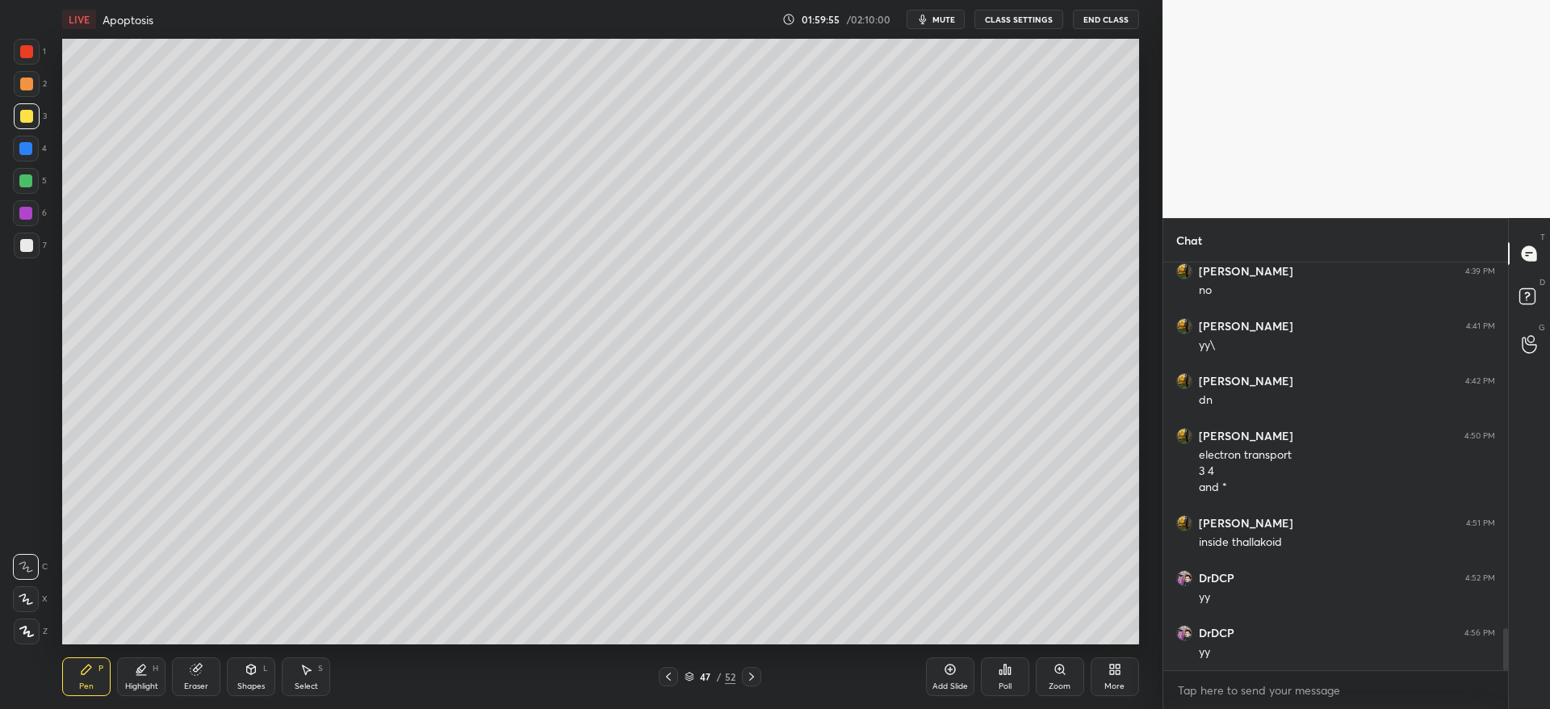
click at [27, 243] on div at bounding box center [26, 245] width 13 height 13
click at [753, 673] on icon at bounding box center [751, 676] width 13 height 13
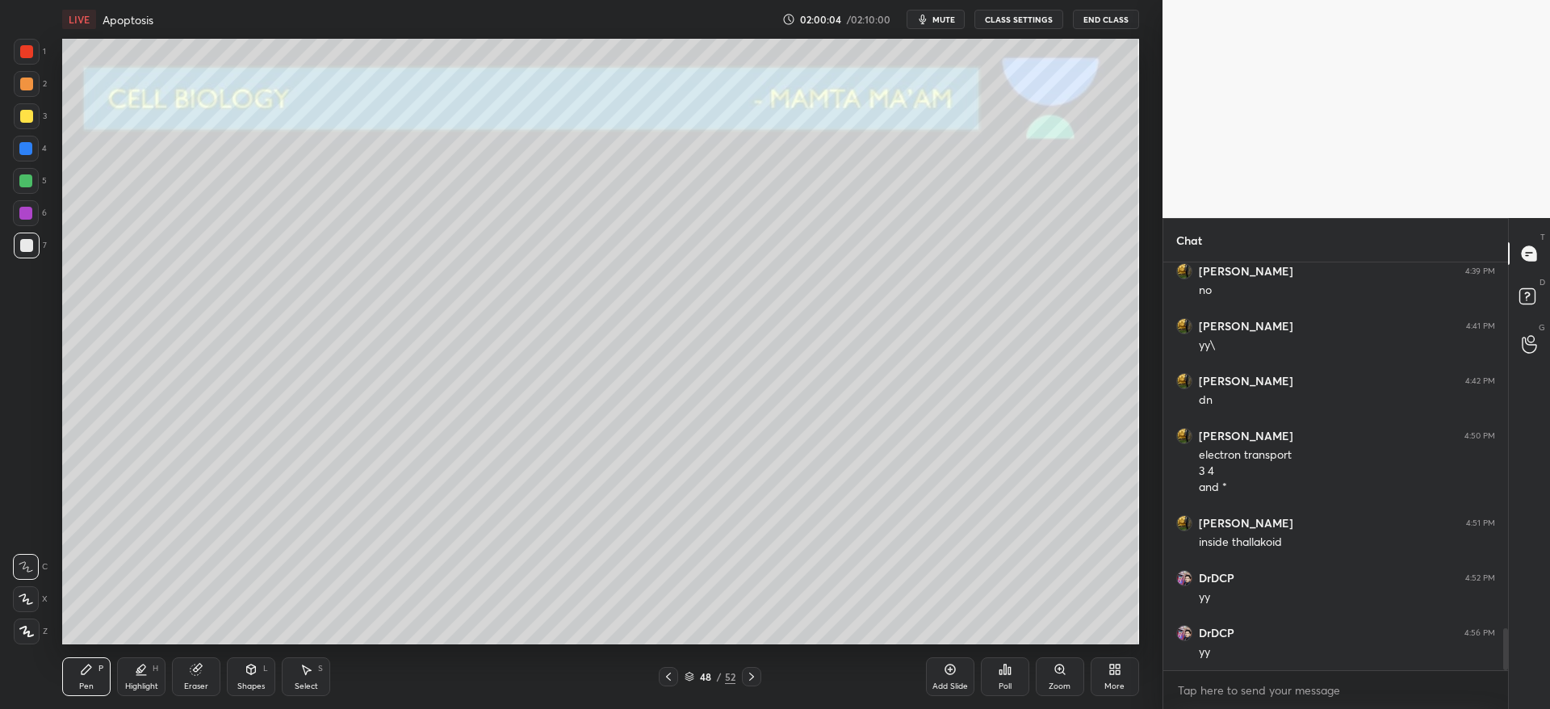
click at [753, 676] on icon at bounding box center [751, 676] width 5 height 8
click at [754, 676] on icon at bounding box center [751, 676] width 13 height 13
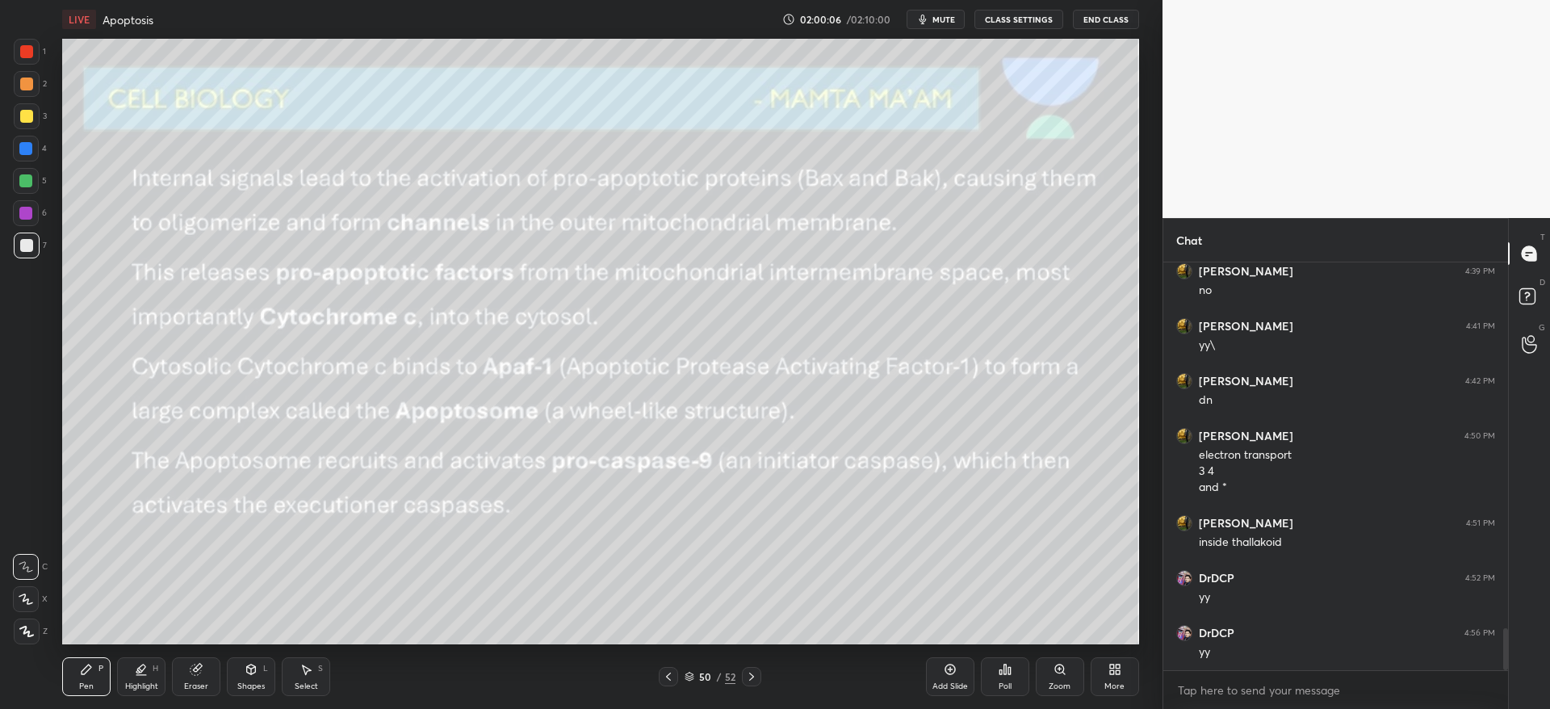
drag, startPoint x: 27, startPoint y: 122, endPoint x: 37, endPoint y: 137, distance: 18.1
click at [28, 121] on div at bounding box center [26, 116] width 13 height 13
click at [755, 679] on icon at bounding box center [751, 676] width 13 height 13
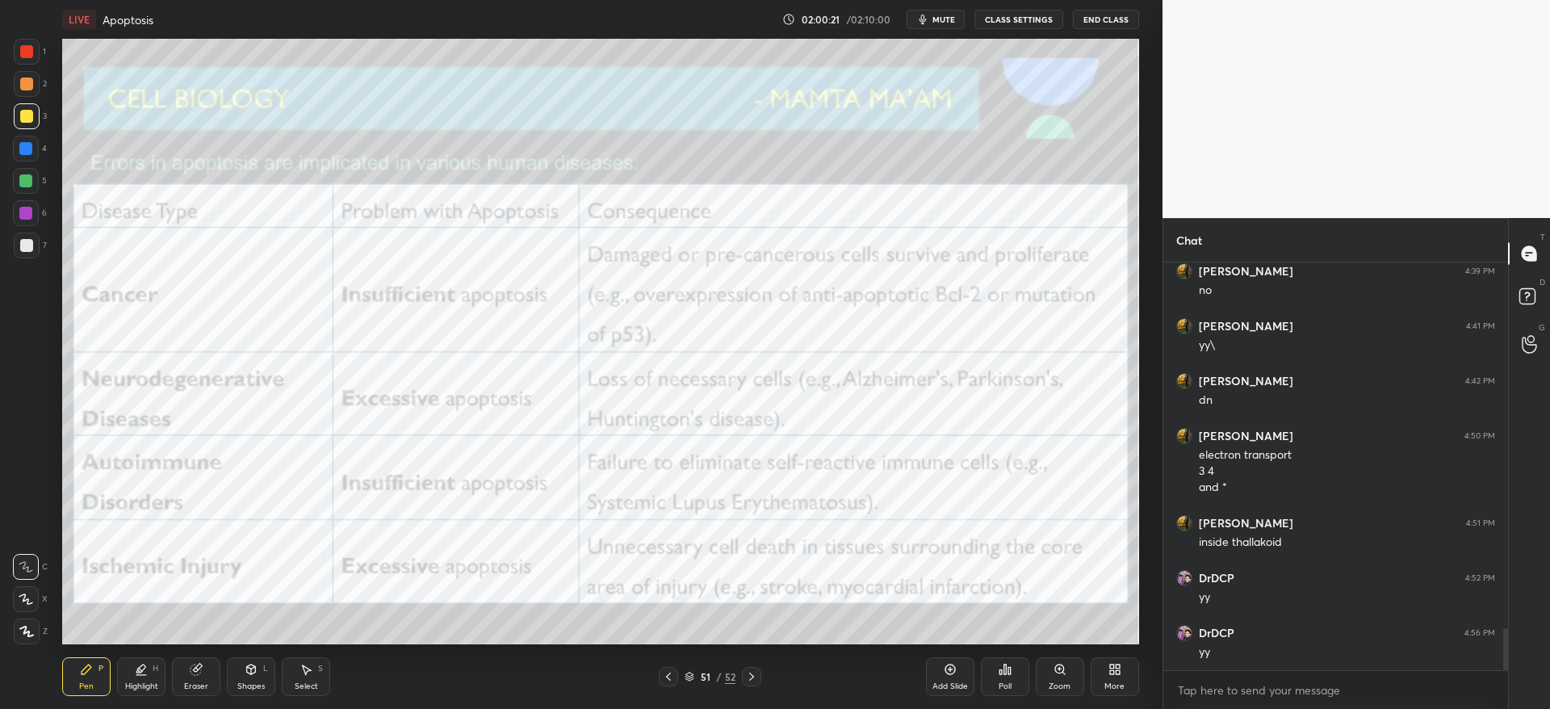
drag, startPoint x: 687, startPoint y: 684, endPoint x: 668, endPoint y: 677, distance: 19.7
click at [683, 680] on div "51 / 52" at bounding box center [710, 676] width 102 height 19
click at [667, 677] on icon at bounding box center [668, 676] width 5 height 8
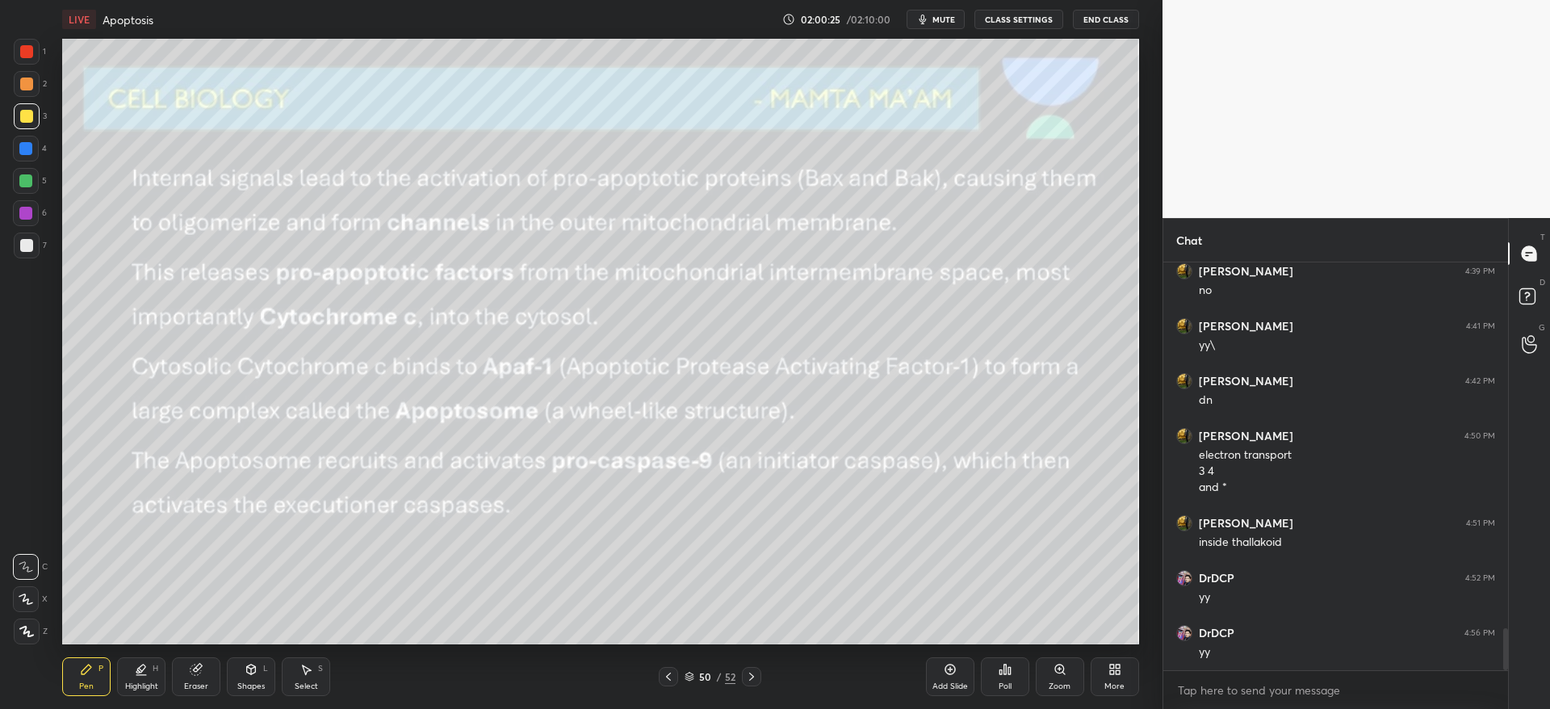
drag, startPoint x: 34, startPoint y: 180, endPoint x: 51, endPoint y: 199, distance: 25.7
click at [35, 181] on div at bounding box center [26, 181] width 26 height 26
click at [757, 676] on icon at bounding box center [751, 676] width 13 height 13
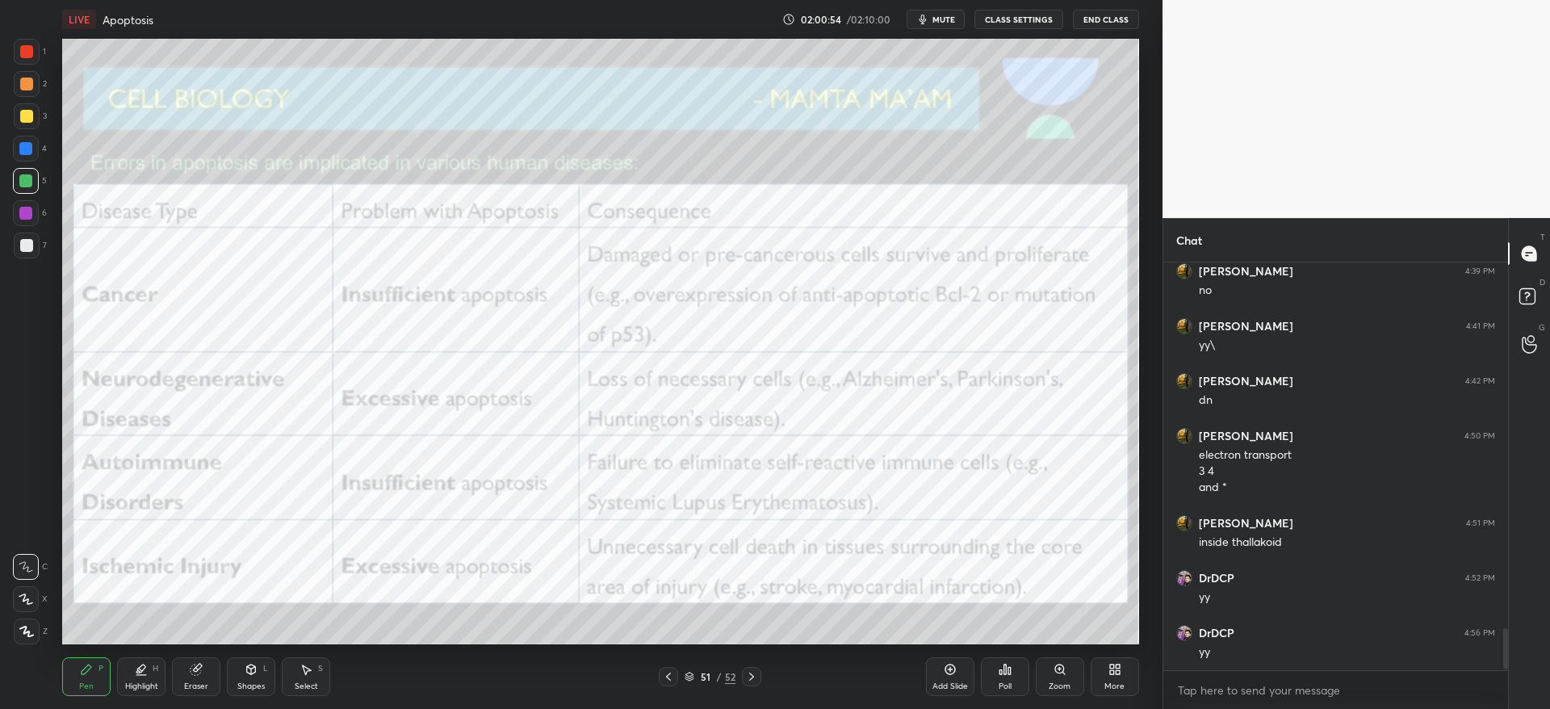
scroll to position [3633, 0]
drag, startPoint x: 18, startPoint y: 77, endPoint x: 26, endPoint y: 79, distance: 8.2
click at [23, 79] on div at bounding box center [26, 83] width 13 height 13
click at [33, 634] on div at bounding box center [27, 631] width 26 height 26
click at [24, 211] on div at bounding box center [25, 213] width 13 height 13
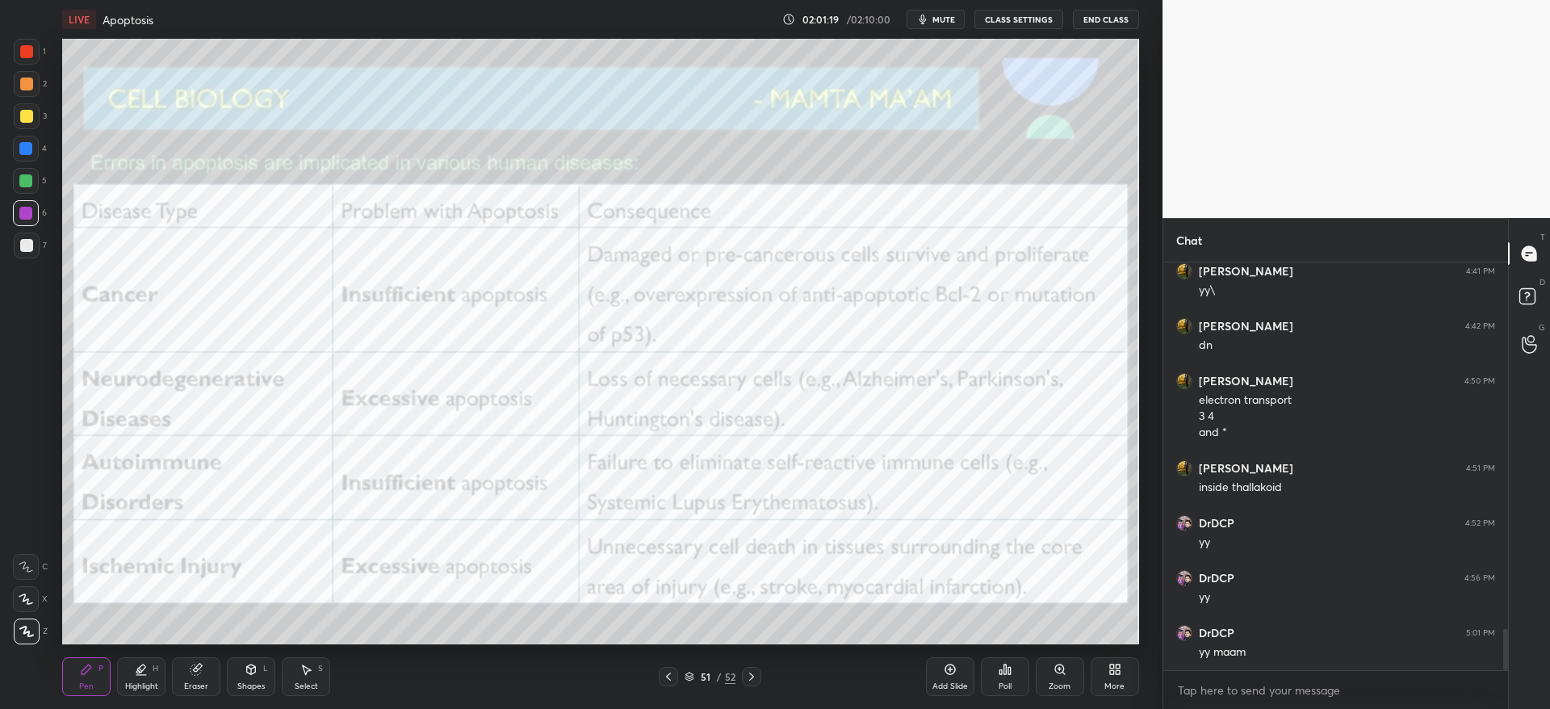
click at [754, 676] on icon at bounding box center [751, 676] width 13 height 13
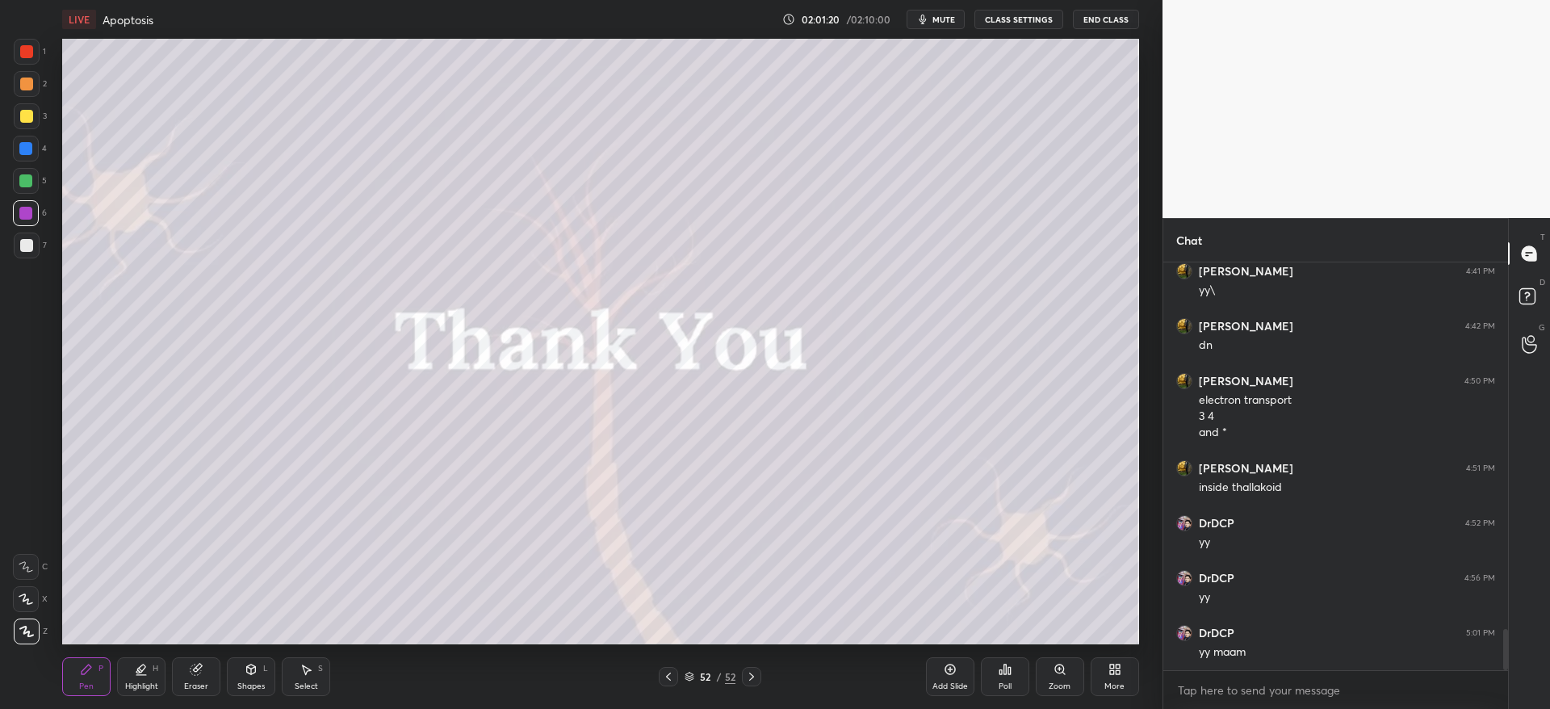
click at [672, 676] on icon at bounding box center [668, 676] width 13 height 13
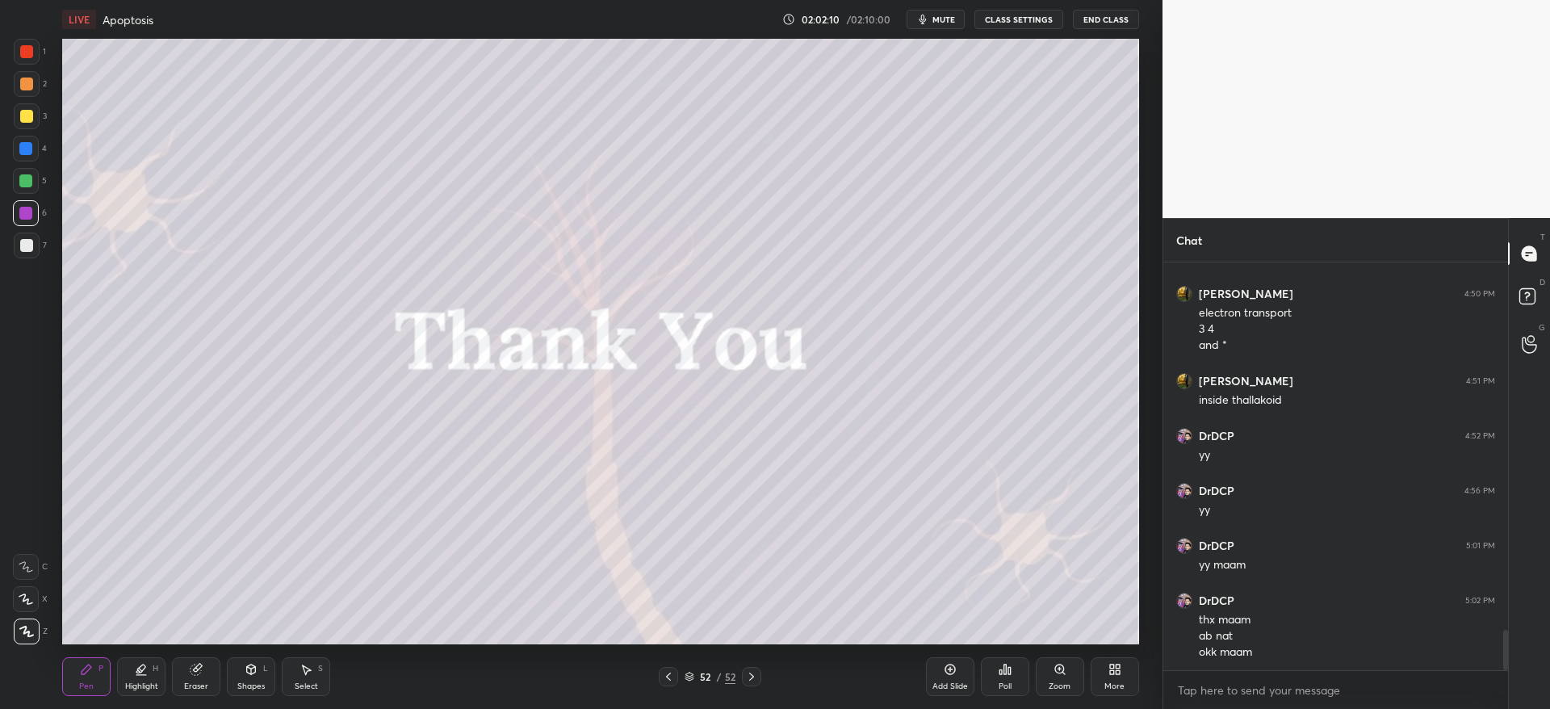
scroll to position [3775, 0]
click at [30, 117] on div at bounding box center [26, 116] width 13 height 13
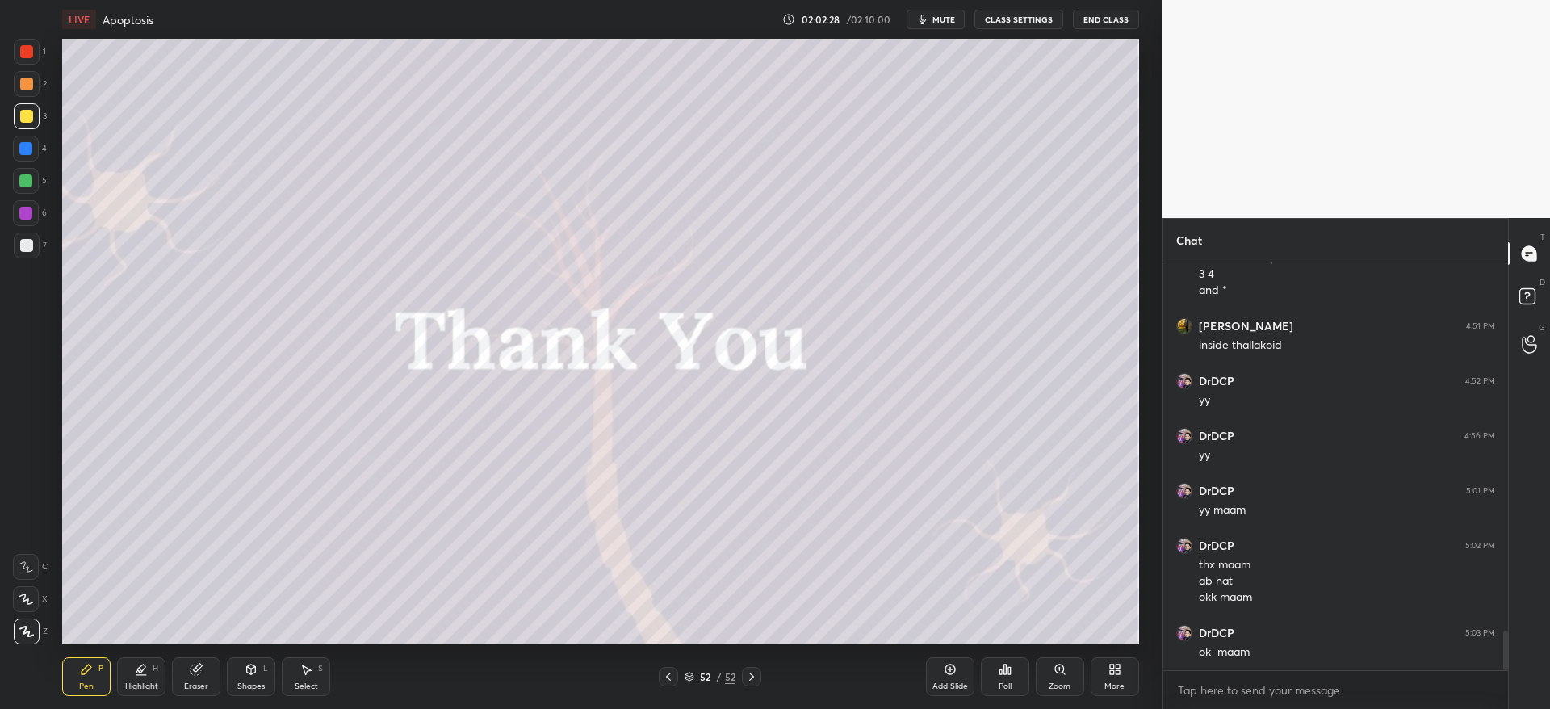
click at [36, 92] on div at bounding box center [27, 84] width 26 height 26
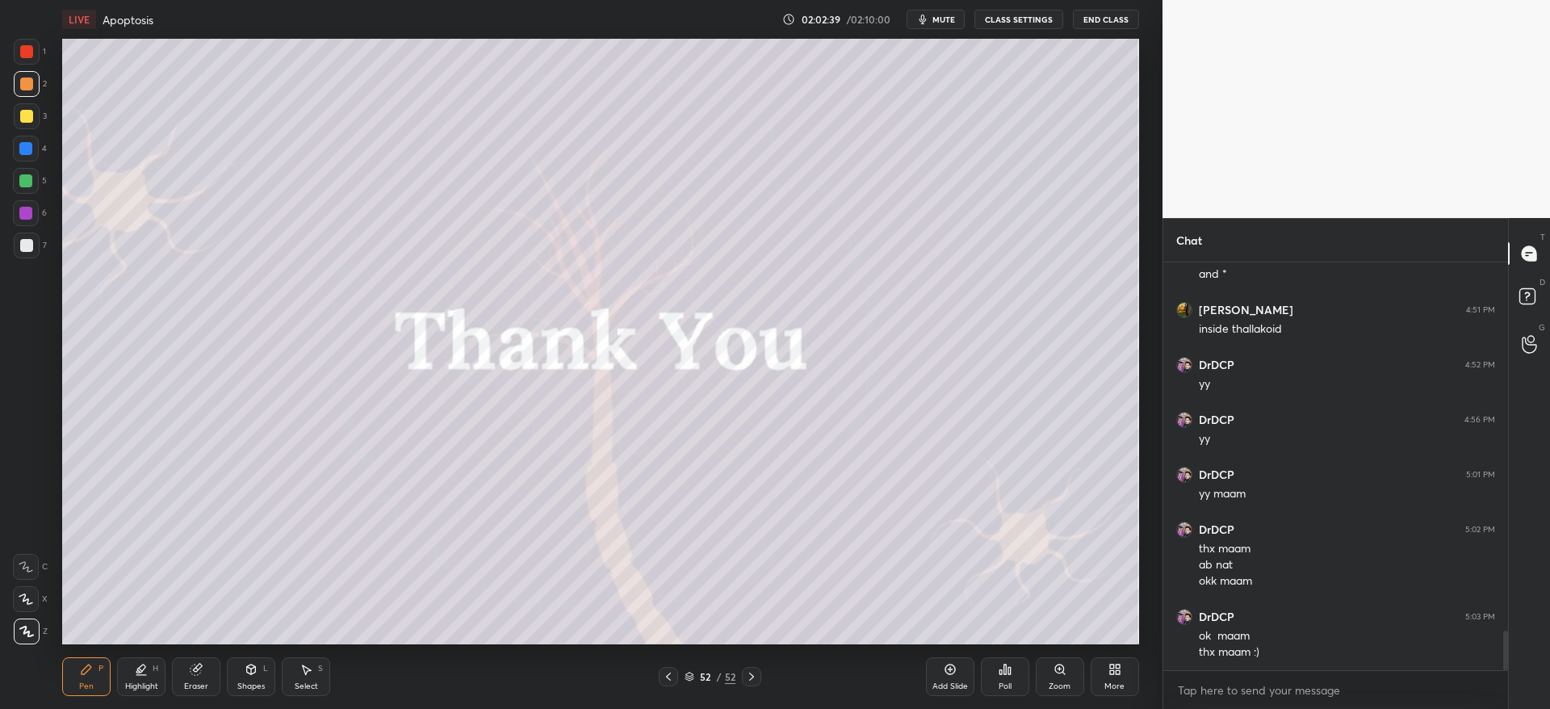
click at [22, 248] on div at bounding box center [26, 245] width 13 height 13
click at [1115, 15] on button "End Class" at bounding box center [1106, 19] width 66 height 19
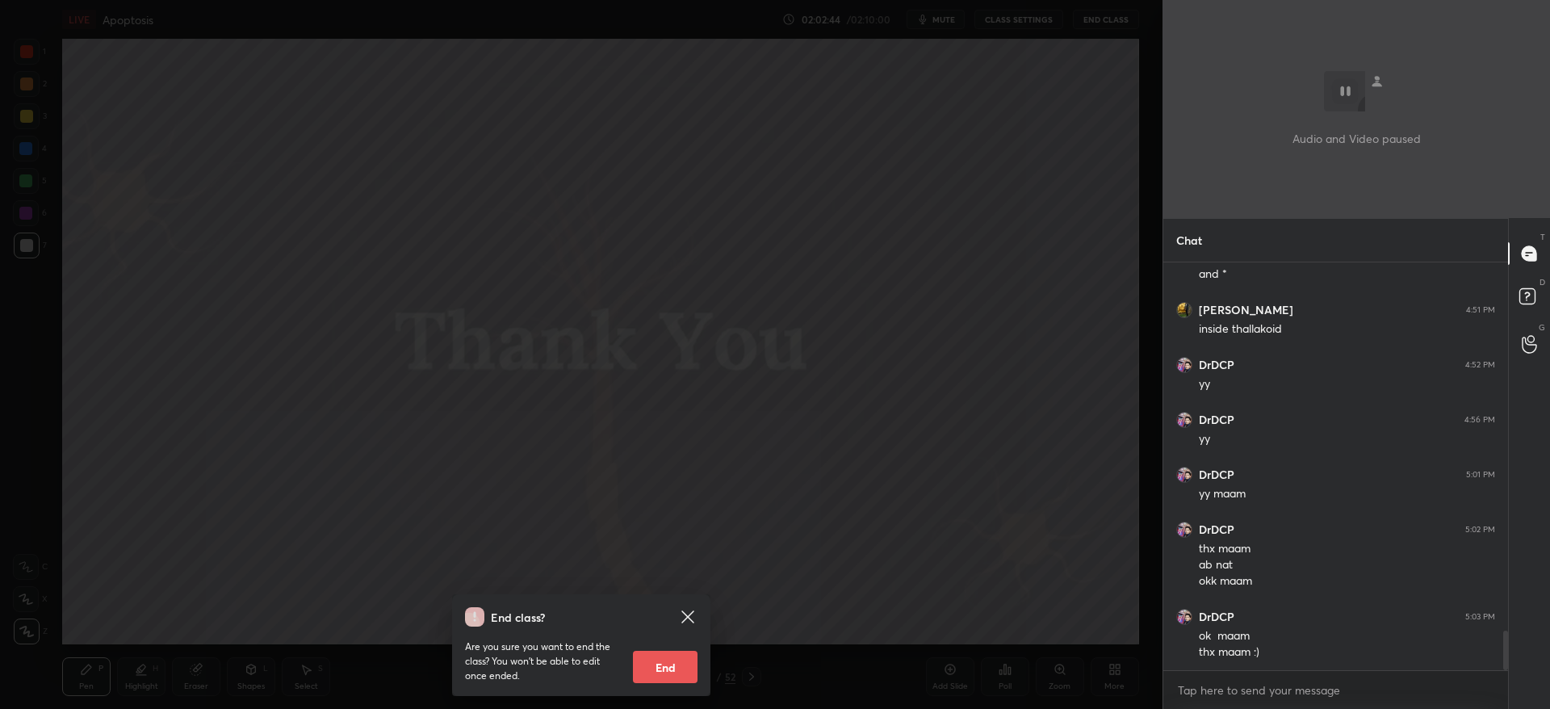
click at [670, 662] on button "End" at bounding box center [665, 666] width 65 height 32
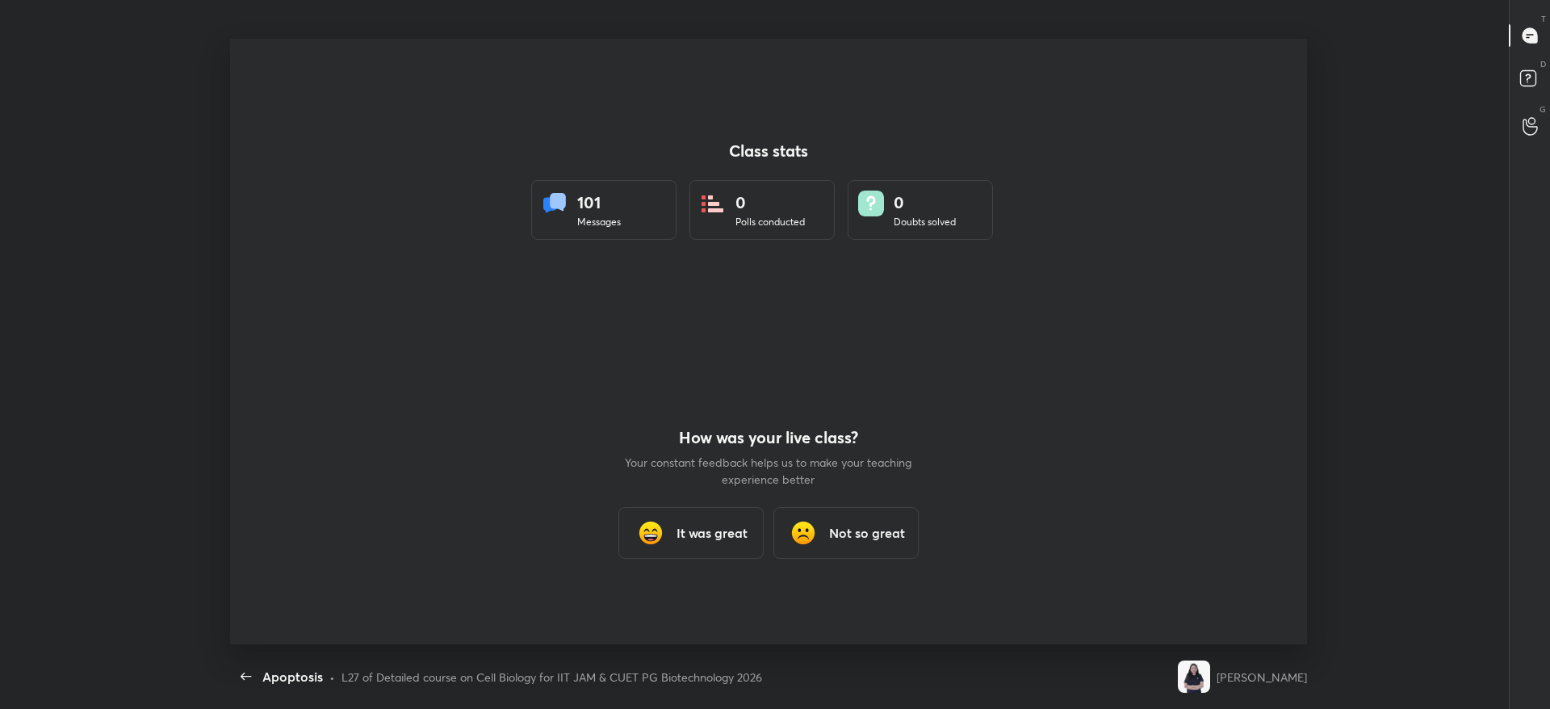
scroll to position [0, 0]
type textarea "x"
